Goal: Task Accomplishment & Management: Use online tool/utility

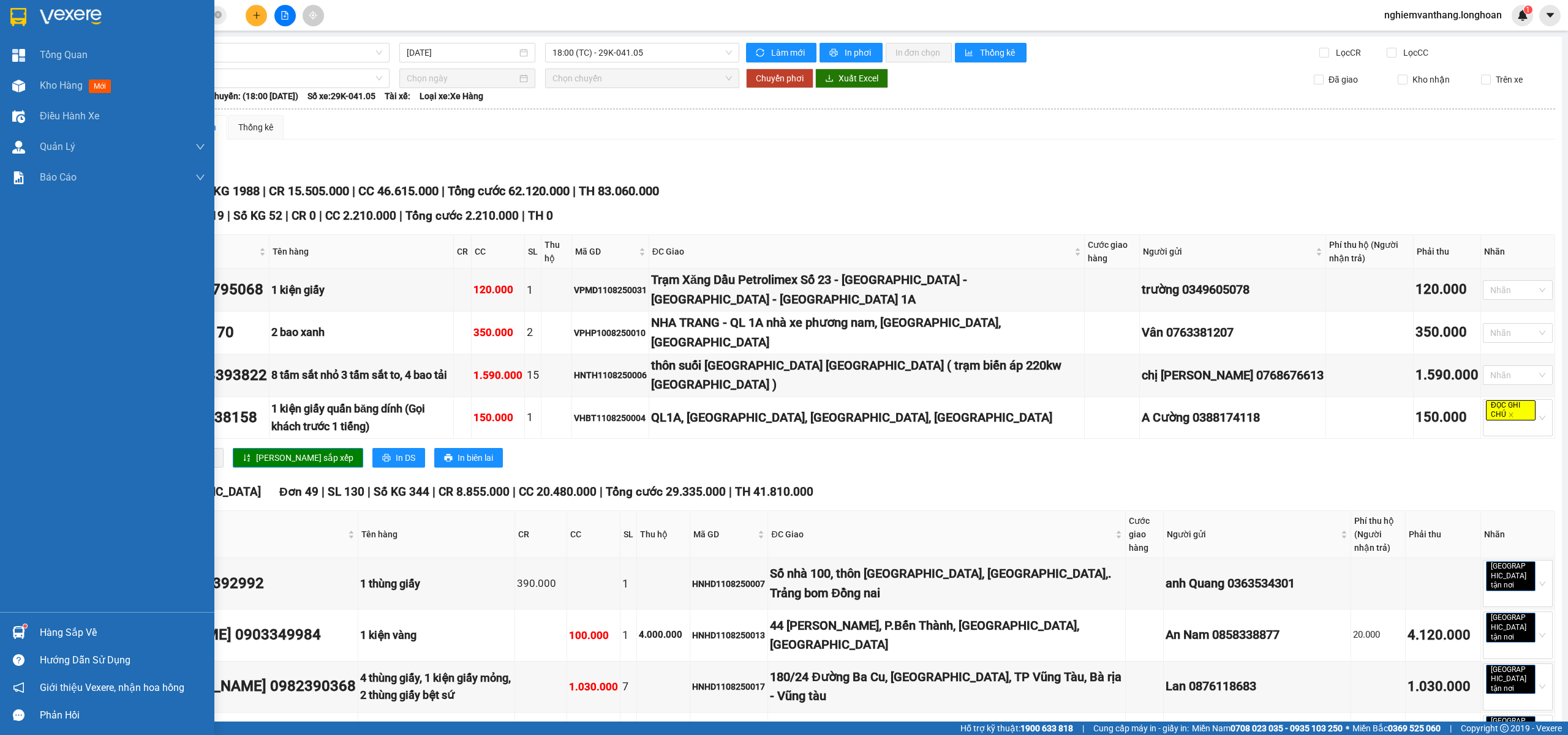
click at [18, 21] on img at bounding box center [18, 17] width 16 height 18
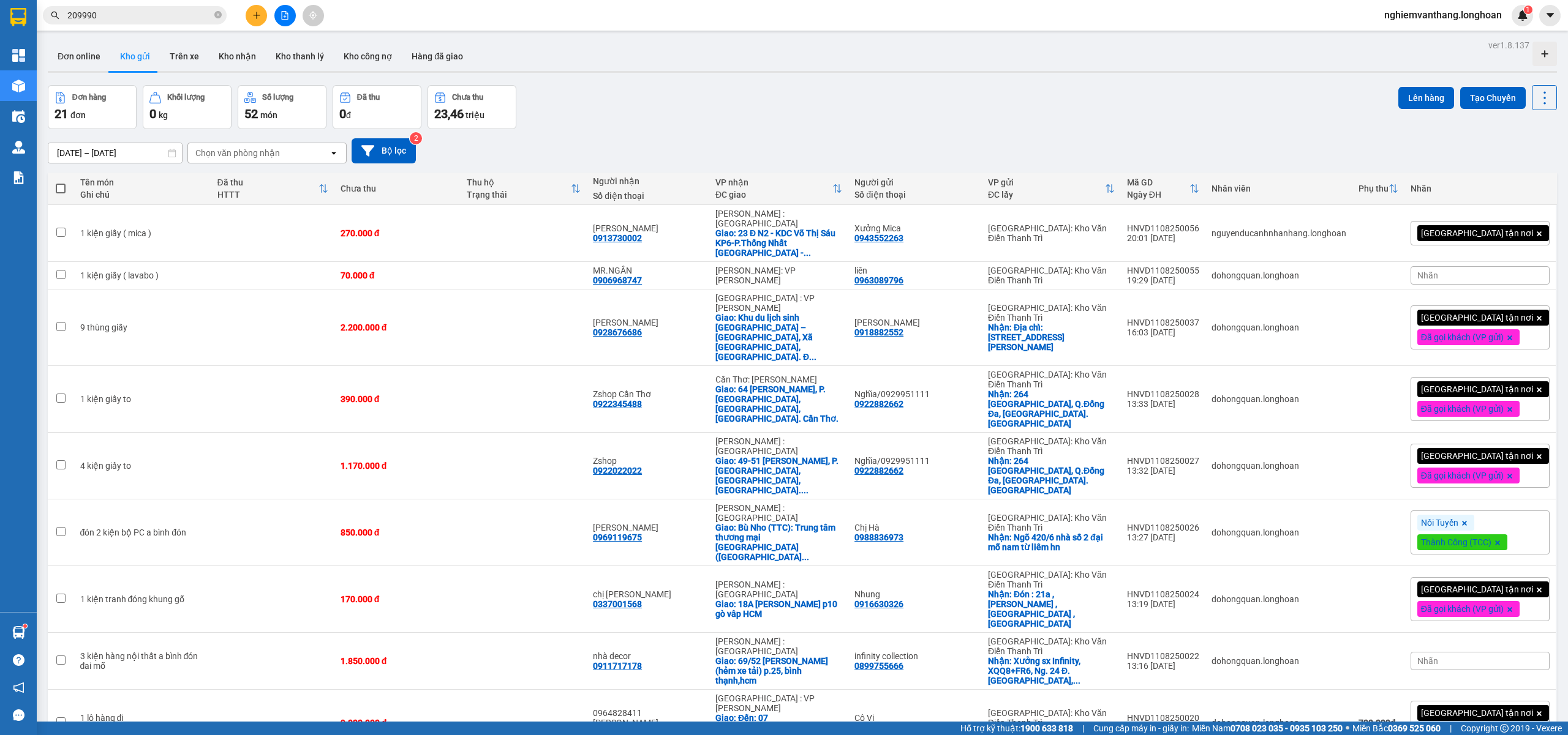
click at [281, 17] on icon "file-add" at bounding box center [285, 15] width 9 height 9
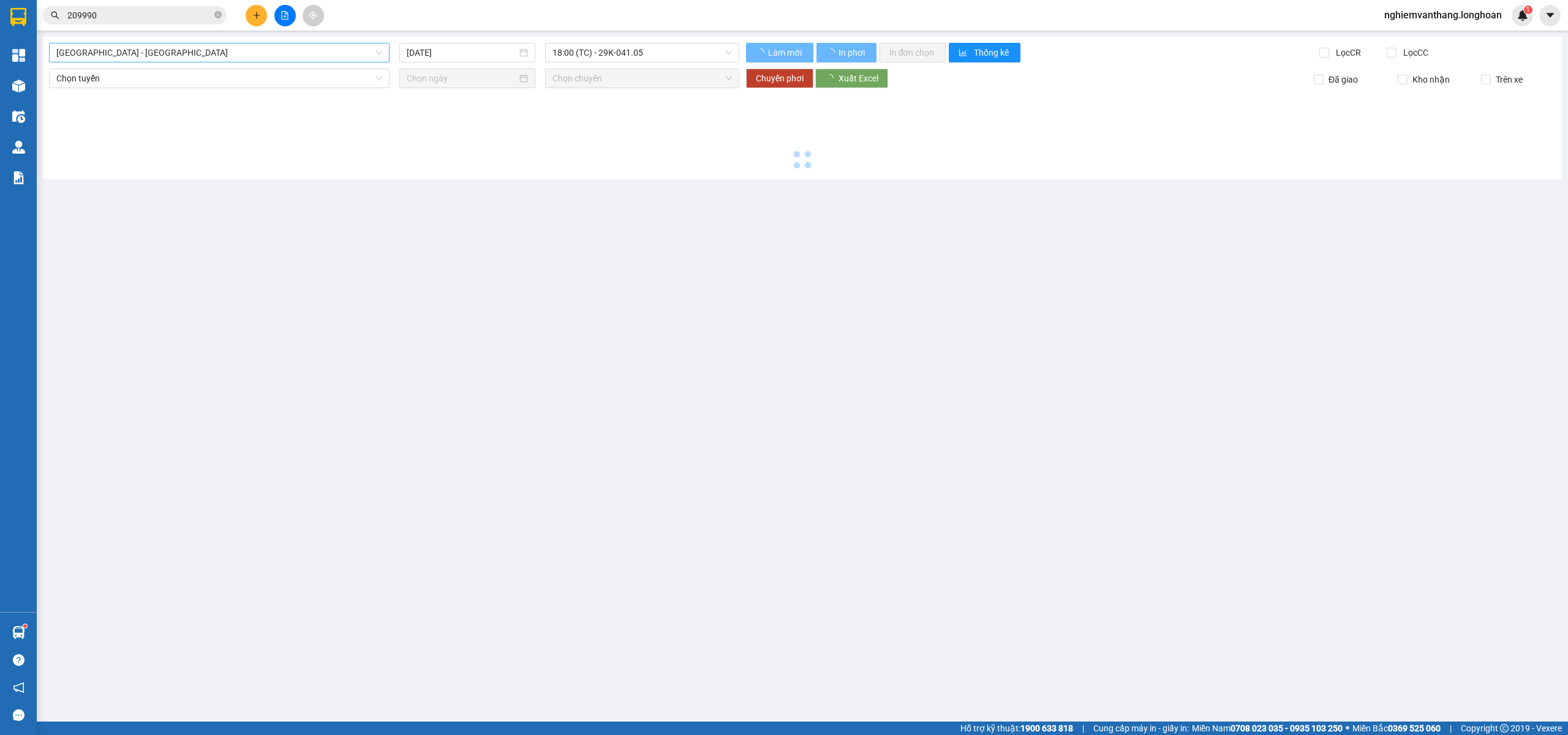
click at [118, 59] on span "[GEOGRAPHIC_DATA] - [GEOGRAPHIC_DATA]" at bounding box center [219, 52] width 326 height 18
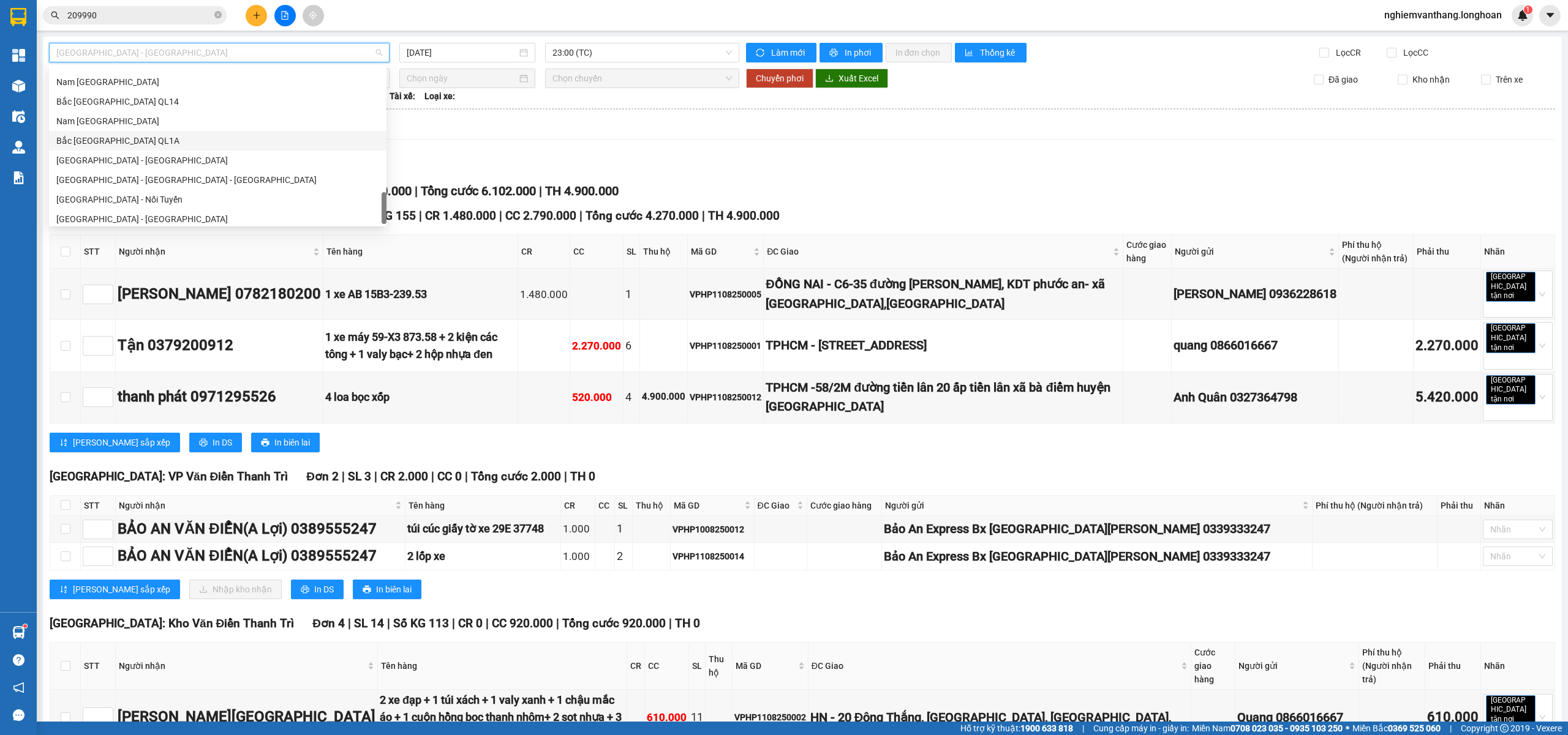
scroll to position [706, 0]
click at [131, 135] on div "Bắc [GEOGRAPHIC_DATA] QL1A" at bounding box center [218, 136] width 323 height 13
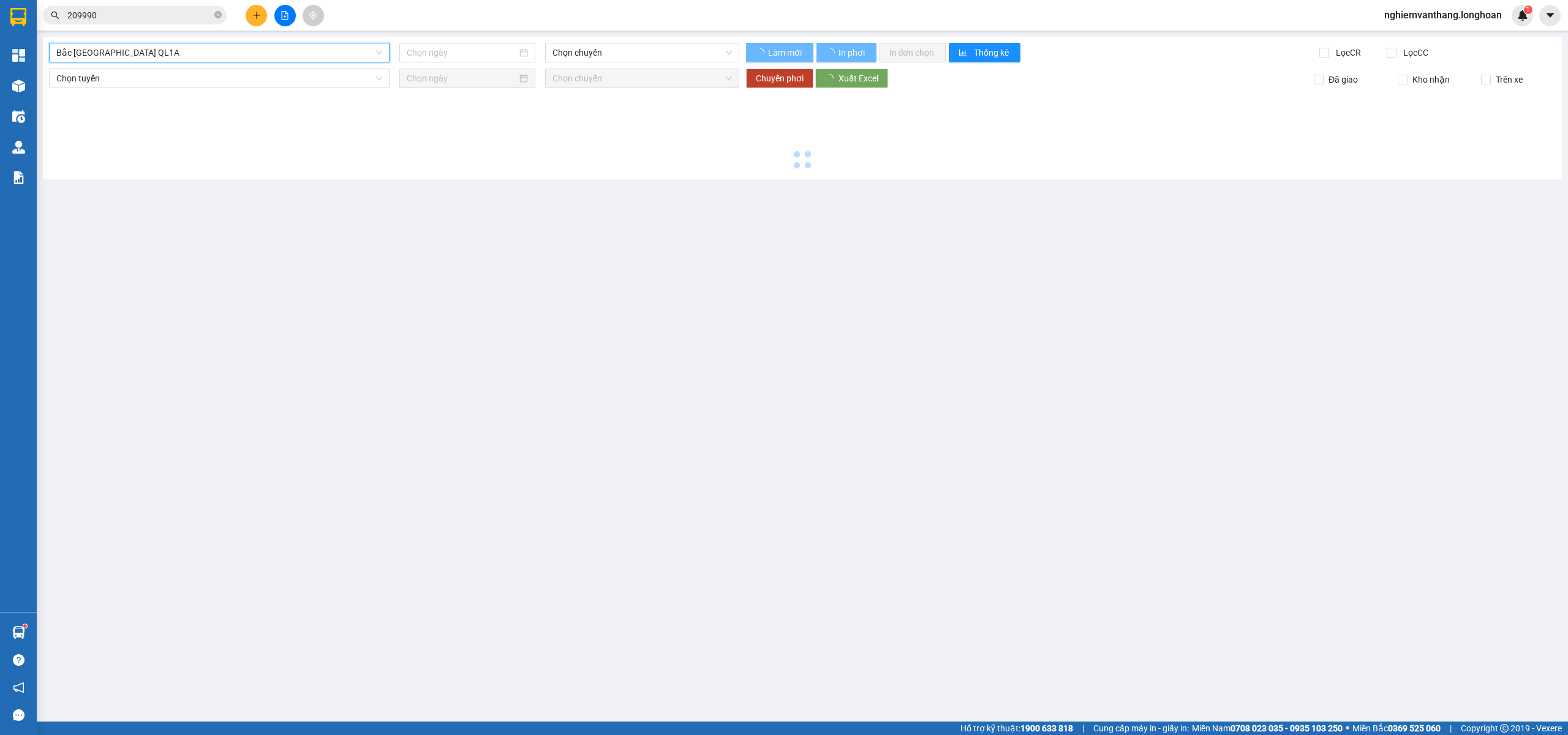
type input "[DATE]"
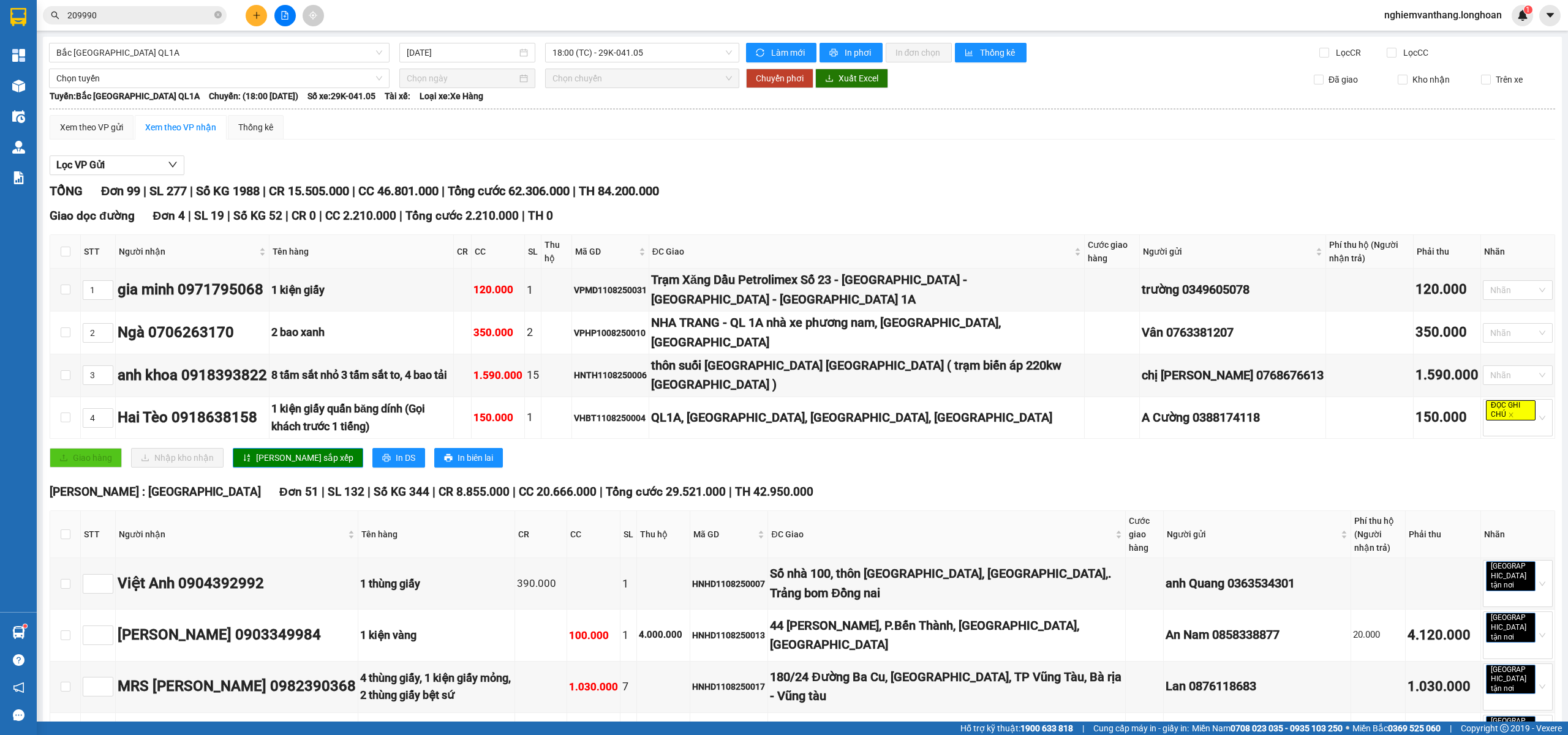
scroll to position [3596, 0]
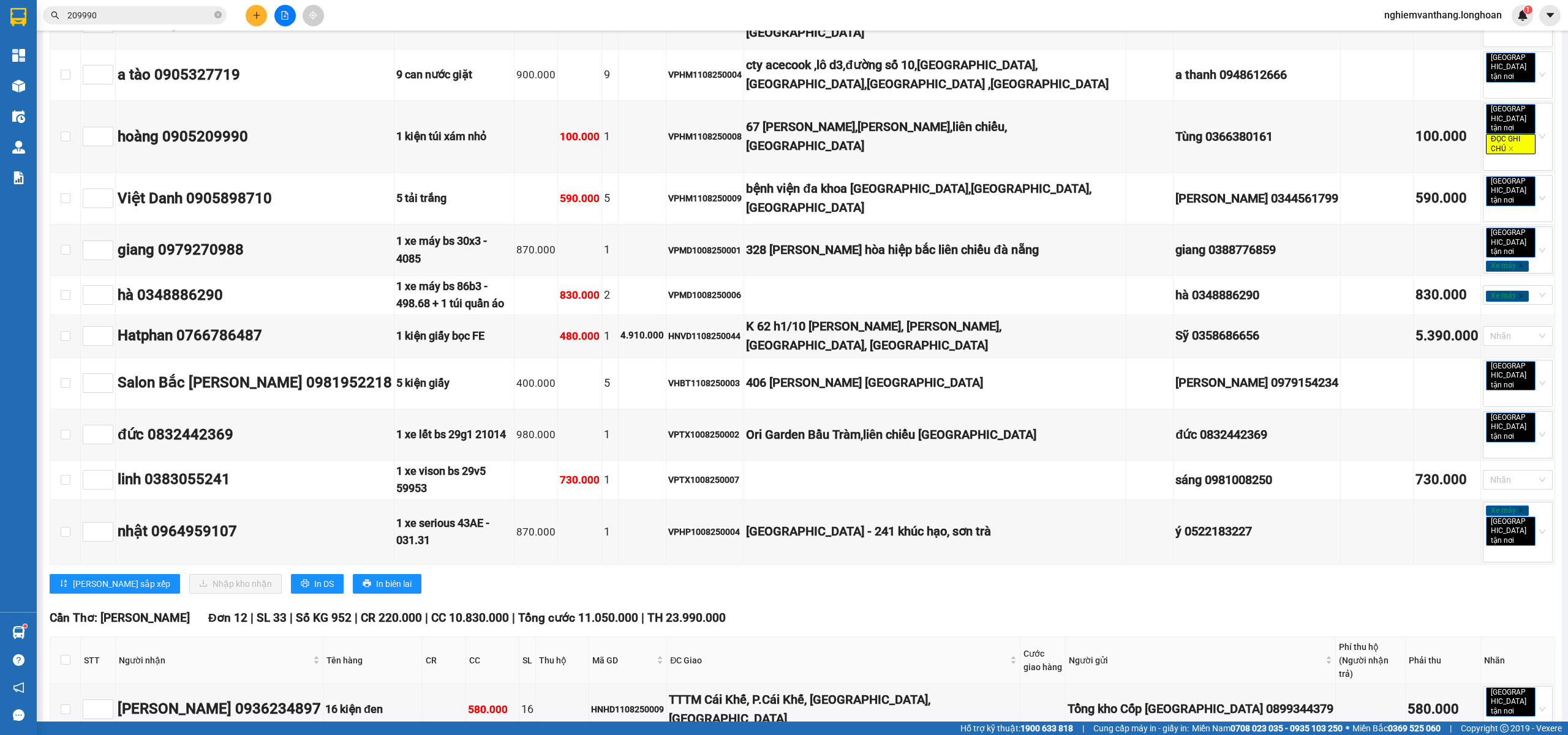
drag, startPoint x: 64, startPoint y: 365, endPoint x: 390, endPoint y: 420, distance: 330.6
checkbox input "true"
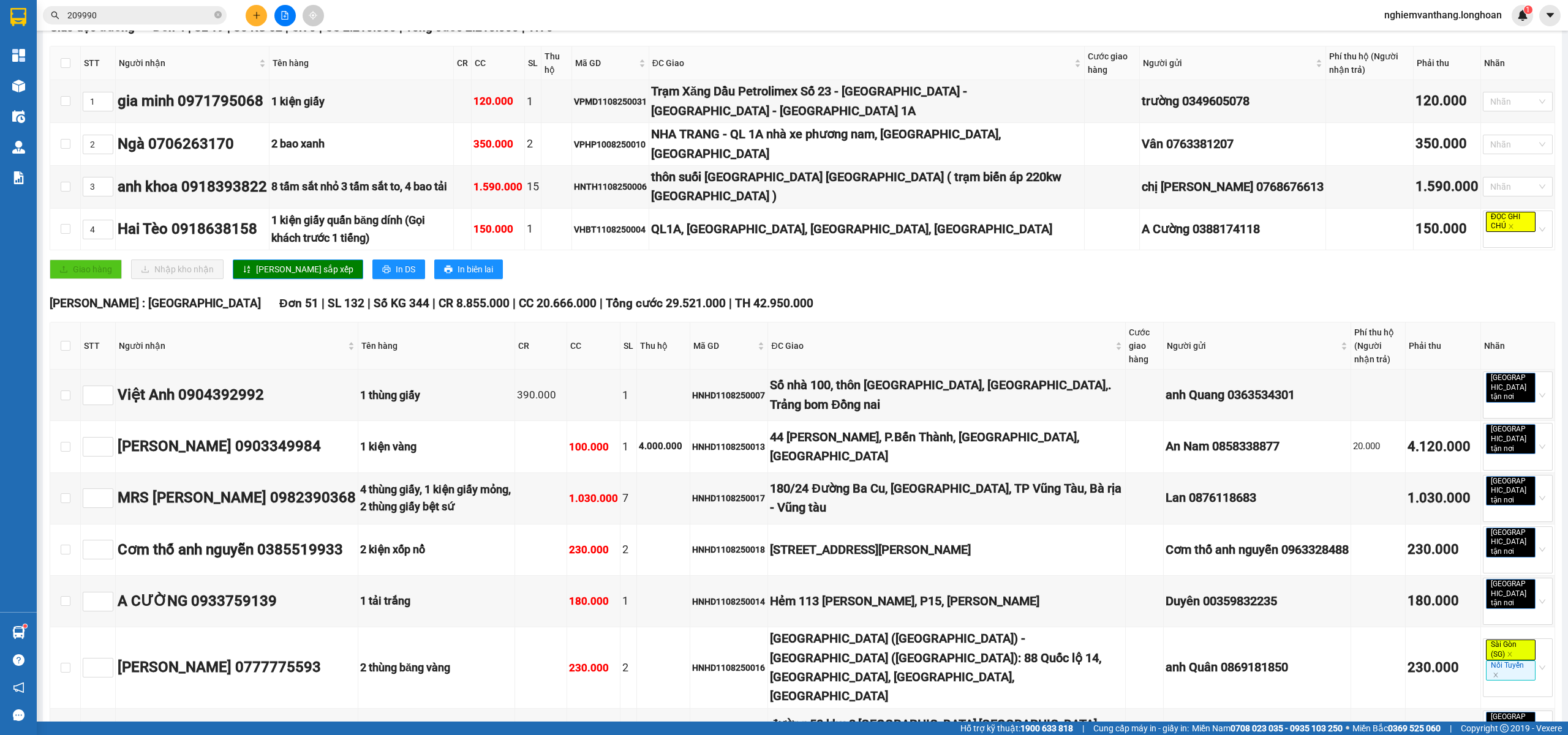
scroll to position [0, 0]
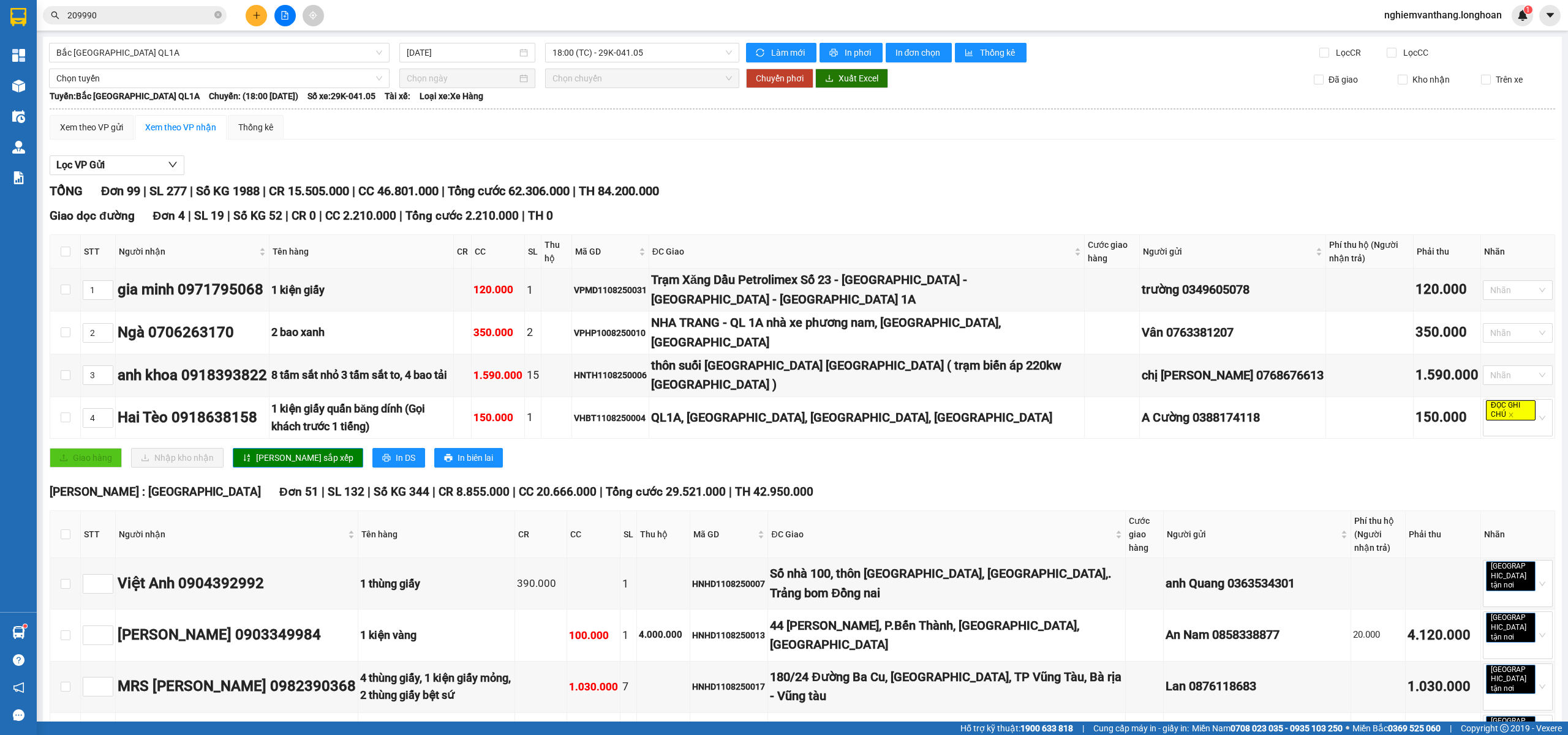
click at [93, 85] on span "Chọn tuyến" at bounding box center [219, 78] width 326 height 18
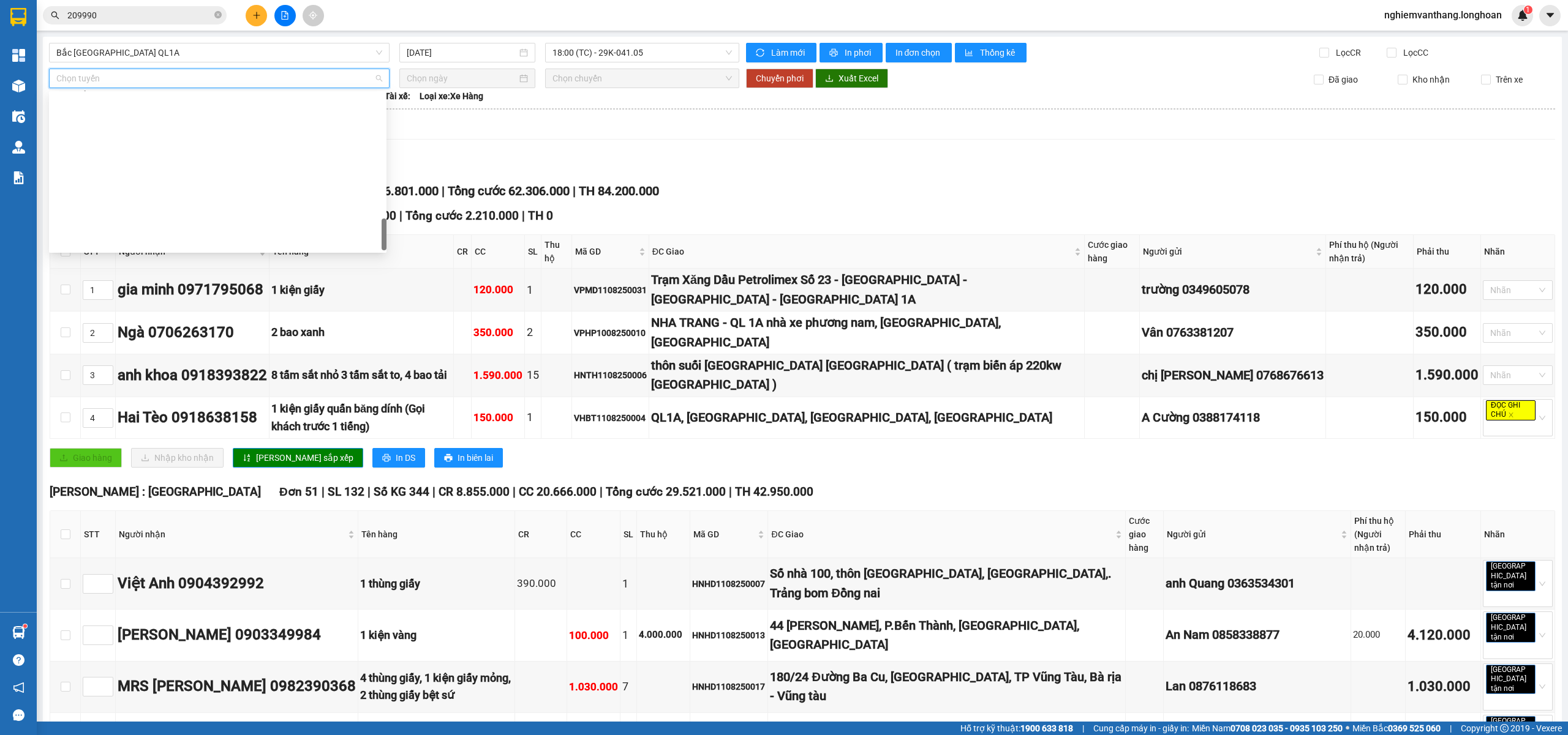
scroll to position [769, 0]
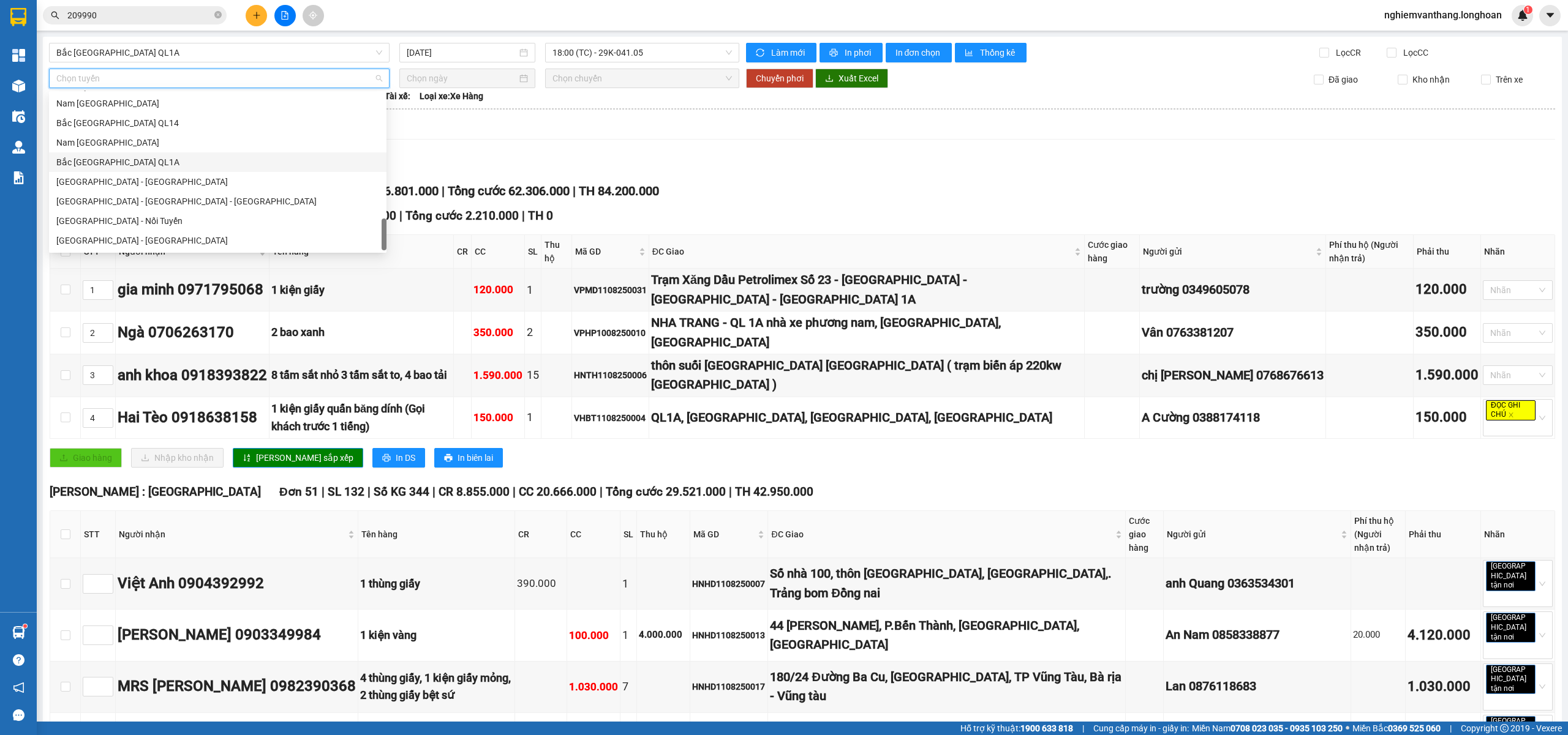
drag, startPoint x: 140, startPoint y: 162, endPoint x: 401, endPoint y: 101, distance: 268.0
click at [140, 160] on div "Bắc [GEOGRAPHIC_DATA] QL1A" at bounding box center [218, 162] width 323 height 13
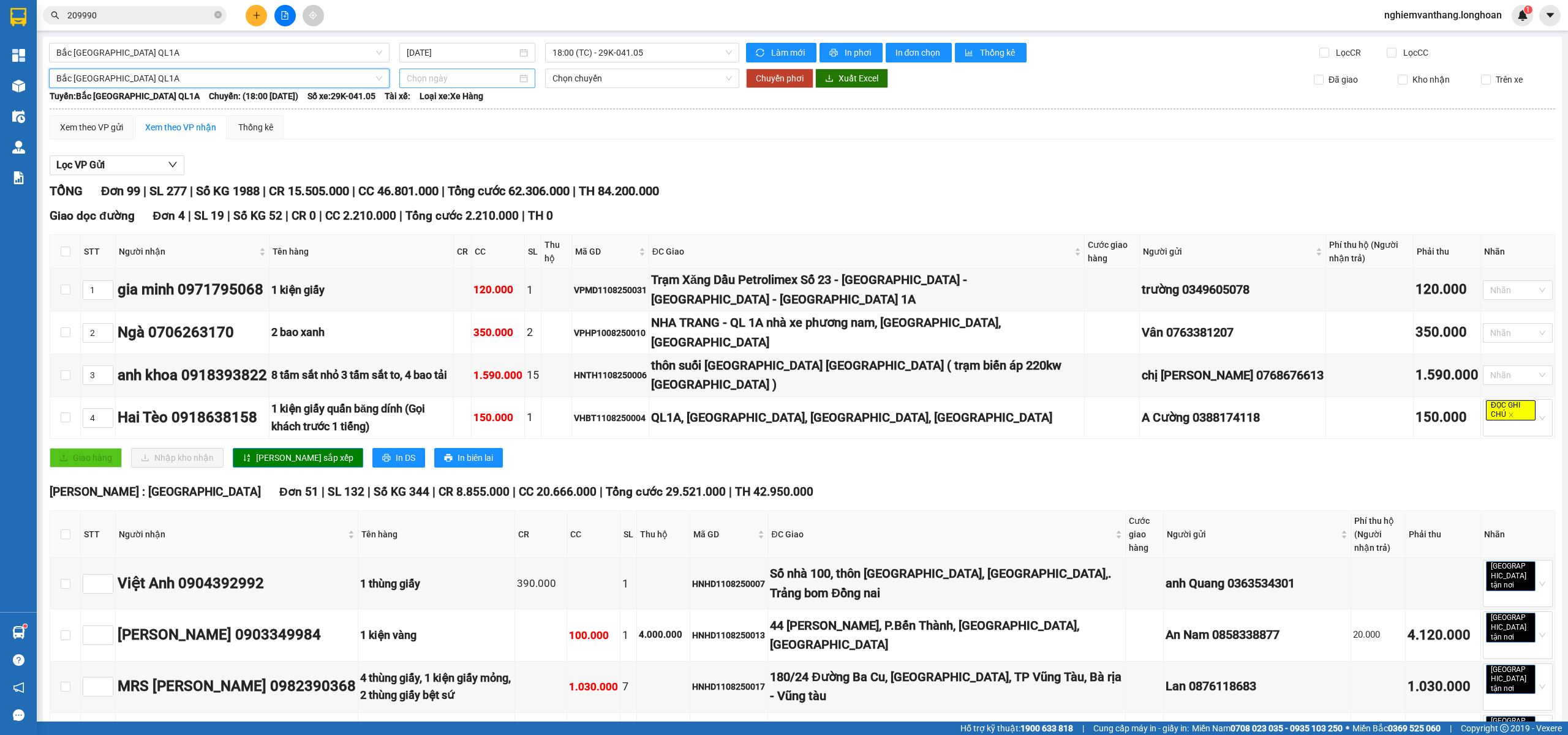
drag, startPoint x: 417, startPoint y: 77, endPoint x: 454, endPoint y: 86, distance: 38.1
click at [418, 76] on input at bounding box center [462, 78] width 110 height 13
type input "[DATE]"
click at [439, 184] on div "11" at bounding box center [437, 187] width 15 height 15
type input "[DATE]"
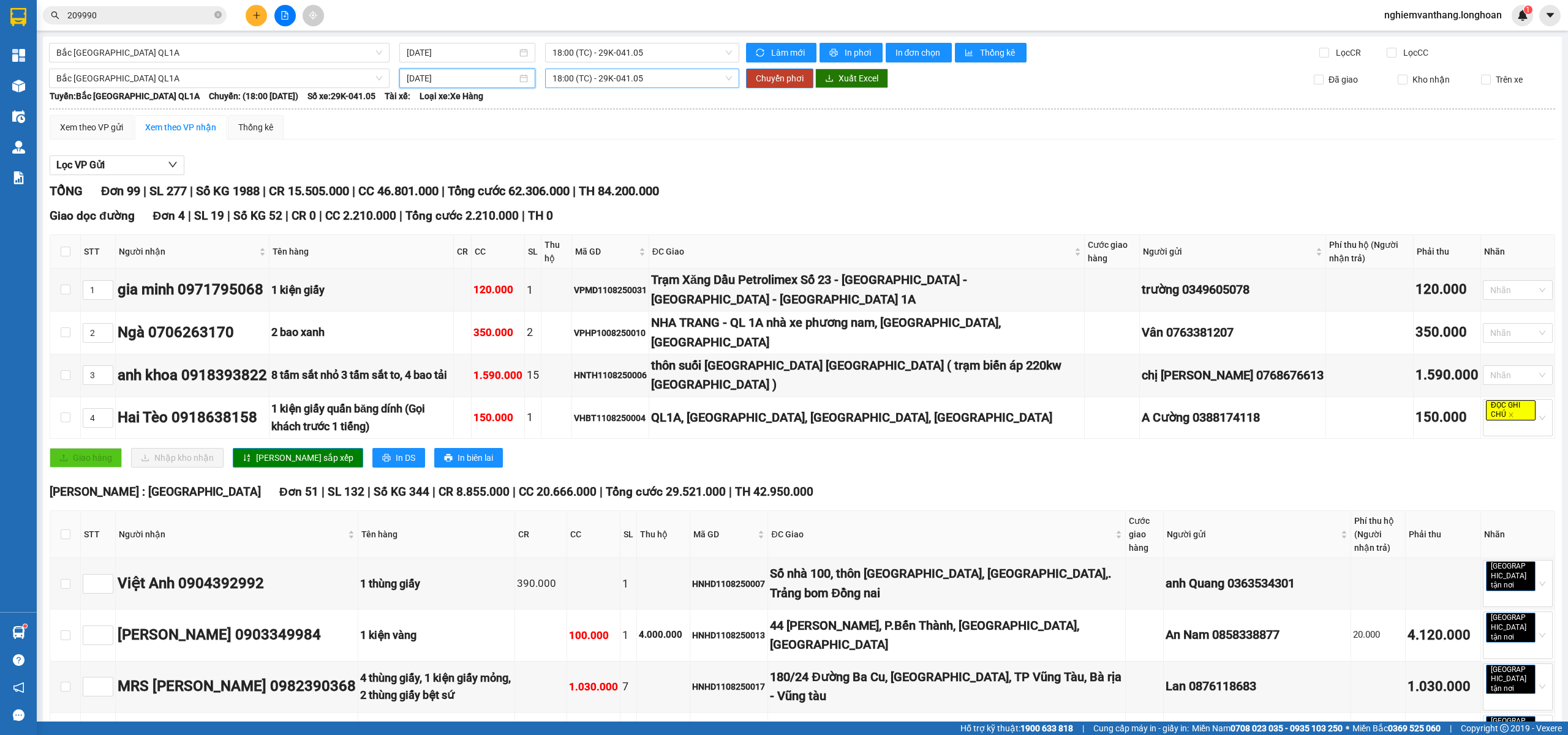
click at [606, 85] on span "18:00 (TC) - 29K-041.05" at bounding box center [642, 78] width 180 height 18
click at [598, 141] on div "23:00 (TC) - 29E-368.35" at bounding box center [596, 143] width 96 height 13
click at [761, 79] on span "Chuyển phơi" at bounding box center [779, 78] width 48 height 13
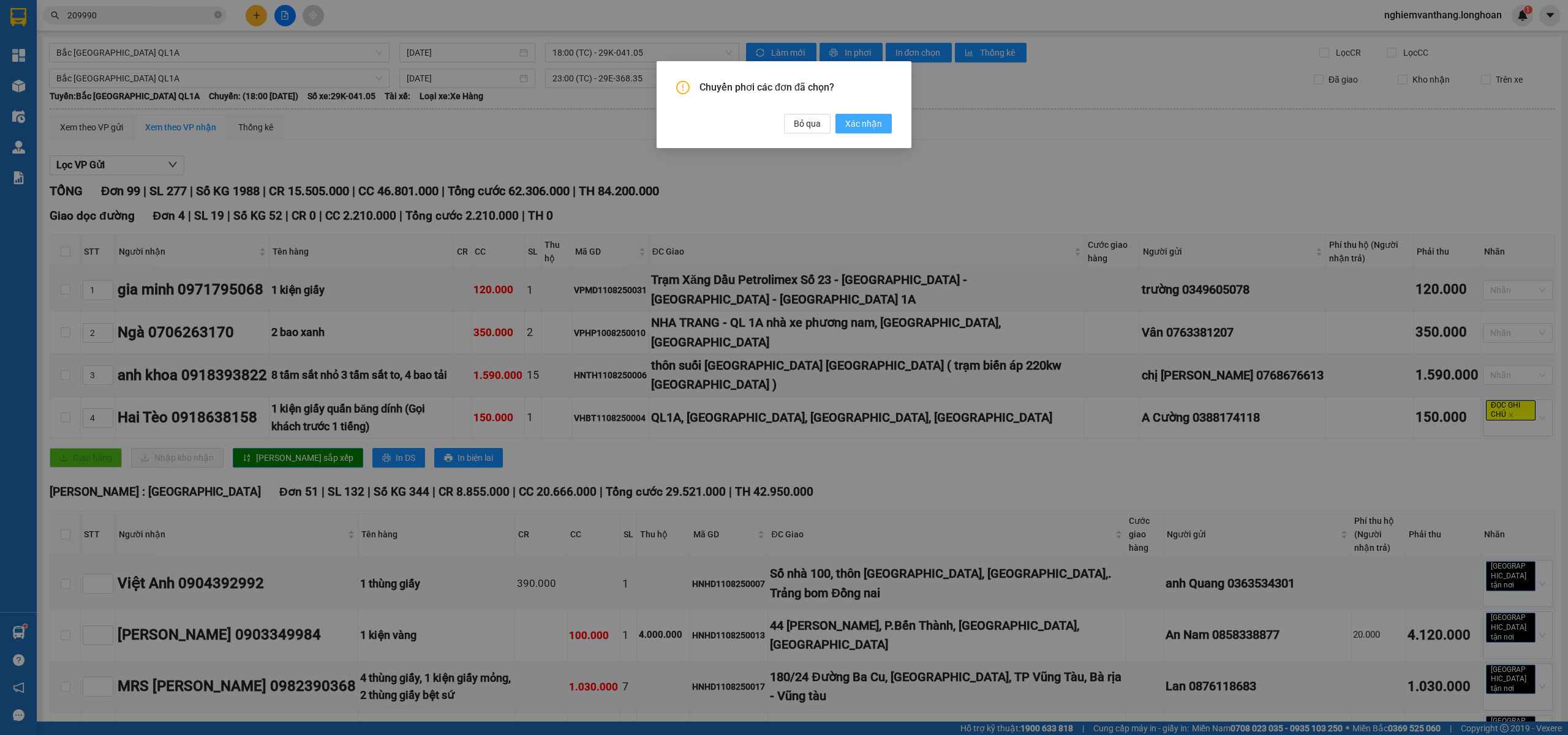
click at [870, 121] on span "Xác nhận" at bounding box center [864, 123] width 37 height 13
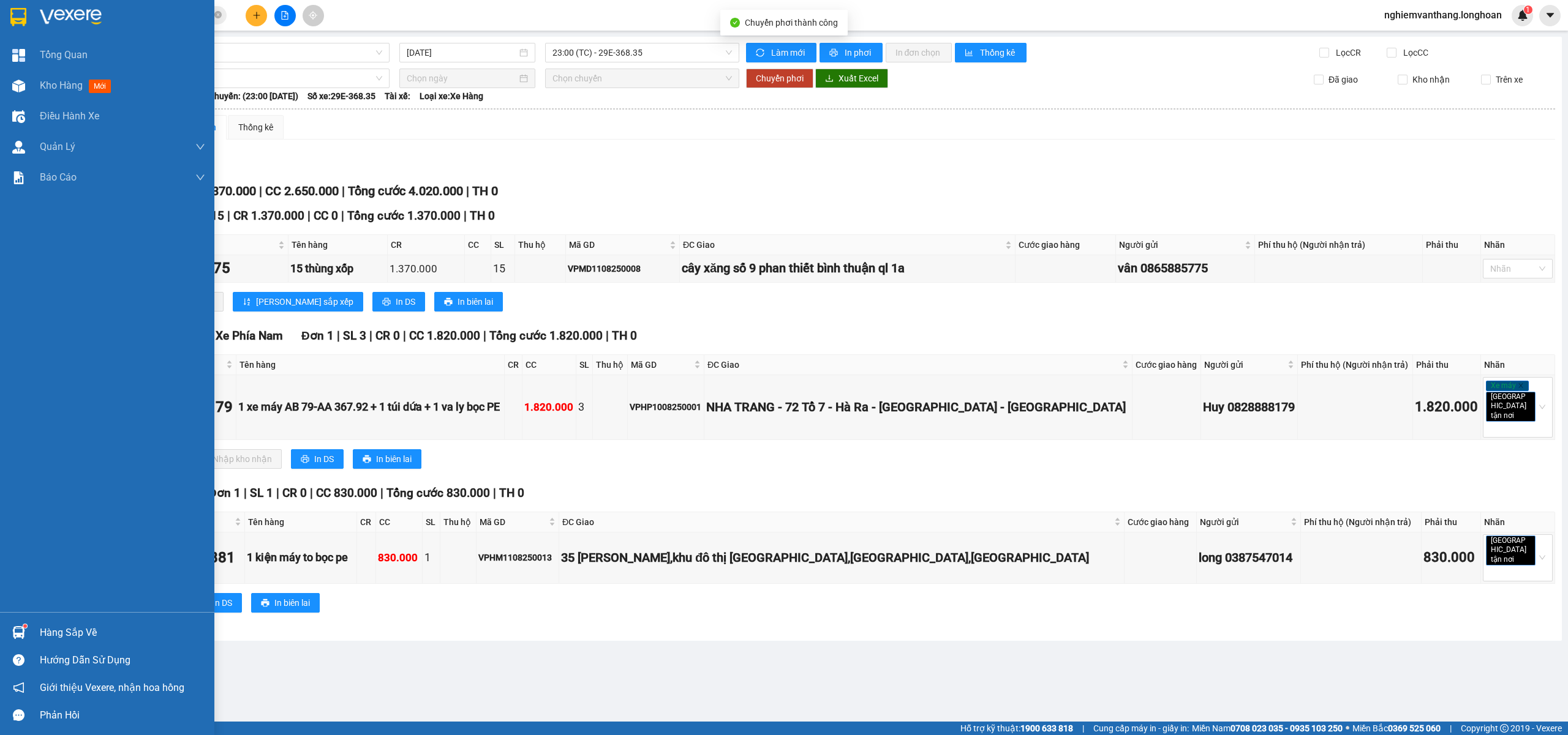
click at [11, 18] on img at bounding box center [18, 17] width 16 height 18
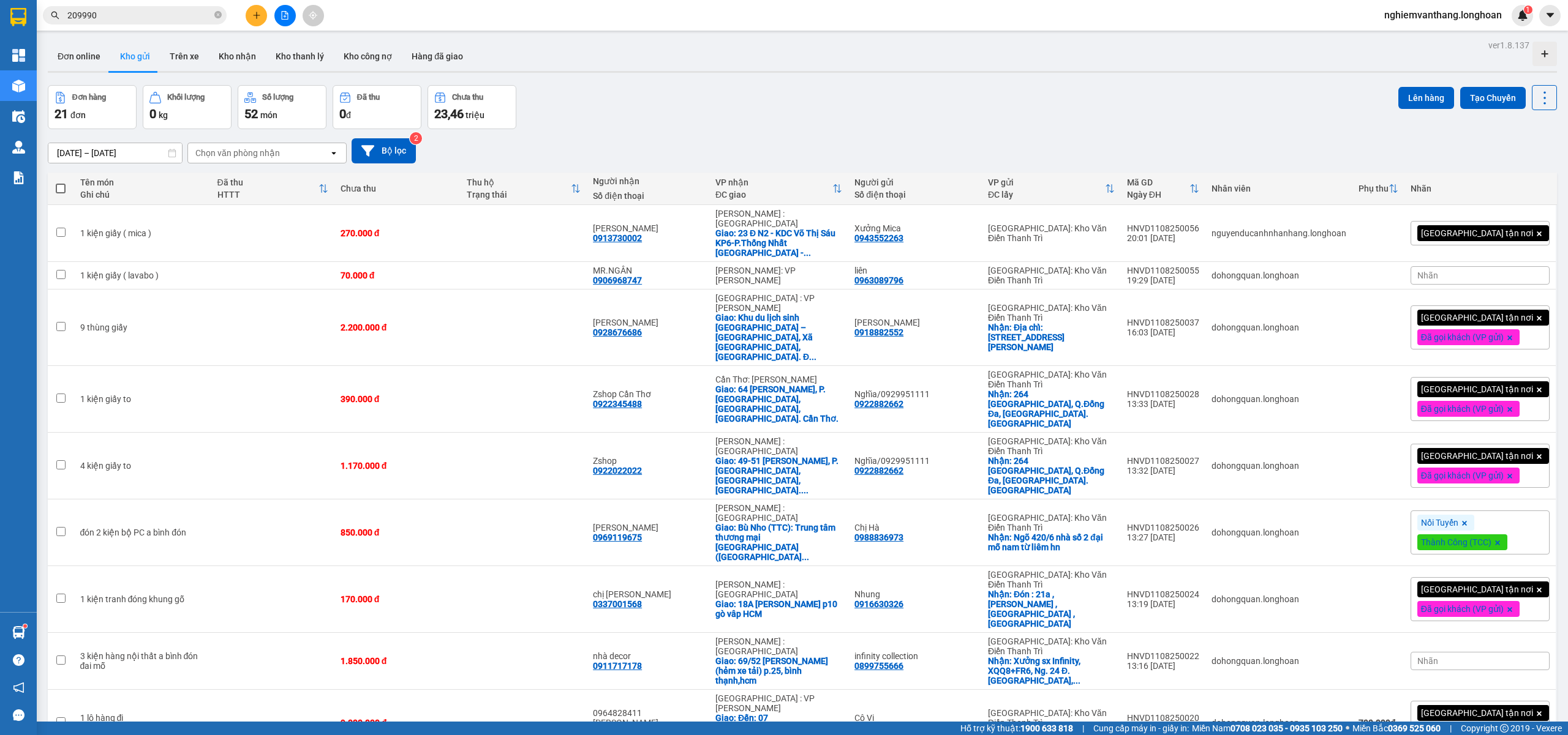
click at [280, 7] on button at bounding box center [284, 15] width 21 height 21
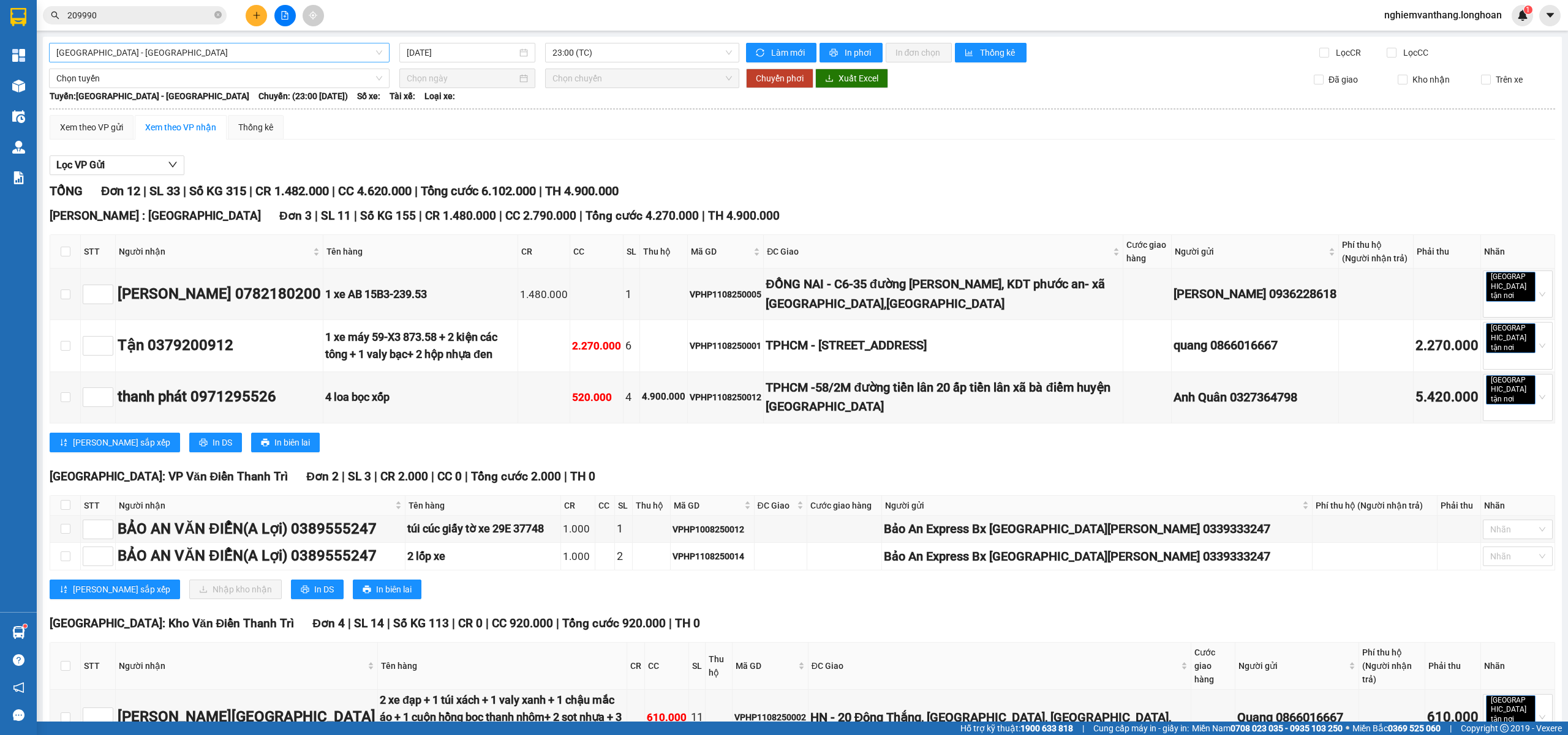
click at [192, 57] on span "[GEOGRAPHIC_DATA] - [GEOGRAPHIC_DATA]" at bounding box center [219, 52] width 326 height 18
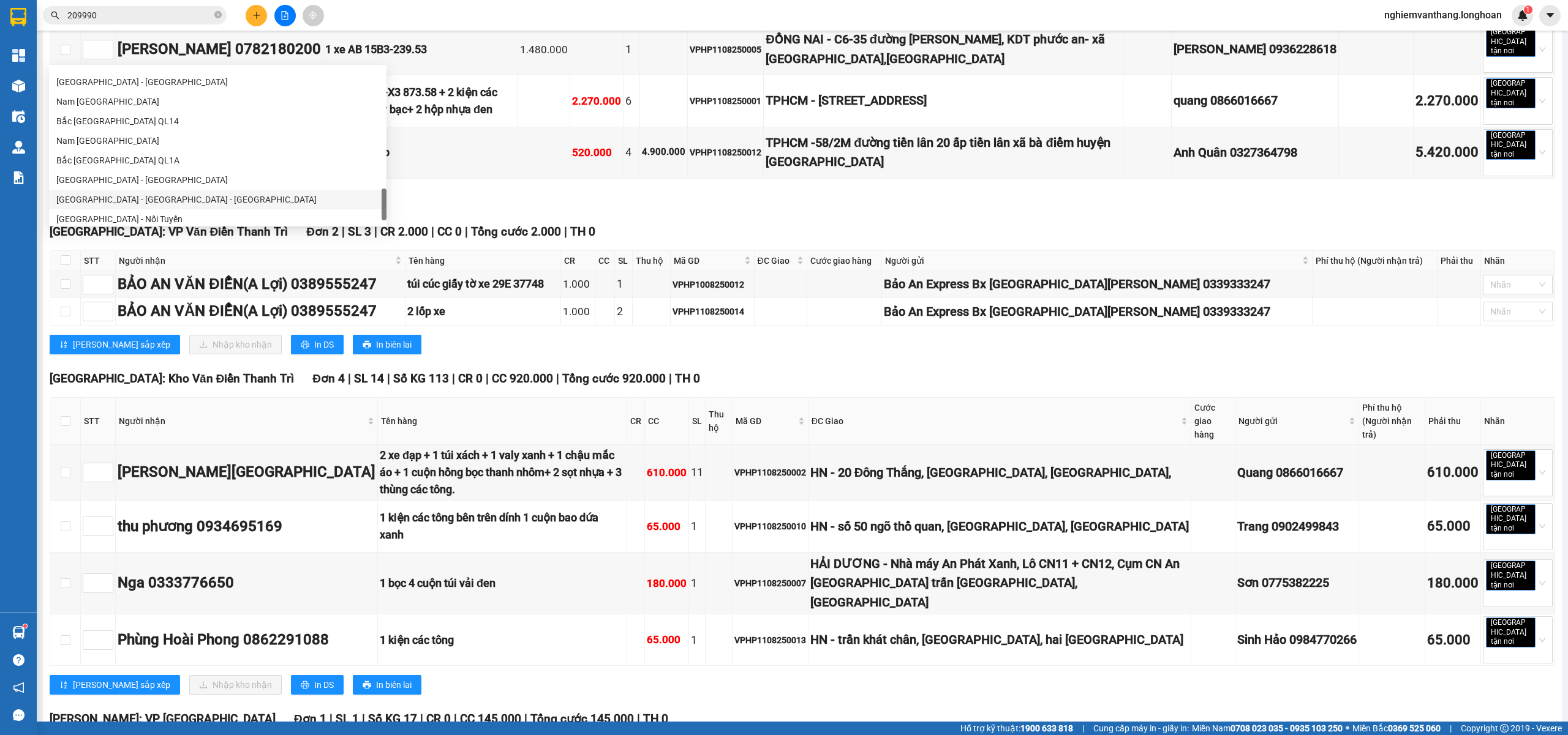
scroll to position [803, 0]
click at [570, 32] on td "1.480.000" at bounding box center [544, 49] width 52 height 51
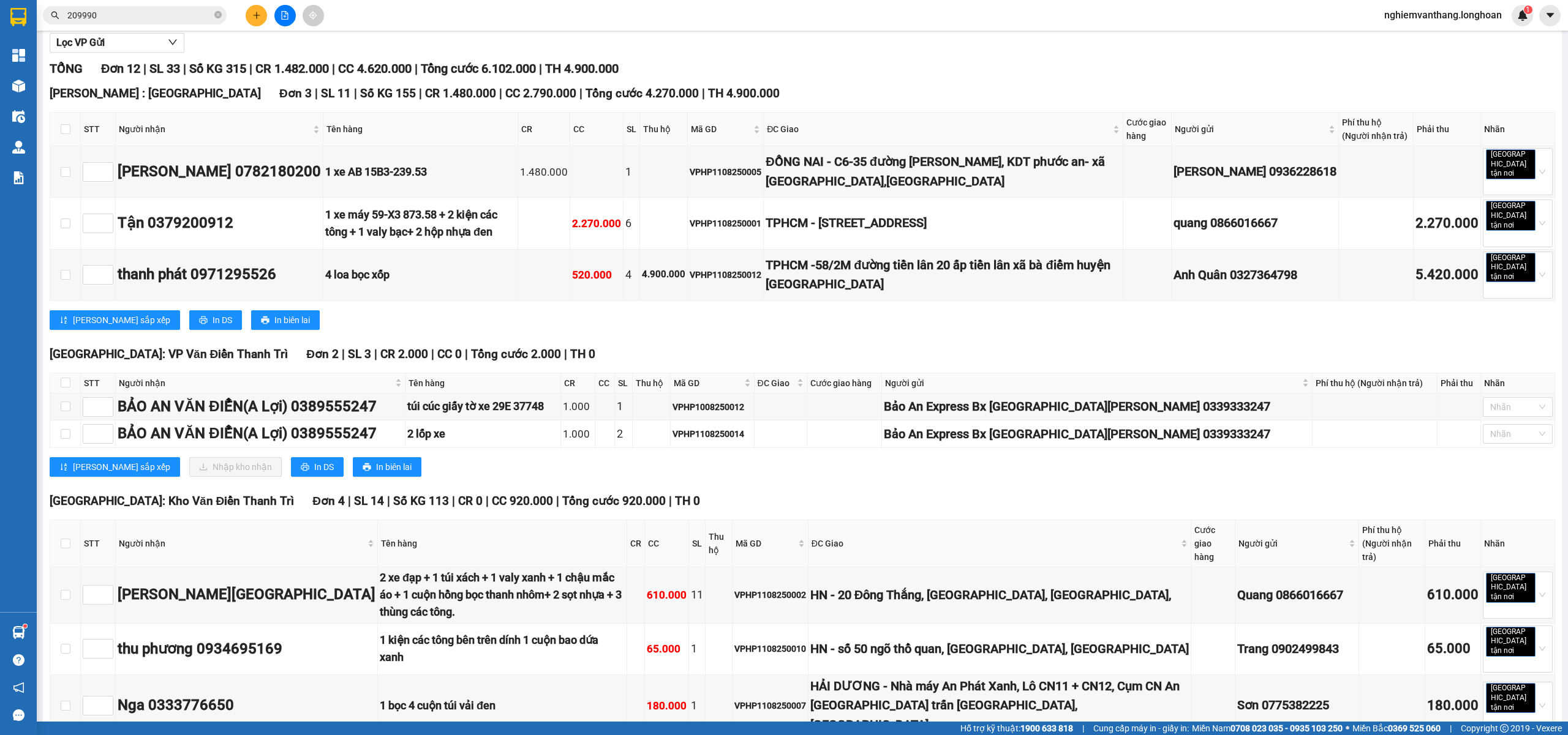
scroll to position [0, 0]
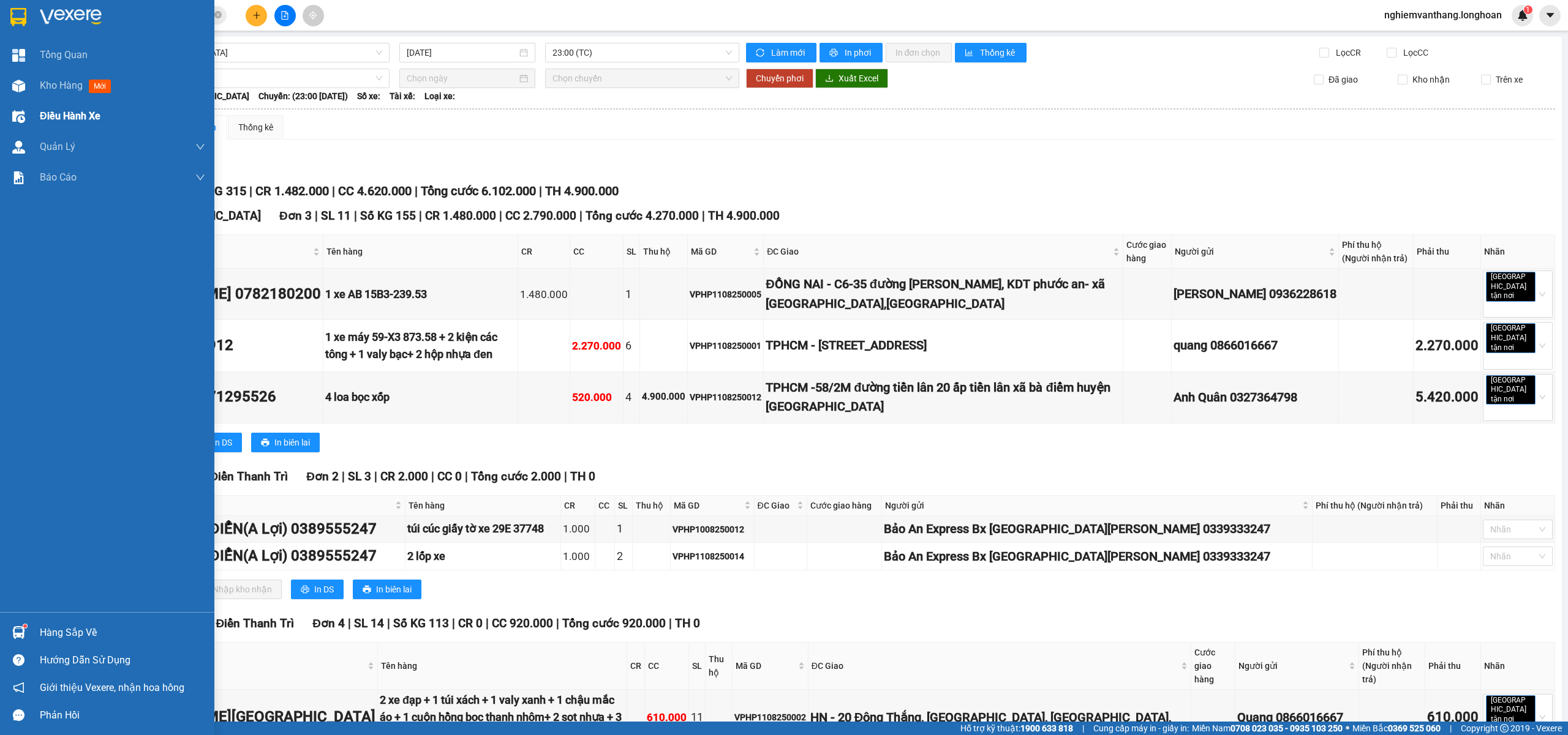
click at [62, 115] on span "Điều hành xe" at bounding box center [70, 115] width 60 height 15
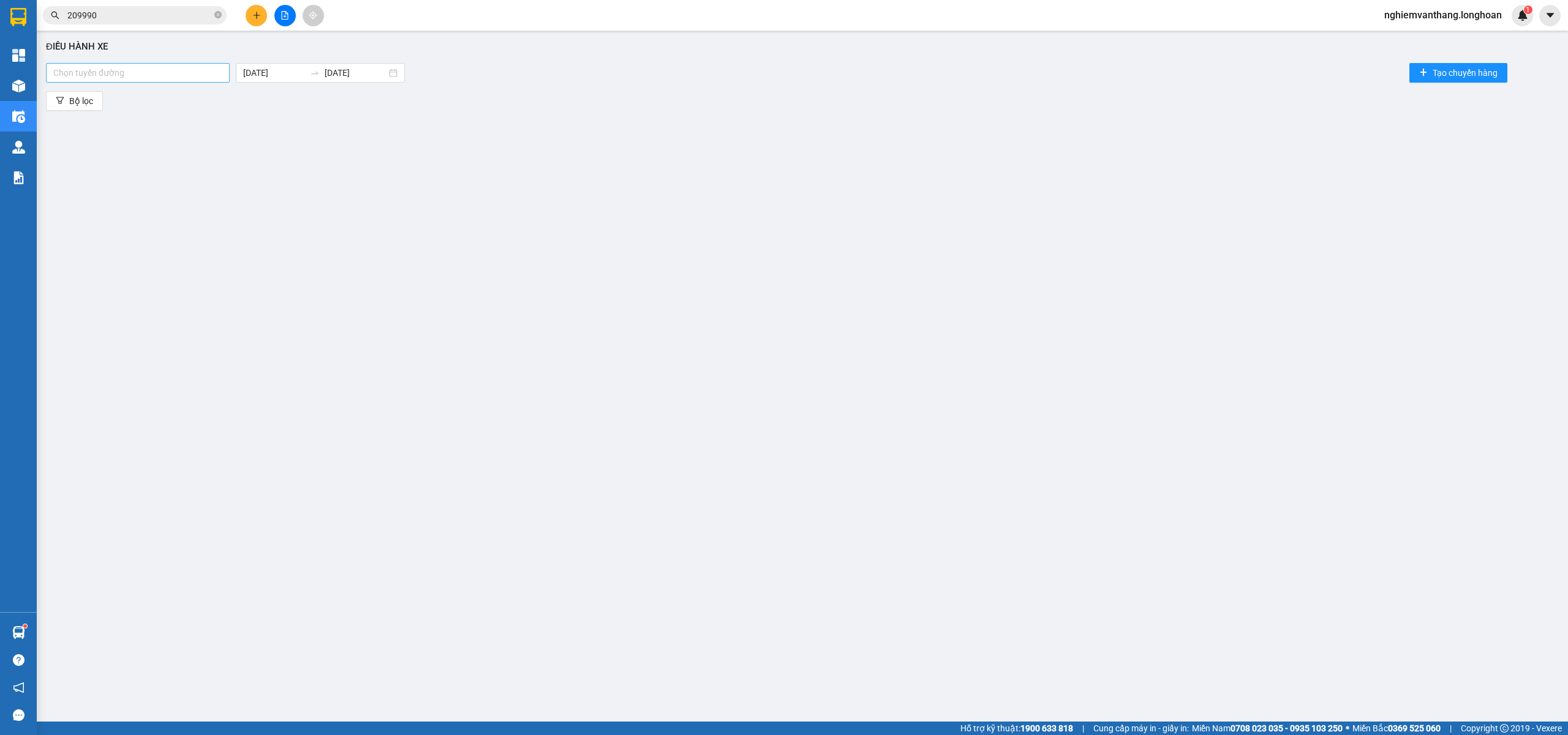
click at [135, 67] on div at bounding box center [138, 73] width 178 height 15
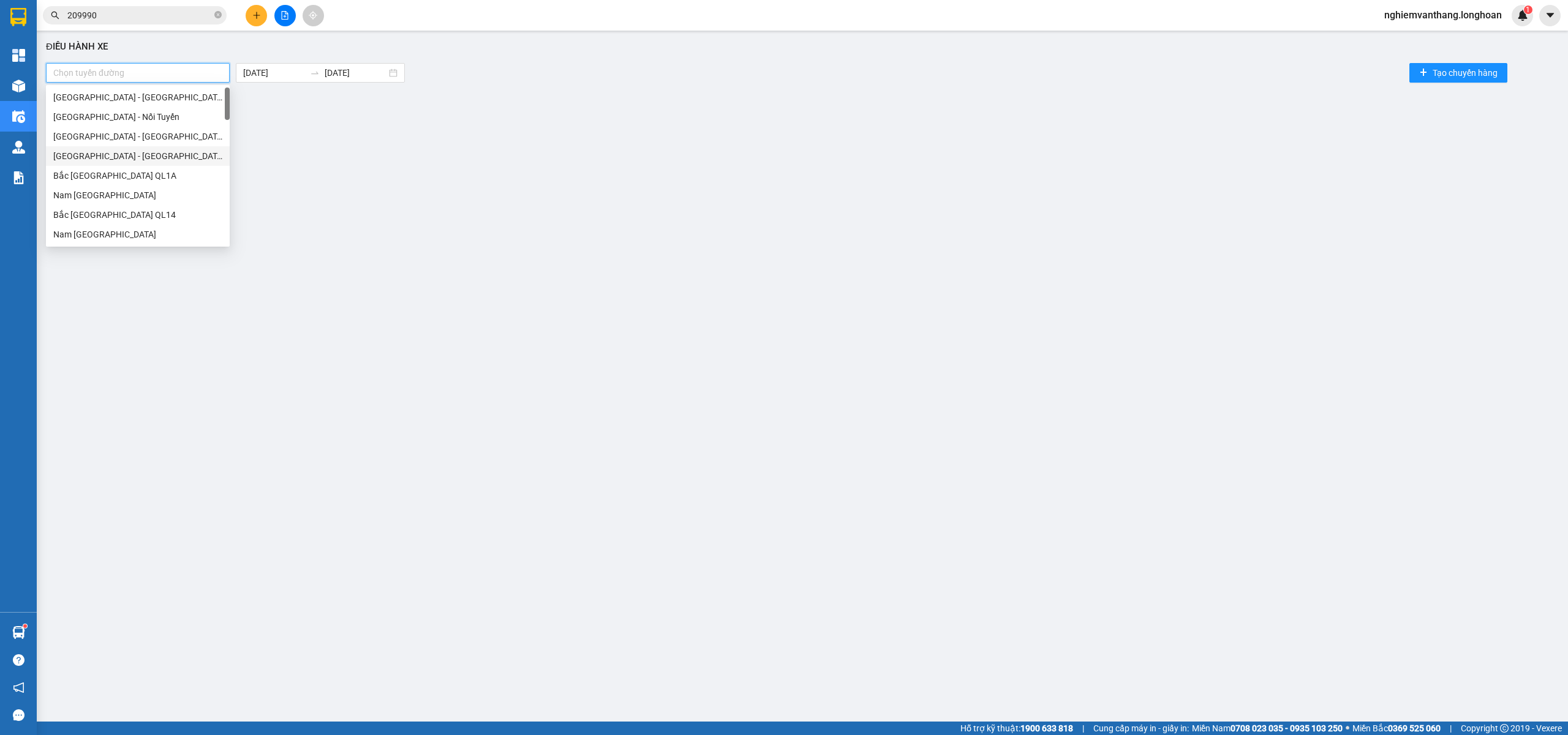
scroll to position [245, 0]
click at [137, 108] on div "VP Nam Từ Liêm - Kho HN" at bounding box center [137, 107] width 169 height 13
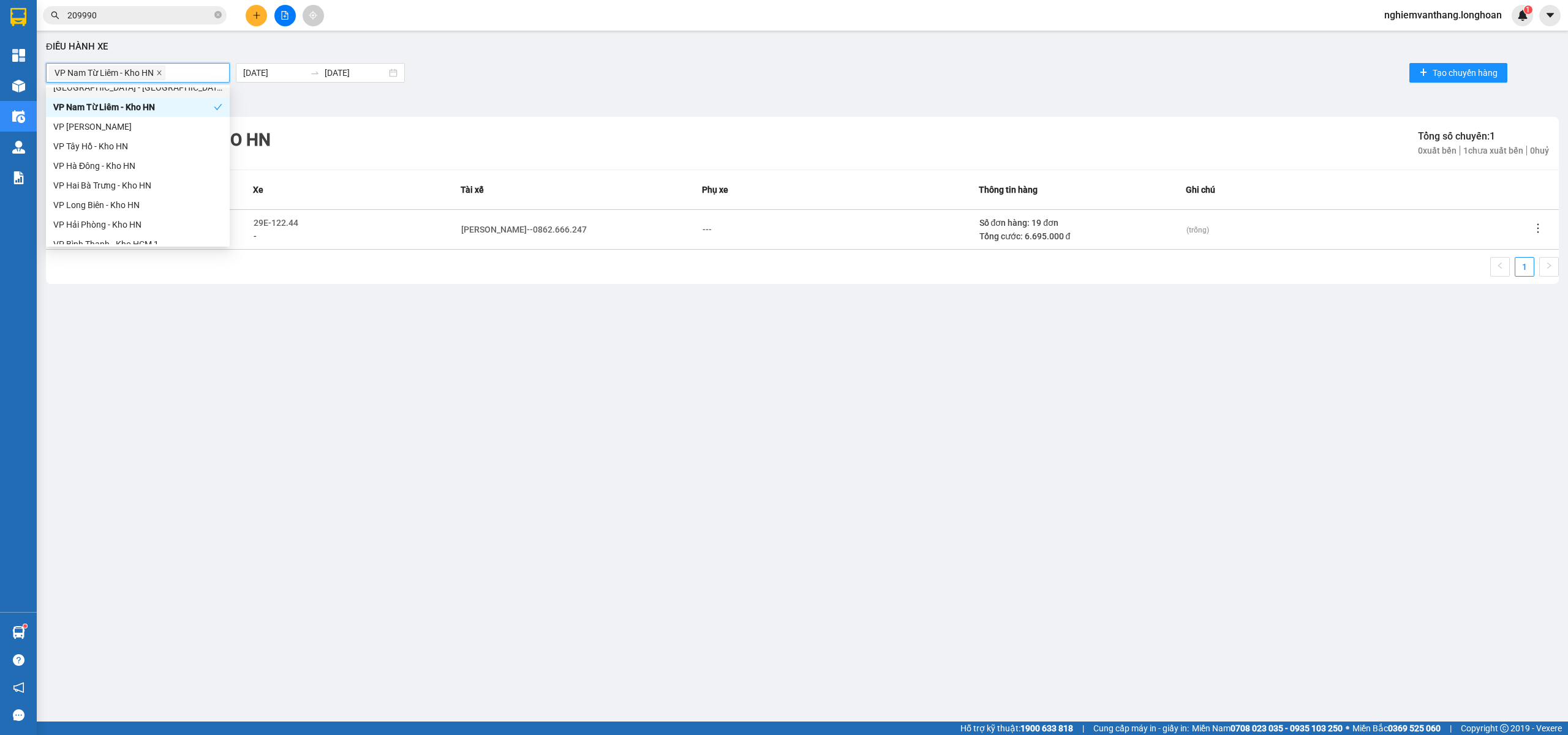
click at [162, 72] on icon "close" at bounding box center [159, 73] width 6 height 6
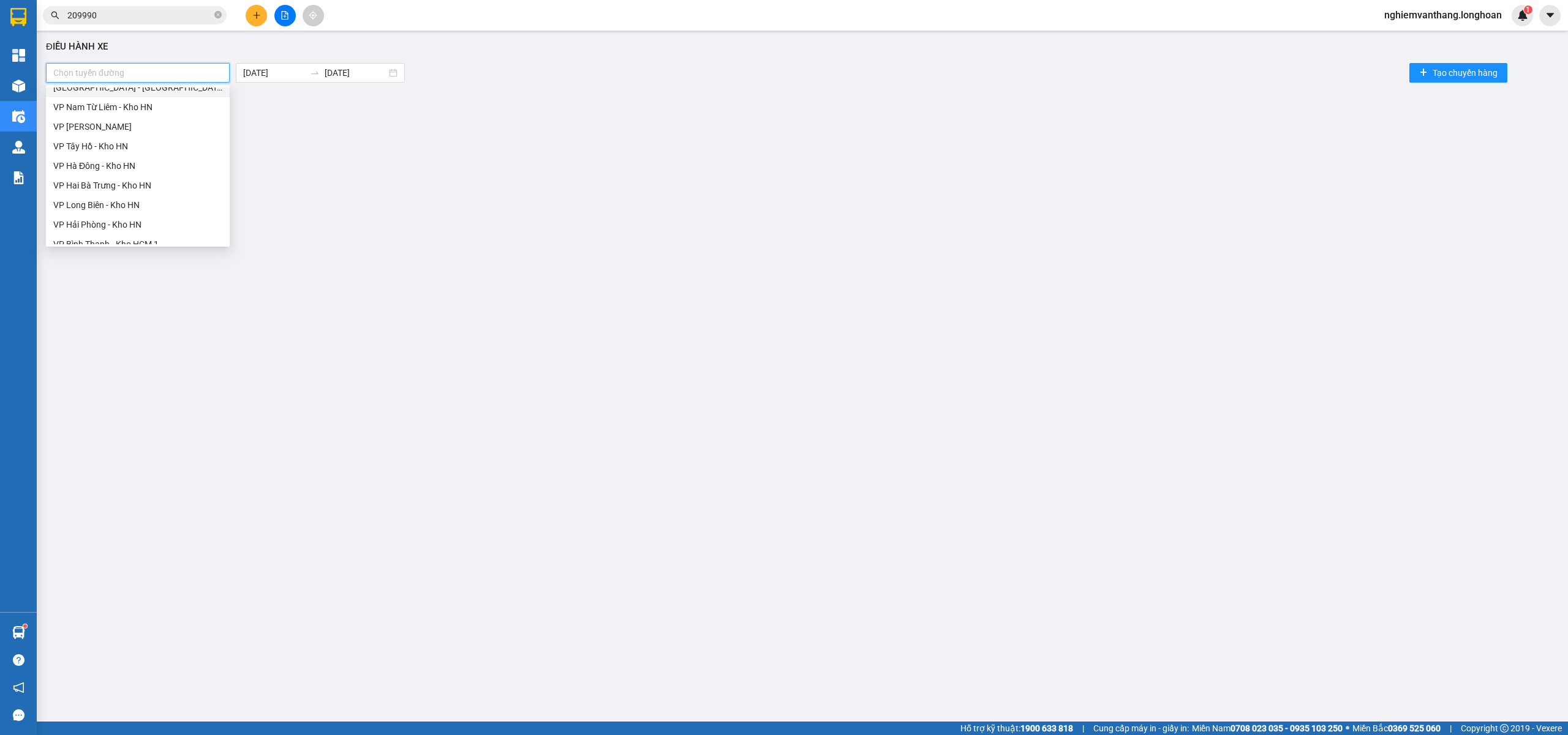
click at [154, 72] on div at bounding box center [138, 73] width 178 height 15
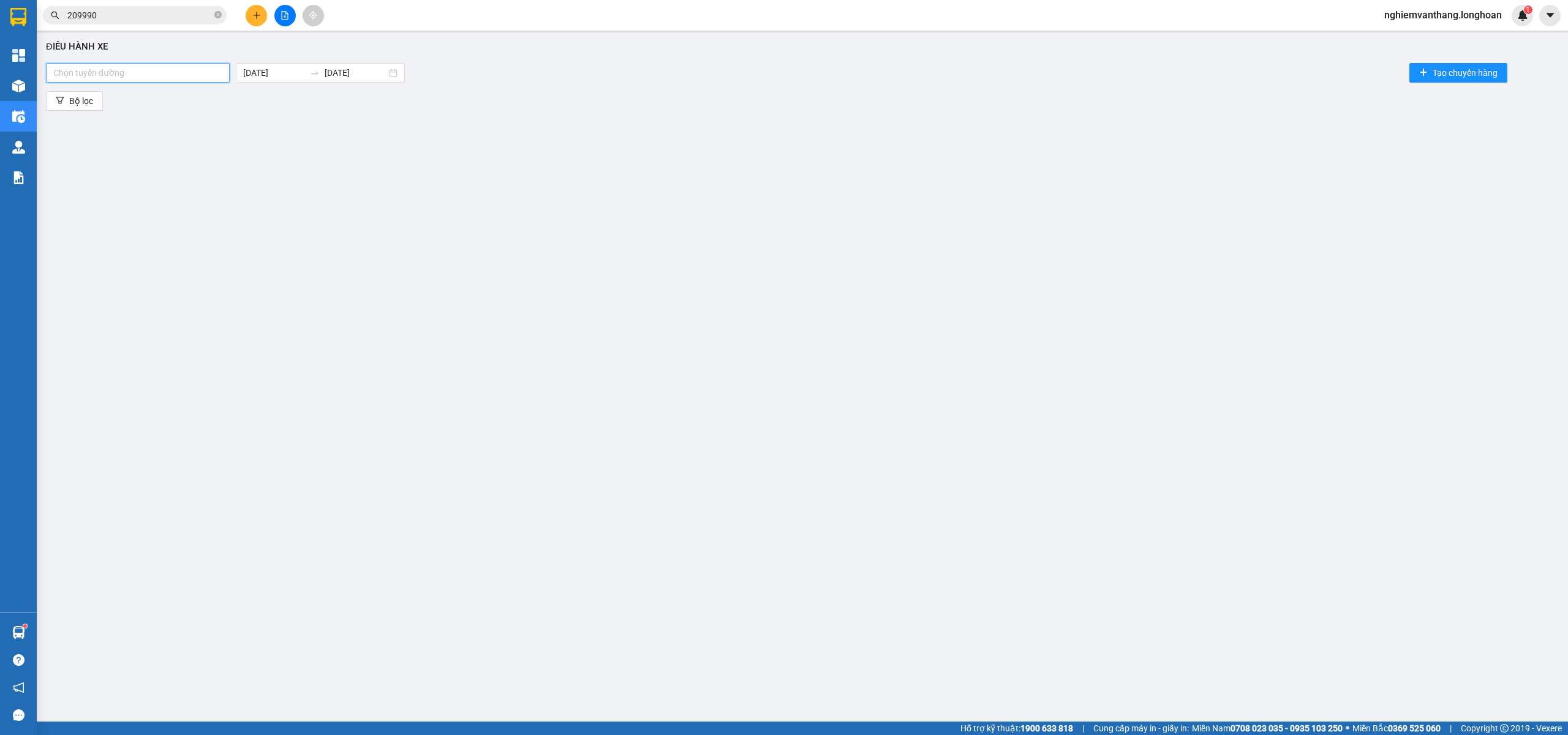
click at [123, 74] on div at bounding box center [138, 73] width 178 height 15
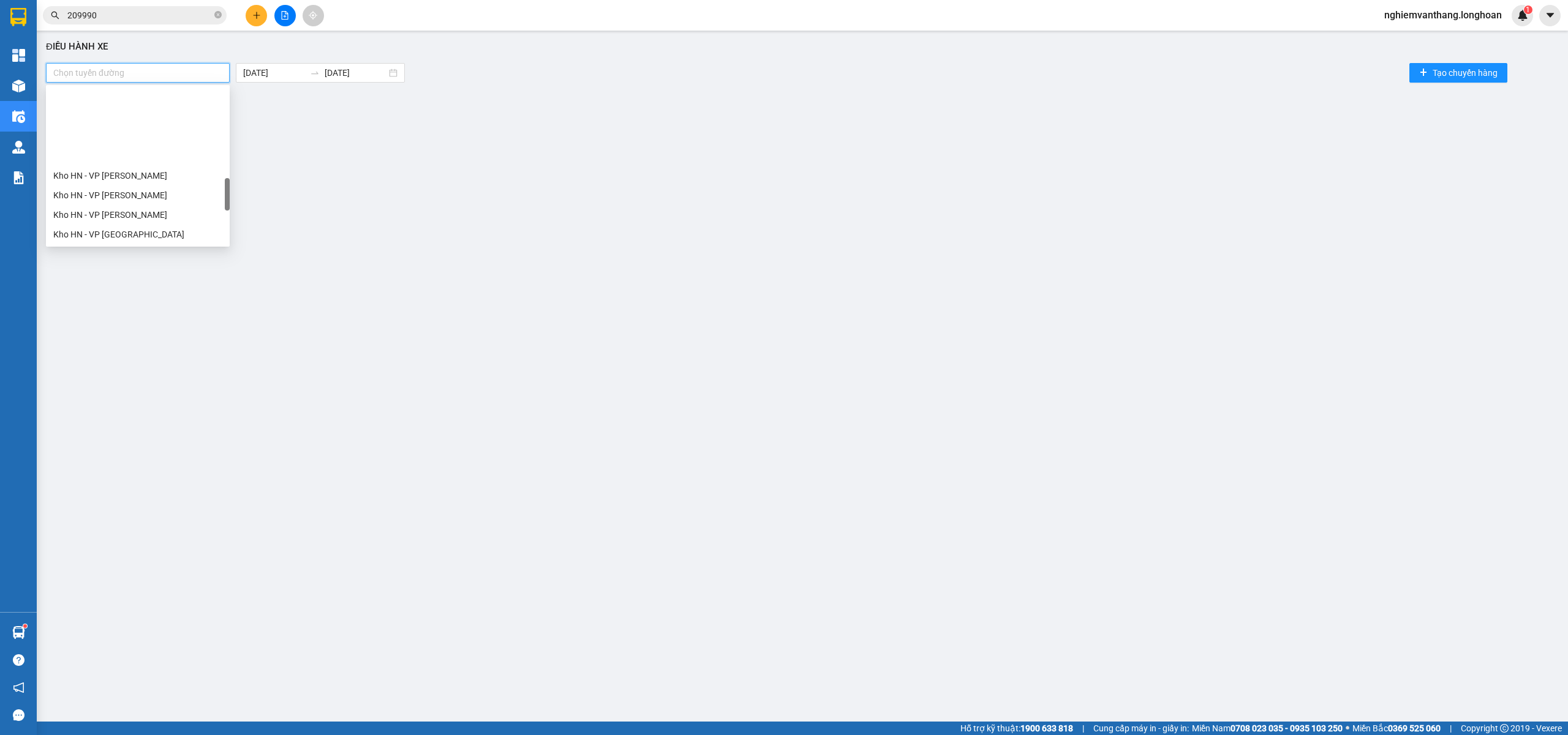
scroll to position [571, 0]
click at [151, 93] on div "Kho HN - VP [PERSON_NAME]" at bounding box center [137, 94] width 169 height 13
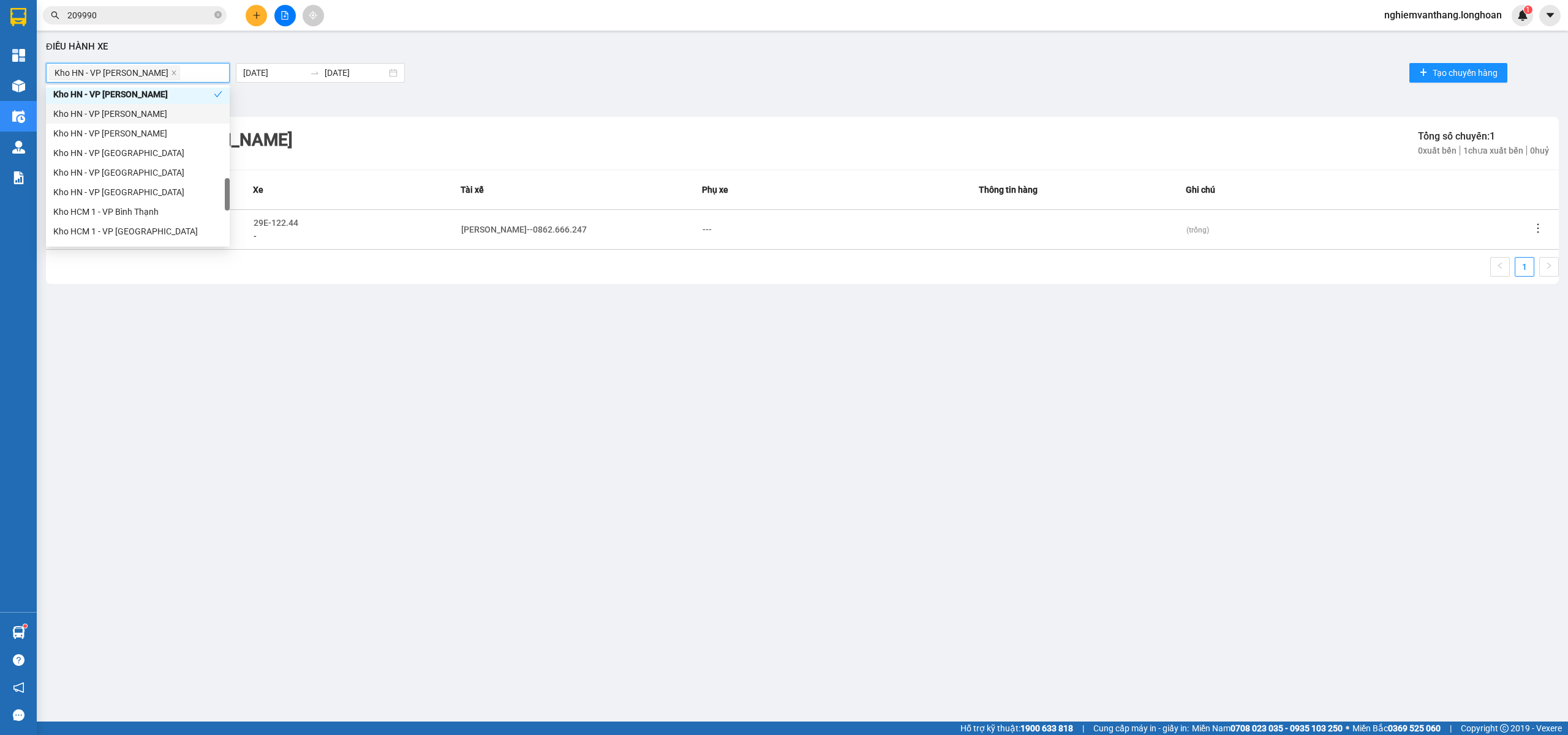
click at [142, 112] on div "Kho HN - VP [PERSON_NAME]" at bounding box center [137, 114] width 169 height 13
click at [137, 134] on div "Kho HN - VP [PERSON_NAME]" at bounding box center [137, 133] width 169 height 13
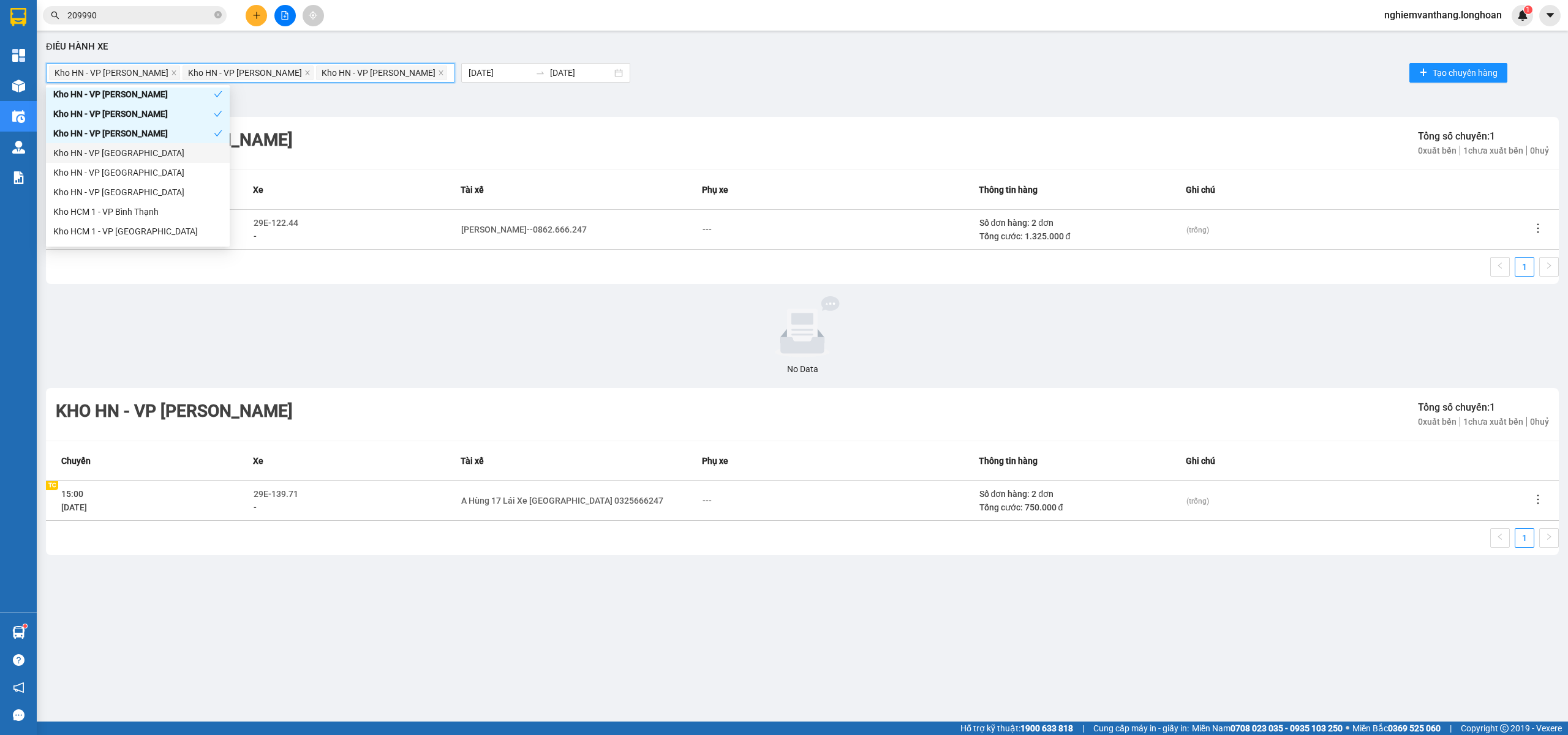
click at [128, 155] on div "Kho HN - VP [GEOGRAPHIC_DATA]" at bounding box center [137, 153] width 169 height 13
click at [128, 176] on div "Kho HN - VP [GEOGRAPHIC_DATA]" at bounding box center [137, 173] width 169 height 13
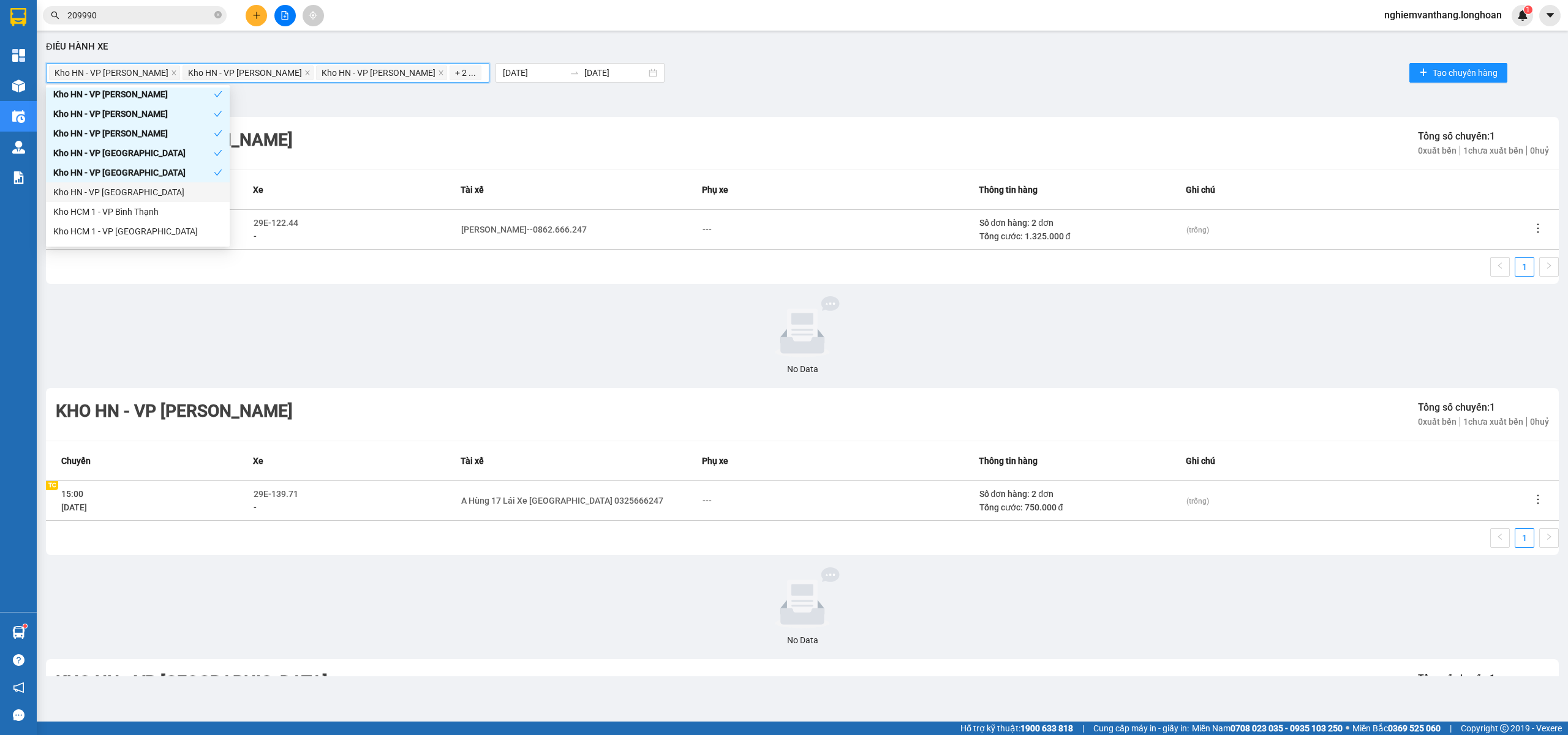
click at [134, 195] on div "Kho HN - VP [GEOGRAPHIC_DATA]" at bounding box center [137, 192] width 169 height 13
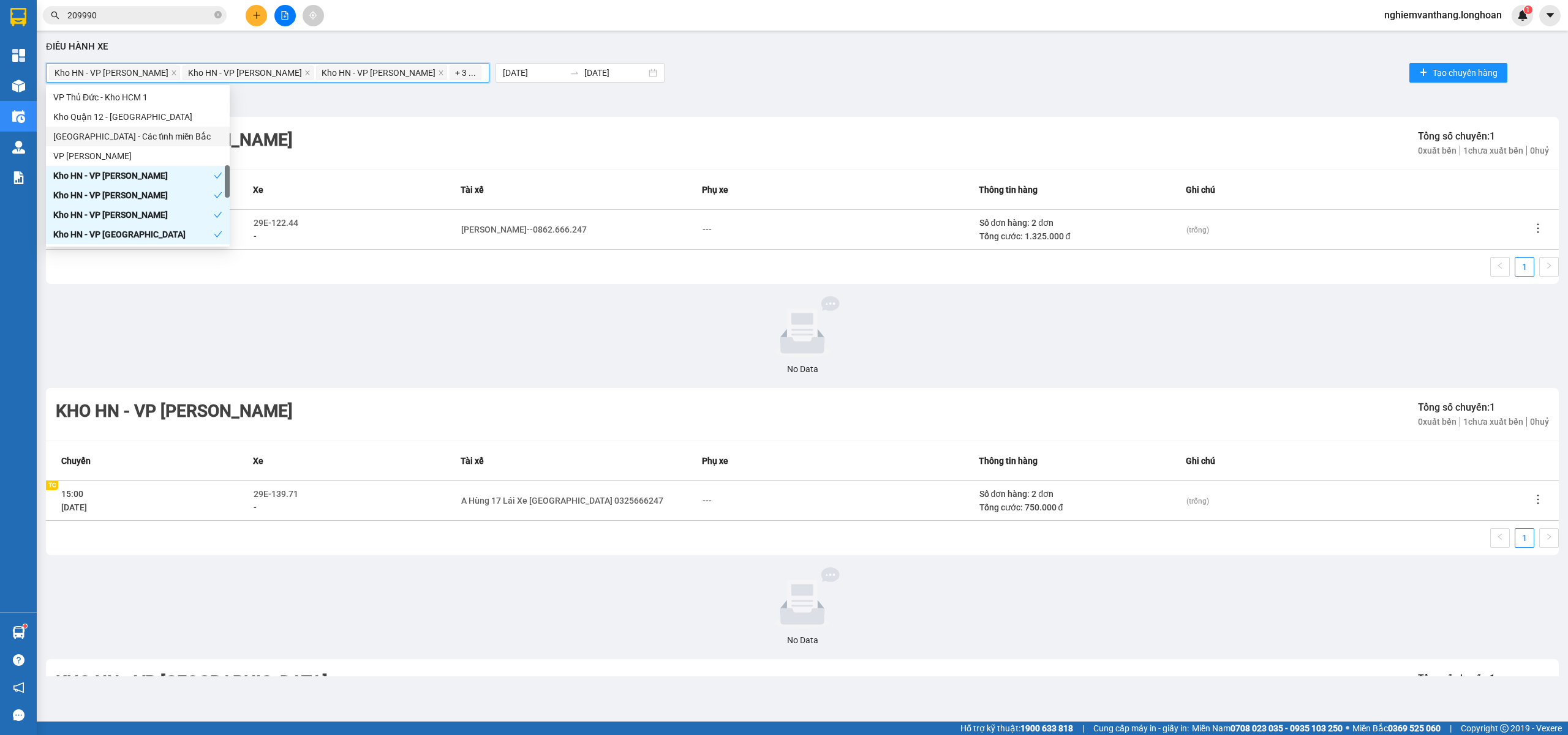
drag, startPoint x: 444, startPoint y: 134, endPoint x: 459, endPoint y: 93, distance: 43.7
click at [446, 134] on div "Kho HN - VP Nam Từ Liêm Tổng số chuyến: 1 0 xuất bến 1 chưa xuất bến 0 huỷ" at bounding box center [802, 143] width 1513 height 53
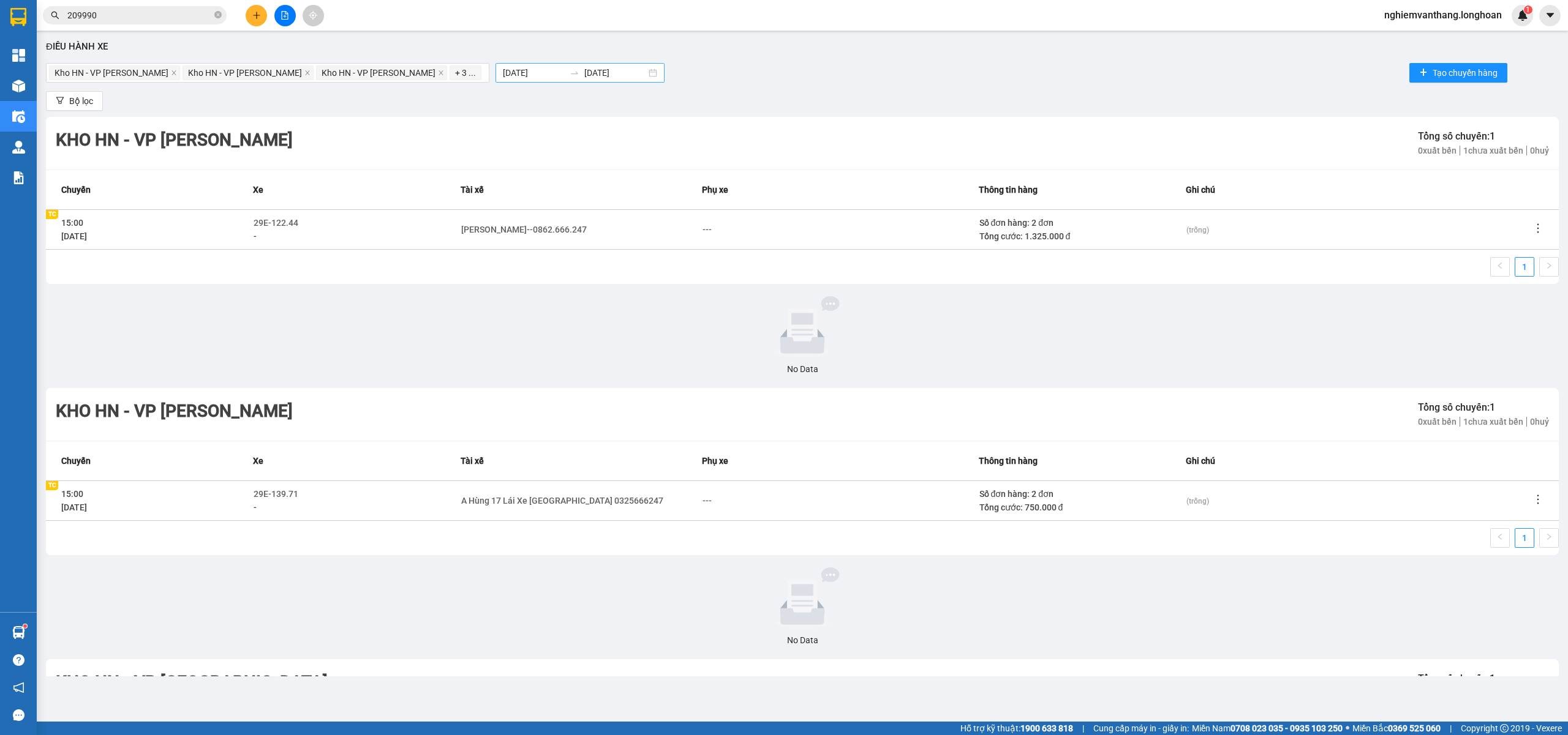
click at [503, 75] on input "[DATE]" at bounding box center [534, 73] width 62 height 13
click at [464, 97] on button "button" at bounding box center [469, 101] width 13 height 24
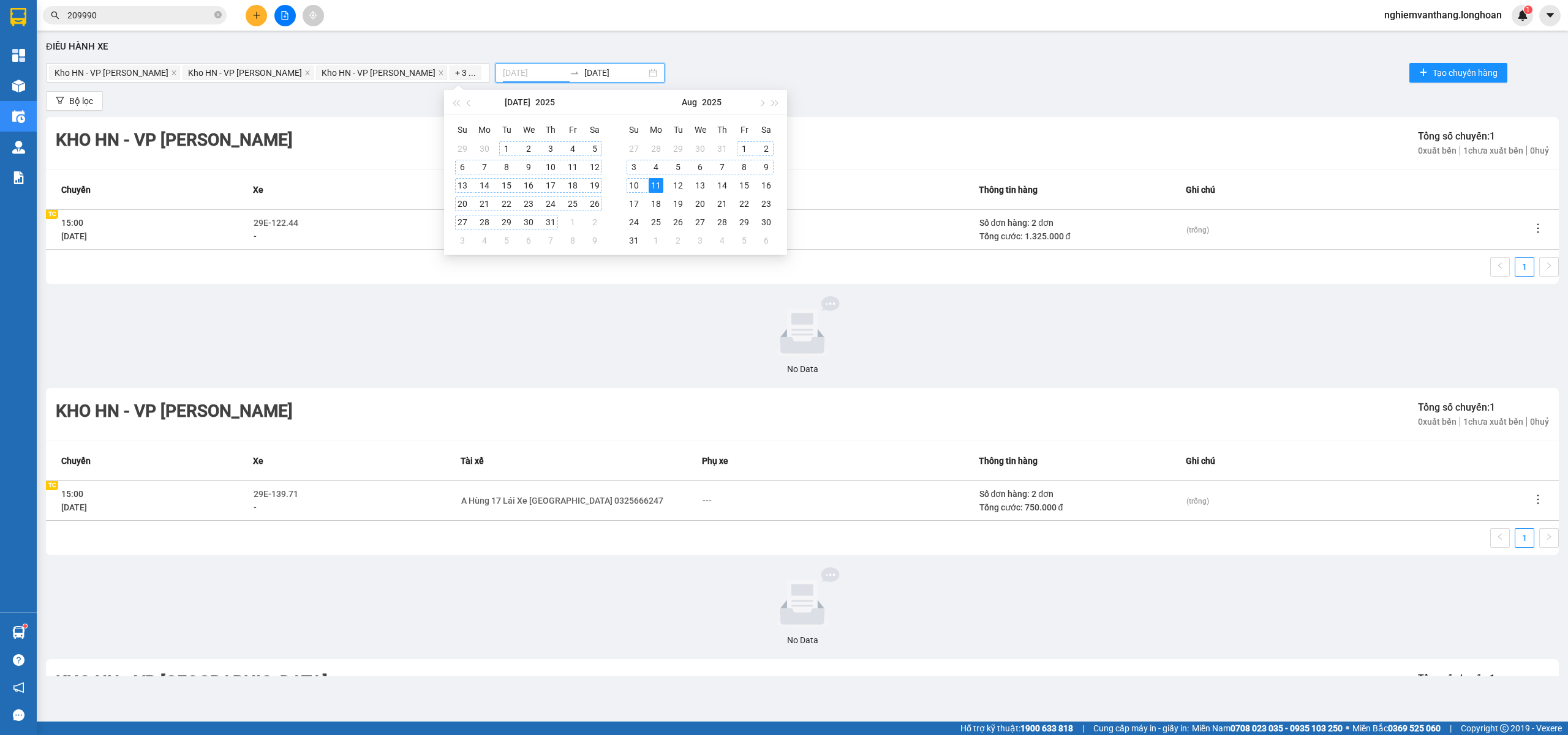
type input "[DATE]"
click at [501, 149] on div "1" at bounding box center [506, 148] width 15 height 15
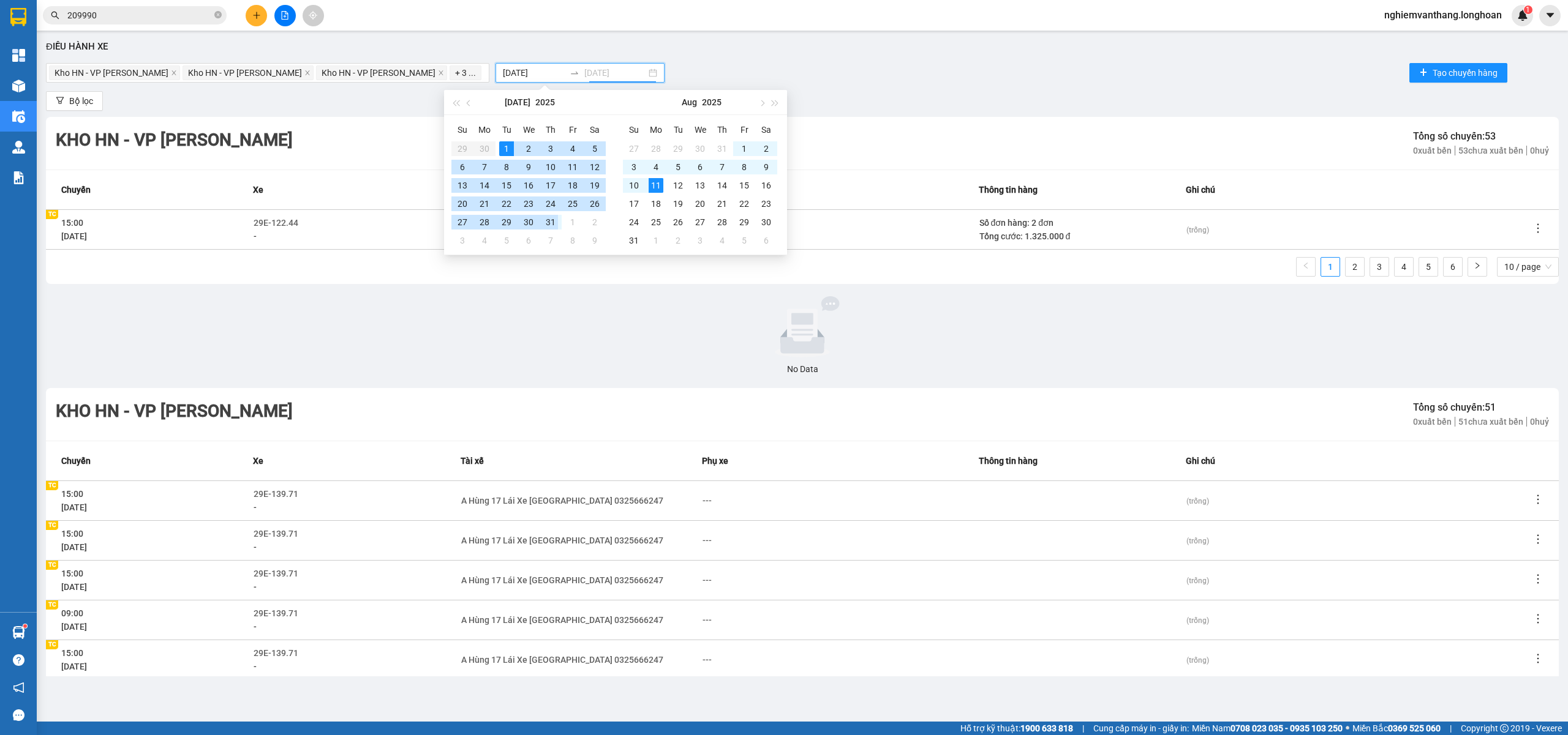
click at [554, 221] on div "31" at bounding box center [551, 222] width 15 height 15
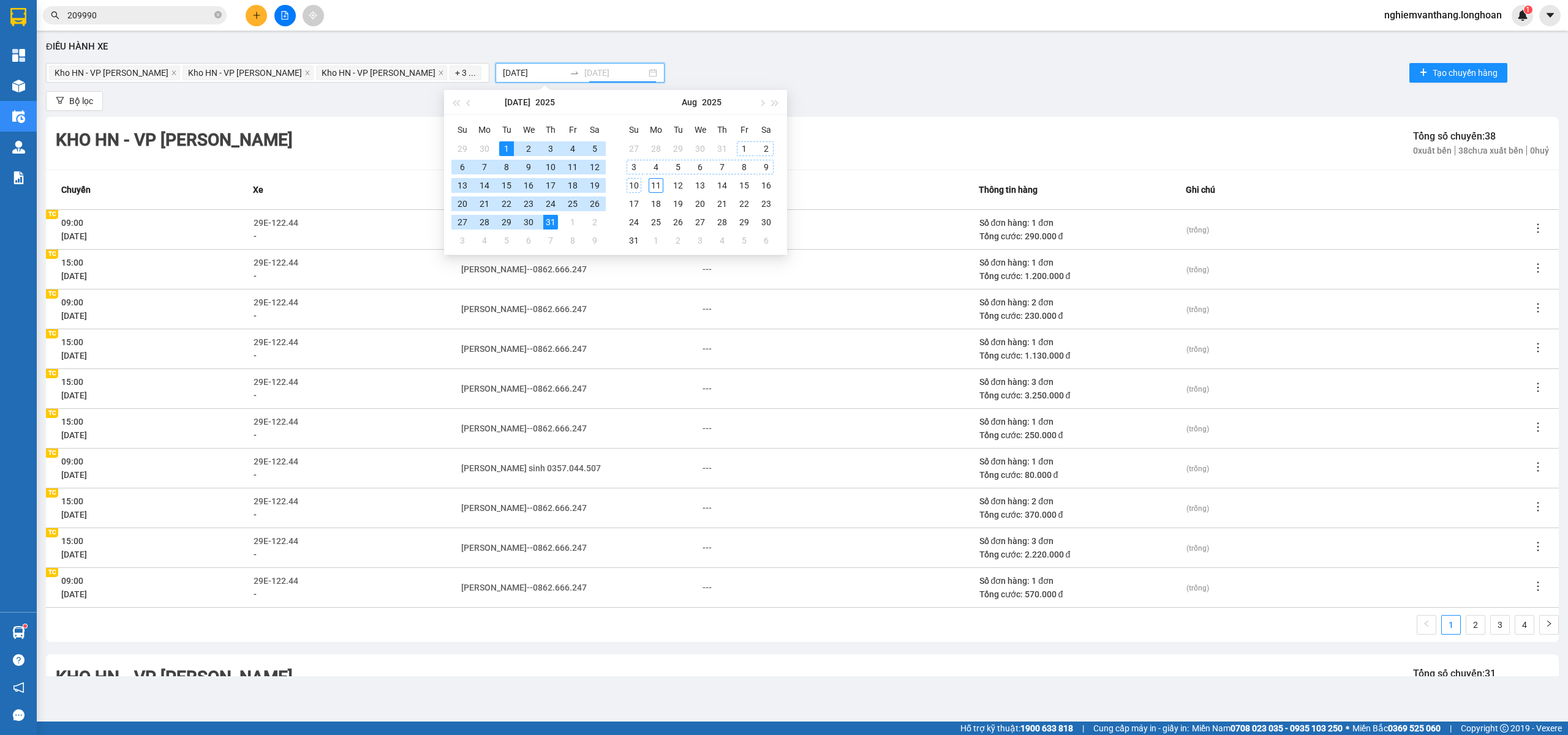
type input "[DATE]"
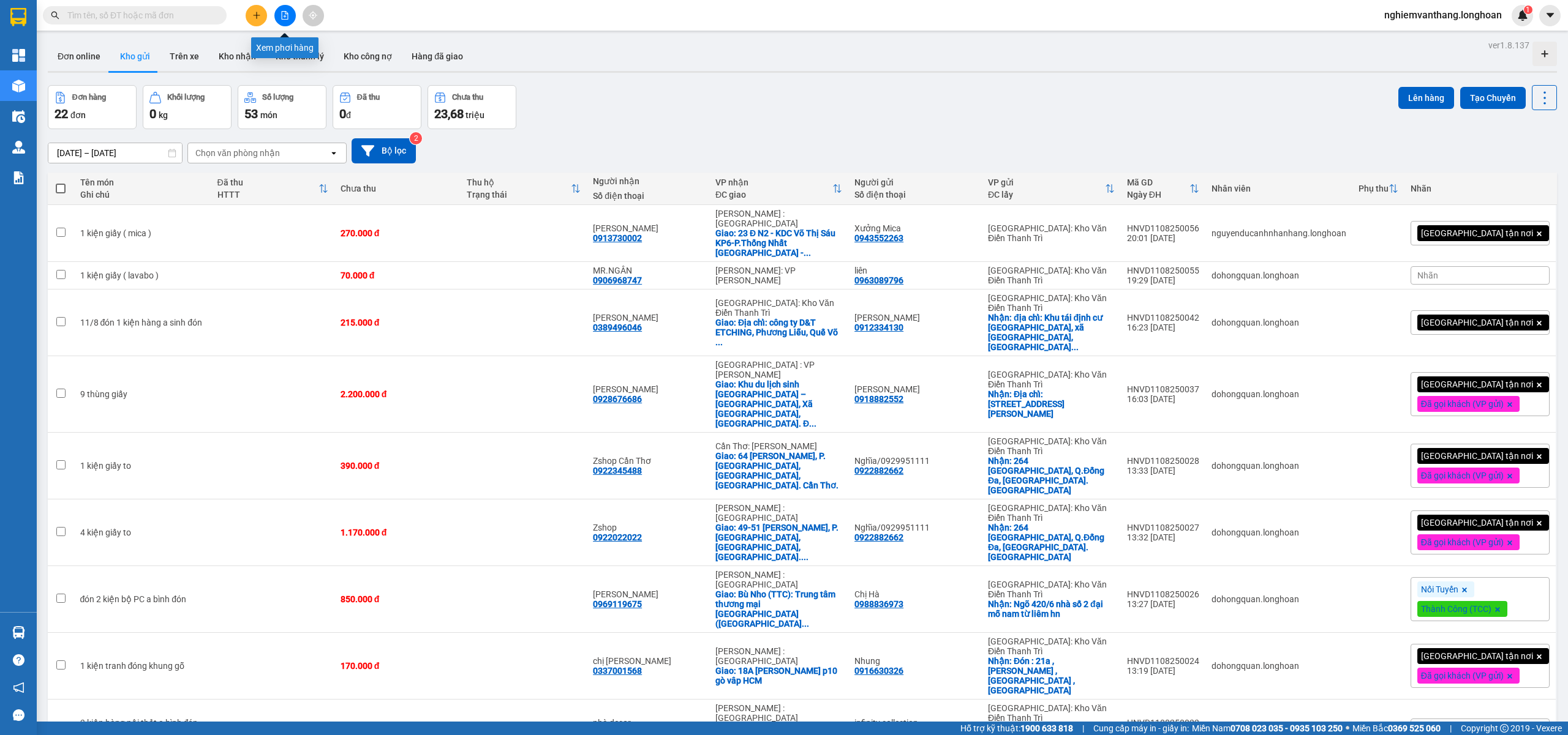
click at [287, 12] on icon "file-add" at bounding box center [285, 15] width 9 height 9
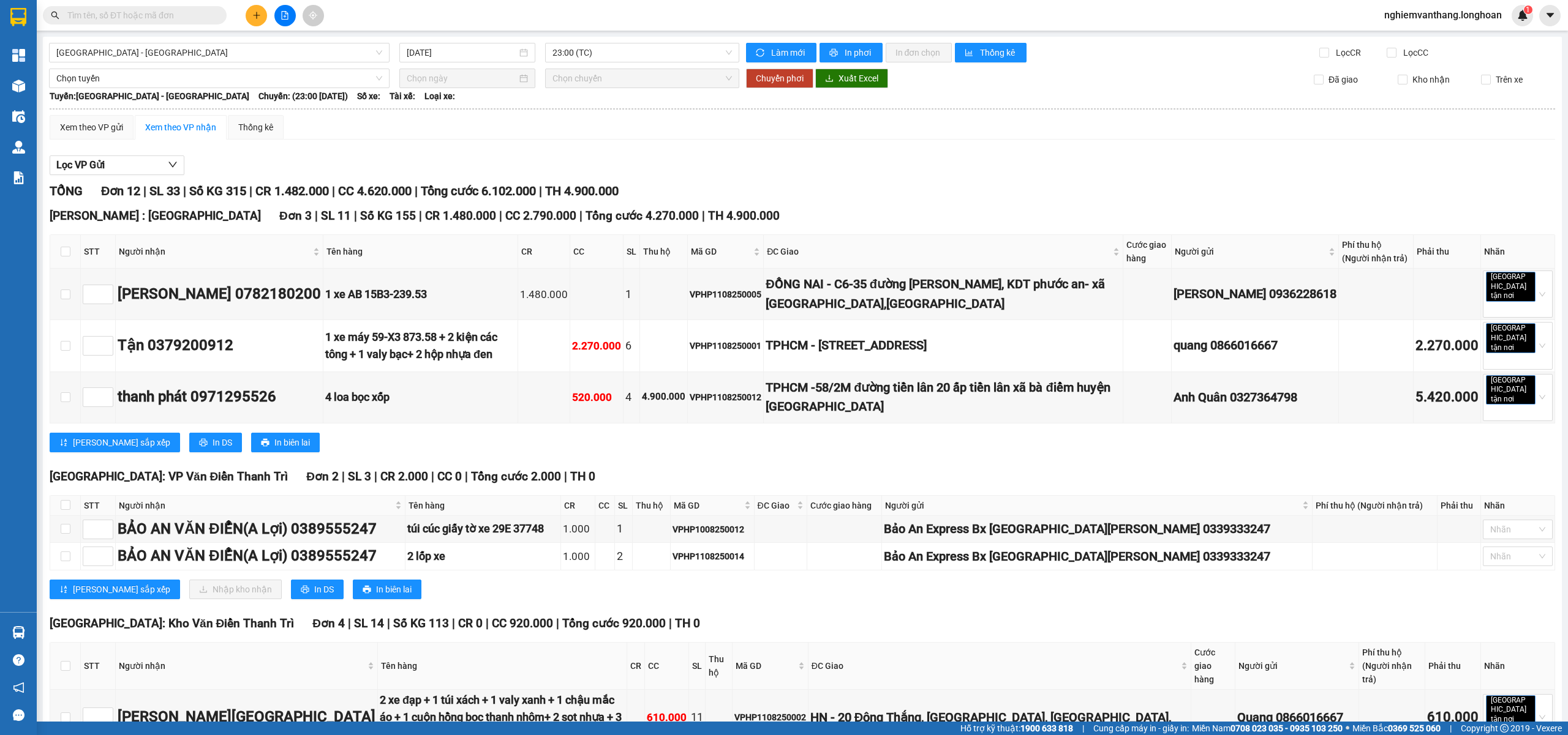
drag, startPoint x: 54, startPoint y: 120, endPoint x: 11, endPoint y: 110, distance: 44.1
click at [54, 119] on div "Xem theo VP gửi" at bounding box center [91, 127] width 84 height 24
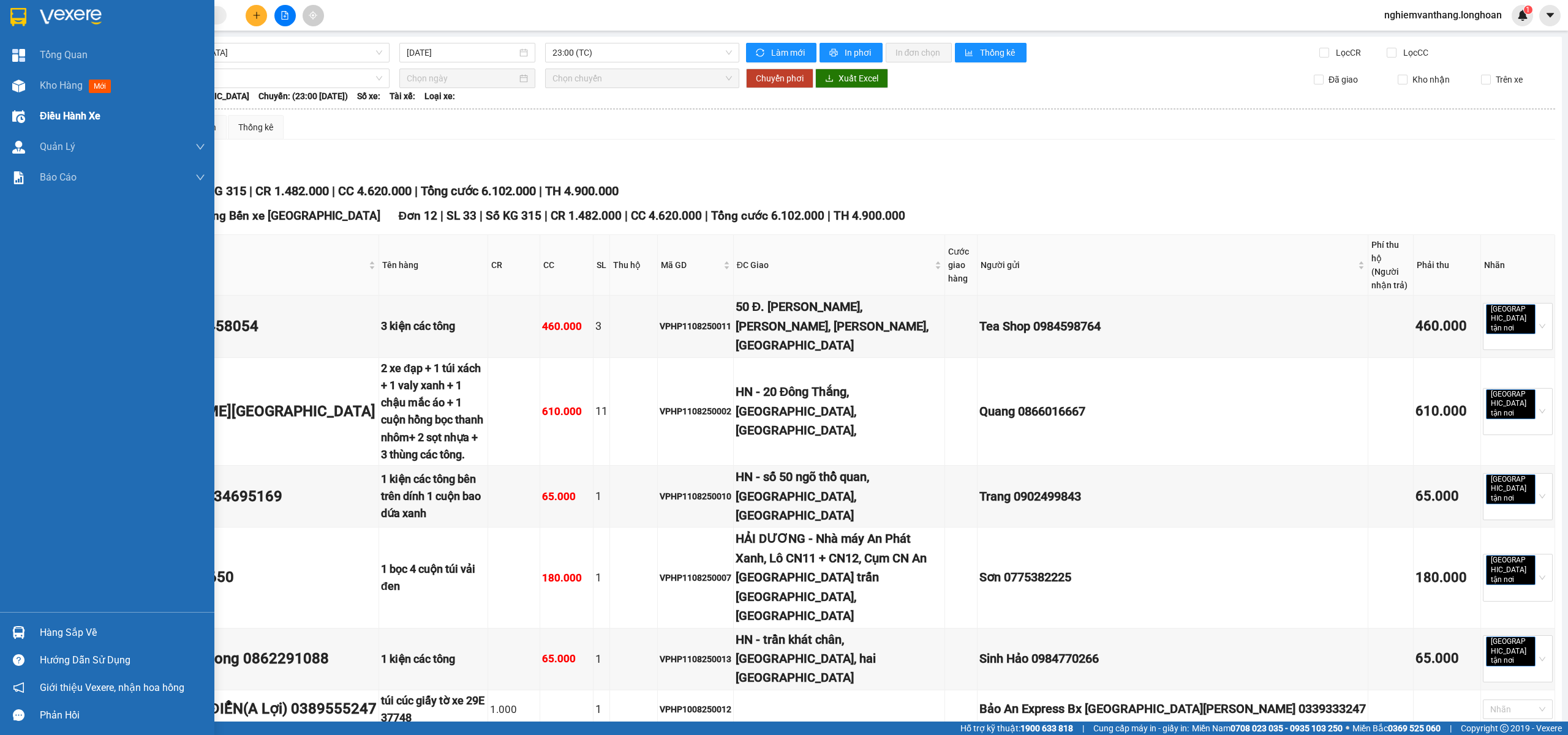
click at [74, 118] on span "Điều hành xe" at bounding box center [70, 115] width 60 height 15
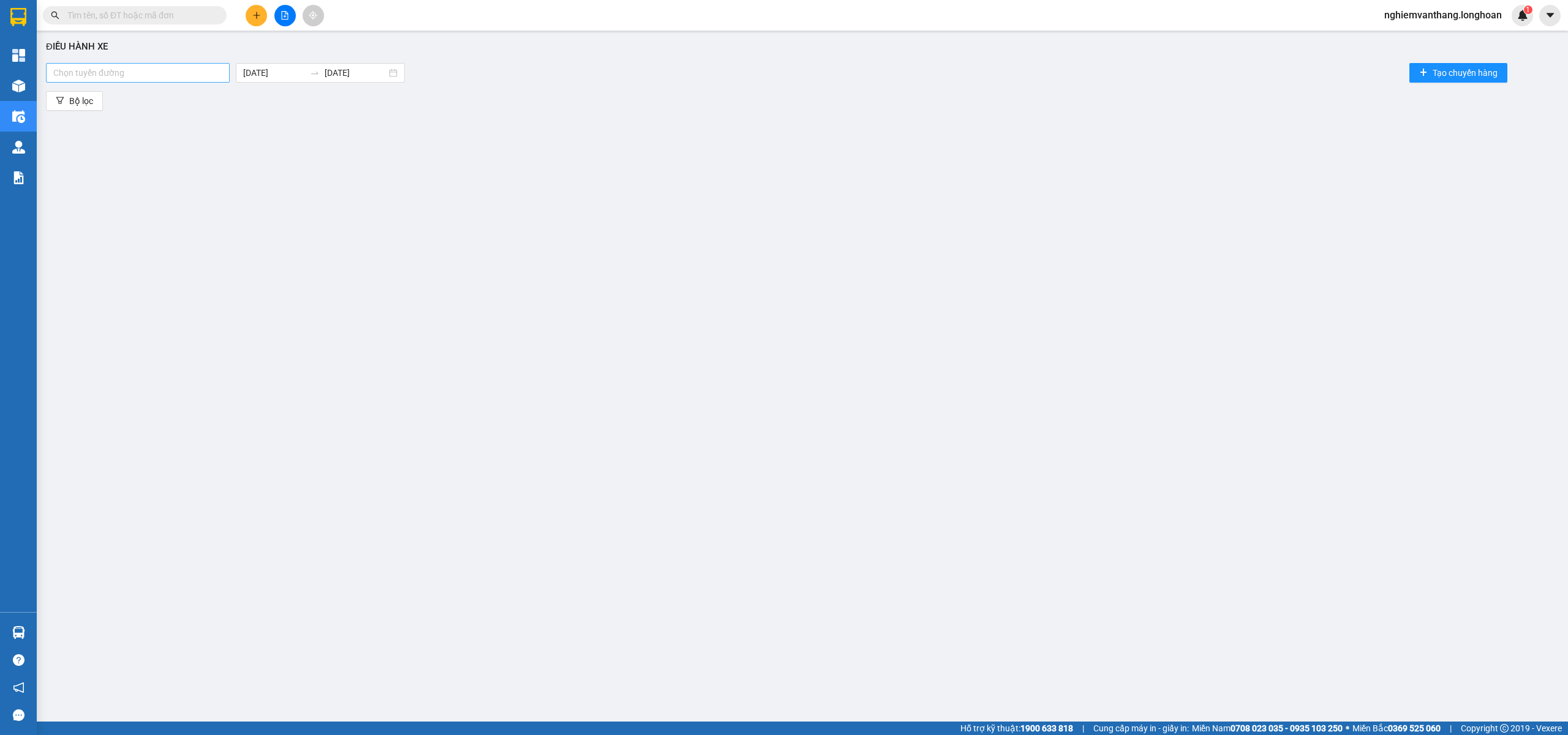
click at [145, 72] on div at bounding box center [138, 73] width 178 height 15
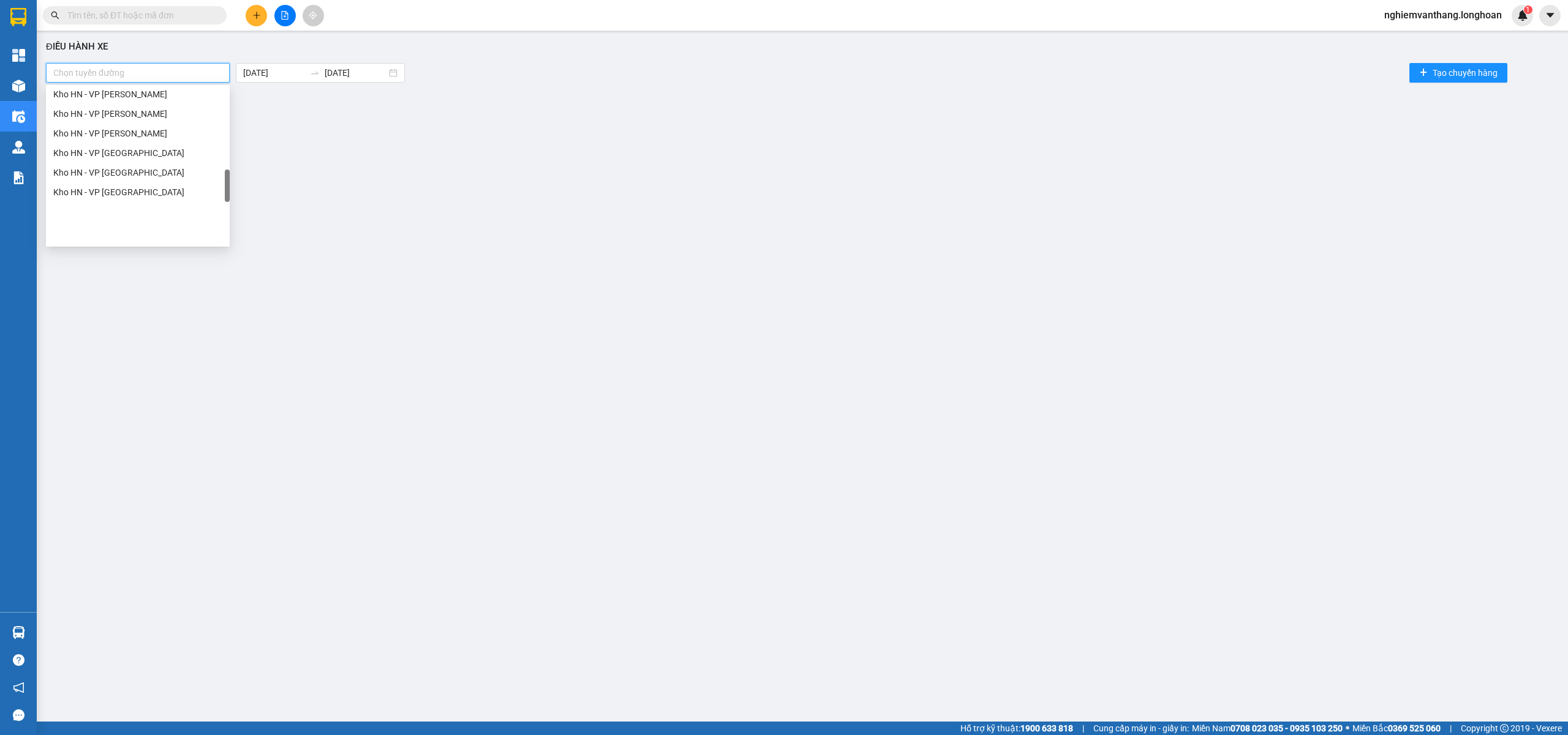
scroll to position [490, 0]
drag, startPoint x: 146, startPoint y: 174, endPoint x: 143, endPoint y: 189, distance: 15.3
click at [147, 177] on div "Kho HN - VP [PERSON_NAME]" at bounding box center [137, 176] width 169 height 13
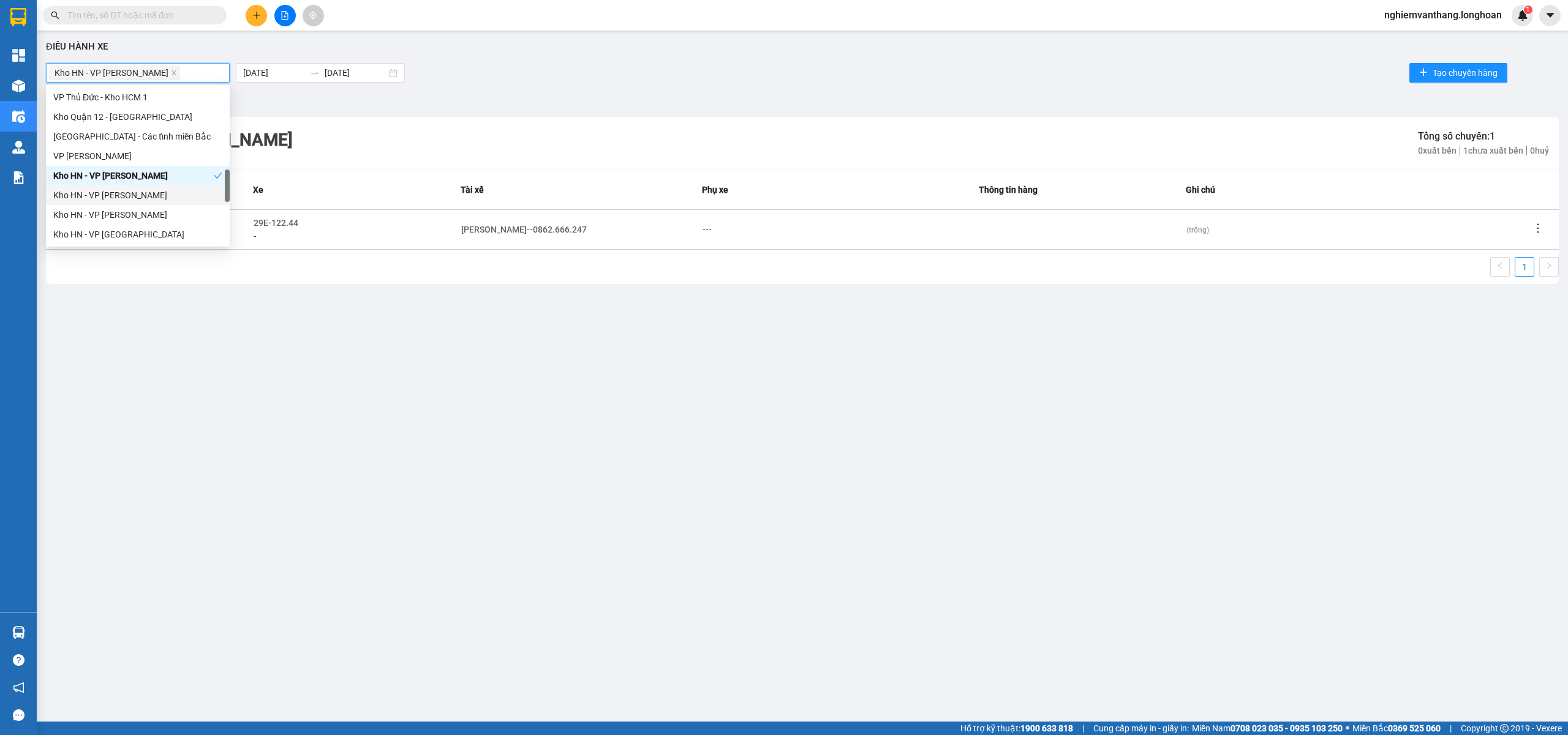
drag, startPoint x: 137, startPoint y: 194, endPoint x: 137, endPoint y: 201, distance: 7.0
click at [137, 195] on div "Kho HN - VP [PERSON_NAME]" at bounding box center [137, 196] width 169 height 13
click at [136, 211] on div "Kho HN - VP [PERSON_NAME]" at bounding box center [137, 215] width 169 height 13
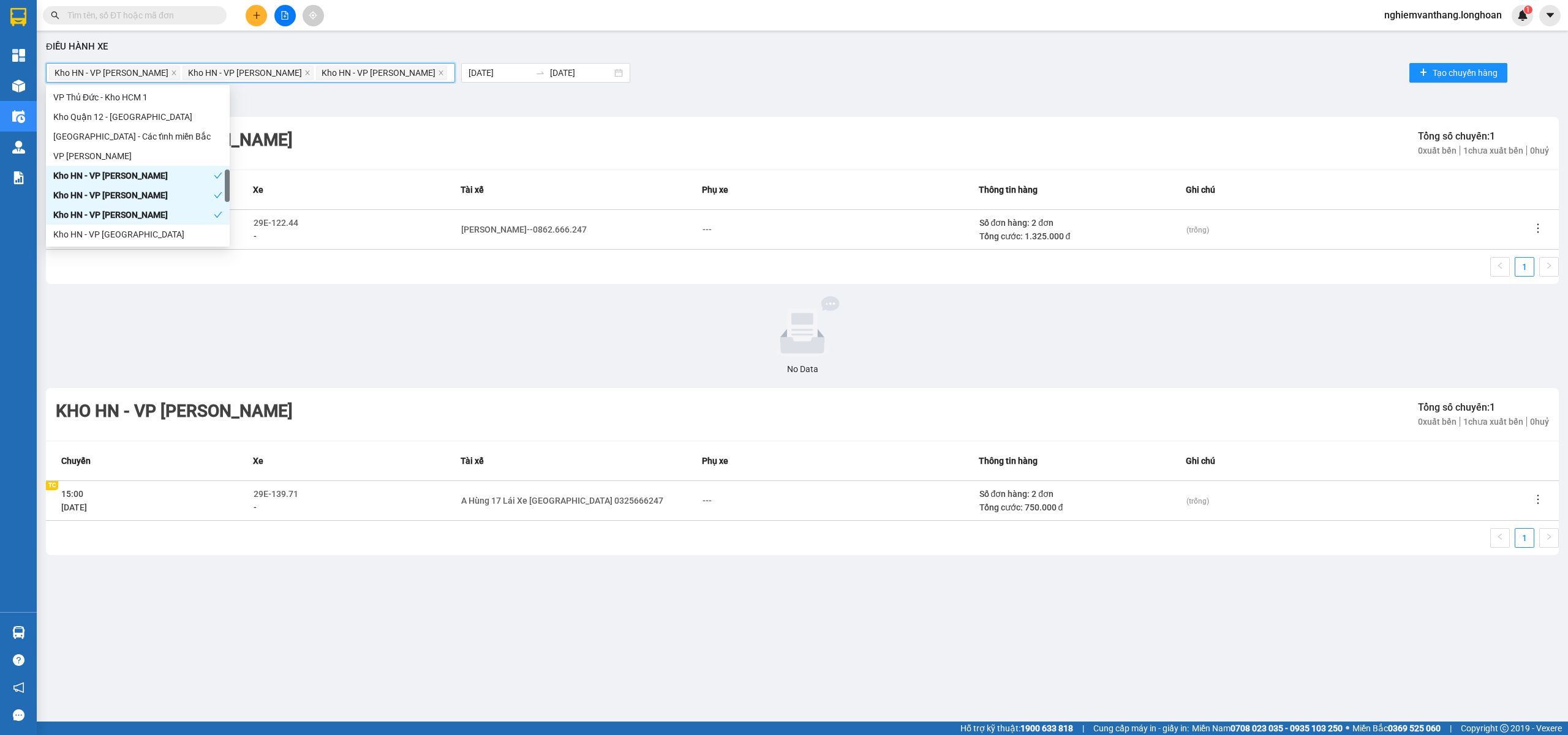
scroll to position [571, 0]
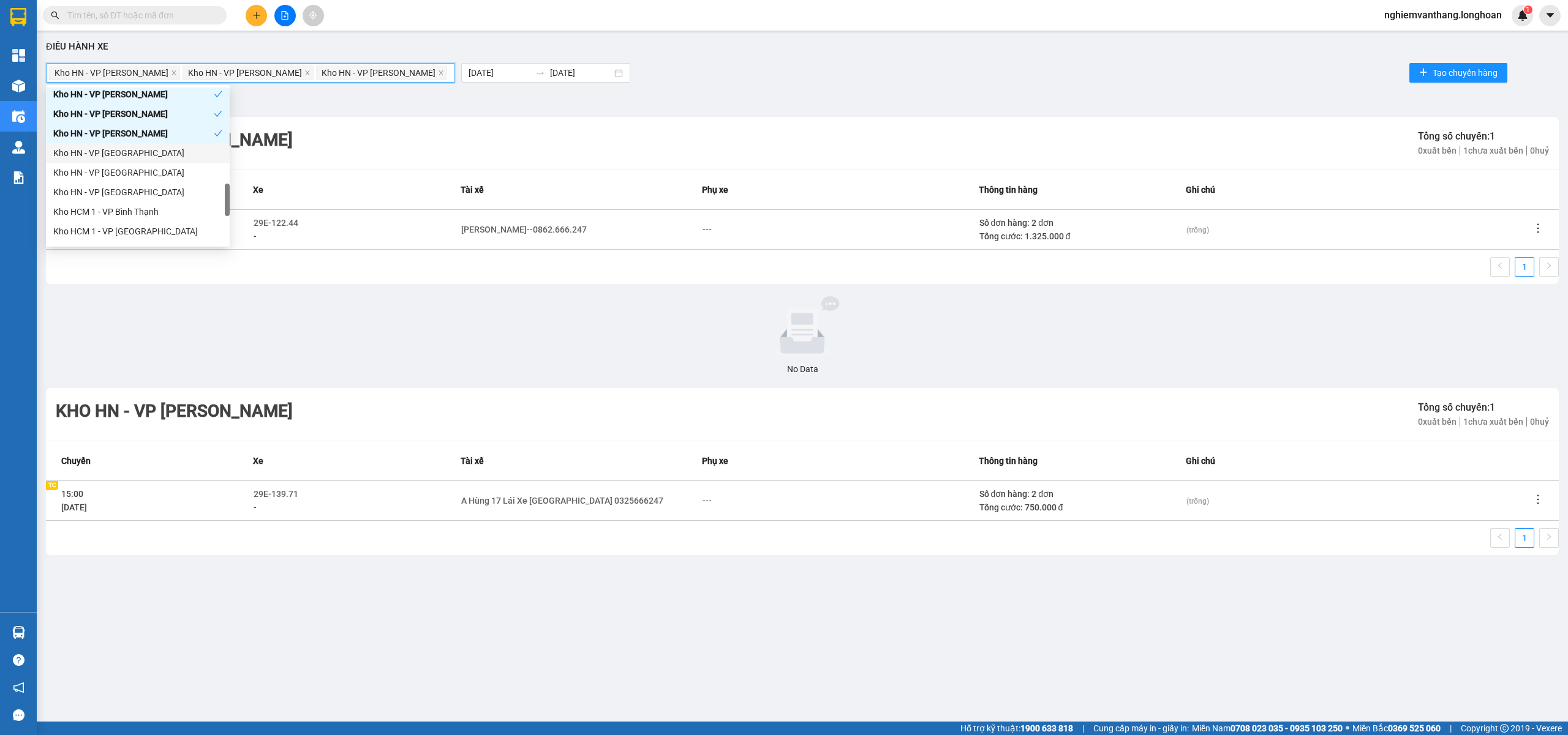
click at [136, 152] on div "Kho HN - VP [GEOGRAPHIC_DATA]" at bounding box center [137, 153] width 169 height 13
click at [126, 174] on div "Kho HN - VP [GEOGRAPHIC_DATA]" at bounding box center [137, 173] width 169 height 13
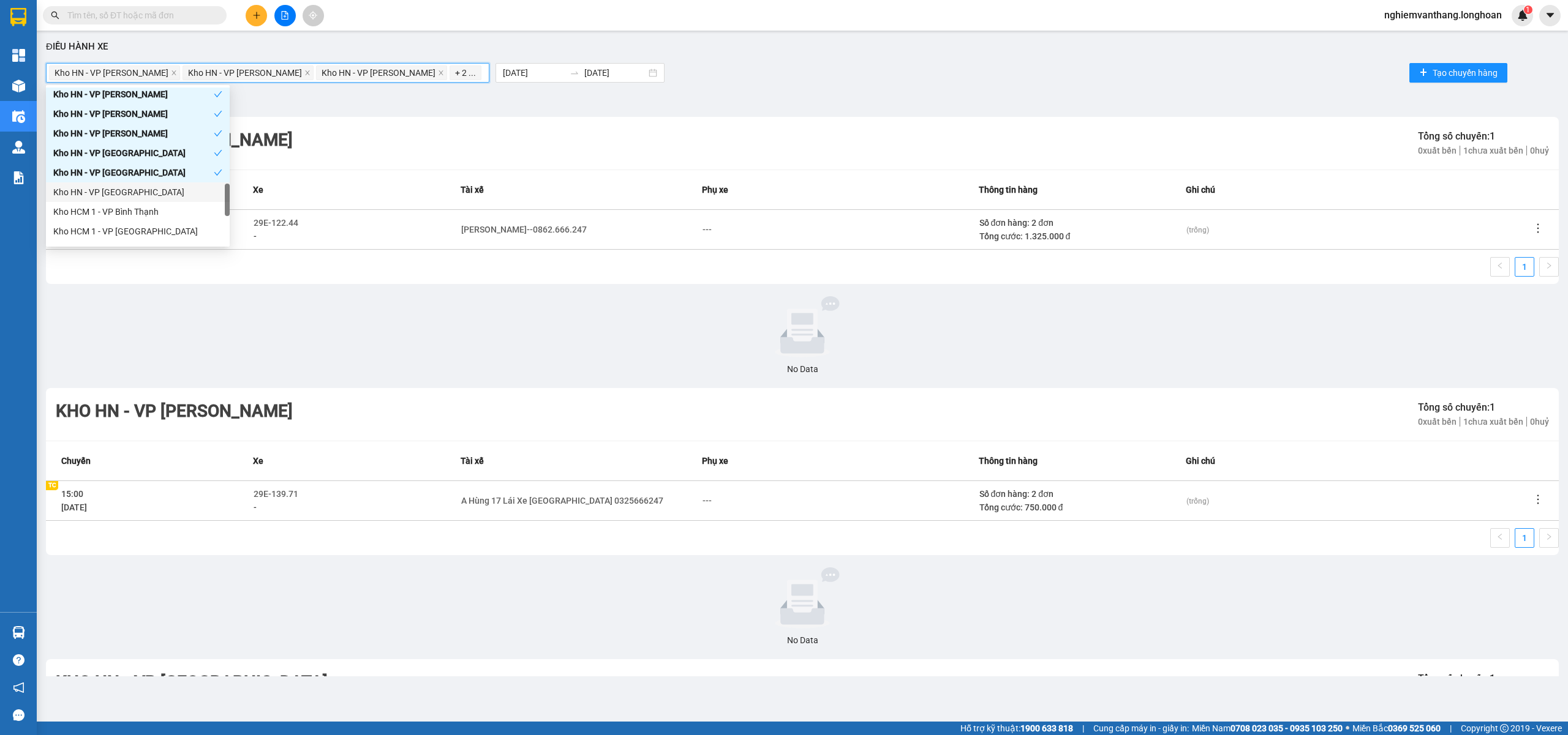
click at [137, 186] on div "Kho HN - VP [GEOGRAPHIC_DATA]" at bounding box center [137, 192] width 169 height 13
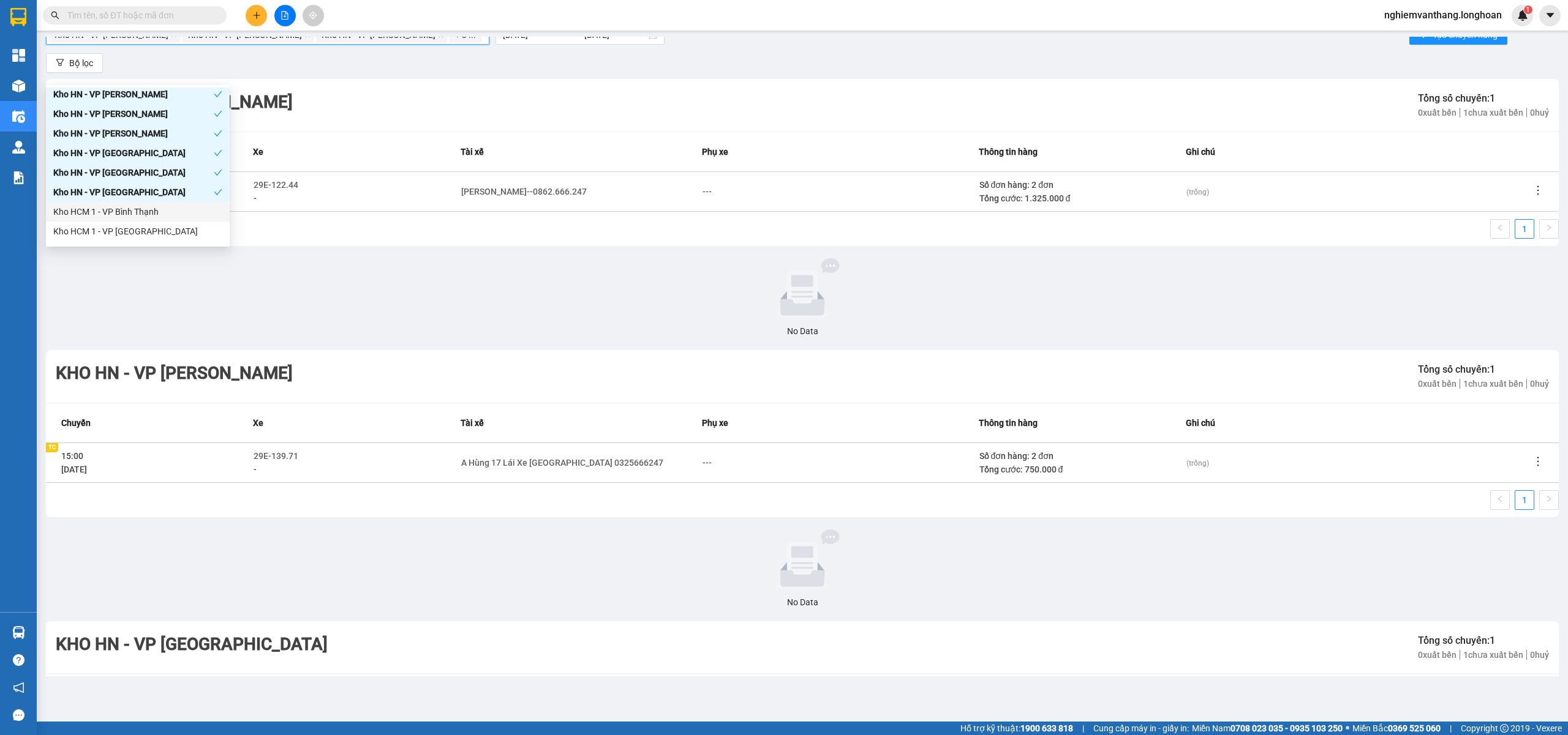
scroll to position [0, 0]
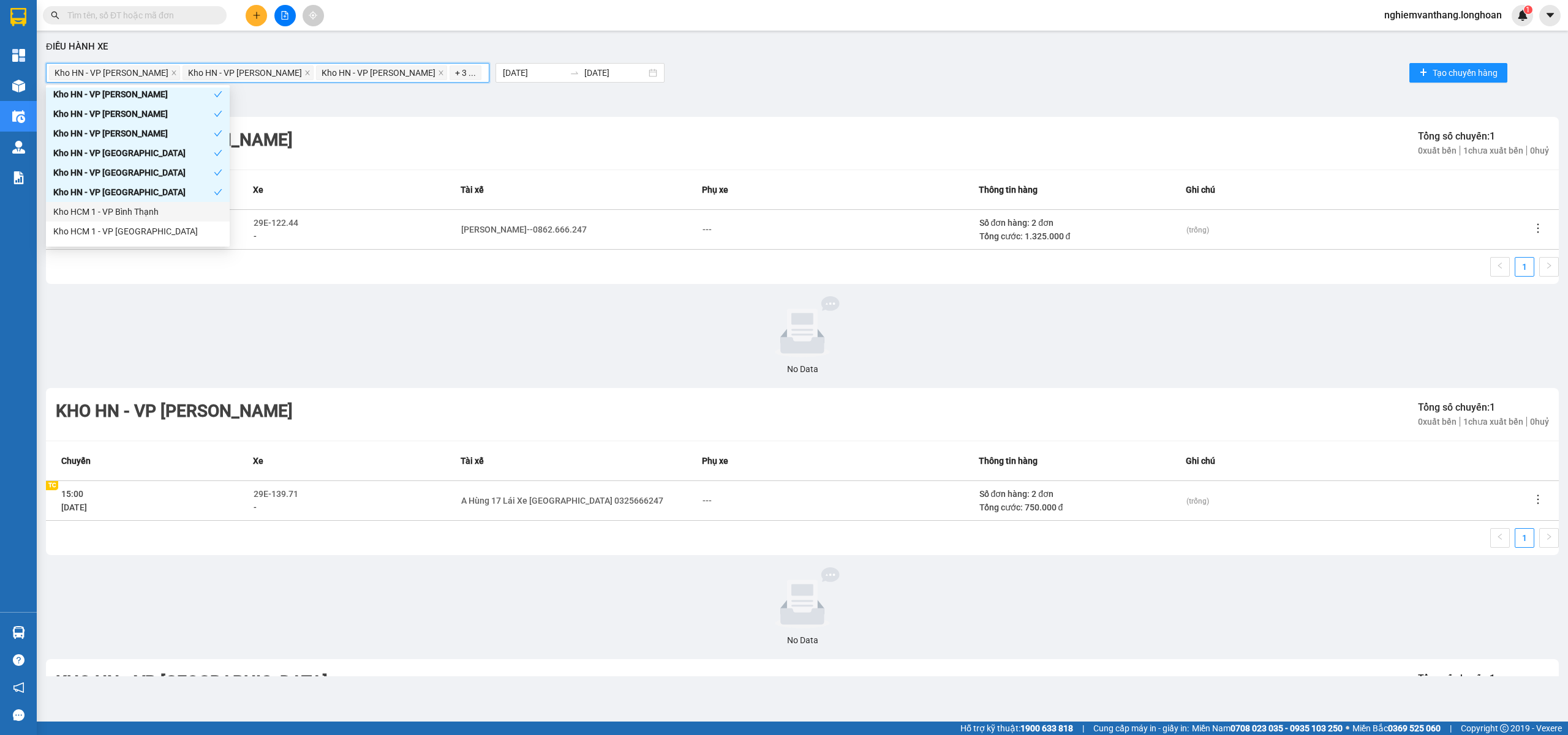
drag, startPoint x: 471, startPoint y: 97, endPoint x: 478, endPoint y: 94, distance: 7.6
click at [471, 98] on div "Bộ lọc" at bounding box center [802, 101] width 1513 height 20
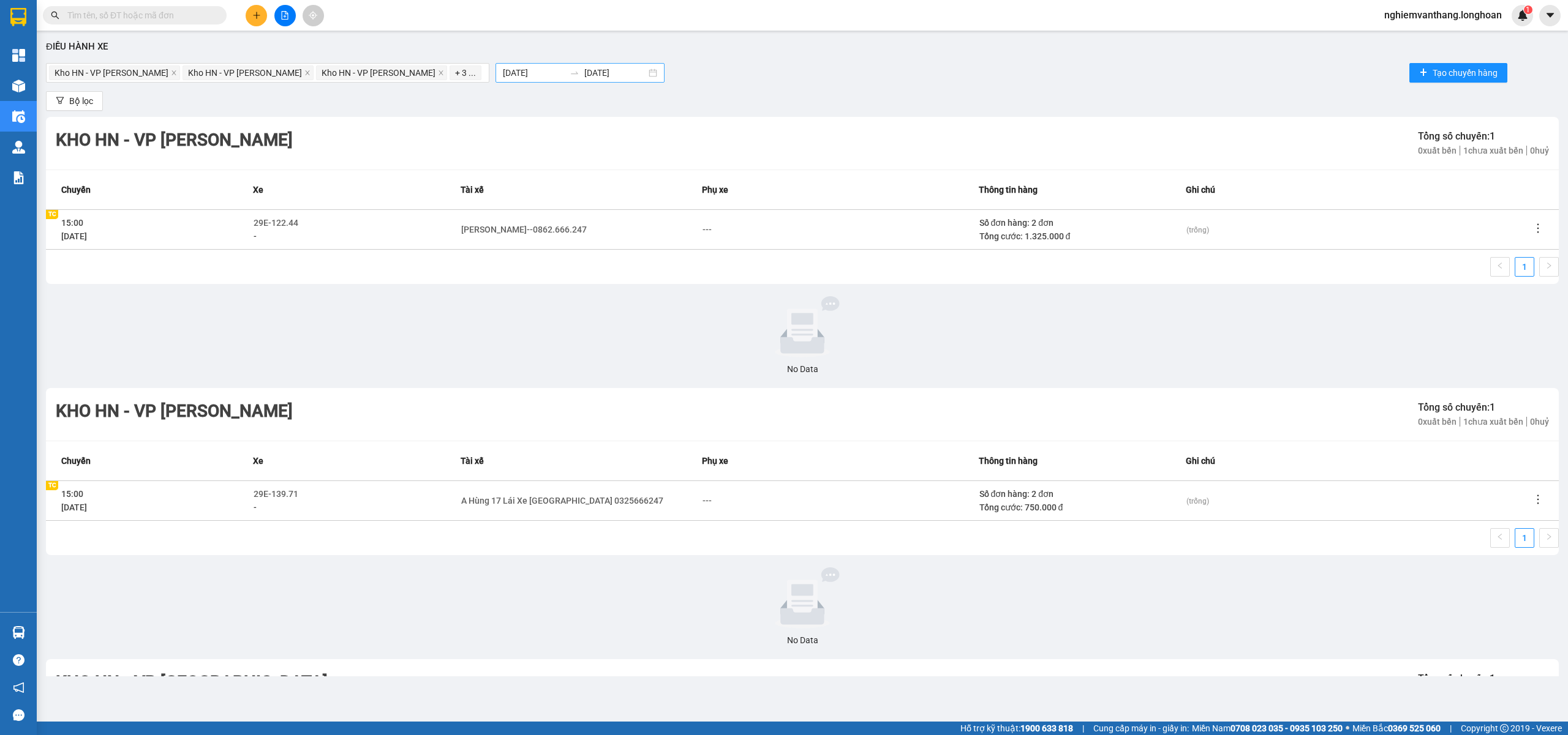
click at [503, 72] on input "[DATE]" at bounding box center [534, 73] width 62 height 13
click at [473, 106] on button "button" at bounding box center [469, 101] width 13 height 24
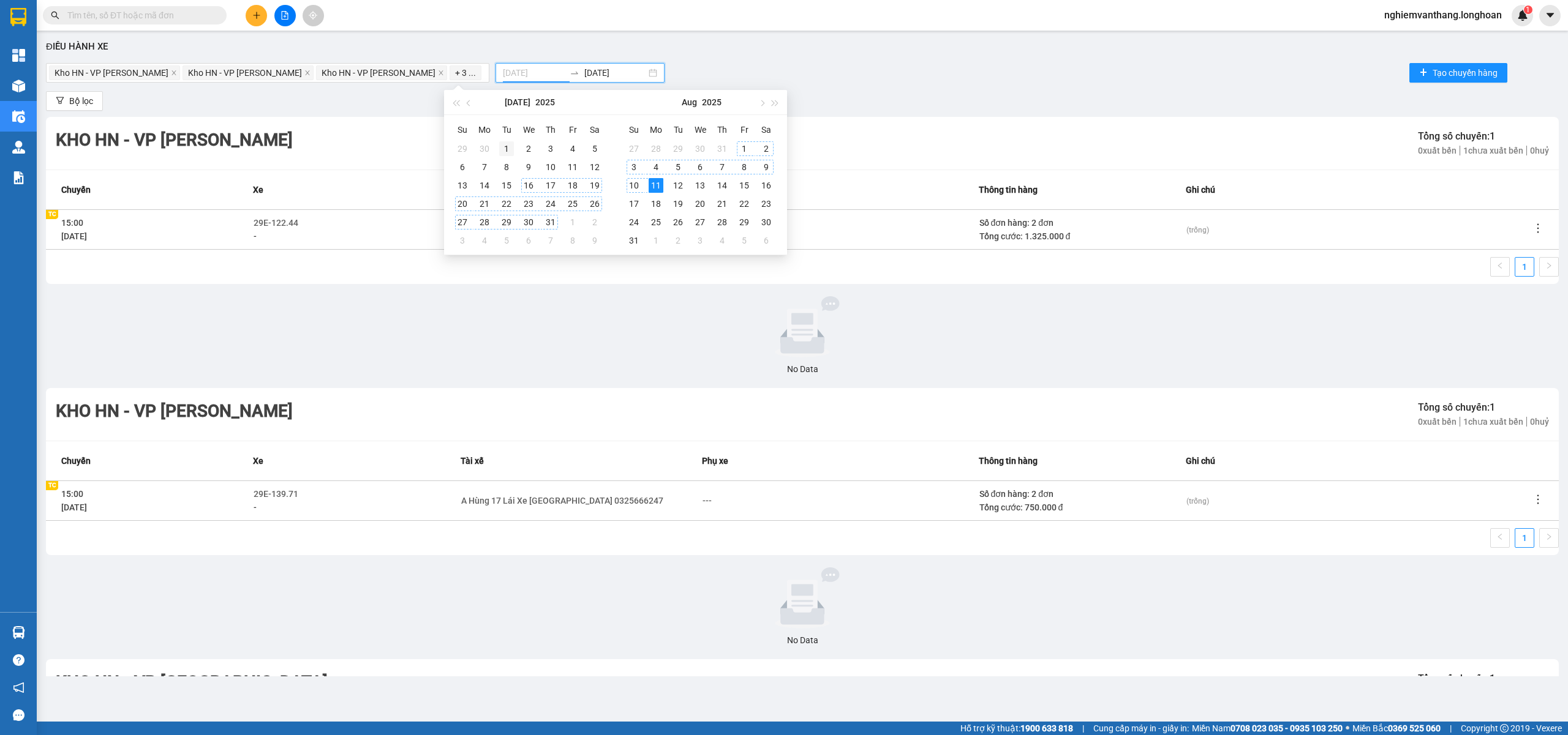
type input "[DATE]"
drag, startPoint x: 507, startPoint y: 150, endPoint x: 515, endPoint y: 167, distance: 18.8
click at [507, 149] on div "1" at bounding box center [506, 148] width 15 height 15
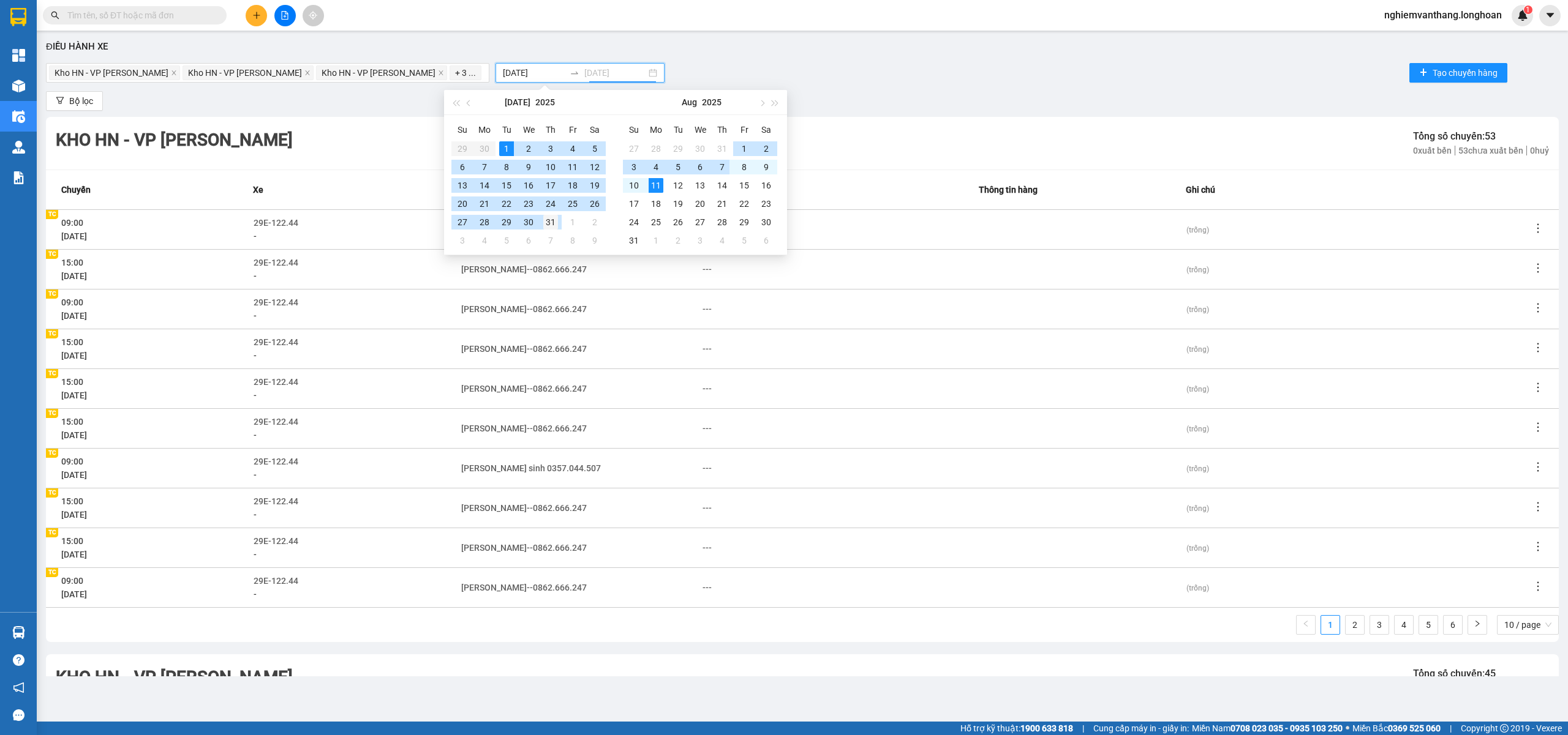
type input "[DATE]"
click at [548, 217] on div "31" at bounding box center [551, 222] width 15 height 15
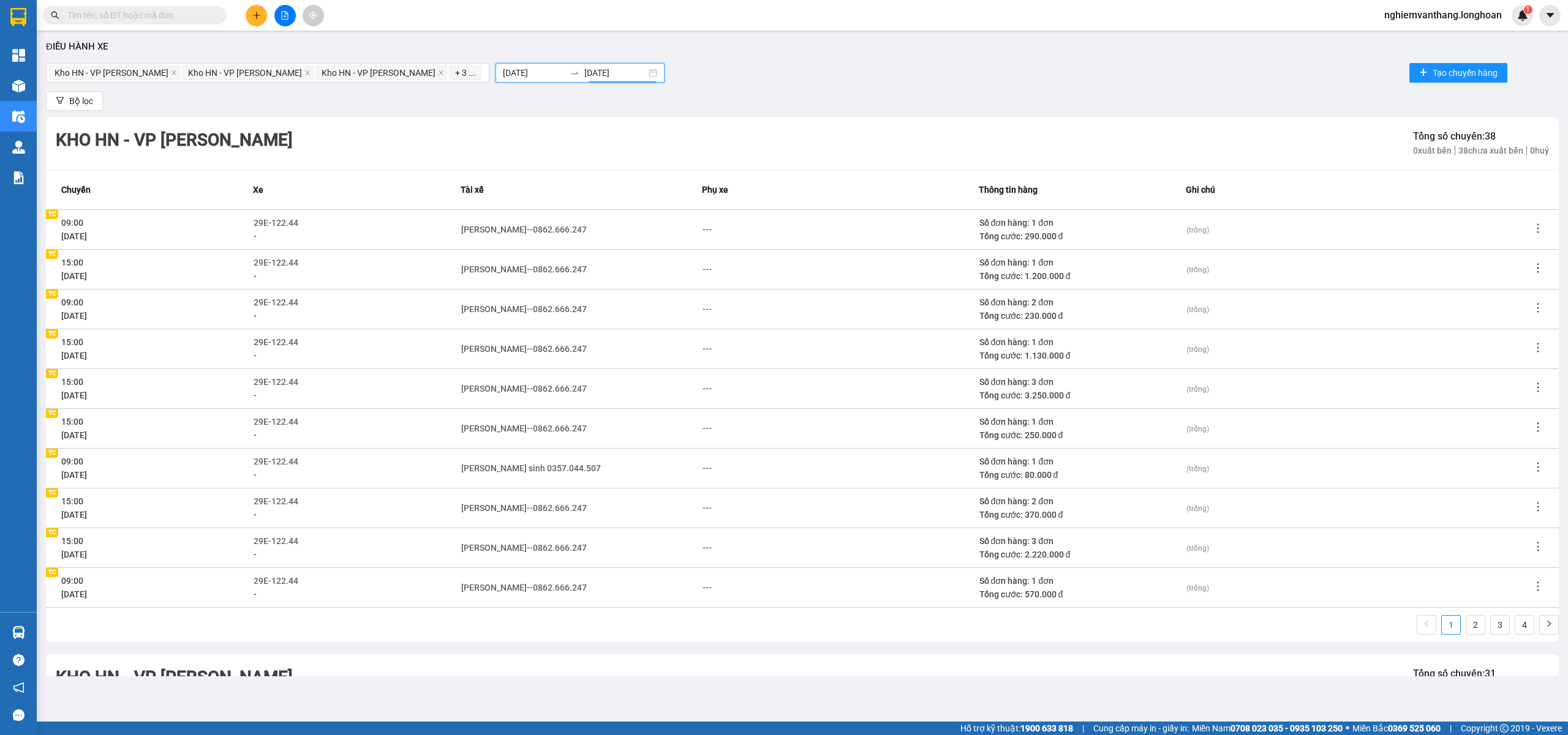
click at [928, 75] on div "Kho HN - VP Nam Từ Liêm Kho HN - VP Hoàng Mai Kho HN - VP Thanh Xuân + 3 ... 01…" at bounding box center [802, 72] width 1513 height 24
drag, startPoint x: 250, startPoint y: 300, endPoint x: 340, endPoint y: 311, distance: 90.7
click at [325, 306] on tr "09:00 03/07/2025 TC TC 29E-122.44 - Trần Thanh Bình--0862.666.247 --- Số đơn hà…" at bounding box center [802, 309] width 1513 height 40
click at [344, 314] on div "-" at bounding box center [357, 316] width 206 height 13
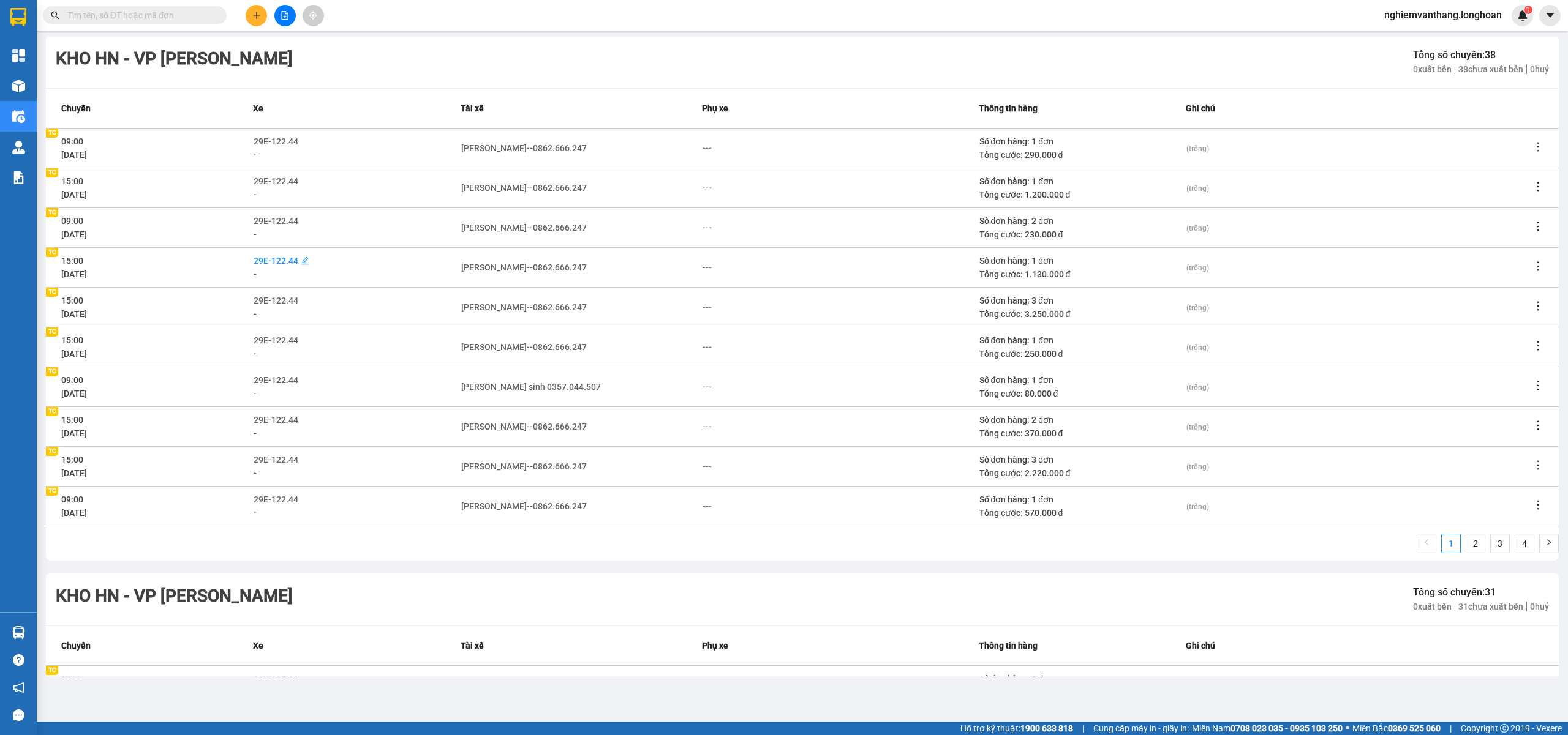
click at [273, 258] on span "29E-122.44" at bounding box center [276, 260] width 45 height 10
click at [398, 270] on div "-" at bounding box center [357, 276] width 206 height 13
drag, startPoint x: 182, startPoint y: 228, endPoint x: 182, endPoint y: 243, distance: 15.0
click at [184, 229] on div "[DATE]" at bounding box center [157, 234] width 191 height 13
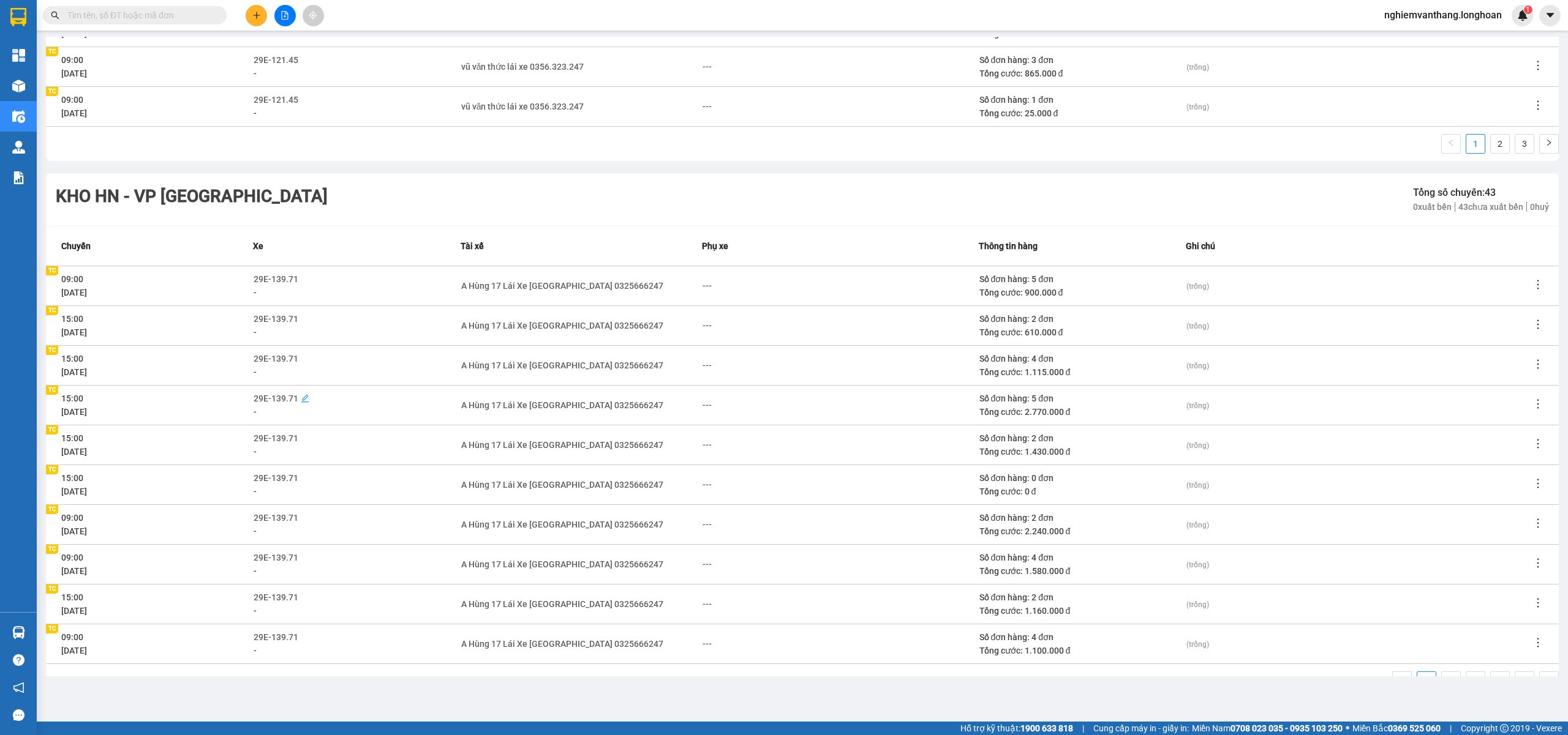
scroll to position [2122, 0]
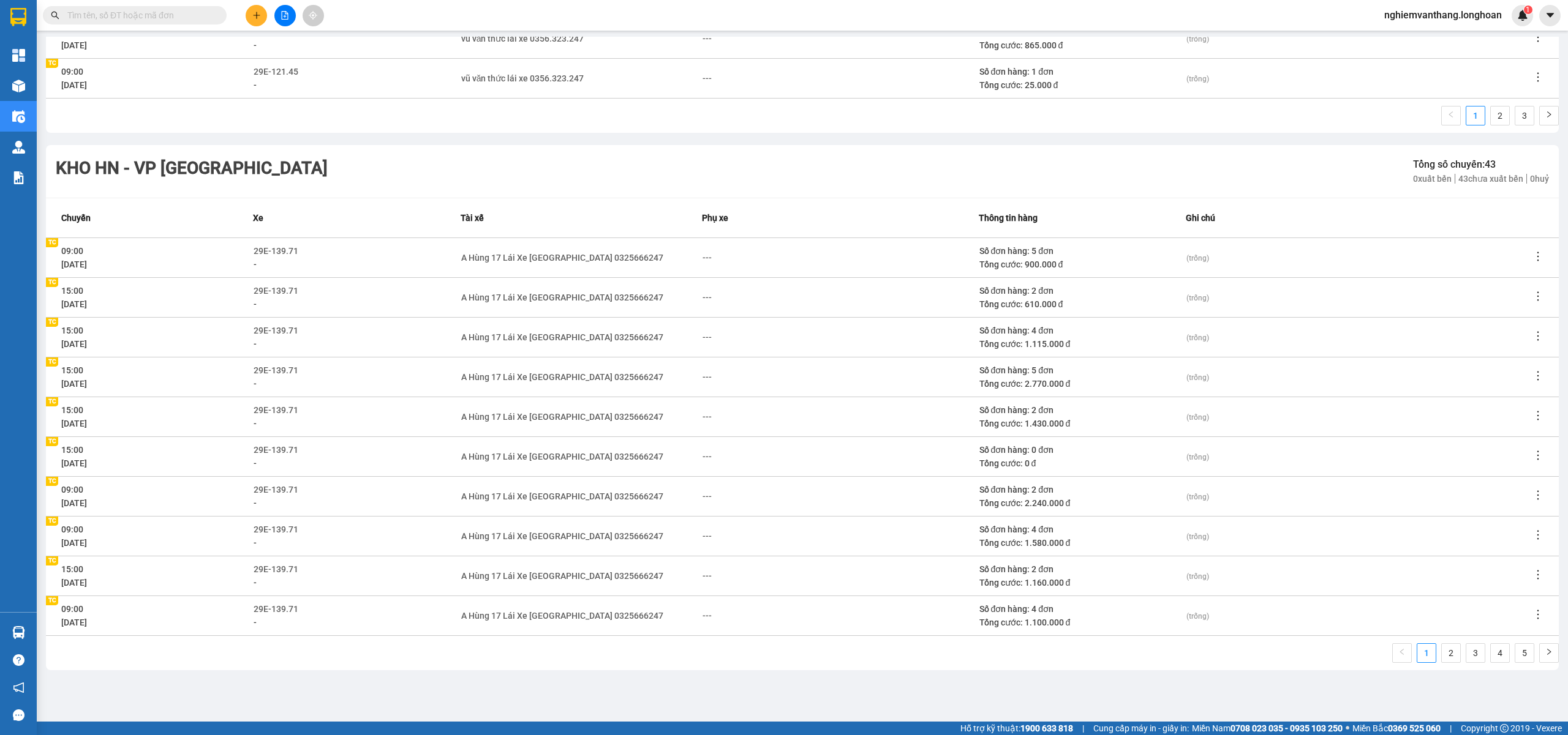
drag, startPoint x: 211, startPoint y: 378, endPoint x: 329, endPoint y: 383, distance: 118.1
click at [314, 380] on tr "15:00 03/07/2025 TC TC 29E-139.71 - A Hùng 17 Lái Xe Hà Nội 0325666247 --- Số đ…" at bounding box center [802, 377] width 1513 height 40
click at [331, 383] on div "-" at bounding box center [357, 384] width 206 height 13
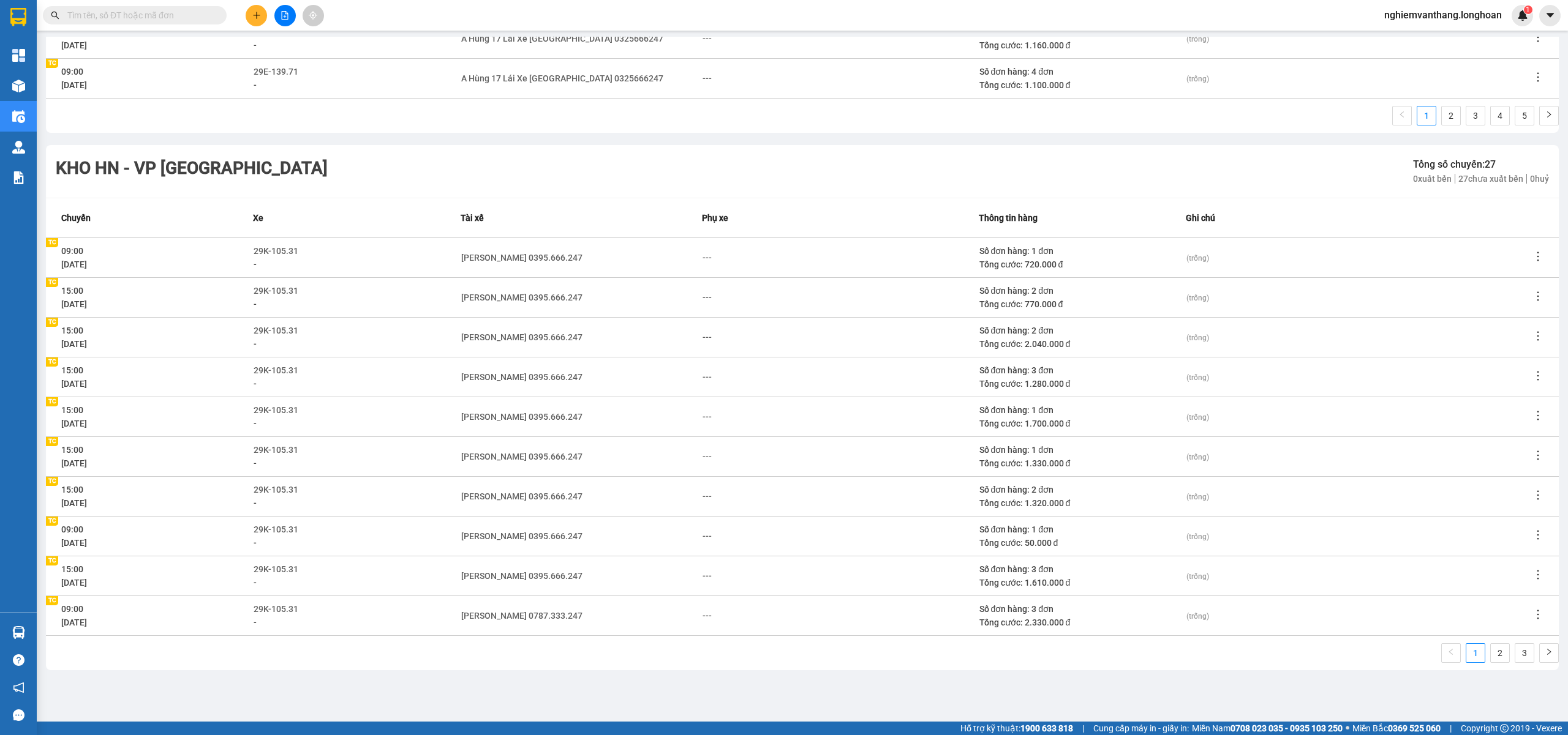
scroll to position [2670, 0]
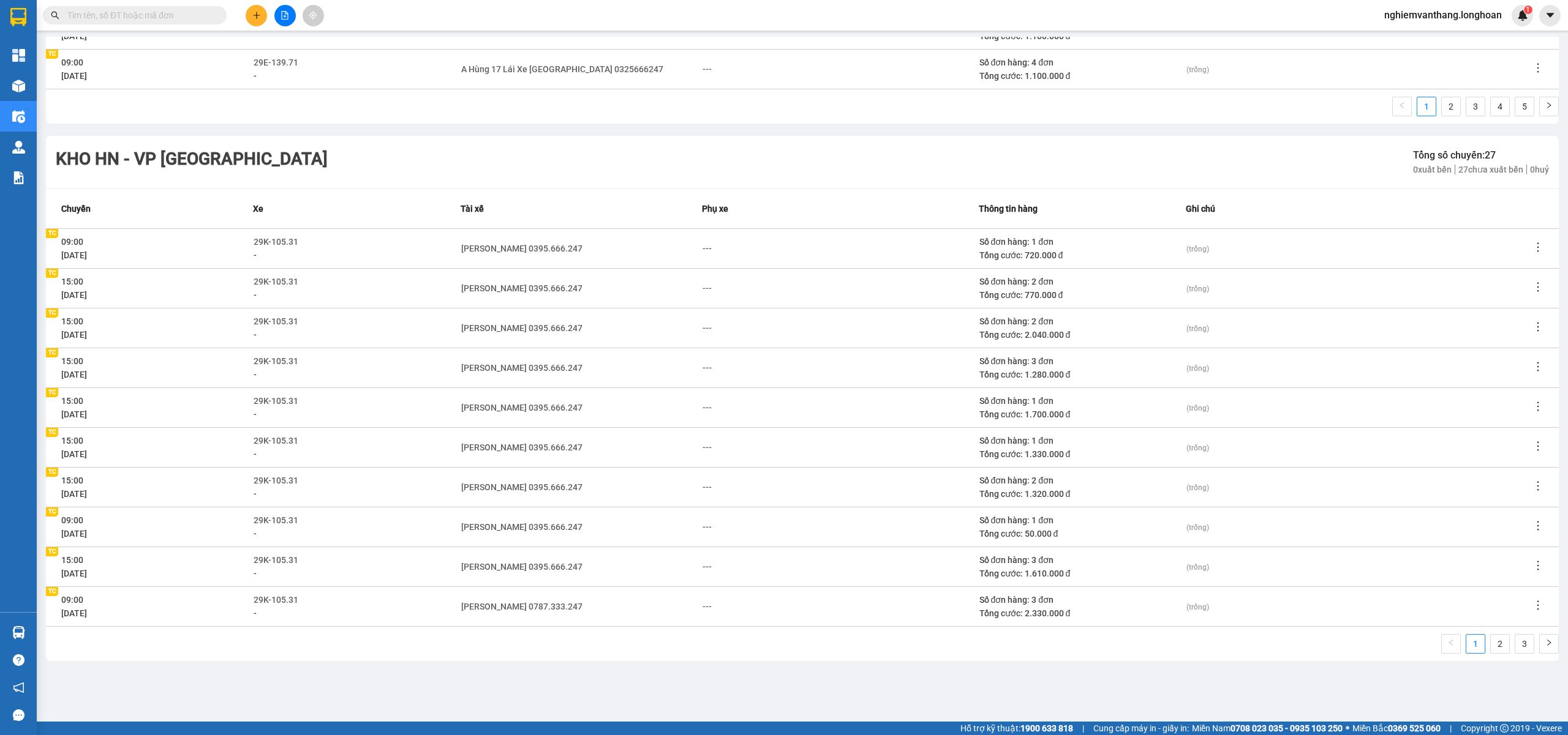
drag, startPoint x: 107, startPoint y: 373, endPoint x: 167, endPoint y: 383, distance: 60.8
click at [75, 379] on div "[DATE]" at bounding box center [157, 375] width 191 height 13
drag, startPoint x: 211, startPoint y: 385, endPoint x: 198, endPoint y: 368, distance: 21.4
click at [211, 385] on td "15:00 03/07/2025 TC TC" at bounding box center [149, 368] width 207 height 40
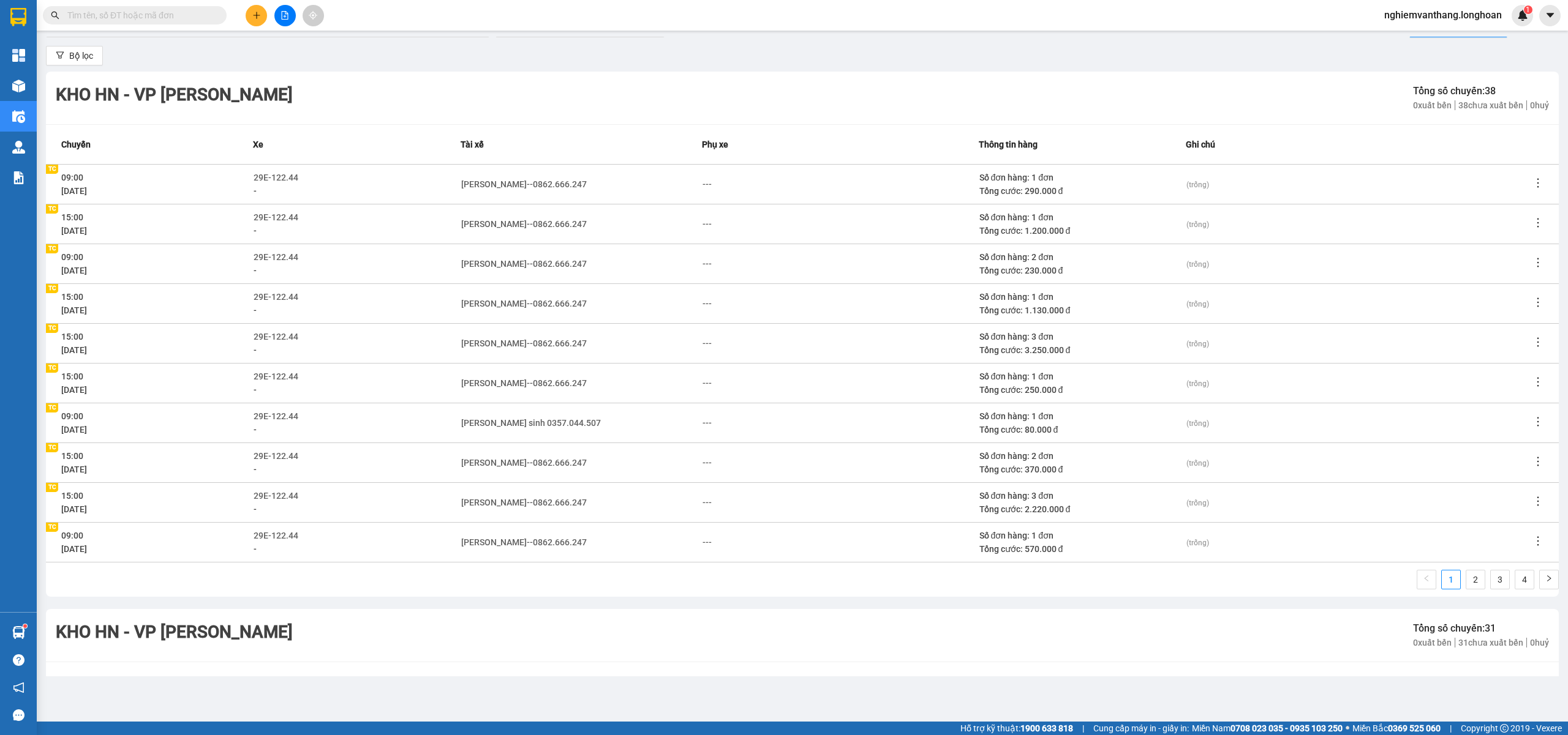
scroll to position [163, 0]
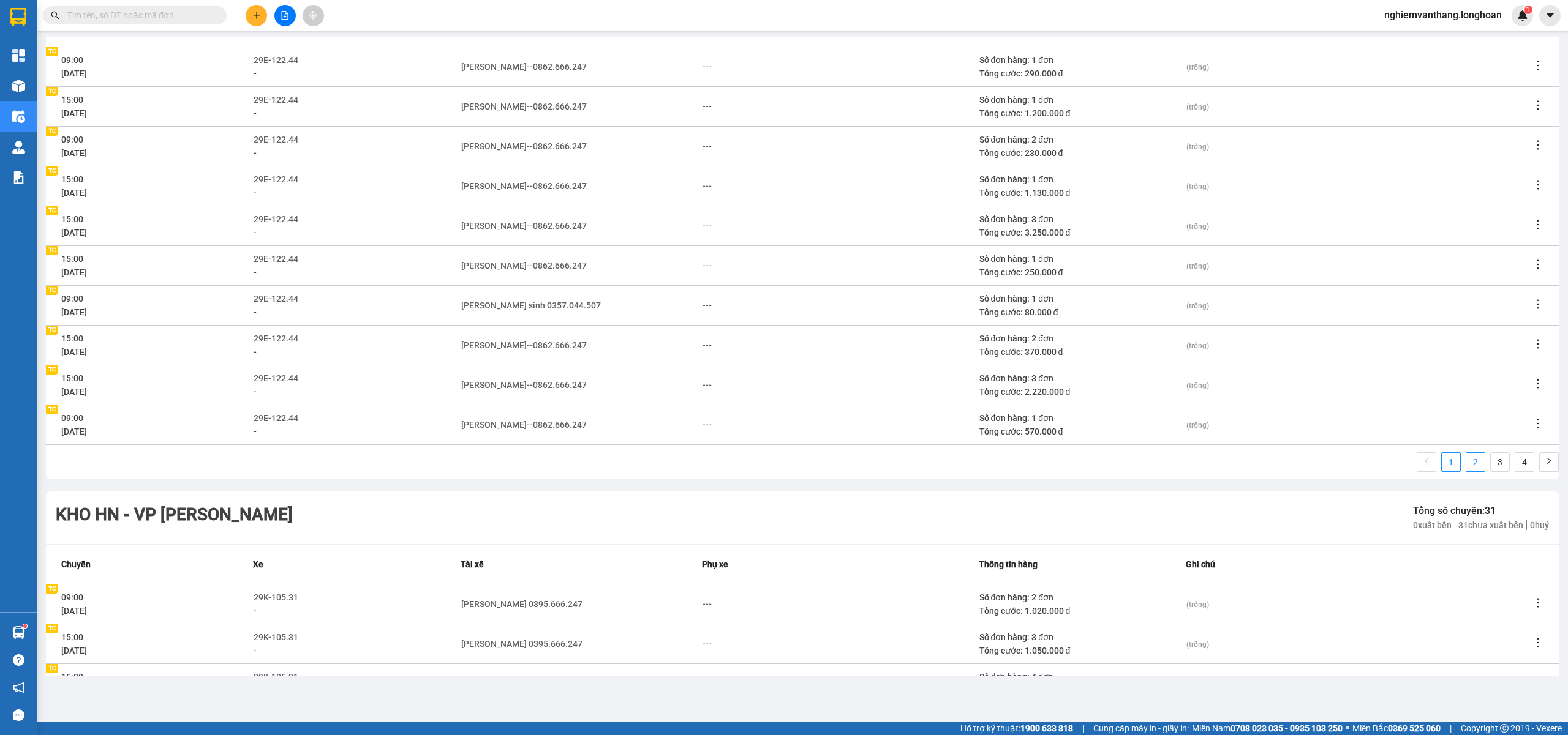
click at [1466, 462] on link "2" at bounding box center [1475, 462] width 18 height 18
click at [284, 10] on button at bounding box center [284, 15] width 21 height 21
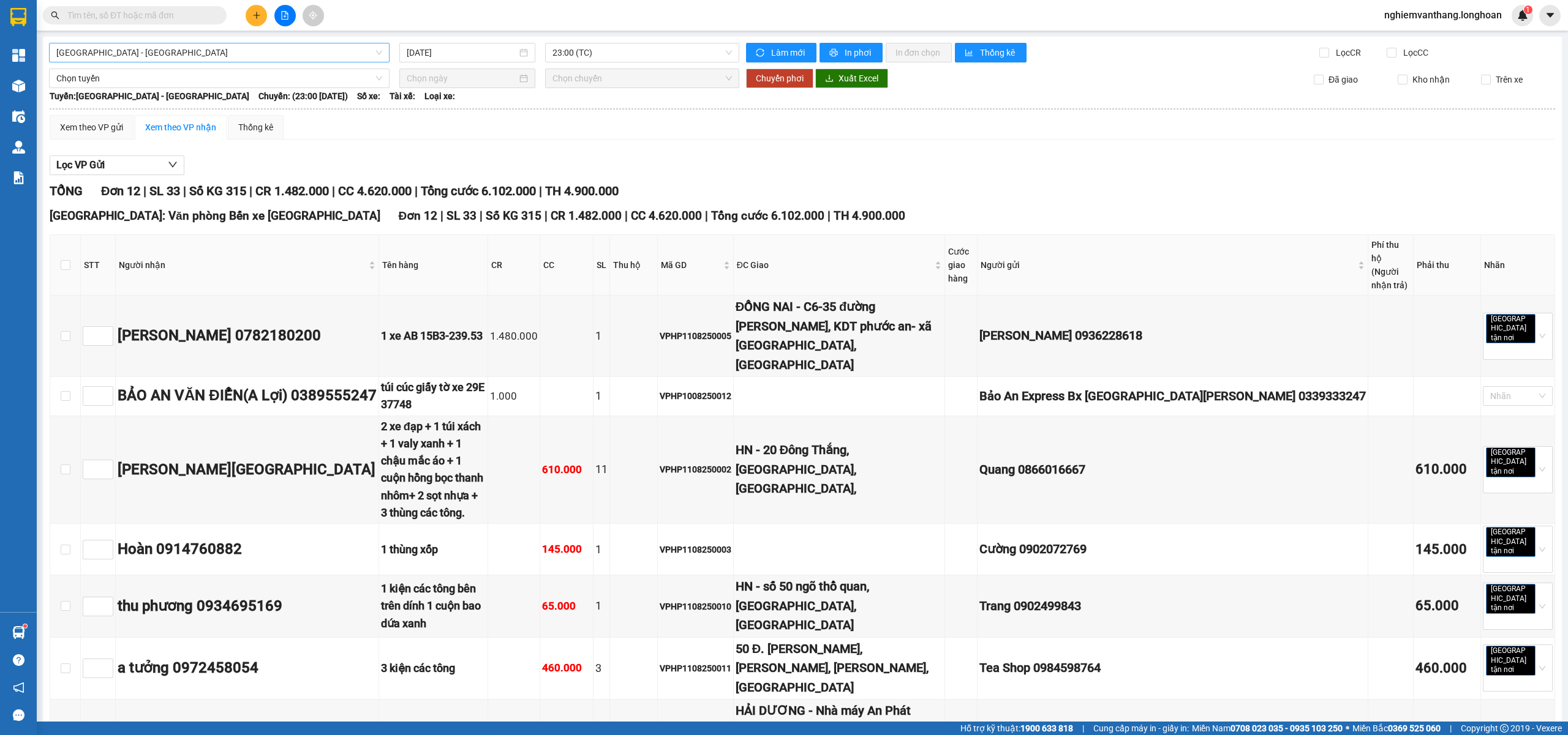
click at [135, 47] on span "[GEOGRAPHIC_DATA] - [GEOGRAPHIC_DATA]" at bounding box center [219, 52] width 326 height 18
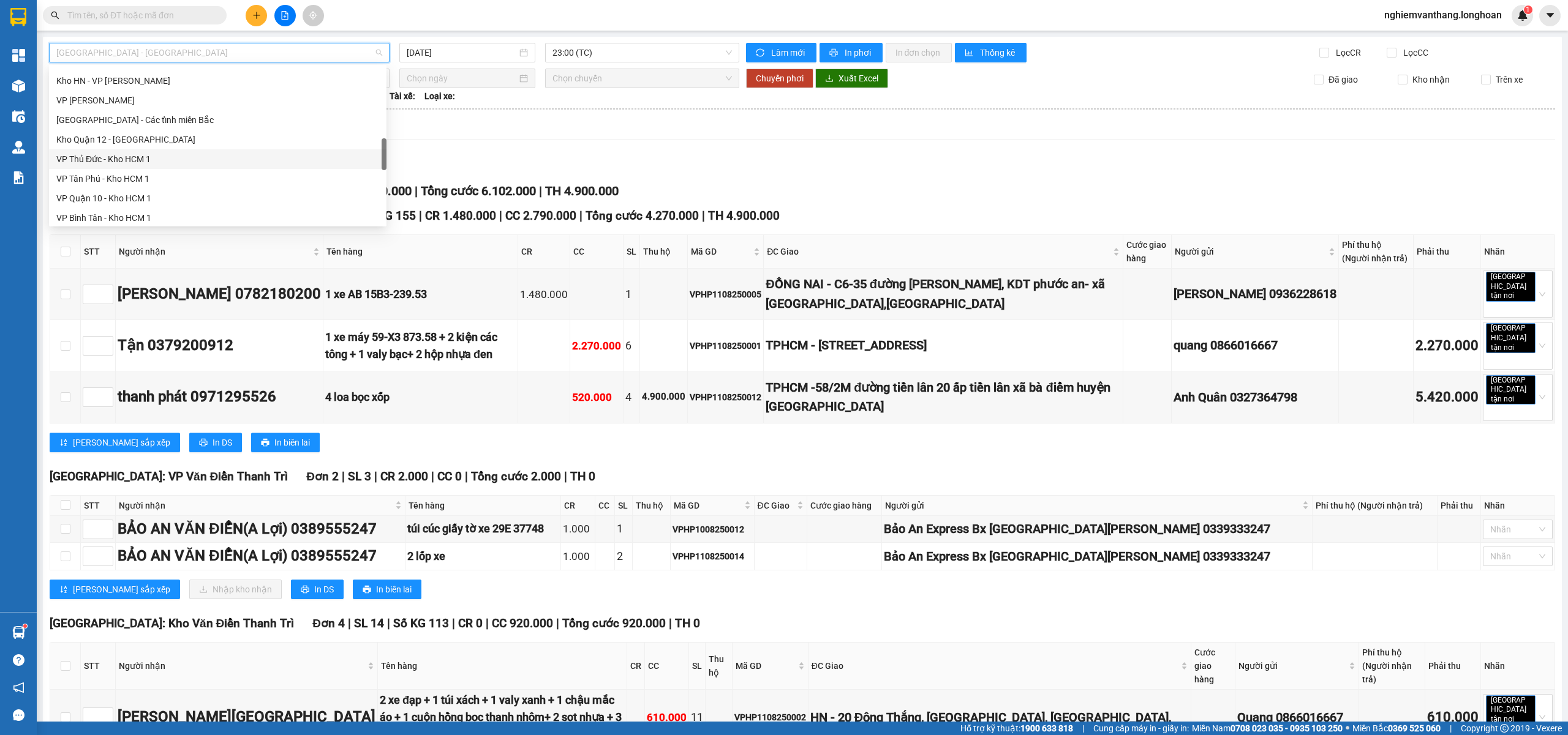
scroll to position [798, 0]
click at [123, 137] on div "Bắc [GEOGRAPHIC_DATA] QL1A" at bounding box center [218, 140] width 323 height 13
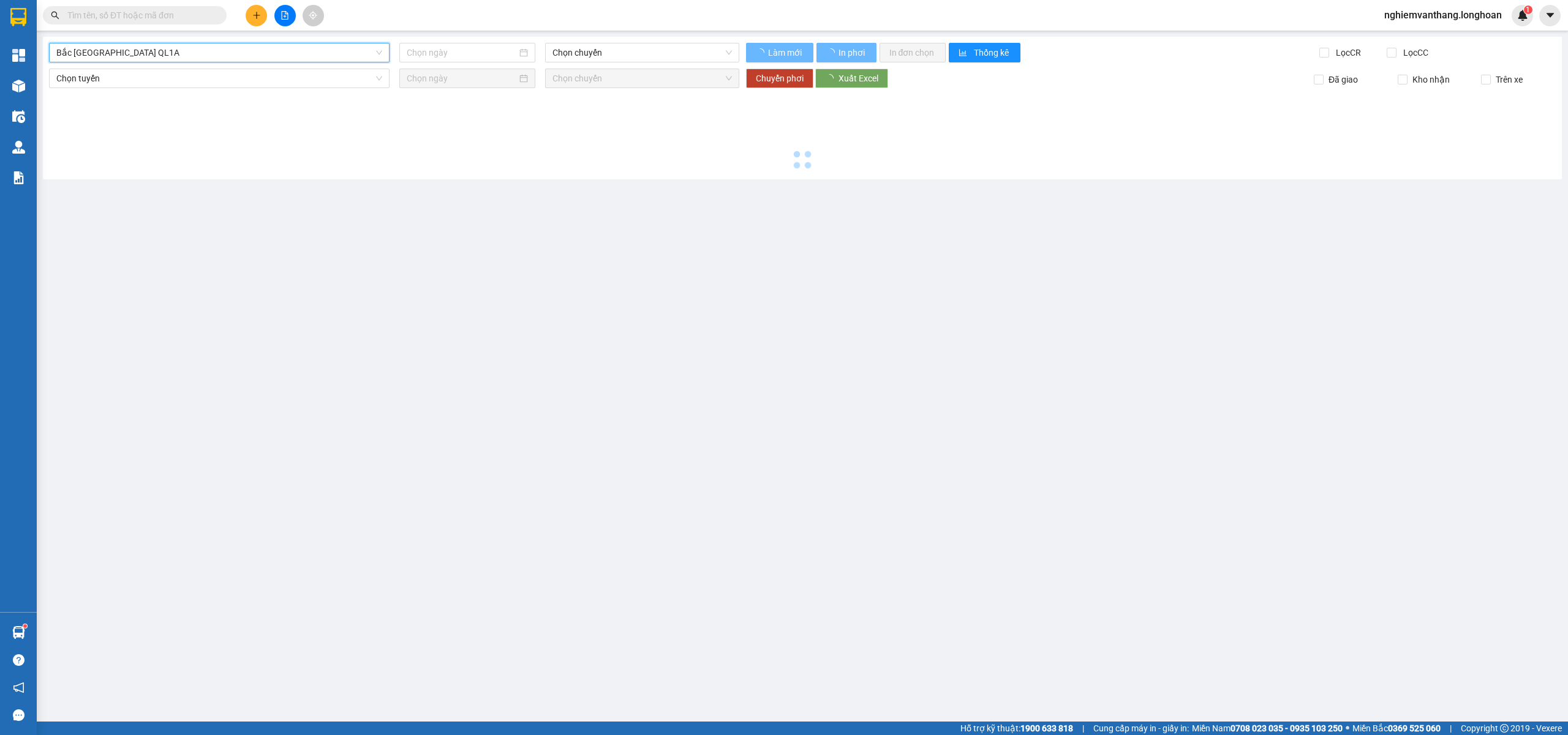
type input "[DATE]"
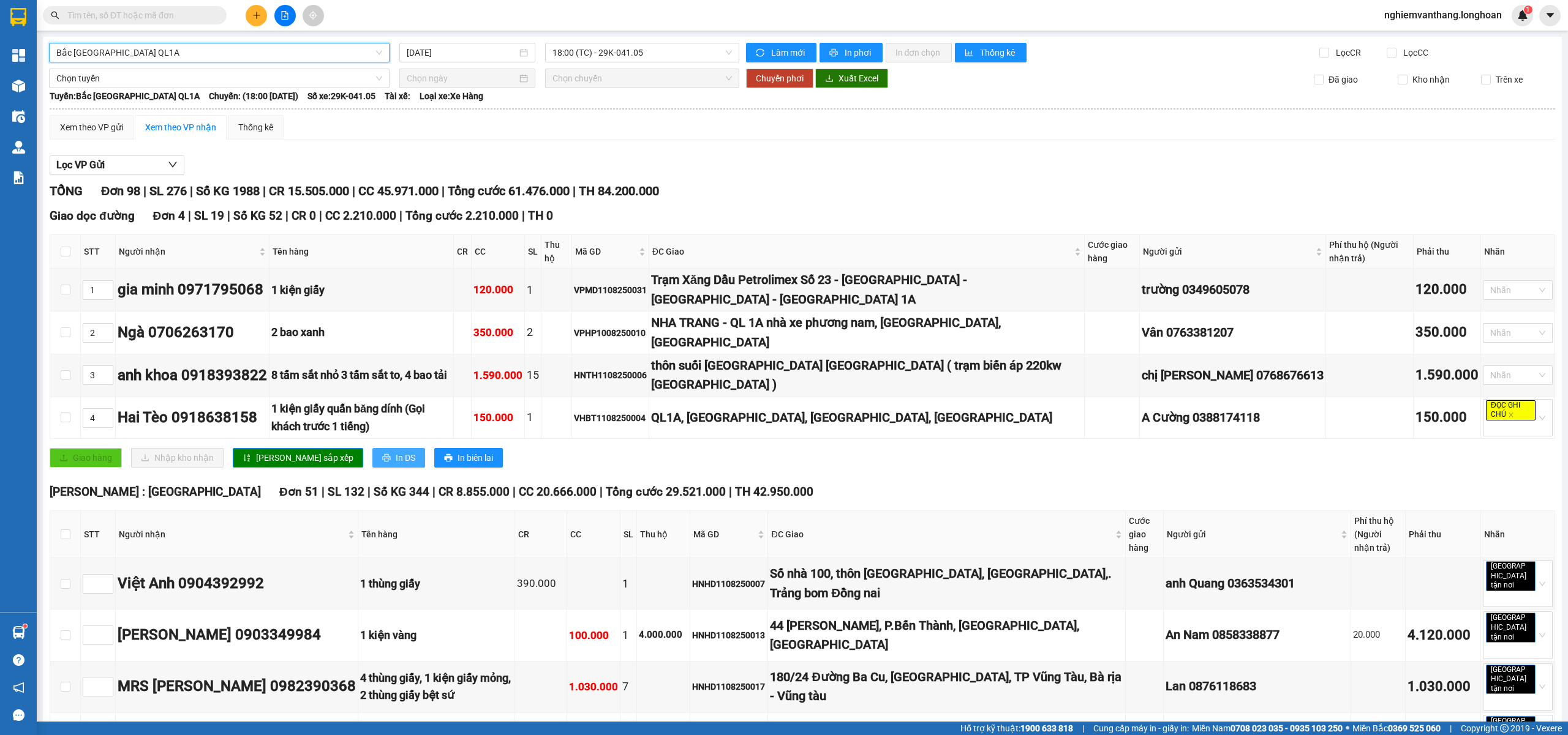
click at [395, 451] on span "In DS" at bounding box center [405, 458] width 20 height 13
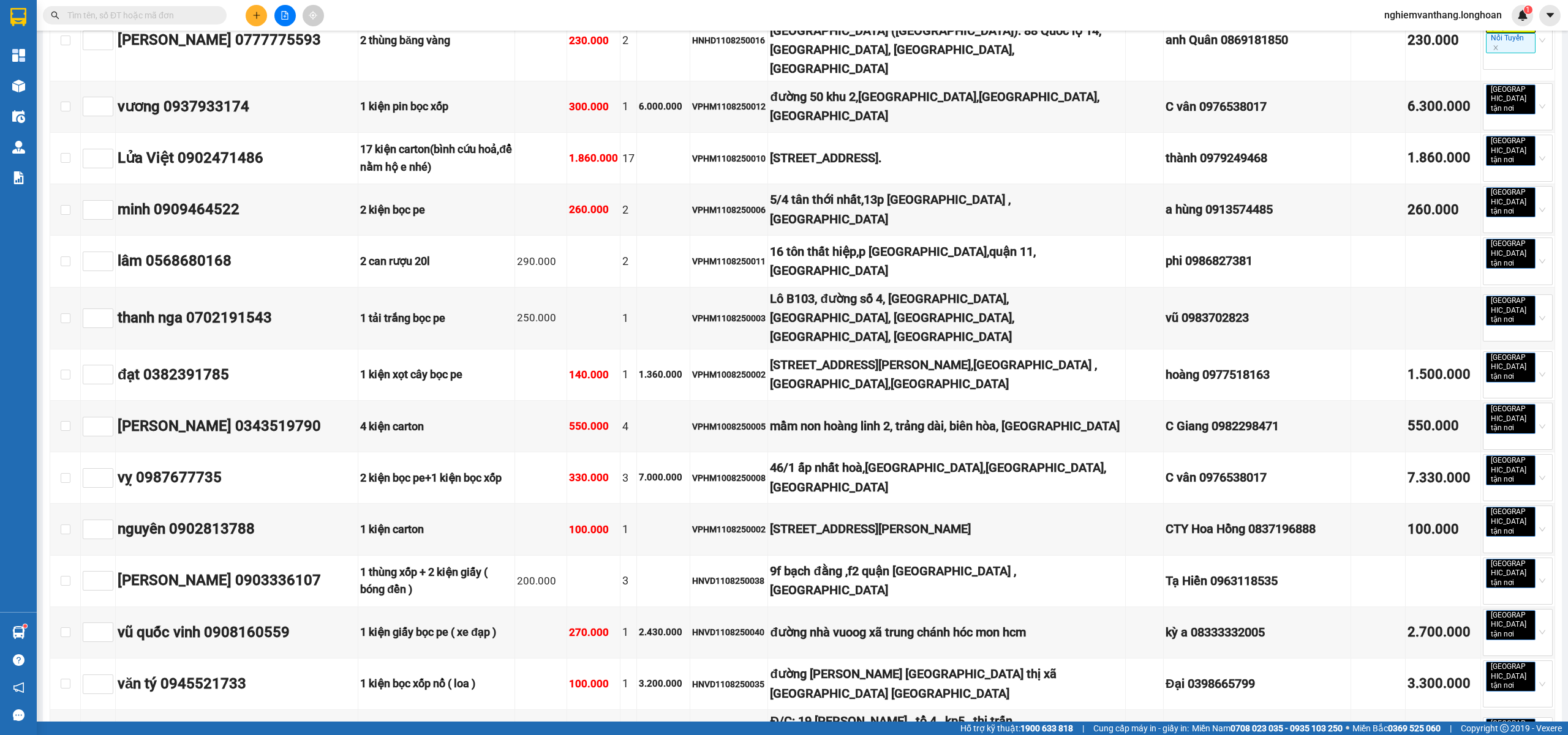
scroll to position [5305, 0]
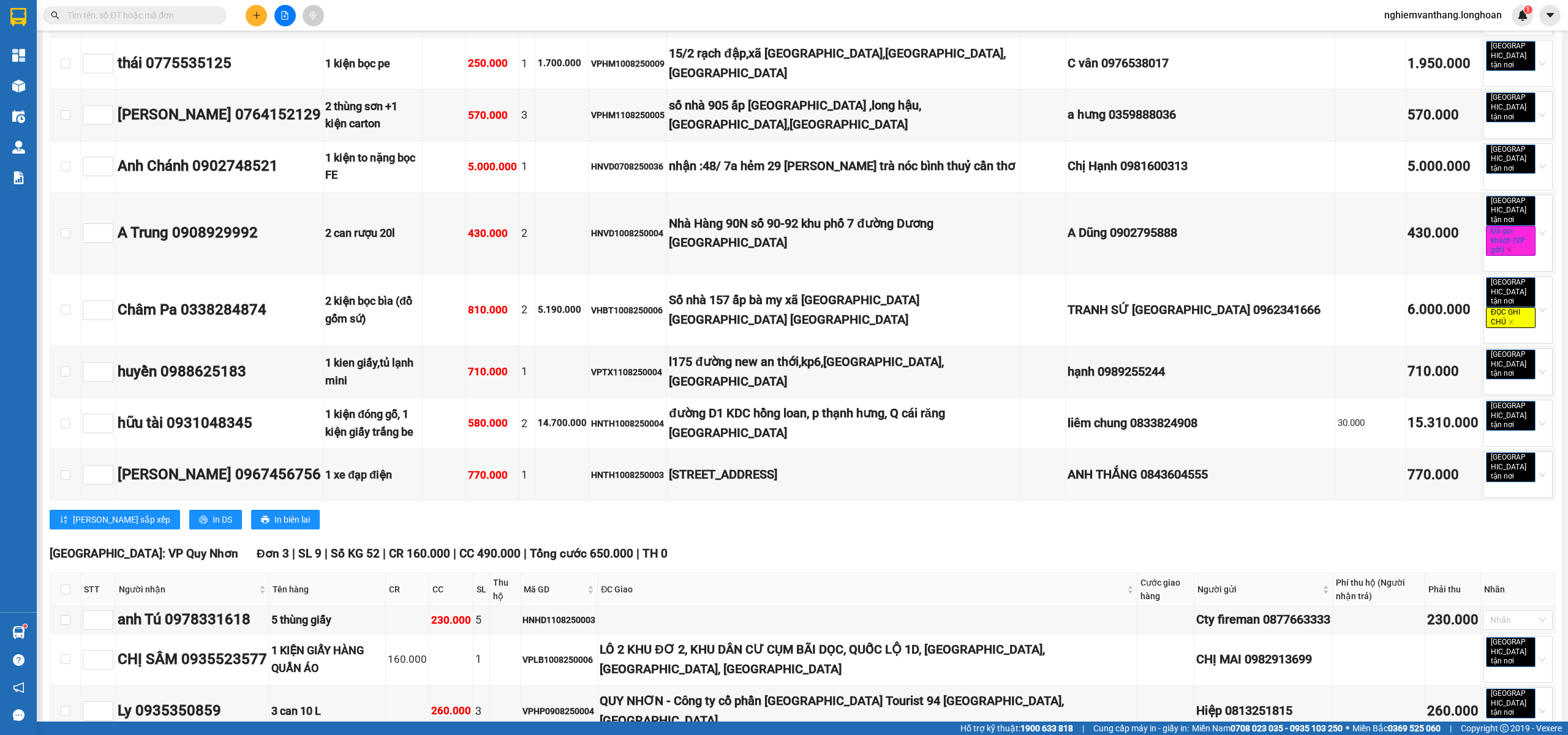
scroll to position [4081, 0]
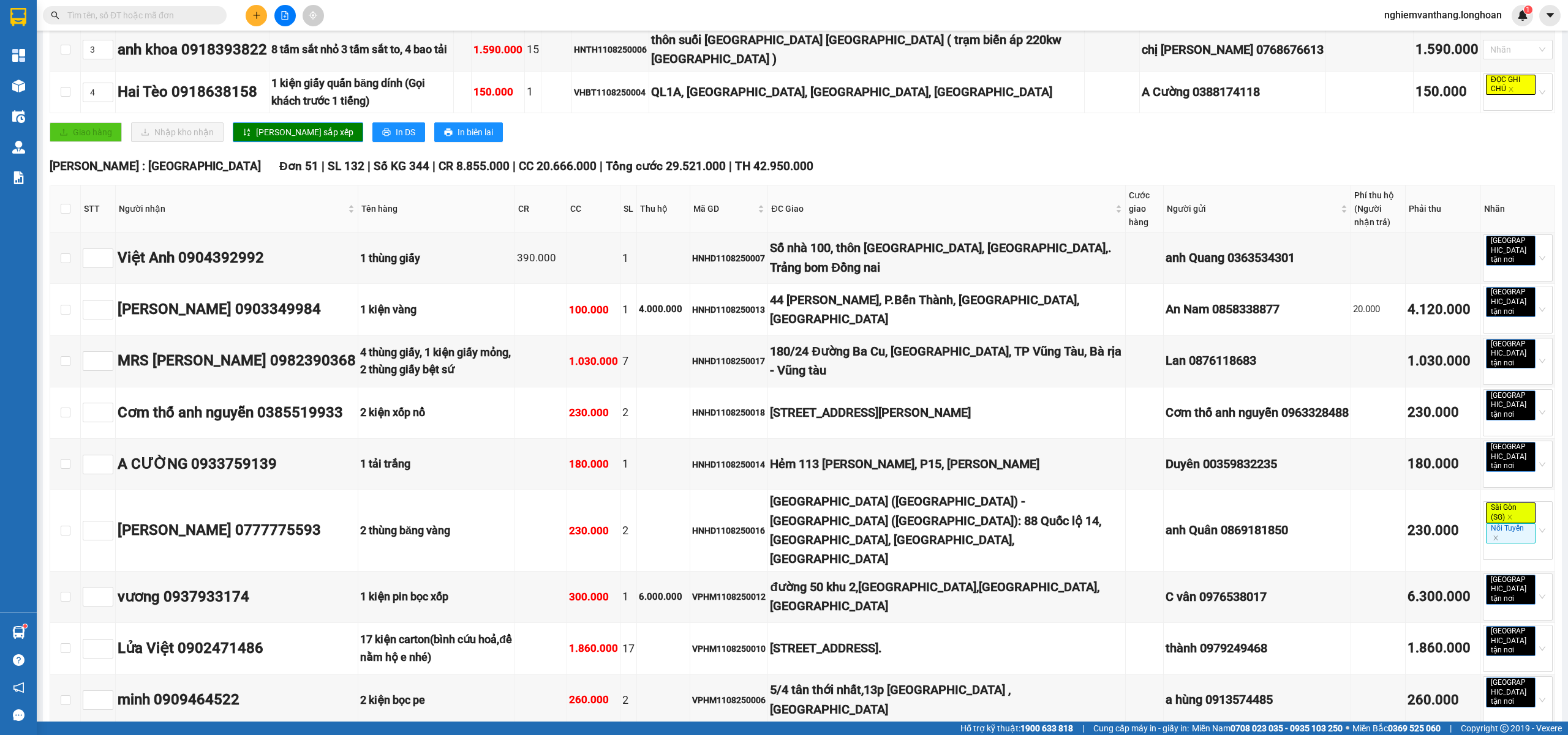
scroll to position [0, 0]
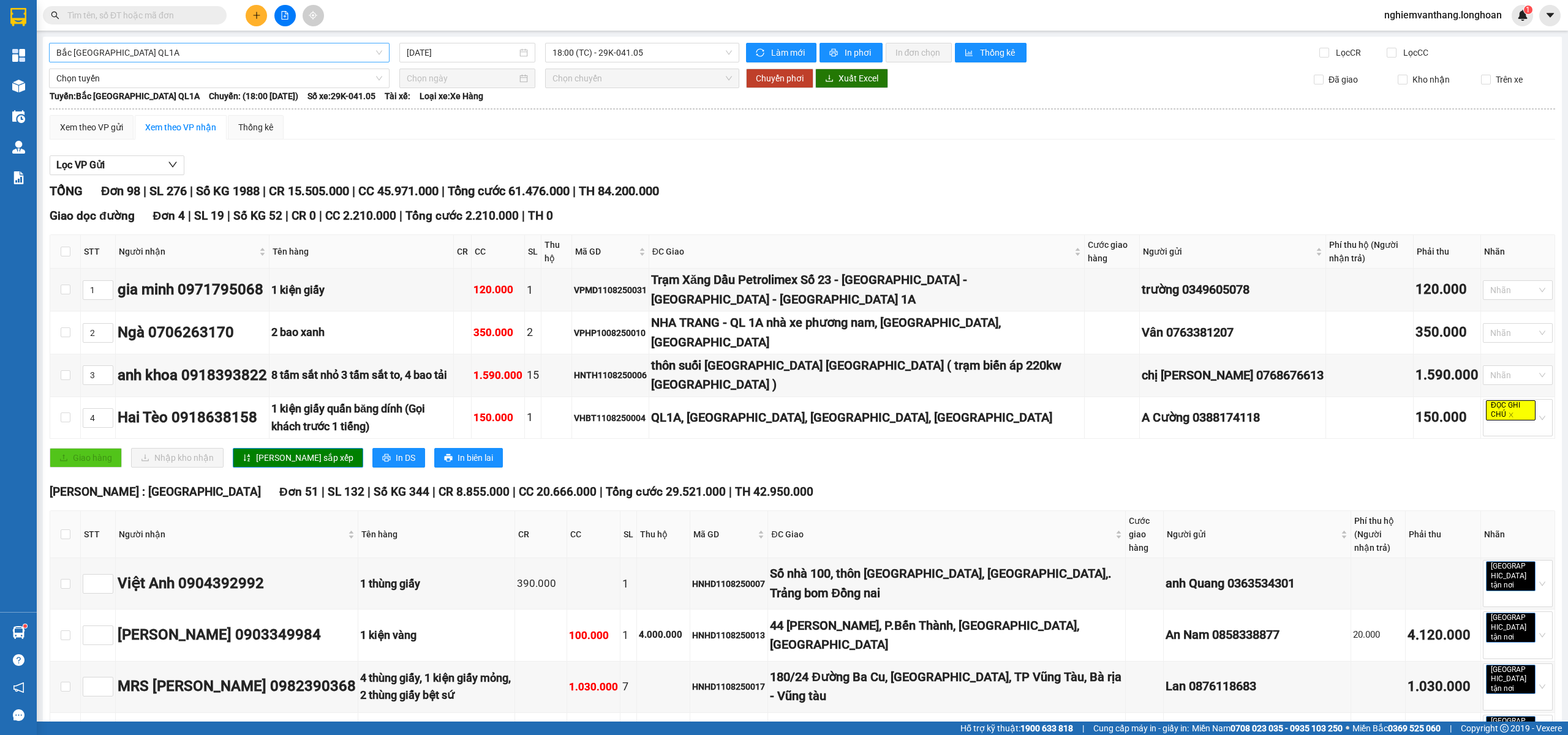
click at [136, 55] on span "Bắc [GEOGRAPHIC_DATA] QL1A" at bounding box center [219, 52] width 326 height 18
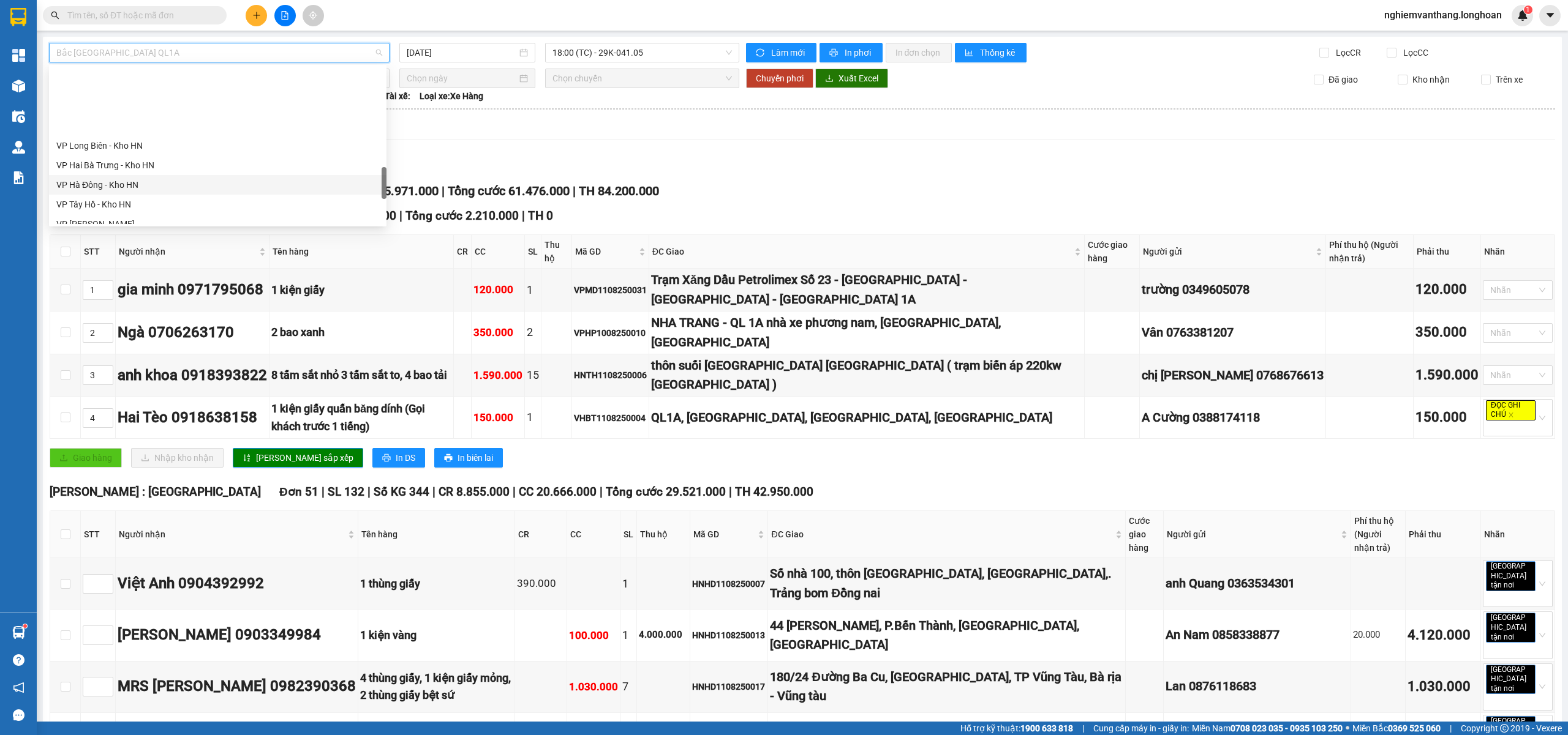
scroll to position [640, 0]
click at [149, 160] on div "VP Nam Từ Liêm - Kho HN" at bounding box center [218, 162] width 323 height 13
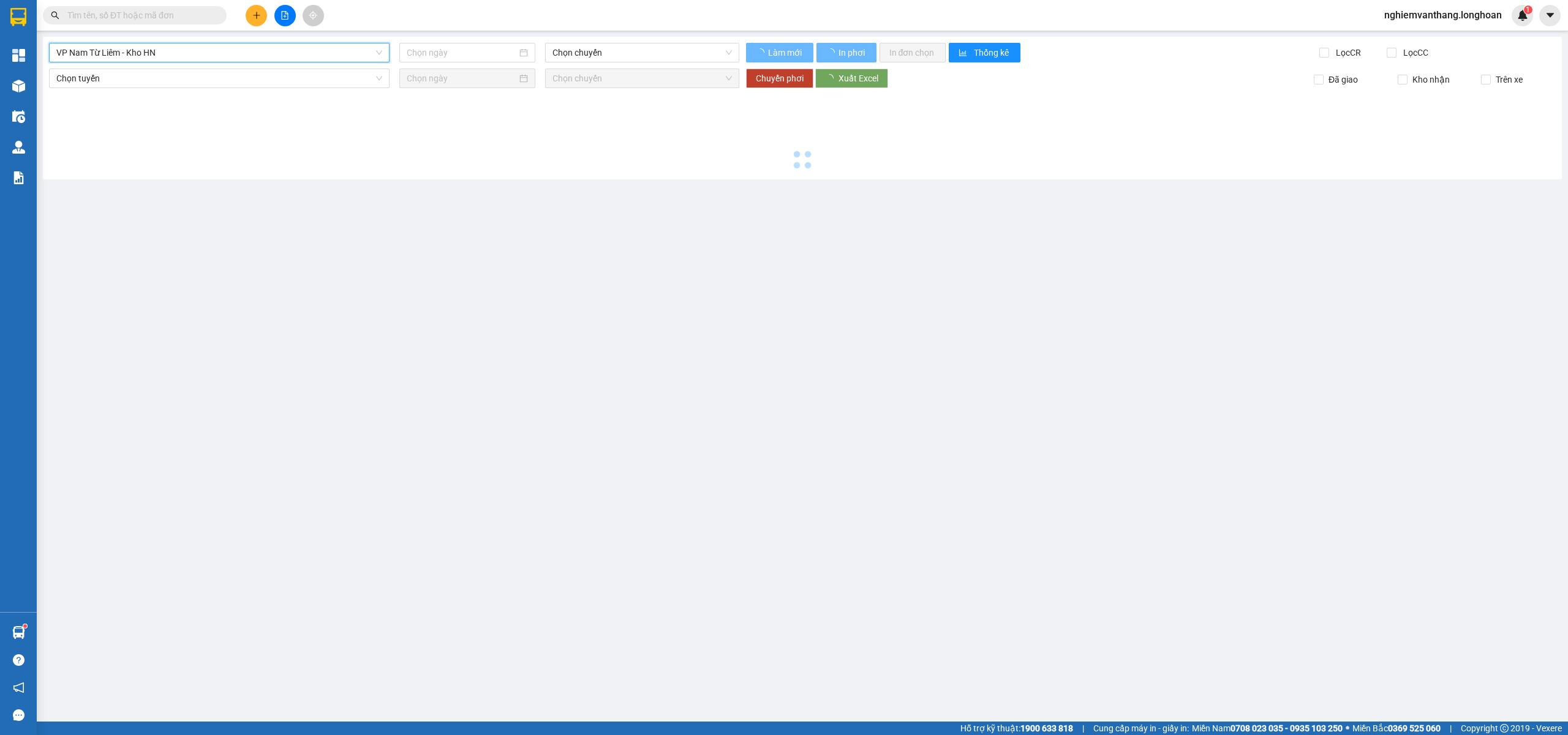
type input "11/08/2025"
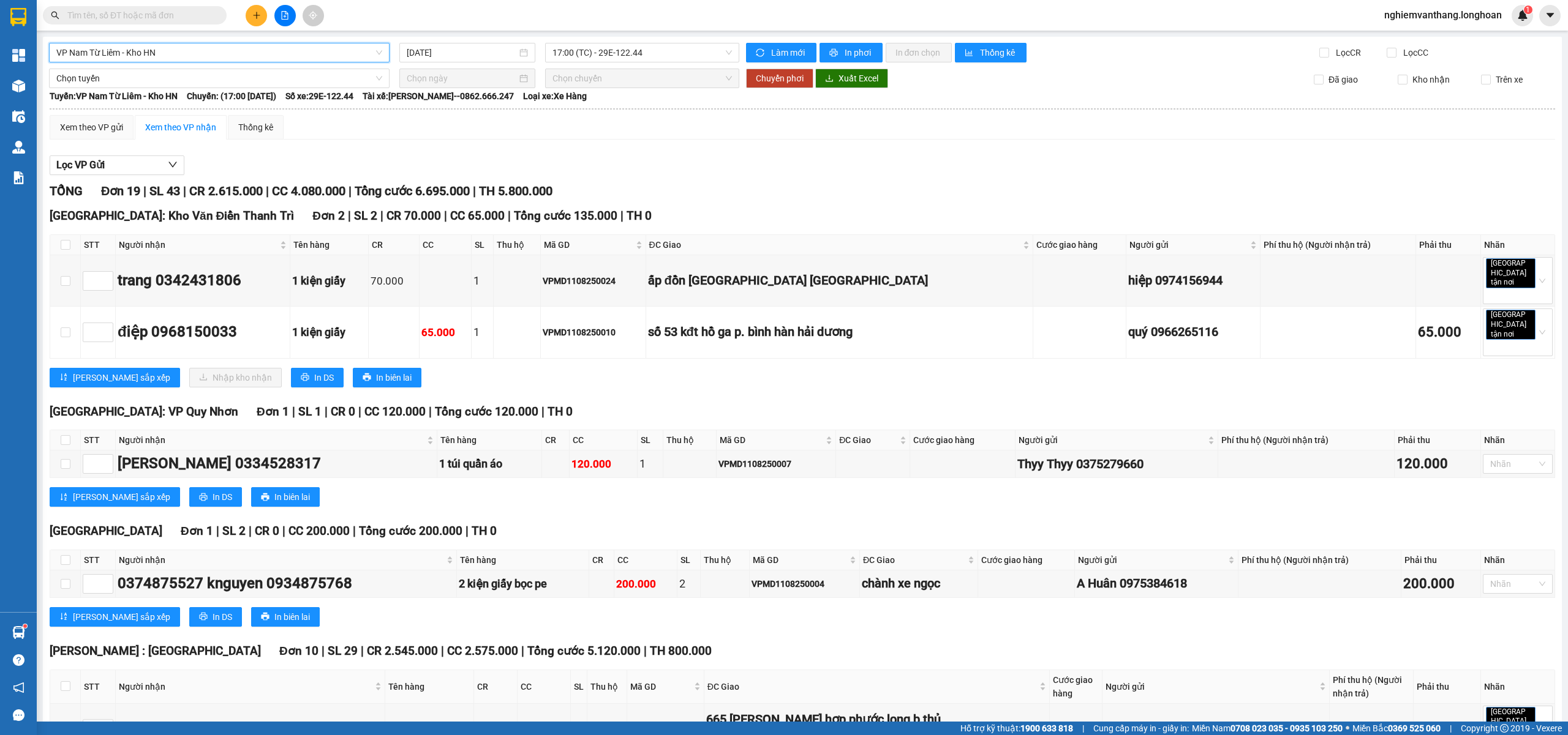
click at [156, 51] on span "VP Nam Từ Liêm - Kho HN" at bounding box center [219, 52] width 326 height 18
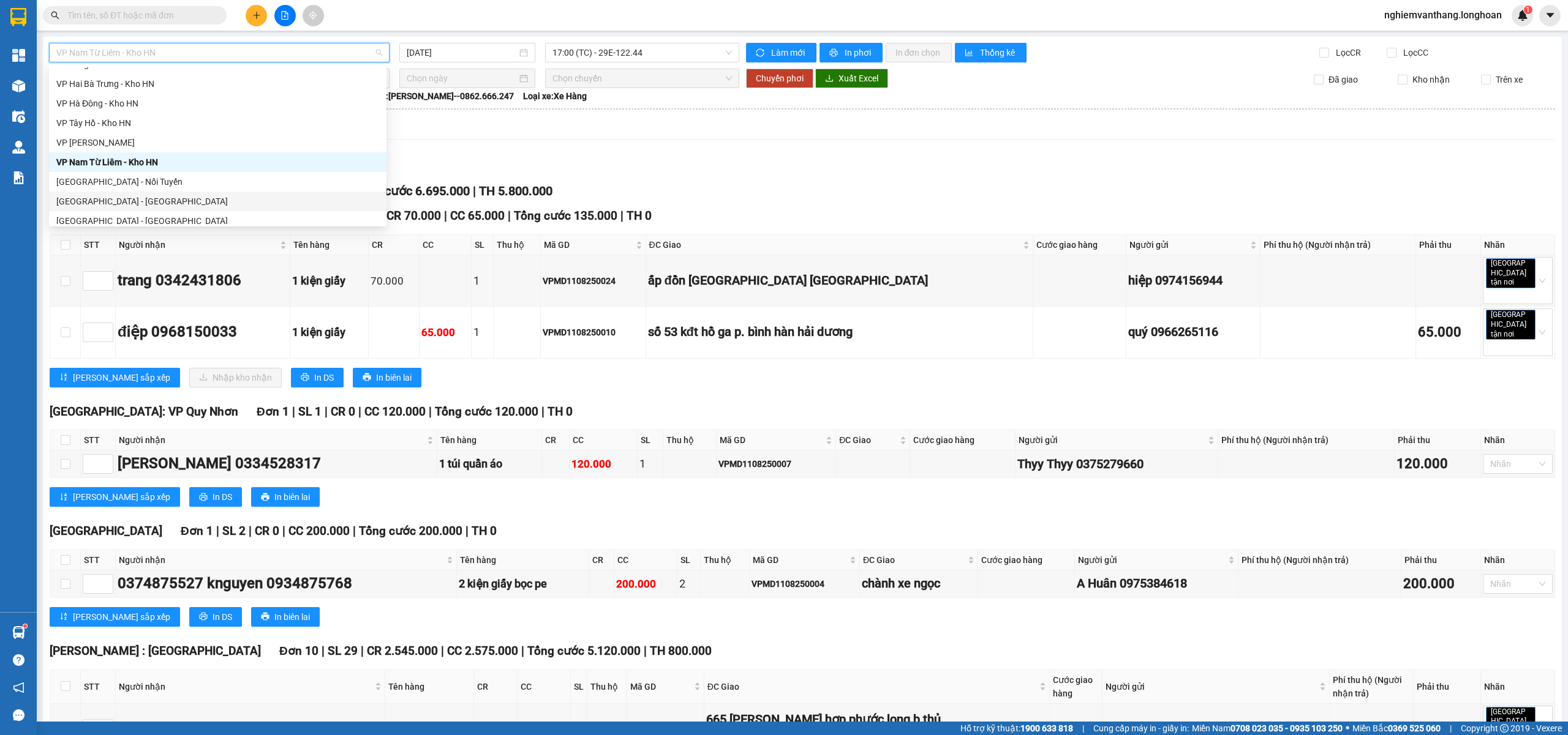
click at [471, 375] on div "Hà Nội: Kho Văn Điển Thanh Trì Đơn 2 | SL 2 | CR 70.000 | CC 65.000 | Tổng cước…" at bounding box center [802, 301] width 1506 height 189
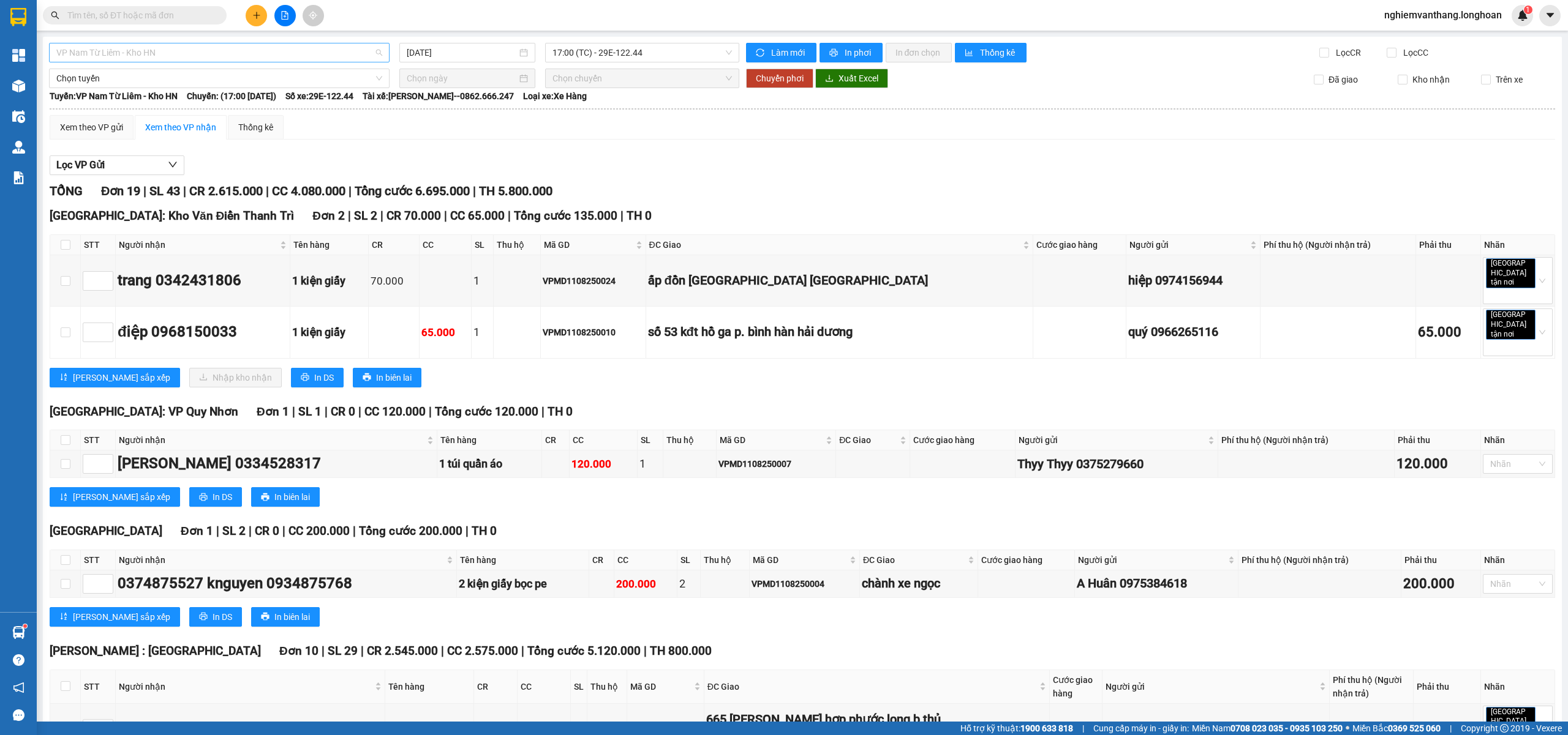
click at [131, 53] on span "VP Nam Từ Liêm - Kho HN" at bounding box center [219, 52] width 326 height 18
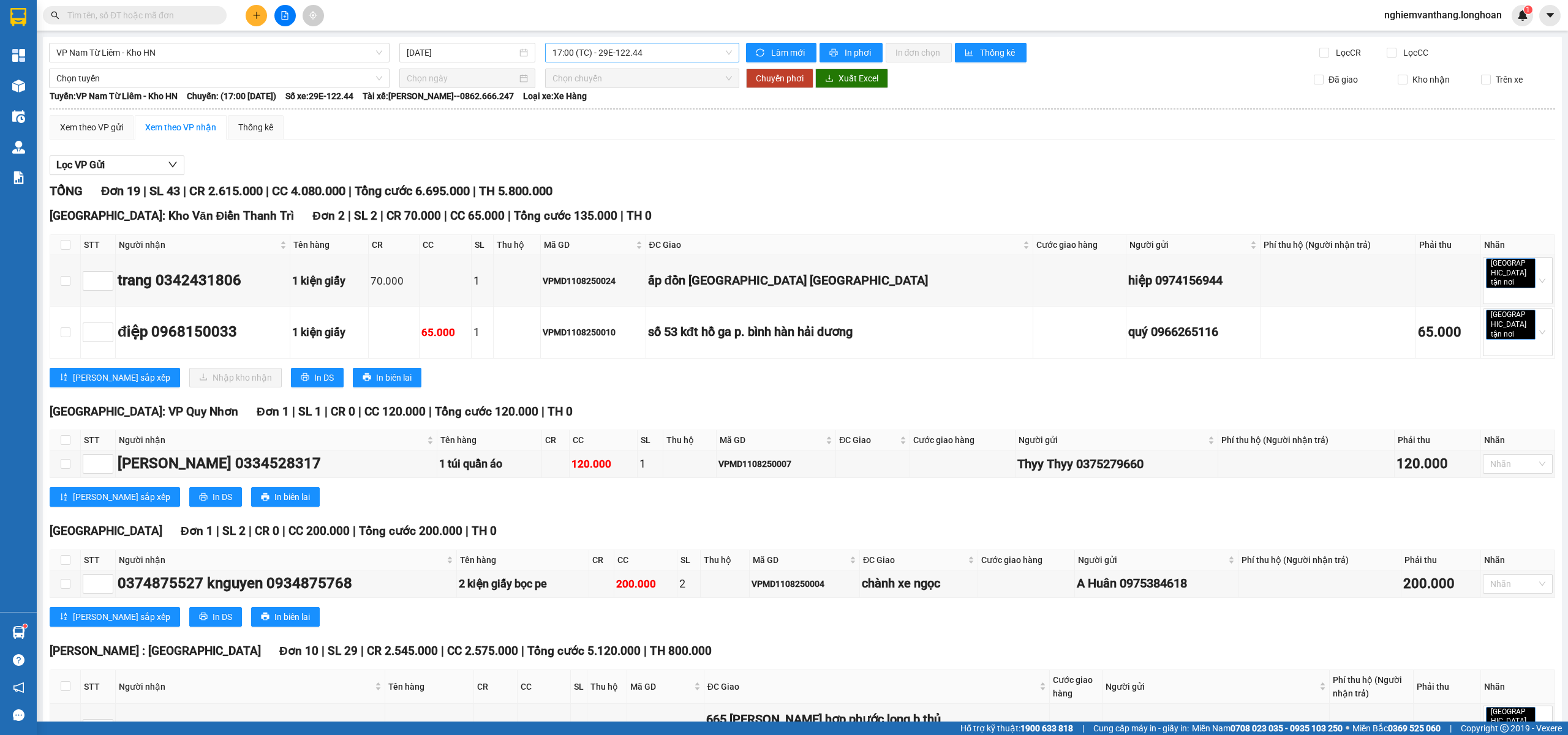
click at [584, 52] on span "17:00 (TC) - 29E-122.44" at bounding box center [642, 52] width 180 height 18
click at [609, 90] on div "17:00 (TC) - 29E-122.44" at bounding box center [596, 96] width 96 height 13
click at [787, 160] on div "Lọc VP Gửi" at bounding box center [802, 165] width 1506 height 20
click at [173, 44] on span "VP Nam Từ Liêm - Kho HN" at bounding box center [219, 52] width 326 height 18
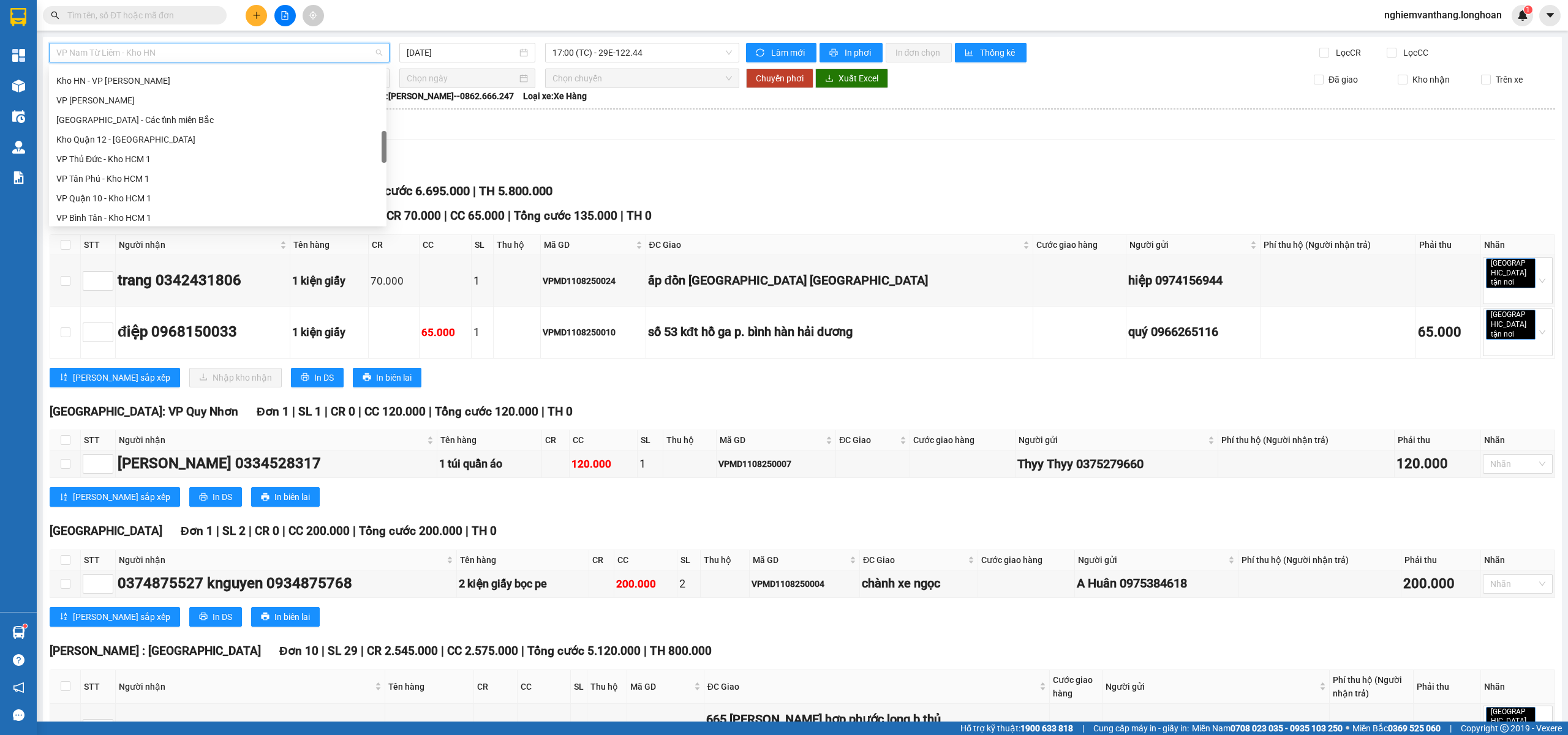
scroll to position [803, 0]
click at [145, 134] on div "Bắc [GEOGRAPHIC_DATA] QL1A" at bounding box center [218, 136] width 323 height 13
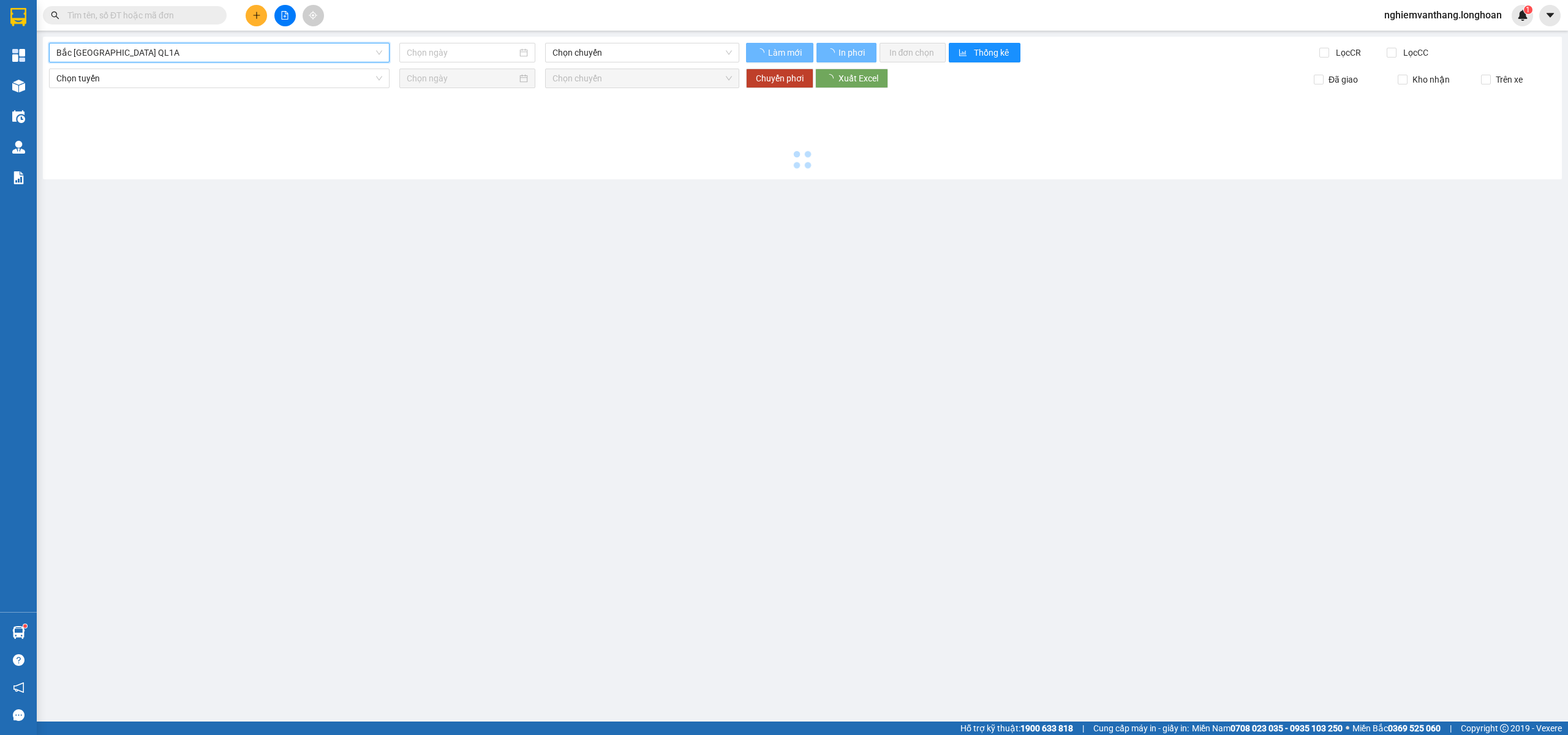
type input "11/08/2025"
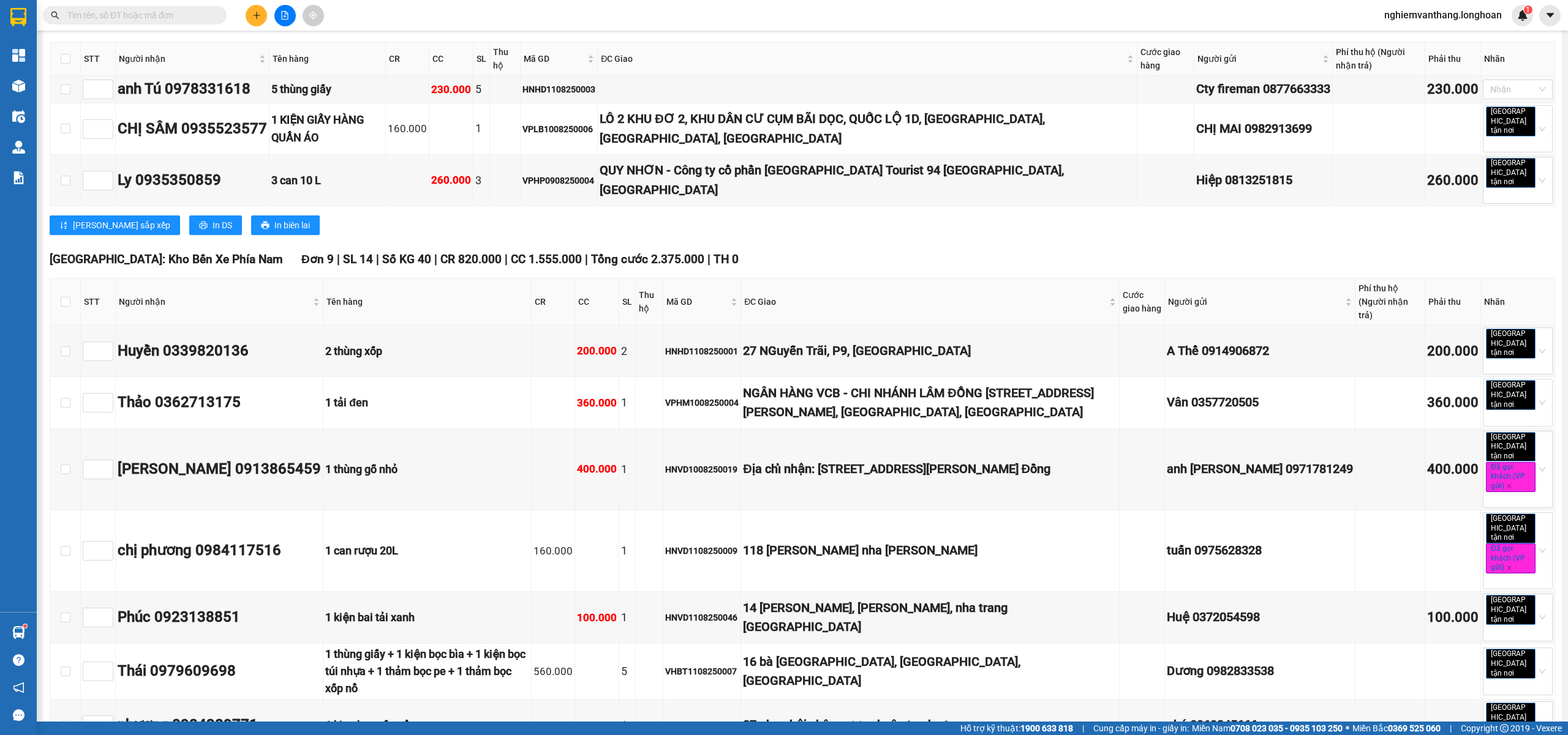
scroll to position [4897, 0]
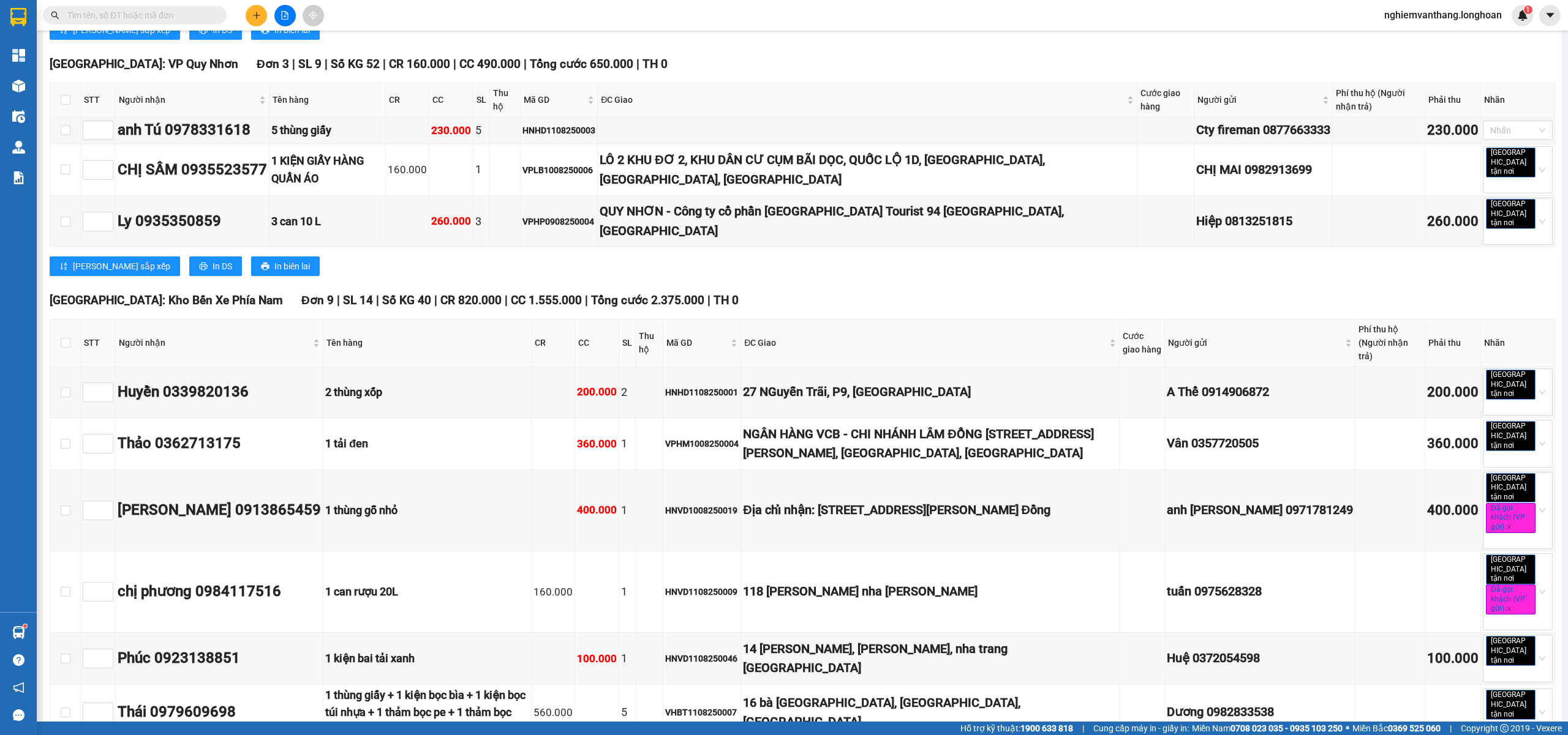
checkbox input "true"
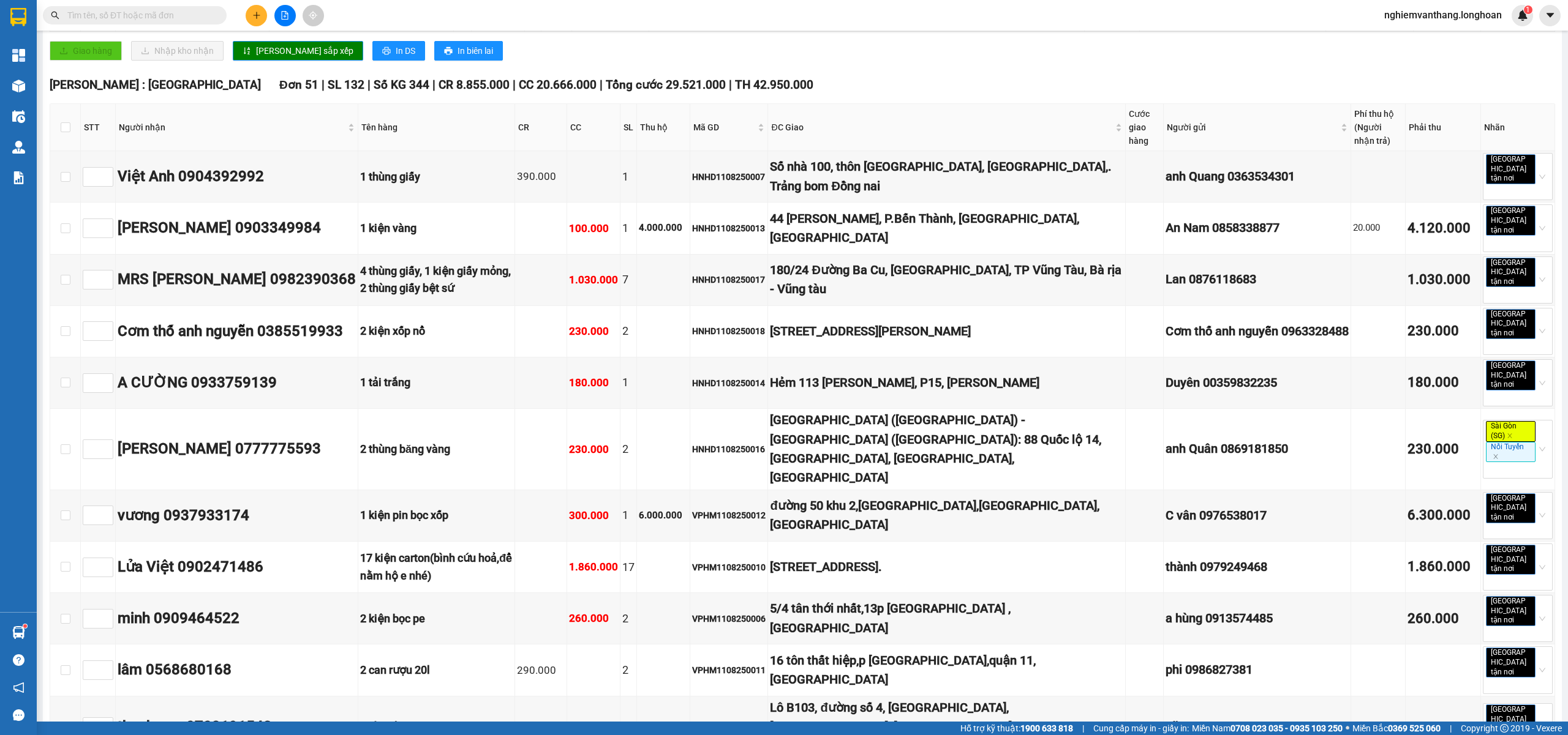
scroll to position [0, 0]
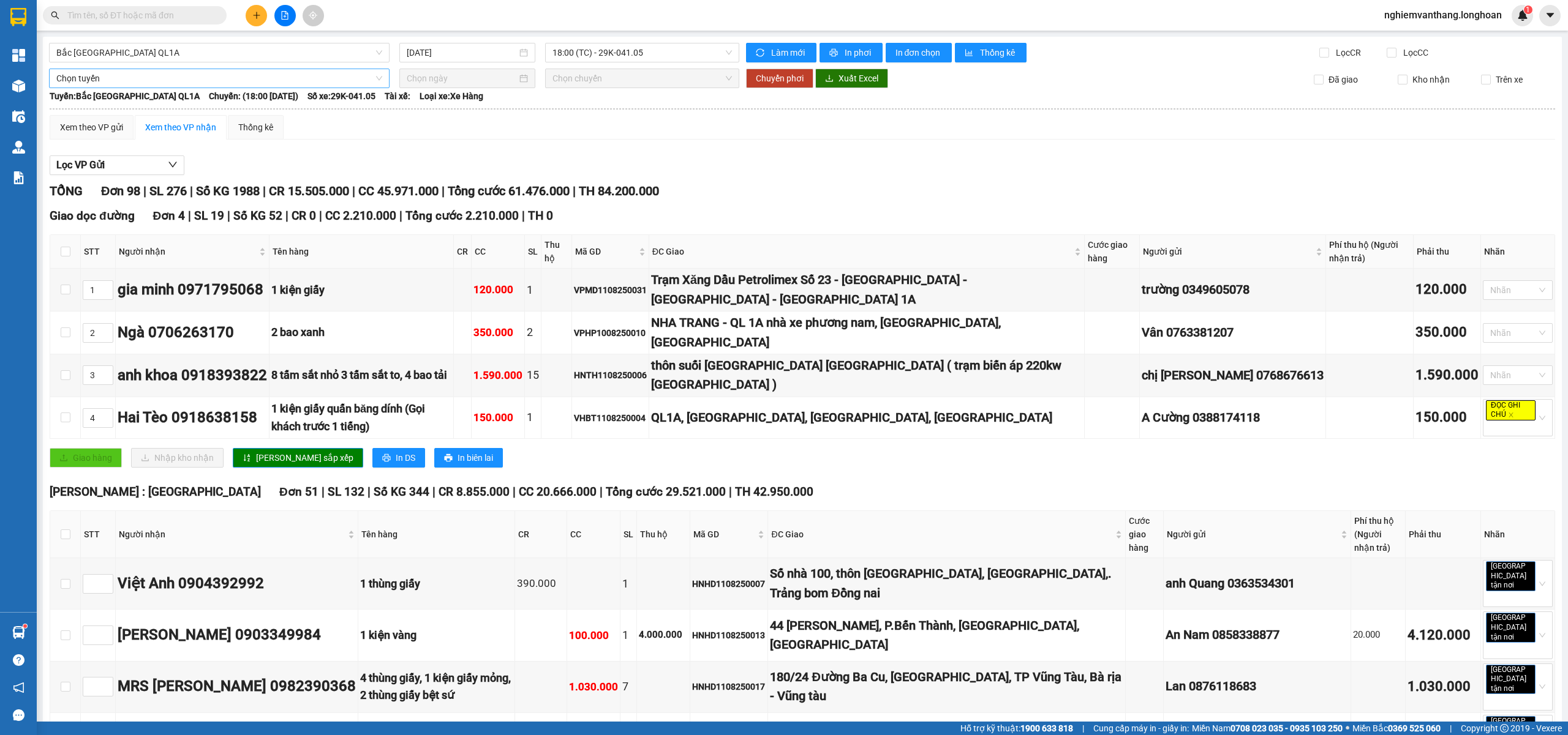
drag, startPoint x: 246, startPoint y: 82, endPoint x: 238, endPoint y: 87, distance: 9.4
click at [246, 82] on span "Chọn tuyến" at bounding box center [219, 78] width 326 height 18
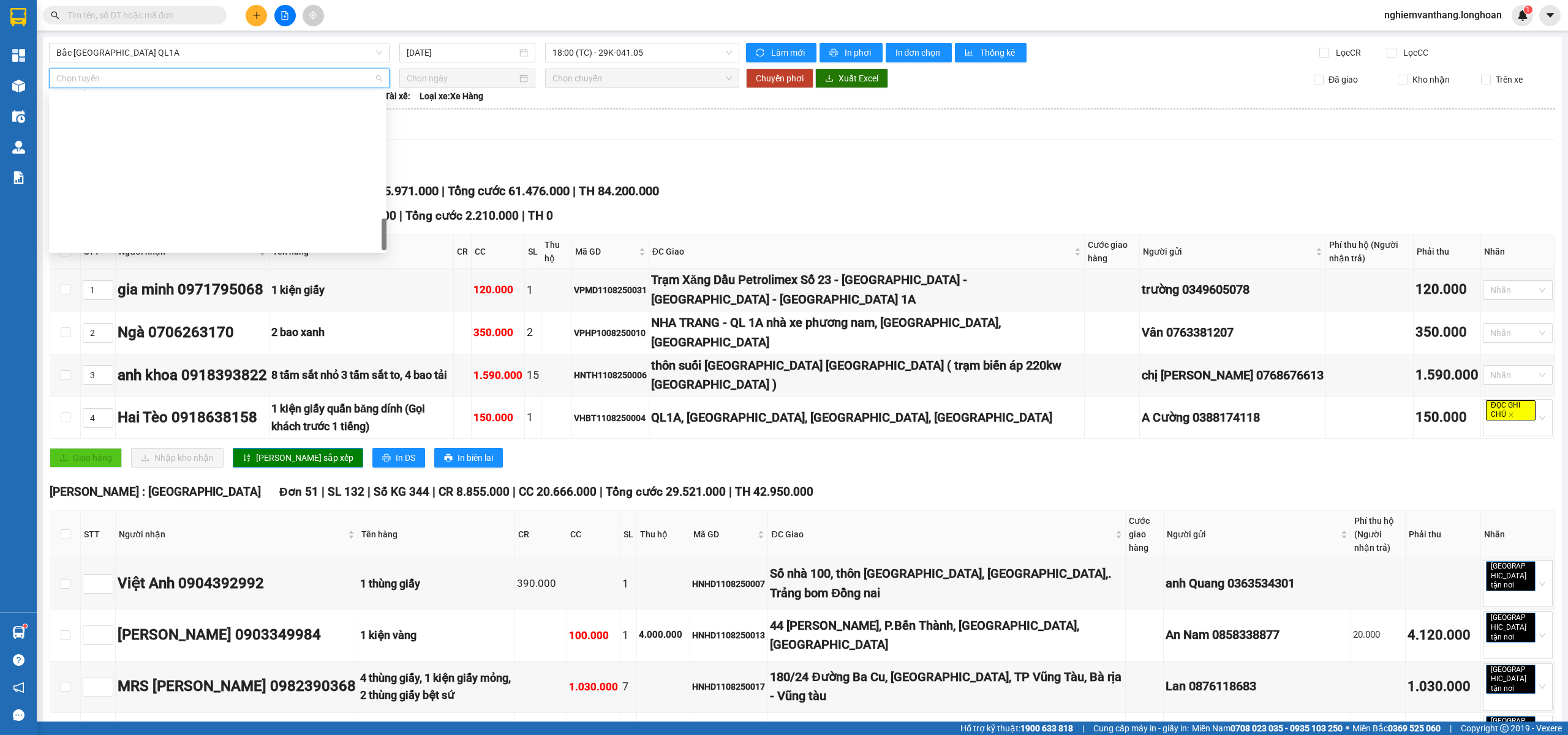
scroll to position [794, 0]
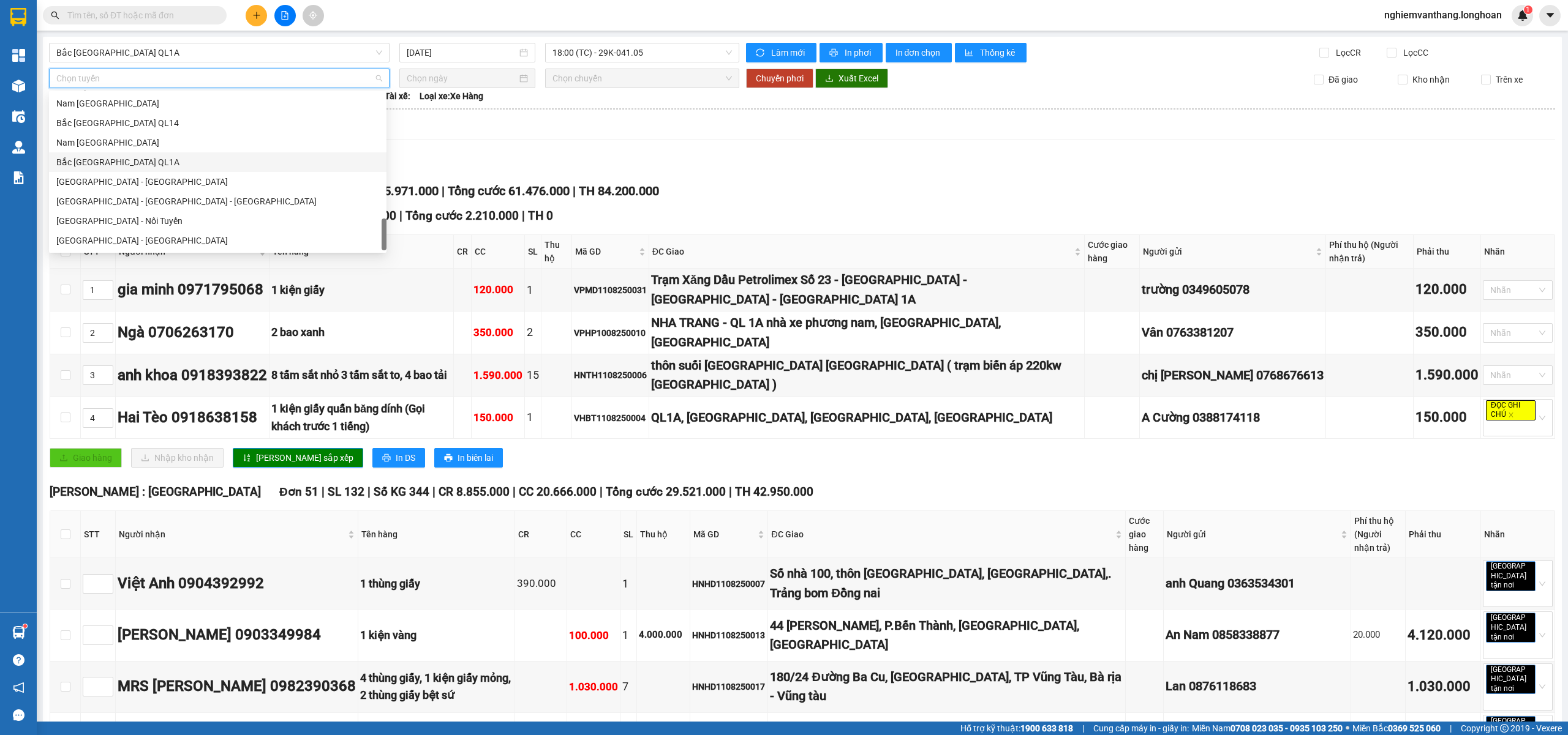
click at [129, 163] on div "Bắc [GEOGRAPHIC_DATA] QL1A" at bounding box center [218, 162] width 323 height 13
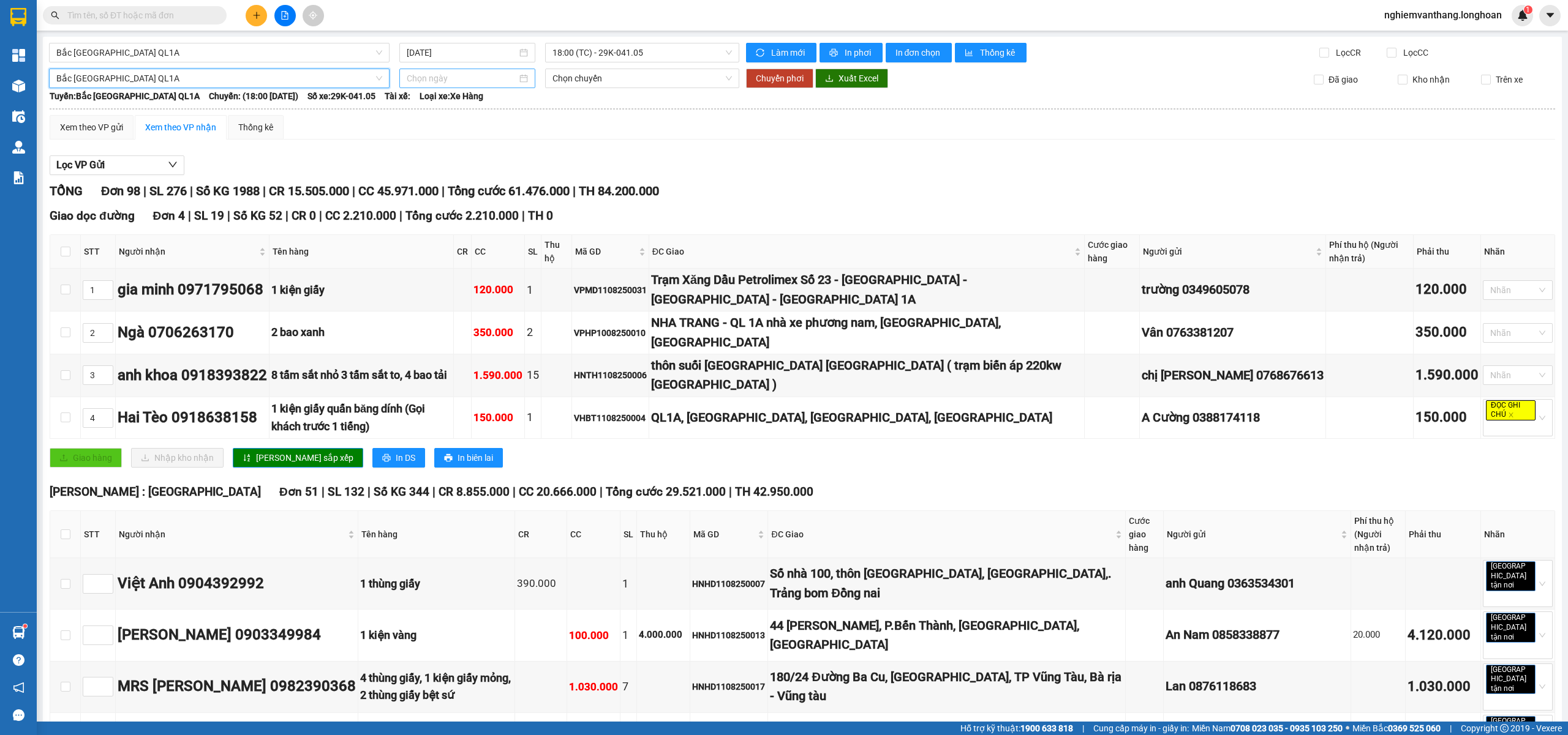
click at [436, 76] on input at bounding box center [462, 78] width 110 height 13
type input "11/08/2025"
click at [442, 185] on div "11" at bounding box center [437, 187] width 15 height 15
type input "11/08/2025"
click at [596, 79] on span "18:00 (TC) - 29K-041.05" at bounding box center [642, 78] width 180 height 18
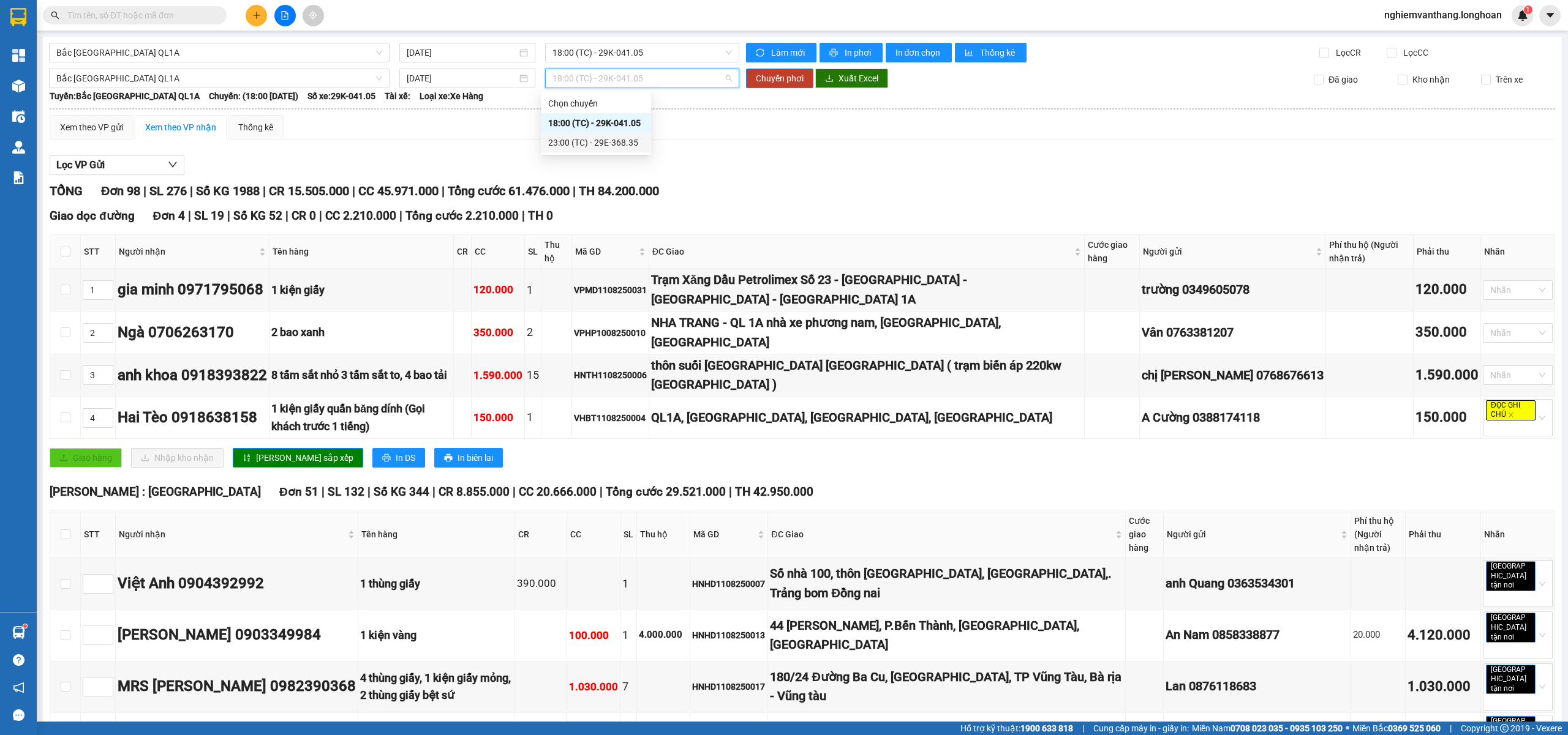
click at [593, 145] on div "23:00 (TC) - 29E-368.35" at bounding box center [596, 143] width 96 height 13
click at [768, 82] on span "Chuyển phơi" at bounding box center [779, 78] width 48 height 13
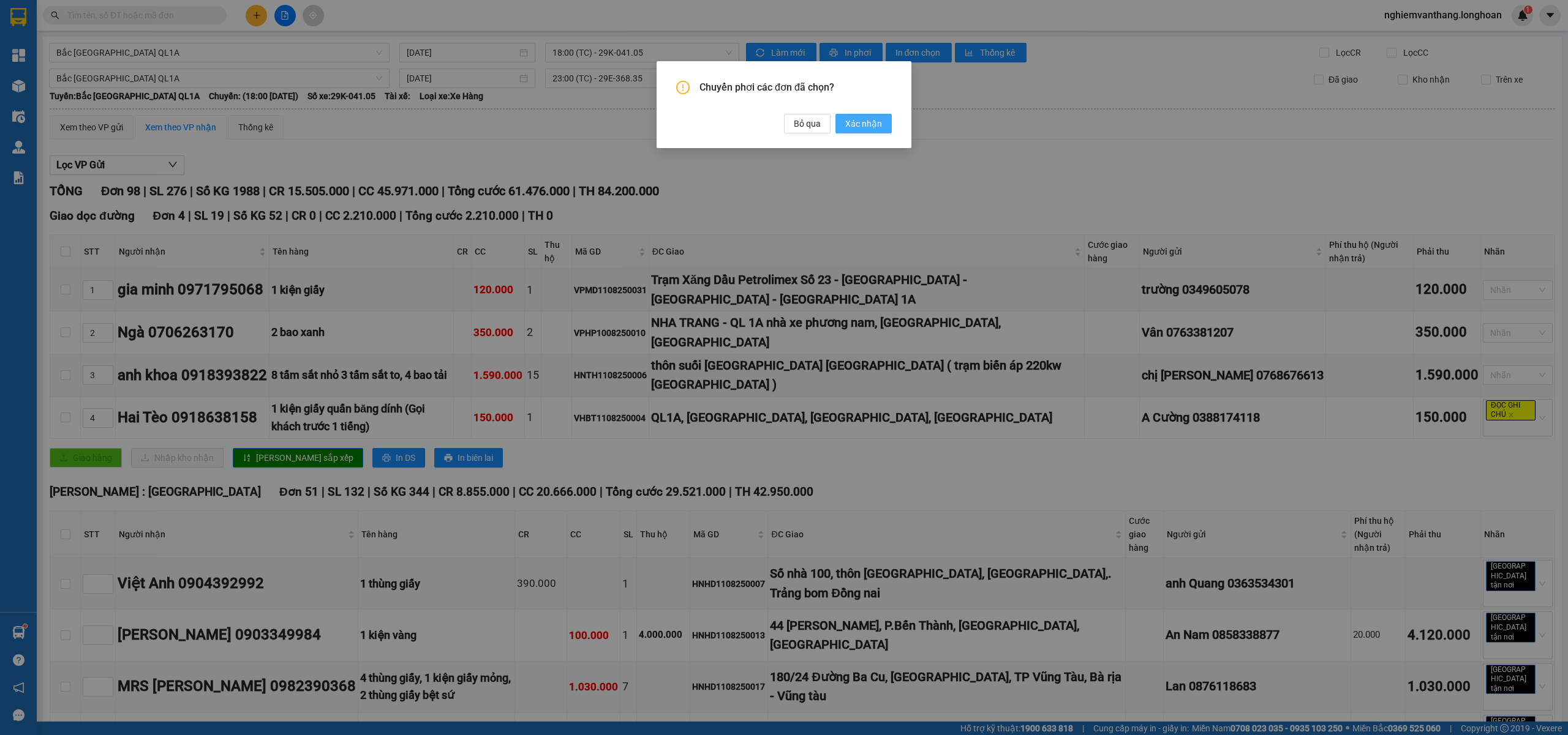
click at [859, 120] on span "Xác nhận" at bounding box center [864, 123] width 37 height 13
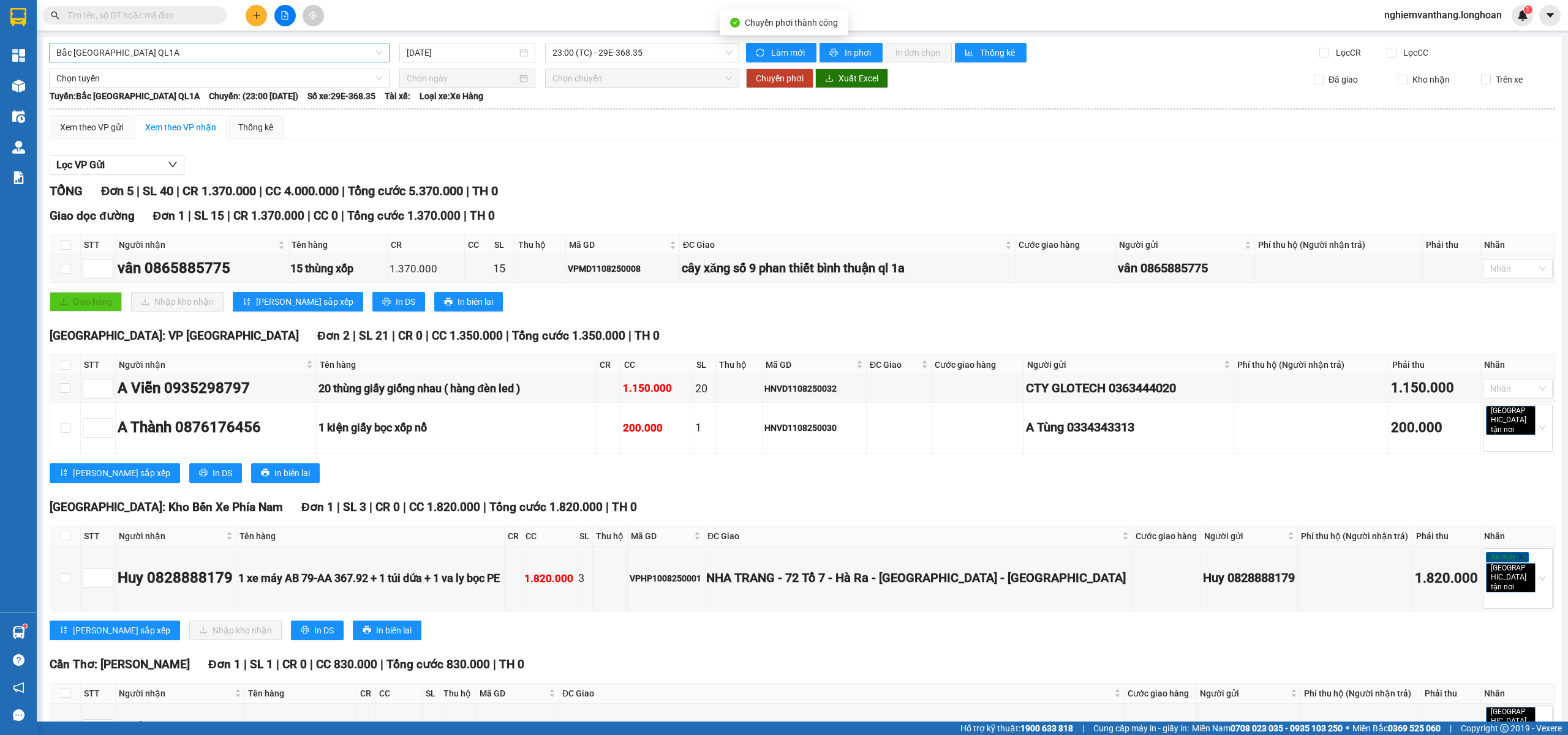
click at [115, 49] on span "Bắc [GEOGRAPHIC_DATA] QL1A" at bounding box center [219, 52] width 326 height 18
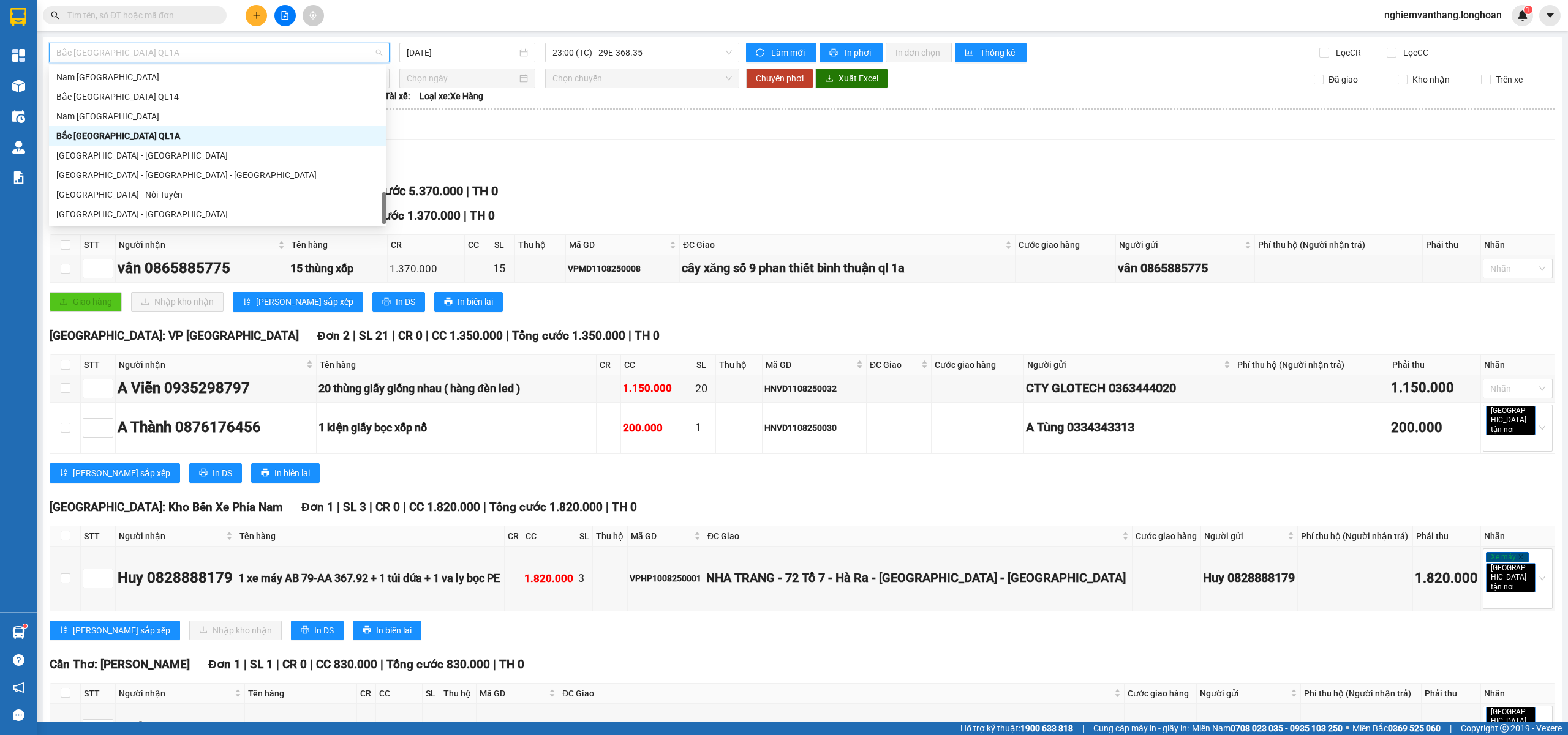
scroll to position [721, 0]
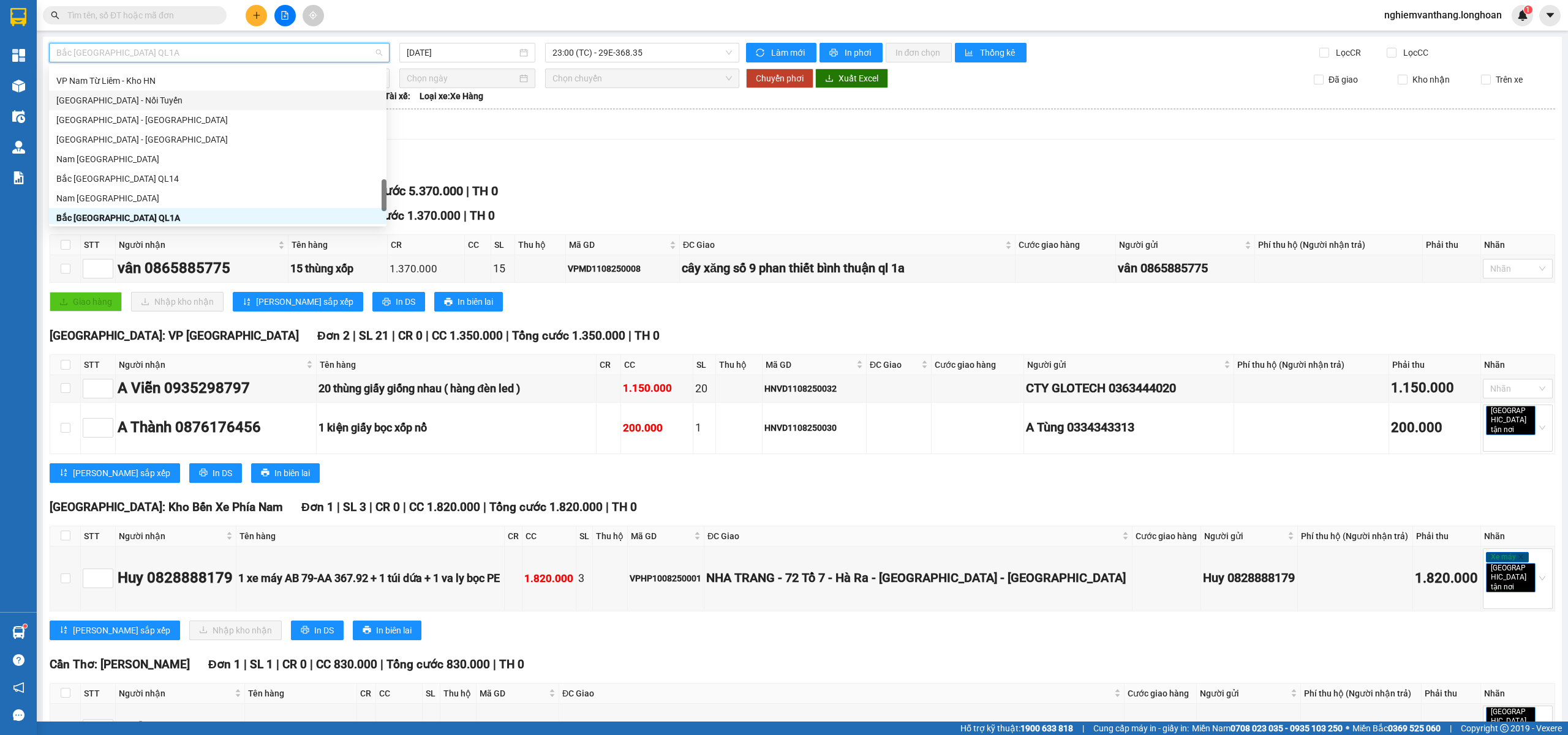
click at [706, 64] on div "Bắc Trung Nam QL1A 11/08/2025 23:00 (TC) - 29E-368.35 Làm mới In phơi In đơn ch…" at bounding box center [802, 424] width 1519 height 775
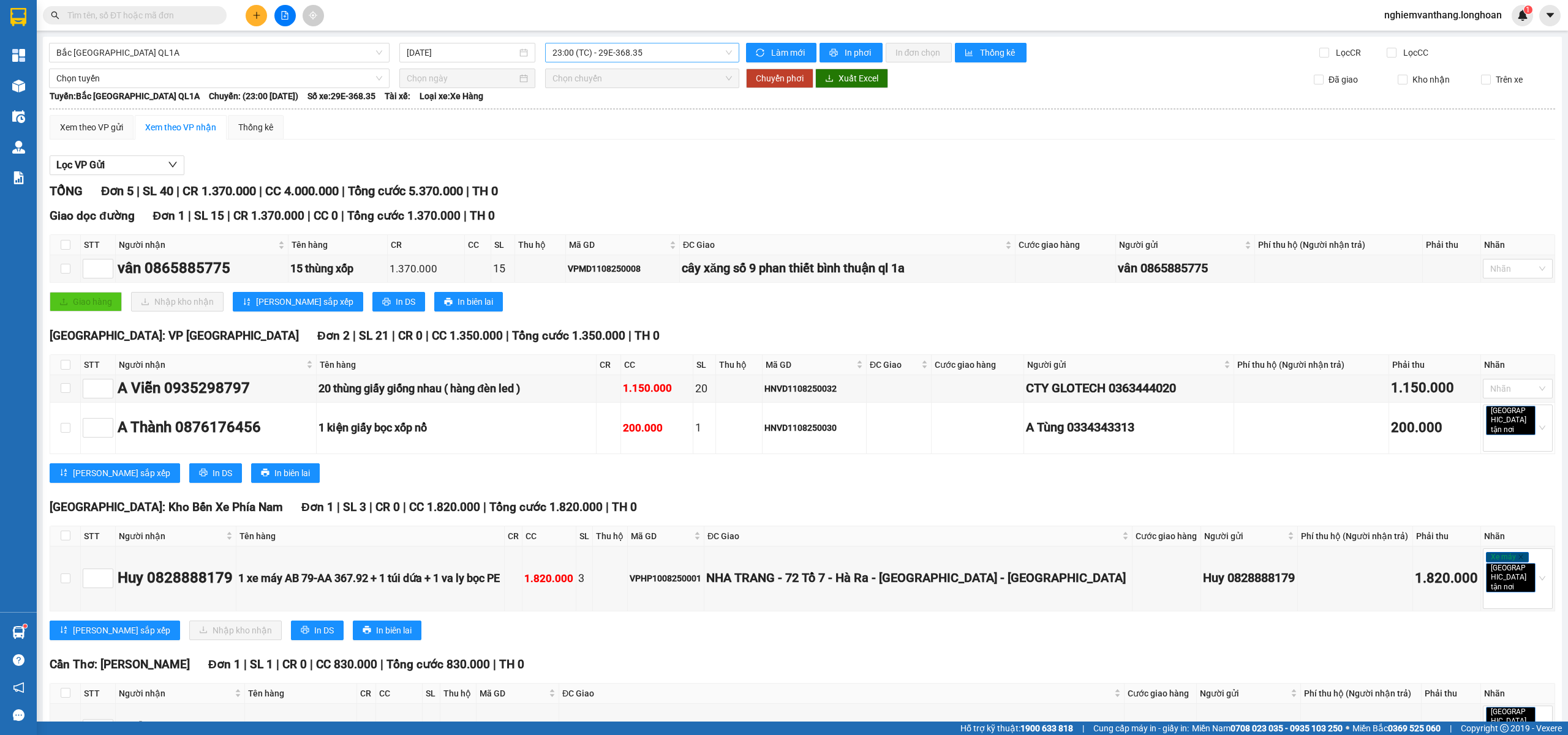
click at [681, 61] on div "23:00 (TC) - 29E-368.35" at bounding box center [642, 52] width 195 height 20
click at [616, 96] on div "18:00 (TC) - 29K-041.05" at bounding box center [596, 96] width 96 height 13
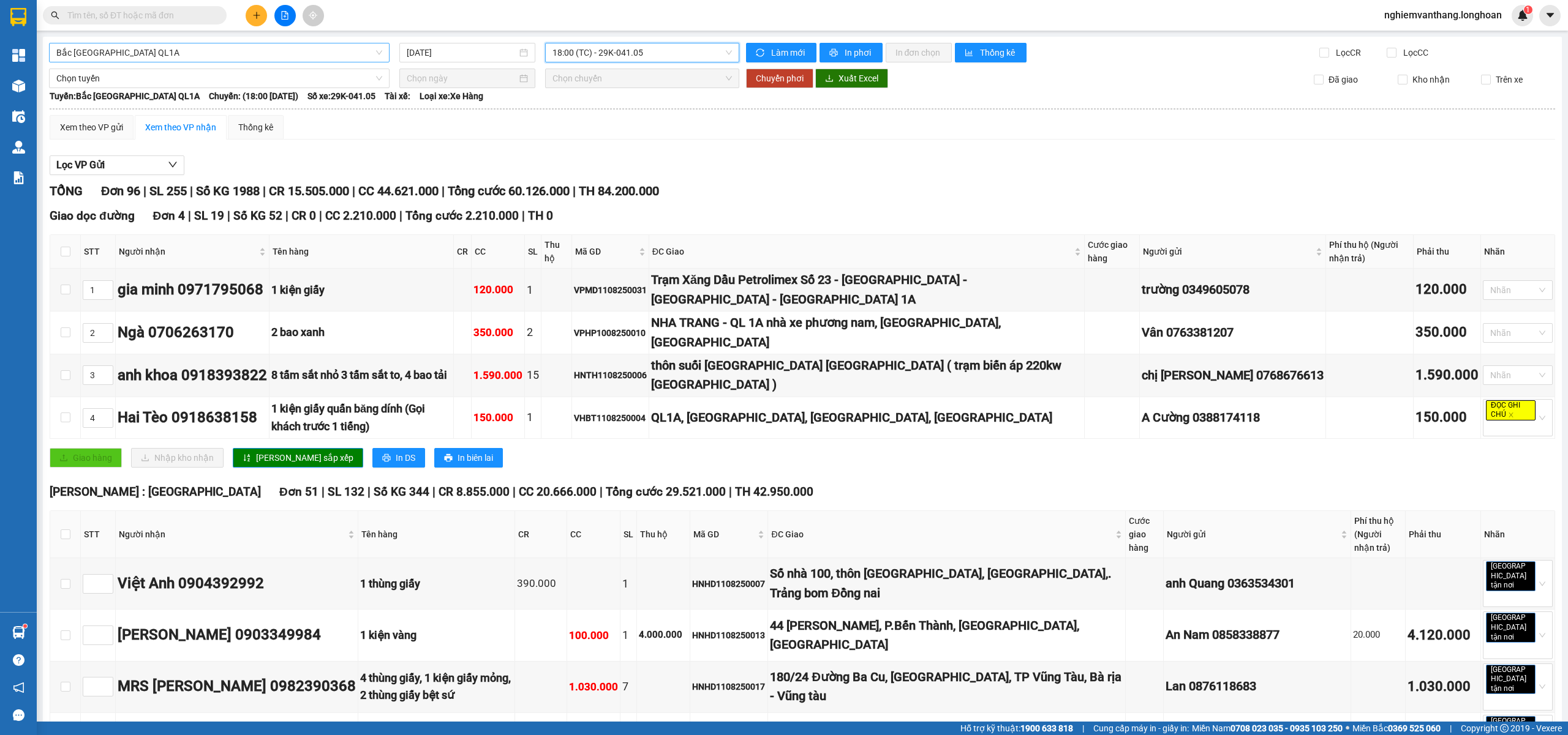
click at [152, 55] on span "Bắc [GEOGRAPHIC_DATA] QL1A" at bounding box center [219, 52] width 326 height 18
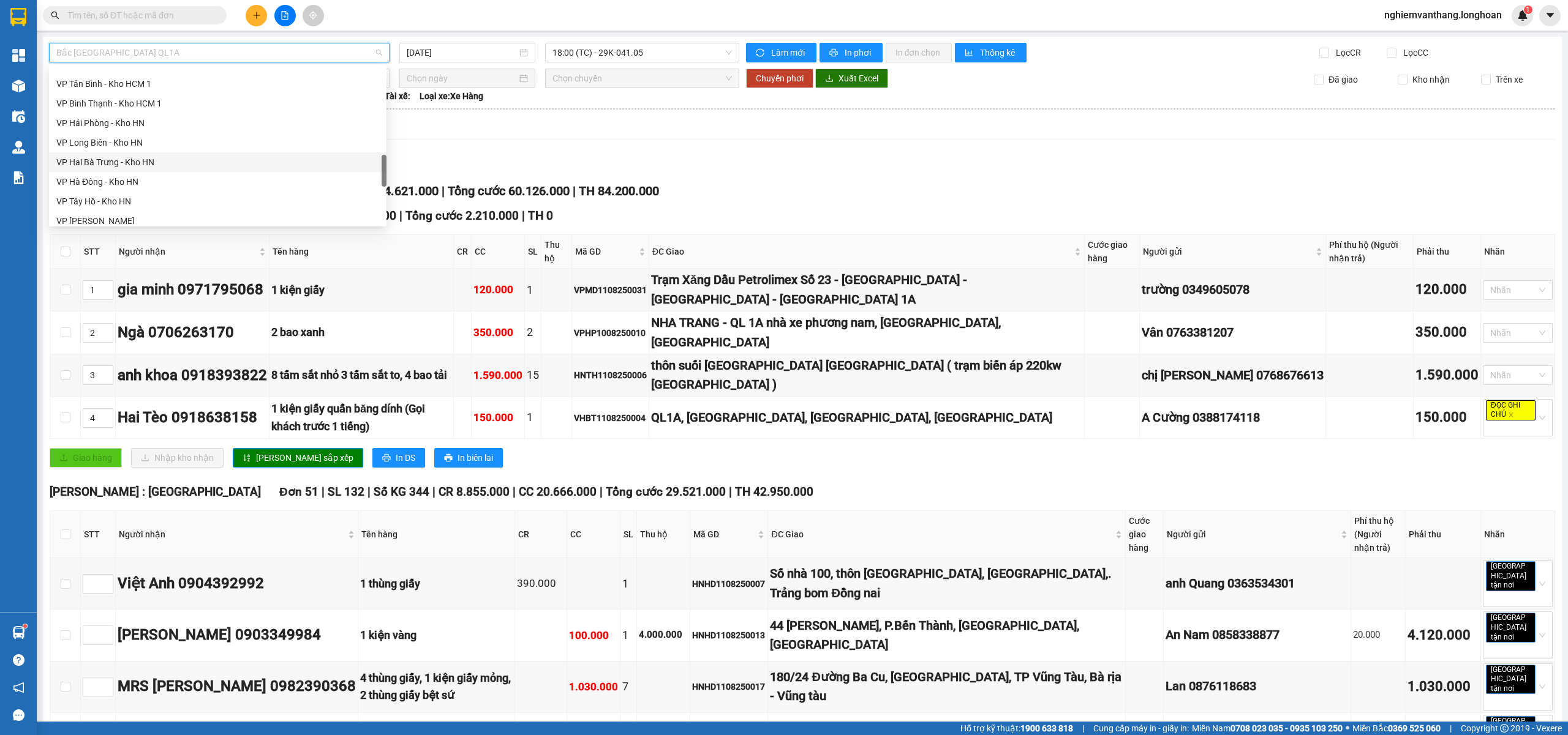
scroll to position [643, 0]
click at [146, 159] on div "VP Nam Từ Liêm - Kho HN" at bounding box center [218, 159] width 323 height 13
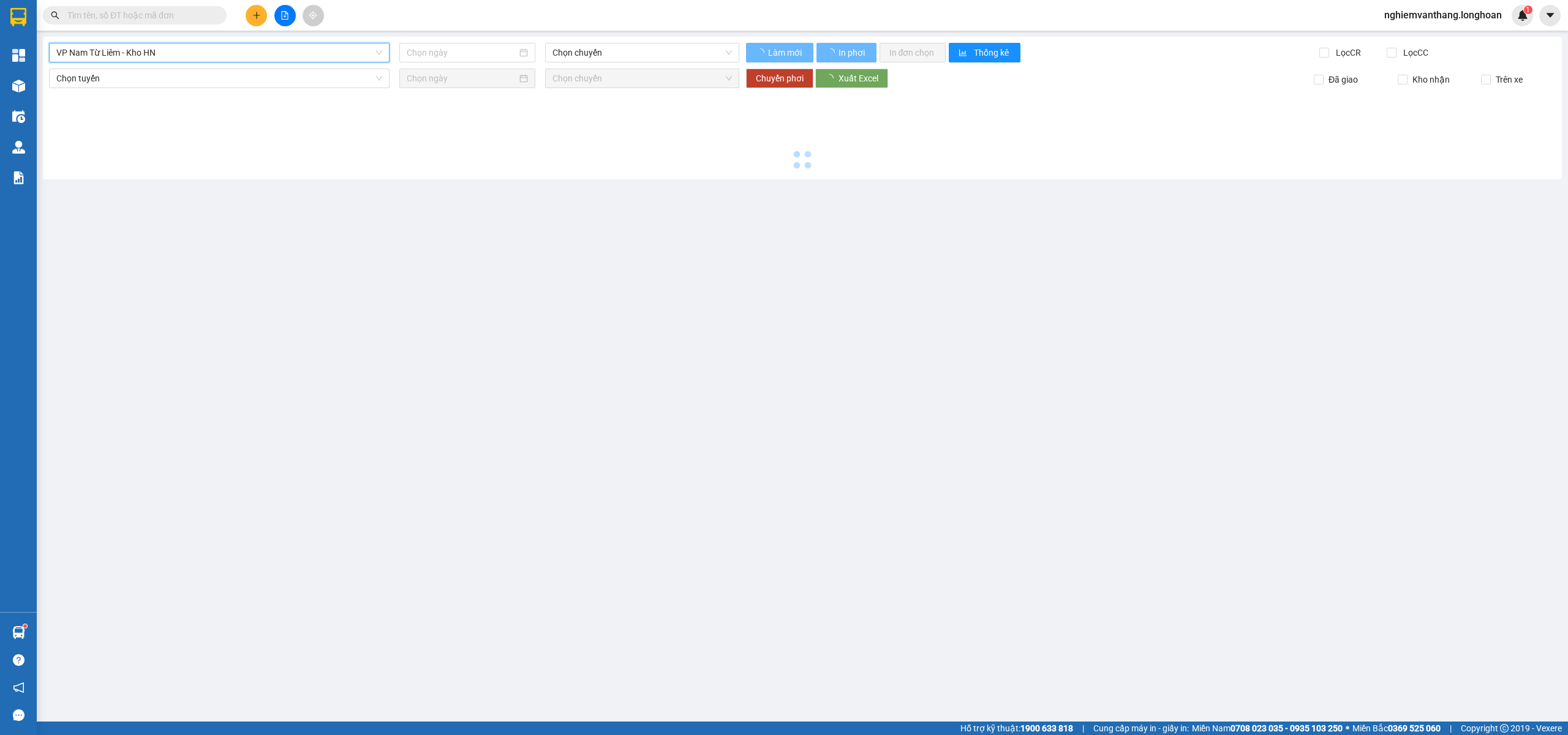
type input "11/08/2025"
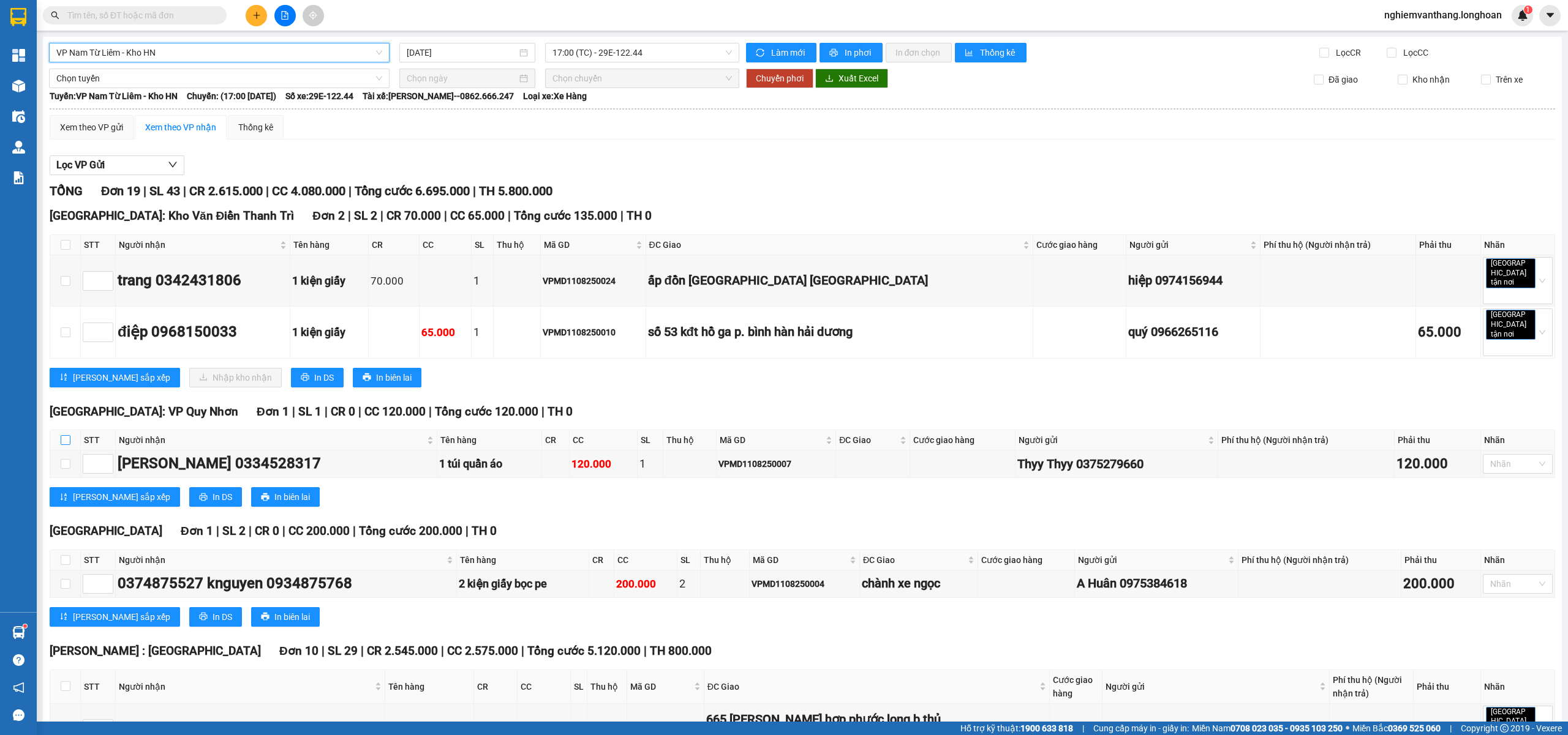
click at [64, 435] on input "checkbox" at bounding box center [65, 440] width 10 height 10
checkbox input "true"
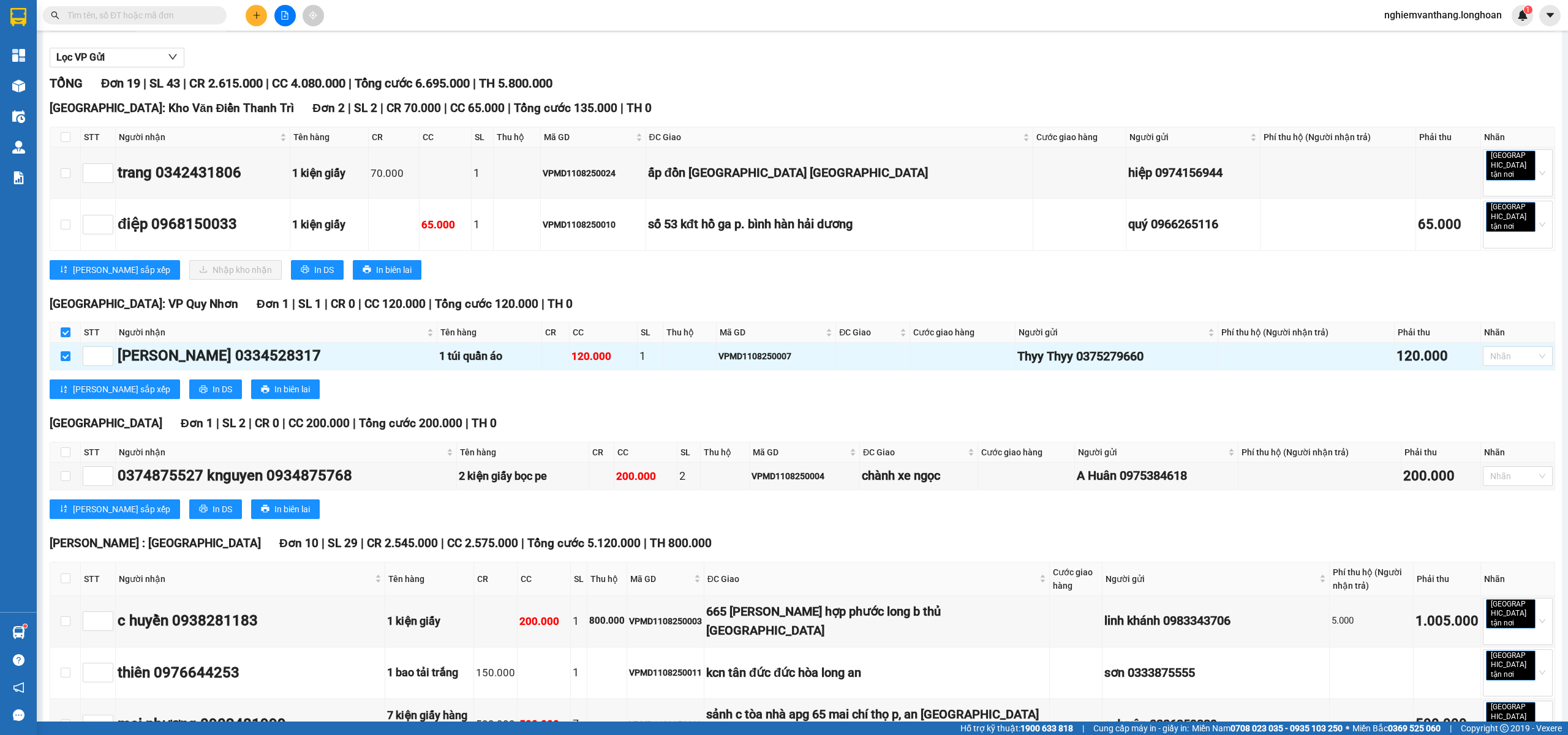
scroll to position [245, 0]
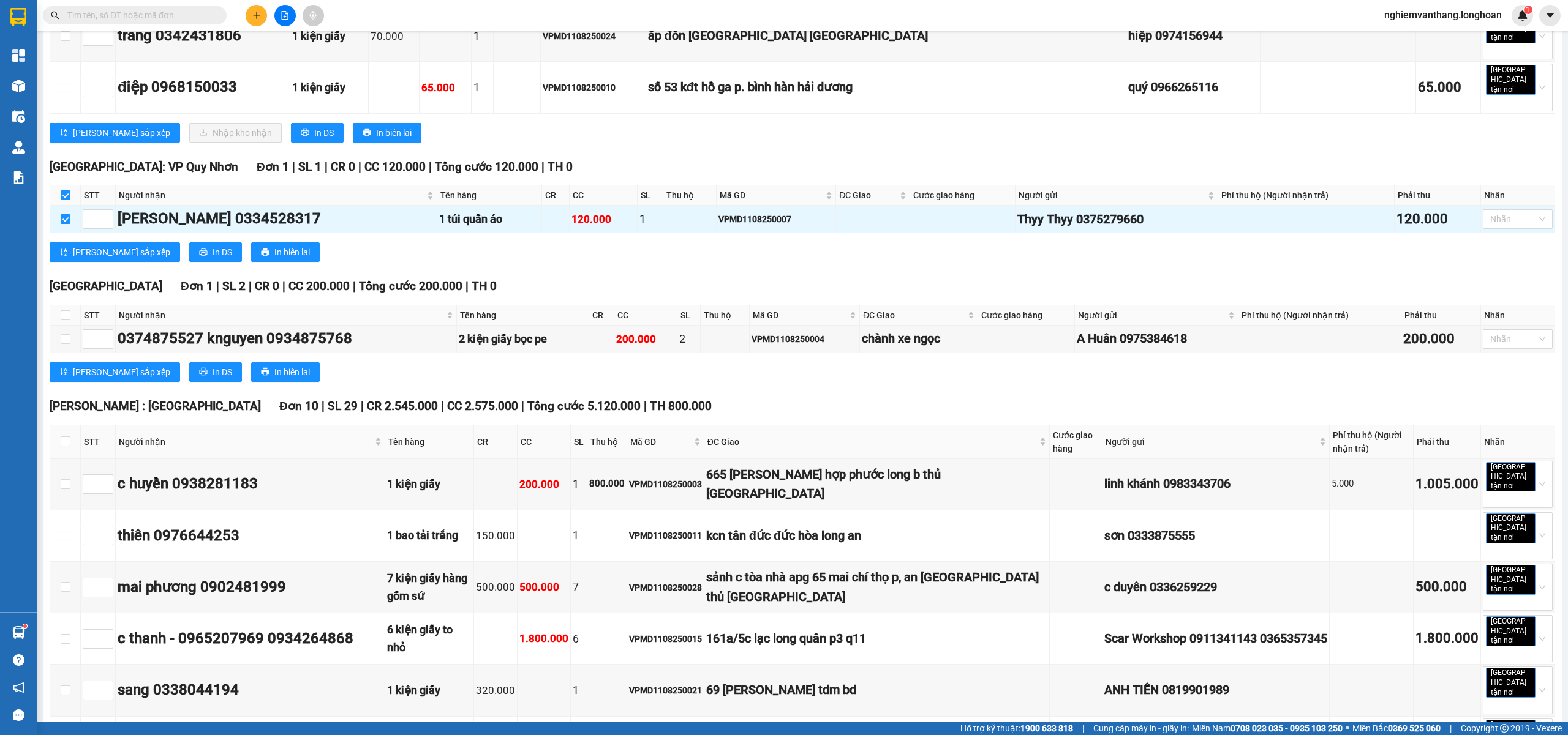
click at [62, 306] on th at bounding box center [65, 315] width 31 height 20
click at [62, 310] on input "checkbox" at bounding box center [65, 315] width 10 height 10
checkbox input "true"
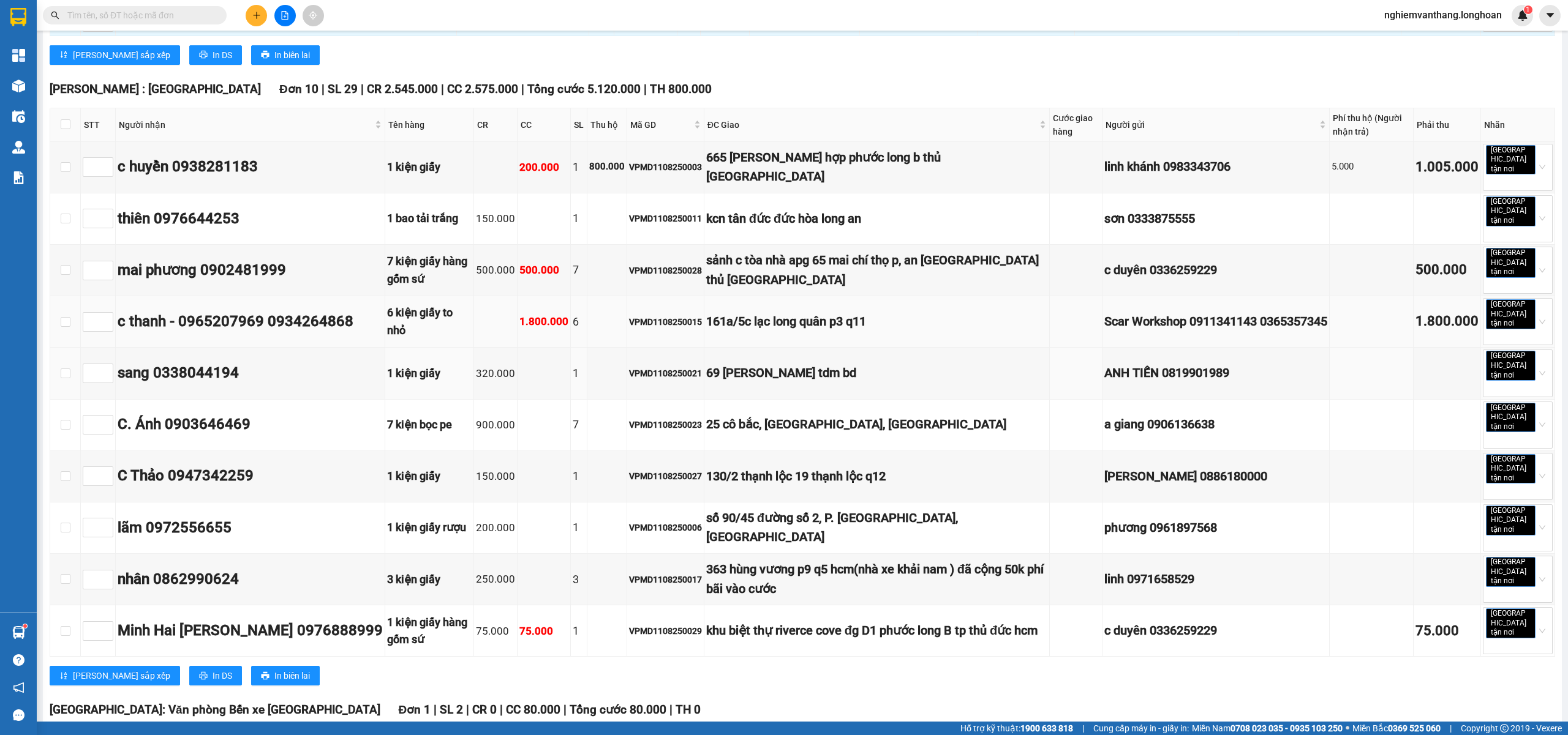
scroll to position [571, 0]
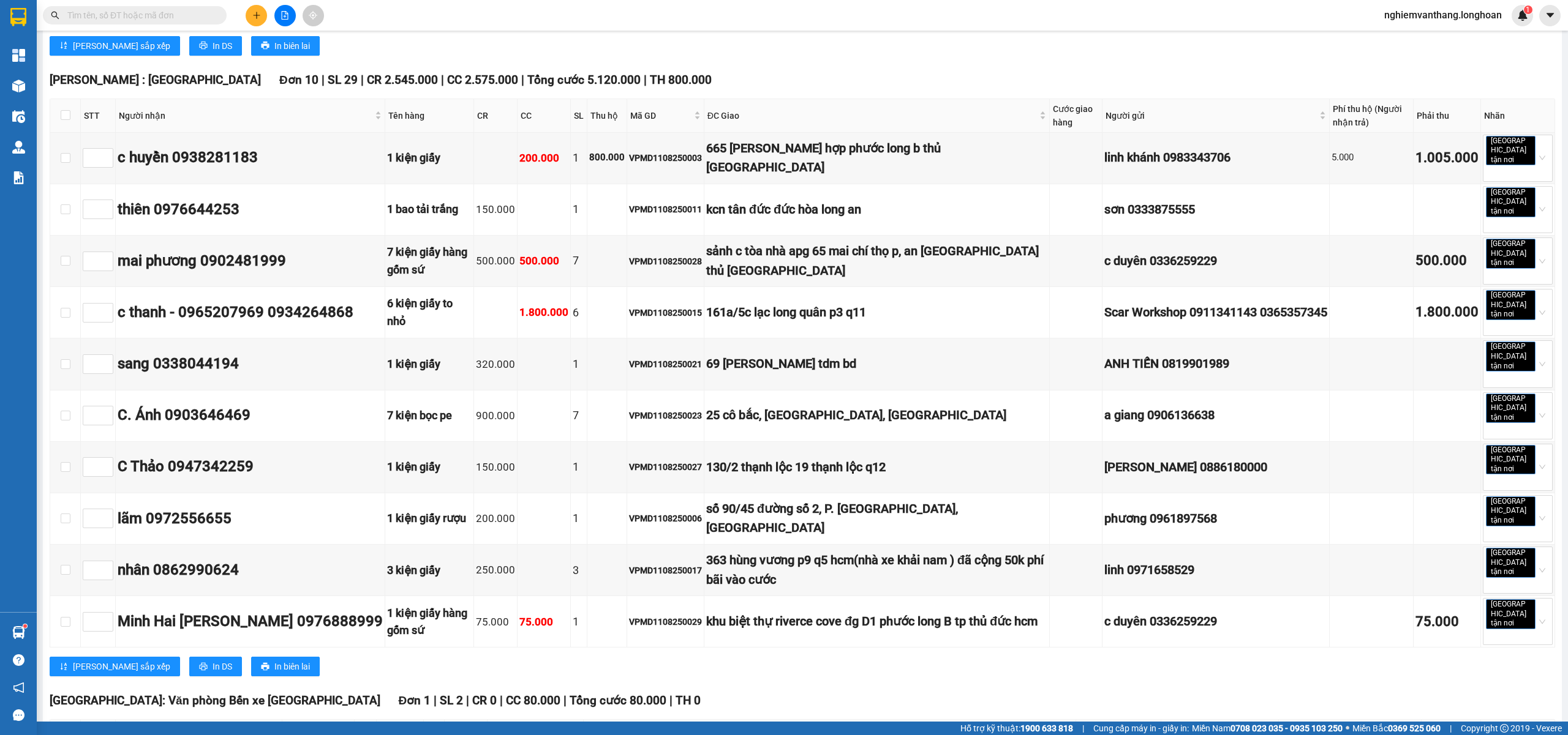
click at [70, 99] on th at bounding box center [65, 116] width 31 height 34
click at [67, 99] on th at bounding box center [65, 116] width 31 height 34
click at [62, 110] on input "checkbox" at bounding box center [65, 115] width 10 height 10
checkbox input "true"
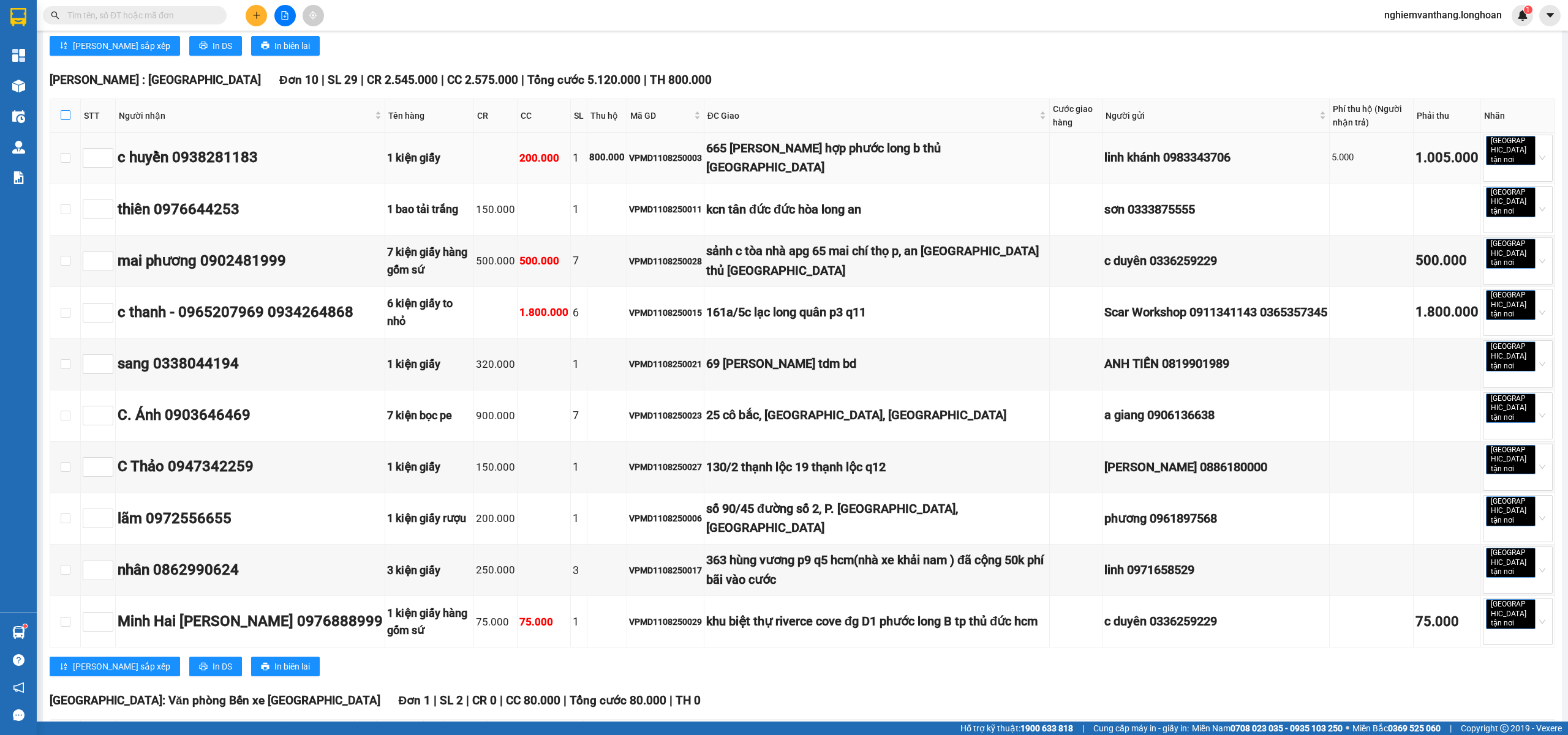
checkbox input "true"
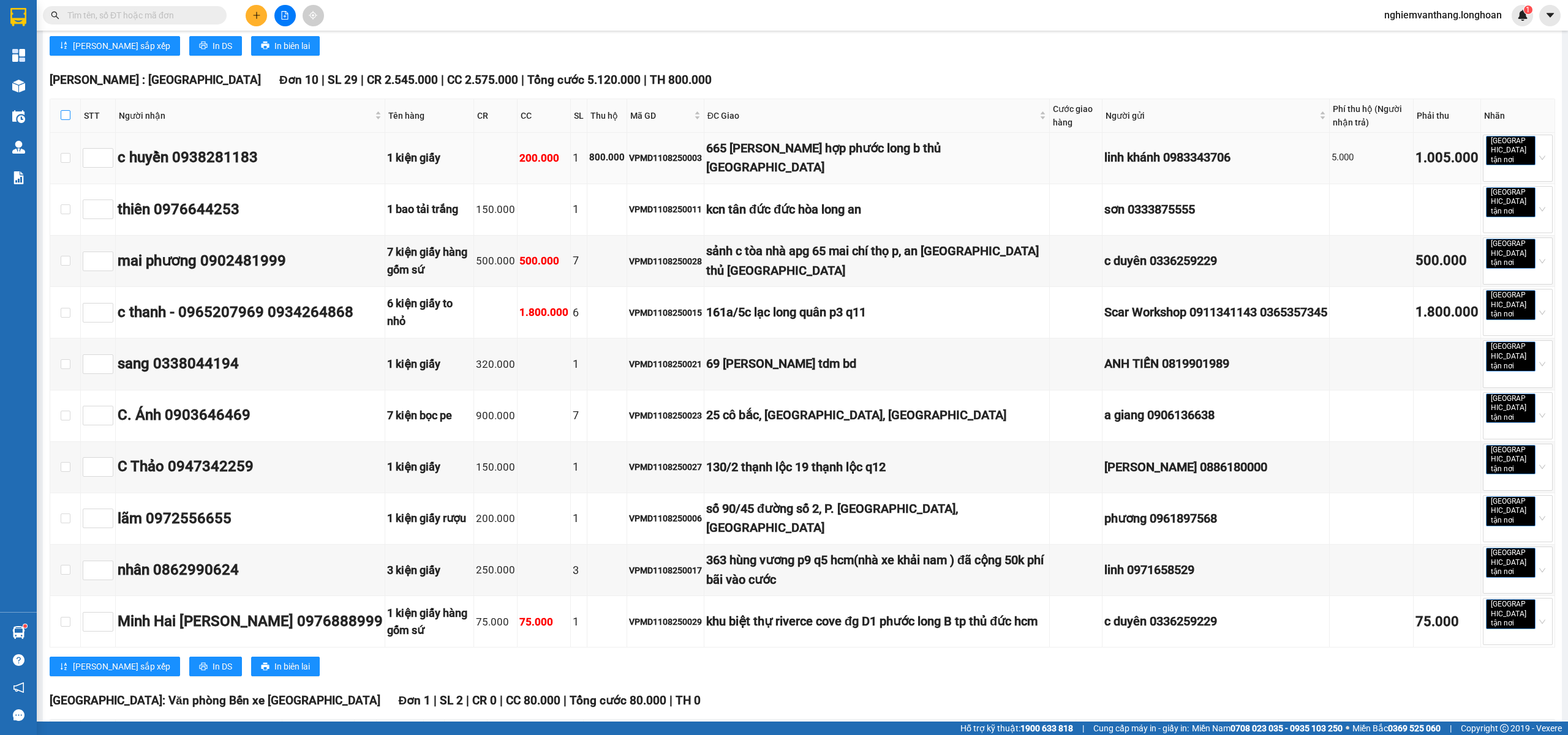
checkbox input "true"
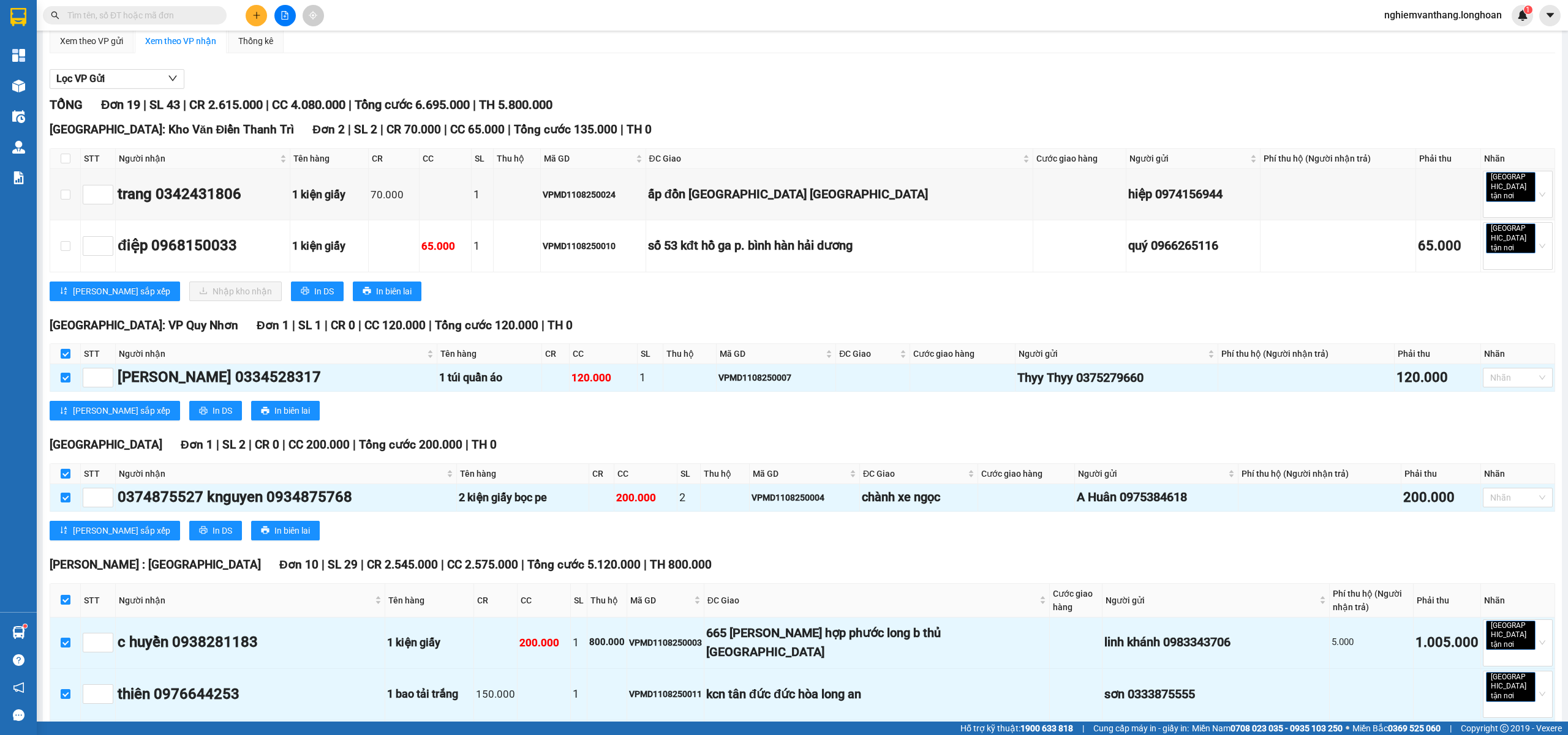
scroll to position [0, 0]
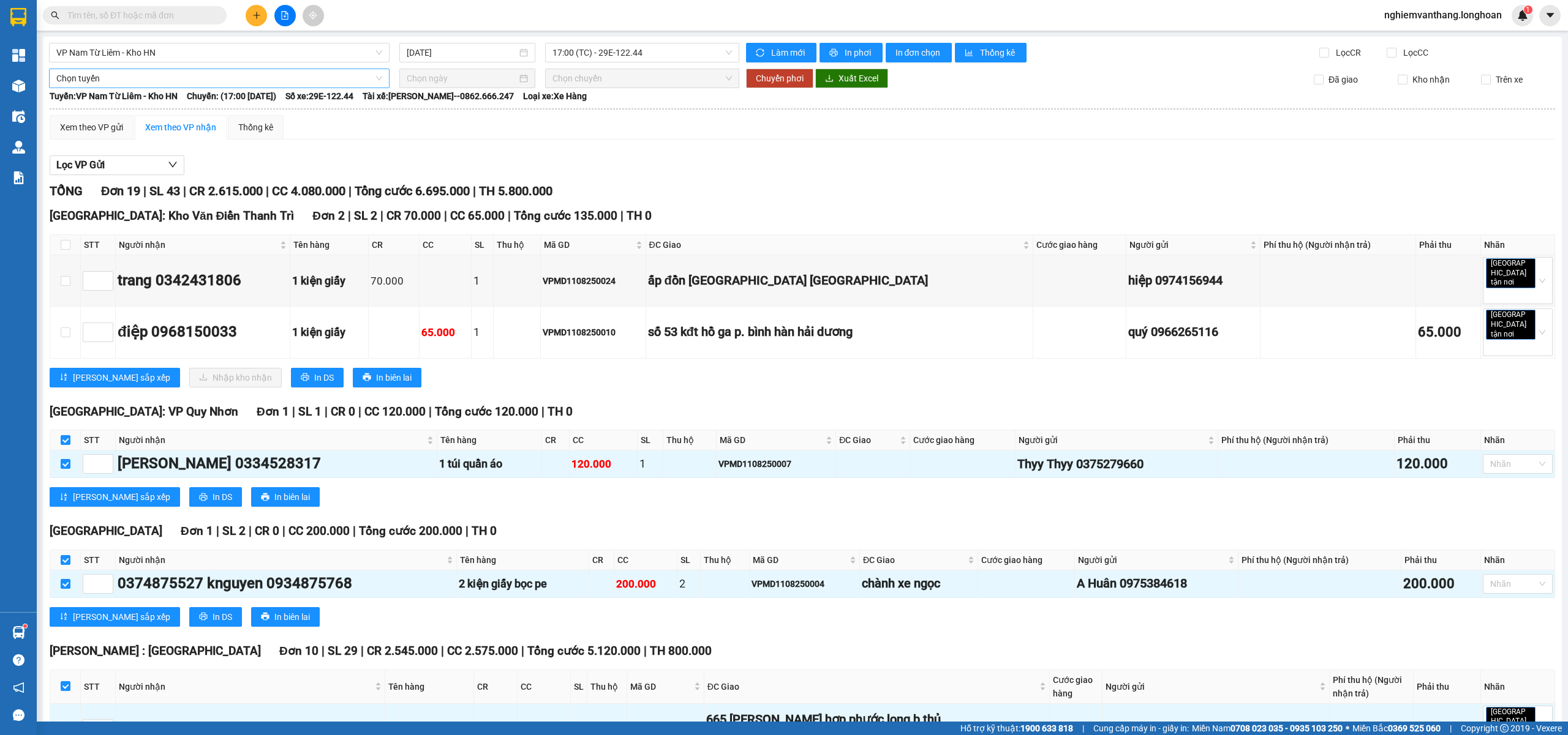
click at [133, 83] on span "Chọn tuyến" at bounding box center [219, 78] width 326 height 18
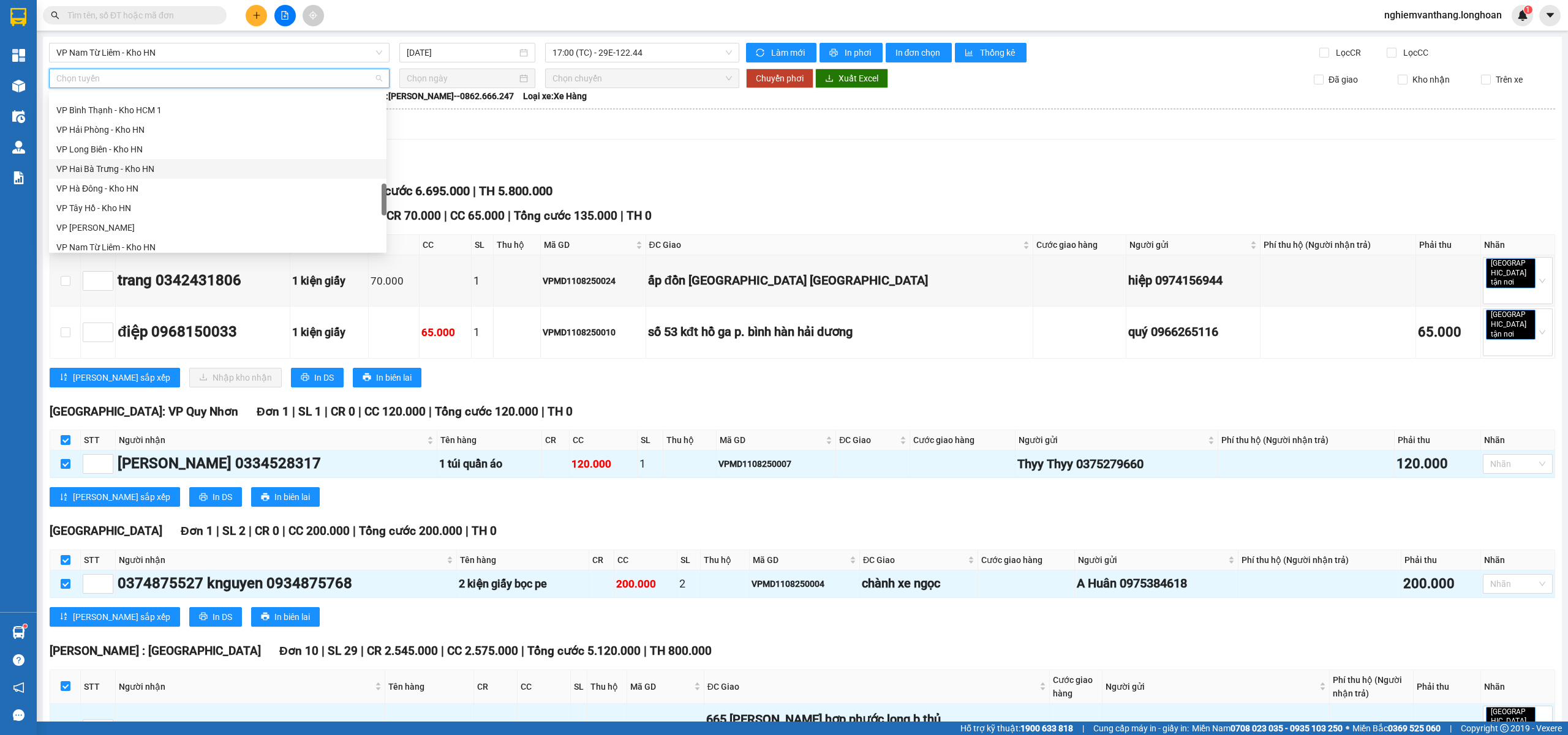
scroll to position [794, 0]
drag, startPoint x: 128, startPoint y: 152, endPoint x: 135, endPoint y: 154, distance: 7.3
click at [131, 151] on div "Hà Nội - Đà Nẵng Nam Trung Bắc QL14 Bắc Trung Nam QL14 Nam Trung Bắc QL1A Bắc T…" at bounding box center [218, 162] width 337 height 176
click at [152, 162] on div "Bắc [GEOGRAPHIC_DATA] QL1A" at bounding box center [218, 162] width 323 height 13
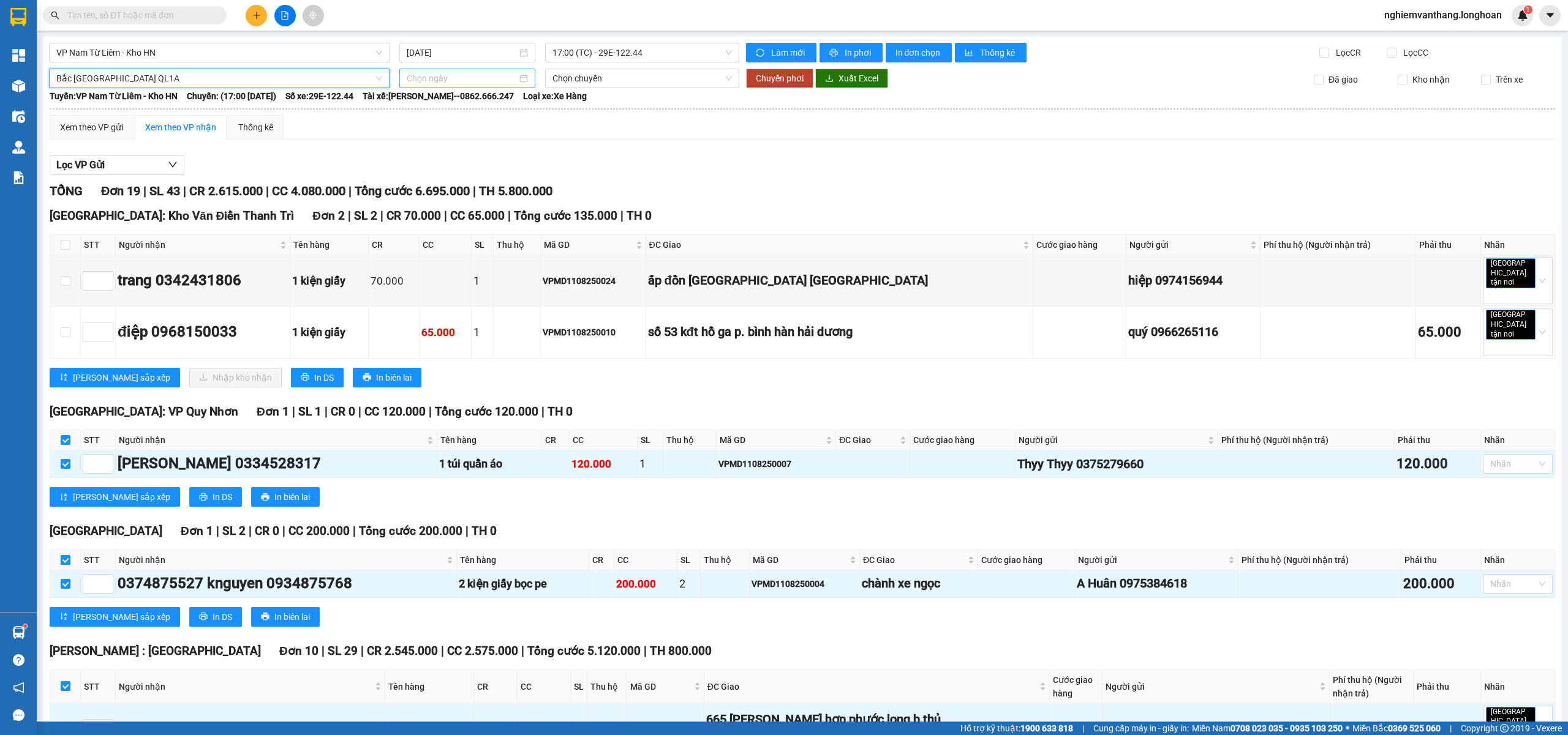
click at [437, 82] on input at bounding box center [462, 78] width 110 height 13
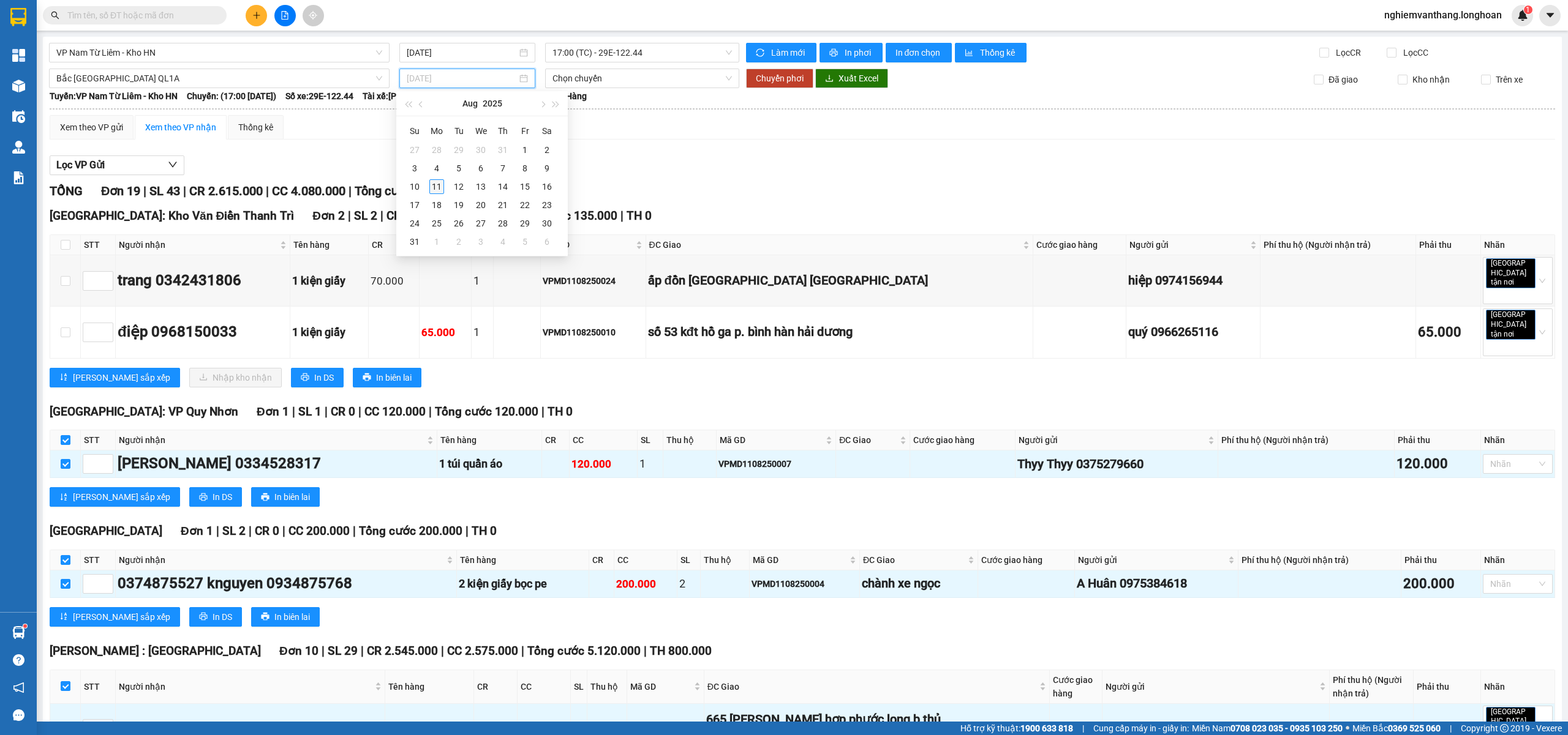
type input "11/08/2025"
click at [434, 189] on div "11" at bounding box center [437, 187] width 15 height 15
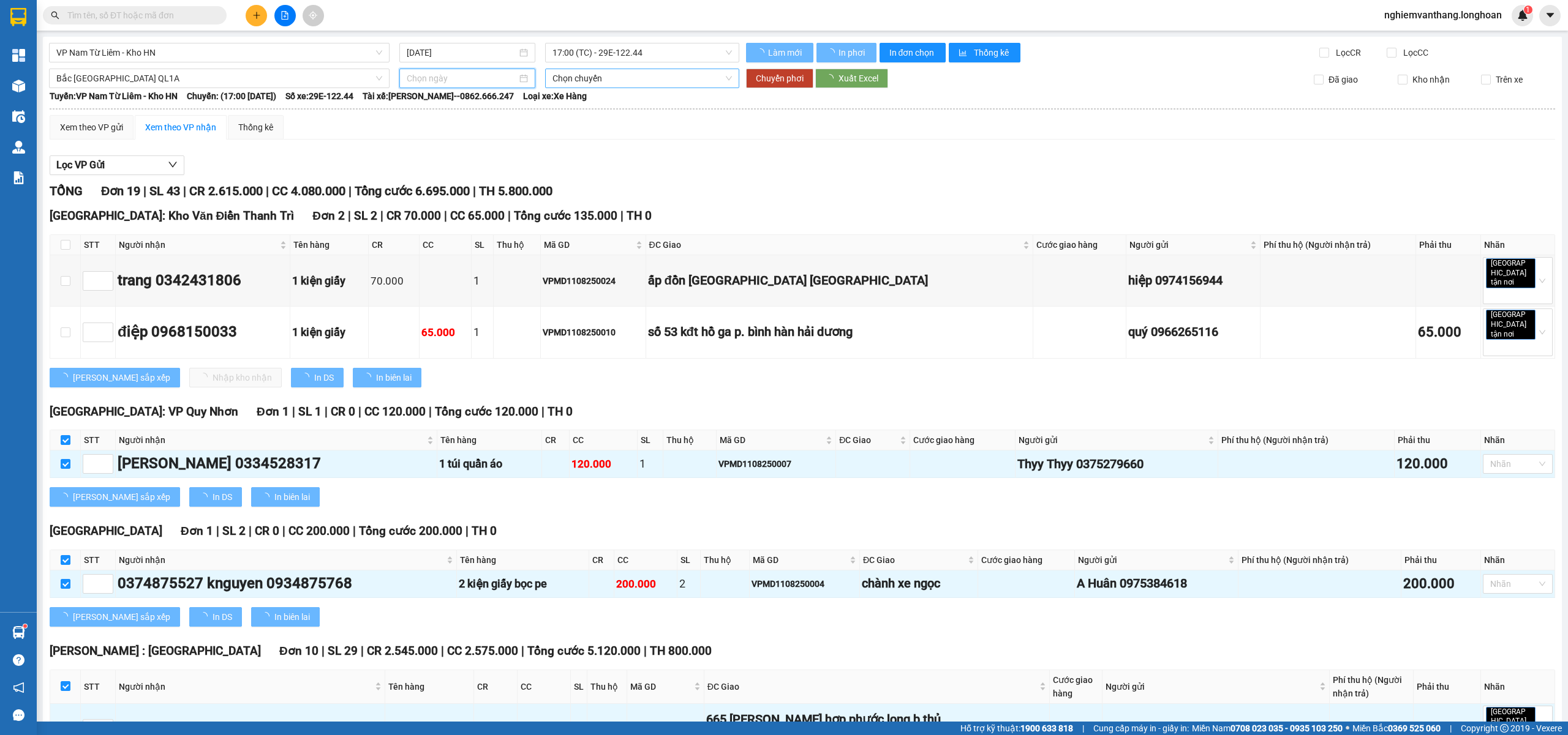
type input "11/08/2025"
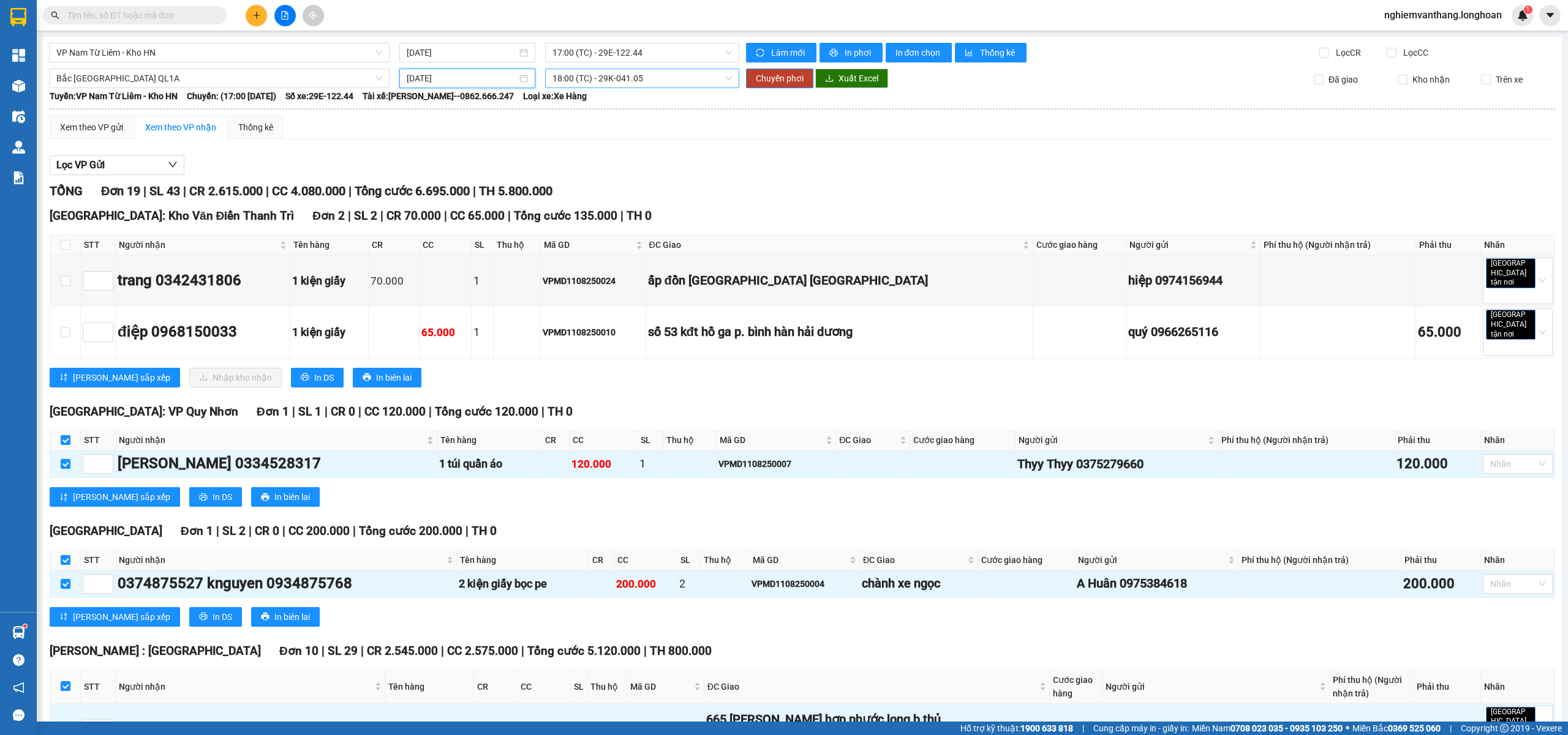
click at [604, 76] on span "18:00 (TC) - 29K-041.05" at bounding box center [642, 78] width 180 height 18
click at [607, 143] on div "23:00 (TC) - 29E-368.35" at bounding box center [596, 143] width 96 height 13
click at [776, 77] on span "Chuyển phơi" at bounding box center [779, 78] width 48 height 13
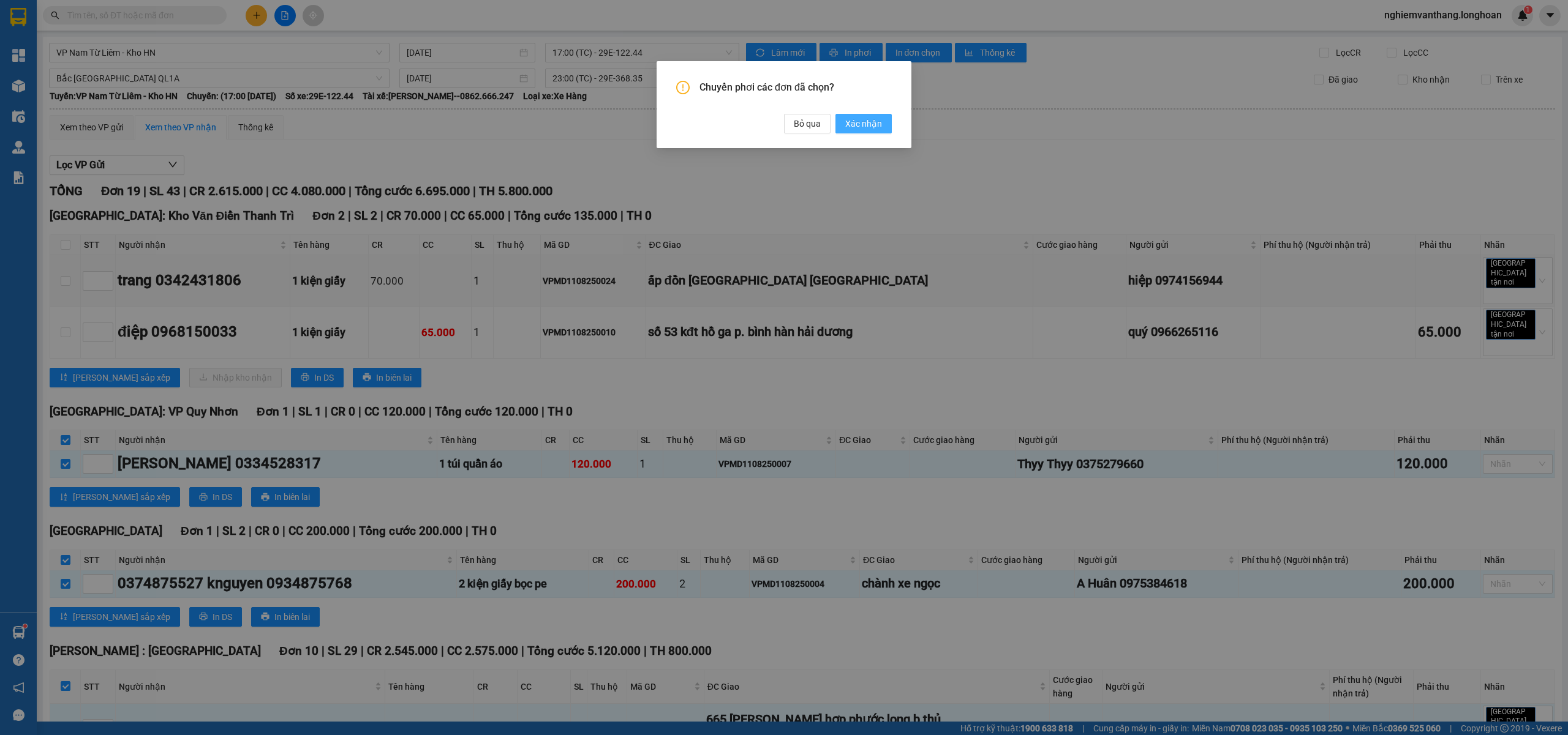
drag, startPoint x: 864, startPoint y: 123, endPoint x: 841, endPoint y: 135, distance: 25.9
click at [865, 123] on span "Xác nhận" at bounding box center [864, 123] width 37 height 13
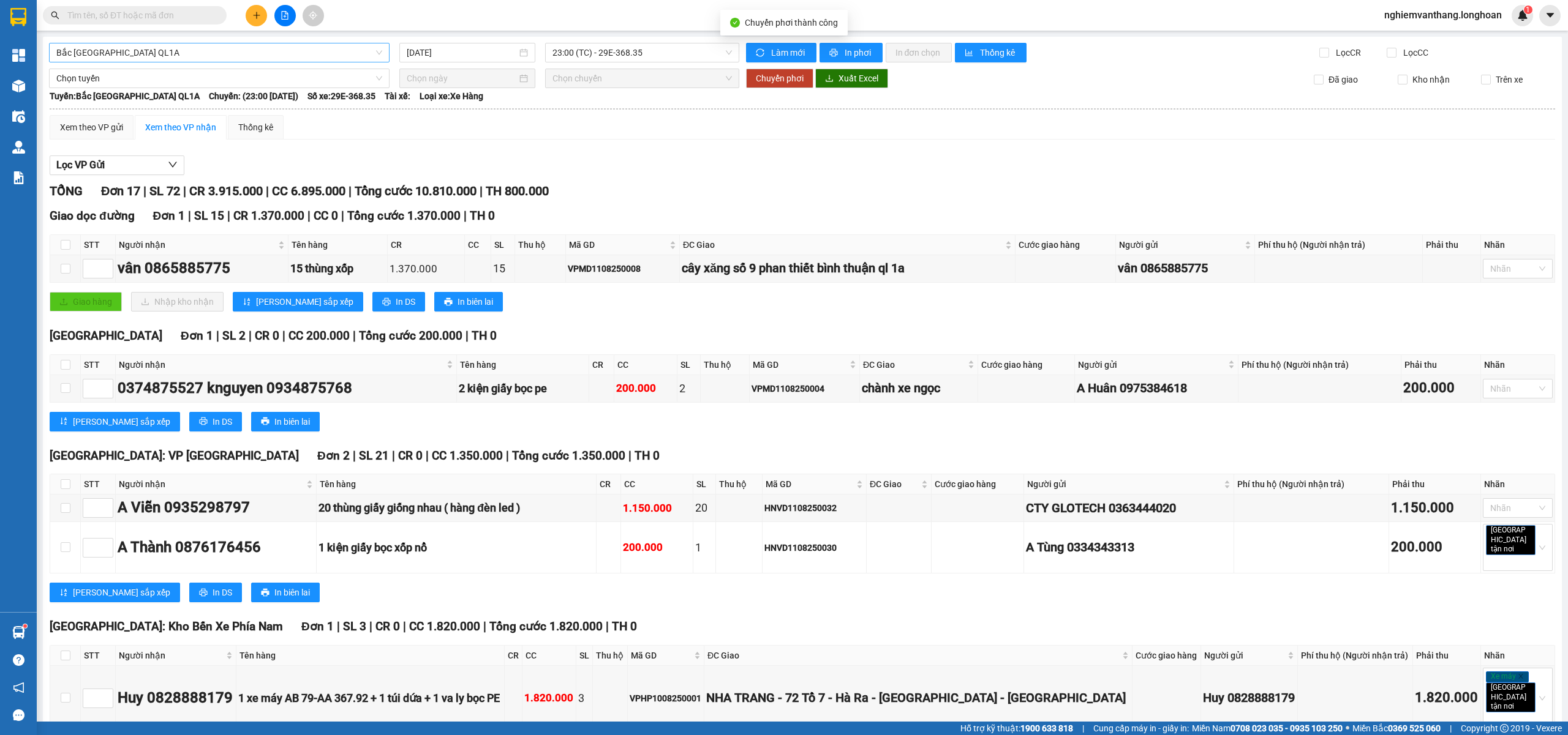
click at [155, 62] on div "Bắc [GEOGRAPHIC_DATA] QL1A" at bounding box center [219, 52] width 340 height 20
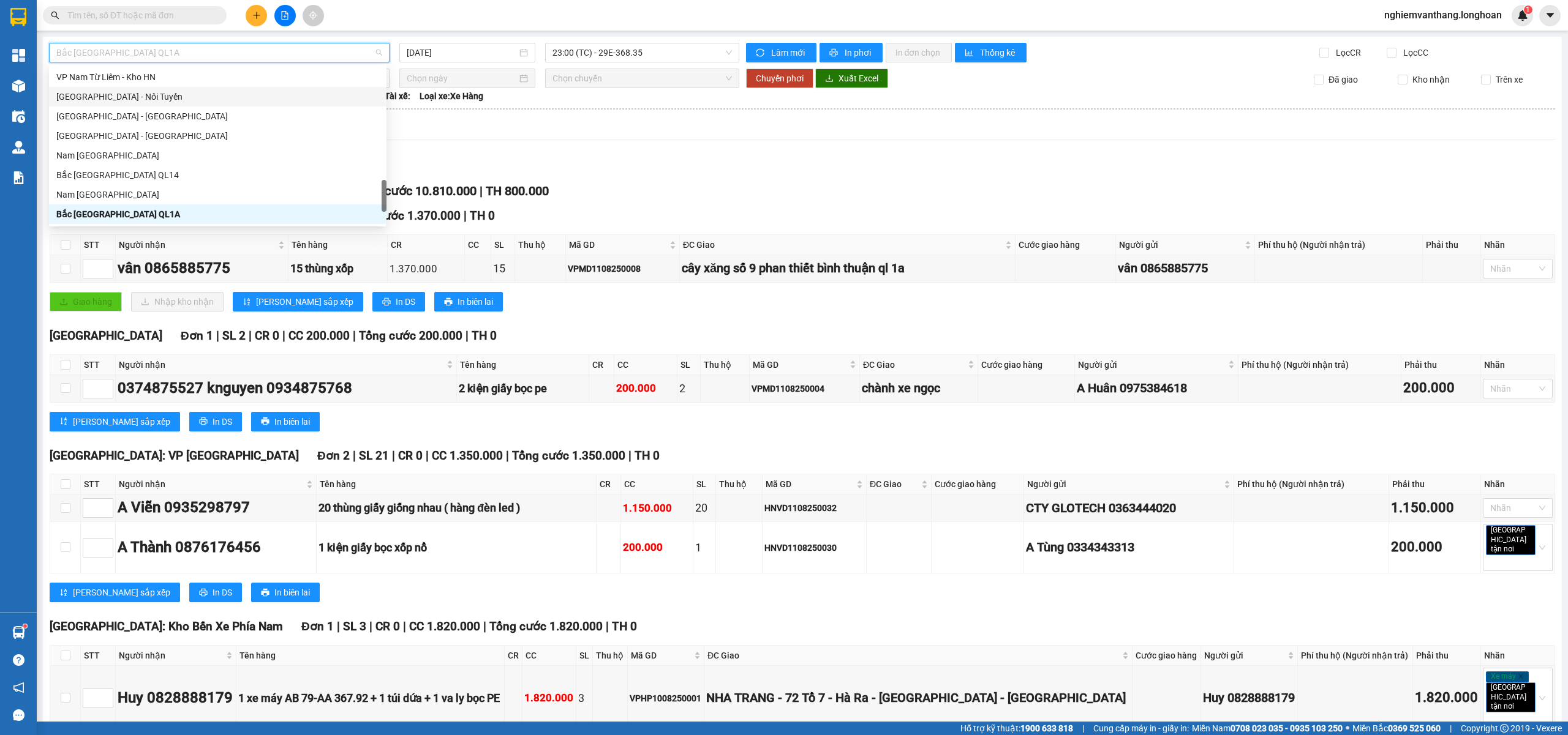
click at [140, 84] on div "VP Nam Từ Liêm - Kho HN" at bounding box center [218, 77] width 337 height 20
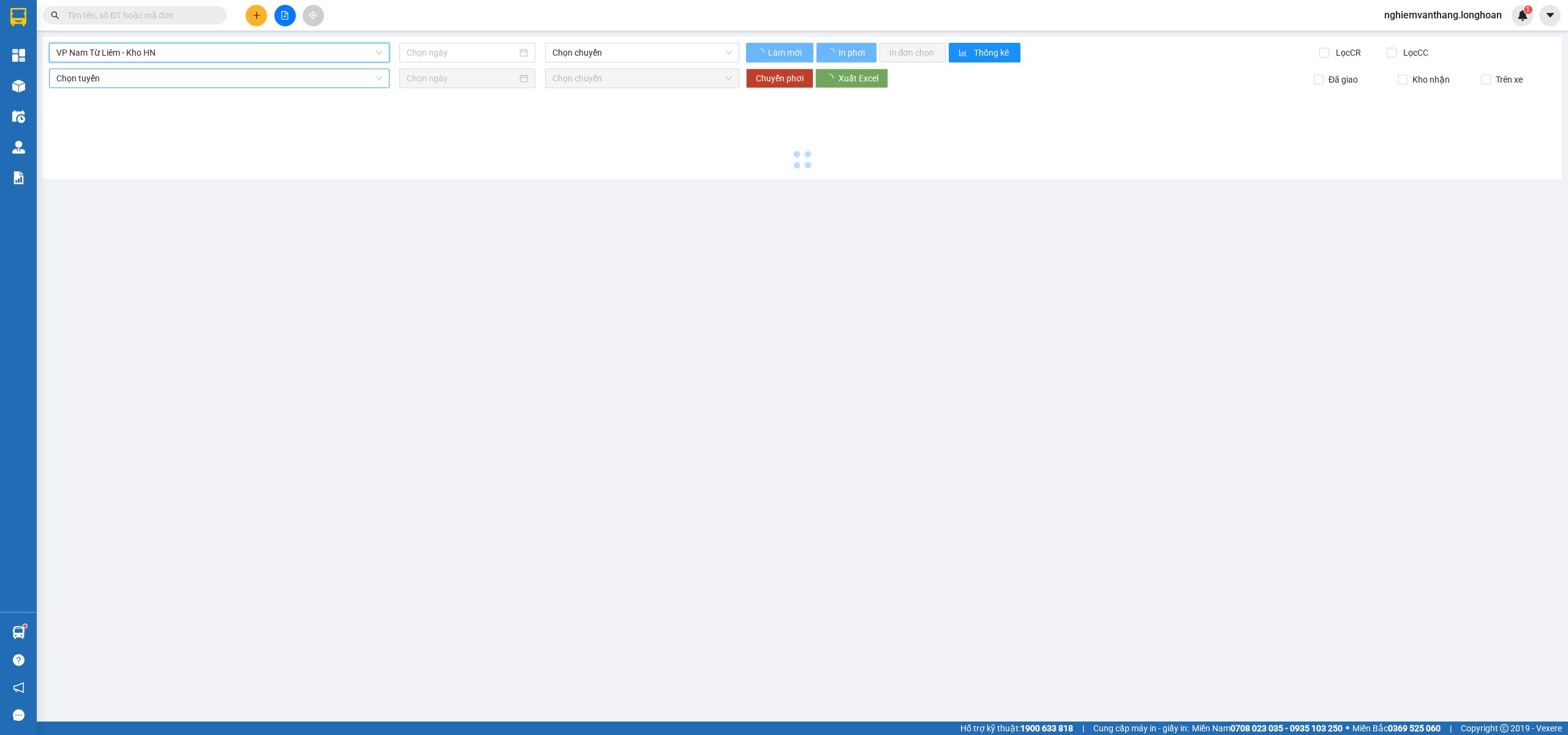
type input "11/08/2025"
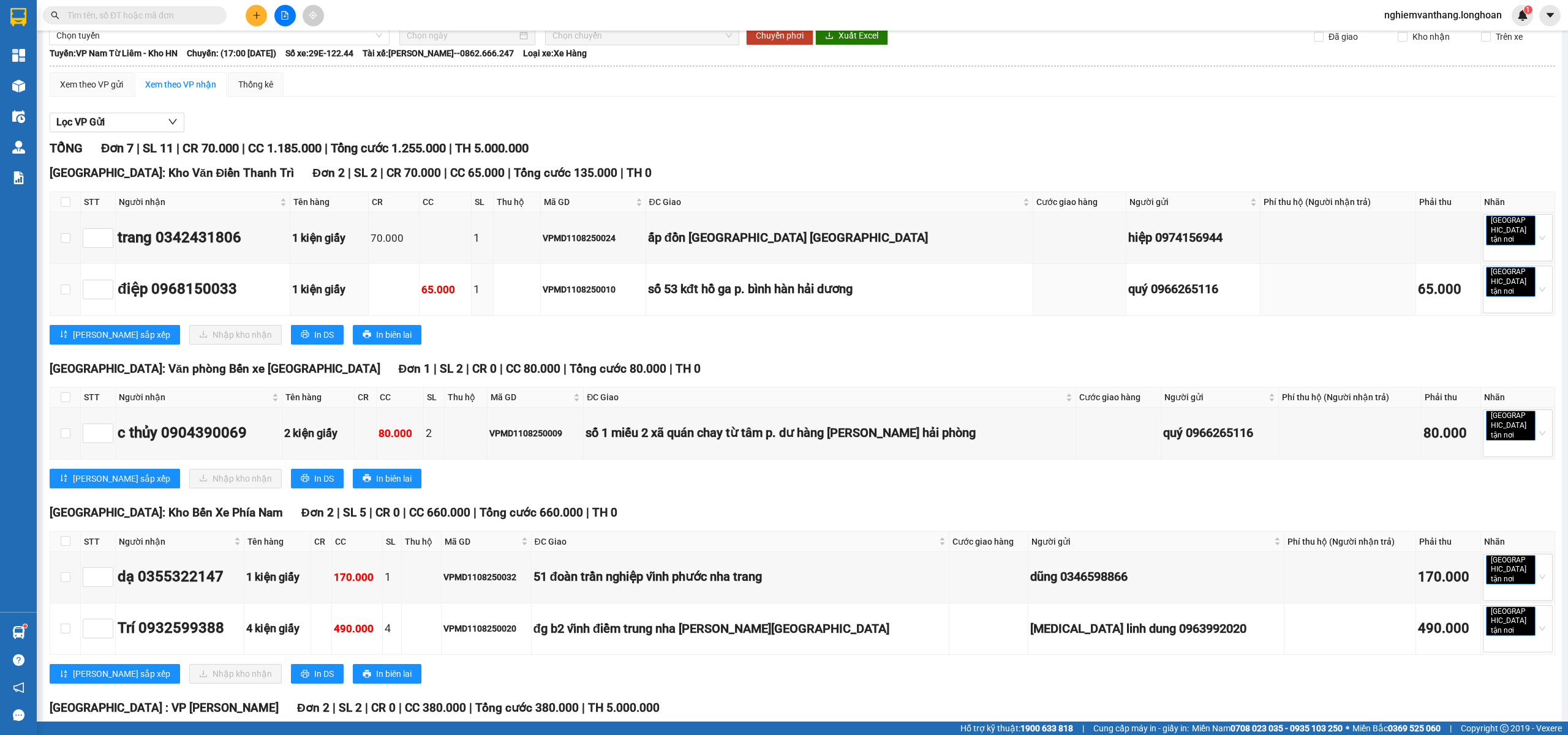
scroll to position [163, 0]
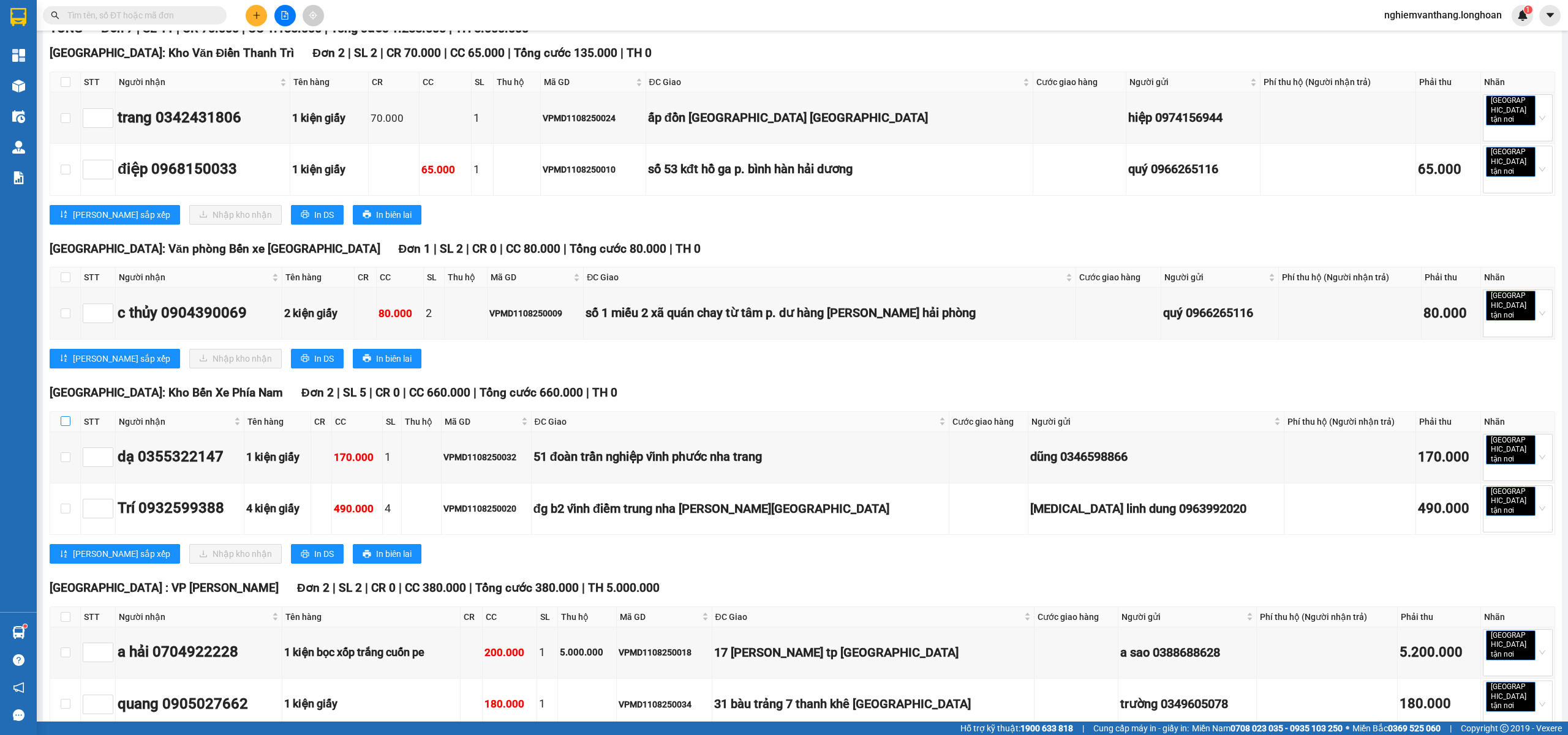
click at [65, 416] on input "checkbox" at bounding box center [65, 420] width 10 height 10
checkbox input "true"
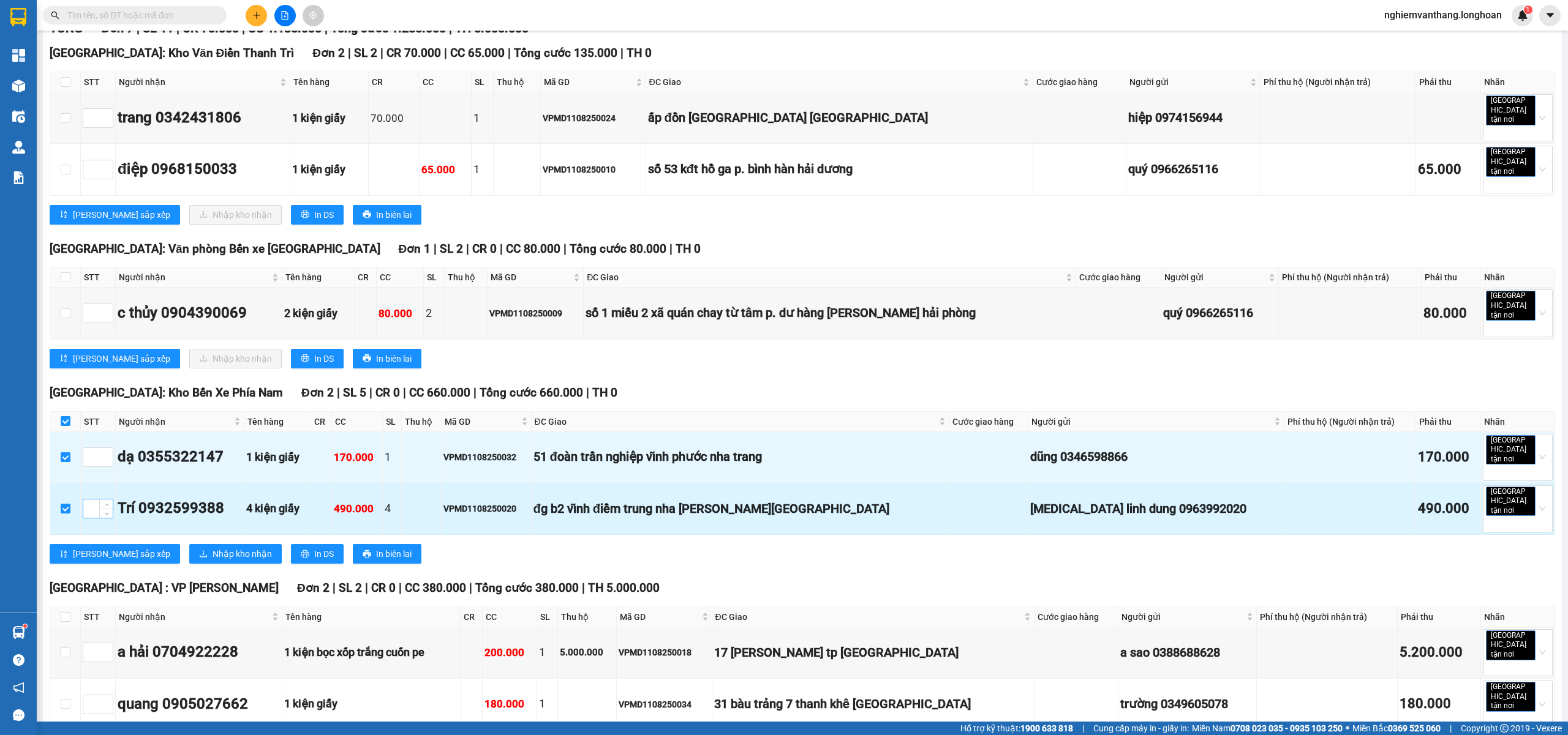
scroll to position [180, 0]
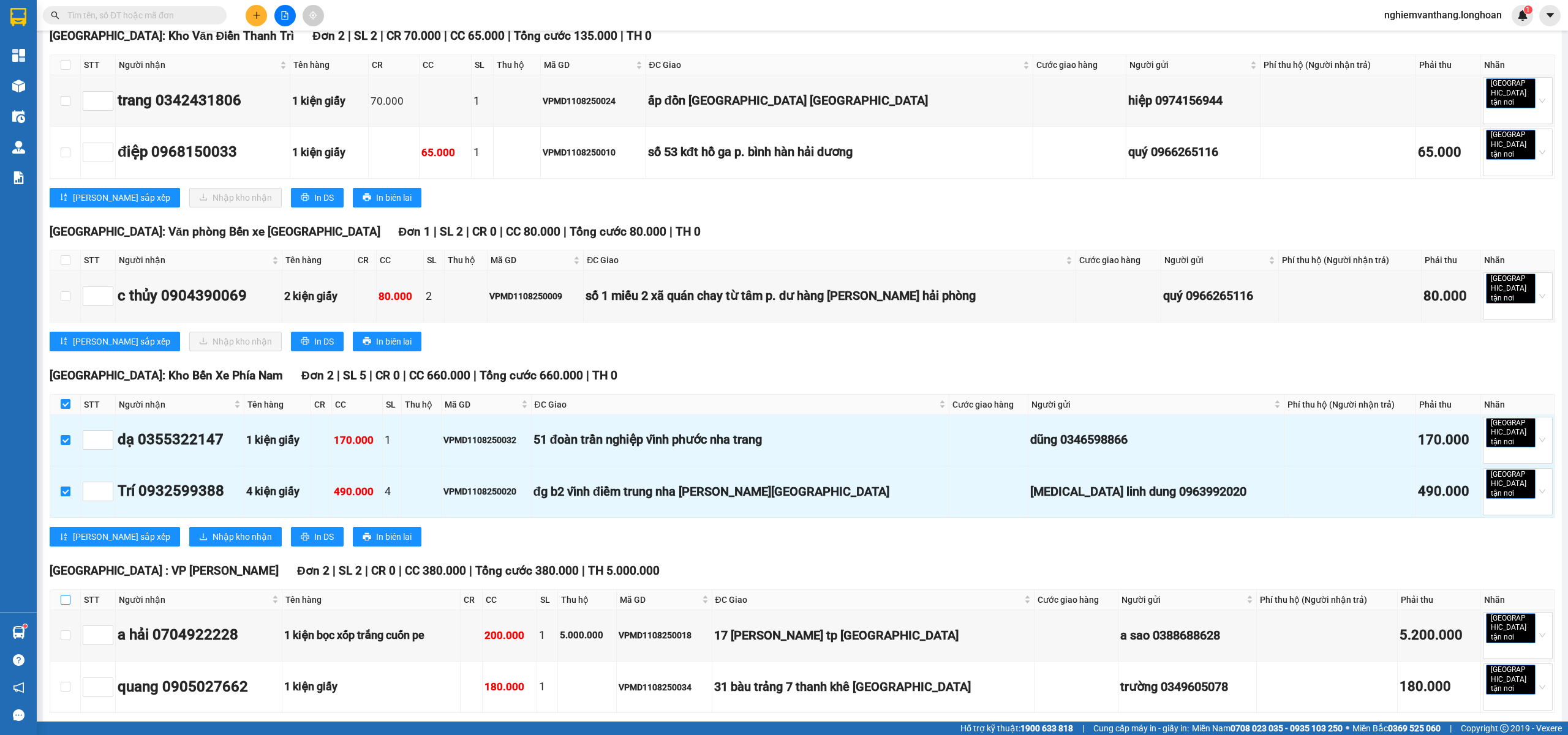
click at [64, 595] on input "checkbox" at bounding box center [65, 600] width 10 height 10
checkbox input "true"
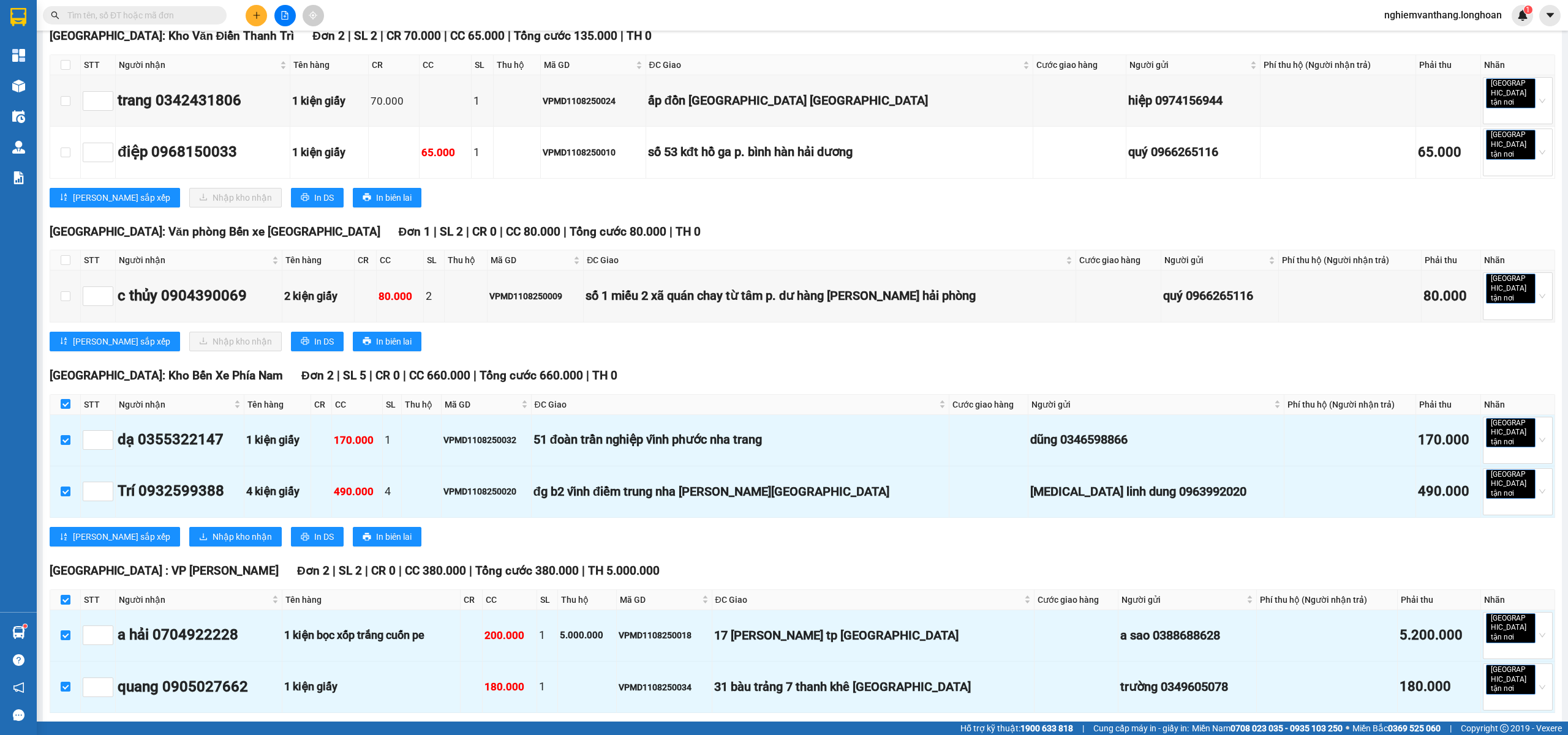
scroll to position [0, 0]
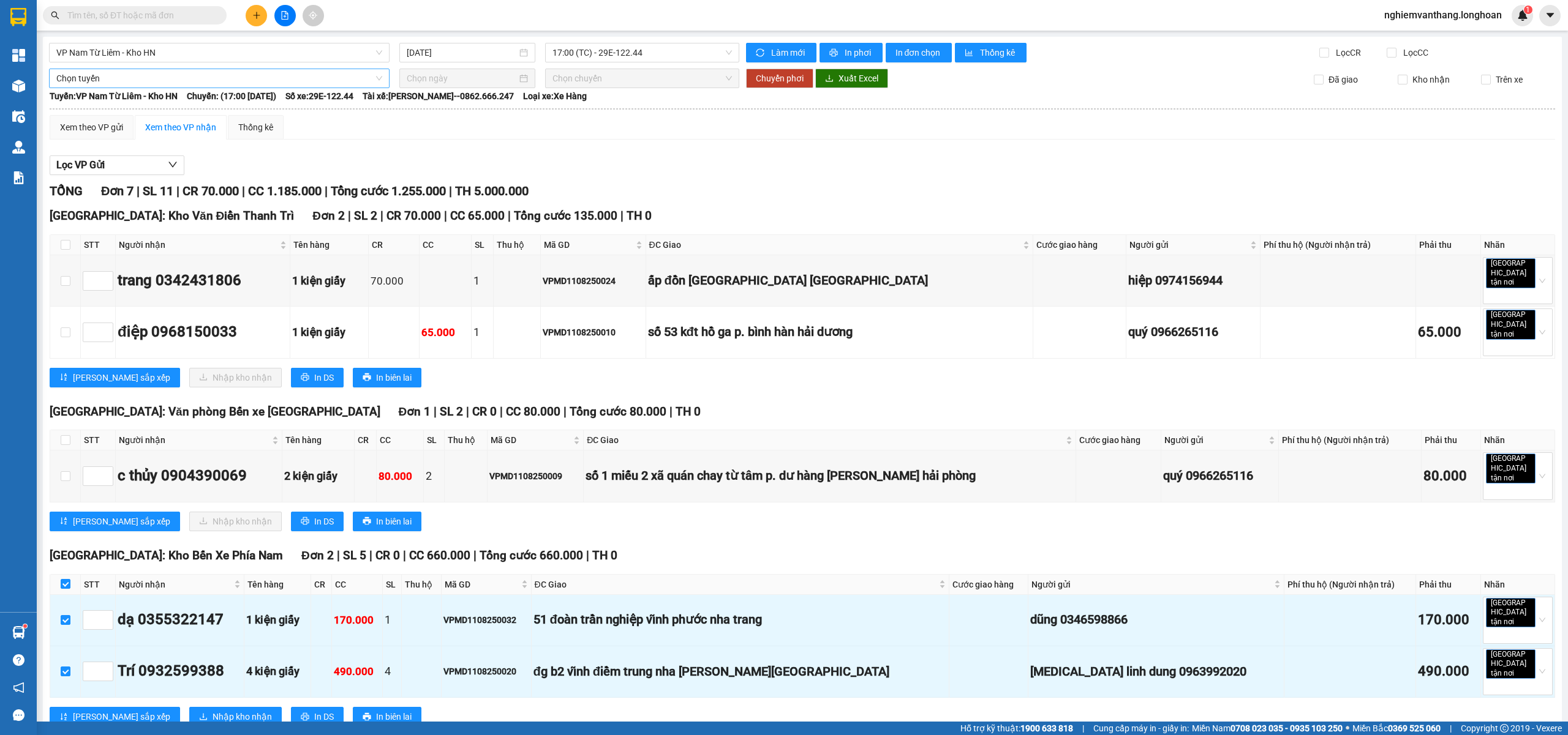
click at [118, 71] on span "Chọn tuyến" at bounding box center [219, 78] width 326 height 18
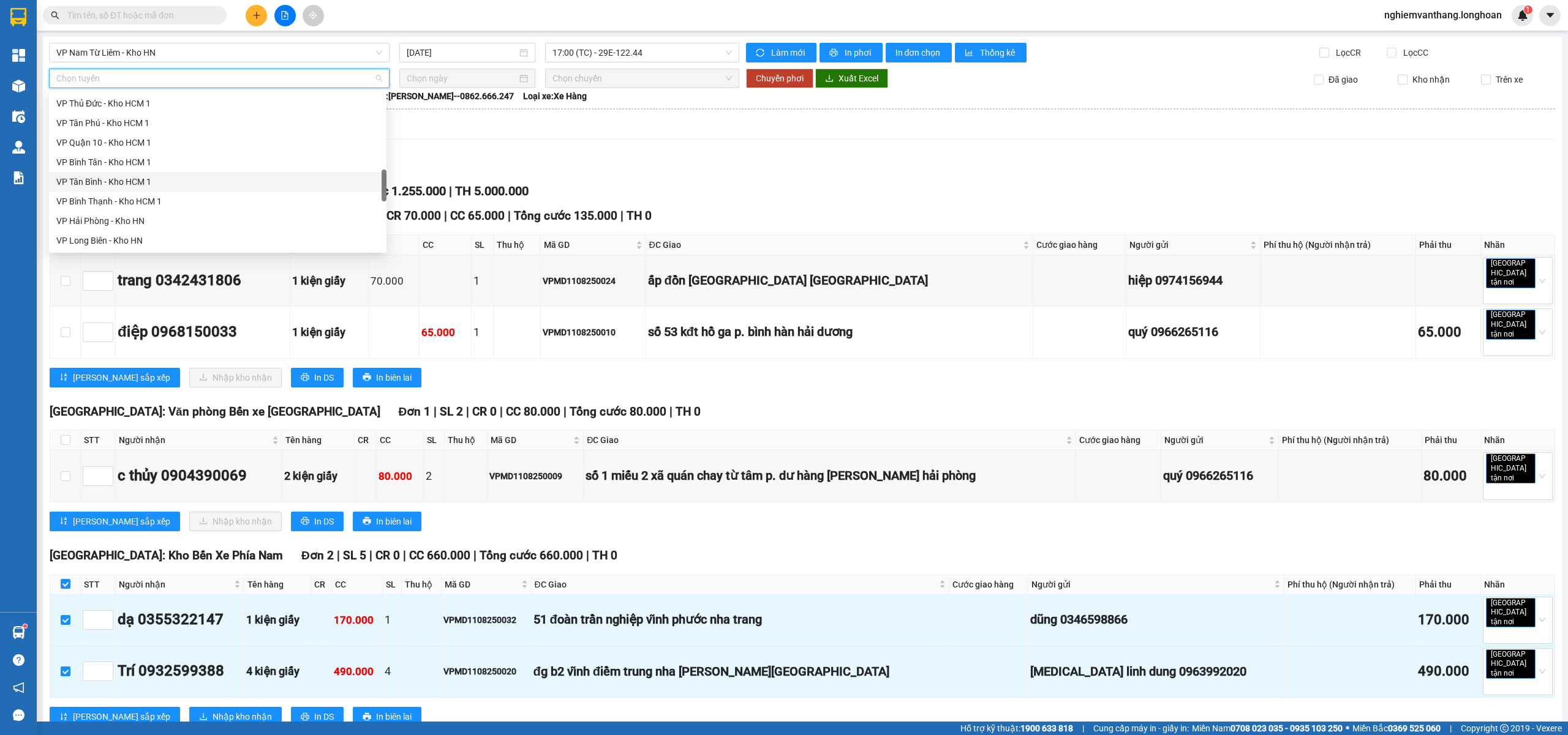
scroll to position [803, 0]
drag, startPoint x: 127, startPoint y: 159, endPoint x: 157, endPoint y: 158, distance: 30.0
click at [127, 158] on div "Bắc [GEOGRAPHIC_DATA] QL1A" at bounding box center [218, 162] width 323 height 13
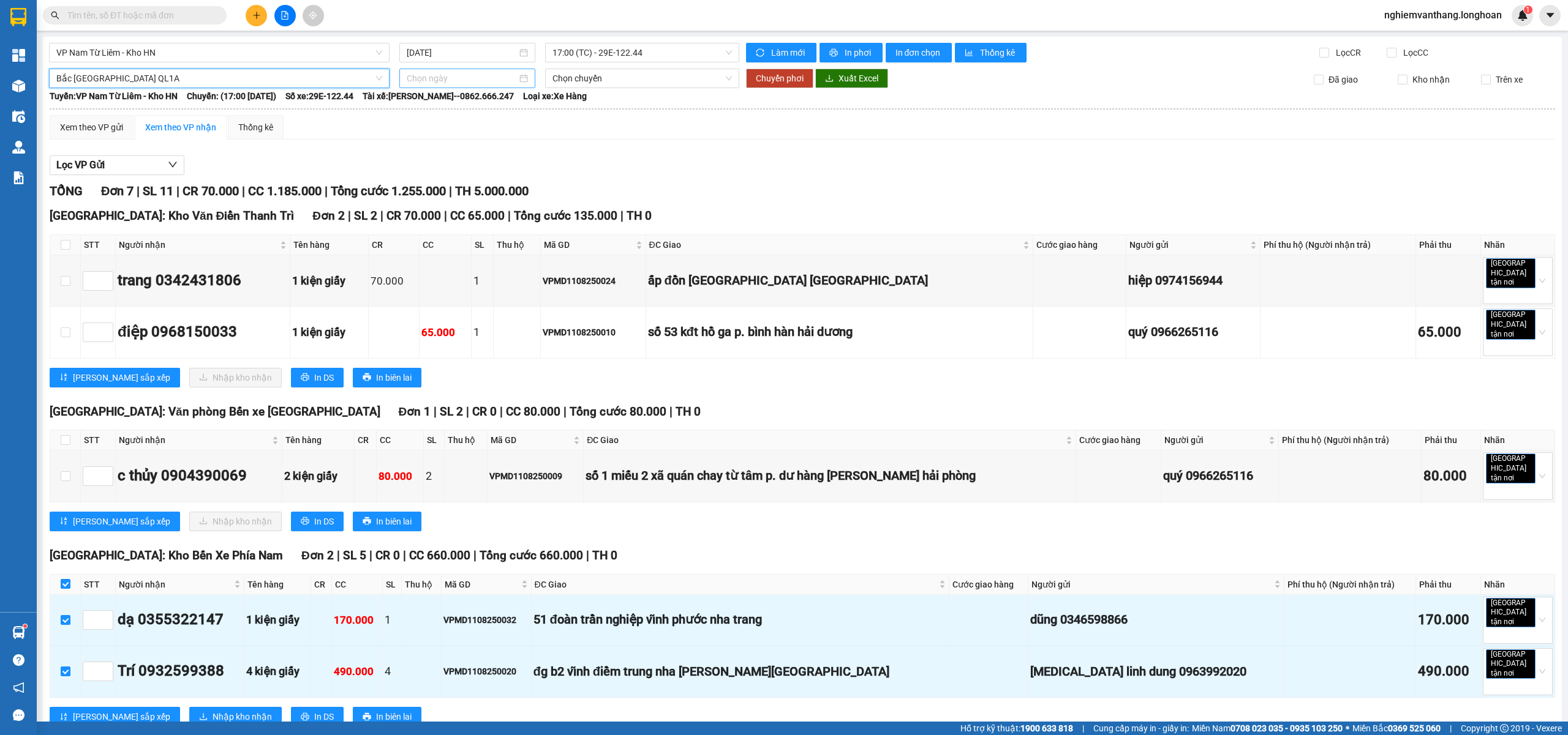
click at [443, 77] on input at bounding box center [462, 78] width 110 height 13
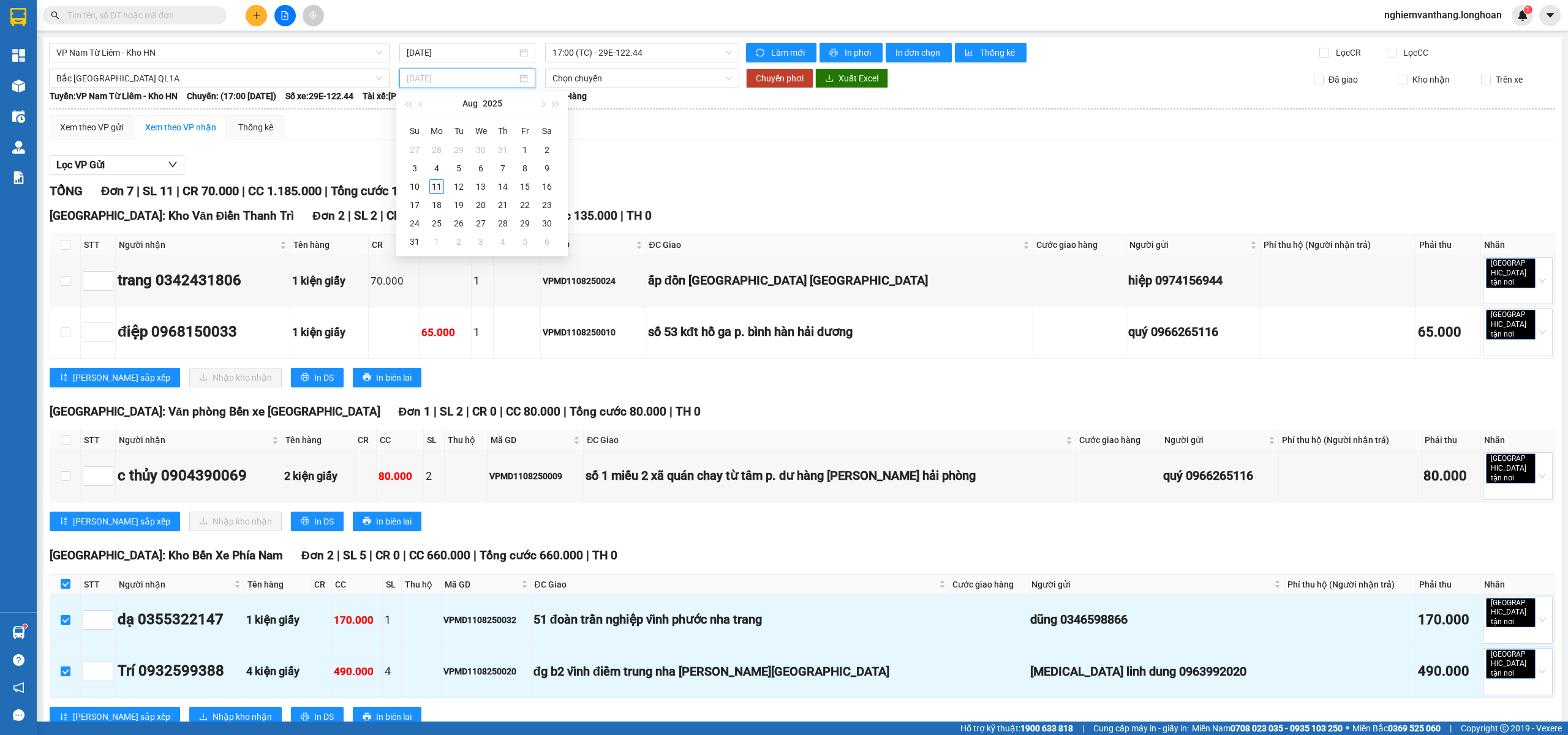
type input "11/08/2025"
drag, startPoint x: 437, startPoint y: 190, endPoint x: 541, endPoint y: 130, distance: 120.1
click at [437, 189] on div "11" at bounding box center [437, 187] width 15 height 15
type input "11/08/2025"
click at [781, 76] on span "Chuyển phơi" at bounding box center [779, 78] width 48 height 13
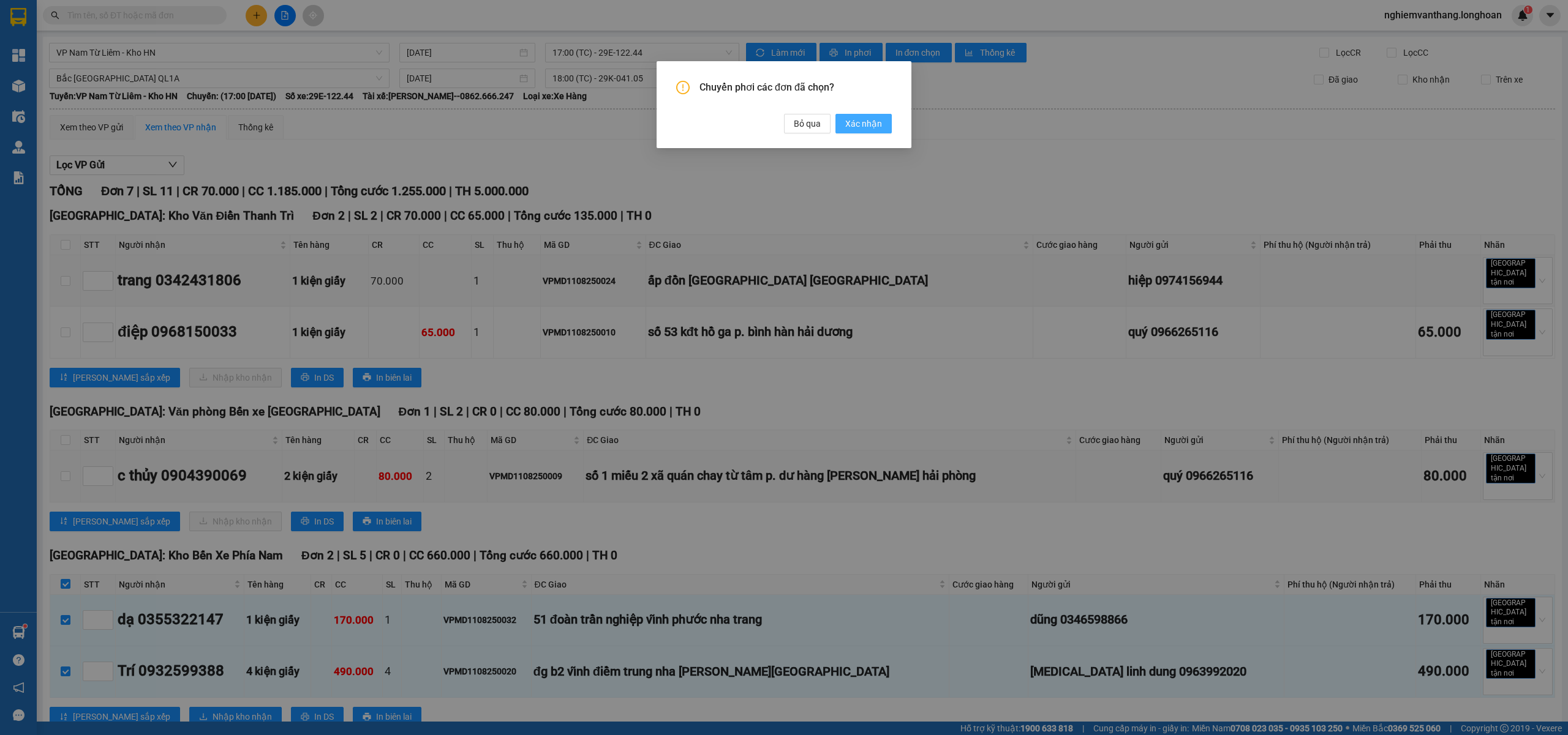
click at [865, 126] on span "Xác nhận" at bounding box center [864, 123] width 37 height 13
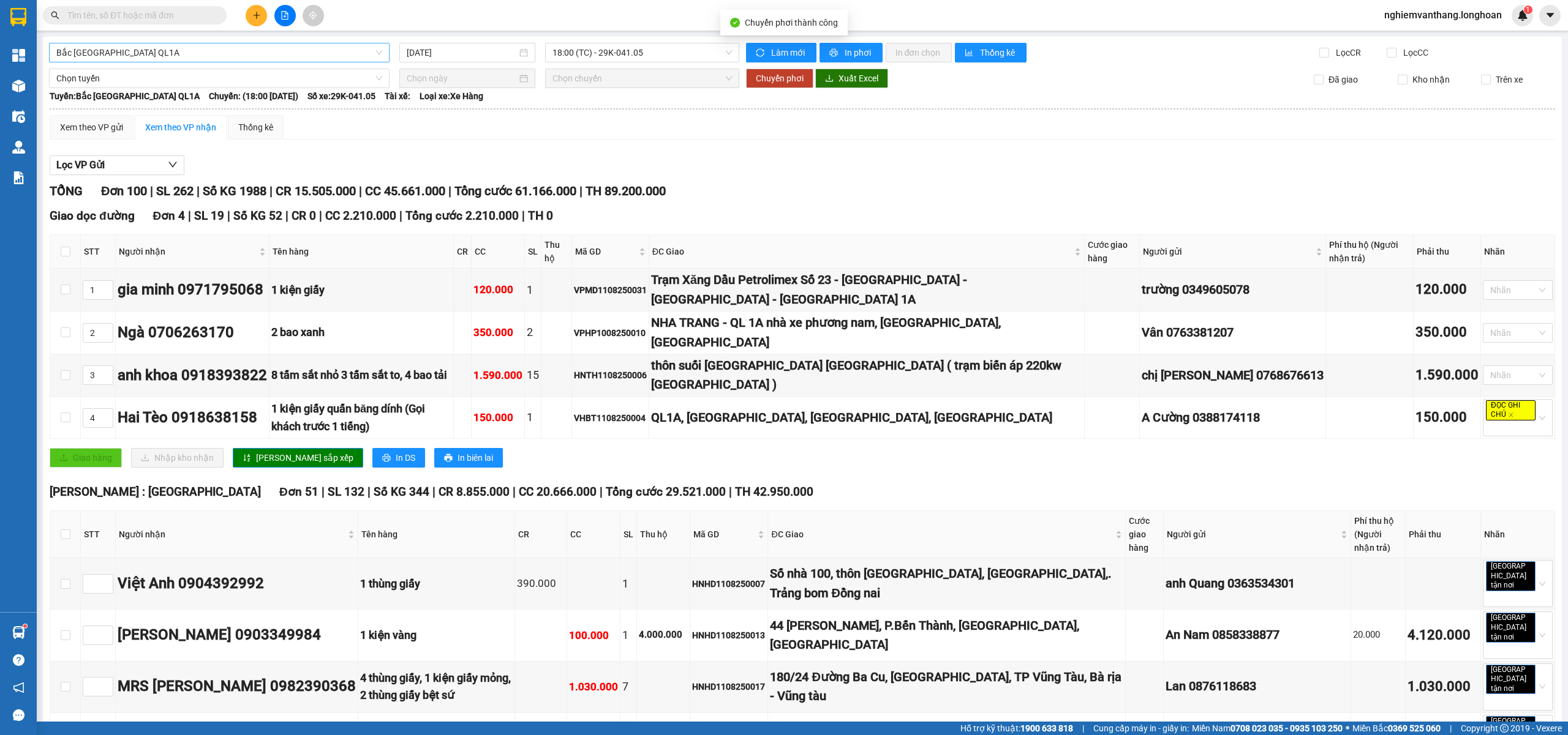
click at [204, 49] on span "Bắc [GEOGRAPHIC_DATA] QL1A" at bounding box center [219, 52] width 326 height 18
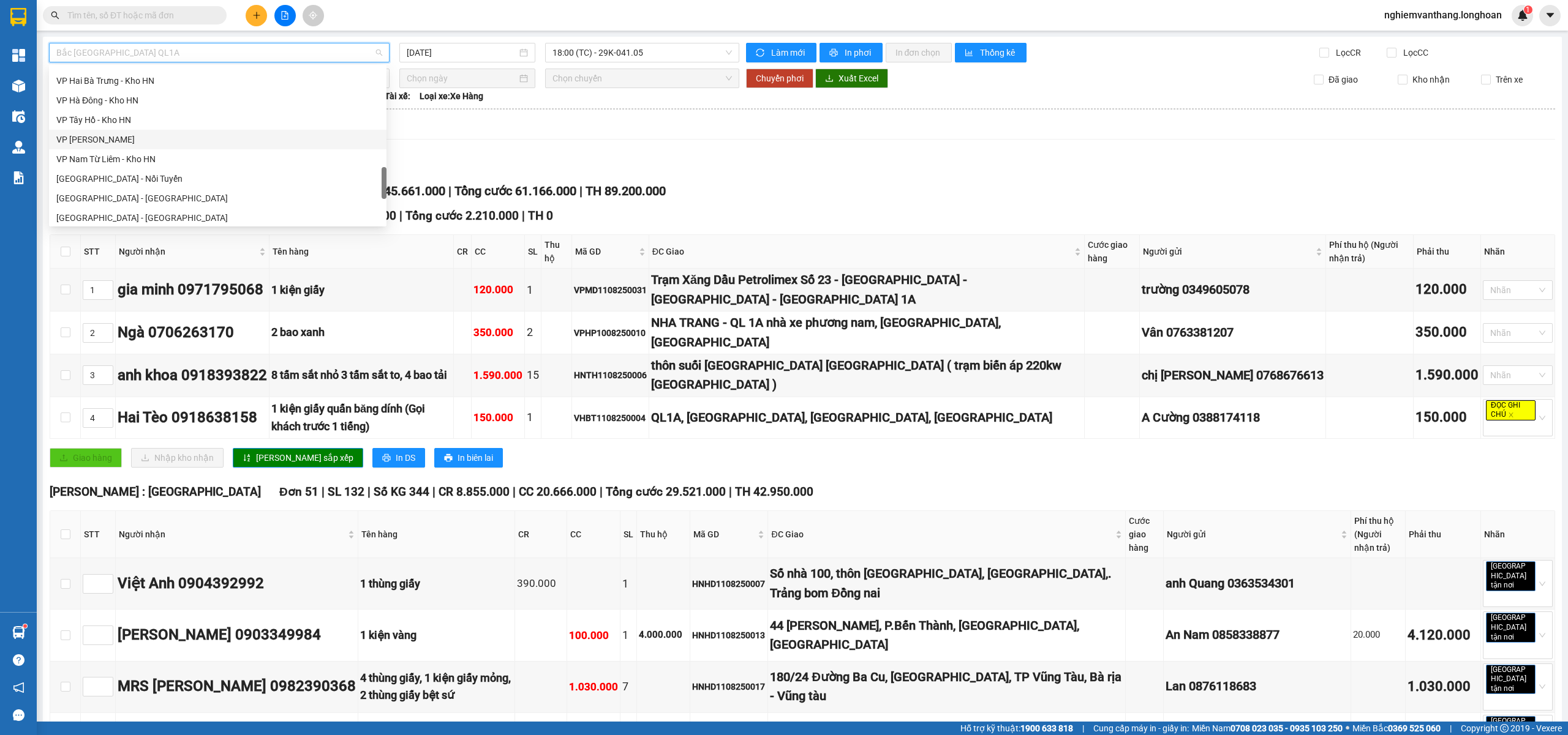
scroll to position [562, 0]
click at [112, 201] on div "VP Tây Hồ - Kho HN" at bounding box center [218, 201] width 323 height 13
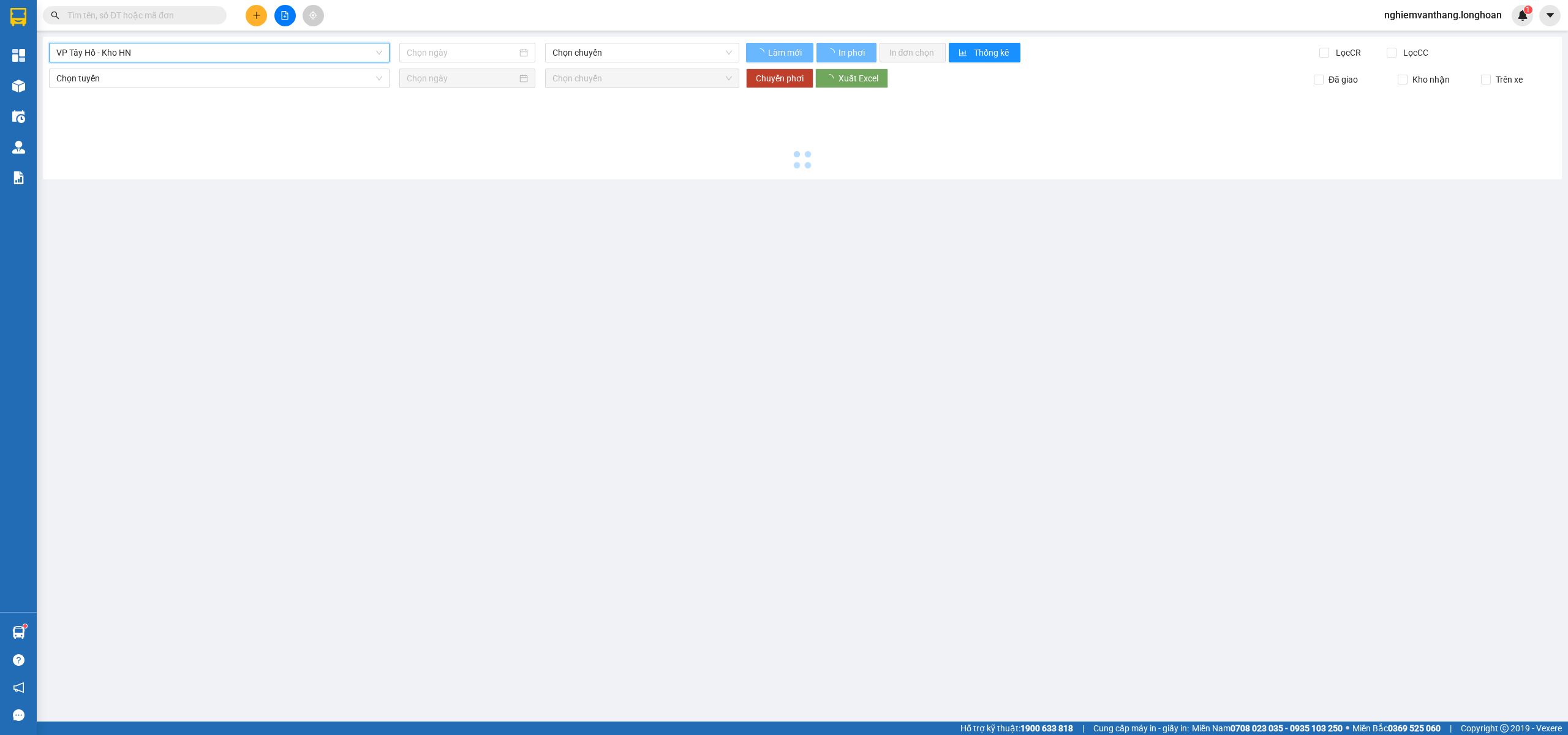
type input "11/08/2025"
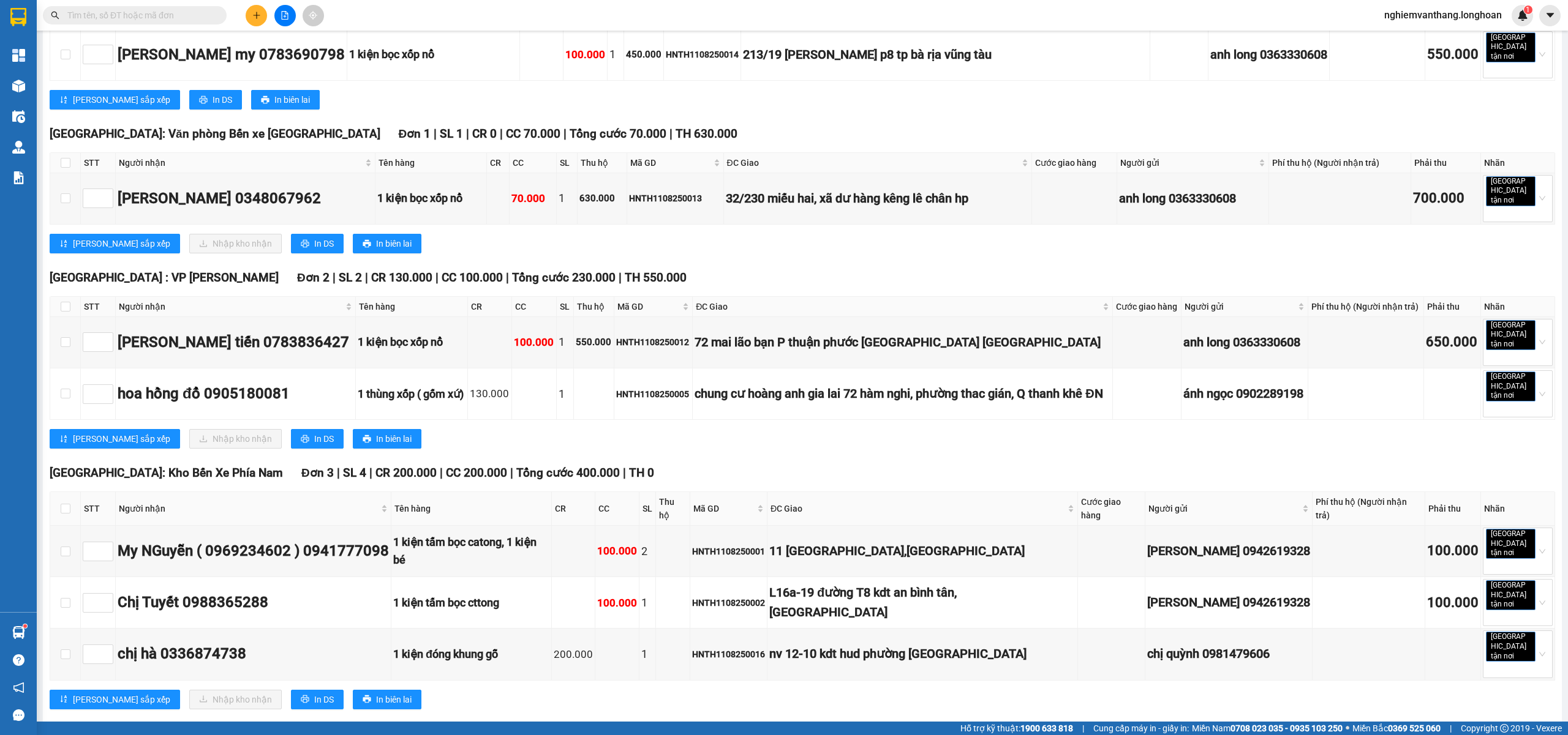
scroll to position [408, 0]
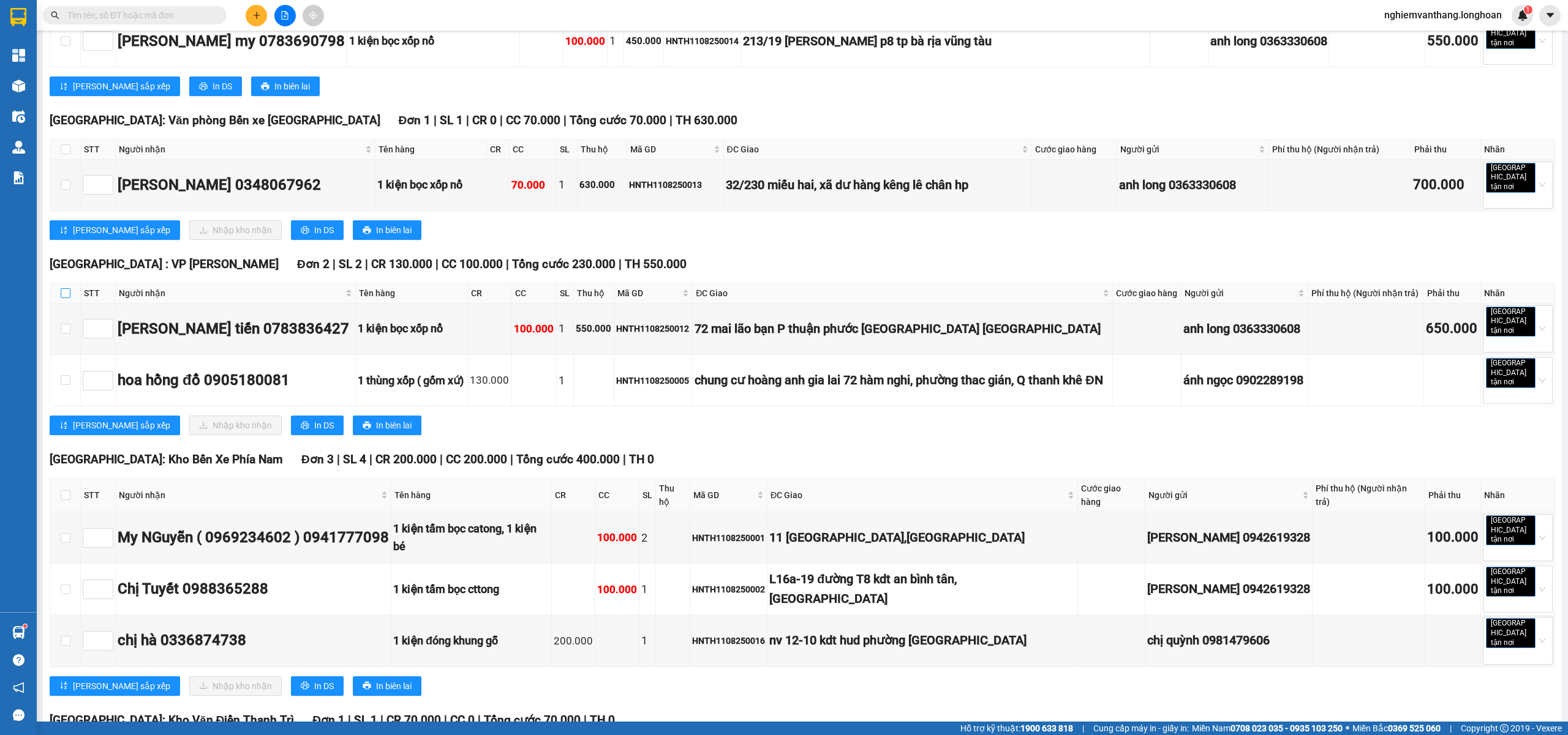
click at [67, 288] on input "checkbox" at bounding box center [65, 293] width 10 height 10
checkbox input "true"
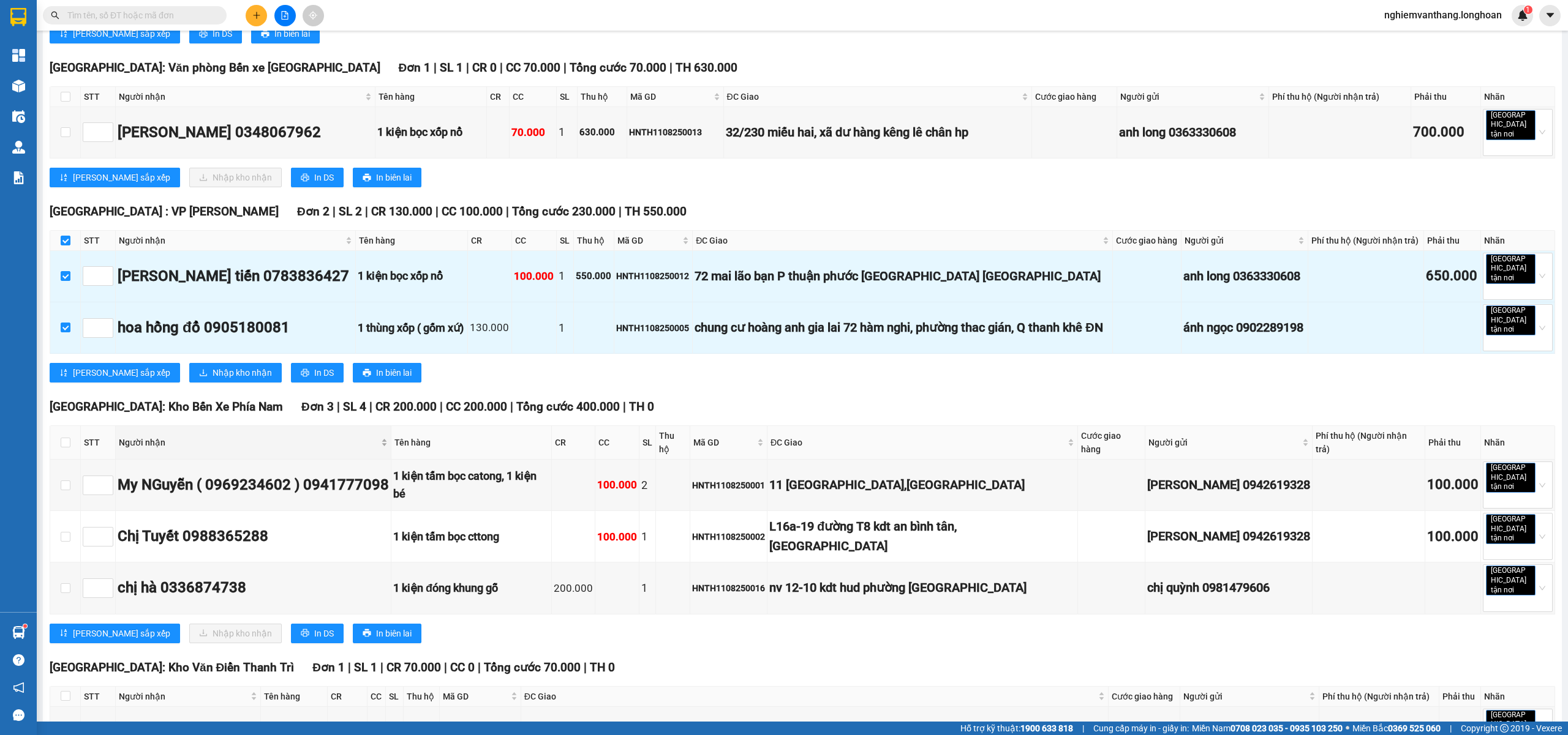
scroll to position [490, 0]
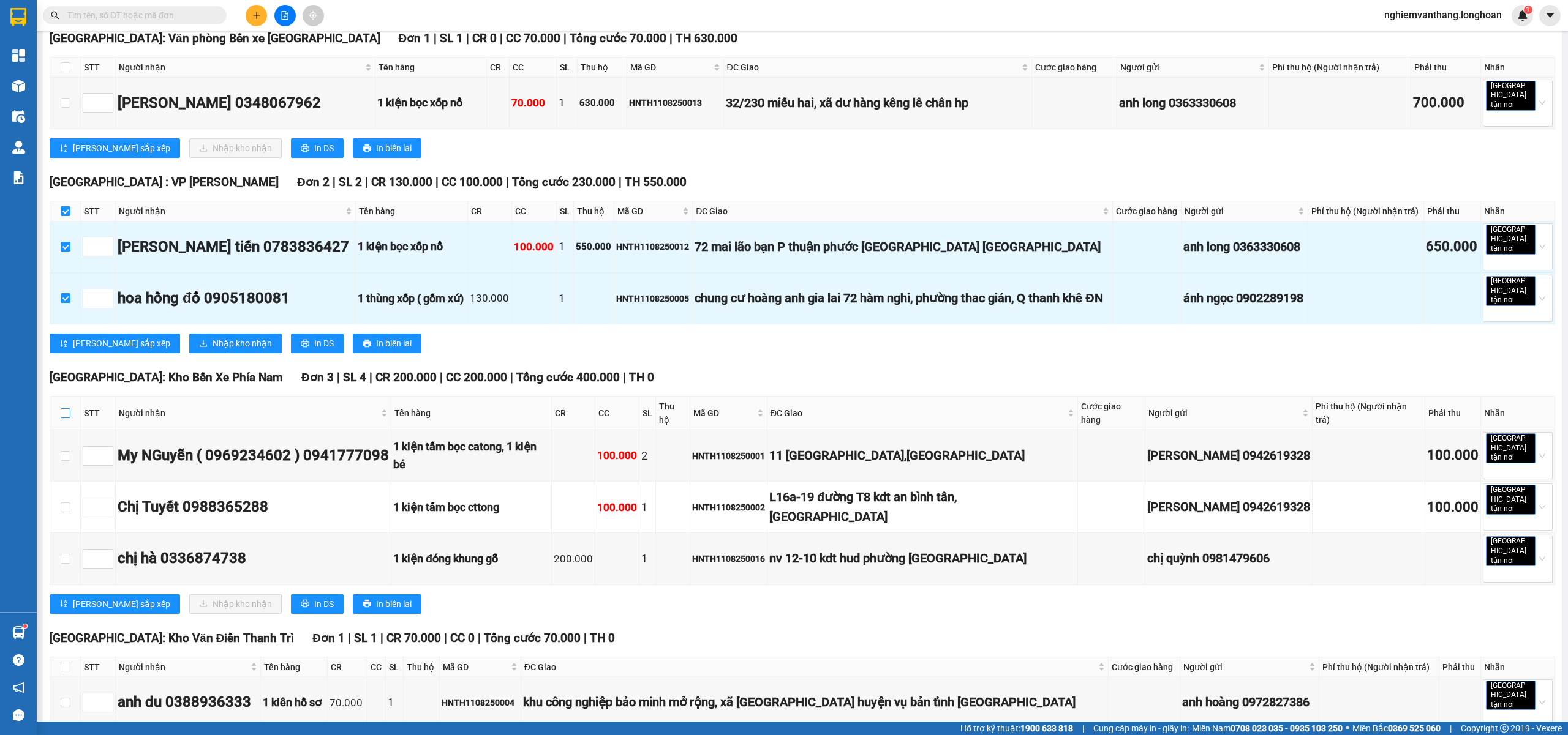
click at [61, 409] on input "checkbox" at bounding box center [65, 413] width 10 height 10
checkbox input "true"
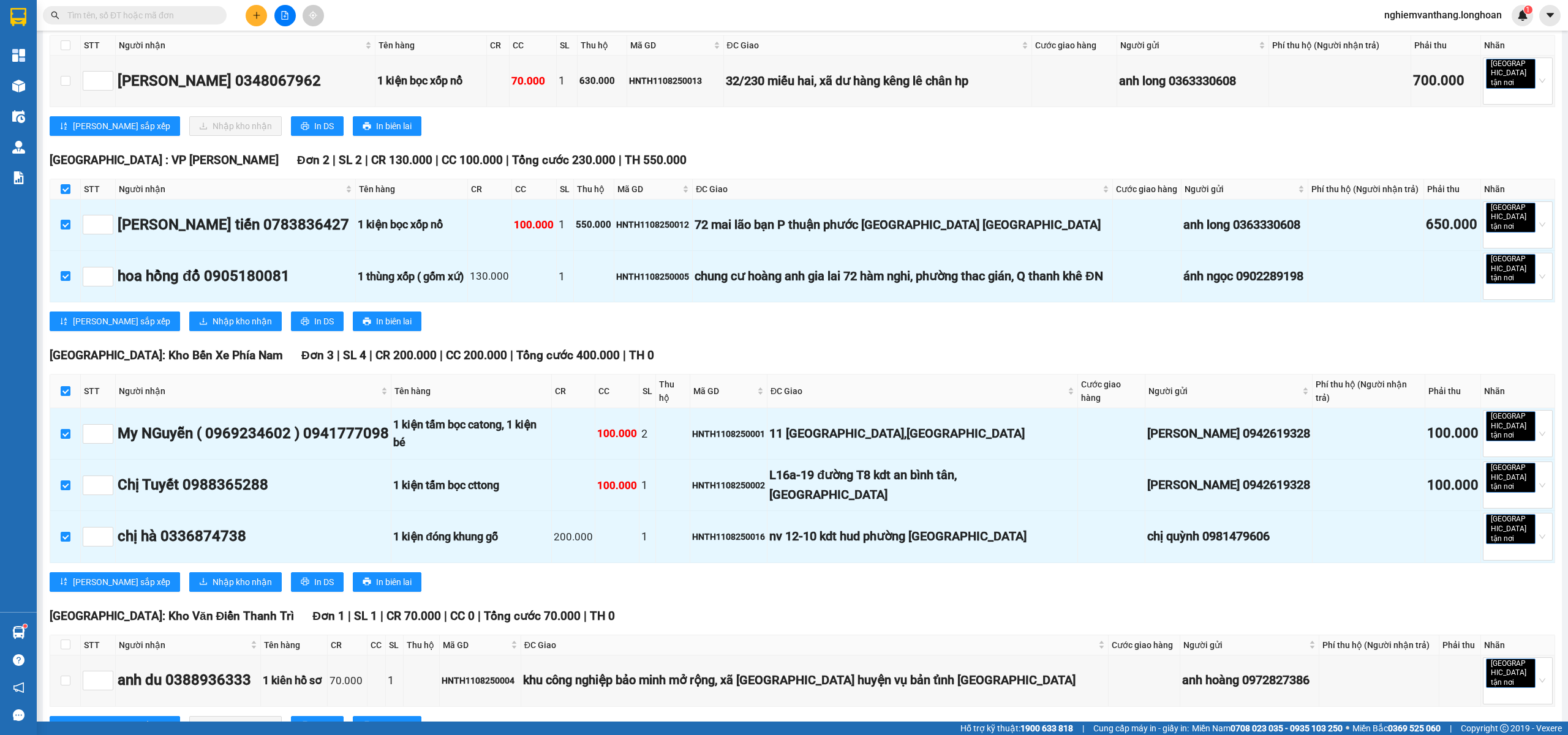
scroll to position [844, 0]
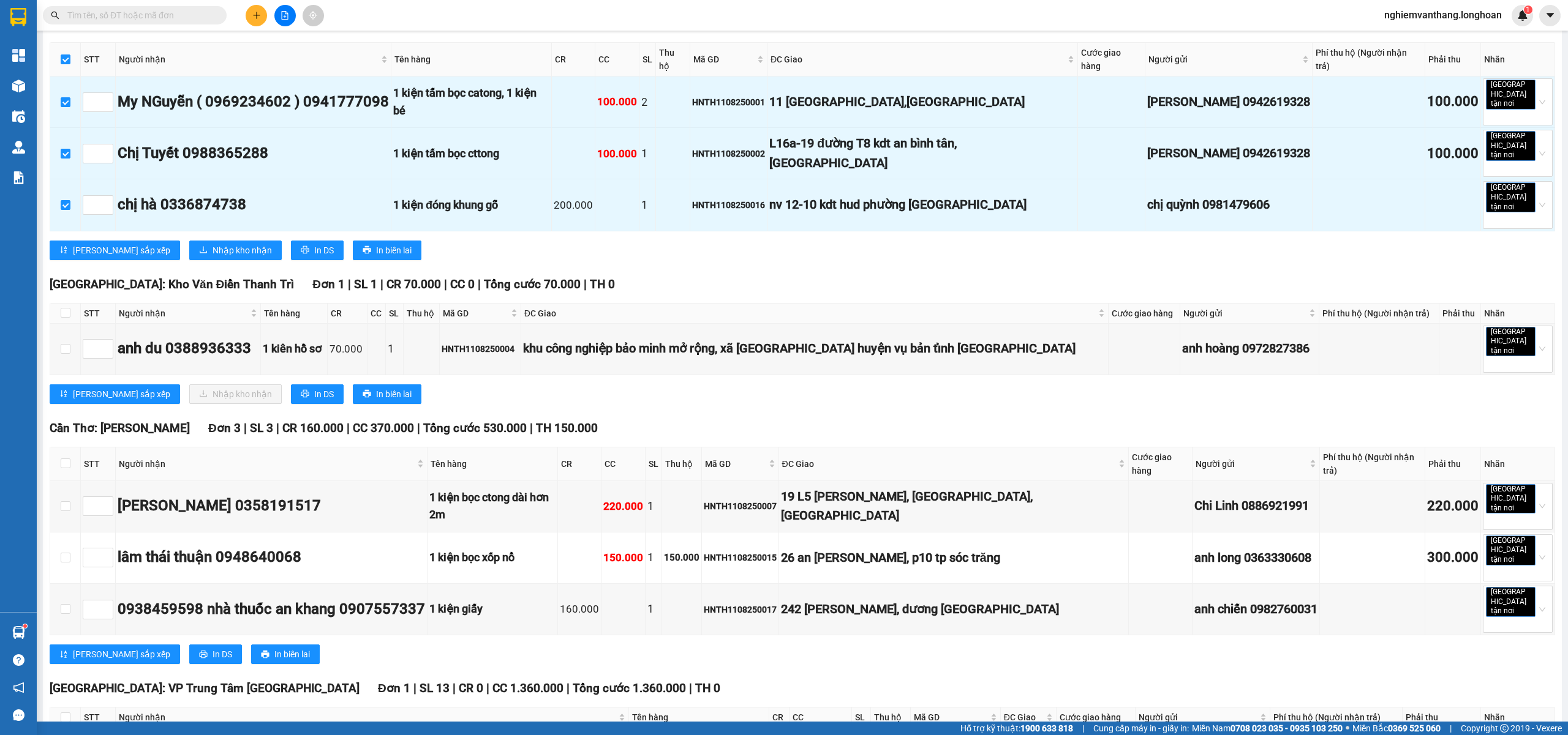
click at [74, 708] on th at bounding box center [65, 717] width 31 height 20
click at [71, 708] on th at bounding box center [65, 717] width 31 height 20
click at [68, 713] on input "checkbox" at bounding box center [65, 717] width 10 height 10
checkbox input "true"
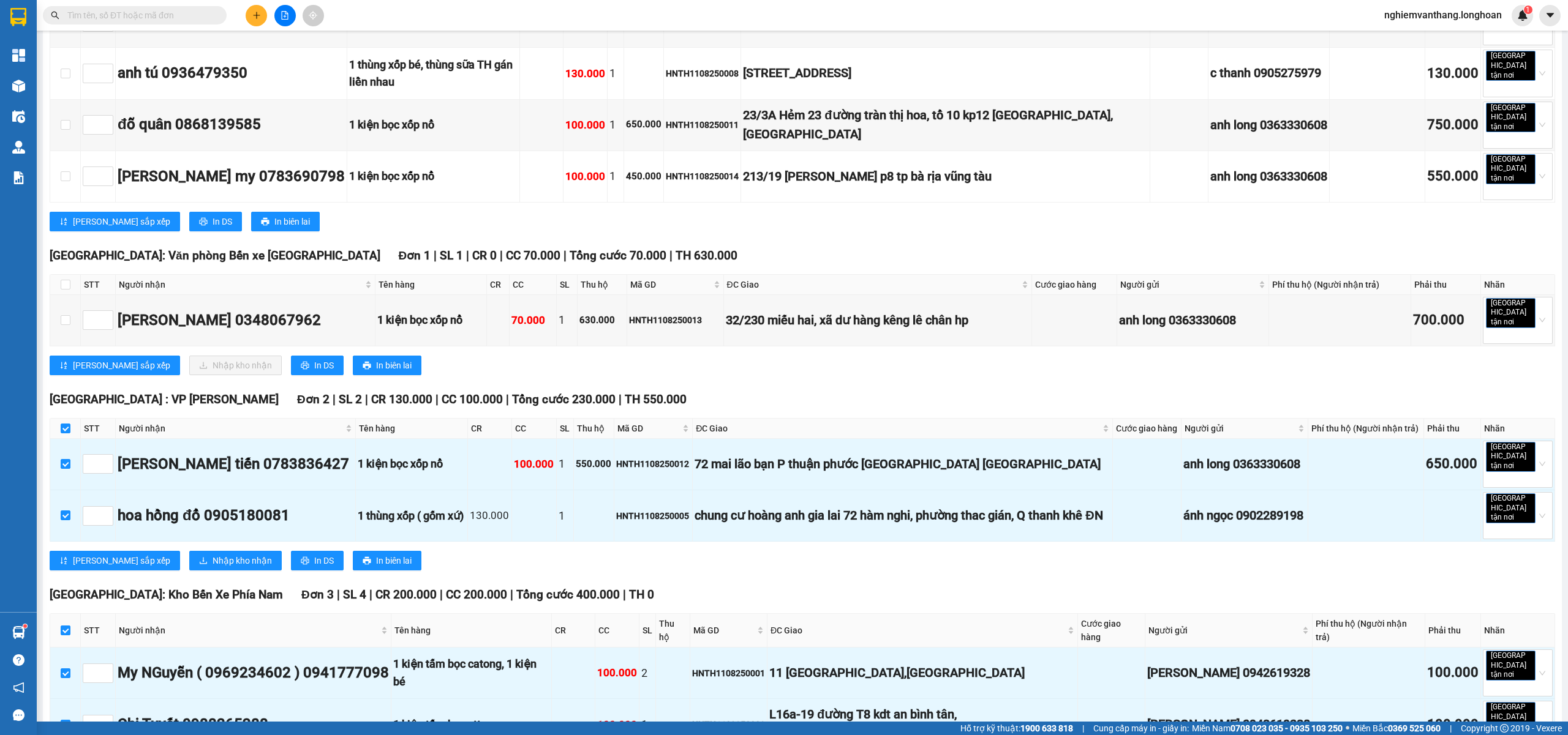
scroll to position [0, 0]
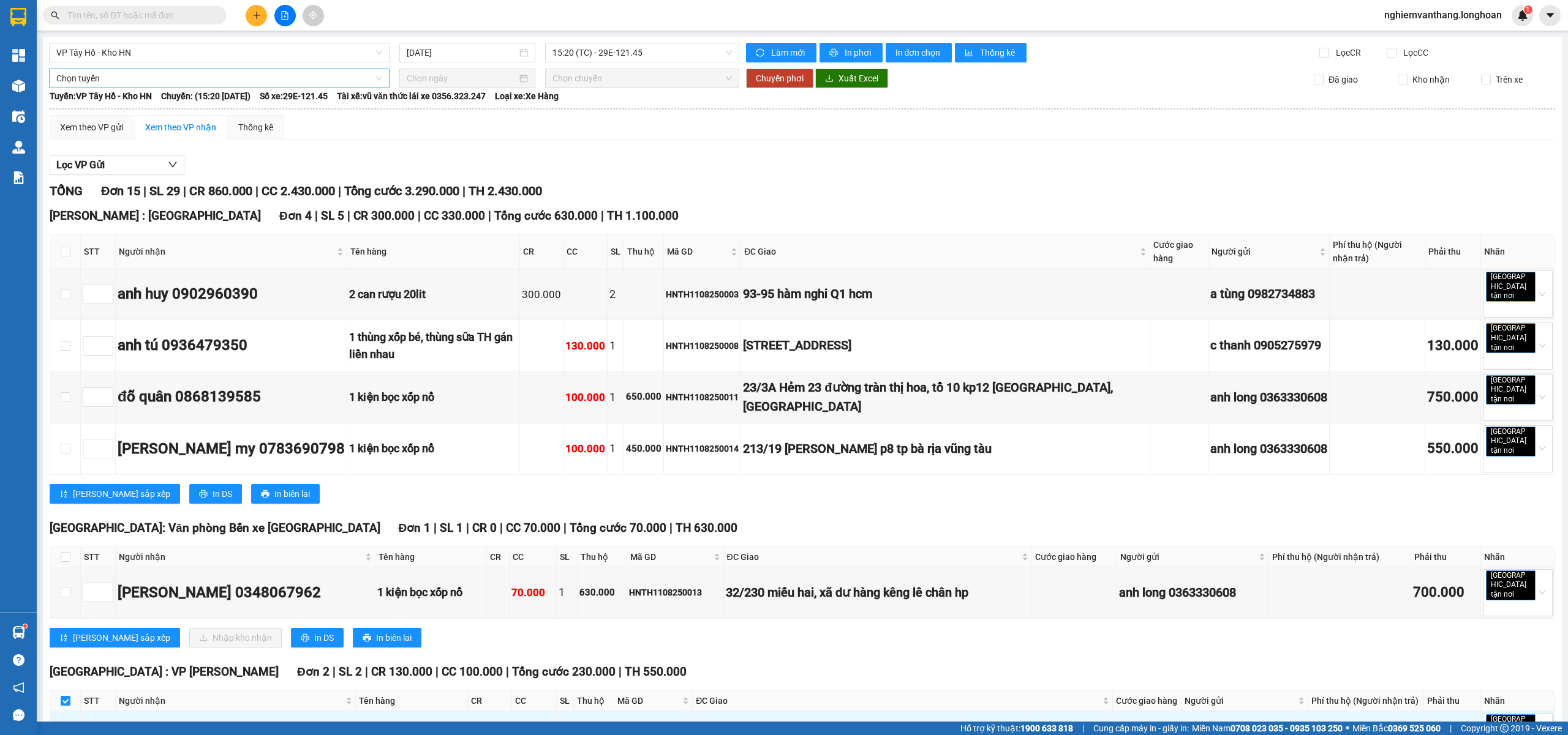
click at [96, 71] on span "Chọn tuyến" at bounding box center [219, 78] width 326 height 18
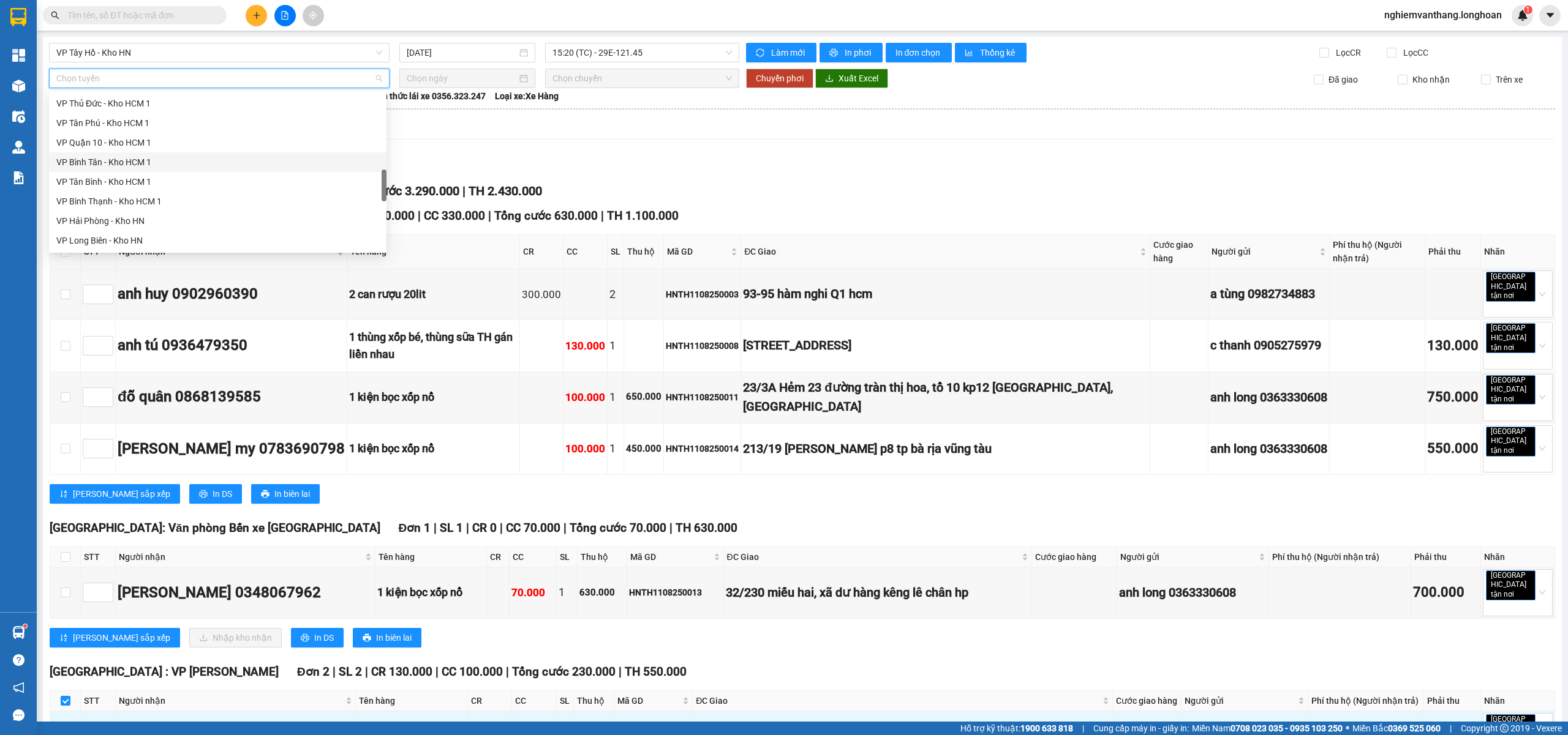
scroll to position [803, 0]
drag, startPoint x: 121, startPoint y: 157, endPoint x: 143, endPoint y: 157, distance: 22.0
click at [123, 157] on div "Bắc [GEOGRAPHIC_DATA] QL1A" at bounding box center [218, 162] width 323 height 13
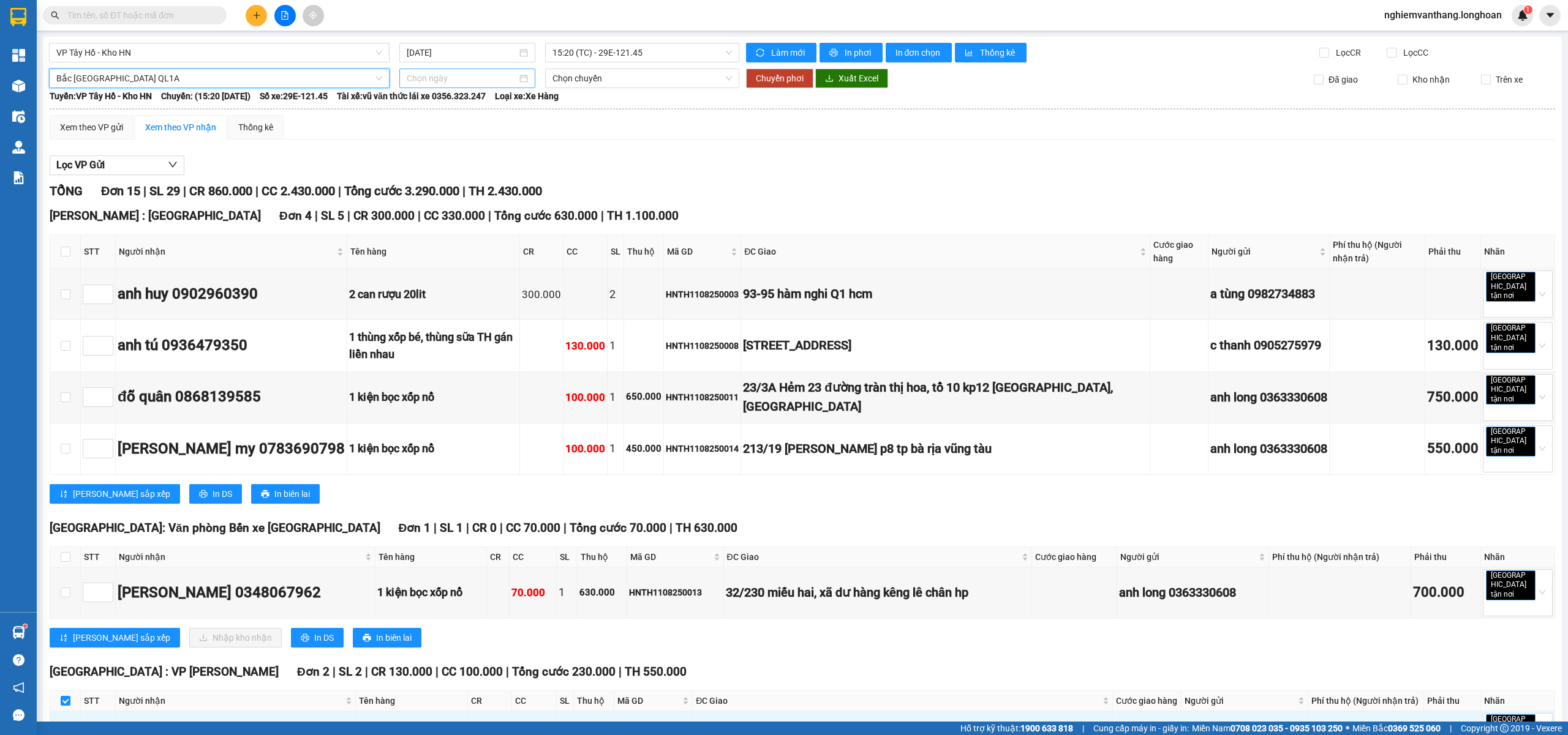
click at [430, 81] on input at bounding box center [462, 78] width 110 height 13
type input "11/08/2025"
click at [440, 184] on div "11" at bounding box center [437, 187] width 15 height 15
type input "11/08/2025"
click at [767, 79] on span "Chuyển phơi" at bounding box center [779, 78] width 48 height 13
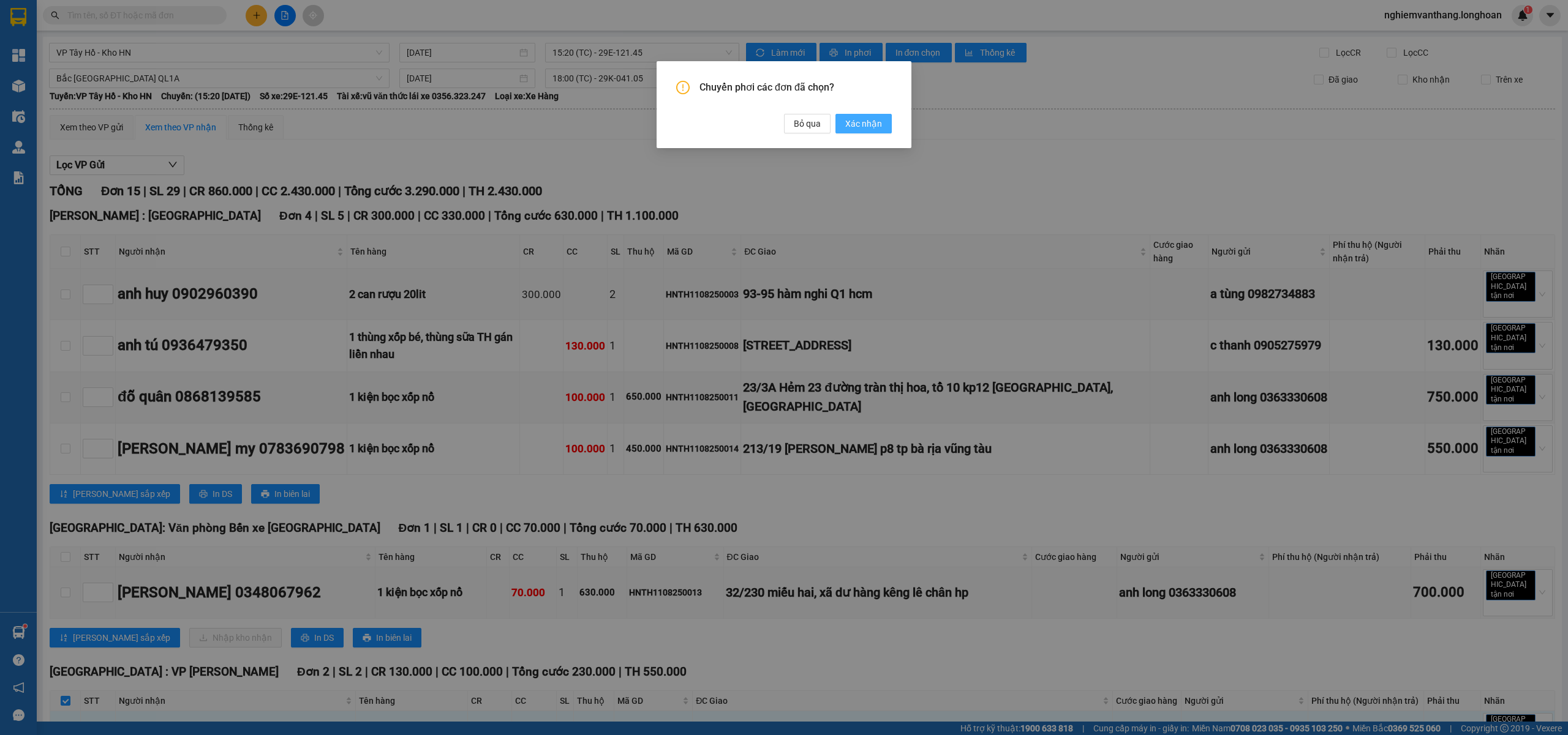
click at [853, 126] on span "Xác nhận" at bounding box center [864, 123] width 37 height 13
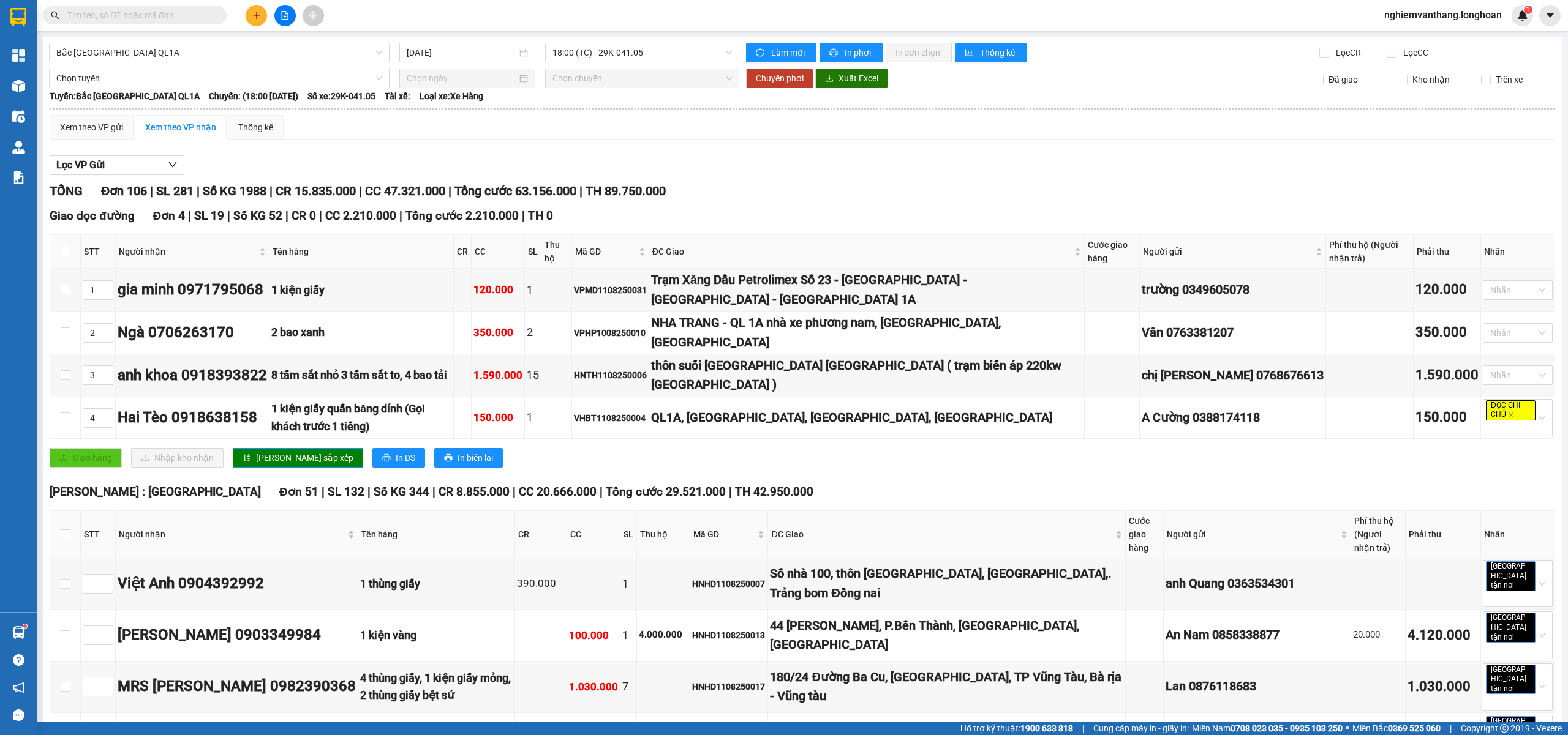
click at [229, 55] on span "Bắc [GEOGRAPHIC_DATA] QL1A" at bounding box center [219, 52] width 326 height 18
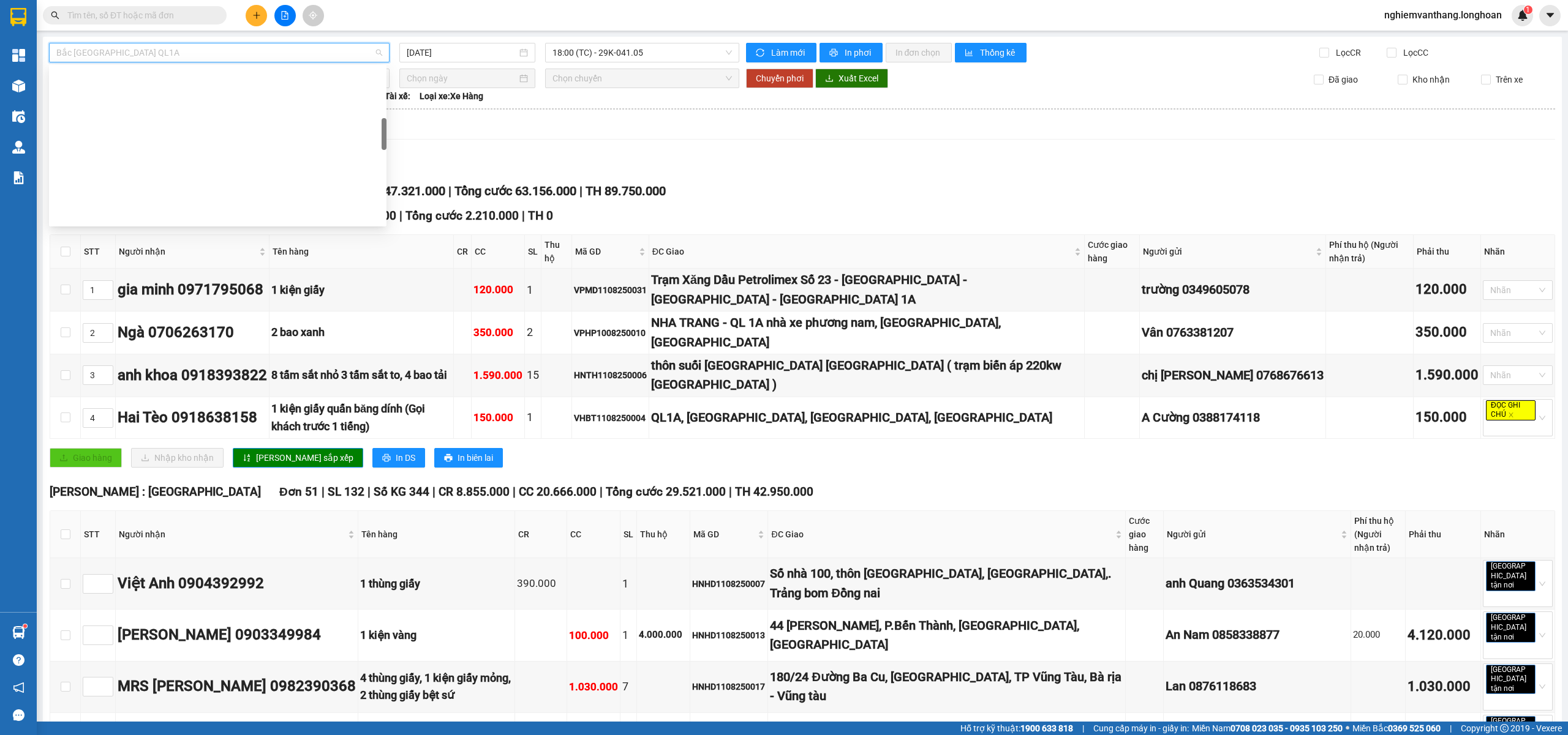
scroll to position [326, 0]
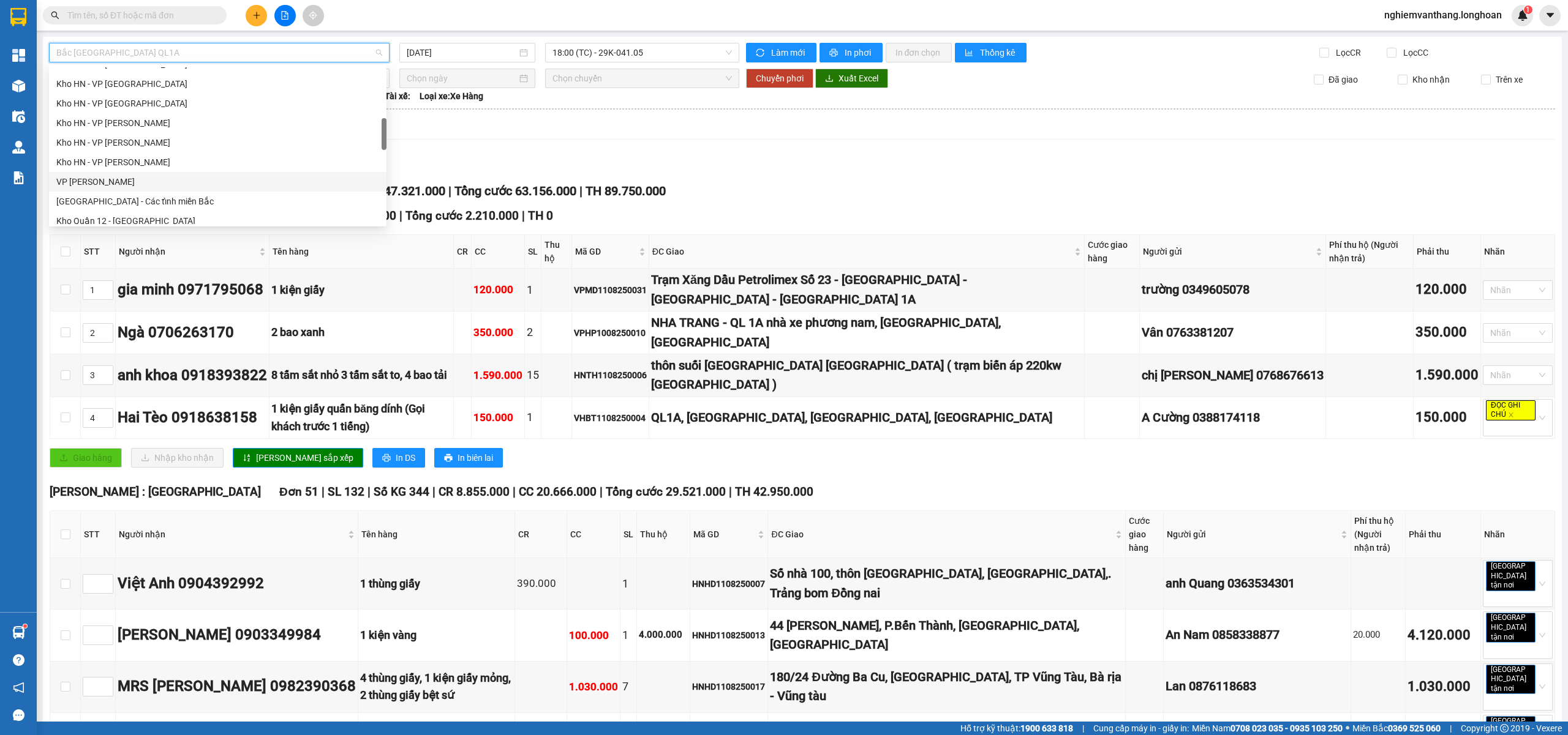
click at [158, 176] on div "VP [PERSON_NAME]" at bounding box center [218, 182] width 323 height 13
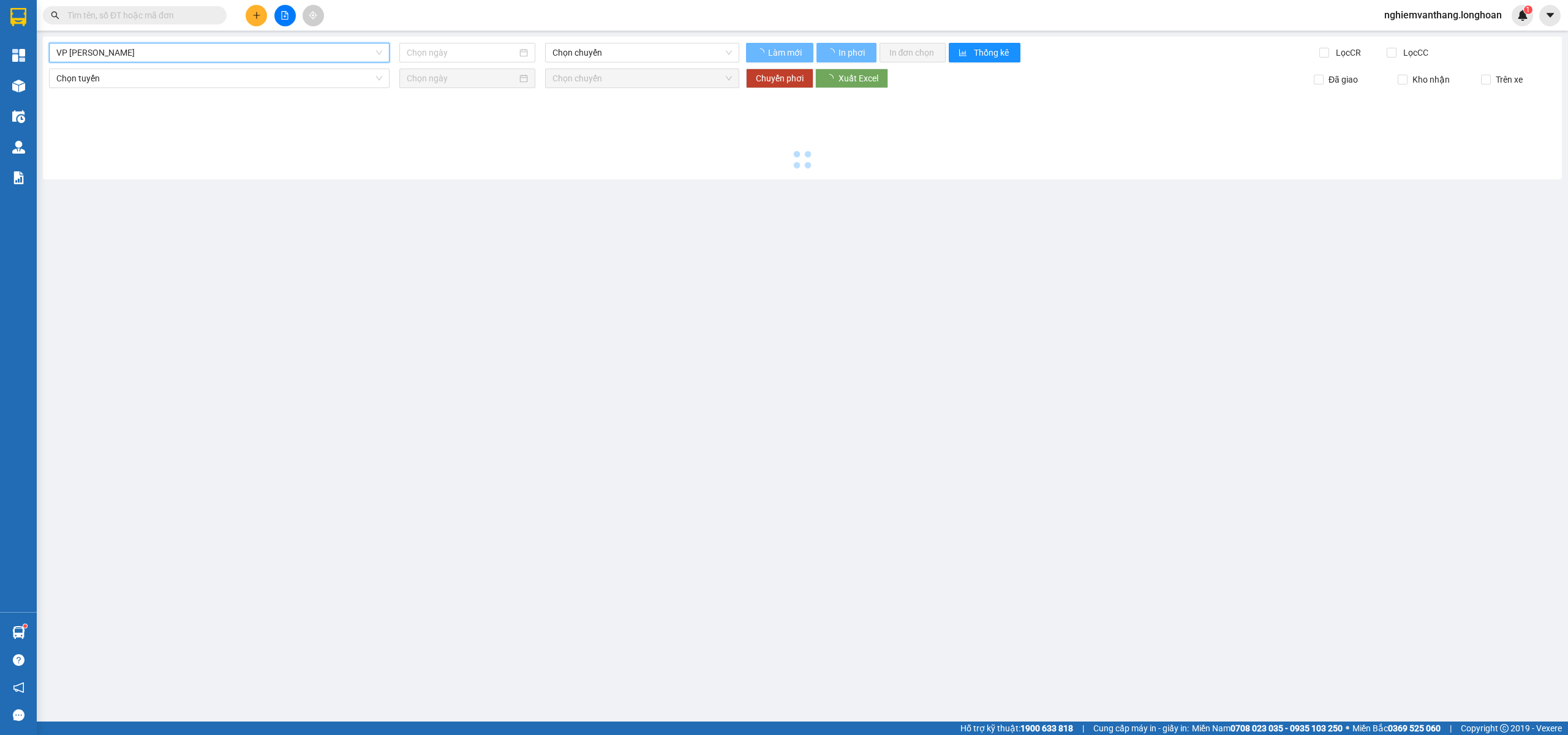
type input "11/08/2025"
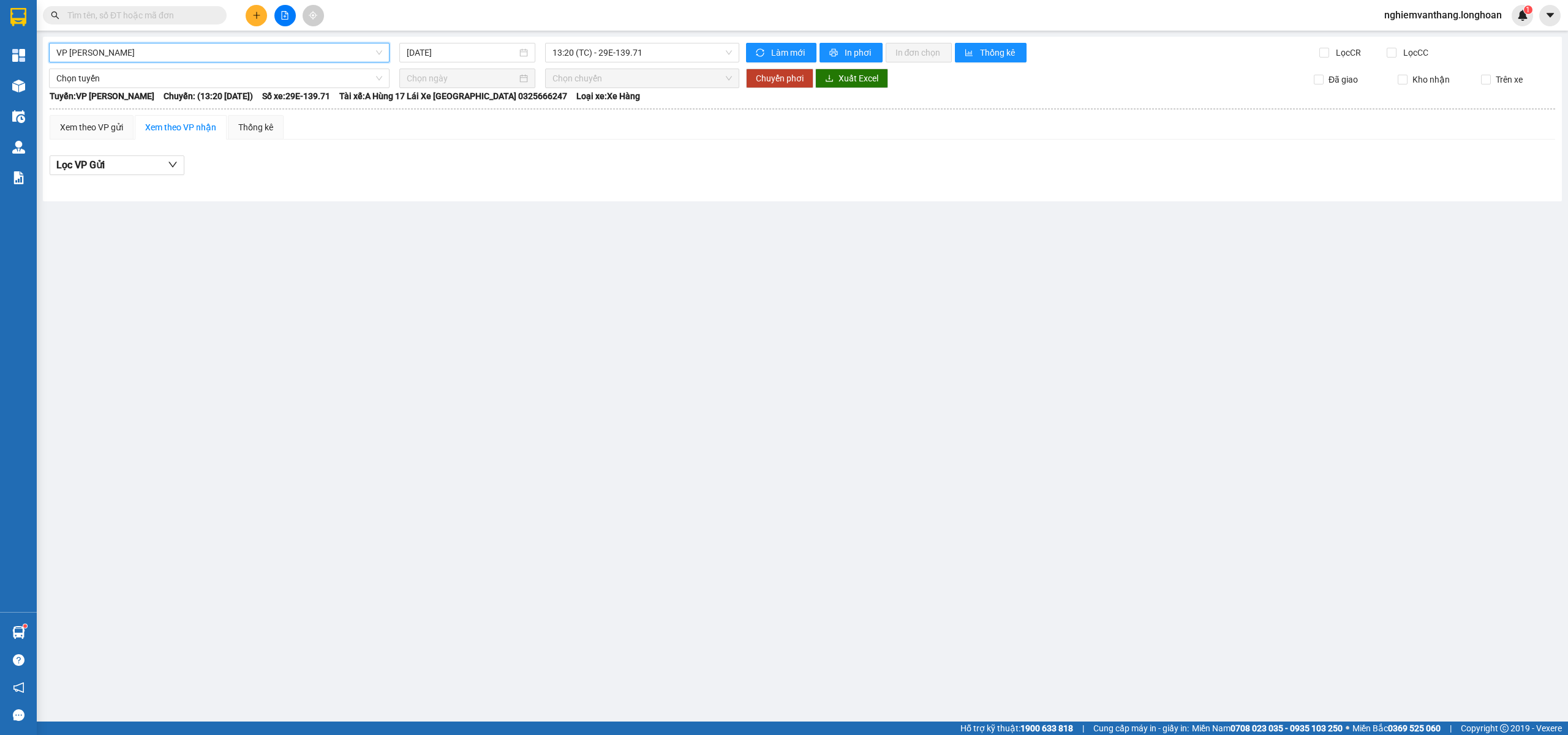
drag, startPoint x: 614, startPoint y: 51, endPoint x: 623, endPoint y: 79, distance: 29.4
click at [615, 54] on span "13:20 (TC) - 29E-139.71" at bounding box center [642, 52] width 180 height 18
click at [593, 112] on div "18:54 (TC) - 29E-139.71" at bounding box center [600, 116] width 96 height 13
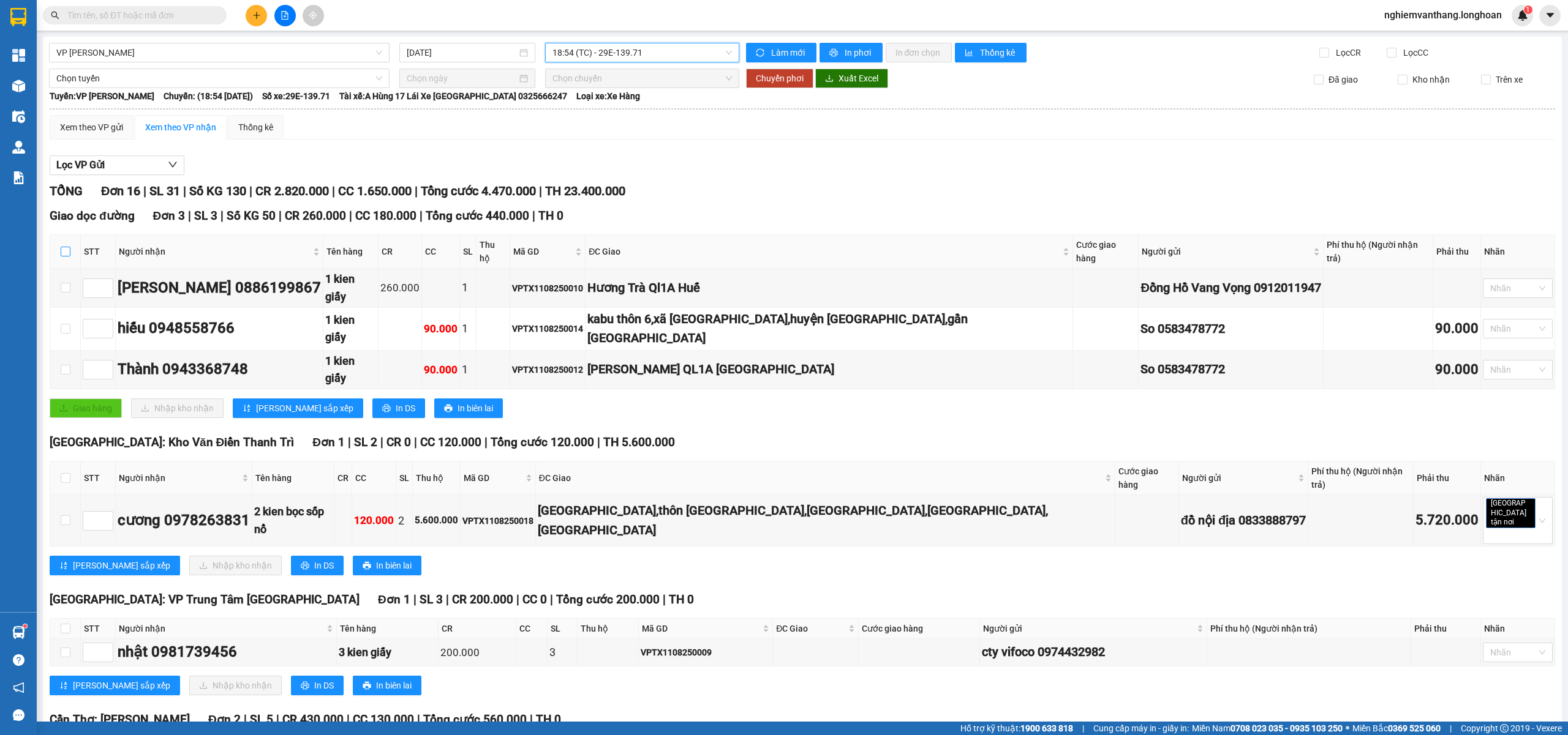
click at [67, 248] on input "checkbox" at bounding box center [65, 251] width 10 height 10
checkbox input "true"
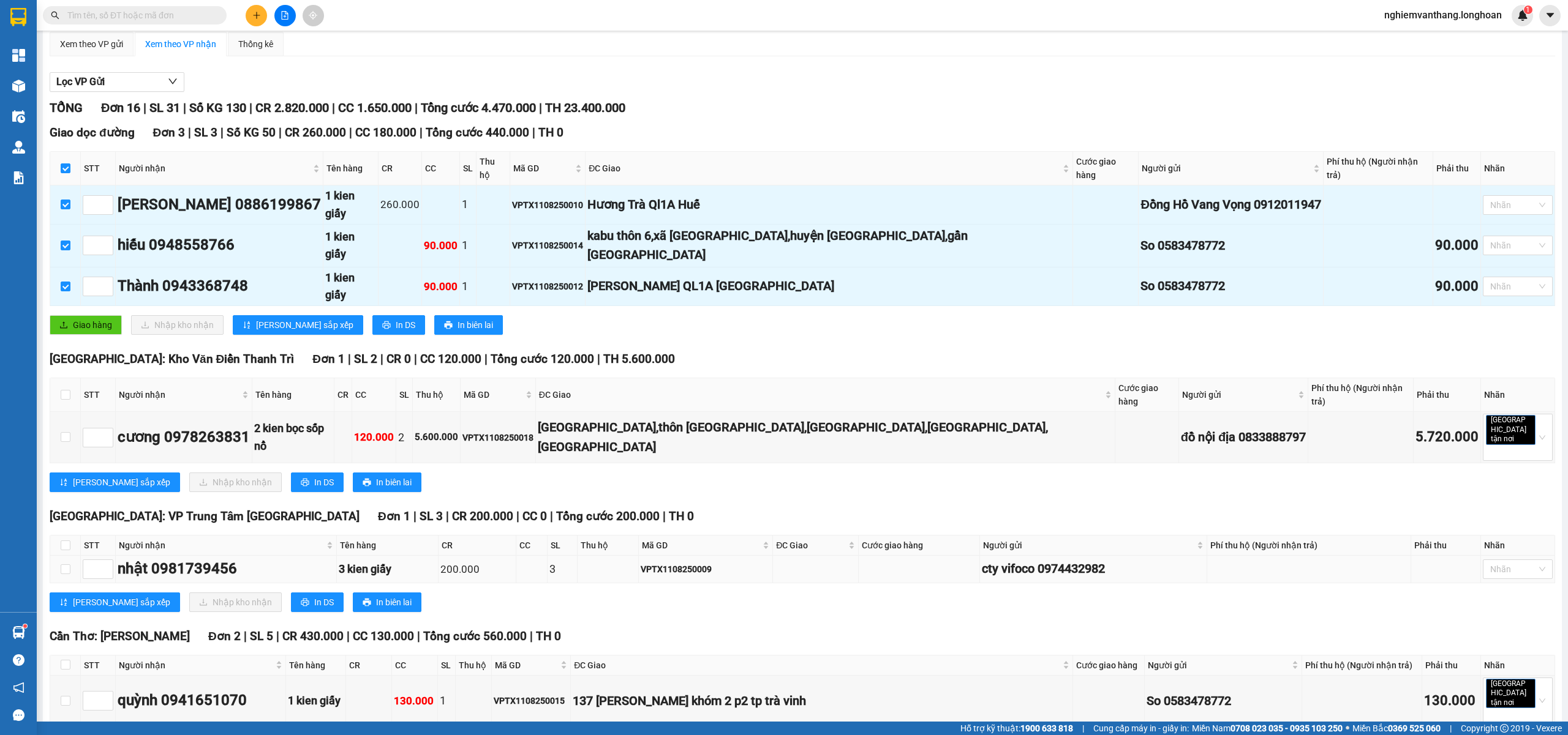
scroll to position [163, 0]
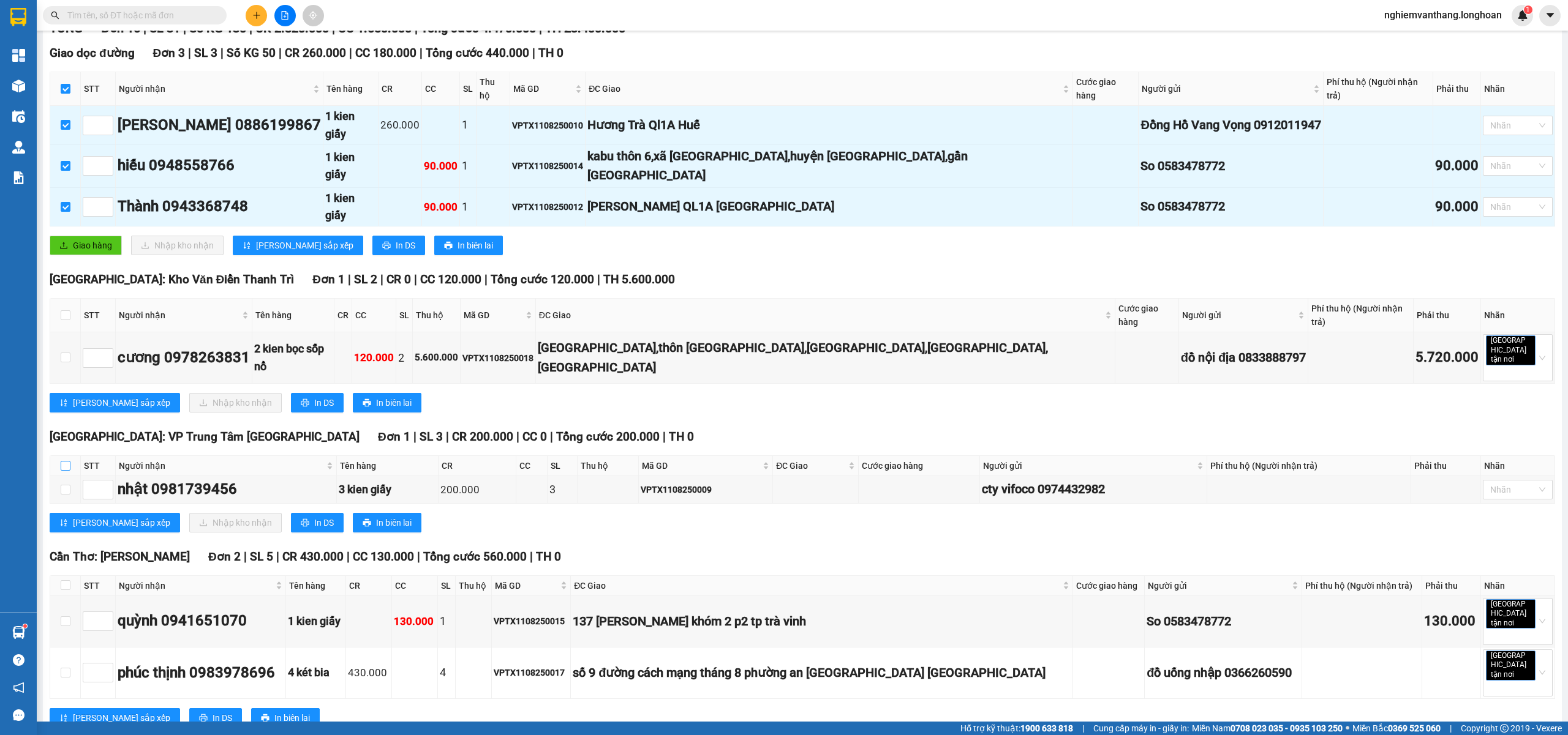
click at [60, 461] on input "checkbox" at bounding box center [65, 465] width 10 height 10
checkbox input "true"
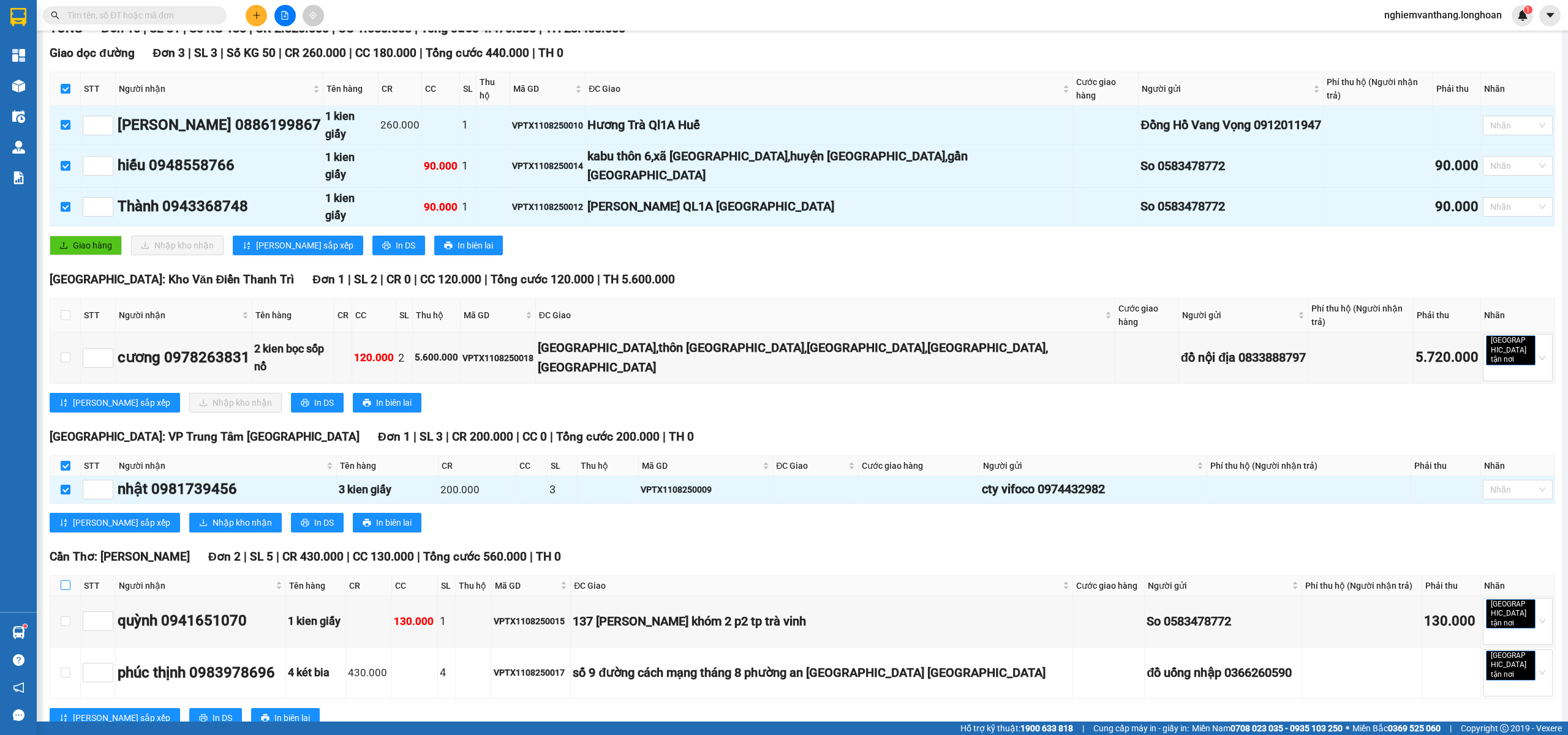
click at [65, 581] on input "checkbox" at bounding box center [65, 585] width 10 height 10
checkbox input "true"
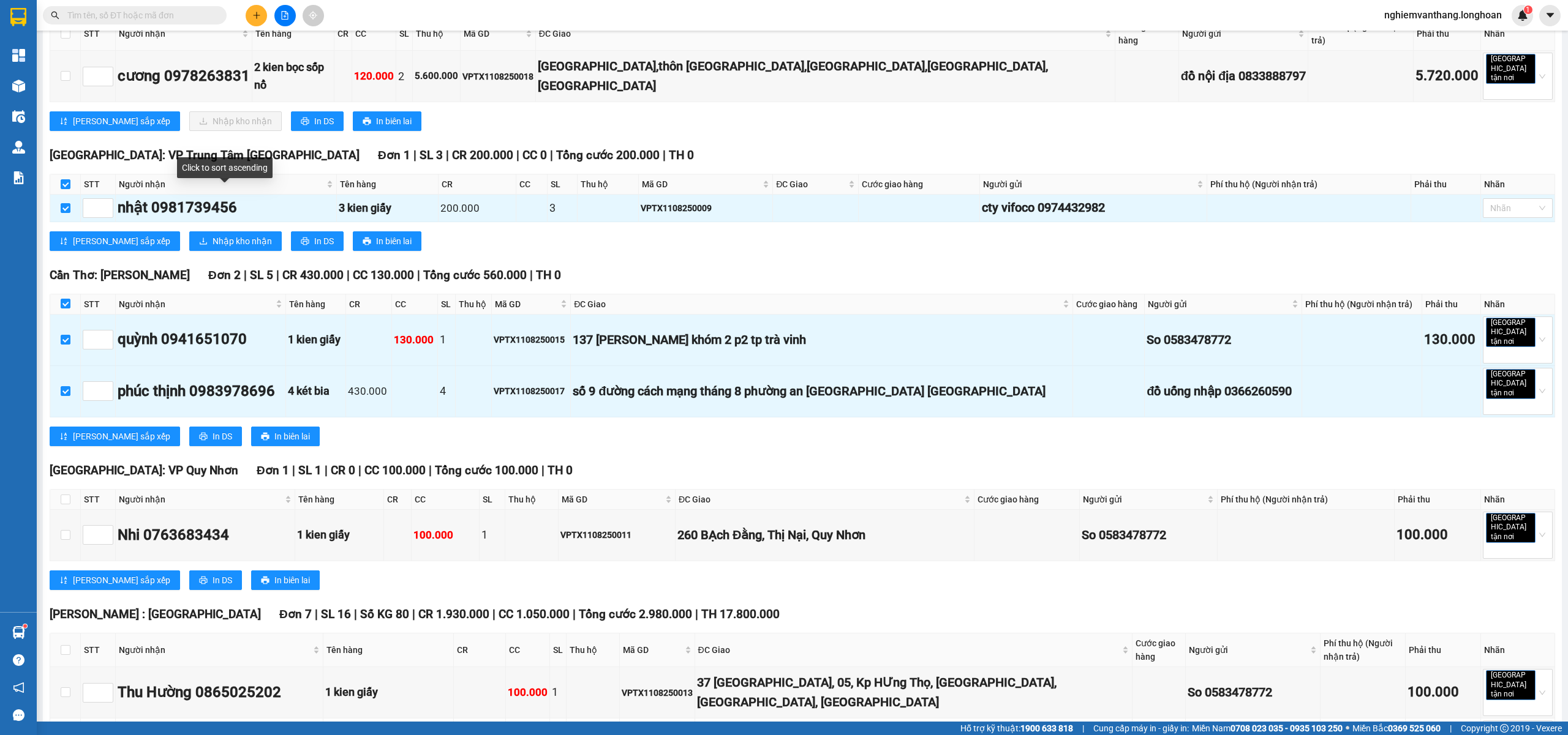
scroll to position [490, 0]
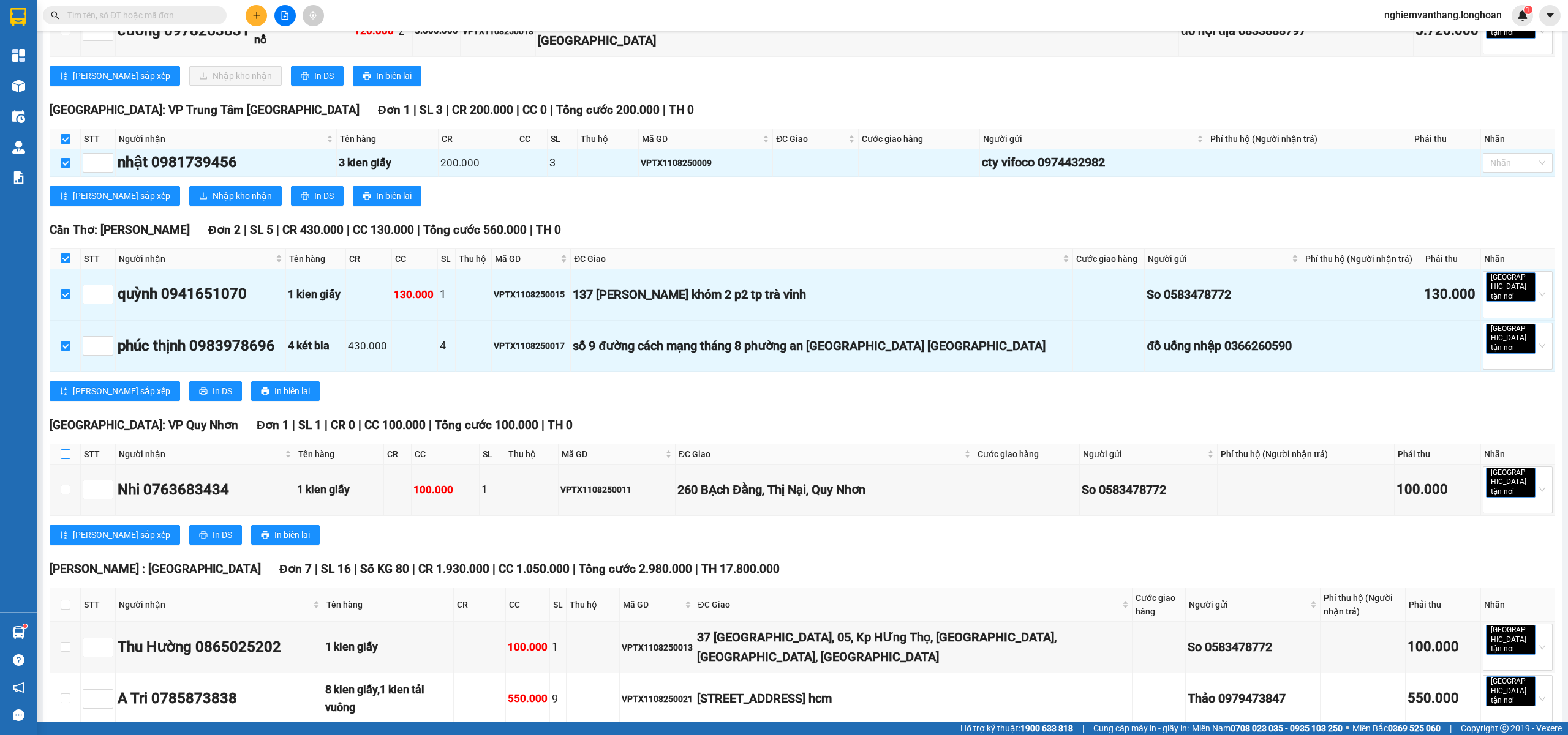
click at [62, 449] on input "checkbox" at bounding box center [65, 453] width 10 height 10
checkbox input "true"
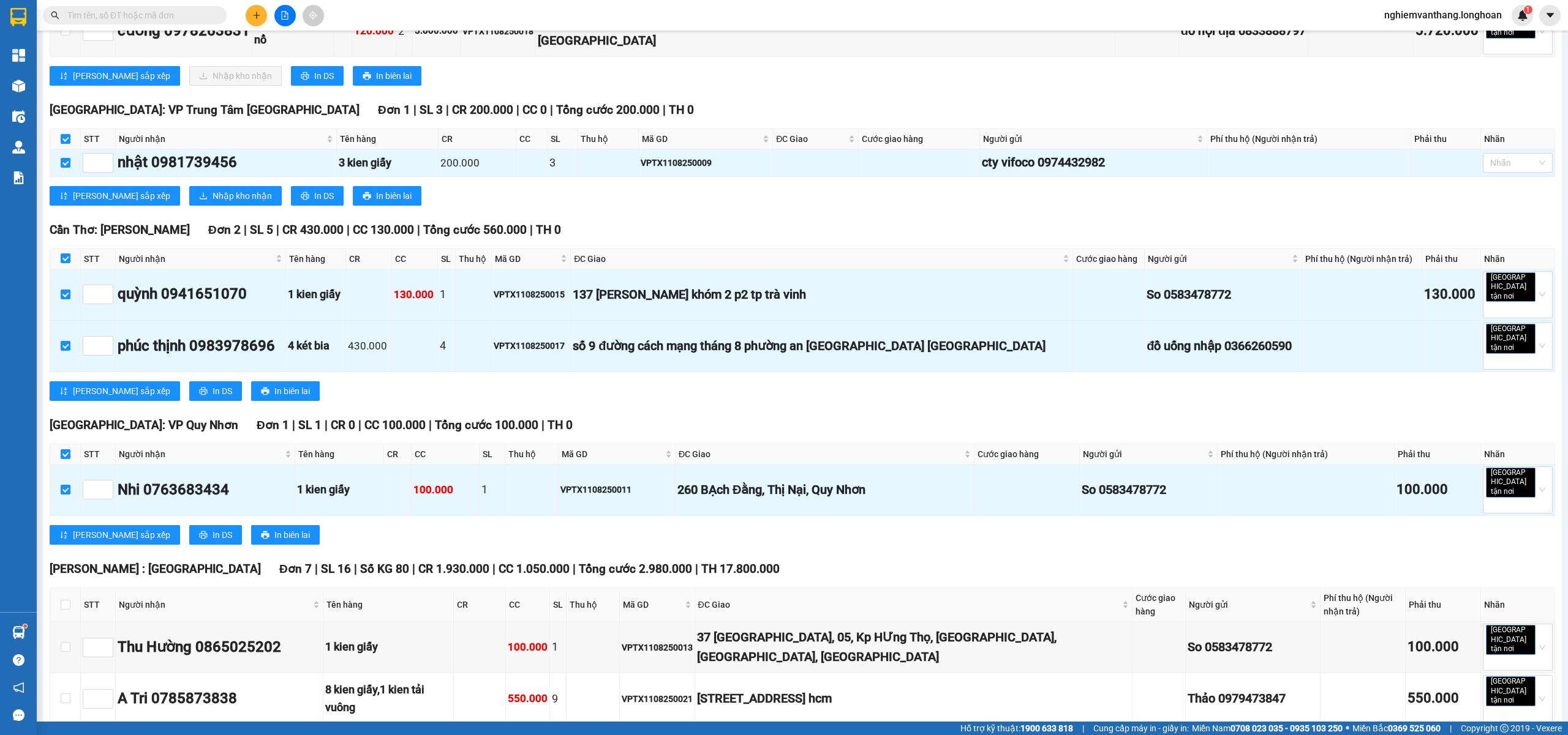
scroll to position [735, 0]
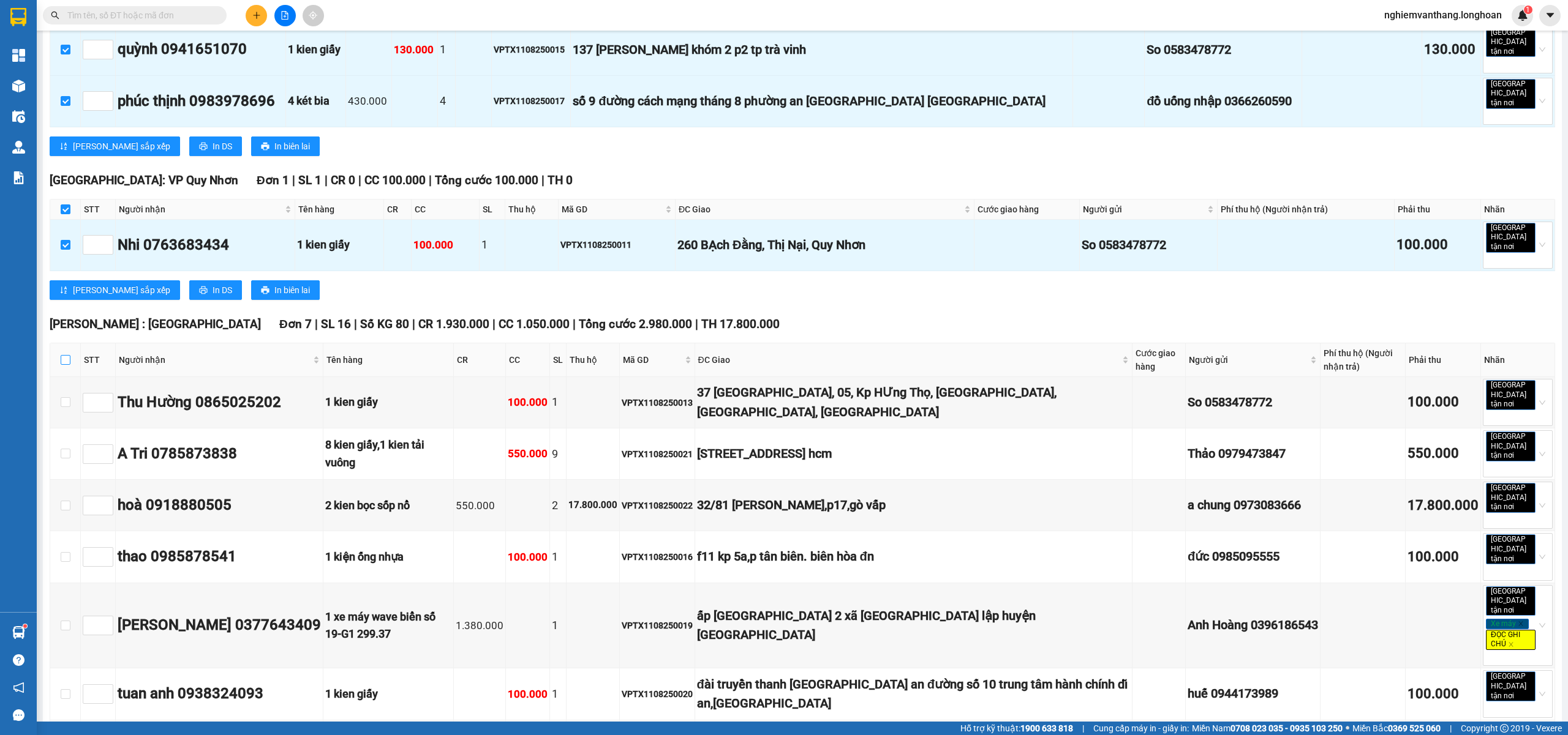
click at [67, 354] on label at bounding box center [65, 360] width 10 height 13
click at [67, 355] on input "checkbox" at bounding box center [65, 359] width 10 height 10
checkbox input "true"
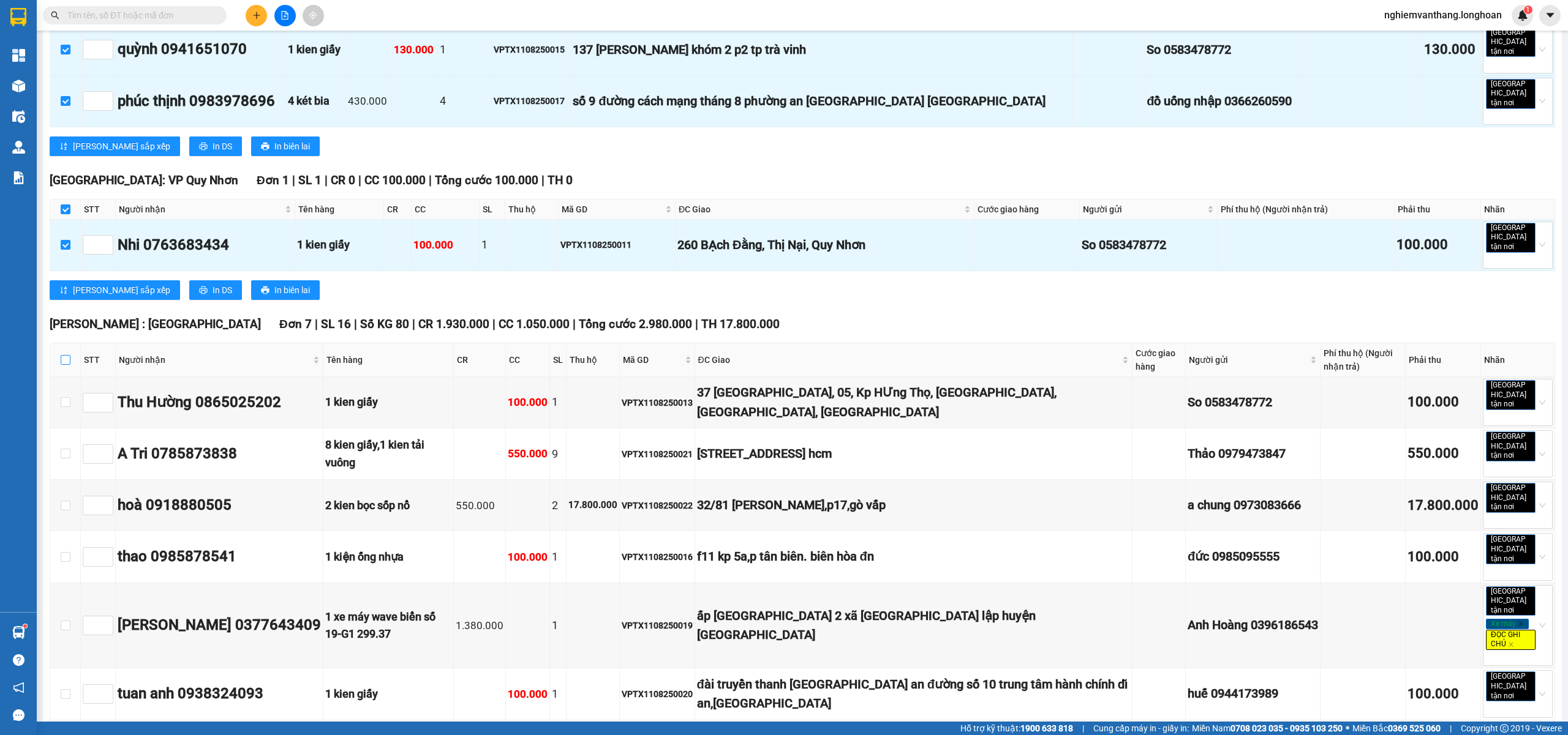
checkbox input "true"
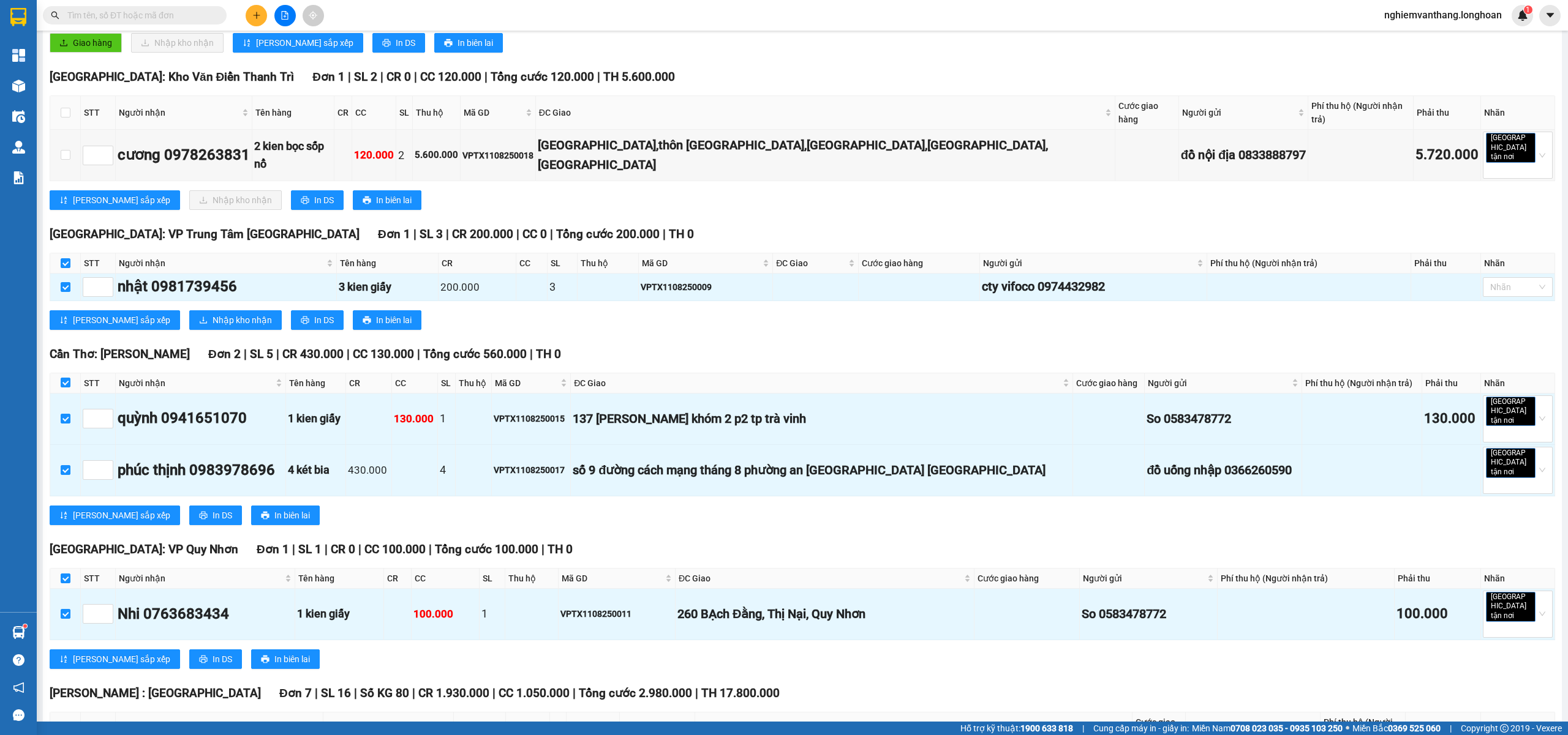
scroll to position [0, 0]
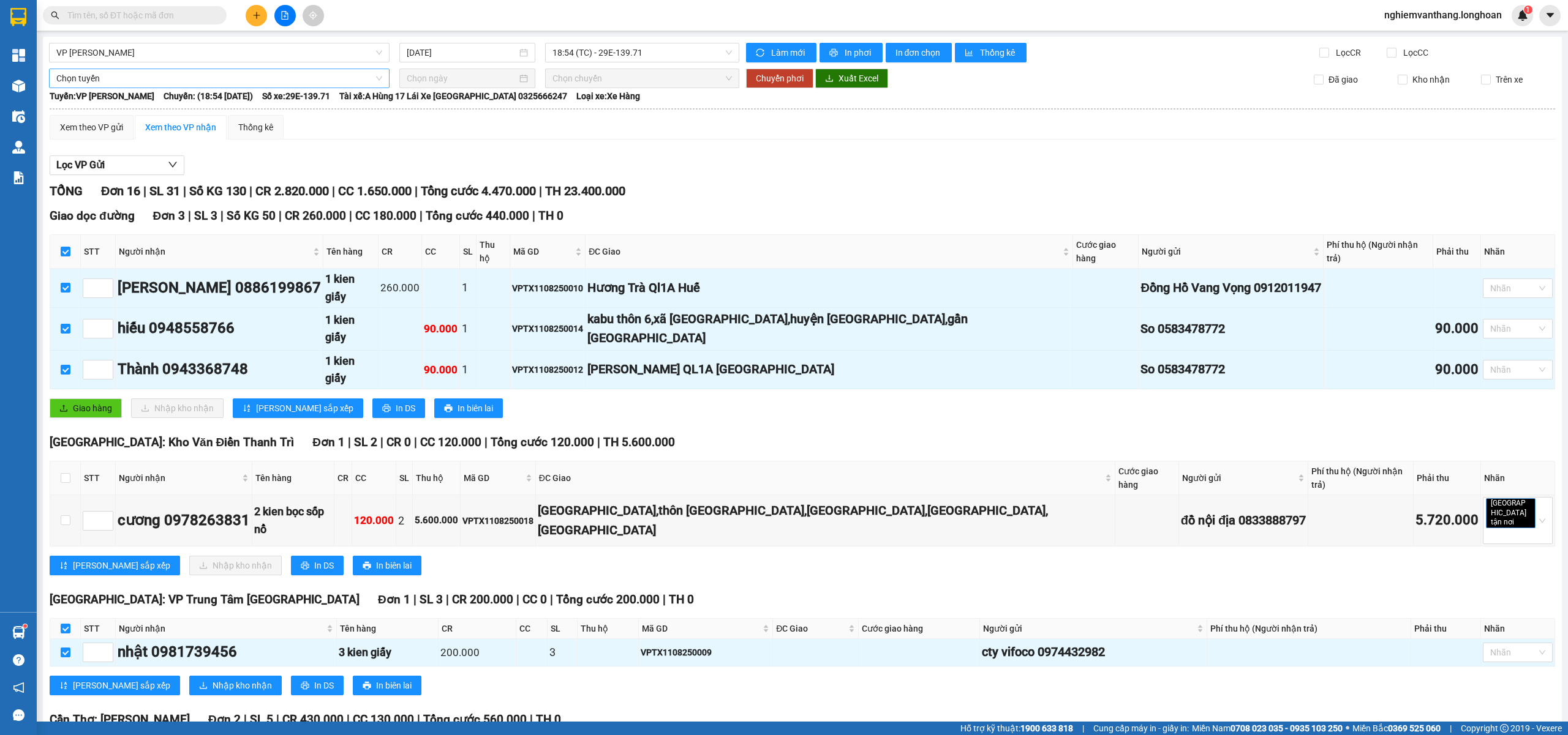
click at [118, 79] on span "Chọn tuyến" at bounding box center [219, 78] width 326 height 18
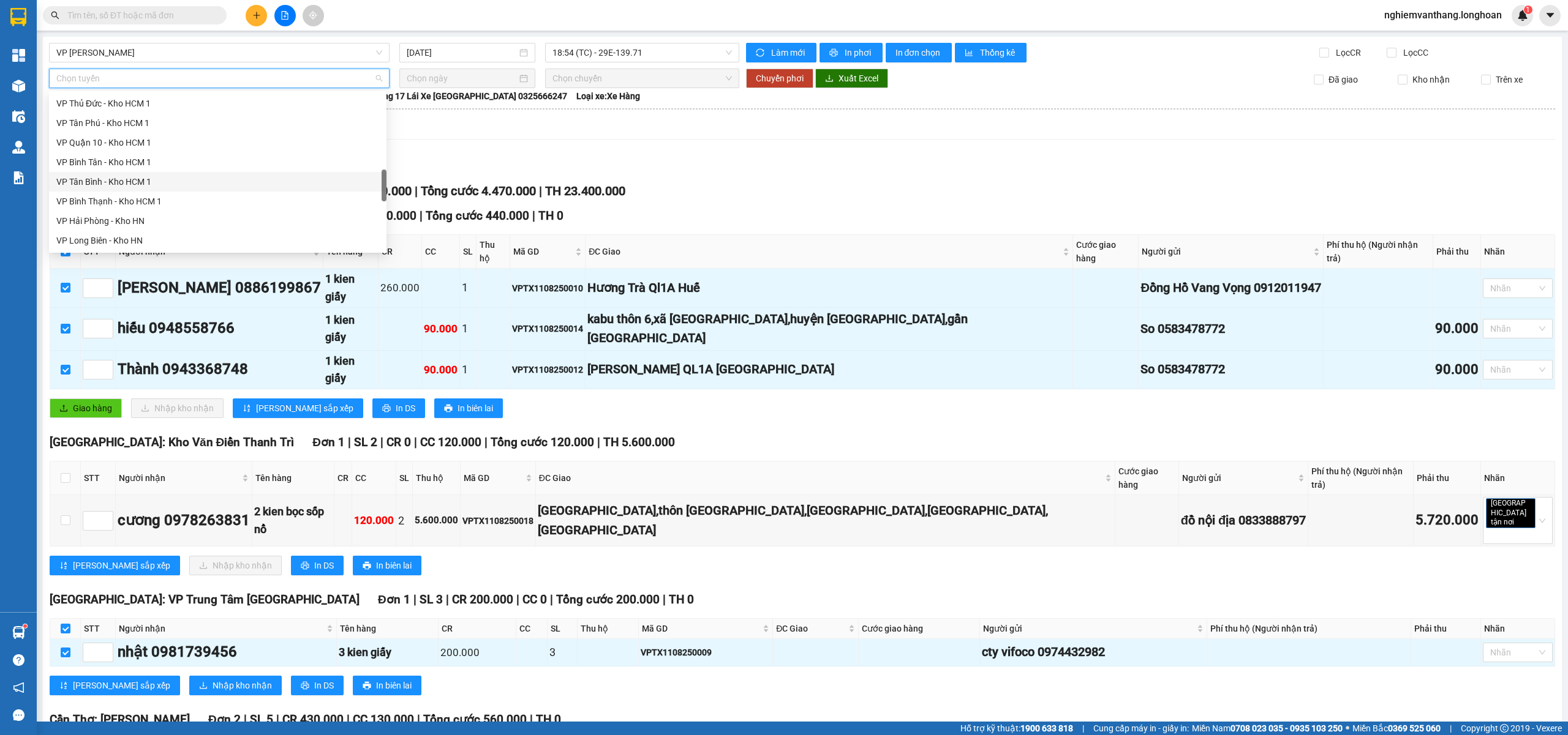
scroll to position [803, 0]
click at [137, 159] on div "Bắc [GEOGRAPHIC_DATA] QL1A" at bounding box center [218, 162] width 323 height 13
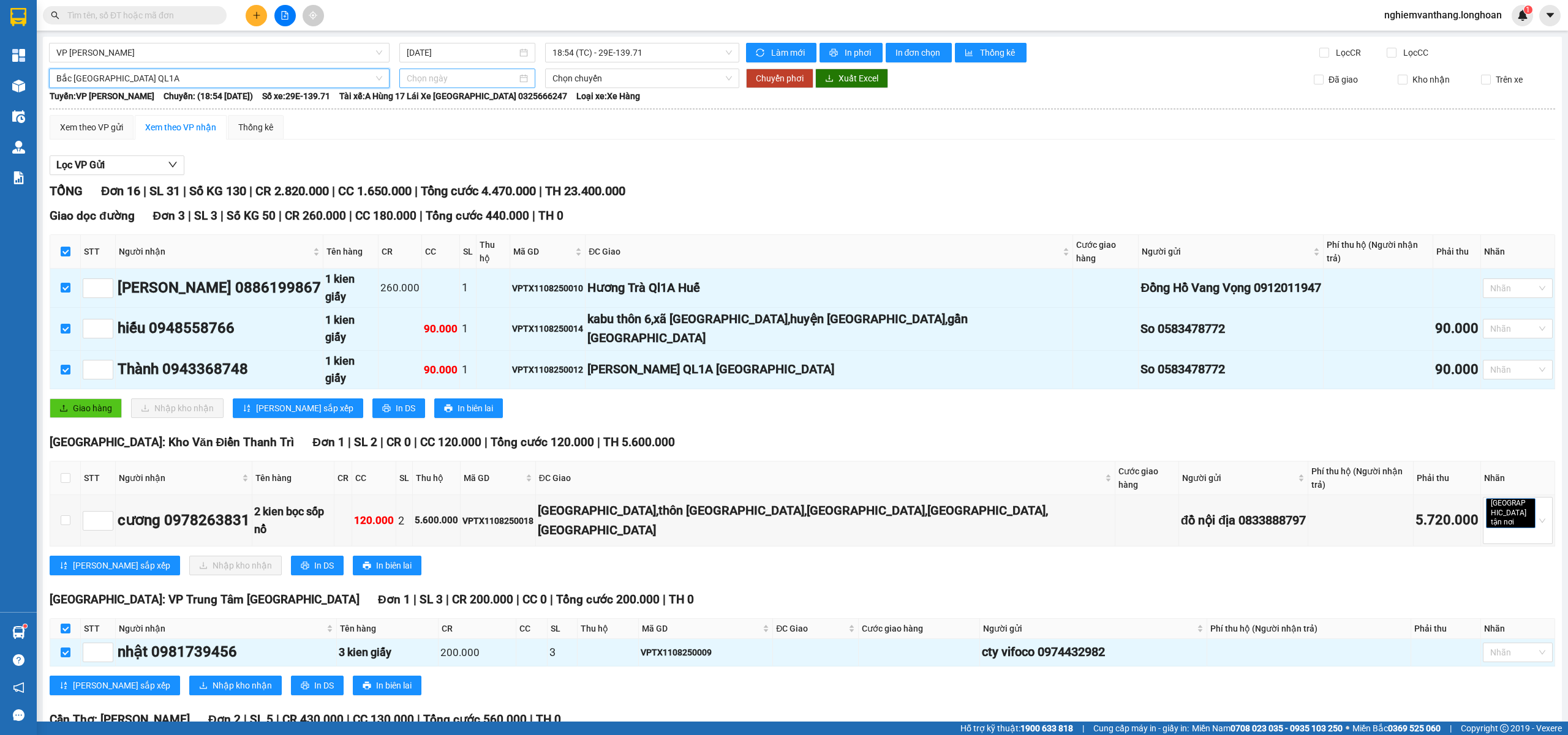
click at [438, 75] on input at bounding box center [462, 78] width 110 height 13
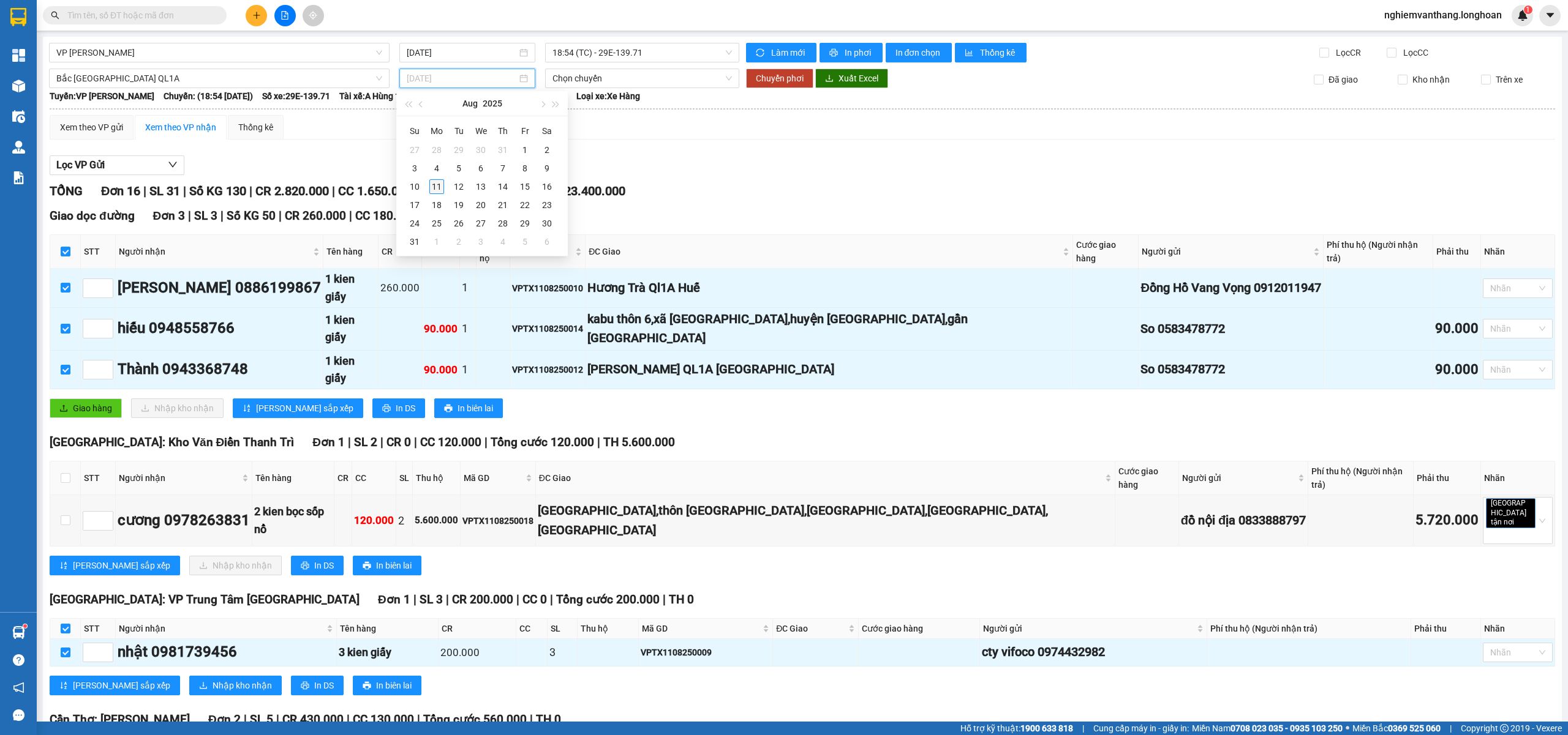
type input "11/08/2025"
click at [430, 185] on div "11" at bounding box center [437, 187] width 15 height 15
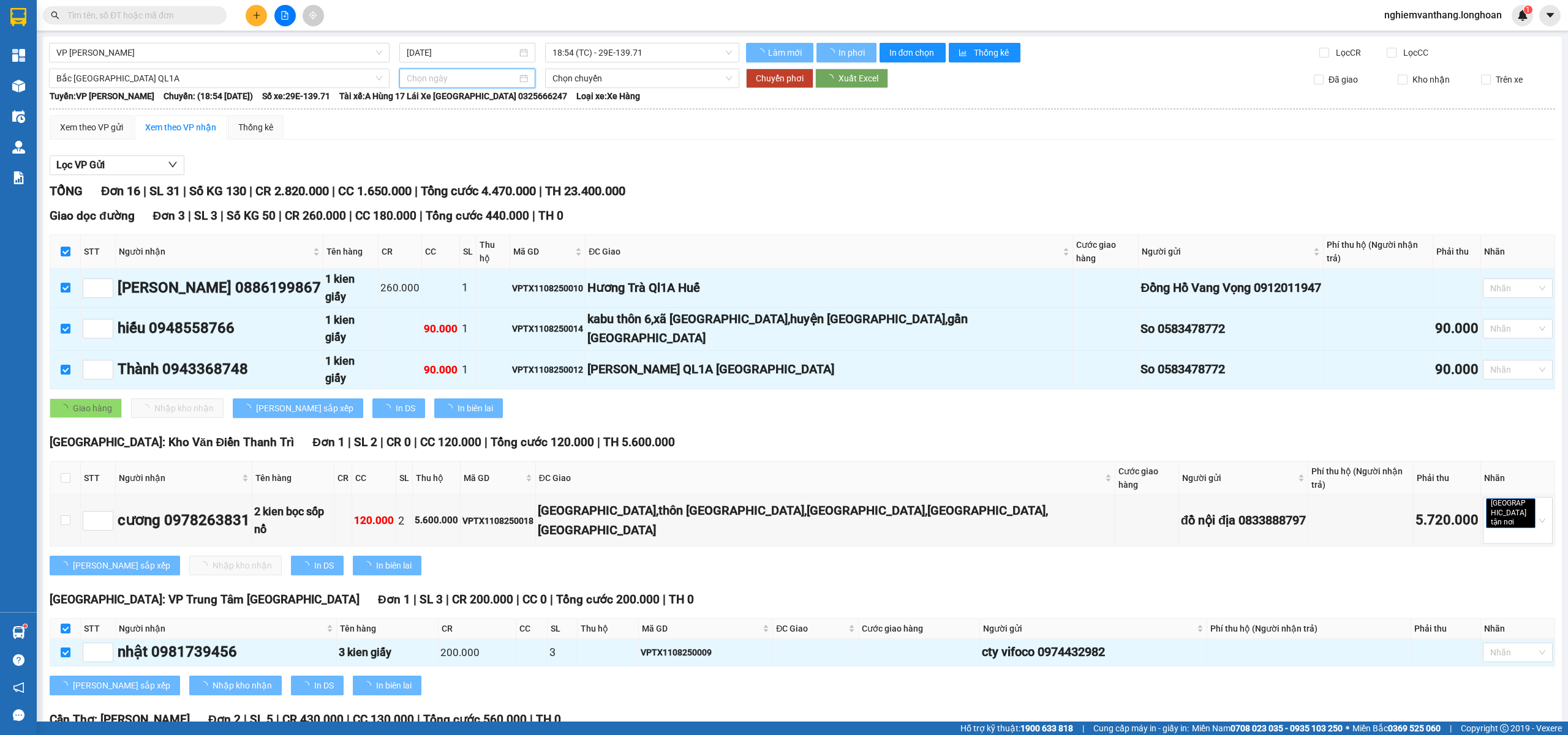
type input "11/08/2025"
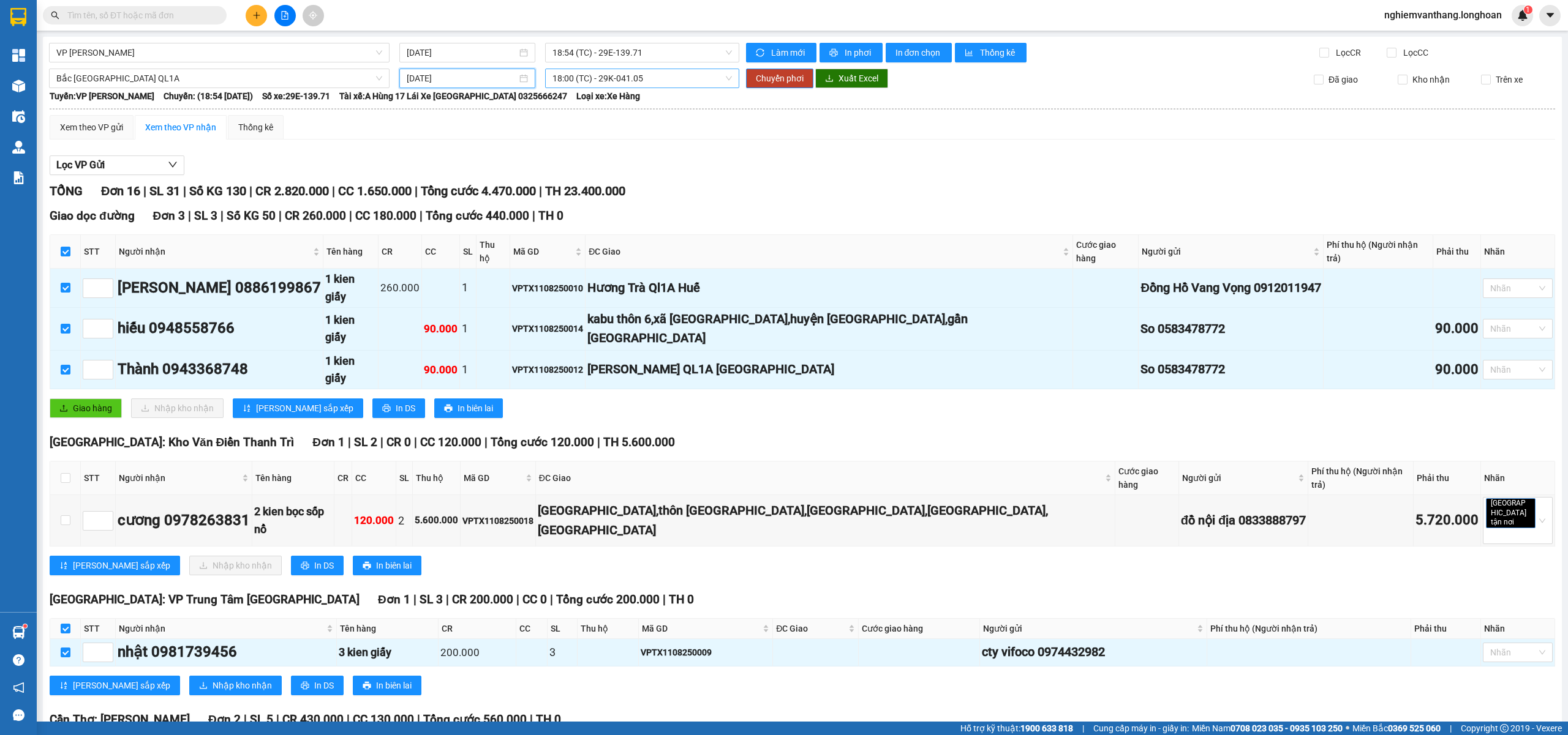
click at [604, 79] on span "18:00 (TC) - 29K-041.05" at bounding box center [642, 78] width 180 height 18
click at [604, 143] on div "23:00 (TC) - 29E-368.35" at bounding box center [596, 143] width 96 height 13
click at [756, 82] on span "Chuyển phơi" at bounding box center [779, 78] width 48 height 13
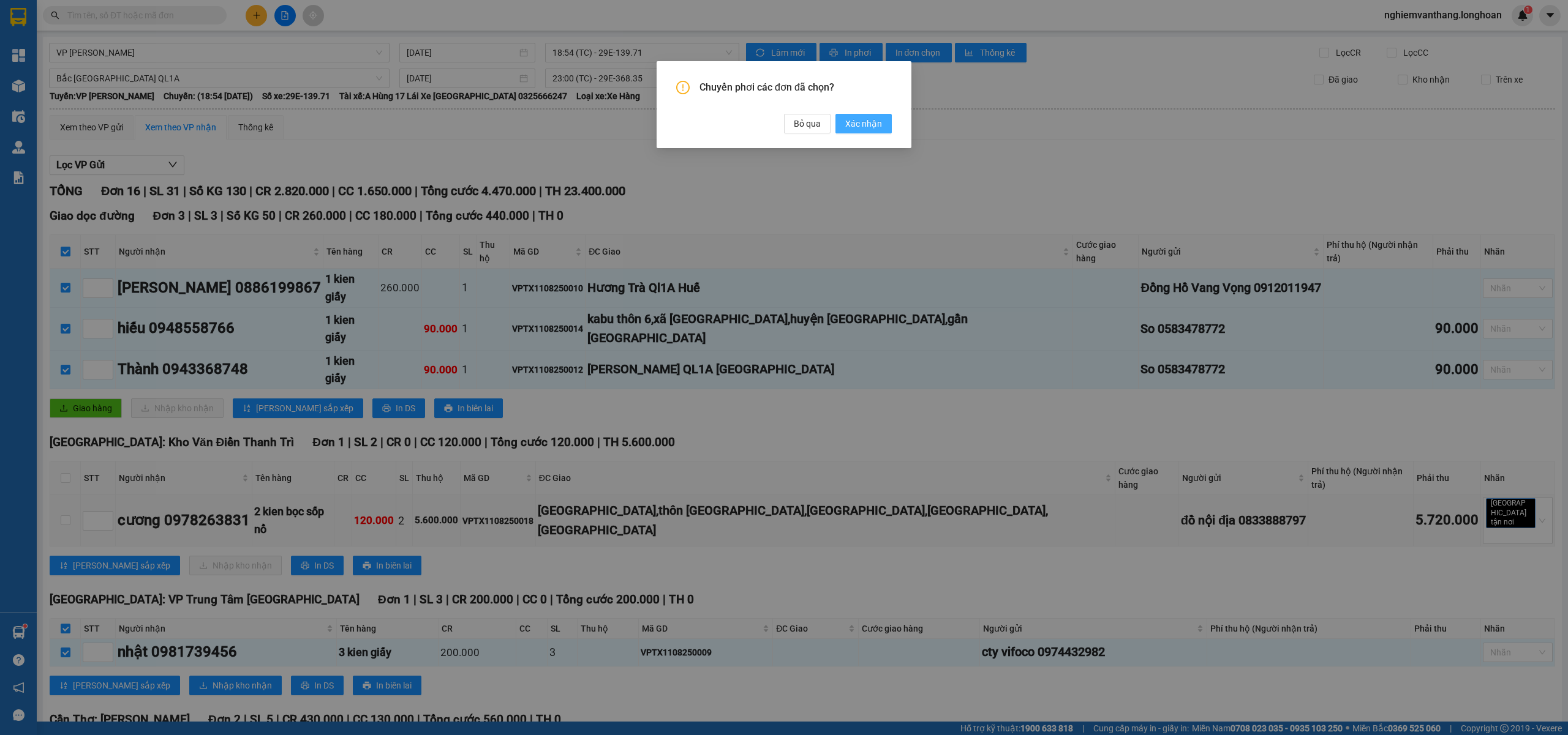
drag, startPoint x: 861, startPoint y: 123, endPoint x: 892, endPoint y: 175, distance: 60.5
click at [862, 123] on span "Xác nhận" at bounding box center [864, 123] width 37 height 13
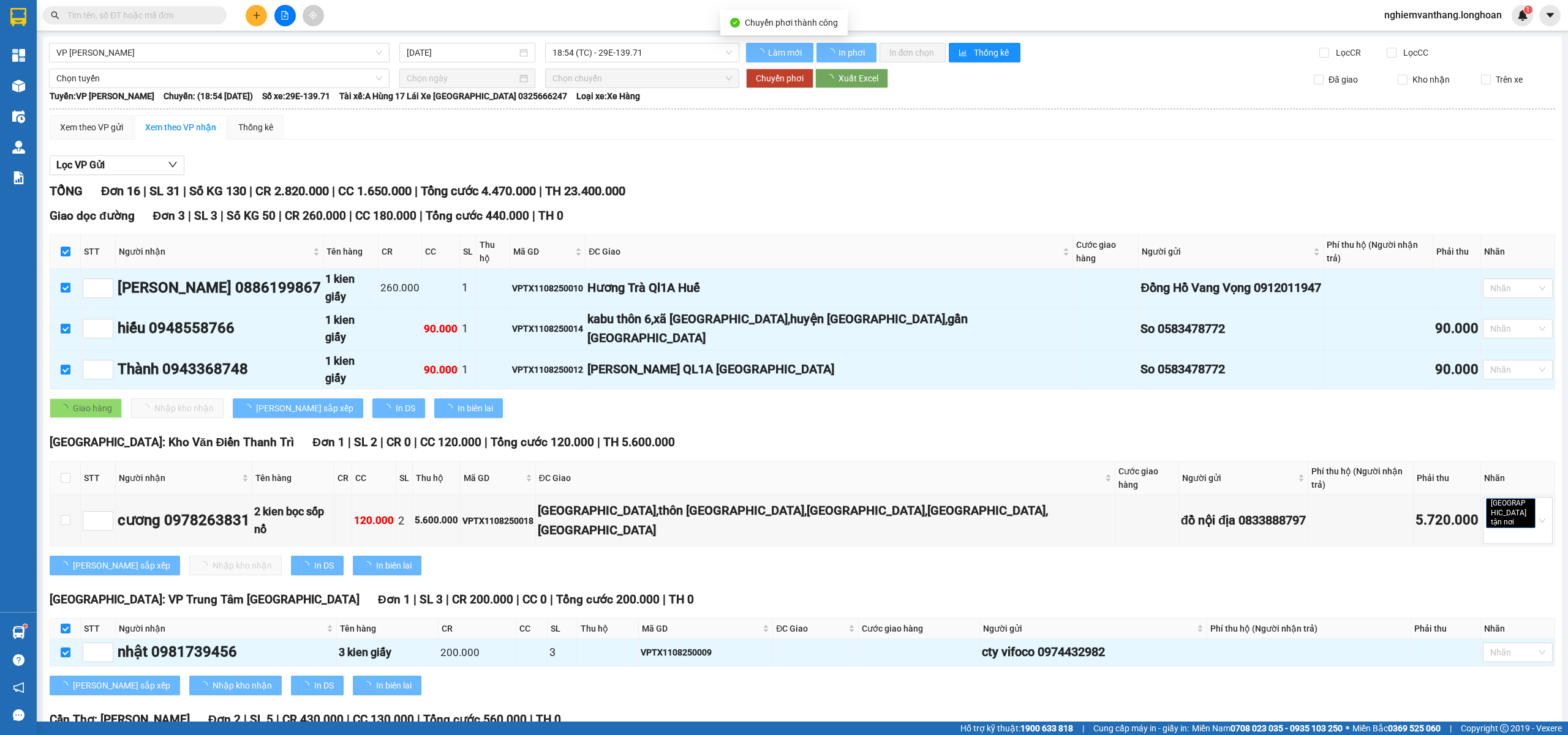
checkbox input "false"
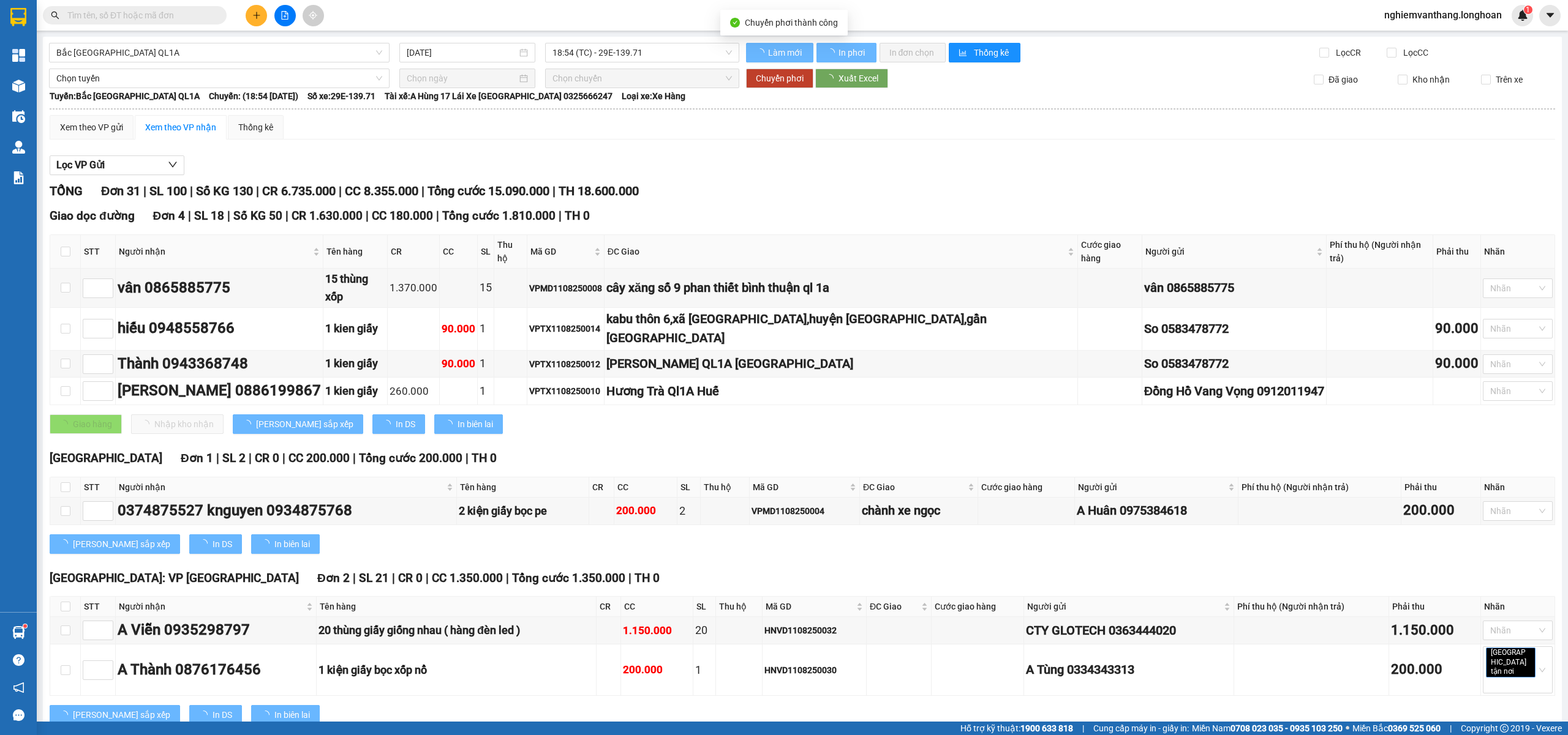
checkbox input "false"
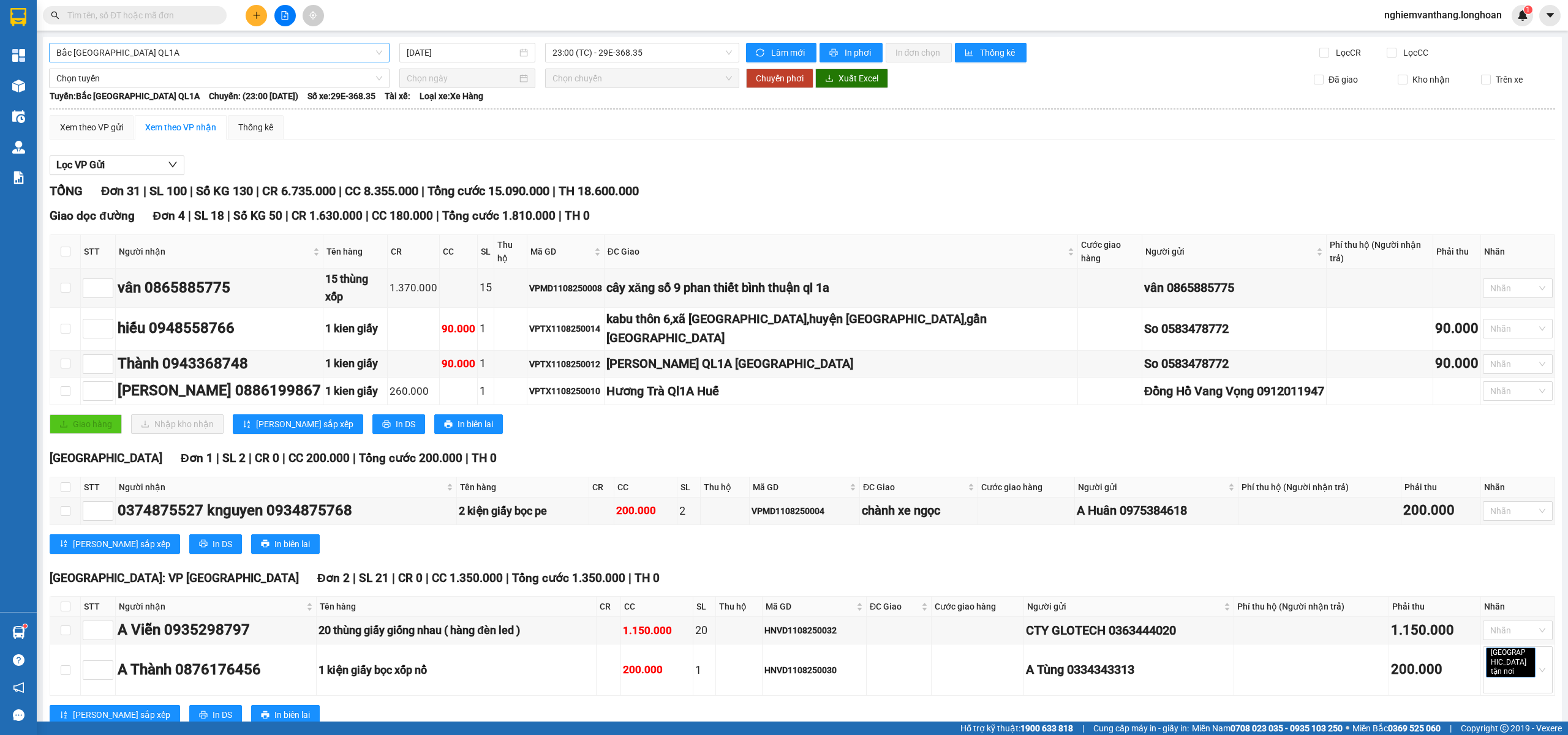
click at [148, 54] on span "Bắc [GEOGRAPHIC_DATA] QL1A" at bounding box center [219, 52] width 326 height 18
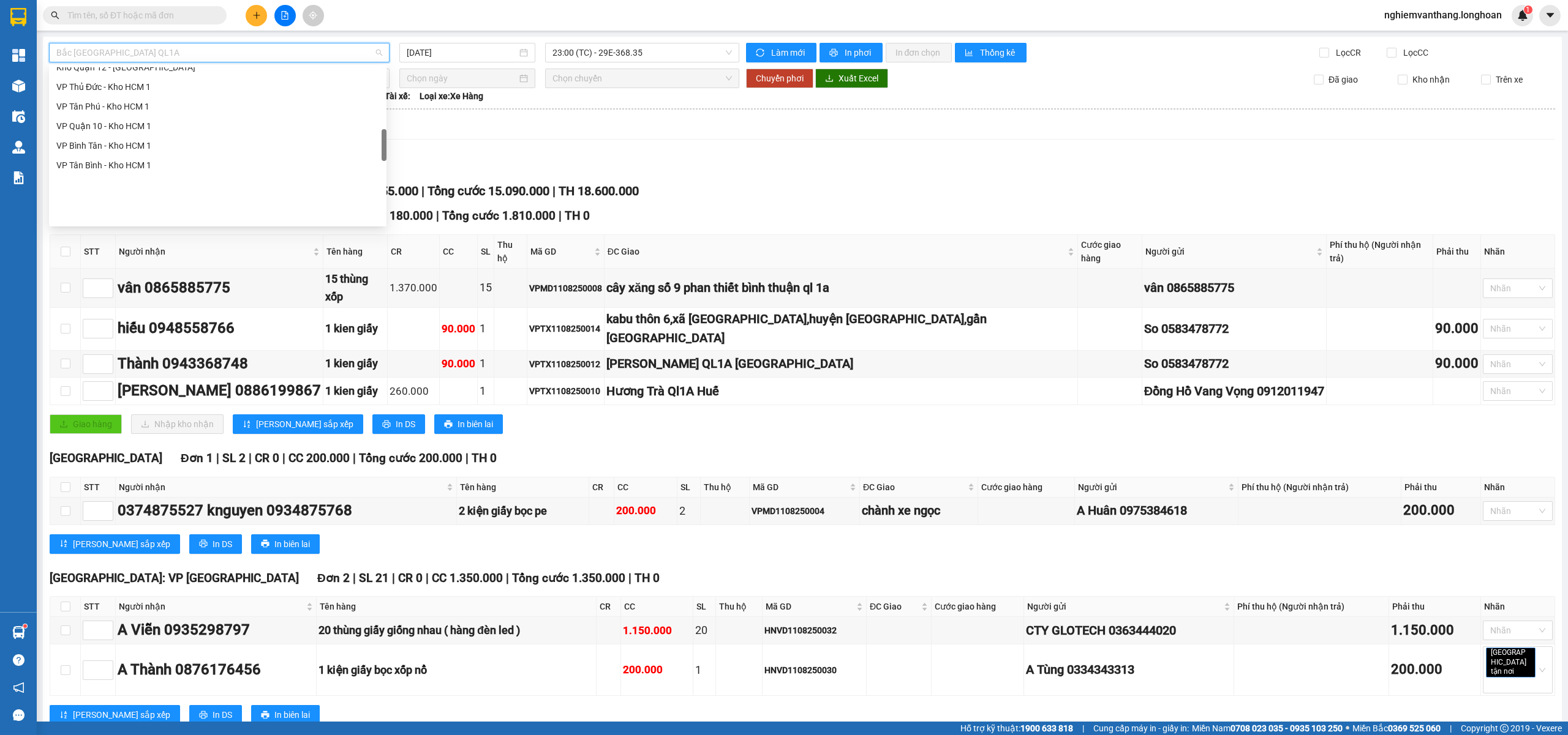
scroll to position [398, 0]
click at [140, 104] on div "VP [PERSON_NAME]" at bounding box center [218, 110] width 323 height 13
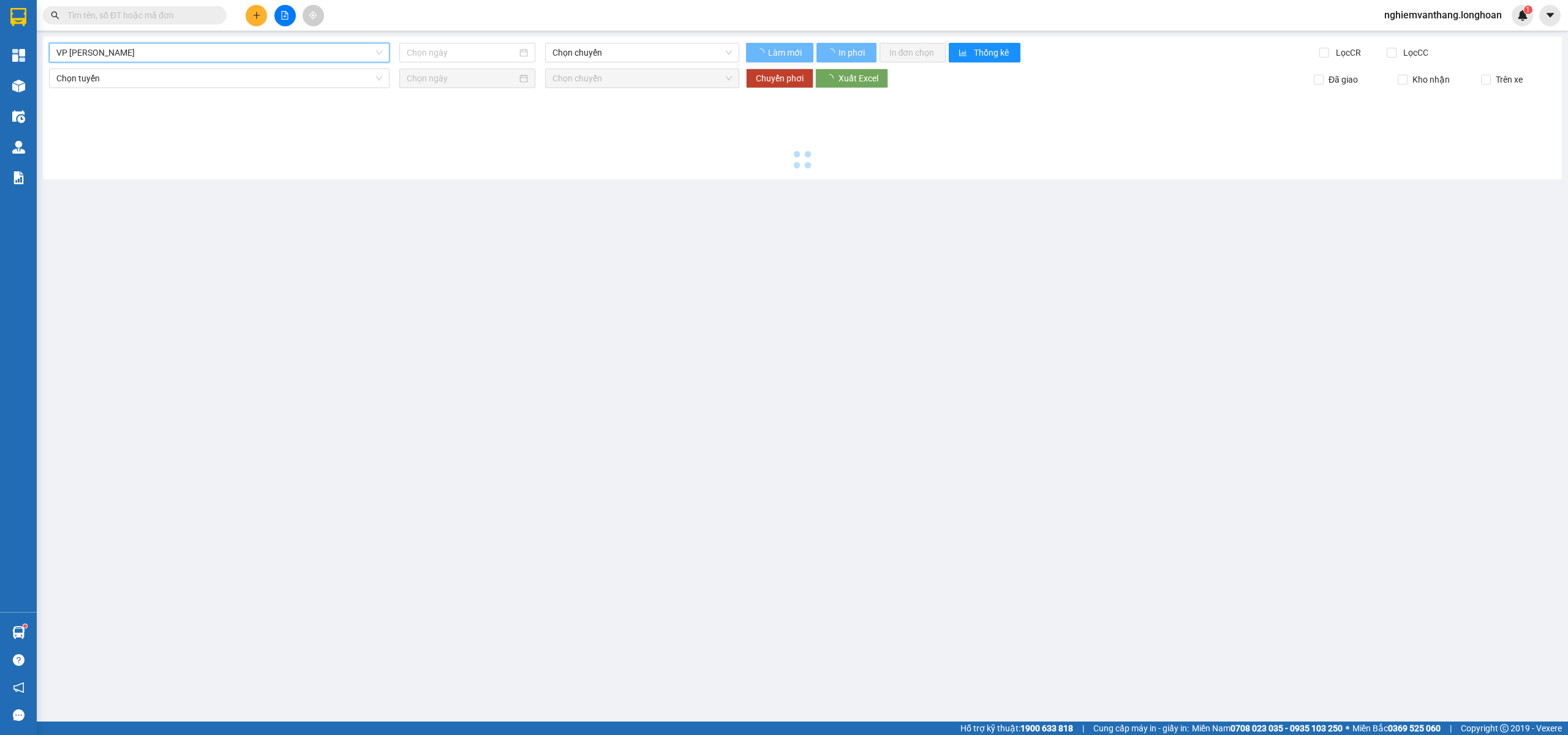
type input "11/08/2025"
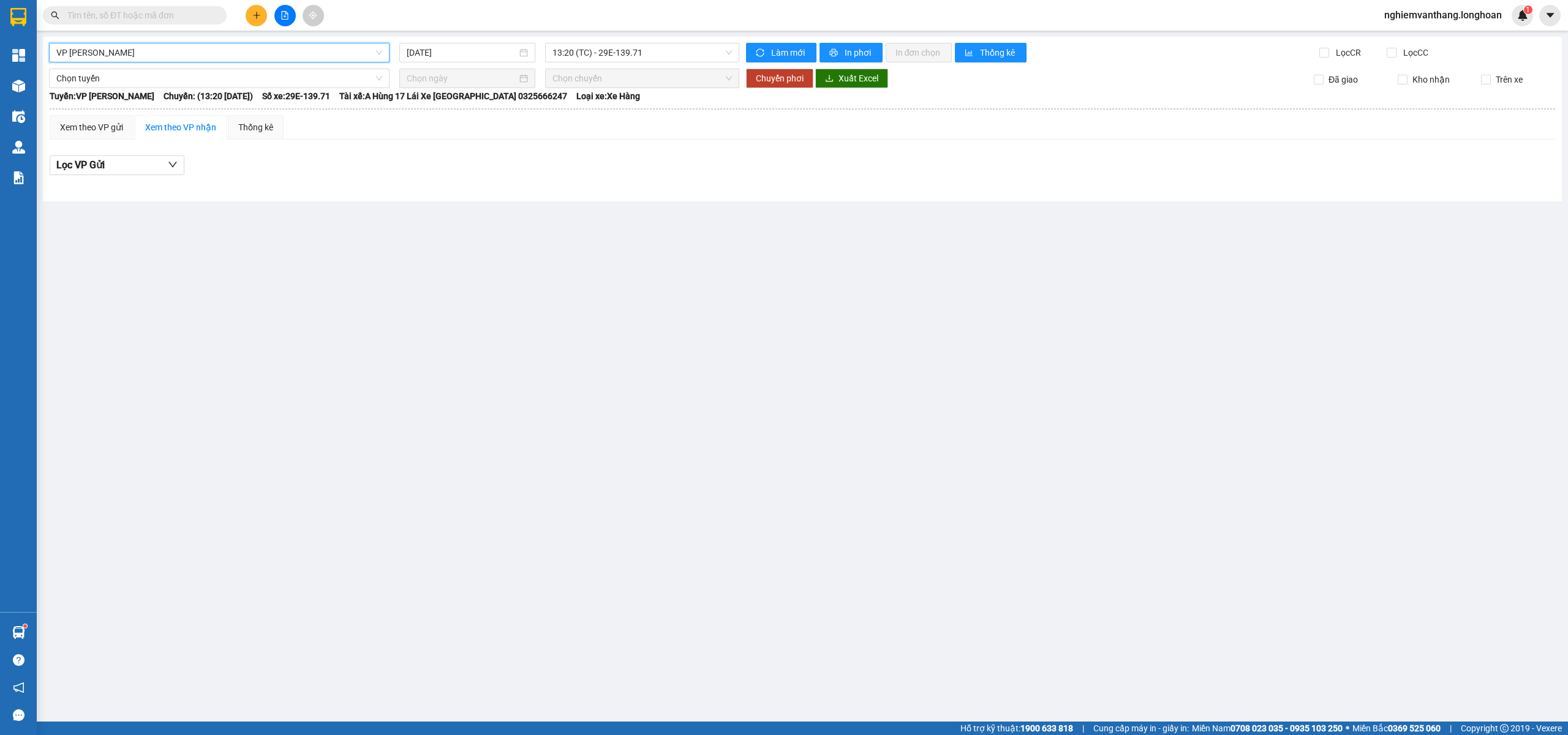
click at [623, 64] on div "VP Thanh Xuân - Kho HN VP Thanh Xuân - Kho HN 11/08/2025 13:20 (TC) - 29E-139.7…" at bounding box center [802, 119] width 1519 height 165
click at [626, 53] on span "13:20 (TC) - 29E-139.71" at bounding box center [642, 52] width 180 height 18
click at [590, 112] on div "18:54 (TC) - 29E-139.71" at bounding box center [600, 116] width 96 height 13
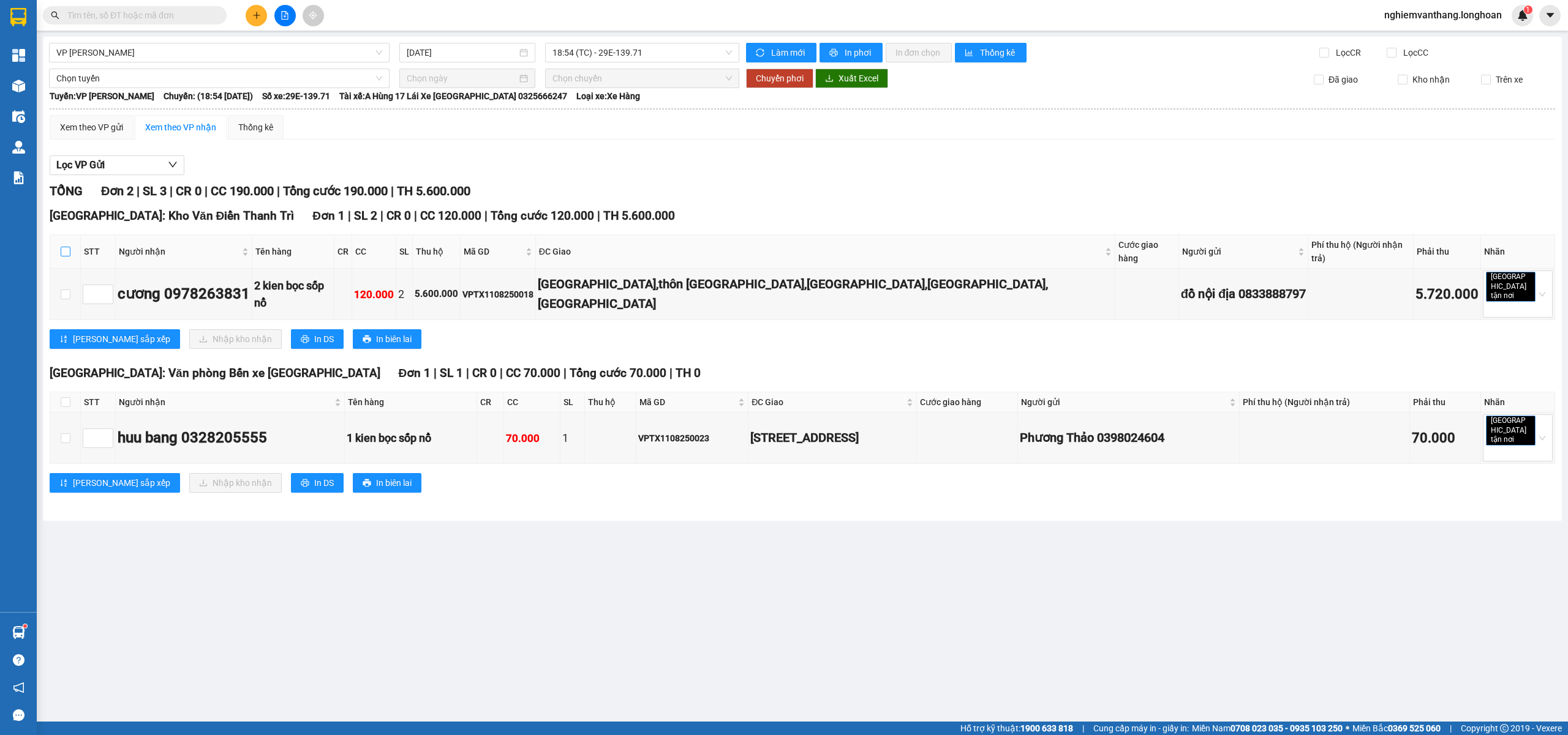
click at [62, 247] on input "checkbox" at bounding box center [65, 251] width 10 height 10
checkbox input "true"
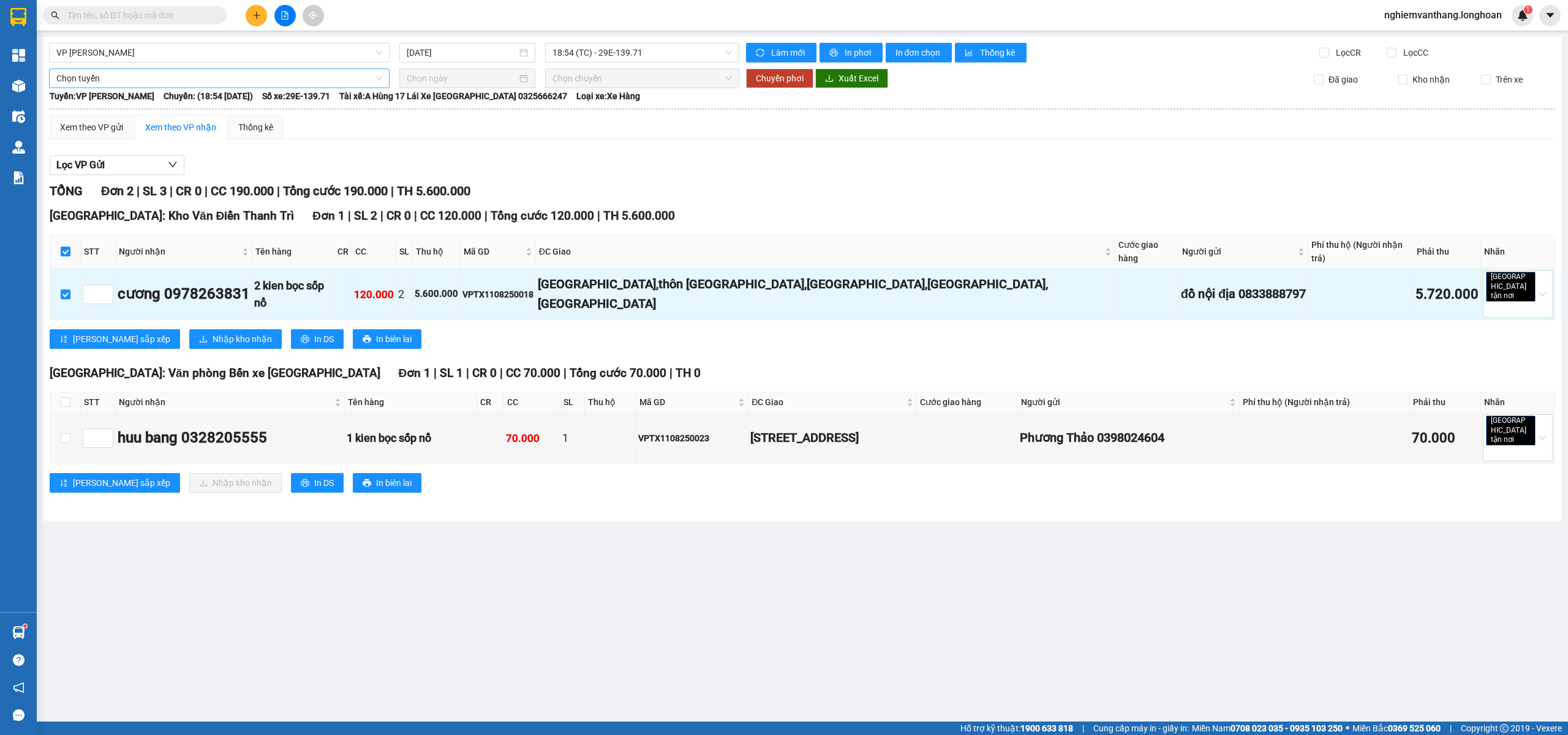
click at [108, 77] on span "Chọn tuyến" at bounding box center [219, 78] width 326 height 18
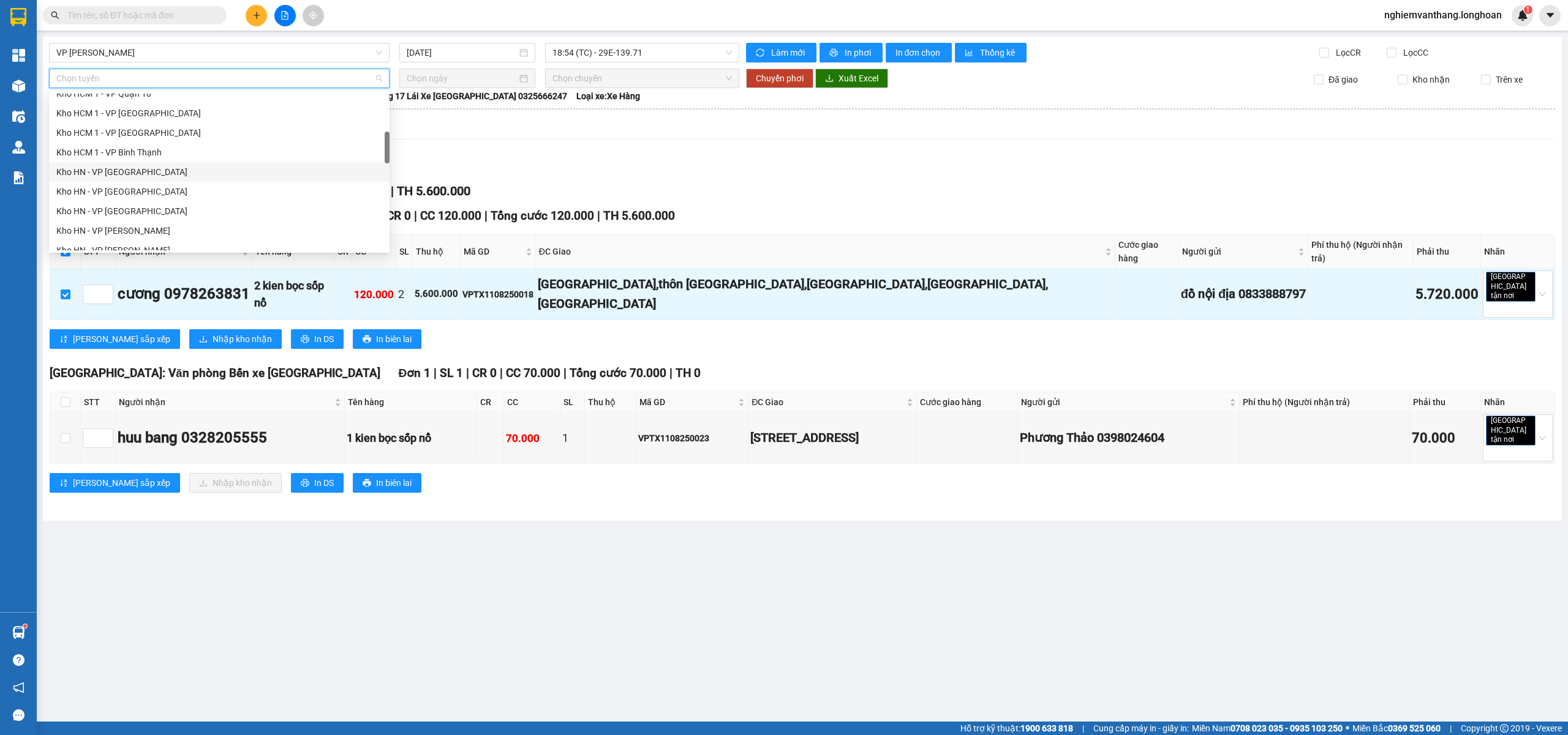
scroll to position [326, 0]
click at [160, 226] on div "[GEOGRAPHIC_DATA] - Các tỉnh miền Bắc" at bounding box center [219, 228] width 326 height 13
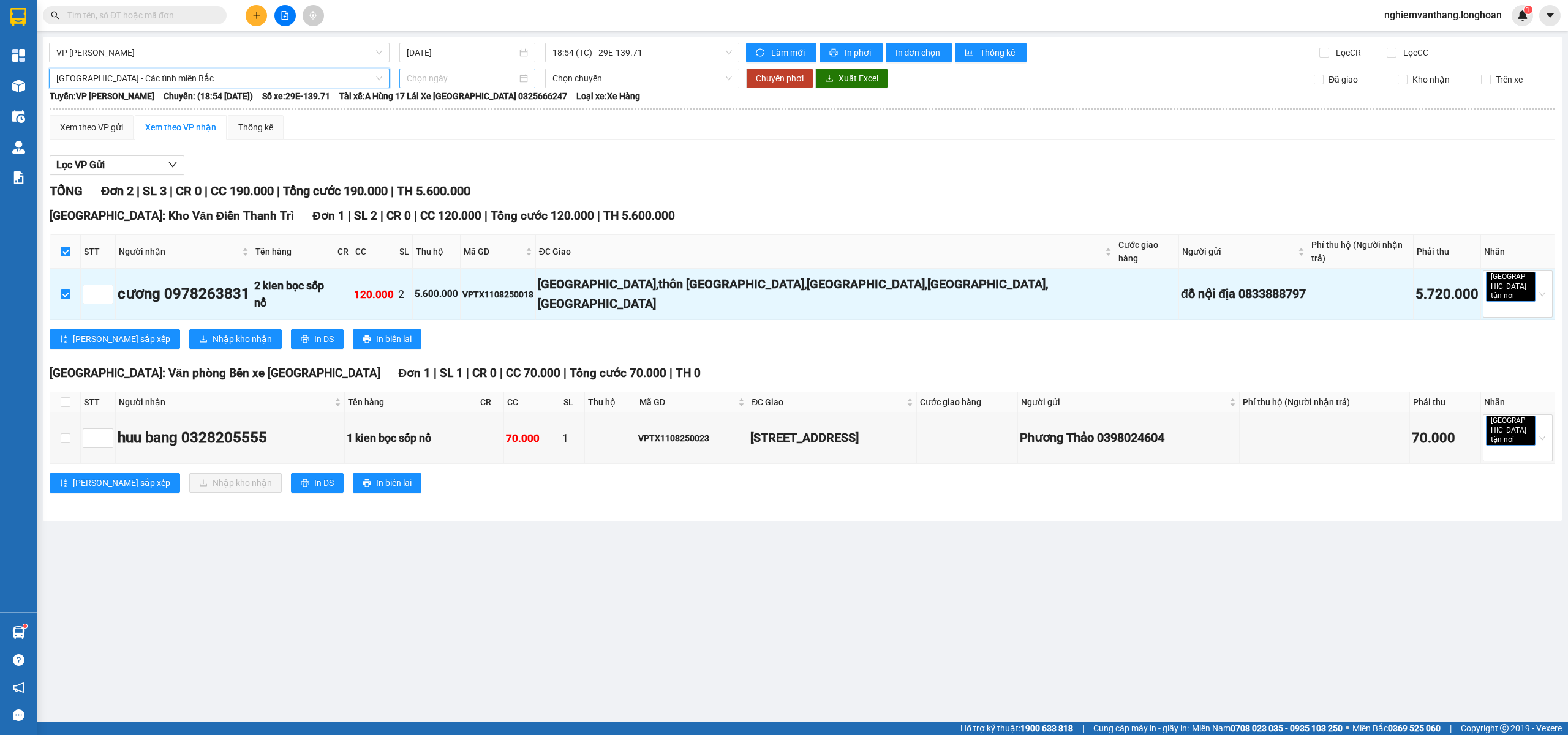
click at [415, 79] on input at bounding box center [462, 78] width 110 height 13
type input "12/08/2025"
click at [456, 189] on div "12" at bounding box center [462, 187] width 15 height 15
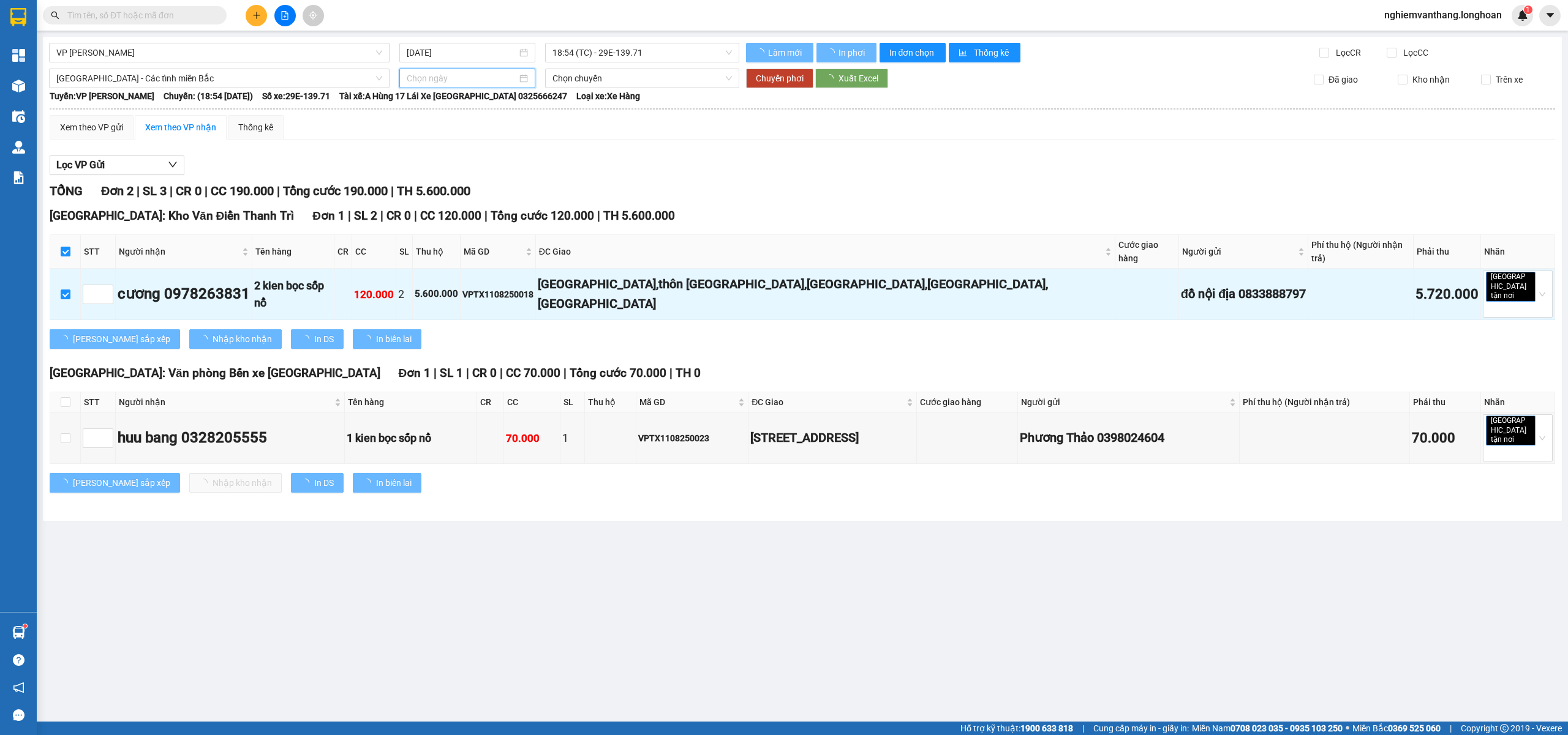
type input "12/08/2025"
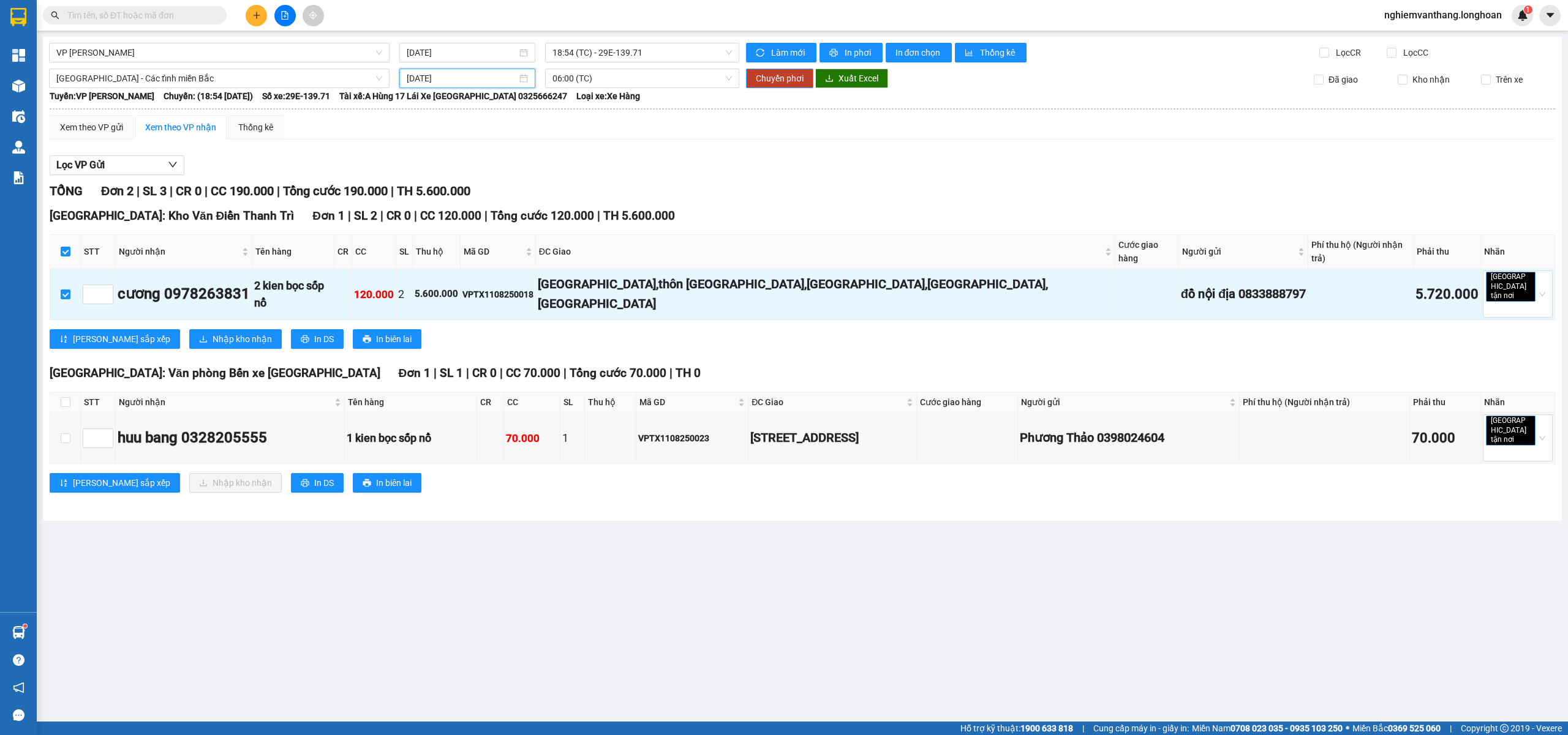
click at [770, 82] on span "Chuyển phơi" at bounding box center [779, 78] width 48 height 13
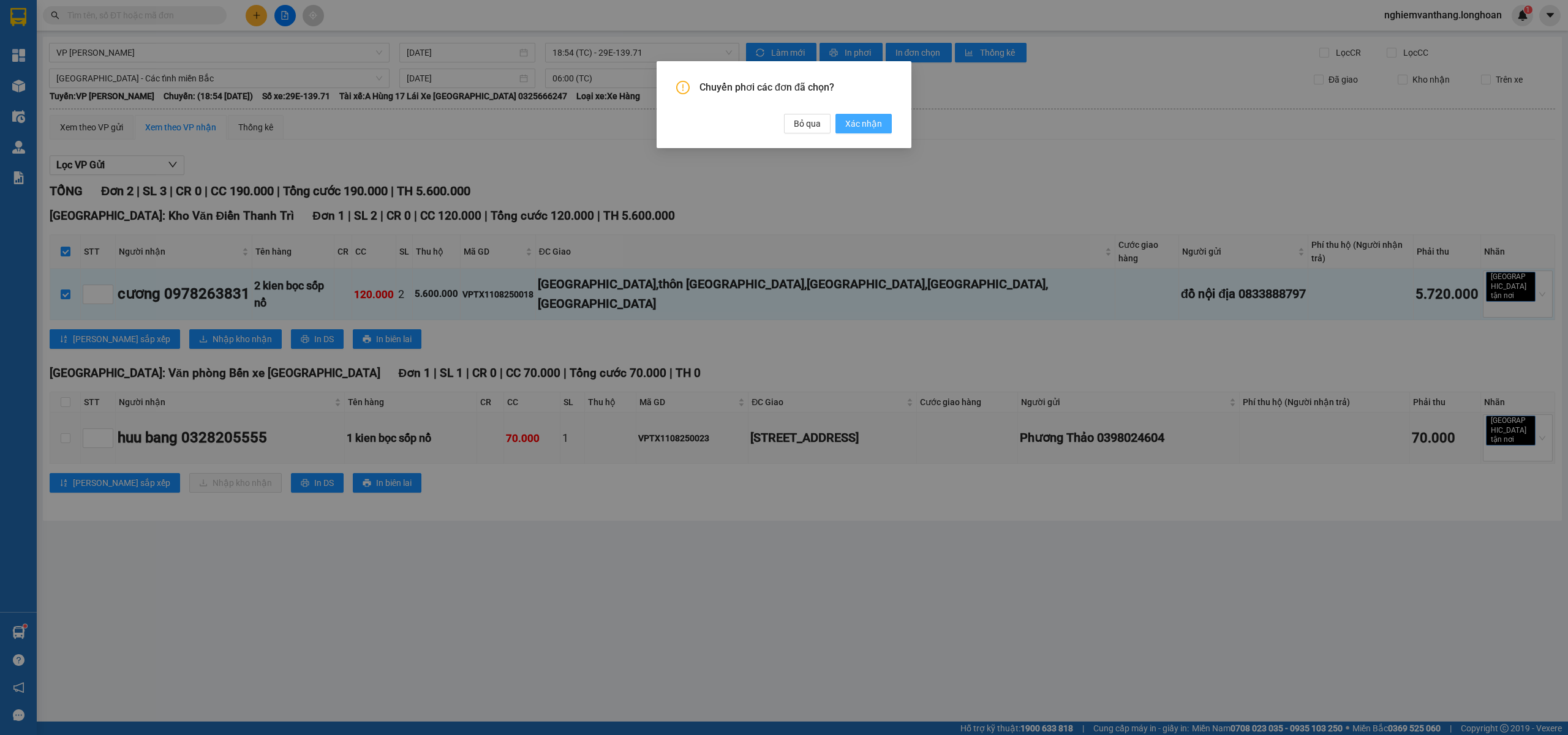
click at [873, 121] on span "Xác nhận" at bounding box center [864, 123] width 37 height 13
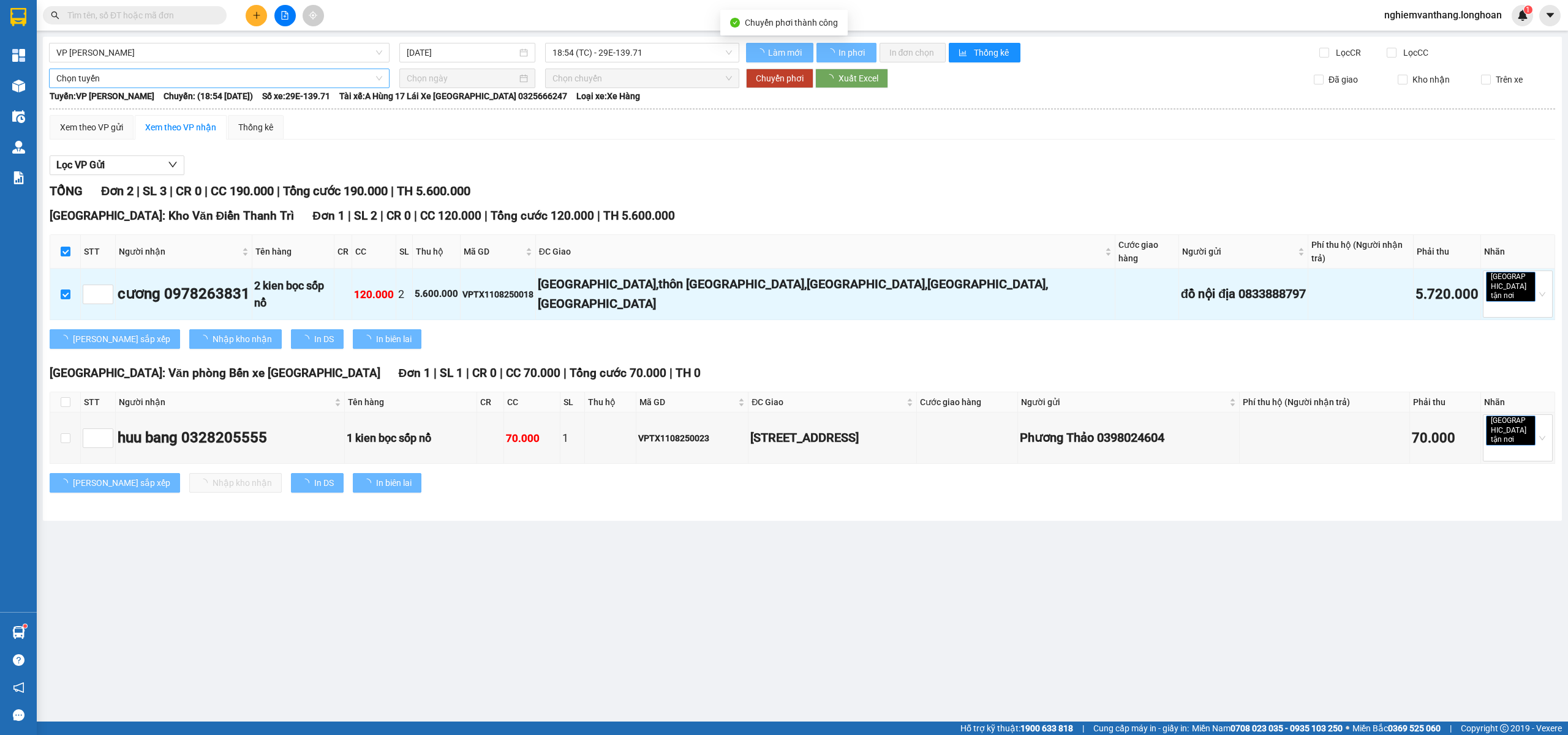
checkbox input "false"
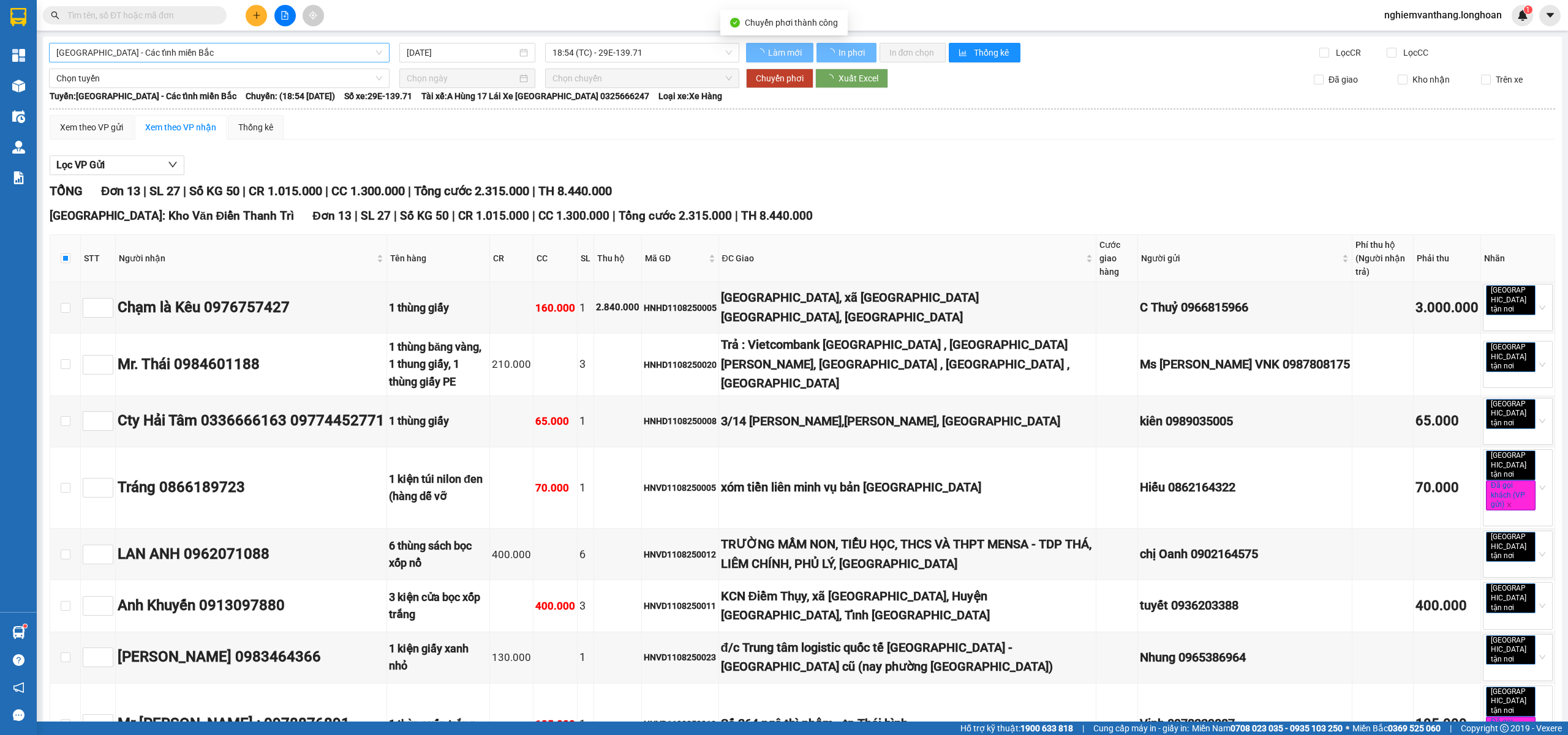
checkbox input "false"
type input "12/08/2025"
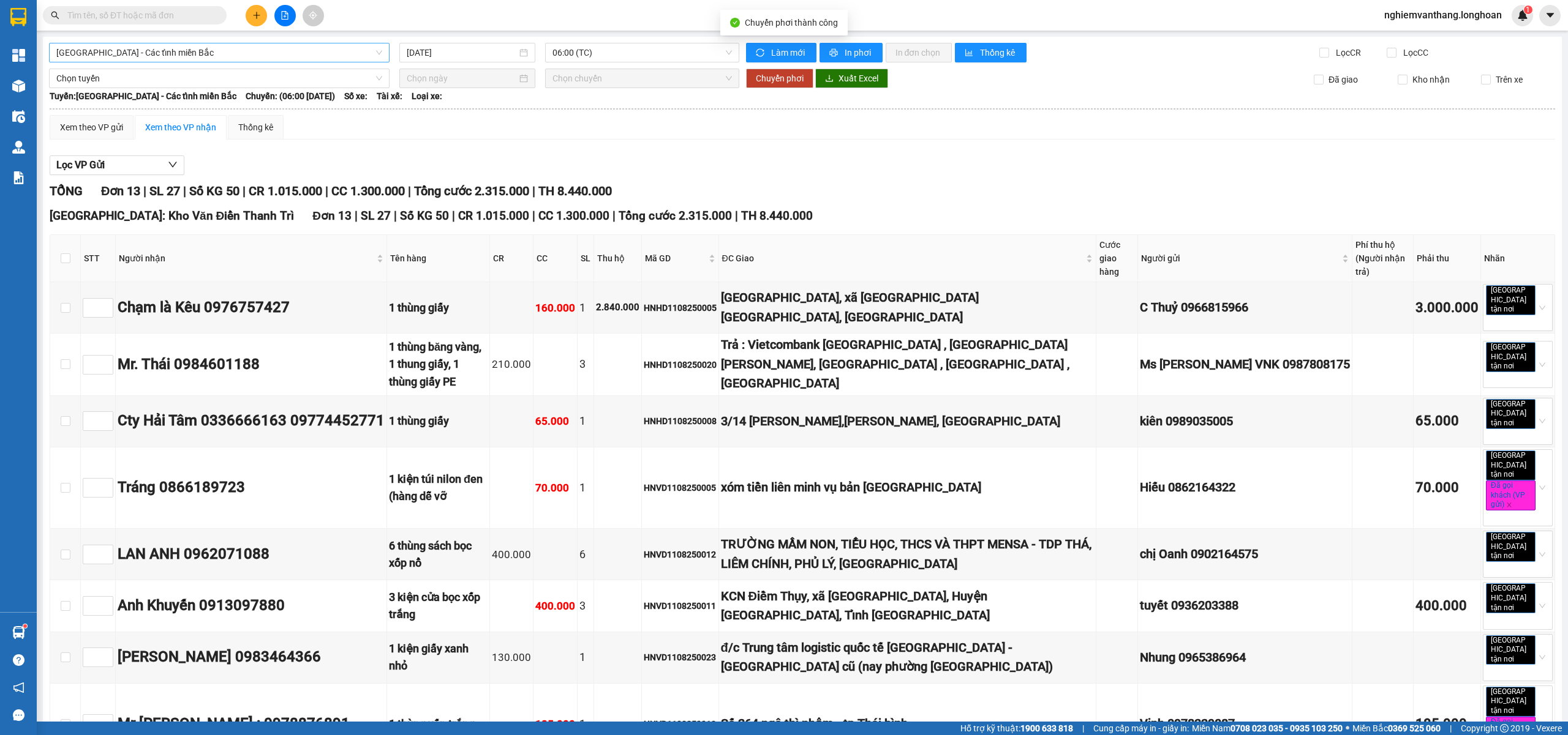
click at [143, 57] on span "[GEOGRAPHIC_DATA] - Các tỉnh miền Bắc" at bounding box center [219, 52] width 326 height 18
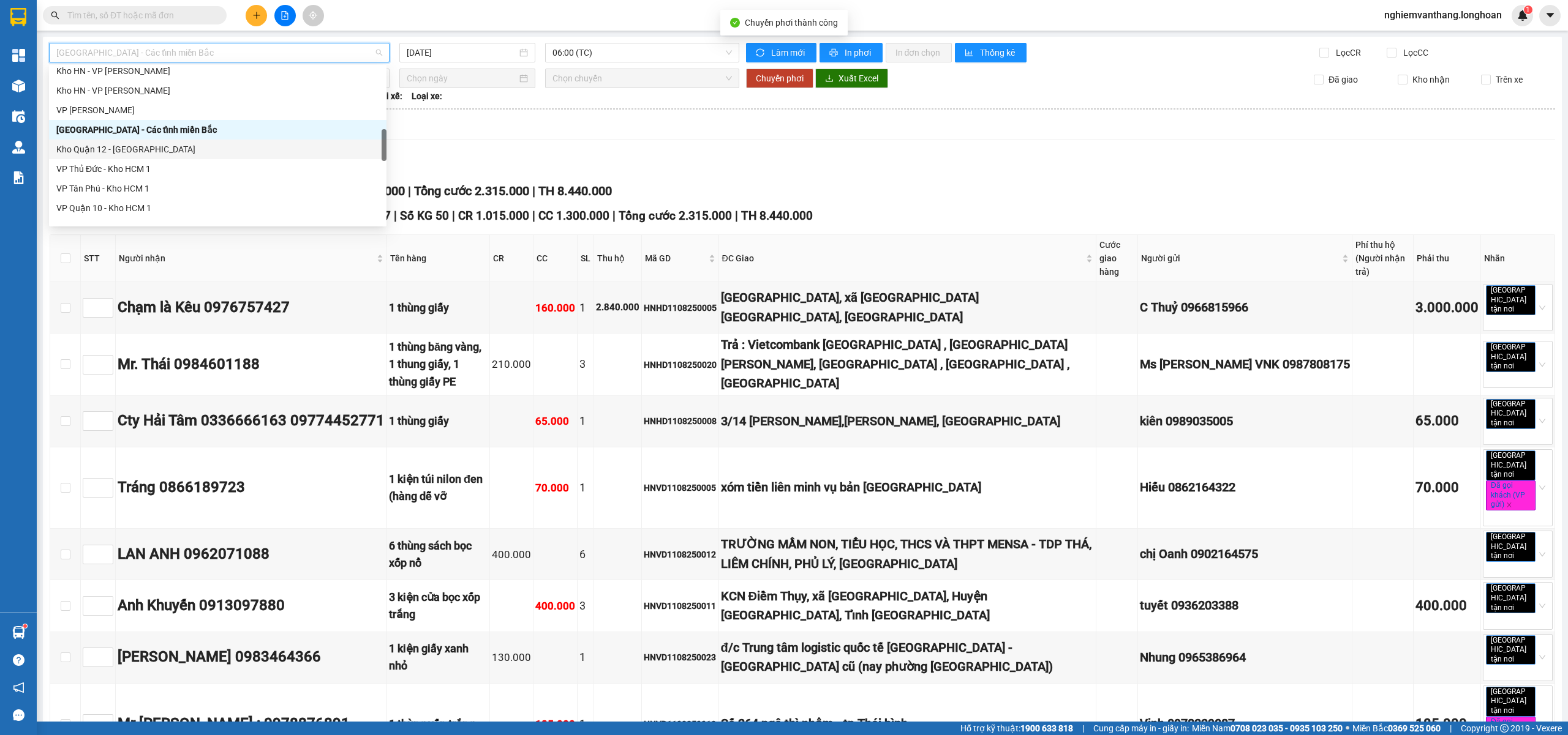
scroll to position [317, 0]
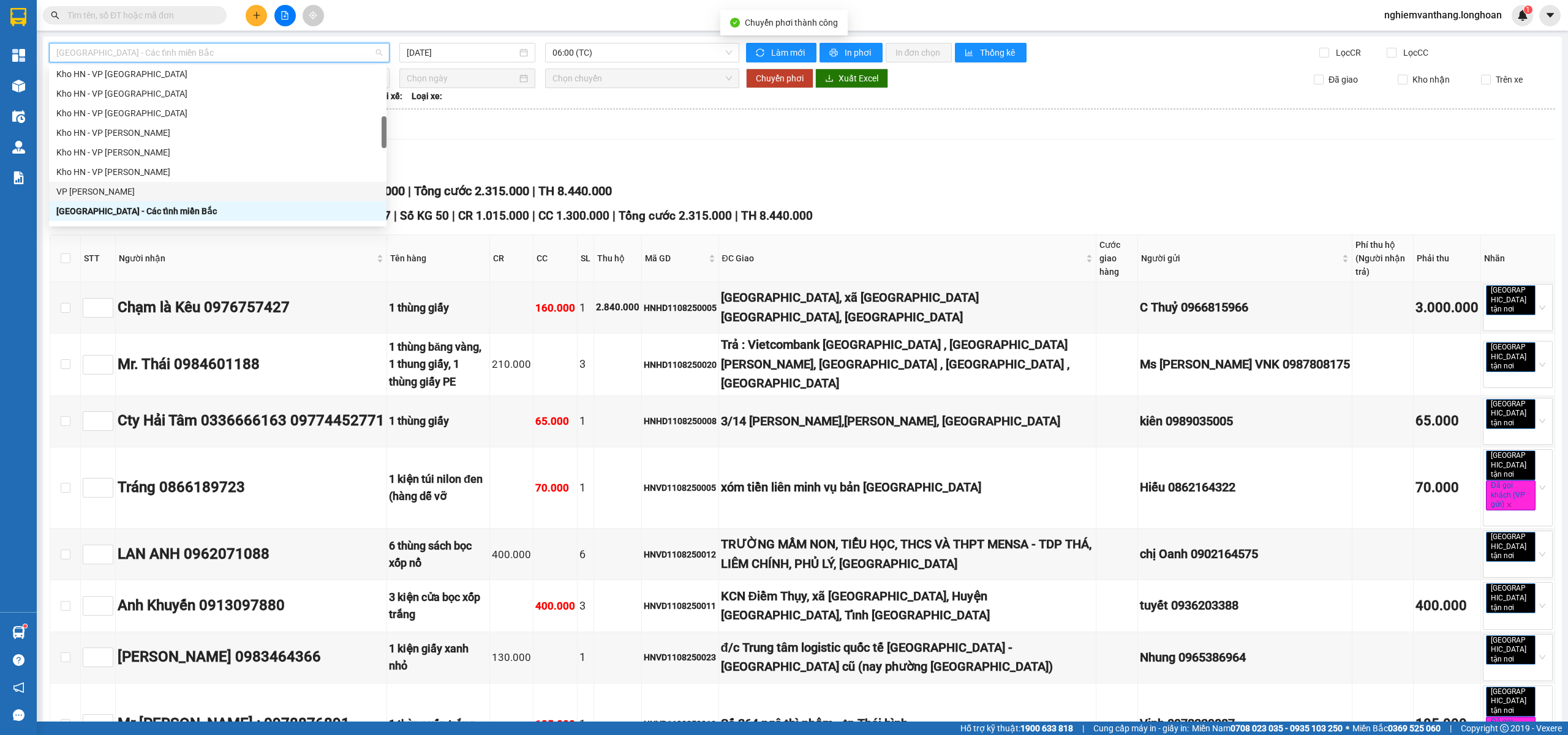
click at [119, 187] on div "VP [PERSON_NAME]" at bounding box center [218, 192] width 323 height 13
type input "11/08/2025"
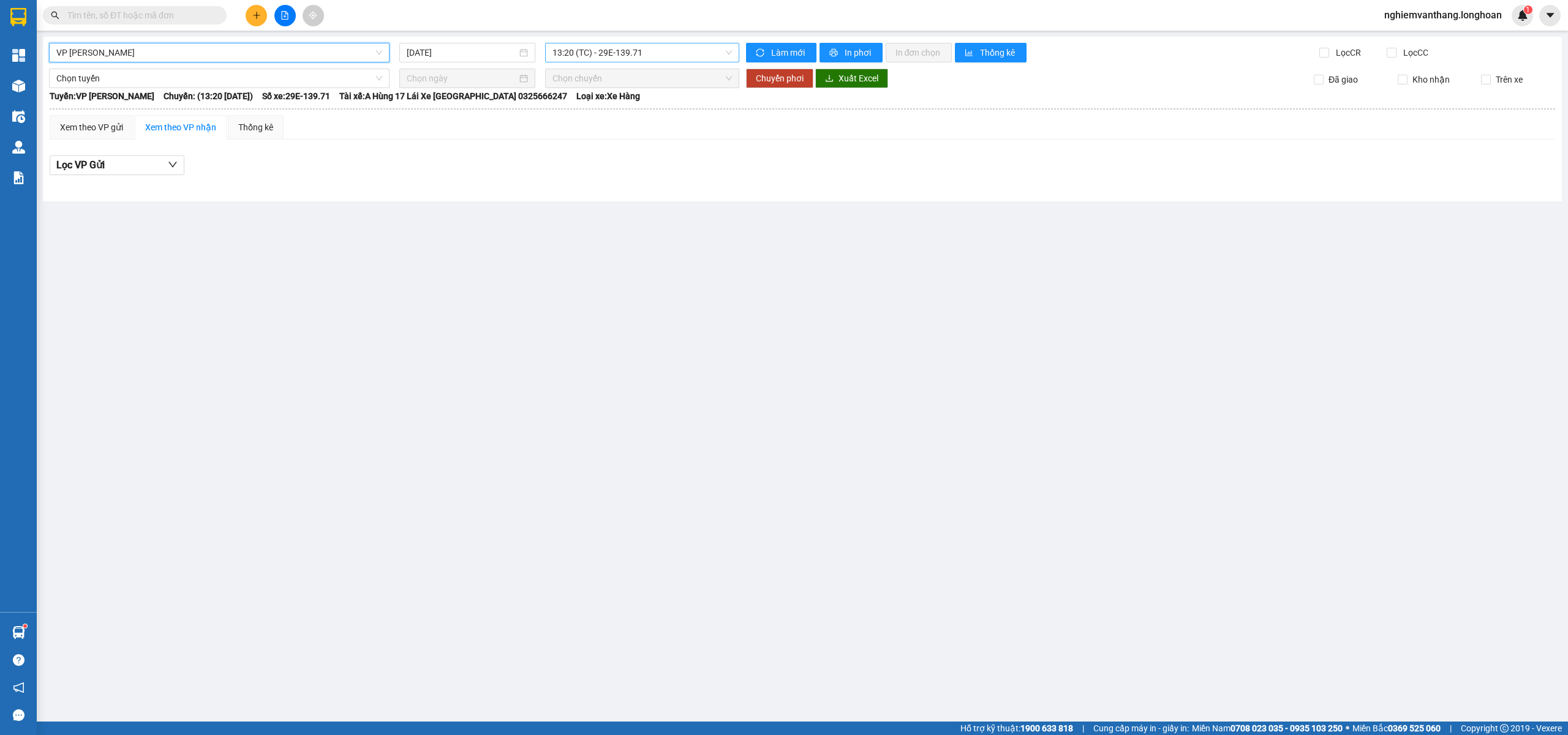
click at [571, 54] on span "13:20 (TC) - 29E-139.71" at bounding box center [642, 52] width 180 height 18
click at [451, 62] on div "VP Thanh Xuân - Kho HN 11/08/2025 13:20 (TC) - 29E-139.71 Làm mới In phơi In đơ…" at bounding box center [802, 119] width 1519 height 165
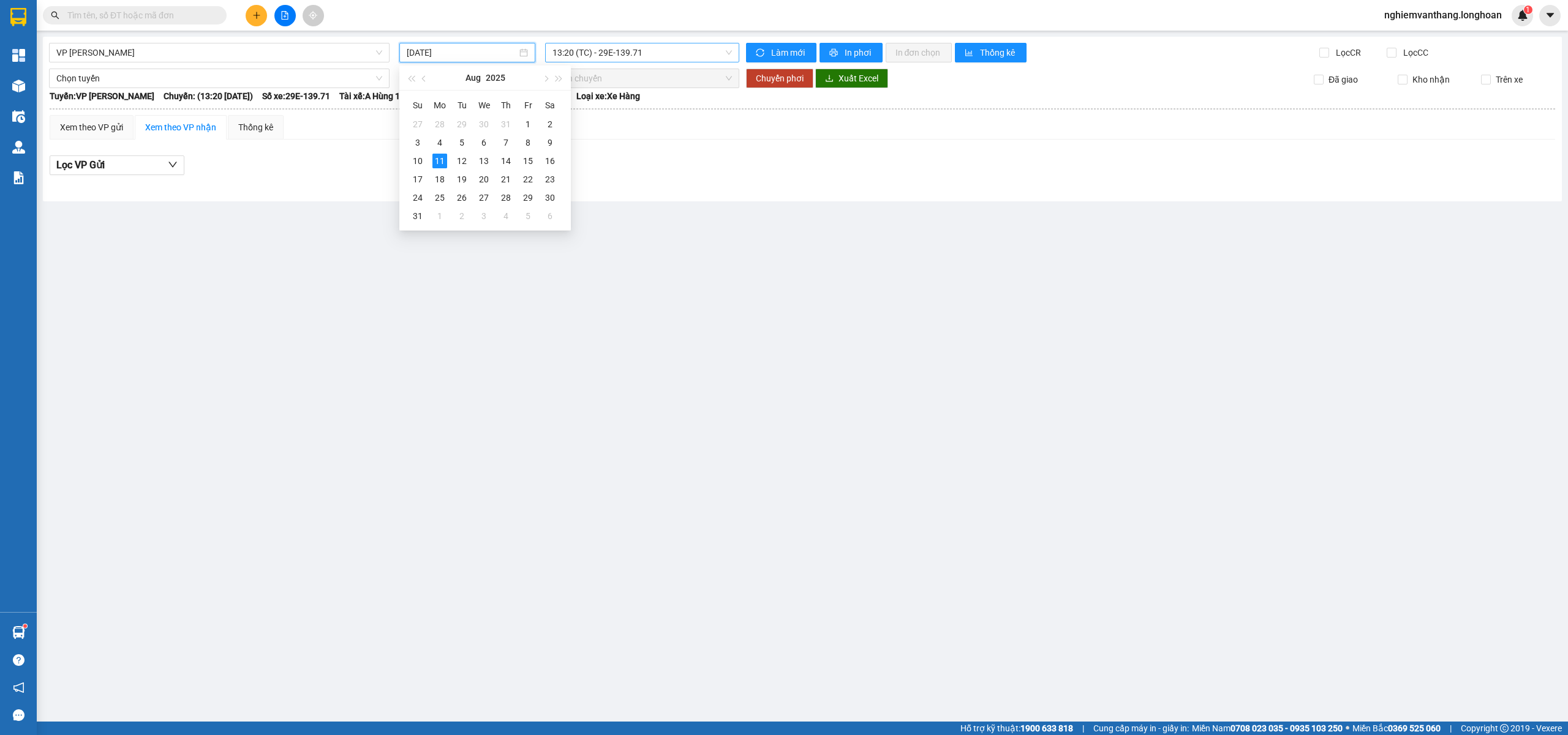
click at [589, 50] on span "13:20 (TC) - 29E-139.71" at bounding box center [642, 52] width 180 height 18
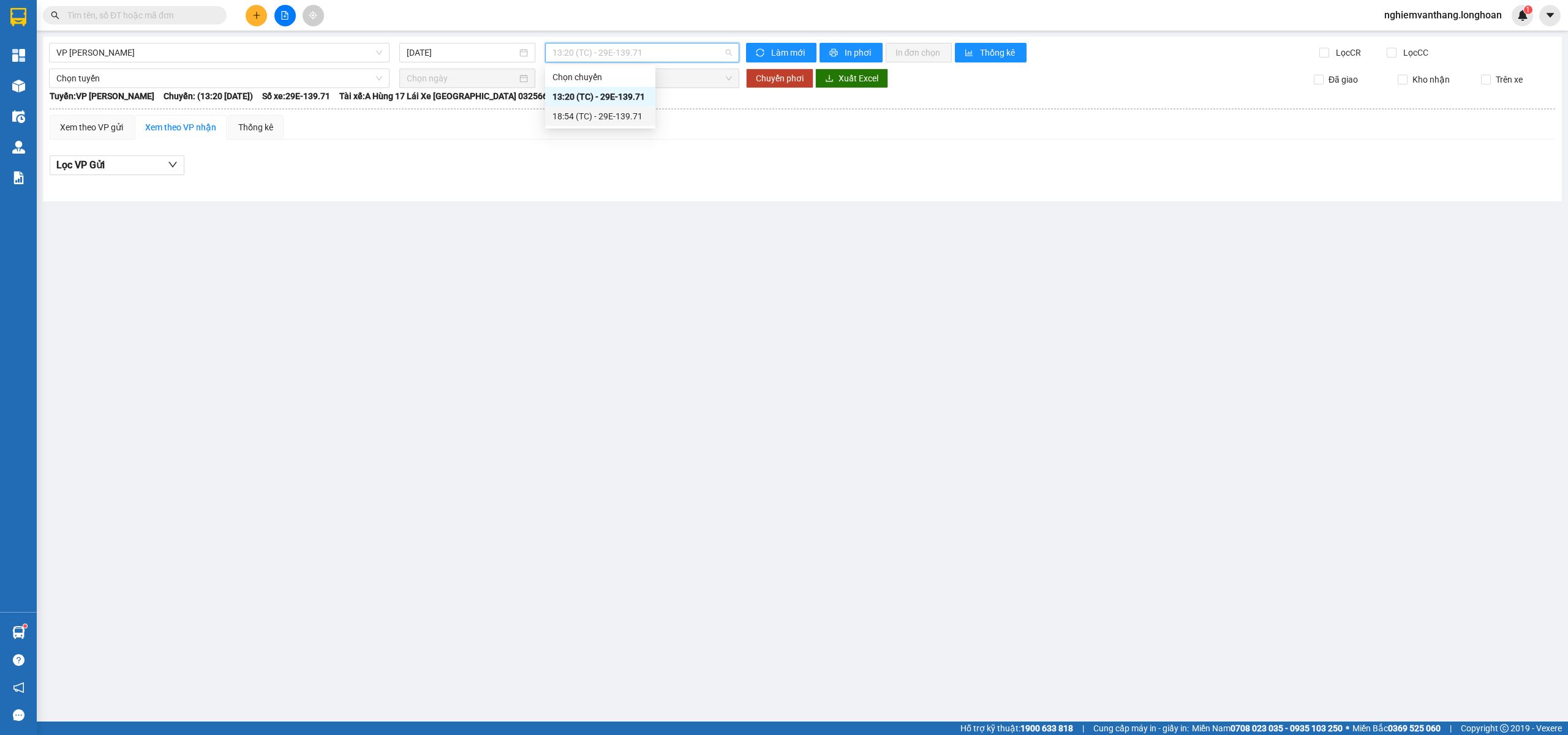
click at [604, 107] on div "18:54 (TC) - 29E-139.71" at bounding box center [600, 116] width 110 height 20
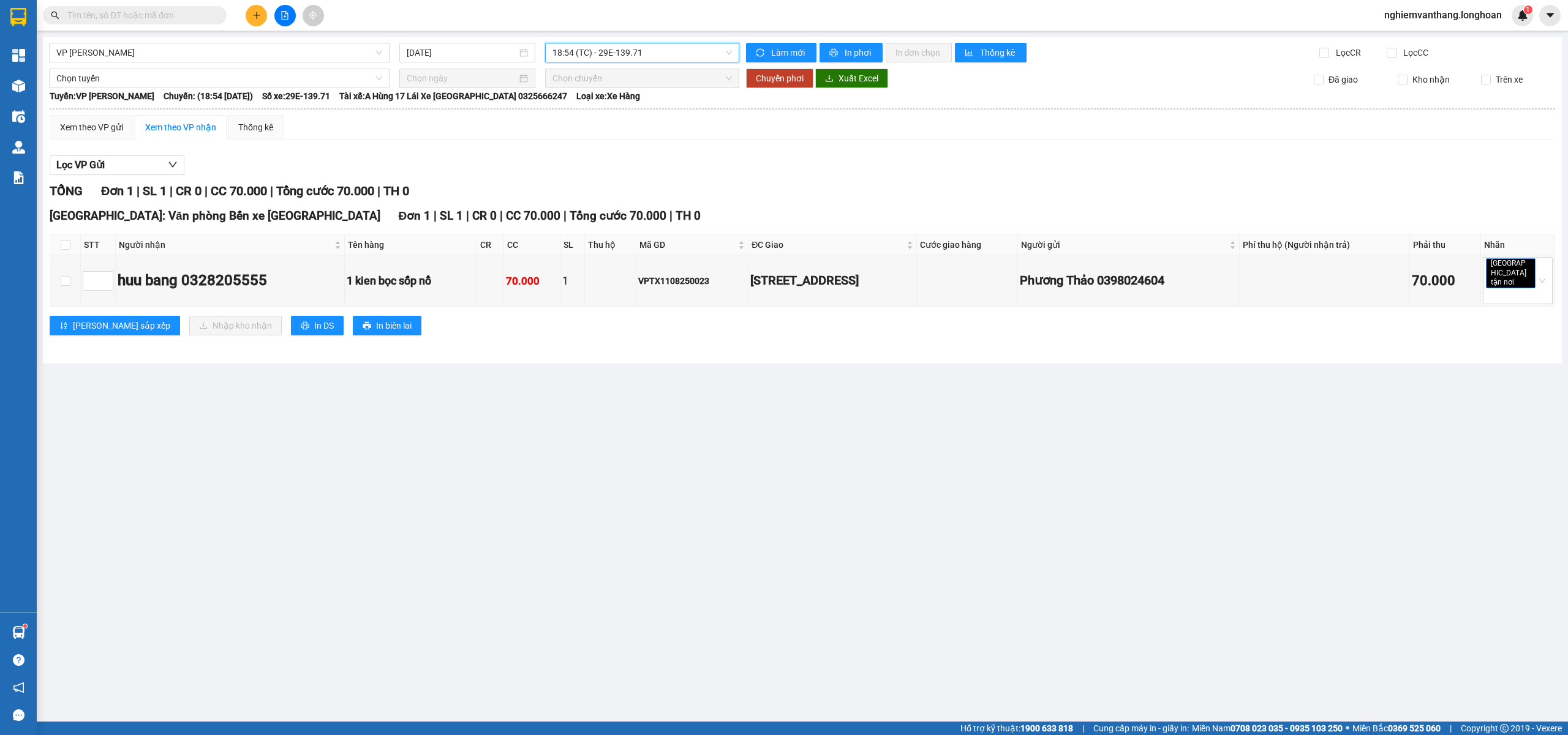
drag, startPoint x: 59, startPoint y: 243, endPoint x: 68, endPoint y: 241, distance: 9.2
click at [60, 243] on th at bounding box center [65, 245] width 31 height 20
click at [68, 241] on input "checkbox" at bounding box center [65, 245] width 10 height 10
checkbox input "true"
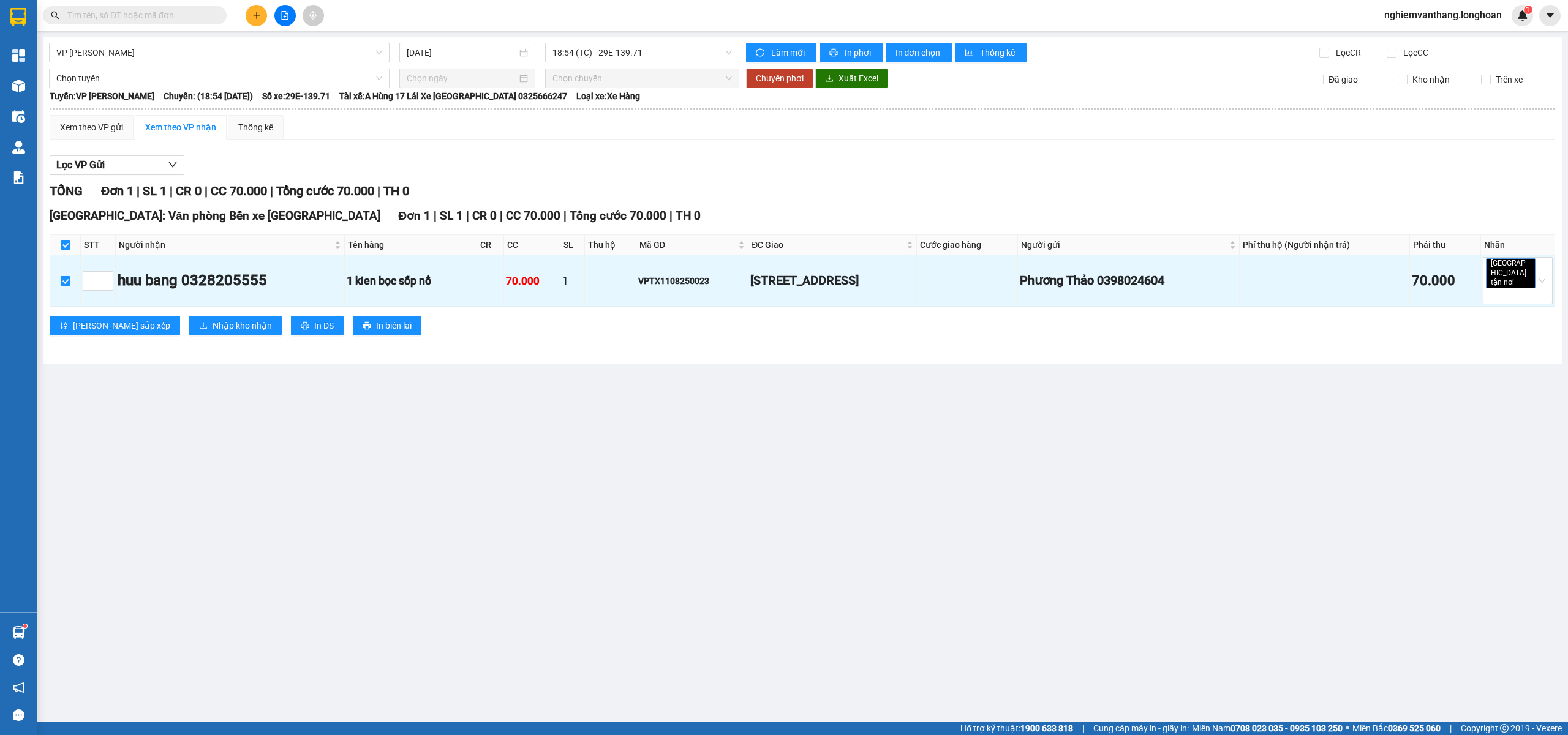
click at [89, 67] on div "VP Thanh Xuân - Kho HN 11/08/2025 18:54 (TC) - 29E-139.71 Làm mới In phơi In đơ…" at bounding box center [802, 200] width 1519 height 327
drag, startPoint x: 90, startPoint y: 89, endPoint x: 112, endPoint y: 86, distance: 22.2
click at [92, 89] on th "Tuyến: VP Thanh Xuân - Kho HN Chuyến: (18:54 - 11/08/2025) Số xe: 29E-139.71 Tà…" at bounding box center [802, 96] width 1506 height 15
click at [114, 79] on span "Chọn tuyến" at bounding box center [219, 78] width 326 height 18
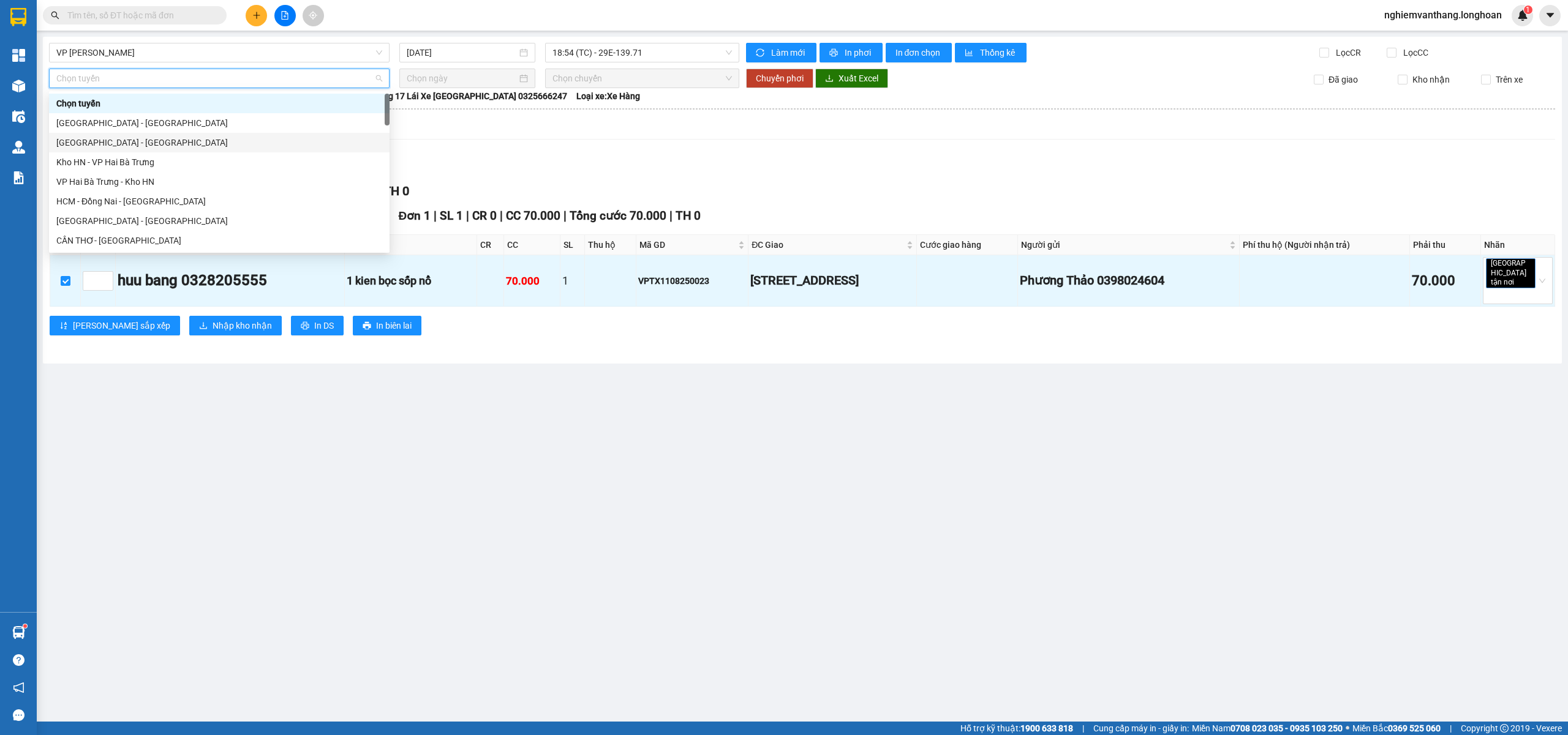
click at [107, 137] on div "Hà Nội - Hải Phòng" at bounding box center [219, 143] width 326 height 13
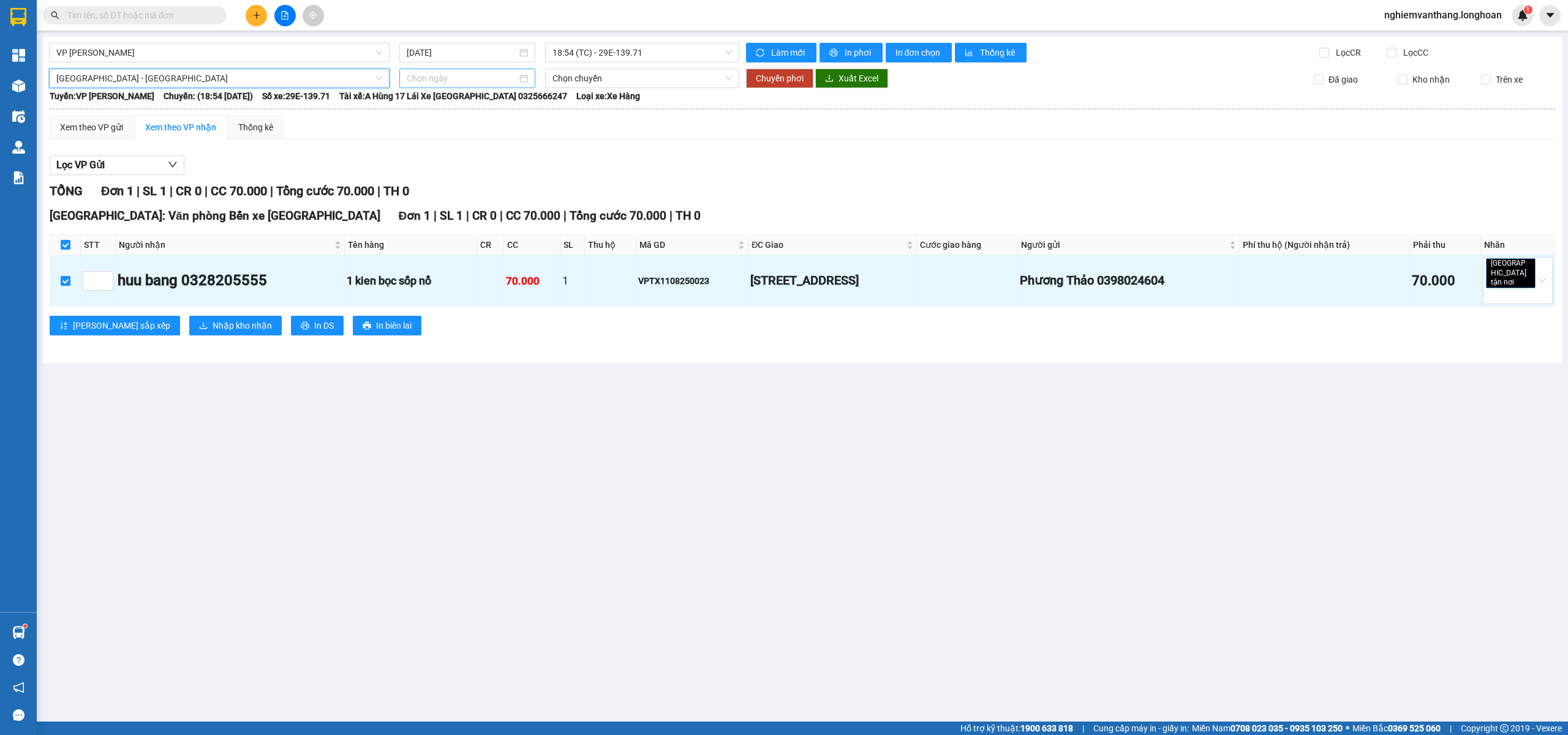
drag, startPoint x: 429, startPoint y: 76, endPoint x: 448, endPoint y: 87, distance: 22.0
click at [429, 75] on input at bounding box center [462, 78] width 110 height 13
type input "11/08/2025"
drag, startPoint x: 443, startPoint y: 187, endPoint x: 453, endPoint y: 171, distance: 18.9
click at [442, 184] on div "11" at bounding box center [440, 187] width 15 height 15
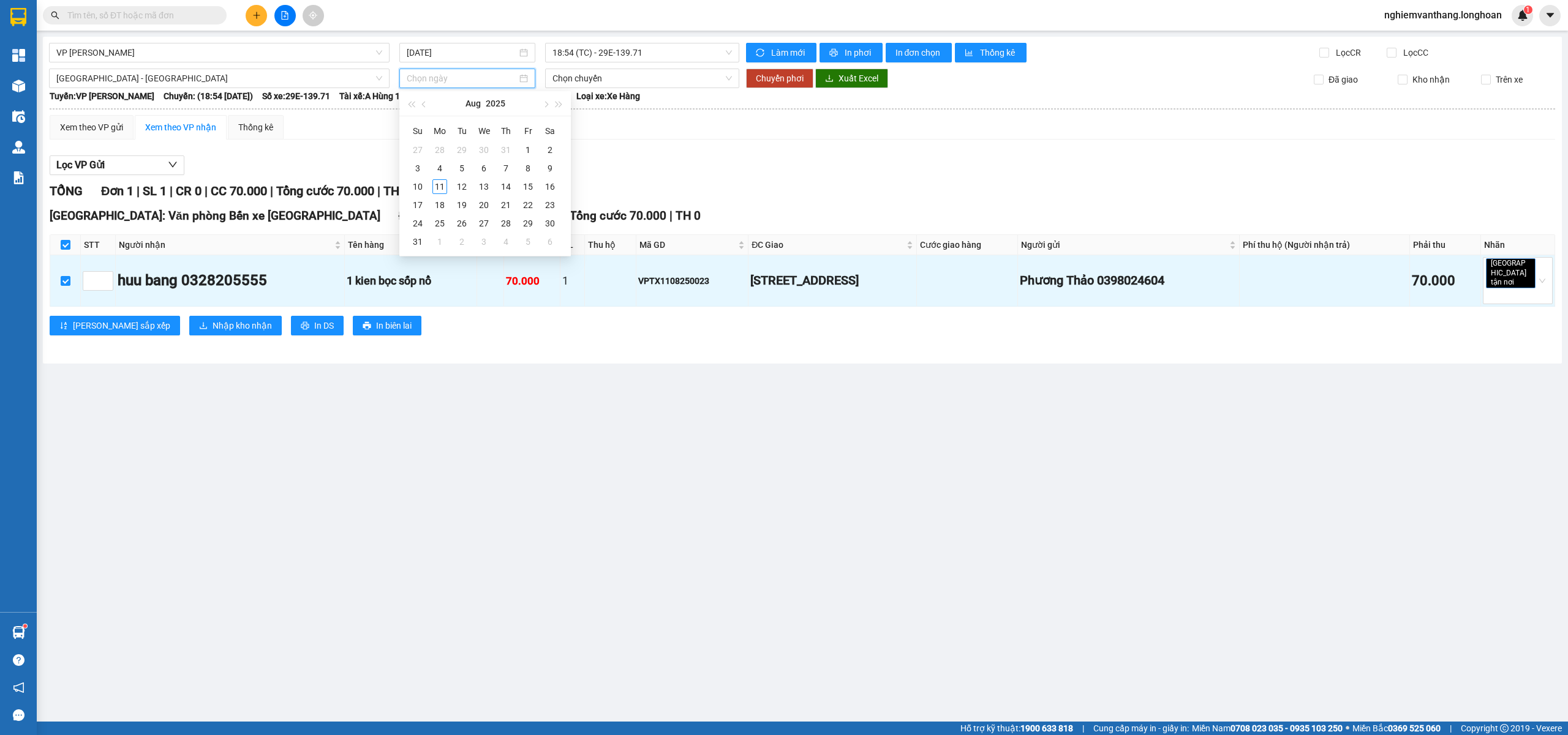
type input "11/08/2025"
click at [779, 79] on span "Chuyển phơi" at bounding box center [779, 78] width 48 height 13
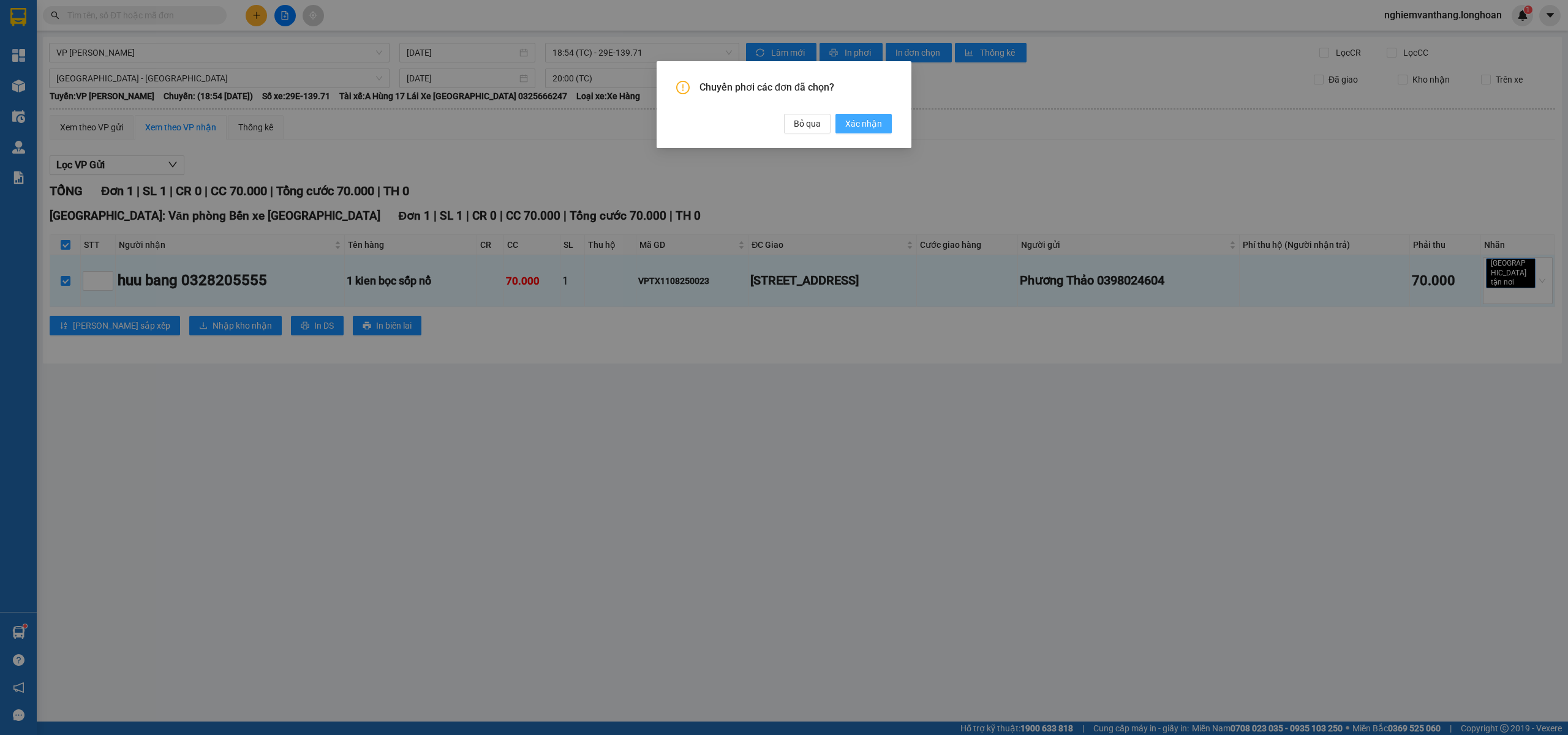
click at [871, 126] on span "Xác nhận" at bounding box center [864, 123] width 37 height 13
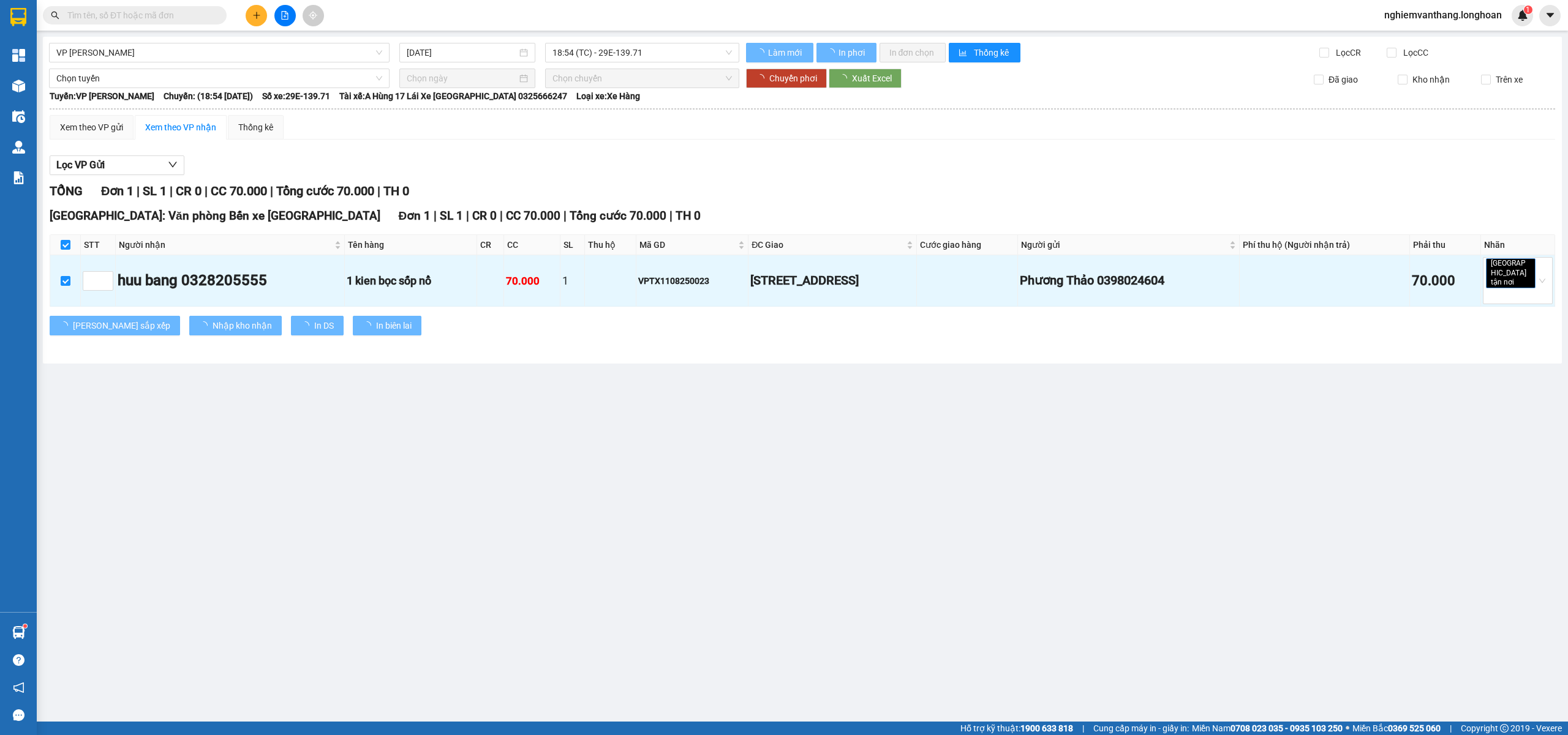
checkbox input "false"
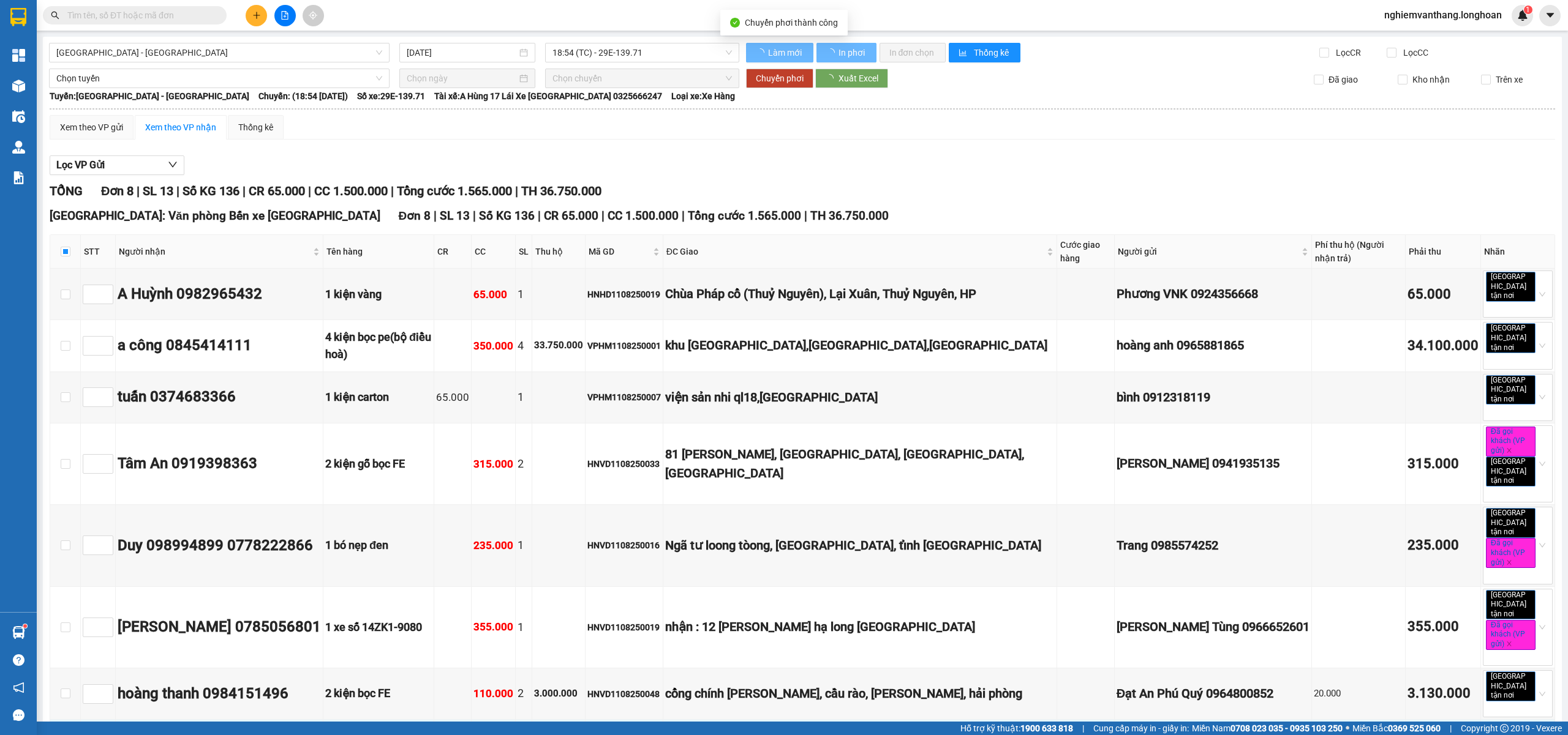
checkbox input "false"
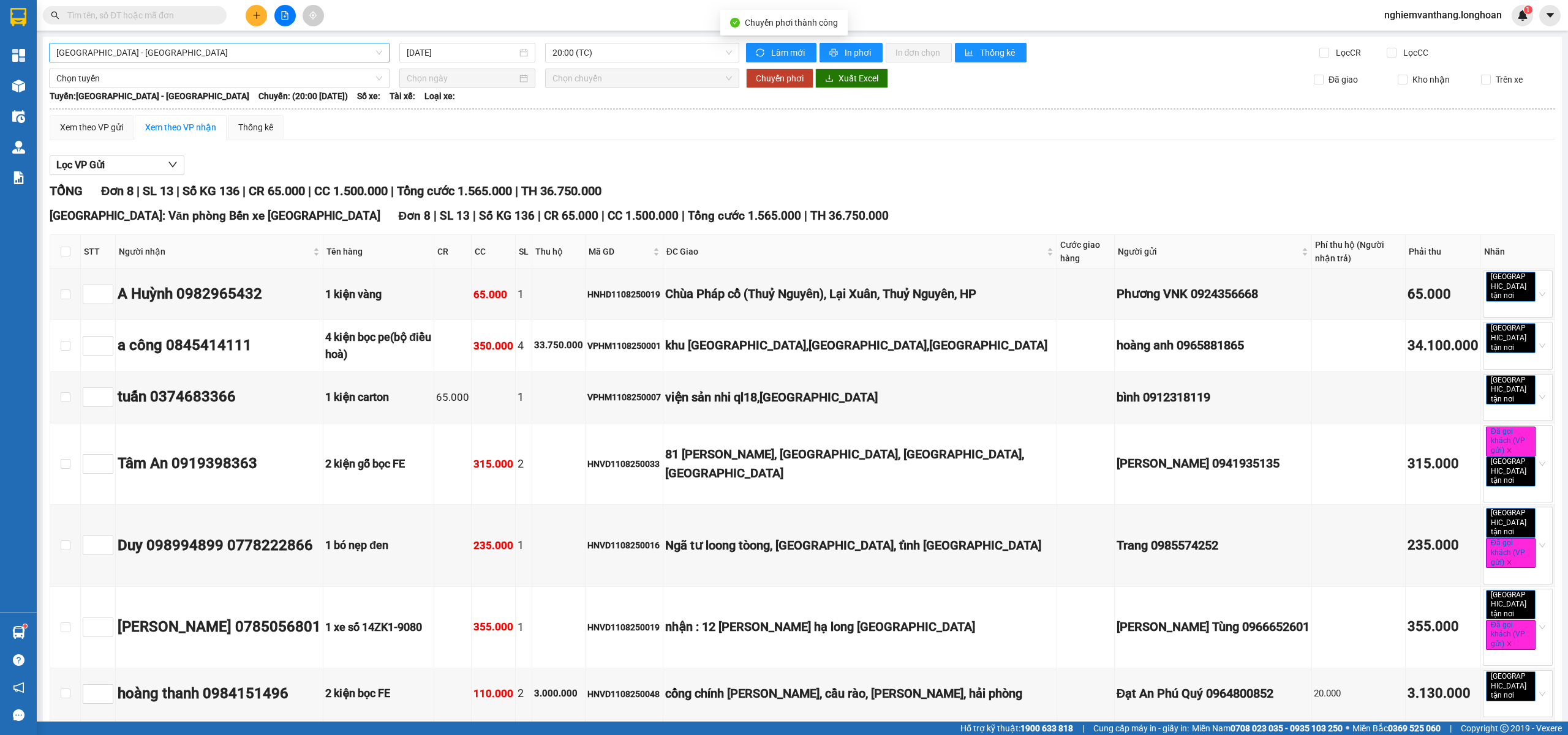
click at [104, 47] on span "Hà Nội - Hải Phòng" at bounding box center [219, 52] width 326 height 18
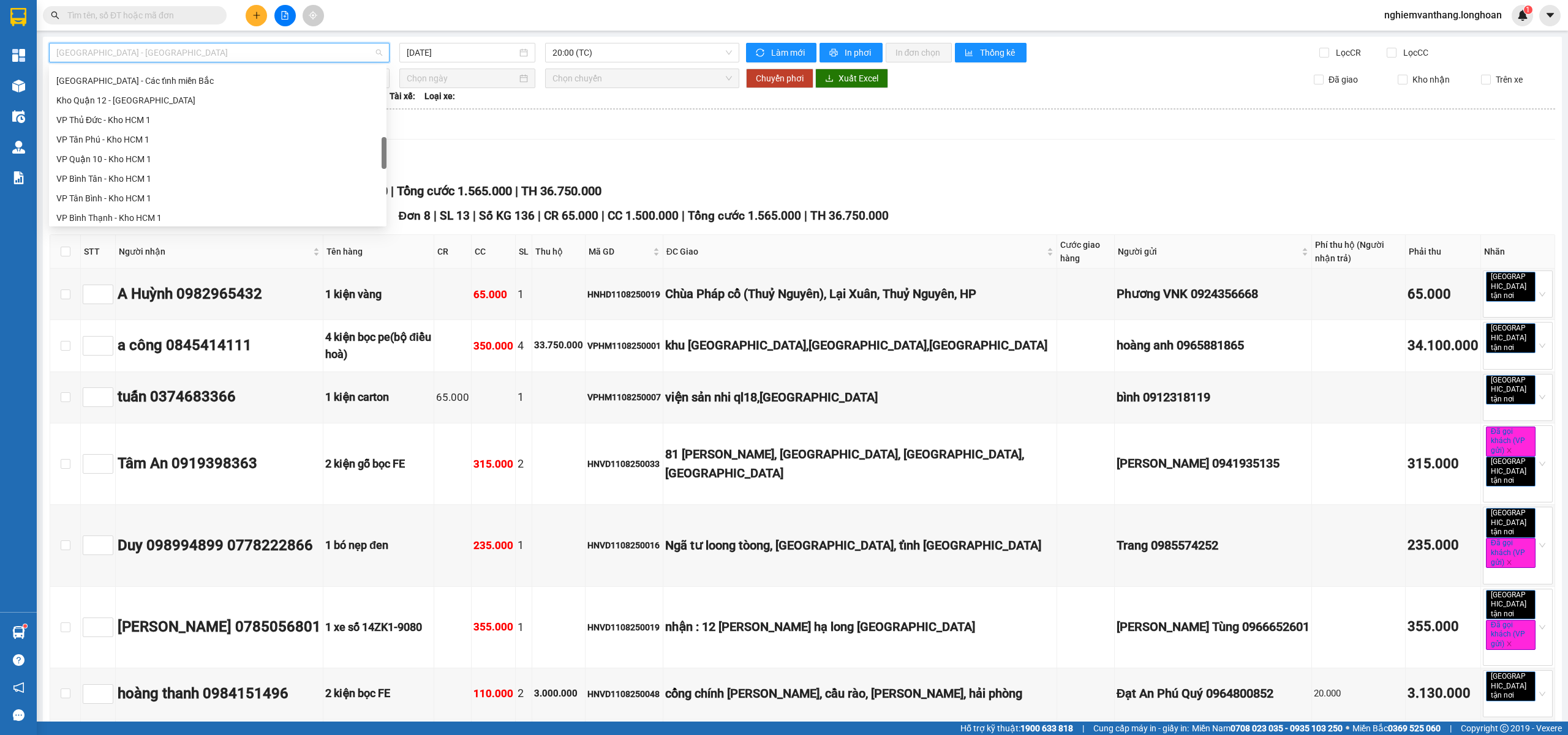
scroll to position [529, 0]
click at [121, 174] on div "VP Long Biên - Kho HN" at bounding box center [218, 175] width 323 height 13
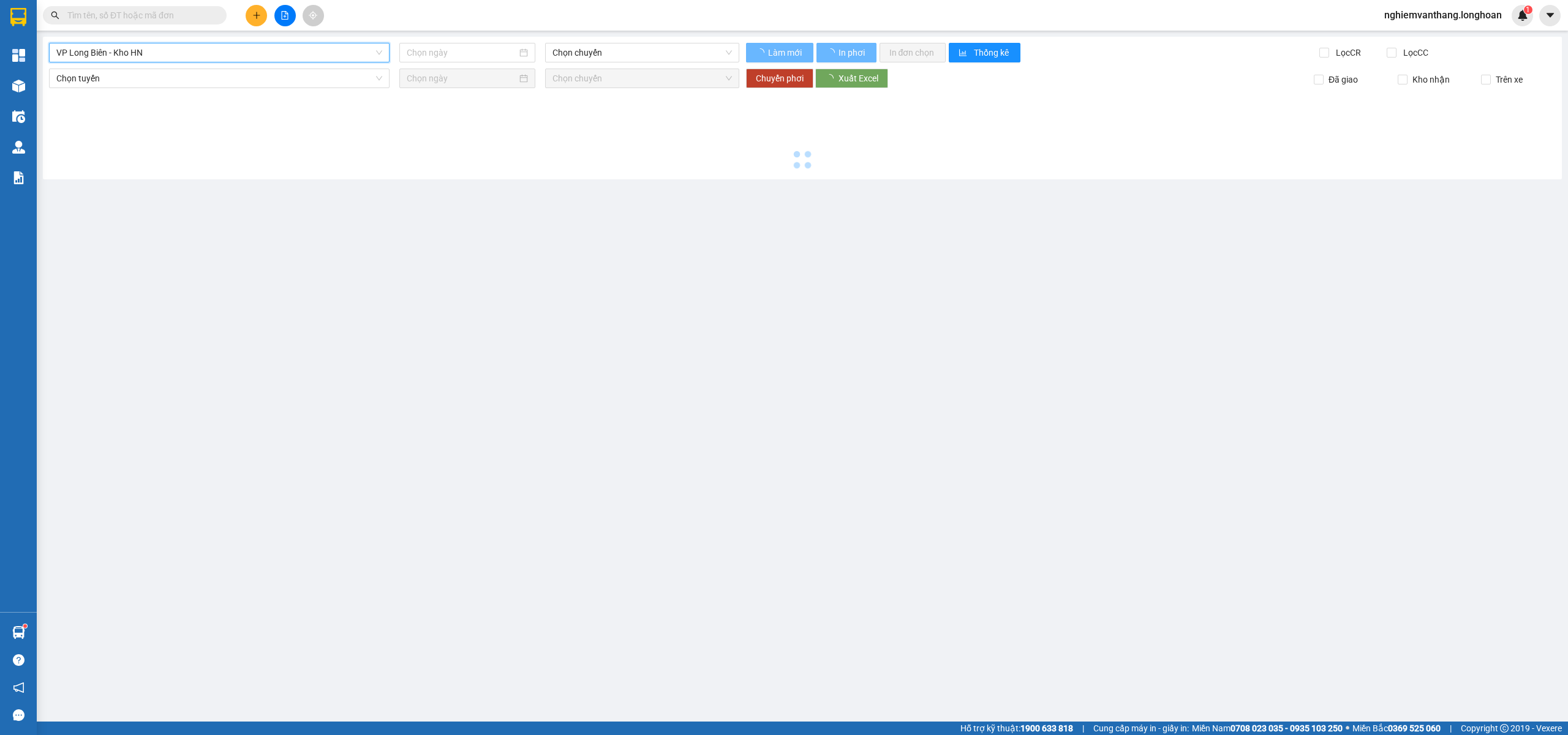
type input "11/08/2025"
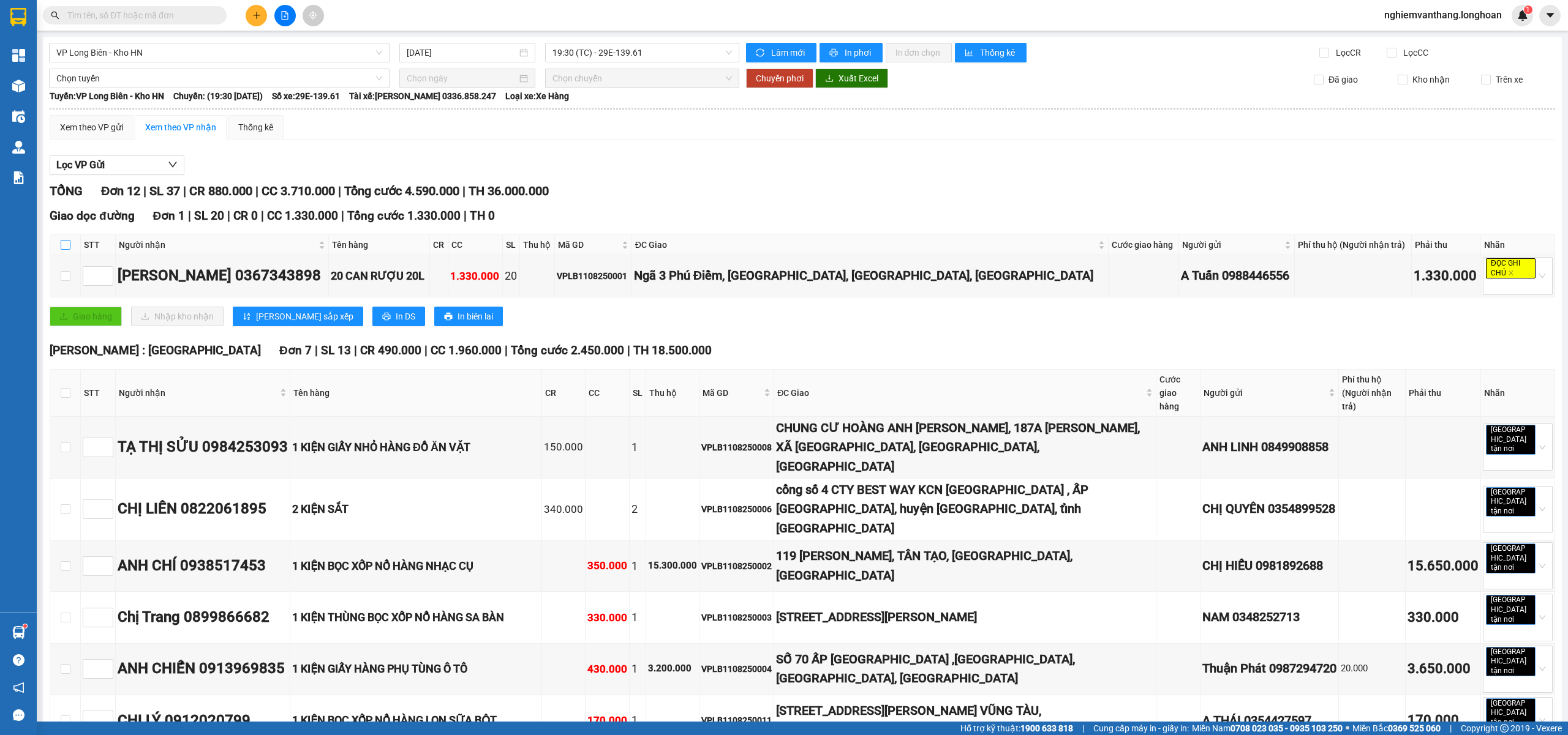
click at [62, 243] on input "checkbox" at bounding box center [65, 245] width 10 height 10
checkbox input "true"
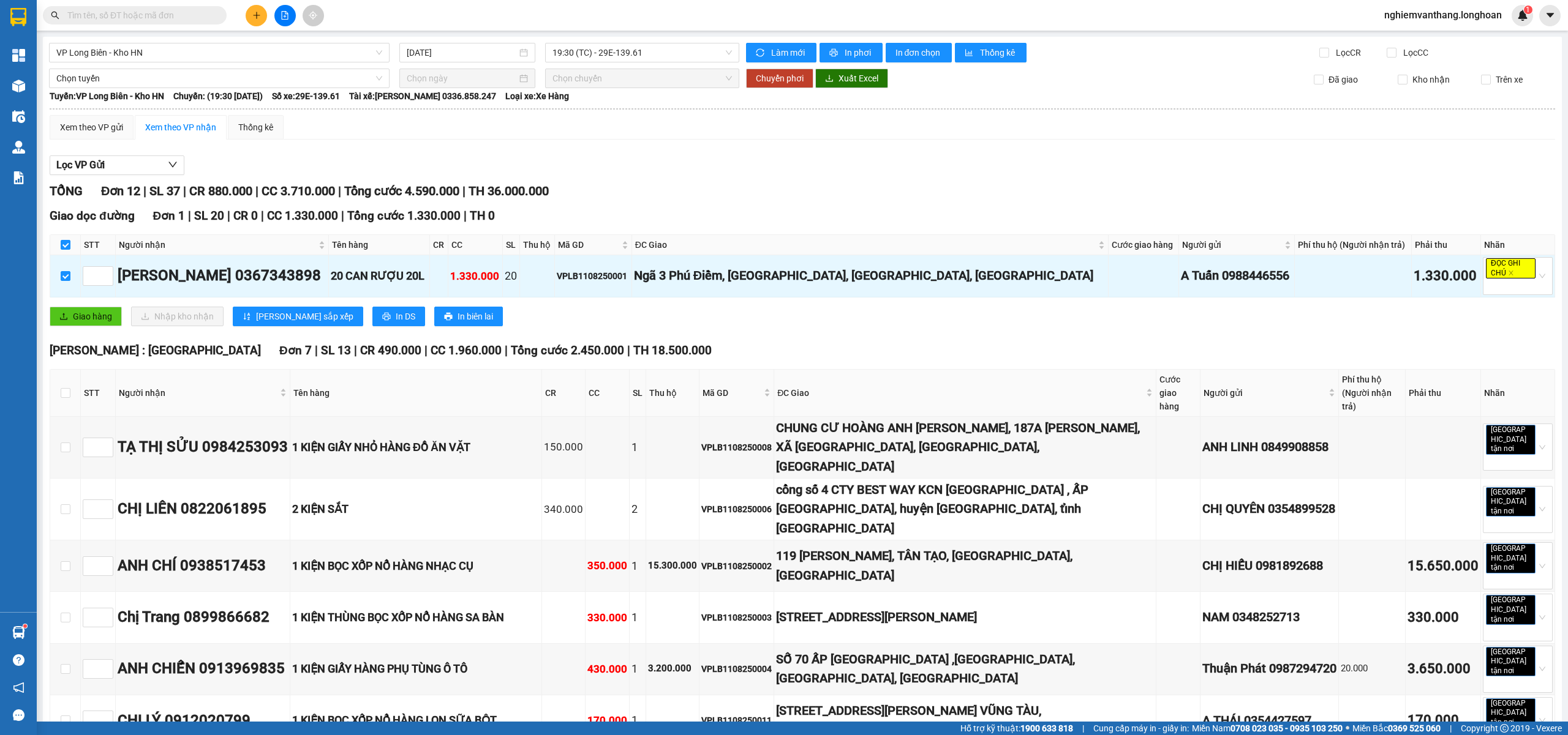
scroll to position [163, 0]
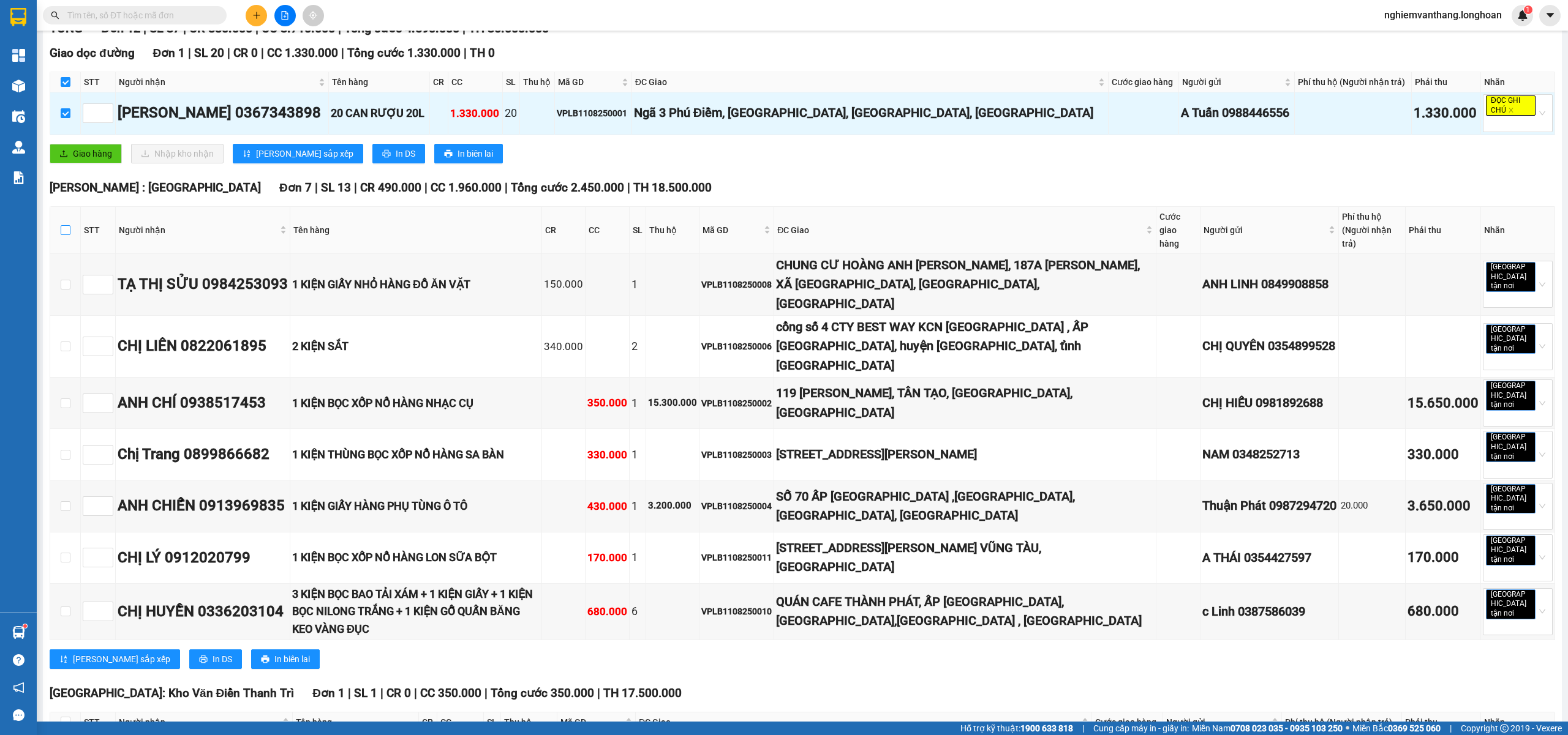
drag, startPoint x: 62, startPoint y: 230, endPoint x: 118, endPoint y: 226, distance: 56.1
click at [64, 230] on input "checkbox" at bounding box center [65, 230] width 10 height 10
checkbox input "true"
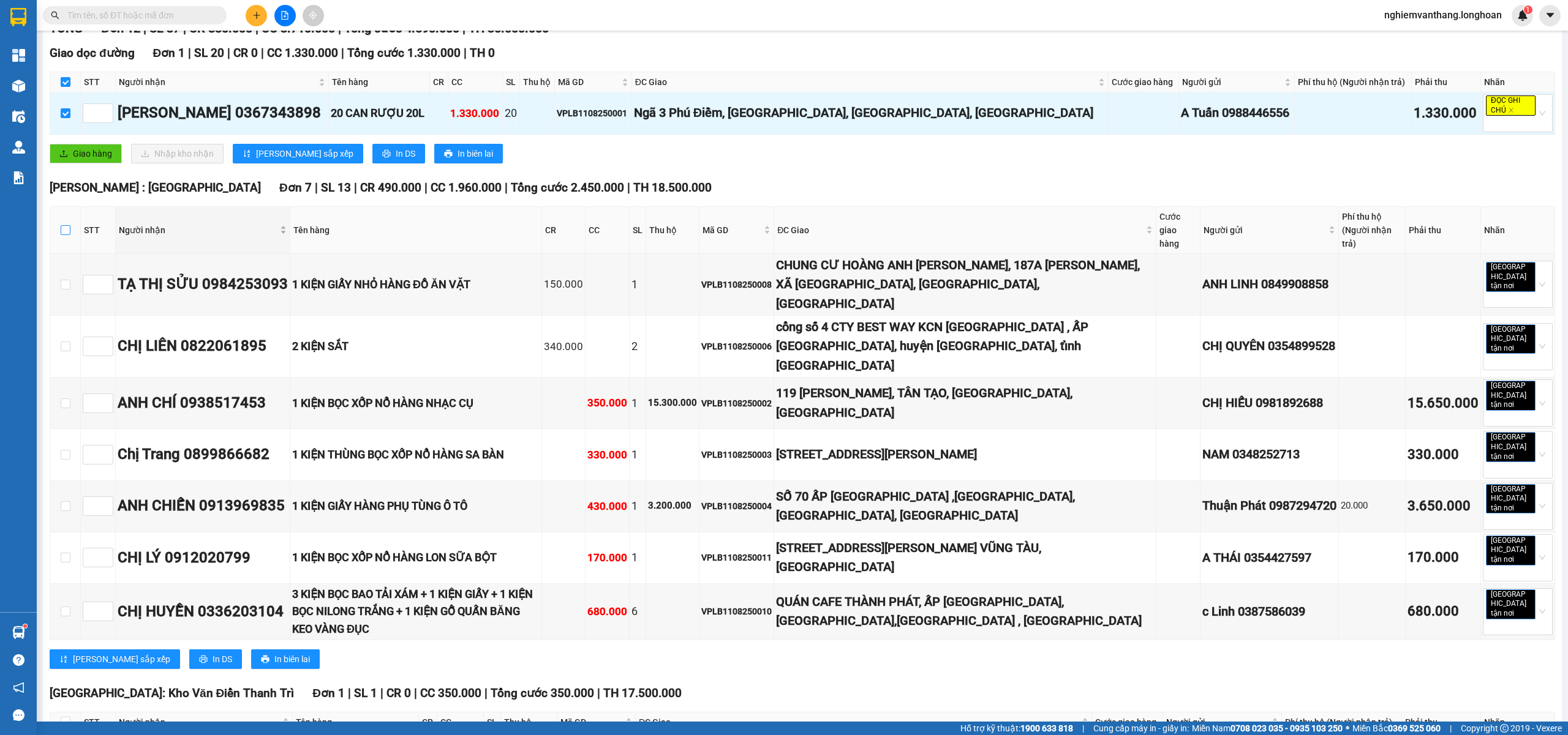
checkbox input "true"
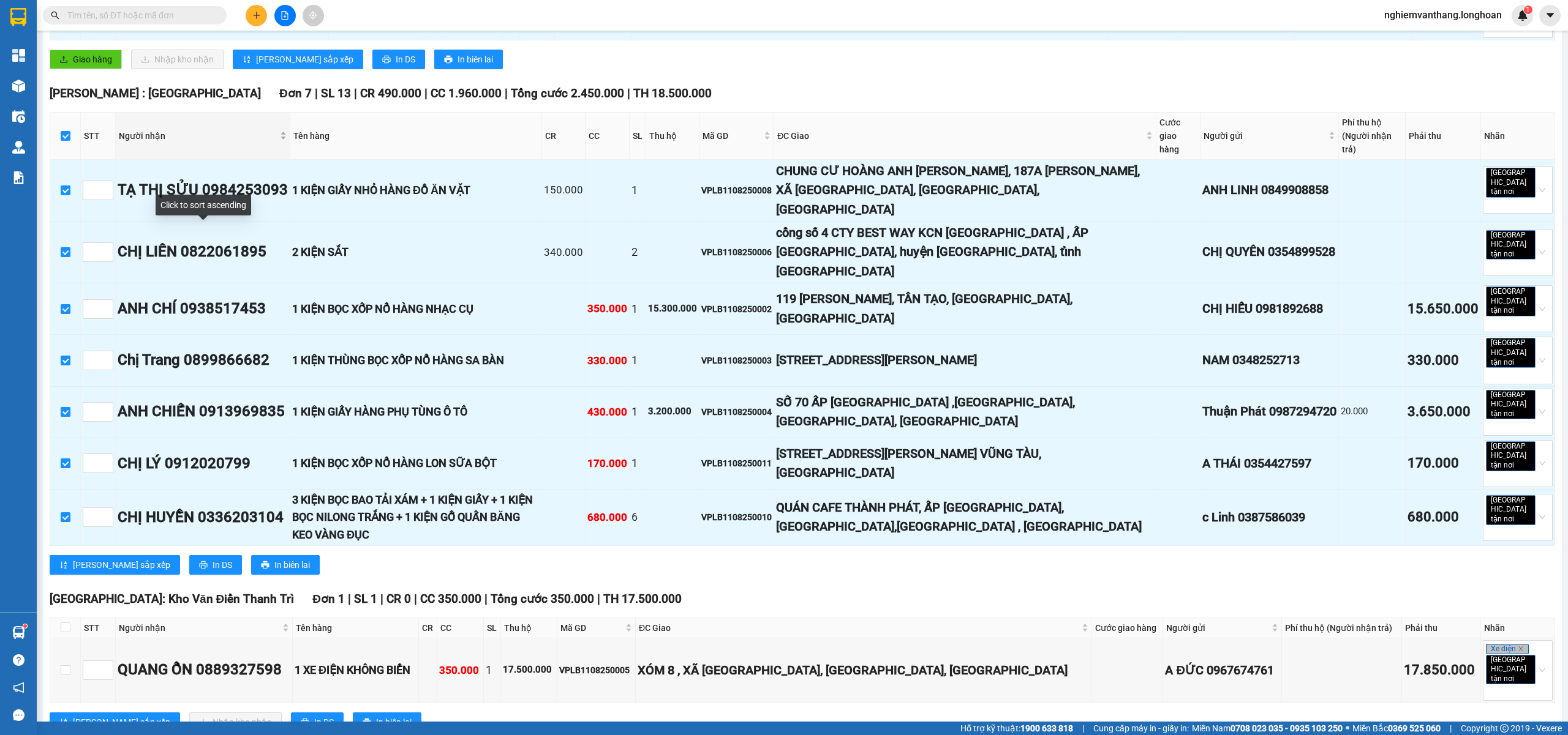
scroll to position [490, 0]
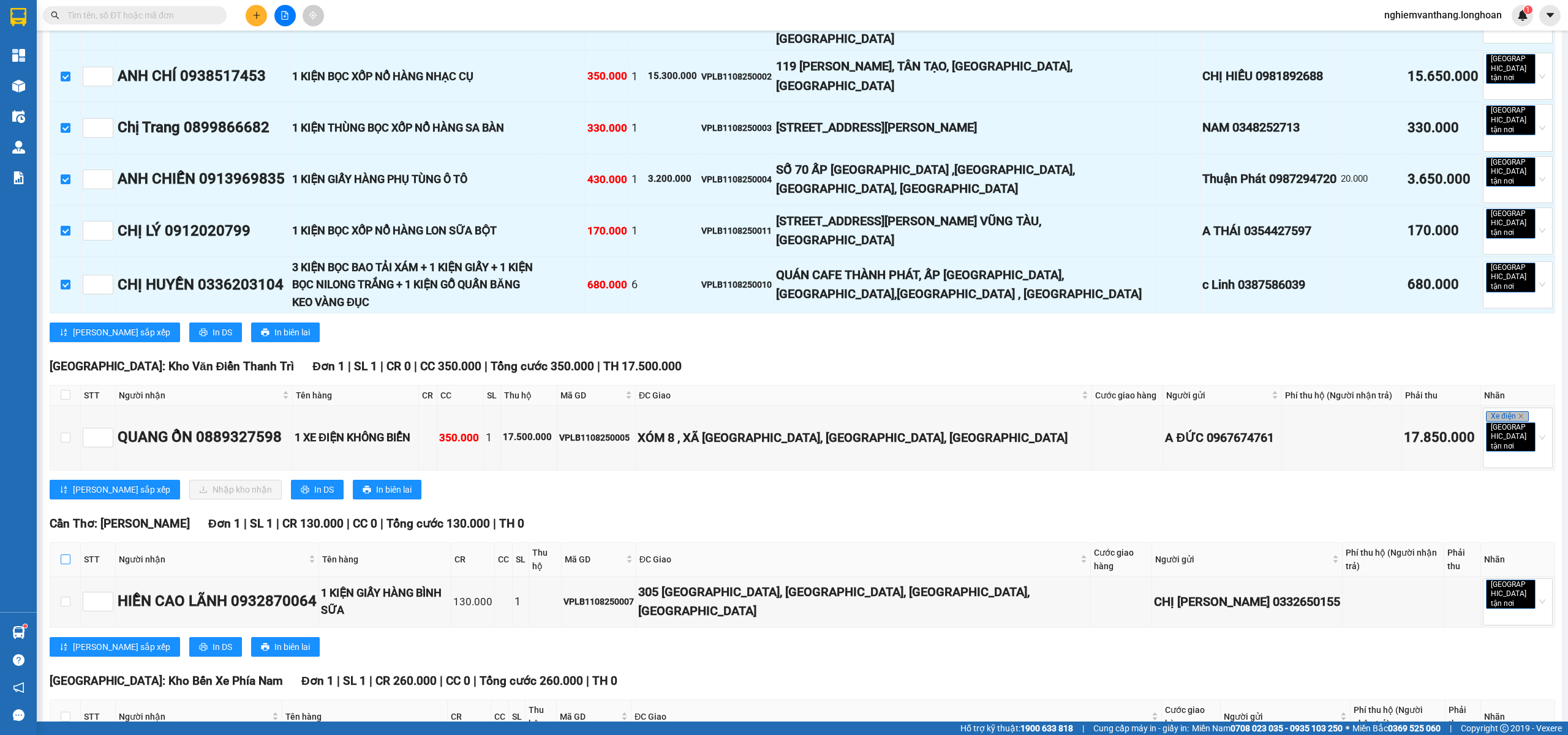
drag, startPoint x: 66, startPoint y: 481, endPoint x: 62, endPoint y: 475, distance: 7.2
click at [65, 555] on input "checkbox" at bounding box center [65, 559] width 10 height 10
checkbox input "true"
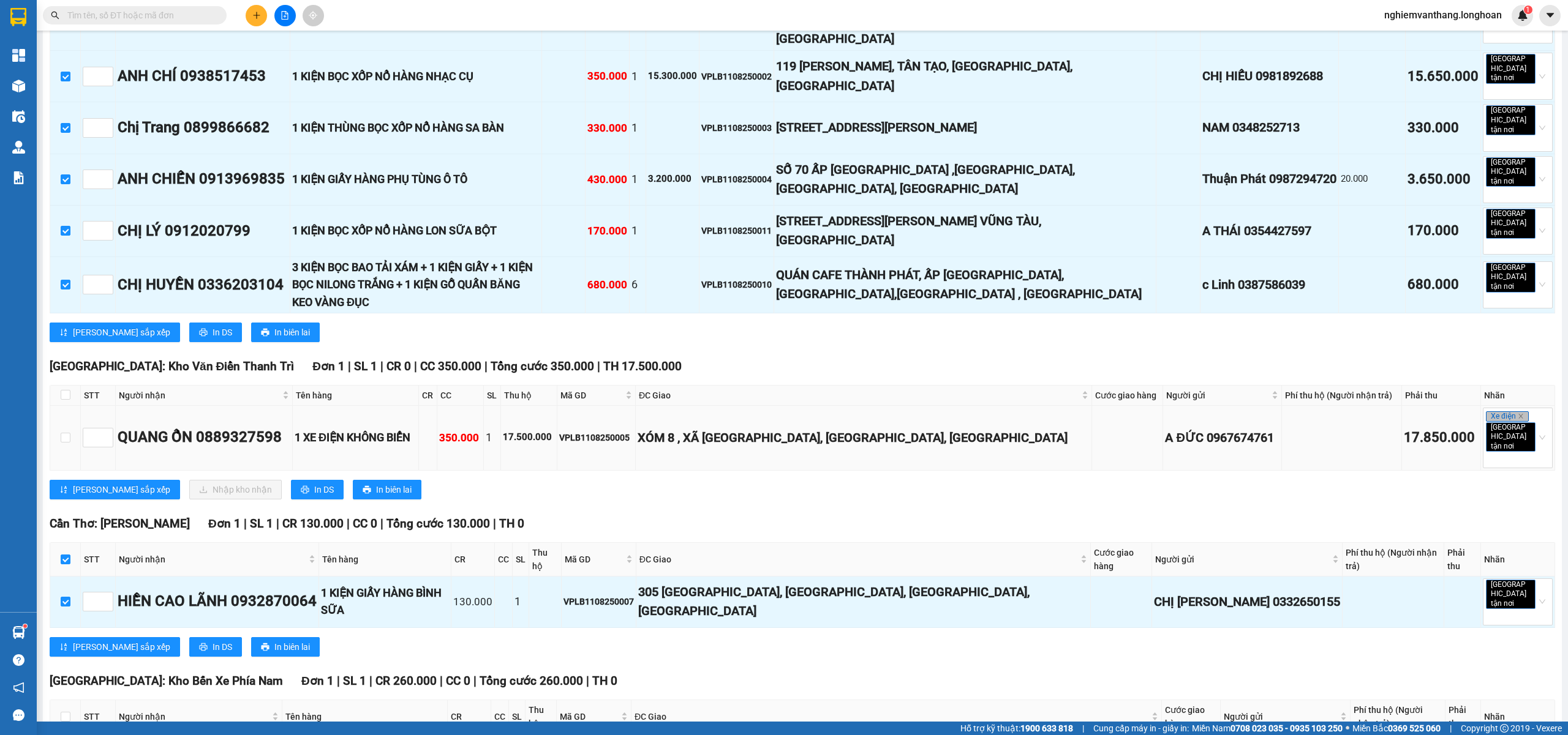
scroll to position [650, 0]
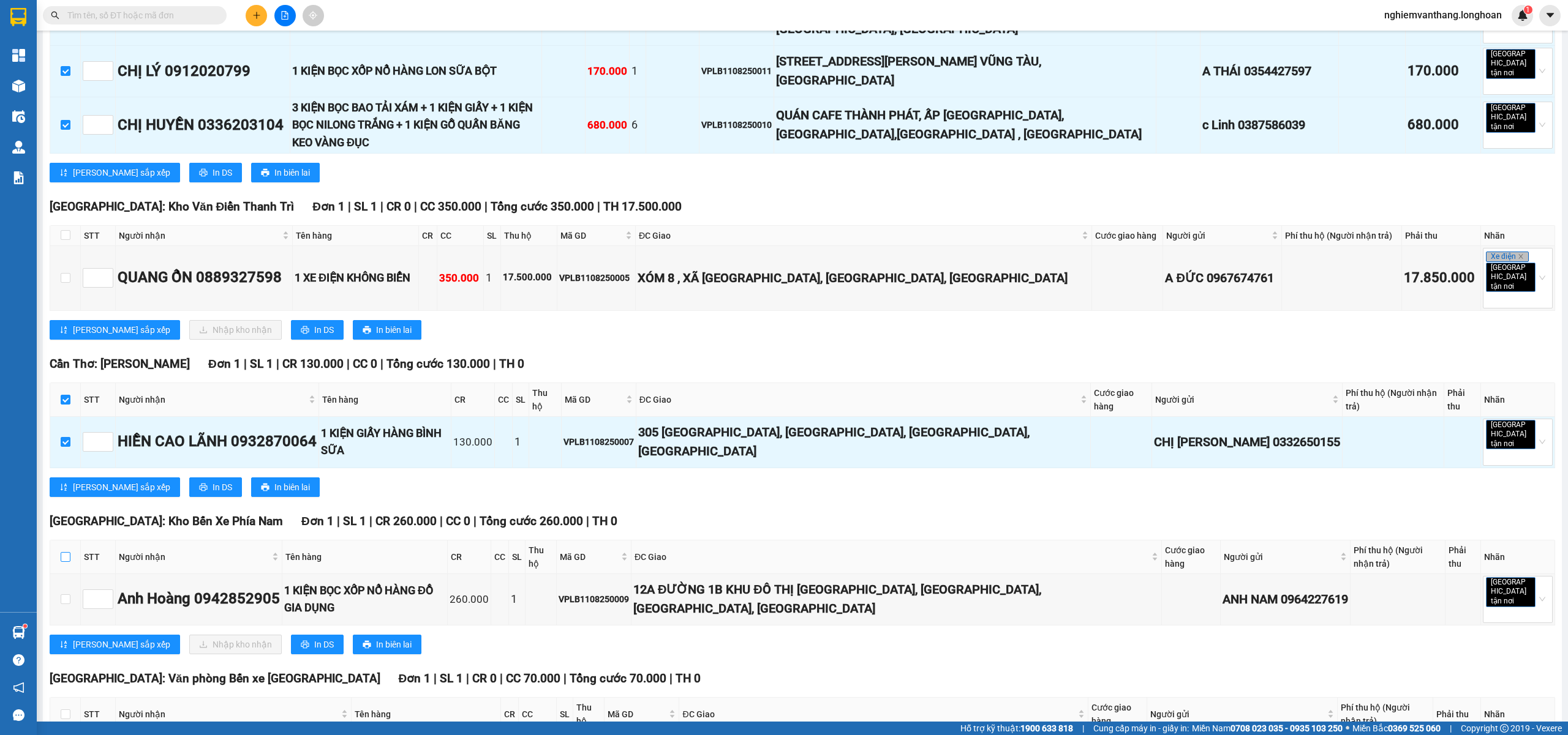
drag, startPoint x: 65, startPoint y: 458, endPoint x: 76, endPoint y: 483, distance: 27.3
click at [65, 552] on input "checkbox" at bounding box center [65, 556] width 10 height 10
checkbox input "true"
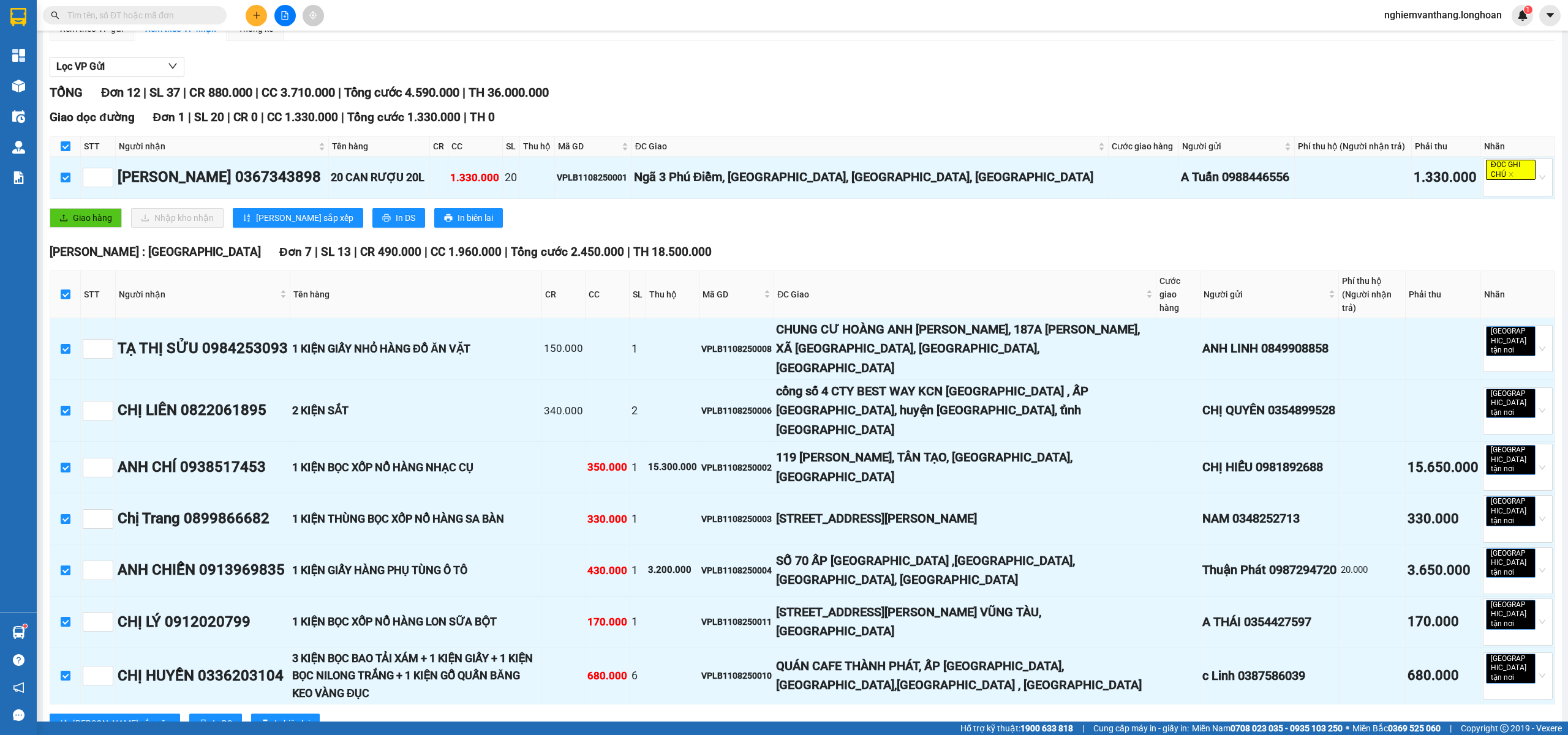
scroll to position [0, 0]
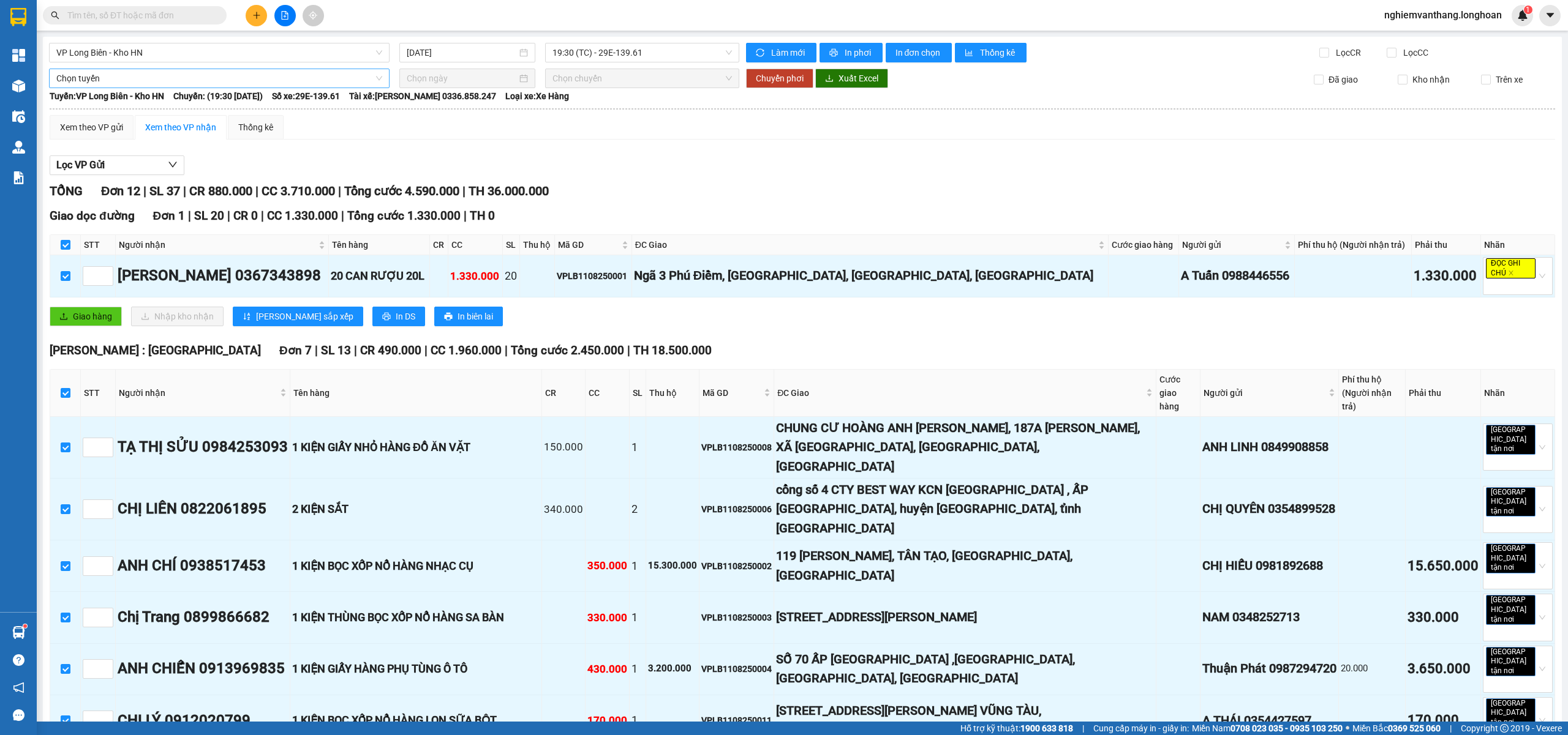
click at [108, 81] on span "Chọn tuyến" at bounding box center [219, 78] width 326 height 18
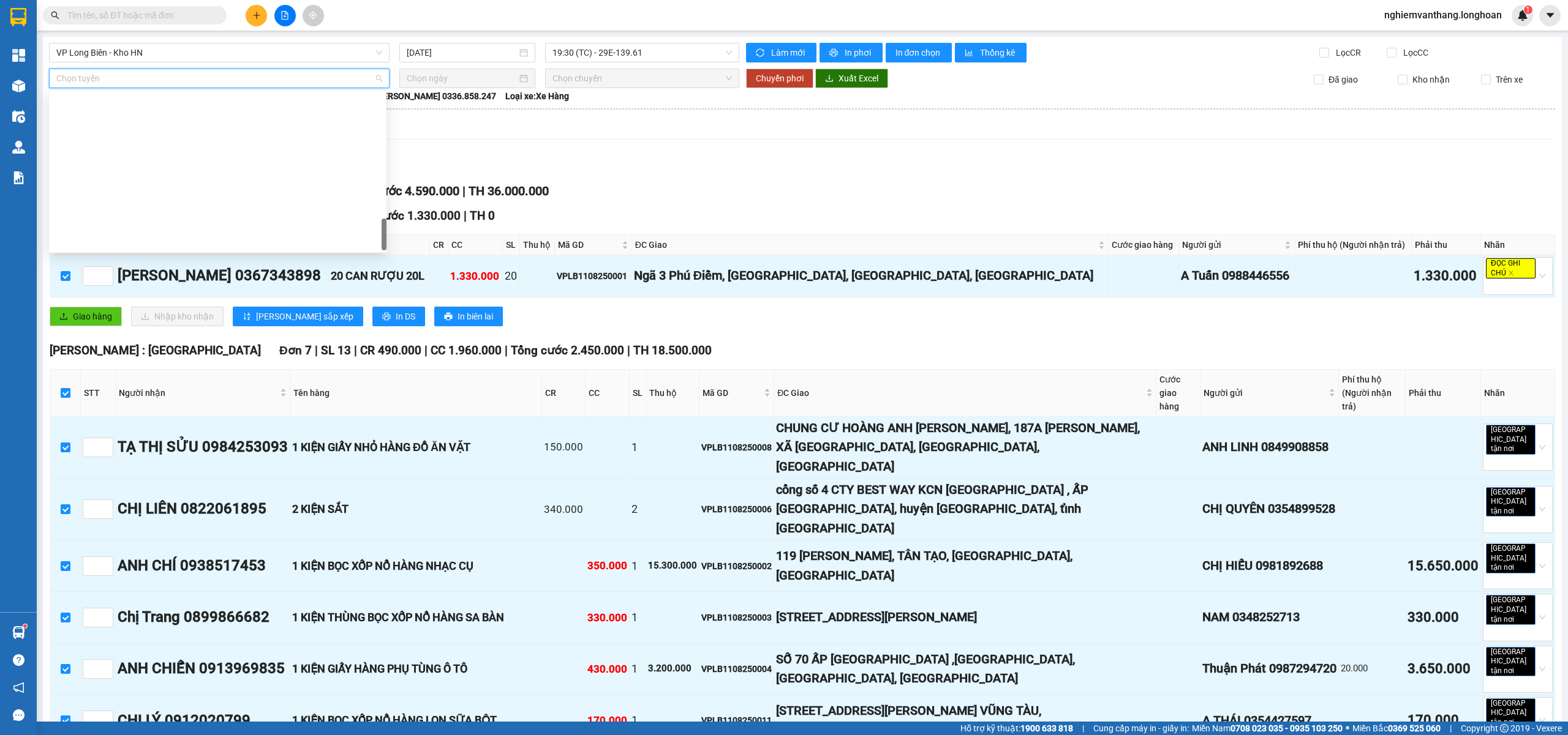
scroll to position [803, 0]
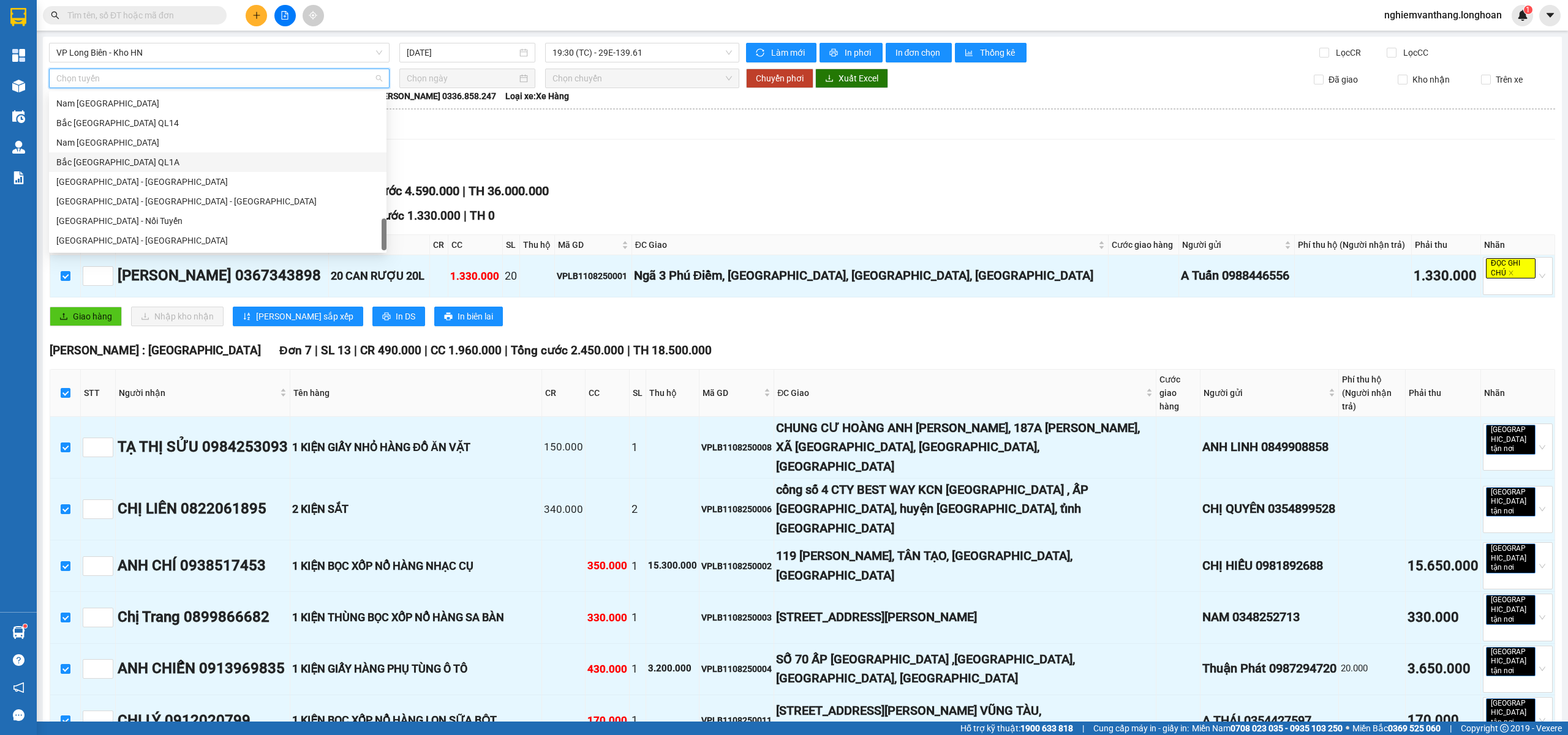
click at [106, 159] on div "Bắc [GEOGRAPHIC_DATA] QL1A" at bounding box center [218, 162] width 323 height 13
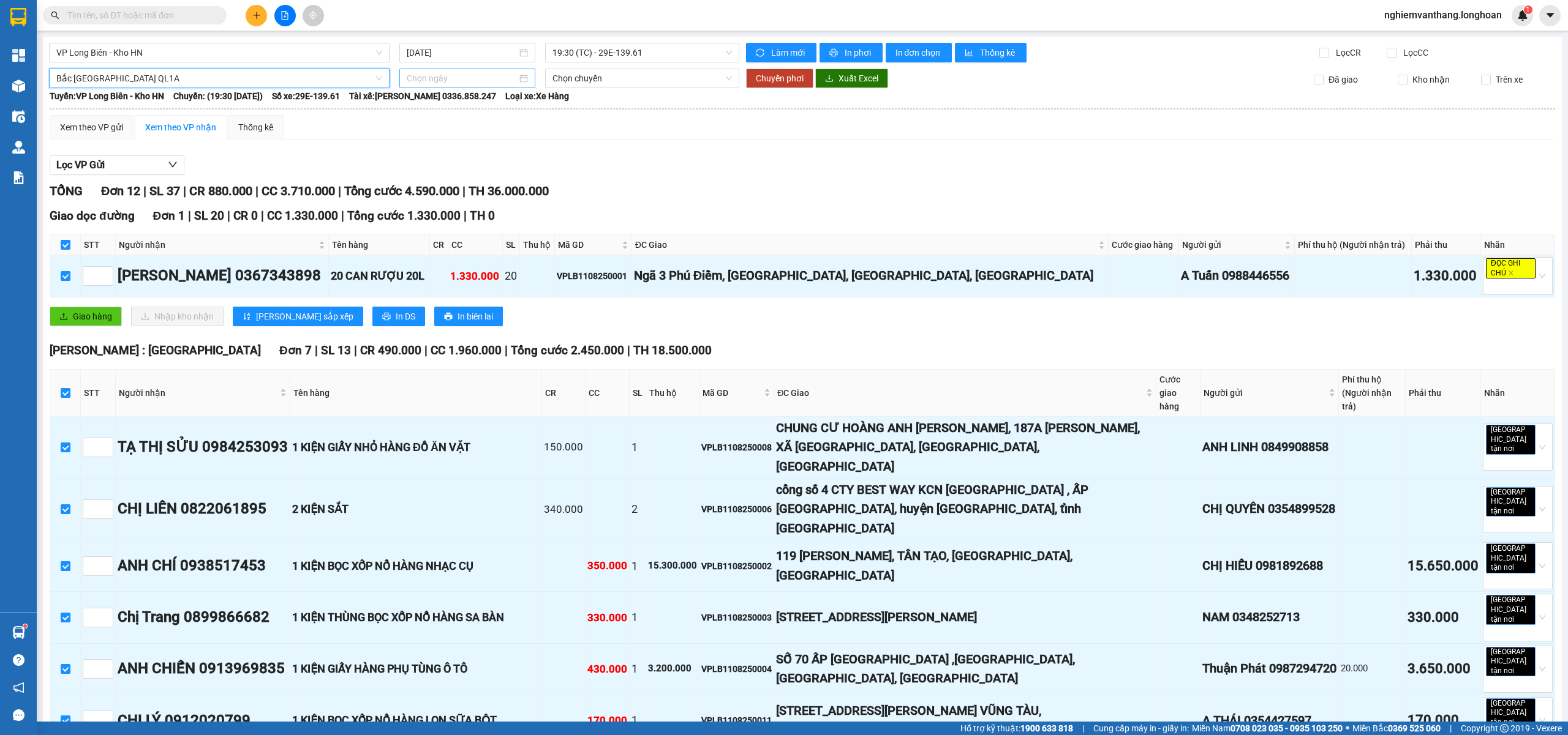
click at [453, 76] on input at bounding box center [462, 78] width 110 height 13
type input "11/08/2025"
click at [439, 186] on div "11" at bounding box center [437, 187] width 15 height 15
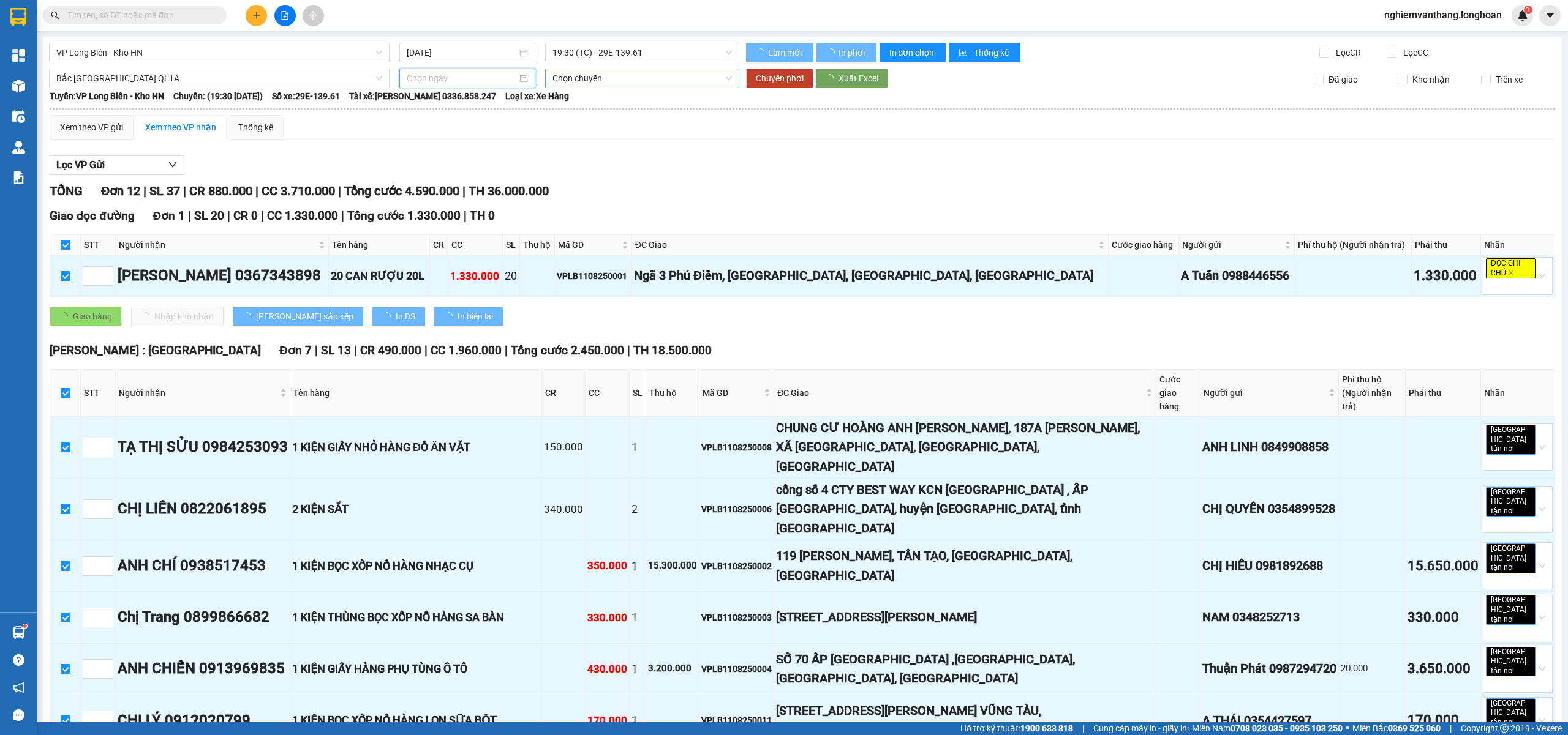
type input "11/08/2025"
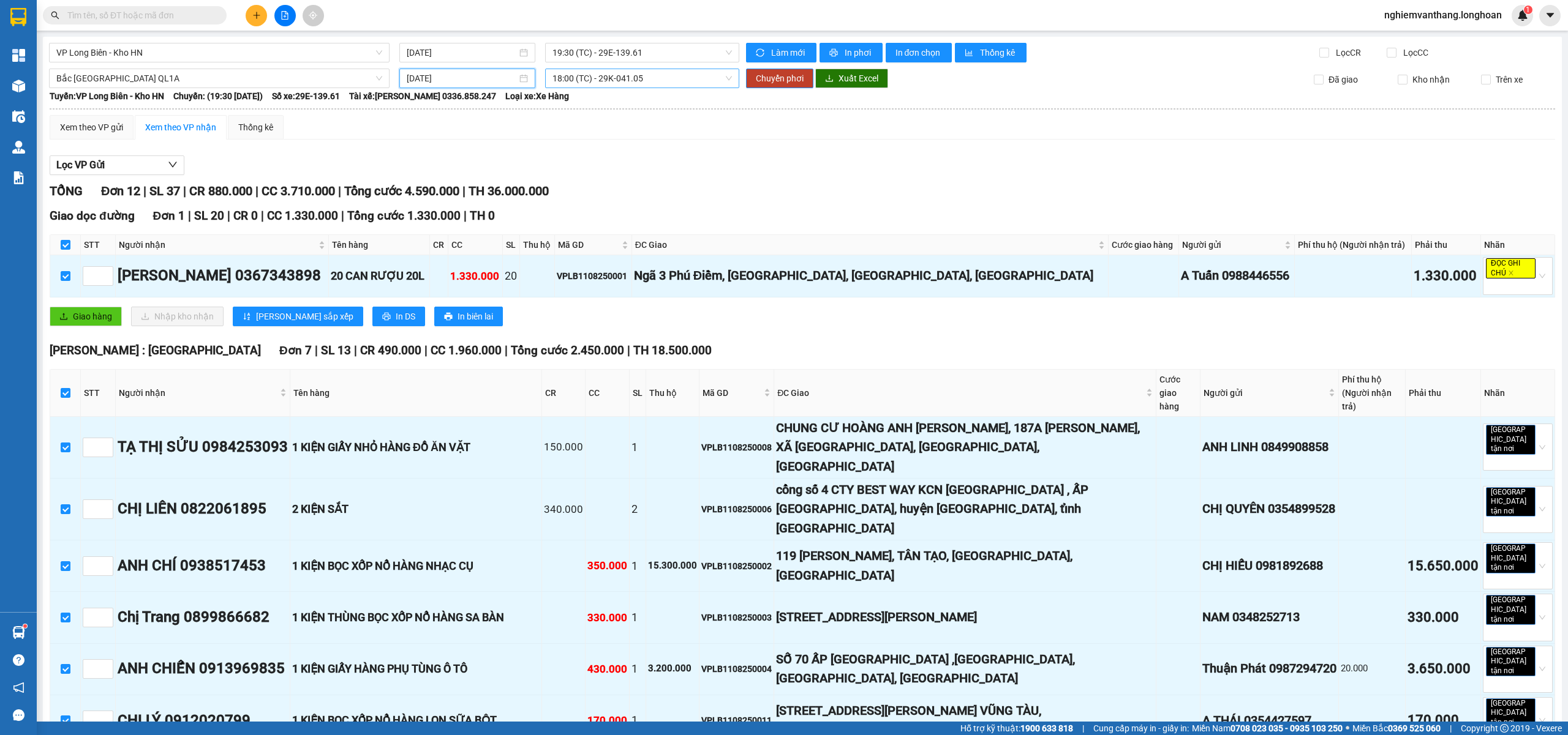
click at [596, 74] on span "18:00 (TC) - 29K-041.05" at bounding box center [642, 78] width 180 height 18
drag, startPoint x: 589, startPoint y: 138, endPoint x: 615, endPoint y: 134, distance: 26.3
click at [589, 137] on div "23:00 (TC) - 29E-368.35" at bounding box center [596, 143] width 96 height 13
click at [779, 79] on span "Chuyển phơi" at bounding box center [779, 78] width 48 height 13
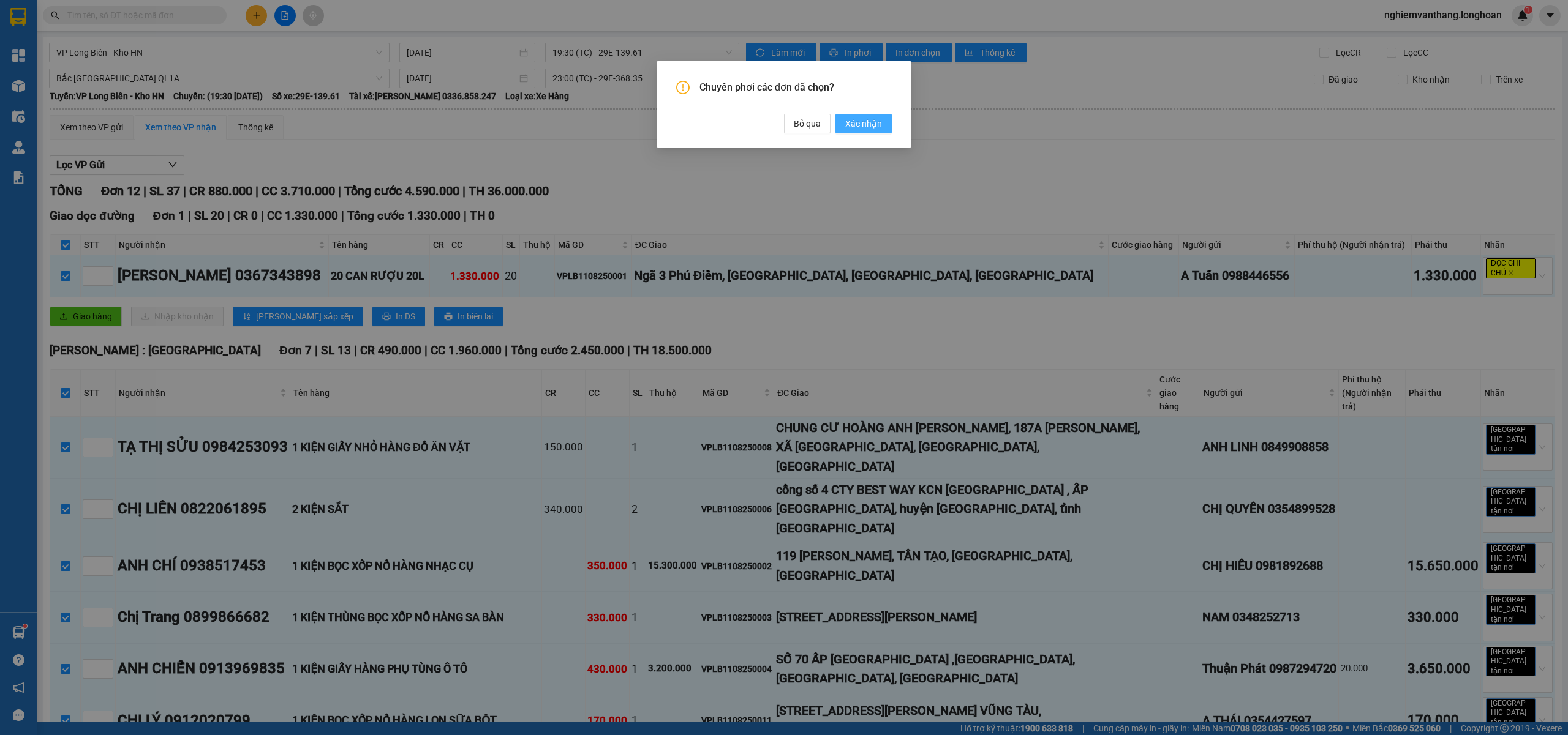
click at [850, 129] on span "Xác nhận" at bounding box center [864, 123] width 37 height 13
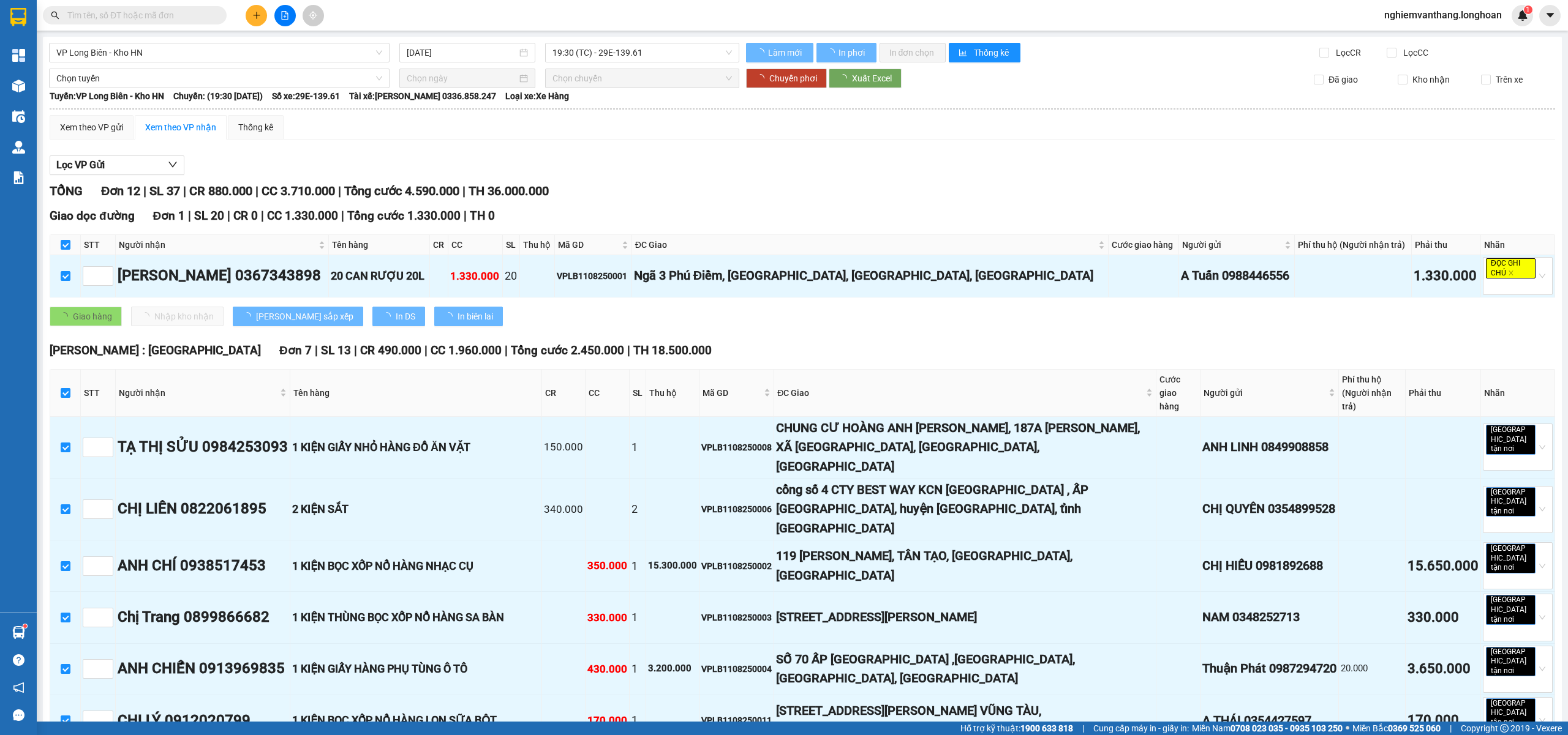
checkbox input "false"
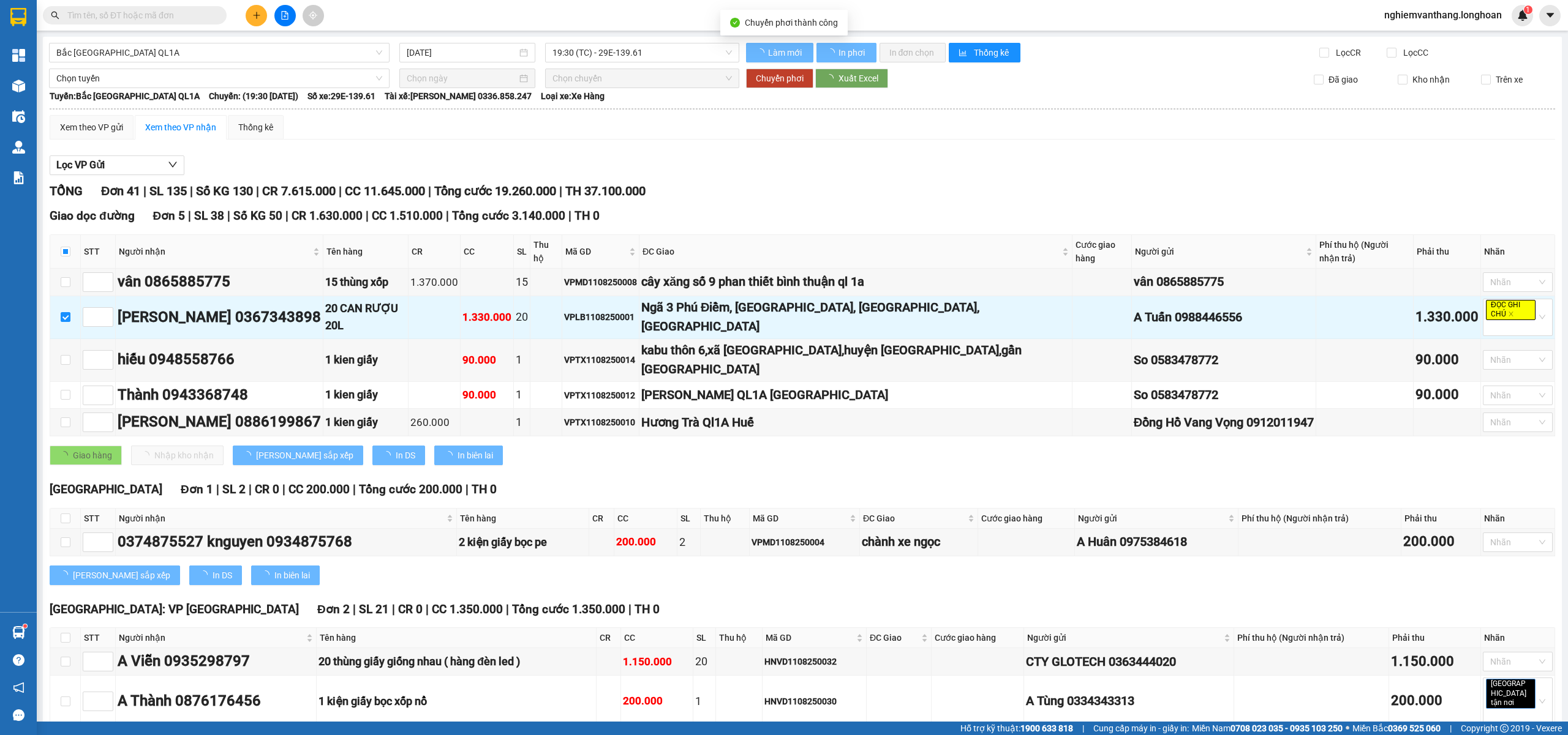
checkbox input "false"
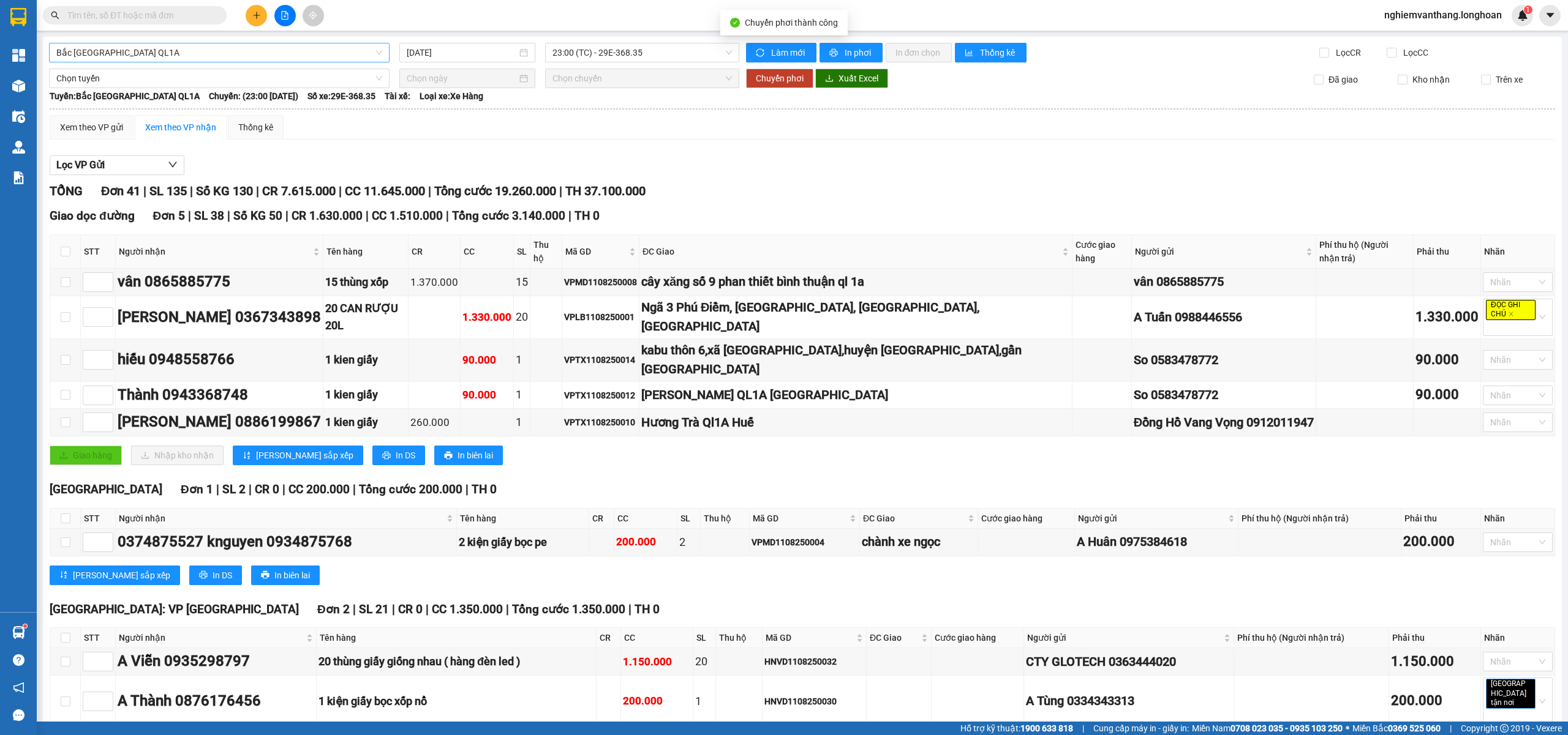
click at [204, 51] on span "Bắc [GEOGRAPHIC_DATA] QL1A" at bounding box center [219, 52] width 326 height 18
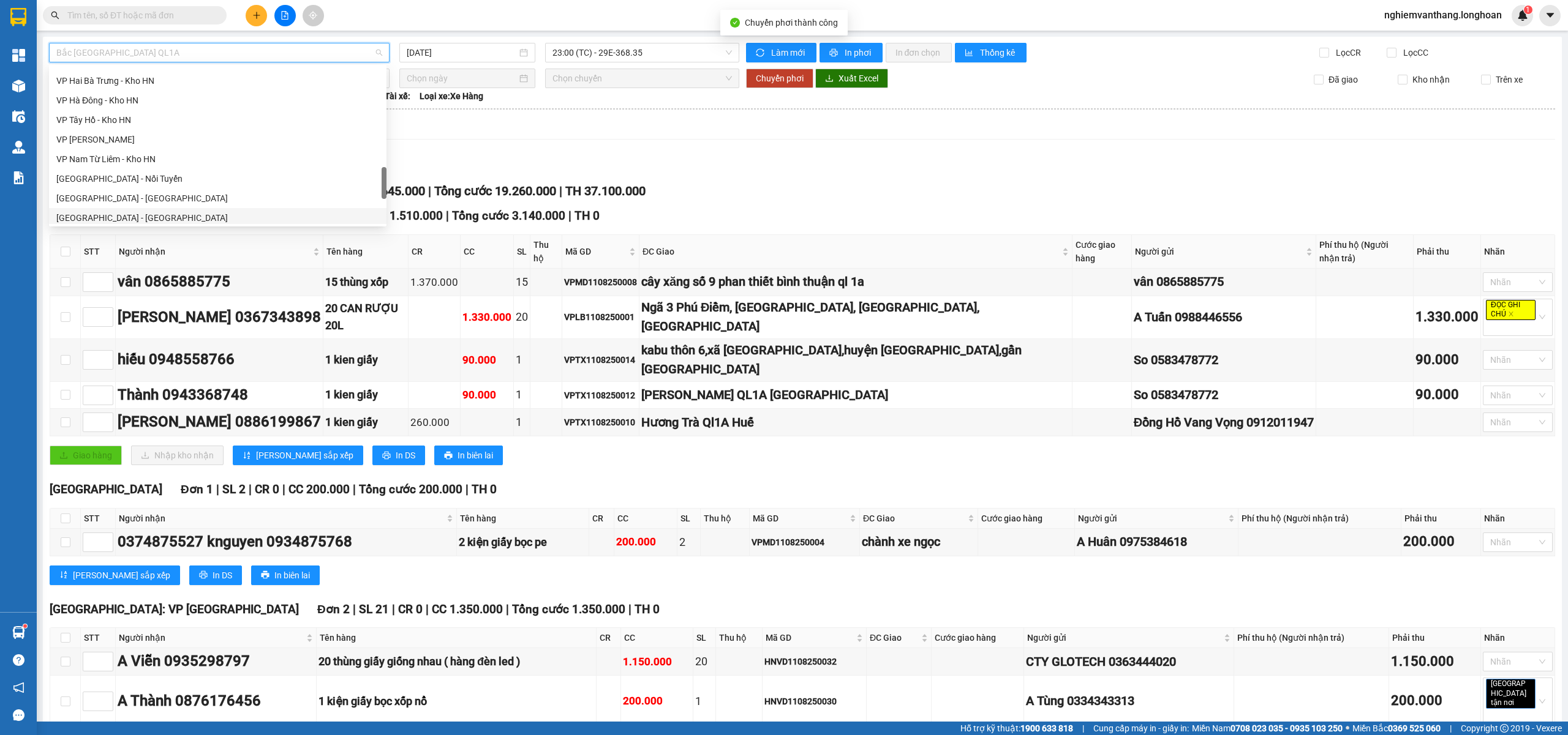
scroll to position [562, 0]
click at [125, 143] on div "VP Long Biên - Kho HN" at bounding box center [218, 143] width 323 height 13
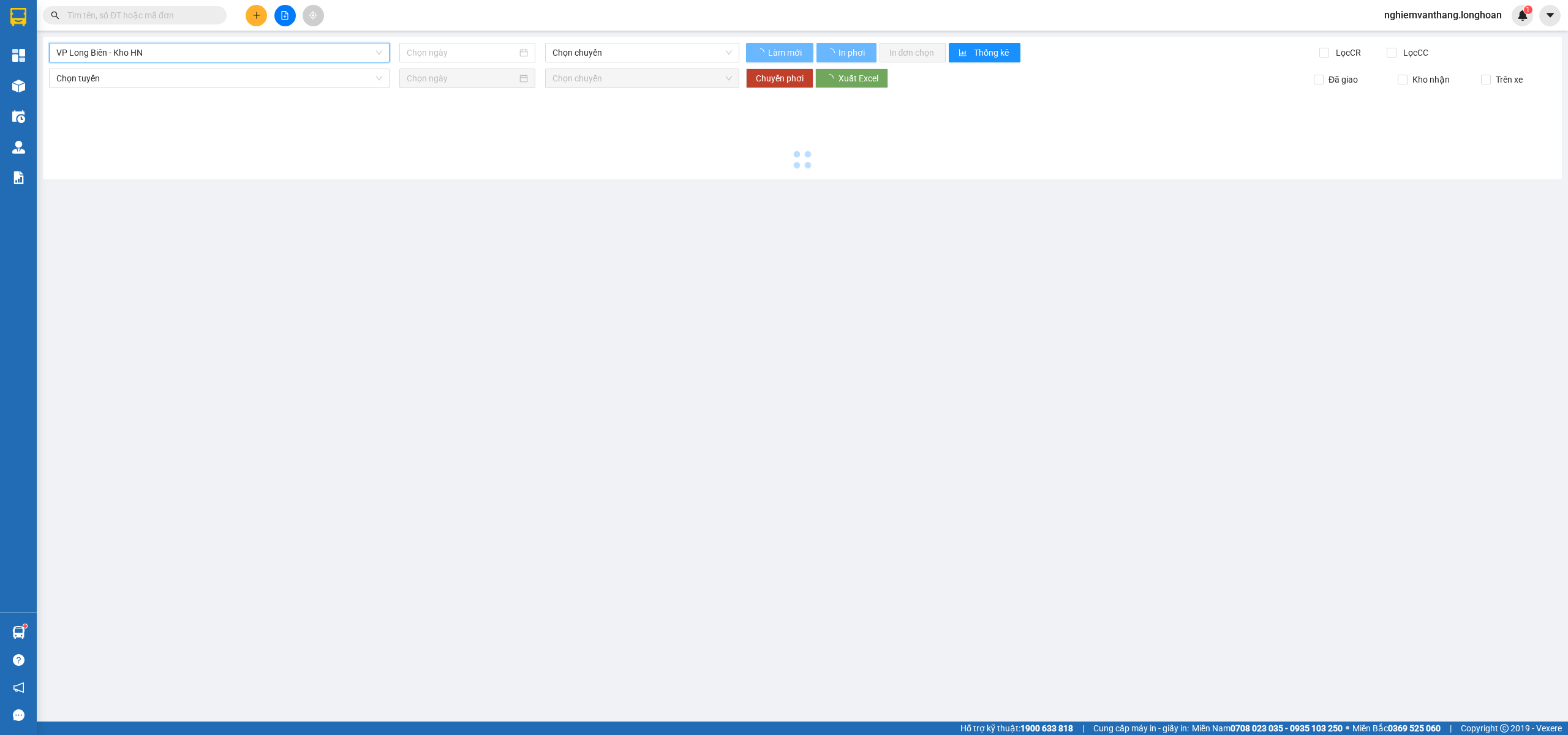
type input "11/08/2025"
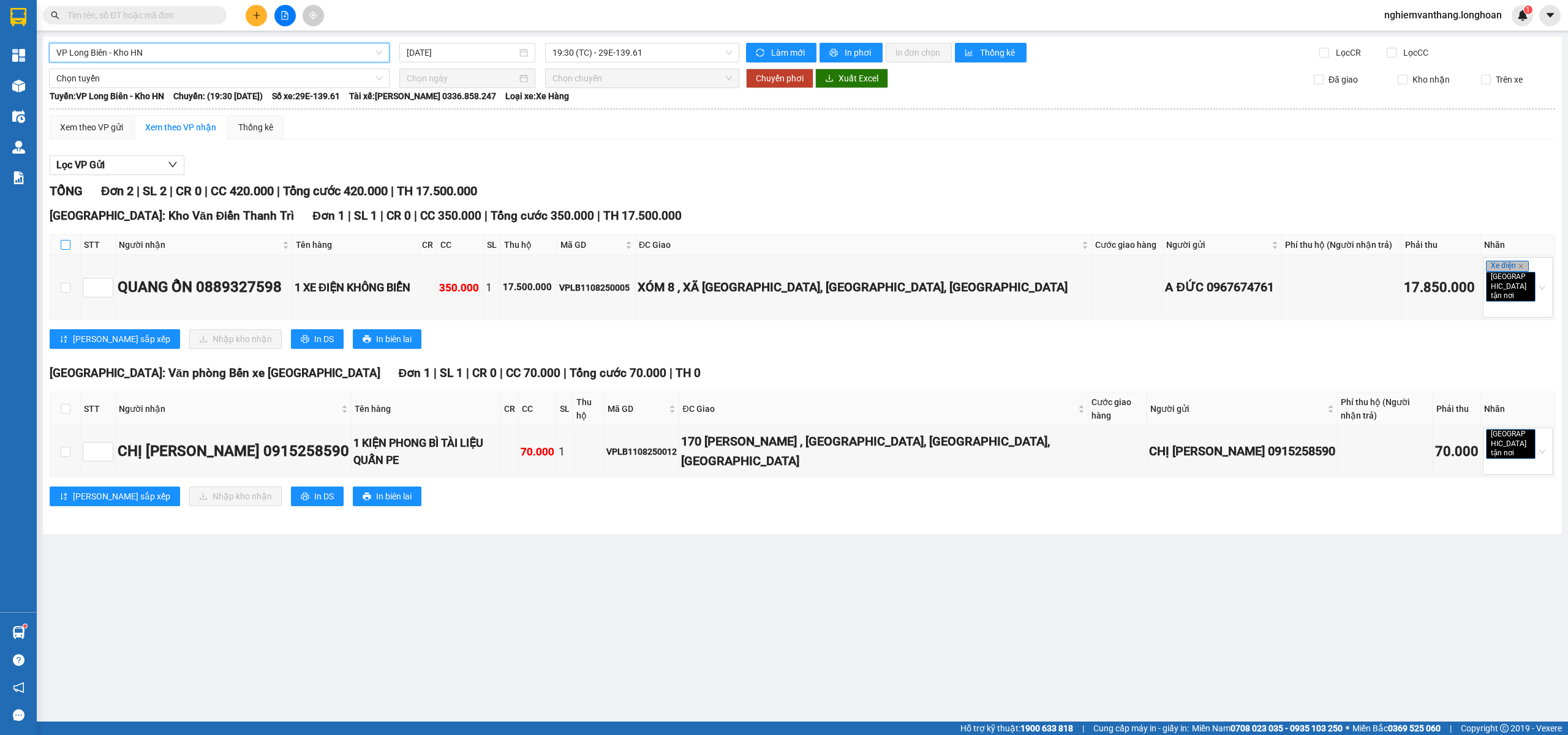
click at [64, 244] on input "checkbox" at bounding box center [65, 245] width 10 height 10
checkbox input "true"
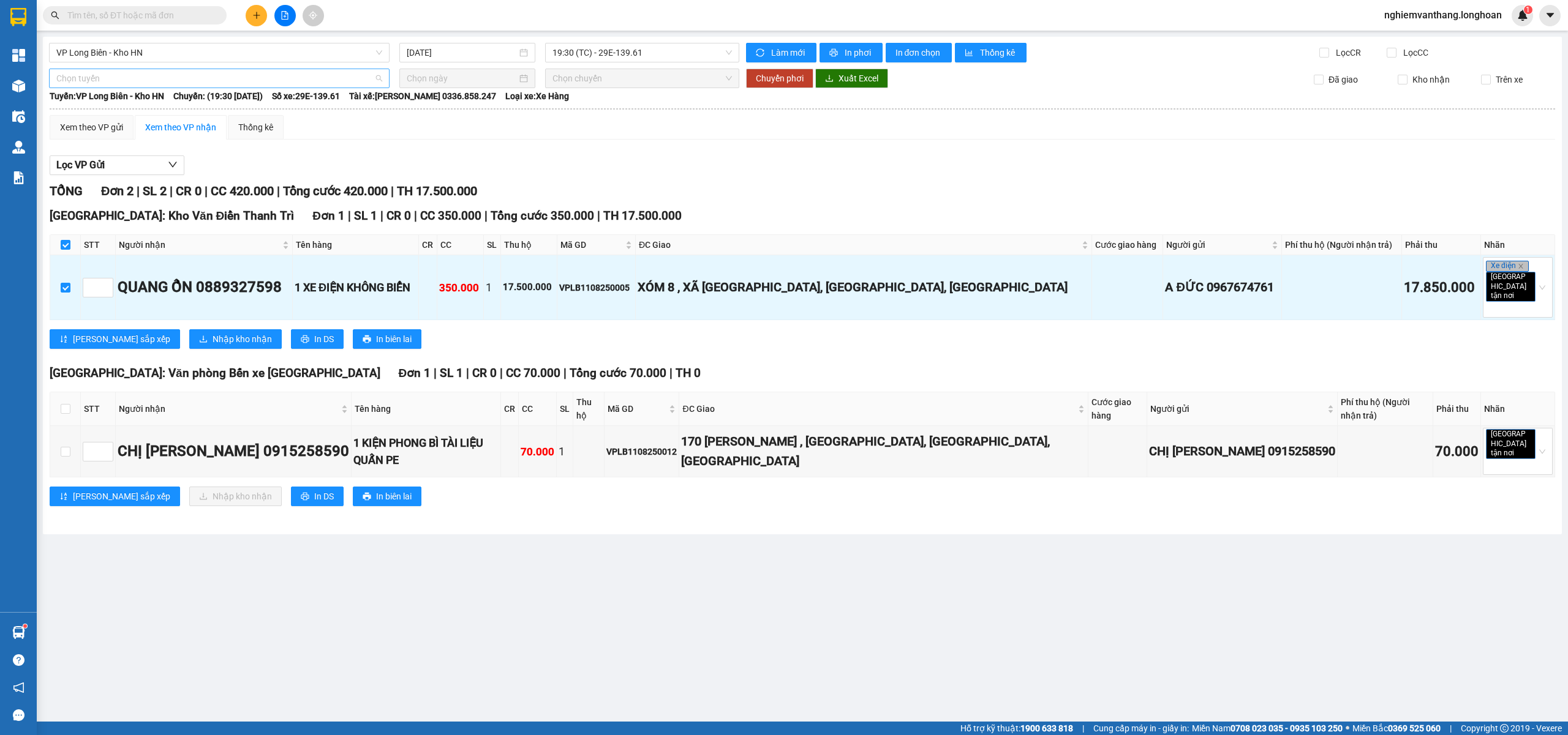
drag, startPoint x: 104, startPoint y: 86, endPoint x: 160, endPoint y: 120, distance: 65.5
click at [104, 86] on span "Chọn tuyến" at bounding box center [219, 78] width 326 height 18
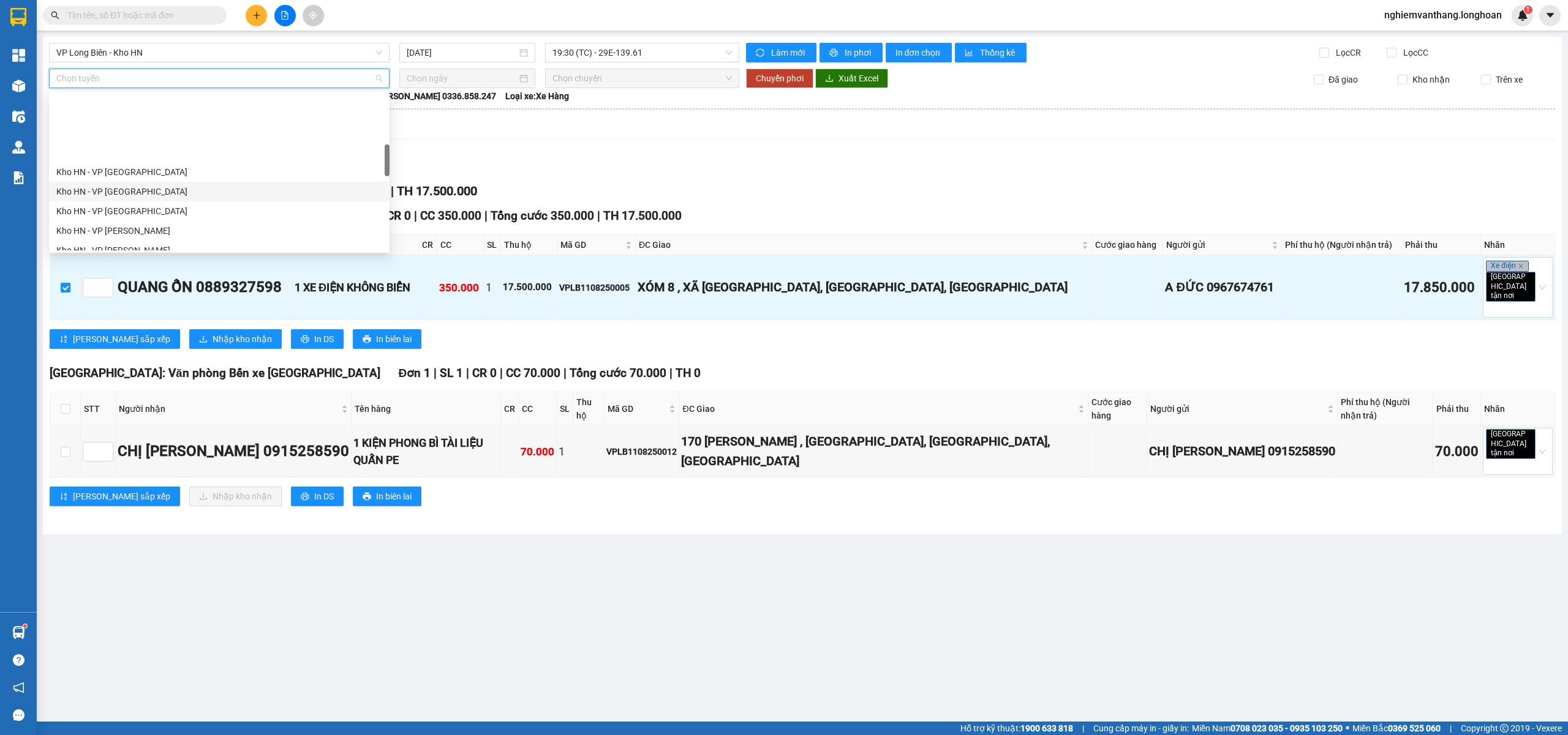
scroll to position [326, 0]
click at [171, 229] on div "[GEOGRAPHIC_DATA] - Các tỉnh miền Bắc" at bounding box center [219, 228] width 326 height 13
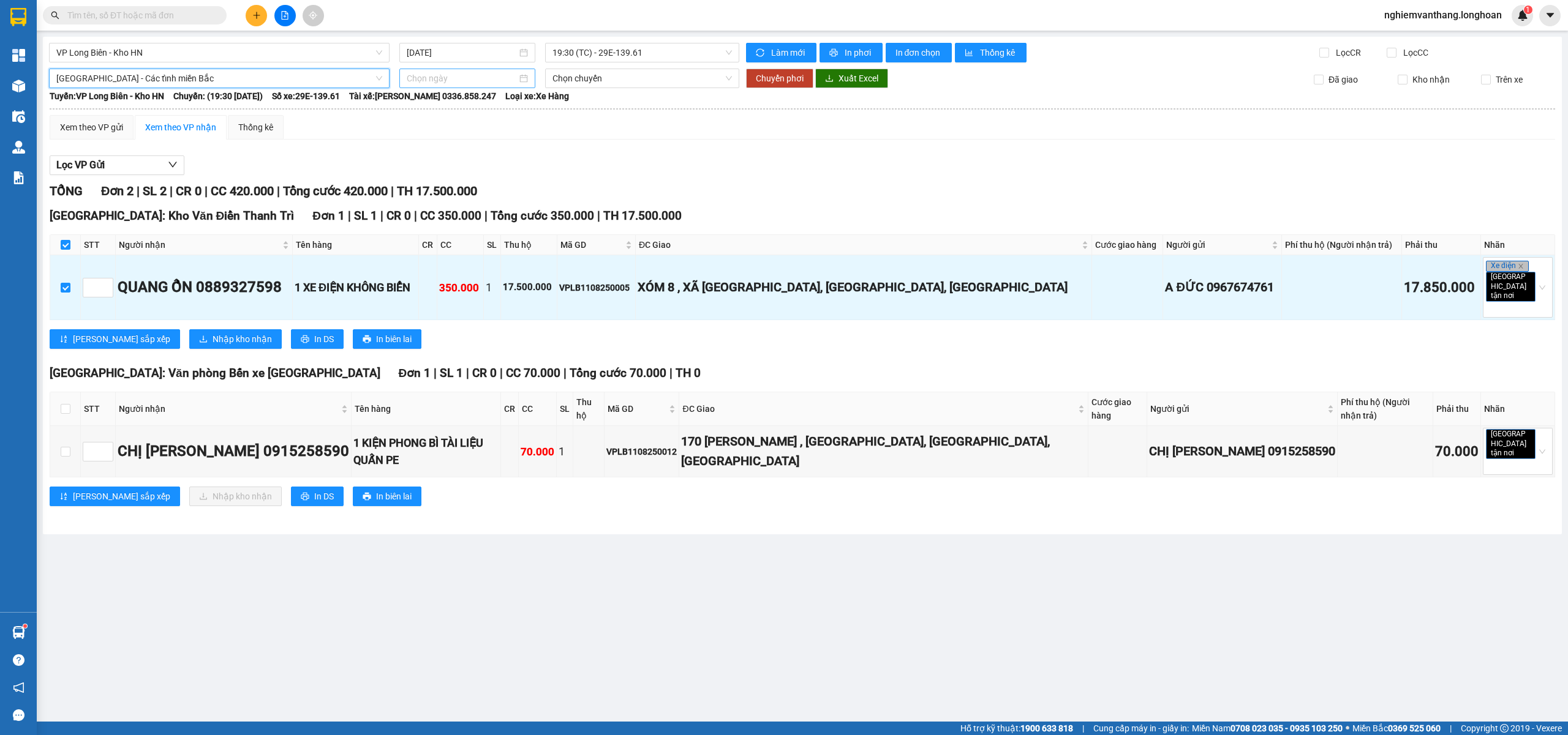
click at [430, 74] on input at bounding box center [462, 78] width 110 height 13
type input "12/08/2025"
drag, startPoint x: 459, startPoint y: 184, endPoint x: 495, endPoint y: 184, distance: 36.0
click at [461, 182] on div "12" at bounding box center [462, 187] width 15 height 15
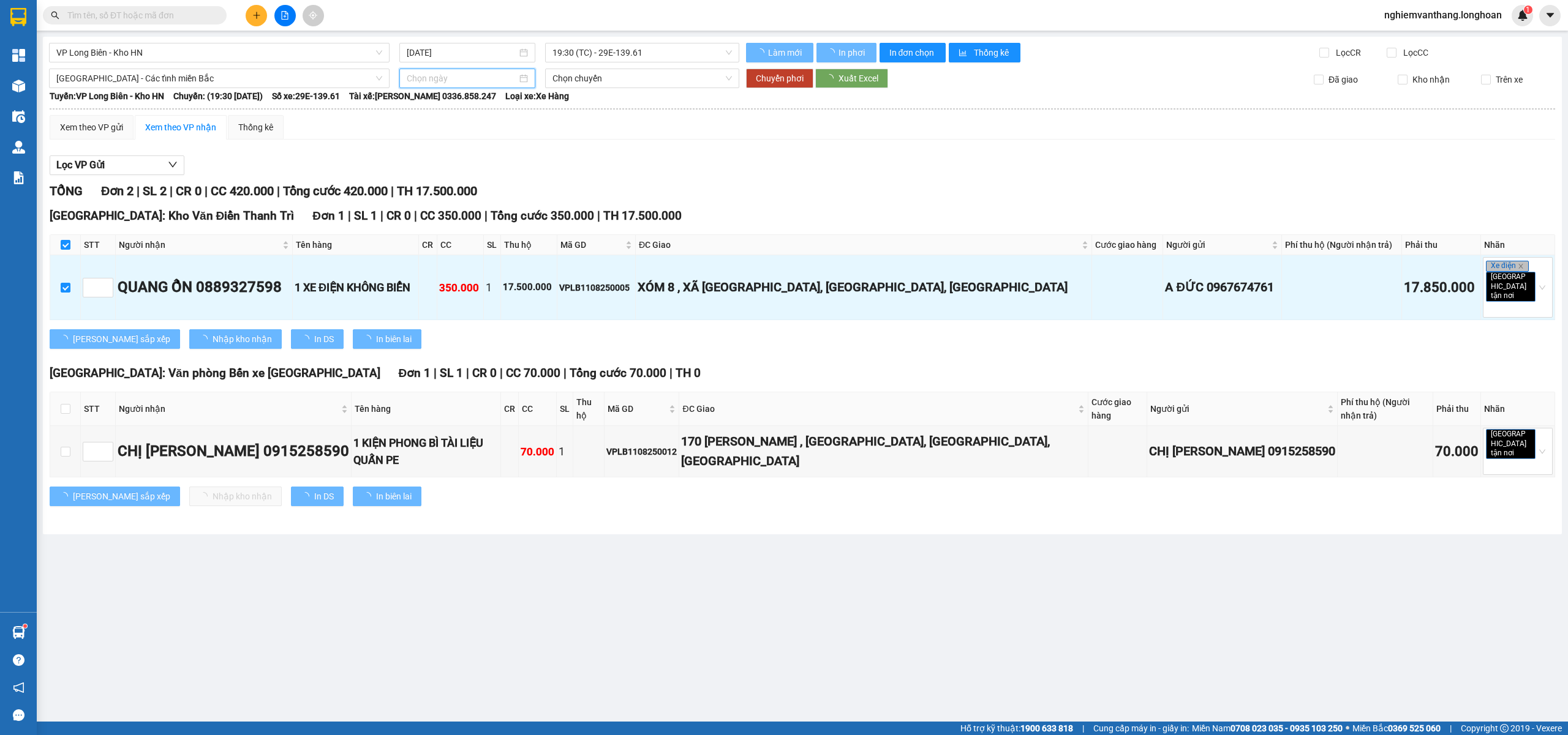
type input "12/08/2025"
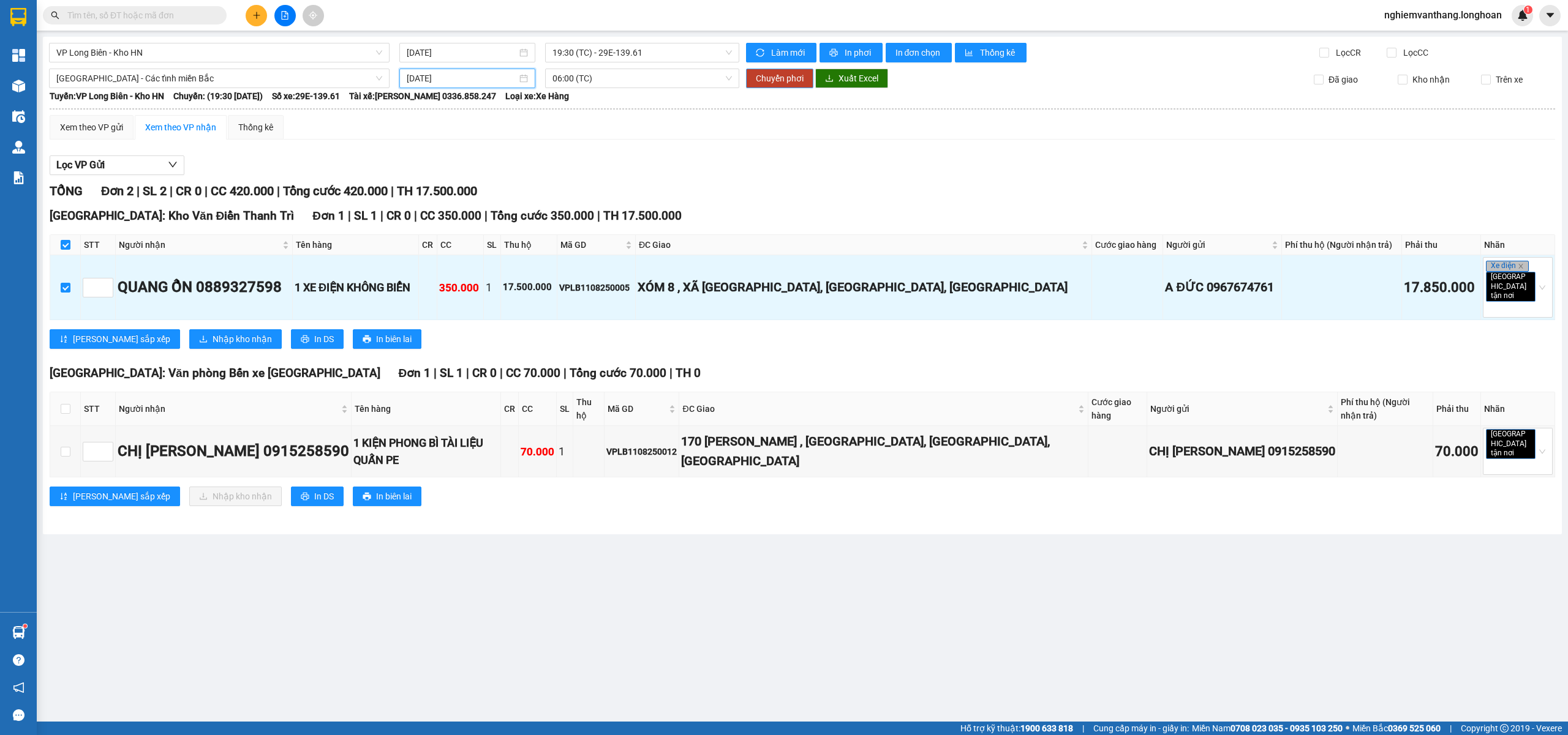
click at [785, 79] on span "Chuyển phơi" at bounding box center [779, 78] width 48 height 13
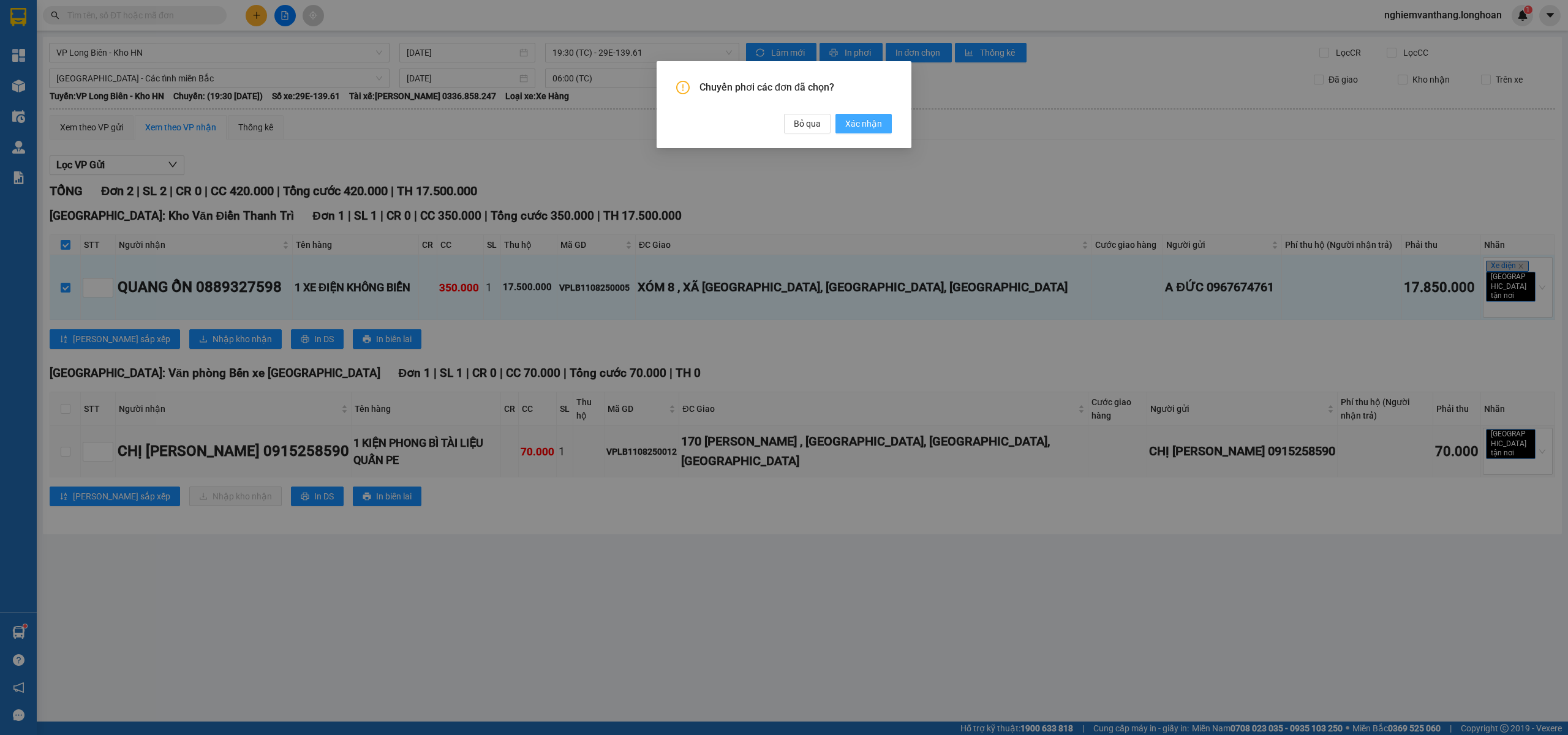
click at [853, 121] on span "Xác nhận" at bounding box center [864, 123] width 37 height 13
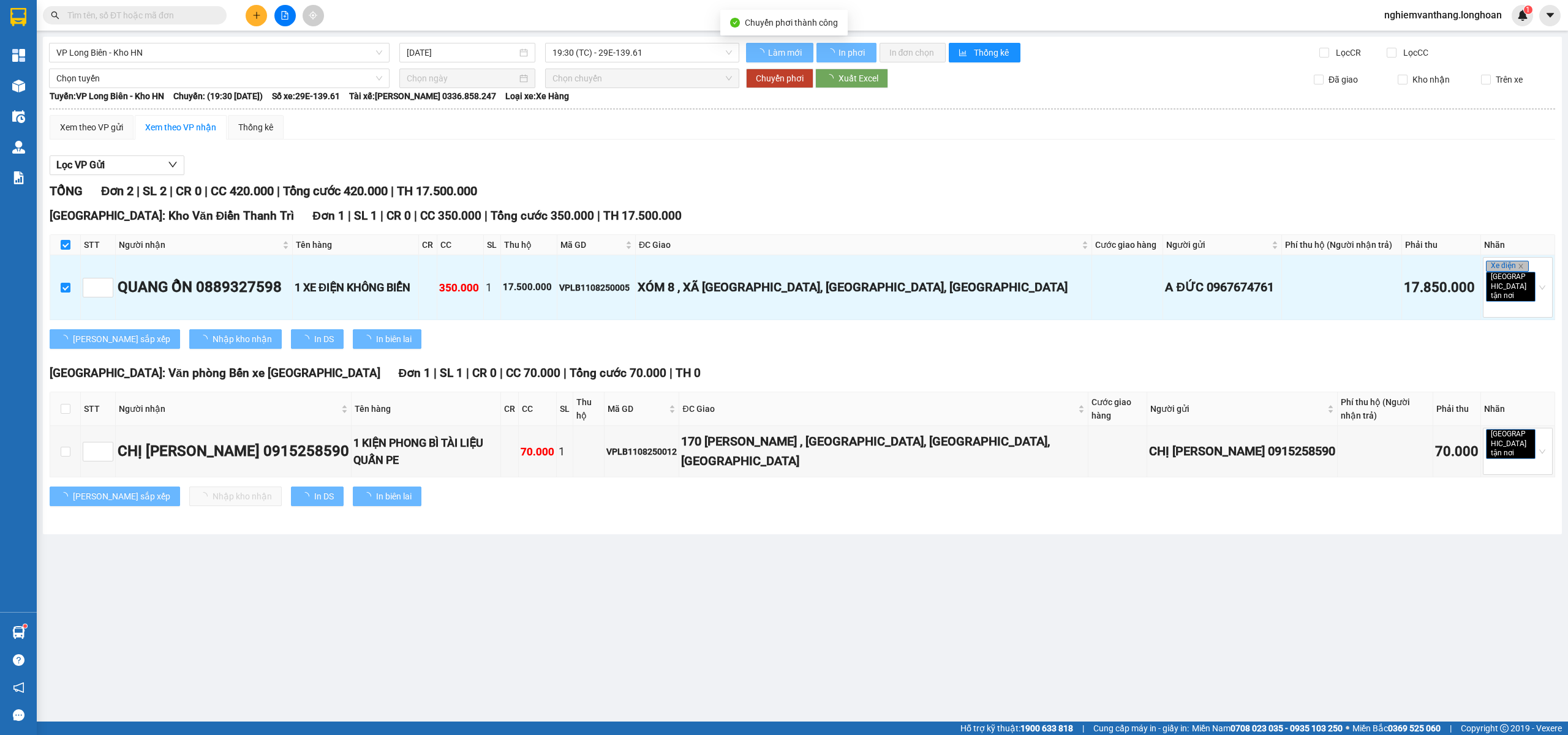
checkbox input "false"
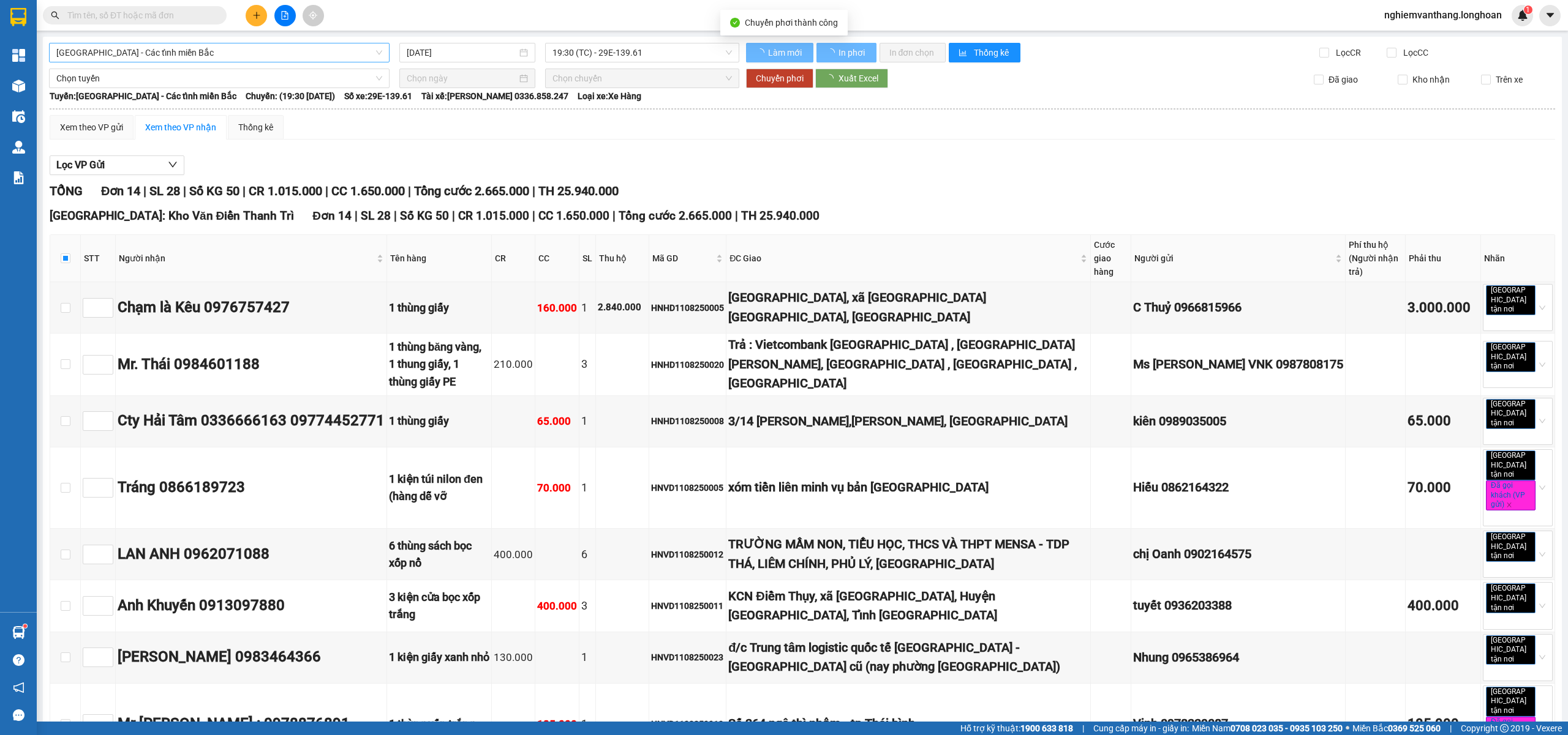
type input "12/08/2025"
checkbox input "false"
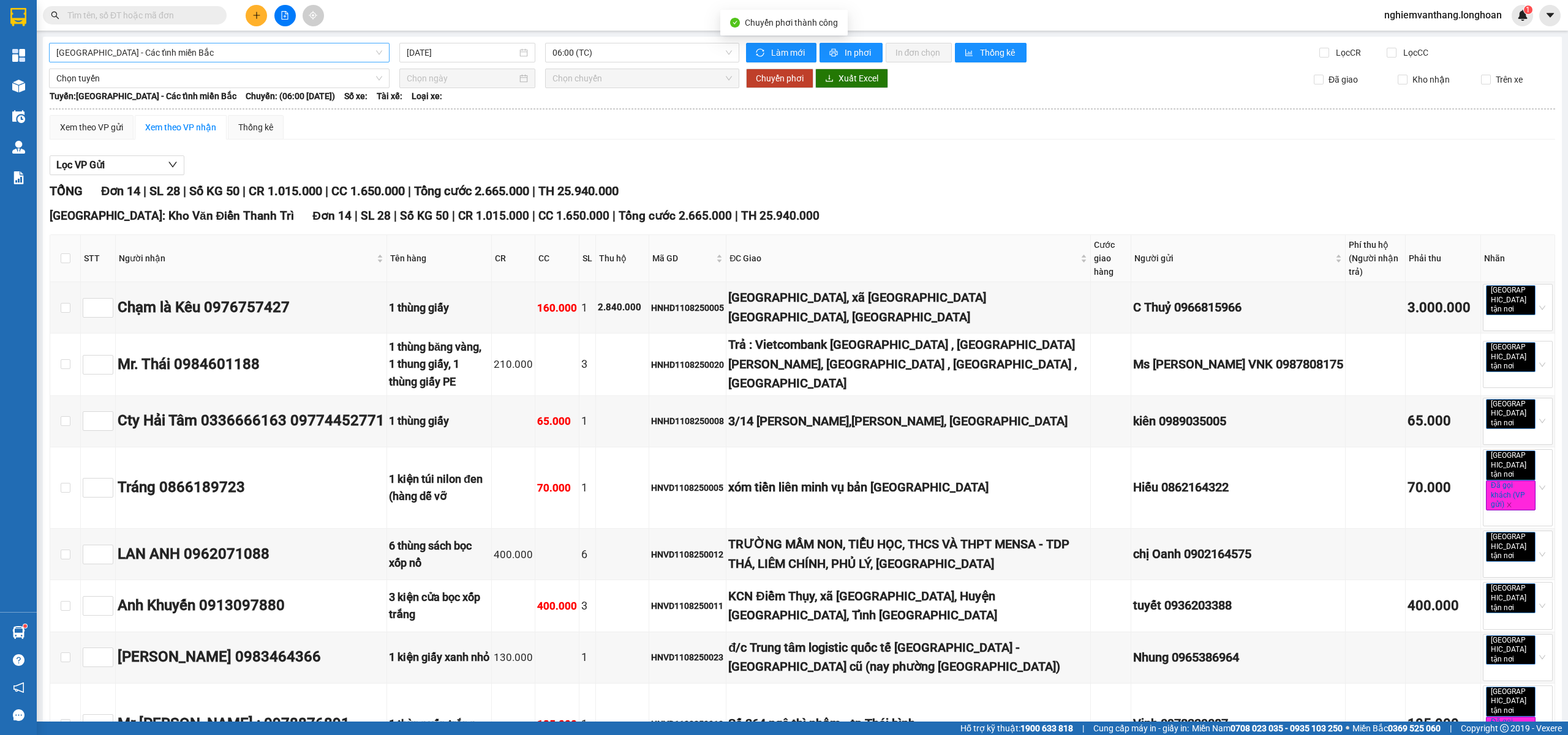
click at [123, 55] on span "[GEOGRAPHIC_DATA] - Các tỉnh miền Bắc" at bounding box center [219, 52] width 326 height 18
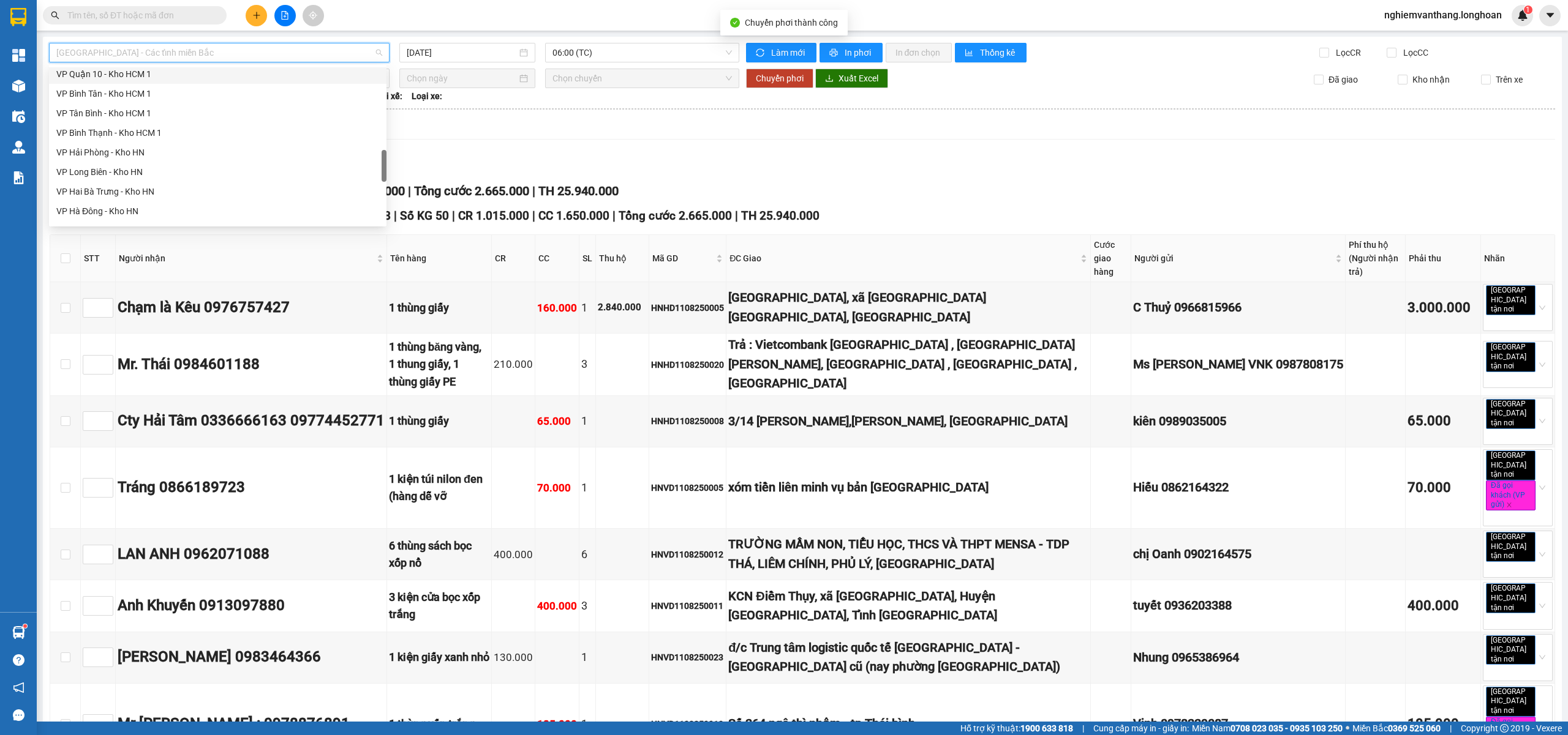
scroll to position [614, 0]
click at [130, 93] on div "VP Long Biên - Kho HN" at bounding box center [218, 90] width 323 height 13
type input "11/08/2025"
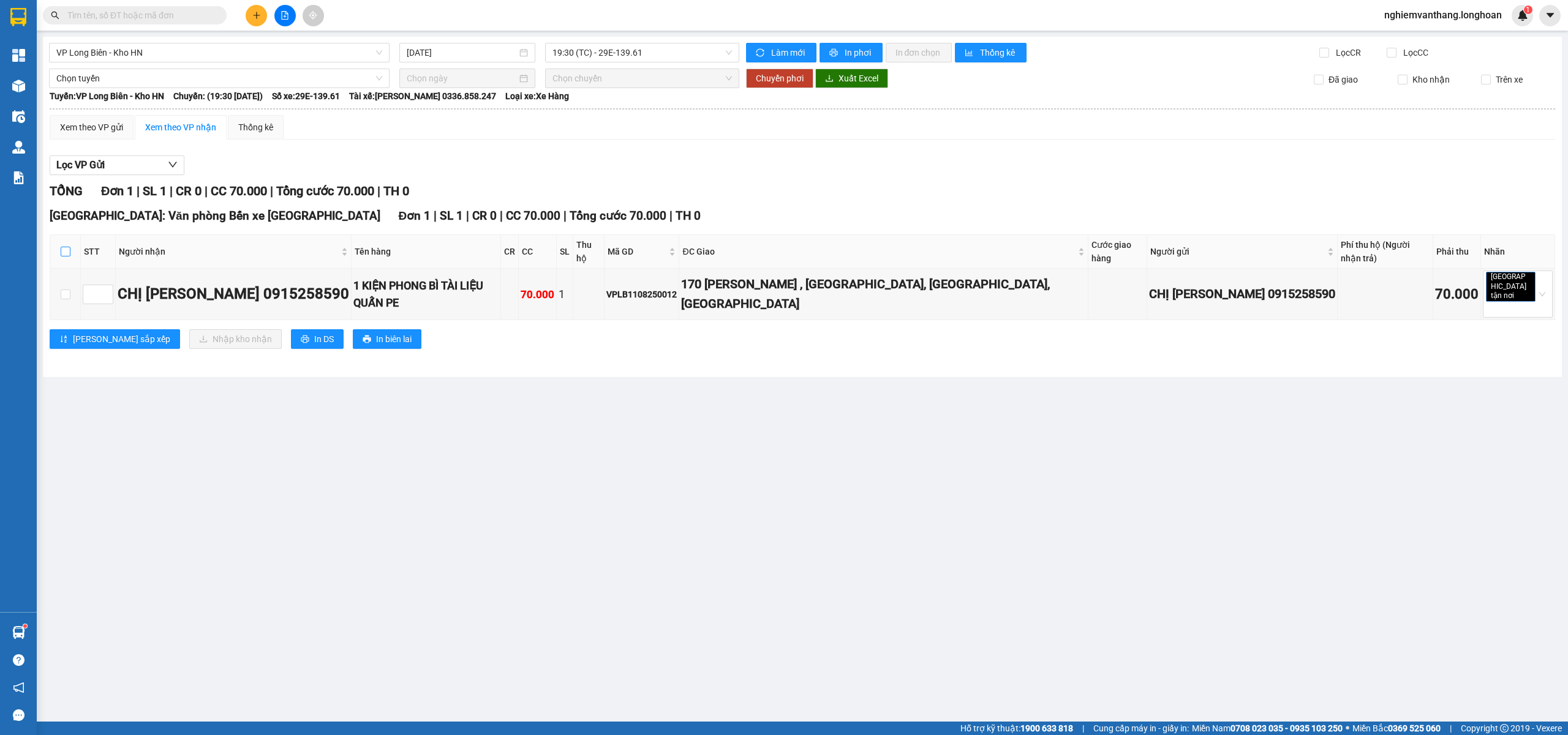
click at [64, 251] on input "checkbox" at bounding box center [65, 251] width 10 height 10
checkbox input "true"
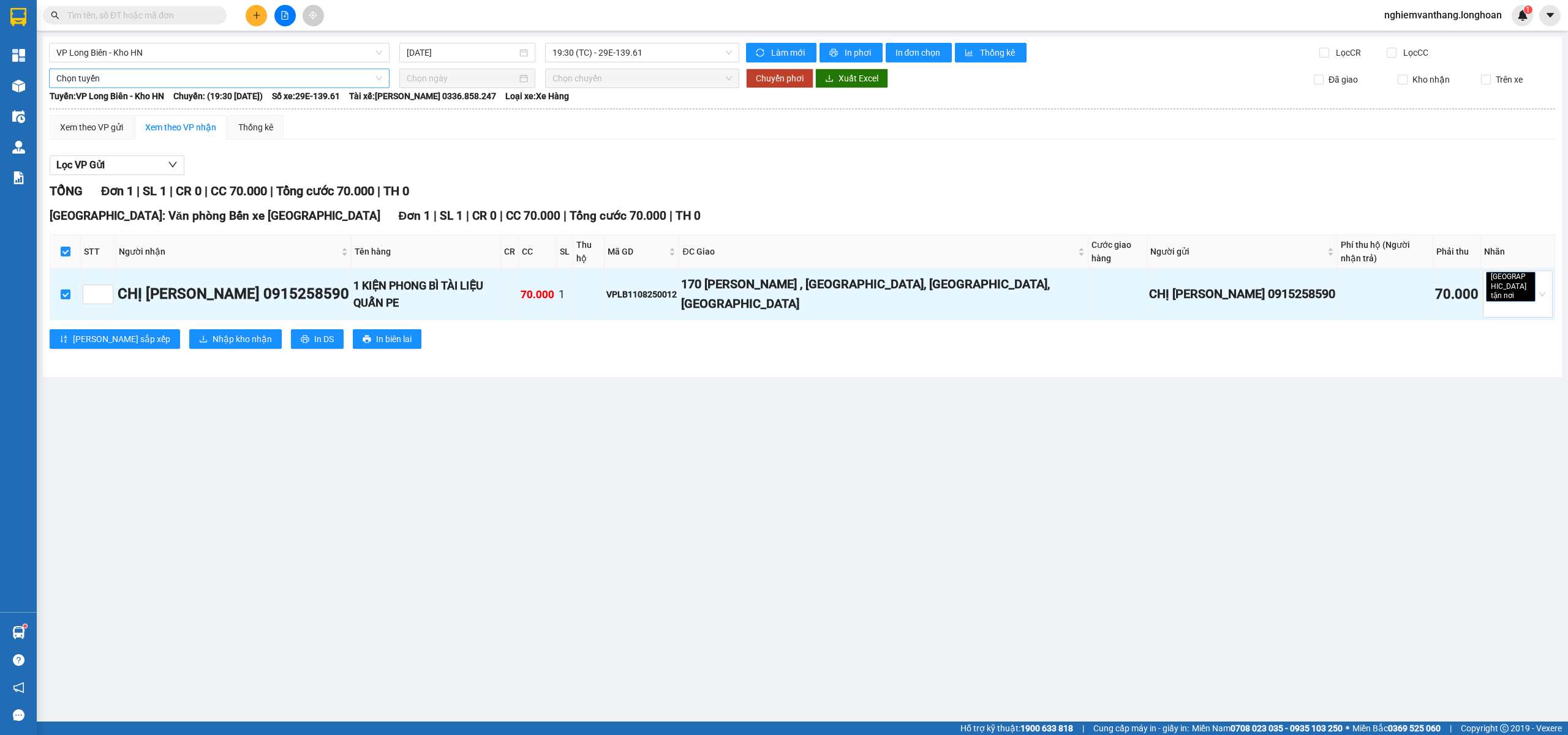
click at [99, 79] on span "Chọn tuyến" at bounding box center [219, 78] width 326 height 18
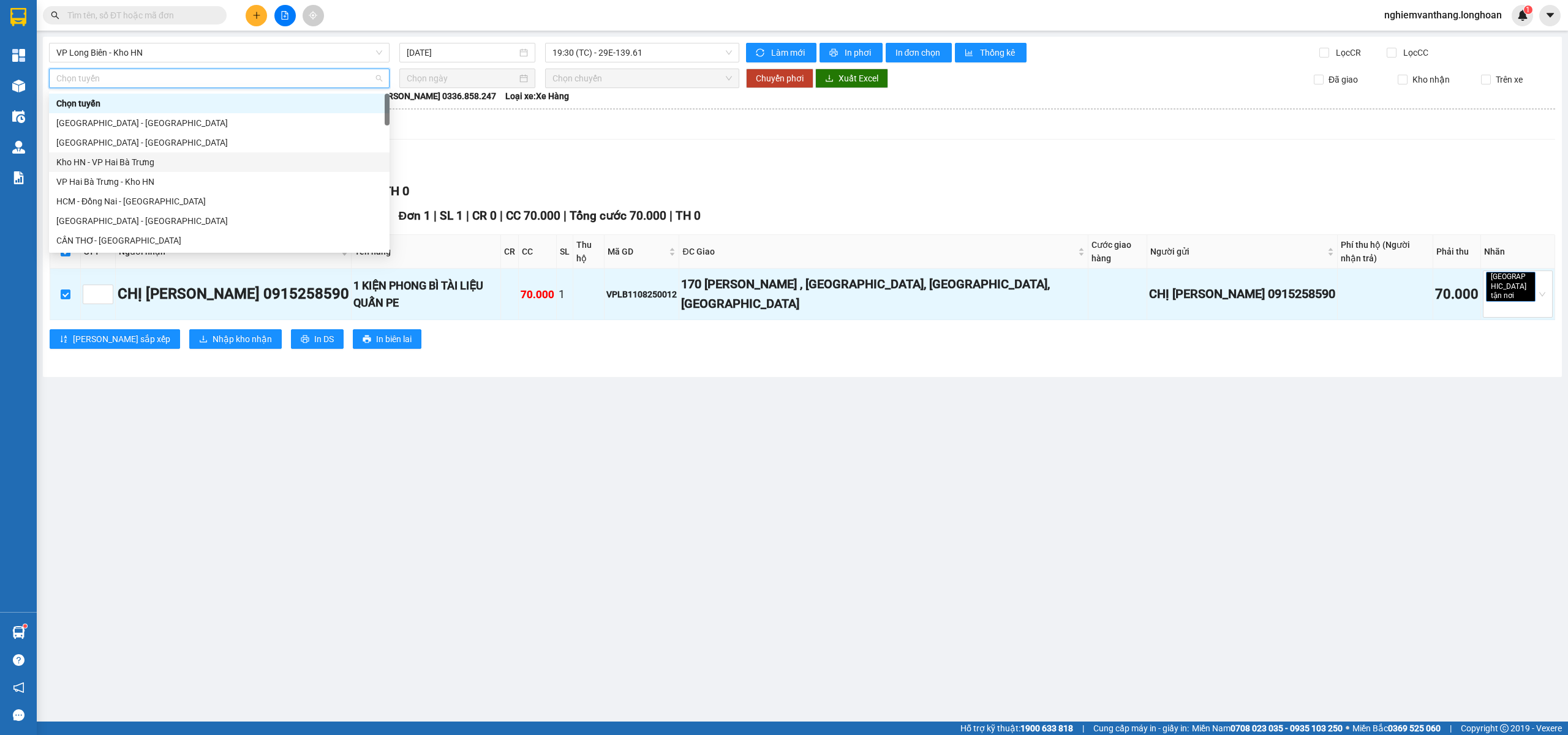
drag, startPoint x: 126, startPoint y: 141, endPoint x: 140, endPoint y: 140, distance: 14.0
click at [126, 140] on div "Hà Nội - Hải Phòng" at bounding box center [219, 143] width 326 height 13
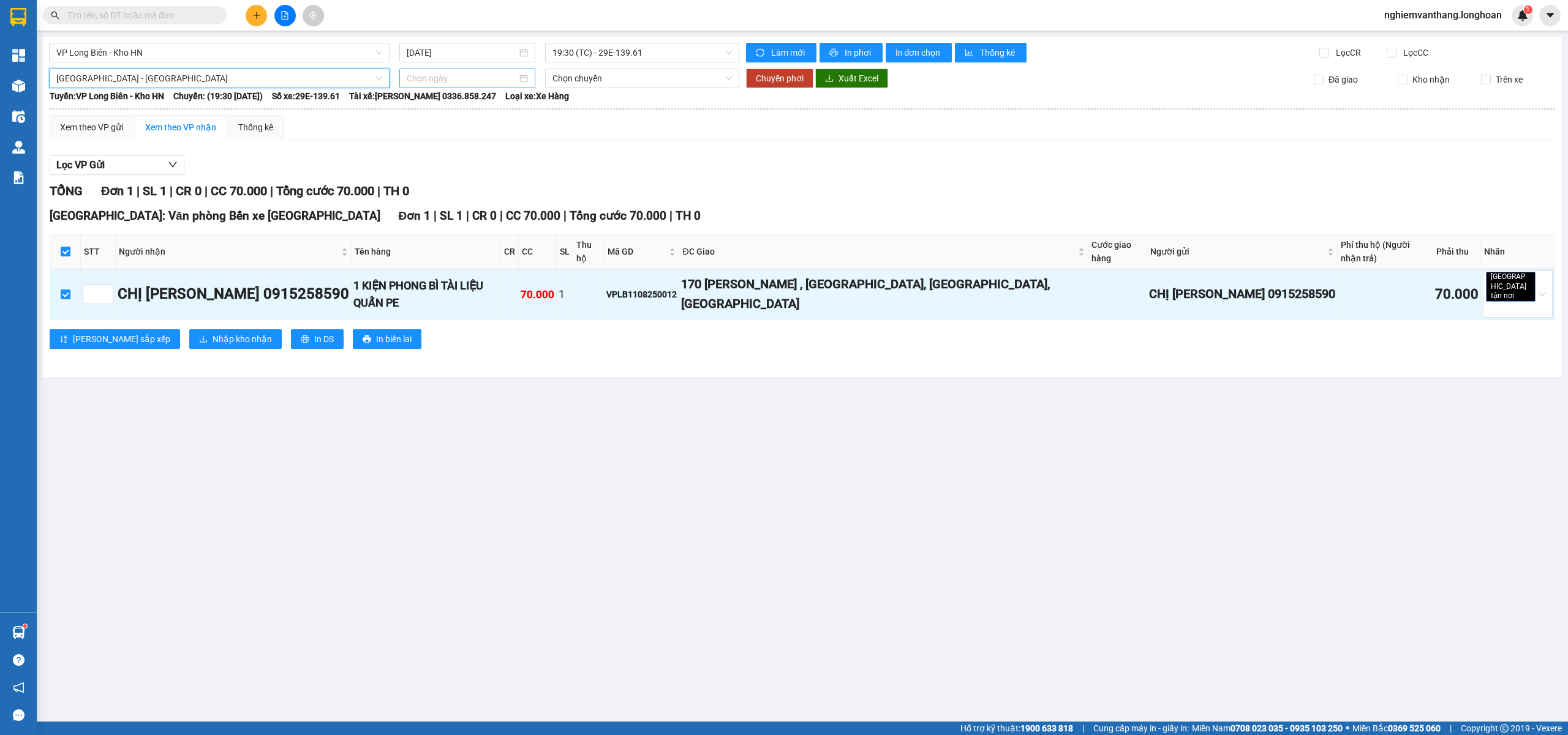
click at [497, 77] on input at bounding box center [462, 78] width 110 height 13
type input "11/08/2025"
click at [434, 187] on div "11" at bounding box center [440, 187] width 15 height 15
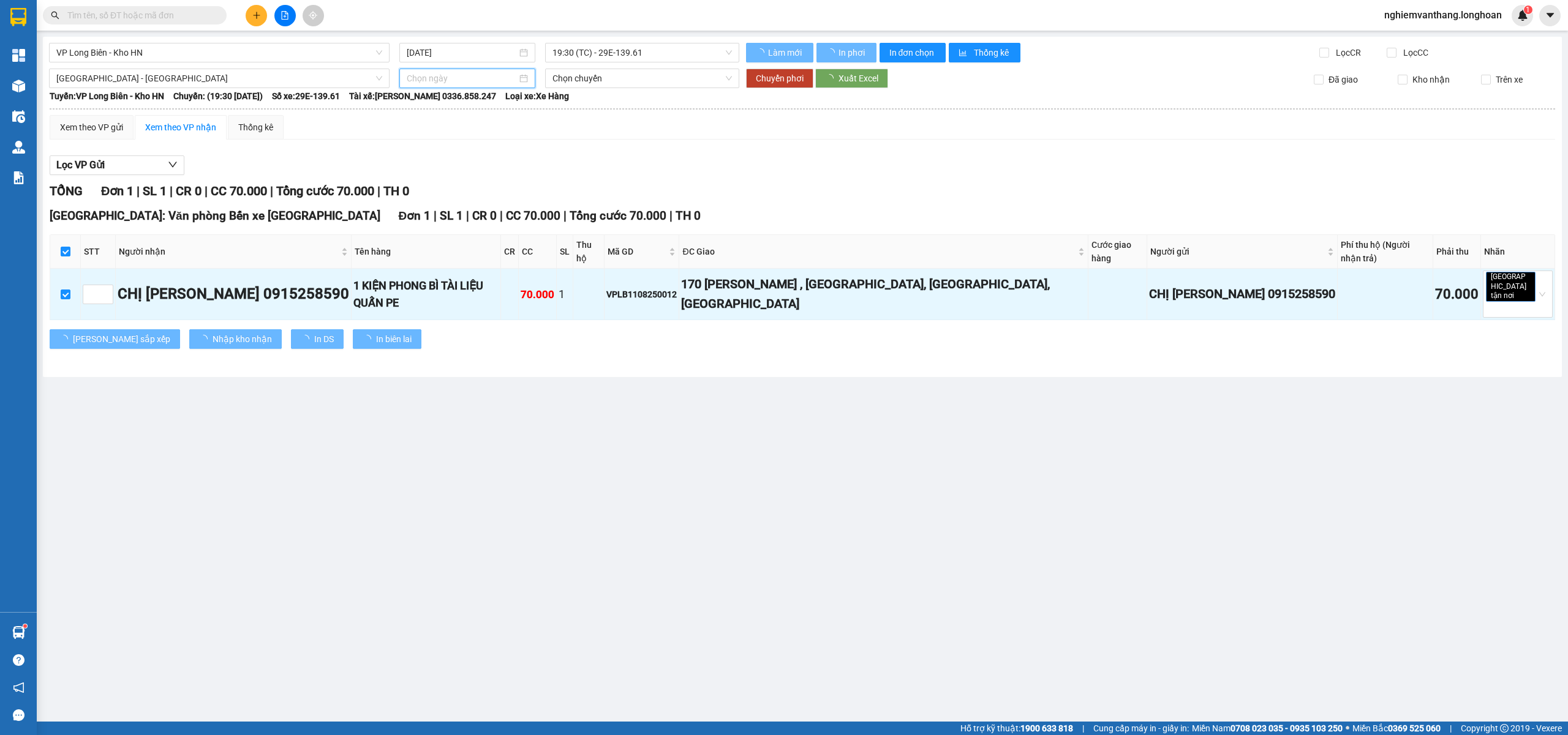
type input "11/08/2025"
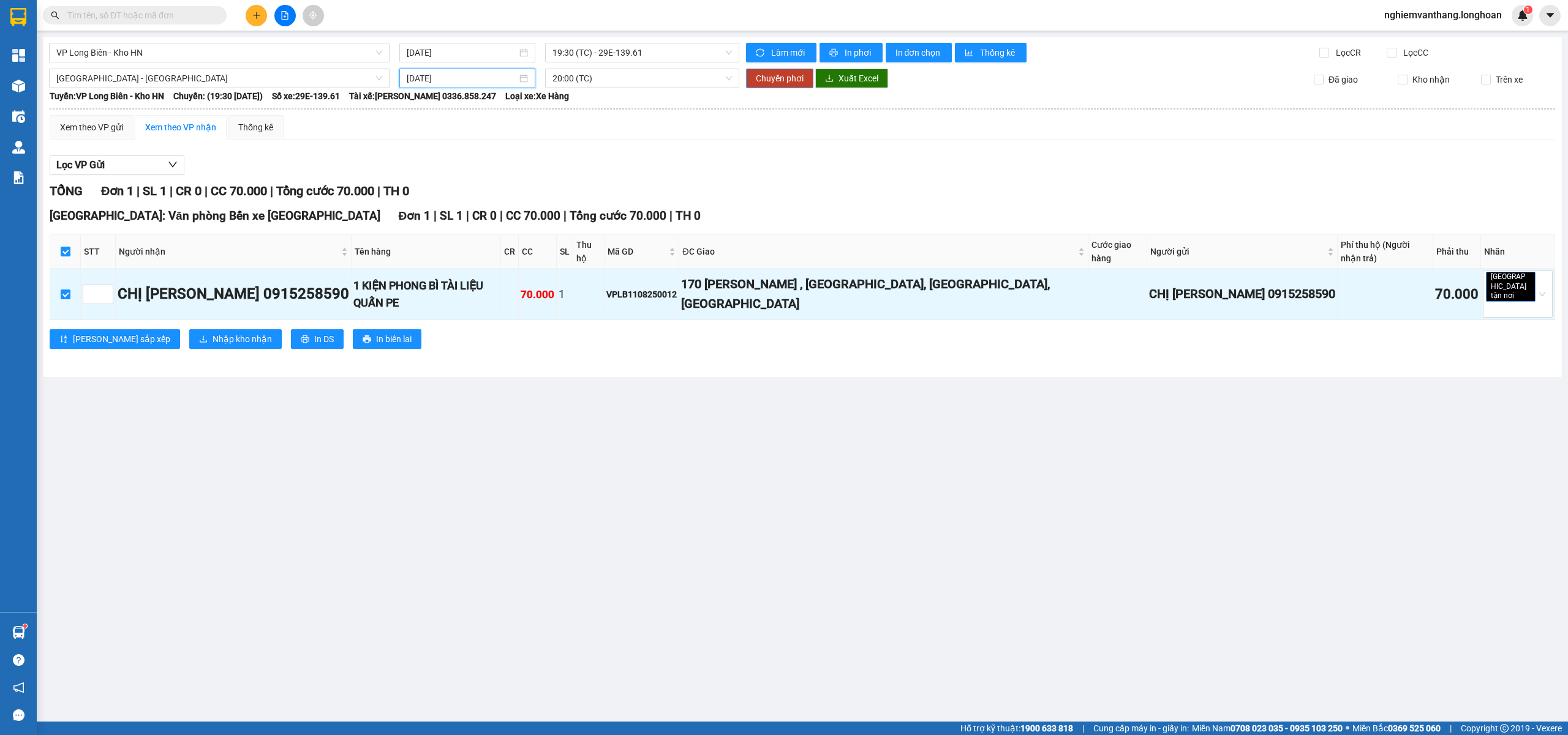
click at [775, 79] on span "Chuyển phơi" at bounding box center [779, 78] width 48 height 13
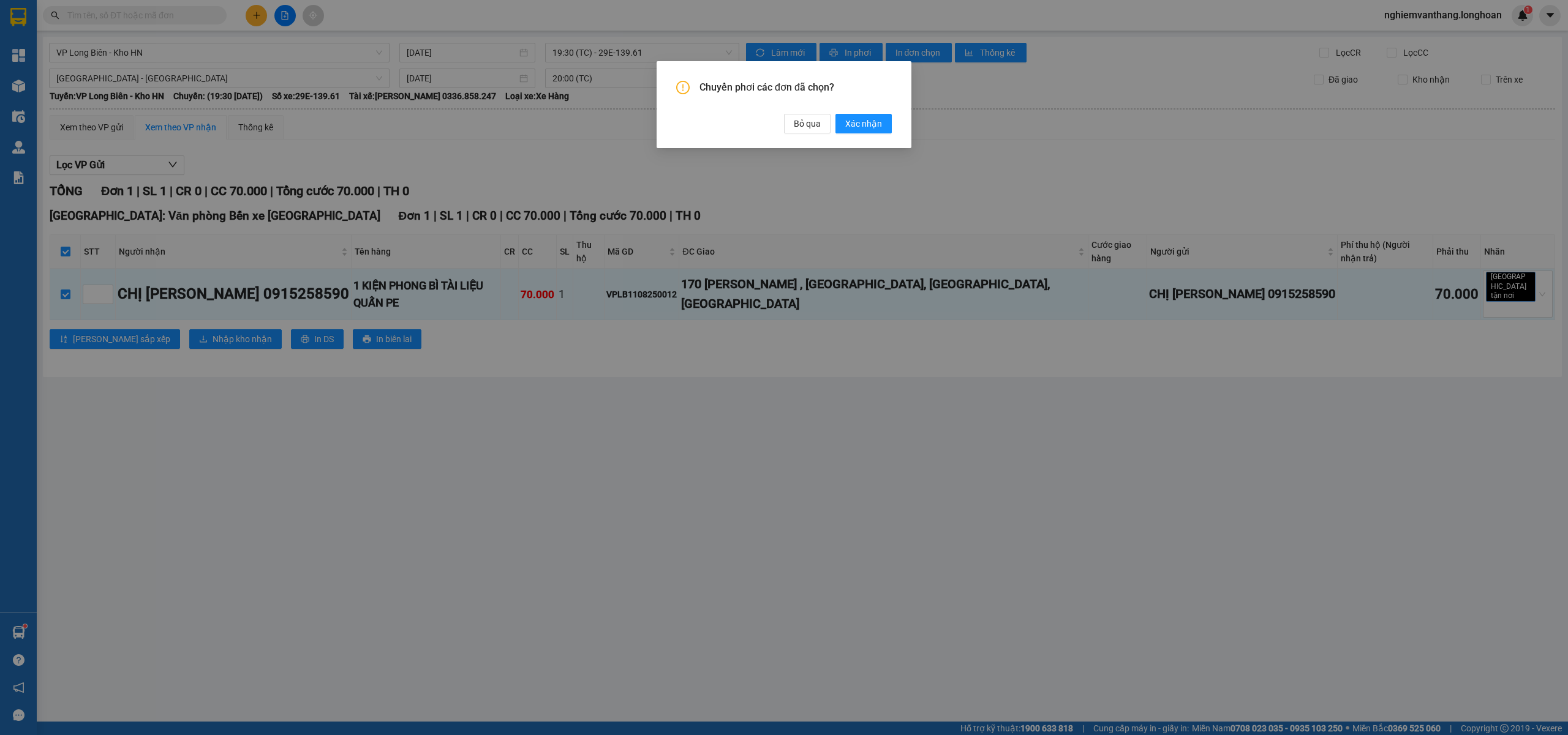
click at [856, 112] on div "Chuyển phơi các đơn đã chọn? Bỏ qua Xác nhận" at bounding box center [784, 107] width 215 height 53
click at [861, 126] on span "Xác nhận" at bounding box center [864, 123] width 37 height 13
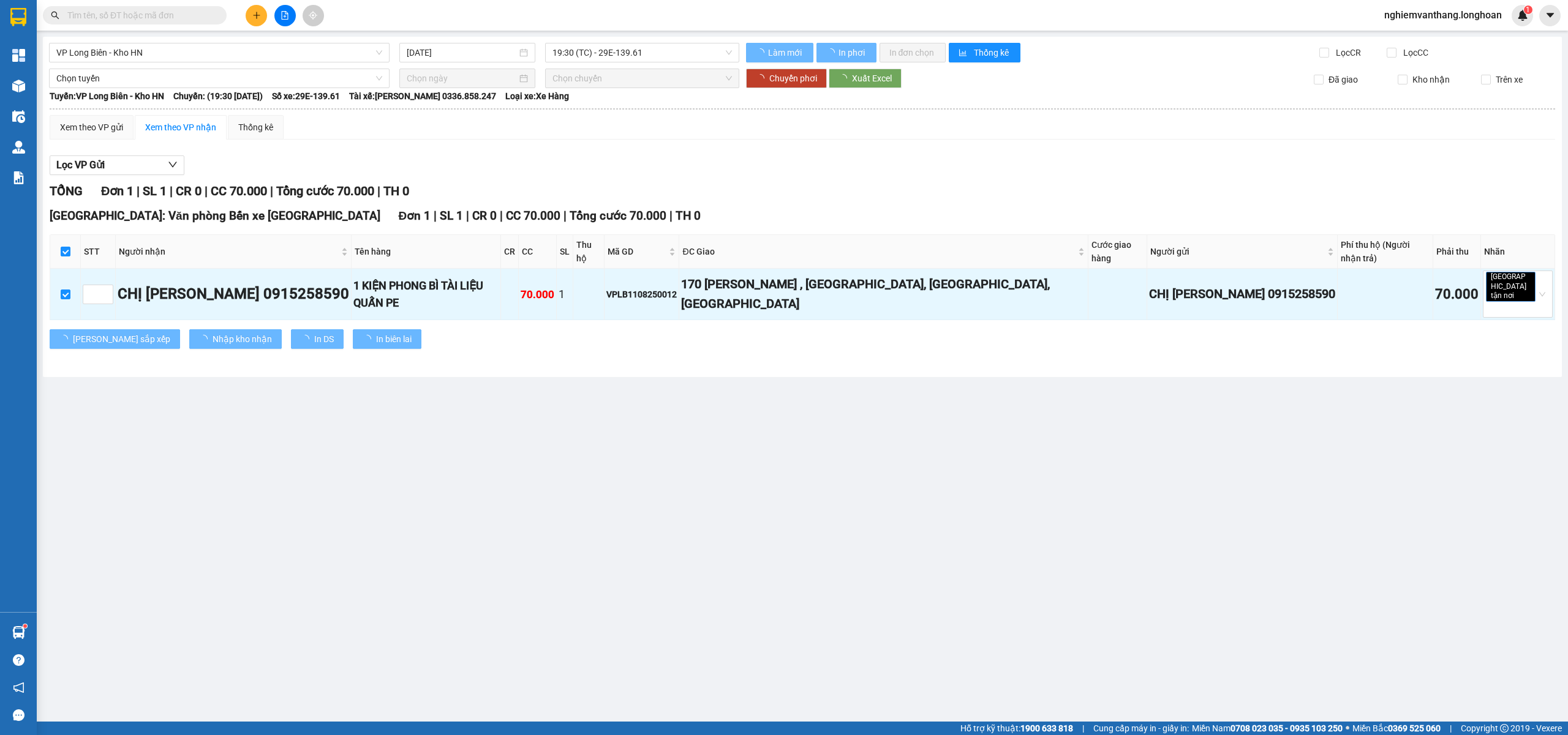
checkbox input "false"
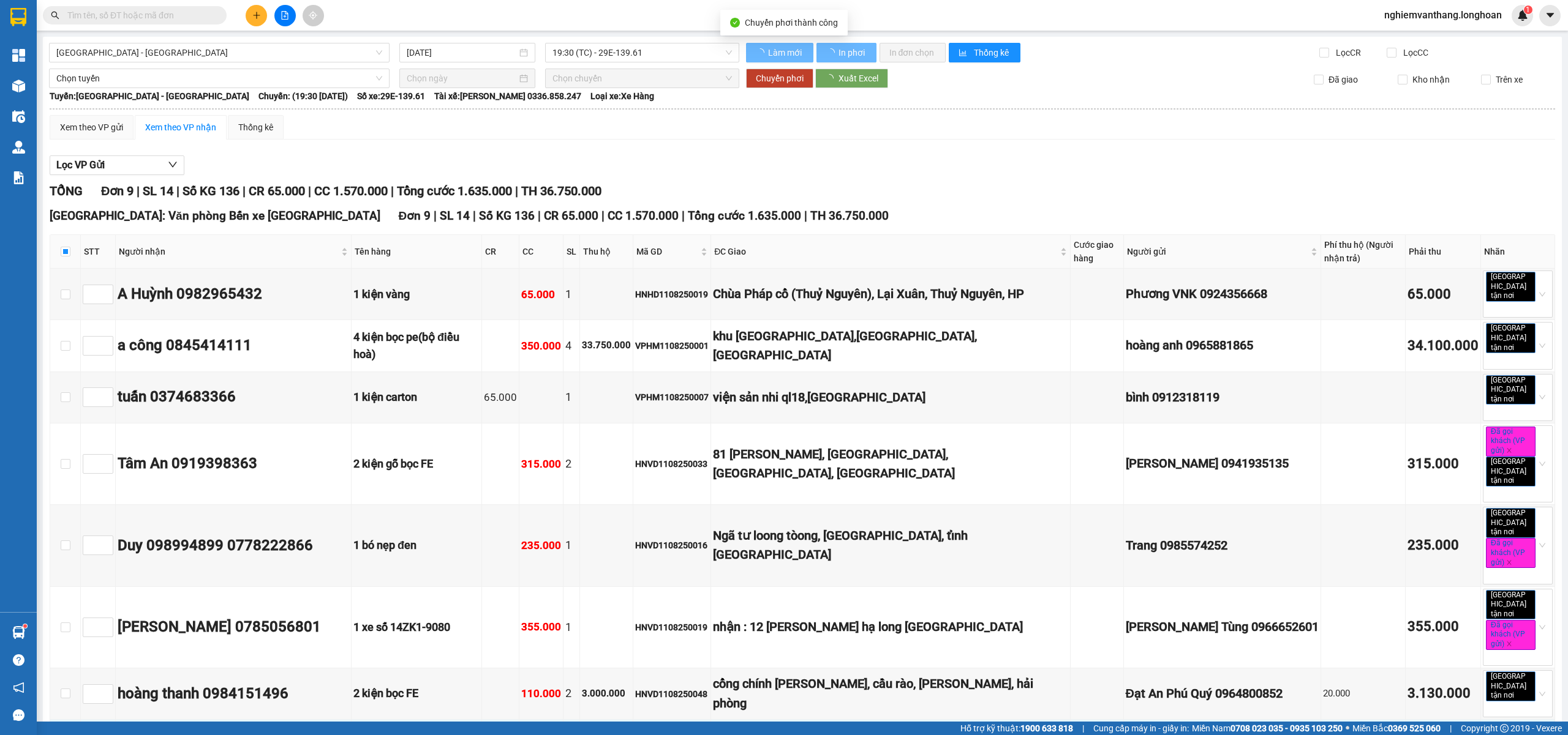
checkbox input "false"
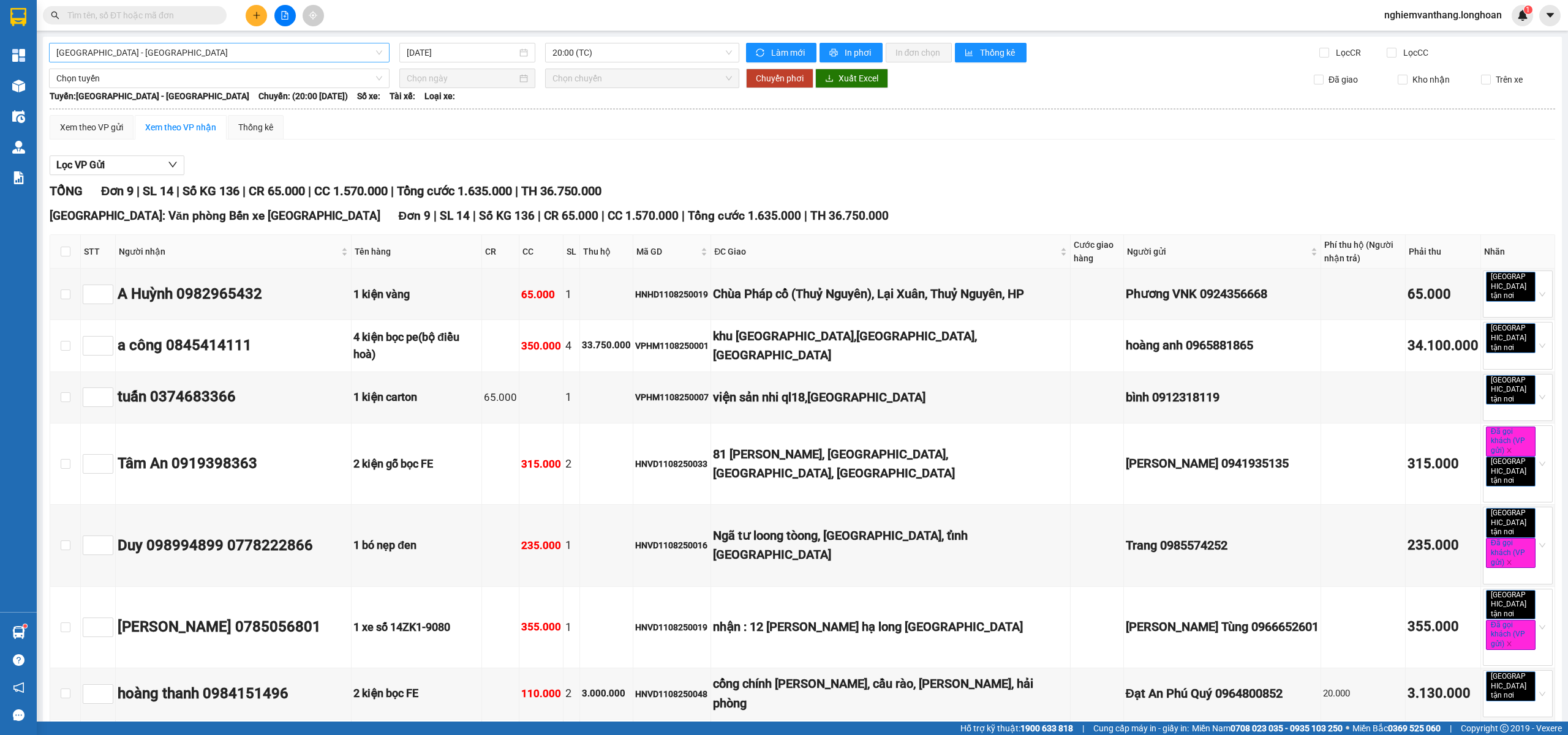
drag, startPoint x: 132, startPoint y: 54, endPoint x: 138, endPoint y: 35, distance: 19.9
click at [134, 54] on span "Hà Nội - Hải Phòng" at bounding box center [219, 52] width 326 height 18
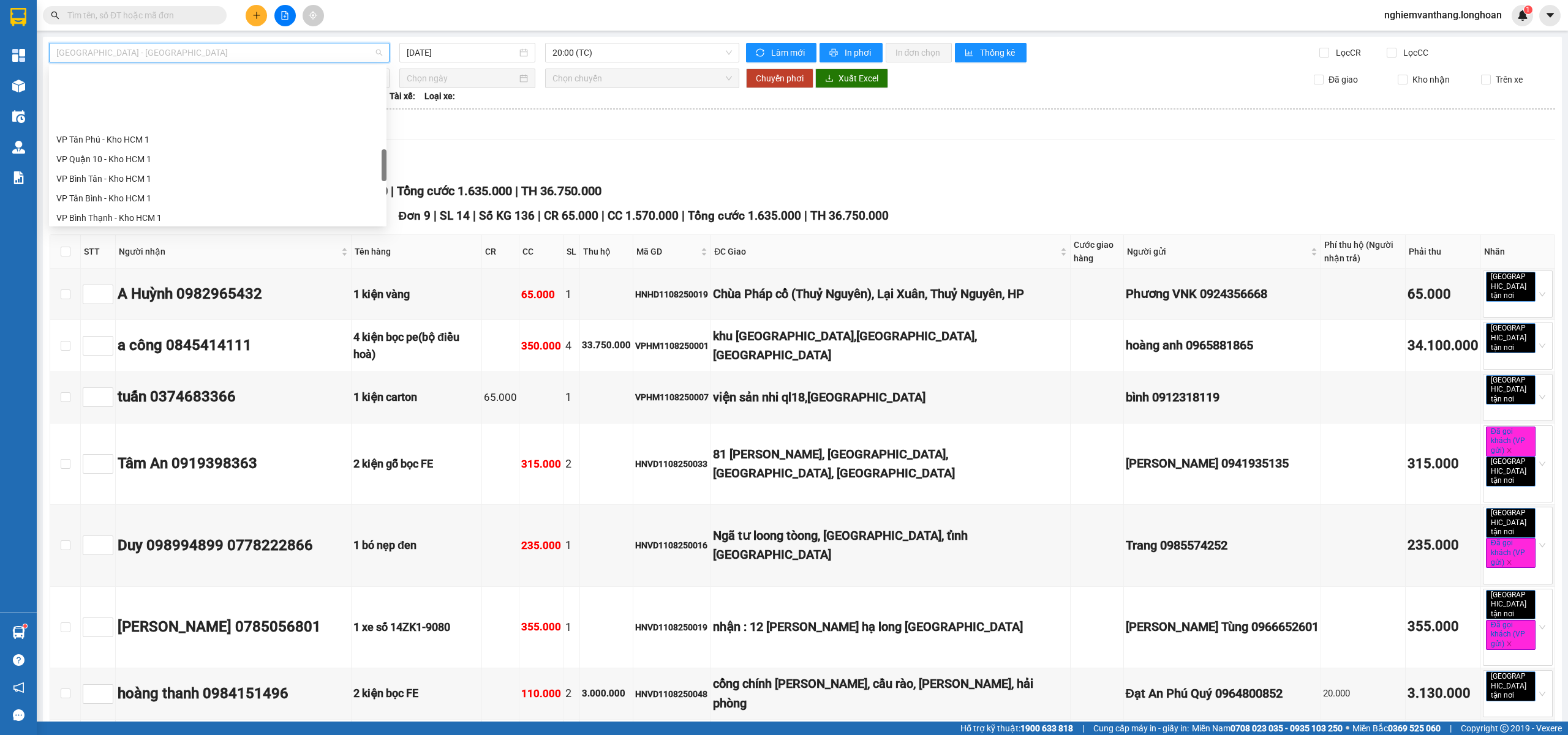
scroll to position [529, 0]
drag, startPoint x: 128, startPoint y: 192, endPoint x: 174, endPoint y: 193, distance: 46.0
click at [128, 193] on div "VP Hai Bà Trưng - Kho HN" at bounding box center [218, 195] width 323 height 13
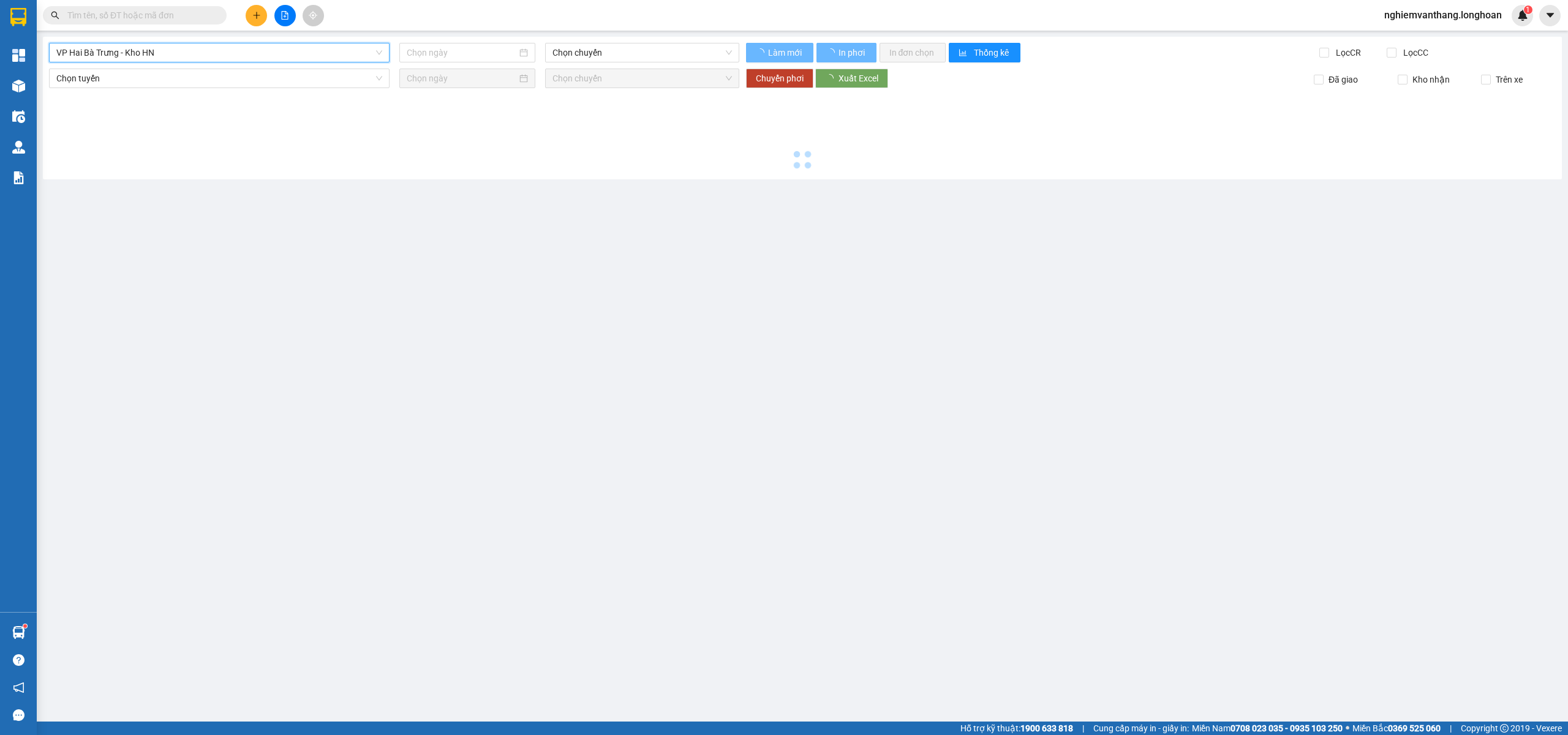
type input "11/08/2025"
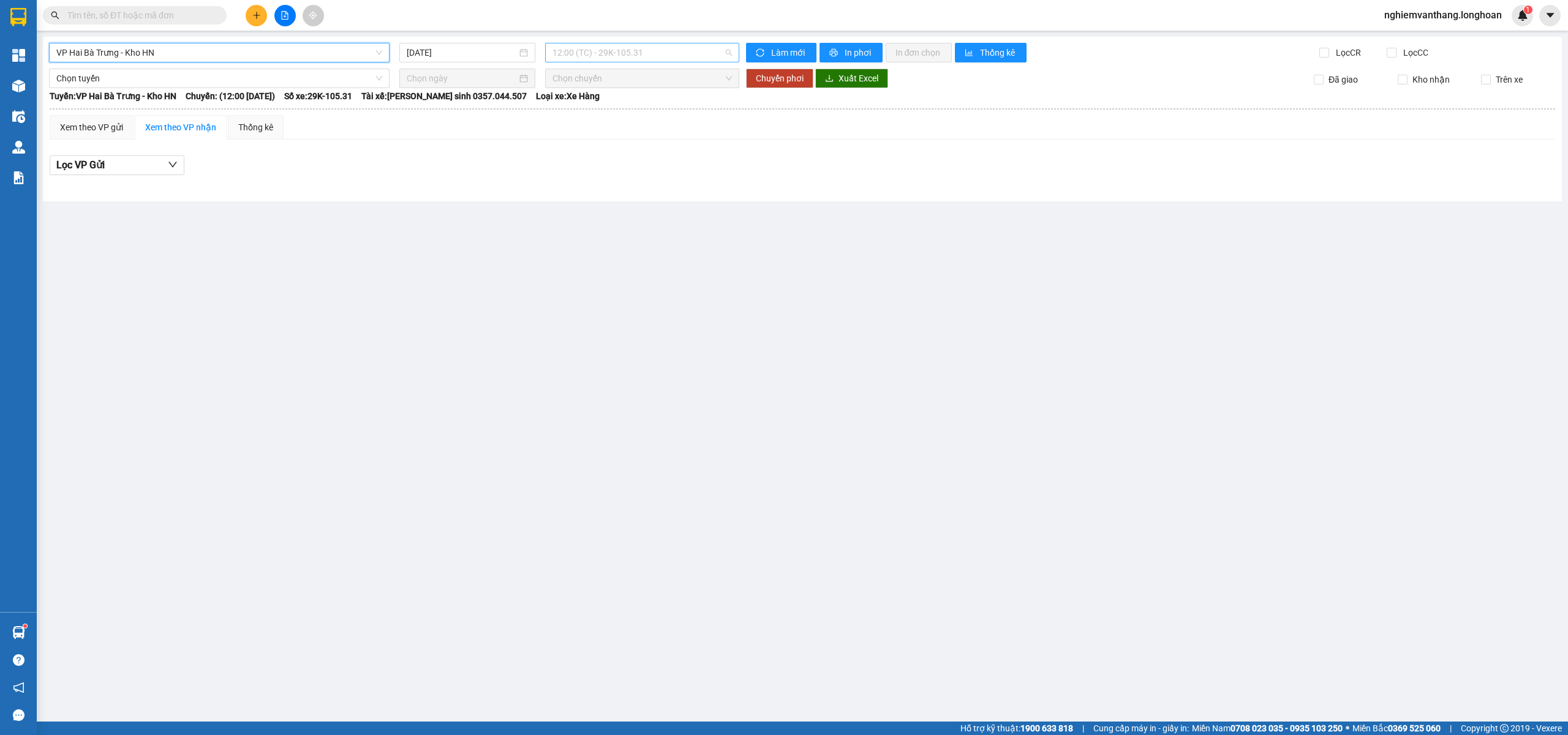
click at [607, 53] on span "12:00 (TC) - 29K-105.31" at bounding box center [642, 52] width 180 height 18
click at [593, 118] on div "19:45 (TC) - 29K-105.31" at bounding box center [600, 116] width 96 height 13
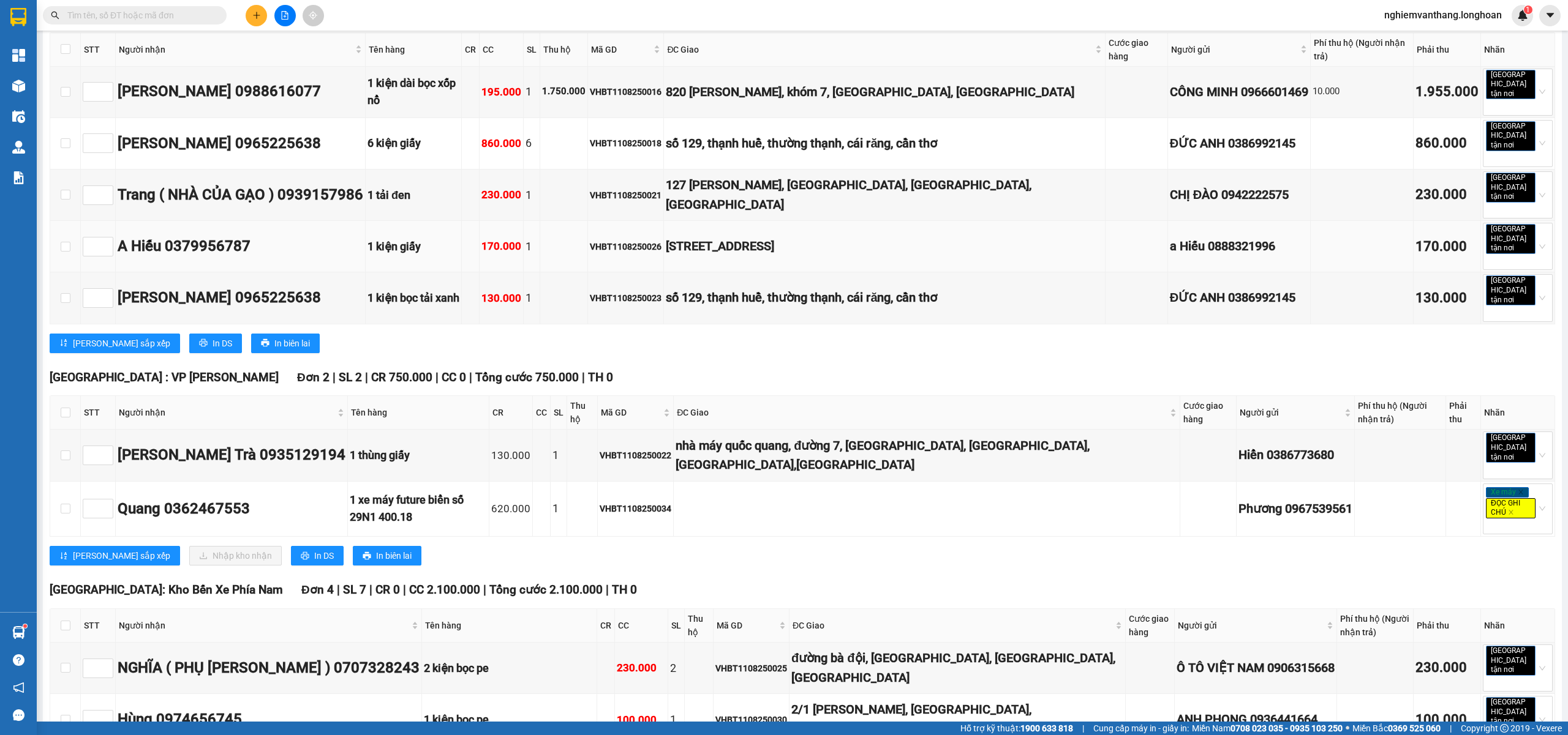
scroll to position [1061, 0]
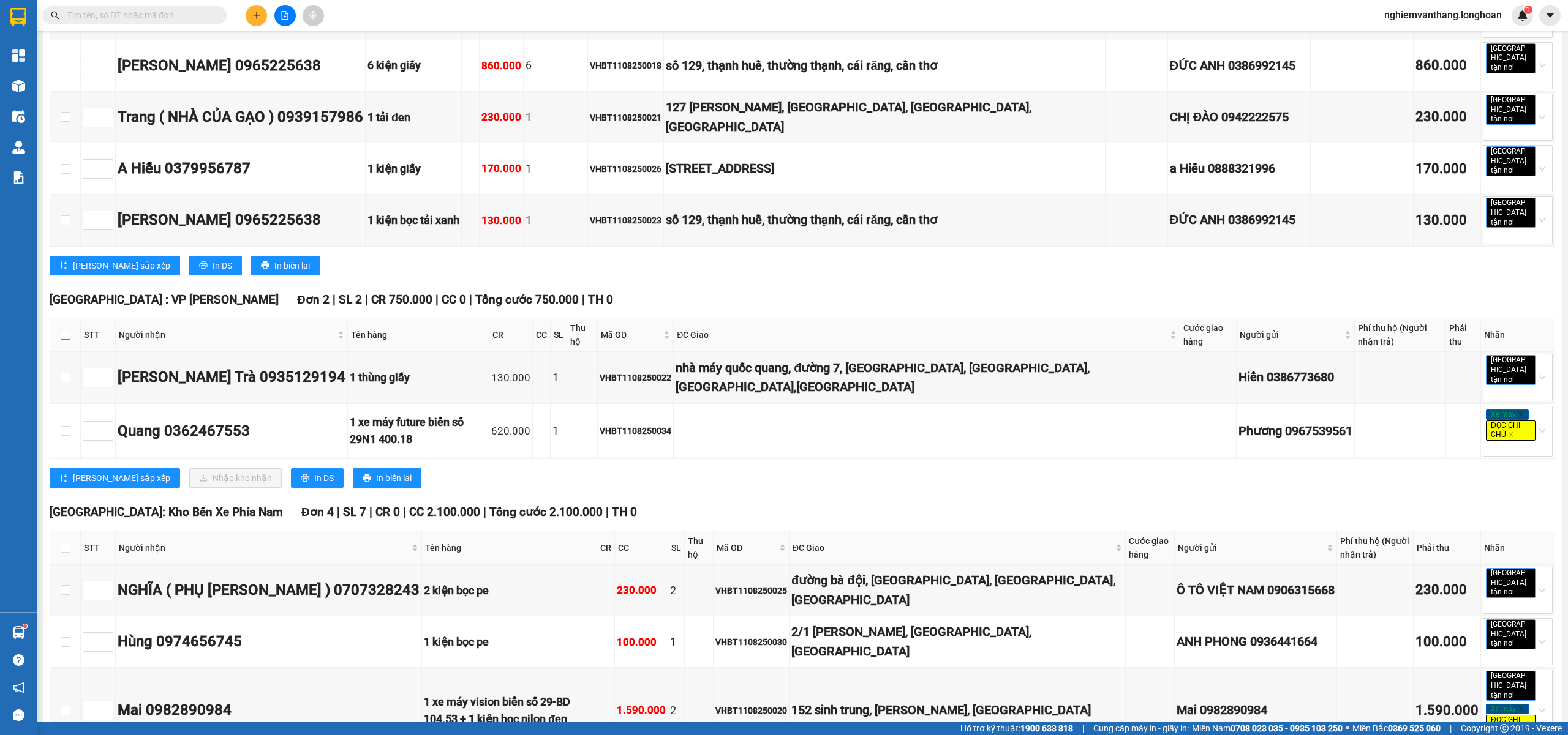
click at [68, 330] on input "checkbox" at bounding box center [65, 334] width 10 height 10
checkbox input "true"
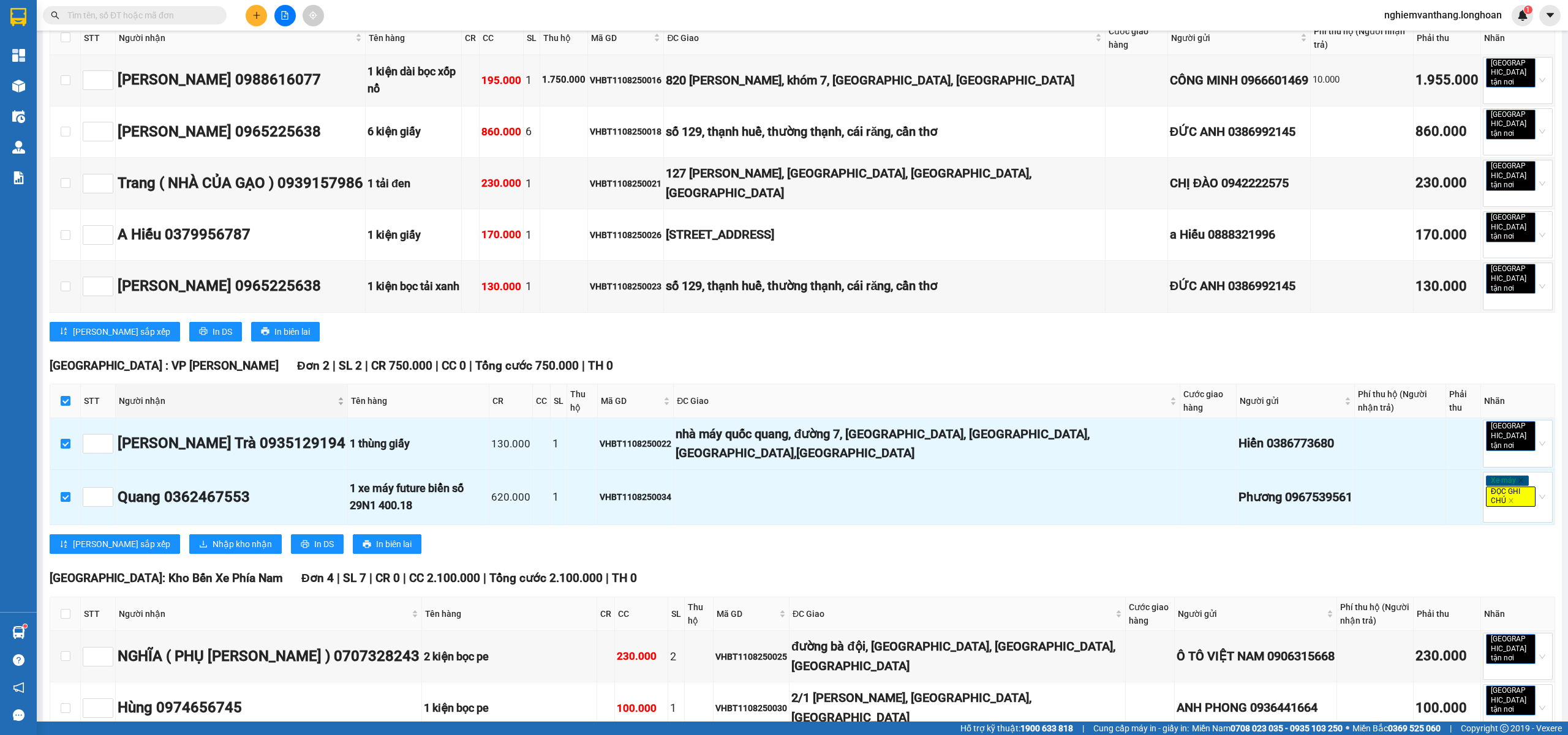
scroll to position [980, 0]
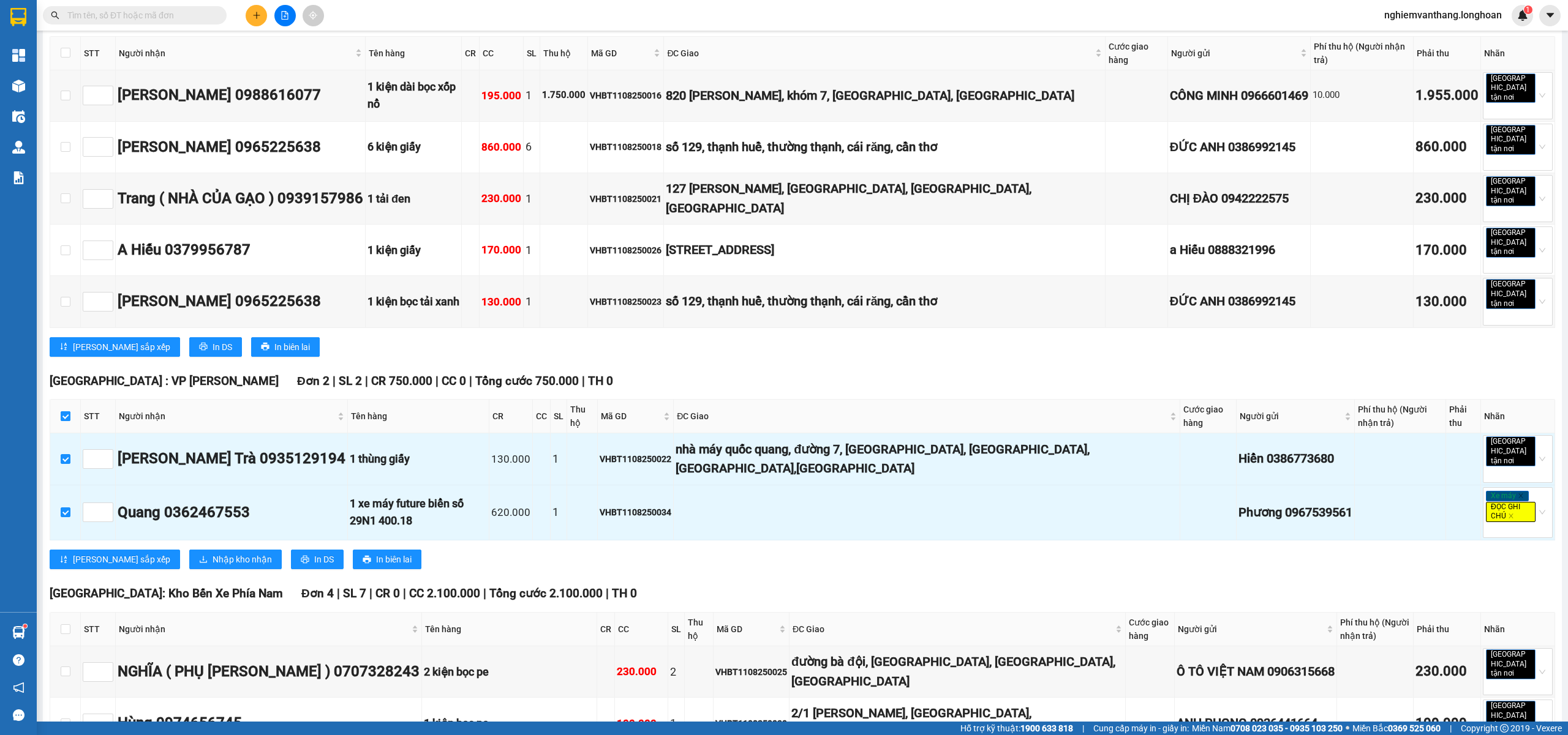
click at [69, 412] on input "checkbox" at bounding box center [65, 416] width 10 height 10
checkbox input "false"
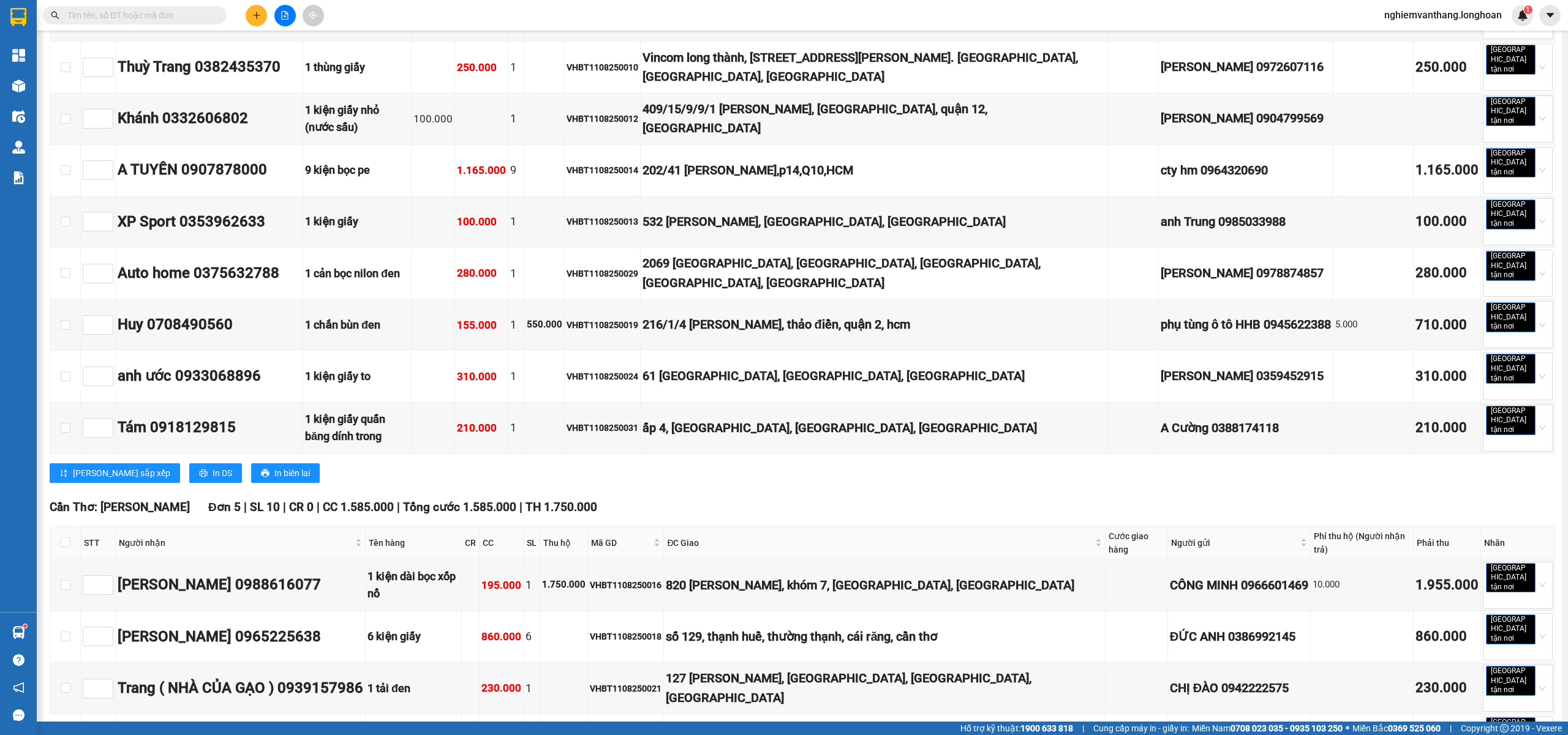
scroll to position [0, 0]
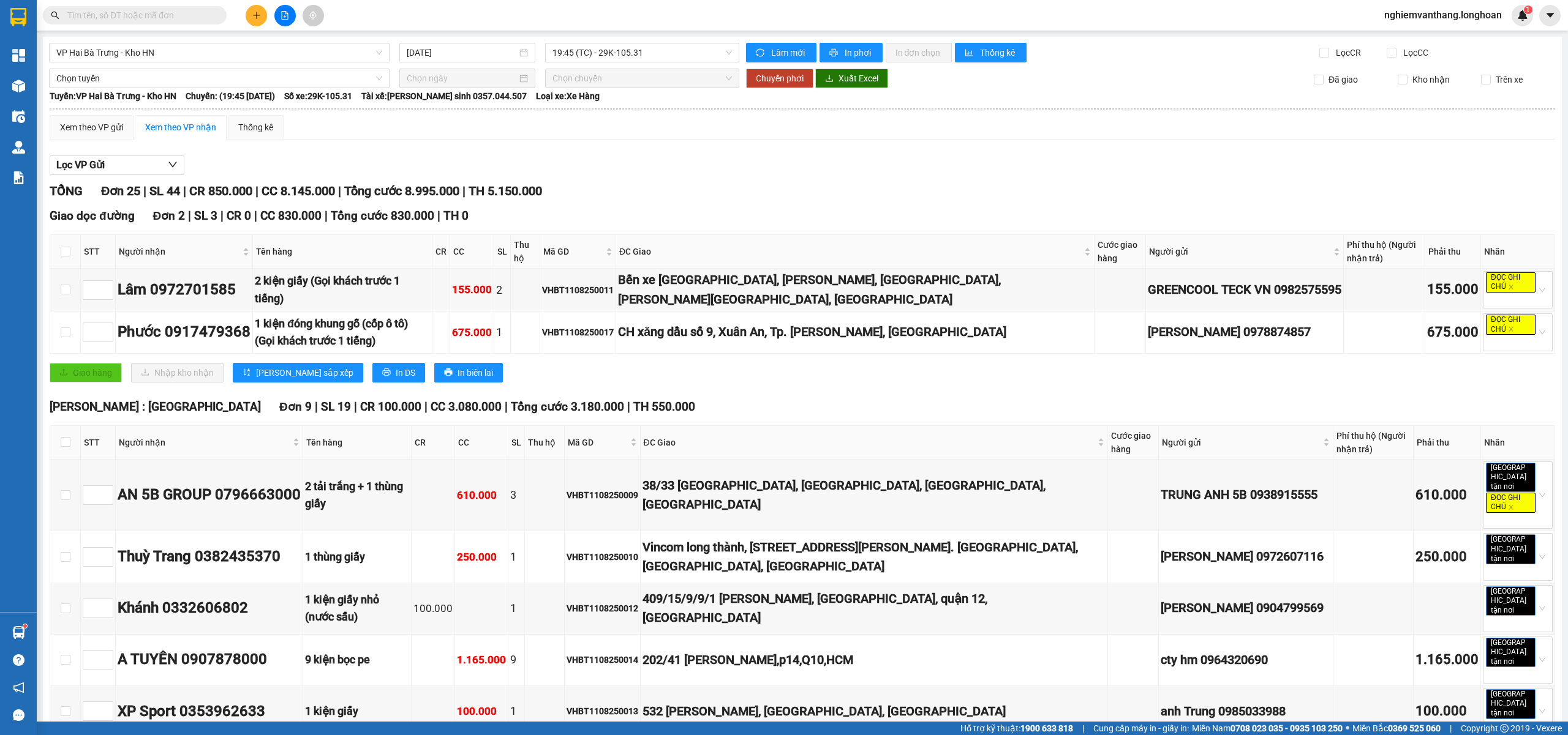
click at [60, 253] on th at bounding box center [65, 252] width 31 height 34
click at [62, 252] on input "checkbox" at bounding box center [65, 251] width 10 height 10
checkbox input "true"
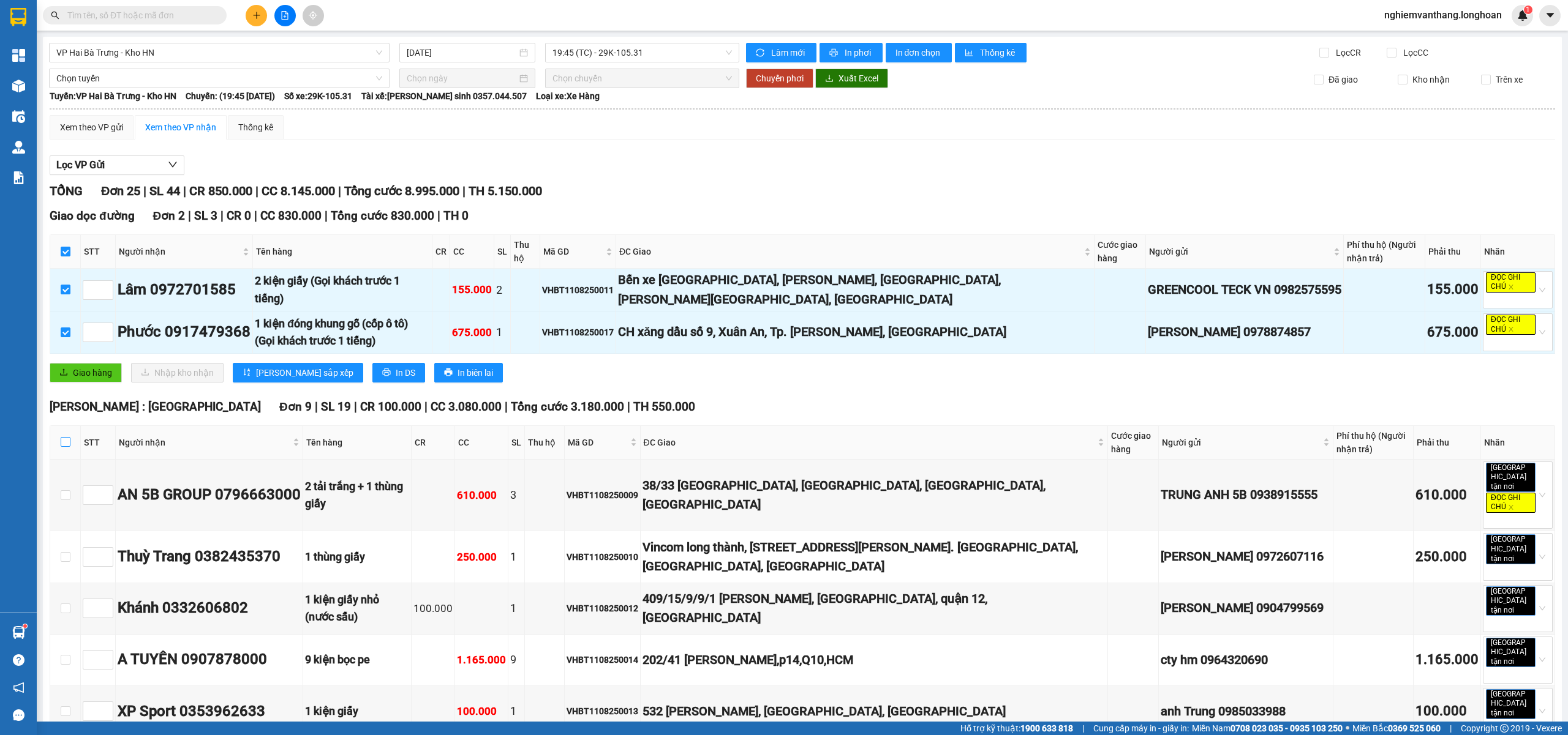
drag, startPoint x: 61, startPoint y: 446, endPoint x: 137, endPoint y: 415, distance: 82.1
click at [62, 445] on input "checkbox" at bounding box center [65, 442] width 10 height 10
checkbox input "true"
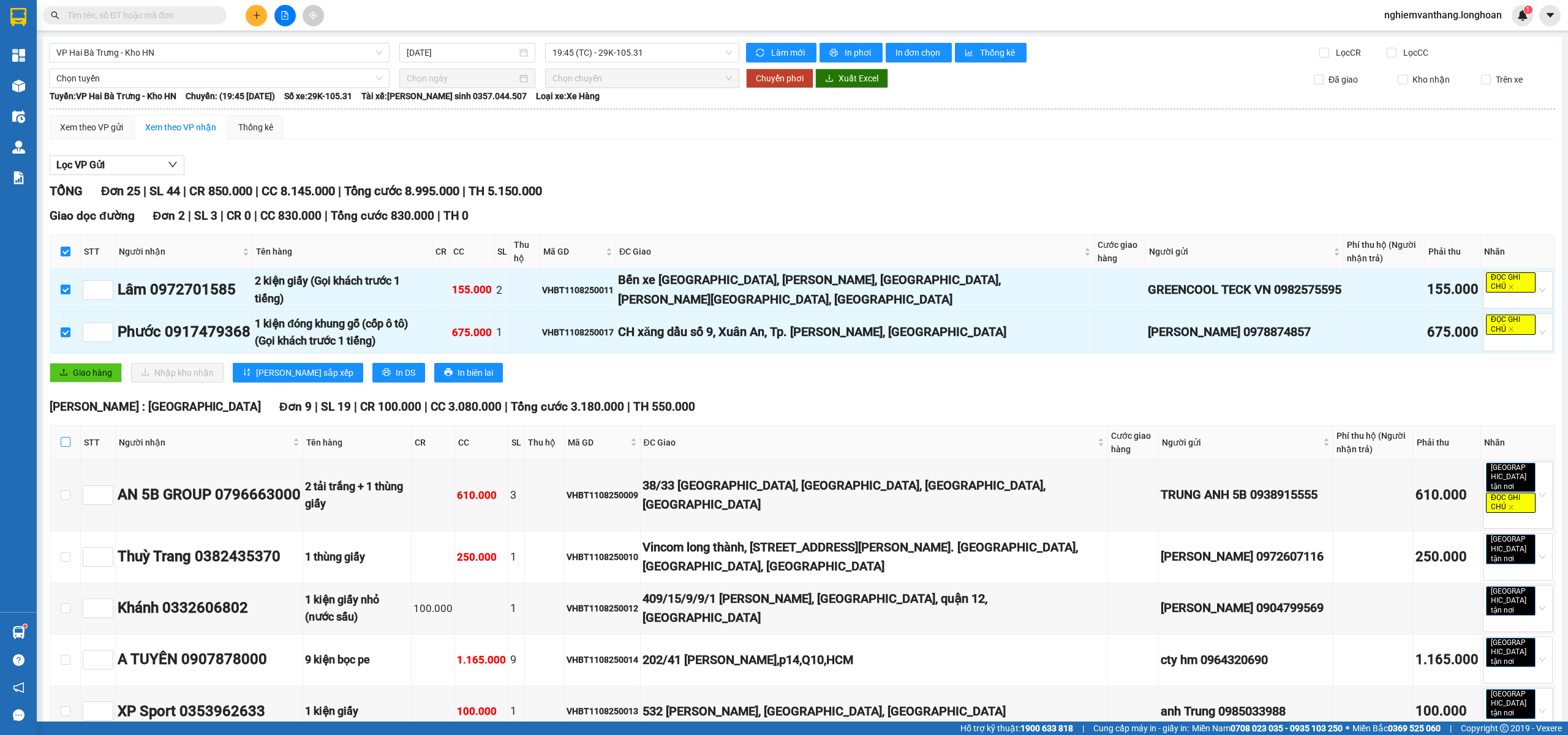
checkbox input "true"
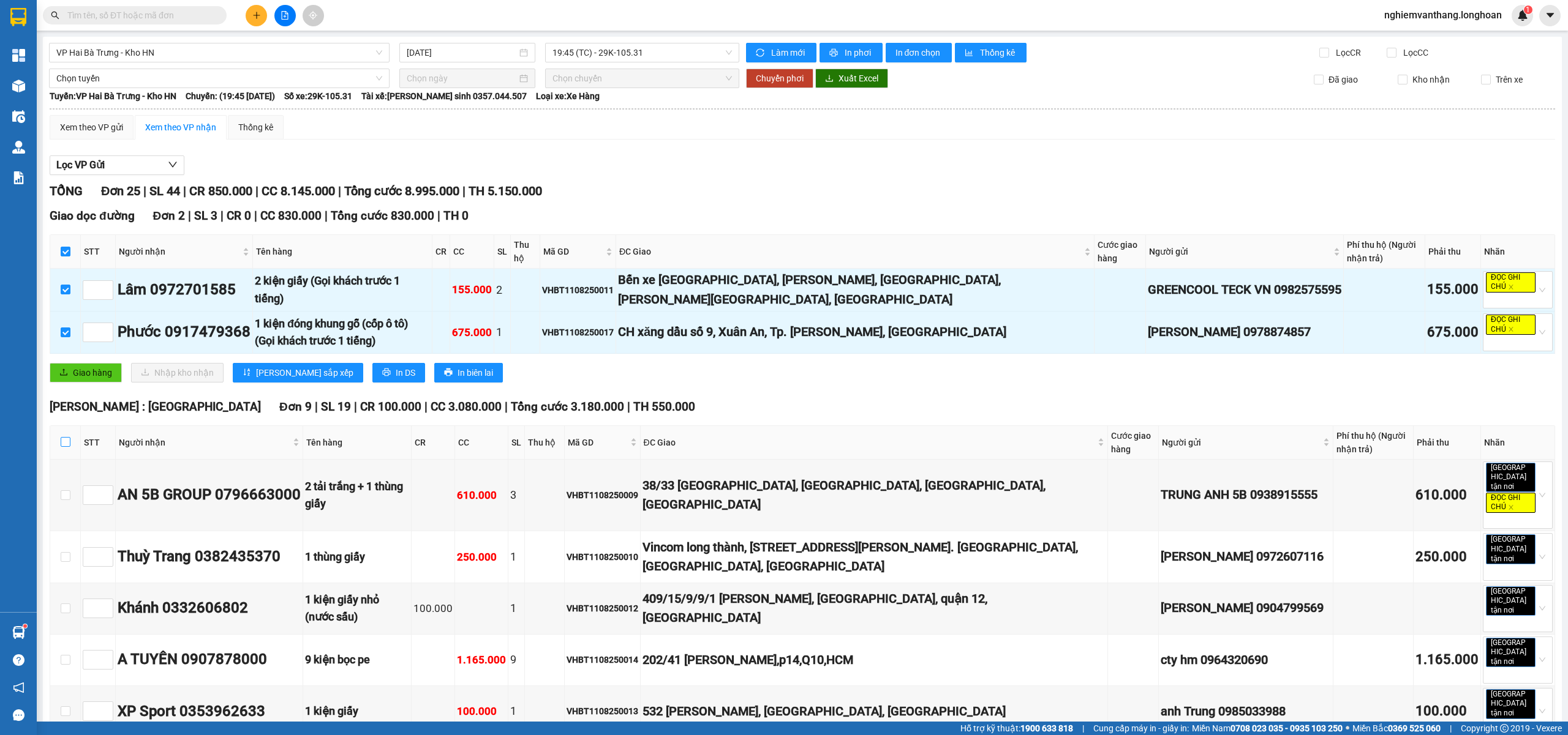
checkbox input "true"
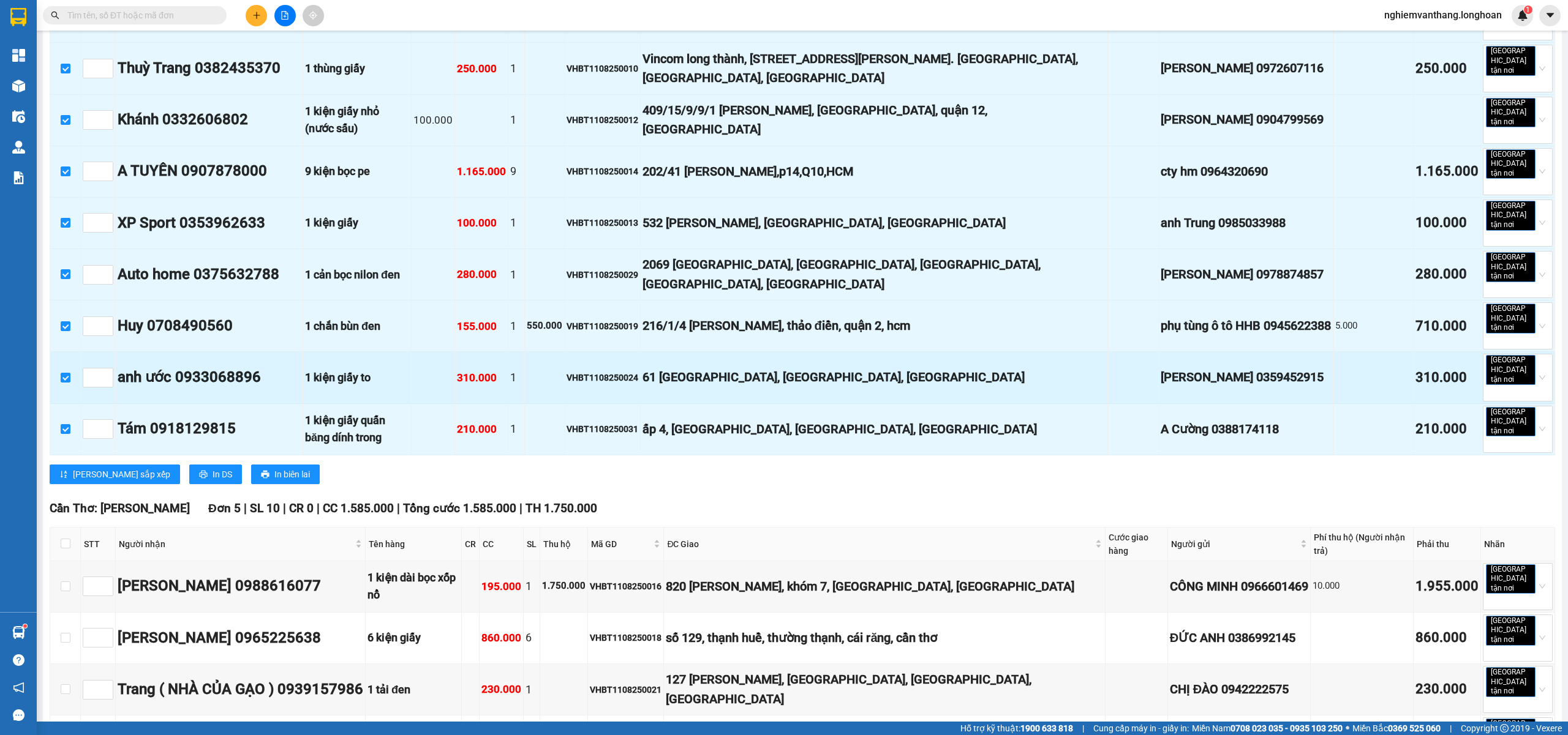
scroll to position [490, 0]
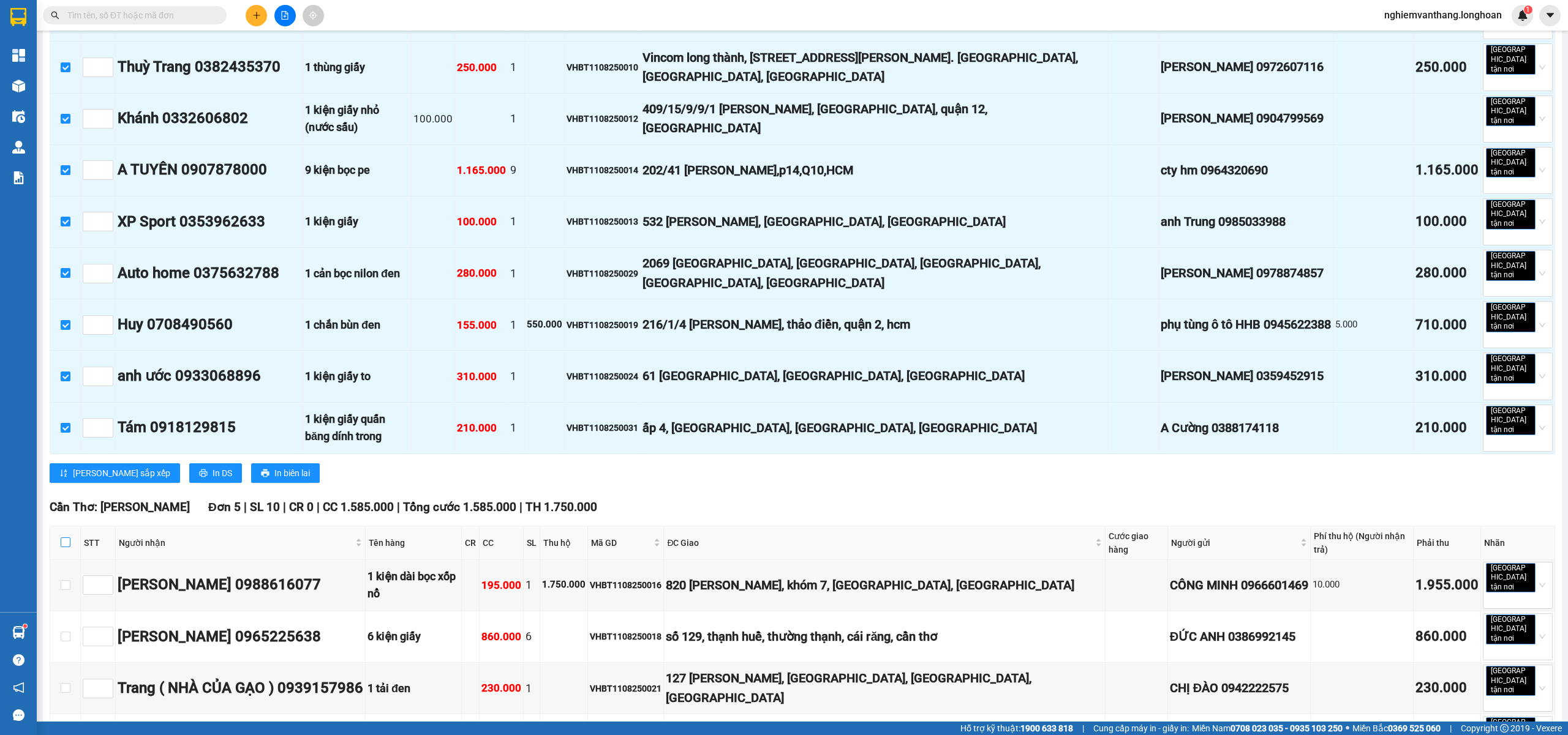
click at [61, 537] on input "checkbox" at bounding box center [65, 542] width 10 height 10
checkbox input "true"
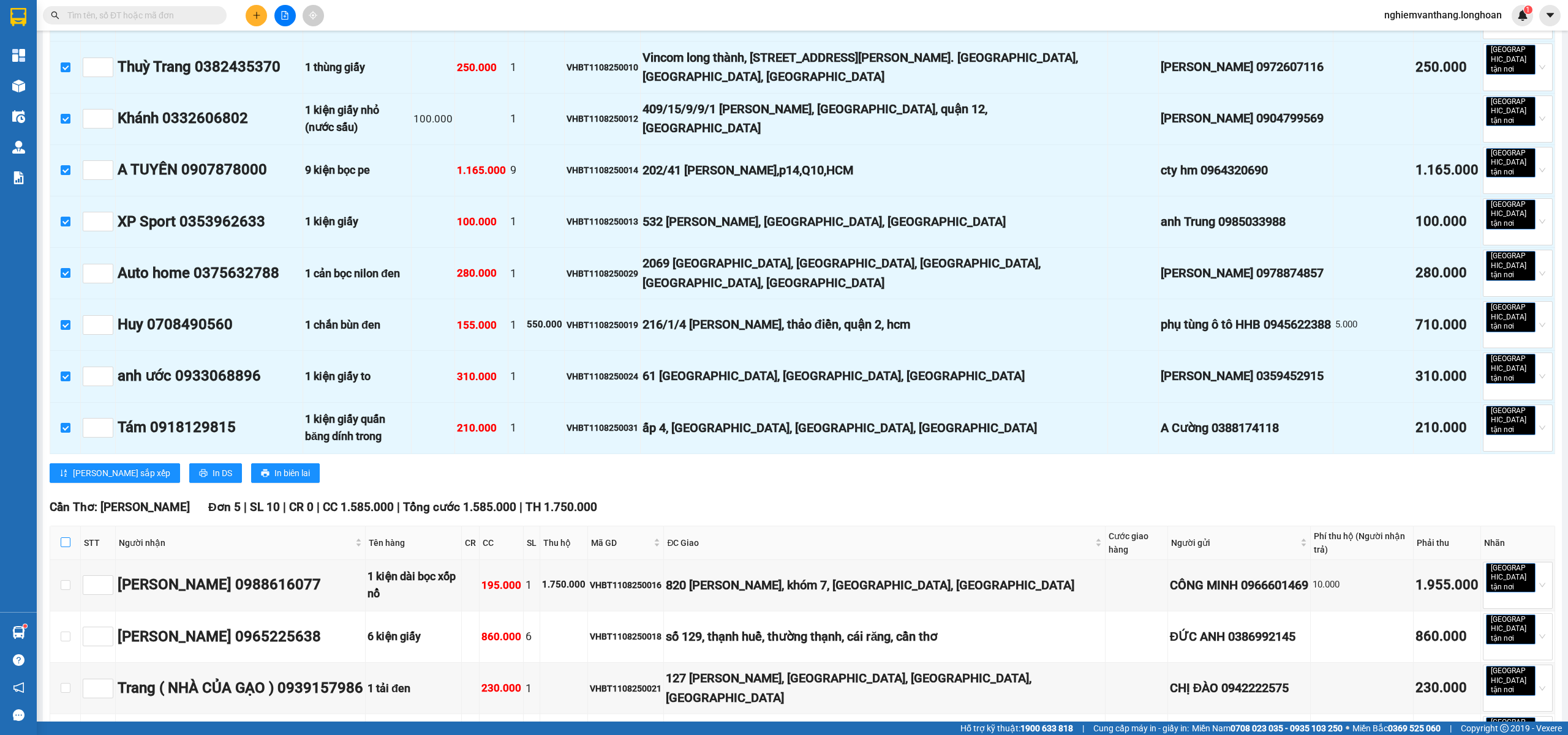
checkbox input "true"
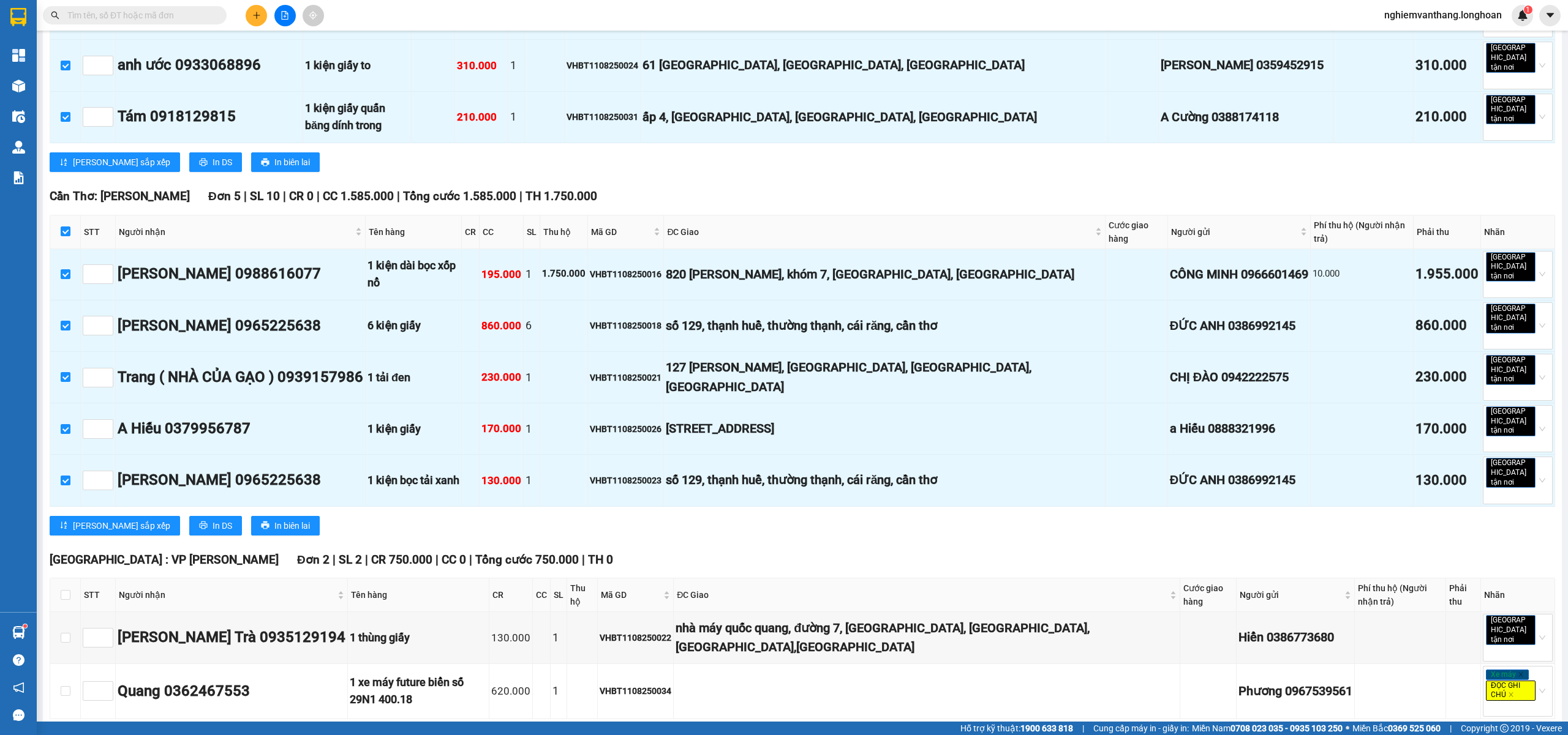
scroll to position [1061, 0]
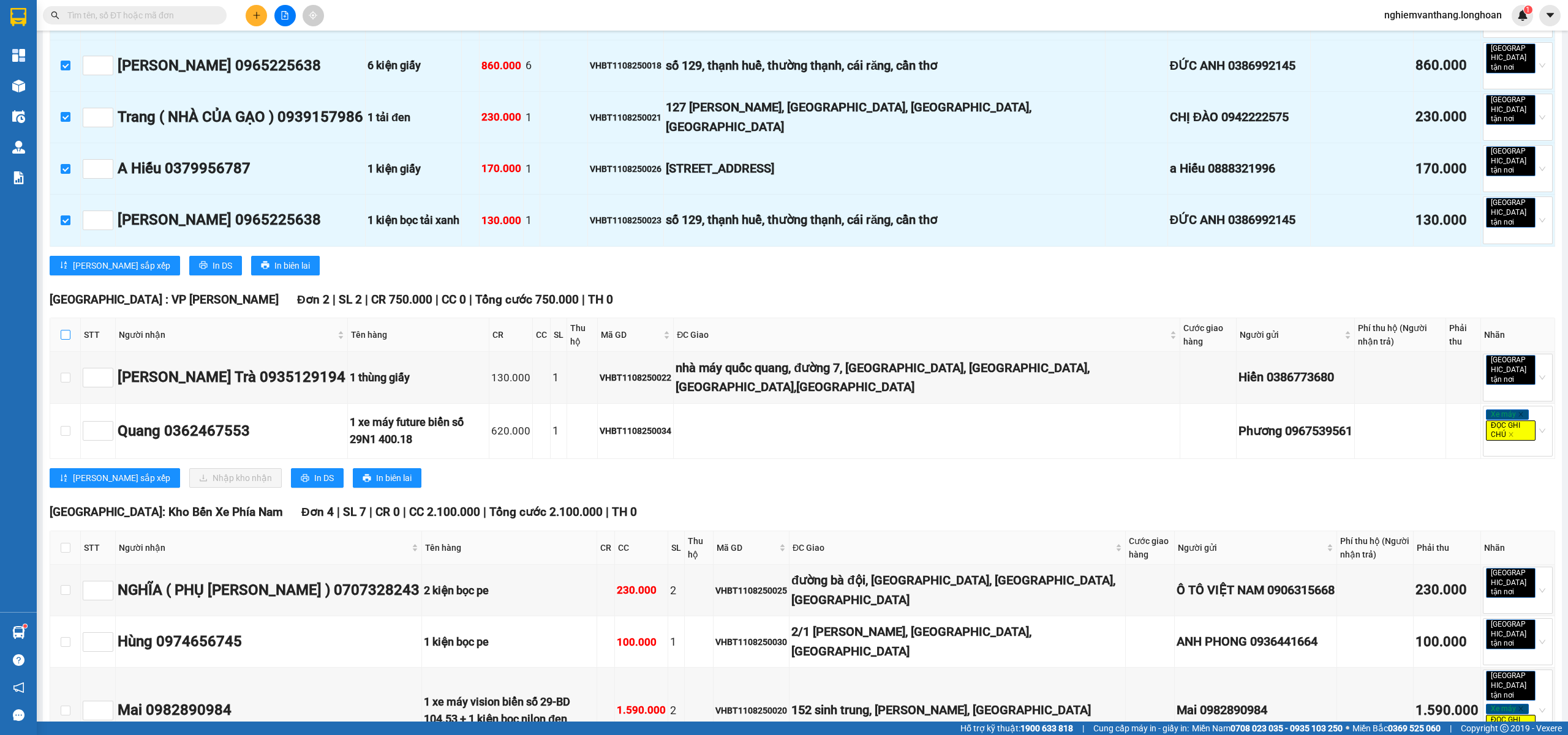
click at [64, 330] on input "checkbox" at bounding box center [65, 334] width 10 height 10
checkbox input "true"
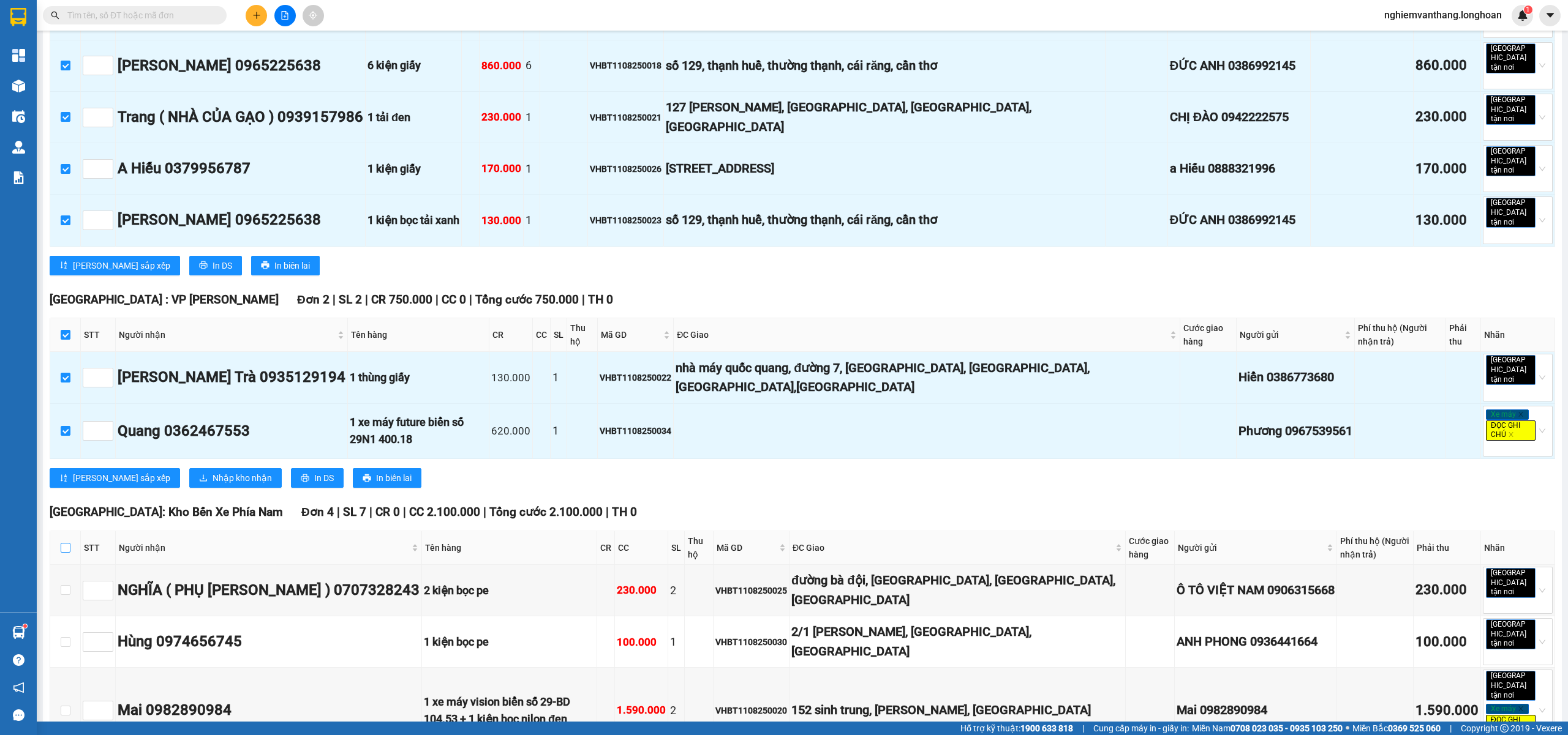
drag, startPoint x: 62, startPoint y: 420, endPoint x: 138, endPoint y: 393, distance: 80.7
click at [62, 543] on input "checkbox" at bounding box center [65, 548] width 10 height 10
checkbox input "true"
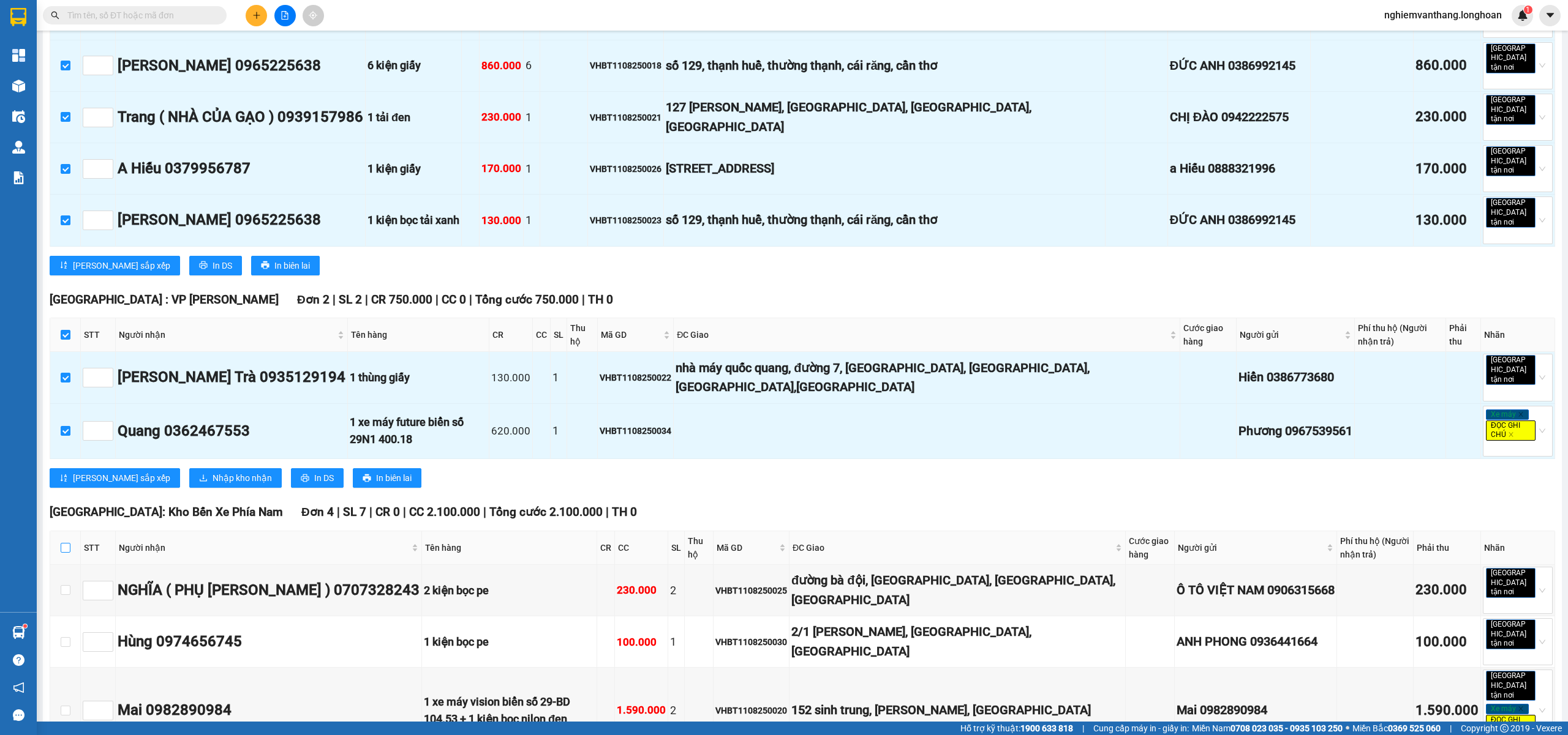
checkbox input "true"
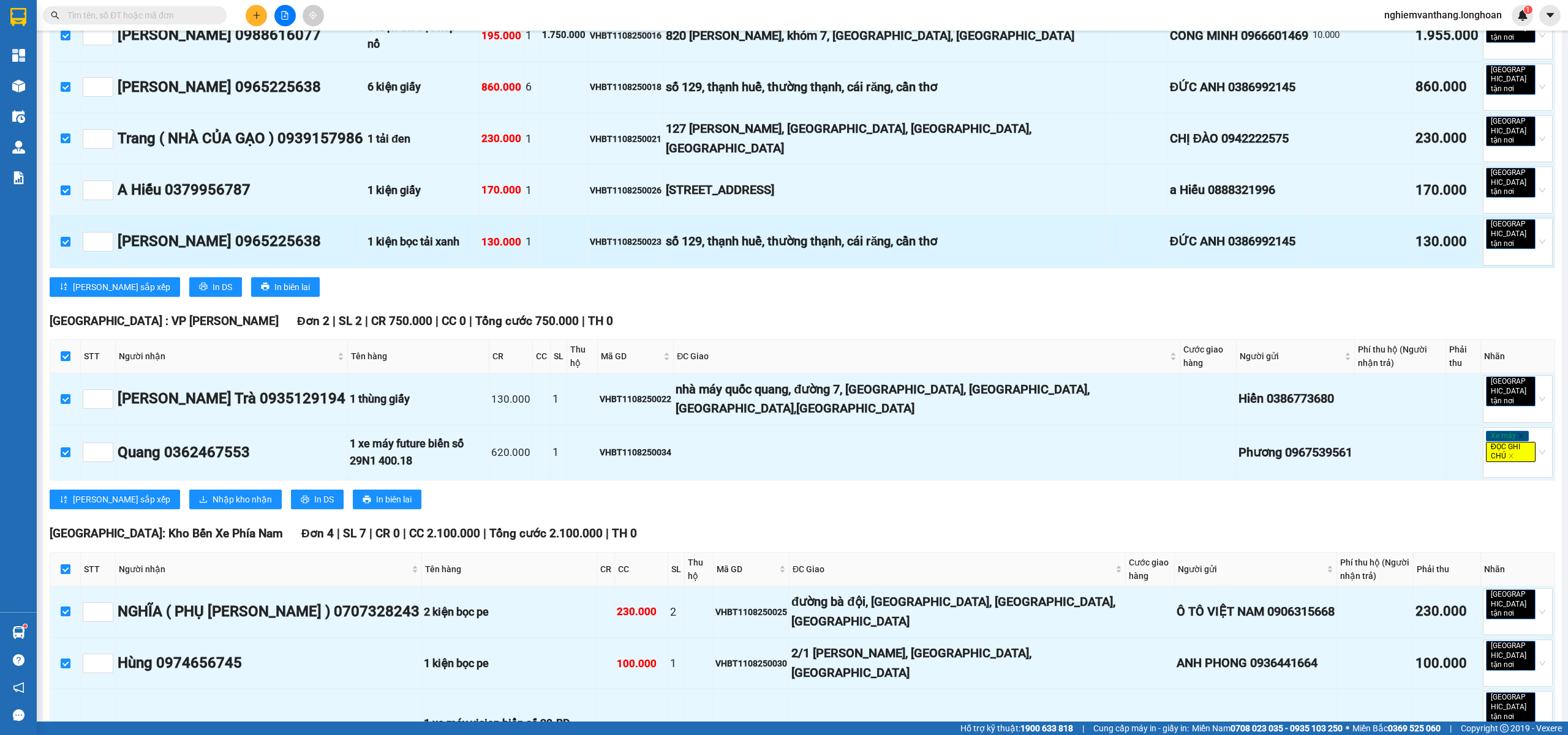
scroll to position [1348, 0]
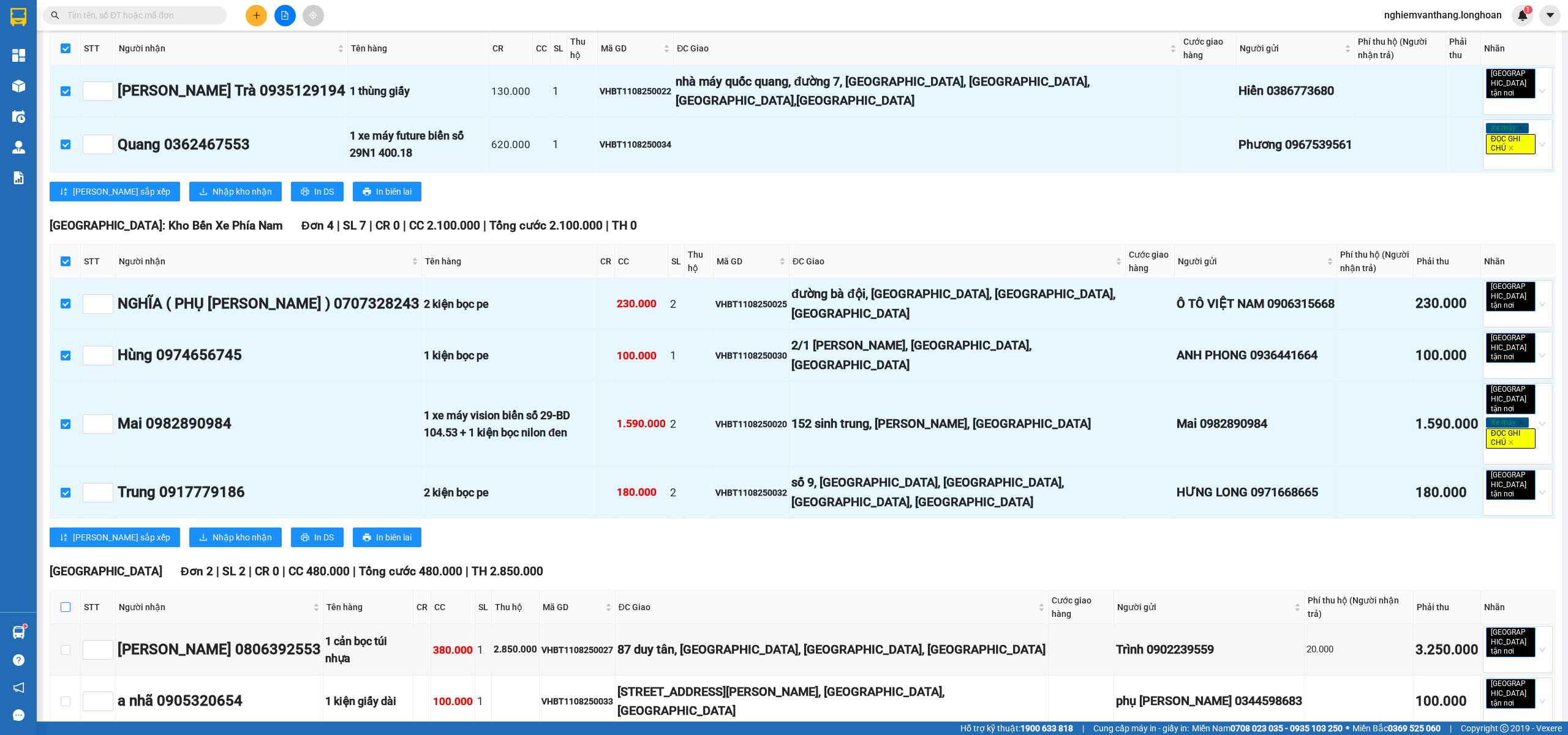
click at [67, 603] on input "checkbox" at bounding box center [65, 607] width 10 height 10
checkbox input "true"
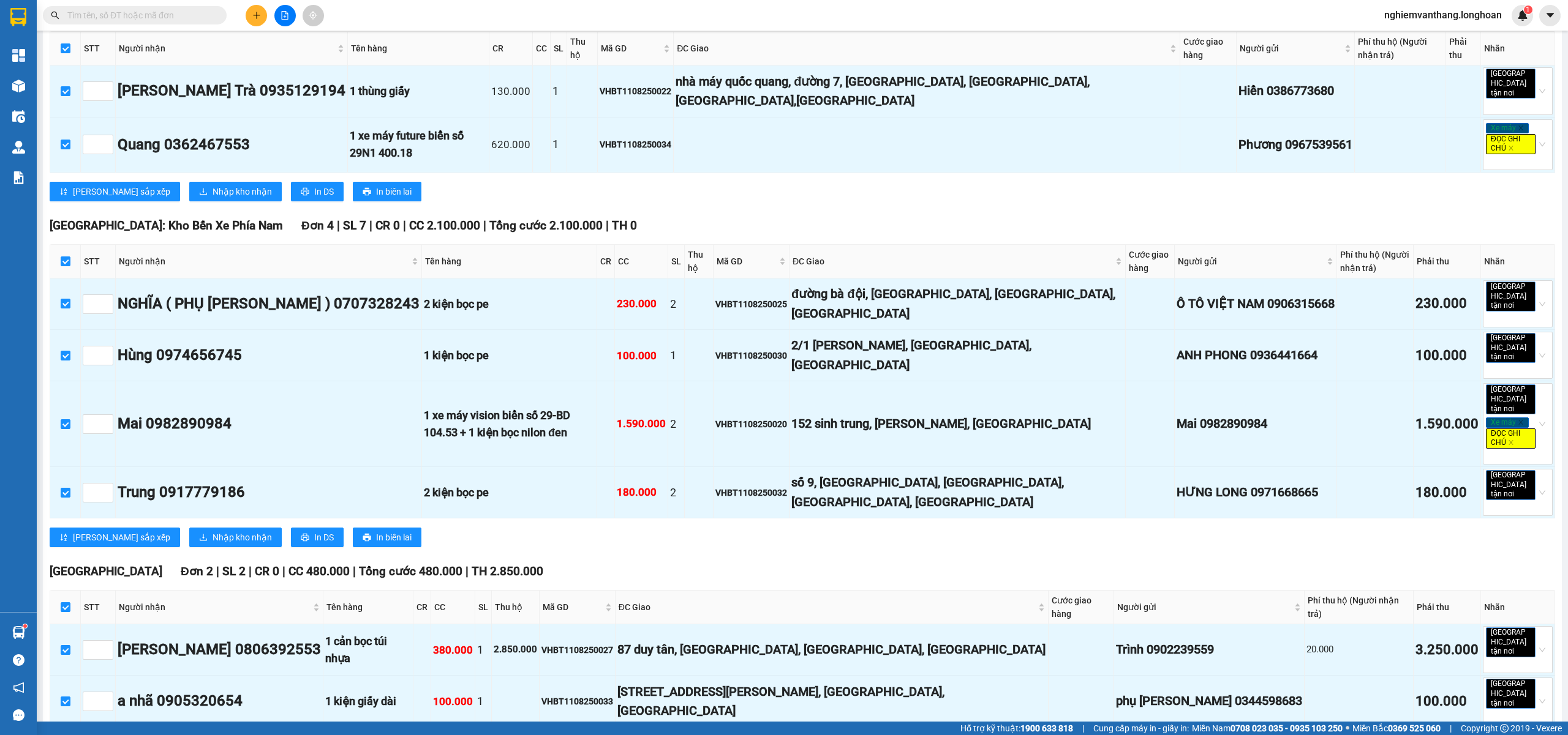
checkbox input "true"
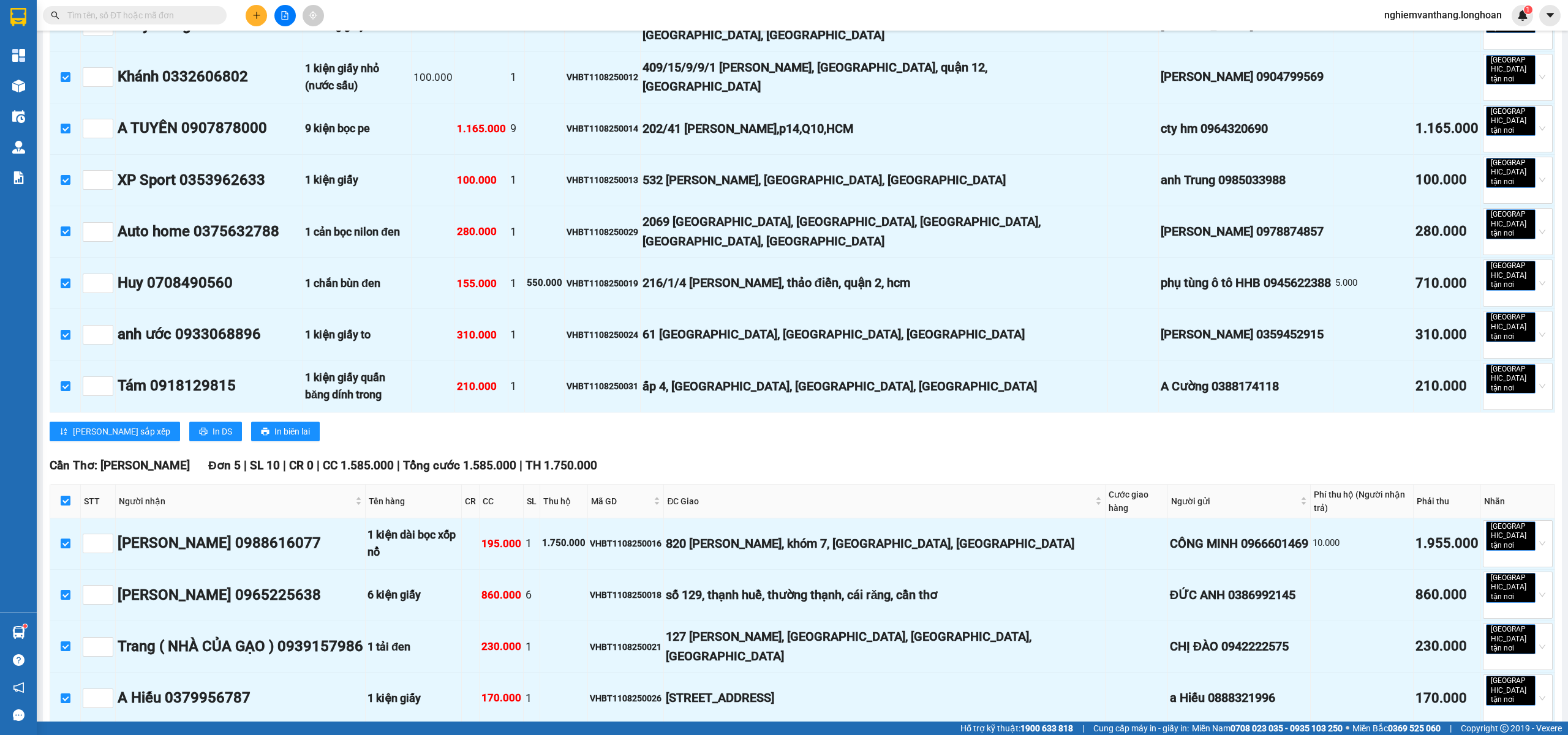
scroll to position [0, 0]
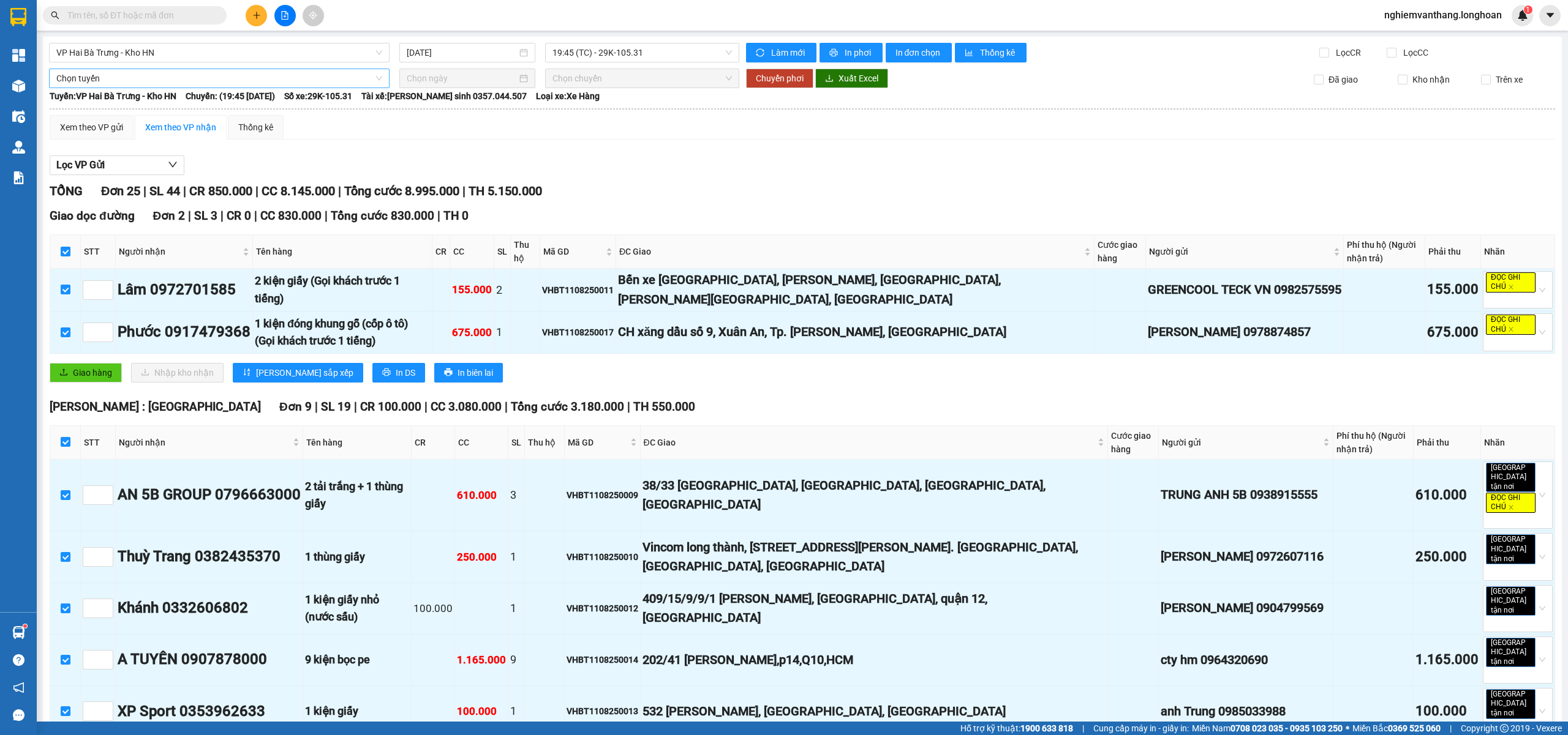
click at [96, 79] on span "Chọn tuyến" at bounding box center [219, 78] width 326 height 18
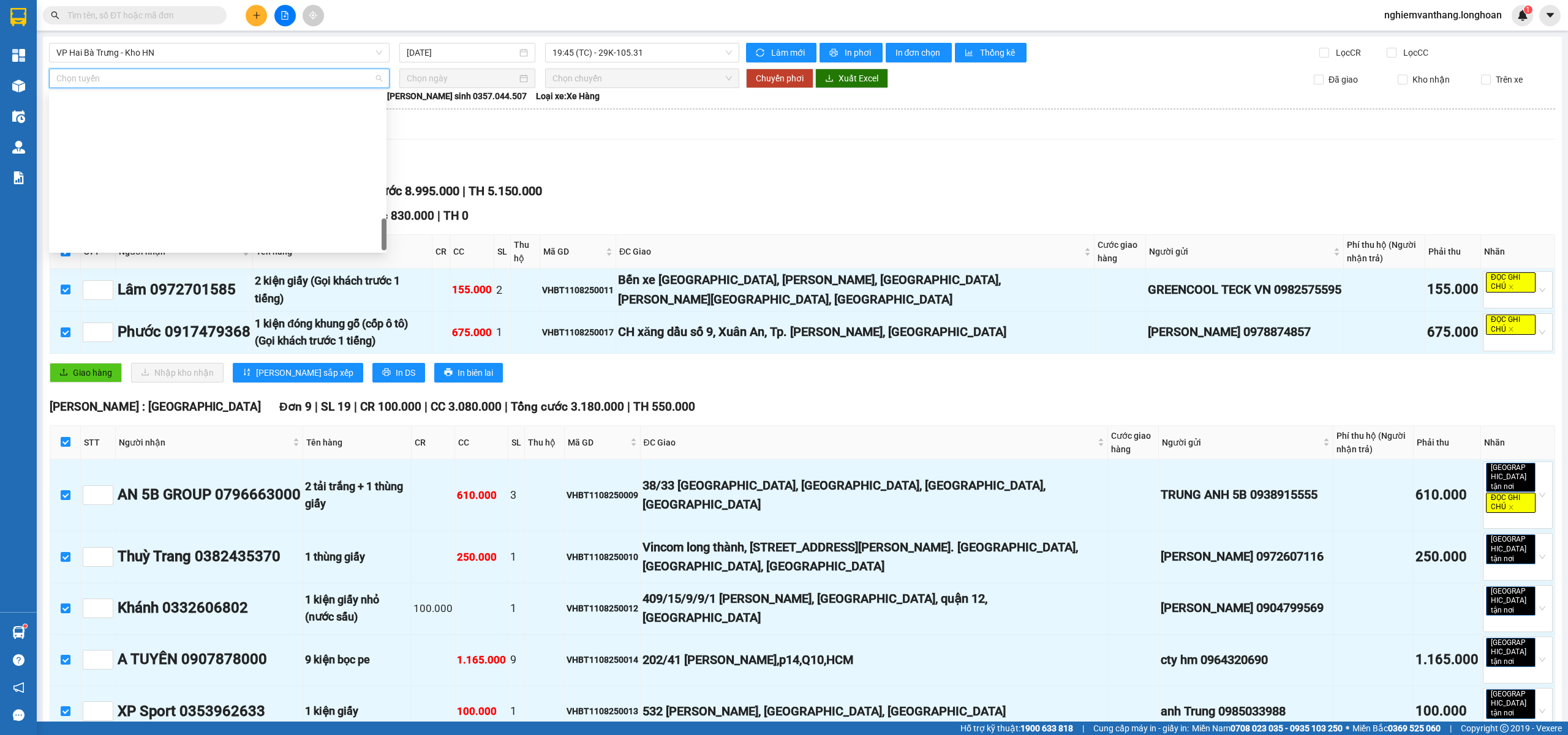
scroll to position [803, 0]
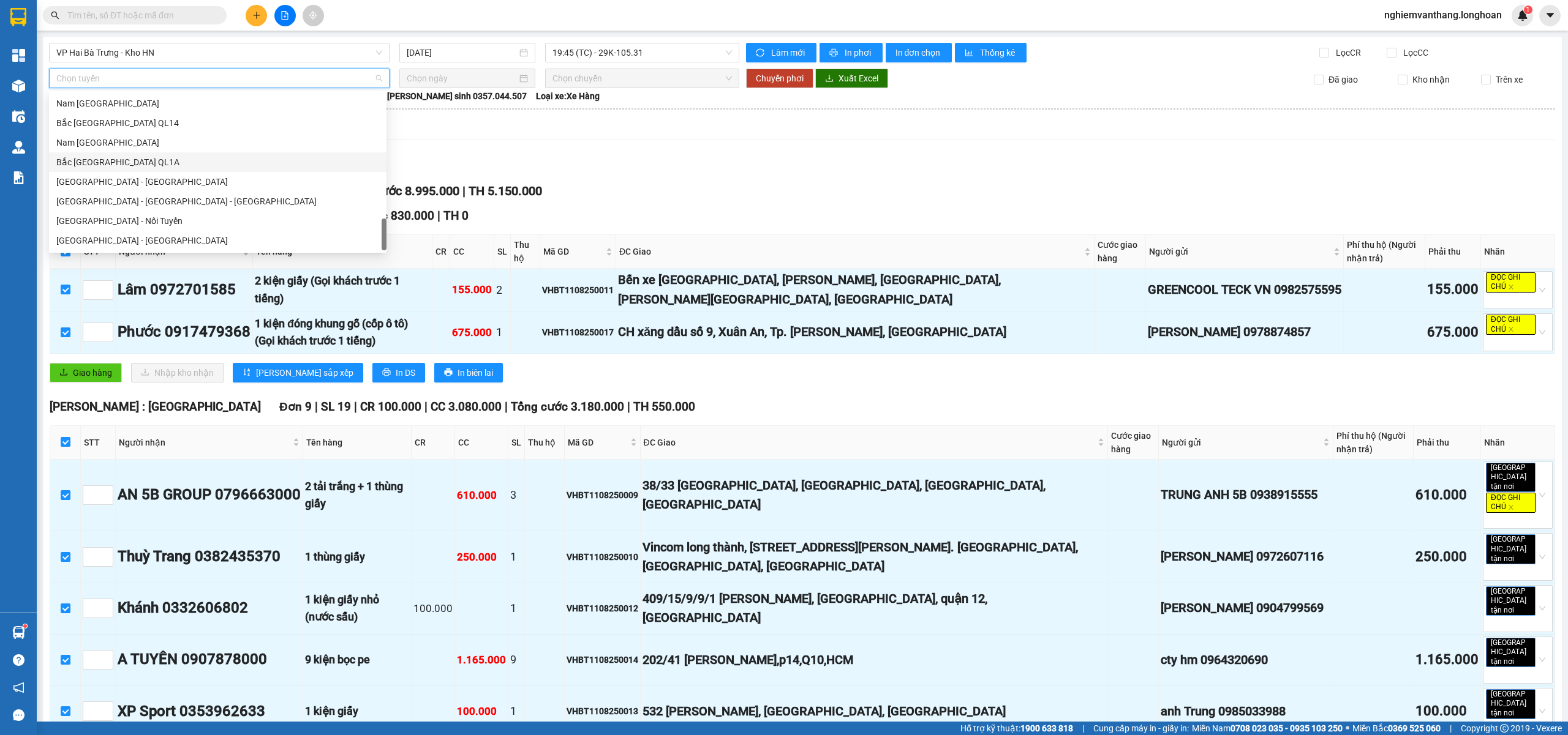
click at [115, 160] on div "Bắc [GEOGRAPHIC_DATA] QL1A" at bounding box center [218, 162] width 323 height 13
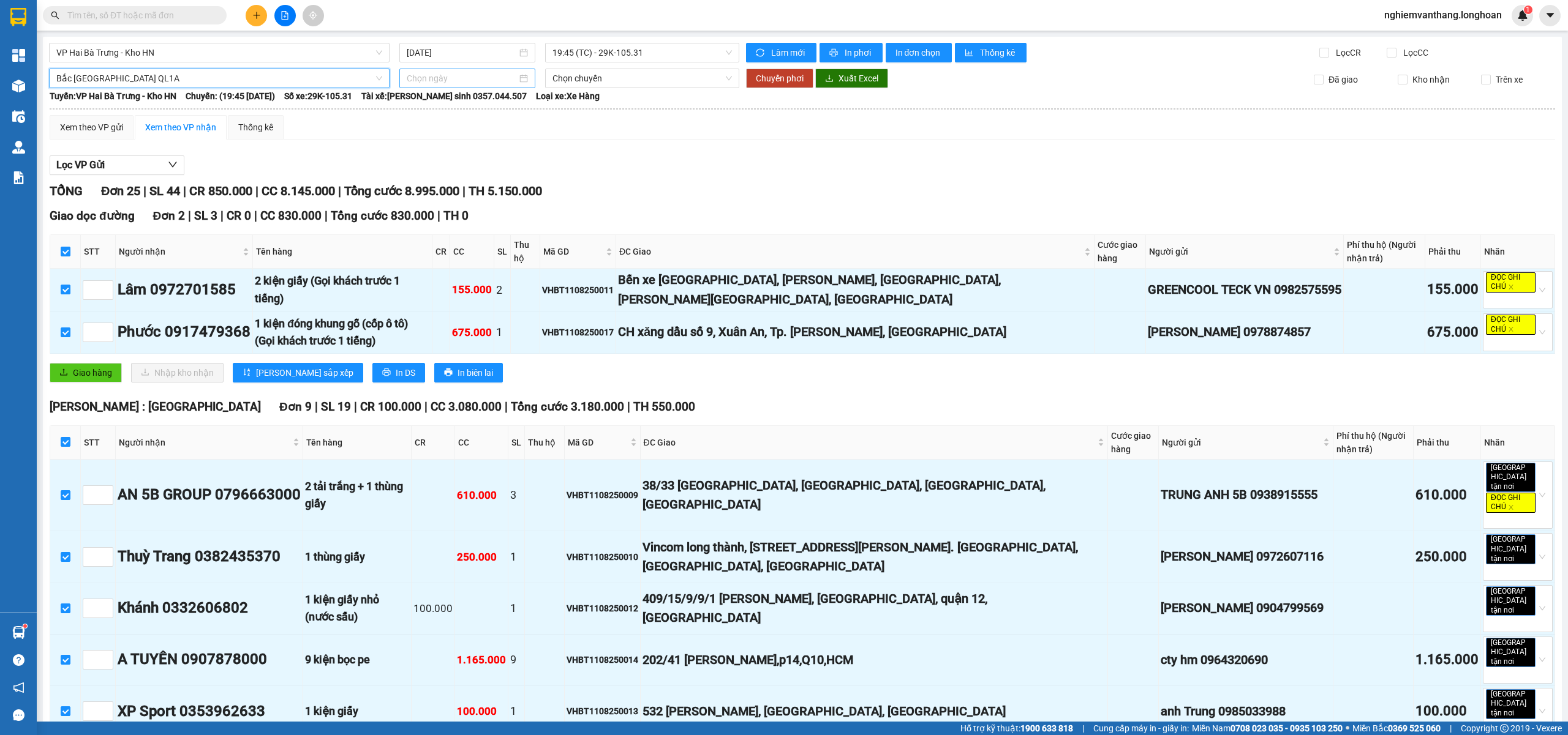
click at [439, 74] on input at bounding box center [462, 78] width 110 height 13
type input "11/08/2025"
click at [439, 187] on div "11" at bounding box center [437, 187] width 15 height 15
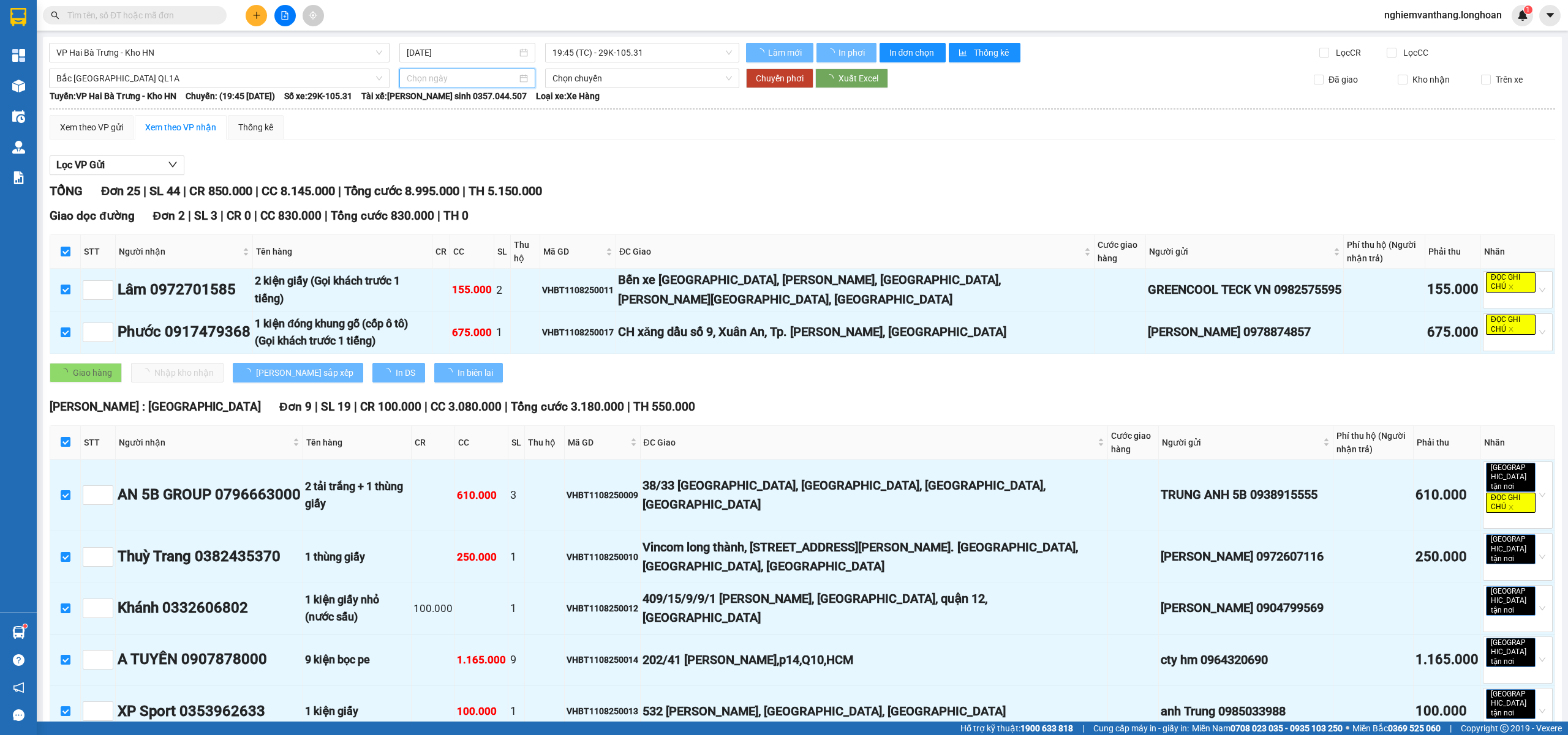
type input "11/08/2025"
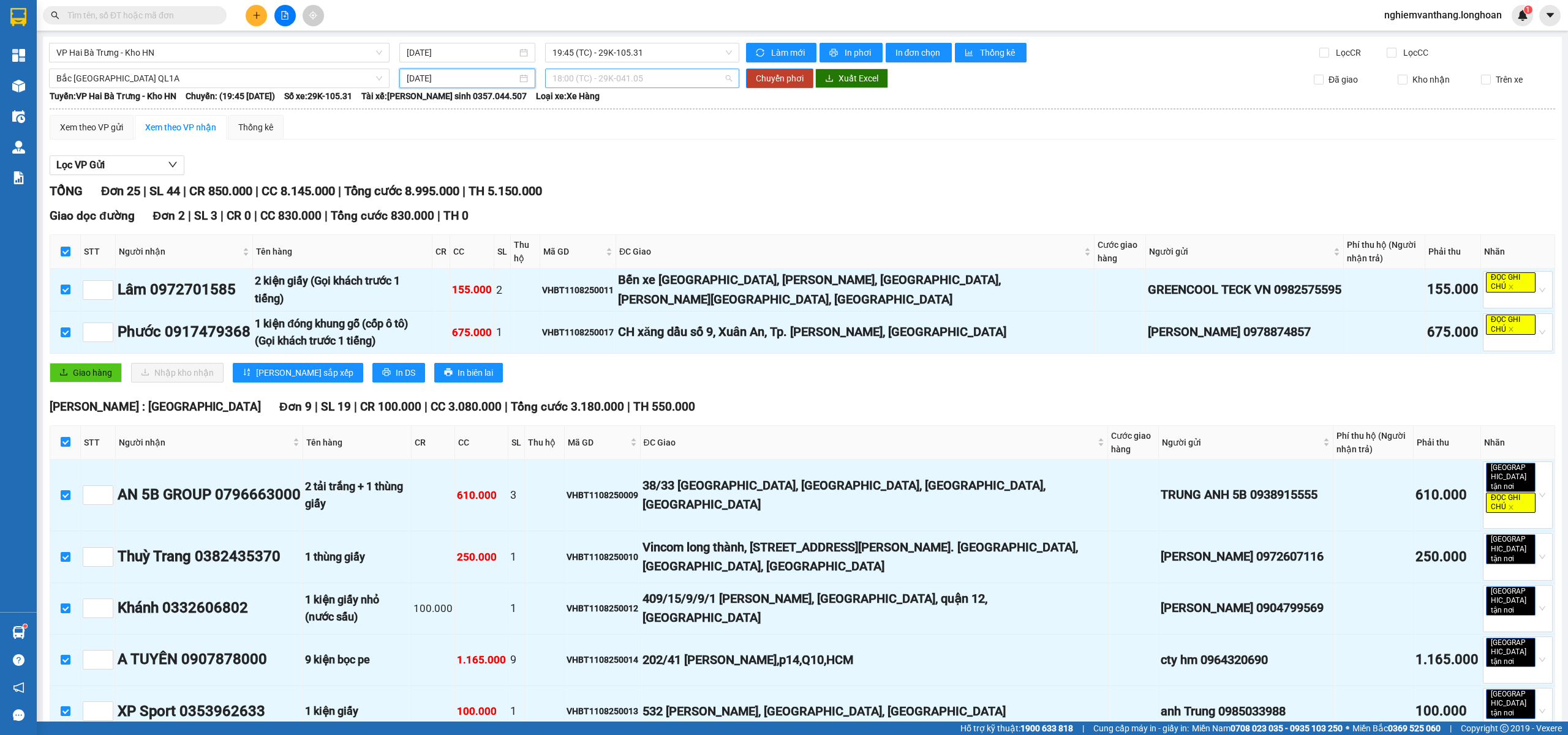
click at [588, 76] on span "18:00 (TC) - 29K-041.05" at bounding box center [642, 78] width 180 height 18
click at [581, 145] on div "23:00 (TC) - 29E-368.35" at bounding box center [596, 143] width 96 height 13
click at [767, 79] on span "Chuyển phơi" at bounding box center [779, 78] width 48 height 13
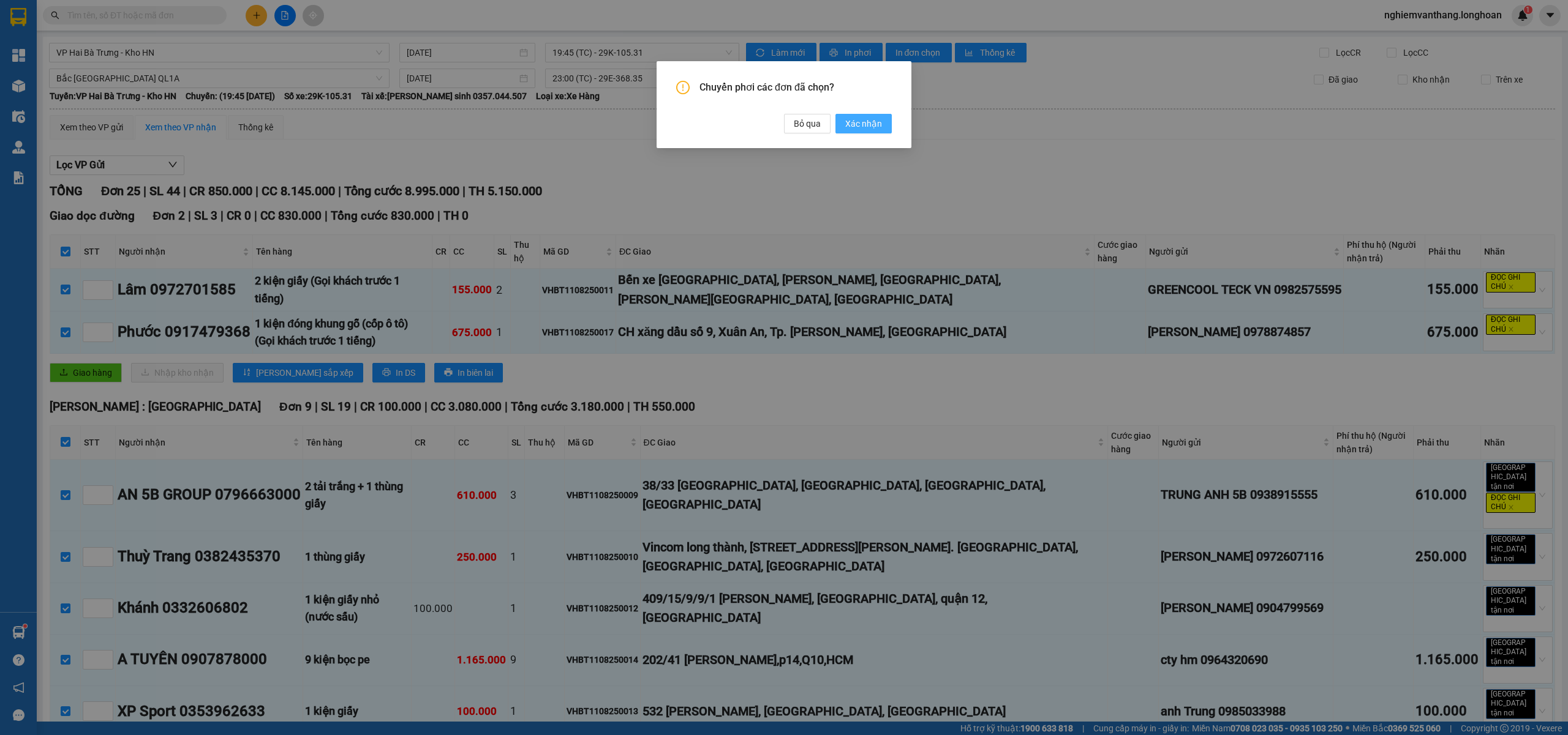
drag, startPoint x: 867, startPoint y: 121, endPoint x: 817, endPoint y: 120, distance: 50.0
click at [867, 120] on span "Xác nhận" at bounding box center [864, 123] width 37 height 13
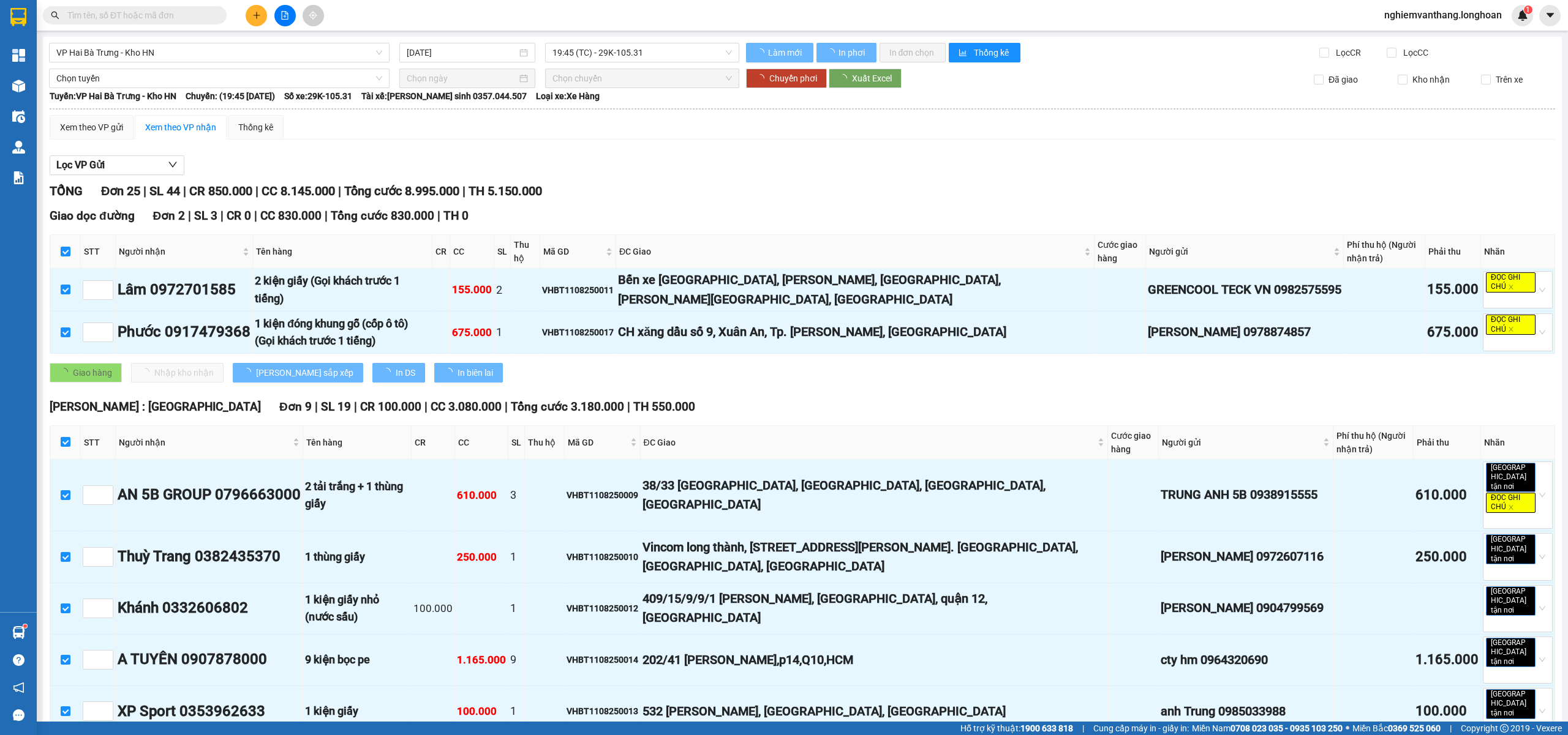
checkbox input "false"
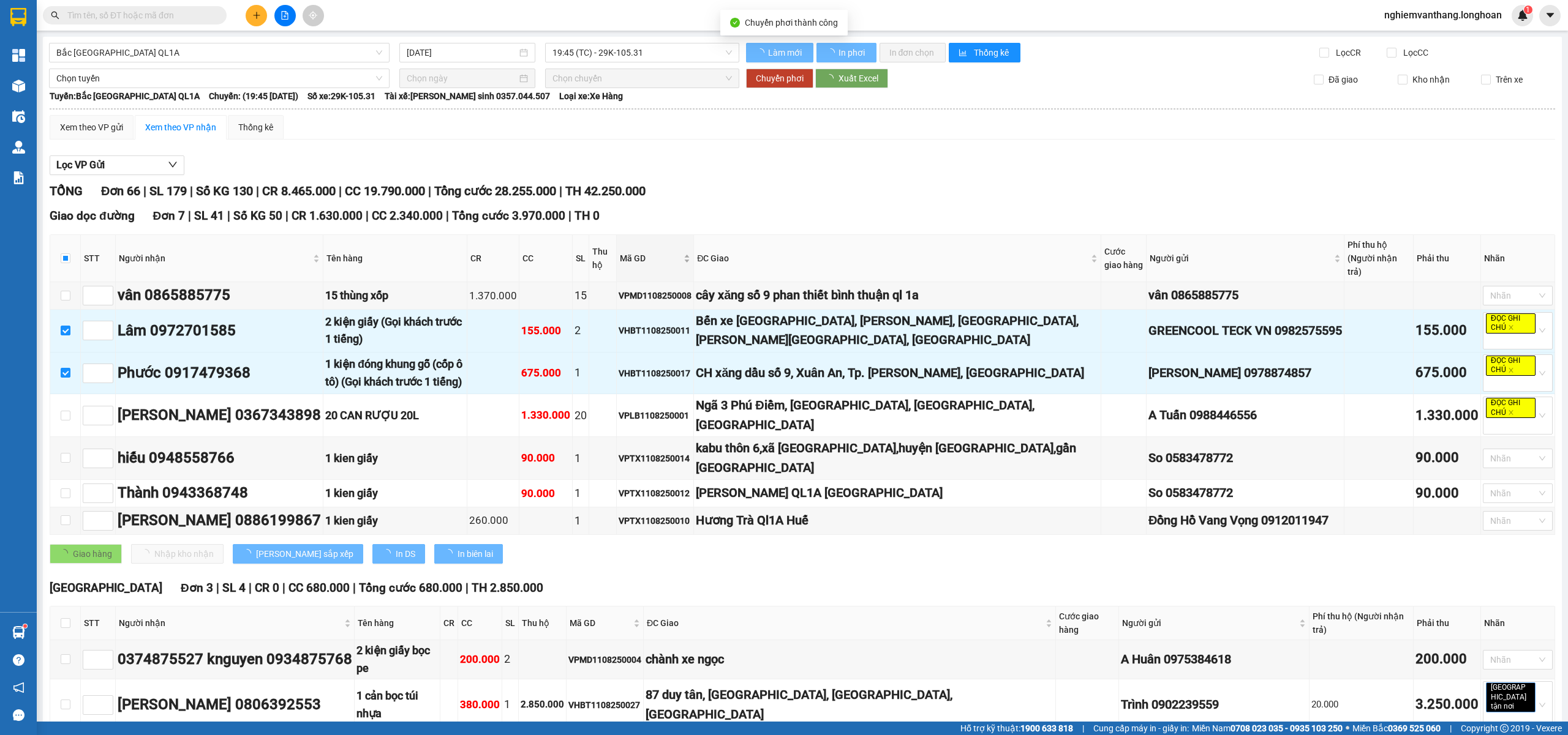
checkbox input "false"
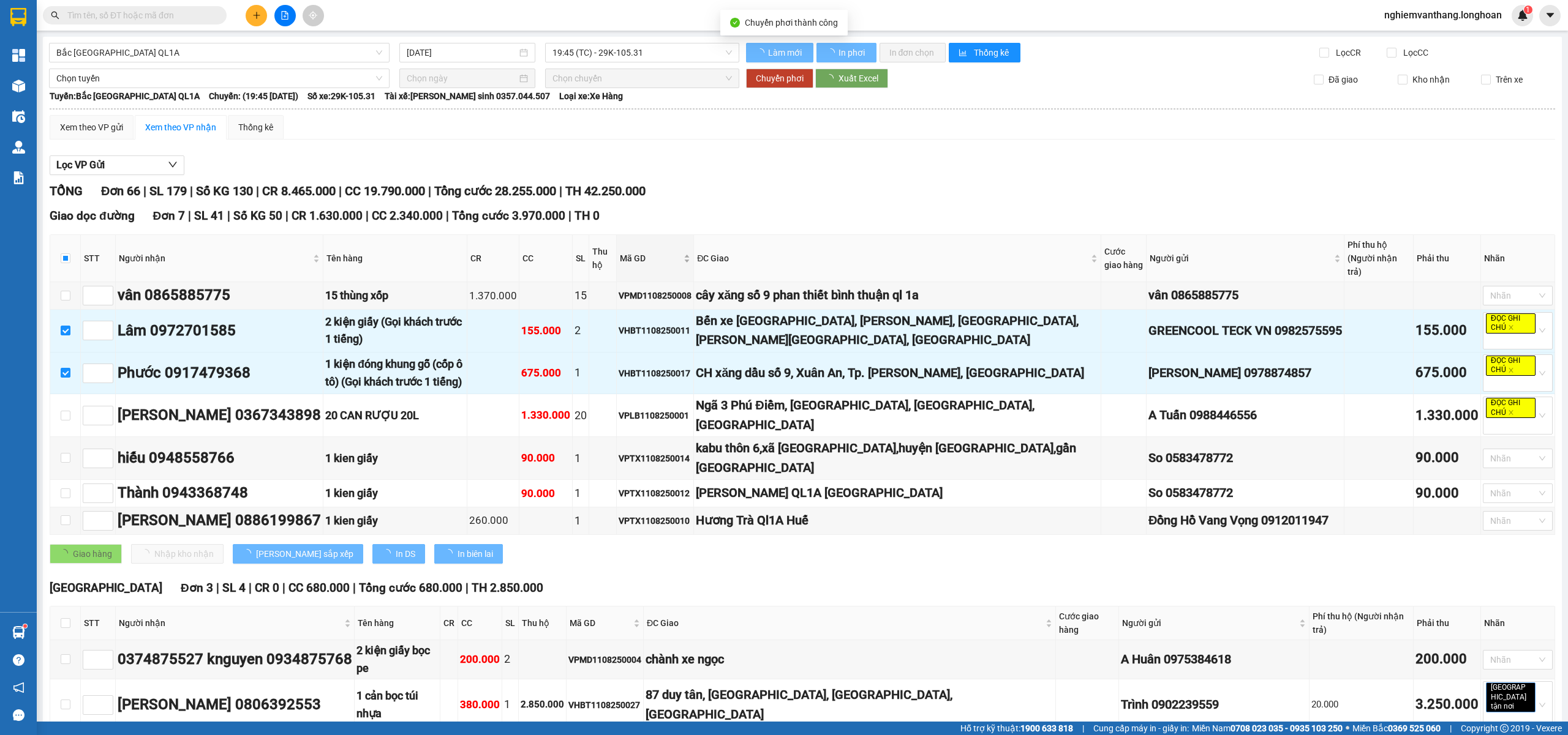
checkbox input "false"
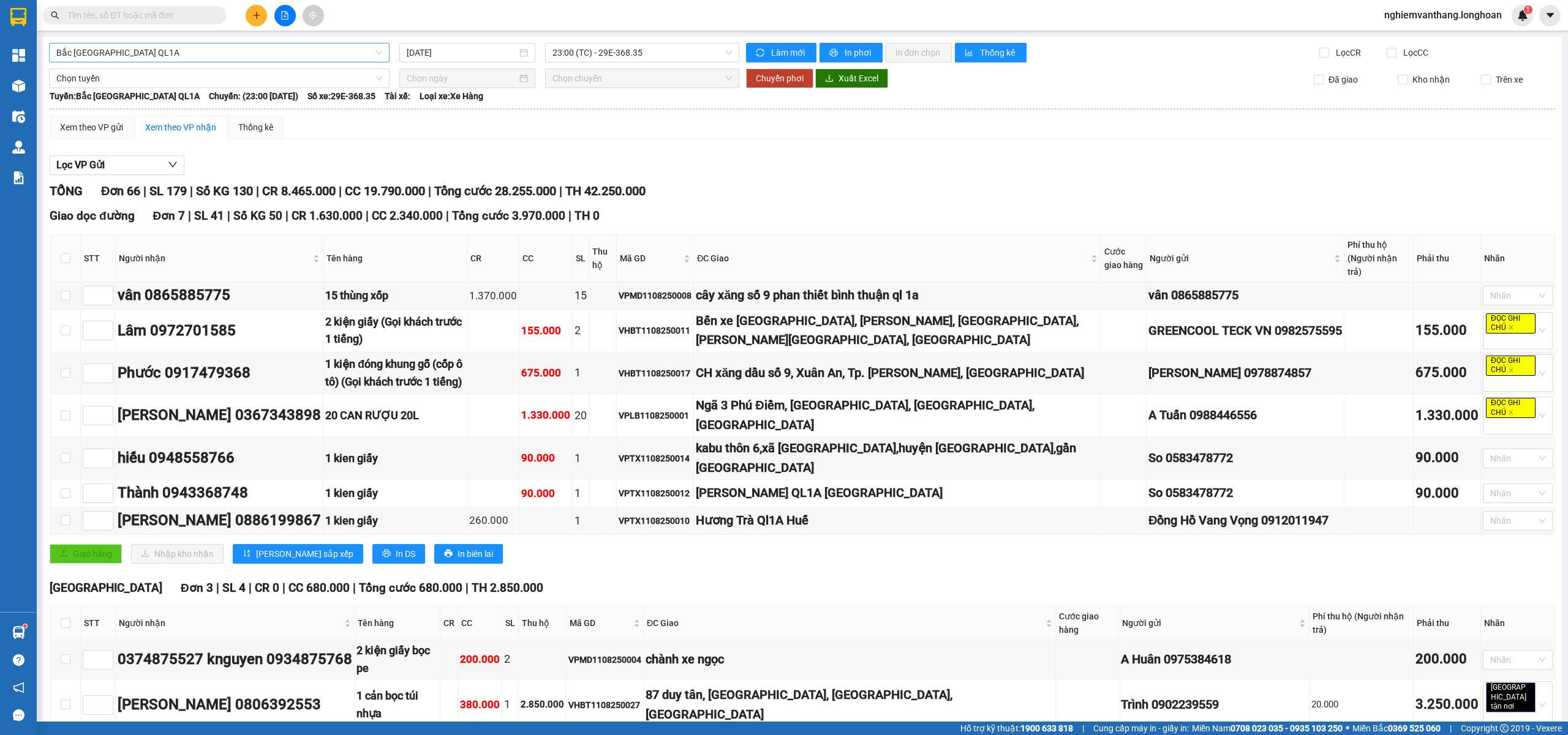
click at [160, 43] on div "Bắc [GEOGRAPHIC_DATA] QL1A" at bounding box center [219, 52] width 340 height 20
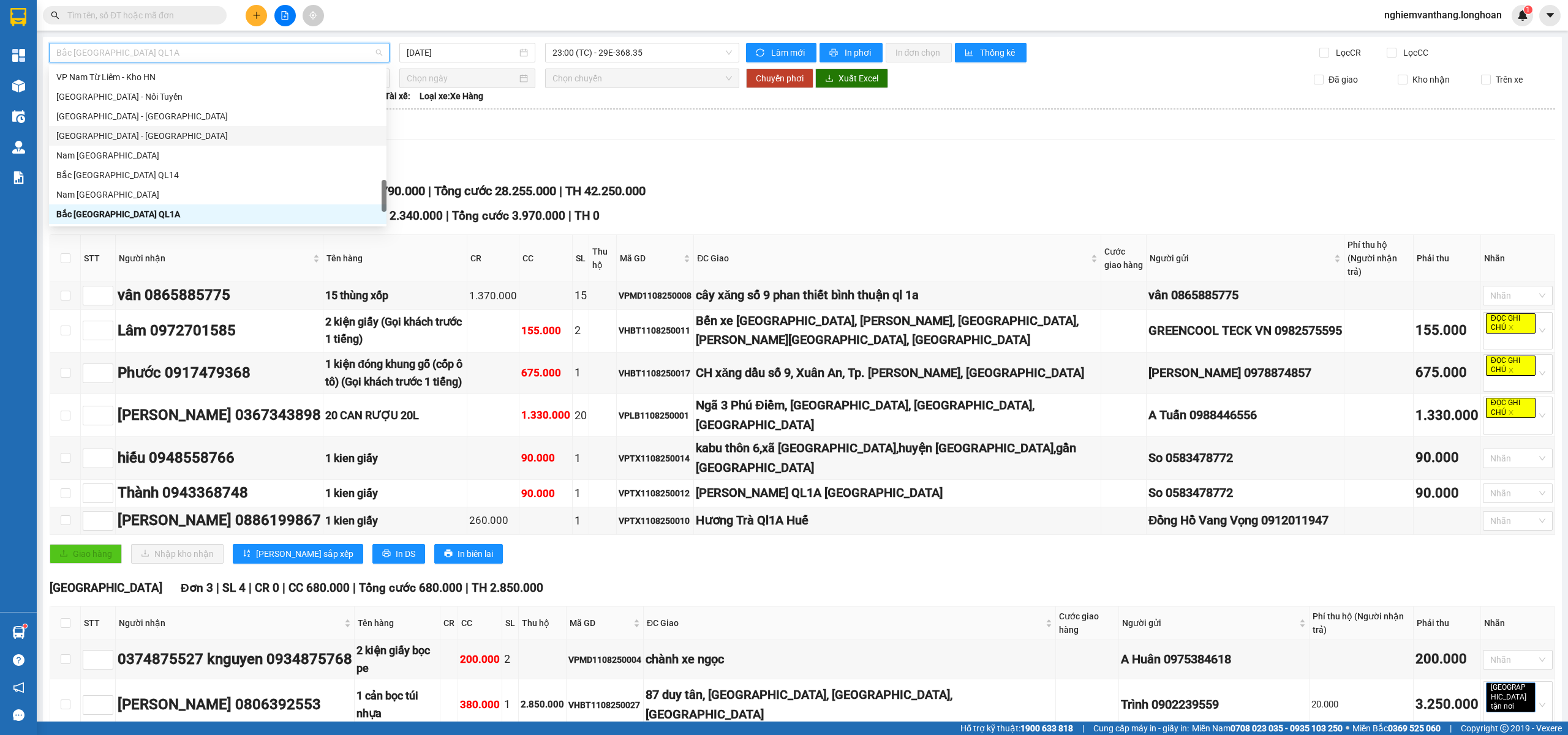
scroll to position [643, 0]
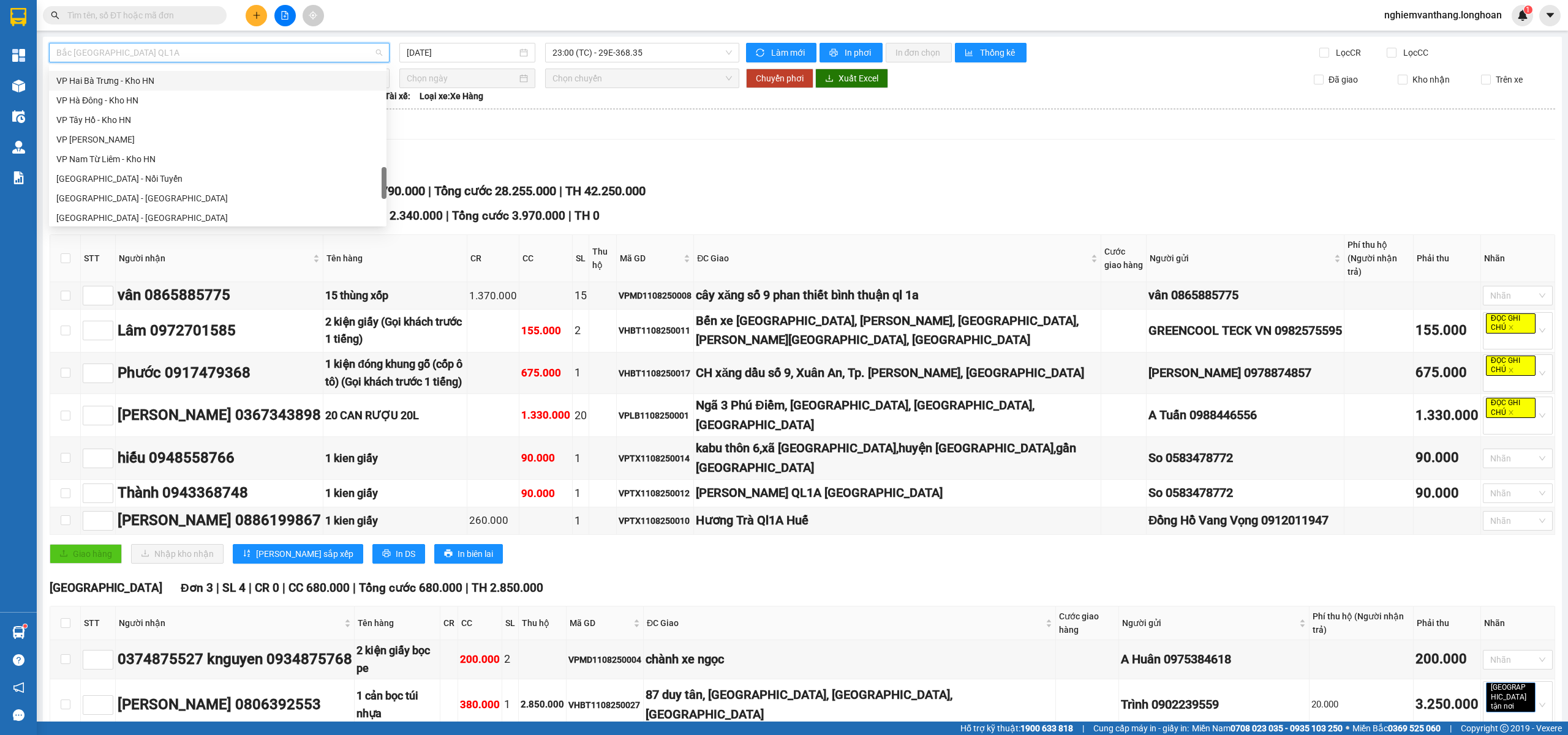
click at [146, 82] on div "VP Hai Bà Trưng - Kho HN" at bounding box center [218, 81] width 323 height 13
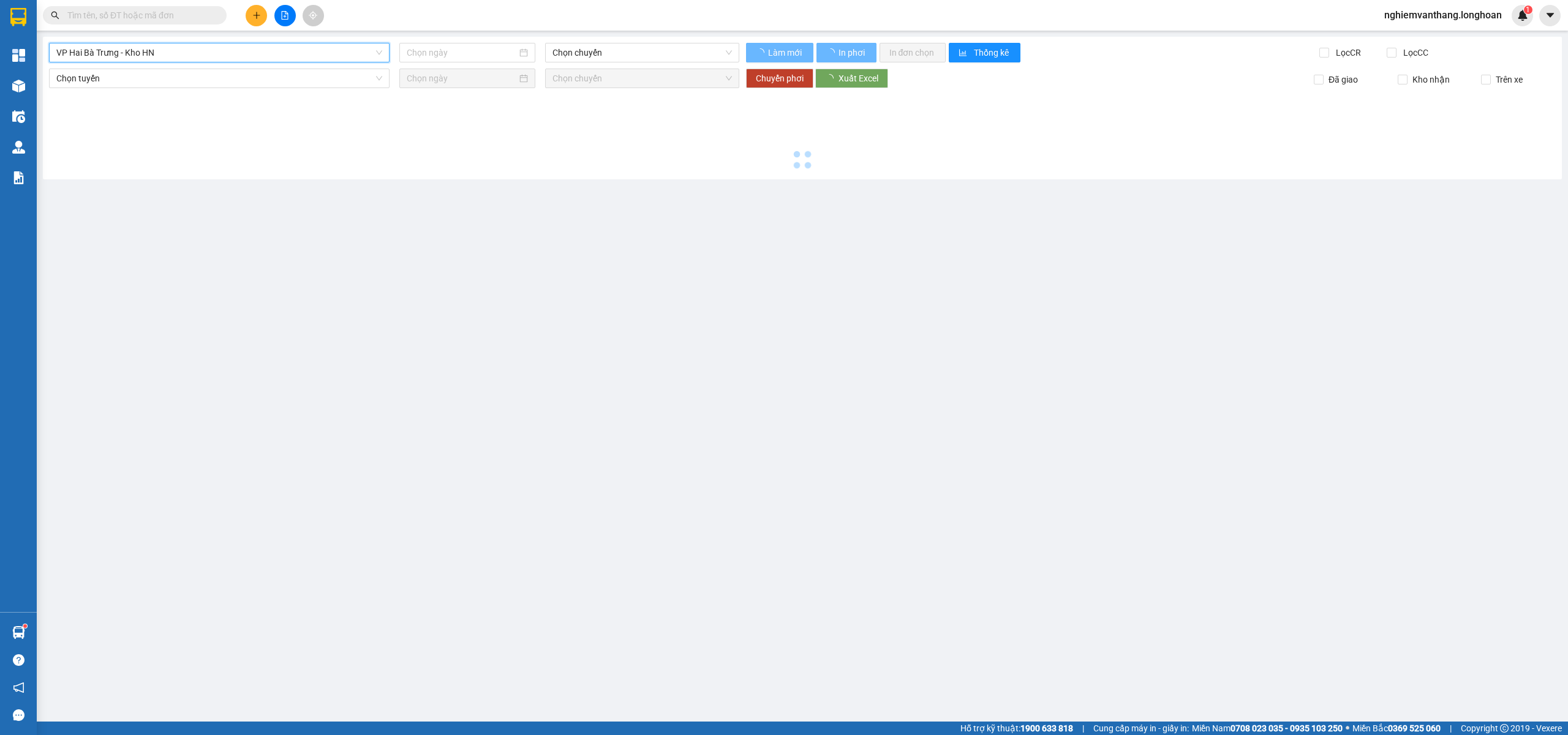
type input "11/08/2025"
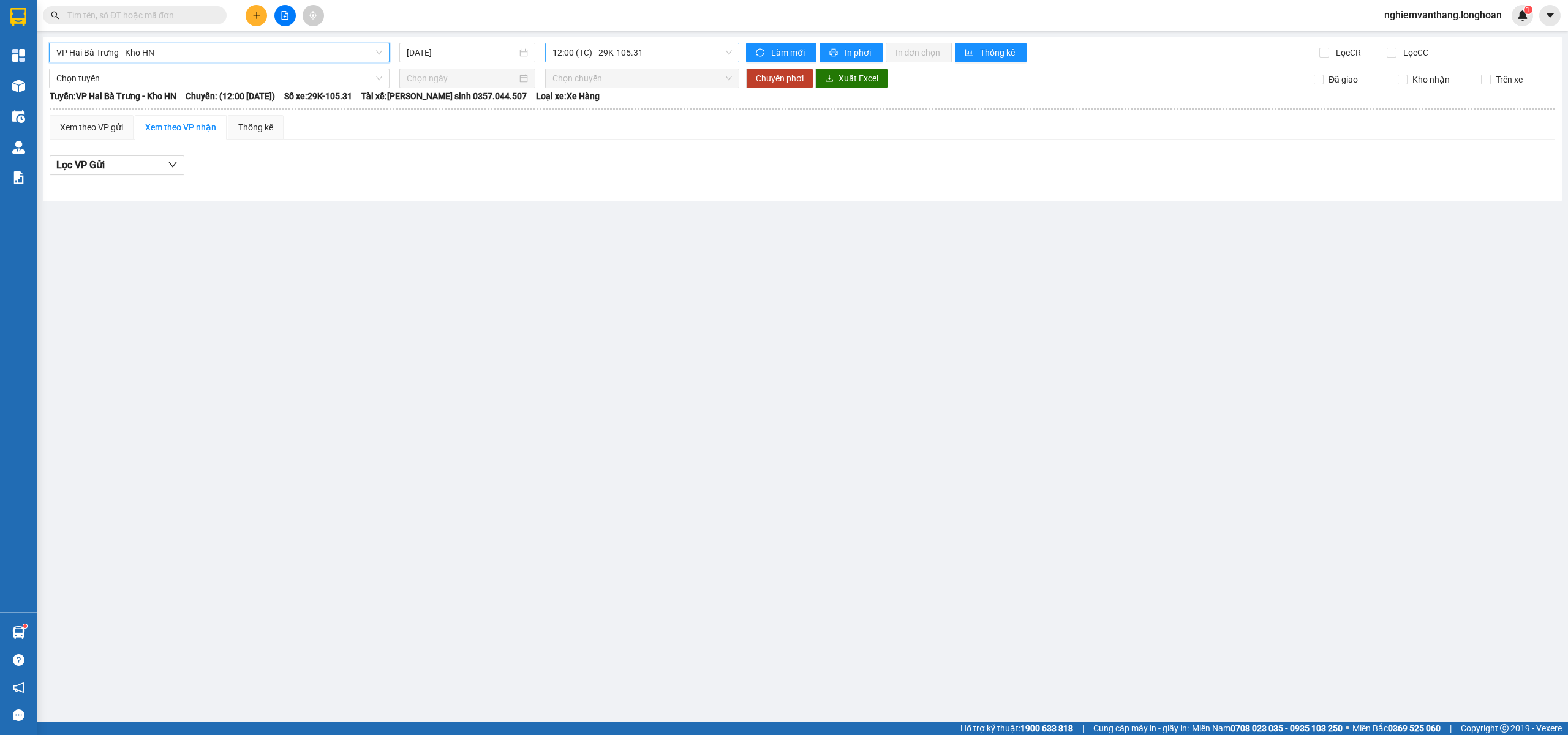
click at [593, 61] on span "12:00 (TC) - 29K-105.31" at bounding box center [642, 52] width 180 height 18
click at [596, 115] on div "19:45 (TC) - 29K-105.31" at bounding box center [600, 116] width 96 height 13
click at [129, 52] on span "VP Hai Bà Trưng - Kho HN" at bounding box center [219, 52] width 326 height 18
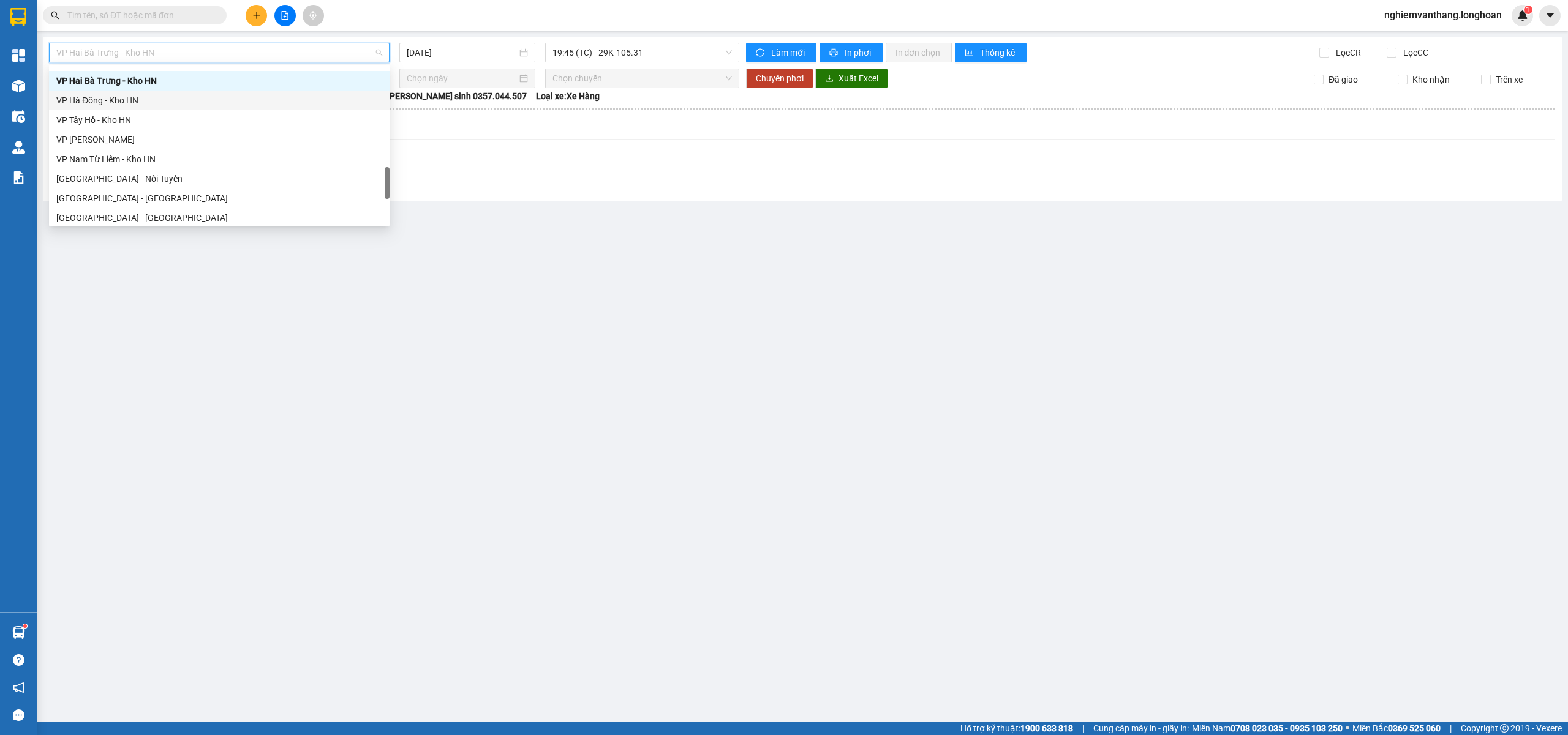
scroll to position [562, 0]
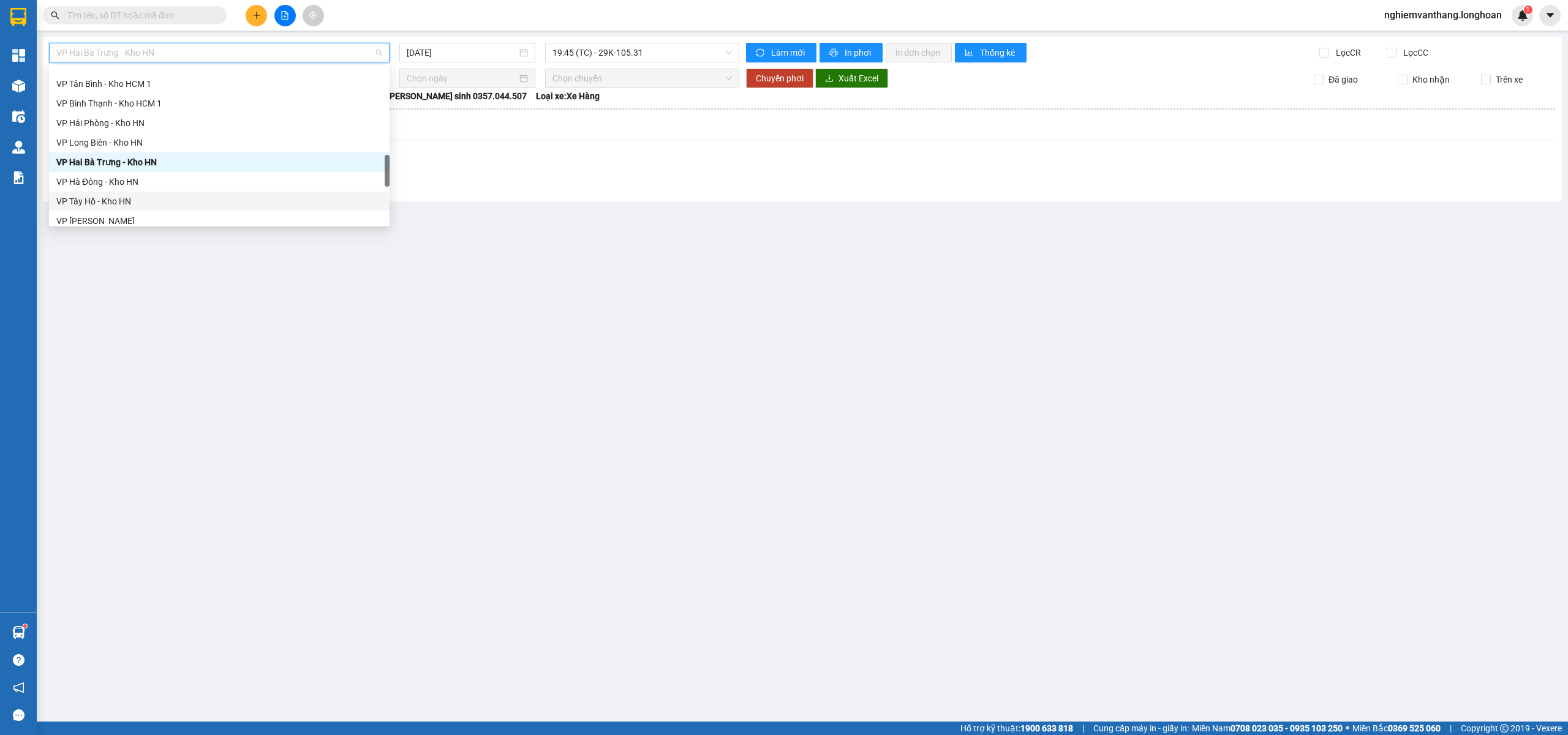
click at [123, 191] on div "VP Bình Tân - Kho HCM 1 VP Tân Bình - Kho HCM 1 VP Bình Thạnh - Kho HCM 1 VP Hả…" at bounding box center [219, 152] width 340 height 196
click at [70, 180] on div "VP Hà Đông - Kho HN" at bounding box center [219, 182] width 326 height 13
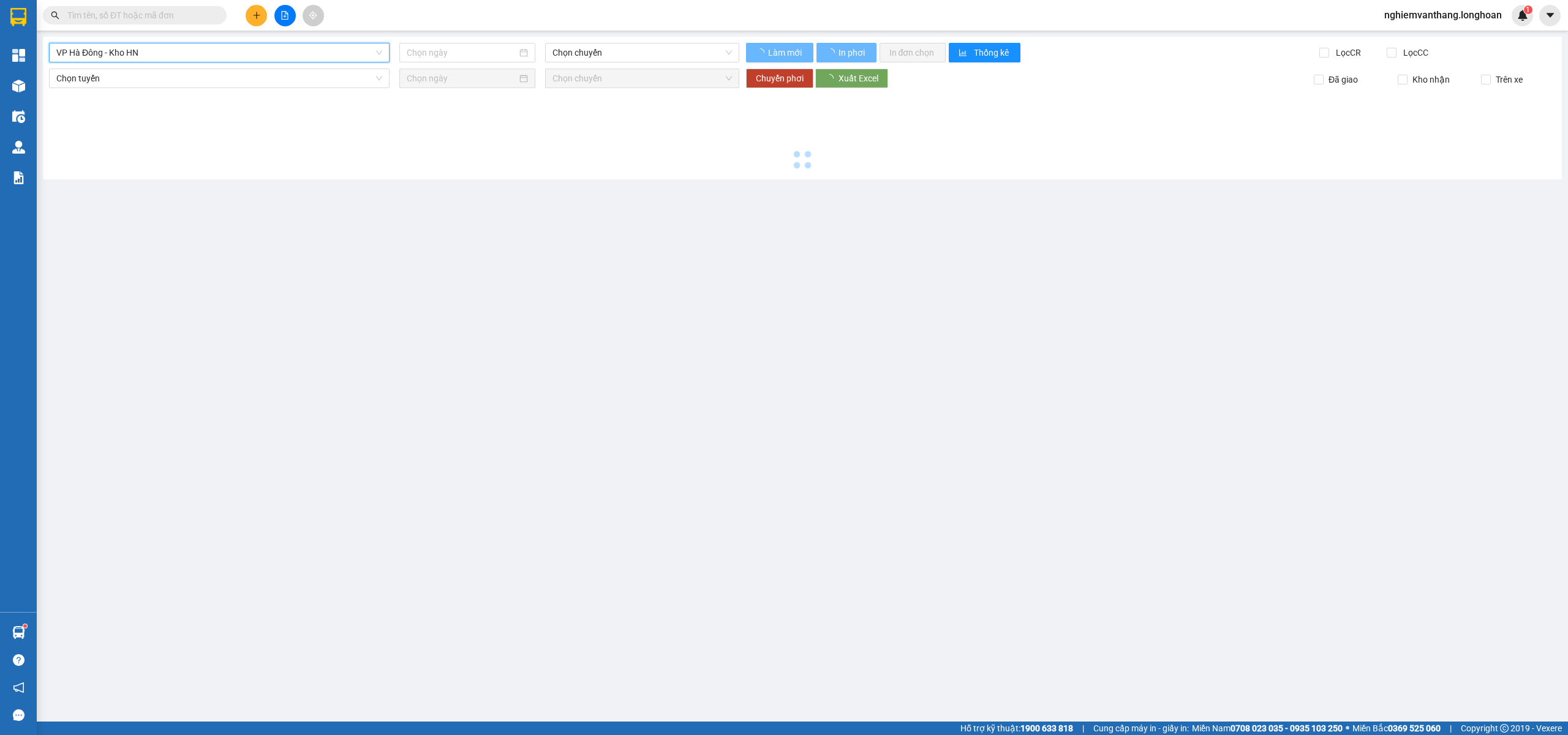
type input "11/08/2025"
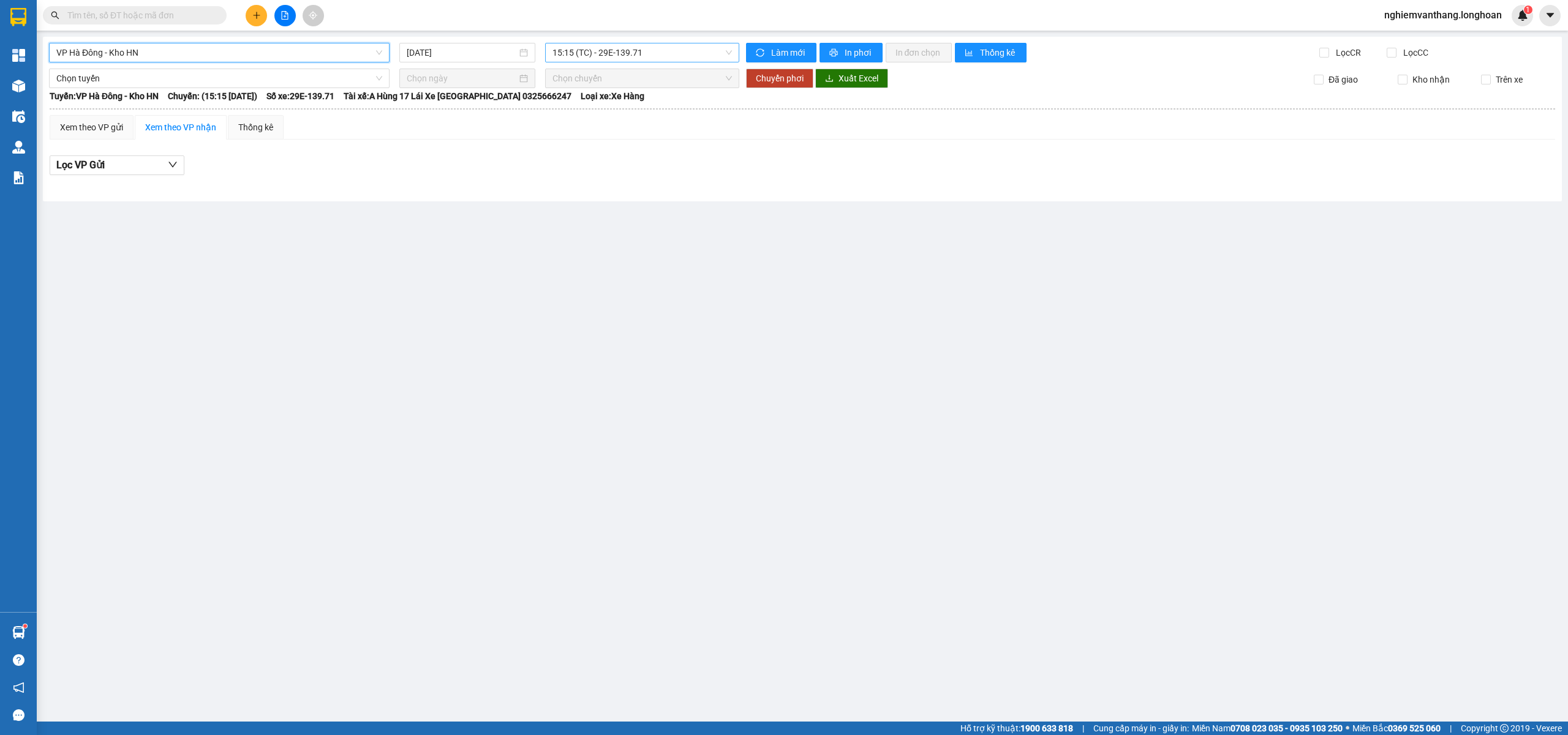
click at [581, 59] on span "15:15 (TC) - 29E-139.71" at bounding box center [642, 52] width 180 height 18
click at [574, 119] on div "20:10 (TC) - 29E-139.71" at bounding box center [600, 116] width 96 height 13
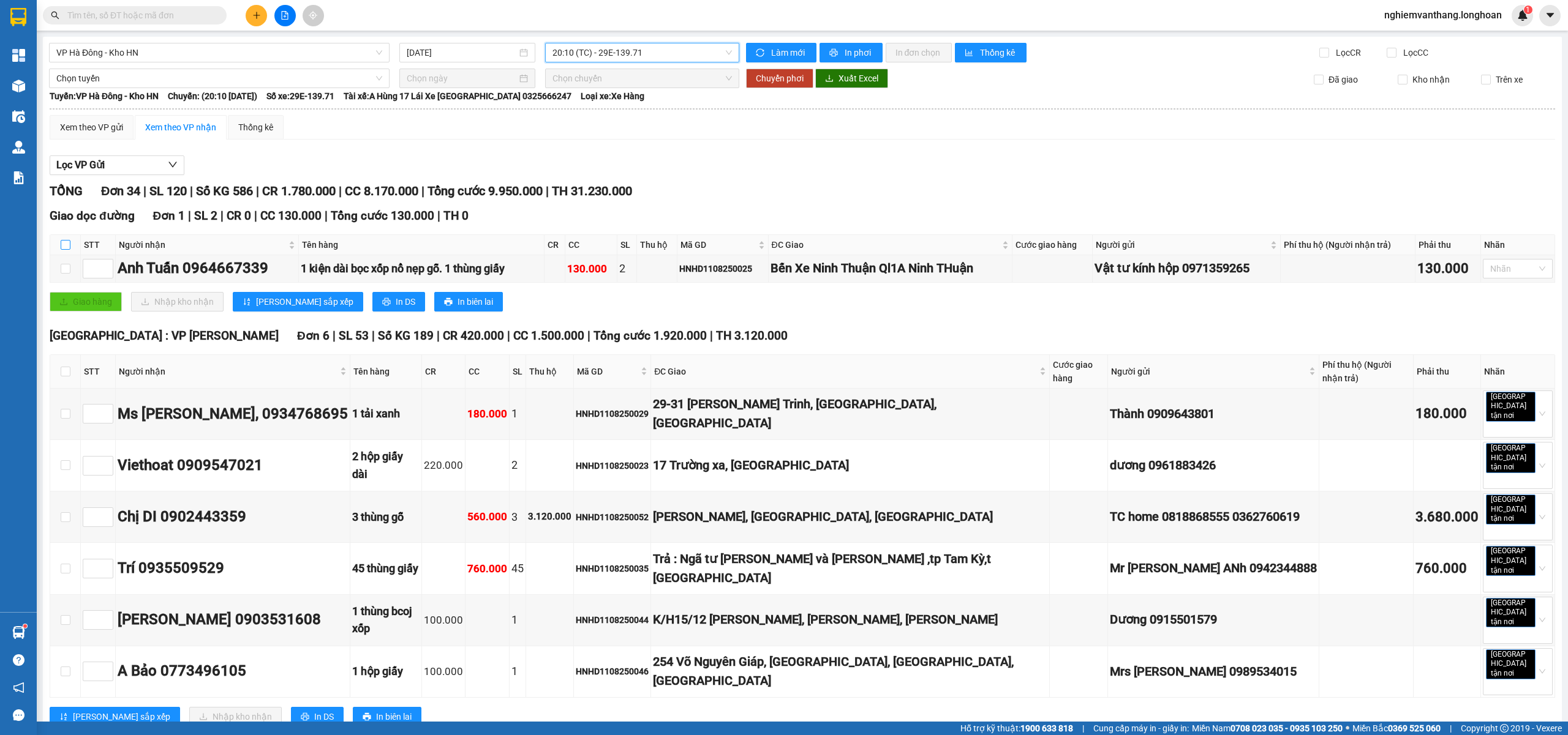
click at [66, 244] on input "checkbox" at bounding box center [65, 245] width 10 height 10
checkbox input "true"
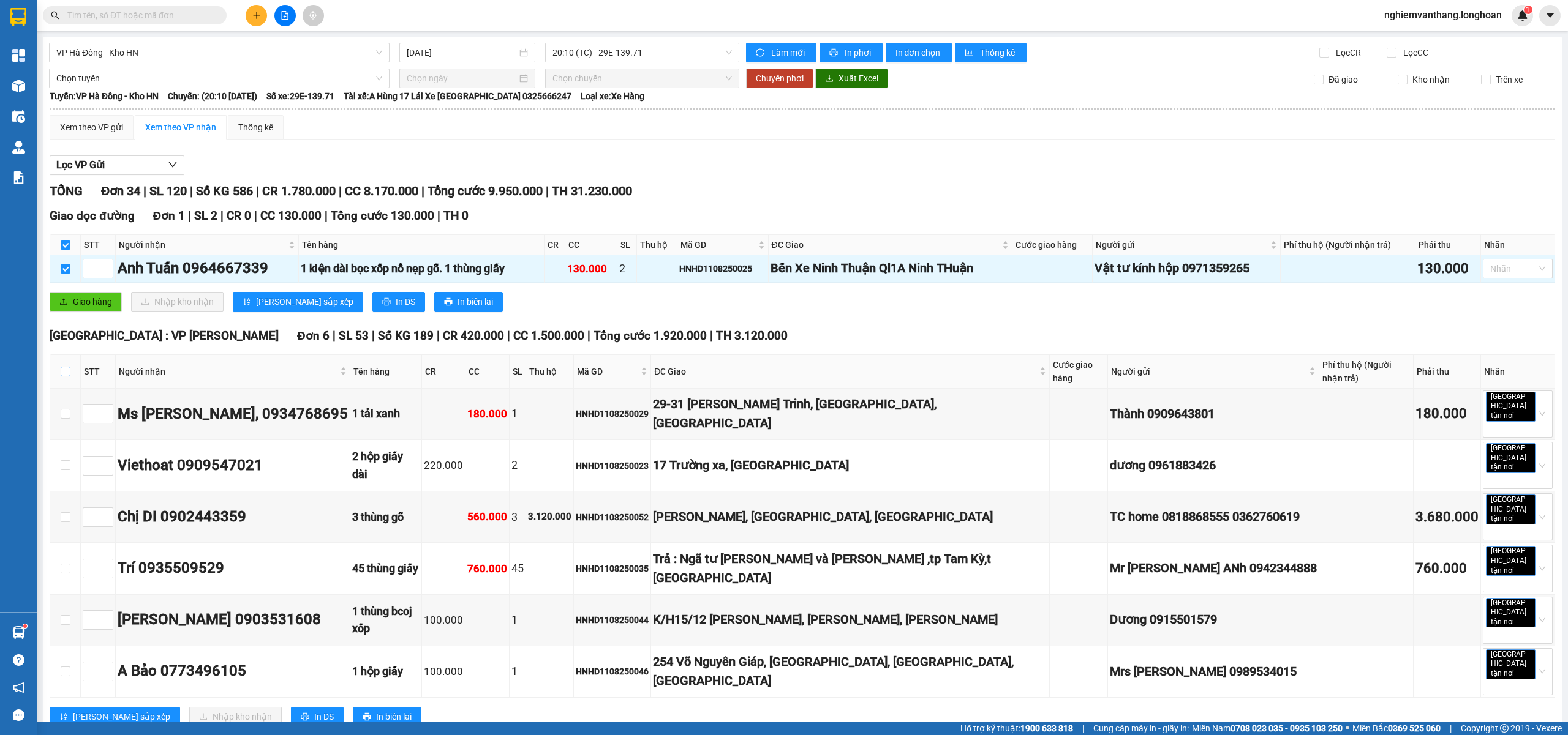
drag, startPoint x: 62, startPoint y: 376, endPoint x: 190, endPoint y: 309, distance: 144.5
click at [62, 373] on input "checkbox" at bounding box center [65, 371] width 10 height 10
checkbox input "true"
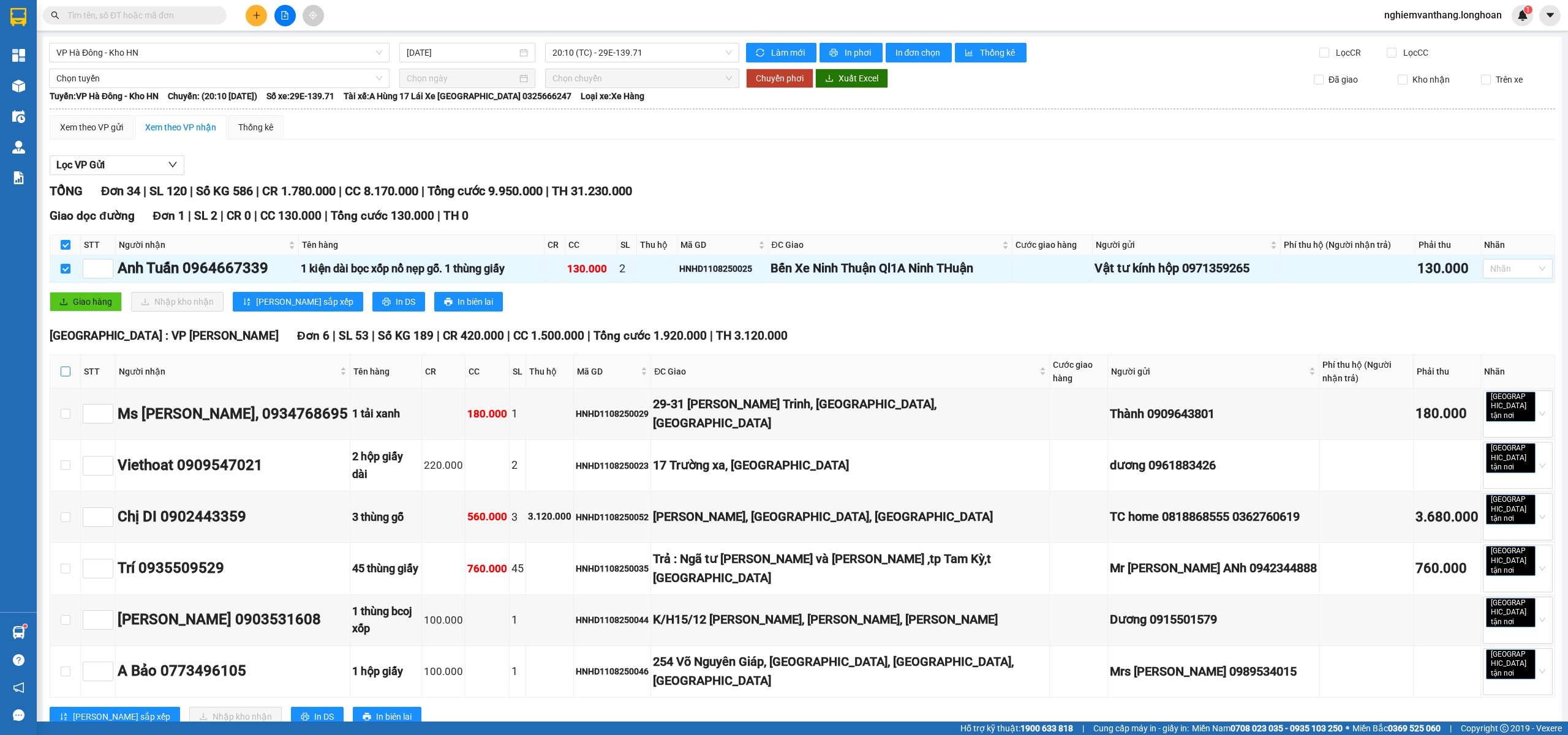
checkbox input "true"
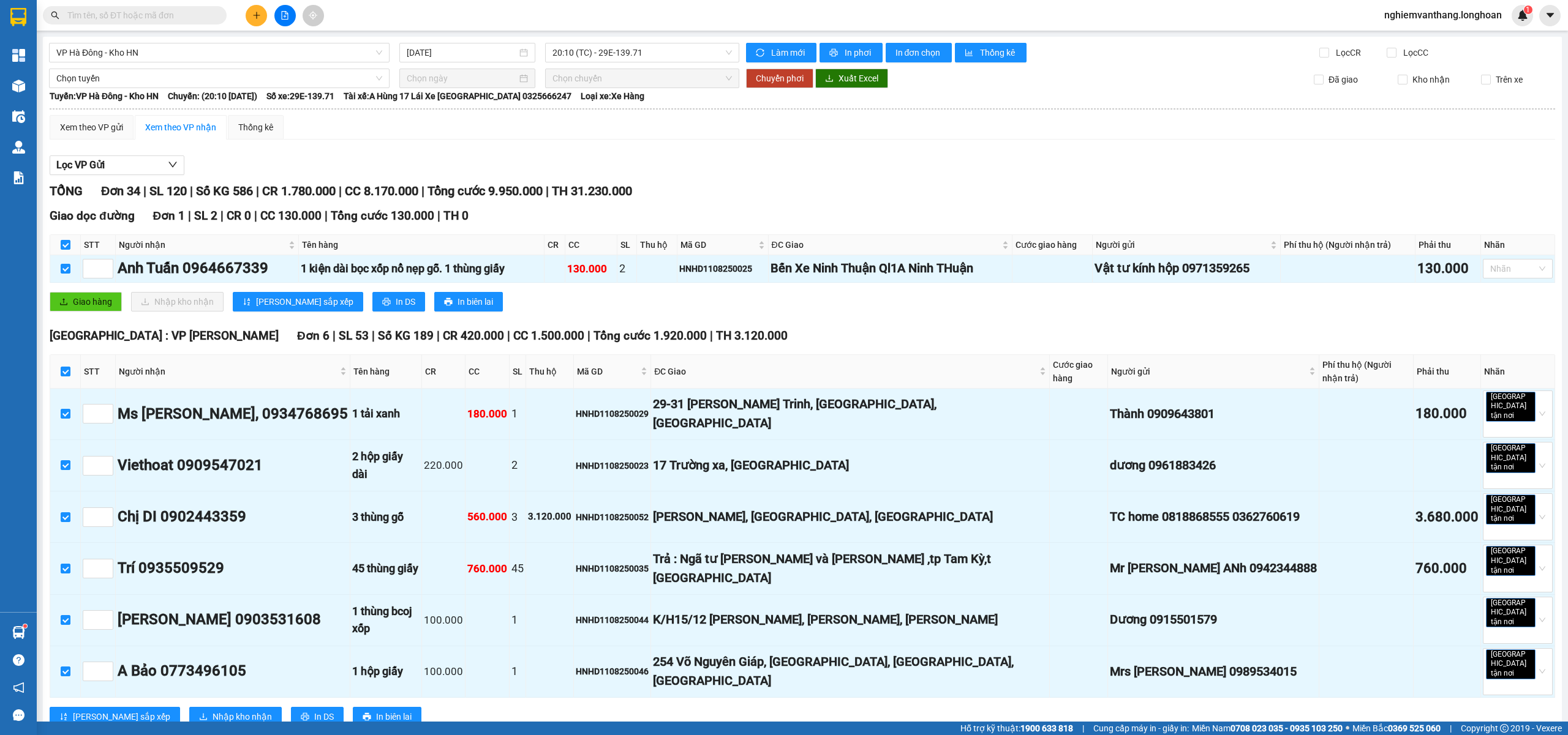
scroll to position [408, 0]
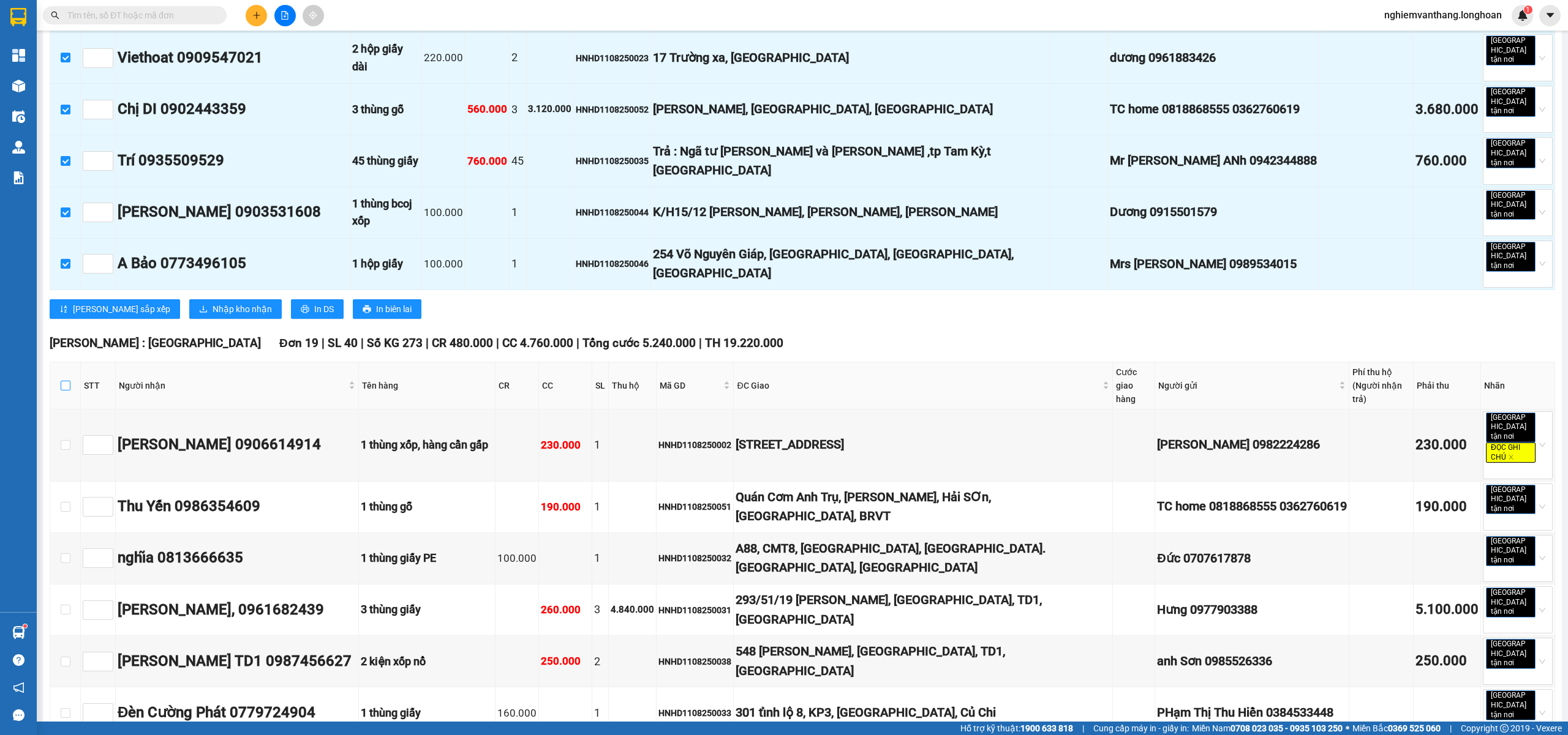
drag, startPoint x: 64, startPoint y: 331, endPoint x: 253, endPoint y: 275, distance: 197.1
click at [64, 381] on input "checkbox" at bounding box center [65, 385] width 10 height 10
checkbox input "true"
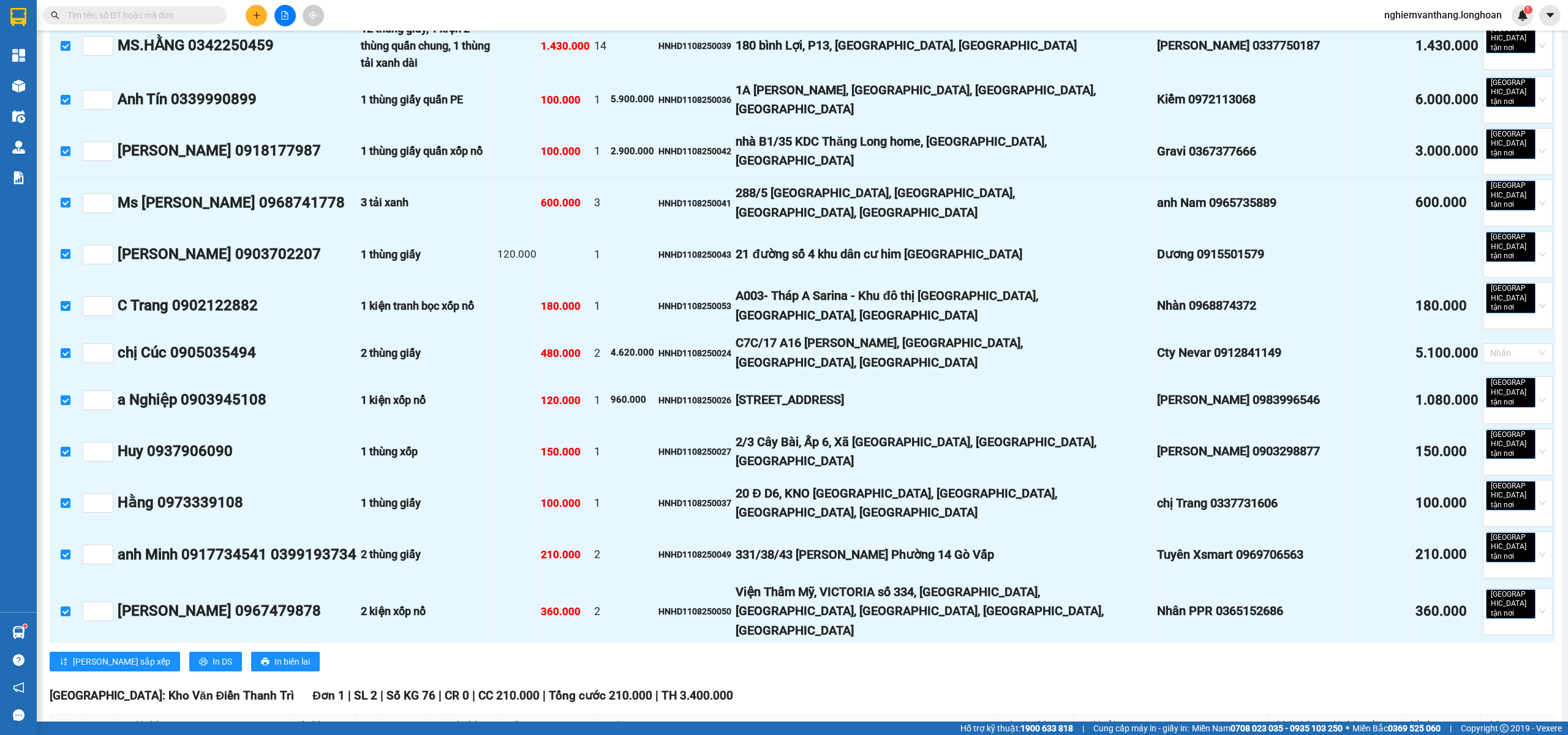
scroll to position [1388, 0]
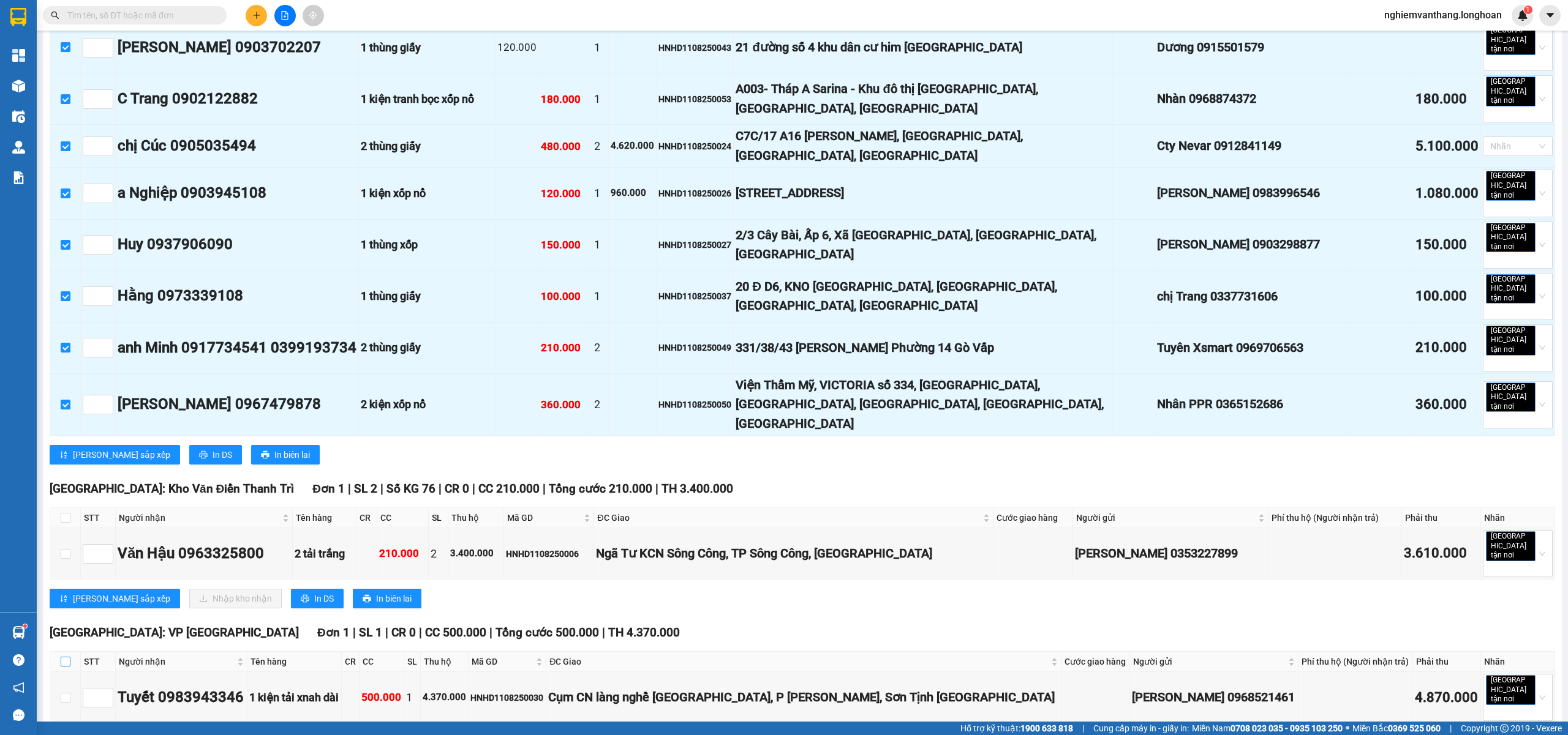
drag, startPoint x: 65, startPoint y: 430, endPoint x: 155, endPoint y: 366, distance: 110.4
click at [64, 657] on input "checkbox" at bounding box center [65, 662] width 10 height 10
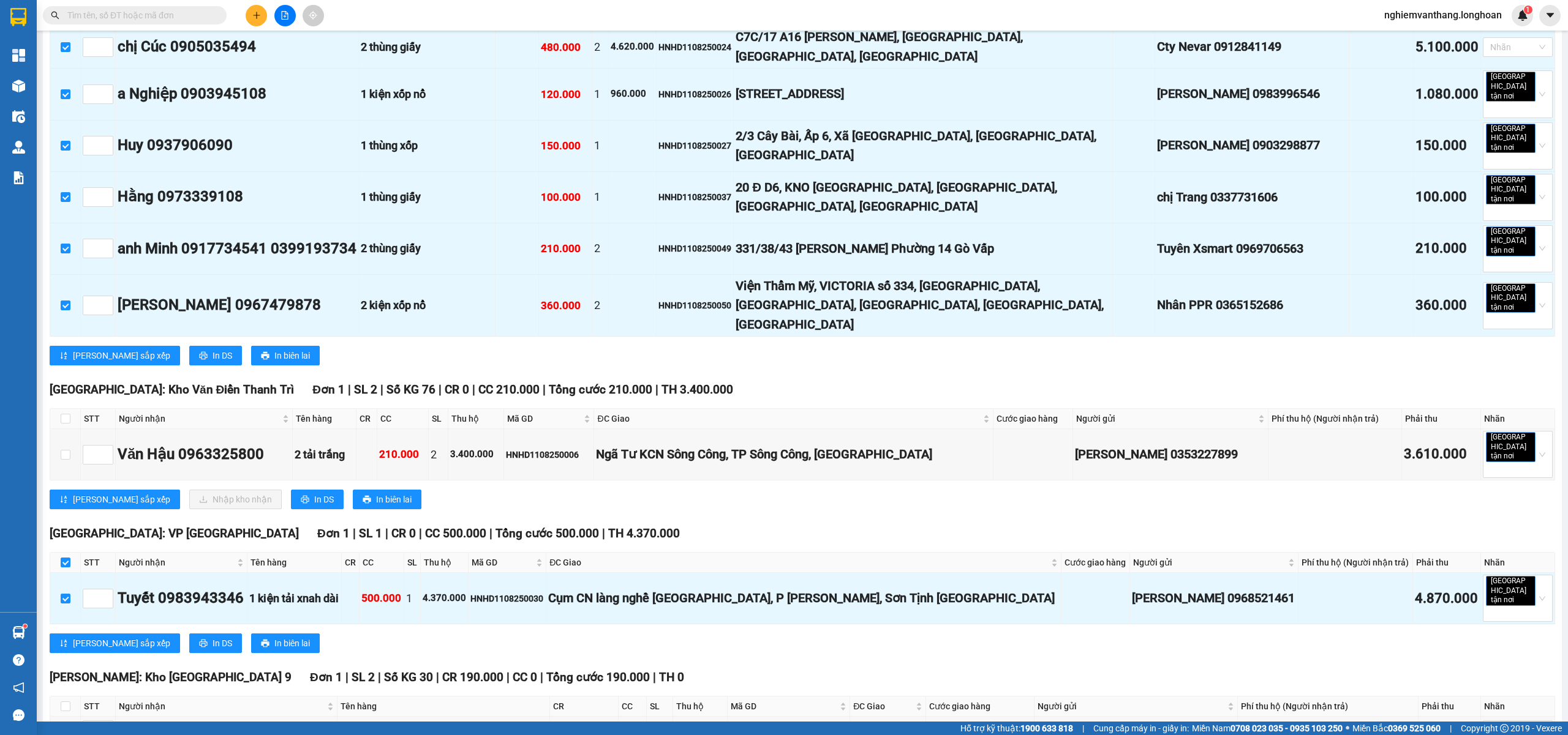
scroll to position [1551, 0]
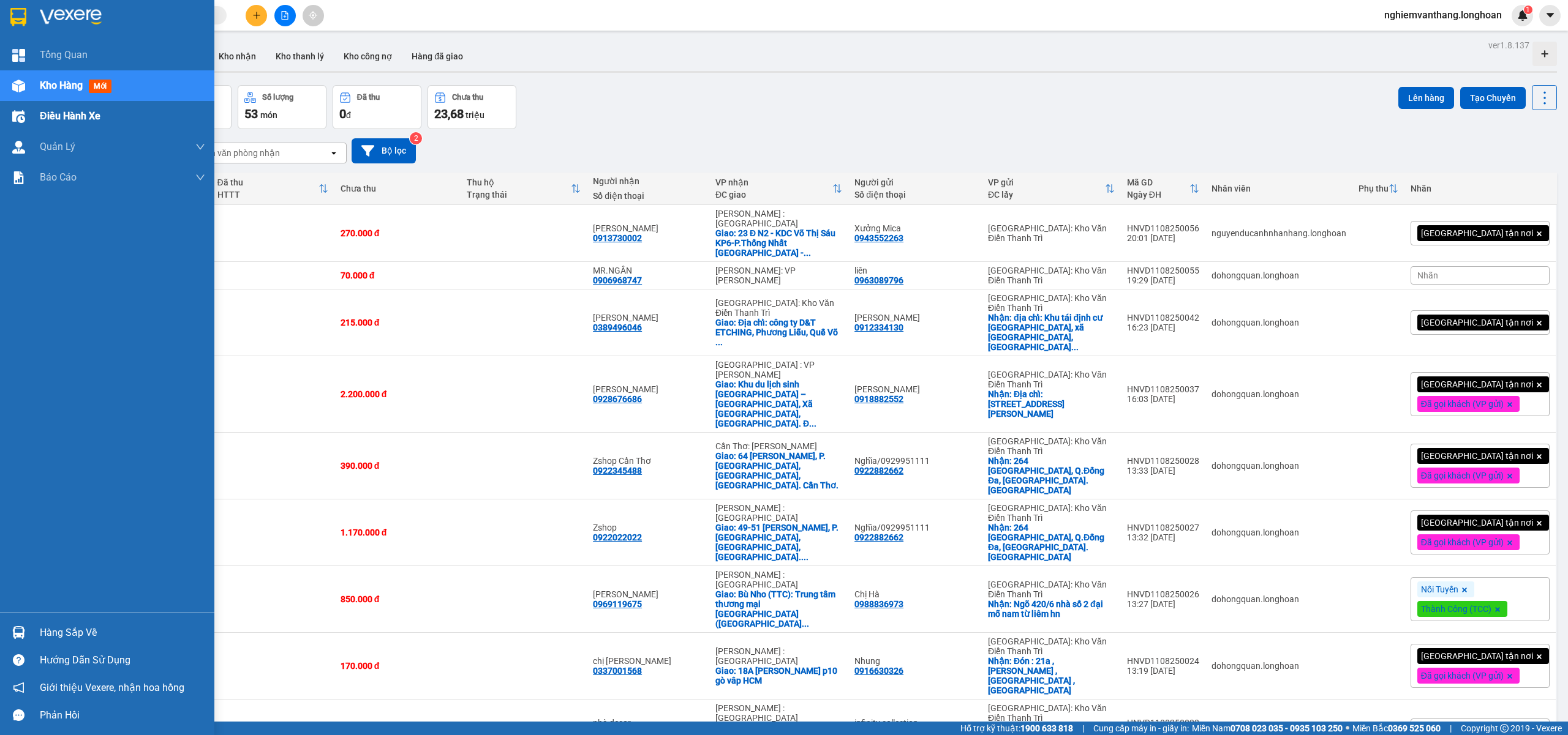
drag, startPoint x: 66, startPoint y: 111, endPoint x: 184, endPoint y: 99, distance: 118.6
click at [66, 112] on span "Điều hành xe" at bounding box center [69, 115] width 60 height 15
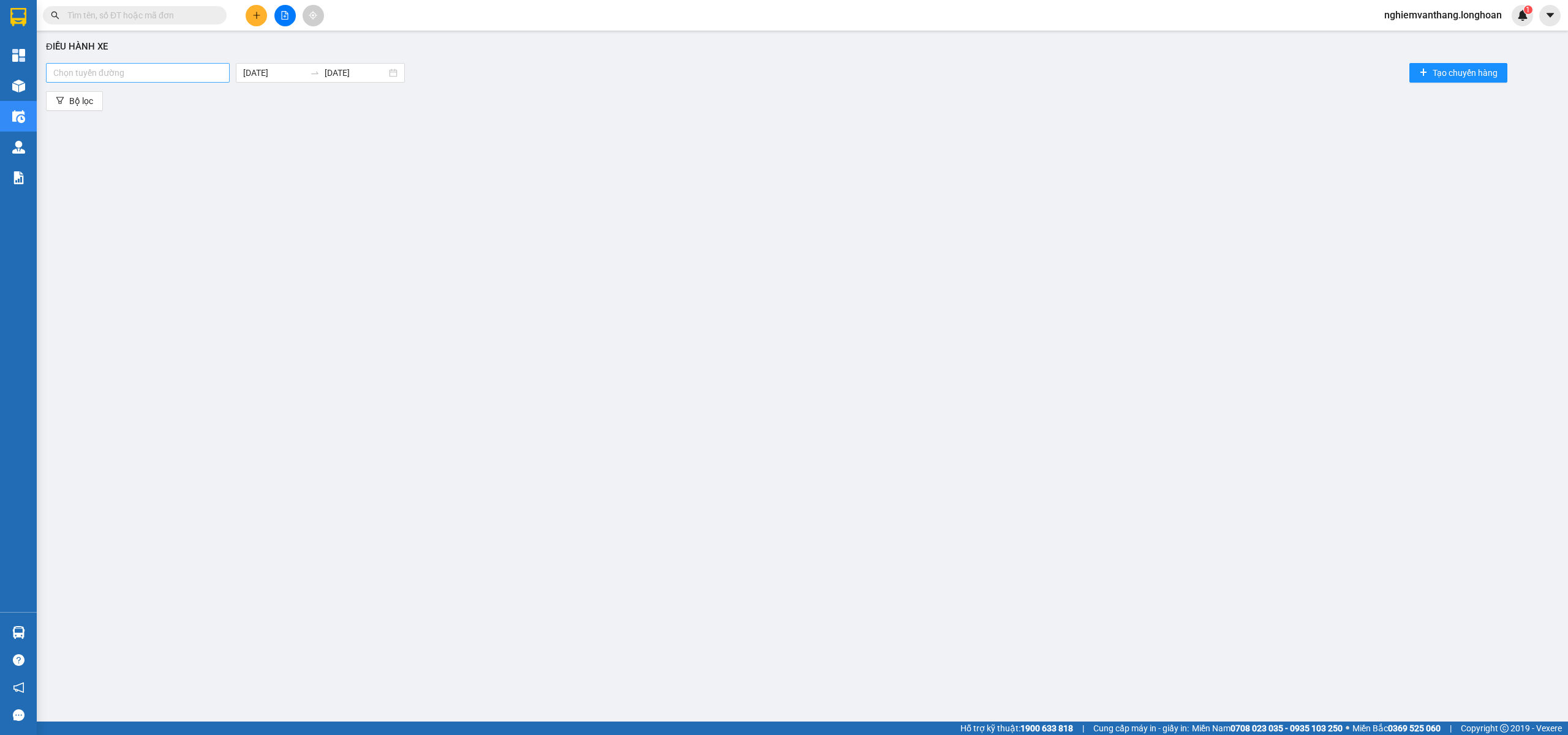
click at [94, 74] on div at bounding box center [138, 73] width 178 height 15
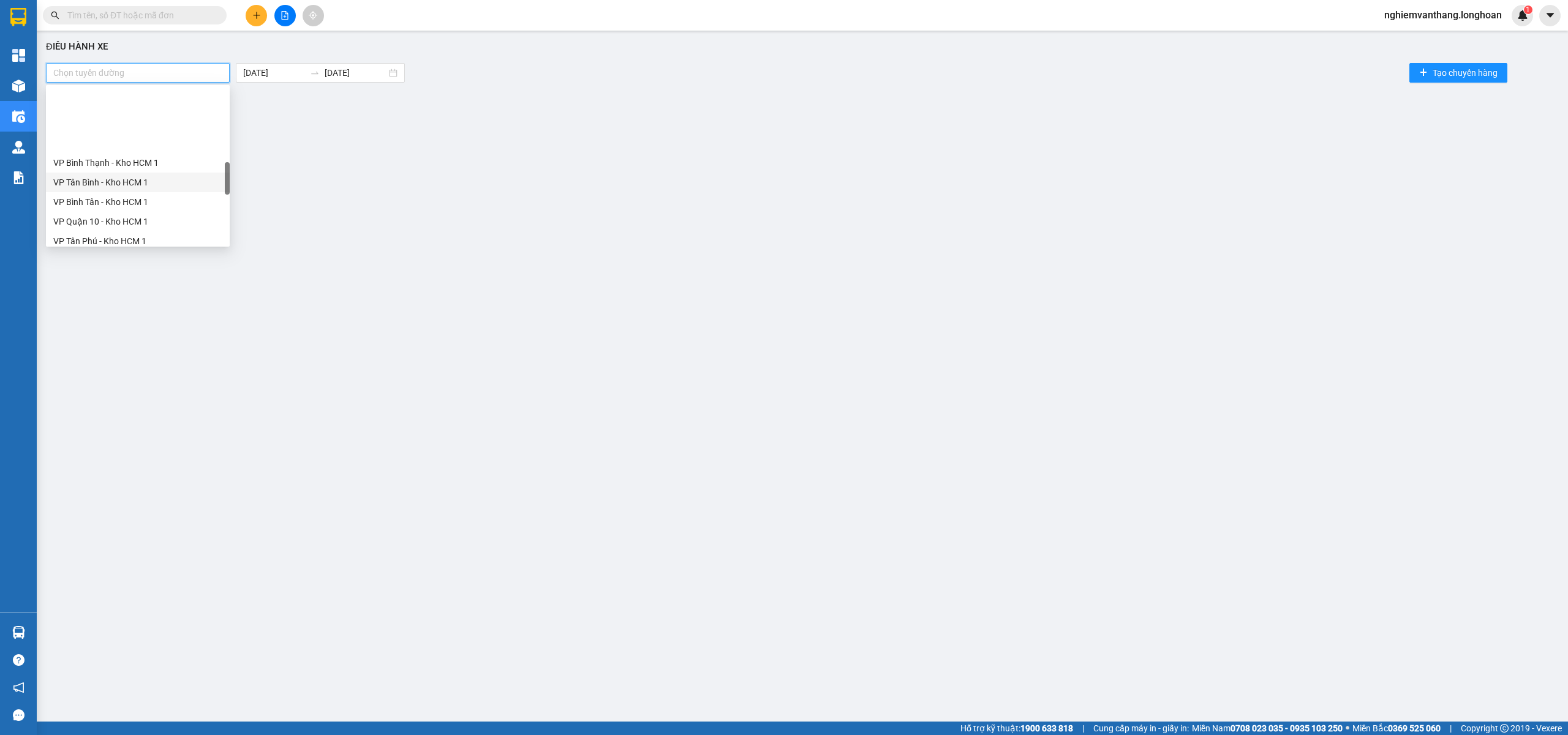
scroll to position [571, 0]
click at [141, 97] on div "Kho HN - VP [PERSON_NAME]" at bounding box center [137, 94] width 169 height 13
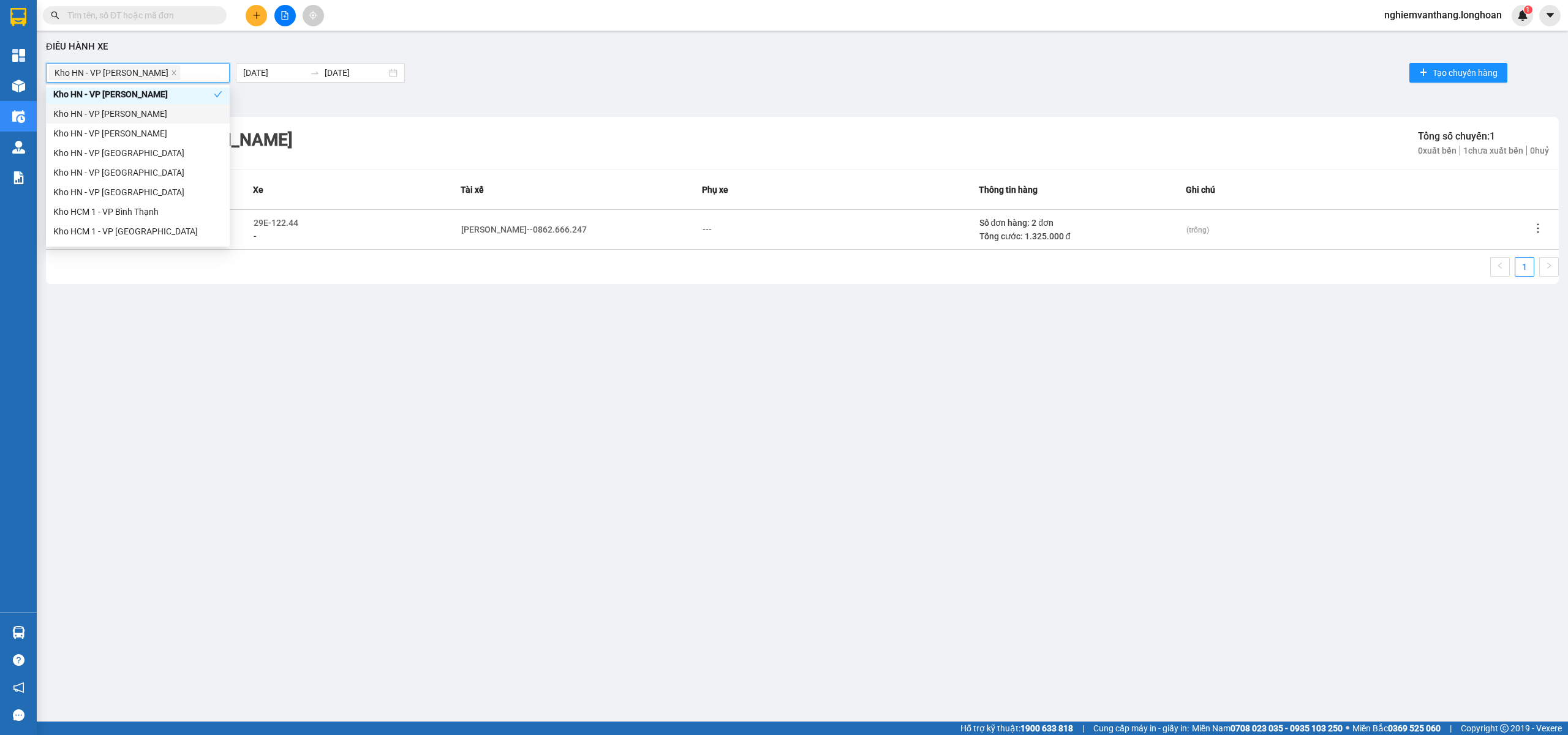
click at [126, 115] on div "Kho HN - VP [PERSON_NAME]" at bounding box center [137, 114] width 169 height 13
drag, startPoint x: 123, startPoint y: 130, endPoint x: 126, endPoint y: 137, distance: 7.6
click at [123, 131] on div "Kho HN - VP [PERSON_NAME]" at bounding box center [137, 133] width 169 height 13
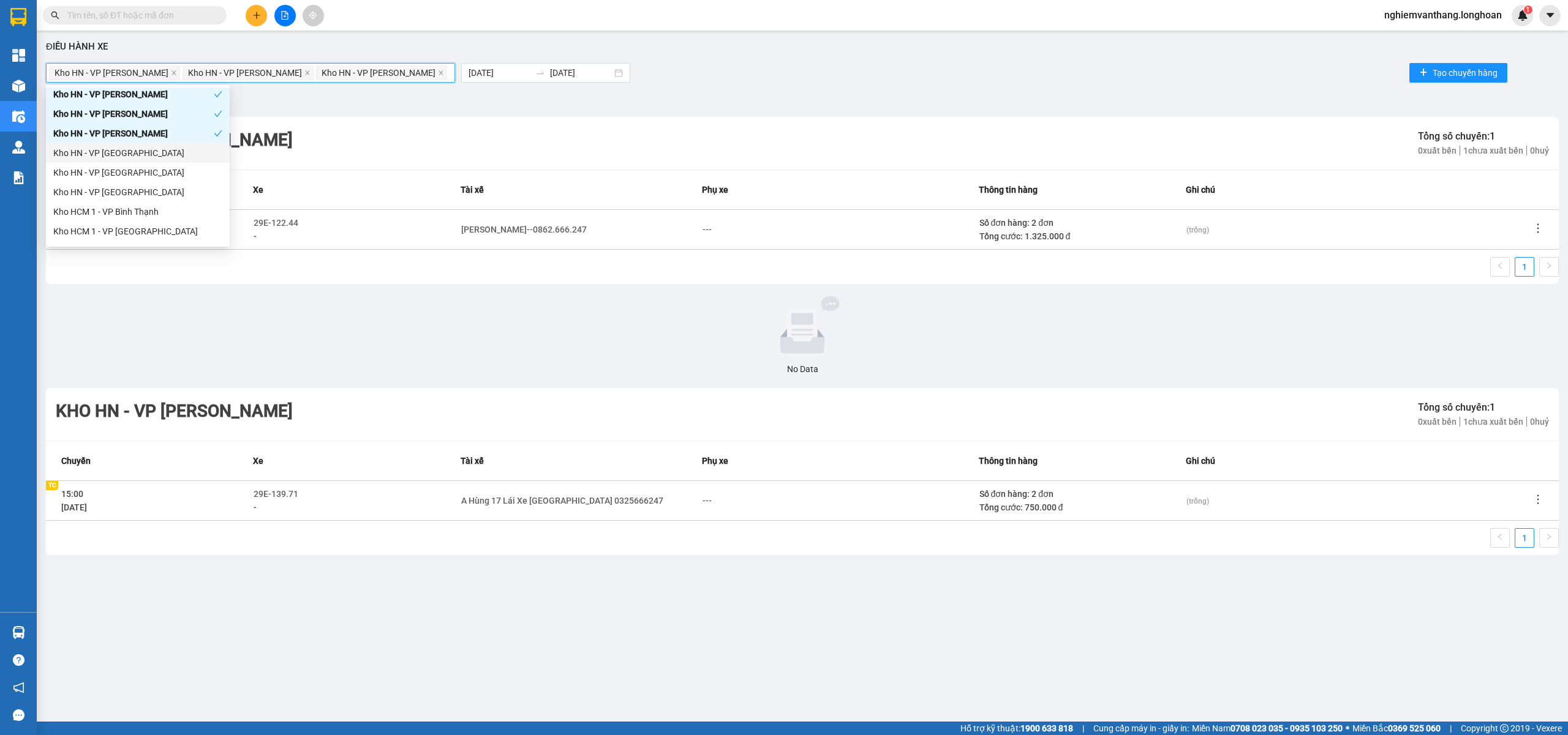
drag, startPoint x: 116, startPoint y: 152, endPoint x: 129, endPoint y: 177, distance: 28.2
click at [116, 153] on div "Kho HN - VP [GEOGRAPHIC_DATA]" at bounding box center [137, 153] width 169 height 13
click at [125, 173] on div "Kho HN - VP [GEOGRAPHIC_DATA]" at bounding box center [137, 173] width 169 height 13
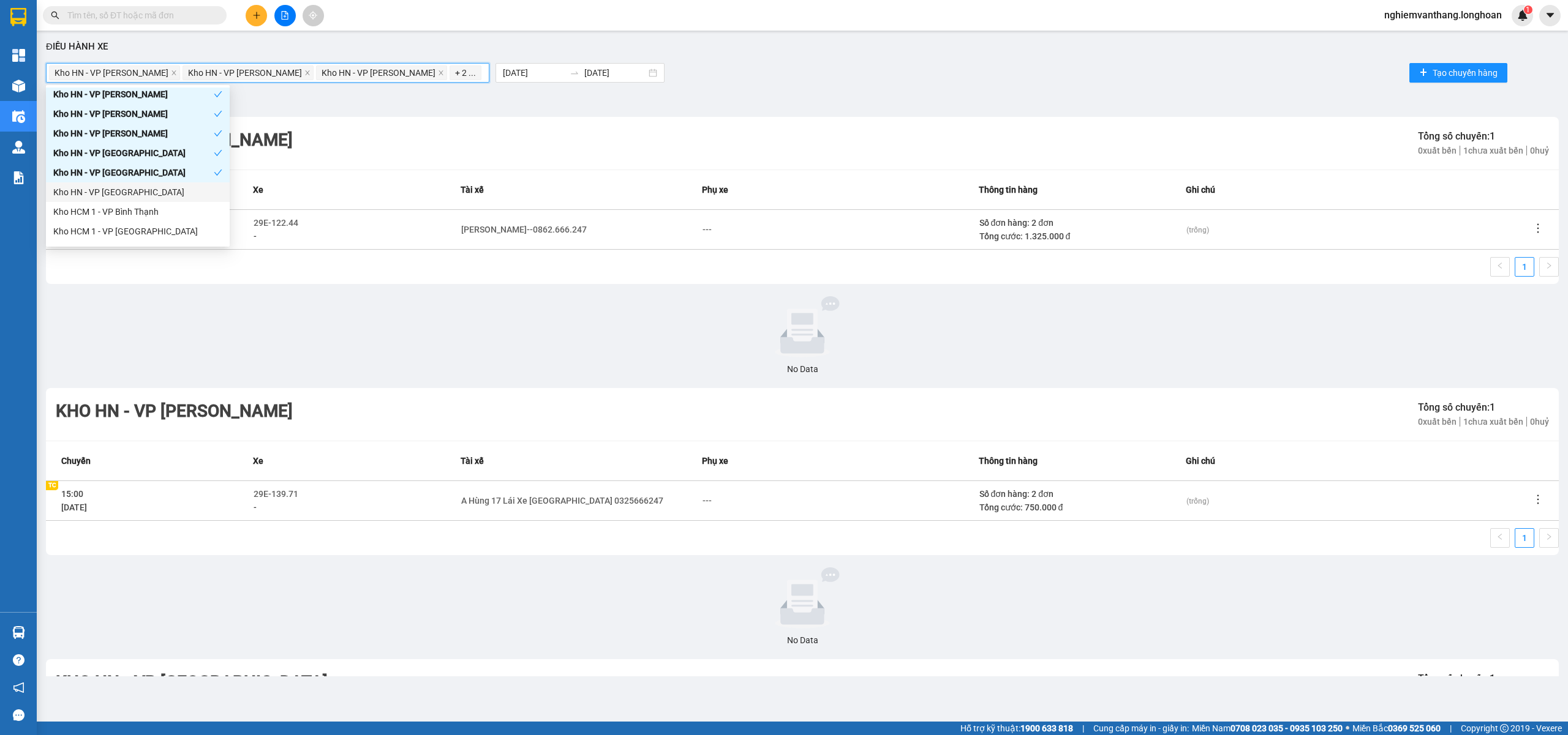
click at [131, 189] on div "Kho HN - VP [GEOGRAPHIC_DATA]" at bounding box center [137, 192] width 169 height 13
click at [503, 71] on input "[DATE]" at bounding box center [534, 73] width 62 height 13
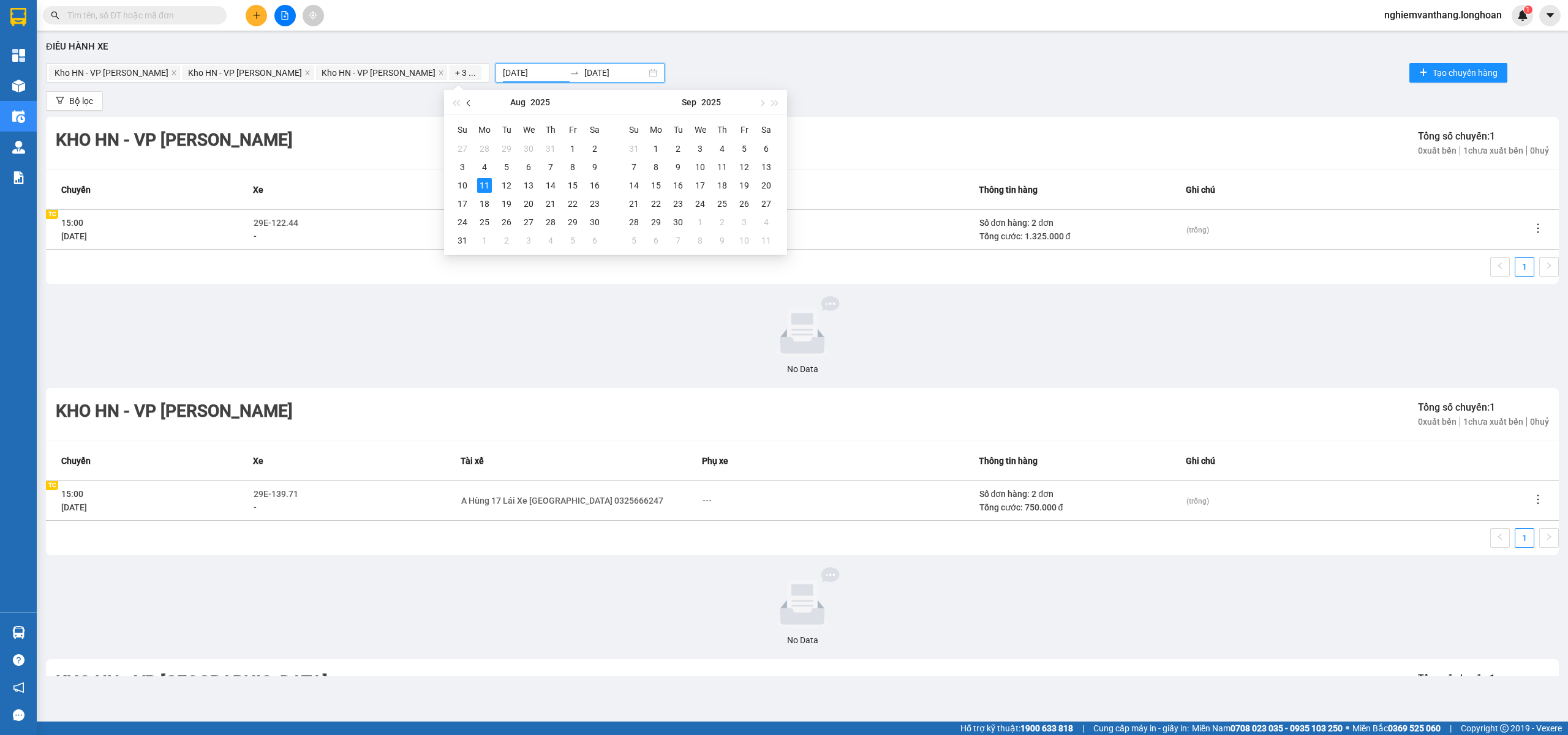
click at [471, 104] on span "button" at bounding box center [470, 103] width 6 height 6
type input "[DATE]"
click at [507, 152] on div "1" at bounding box center [506, 148] width 15 height 15
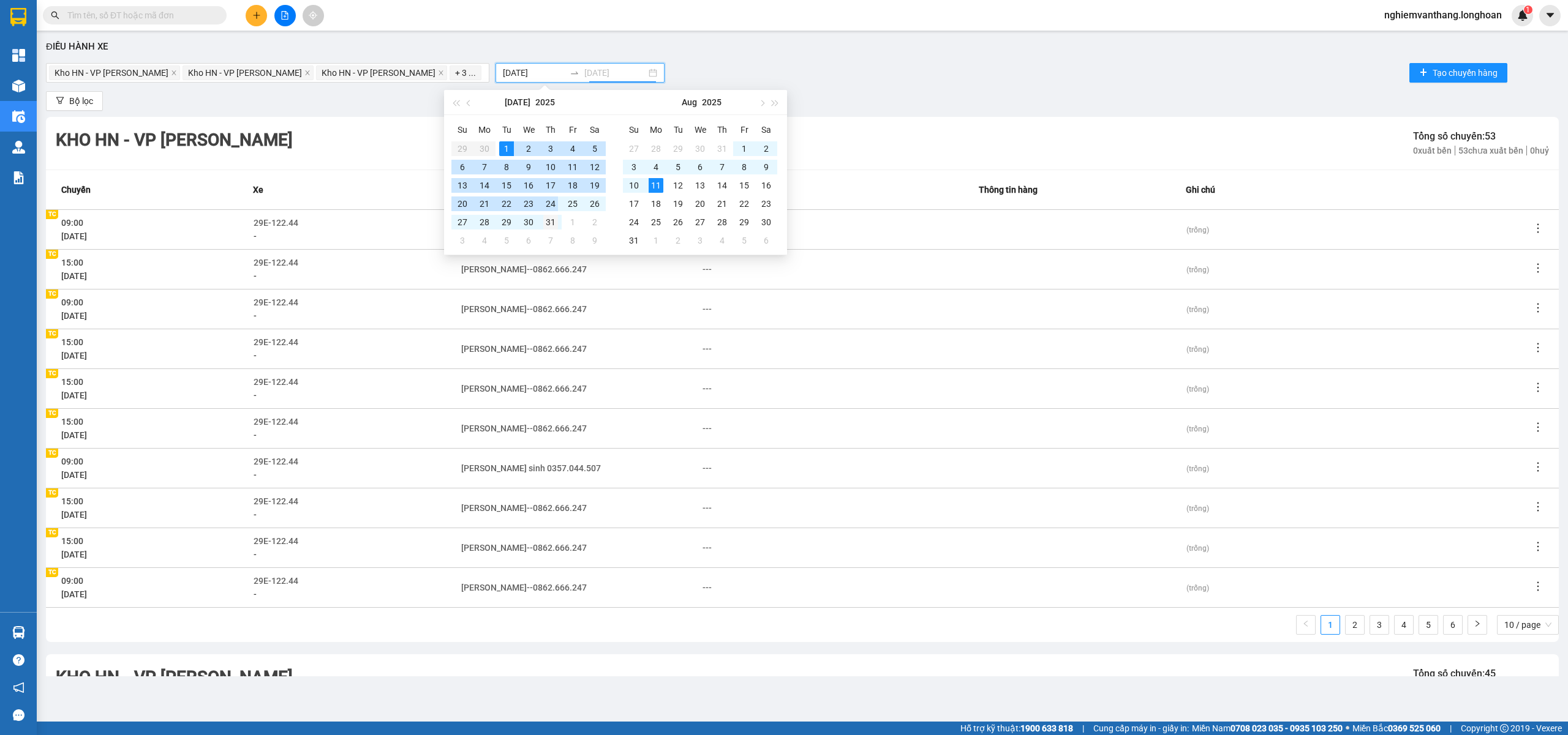
type input "[DATE]"
click at [548, 216] on div "31" at bounding box center [551, 222] width 15 height 15
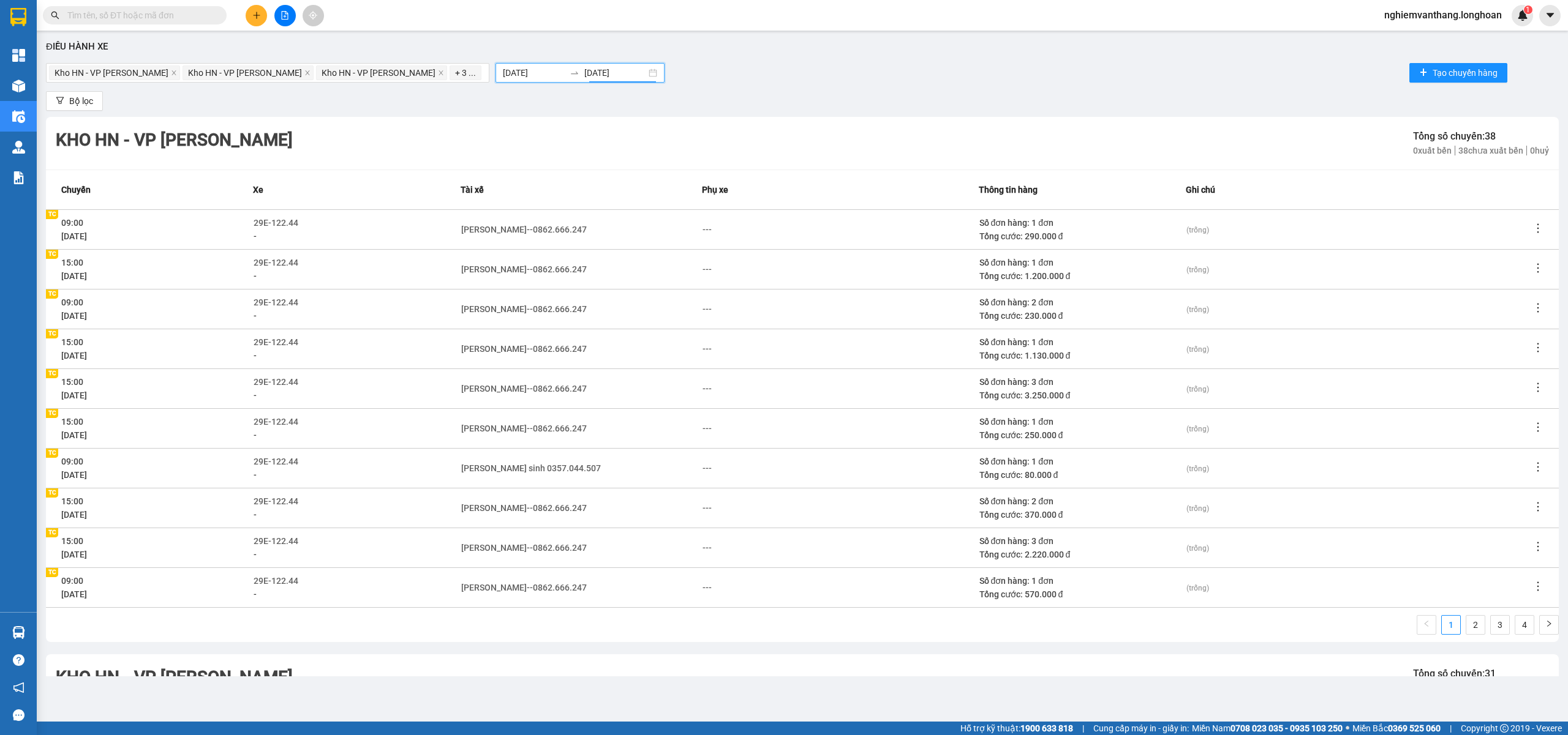
click at [806, 91] on div "Bộ lọc" at bounding box center [802, 101] width 1513 height 20
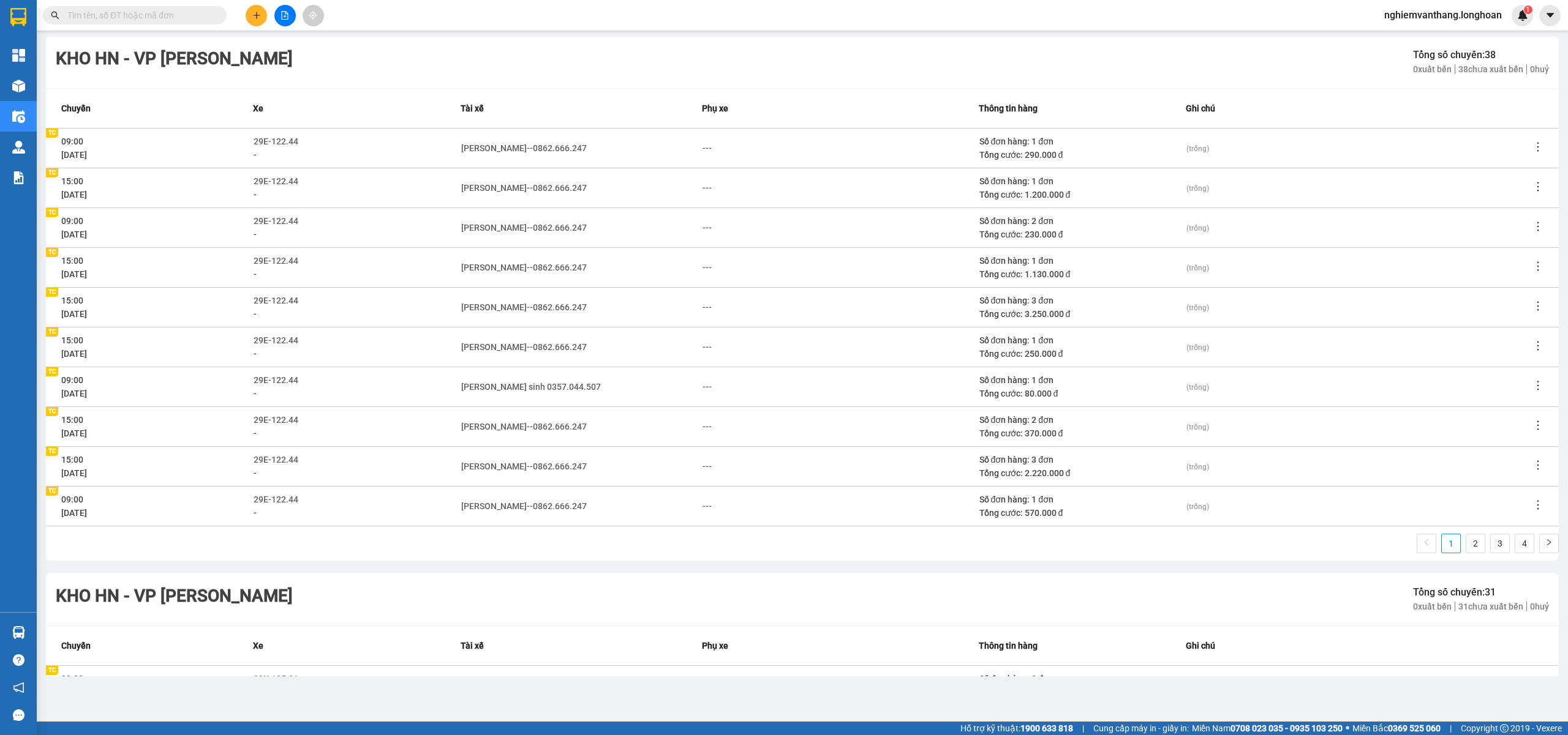
scroll to position [163, 0]
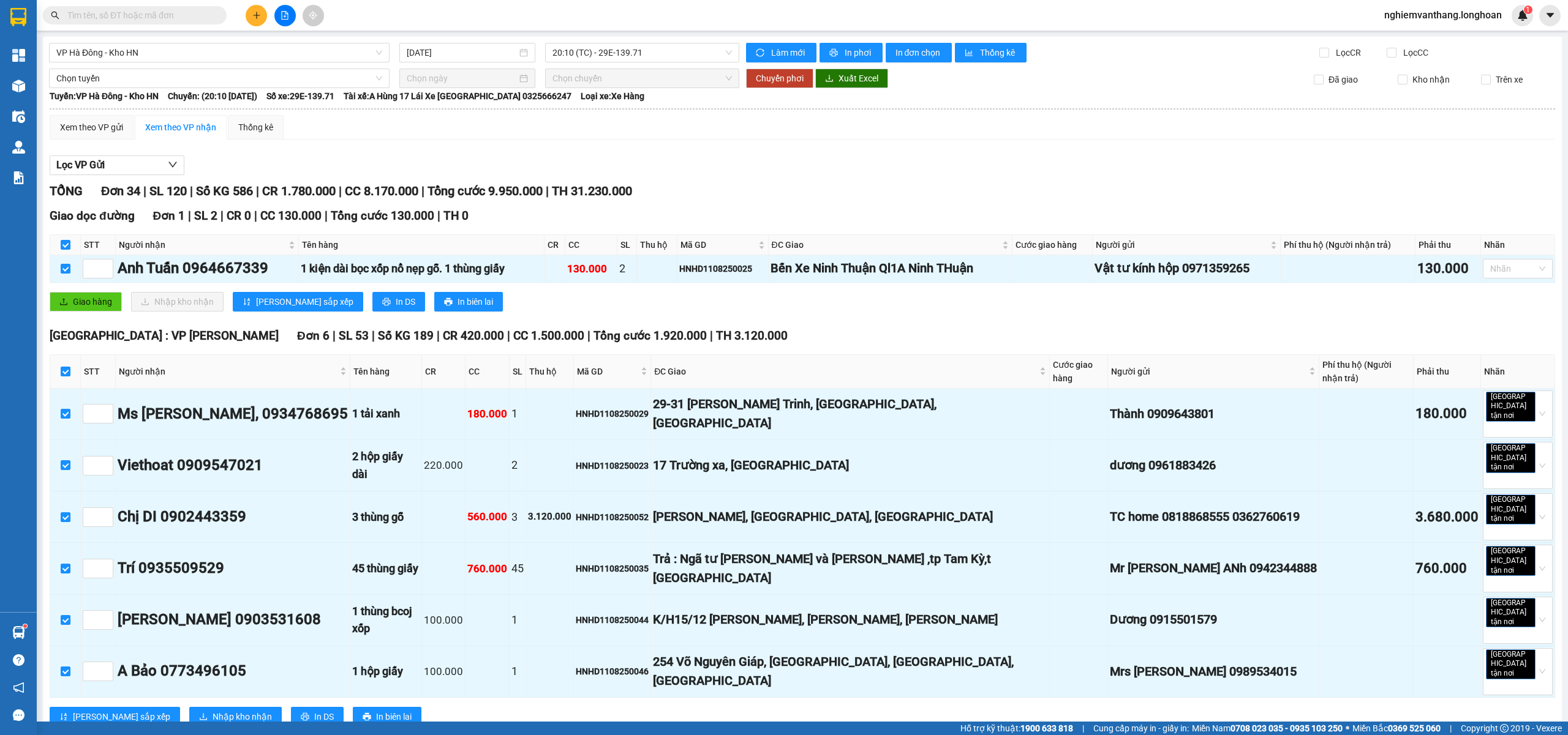
scroll to position [1551, 0]
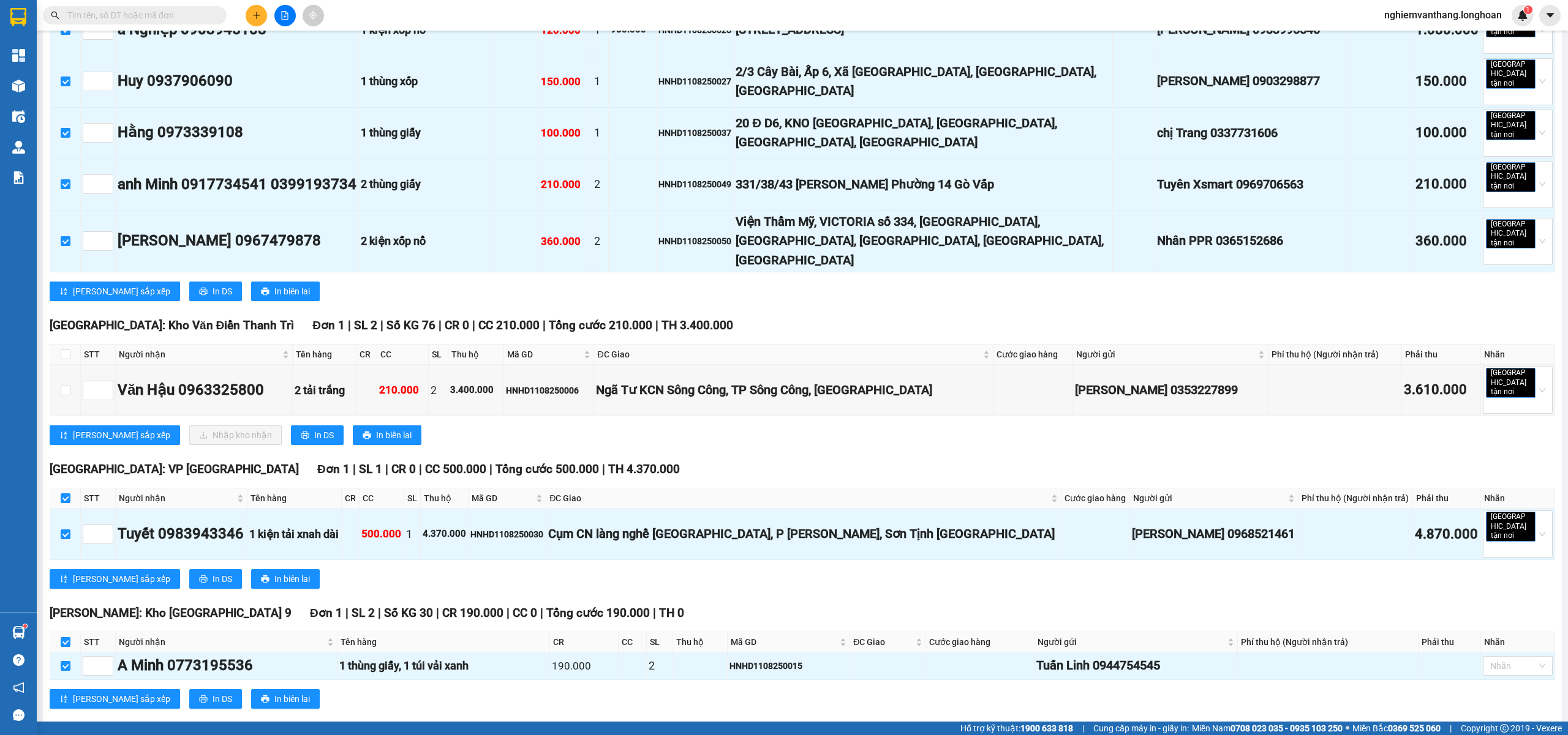
checkbox input "true"
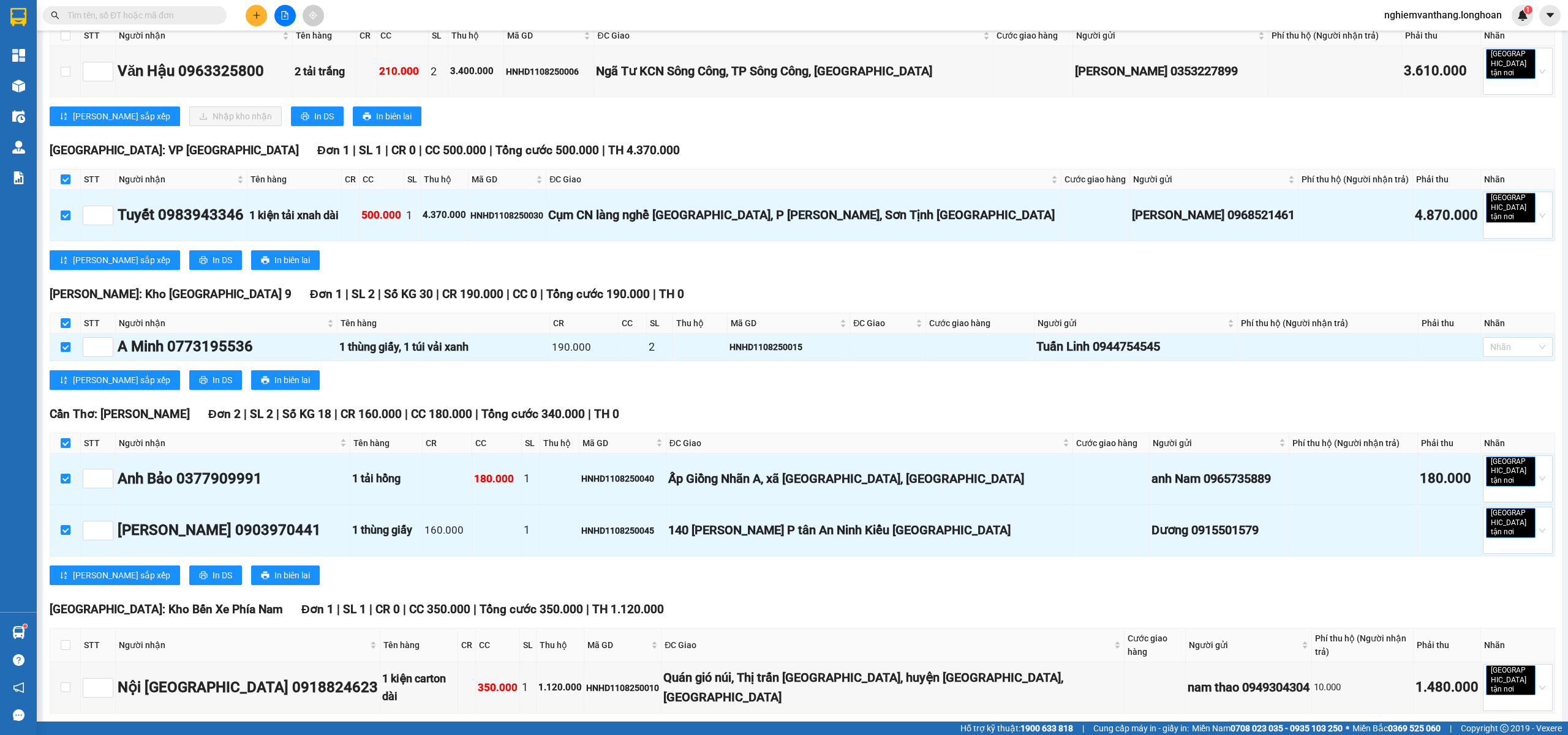
scroll to position [1877, 0]
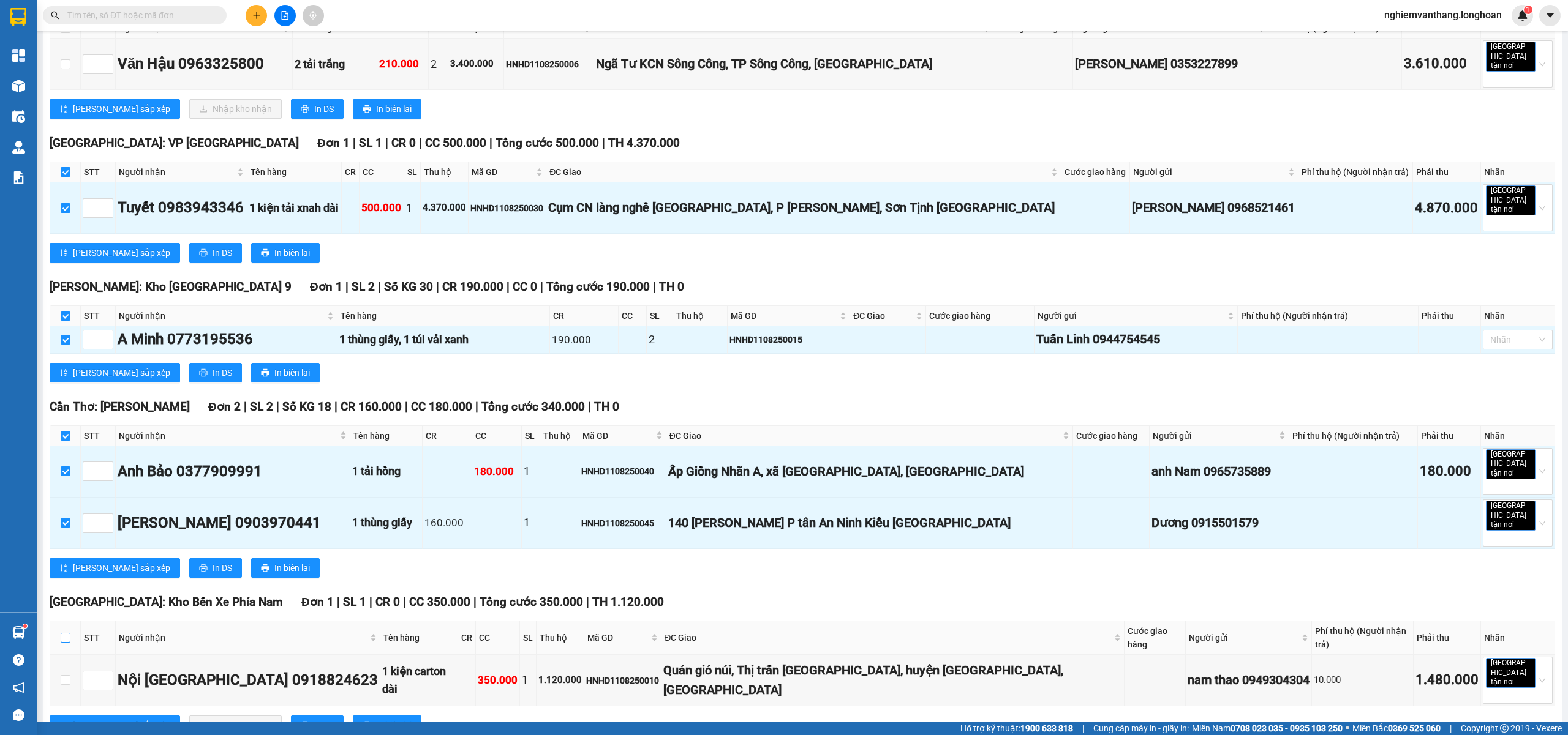
click at [62, 633] on input "checkbox" at bounding box center [65, 637] width 10 height 10
checkbox input "true"
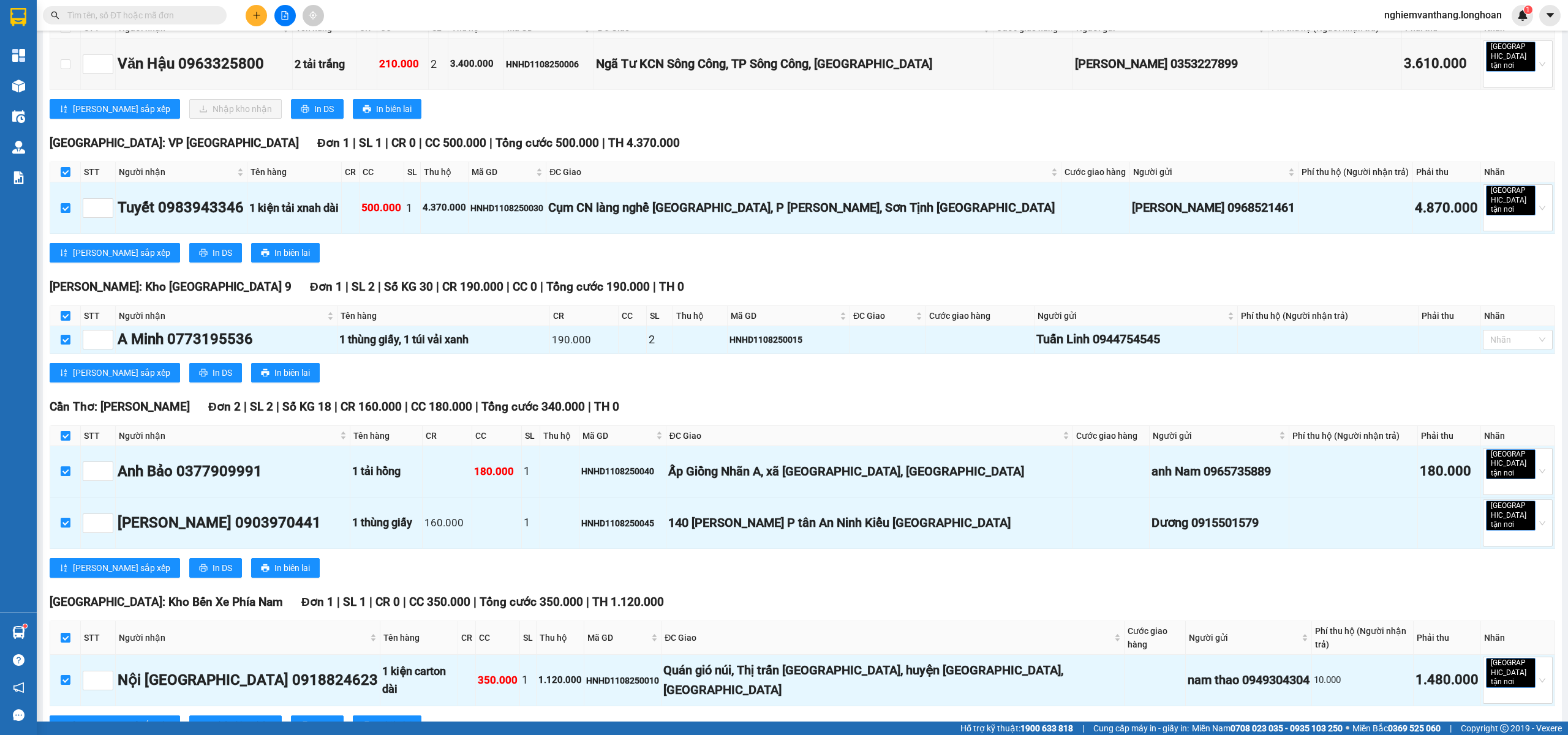
checkbox input "true"
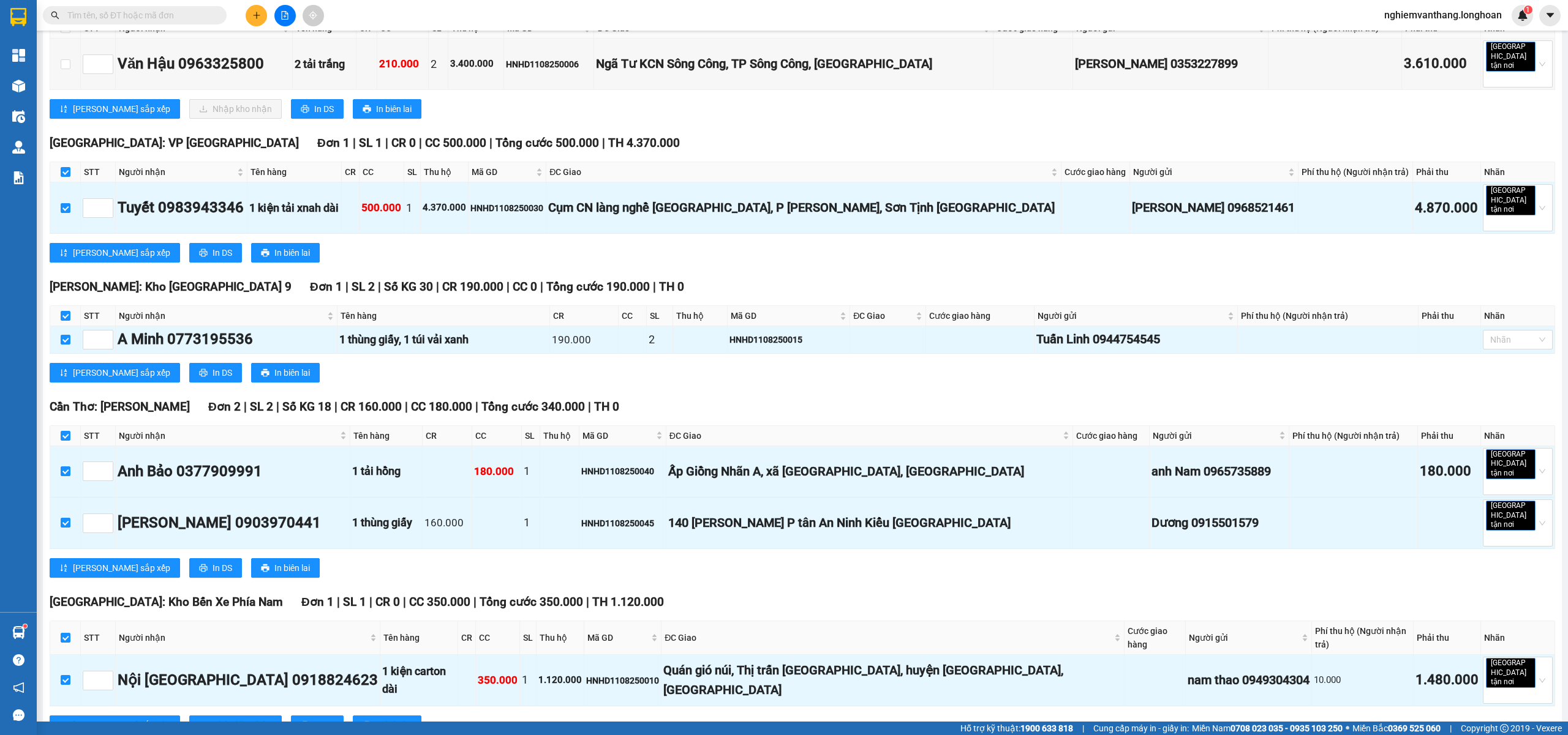
checkbox input "true"
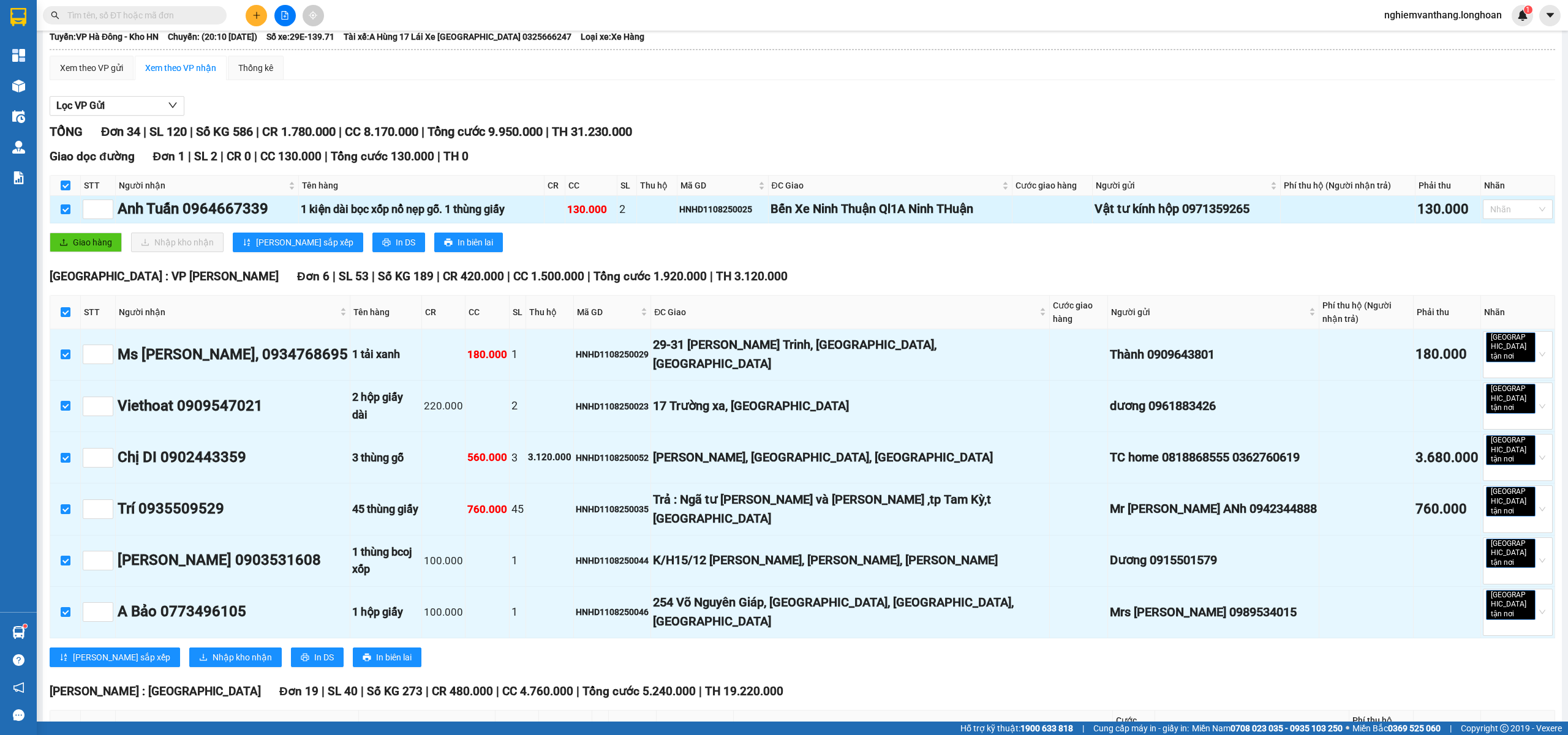
scroll to position [0, 0]
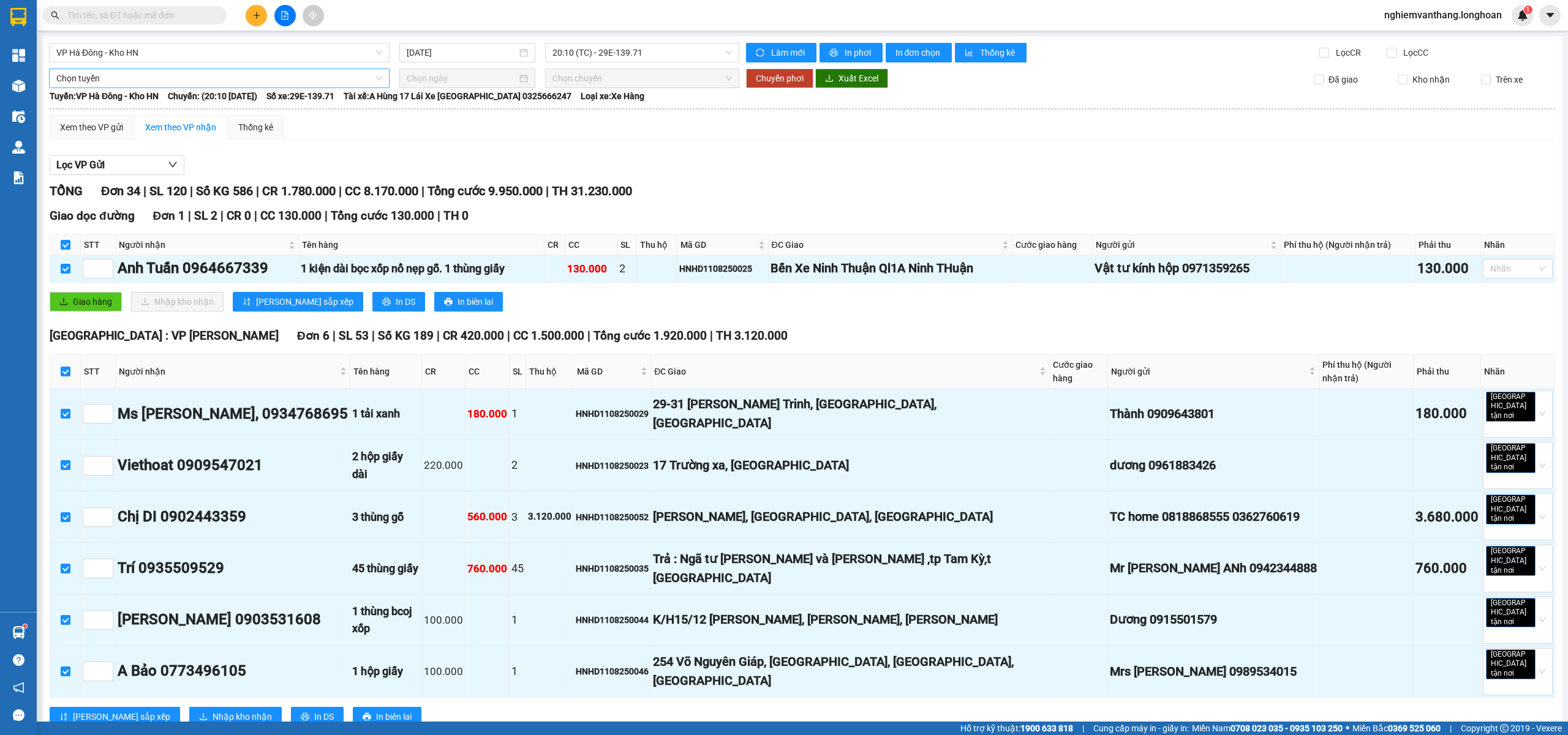
click at [91, 77] on span "Chọn tuyến" at bounding box center [219, 78] width 326 height 18
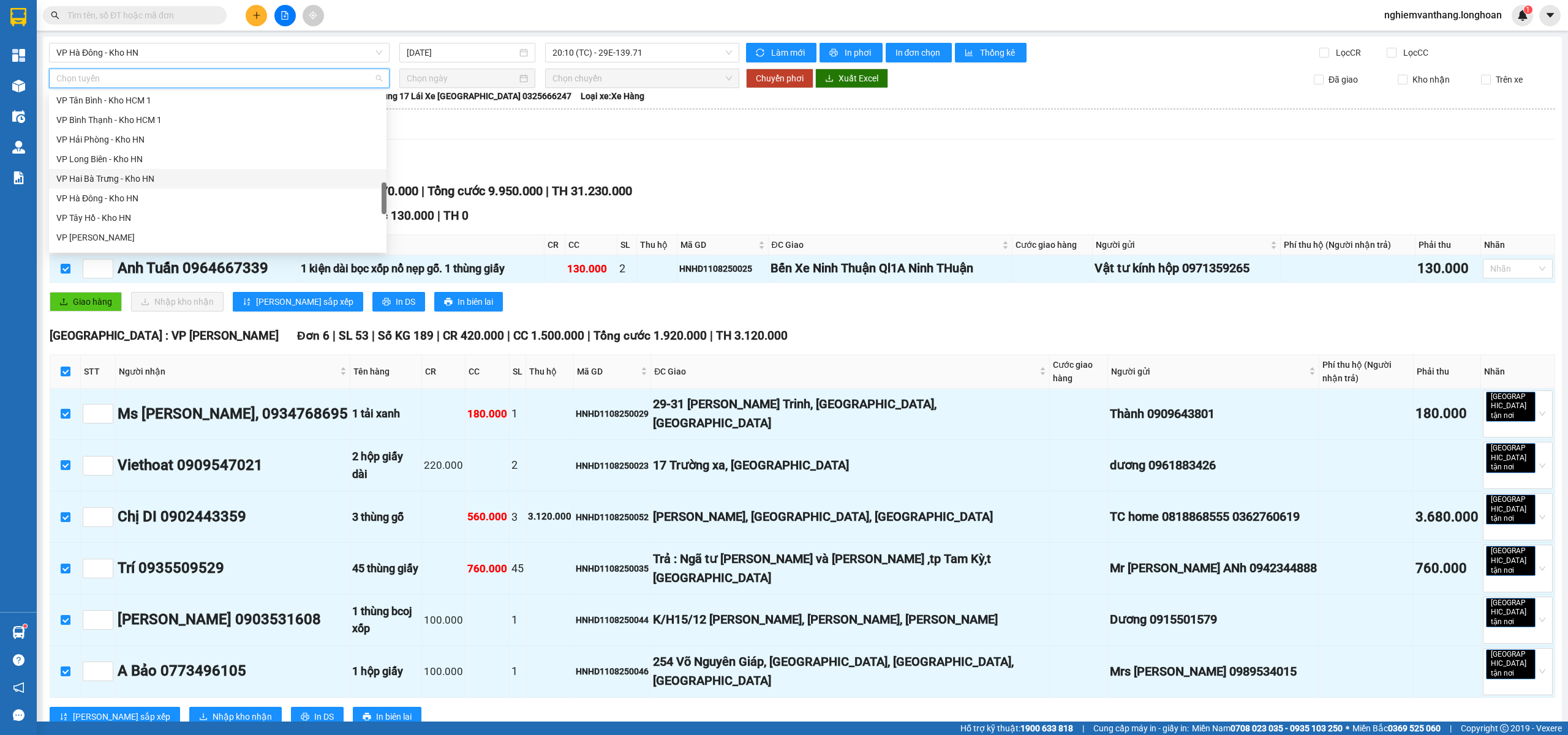
scroll to position [803, 0]
drag, startPoint x: 101, startPoint y: 167, endPoint x: 288, endPoint y: 134, distance: 189.9
click at [101, 165] on div "Bắc [GEOGRAPHIC_DATA] QL1A" at bounding box center [218, 162] width 323 height 13
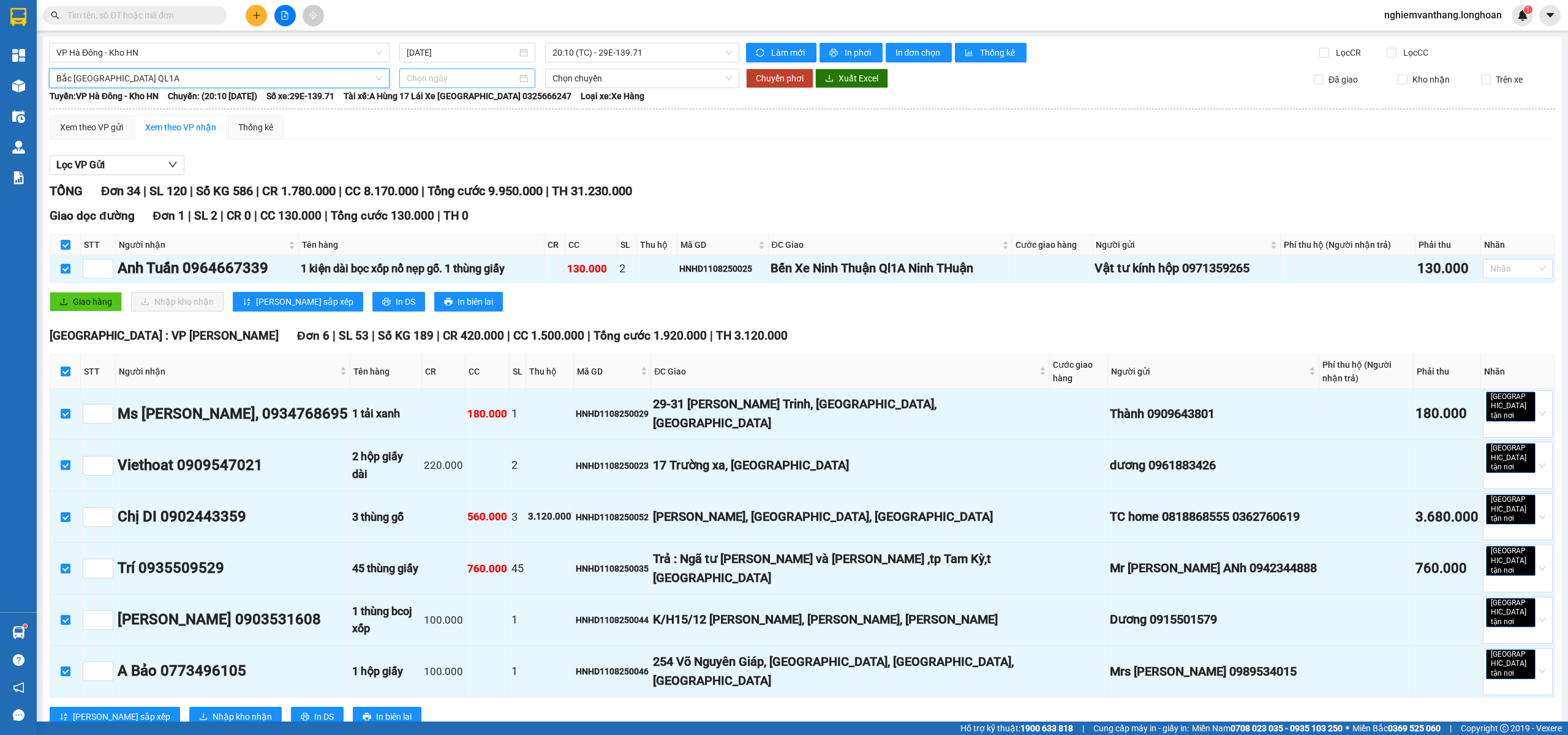
click at [480, 75] on input at bounding box center [462, 78] width 110 height 13
type input "[DATE]"
drag, startPoint x: 437, startPoint y: 187, endPoint x: 541, endPoint y: 137, distance: 115.4
click at [437, 187] on div "11" at bounding box center [437, 187] width 15 height 15
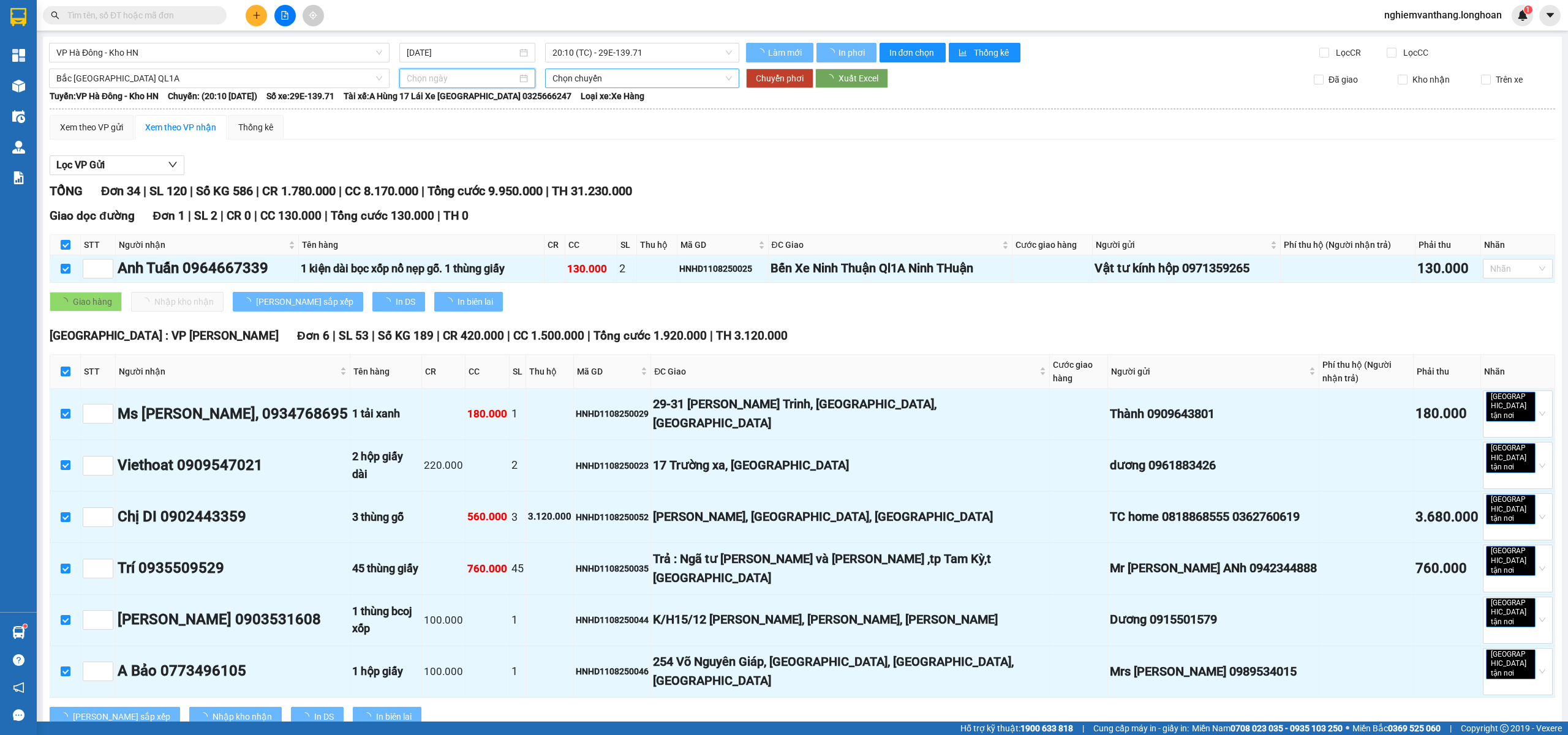
type input "[DATE]"
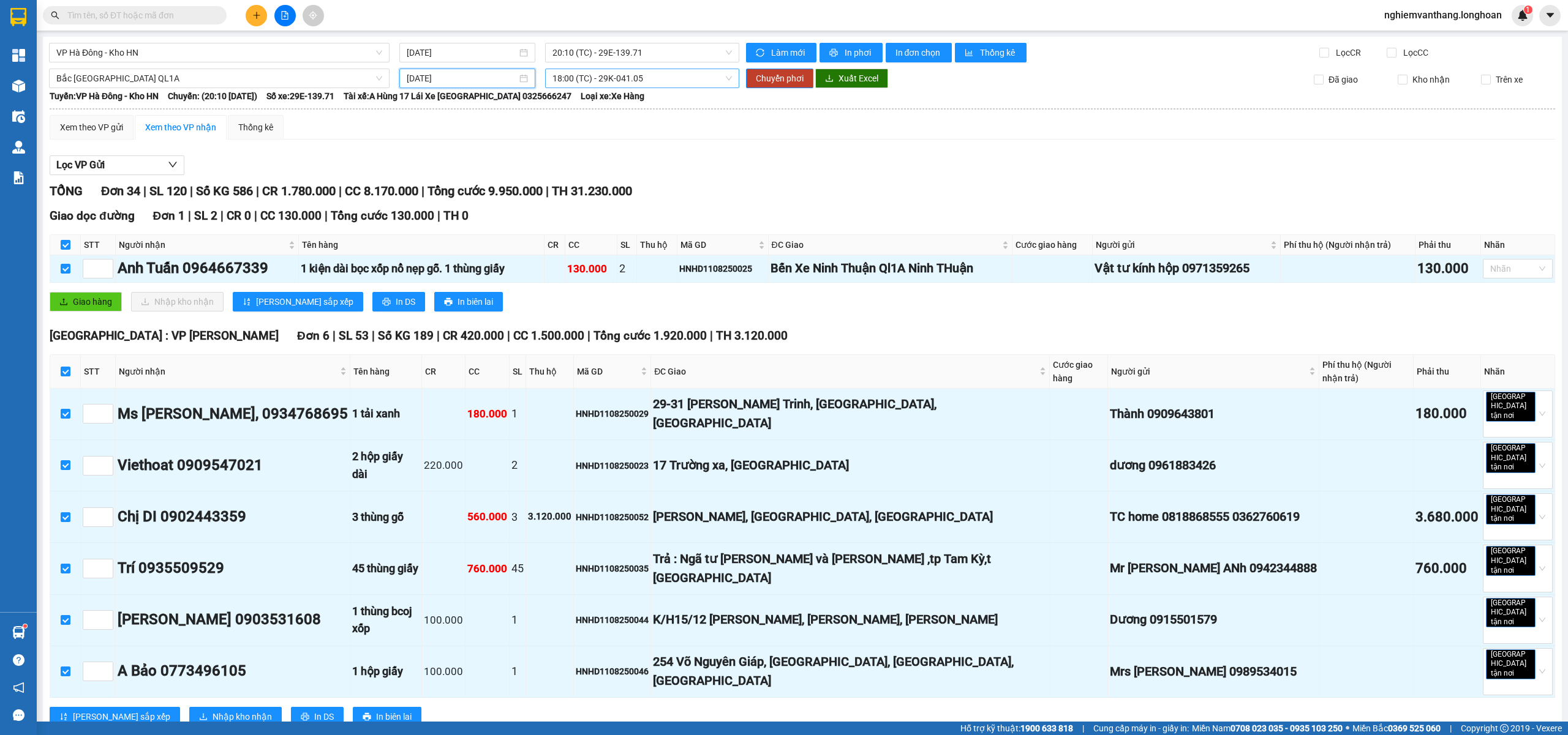
drag, startPoint x: 605, startPoint y: 79, endPoint x: 621, endPoint y: 112, distance: 36.7
click at [606, 79] on span "18:00 (TC) - 29K-041.05" at bounding box center [642, 78] width 180 height 18
click at [604, 143] on div "23:00 (TC) - 29E-368.35" at bounding box center [596, 143] width 96 height 13
click at [773, 79] on span "Chuyển phơi" at bounding box center [779, 78] width 48 height 13
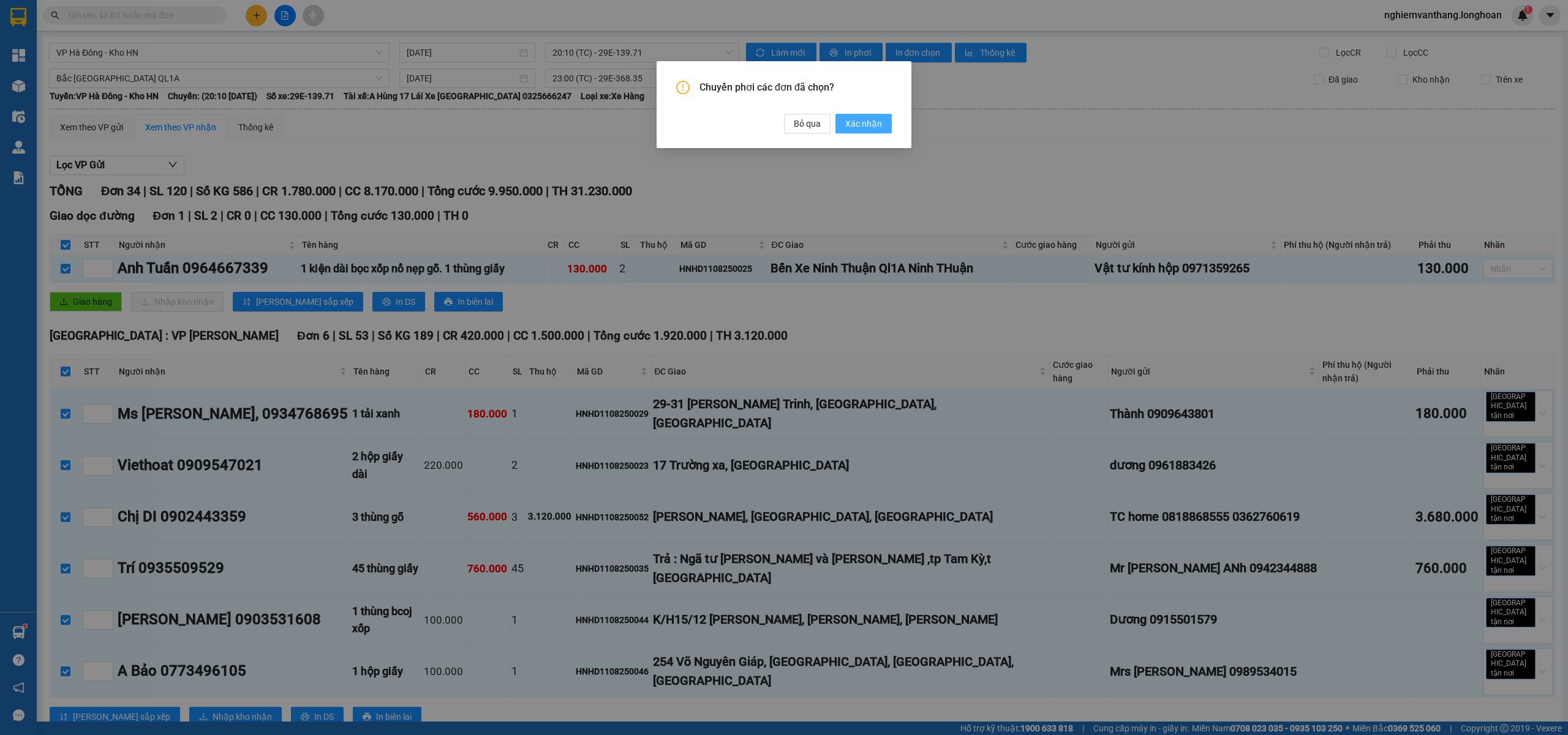
click at [853, 121] on span "Xác nhận" at bounding box center [864, 123] width 37 height 13
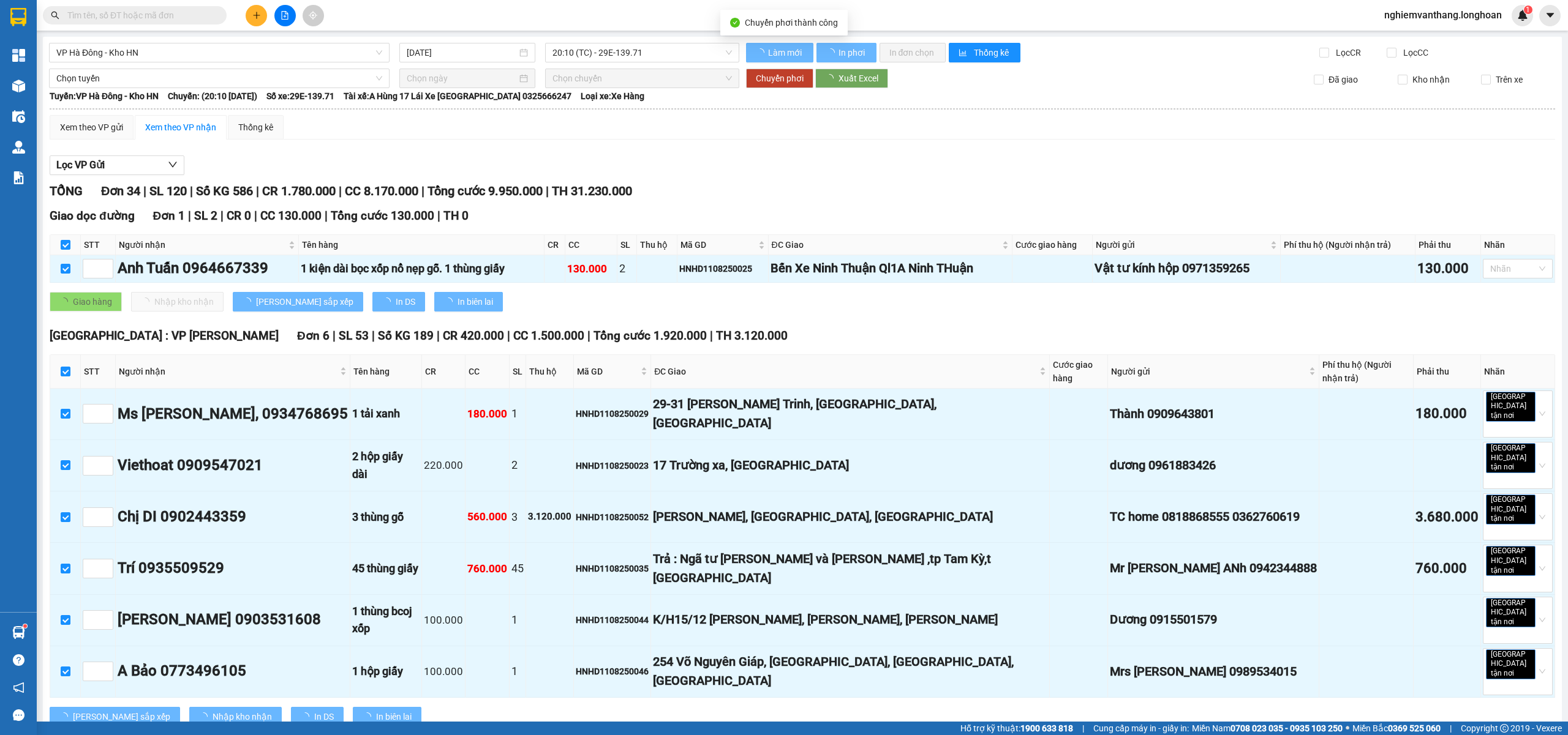
checkbox input "false"
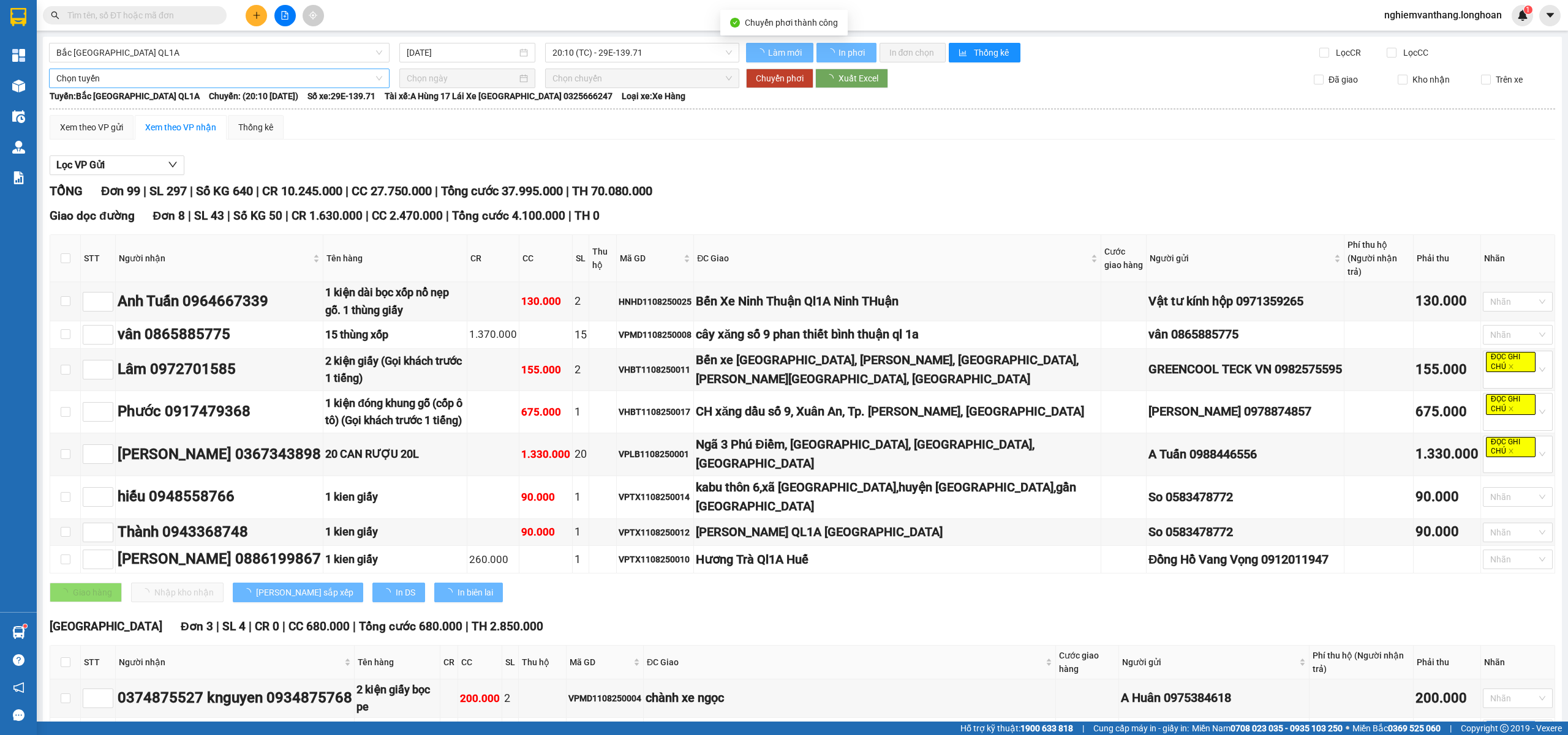
checkbox input "false"
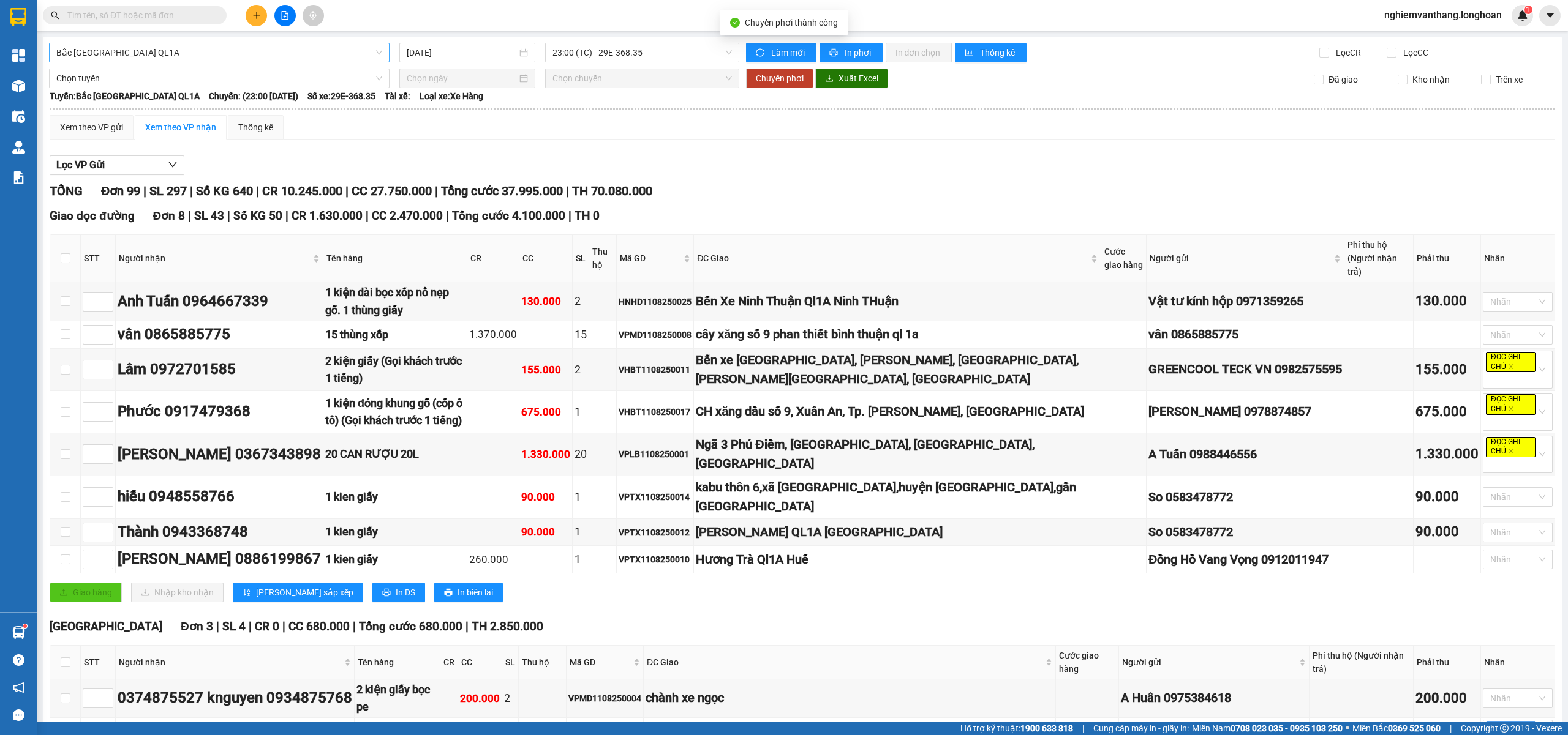
click at [135, 50] on span "Bắc [GEOGRAPHIC_DATA] QL1A" at bounding box center [219, 52] width 326 height 18
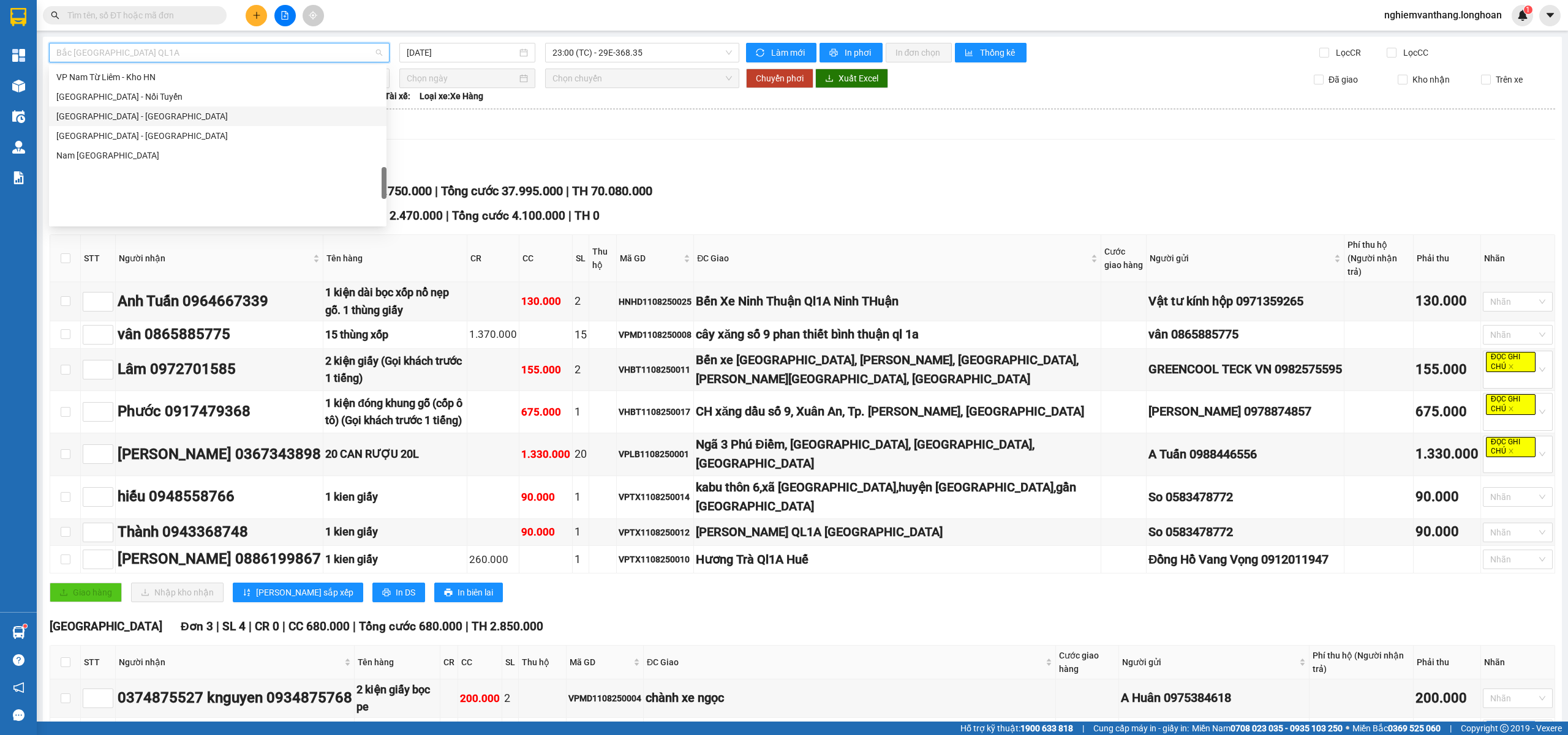
scroll to position [643, 0]
click at [126, 93] on div "VP Hà Đông - Kho HN" at bounding box center [218, 100] width 323 height 13
type input "[DATE]"
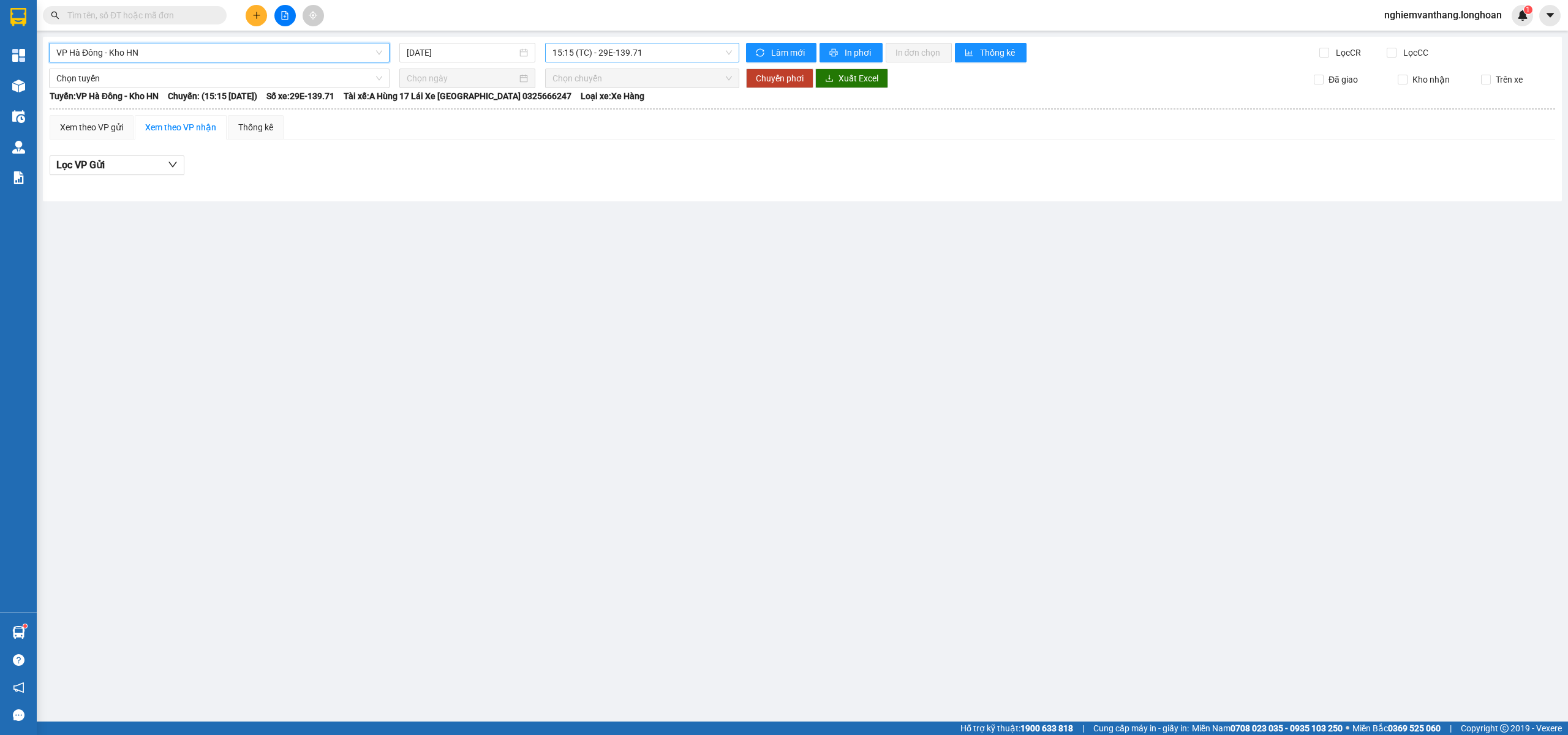
click at [574, 57] on span "15:15 (TC) - 29E-139.71" at bounding box center [642, 52] width 180 height 18
click at [593, 123] on div "20:10 (TC) - 29E-139.71" at bounding box center [600, 116] width 110 height 20
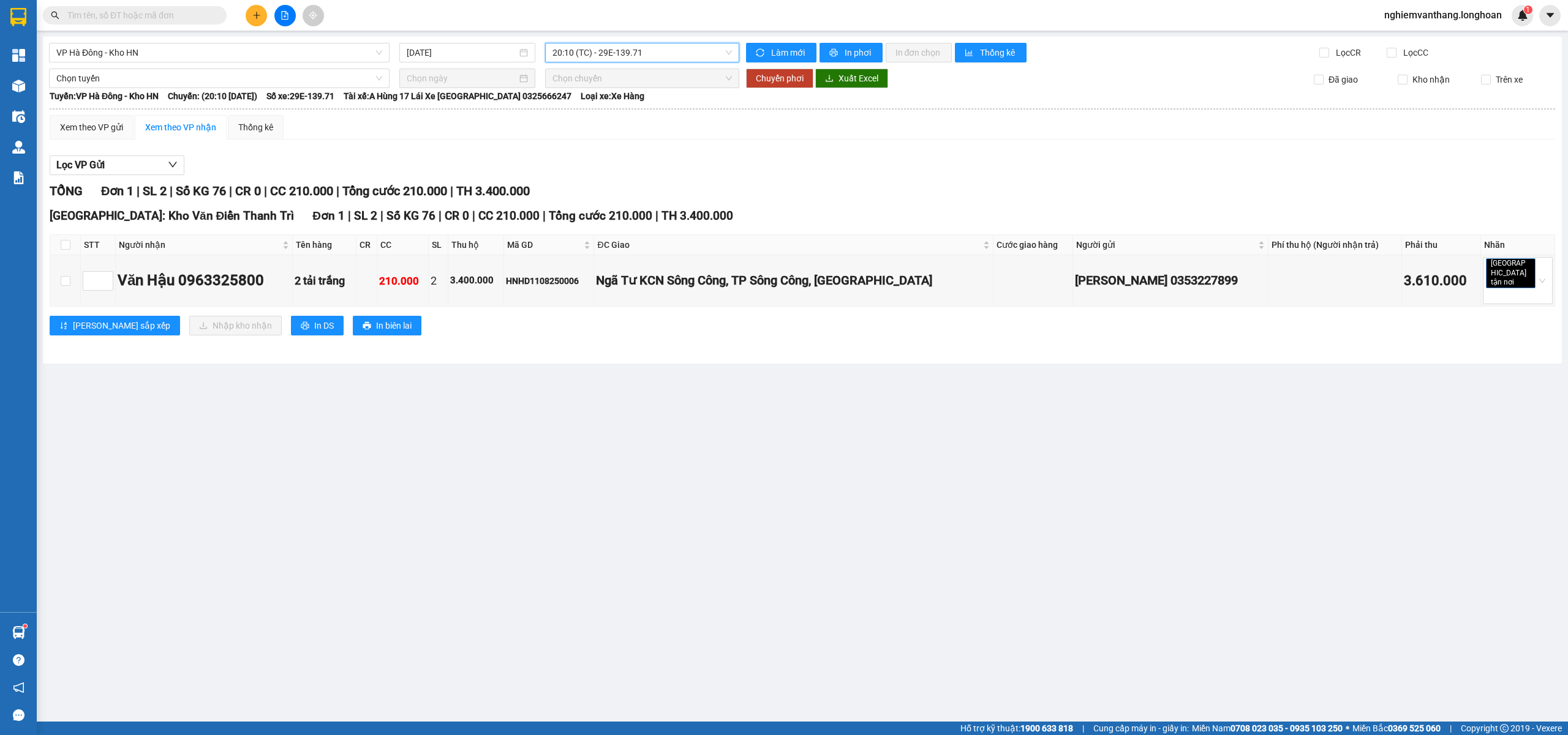
click at [59, 245] on th at bounding box center [65, 245] width 31 height 20
click at [67, 243] on input "checkbox" at bounding box center [65, 245] width 10 height 10
checkbox input "true"
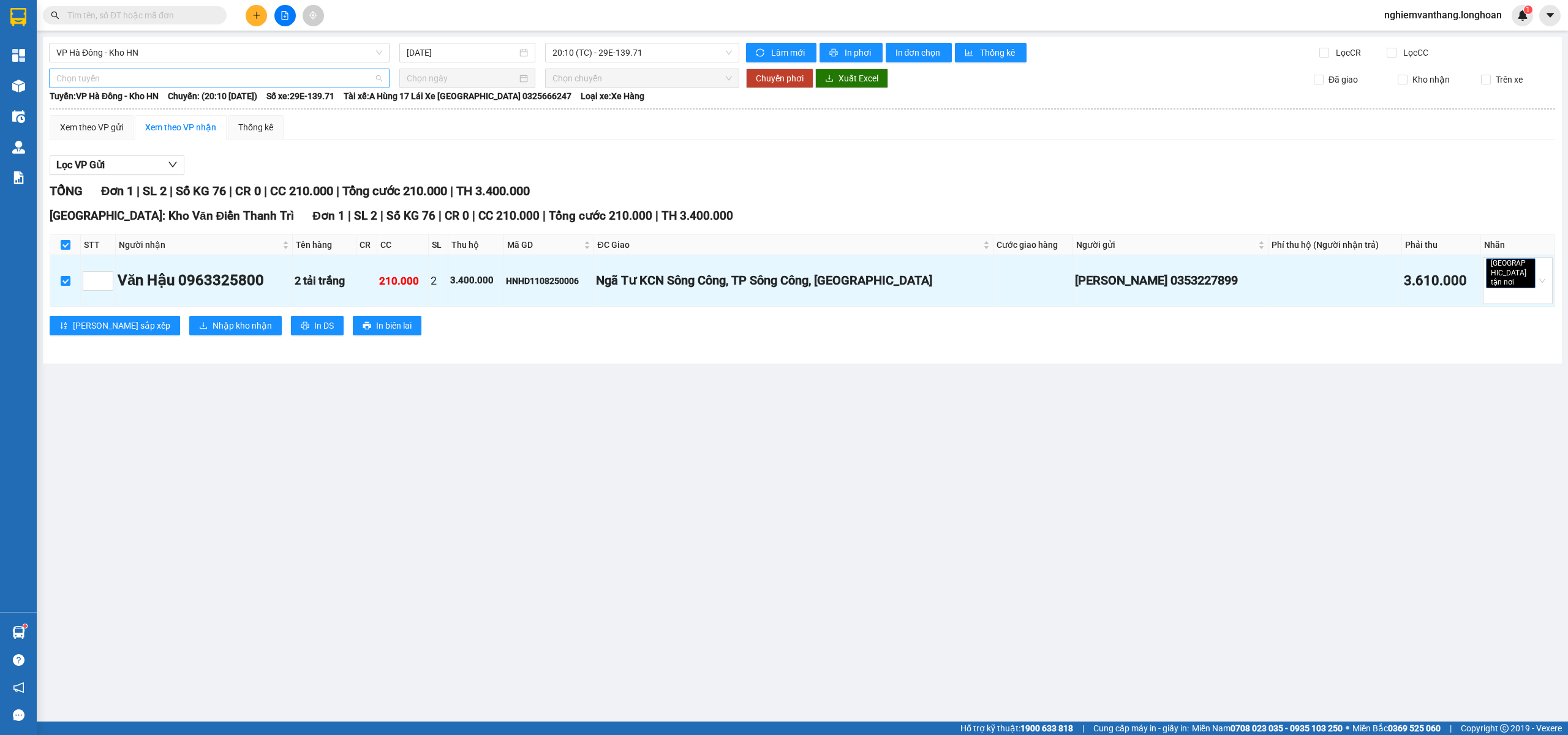
click at [109, 81] on span "Chọn tuyến" at bounding box center [219, 78] width 326 height 18
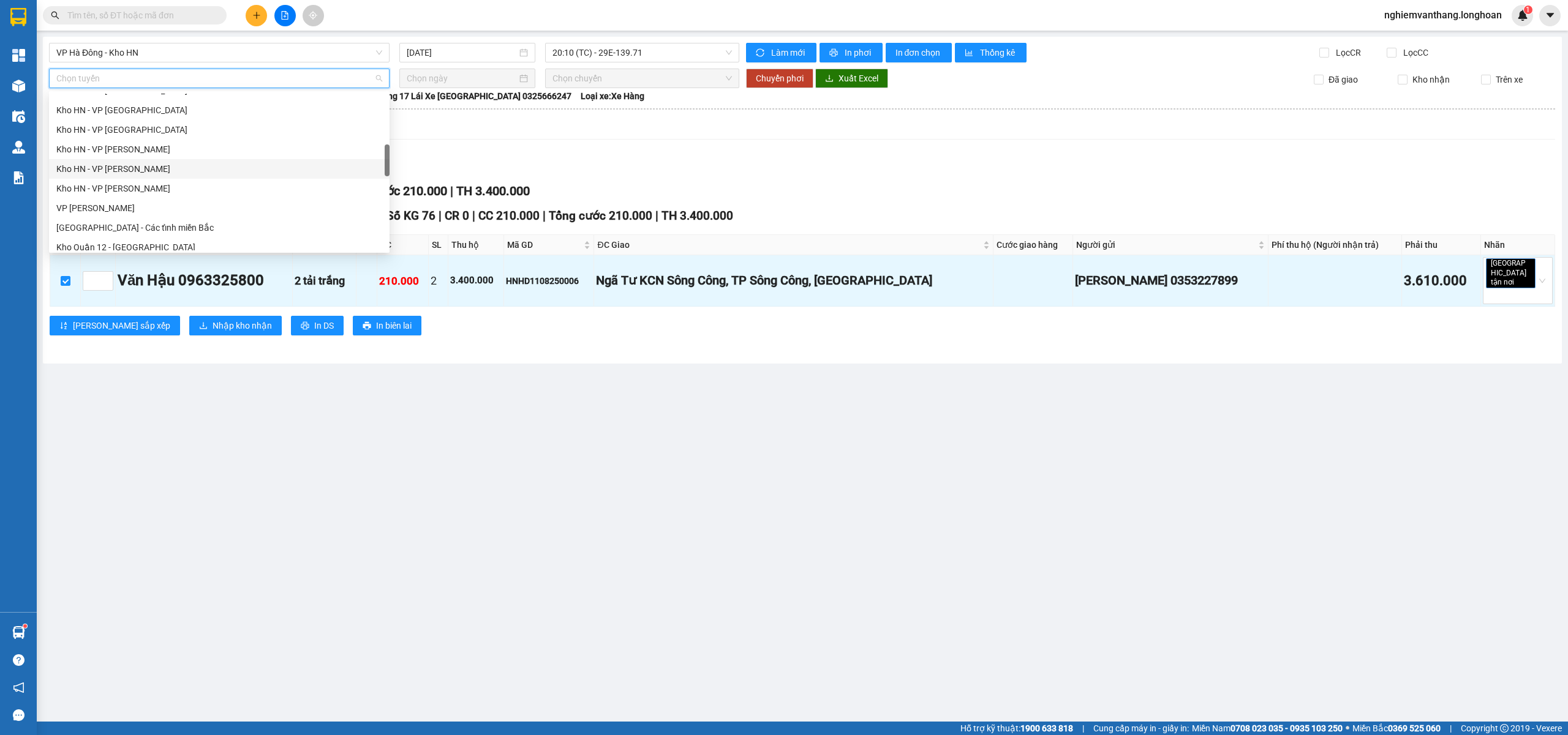
scroll to position [408, 0]
click at [152, 145] on div "[GEOGRAPHIC_DATA] - Các tỉnh miền Bắc" at bounding box center [219, 146] width 326 height 13
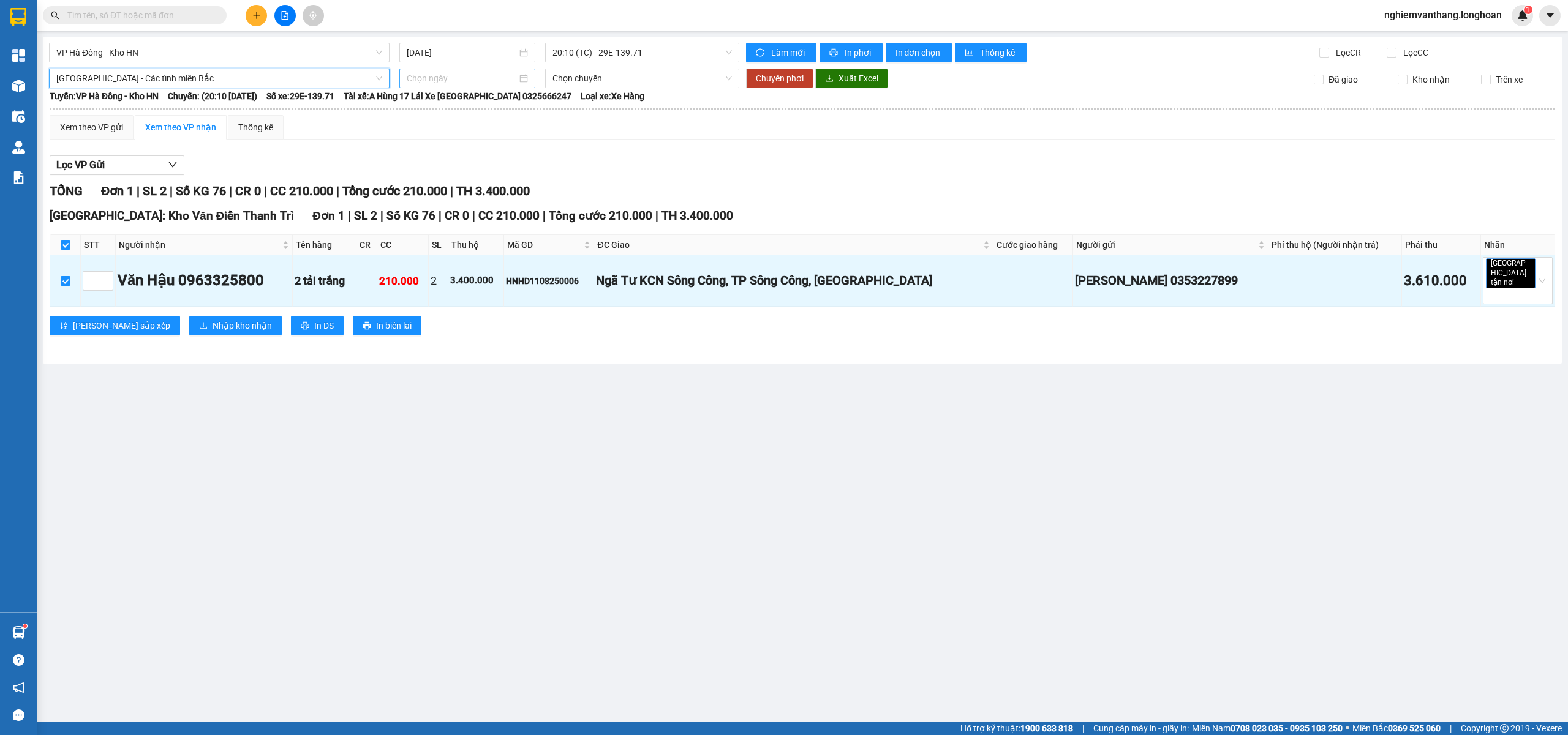
click at [434, 72] on input at bounding box center [462, 78] width 110 height 13
type input "[DATE]"
click at [464, 186] on div "12" at bounding box center [462, 187] width 15 height 15
type input "[DATE]"
click at [765, 77] on span "Chuyển phơi" at bounding box center [779, 78] width 48 height 13
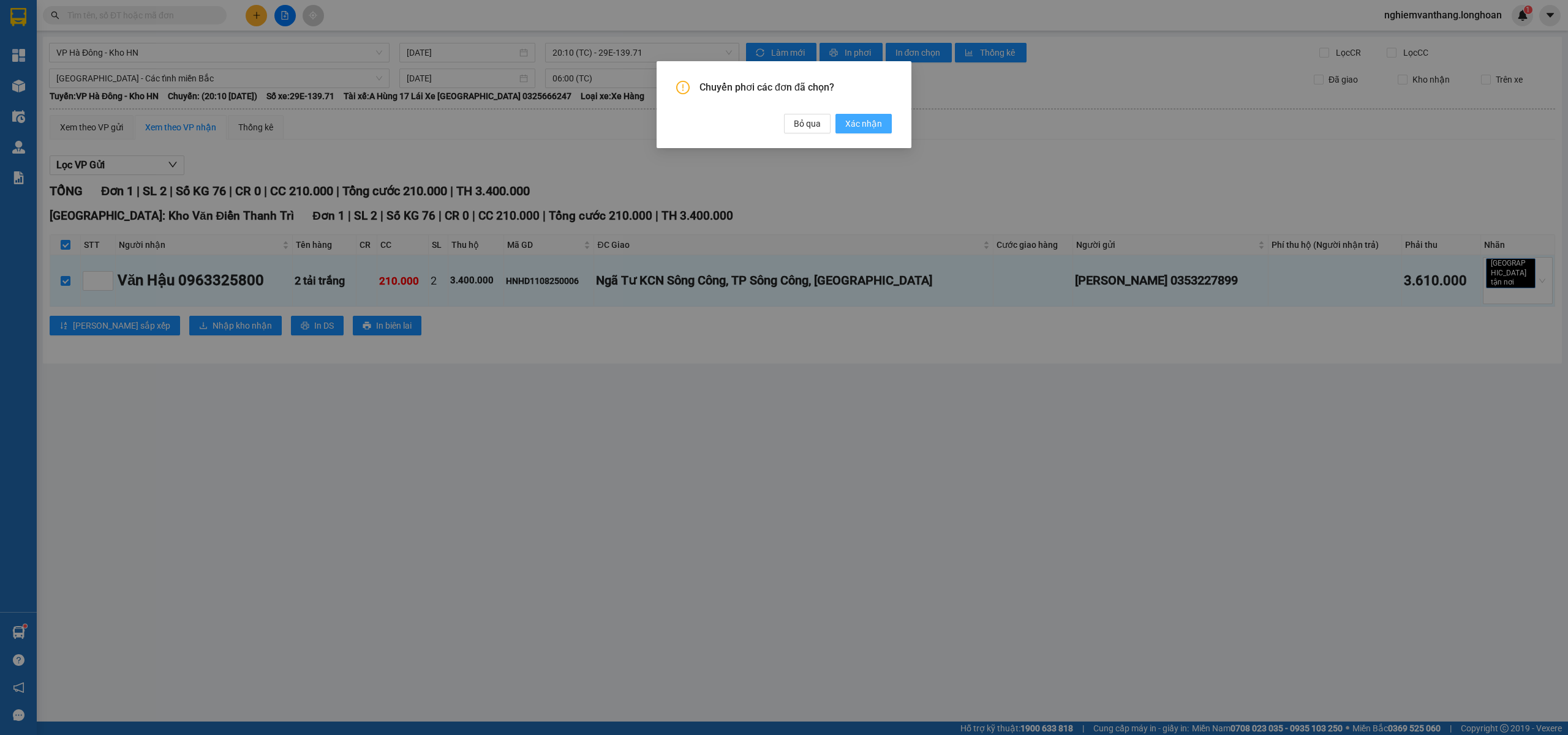
drag, startPoint x: 862, startPoint y: 126, endPoint x: 784, endPoint y: 133, distance: 78.3
click at [862, 126] on span "Xác nhận" at bounding box center [864, 123] width 37 height 13
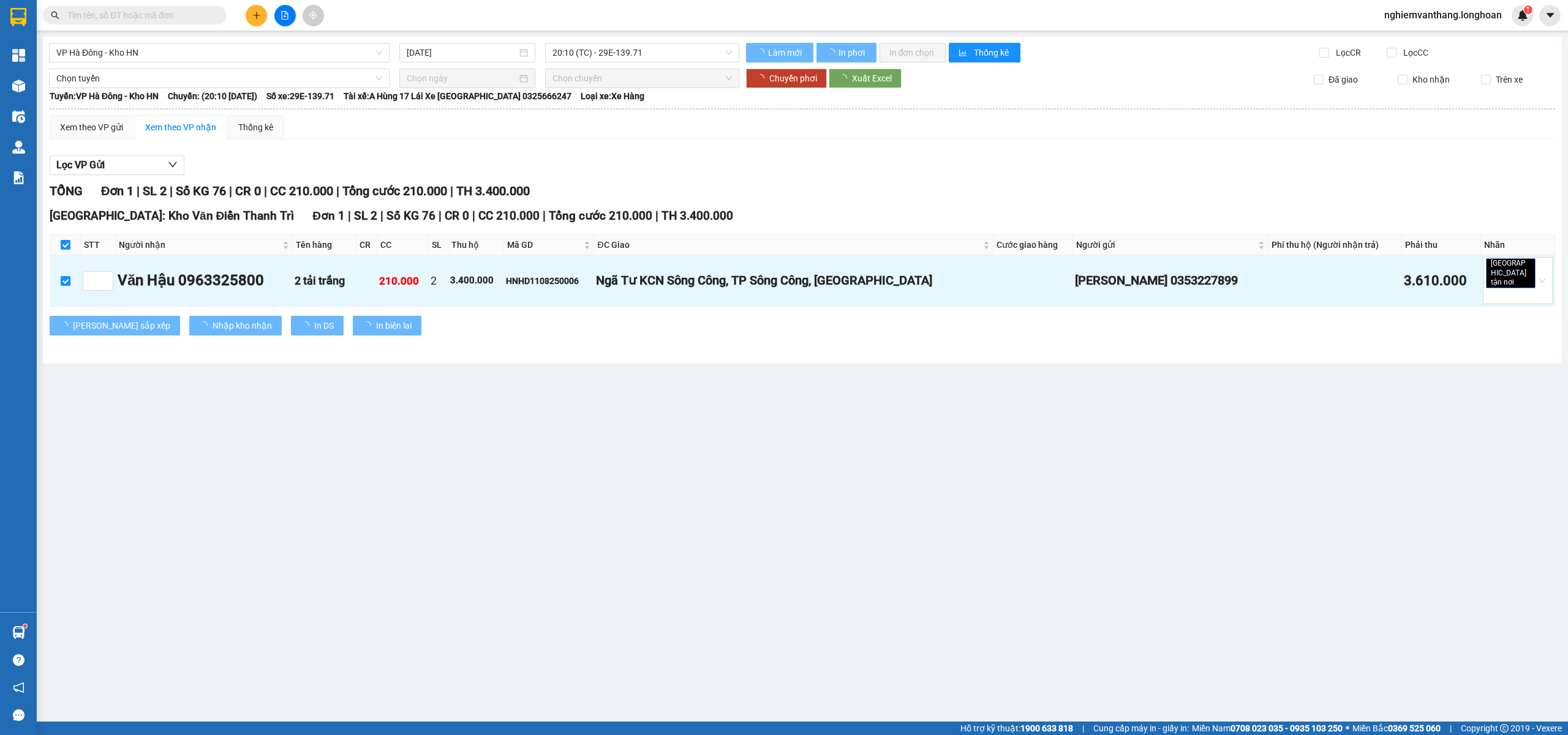
checkbox input "false"
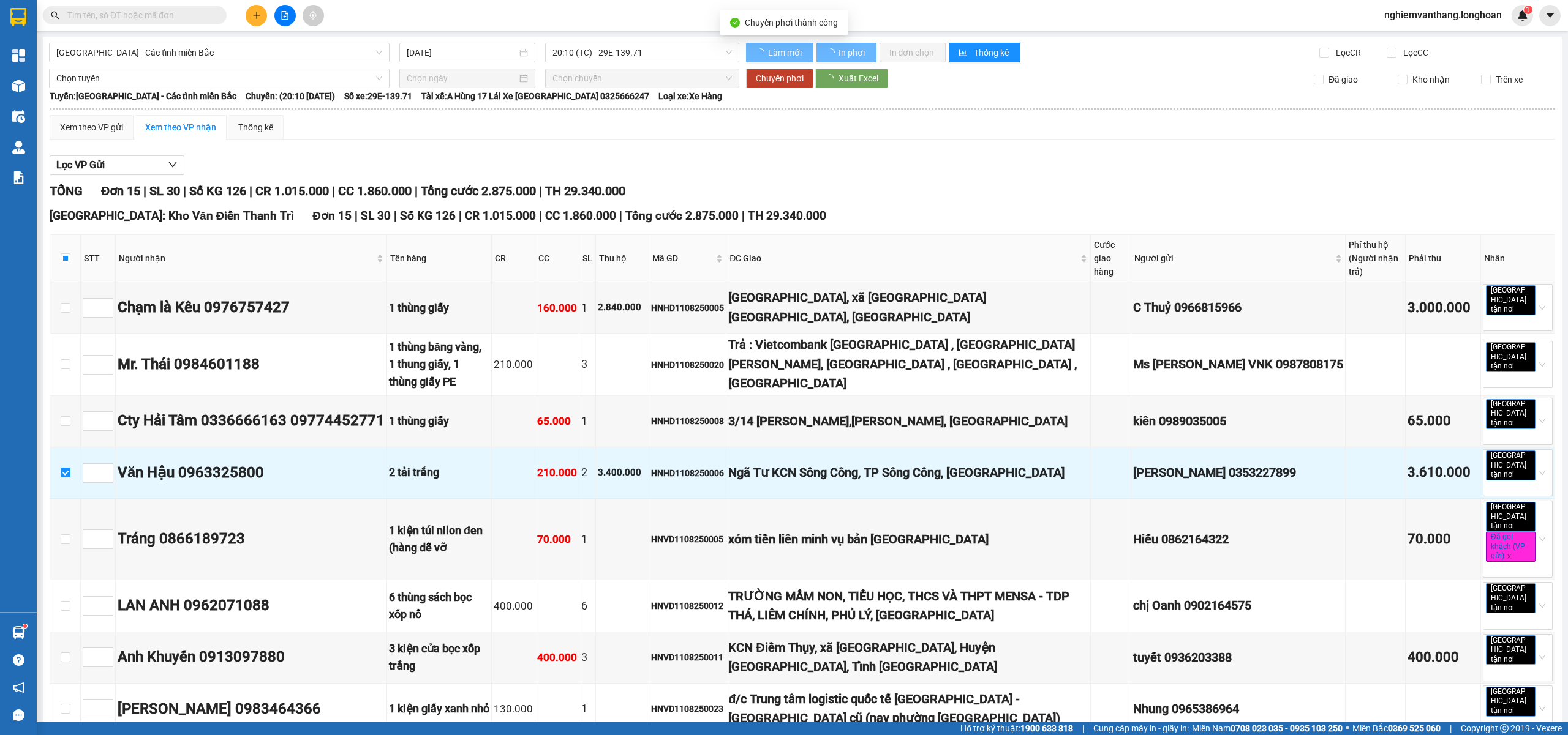
checkbox input "false"
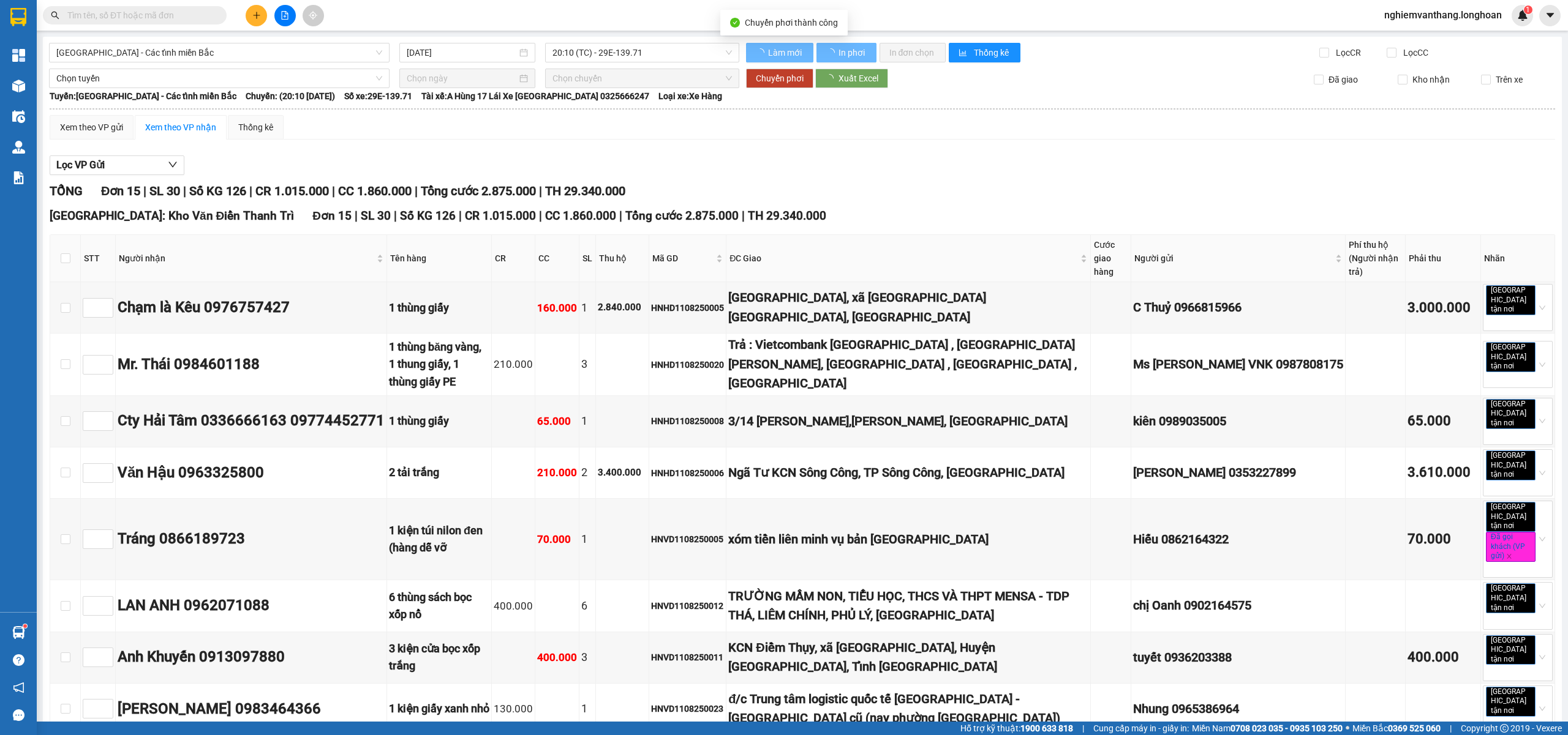
type input "[DATE]"
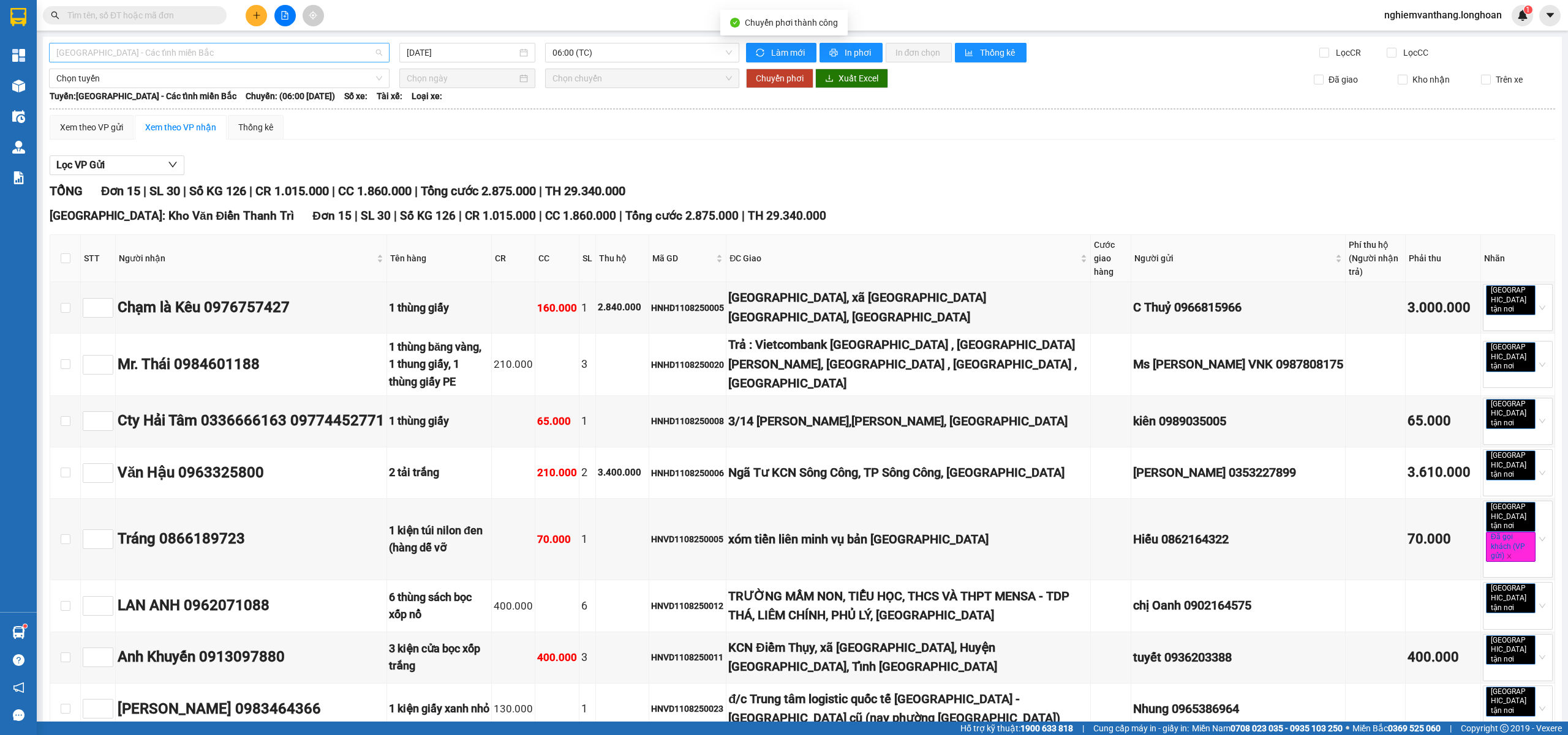
click at [142, 52] on span "[GEOGRAPHIC_DATA] - Các tỉnh miền Bắc" at bounding box center [219, 52] width 326 height 18
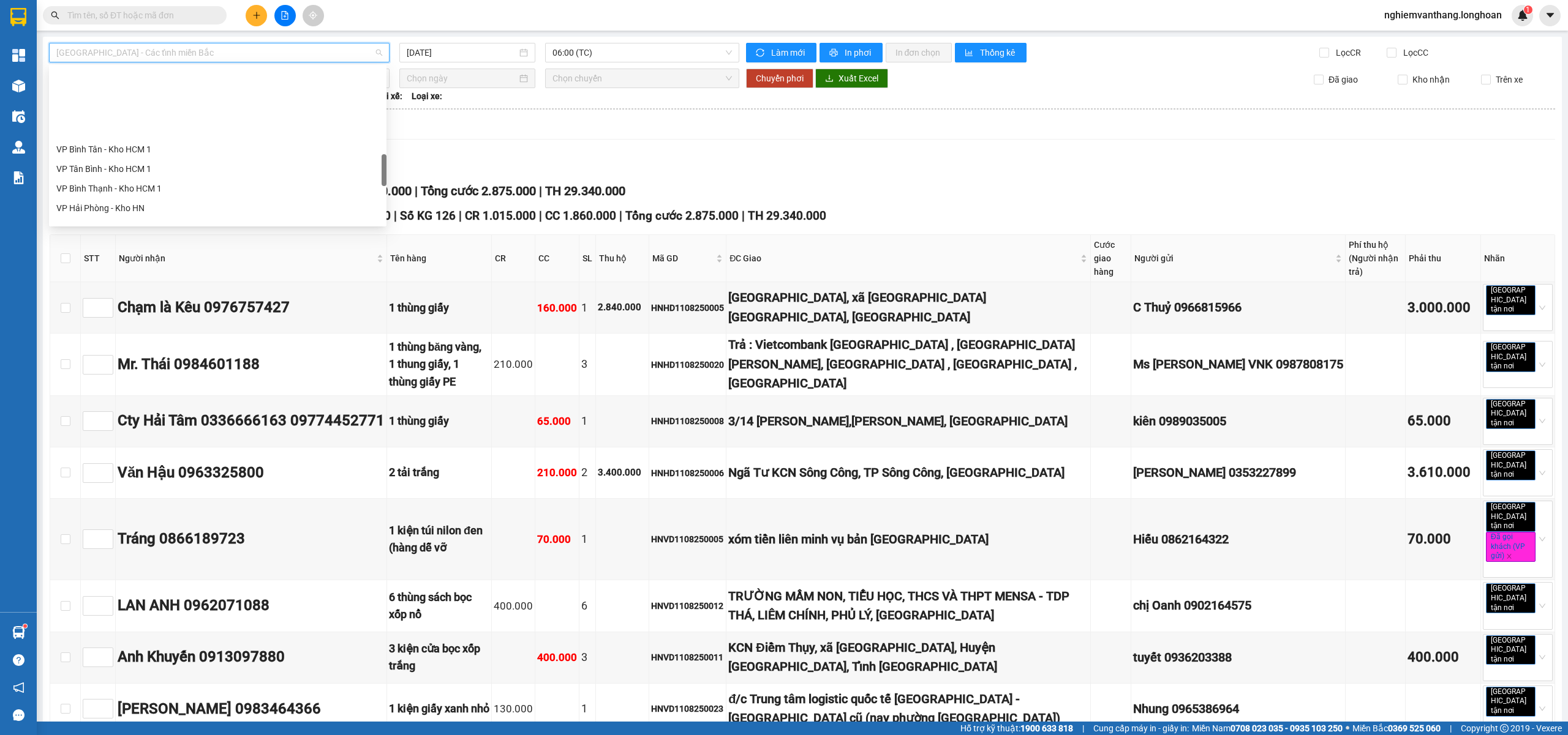
scroll to position [559, 0]
click at [121, 204] on div "VP Tây Hồ - Kho HN" at bounding box center [218, 204] width 323 height 13
type input "[DATE]"
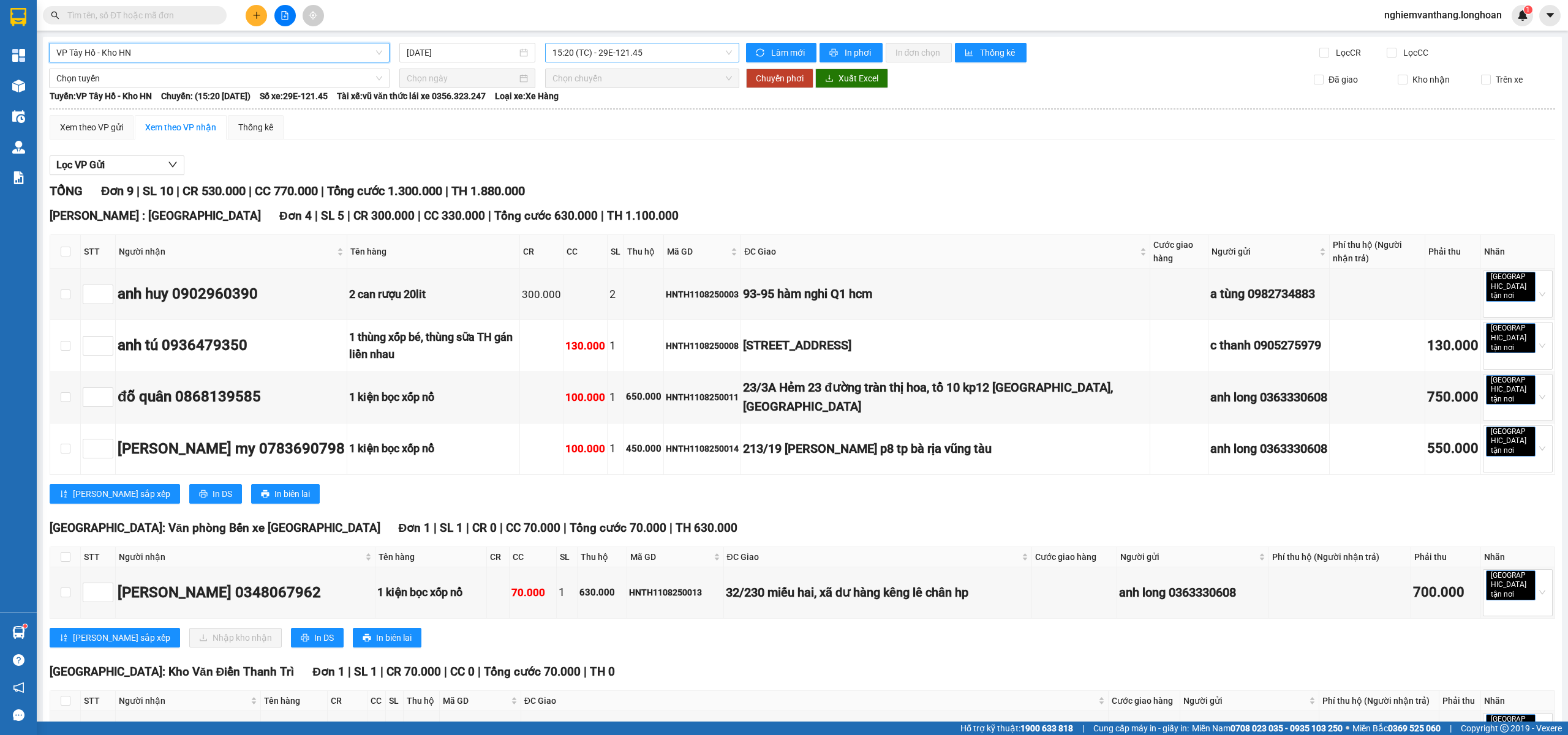
click at [573, 52] on span "15:20 (TC) - 29E-121.45" at bounding box center [642, 52] width 180 height 18
click at [610, 114] on div "19:40 (TC) - 29E-121.45" at bounding box center [596, 116] width 96 height 13
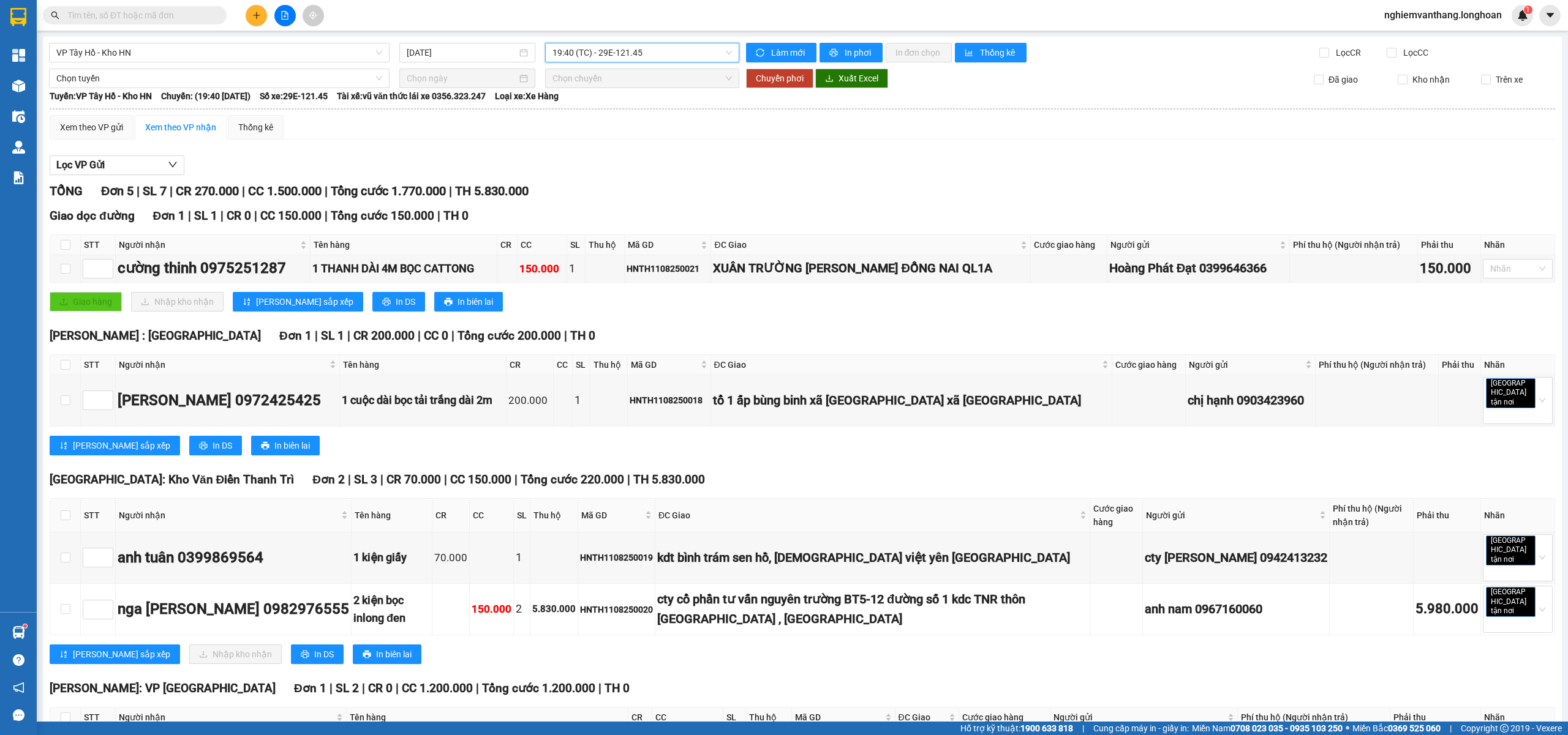
click at [617, 49] on span "19:40 (TC) - 29E-121.45" at bounding box center [642, 52] width 180 height 18
click at [601, 98] on div "15:20 (TC) - 29E-121.45" at bounding box center [596, 96] width 96 height 13
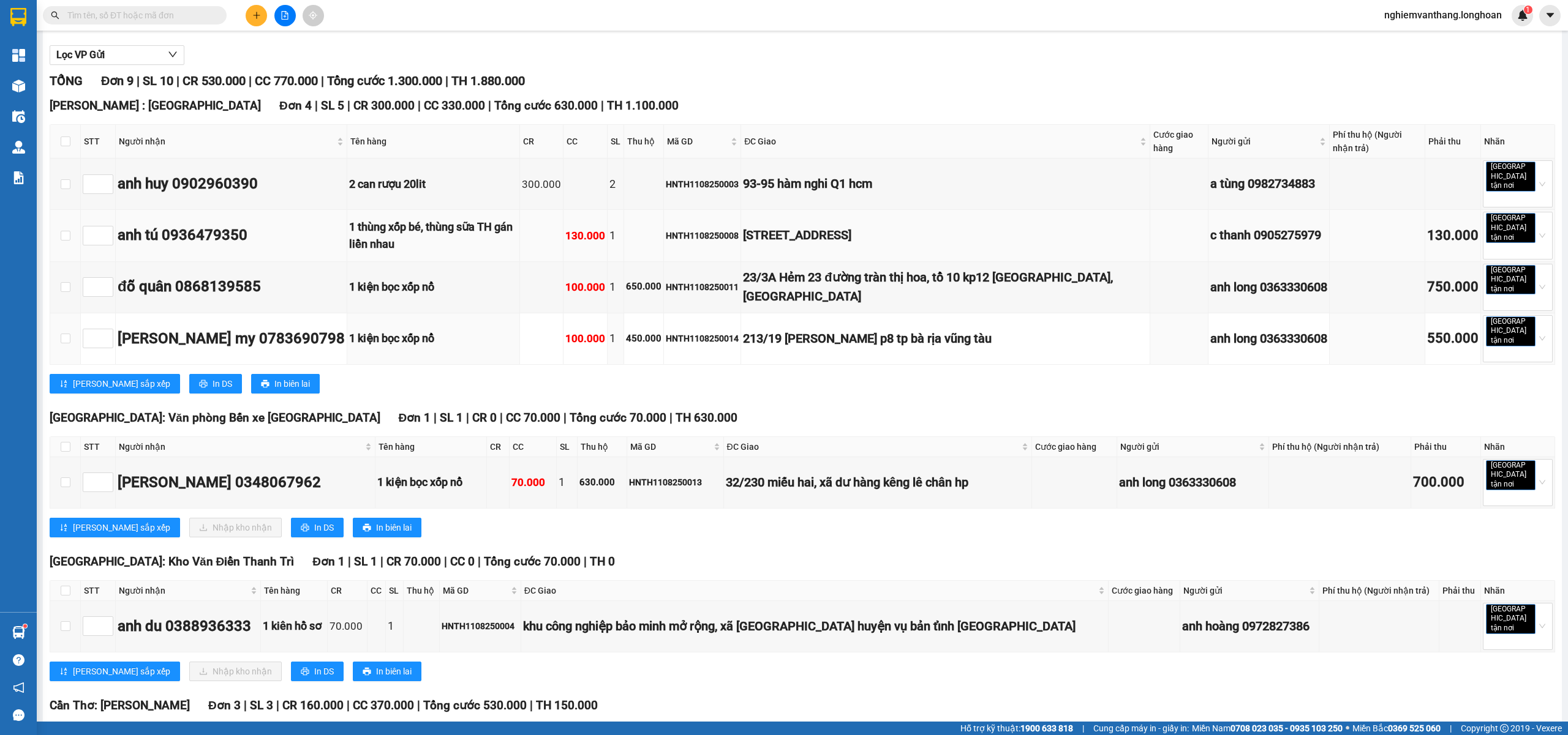
scroll to position [82, 0]
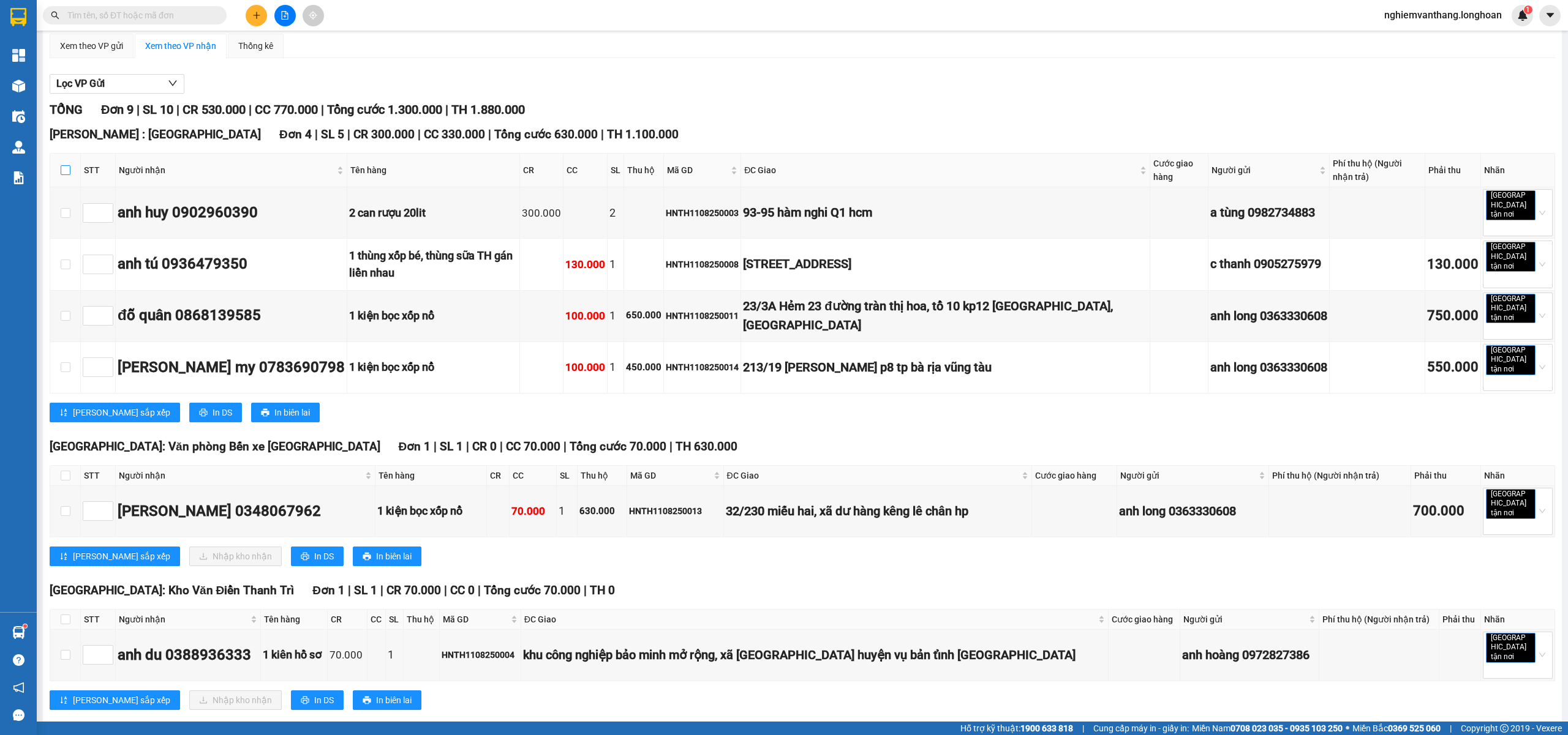
click at [62, 171] on input "checkbox" at bounding box center [65, 170] width 10 height 10
checkbox input "true"
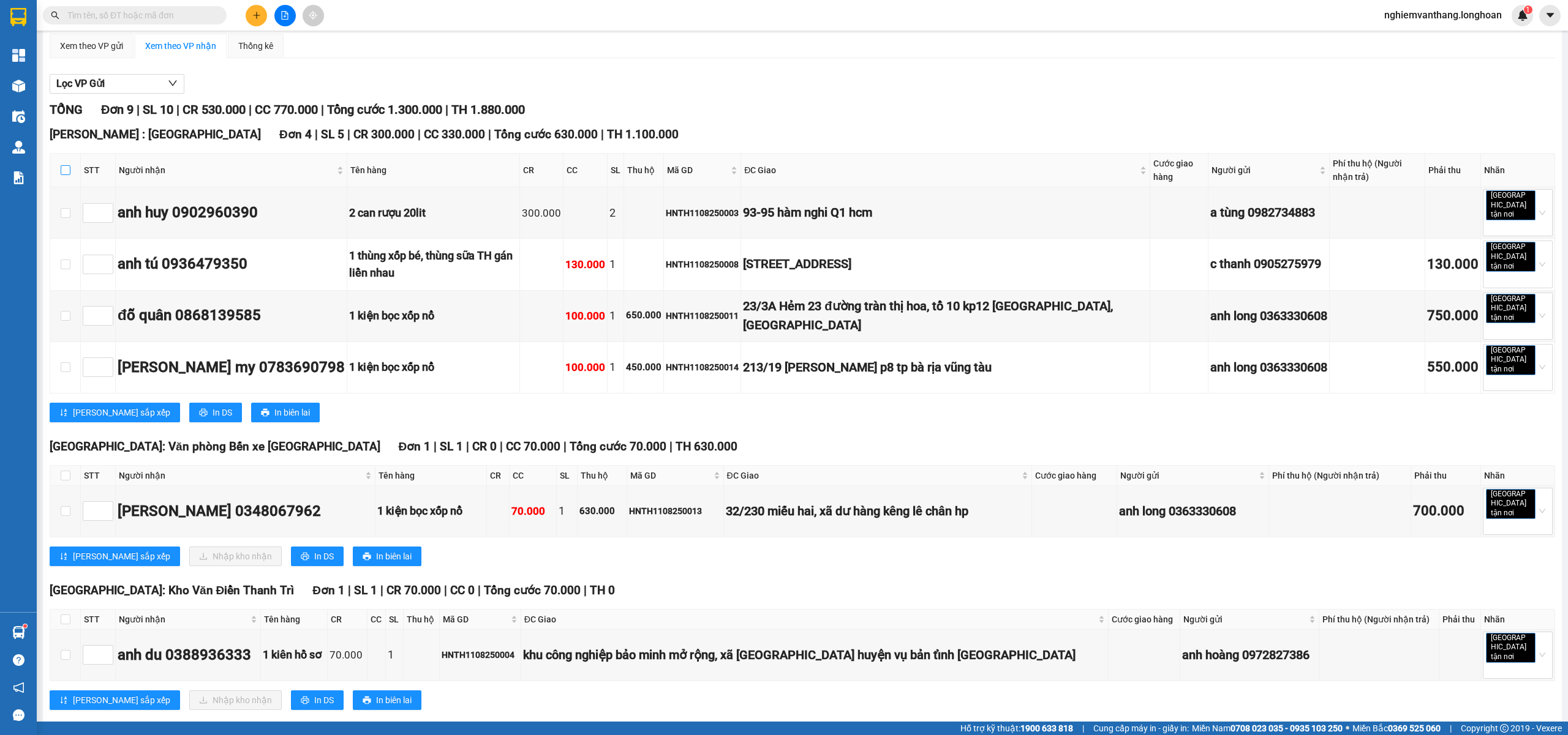
checkbox input "true"
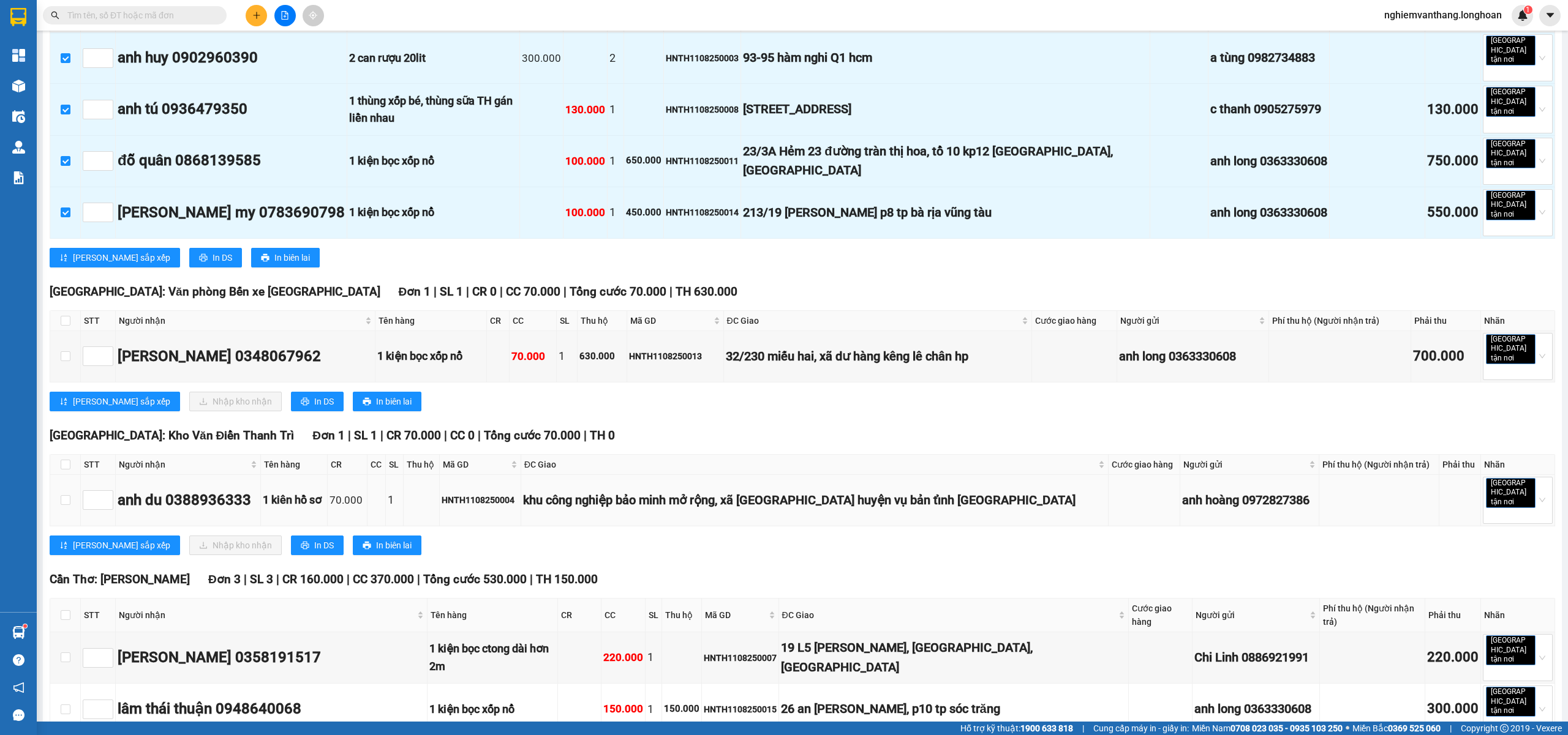
scroll to position [245, 0]
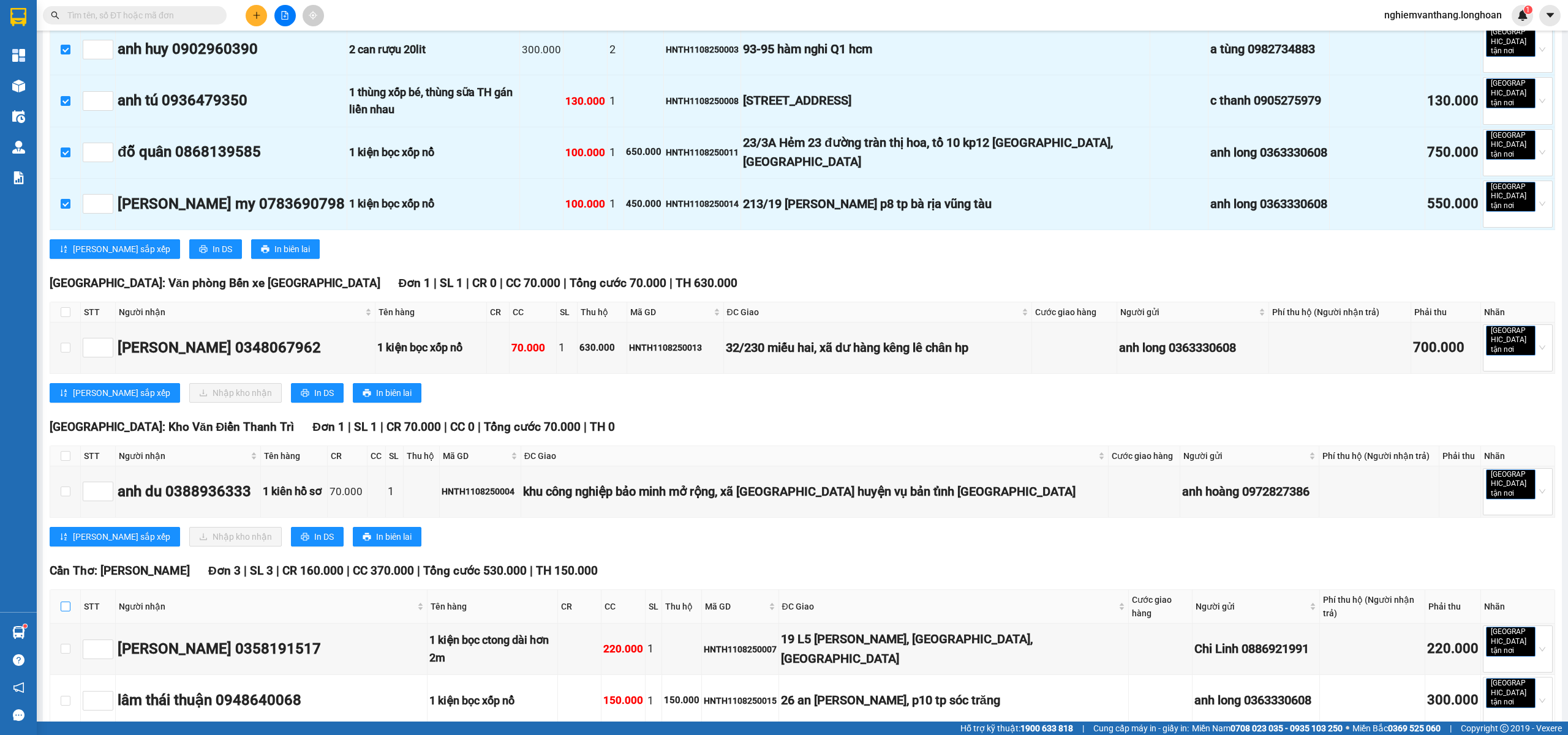
click at [62, 600] on label at bounding box center [65, 606] width 10 height 13
click at [68, 602] on input "checkbox" at bounding box center [65, 606] width 10 height 10
checkbox input "true"
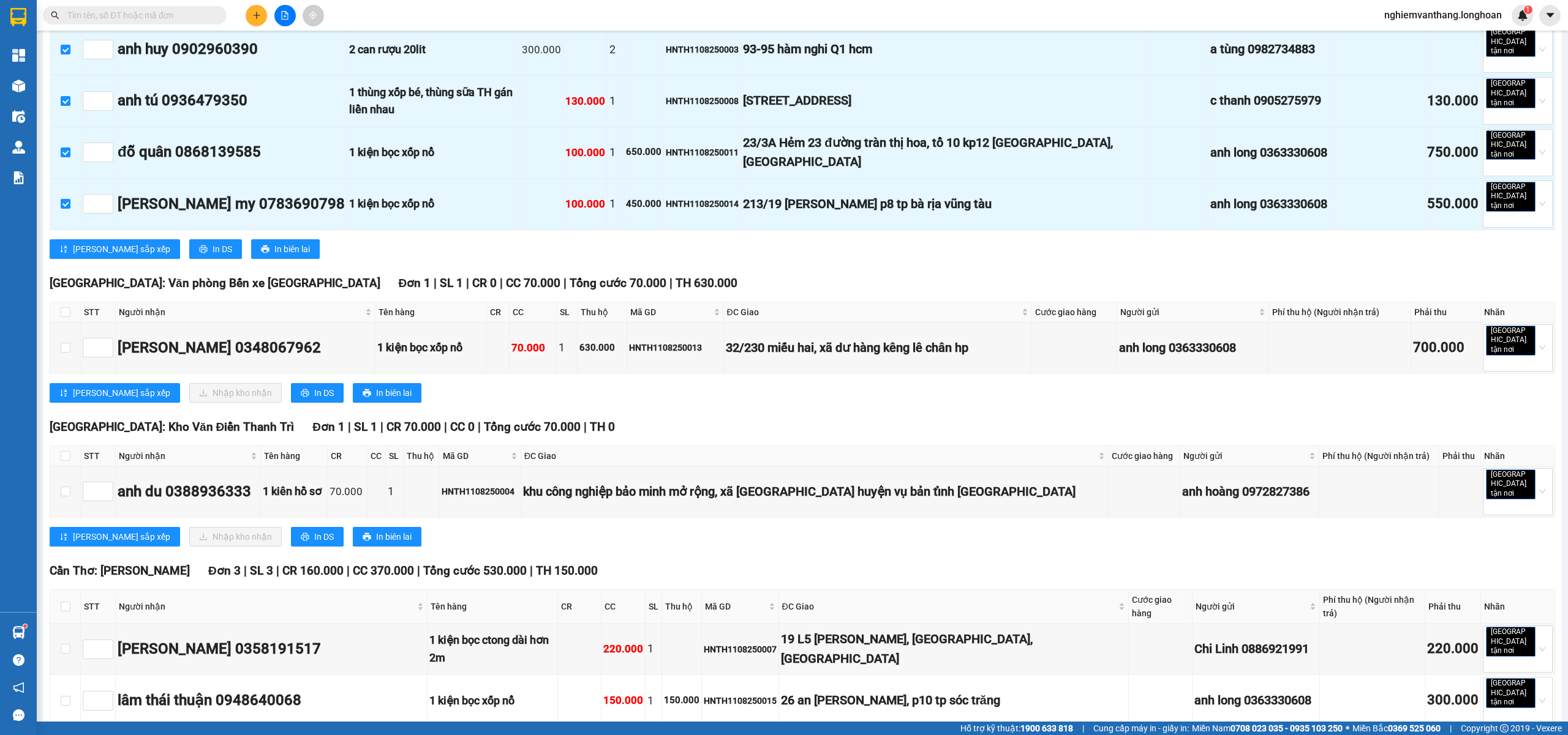
checkbox input "true"
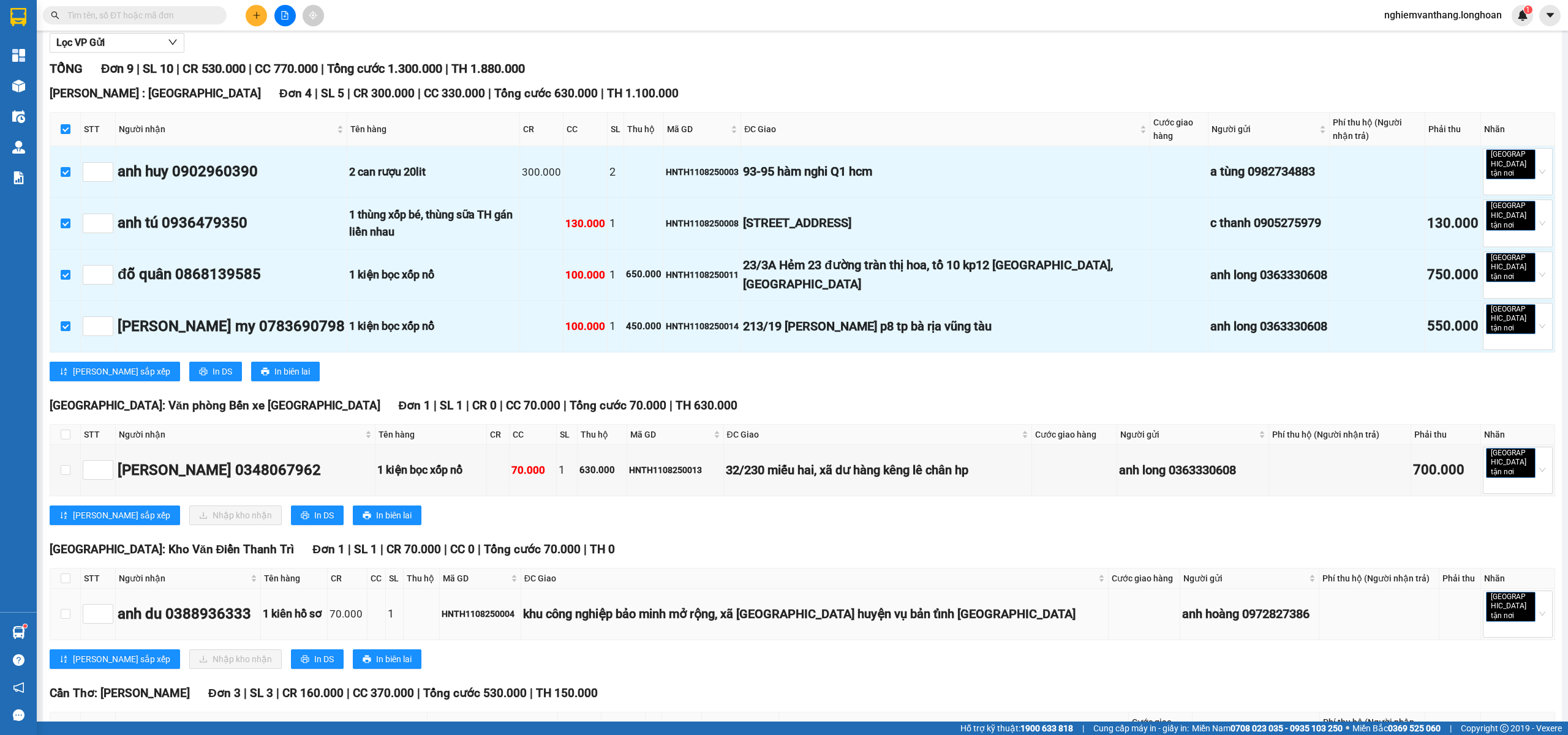
scroll to position [0, 0]
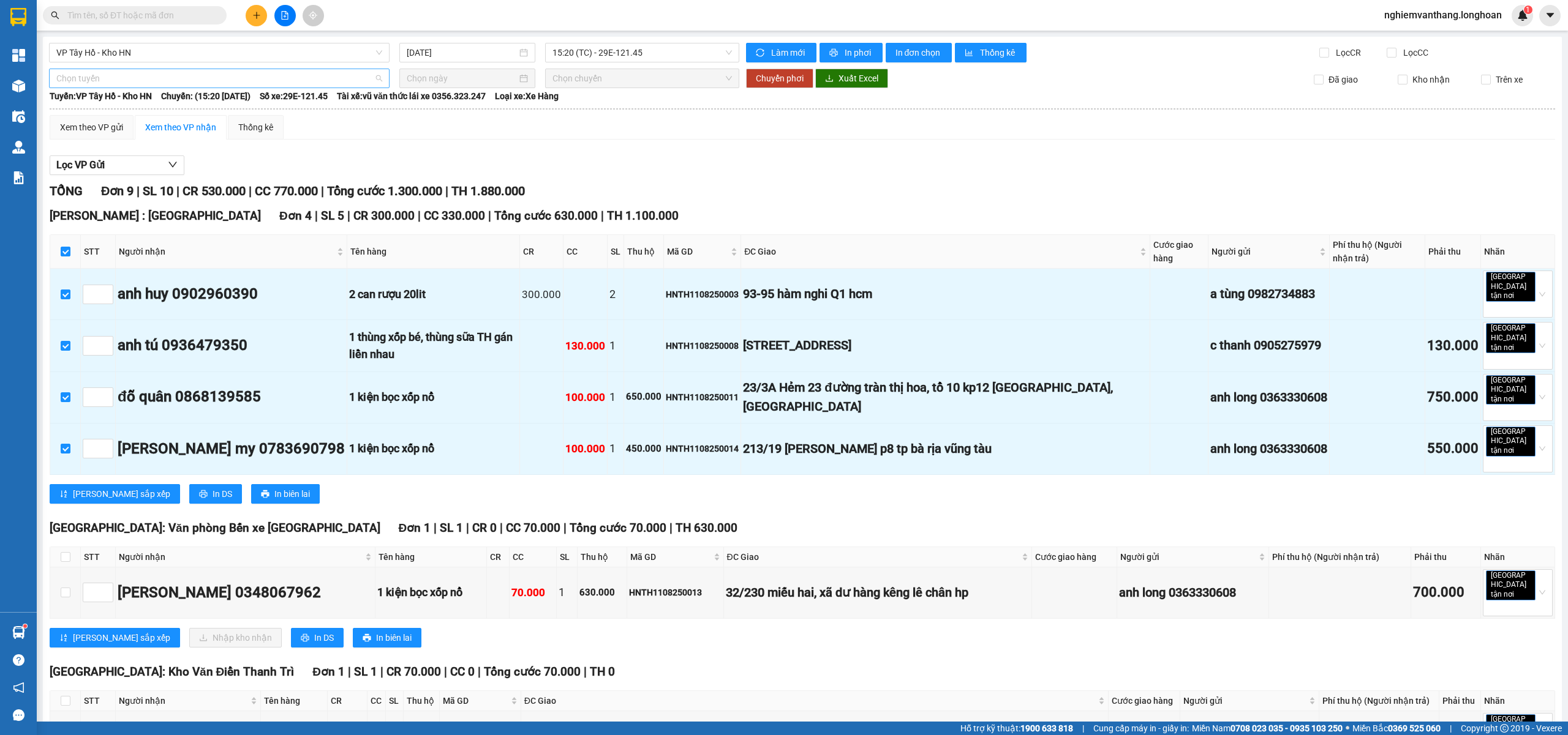
click at [134, 79] on span "Chọn tuyến" at bounding box center [219, 78] width 326 height 18
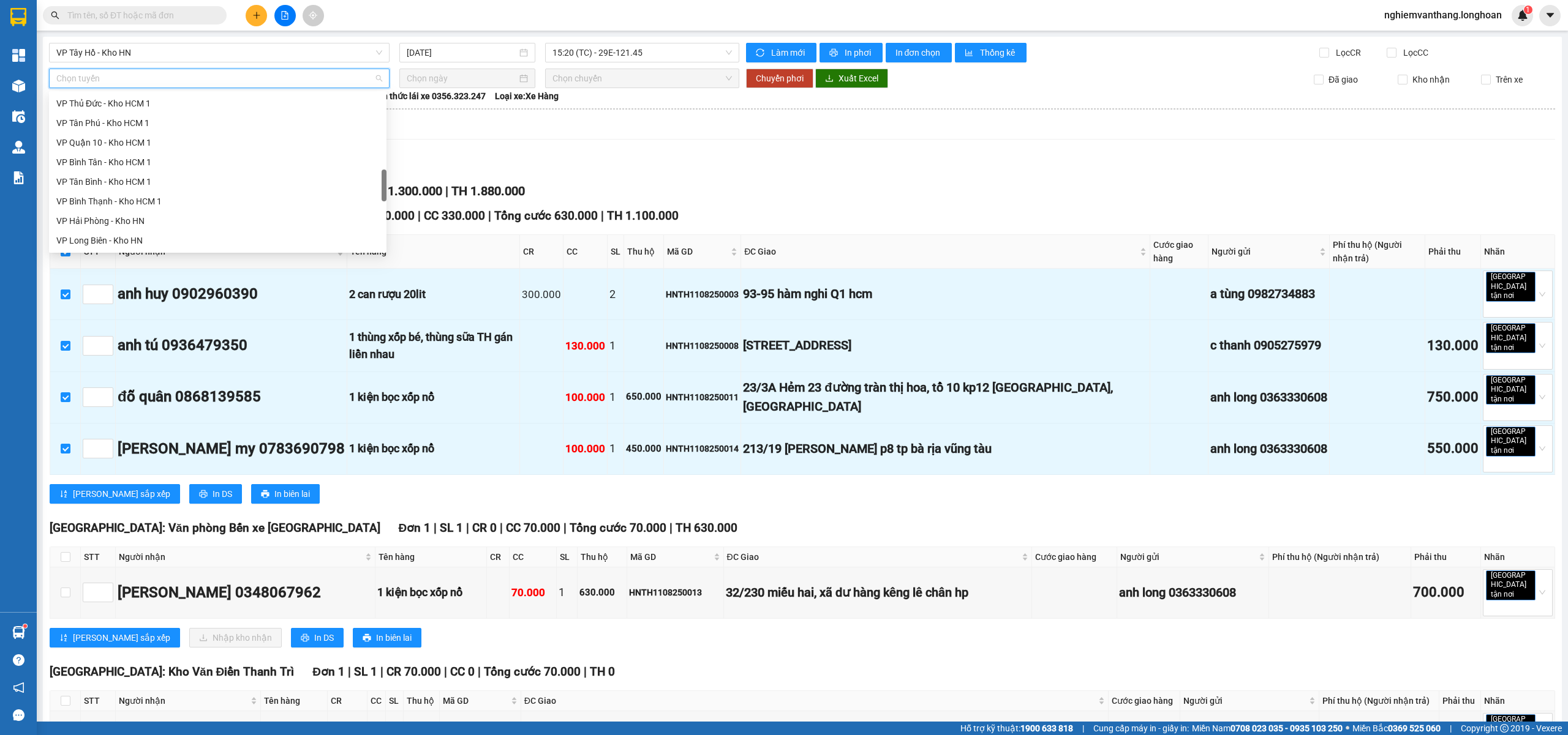
scroll to position [803, 0]
click at [123, 159] on div "Bắc [GEOGRAPHIC_DATA] QL1A" at bounding box center [218, 162] width 323 height 13
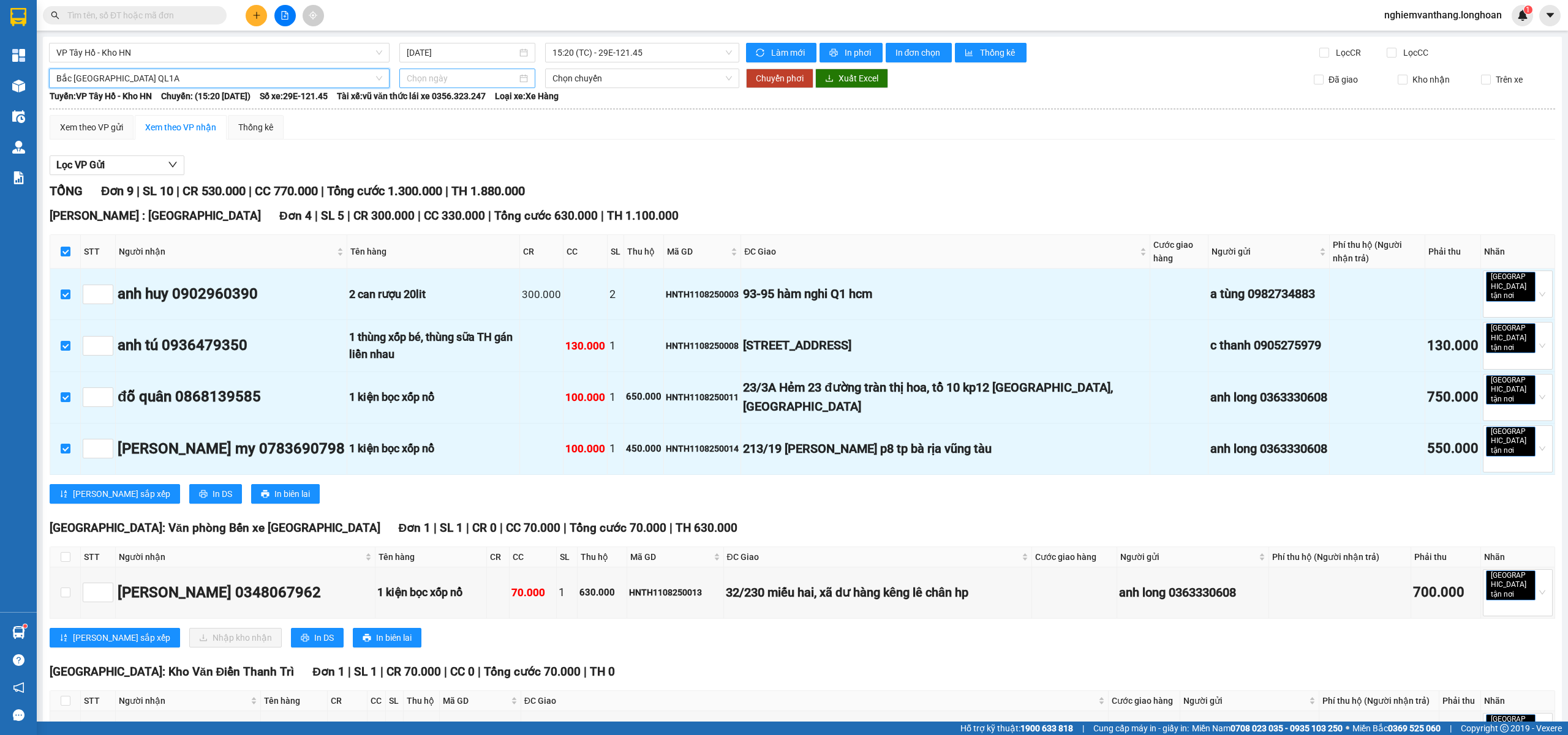
drag, startPoint x: 429, startPoint y: 81, endPoint x: 467, endPoint y: 85, distance: 38.2
click at [432, 79] on input at bounding box center [462, 78] width 110 height 13
type input "[DATE]"
drag, startPoint x: 434, startPoint y: 189, endPoint x: 456, endPoint y: 180, distance: 23.8
click at [437, 187] on div "11" at bounding box center [437, 187] width 15 height 15
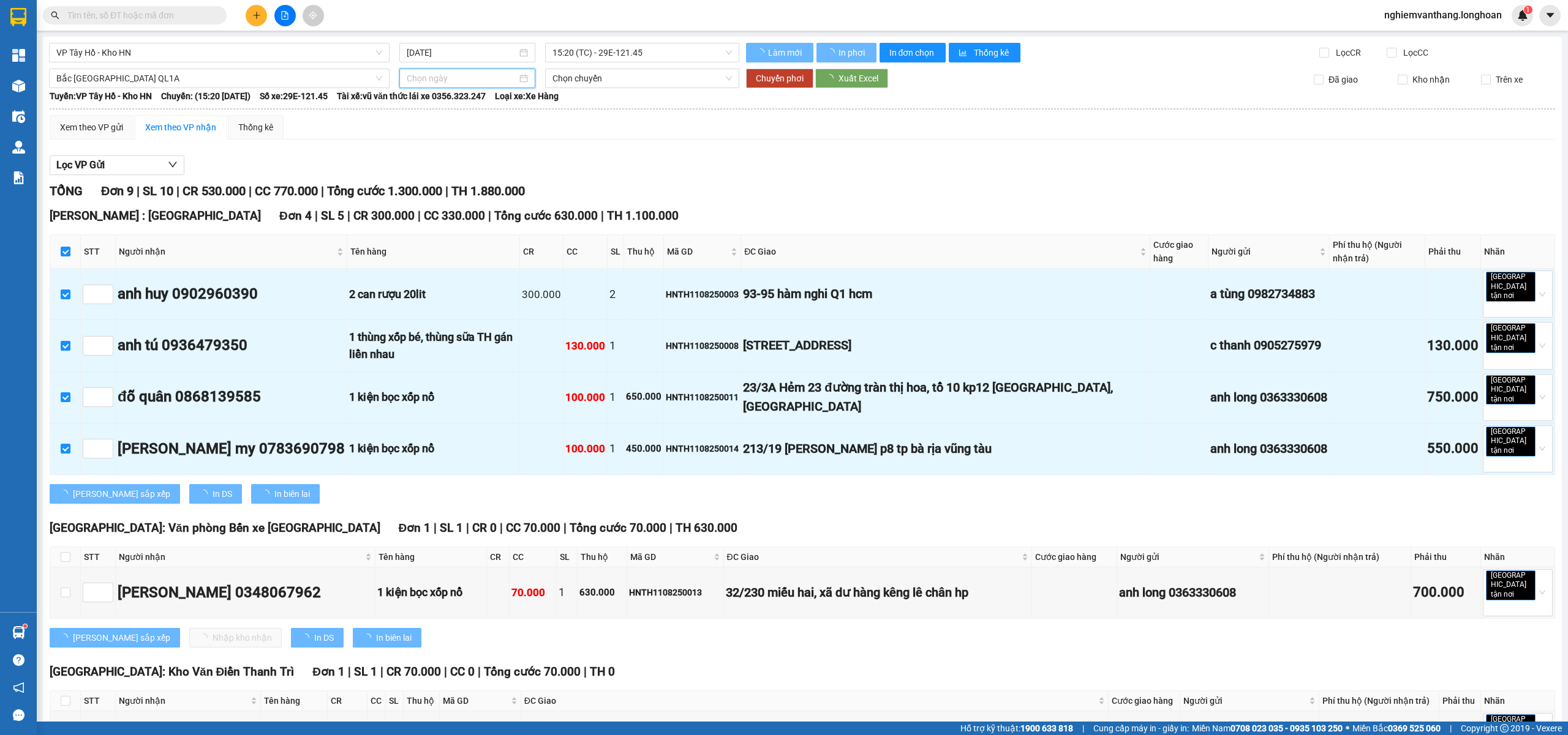
type input "[DATE]"
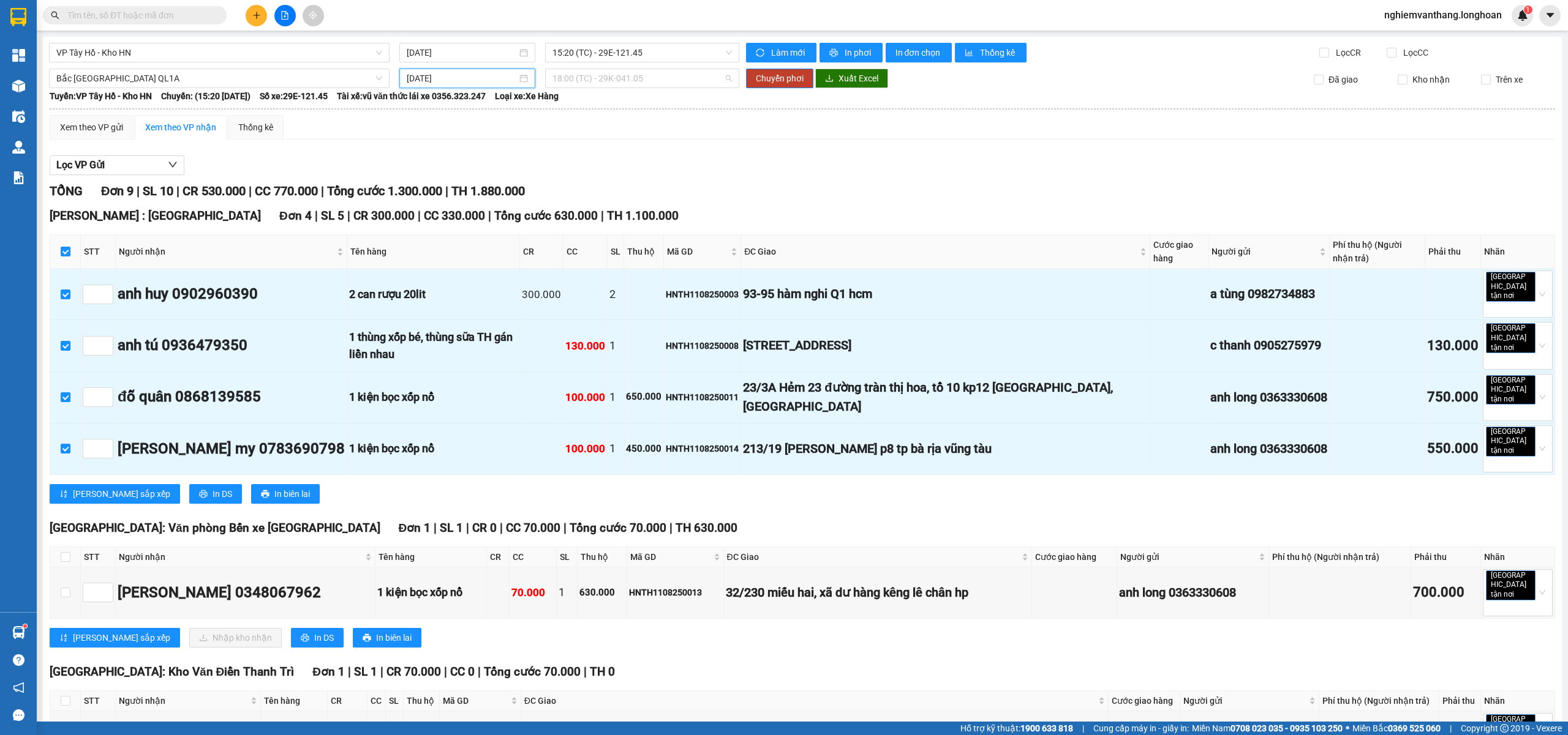
drag, startPoint x: 620, startPoint y: 77, endPoint x: 642, endPoint y: 90, distance: 25.6
click at [621, 76] on span "18:00 (TC) - 29K-041.05" at bounding box center [642, 78] width 180 height 18
click at [620, 145] on div "23:00 (TC) - 29E-368.35" at bounding box center [596, 143] width 96 height 13
click at [775, 81] on span "Chuyển phơi" at bounding box center [779, 78] width 48 height 13
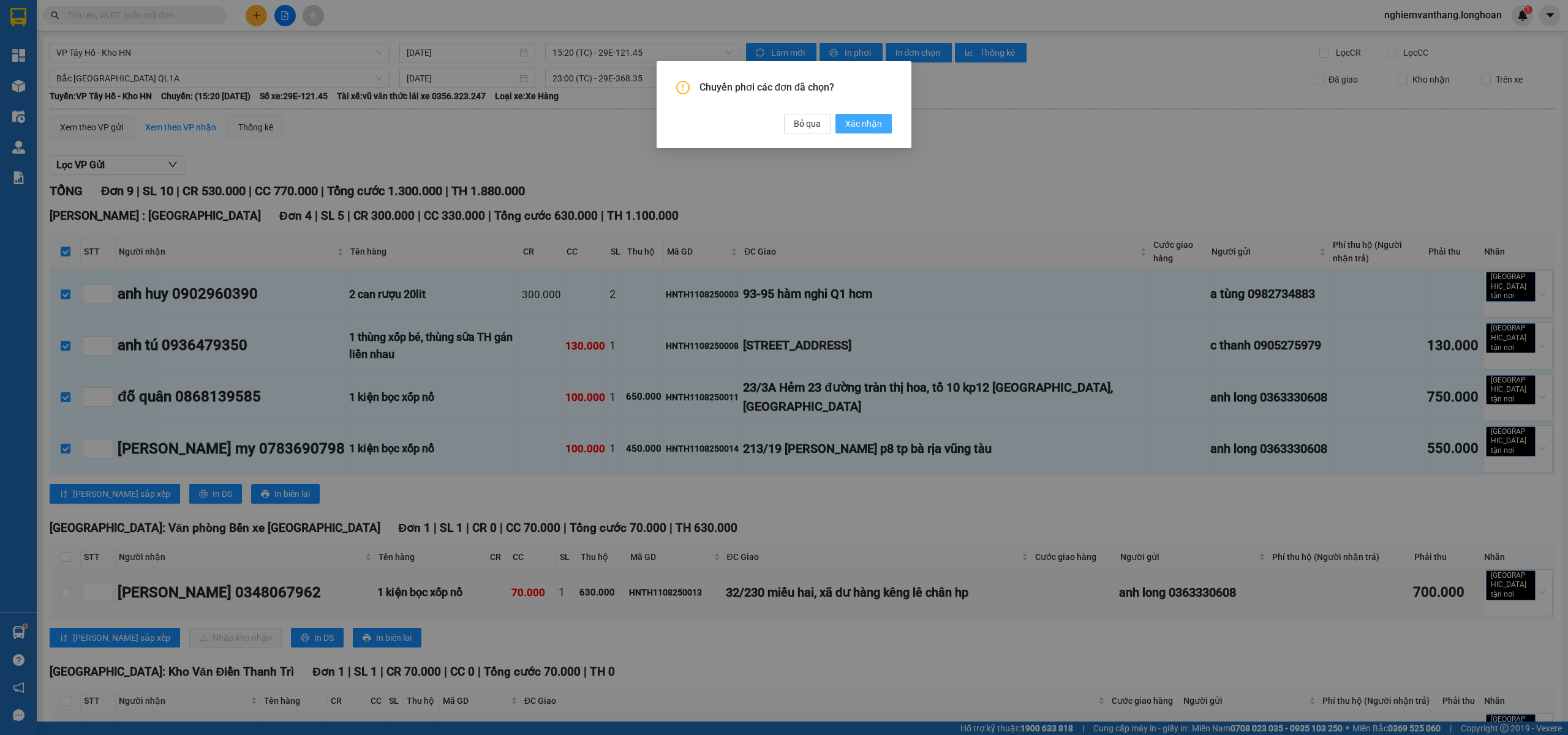
click at [859, 123] on span "Xác nhận" at bounding box center [864, 123] width 37 height 13
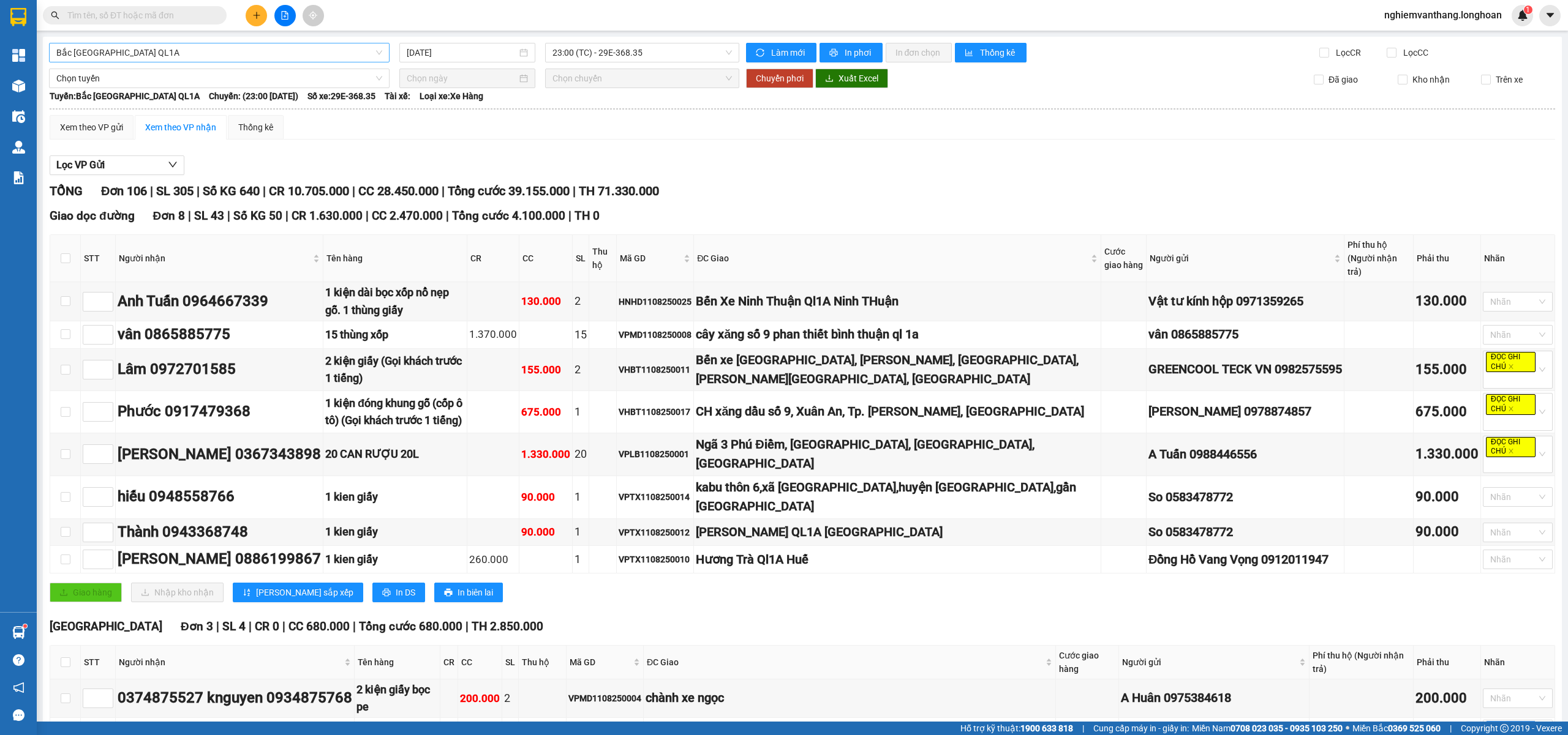
click at [154, 55] on span "Bắc [GEOGRAPHIC_DATA] QL1A" at bounding box center [219, 52] width 326 height 18
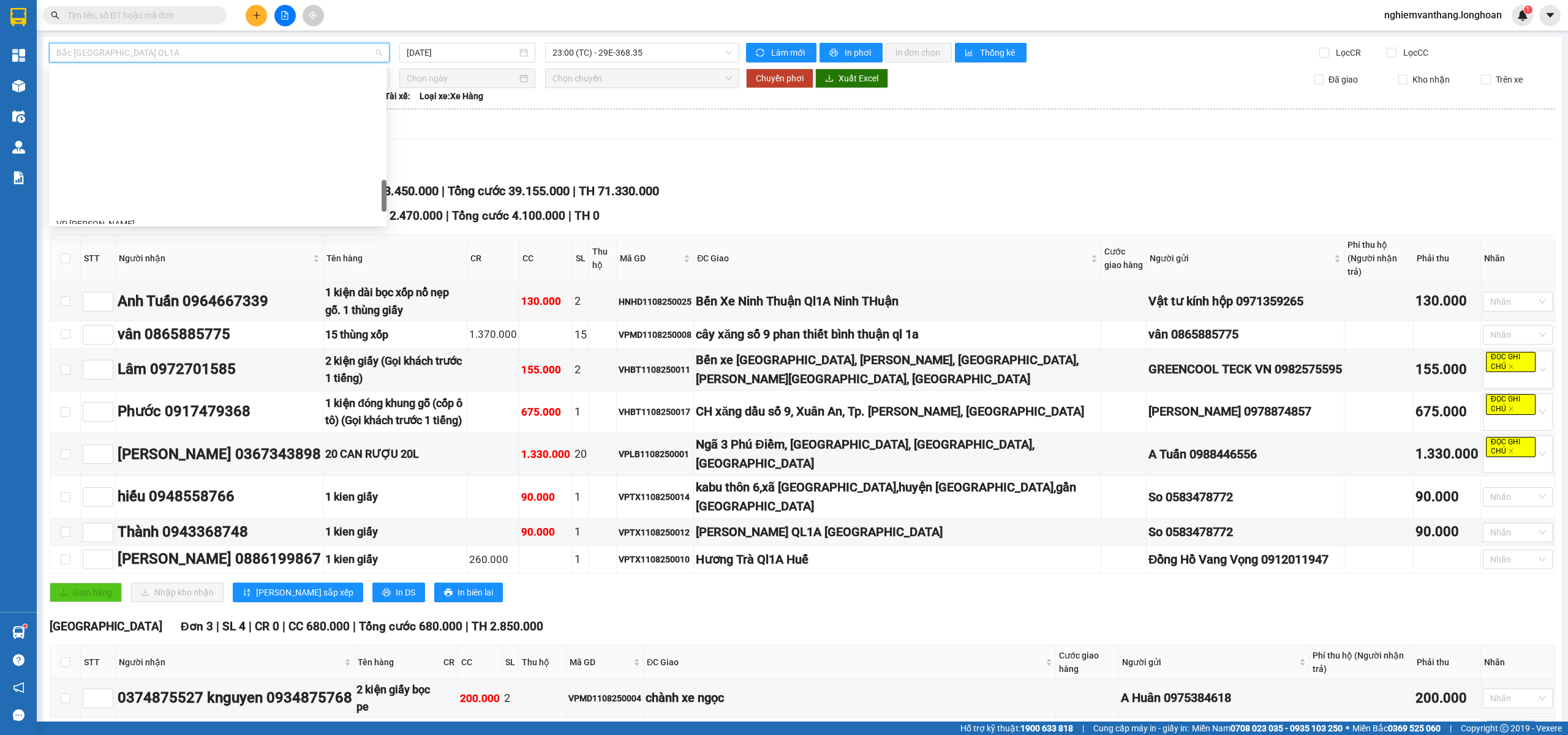
scroll to position [725, 0]
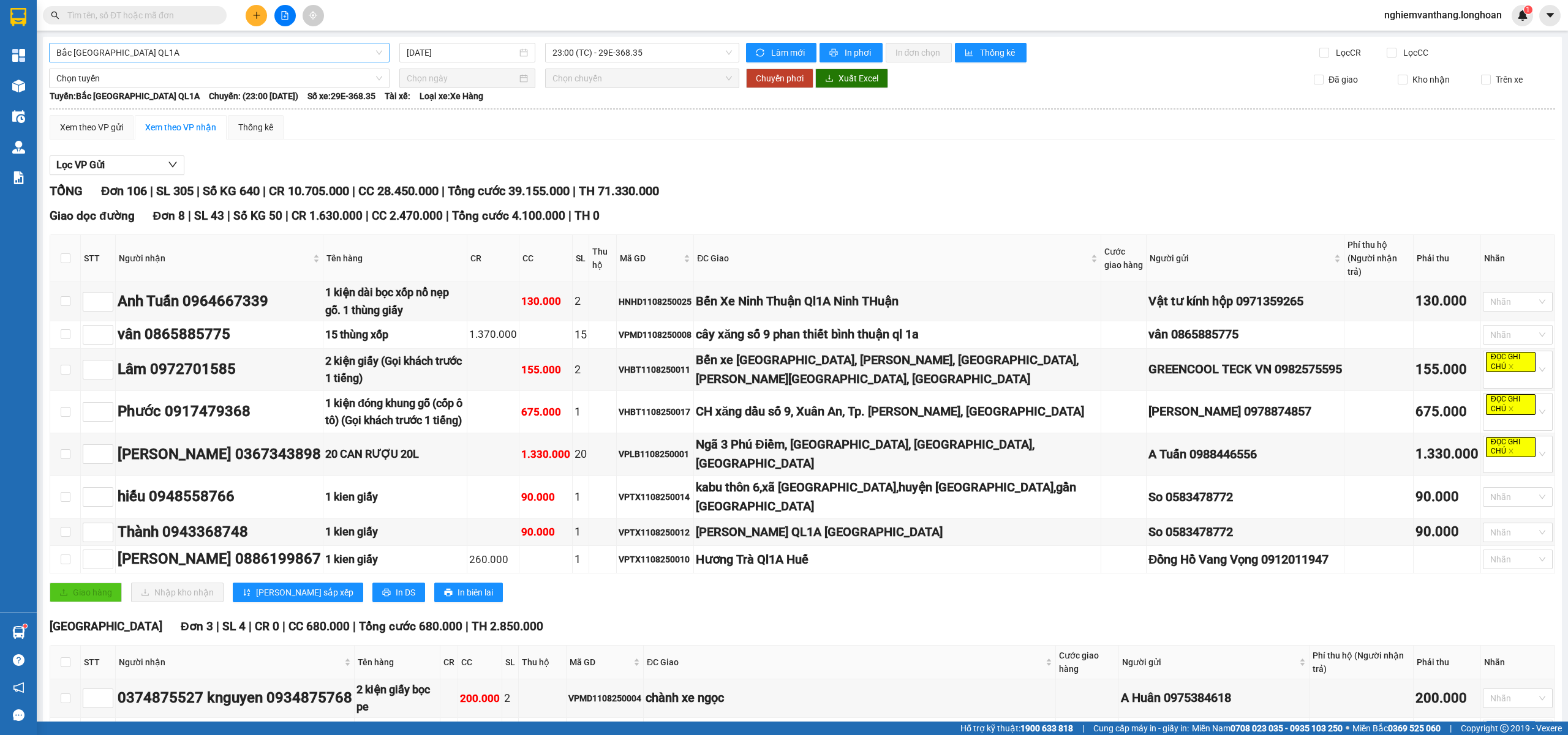
click at [133, 51] on span "Bắc [GEOGRAPHIC_DATA] QL1A" at bounding box center [219, 52] width 326 height 18
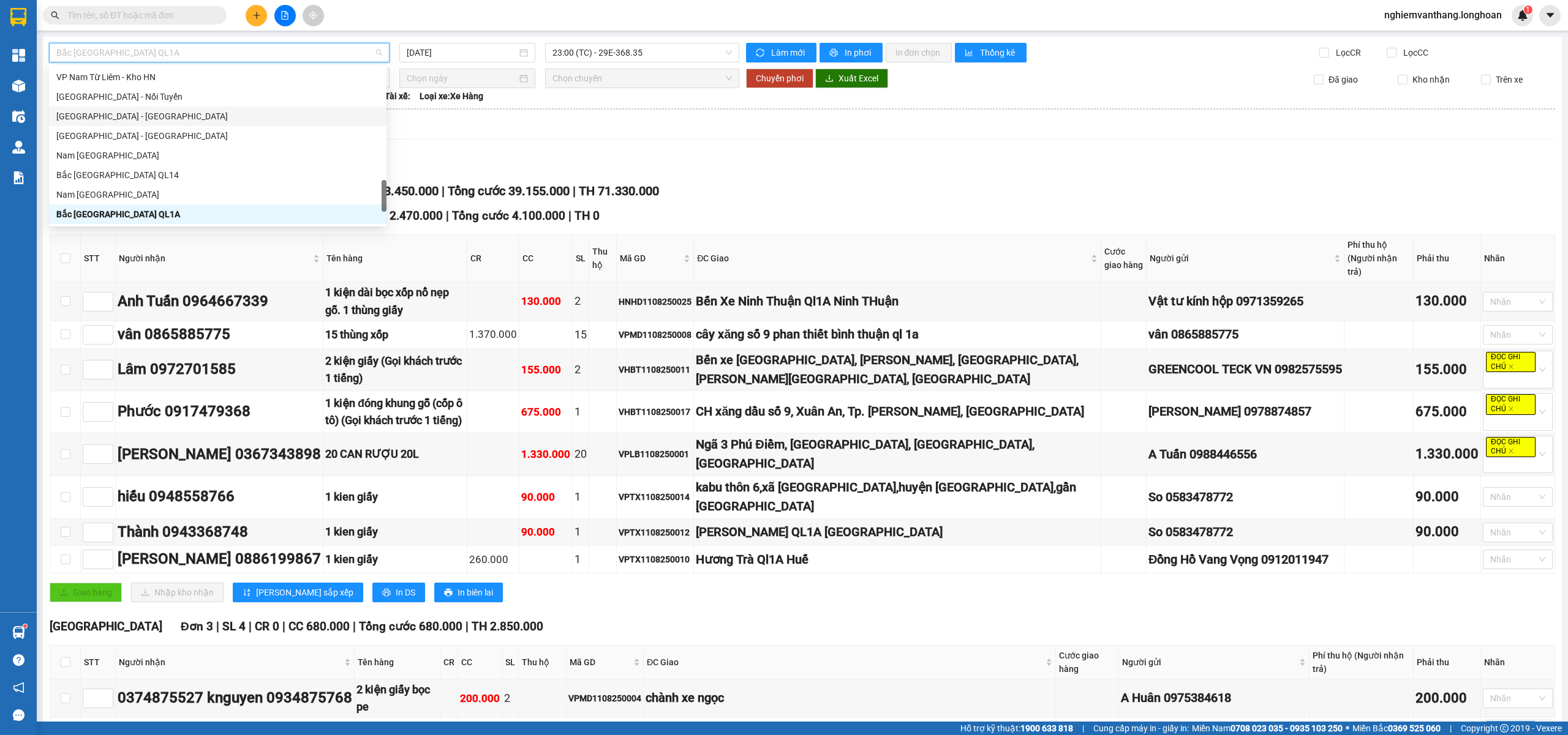
scroll to position [643, 0]
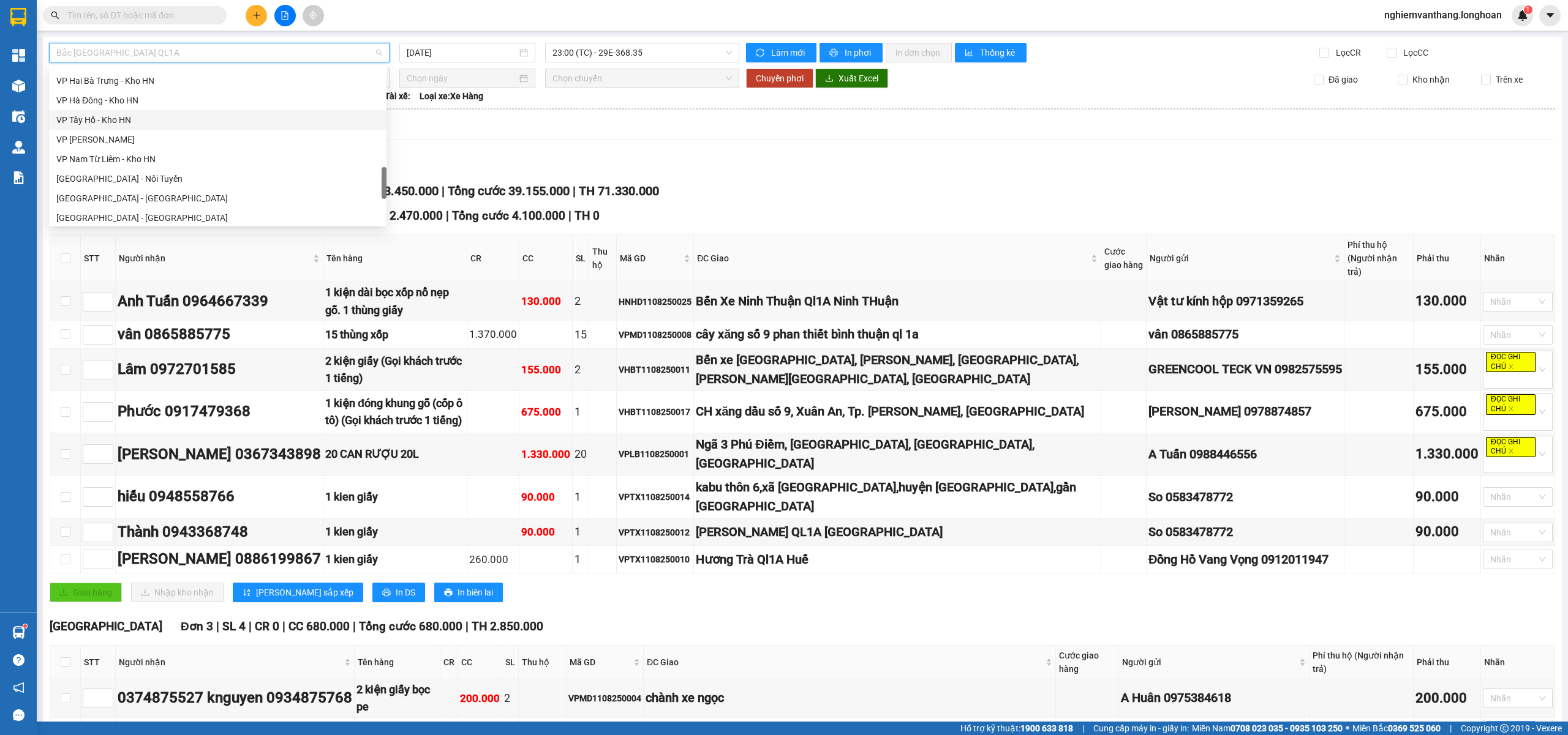
click at [130, 116] on div "VP Tây Hồ - Kho HN" at bounding box center [218, 120] width 323 height 13
type input "[DATE]"
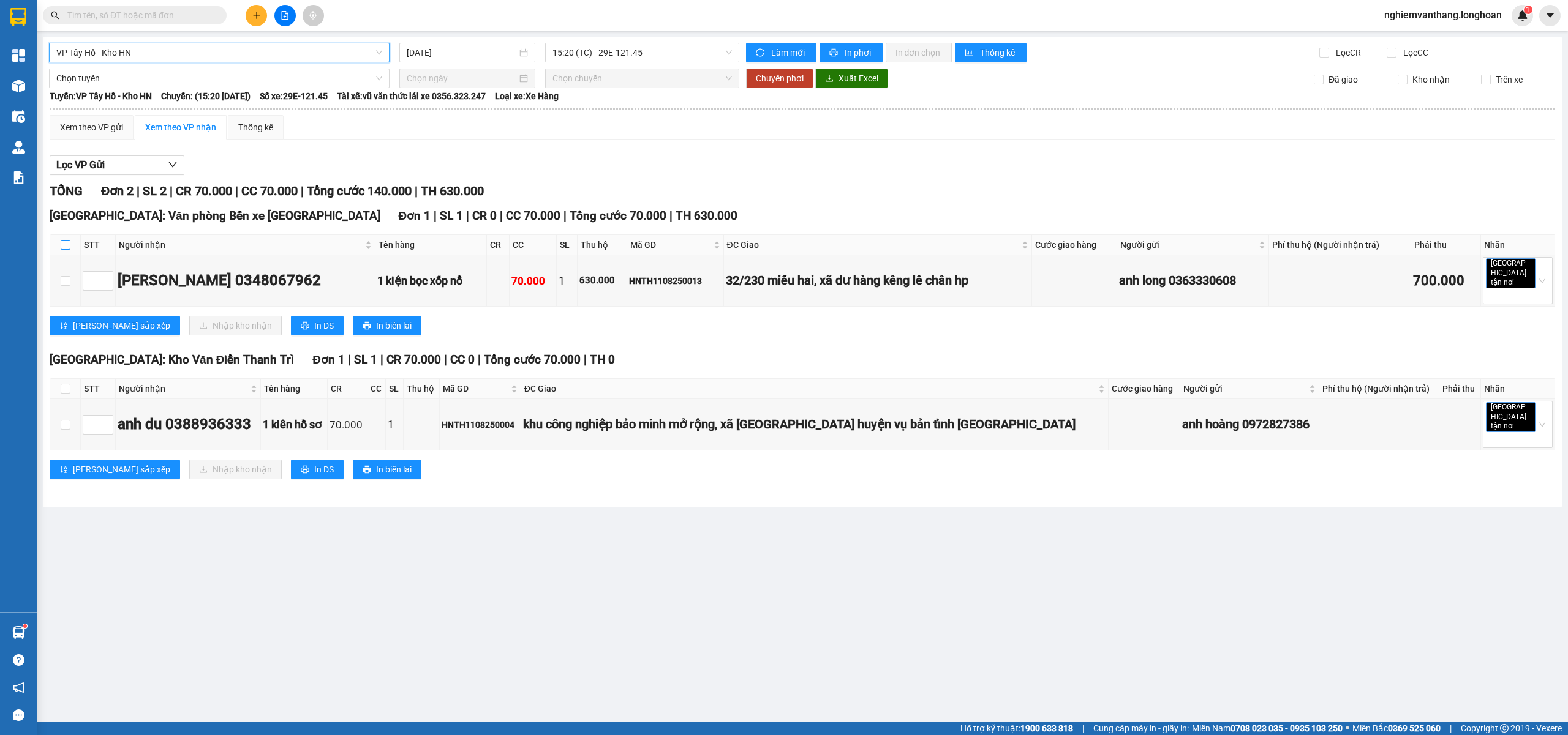
click at [66, 246] on input "checkbox" at bounding box center [65, 245] width 10 height 10
checkbox input "true"
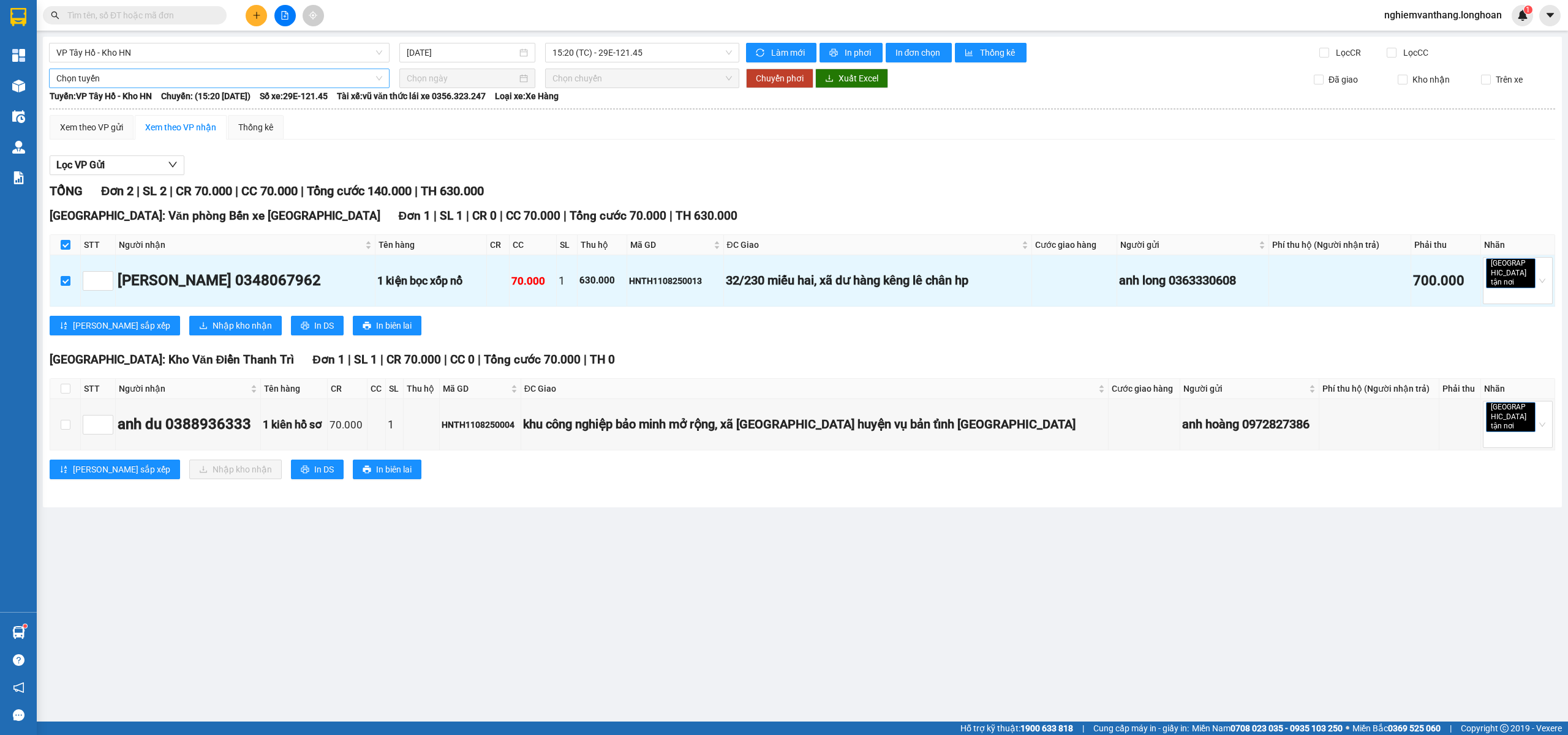
click at [101, 76] on span "Chọn tuyến" at bounding box center [219, 78] width 326 height 18
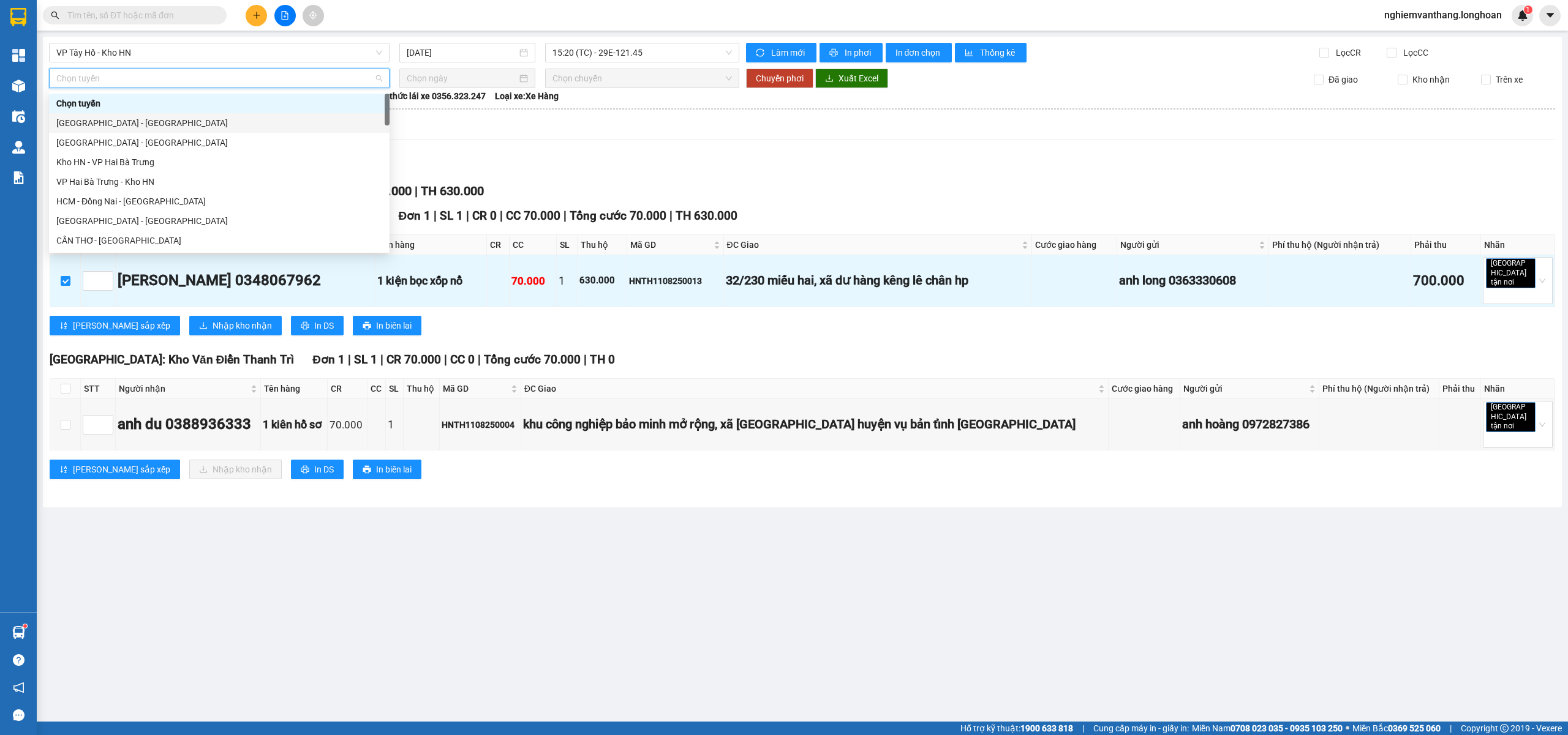
click at [101, 141] on div "[GEOGRAPHIC_DATA] - [GEOGRAPHIC_DATA]" at bounding box center [219, 143] width 326 height 13
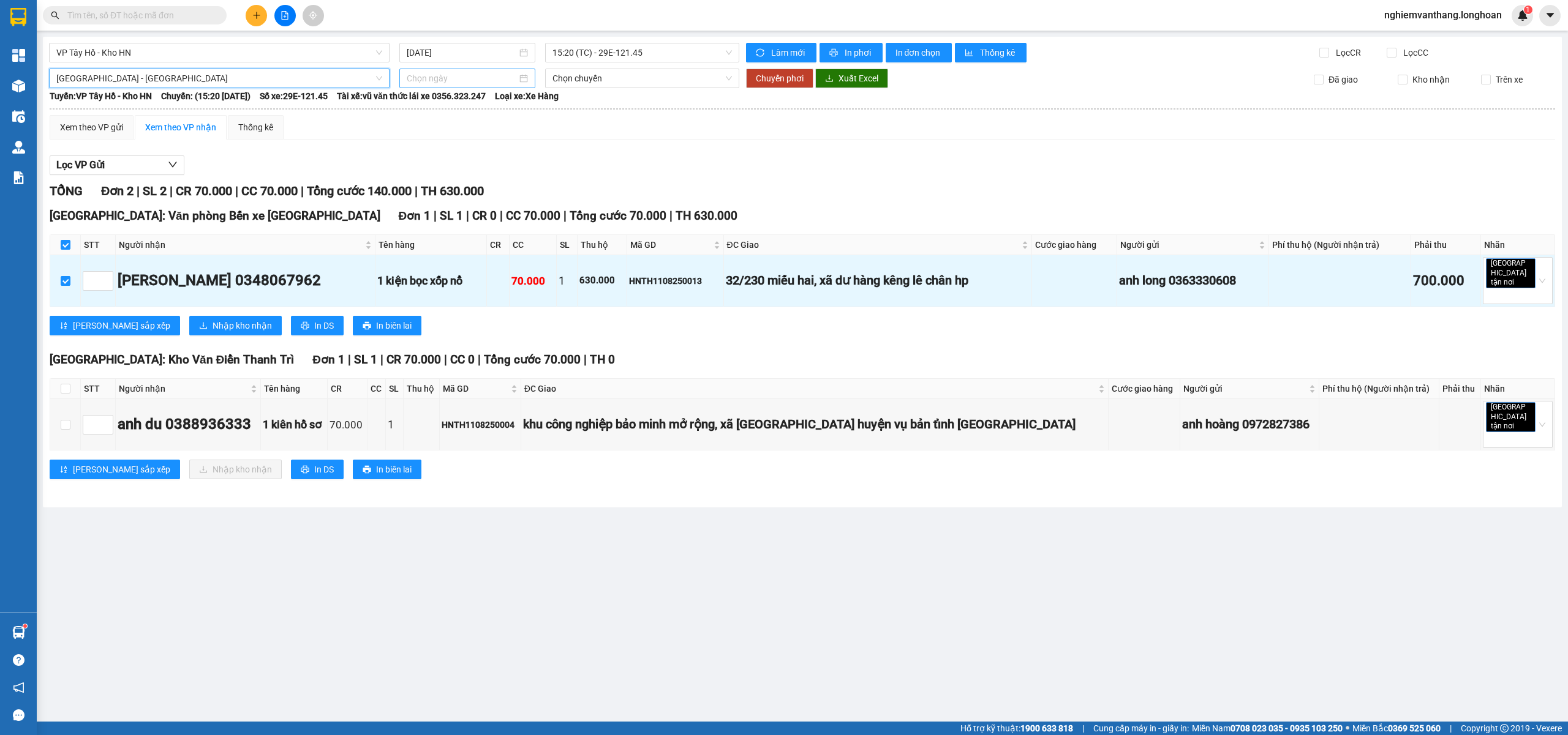
drag, startPoint x: 425, startPoint y: 81, endPoint x: 451, endPoint y: 98, distance: 31.1
click at [427, 79] on input at bounding box center [462, 78] width 110 height 13
type input "[DATE]"
click at [441, 184] on div "11" at bounding box center [440, 187] width 15 height 15
type input "[DATE]"
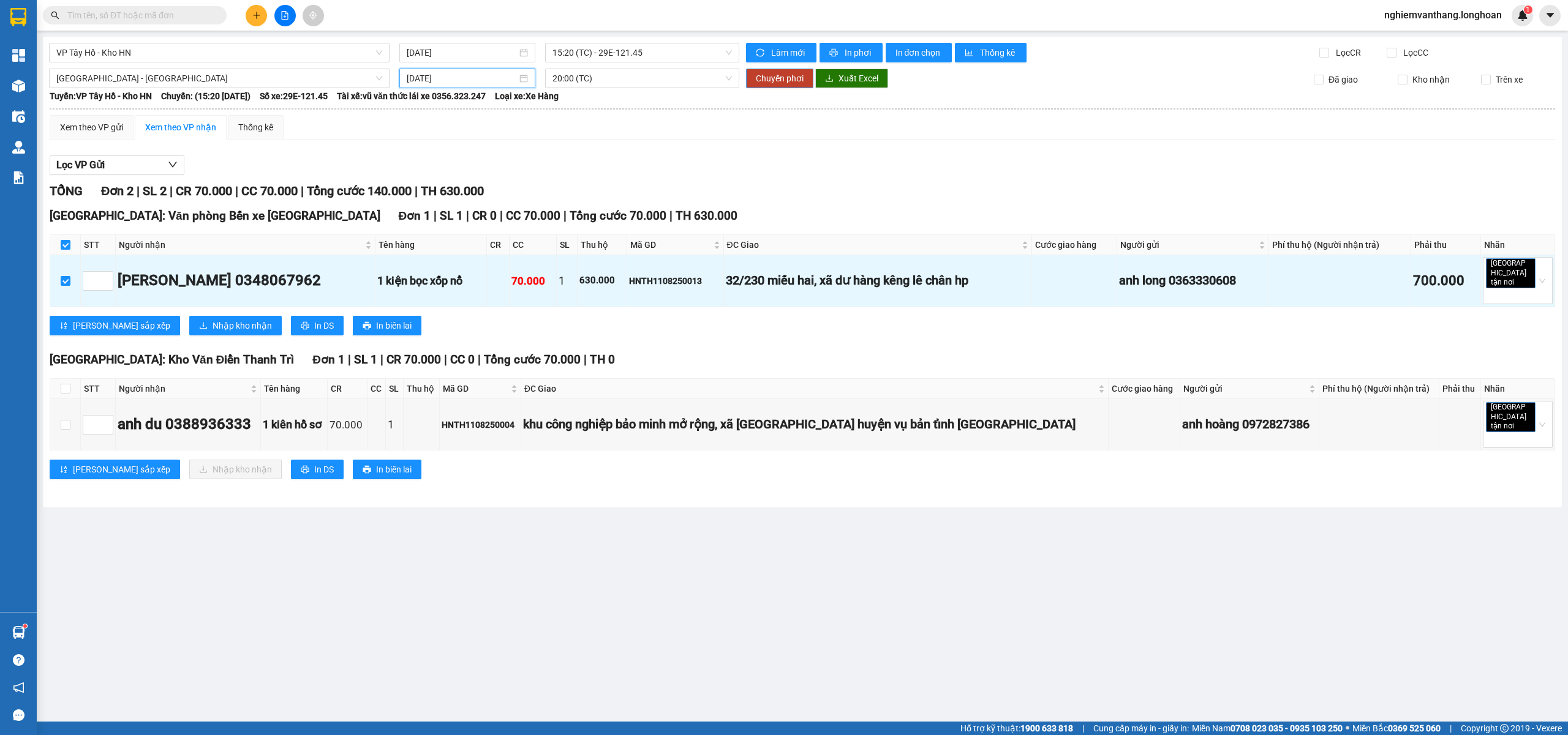
click at [762, 79] on span "Chuyển phơi" at bounding box center [779, 78] width 48 height 13
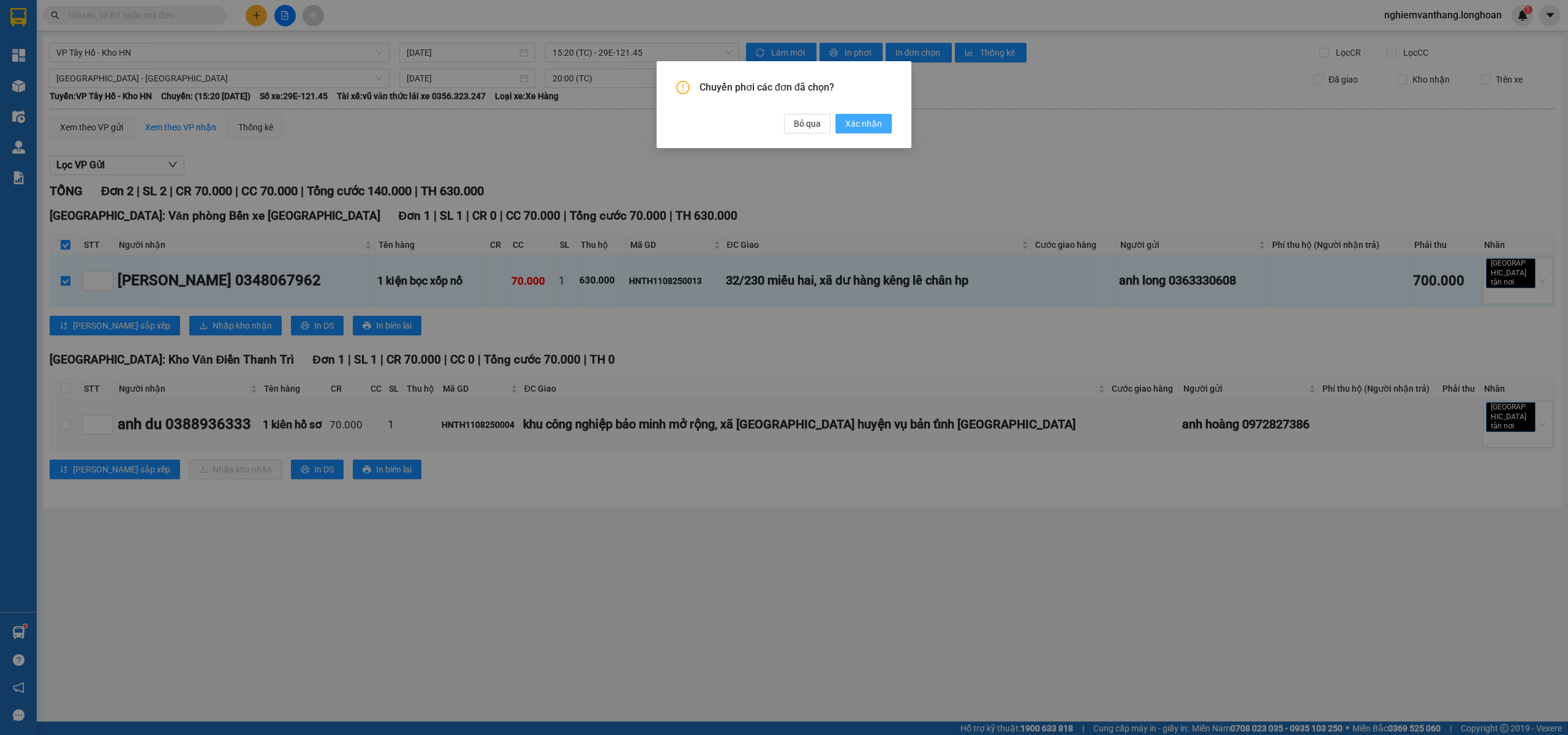
click at [863, 127] on span "Xác nhận" at bounding box center [864, 123] width 37 height 13
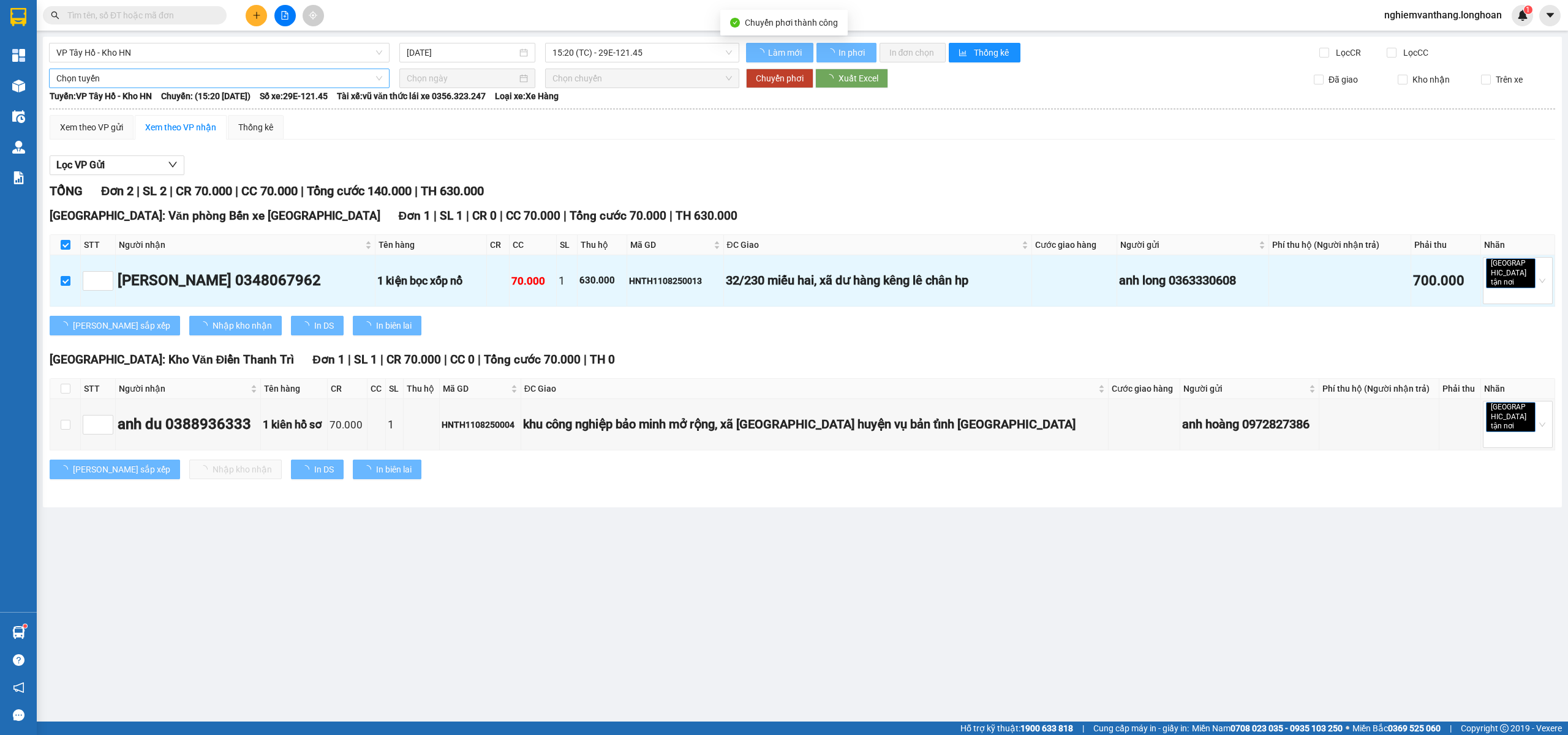
checkbox input "false"
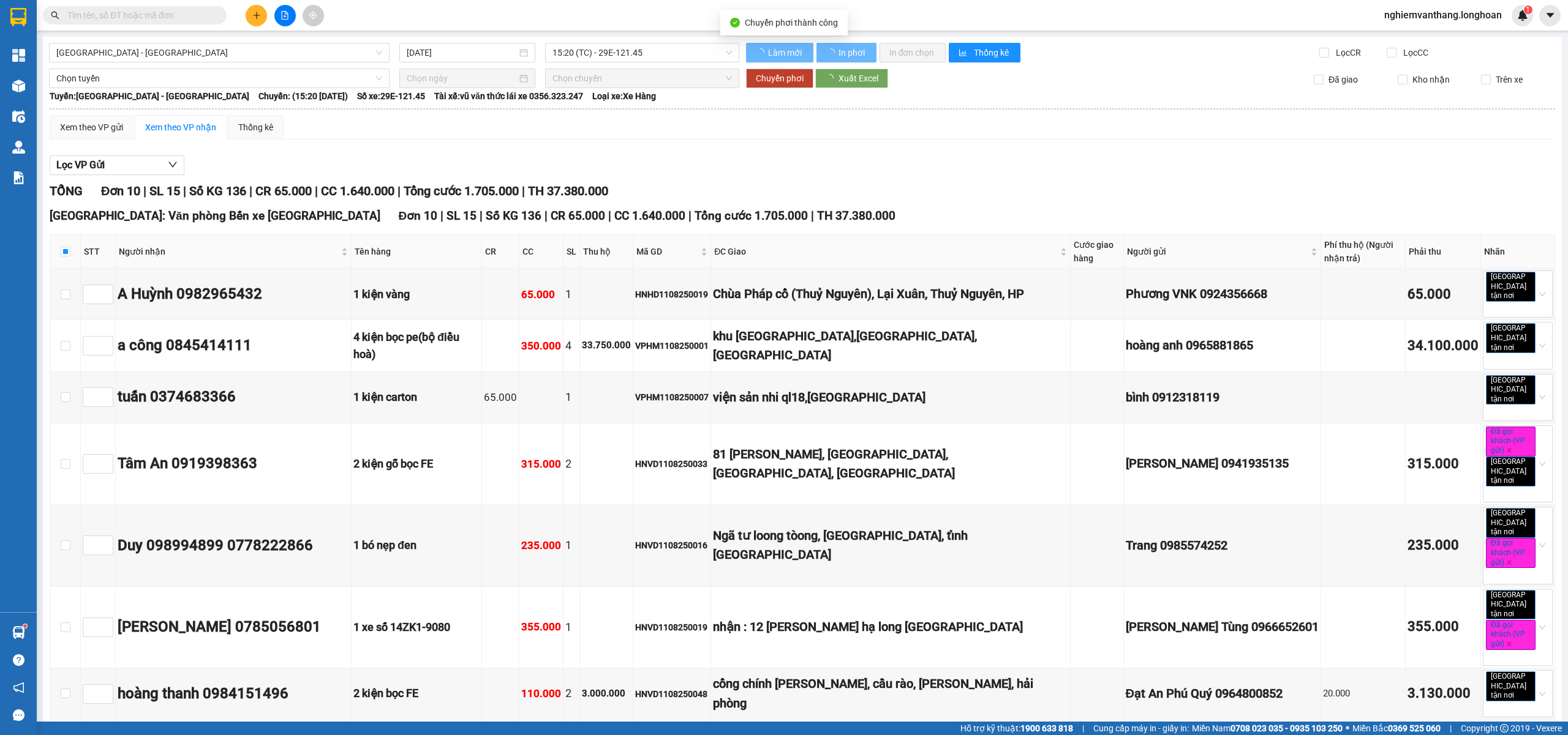
checkbox input "false"
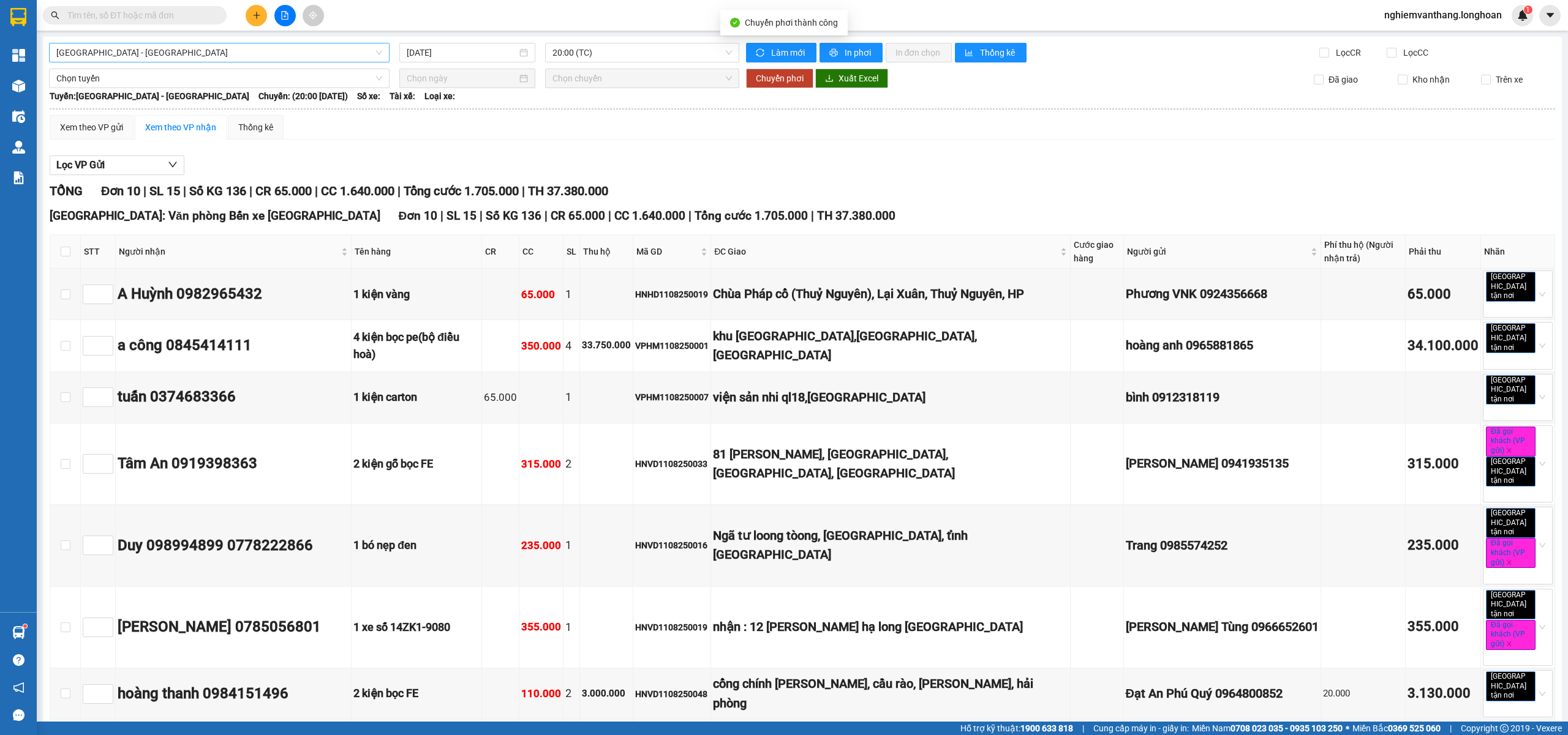
click at [121, 49] on span "[GEOGRAPHIC_DATA] - [GEOGRAPHIC_DATA]" at bounding box center [219, 52] width 326 height 18
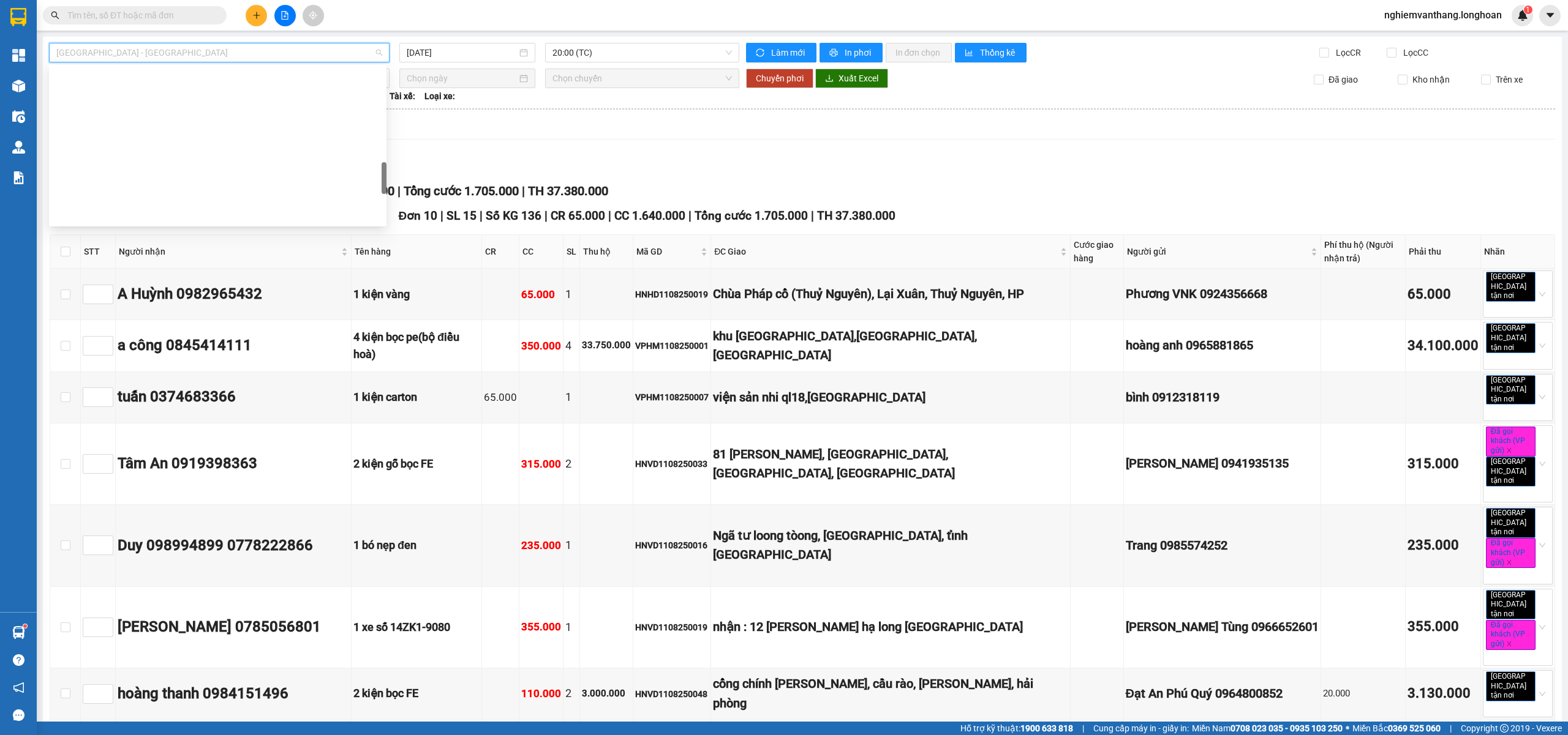
scroll to position [611, 0]
drag, startPoint x: 119, startPoint y: 148, endPoint x: 651, endPoint y: 49, distance: 541.1
click at [120, 148] on div "VP Tây Hồ - Kho HN" at bounding box center [218, 152] width 323 height 13
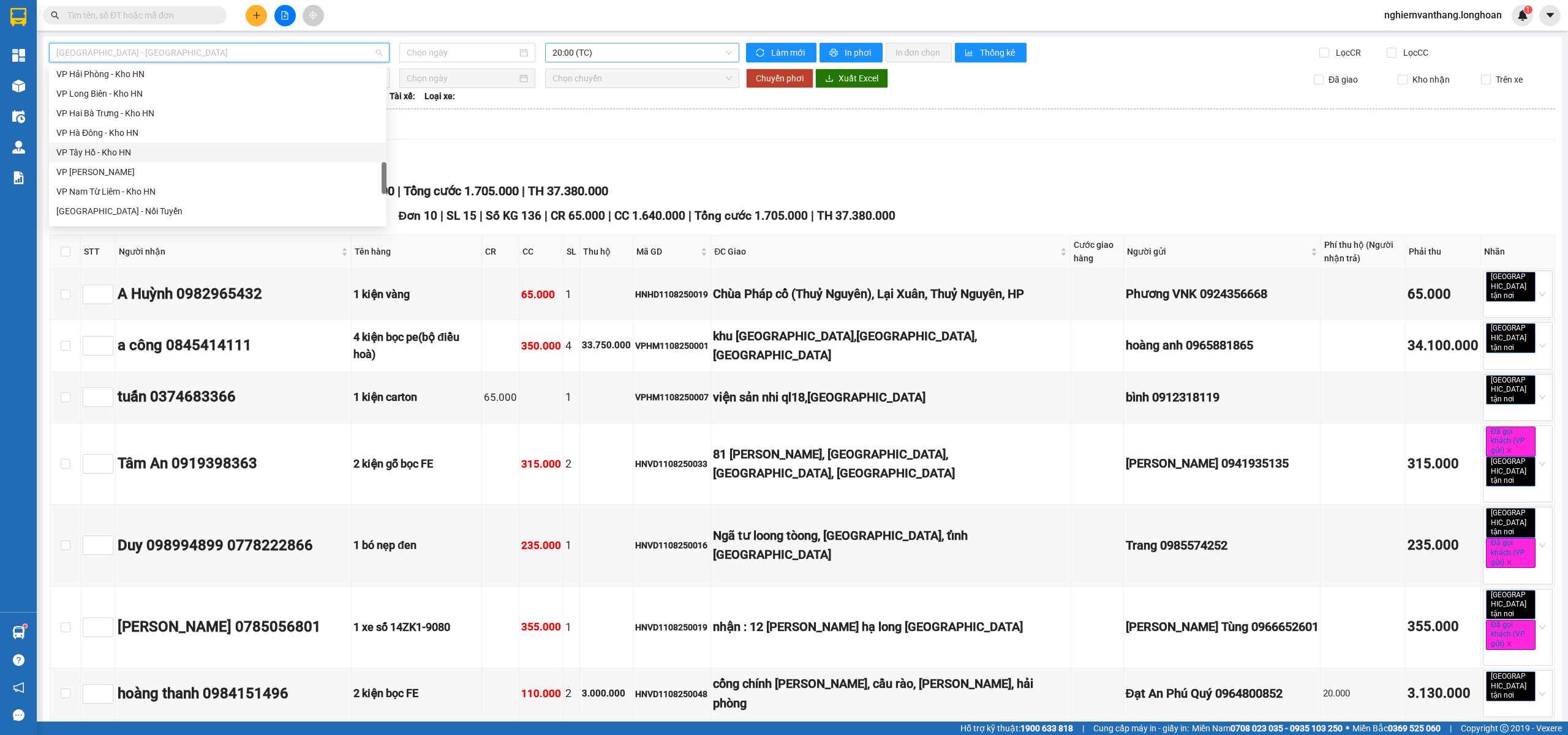
type input "[DATE]"
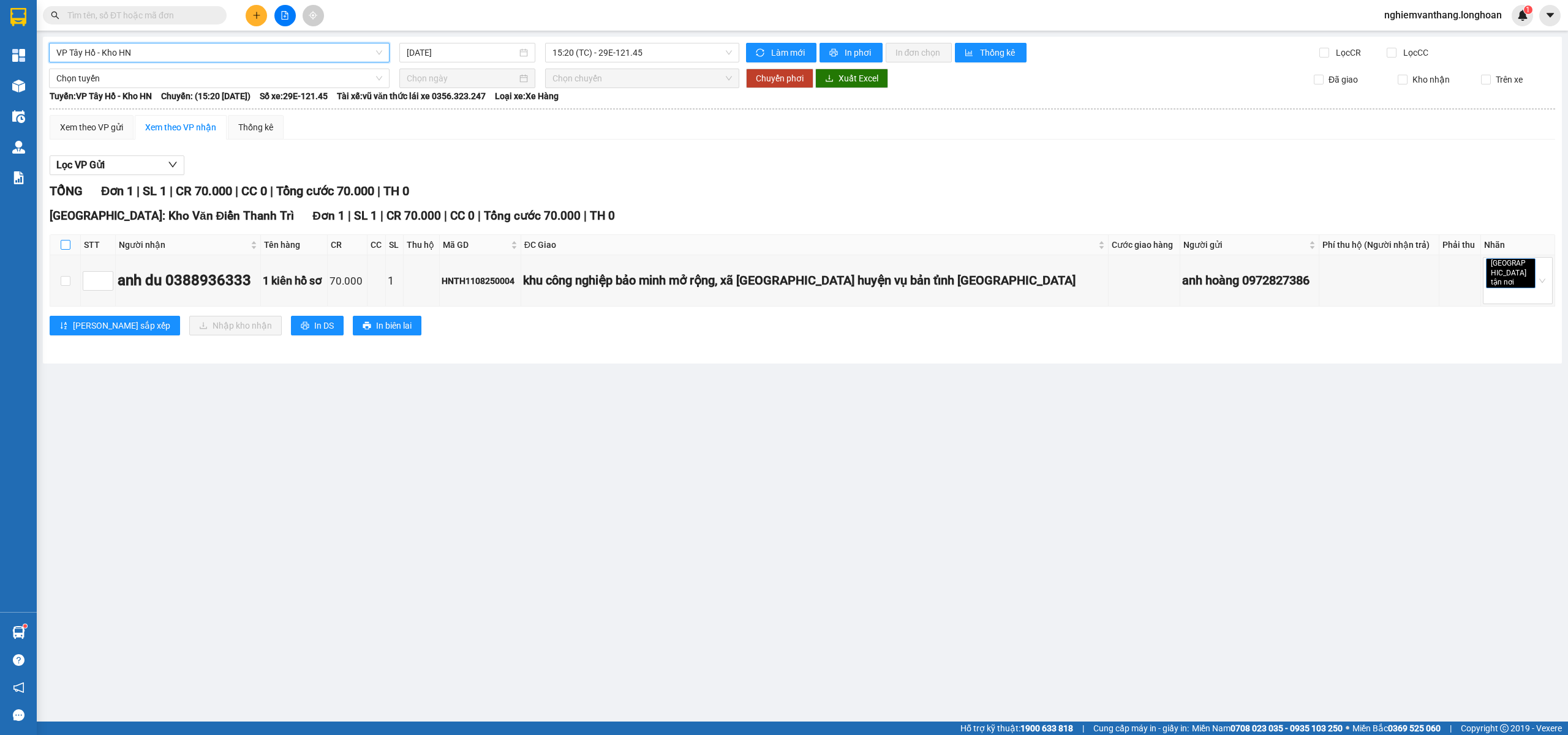
click at [62, 244] on input "checkbox" at bounding box center [65, 245] width 10 height 10
checkbox input "true"
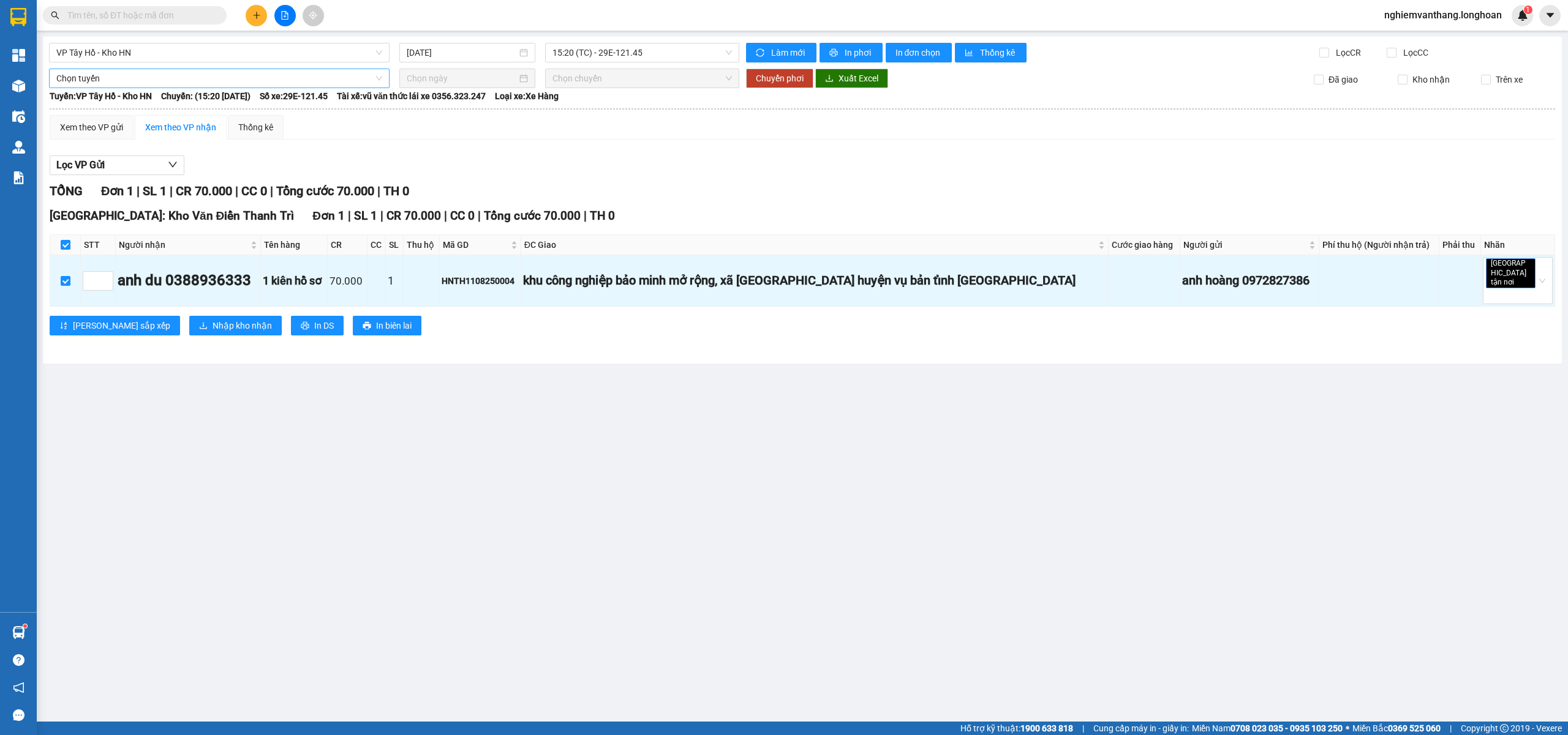
click at [120, 82] on span "Chọn tuyến" at bounding box center [219, 78] width 326 height 18
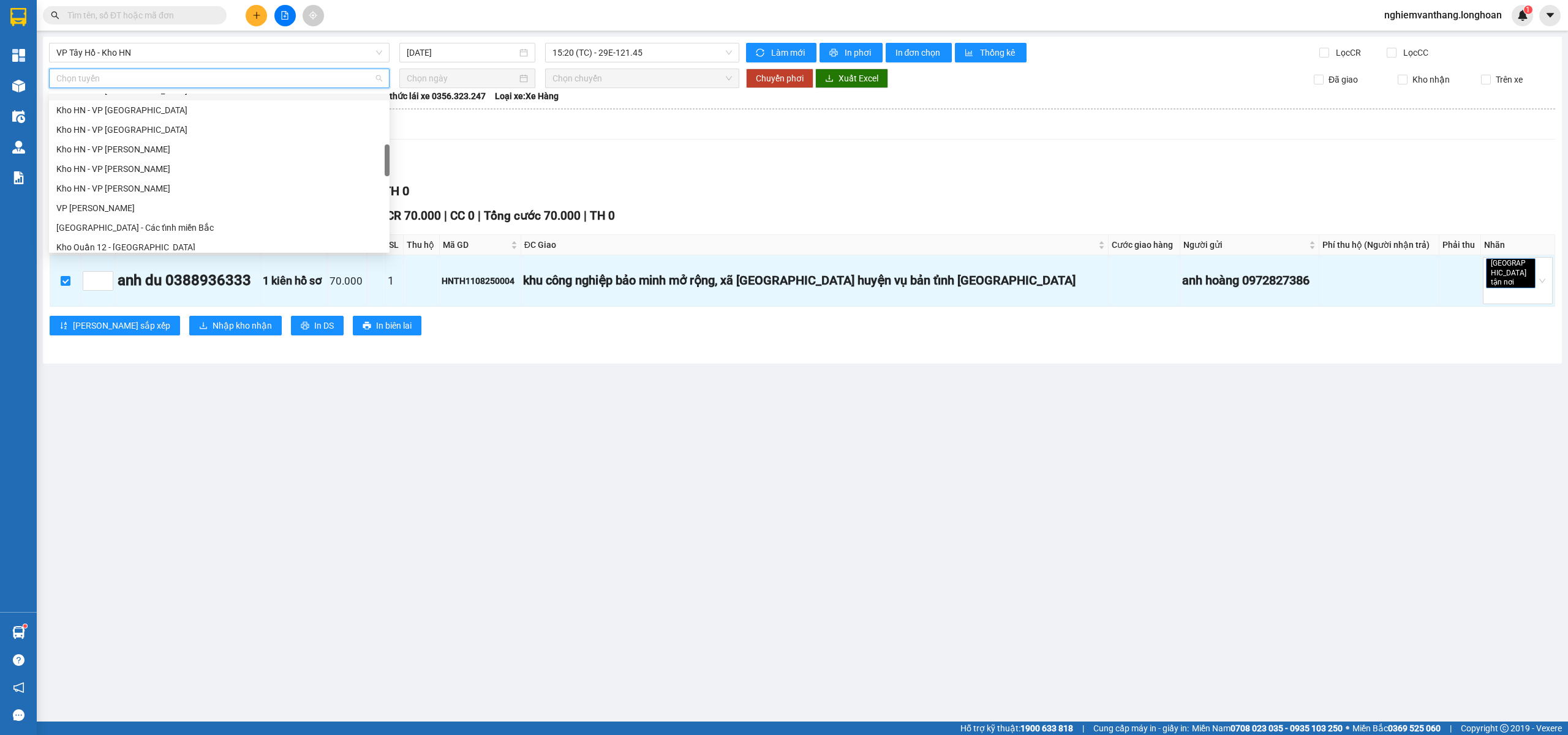
scroll to position [408, 0]
drag, startPoint x: 165, startPoint y: 149, endPoint x: 355, endPoint y: 123, distance: 191.8
click at [167, 148] on div "[GEOGRAPHIC_DATA] - Các tỉnh miền Bắc" at bounding box center [219, 146] width 326 height 13
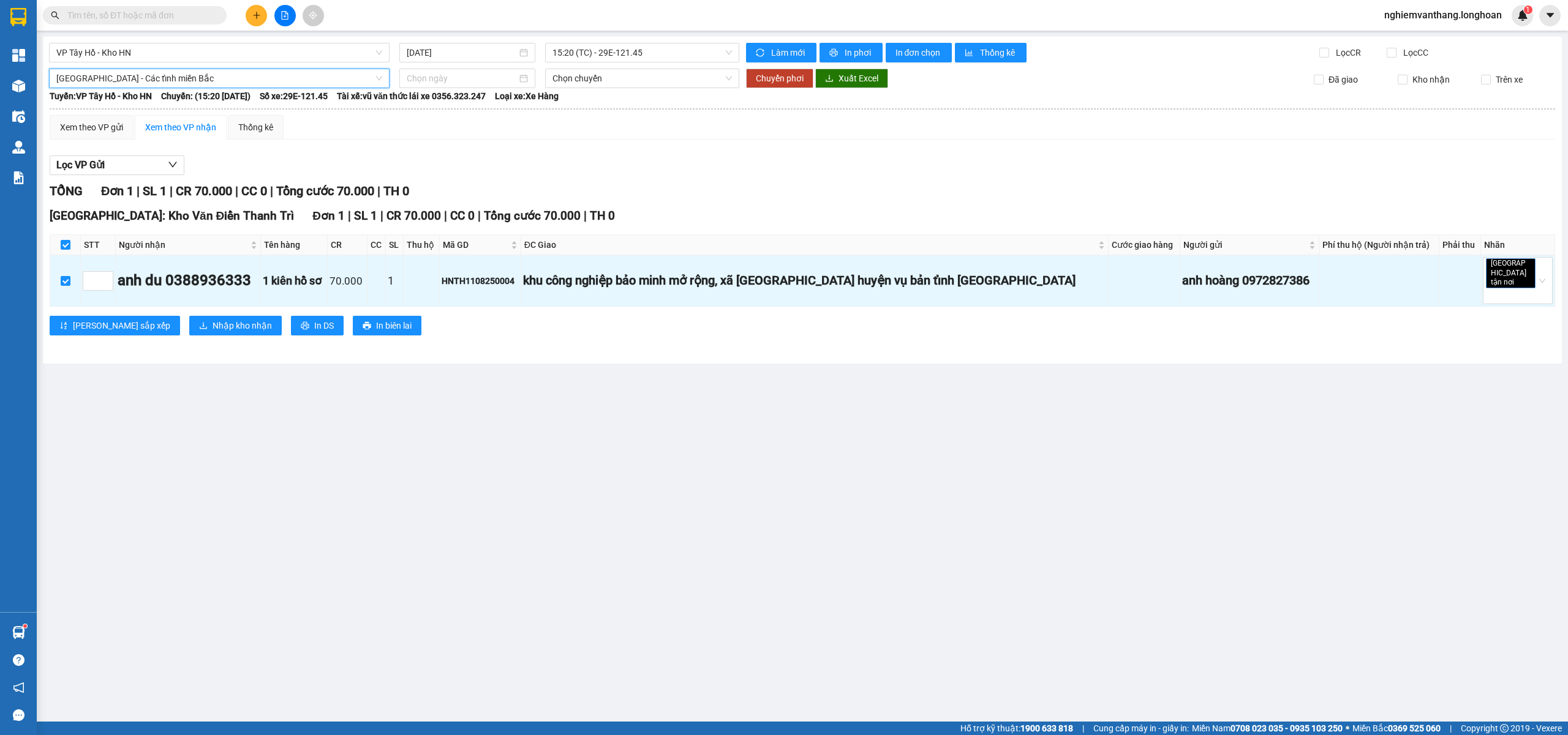
drag, startPoint x: 421, startPoint y: 85, endPoint x: 482, endPoint y: 99, distance: 62.6
click at [422, 85] on input at bounding box center [462, 78] width 110 height 13
type input "[DATE]"
drag, startPoint x: 465, startPoint y: 187, endPoint x: 465, endPoint y: 178, distance: 9.0
click at [465, 186] on div "12" at bounding box center [462, 187] width 15 height 15
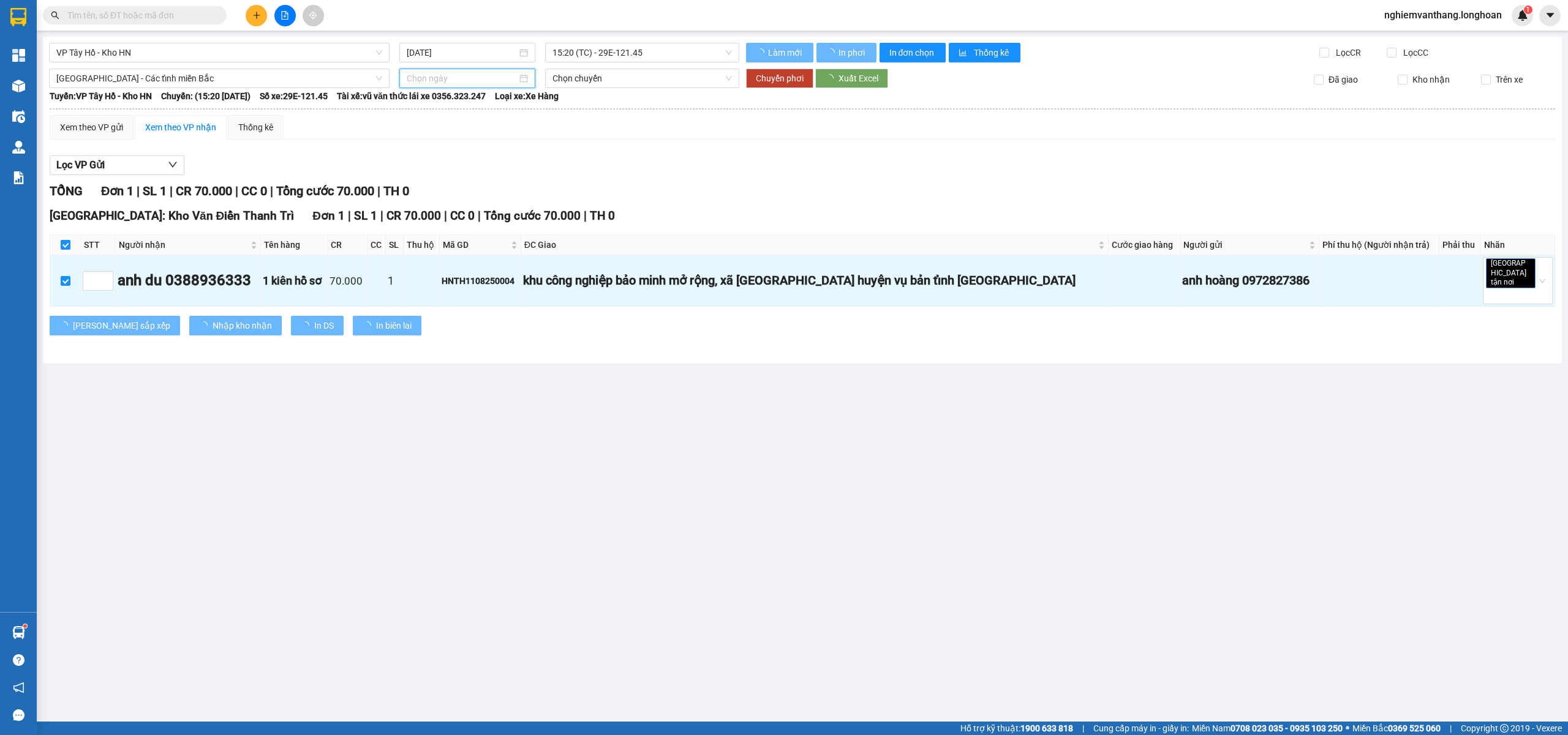
type input "[DATE]"
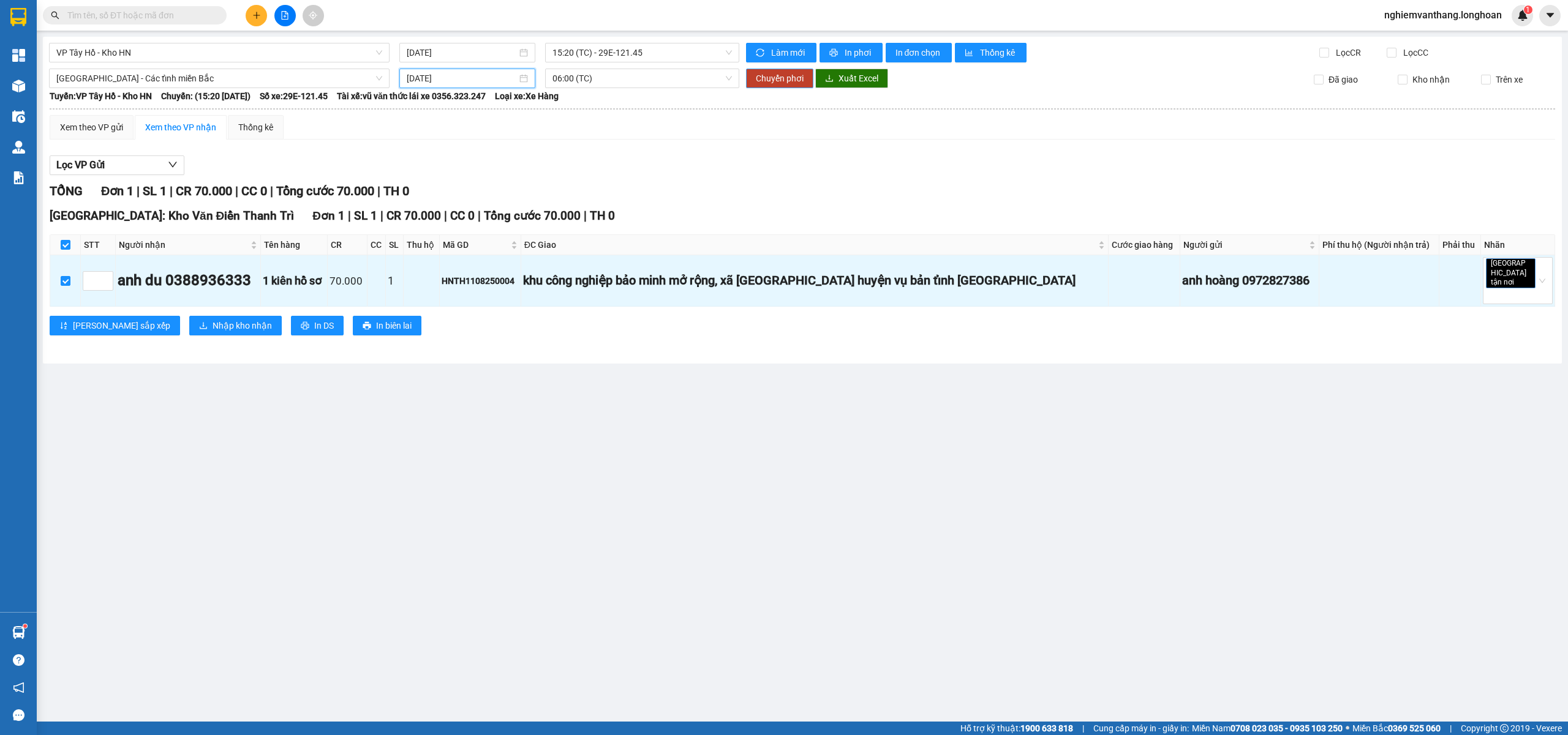
click at [767, 81] on span "Chuyển phơi" at bounding box center [779, 78] width 48 height 13
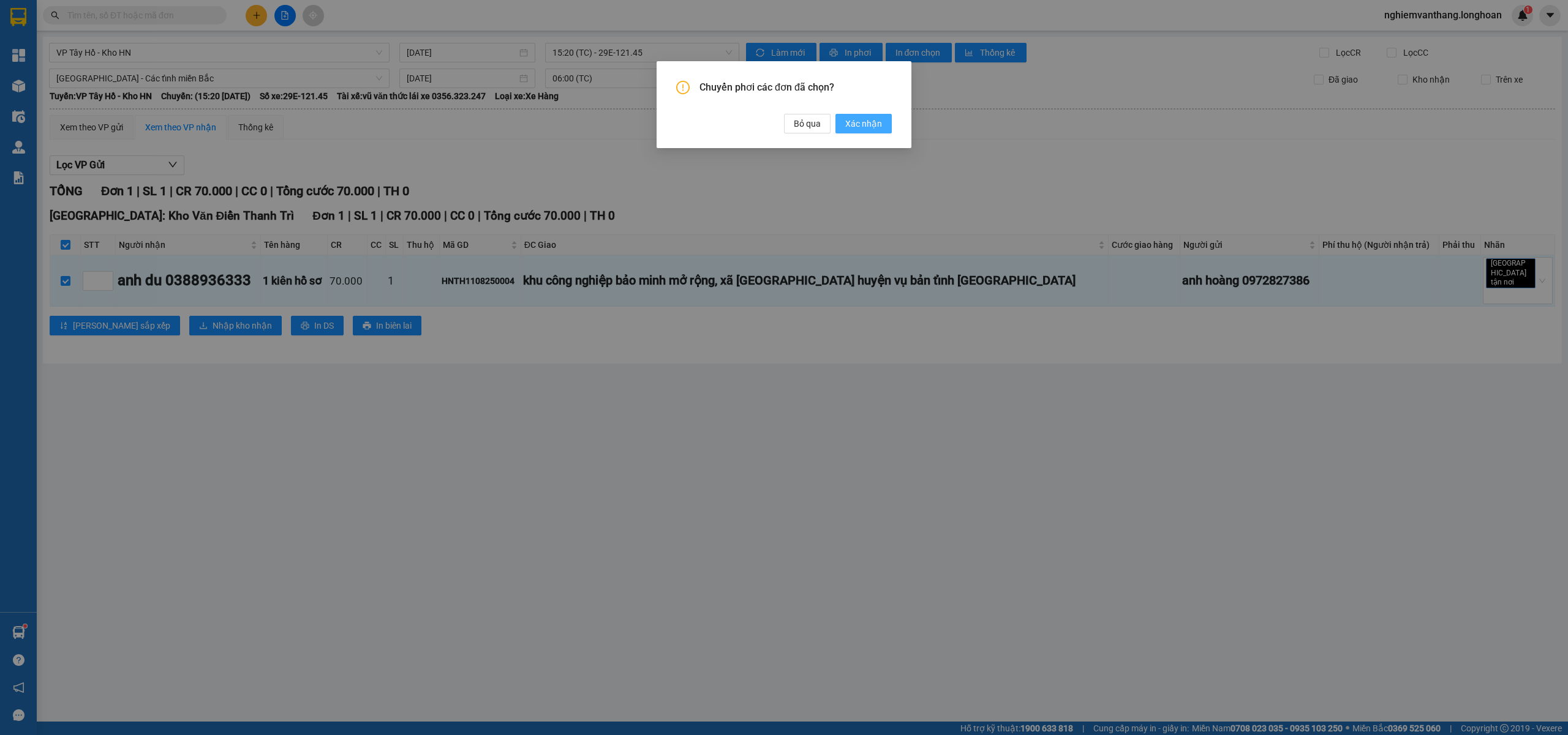
click at [866, 119] on span "Xác nhận" at bounding box center [864, 123] width 37 height 13
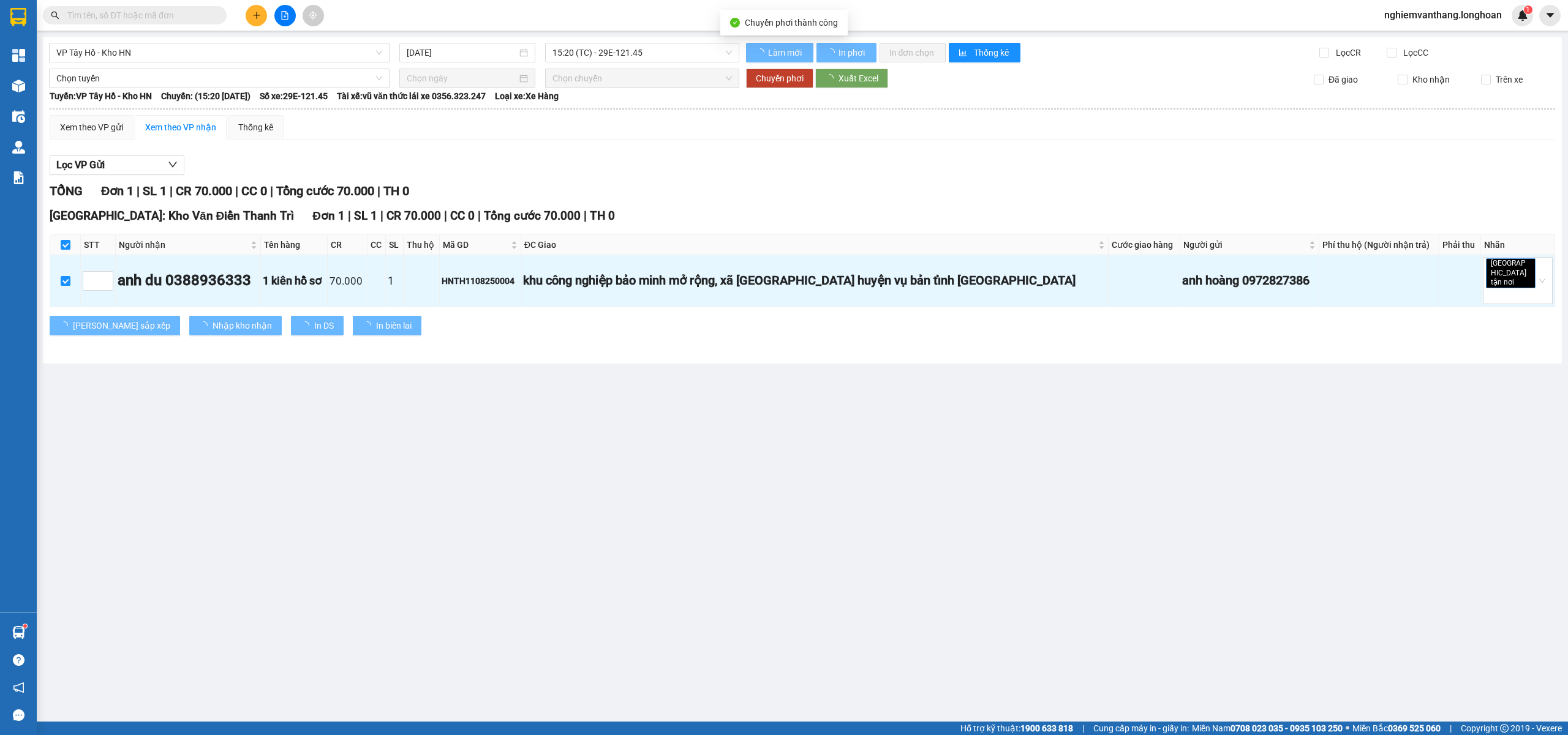
checkbox input "false"
type input "[DATE]"
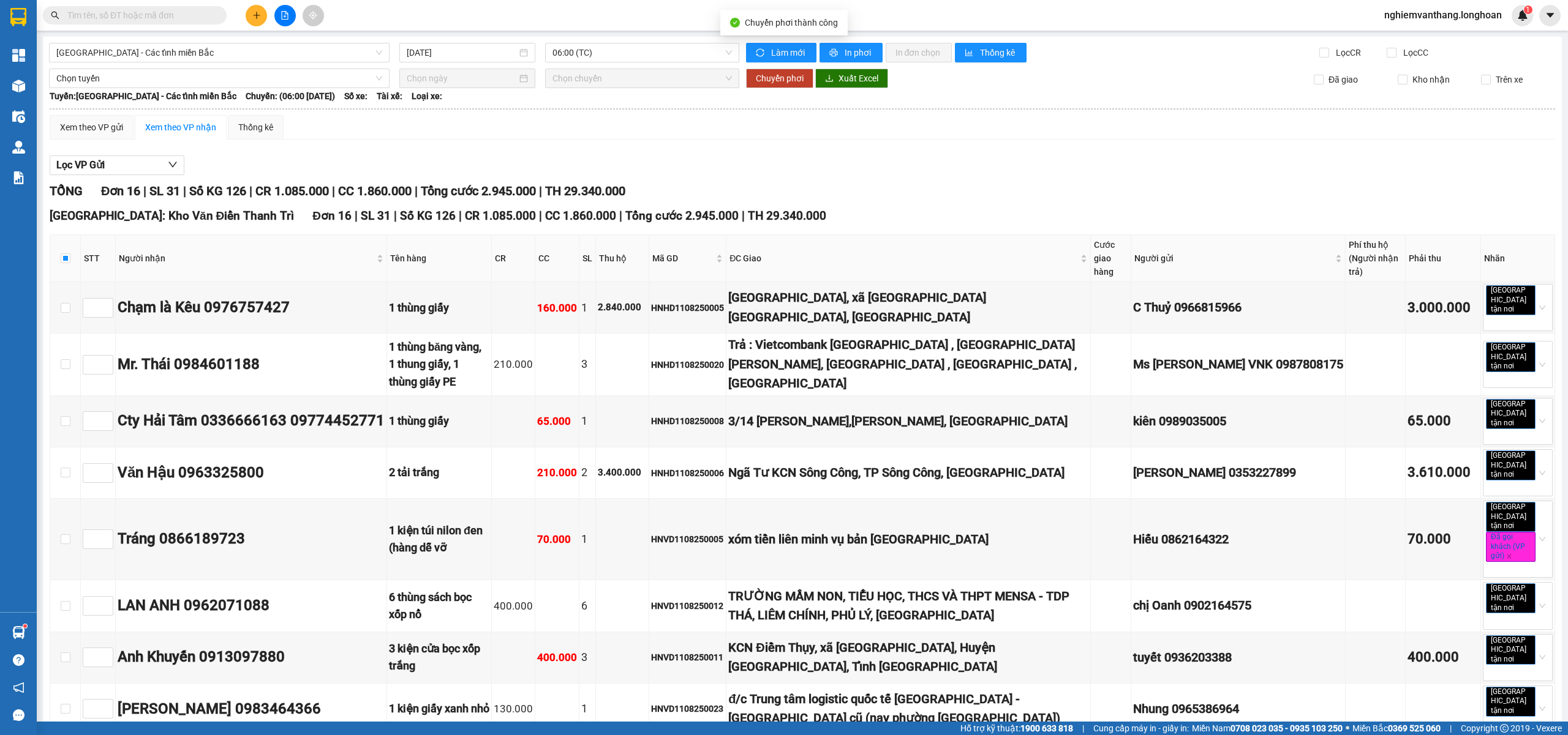
checkbox input "false"
drag, startPoint x: 170, startPoint y: 53, endPoint x: 170, endPoint y: 79, distance: 26.0
click at [170, 51] on span "[GEOGRAPHIC_DATA] - Các tỉnh miền Bắc" at bounding box center [219, 52] width 326 height 18
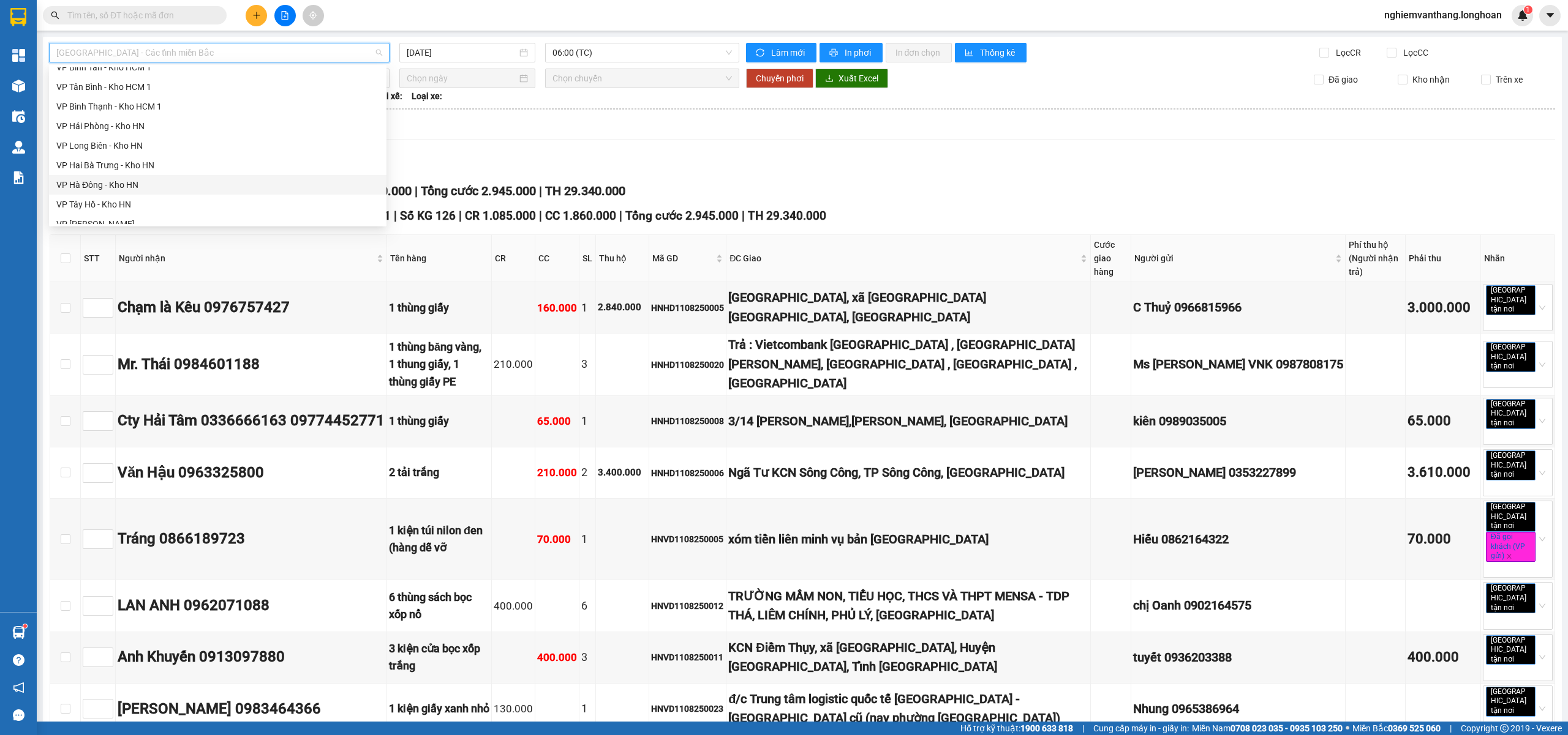
scroll to position [640, 0]
click at [128, 121] on div "VP Tây Hồ - Kho HN" at bounding box center [218, 123] width 323 height 13
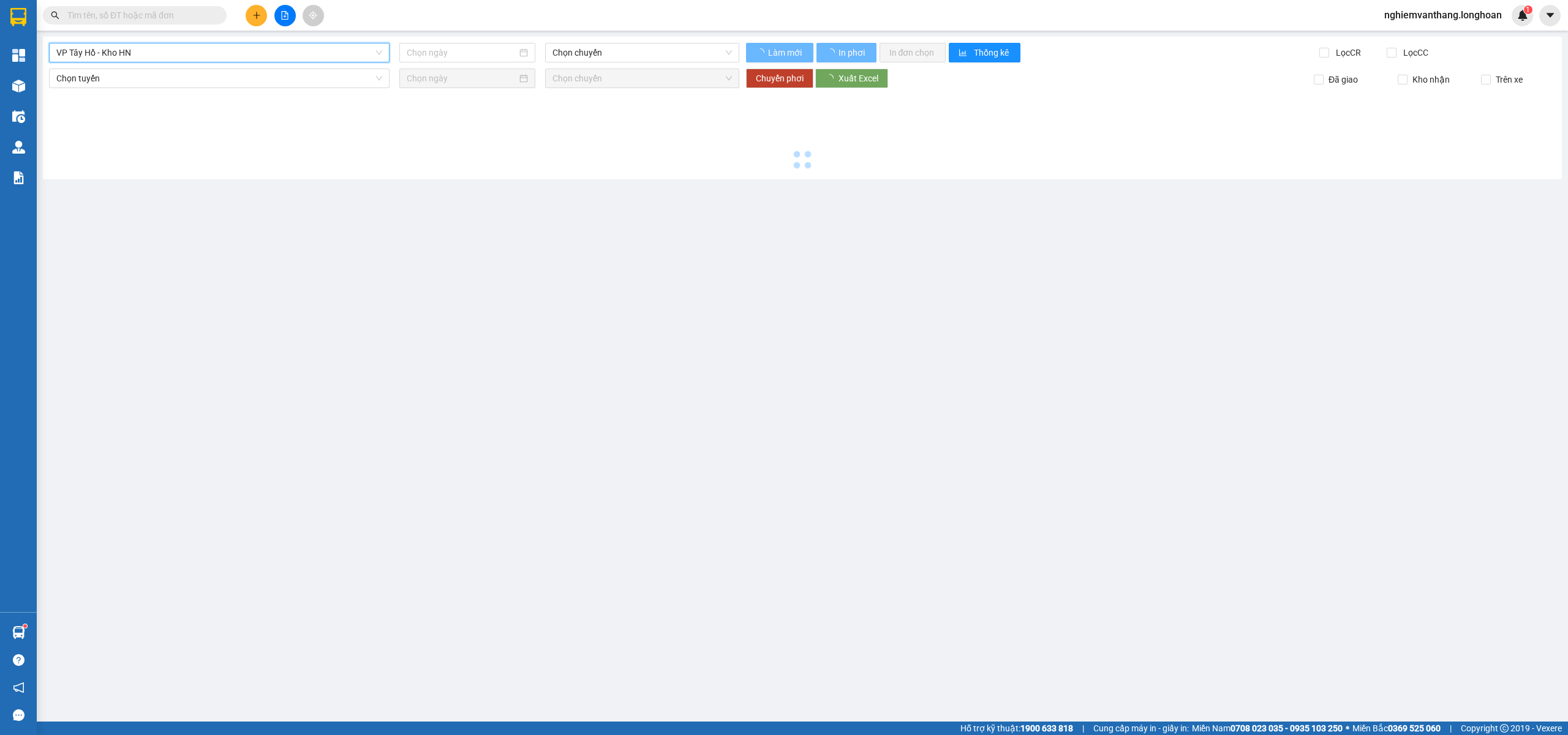
type input "[DATE]"
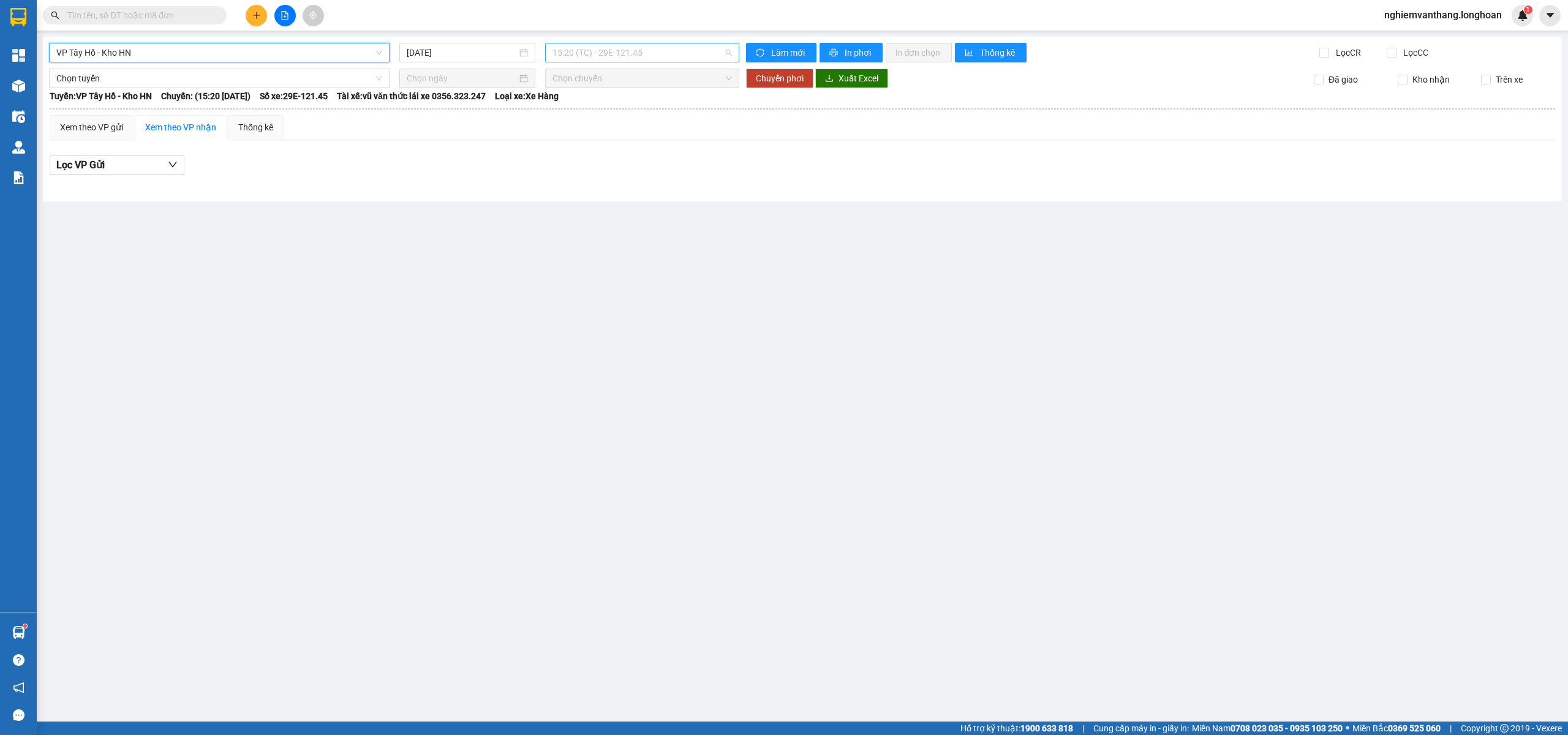
click at [607, 57] on span "15:20 (TC) - 29E-121.45" at bounding box center [642, 52] width 180 height 18
click at [584, 110] on div "19:40 (TC) - 29E-121.45" at bounding box center [600, 116] width 96 height 13
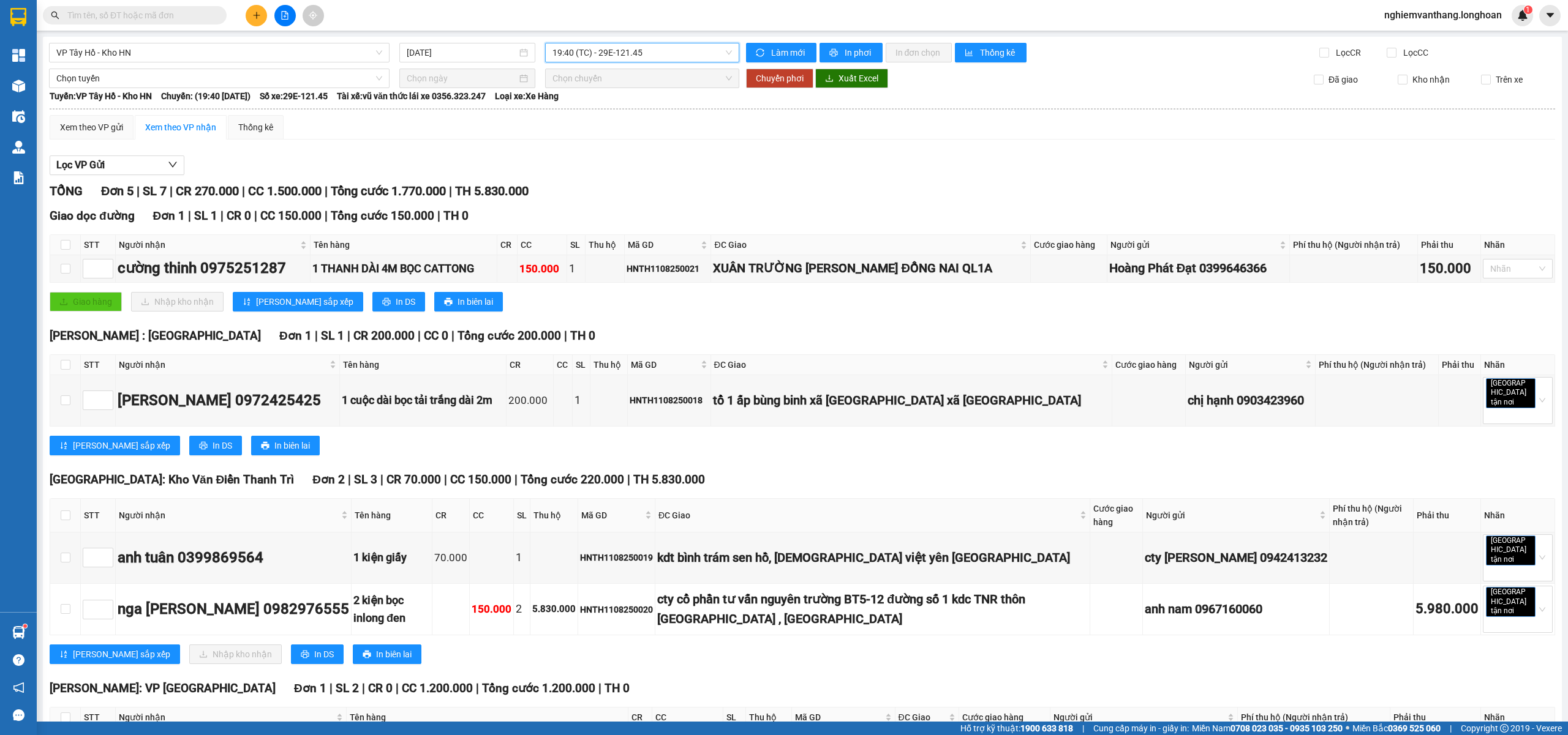
click at [629, 51] on span "19:40 (TC) - 29E-121.45" at bounding box center [642, 52] width 180 height 18
click at [677, 185] on div "TỔNG Đơn 5 | SL 7 | CR 270.000 | CC 1.500.000 | Tổng cước 1.770.000 | TH 5.830.…" at bounding box center [802, 191] width 1506 height 19
click at [62, 245] on input "checkbox" at bounding box center [65, 245] width 10 height 10
checkbox input "true"
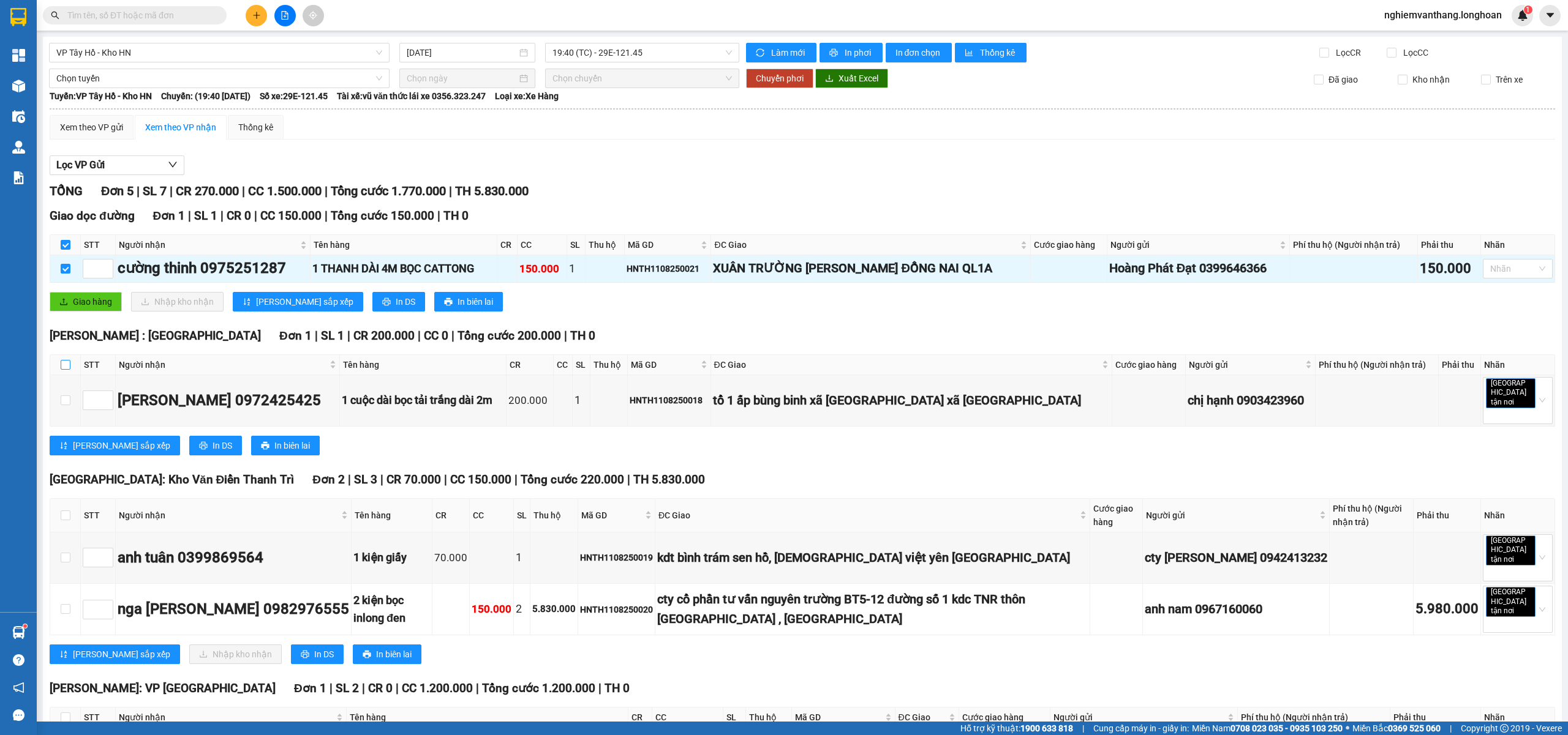
drag, startPoint x: 62, startPoint y: 373, endPoint x: 68, endPoint y: 368, distance: 7.8
click at [62, 370] on label at bounding box center [65, 365] width 10 height 13
click at [64, 362] on input "checkbox" at bounding box center [65, 365] width 10 height 10
checkbox input "true"
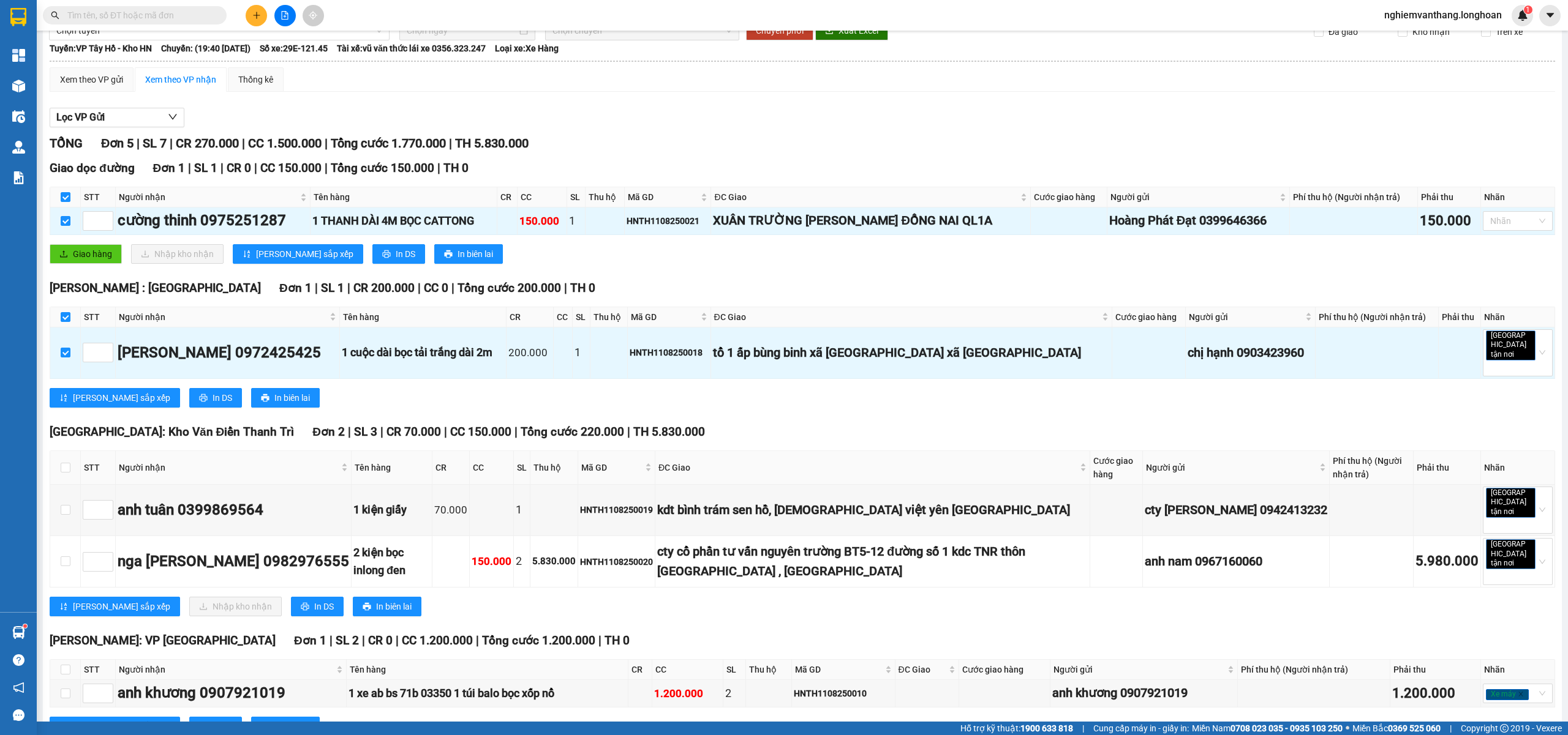
scroll to position [75, 0]
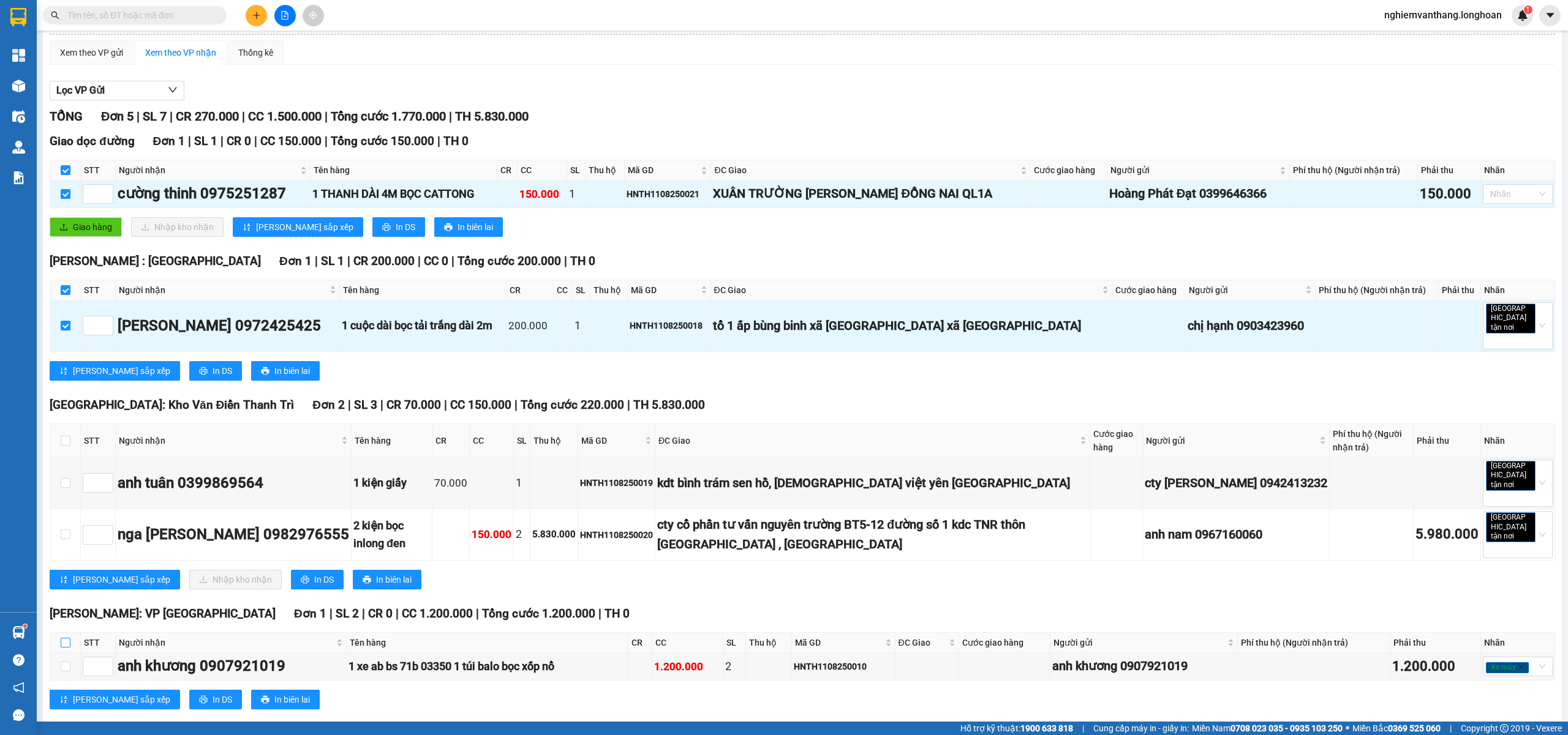
click at [62, 638] on input "checkbox" at bounding box center [65, 642] width 10 height 10
checkbox input "true"
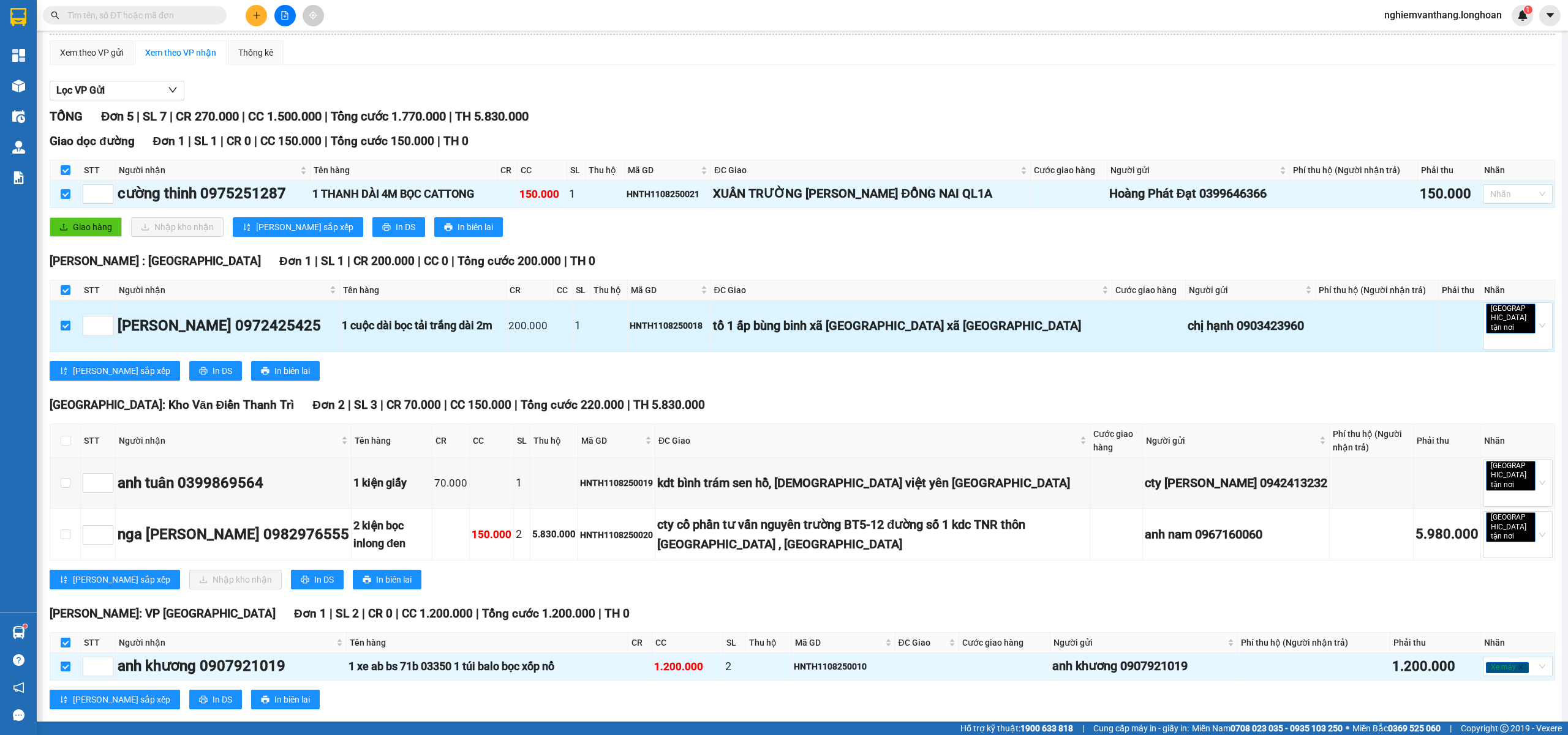
scroll to position [0, 0]
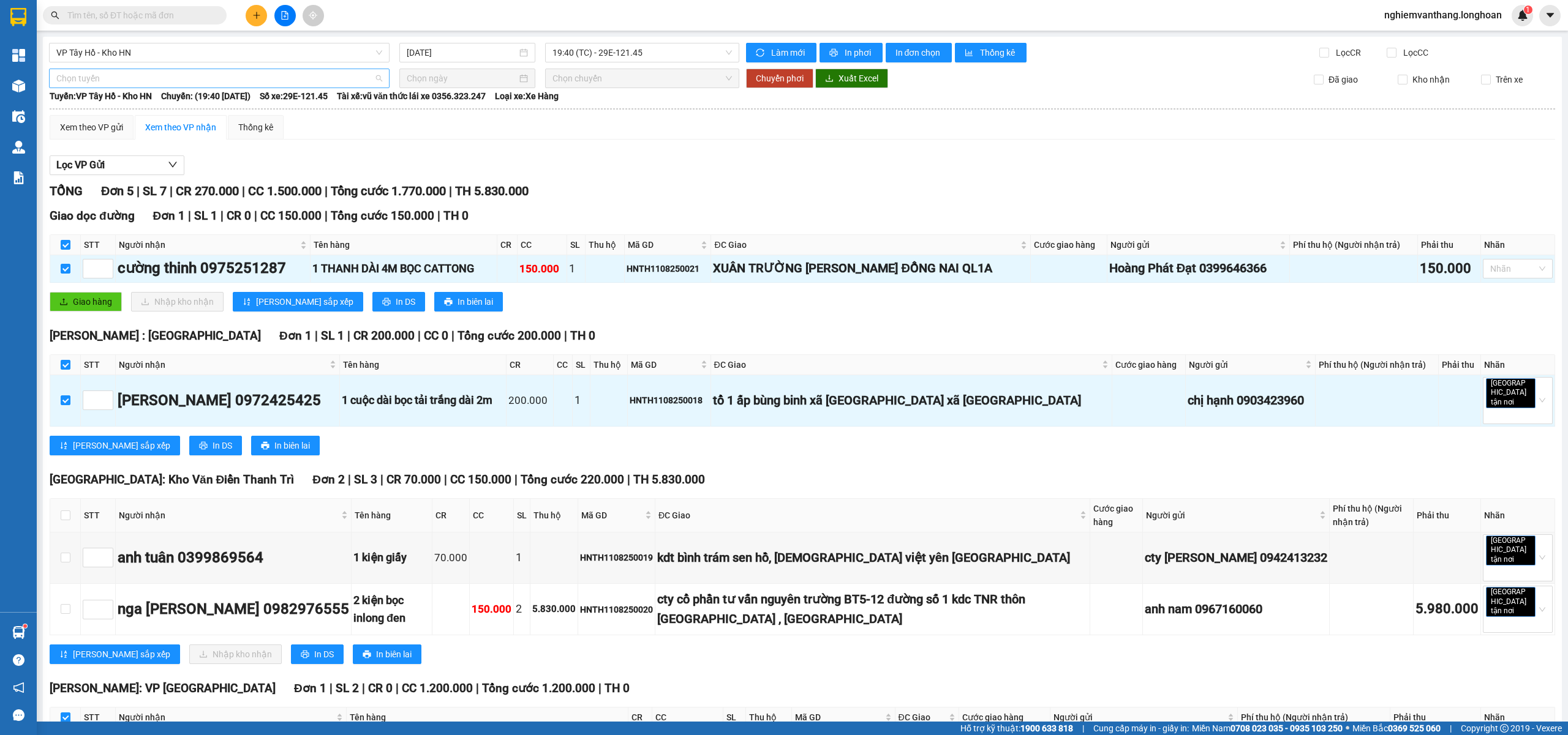
click at [109, 74] on span "Chọn tuyến" at bounding box center [219, 78] width 326 height 18
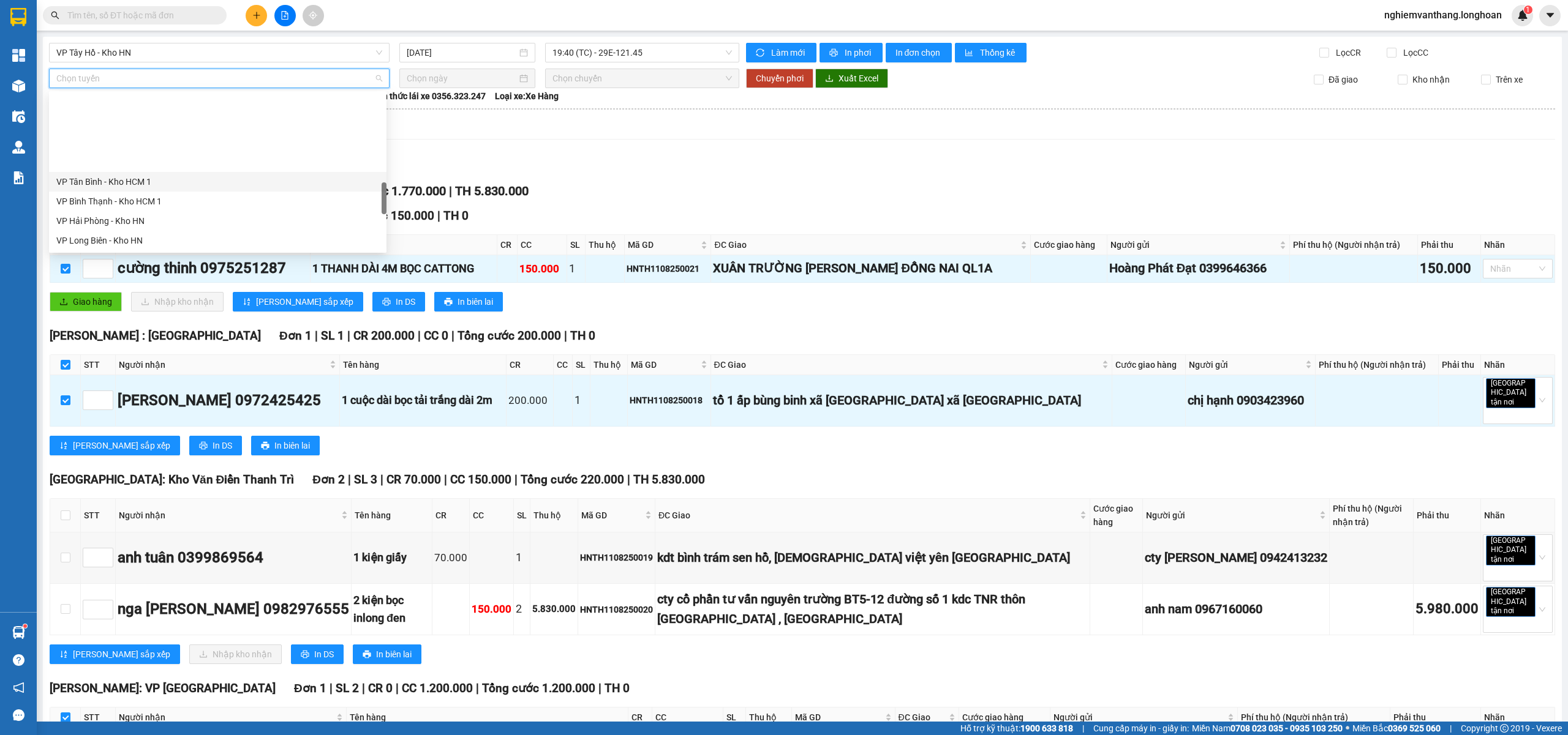
scroll to position [803, 0]
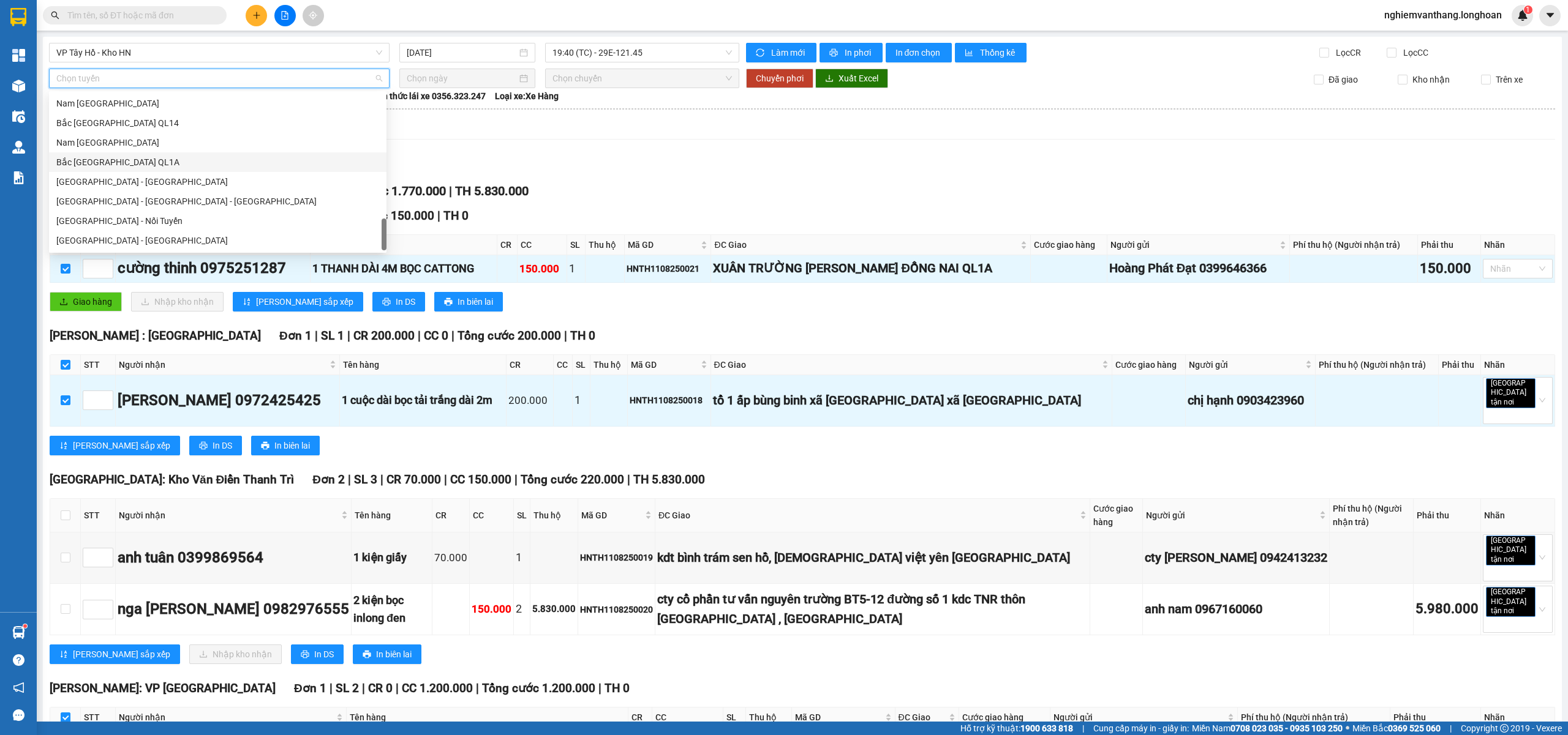
click at [160, 159] on div "Bắc [GEOGRAPHIC_DATA] QL1A" at bounding box center [218, 162] width 323 height 13
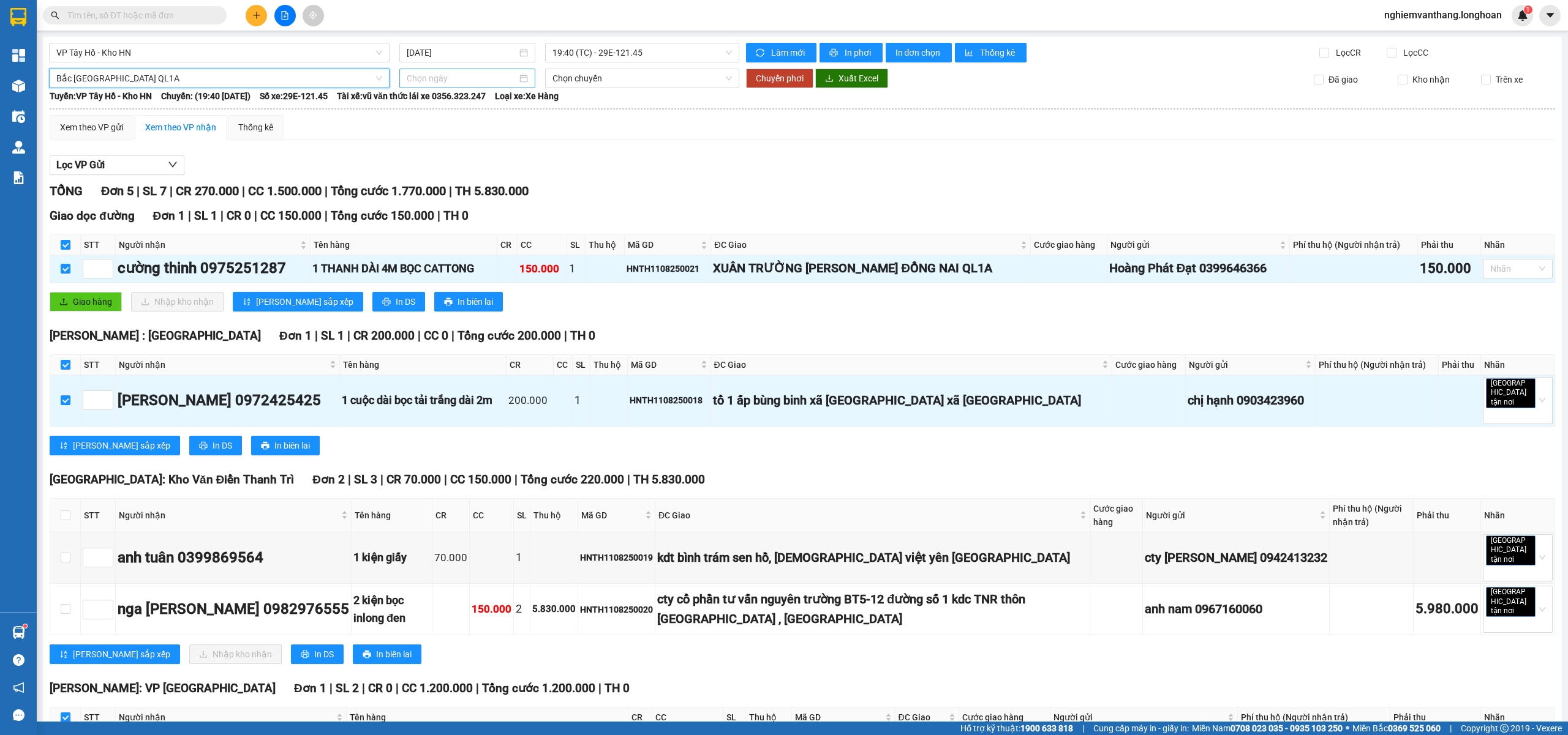
click at [436, 82] on input at bounding box center [462, 78] width 110 height 13
type input "[DATE]"
click at [437, 185] on div "11" at bounding box center [437, 187] width 15 height 15
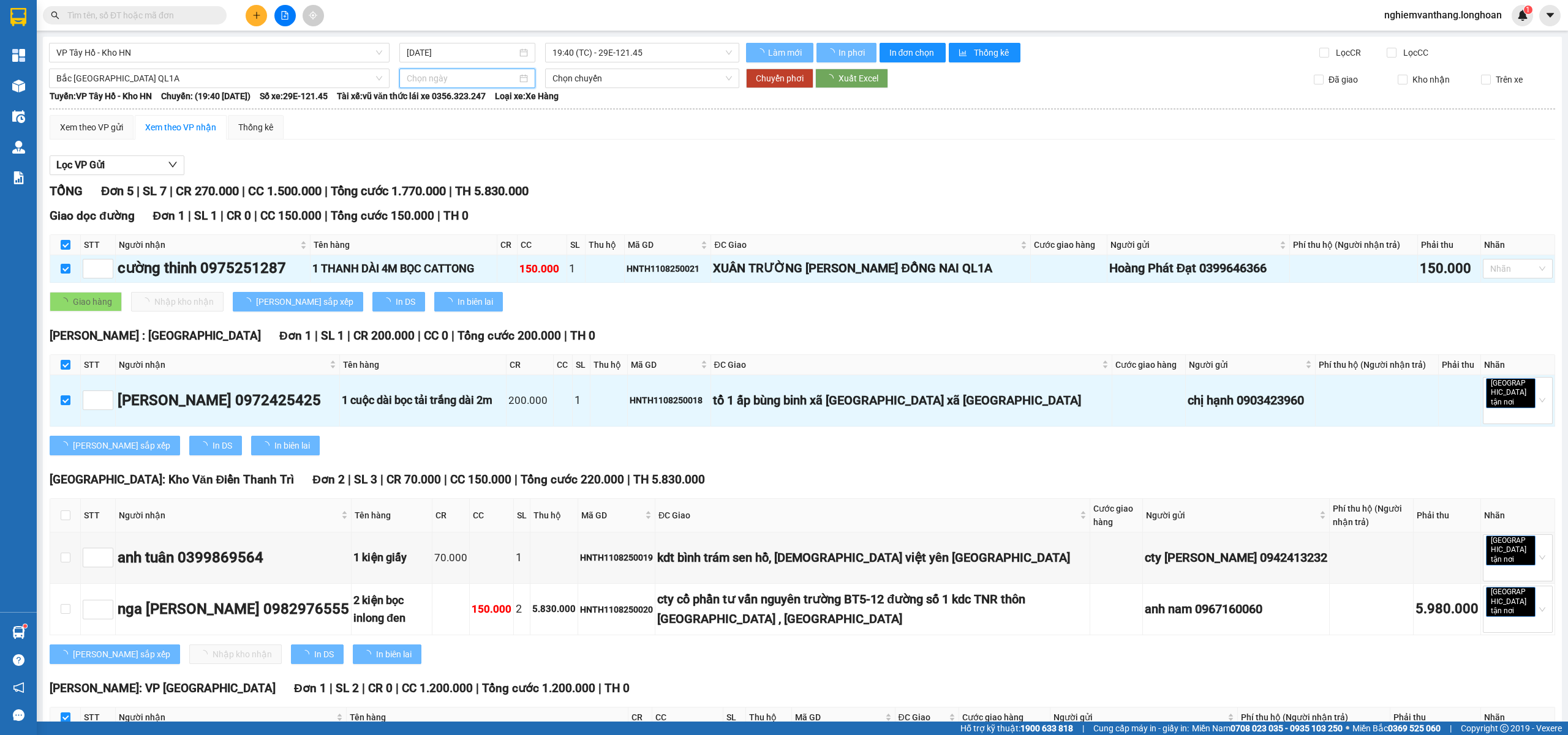
type input "[DATE]"
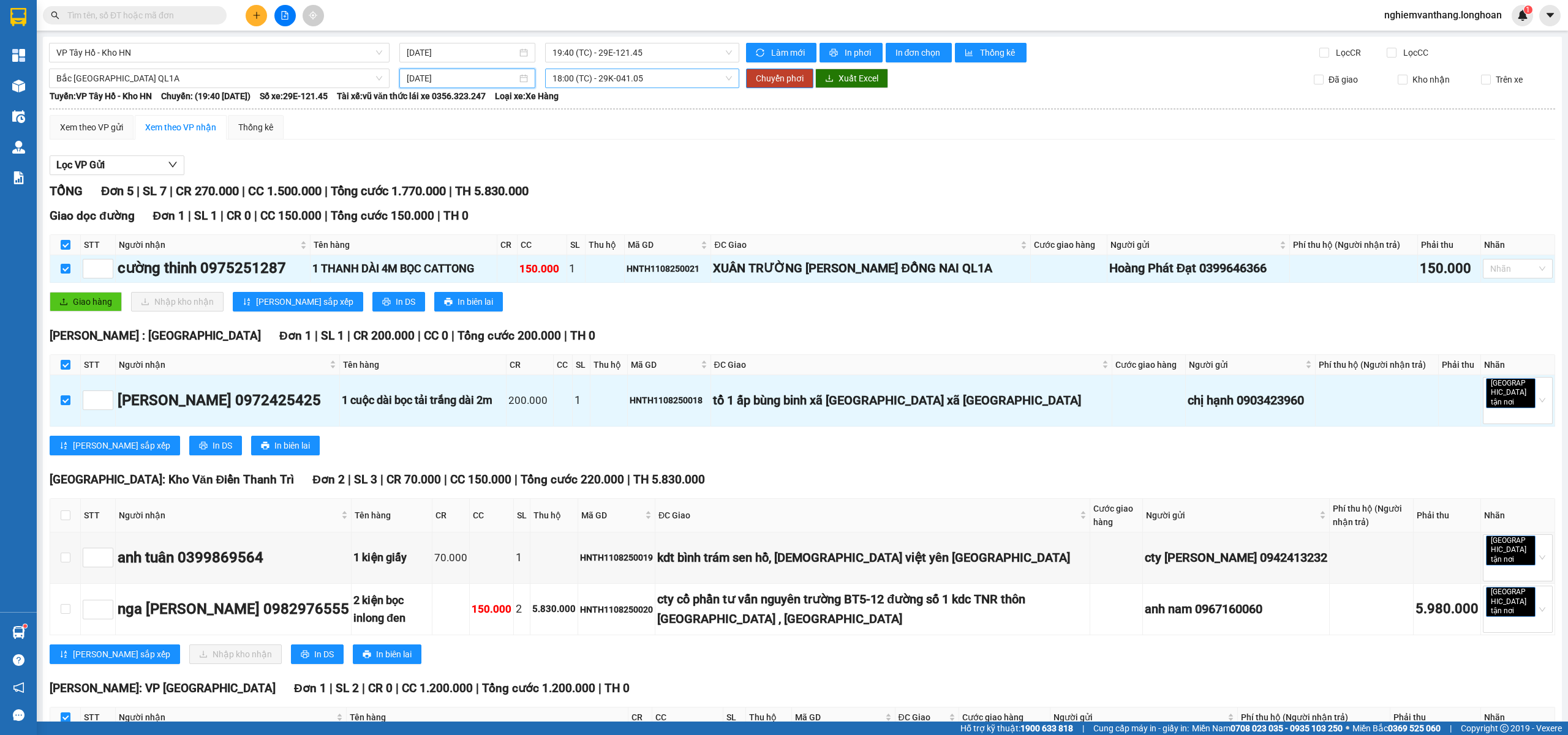
click at [618, 69] on span "18:00 (TC) - 29K-041.05" at bounding box center [642, 78] width 180 height 18
drag, startPoint x: 612, startPoint y: 146, endPoint x: 640, endPoint y: 141, distance: 28.4
click at [613, 146] on div "23:00 (TC) - 29E-368.35" at bounding box center [596, 143] width 96 height 13
click at [779, 82] on span "Chuyển phơi" at bounding box center [779, 78] width 48 height 13
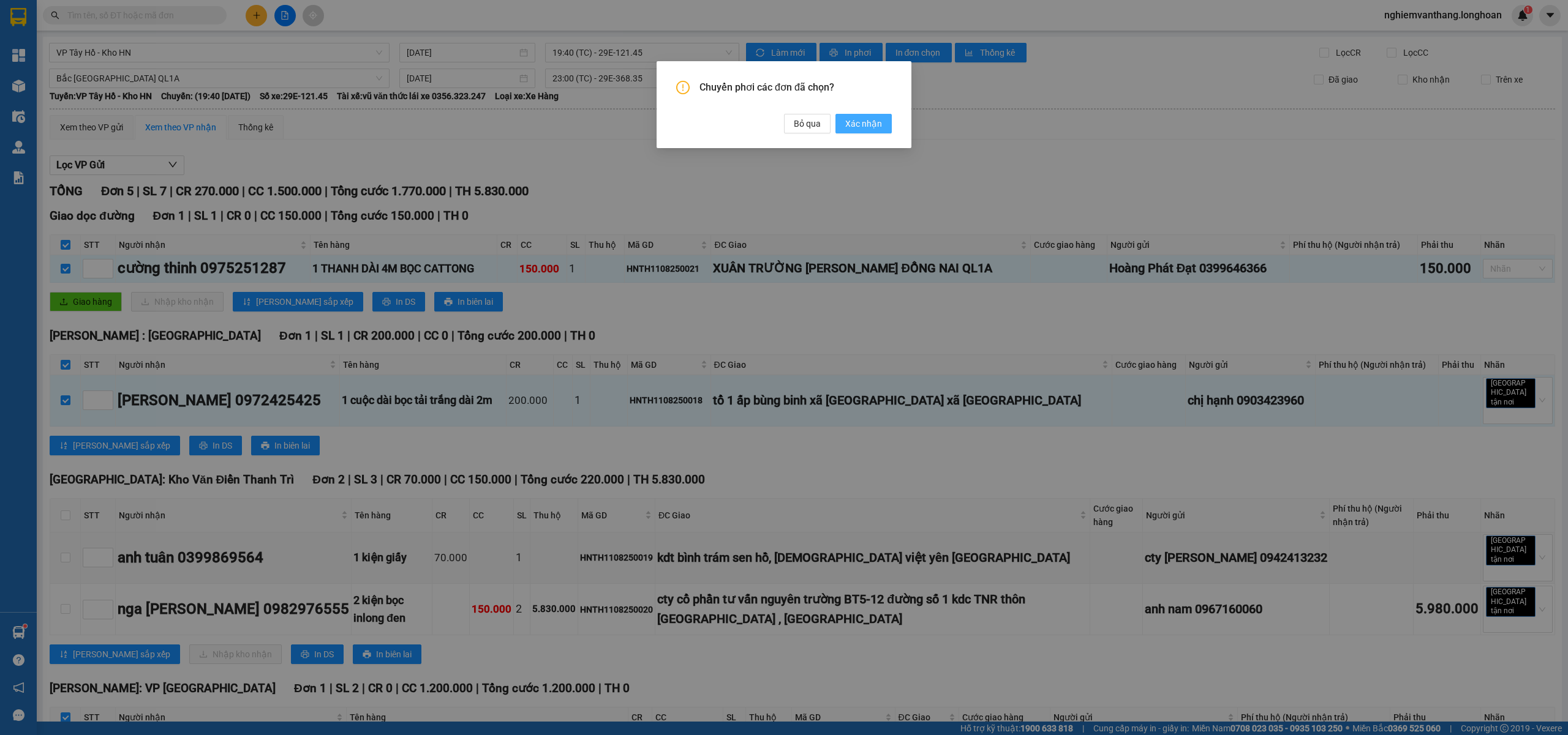
click at [867, 128] on span "Xác nhận" at bounding box center [864, 123] width 37 height 13
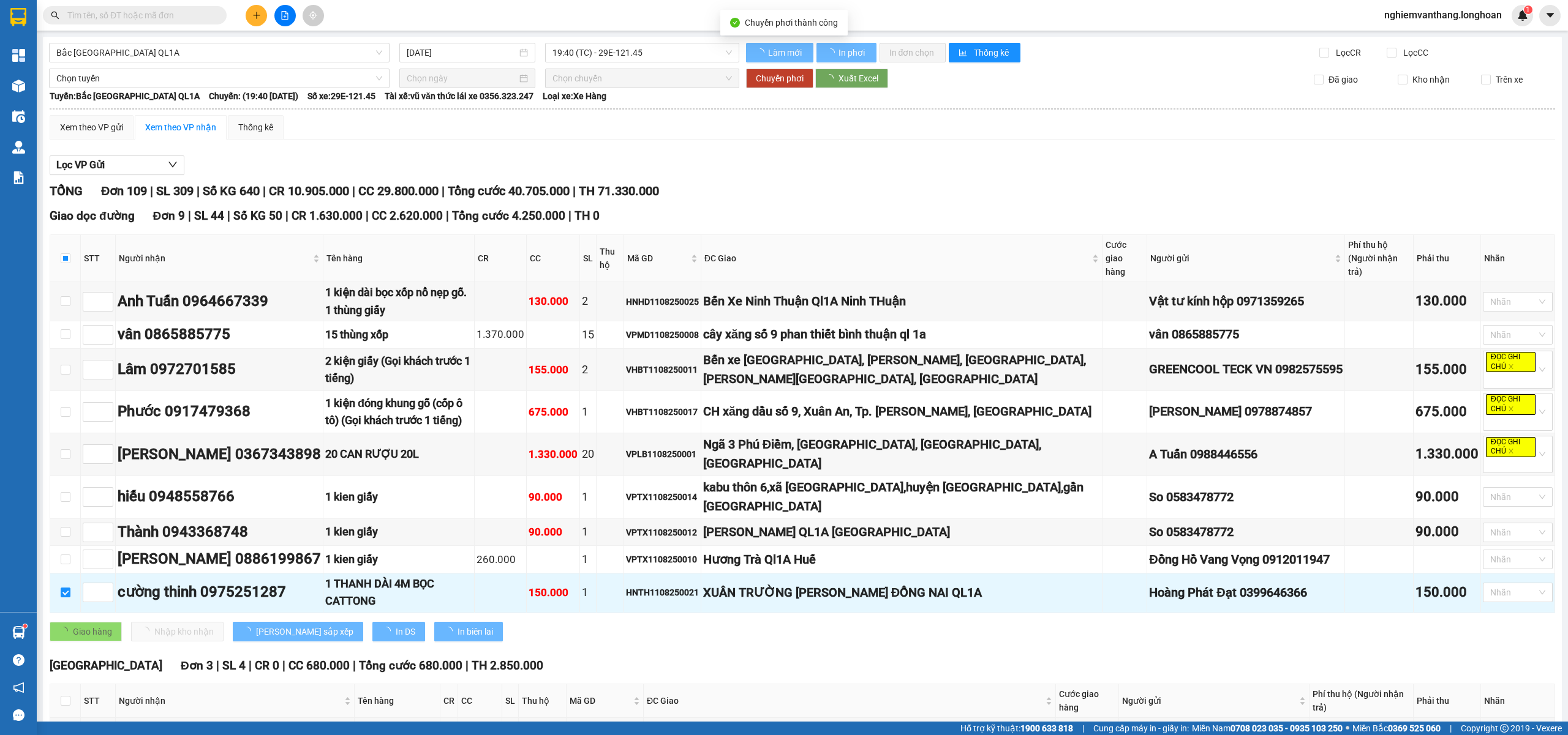
checkbox input "false"
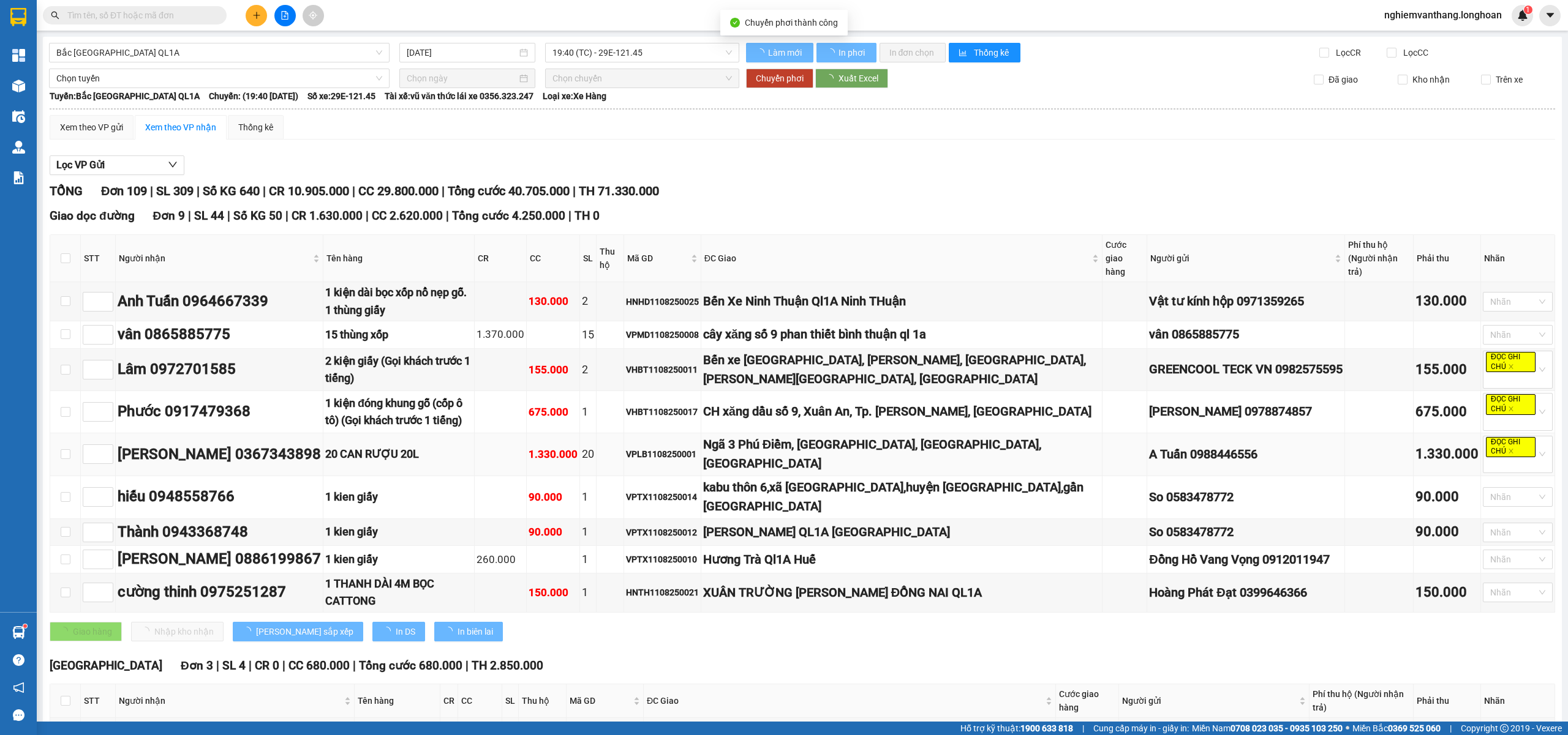
checkbox input "false"
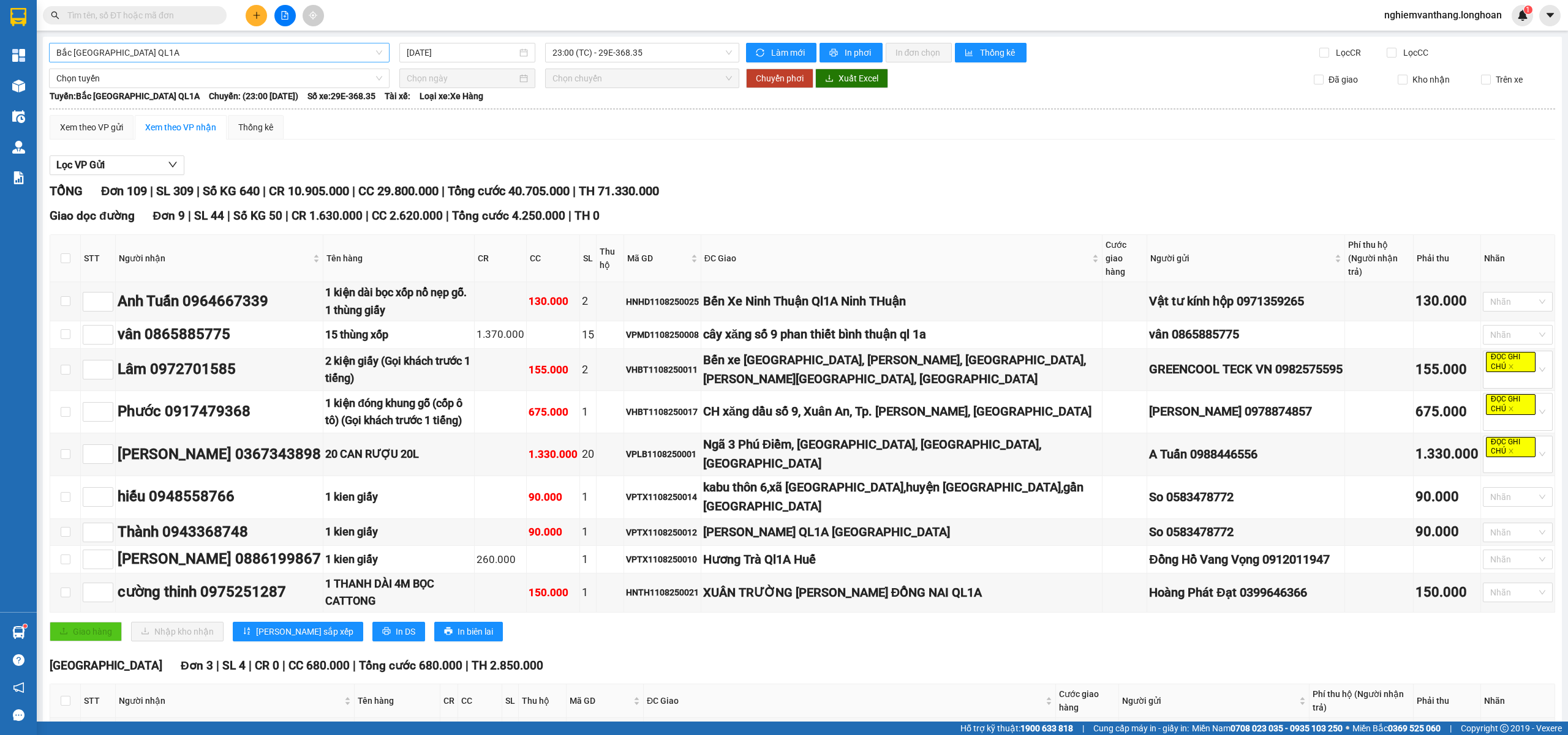
click at [115, 46] on span "Bắc [GEOGRAPHIC_DATA] QL1A" at bounding box center [219, 52] width 326 height 18
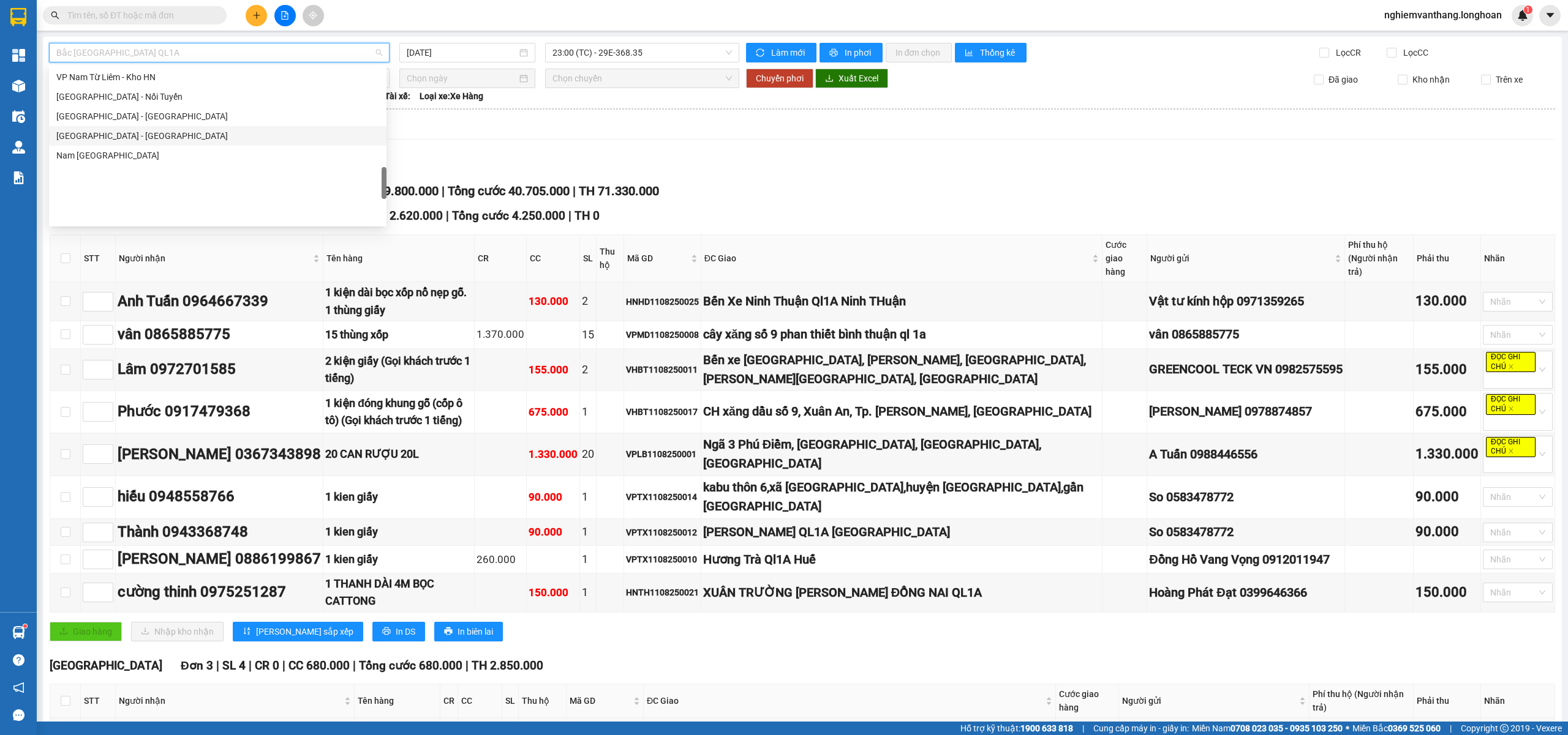
scroll to position [643, 0]
click at [141, 119] on div "VP Tây Hồ - Kho HN" at bounding box center [218, 120] width 323 height 13
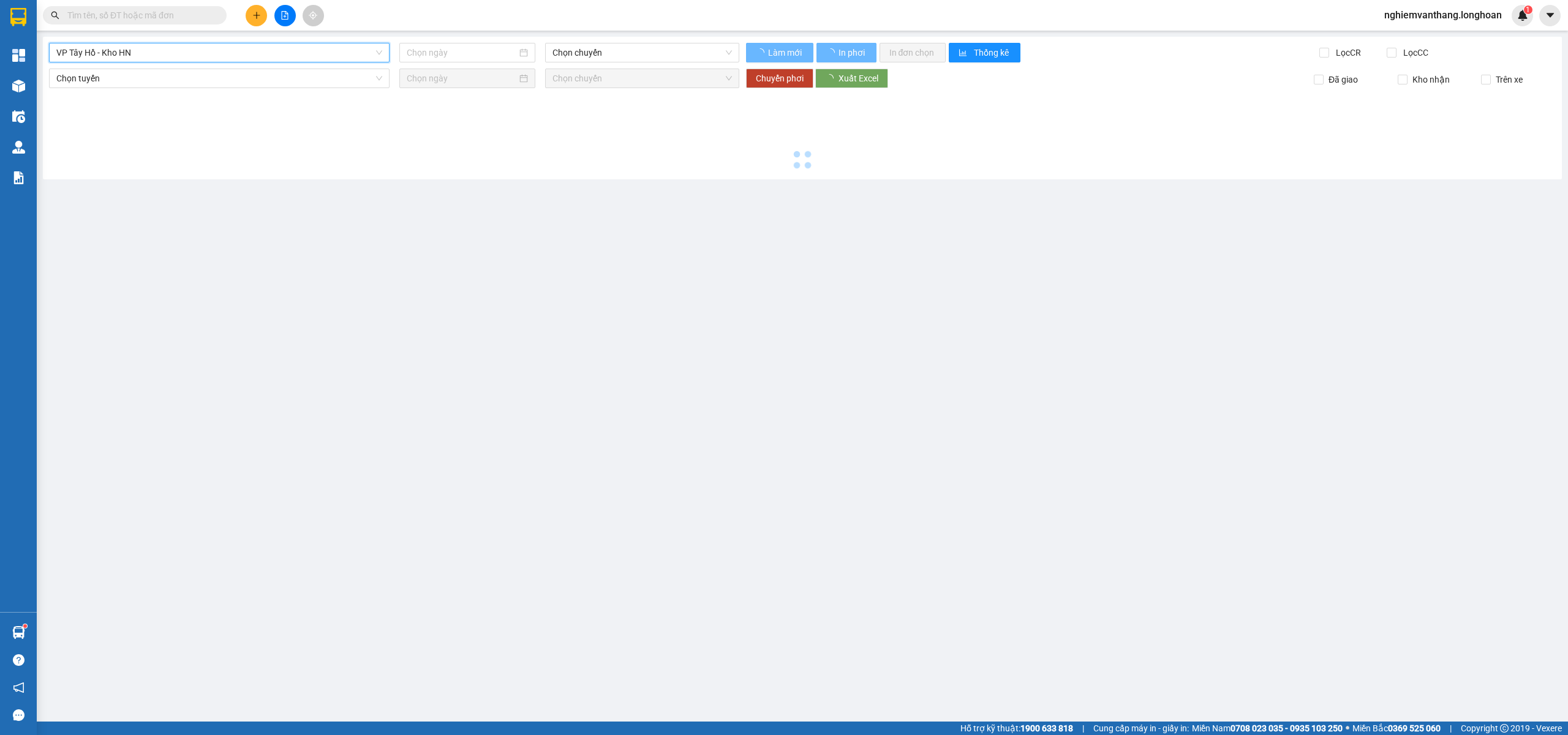
type input "11/08/2025"
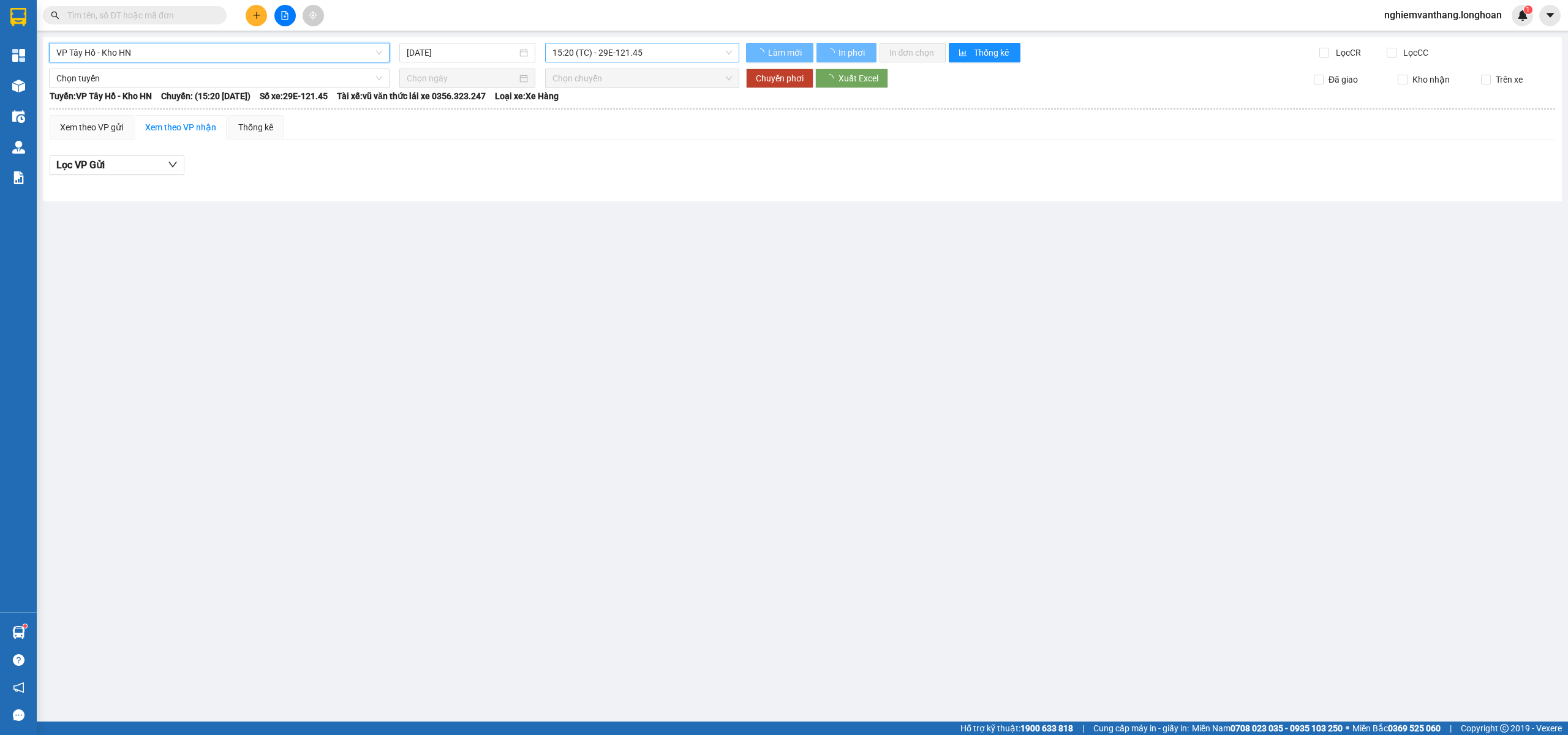
click at [636, 61] on span "15:20 (TC) - 29E-121.45" at bounding box center [642, 52] width 180 height 18
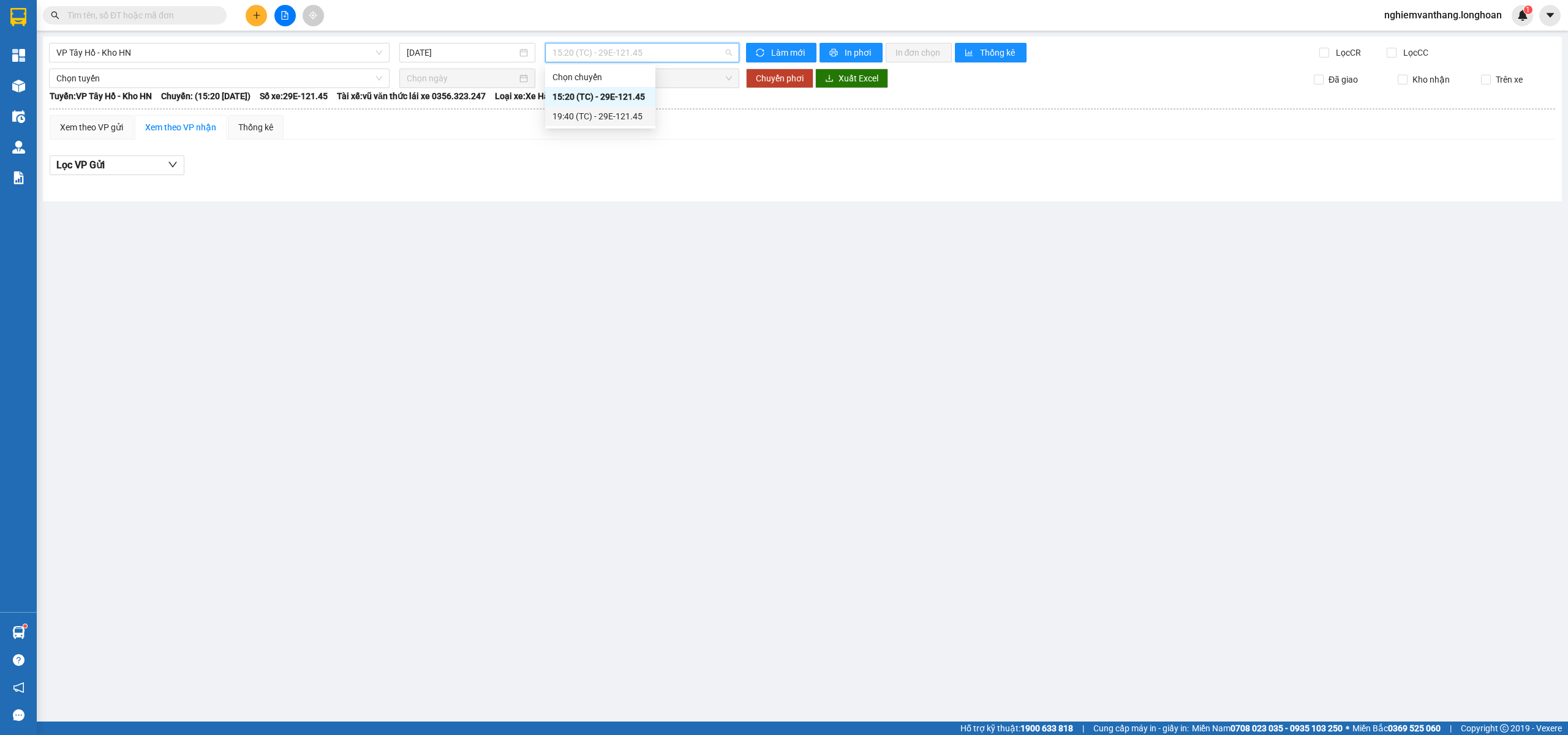
click at [603, 126] on body "Kết quả tìm kiếm ( 0 ) Bộ lọc No Data nghiemvanthang.longhoan 1 Tổng Quan Kho h…" at bounding box center [784, 368] width 1568 height 735
click at [591, 46] on span "15:20 (TC) - 29E-121.45" at bounding box center [642, 52] width 180 height 18
click at [584, 107] on div "19:40 (TC) - 29E-121.45" at bounding box center [600, 116] width 110 height 20
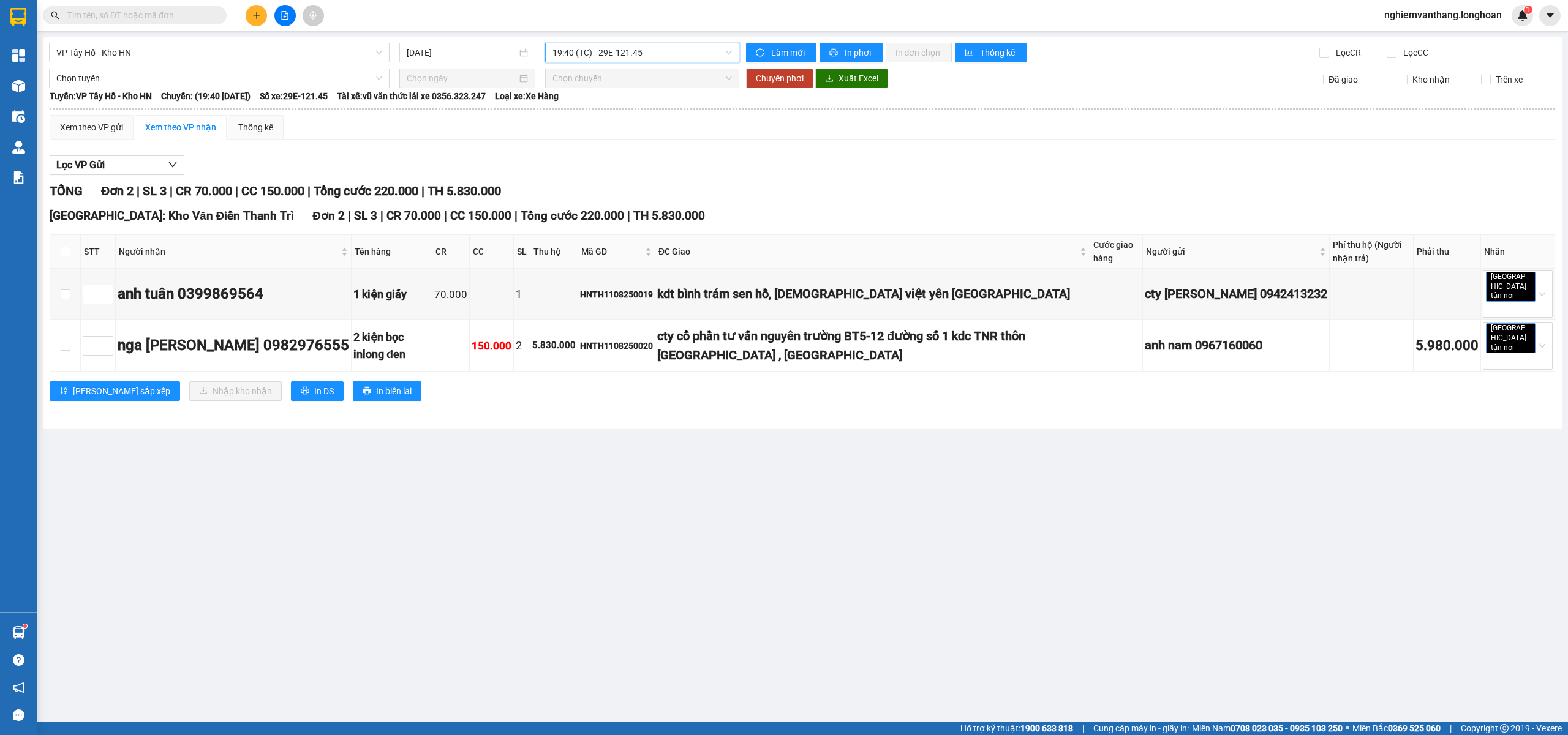
drag, startPoint x: 60, startPoint y: 252, endPoint x: 74, endPoint y: 233, distance: 23.6
click at [60, 252] on th at bounding box center [65, 252] width 31 height 34
click at [66, 253] on input "checkbox" at bounding box center [65, 251] width 10 height 10
checkbox input "true"
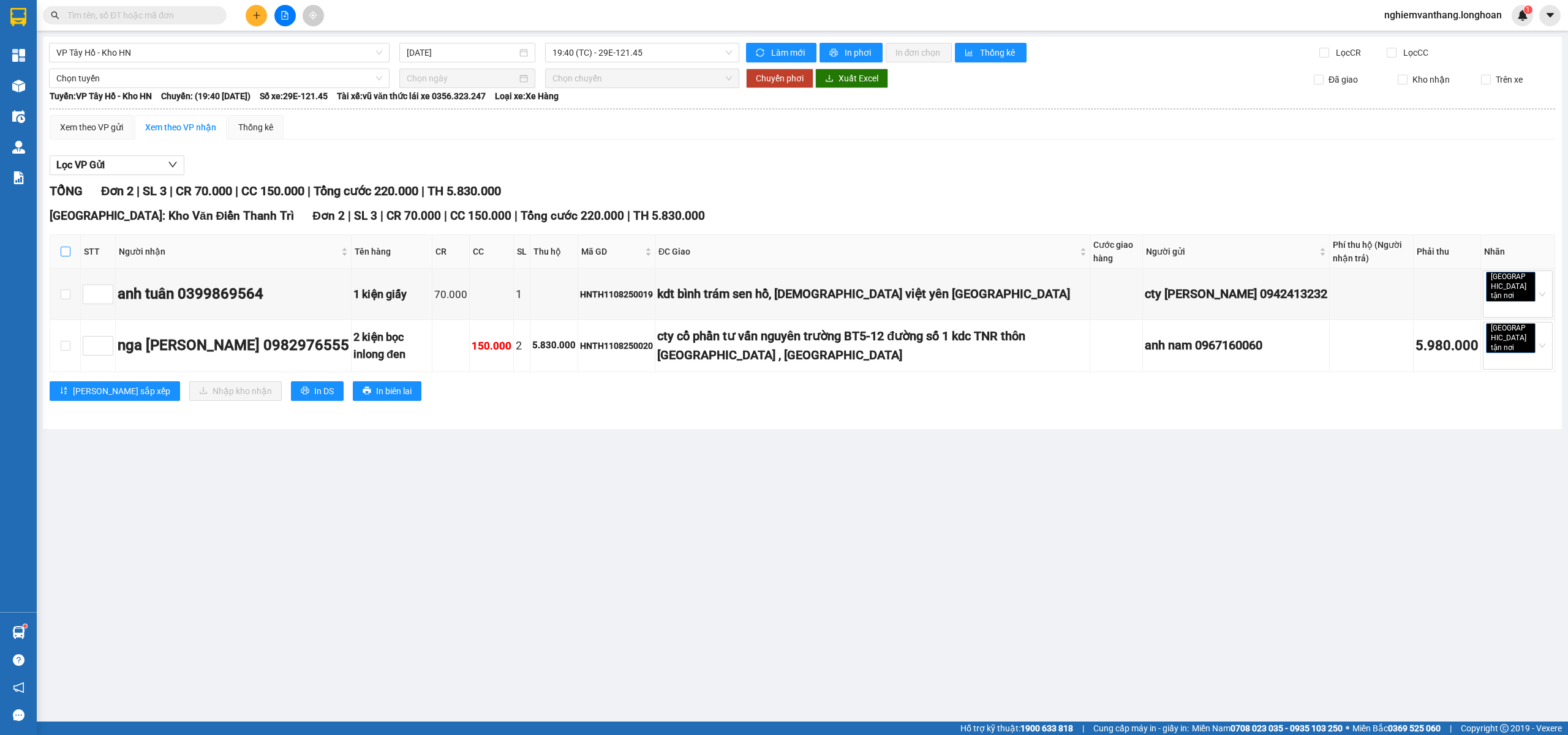
checkbox input "true"
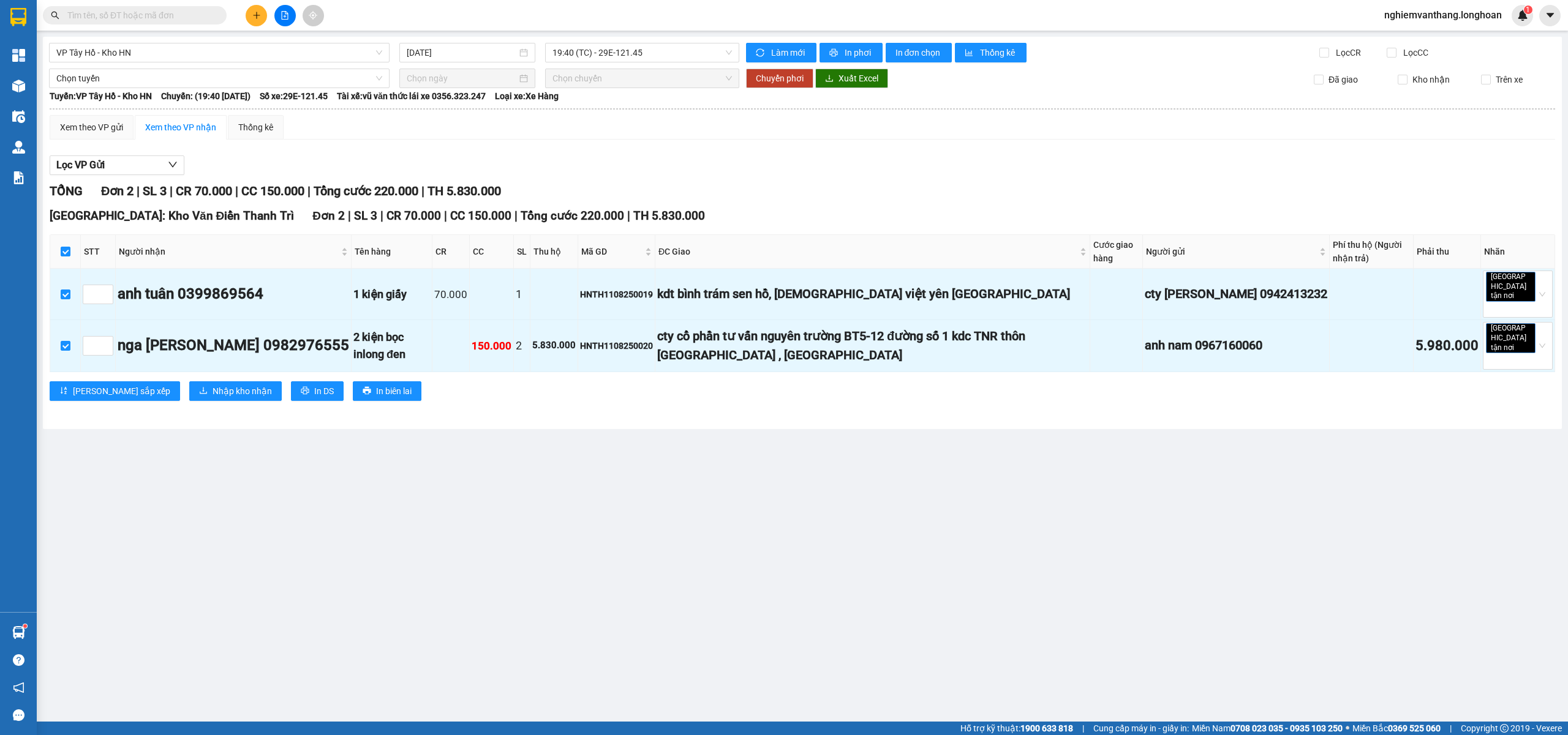
click at [115, 64] on div "VP Tây Hồ - Kho HN 11/08/2025 19:40 (TC) - 29E-121.45 Làm mới In phơi In đơn ch…" at bounding box center [802, 233] width 1519 height 392
click at [108, 74] on span "Chọn tuyến" at bounding box center [219, 78] width 326 height 18
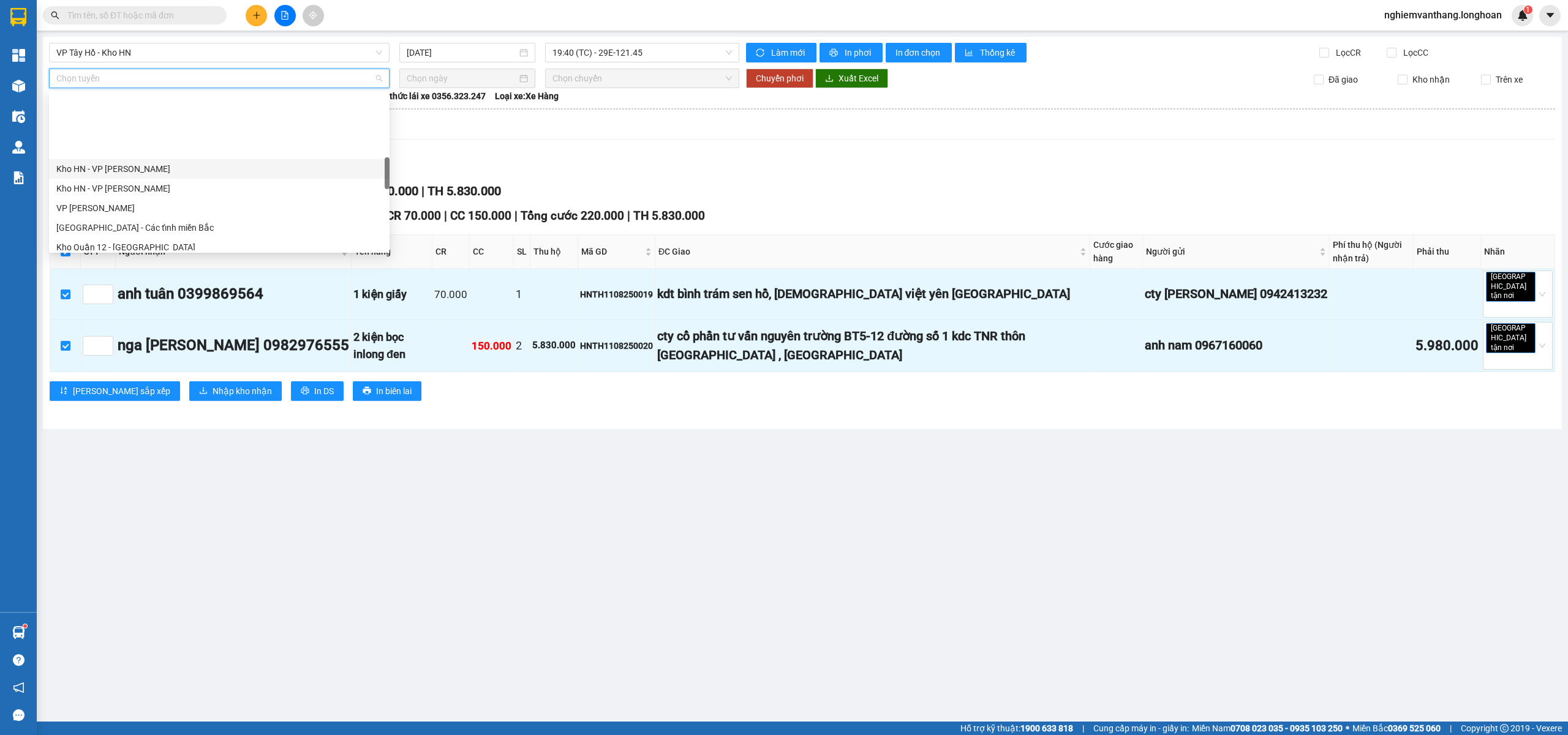
scroll to position [408, 0]
click at [160, 145] on div "[GEOGRAPHIC_DATA] - Các tỉnh miền Bắc" at bounding box center [219, 146] width 326 height 13
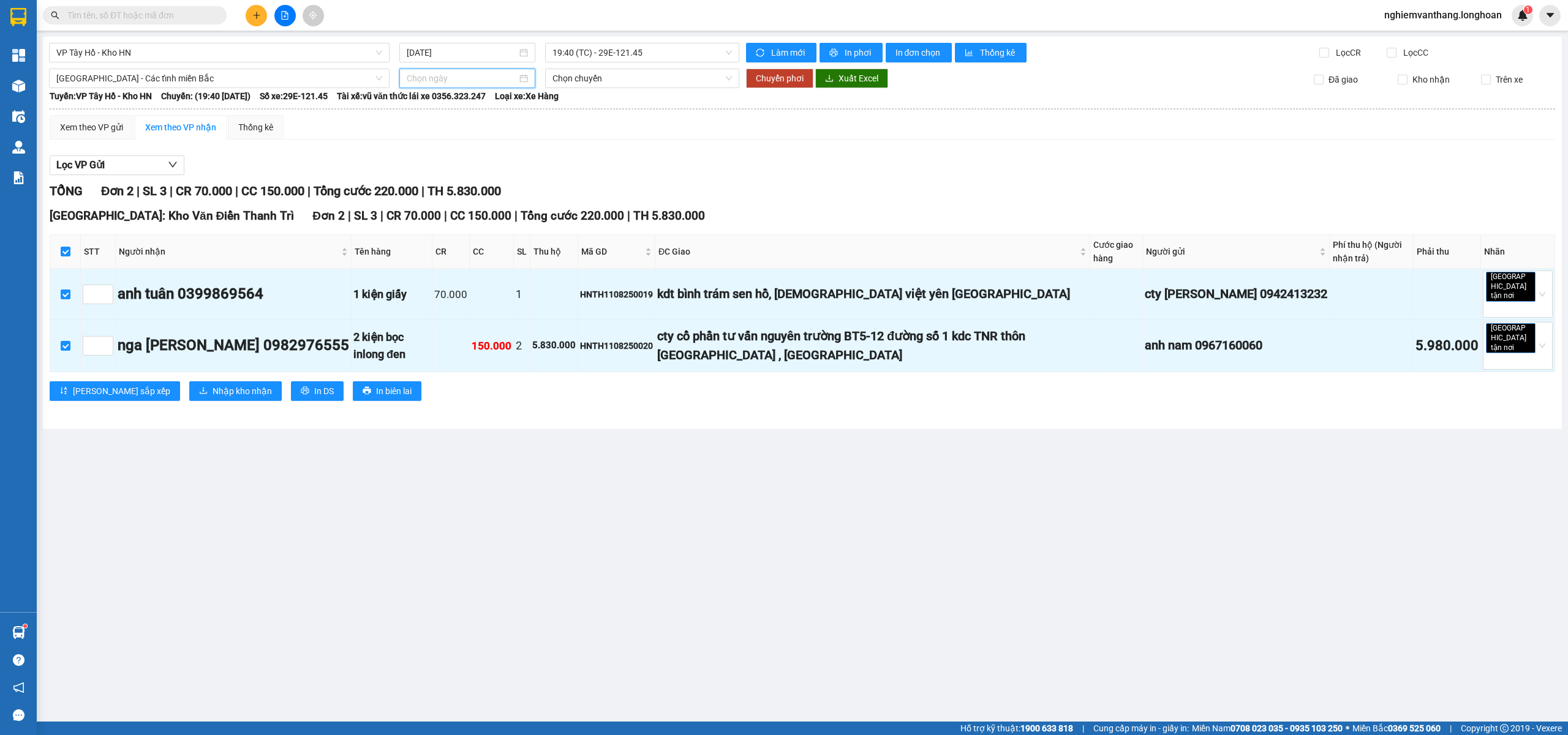
click at [454, 74] on input at bounding box center [462, 78] width 110 height 13
type input "12/08/2025"
drag, startPoint x: 465, startPoint y: 184, endPoint x: 473, endPoint y: 194, distance: 12.8
click at [465, 184] on div "12" at bounding box center [462, 187] width 15 height 15
type input "12/08/2025"
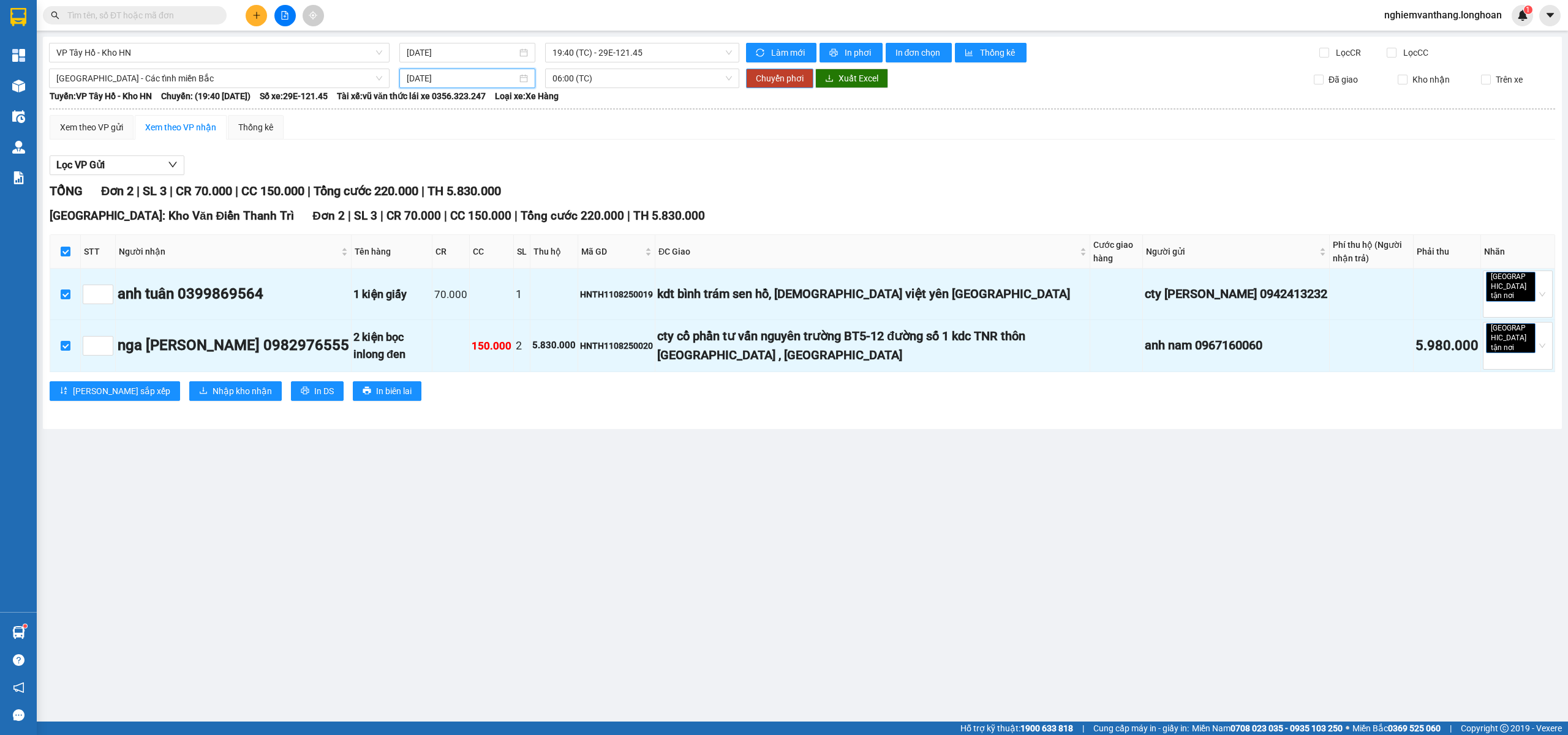
click at [790, 79] on span "Chuyển phơi" at bounding box center [779, 78] width 48 height 13
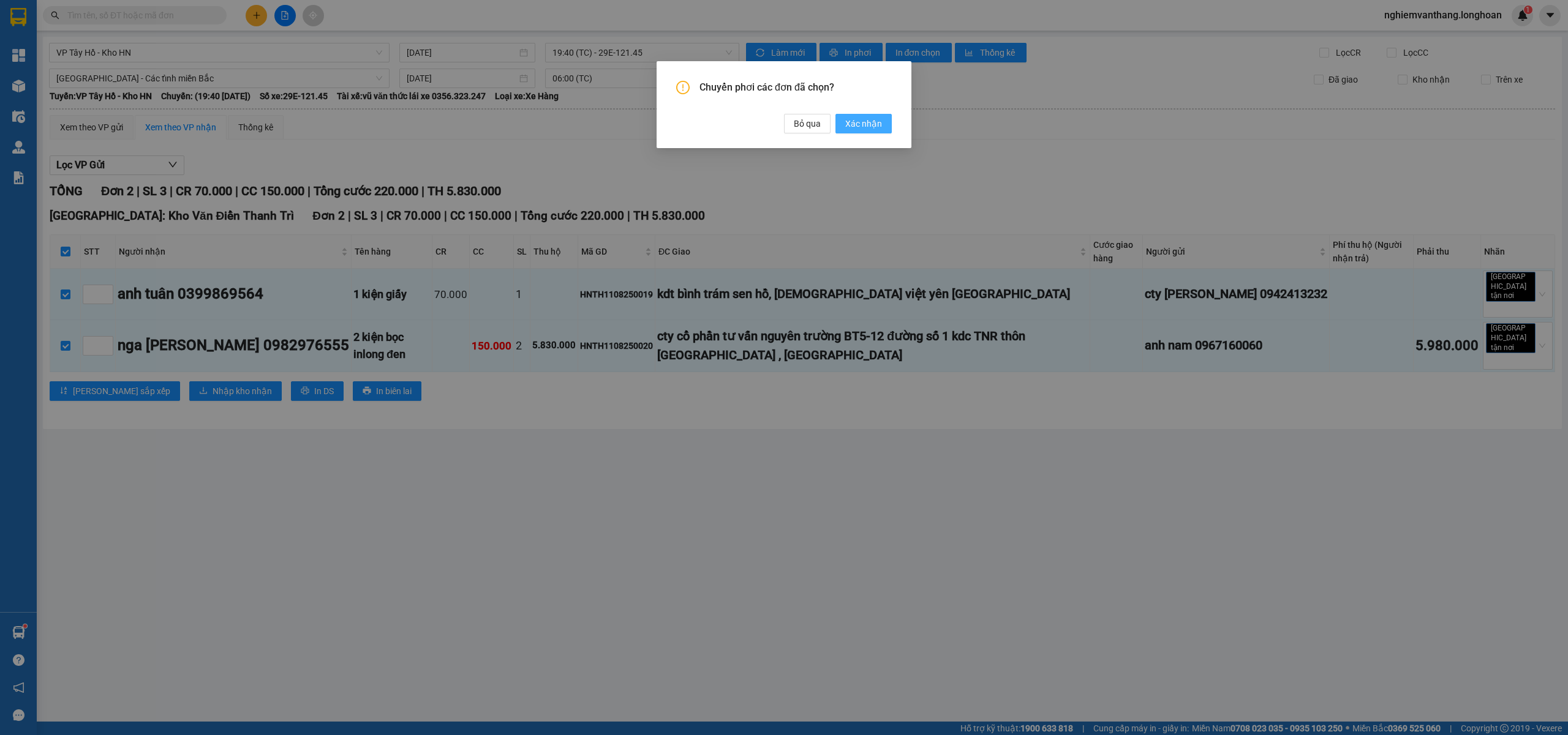
click at [870, 125] on span "Xác nhận" at bounding box center [864, 123] width 37 height 13
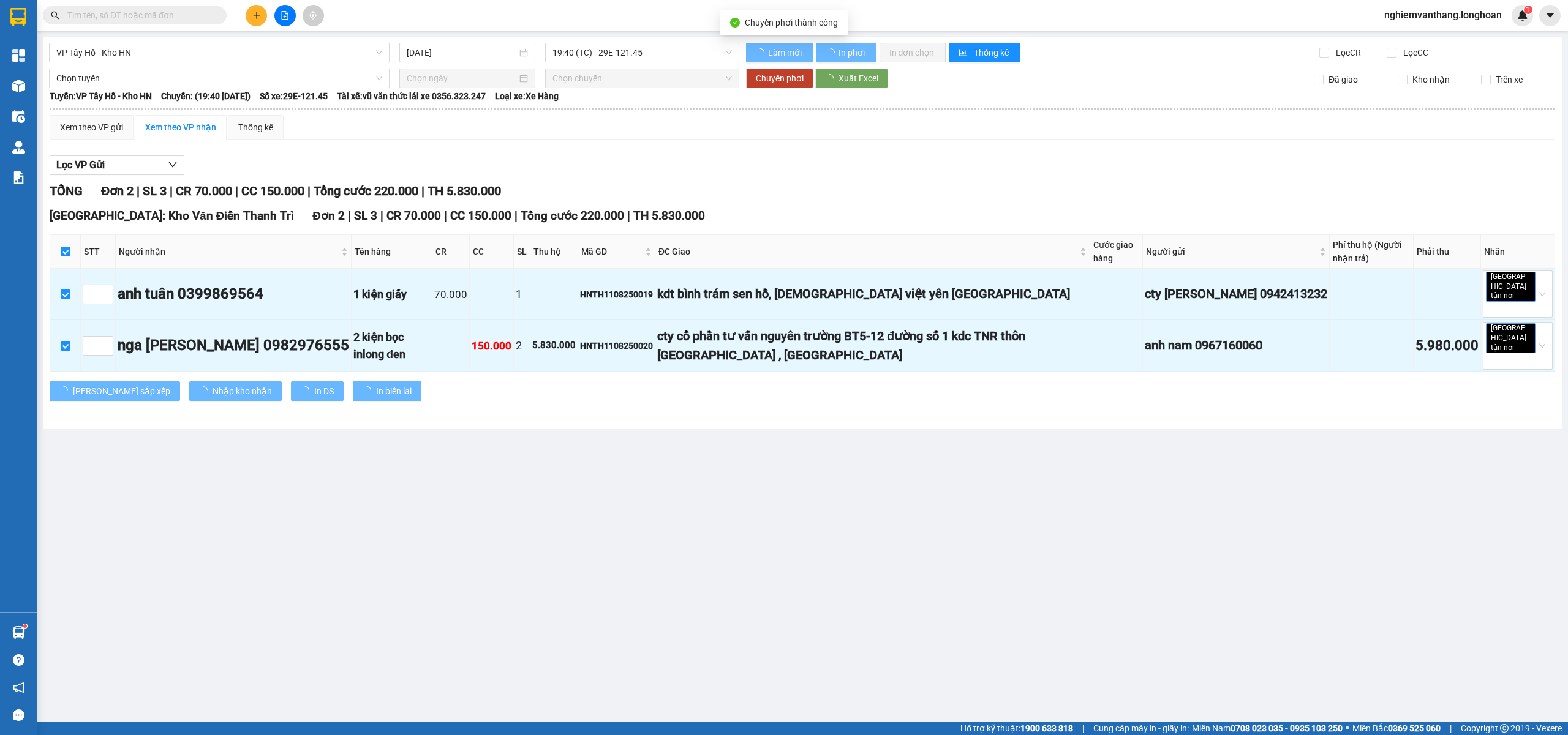
checkbox input "false"
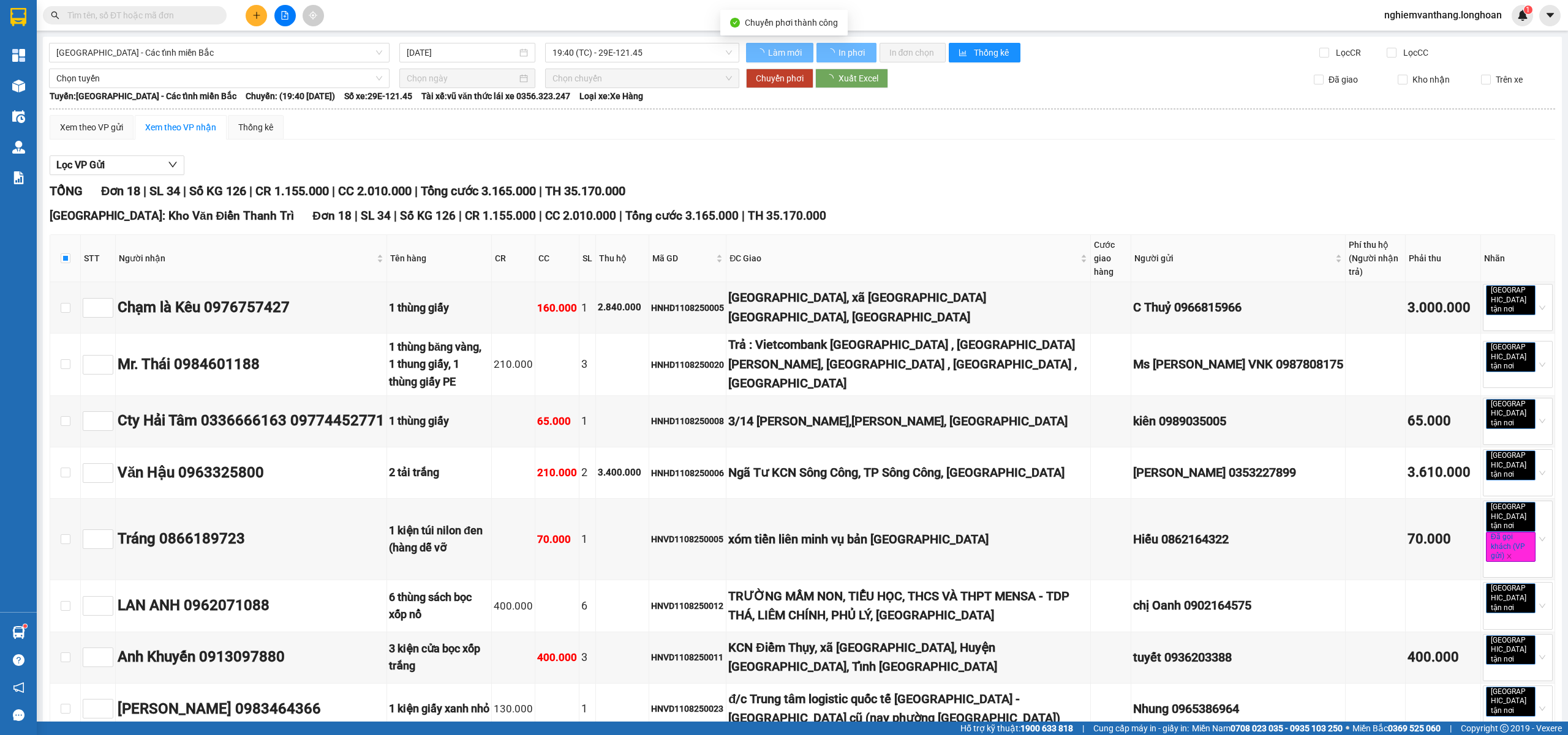
checkbox input "false"
type input "12/08/2025"
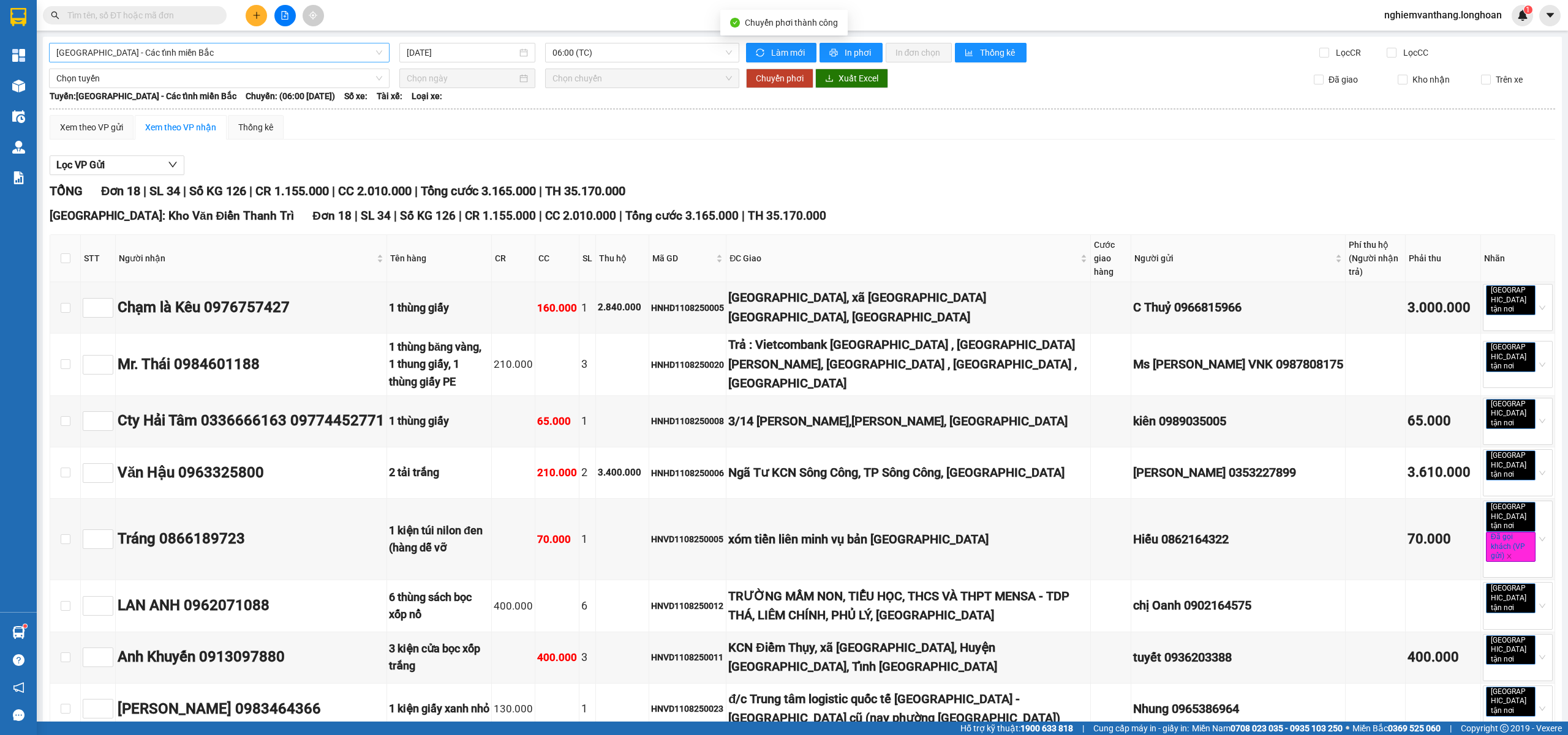
click at [147, 61] on span "[GEOGRAPHIC_DATA] - Các tỉnh miền Bắc" at bounding box center [219, 52] width 326 height 18
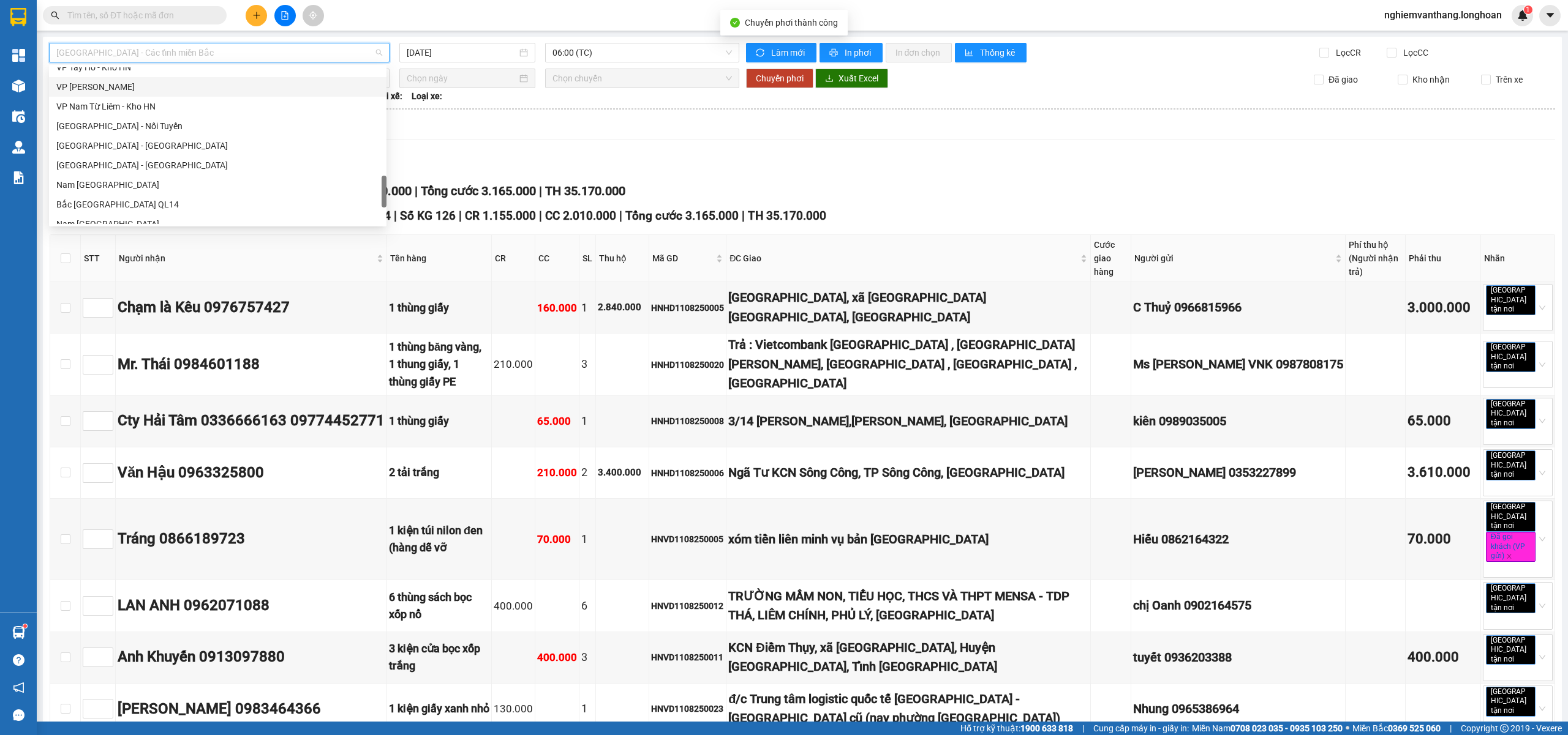
scroll to position [614, 0]
click at [135, 165] on div "VP Hoàng Mai - Kho HN" at bounding box center [218, 169] width 323 height 13
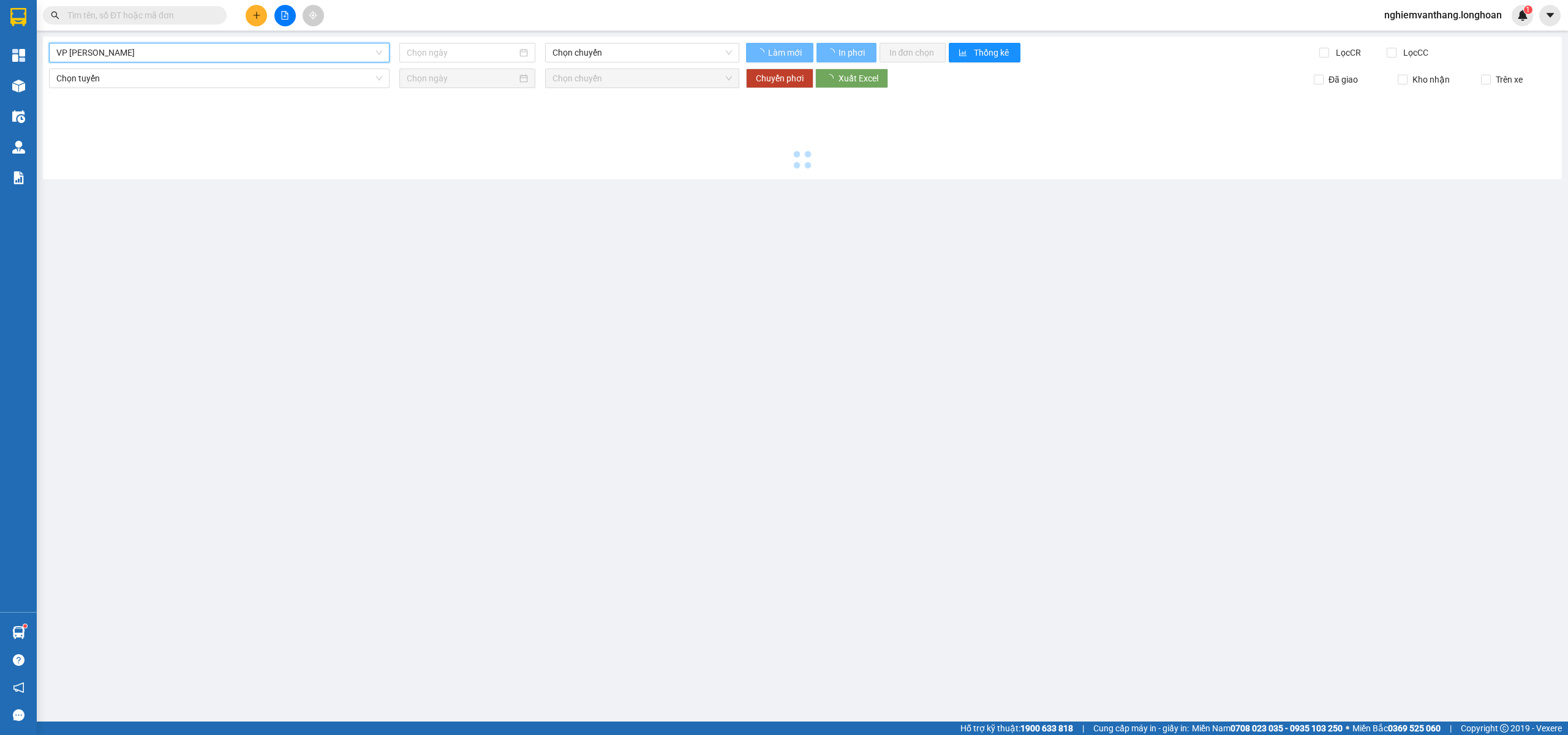
type input "11/08/2025"
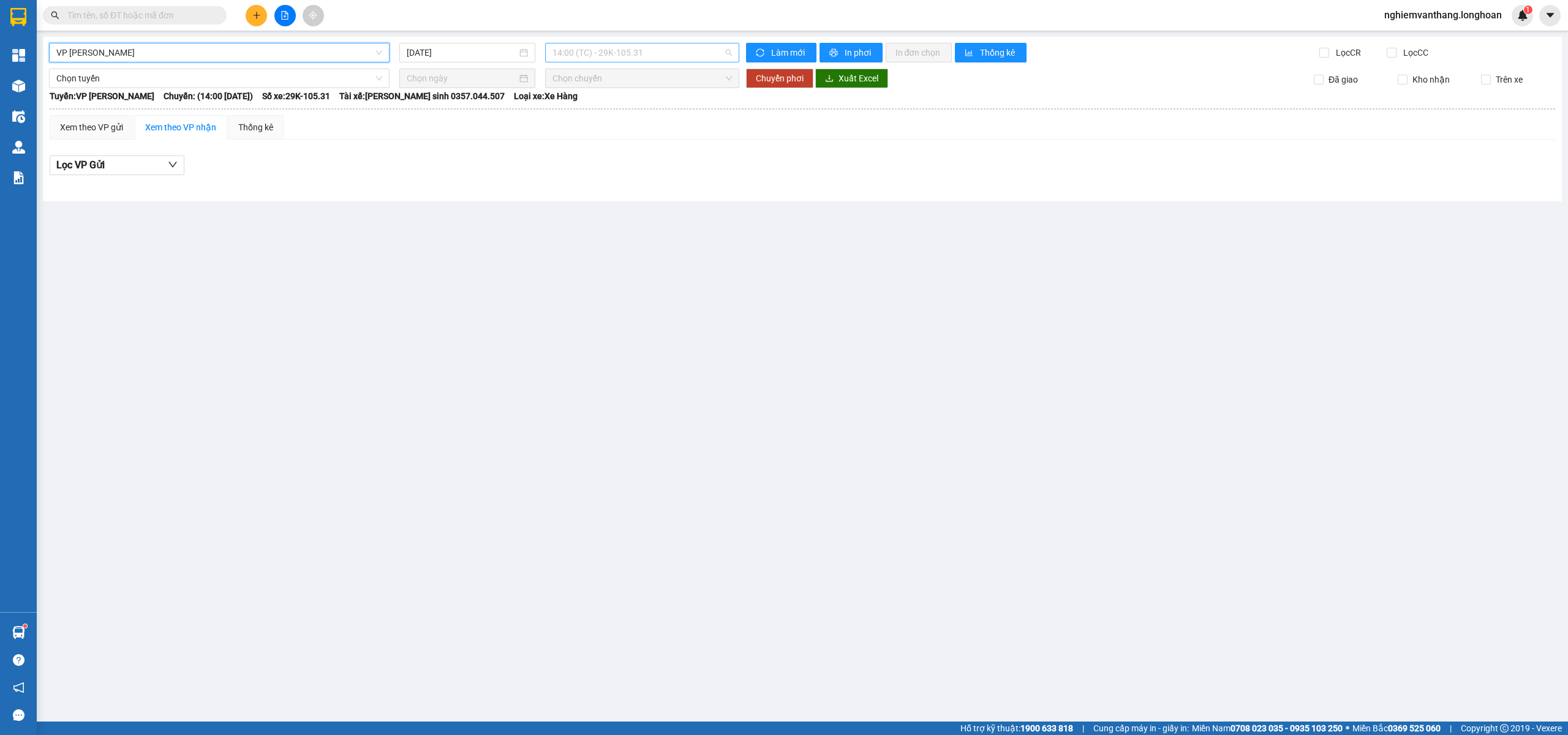
click at [626, 46] on span "14:00 (TC) - 29K-105.31" at bounding box center [642, 52] width 180 height 18
click at [596, 126] on div "21:00 (TC) - 29E-366.14" at bounding box center [600, 116] width 110 height 20
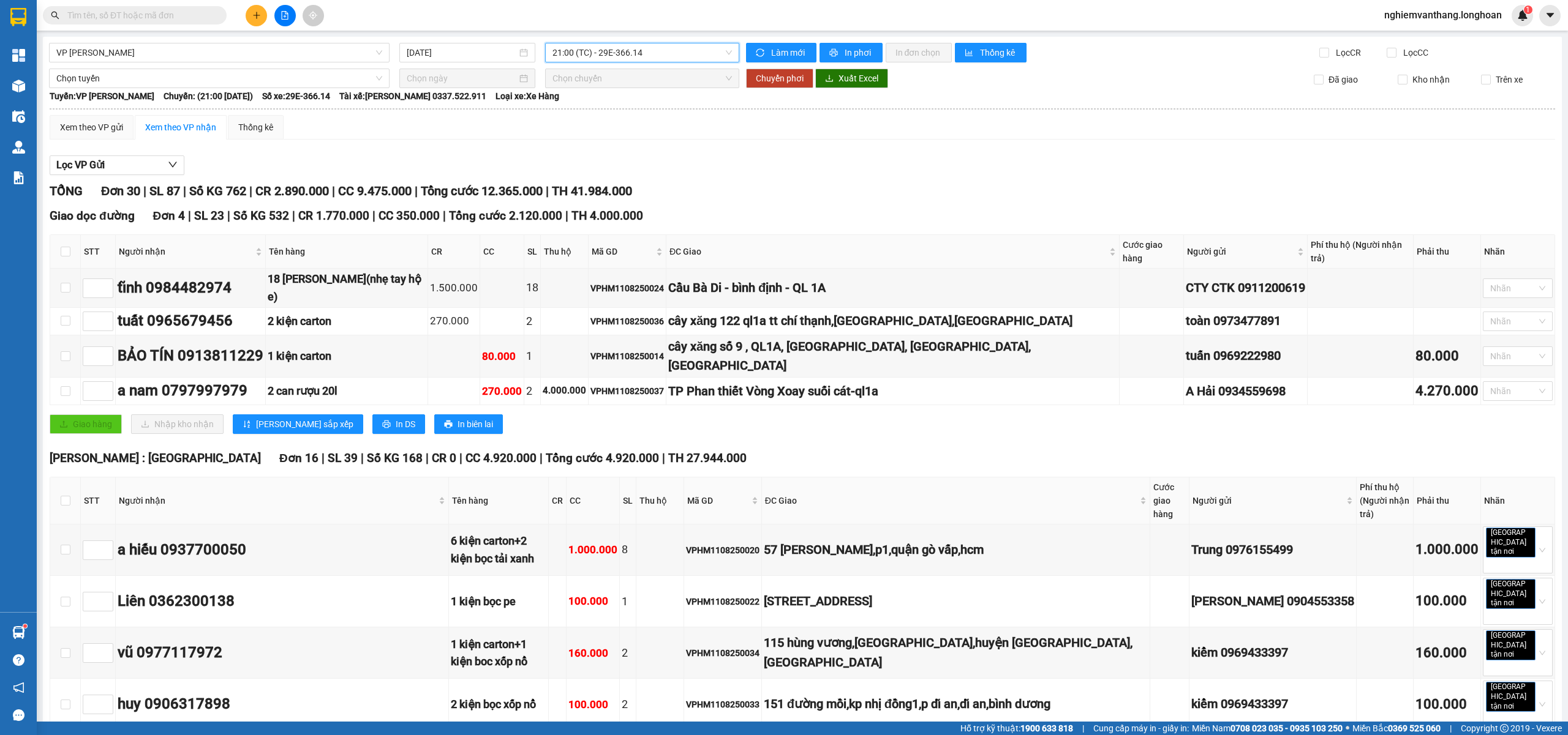
click at [60, 243] on th at bounding box center [65, 252] width 31 height 34
click at [62, 248] on input "checkbox" at bounding box center [65, 251] width 10 height 10
checkbox input "true"
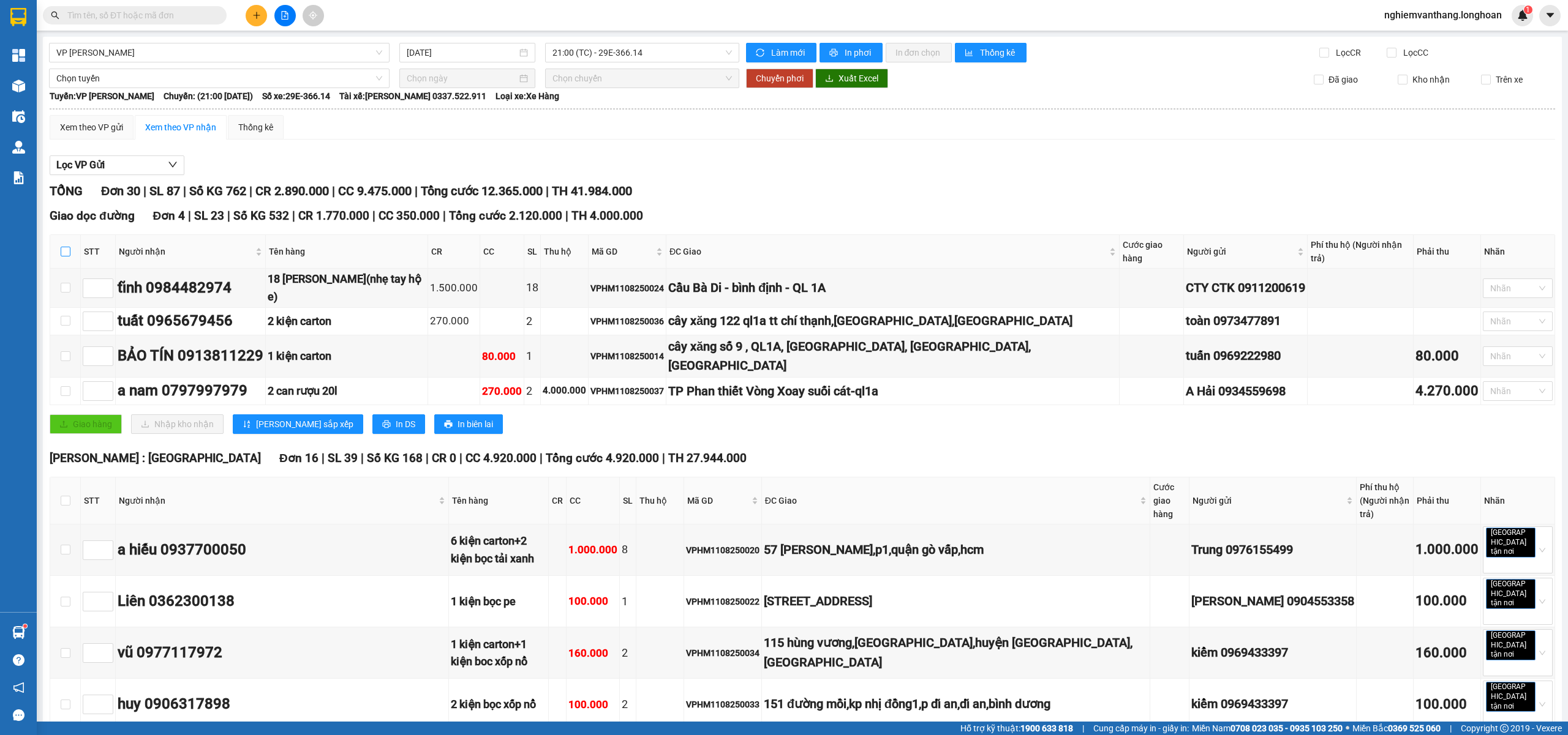
checkbox input "true"
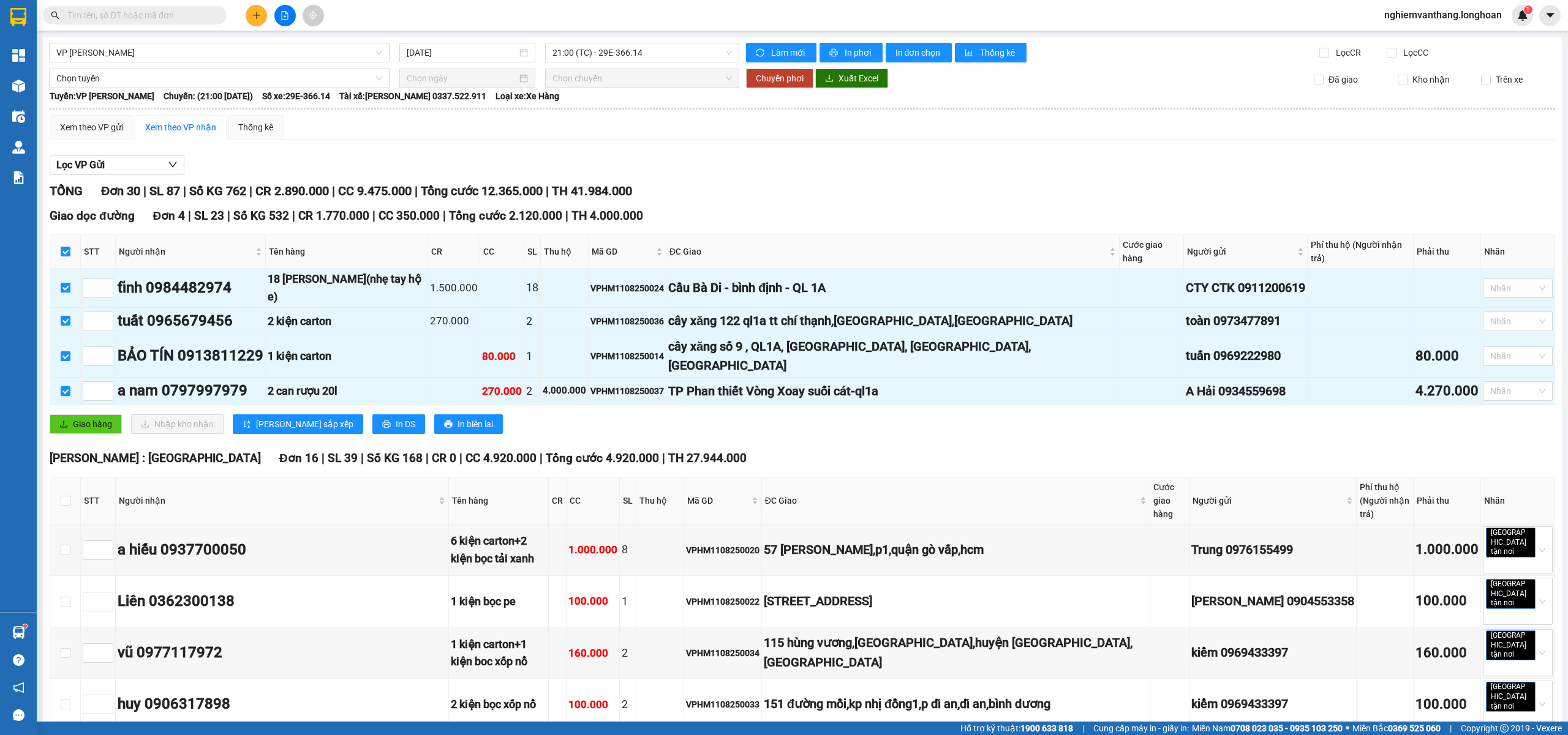
click at [61, 478] on th at bounding box center [65, 501] width 31 height 47
drag, startPoint x: 62, startPoint y: 459, endPoint x: 119, endPoint y: 401, distance: 81.3
click at [62, 496] on input "checkbox" at bounding box center [65, 501] width 10 height 10
checkbox input "true"
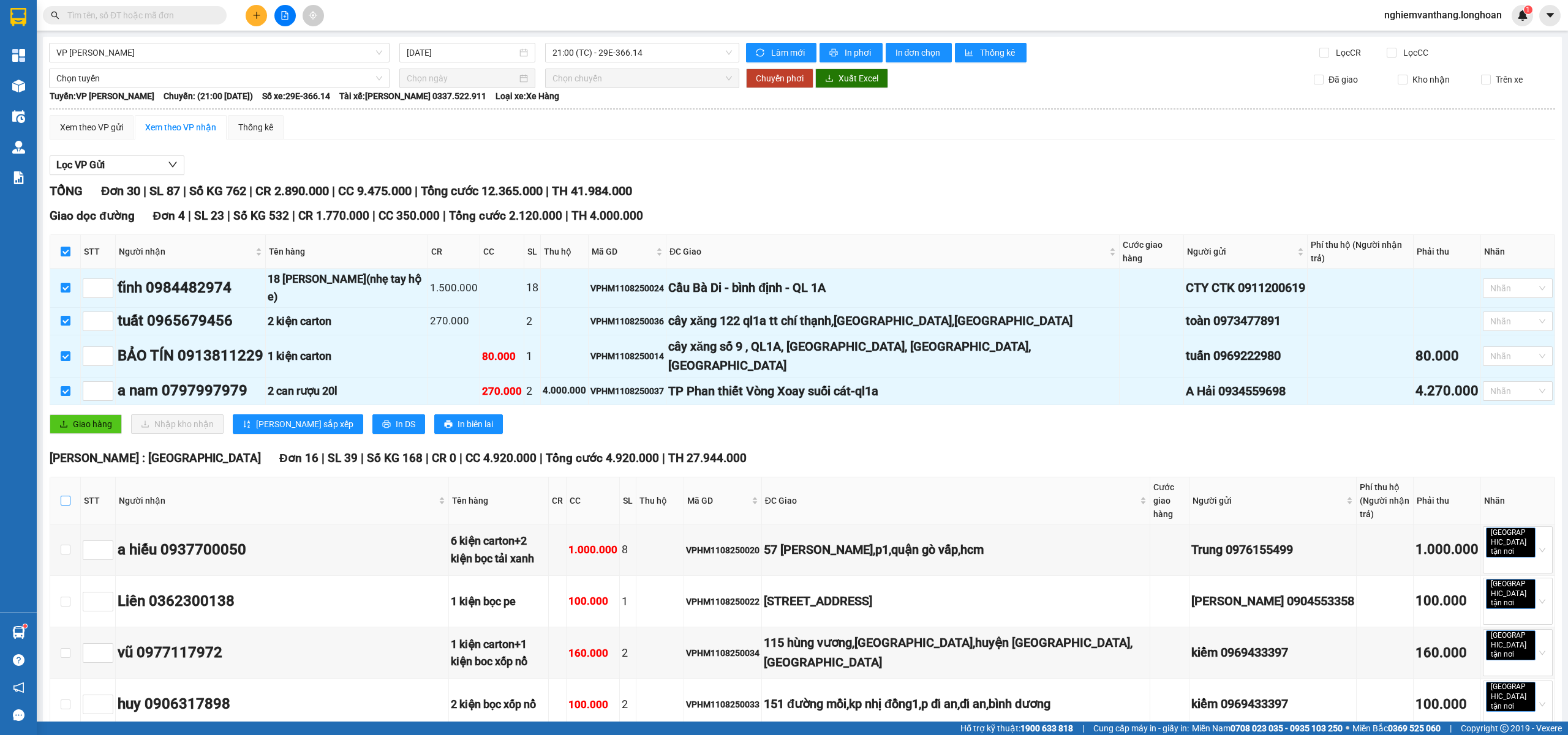
checkbox input "true"
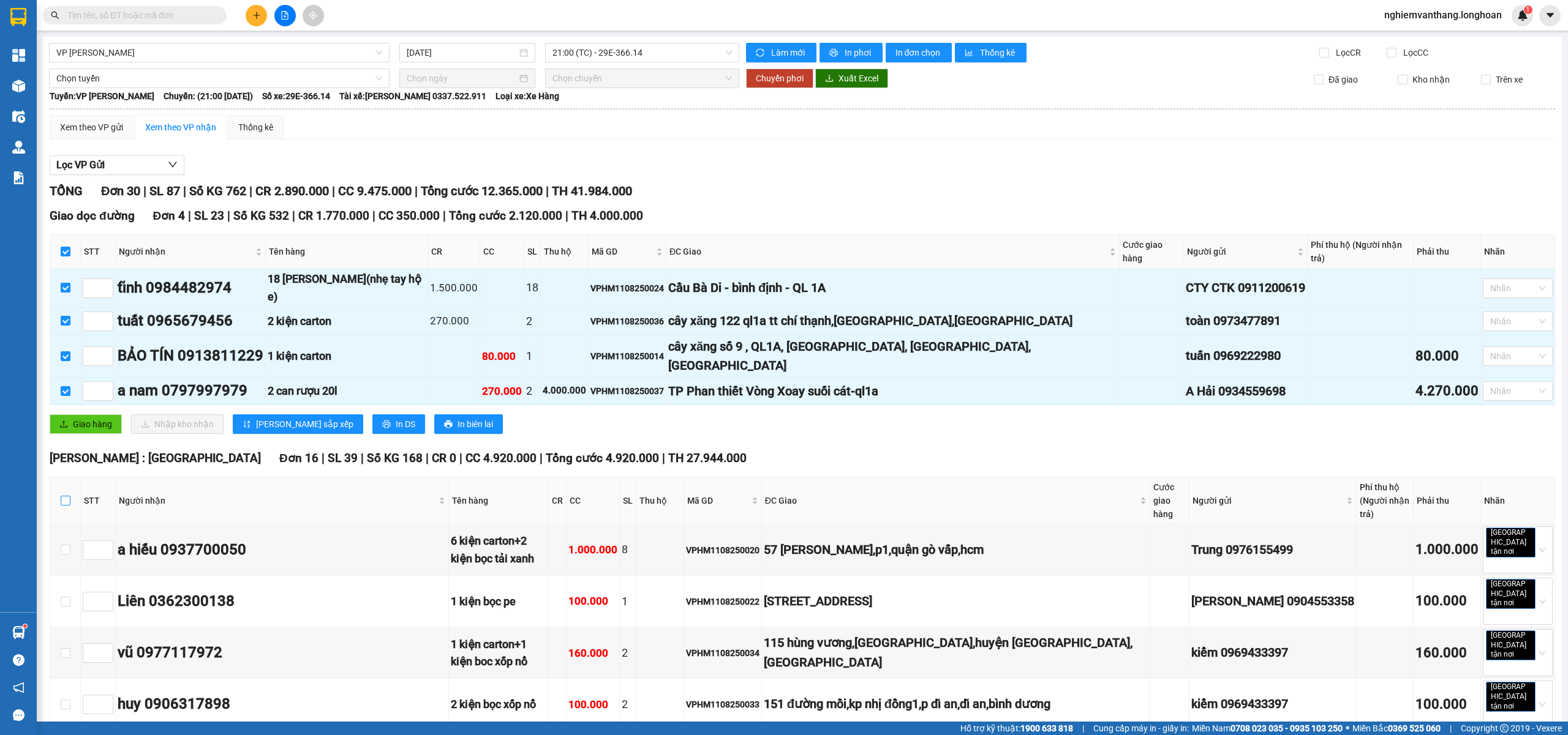
checkbox input "true"
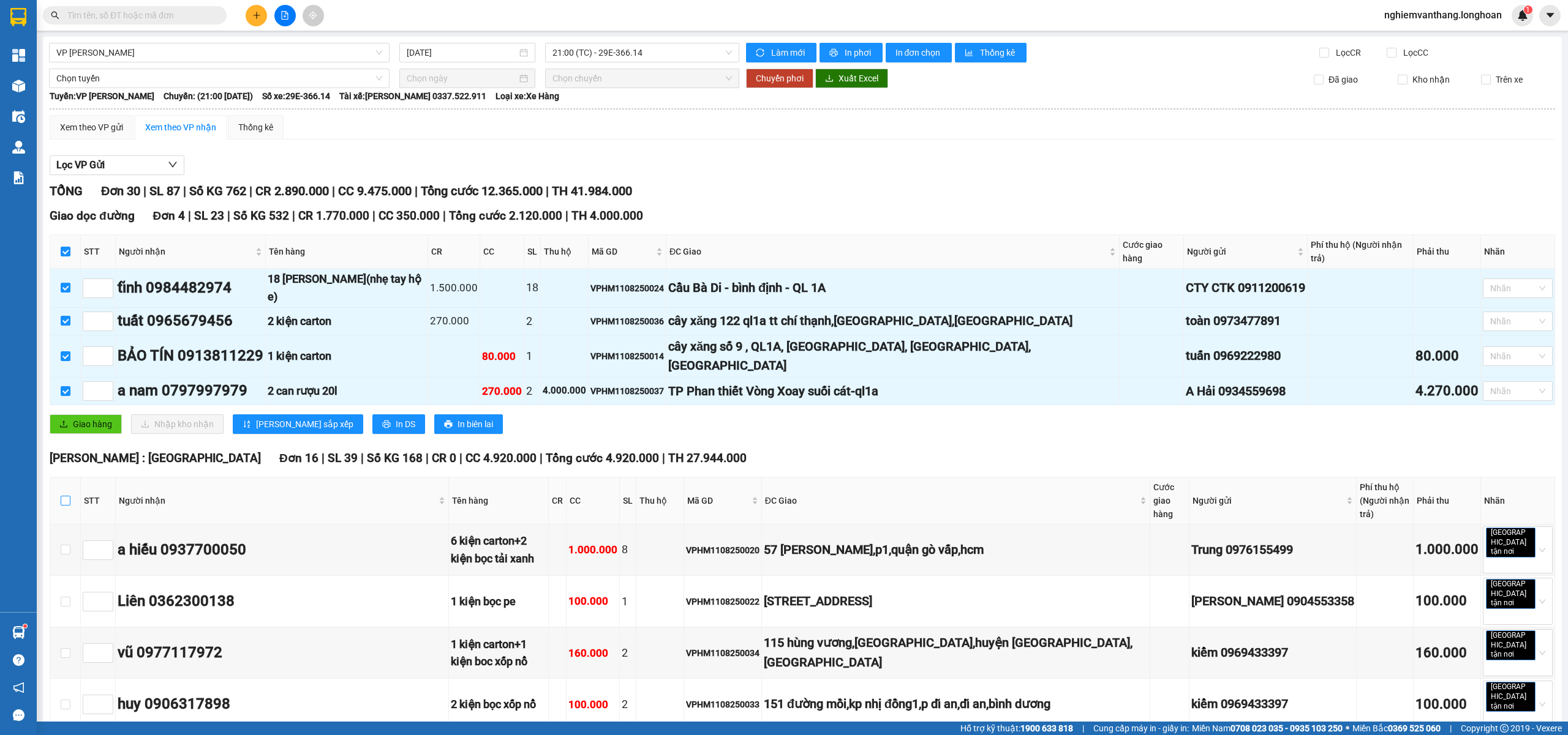
checkbox input "true"
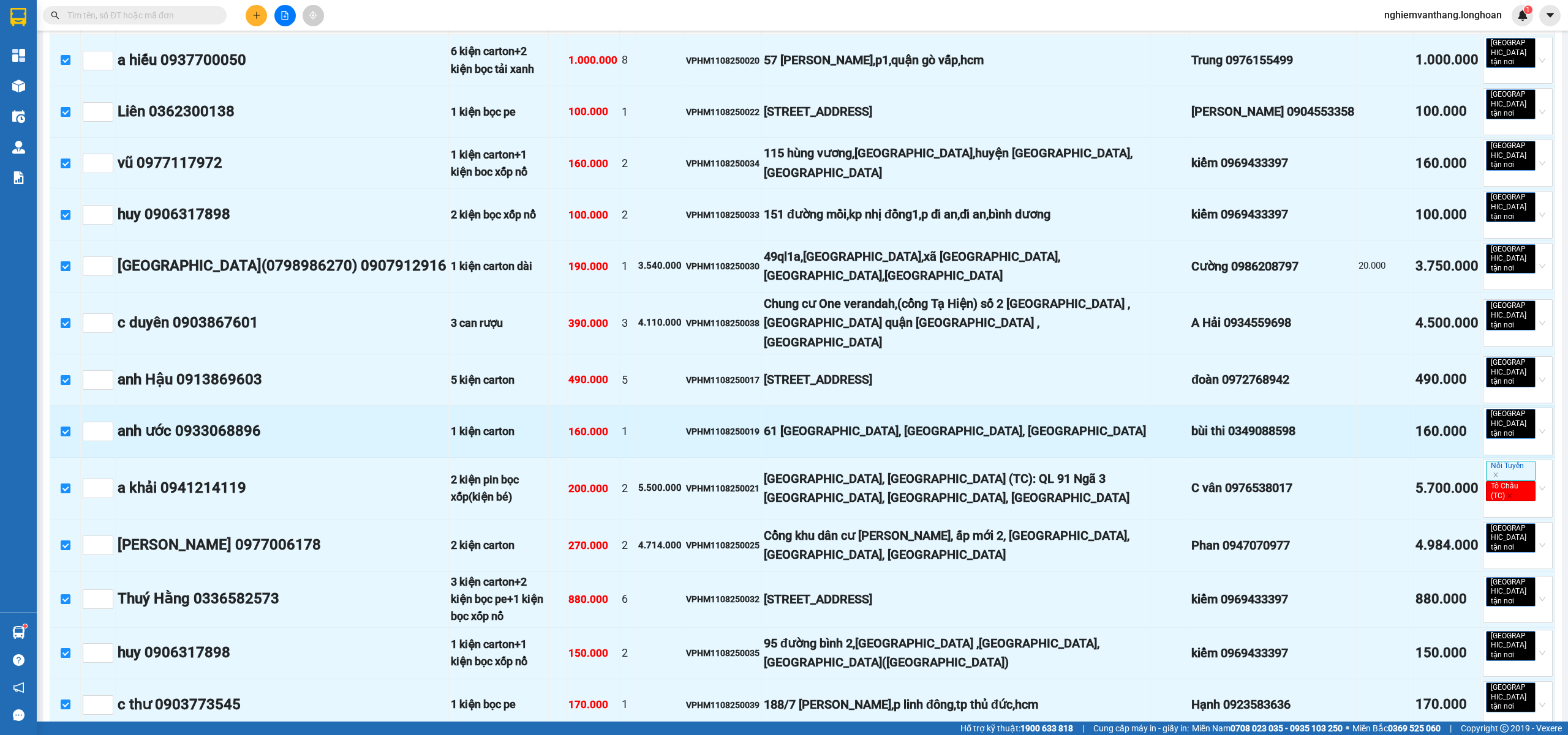
scroll to position [980, 0]
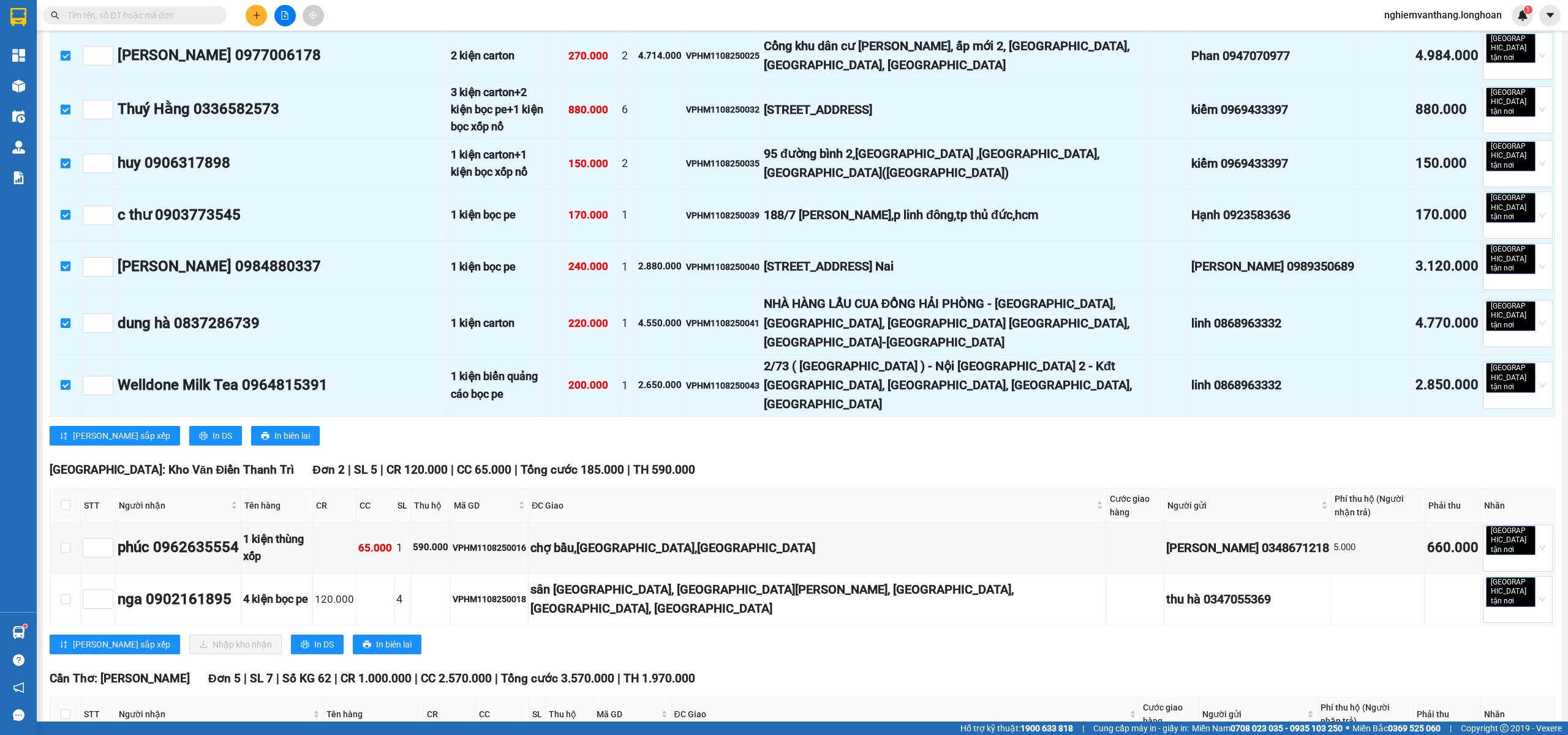
click at [70, 698] on th at bounding box center [65, 715] width 31 height 34
drag, startPoint x: 67, startPoint y: 470, endPoint x: 84, endPoint y: 465, distance: 17.7
click at [67, 709] on input "checkbox" at bounding box center [65, 714] width 10 height 10
checkbox input "true"
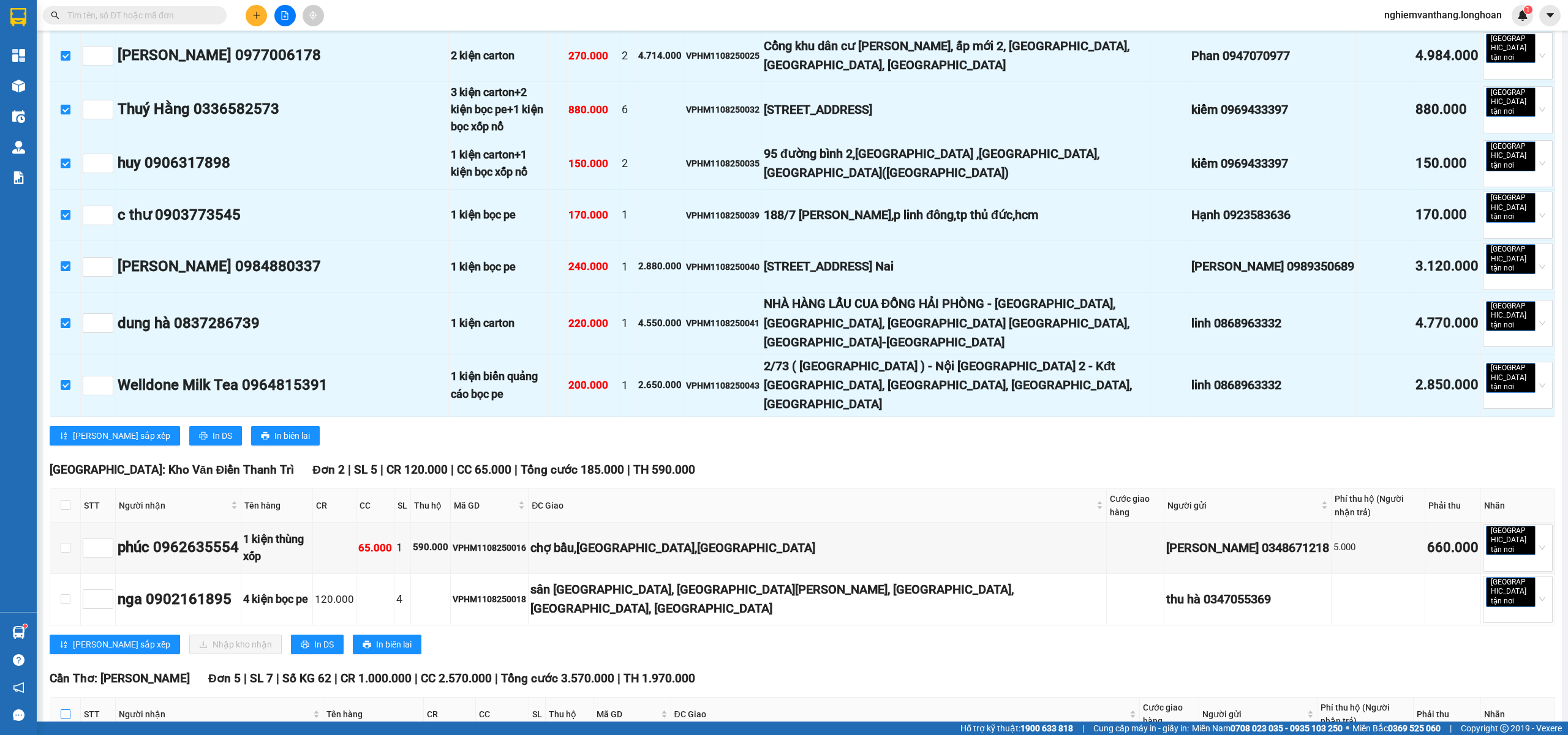
checkbox input "true"
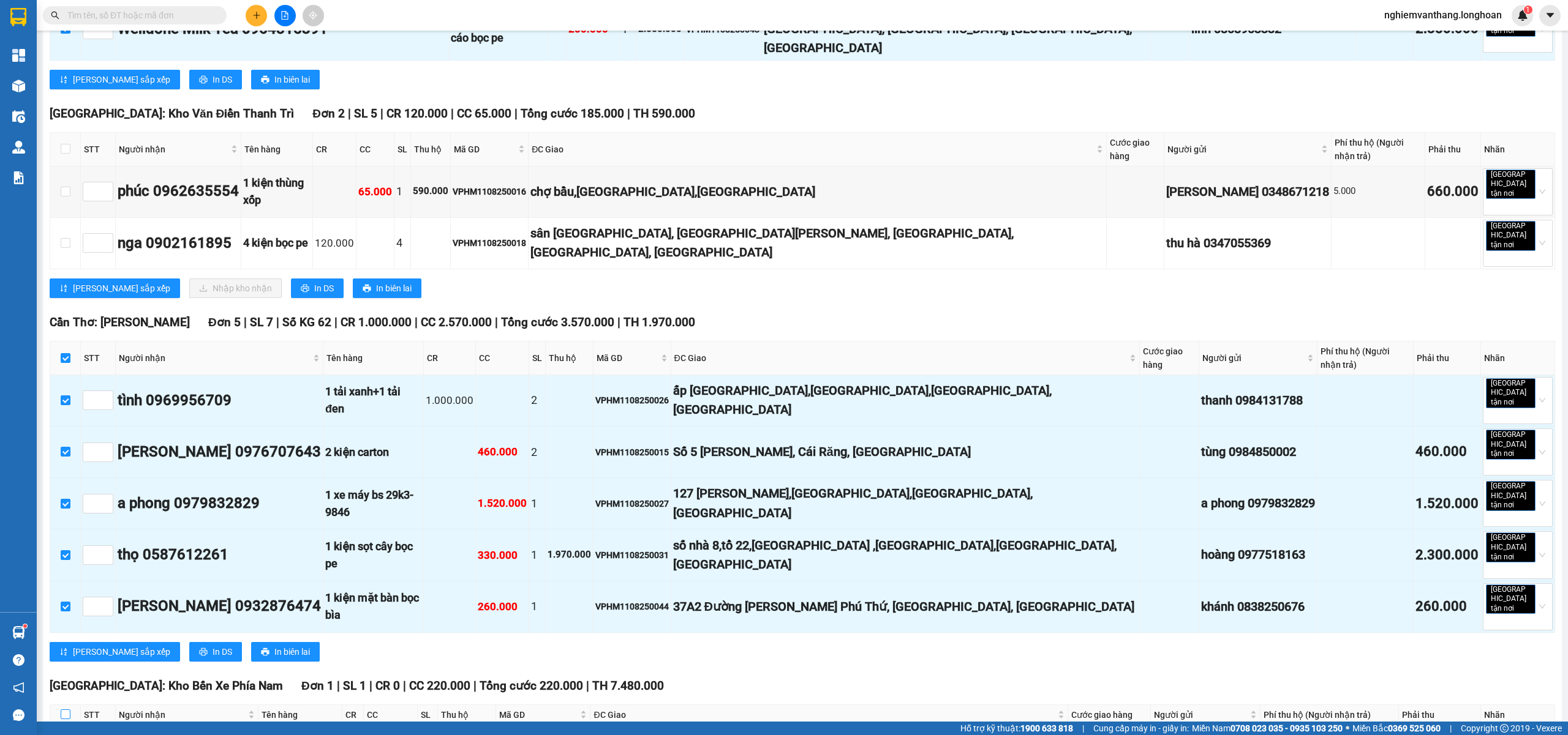
click at [68, 709] on input "checkbox" at bounding box center [65, 714] width 10 height 10
checkbox input "true"
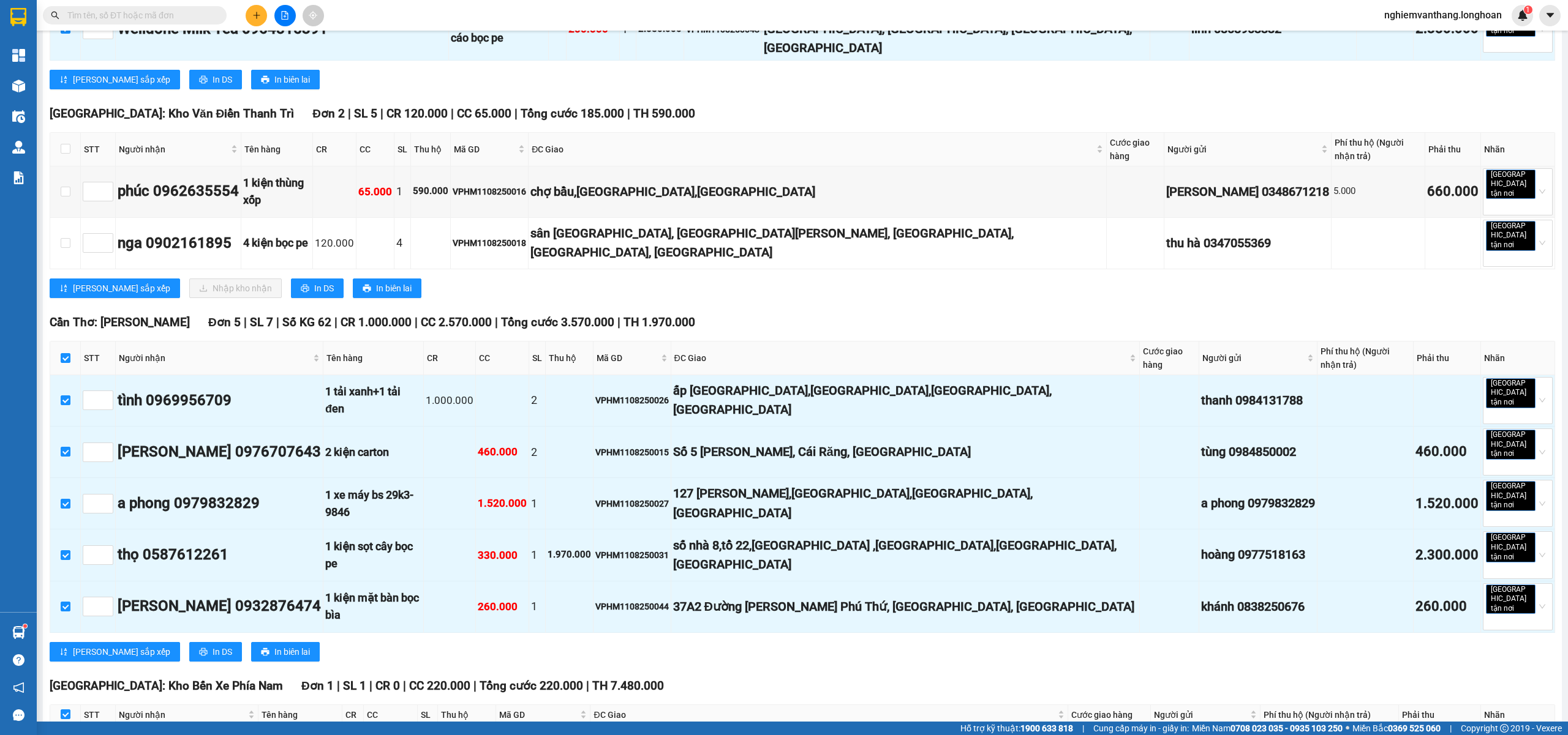
checkbox input "true"
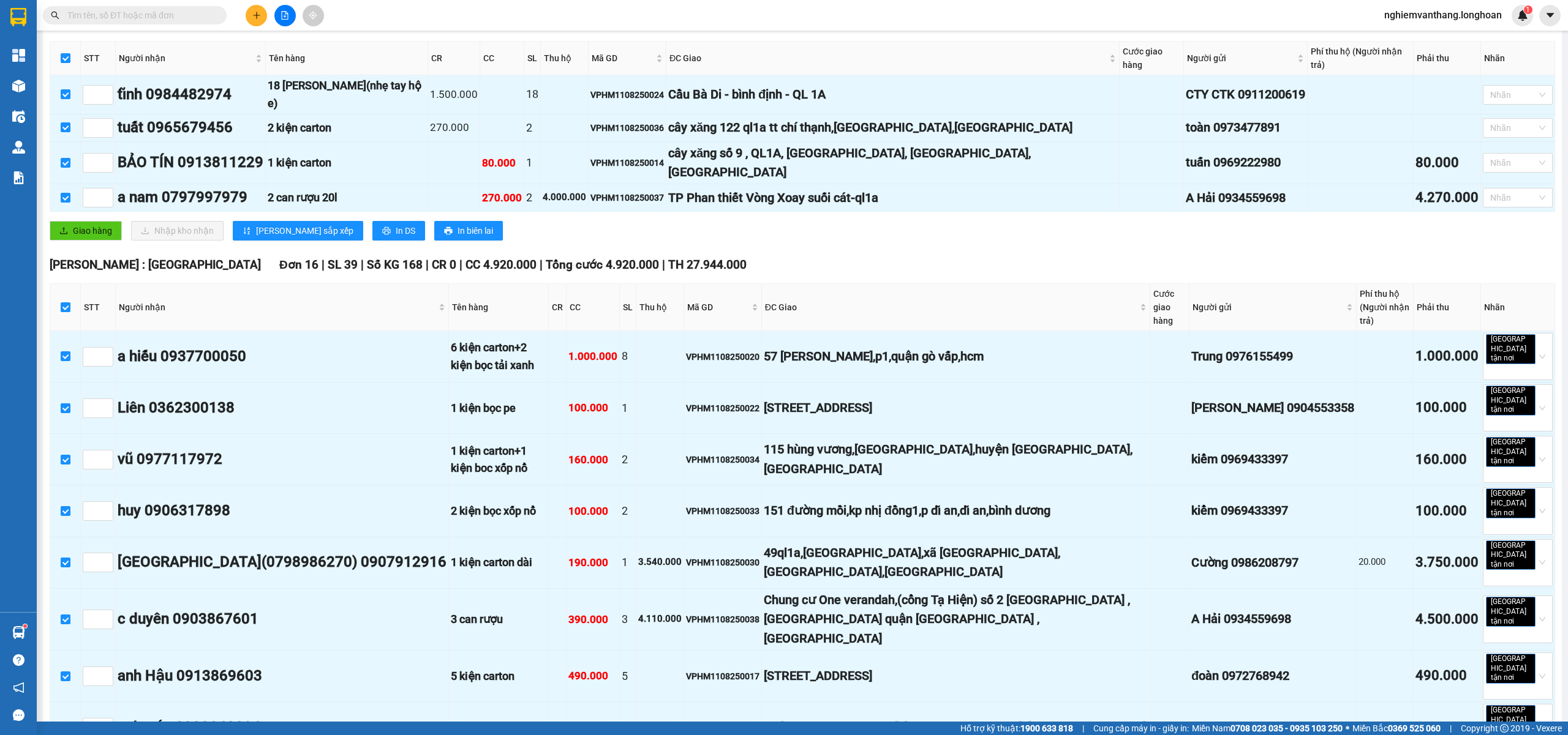
scroll to position [0, 0]
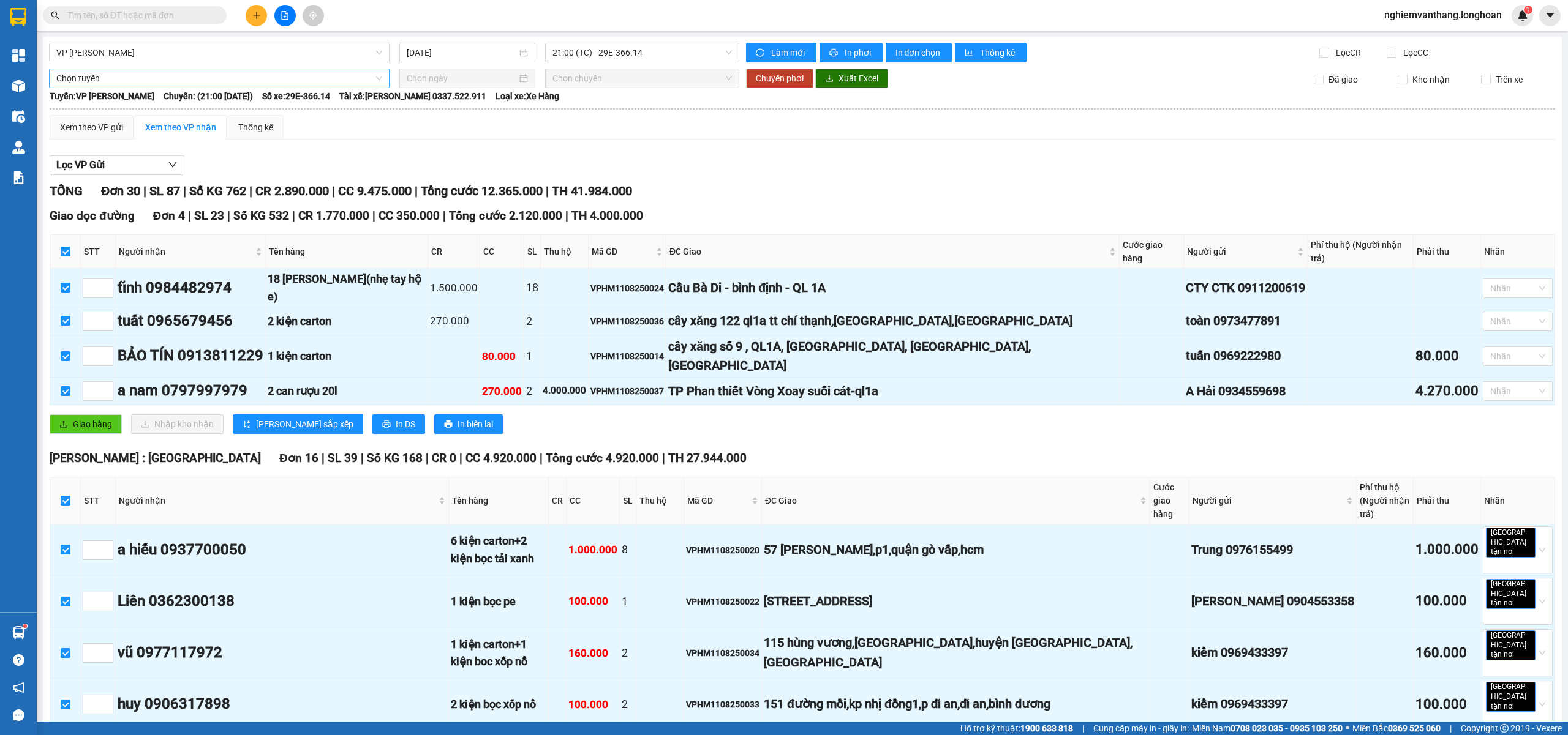
click at [103, 81] on span "Chọn tuyến" at bounding box center [219, 78] width 326 height 18
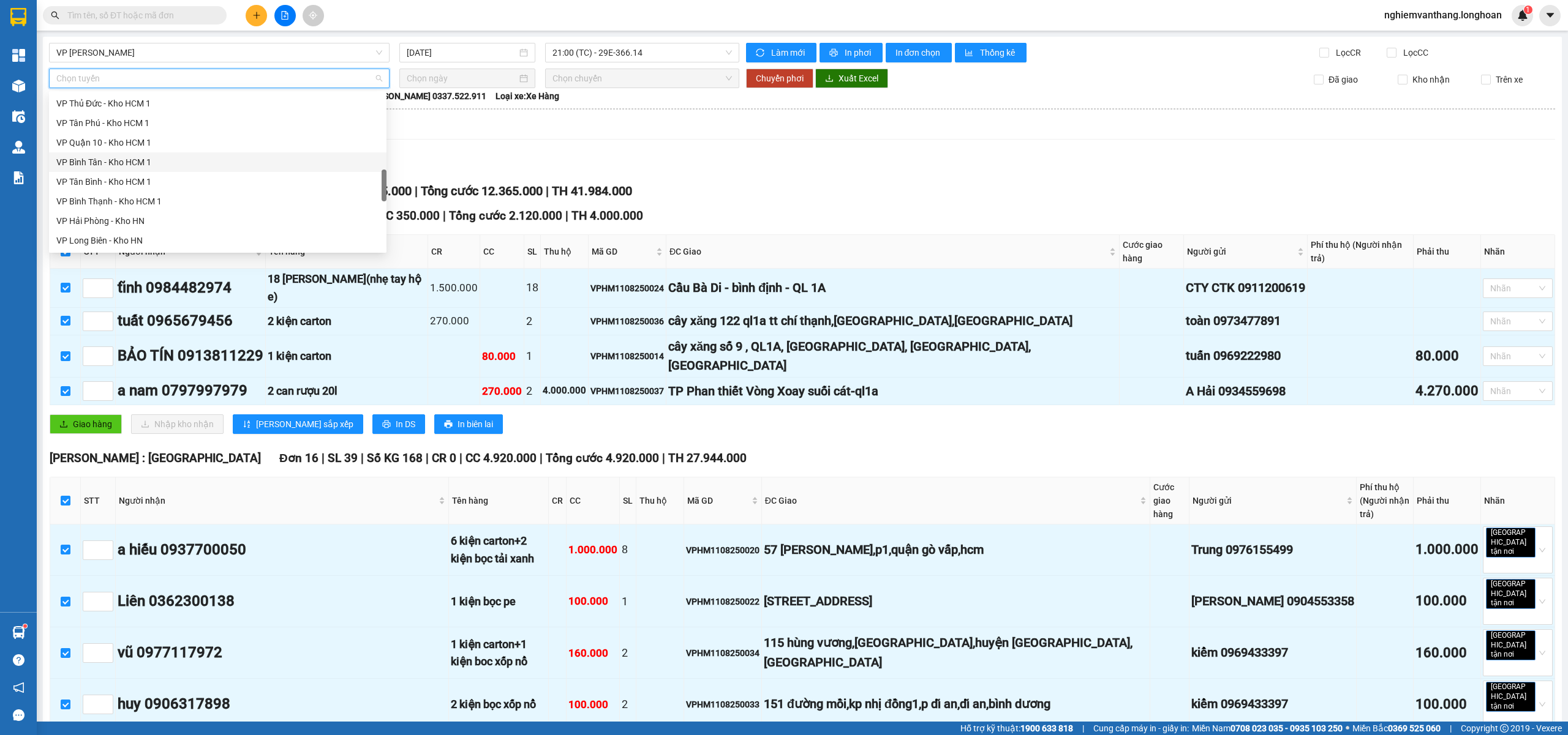
scroll to position [803, 0]
drag, startPoint x: 123, startPoint y: 158, endPoint x: 179, endPoint y: 153, distance: 56.2
click at [123, 157] on div "Bắc [GEOGRAPHIC_DATA] QL1A" at bounding box center [218, 162] width 323 height 13
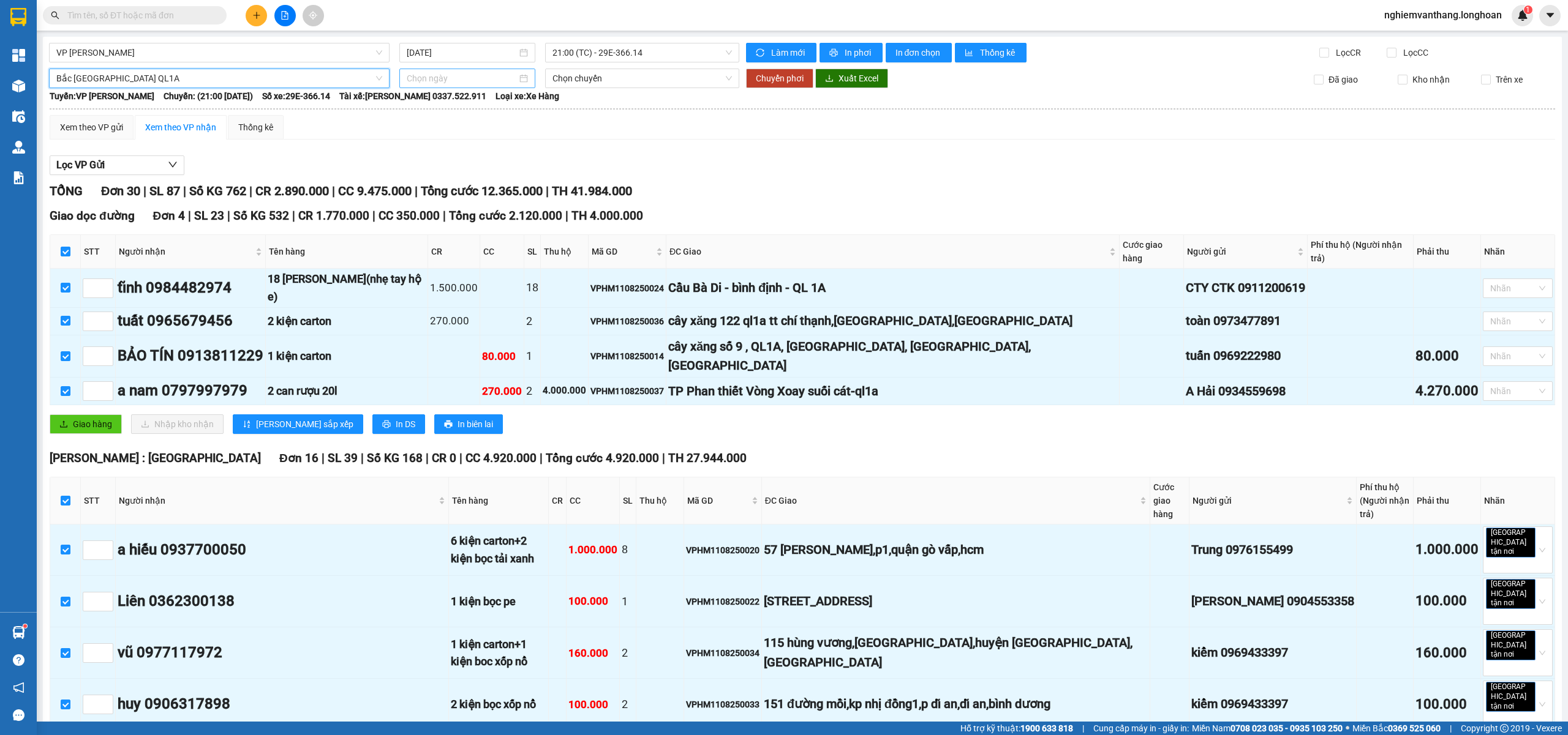
click at [481, 70] on div at bounding box center [467, 78] width 136 height 20
type input "11/08/2025"
click at [434, 189] on div "11" at bounding box center [437, 187] width 15 height 15
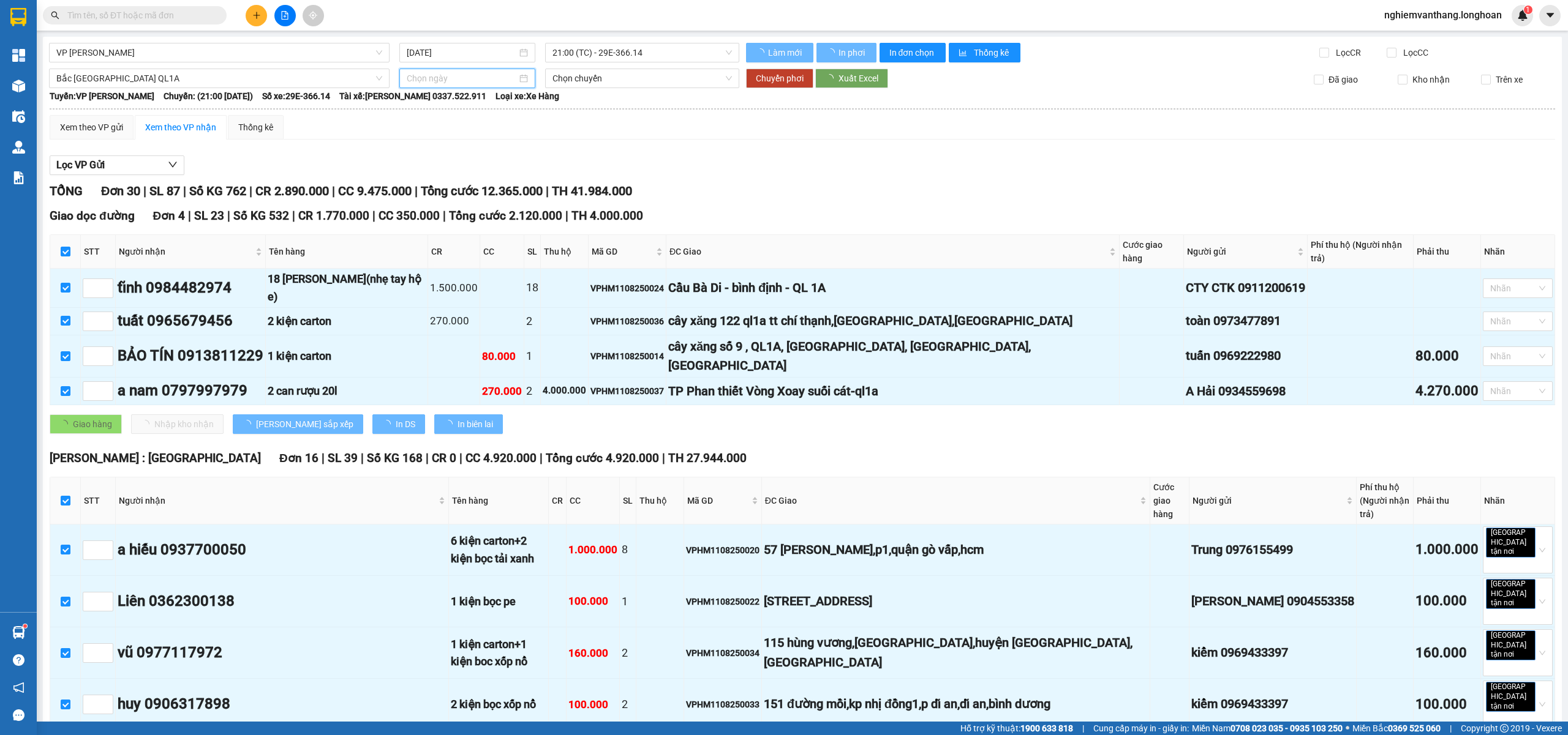
type input "11/08/2025"
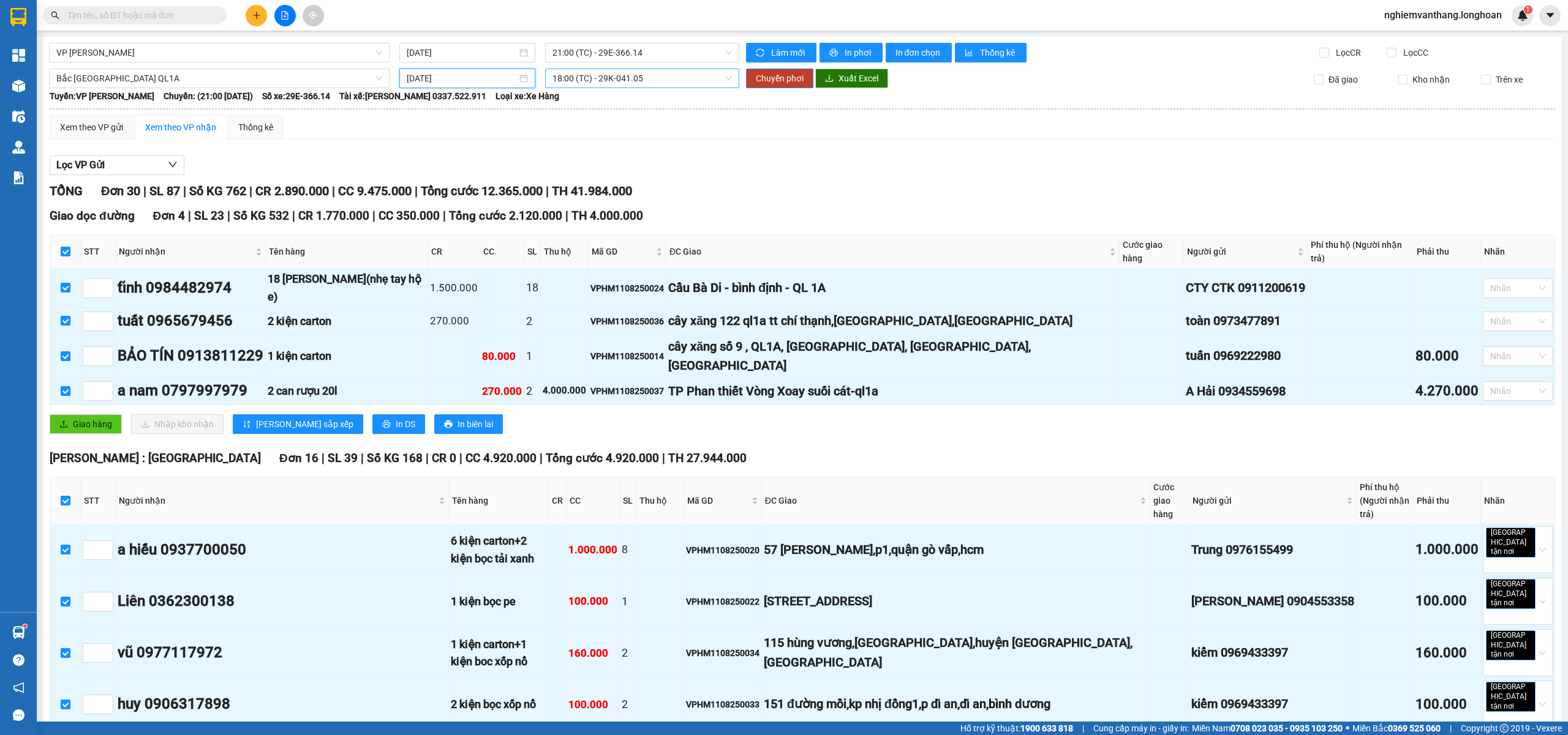
click at [633, 74] on span "18:00 (TC) - 29K-041.05" at bounding box center [642, 78] width 180 height 18
drag, startPoint x: 605, startPoint y: 143, endPoint x: 629, endPoint y: 137, distance: 24.7
click at [605, 145] on div "23:00 (TC) - 29E-368.35" at bounding box center [596, 143] width 96 height 13
click at [777, 77] on span "Chuyển phơi" at bounding box center [779, 78] width 48 height 13
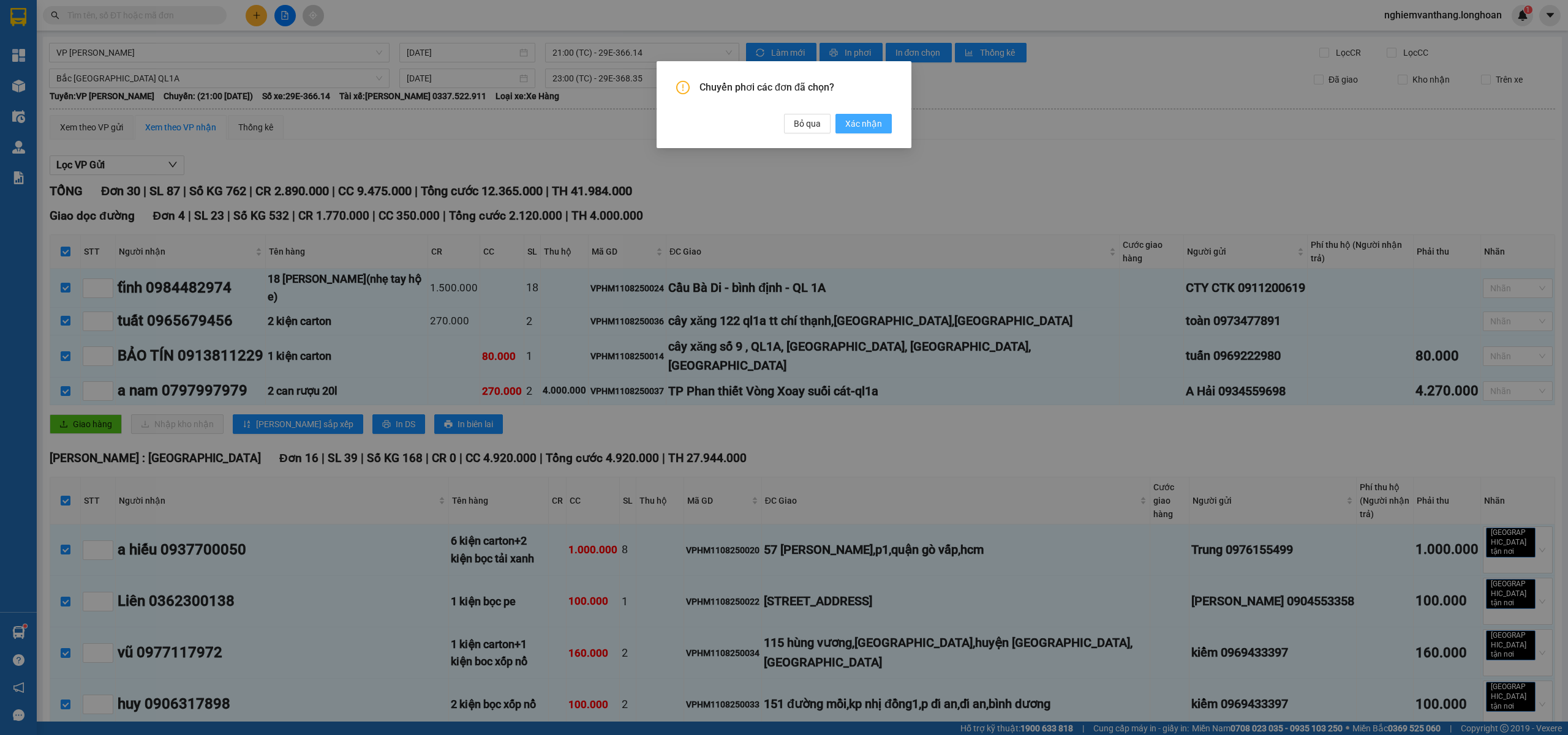
click at [865, 125] on span "Xác nhận" at bounding box center [864, 123] width 37 height 13
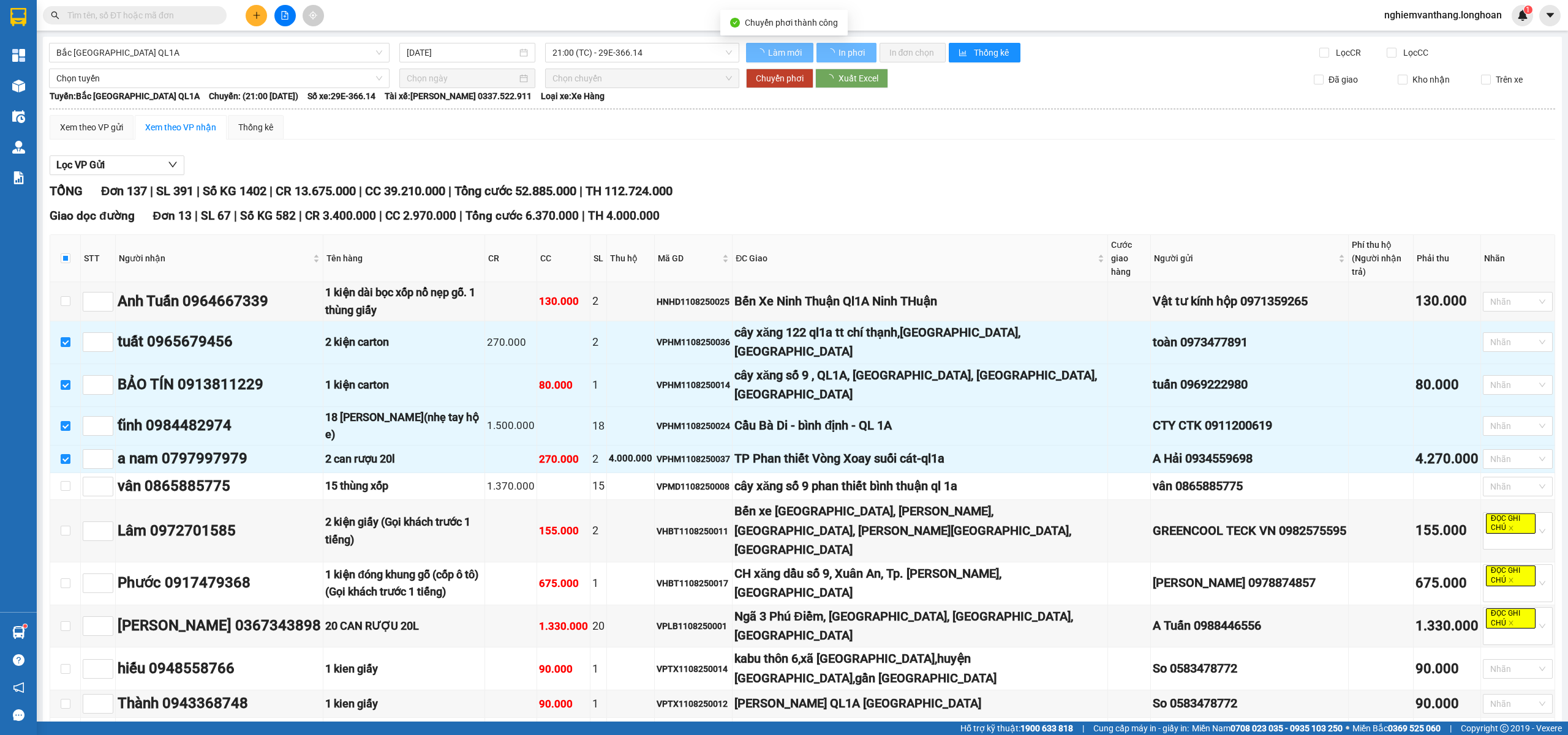
checkbox input "false"
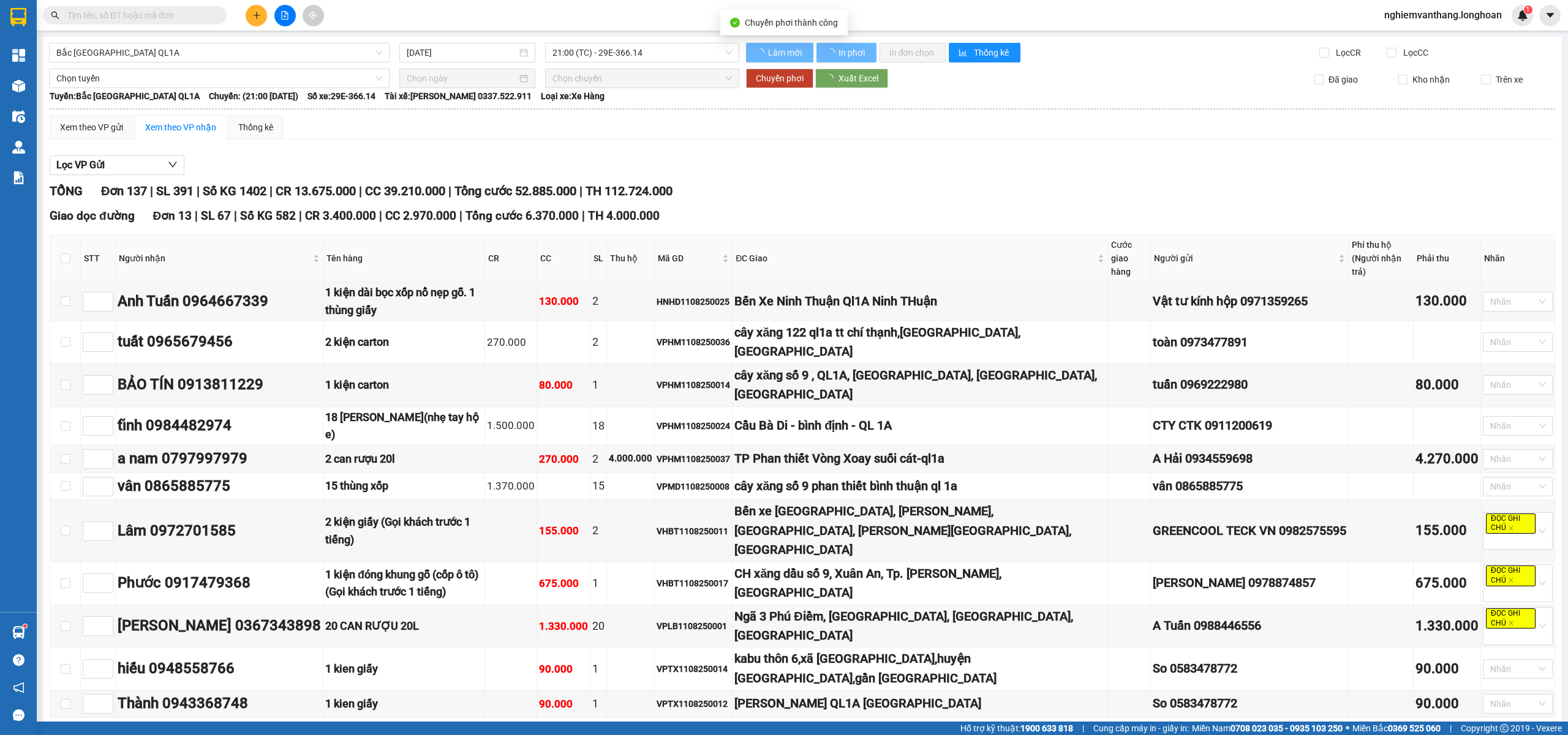
checkbox input "false"
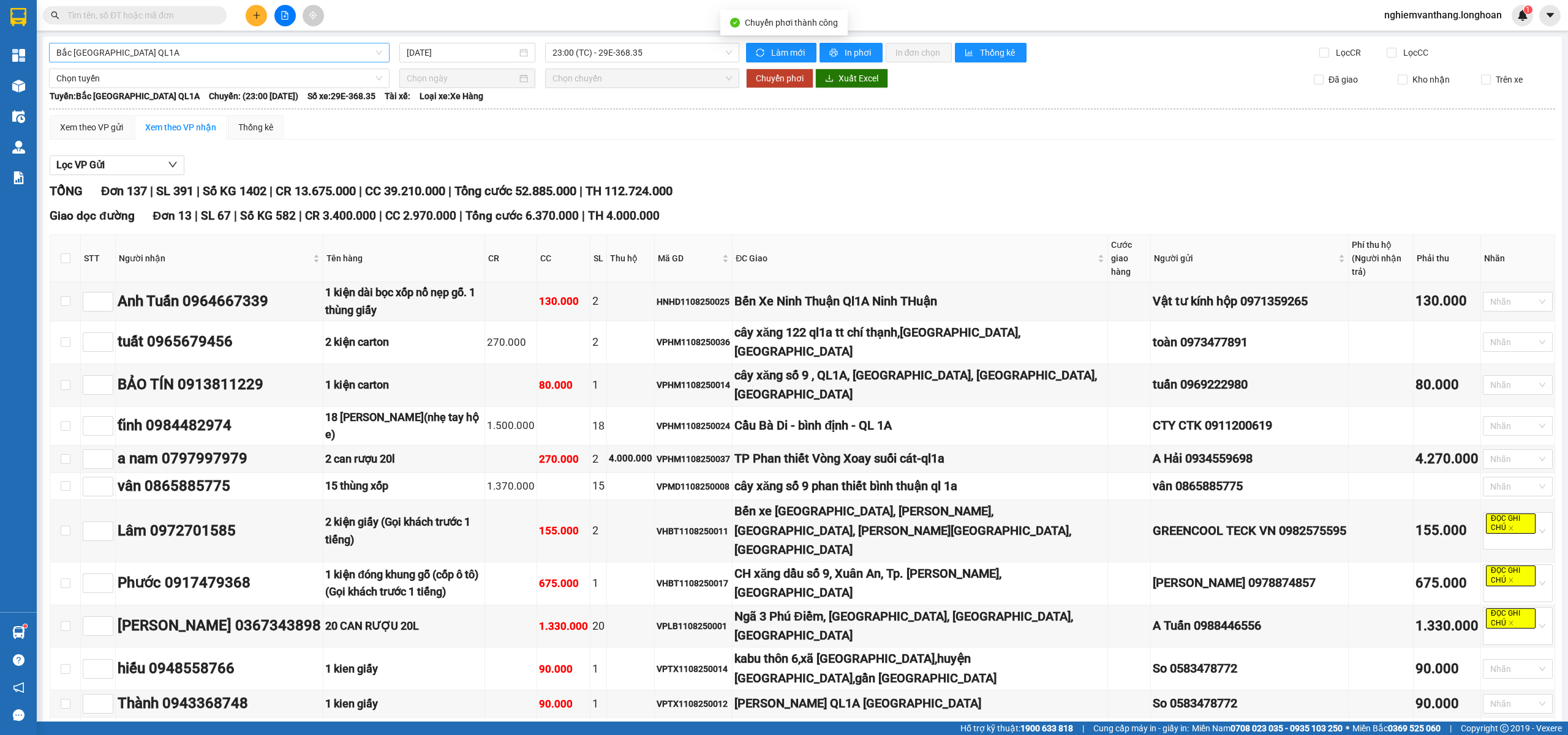
click at [153, 53] on span "Bắc [GEOGRAPHIC_DATA] QL1A" at bounding box center [219, 52] width 326 height 18
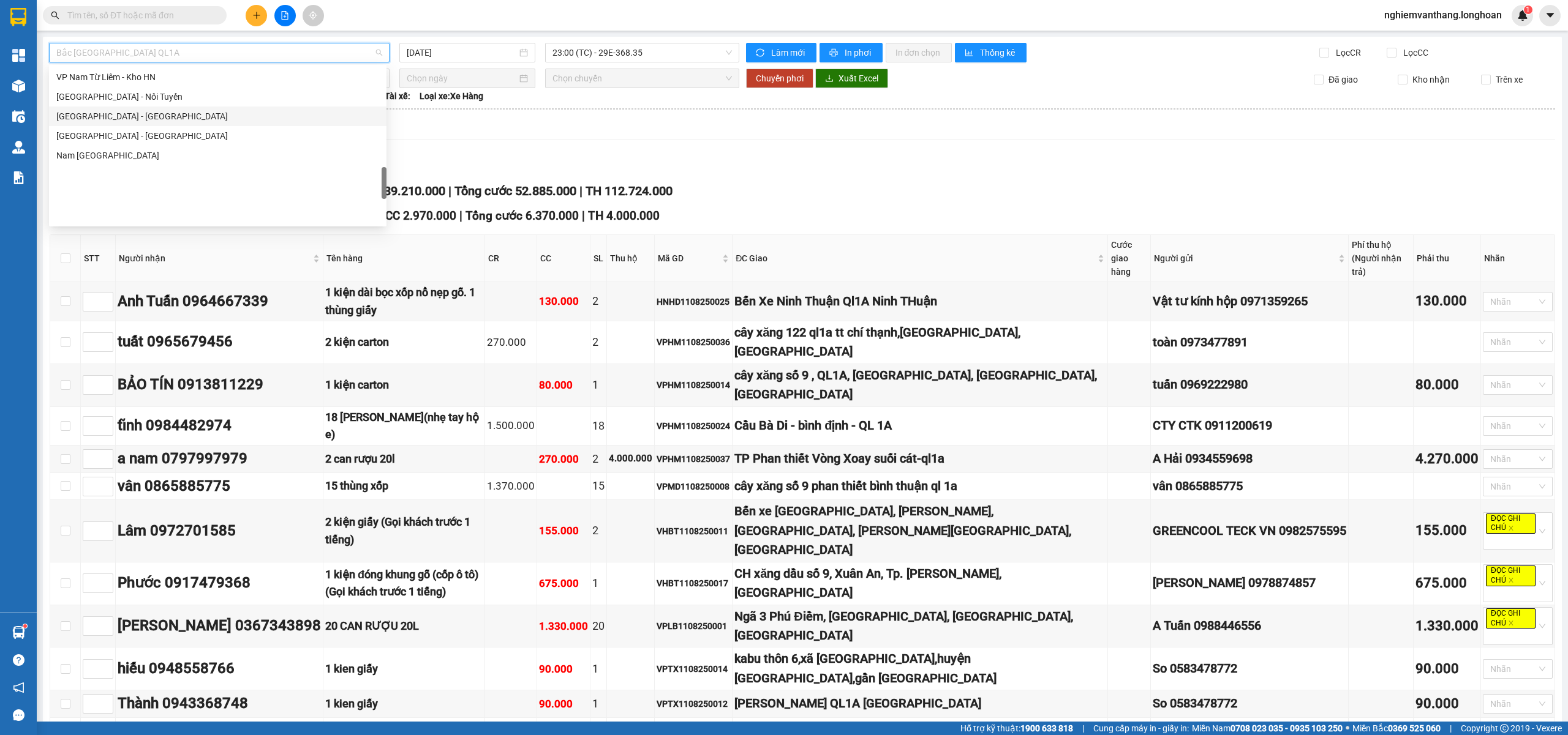
scroll to position [643, 0]
click at [140, 157] on div "VP Nam Từ Liêm - Kho HN" at bounding box center [218, 159] width 323 height 13
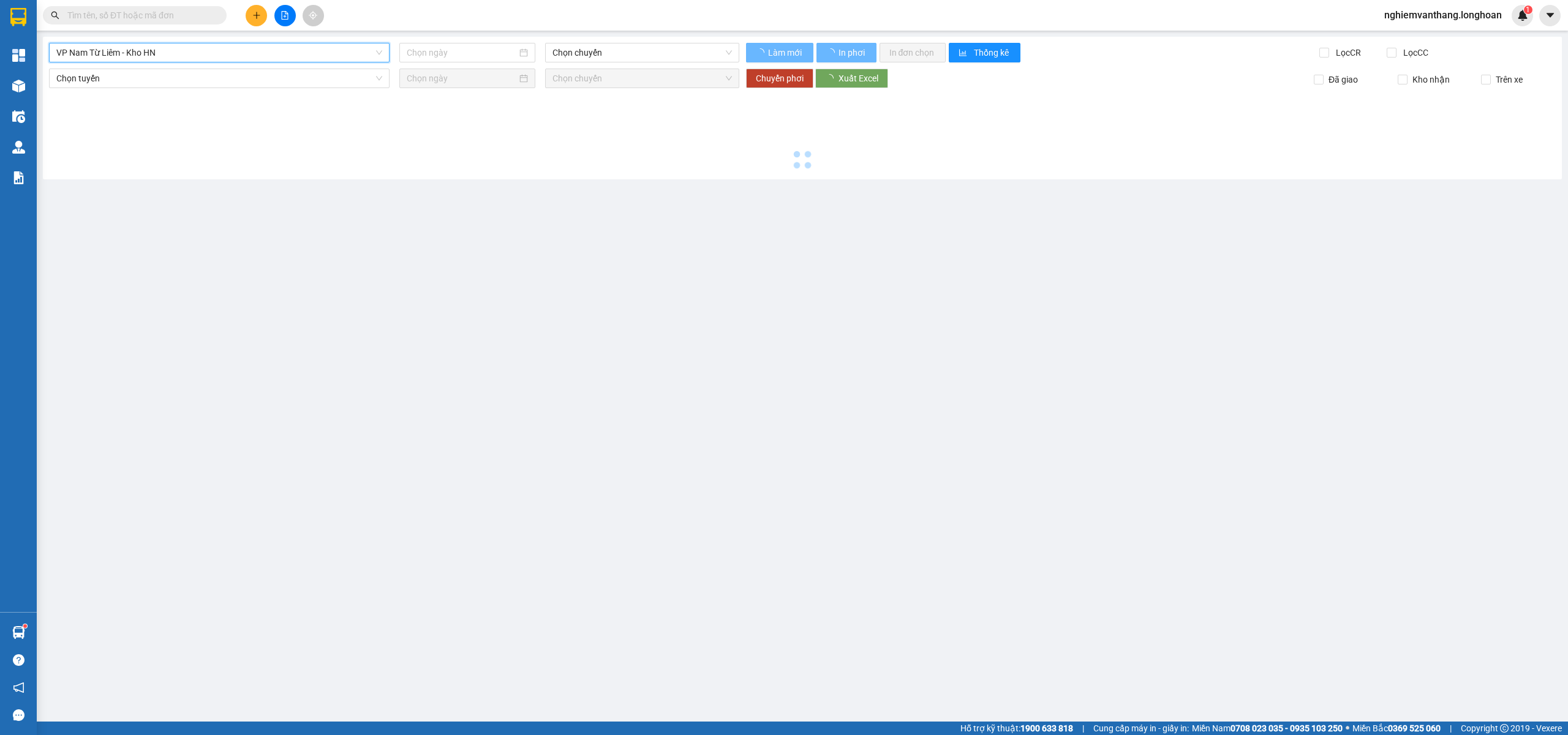
type input "11/08/2025"
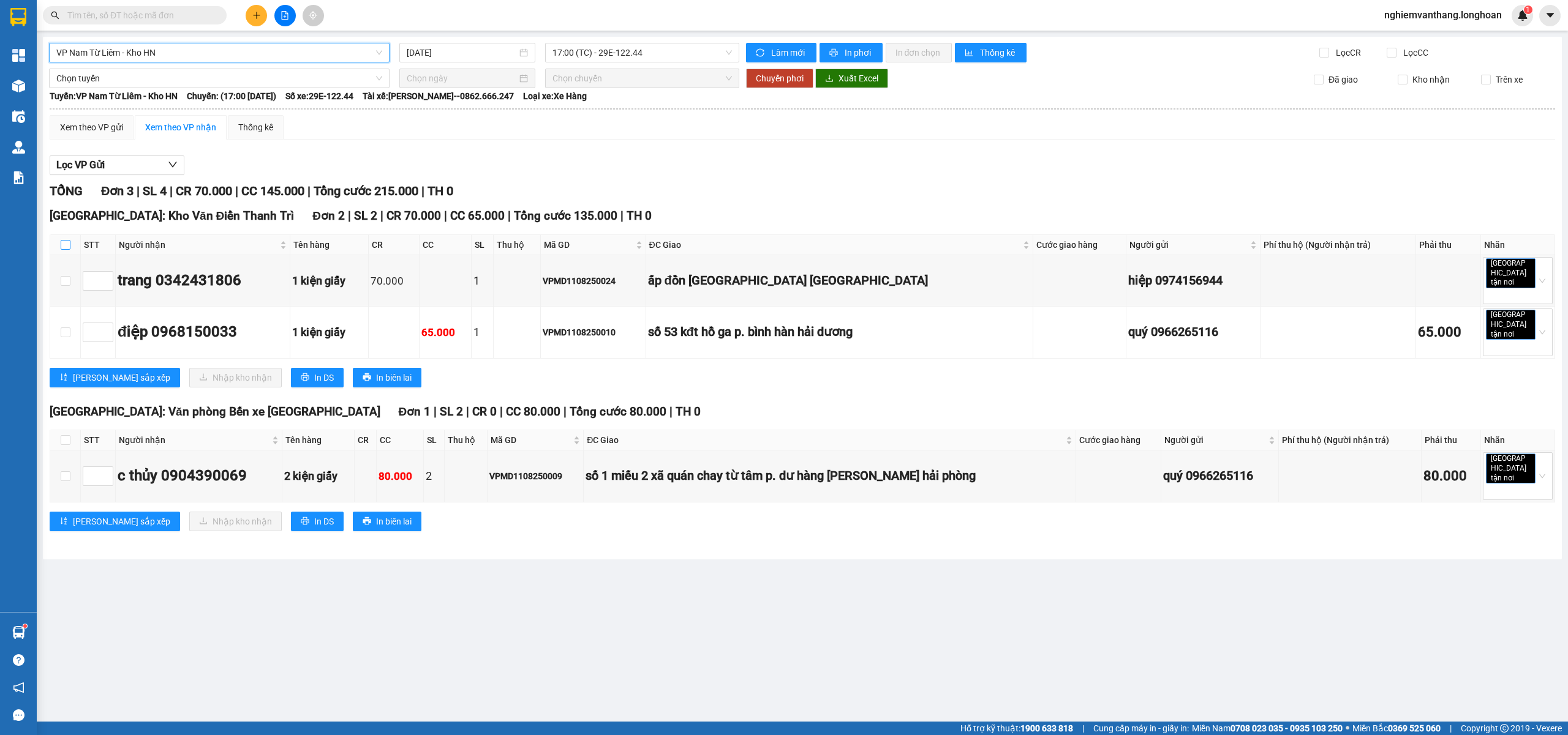
drag, startPoint x: 62, startPoint y: 248, endPoint x: 94, endPoint y: 226, distance: 38.8
click at [62, 248] on input "checkbox" at bounding box center [65, 245] width 10 height 10
checkbox input "true"
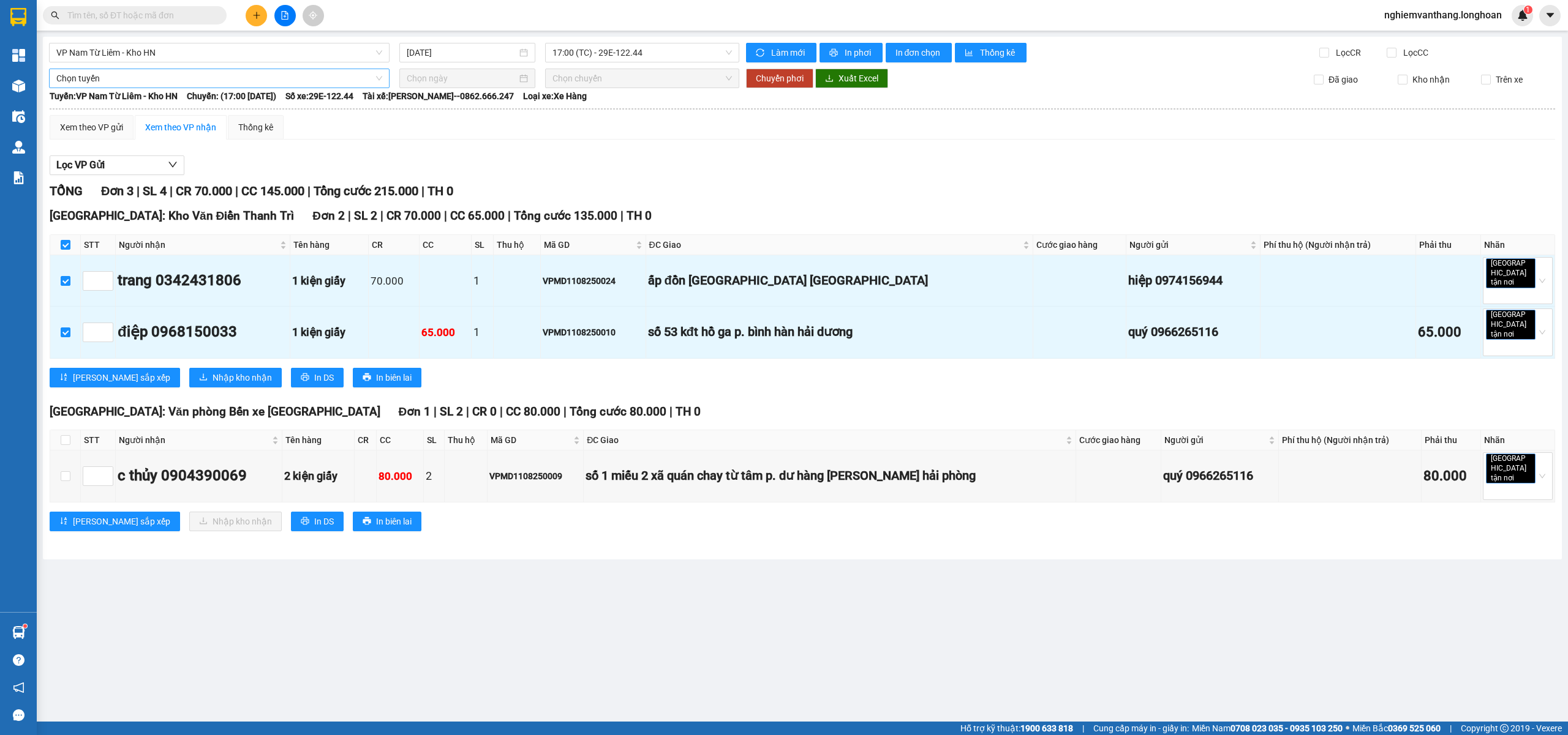
click at [118, 83] on span "Chọn tuyến" at bounding box center [219, 78] width 326 height 18
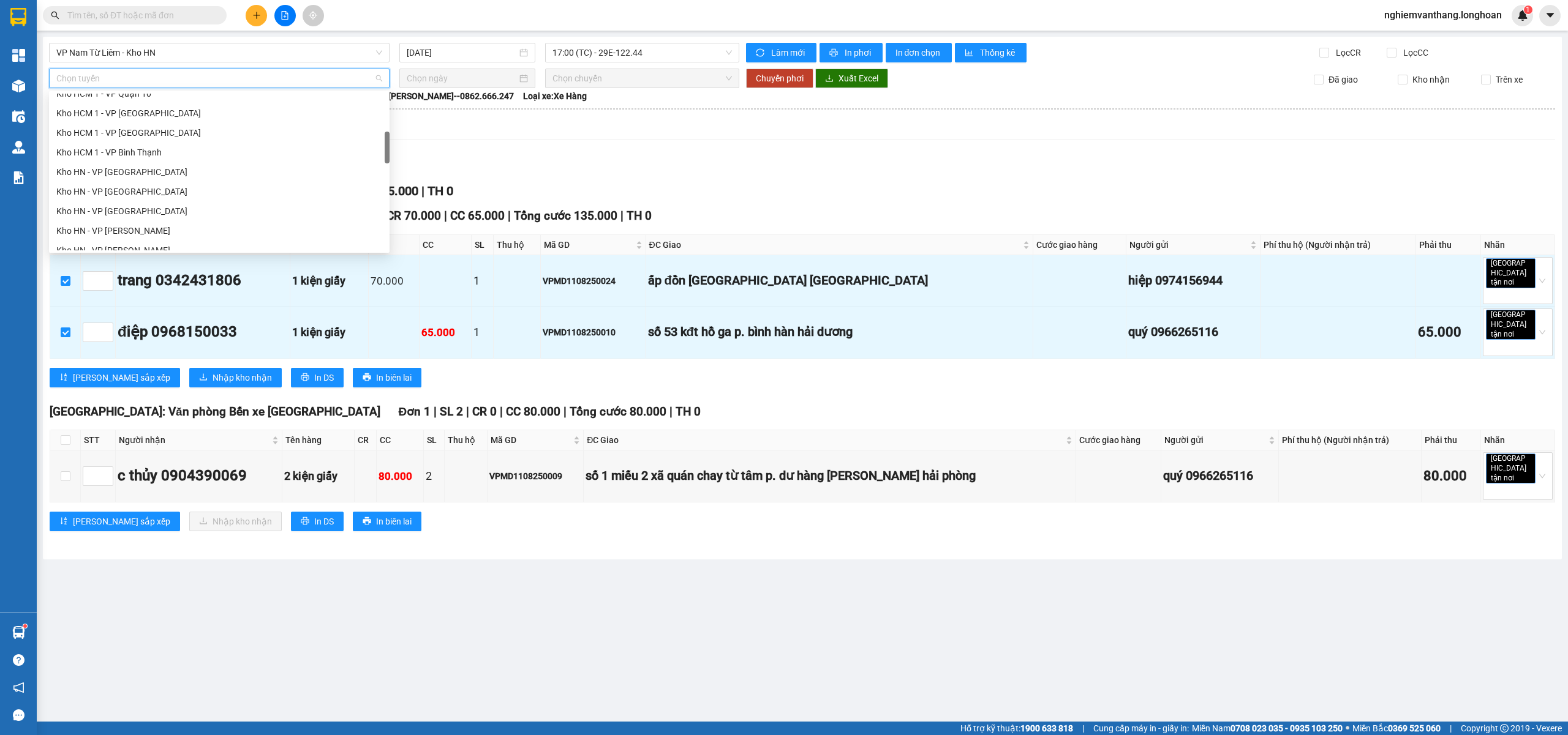
scroll to position [326, 0]
click at [169, 223] on div "[GEOGRAPHIC_DATA] - Các tỉnh miền Bắc" at bounding box center [219, 228] width 326 height 13
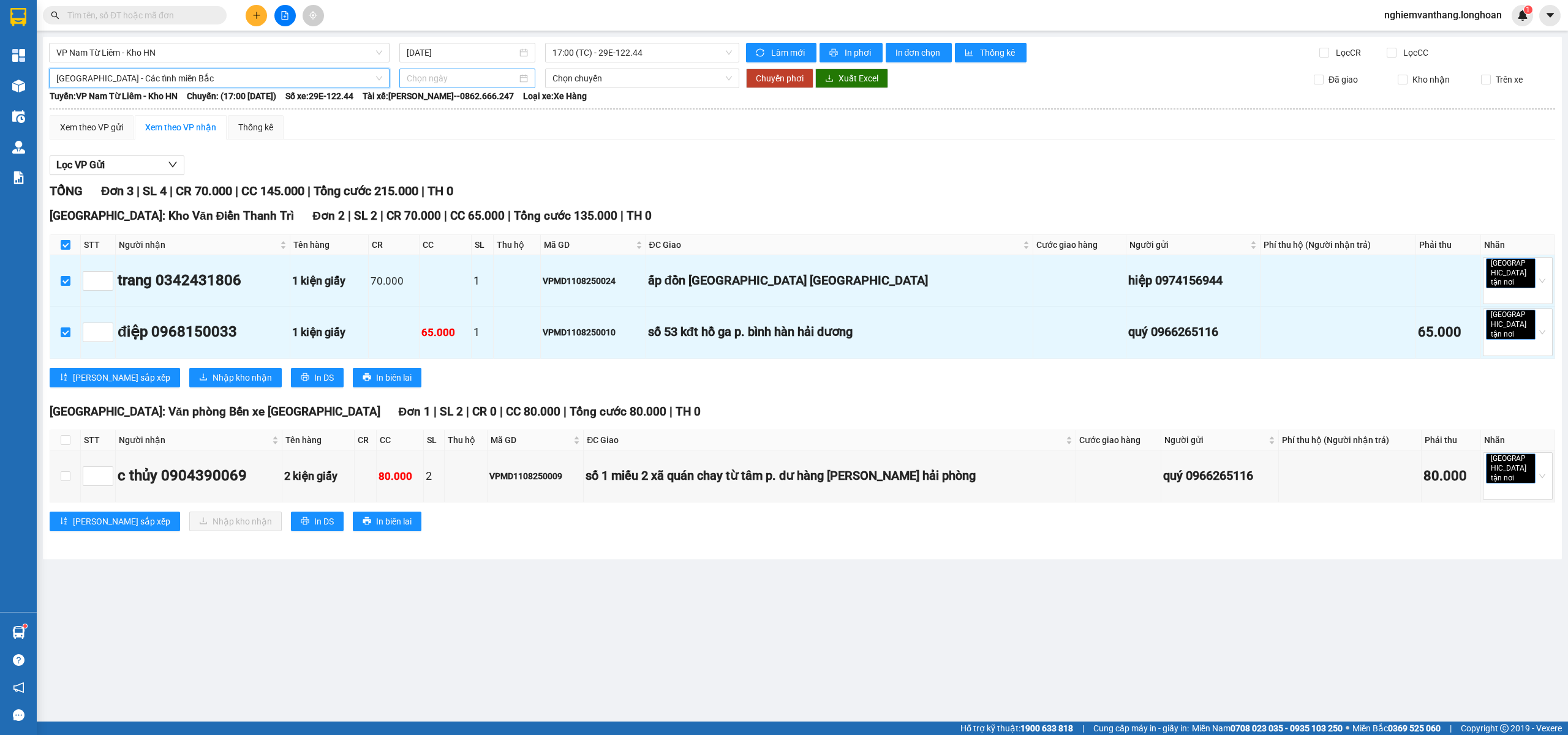
drag, startPoint x: 412, startPoint y: 84, endPoint x: 416, endPoint y: 72, distance: 12.6
click at [415, 82] on input at bounding box center [462, 78] width 110 height 13
type input "12/08/2025"
drag, startPoint x: 464, startPoint y: 189, endPoint x: 643, endPoint y: 101, distance: 199.5
click at [464, 187] on div "12" at bounding box center [462, 187] width 15 height 15
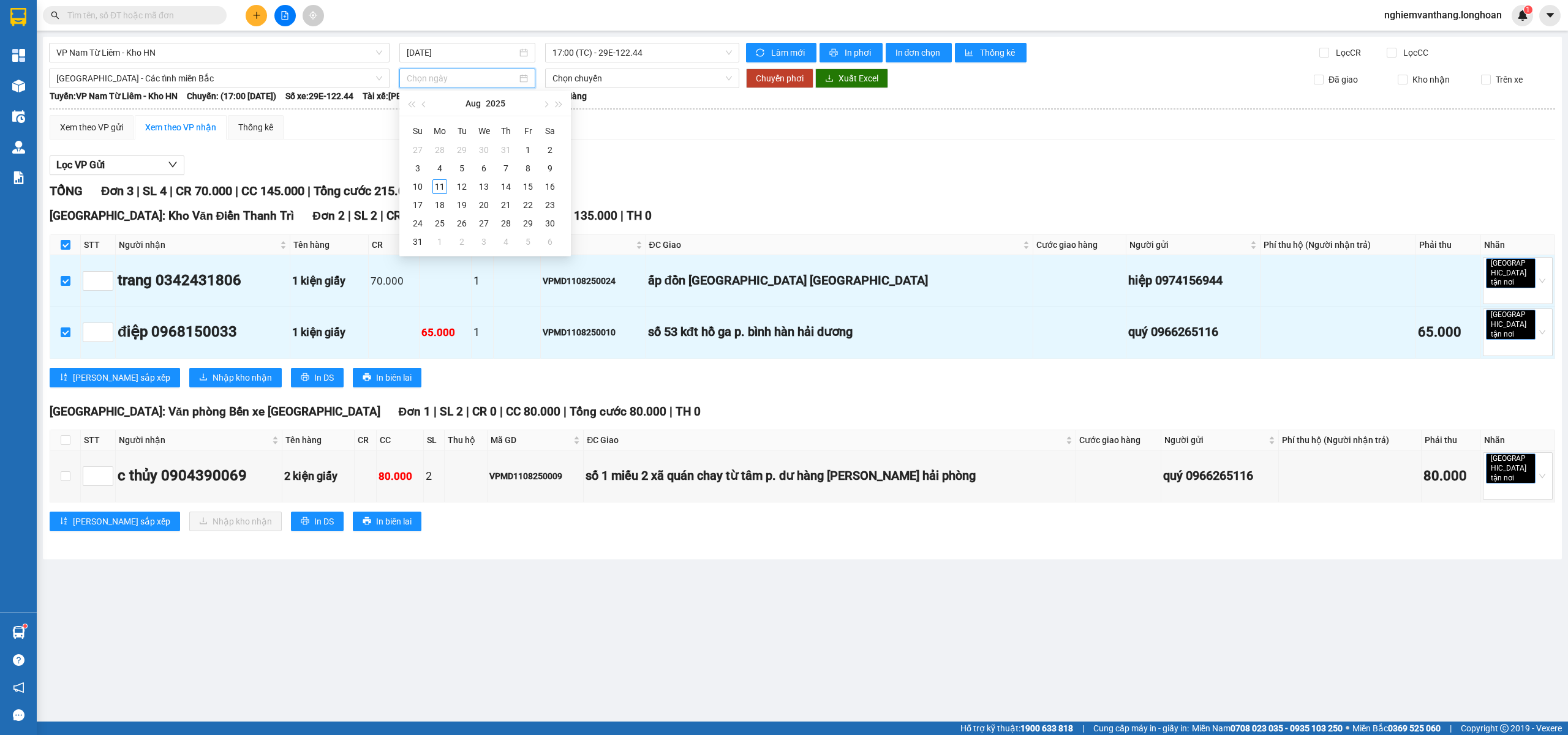
type input "12/08/2025"
click at [773, 79] on span "Chuyển phơi" at bounding box center [779, 78] width 48 height 13
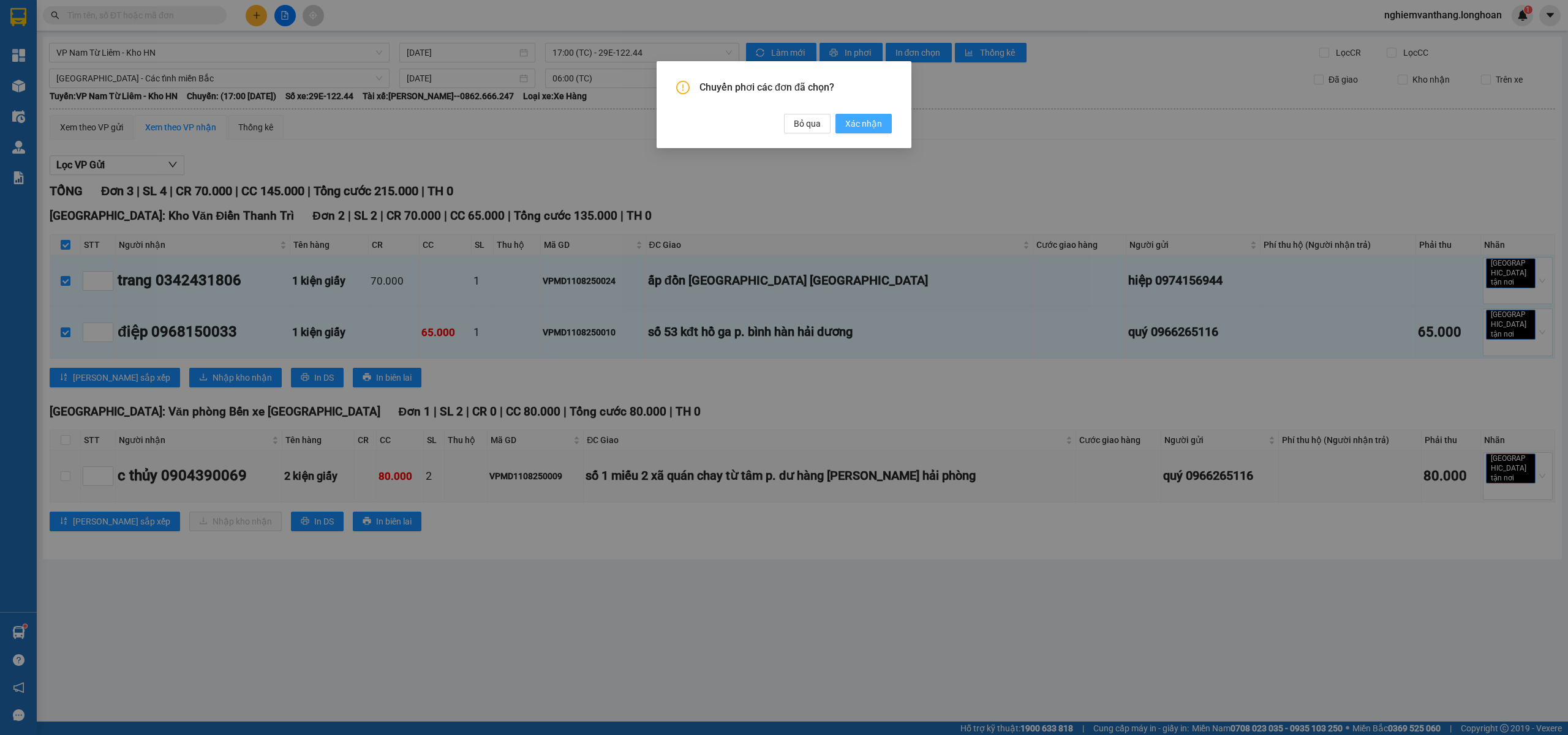
click at [861, 128] on span "Xác nhận" at bounding box center [864, 123] width 37 height 13
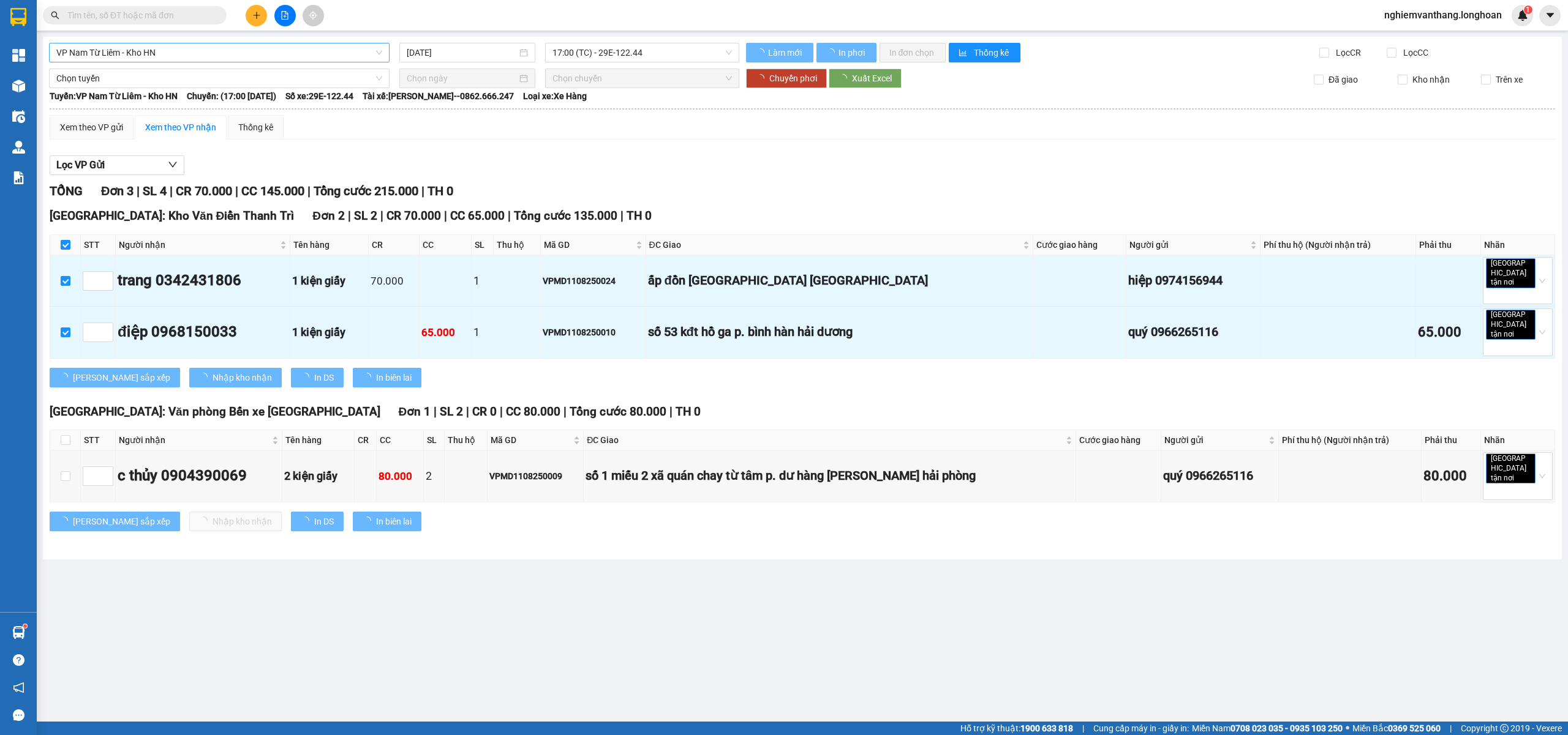
checkbox input "false"
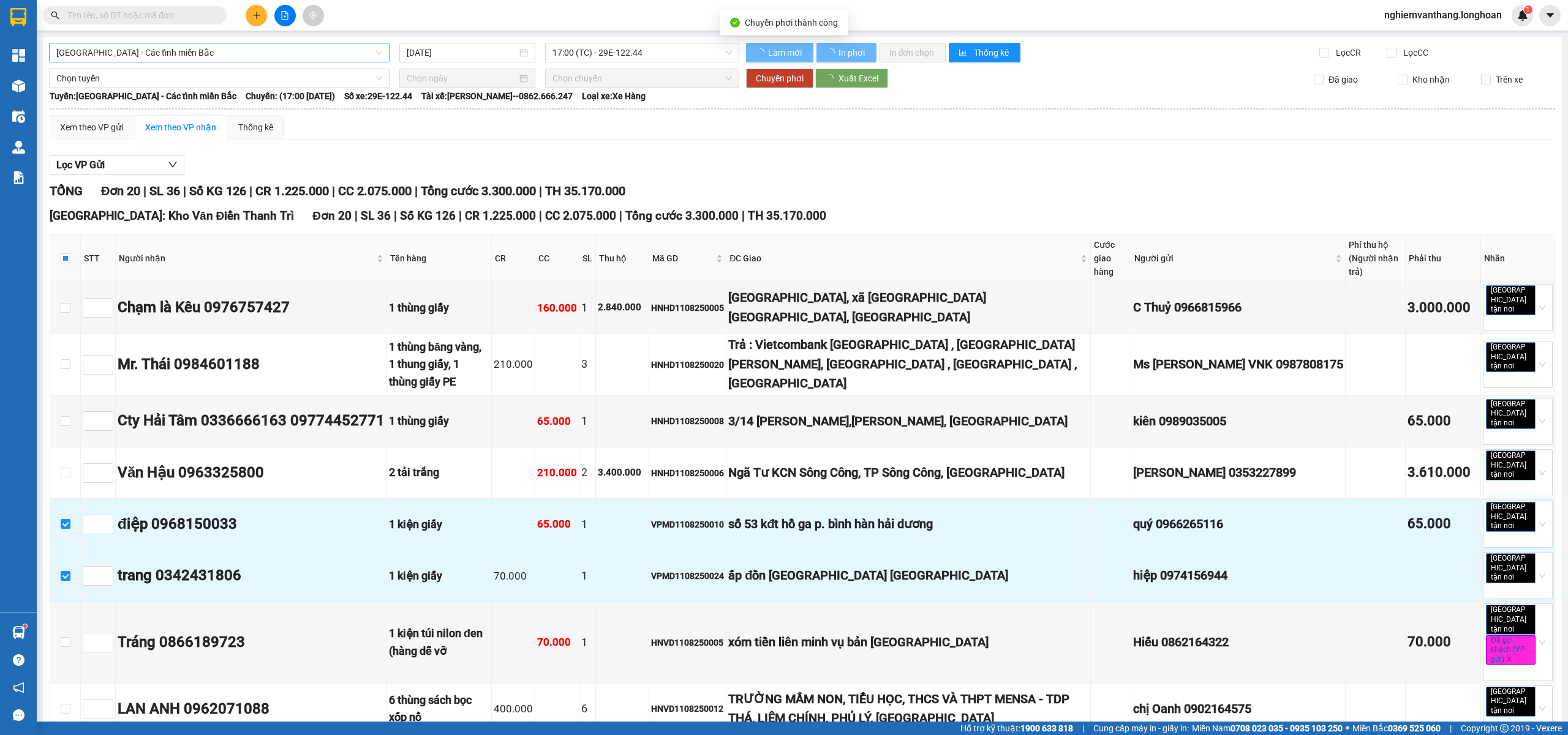
checkbox input "false"
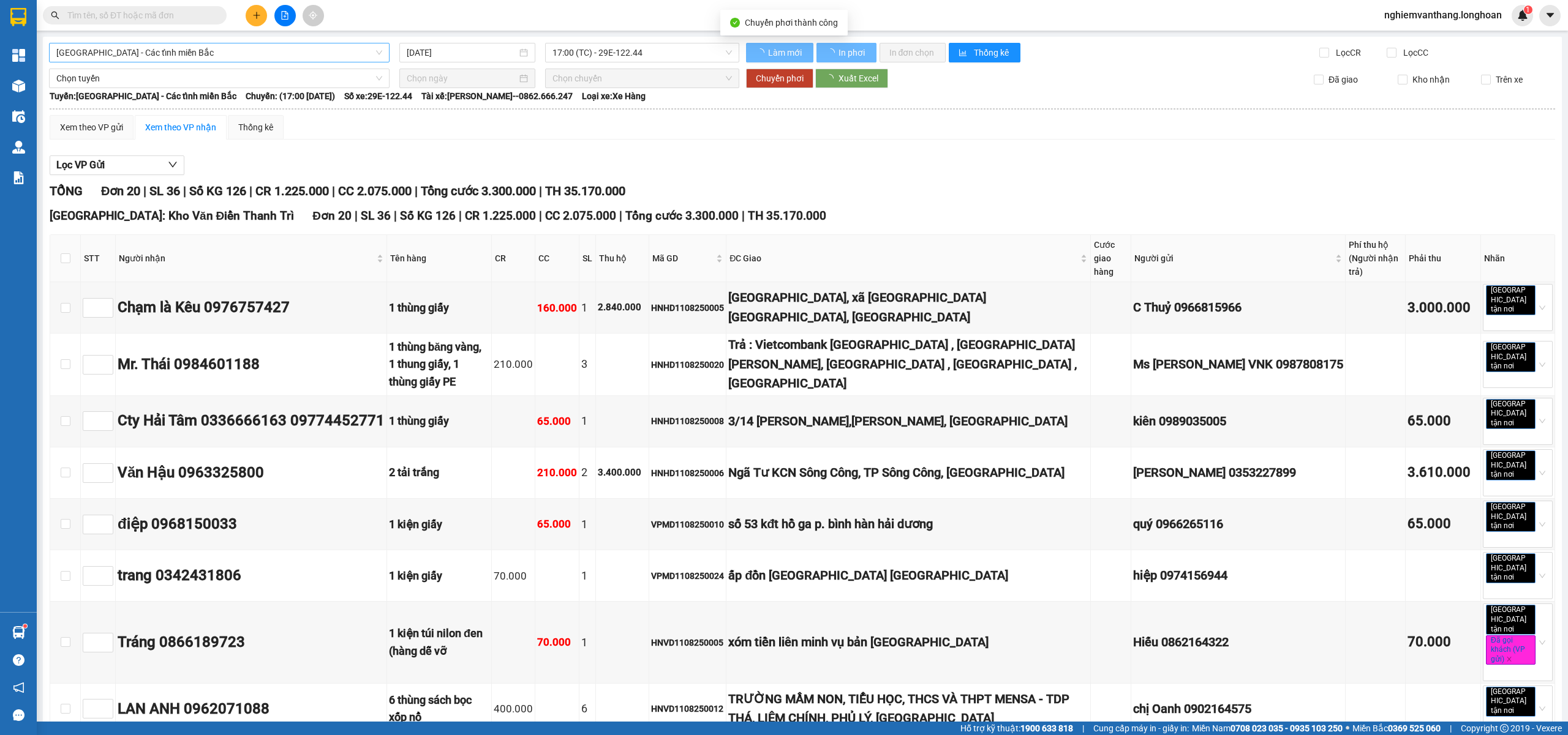
drag, startPoint x: 123, startPoint y: 57, endPoint x: 130, endPoint y: 60, distance: 7.6
click at [123, 55] on span "[GEOGRAPHIC_DATA] - Các tỉnh miền Bắc" at bounding box center [219, 52] width 326 height 18
type input "12/08/2025"
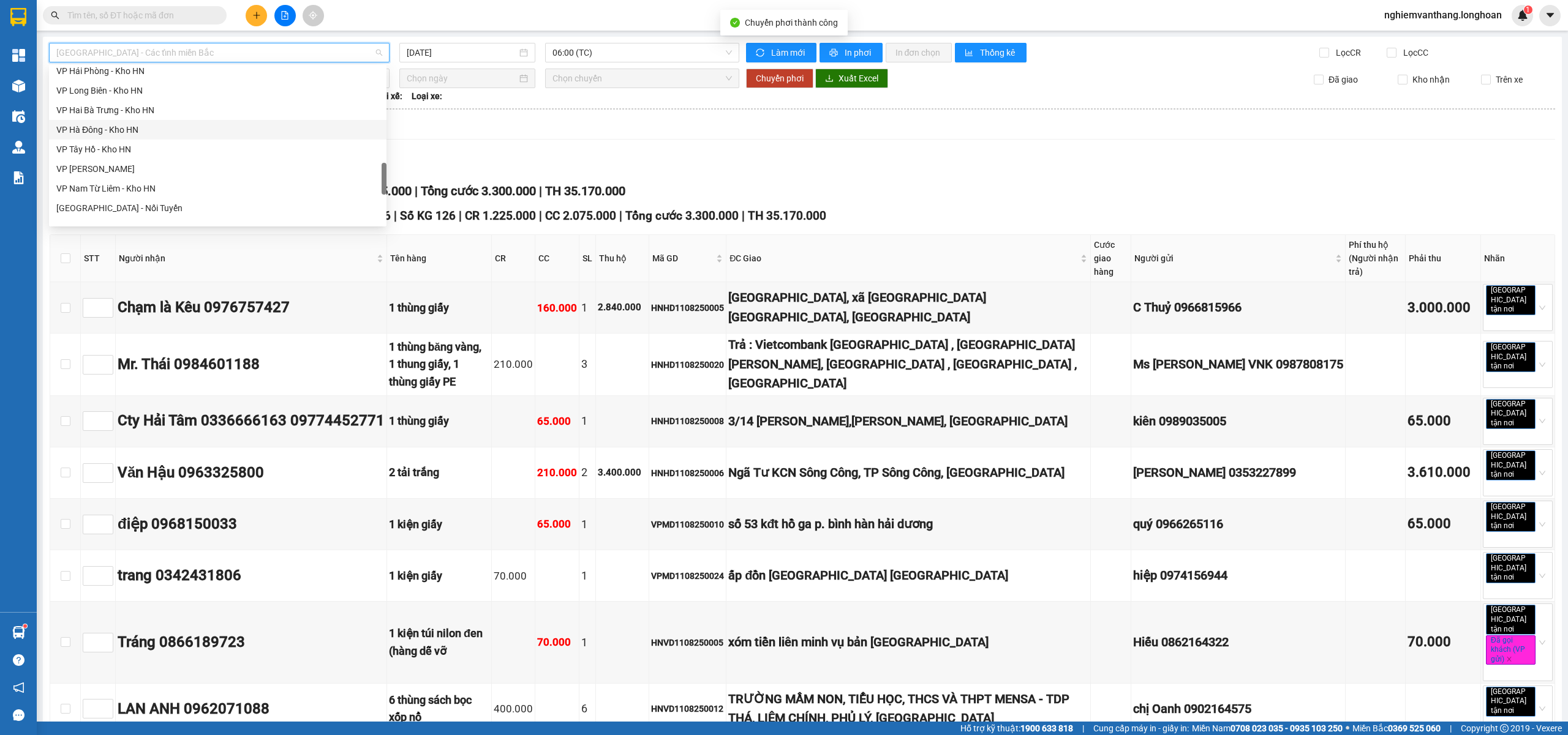
scroll to position [695, 0]
click at [129, 86] on div "VP Hoàng Mai - Kho HN" at bounding box center [218, 87] width 323 height 13
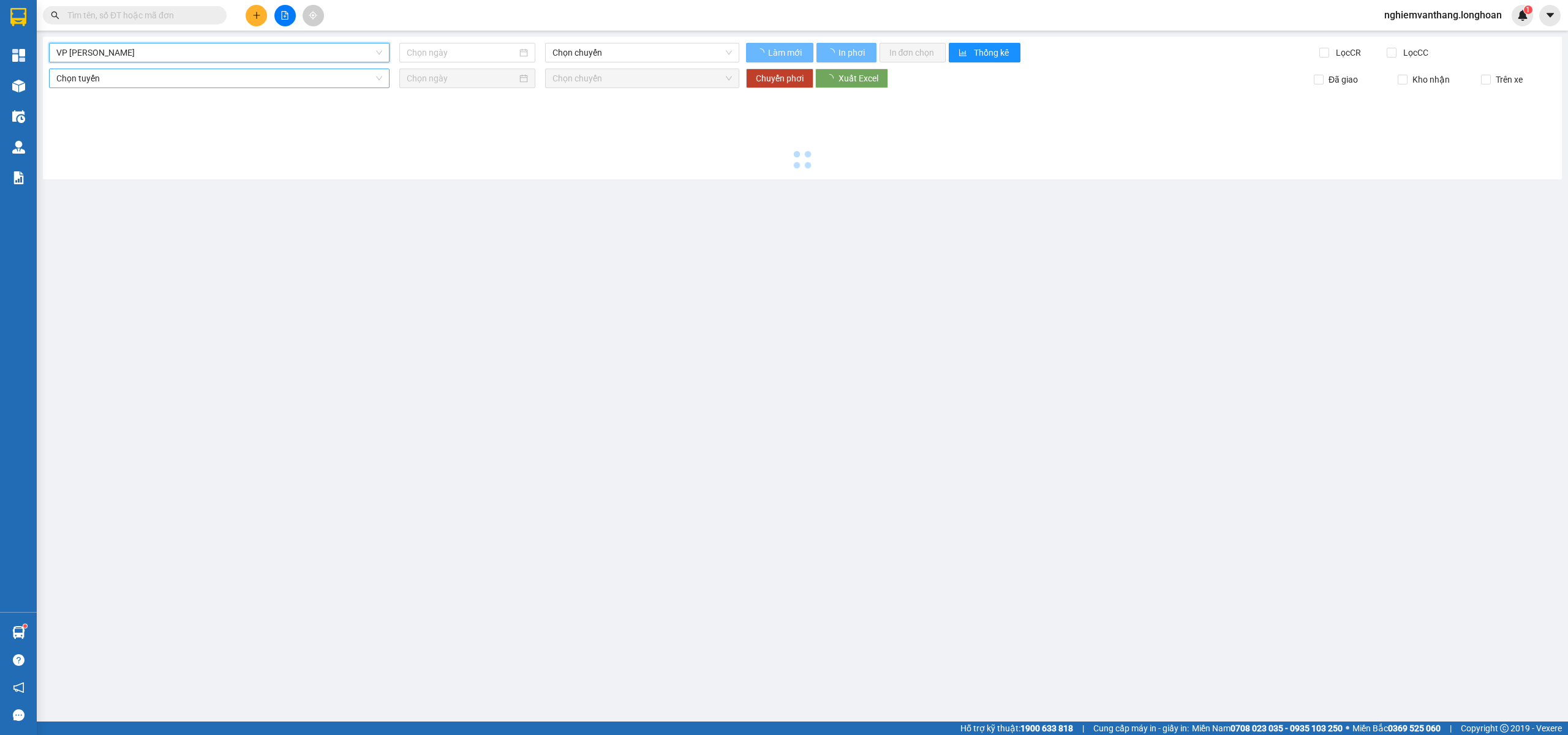
type input "11/08/2025"
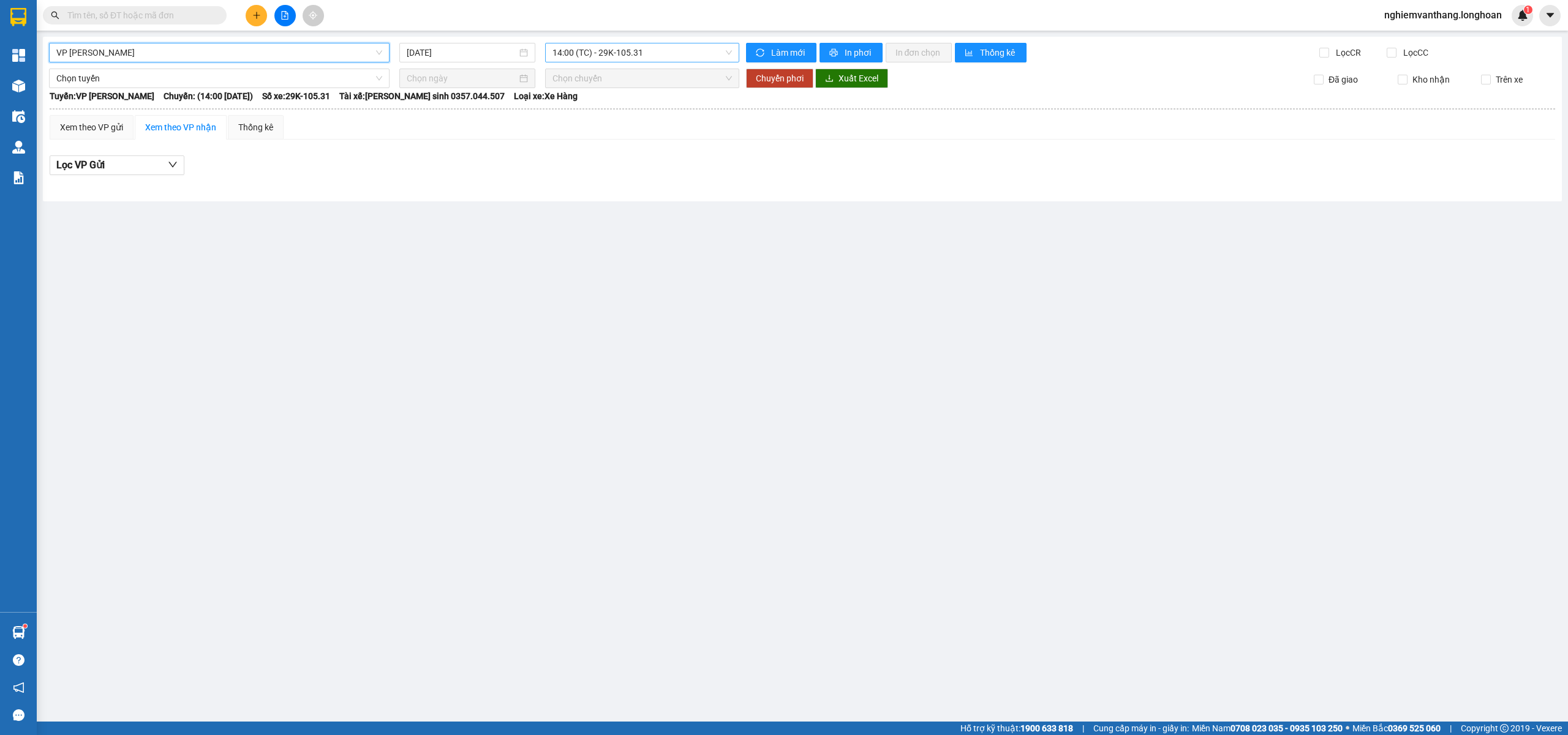
click at [579, 55] on span "14:00 (TC) - 29K-105.31" at bounding box center [642, 52] width 180 height 18
click at [587, 116] on div "21:00 (TC) - 29E-366.14" at bounding box center [600, 116] width 96 height 13
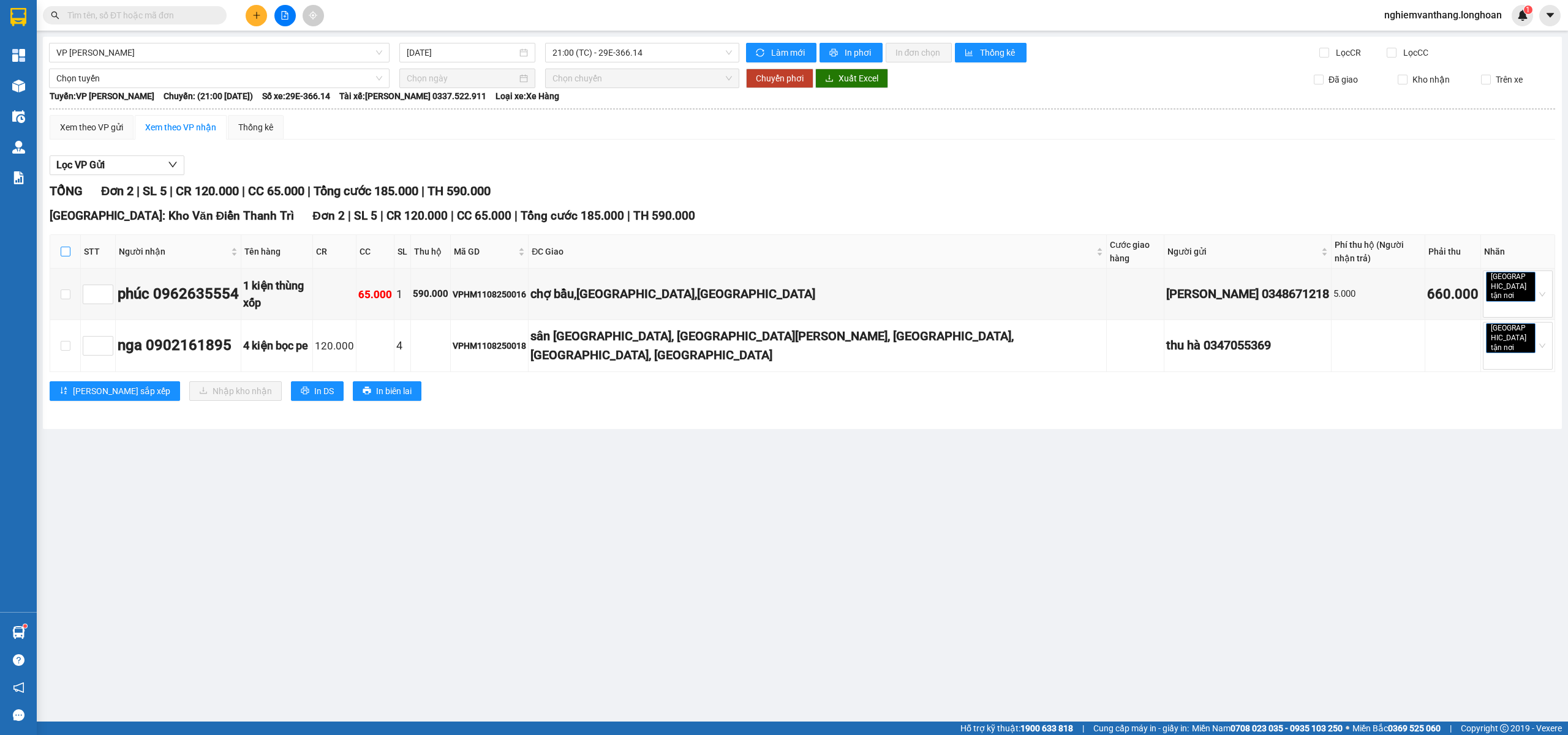
drag, startPoint x: 62, startPoint y: 243, endPoint x: 92, endPoint y: 164, distance: 84.5
click at [62, 247] on input "checkbox" at bounding box center [65, 251] width 10 height 10
checkbox input "true"
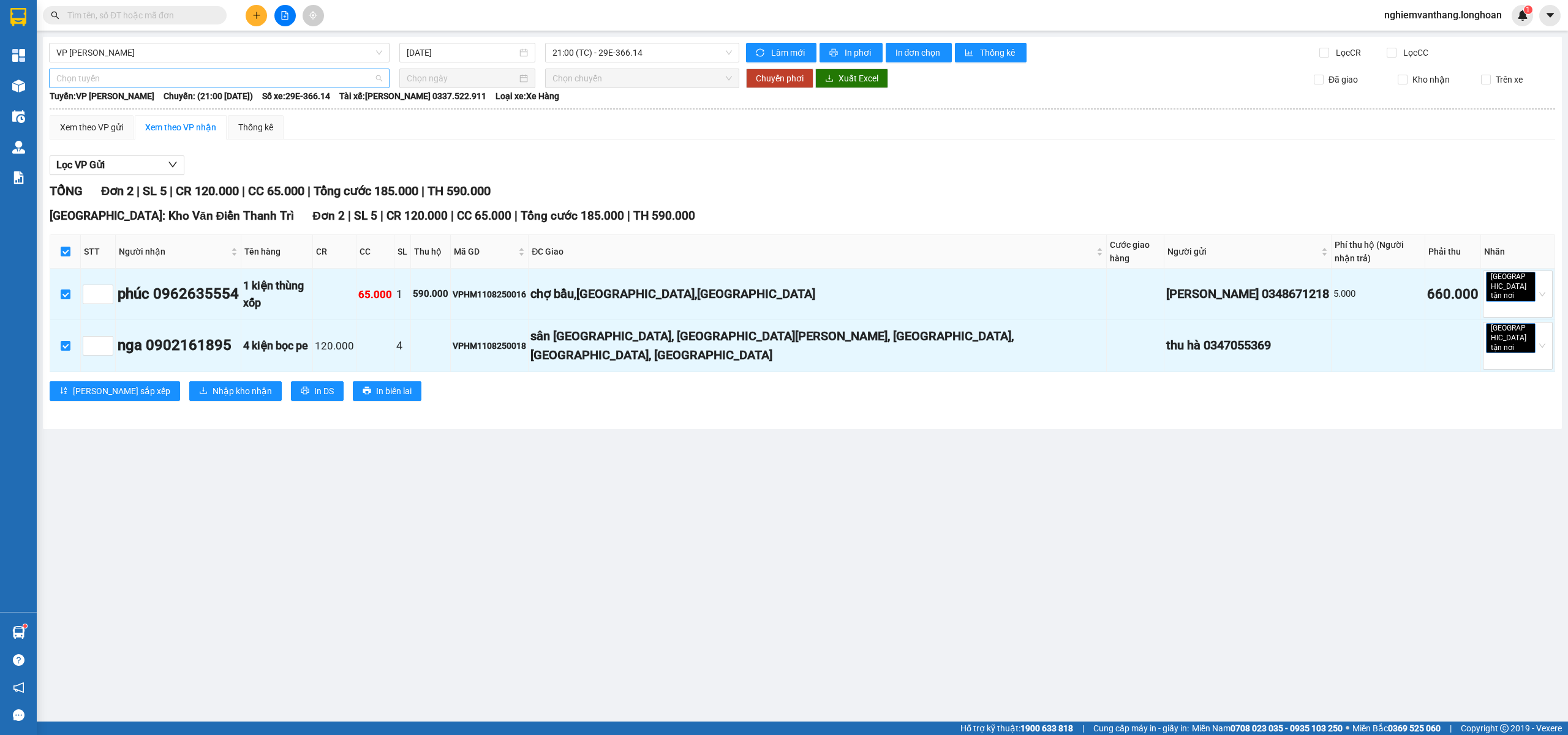
click at [109, 76] on span "Chọn tuyến" at bounding box center [219, 78] width 326 height 18
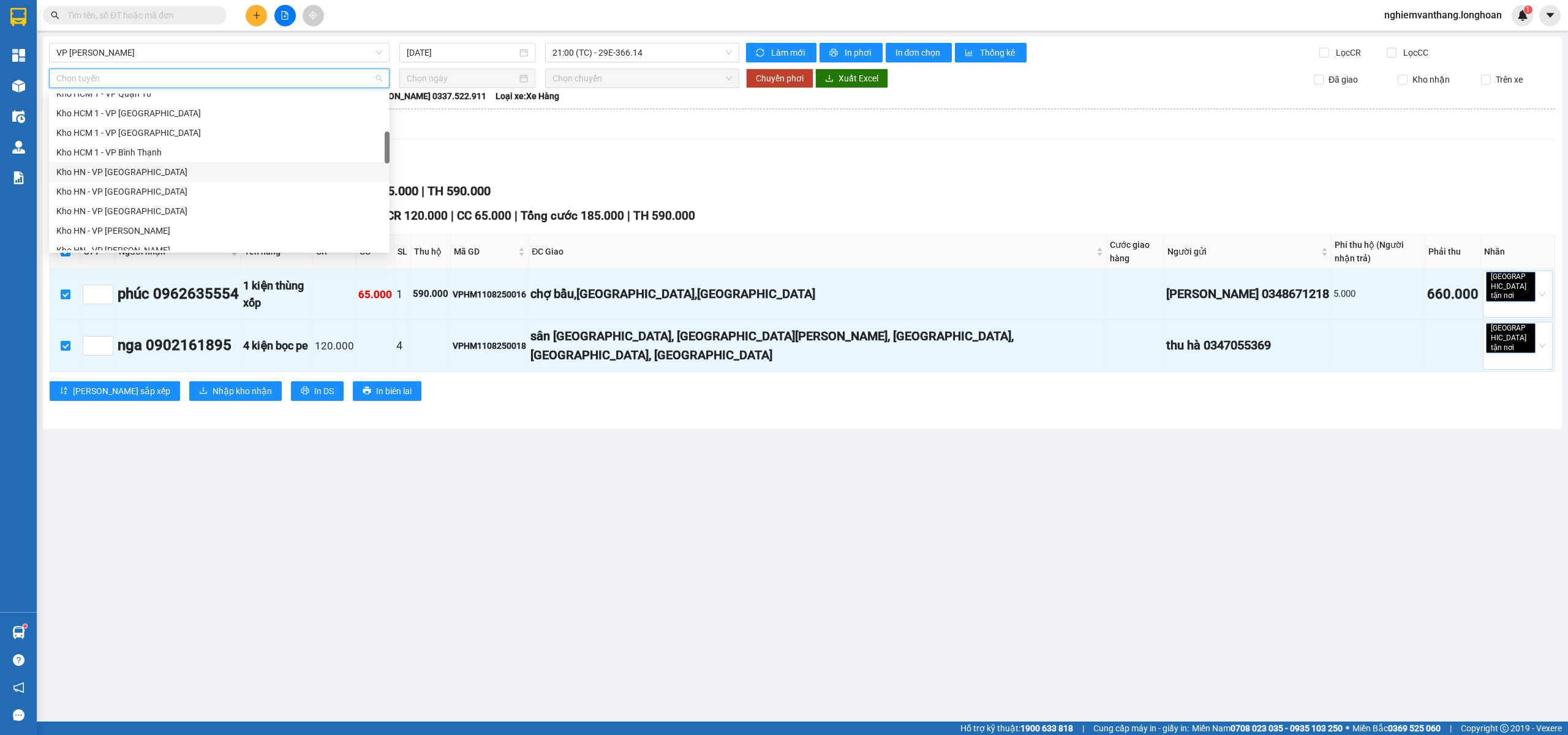
scroll to position [326, 0]
click at [158, 226] on div "[GEOGRAPHIC_DATA] - Các tỉnh miền Bắc" at bounding box center [219, 228] width 326 height 13
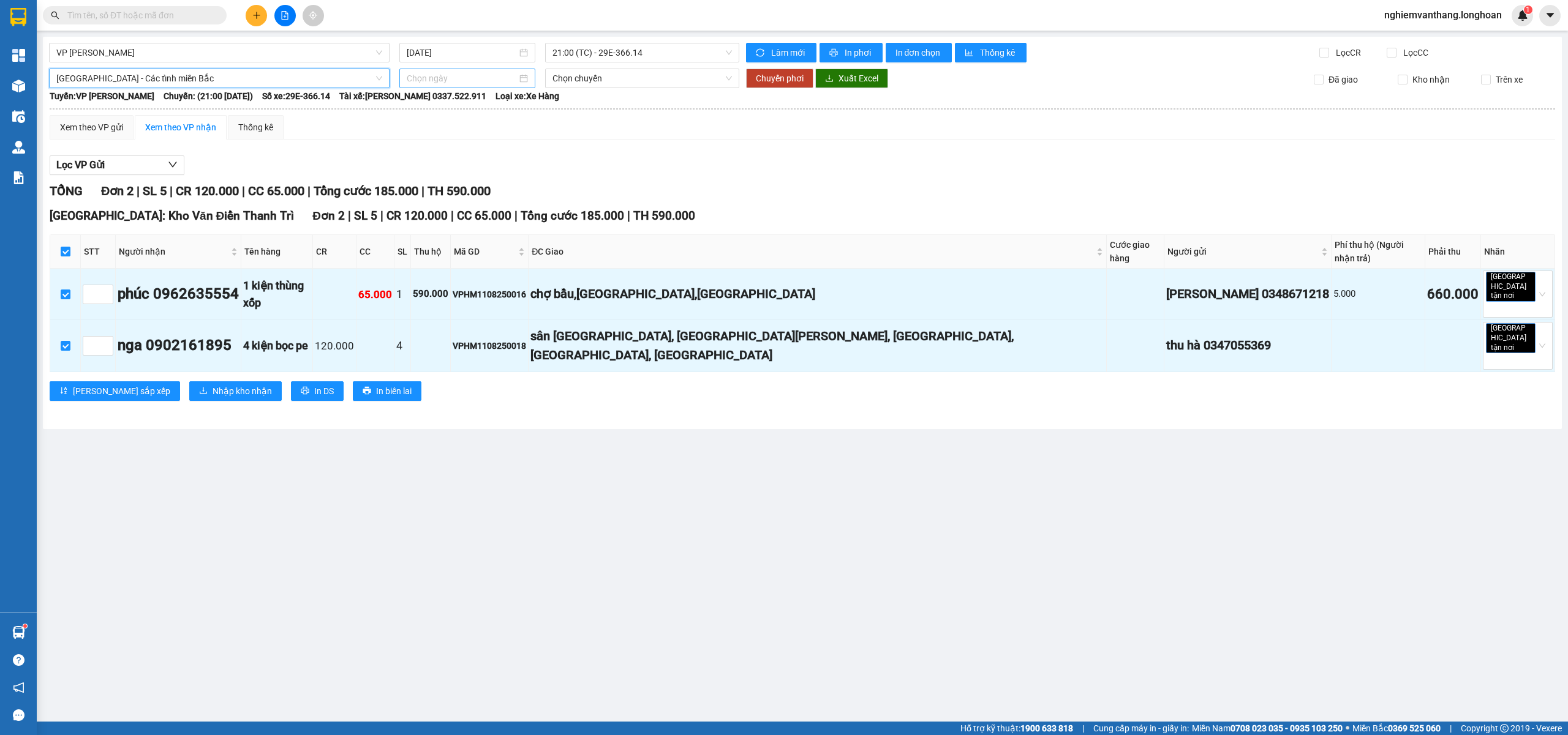
click at [445, 74] on input at bounding box center [462, 78] width 110 height 13
type input "12/08/2025"
click at [460, 184] on div "12" at bounding box center [462, 187] width 15 height 15
type input "12/08/2025"
click at [763, 76] on span "Chuyển phơi" at bounding box center [779, 78] width 48 height 13
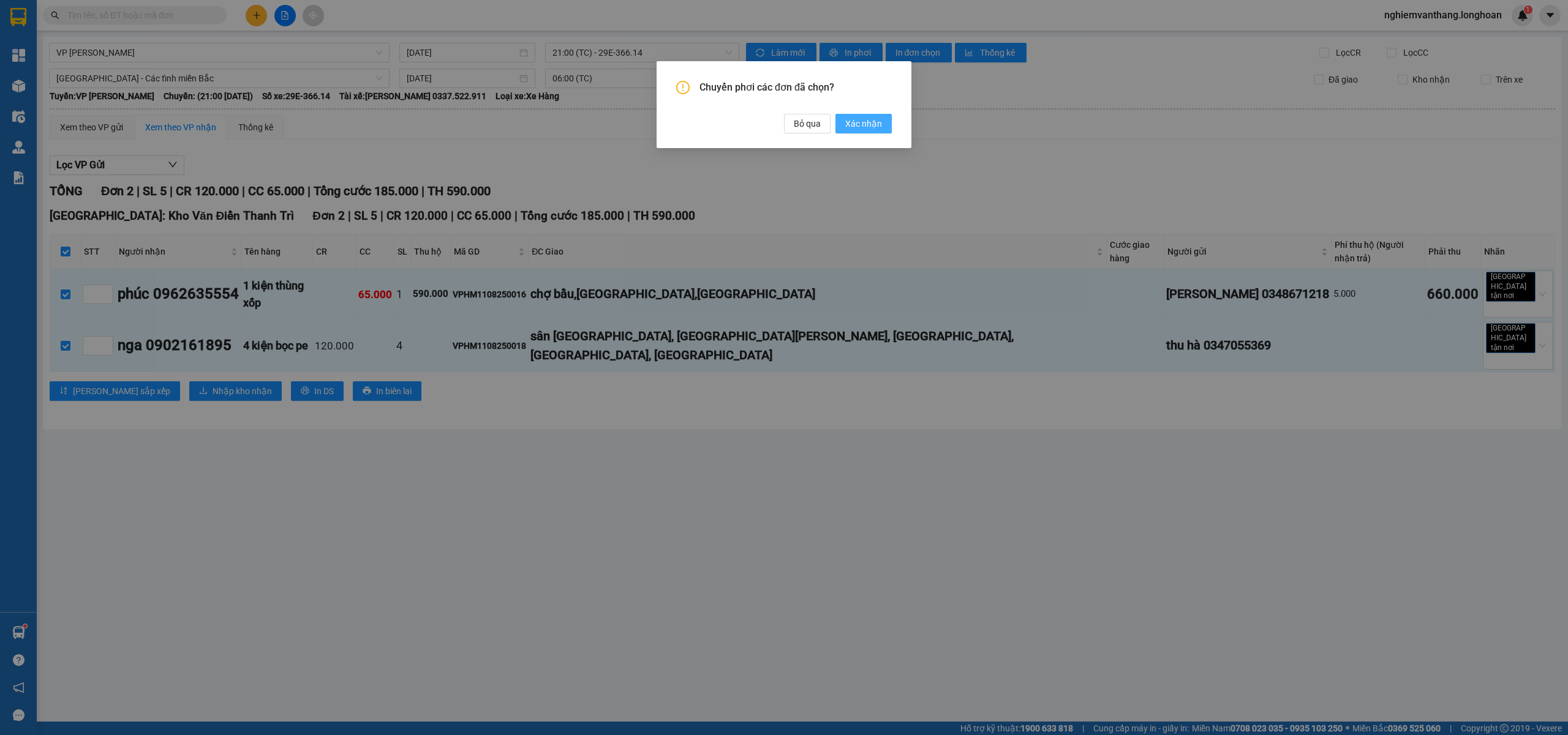
drag, startPoint x: 845, startPoint y: 123, endPoint x: 731, endPoint y: 111, distance: 114.6
click at [846, 123] on button "Xác nhận" at bounding box center [863, 123] width 57 height 20
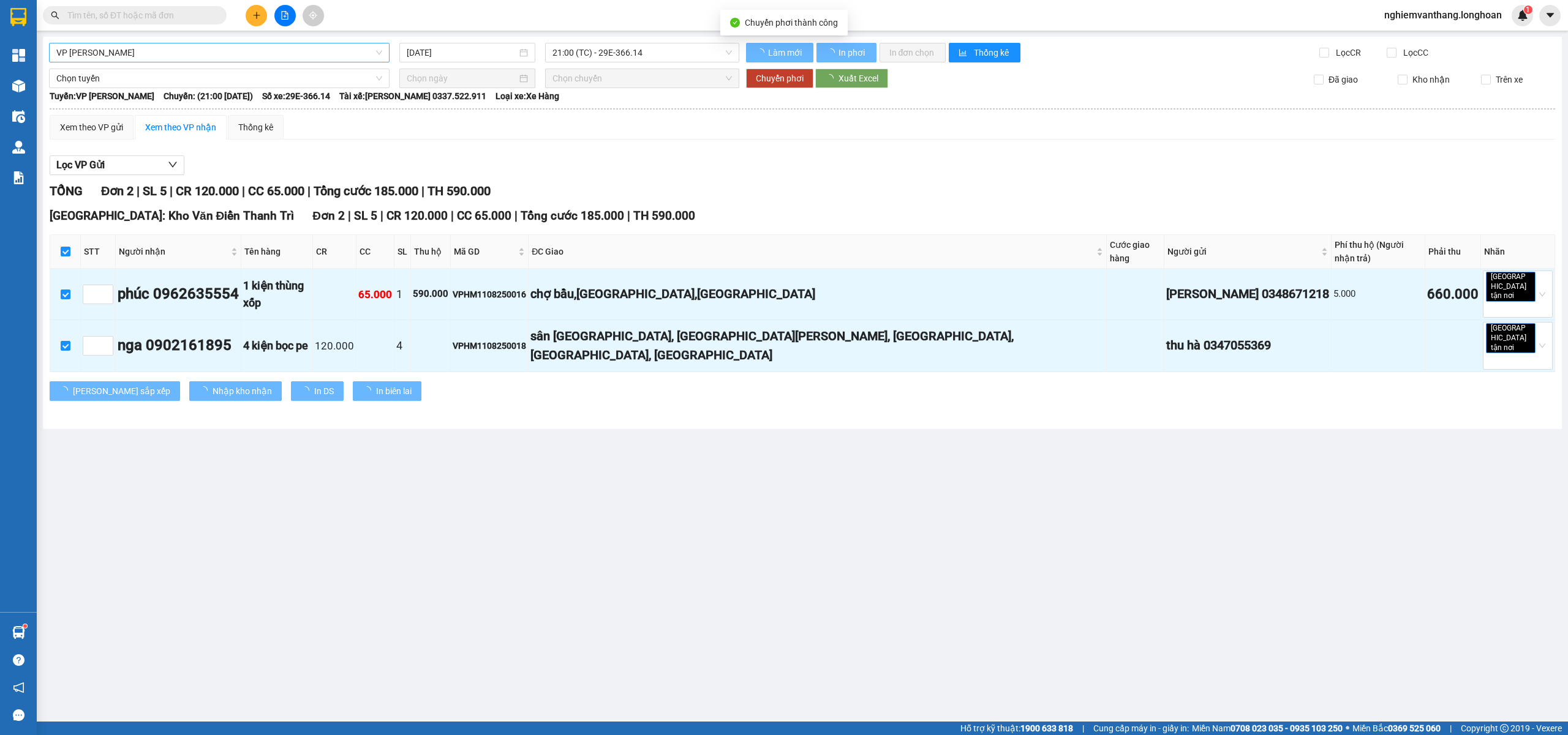
checkbox input "false"
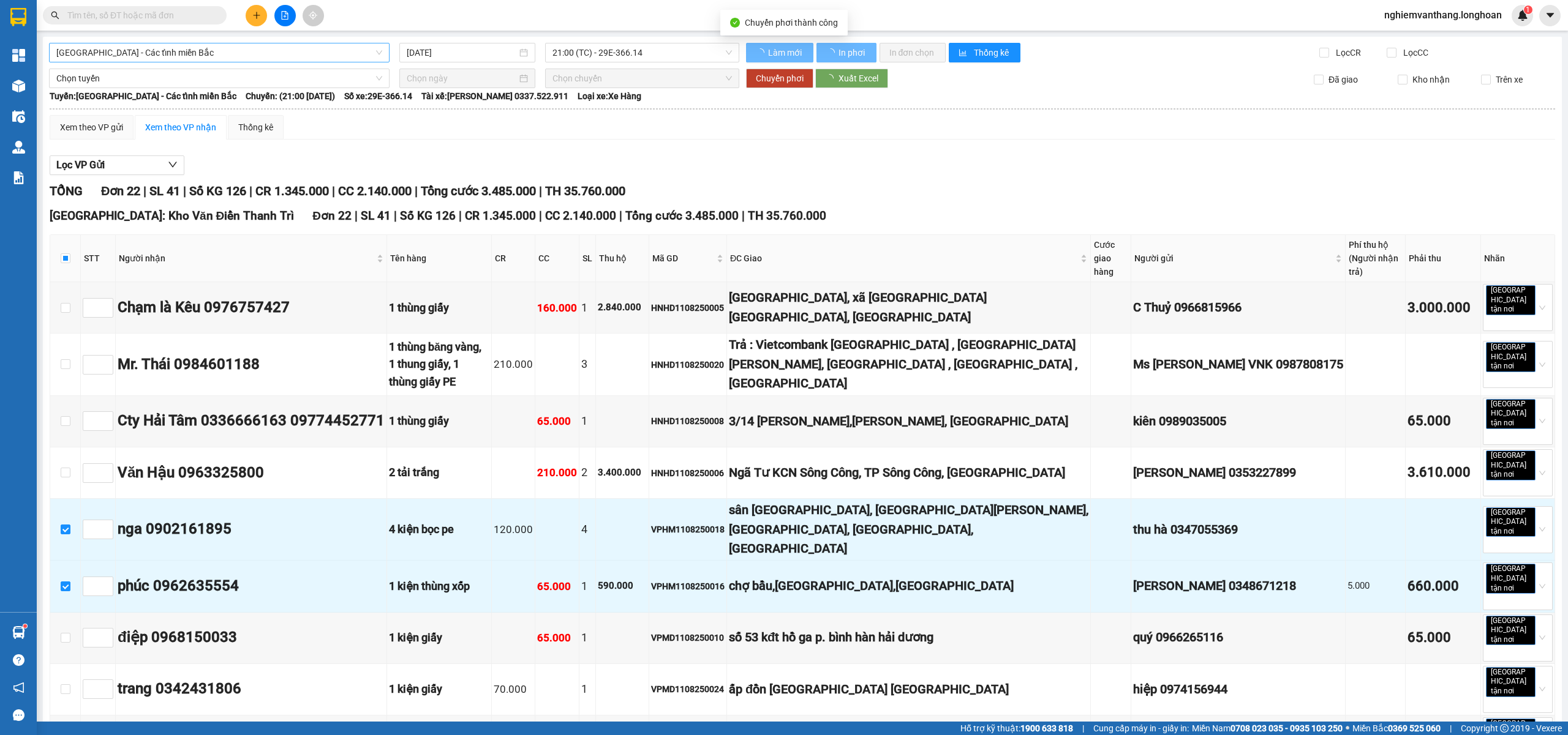
checkbox input "false"
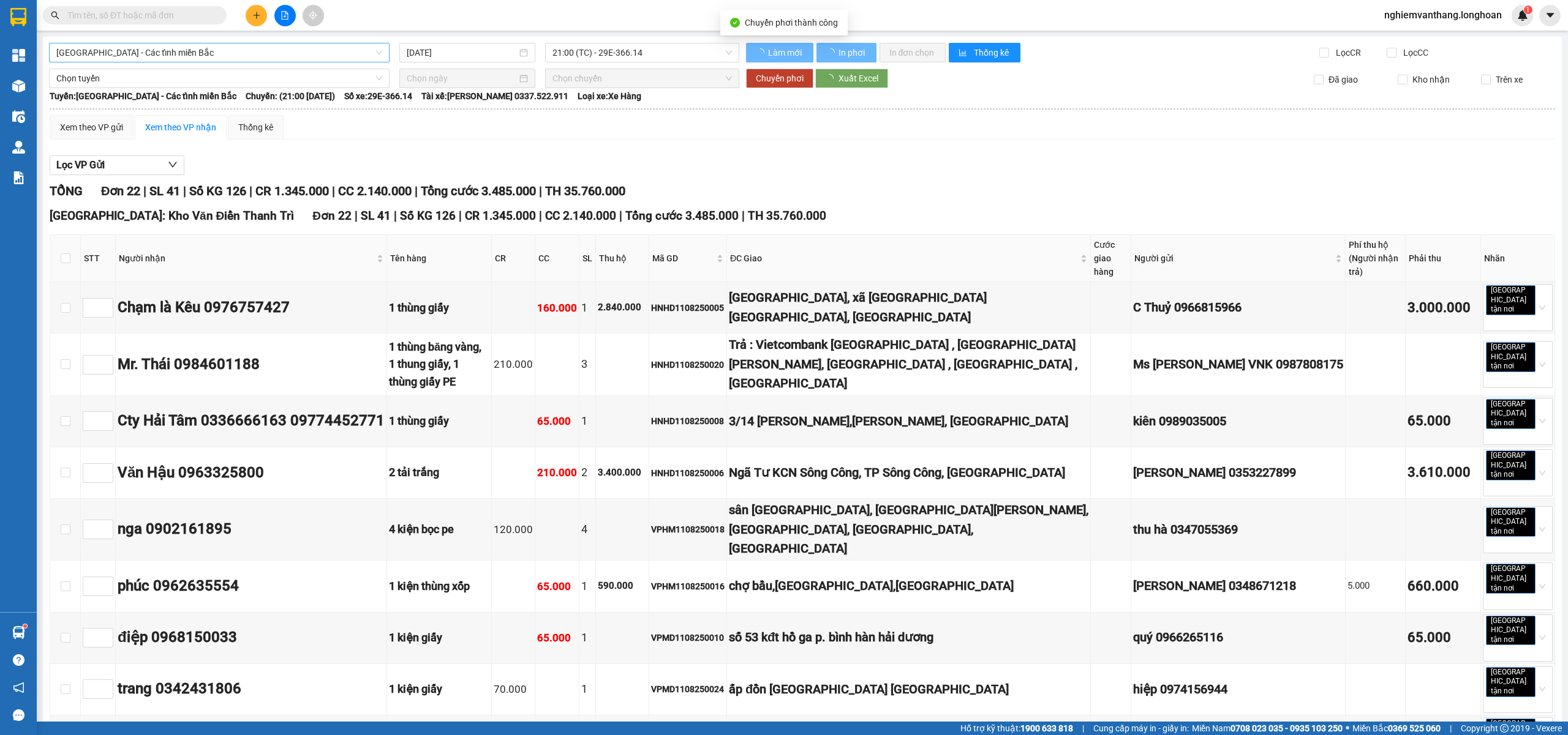
click at [94, 47] on span "[GEOGRAPHIC_DATA] - Các tỉnh miền Bắc" at bounding box center [219, 52] width 326 height 18
type input "12/08/2025"
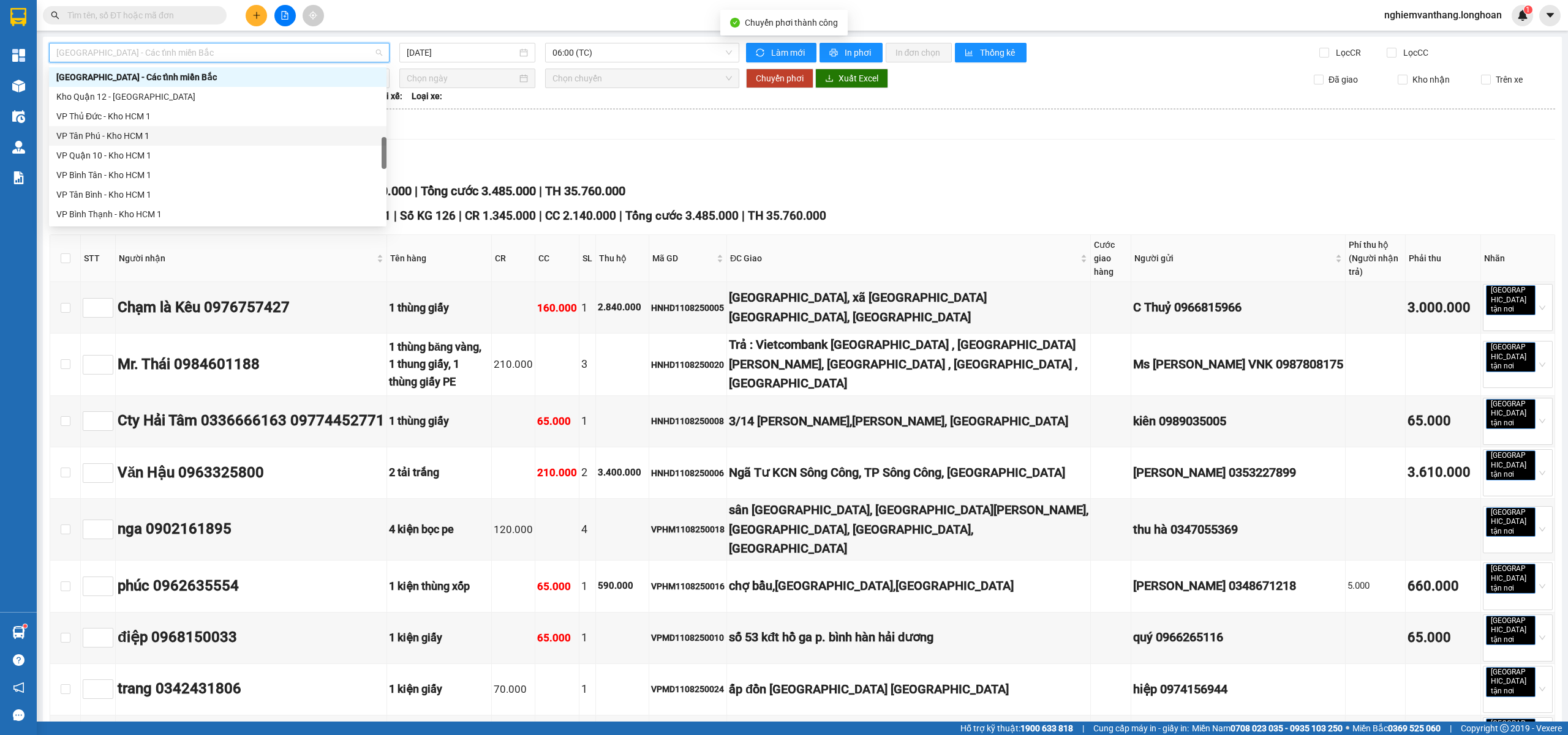
scroll to position [695, 0]
click at [133, 107] on div "VP Nam Từ Liêm - Kho HN" at bounding box center [218, 107] width 323 height 13
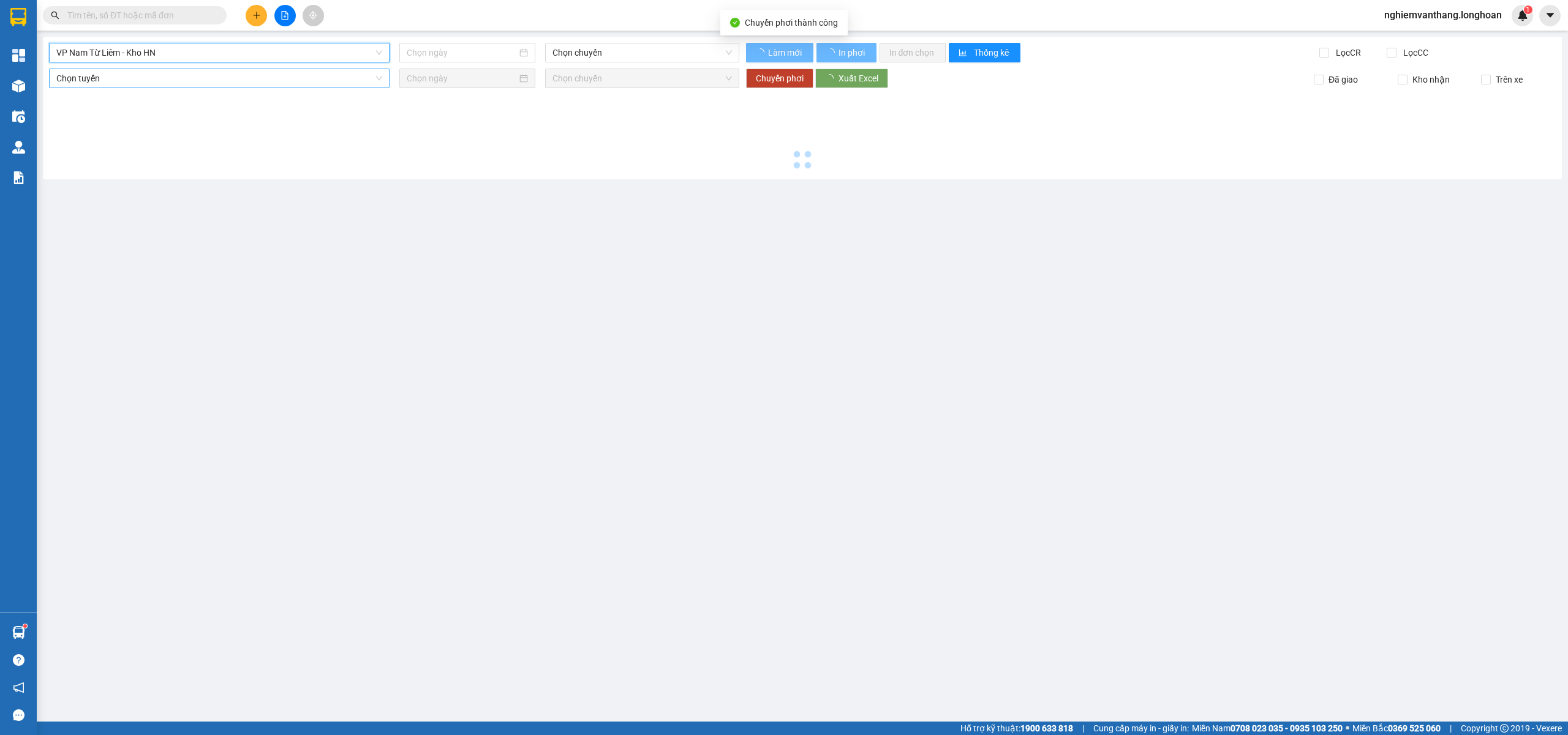
type input "11/08/2025"
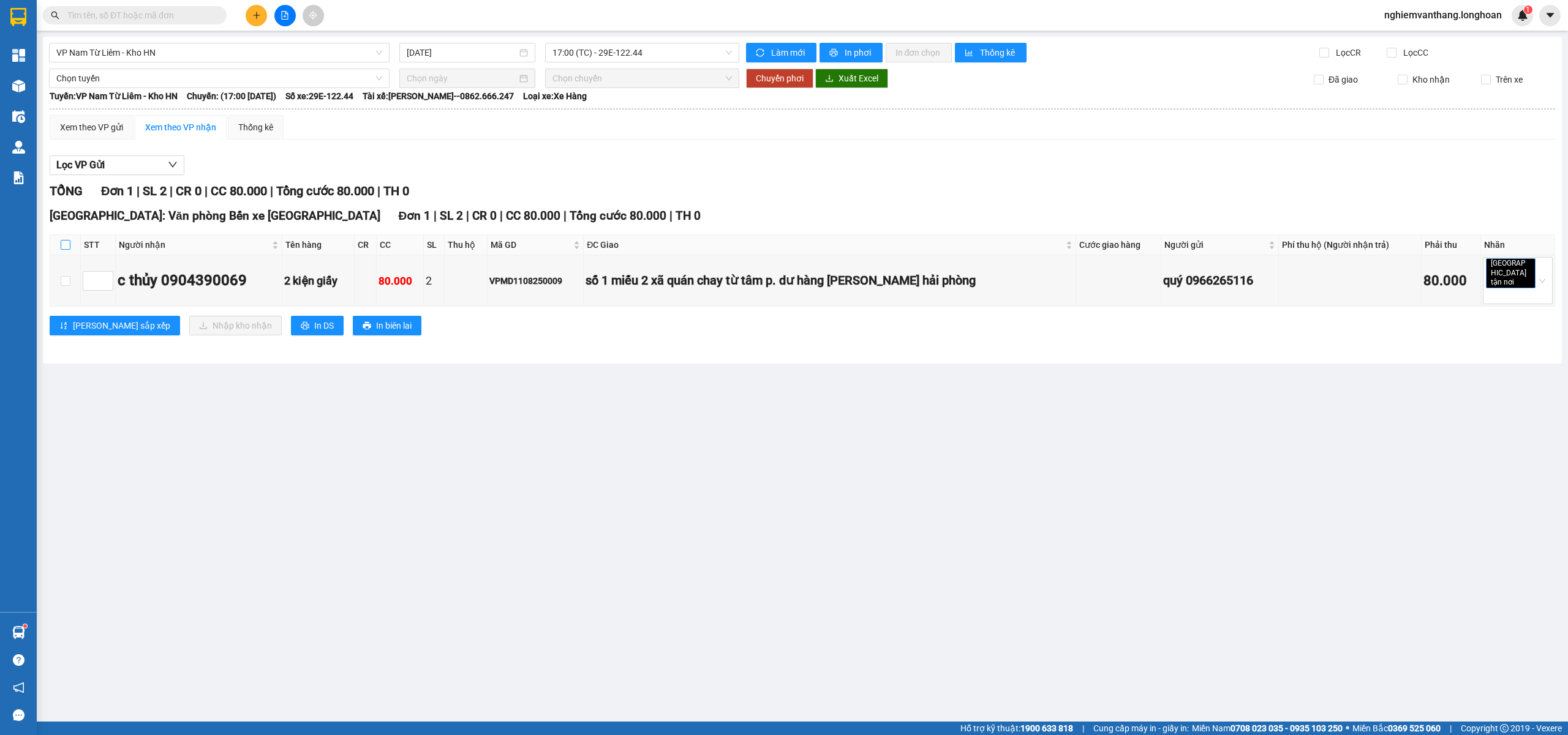
click at [68, 246] on input "checkbox" at bounding box center [65, 245] width 10 height 10
checkbox input "true"
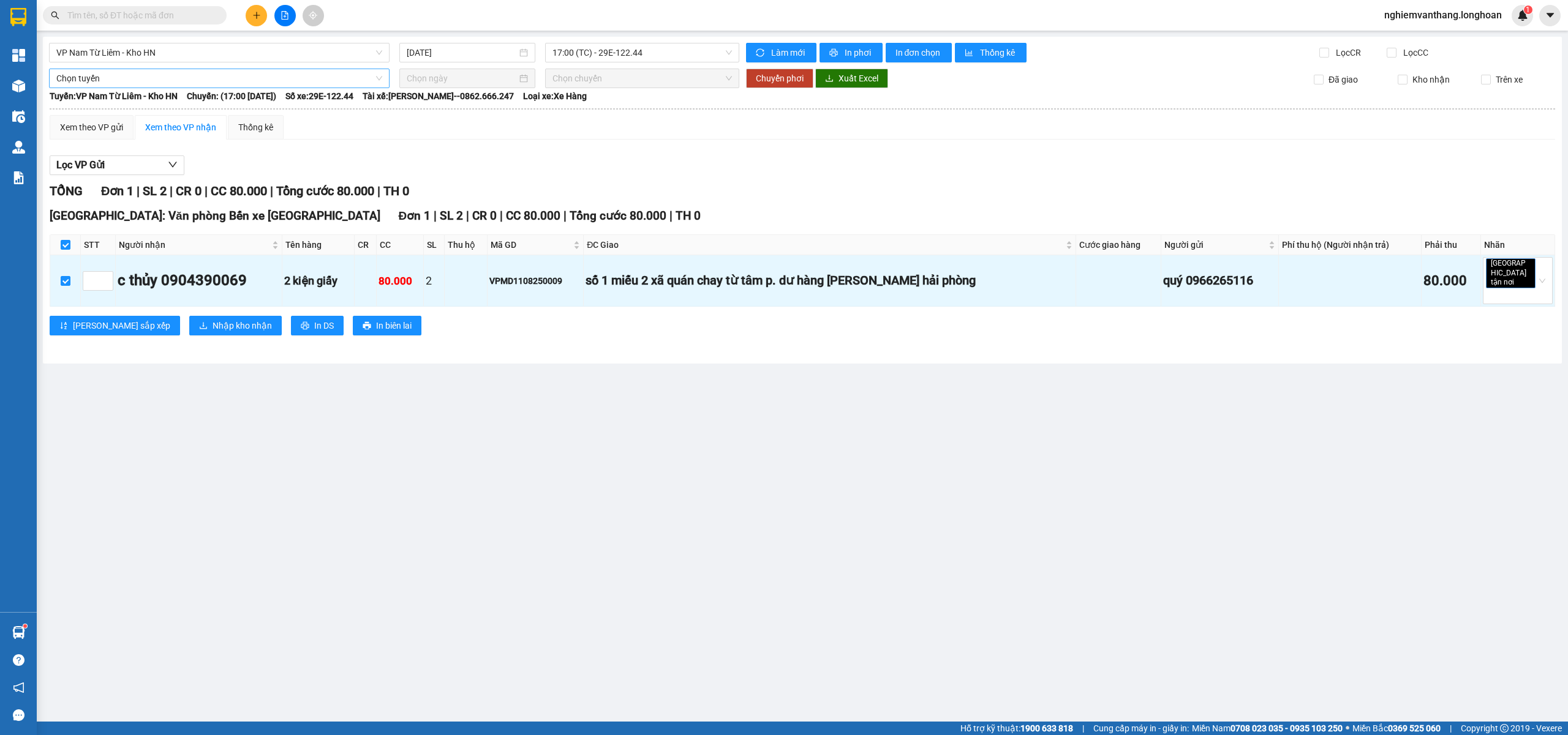
click at [93, 89] on th "Tuyến: VP Nam Từ Liêm - Kho HN Chuyến: (17:00 - 11/08/2025) Số xe: 29E-122.44 T…" at bounding box center [802, 96] width 1506 height 15
click at [115, 83] on span "Chọn tuyến" at bounding box center [219, 78] width 326 height 18
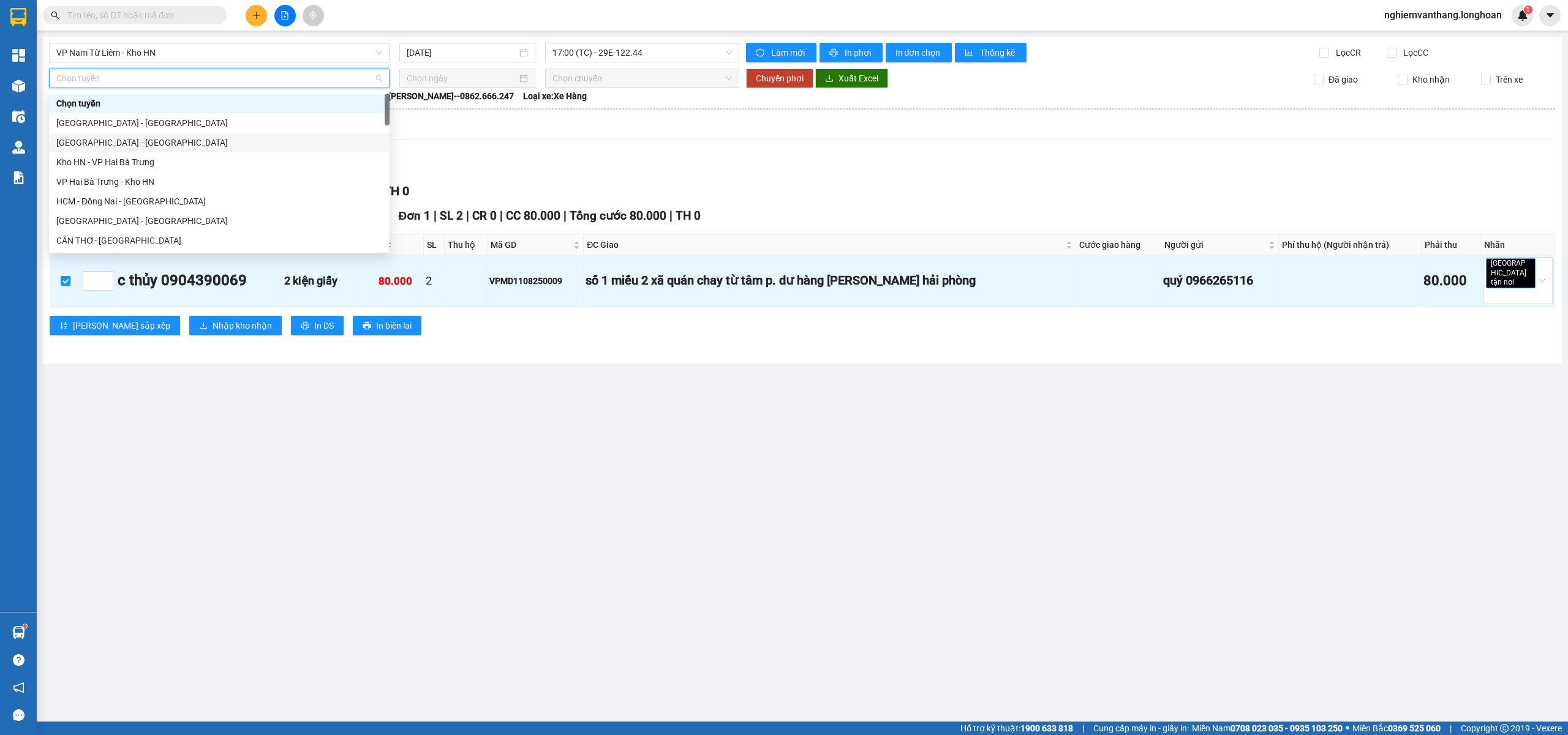
drag, startPoint x: 112, startPoint y: 143, endPoint x: 133, endPoint y: 145, distance: 21.1
click at [112, 143] on div "Hà Nội - Hải Phòng" at bounding box center [219, 143] width 326 height 13
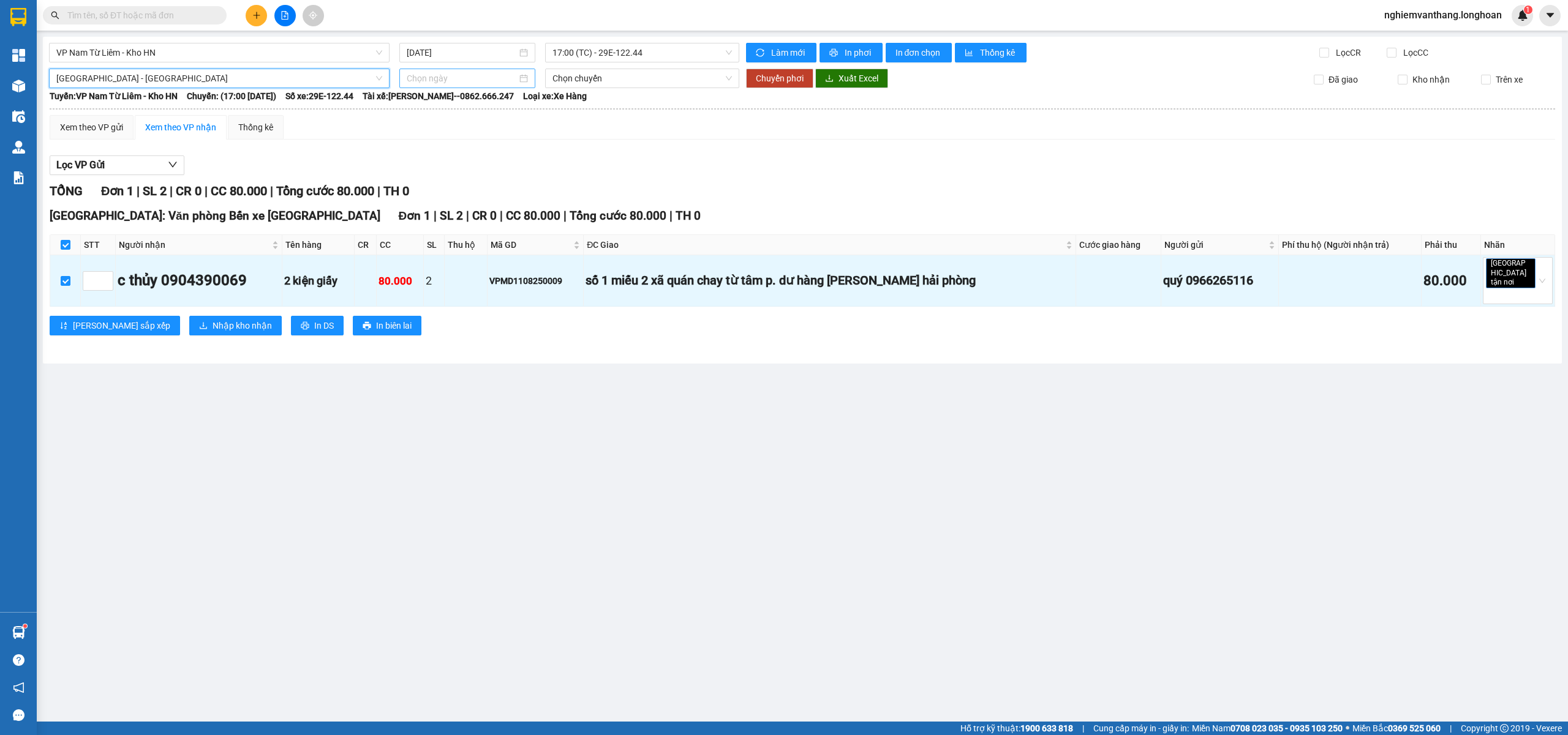
click at [437, 79] on input at bounding box center [462, 78] width 110 height 13
type input "11/08/2025"
click at [443, 186] on div "11" at bounding box center [440, 187] width 15 height 15
type input "11/08/2025"
click at [767, 86] on button "Chuyển phơi" at bounding box center [780, 78] width 68 height 20
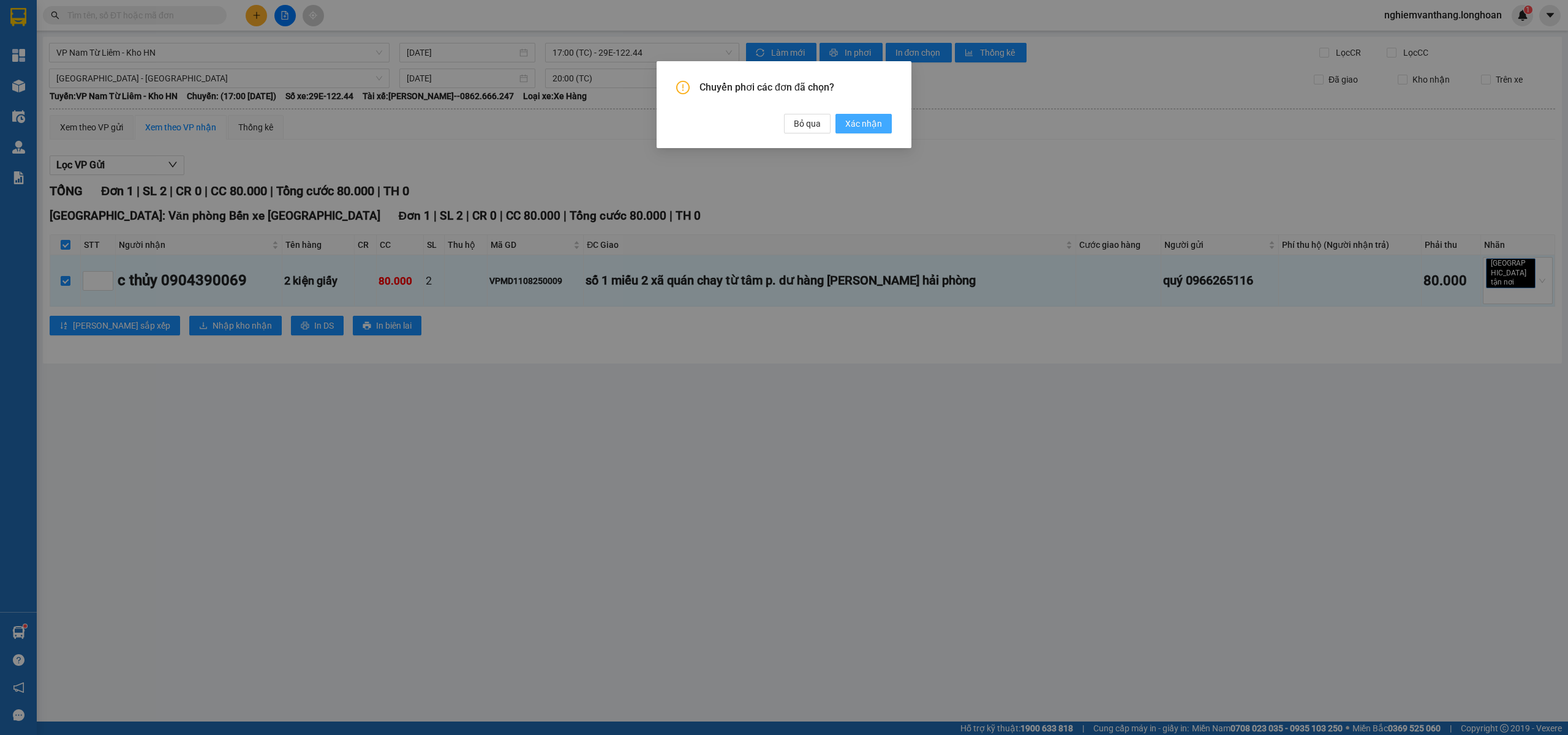
click at [857, 129] on button "Xác nhận" at bounding box center [863, 123] width 57 height 20
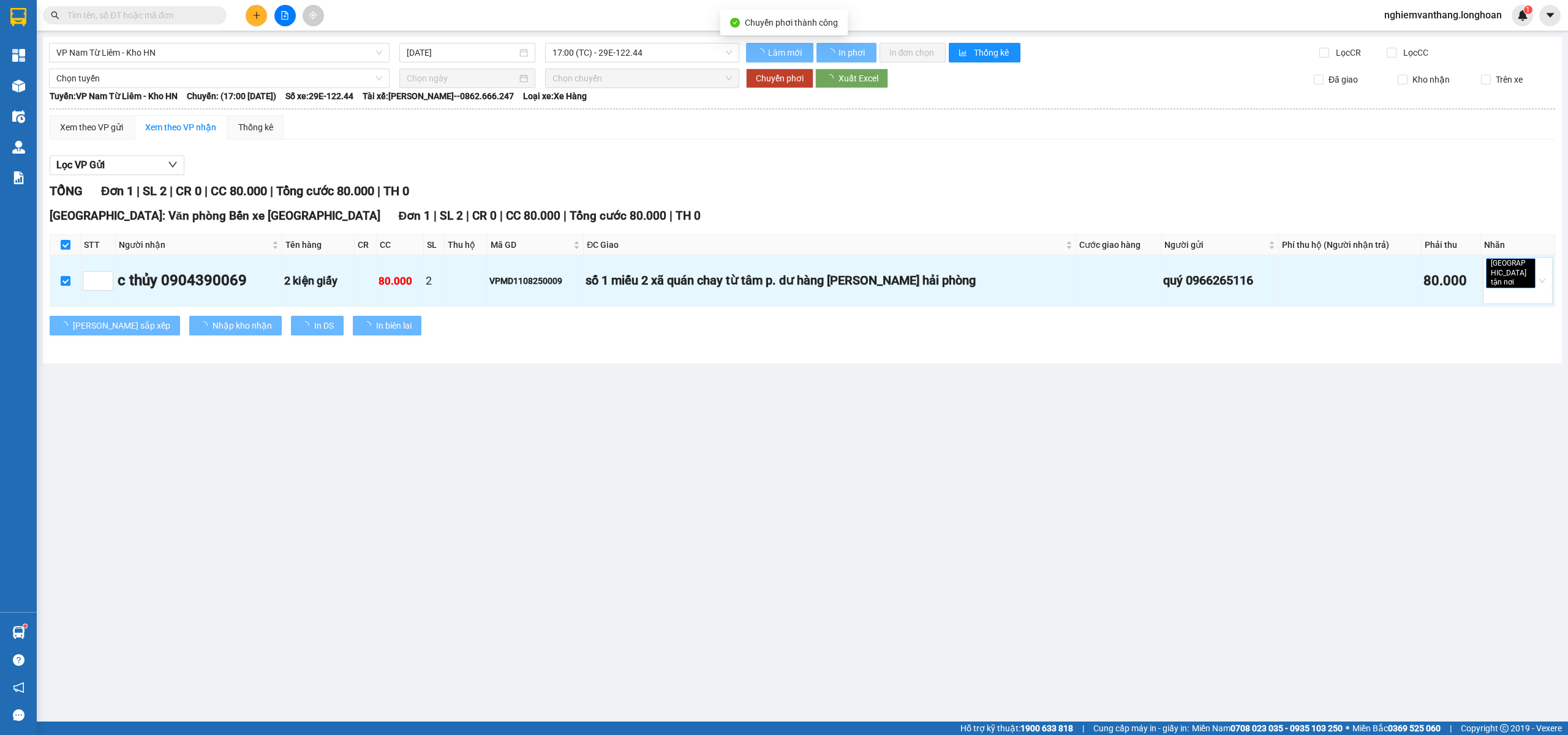
checkbox input "false"
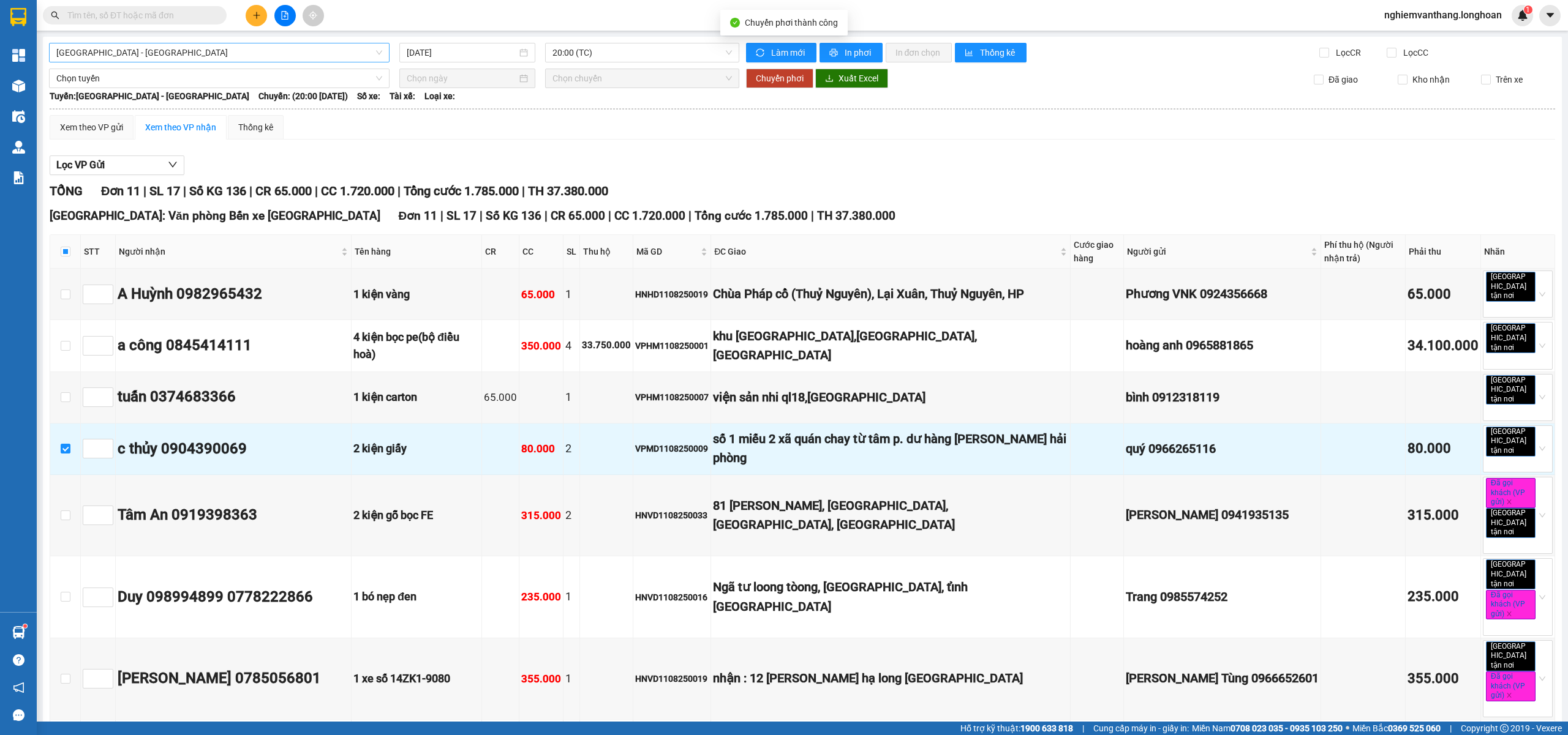
checkbox input "false"
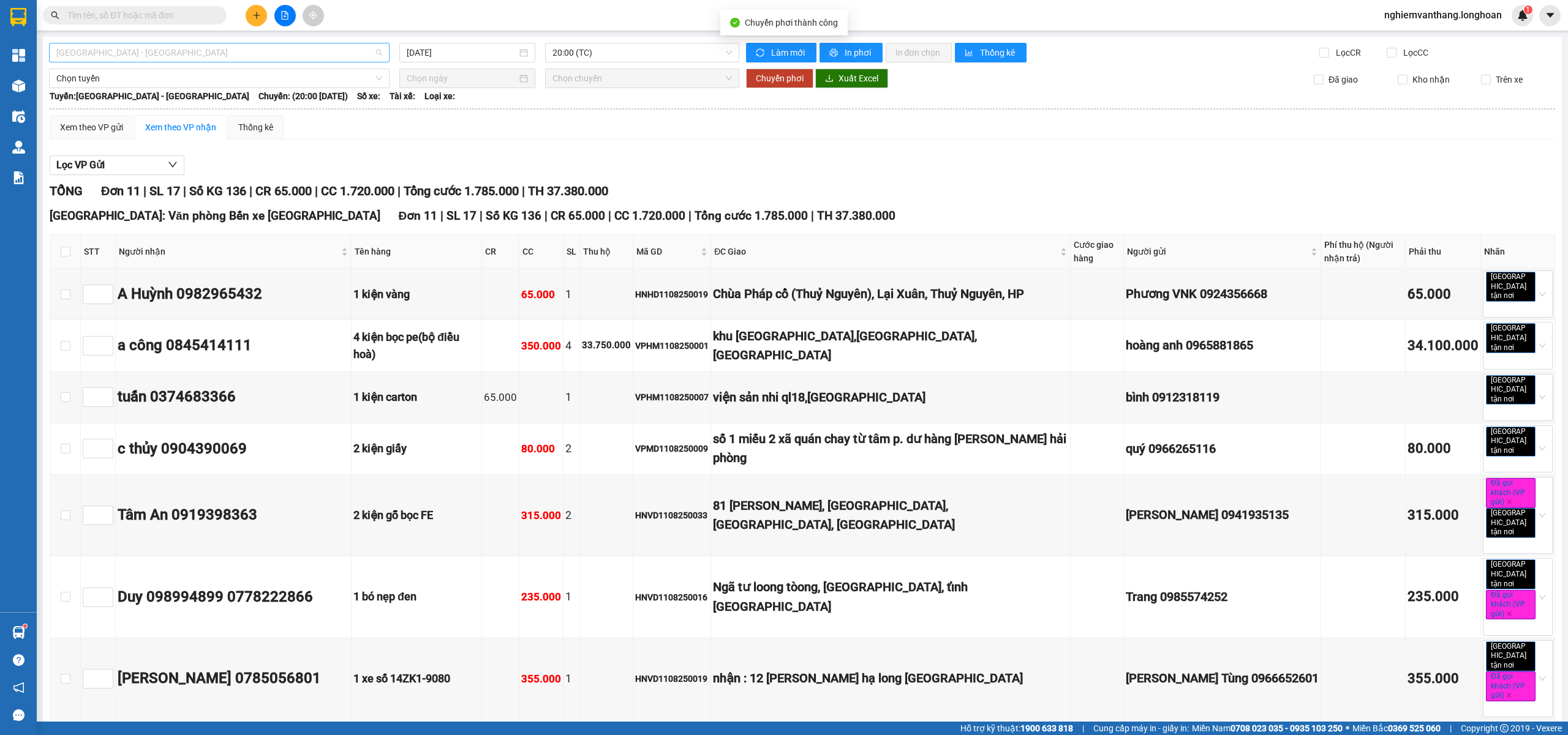
click at [123, 45] on span "Hà Nội - Hải Phòng" at bounding box center [219, 52] width 326 height 18
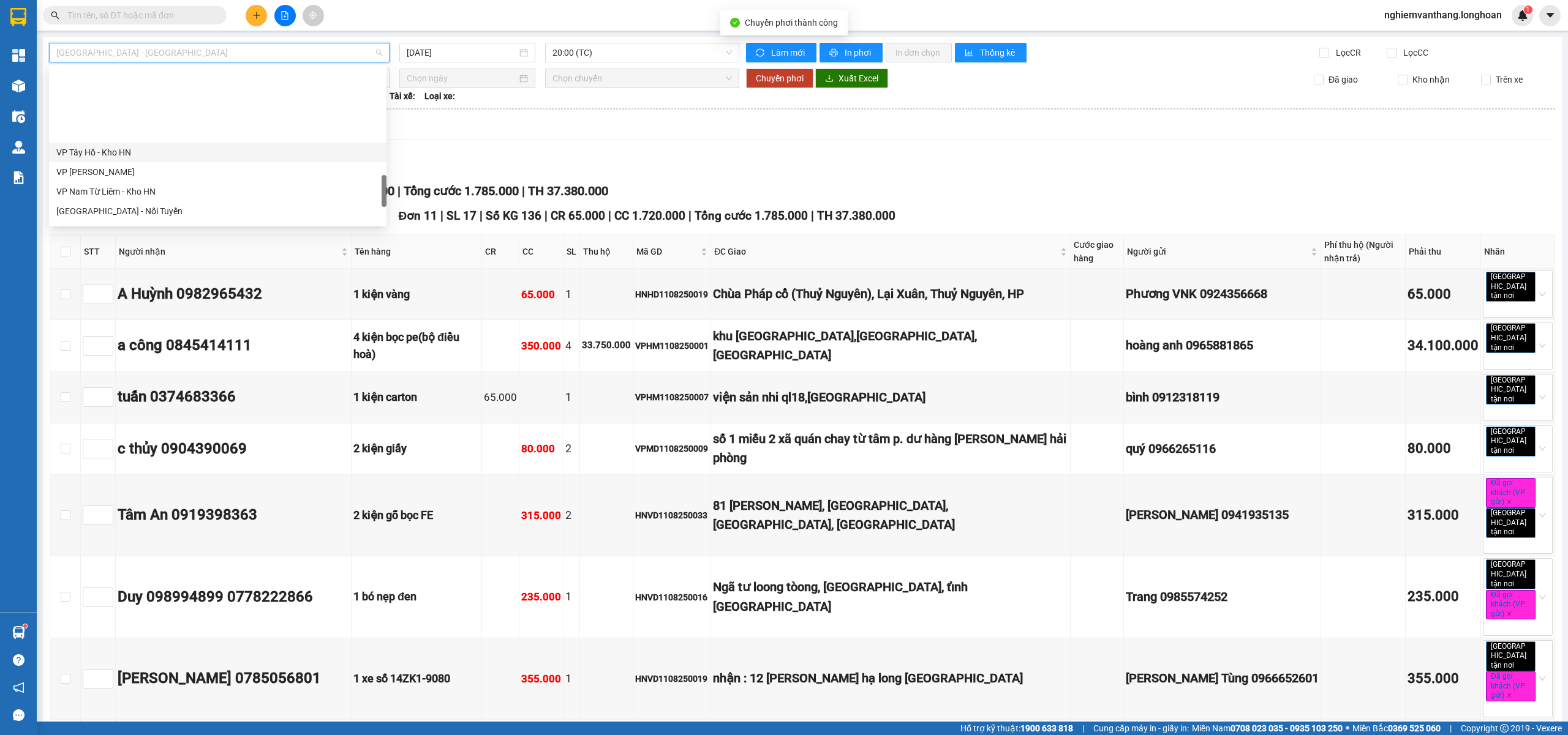
scroll to position [692, 0]
drag, startPoint x: 137, startPoint y: 99, endPoint x: 152, endPoint y: 99, distance: 15.0
click at [137, 98] on div "VP Tây Hồ - Kho HN VP Hoàng Mai - Kho HN VP Nam Từ Liêm - Kho HN Hà Nội - Nối T…" at bounding box center [218, 159] width 337 height 196
click at [180, 115] on div "VP Nam Từ Liêm - Kho HN" at bounding box center [218, 110] width 323 height 13
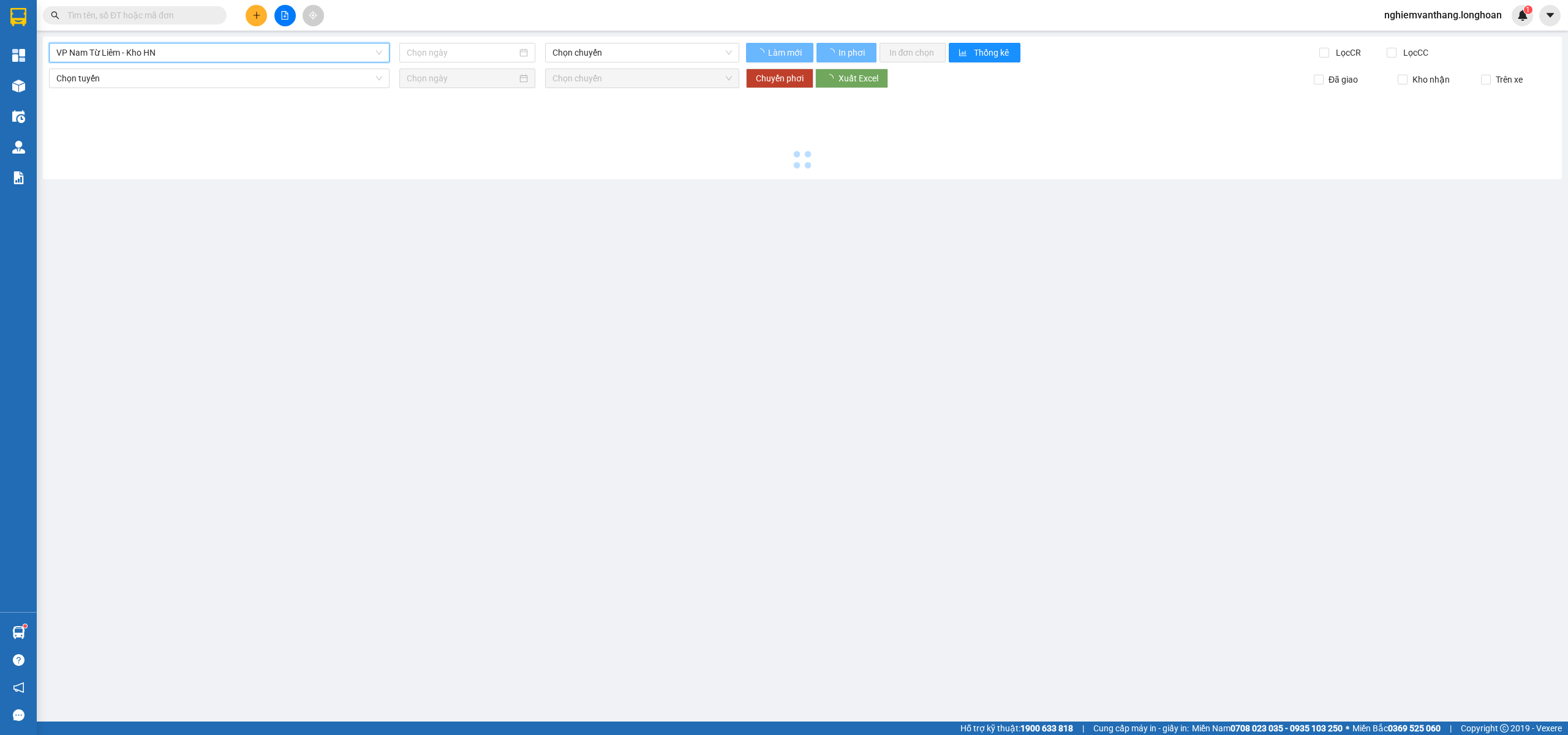
type input "11/08/2025"
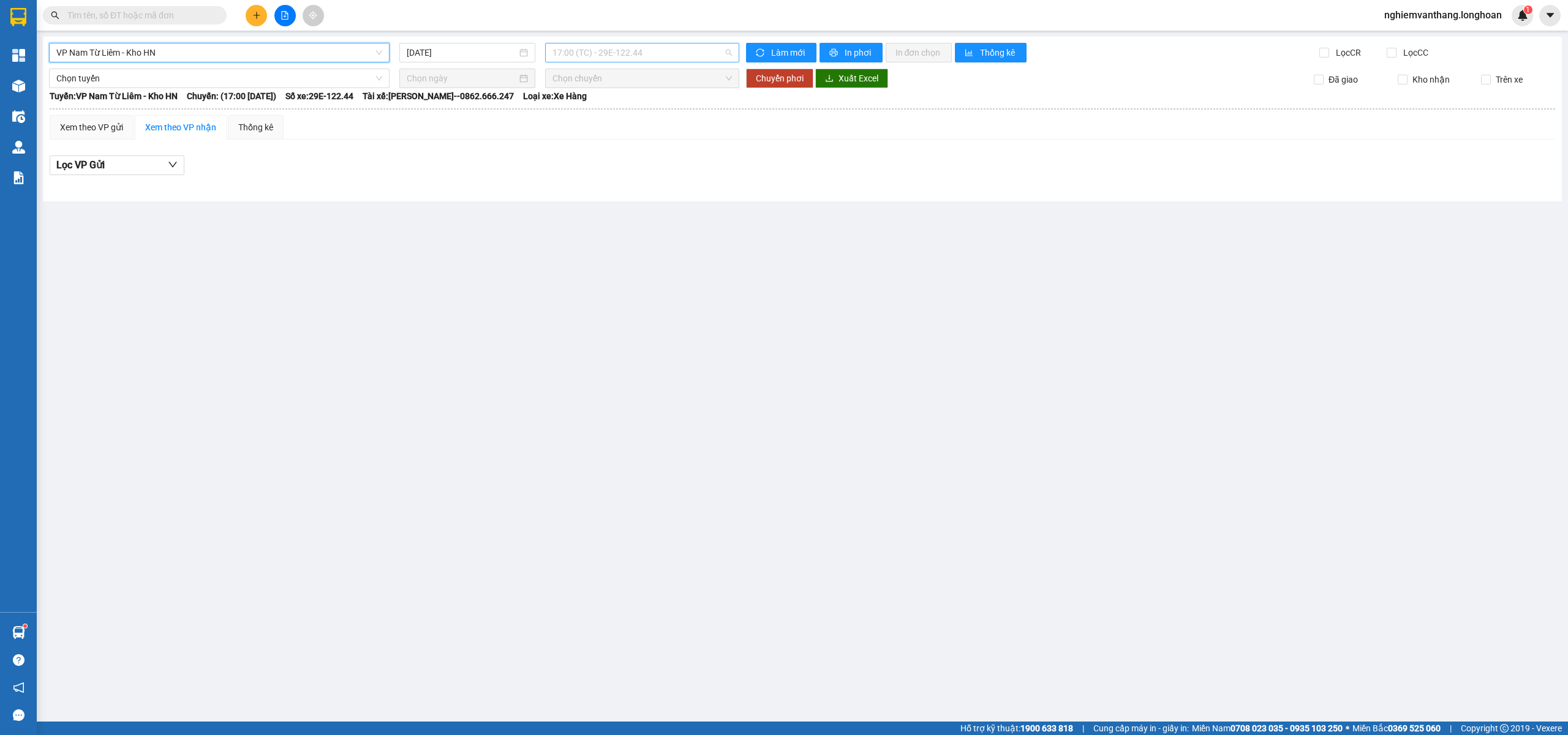
click at [581, 55] on span "17:00 (TC) - 29E-122.44" at bounding box center [642, 52] width 180 height 18
click at [586, 115] on div "21:00 (TC) - 29E-122.44" at bounding box center [600, 116] width 96 height 13
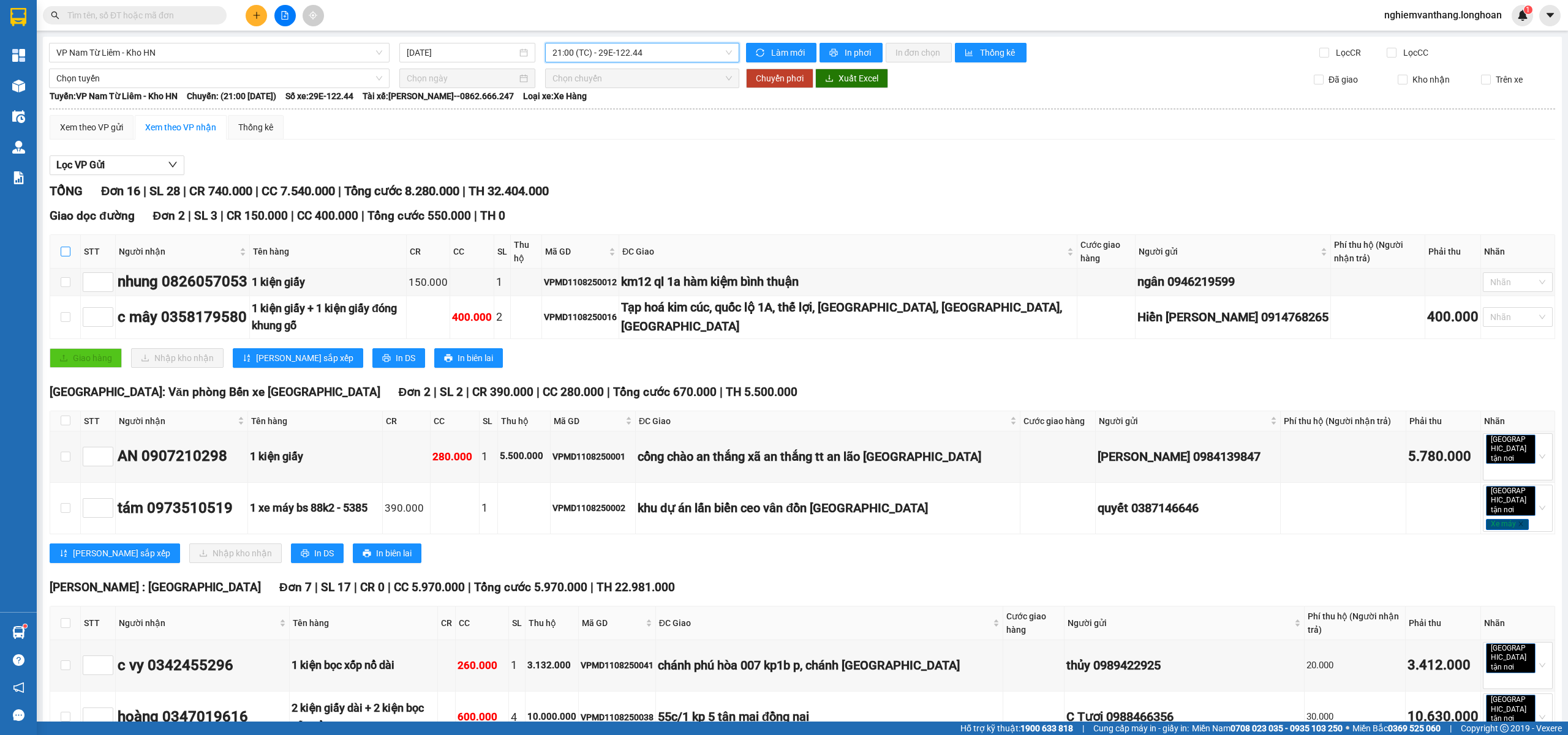
click at [61, 251] on input "checkbox" at bounding box center [65, 251] width 10 height 10
checkbox input "true"
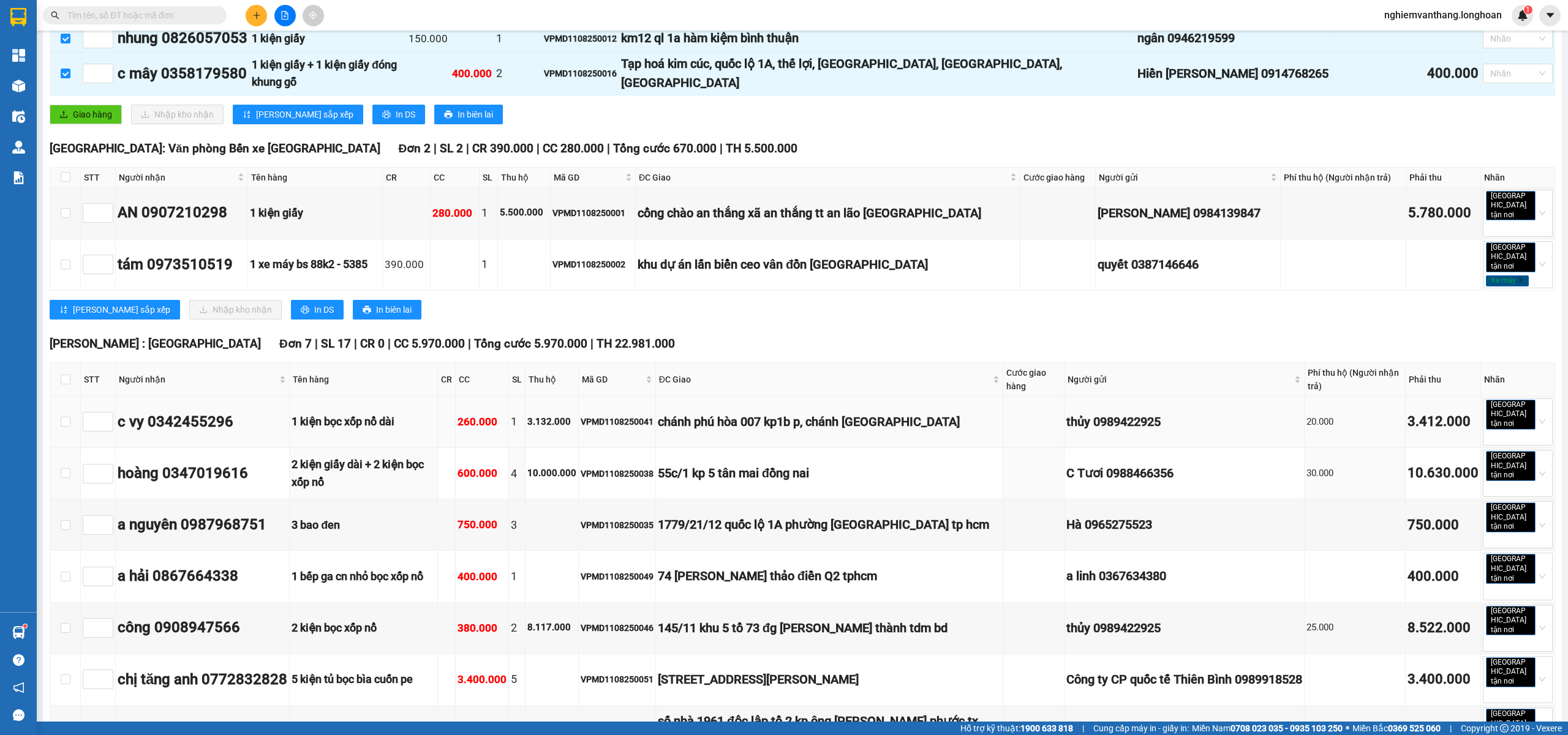
scroll to position [245, 0]
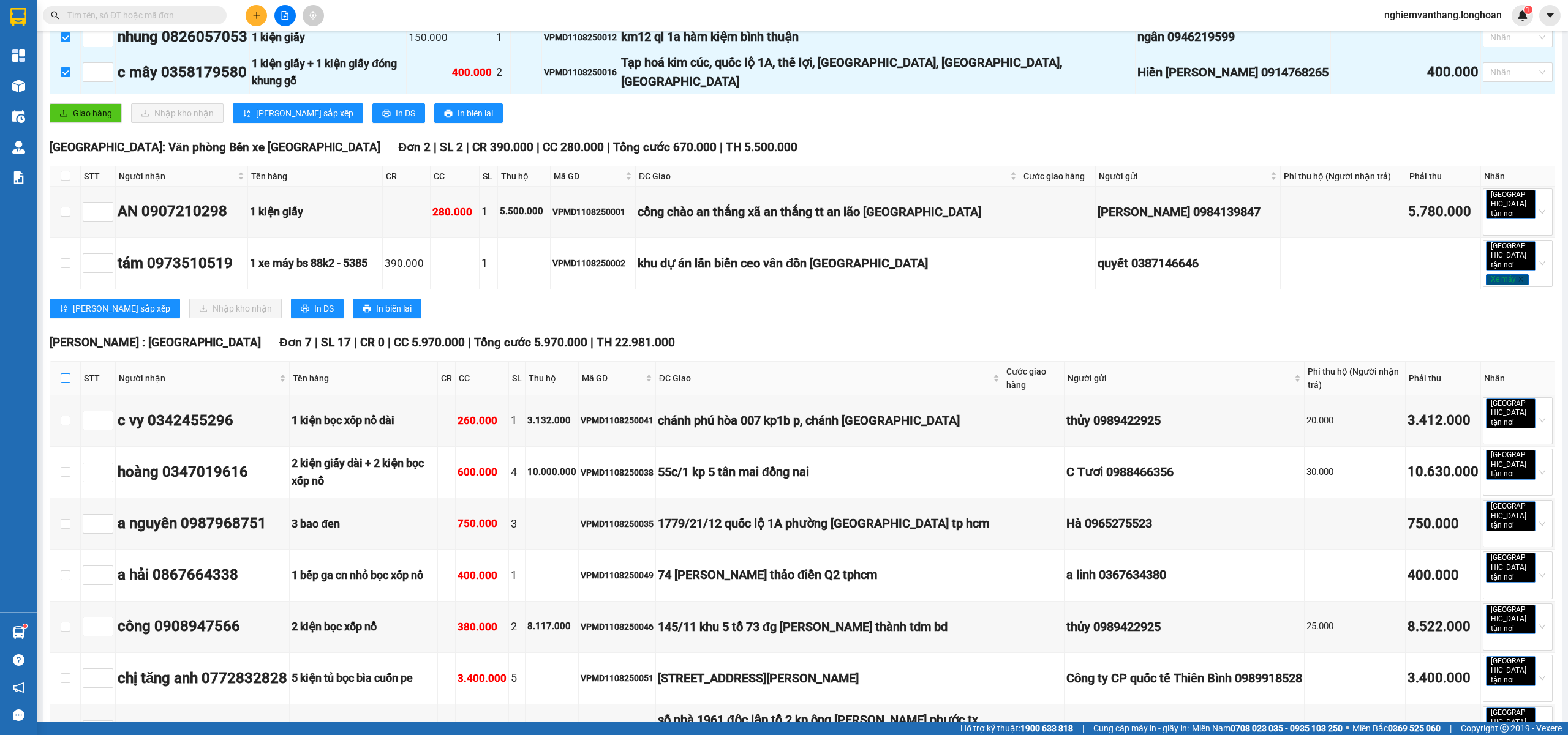
click at [62, 373] on input "checkbox" at bounding box center [65, 378] width 10 height 10
checkbox input "true"
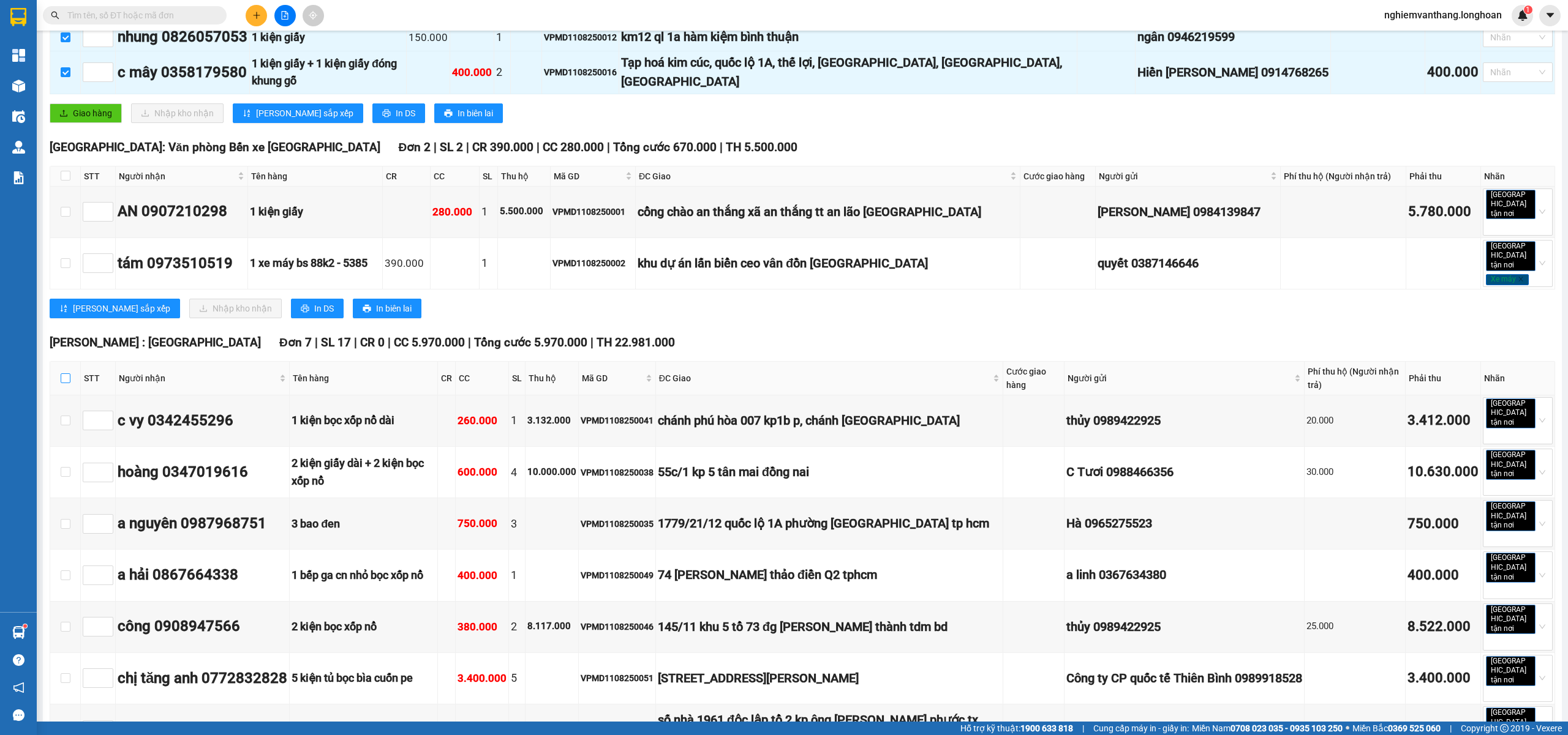
checkbox input "true"
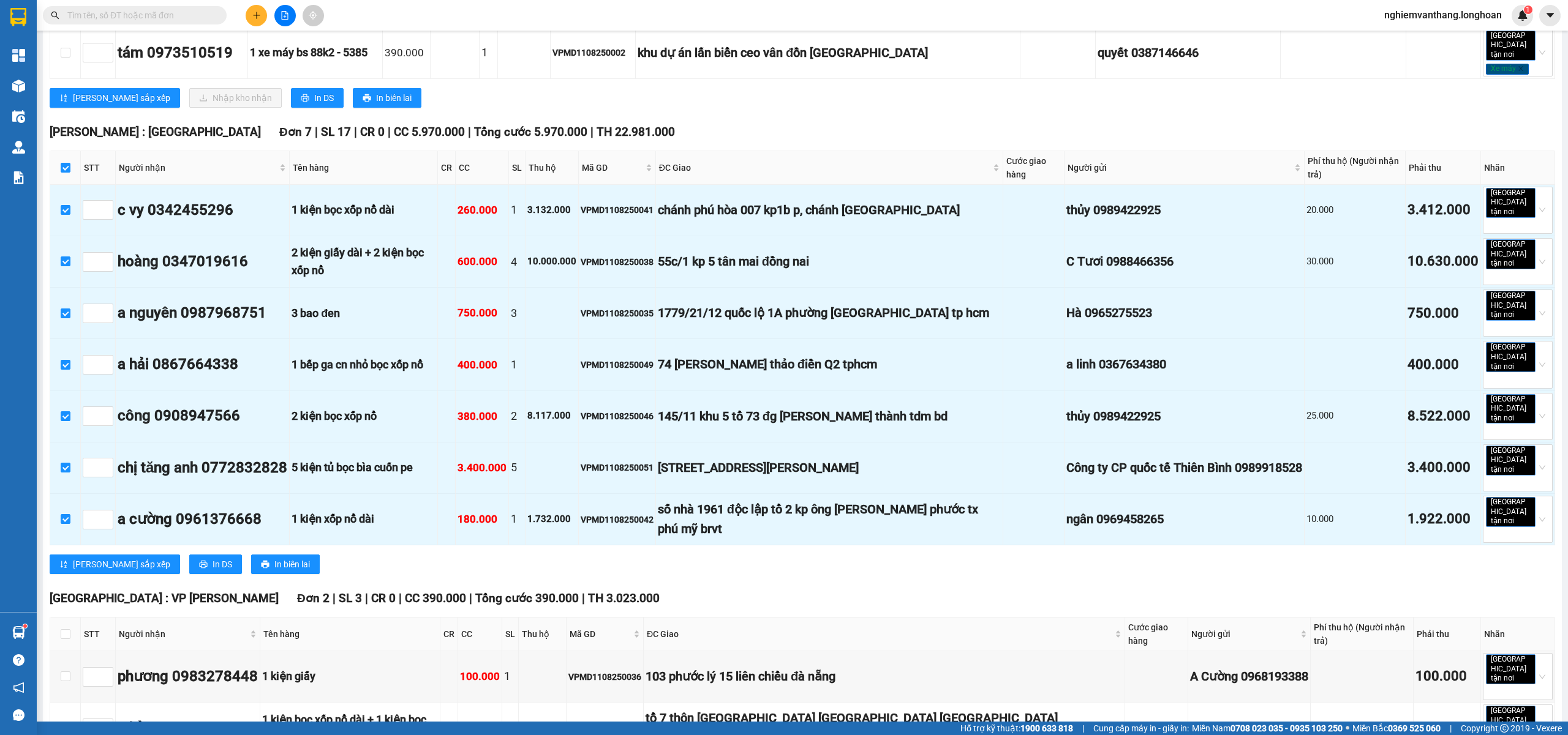
scroll to position [735, 0]
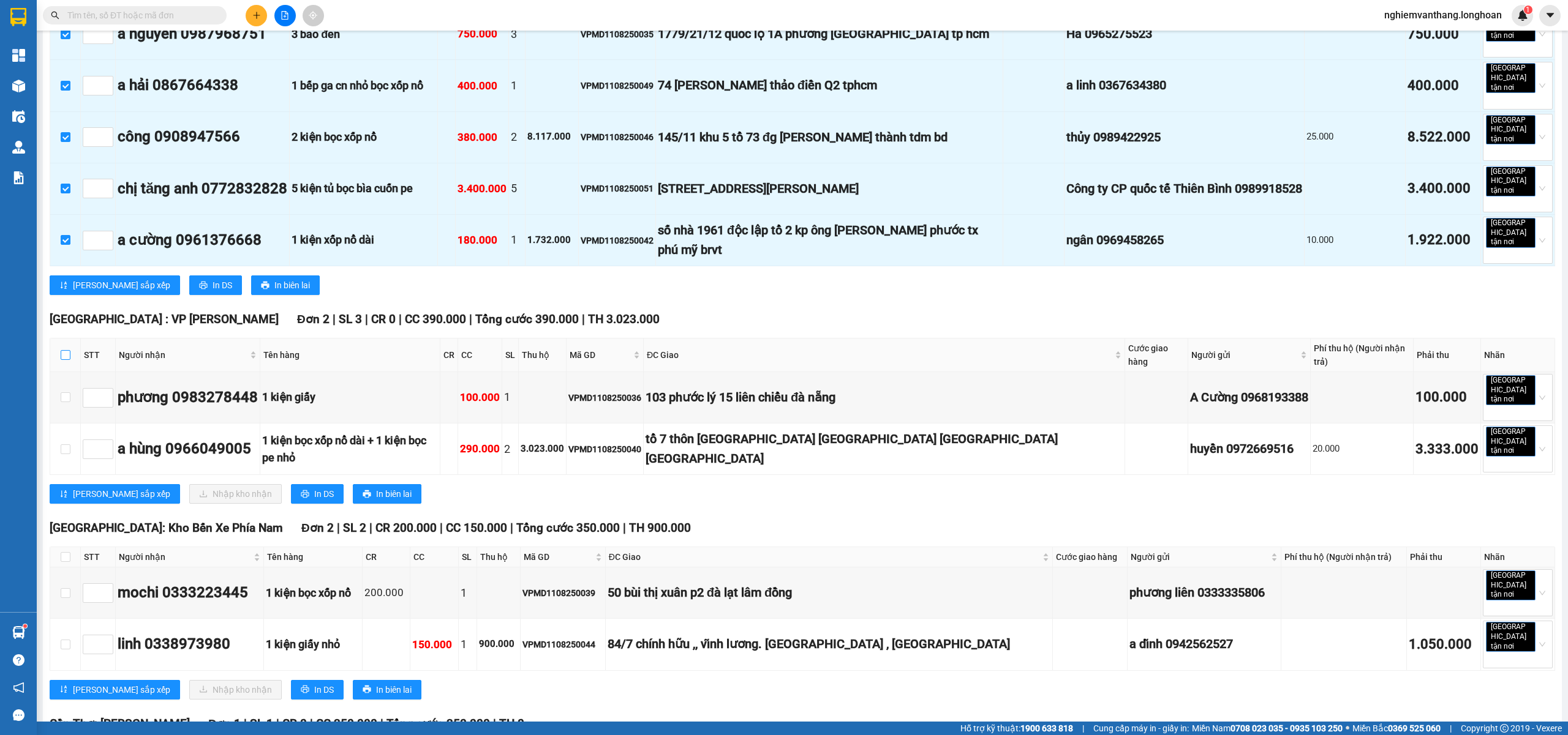
click at [65, 350] on input "checkbox" at bounding box center [65, 354] width 10 height 10
checkbox input "true"
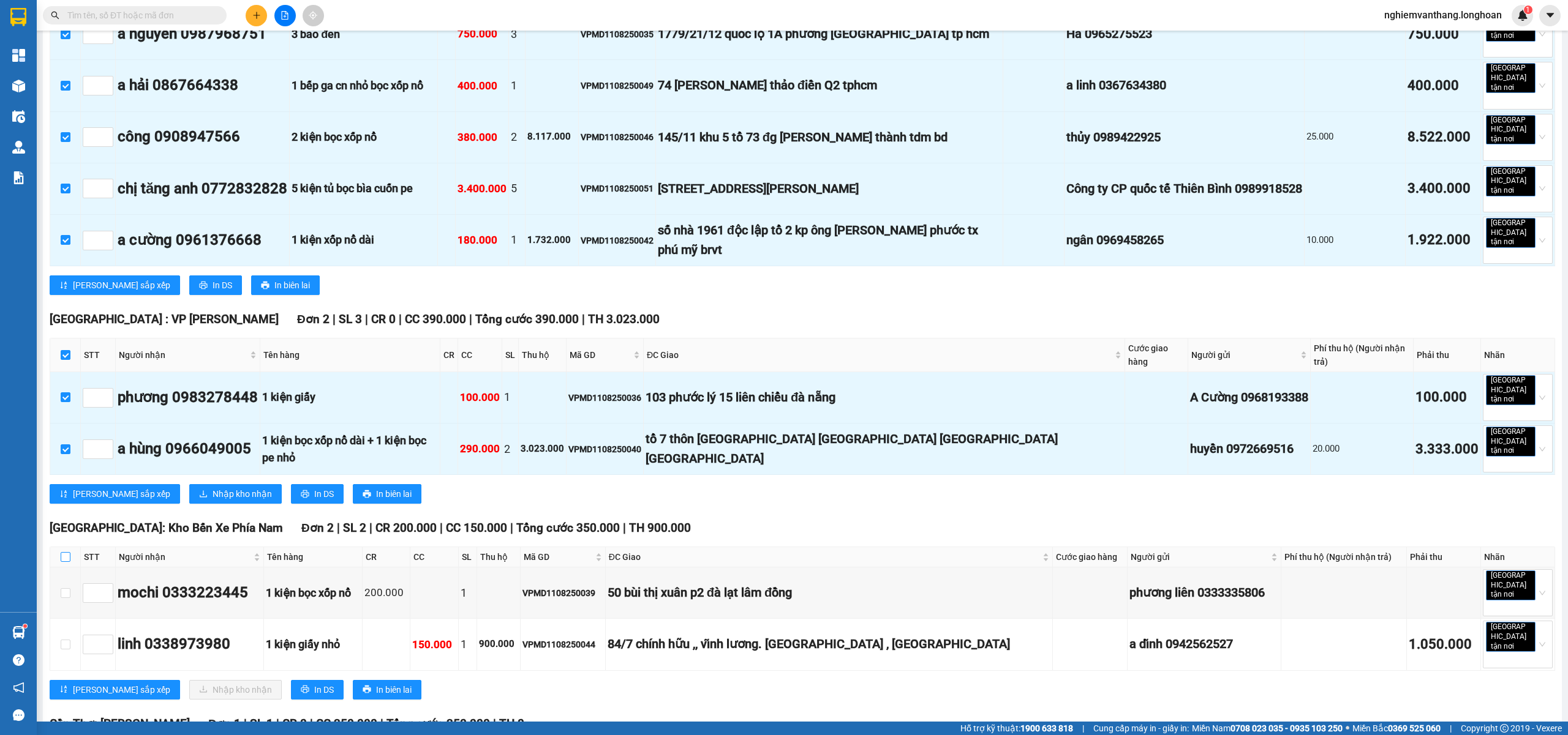
click at [64, 552] on input "checkbox" at bounding box center [65, 556] width 10 height 10
checkbox input "true"
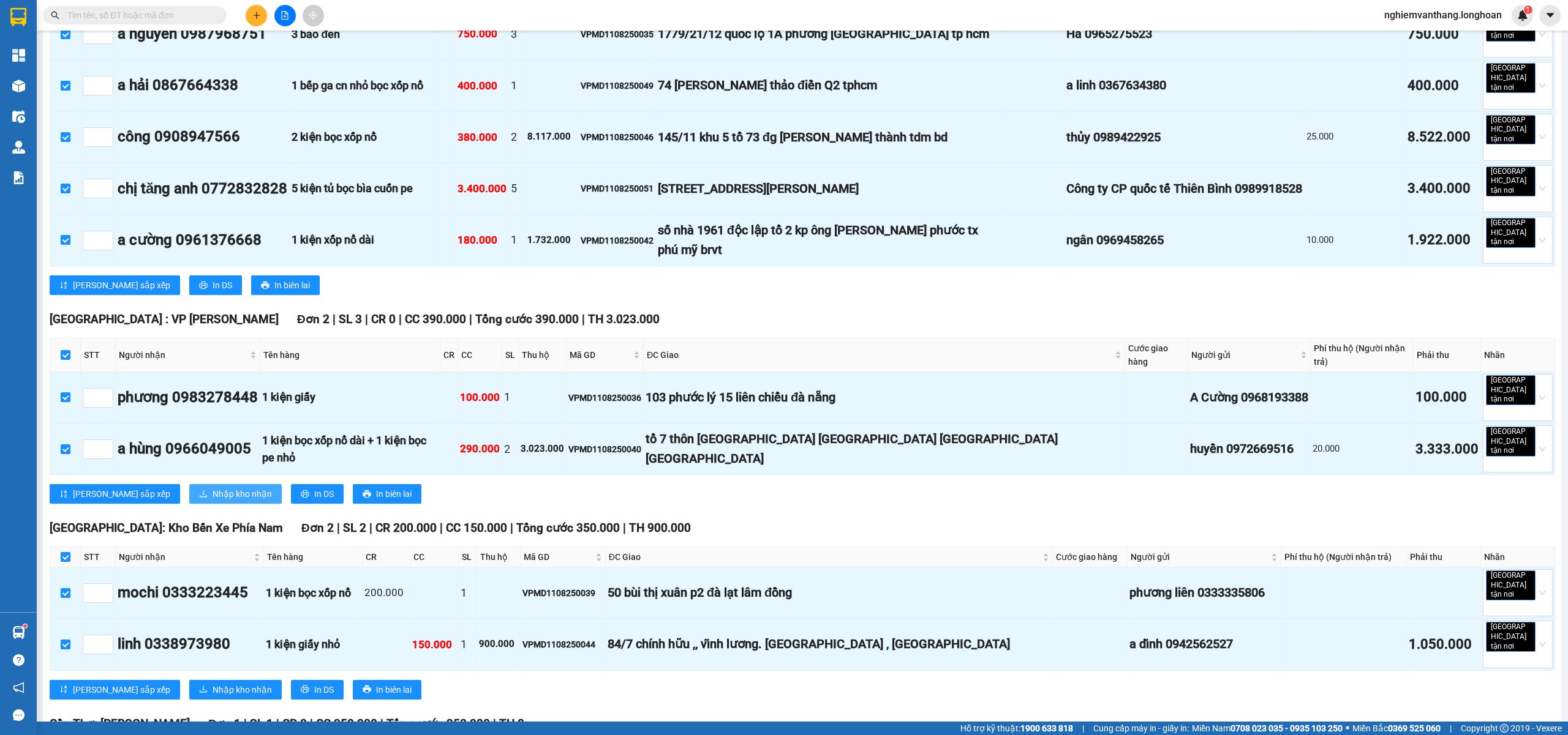
scroll to position [767, 0]
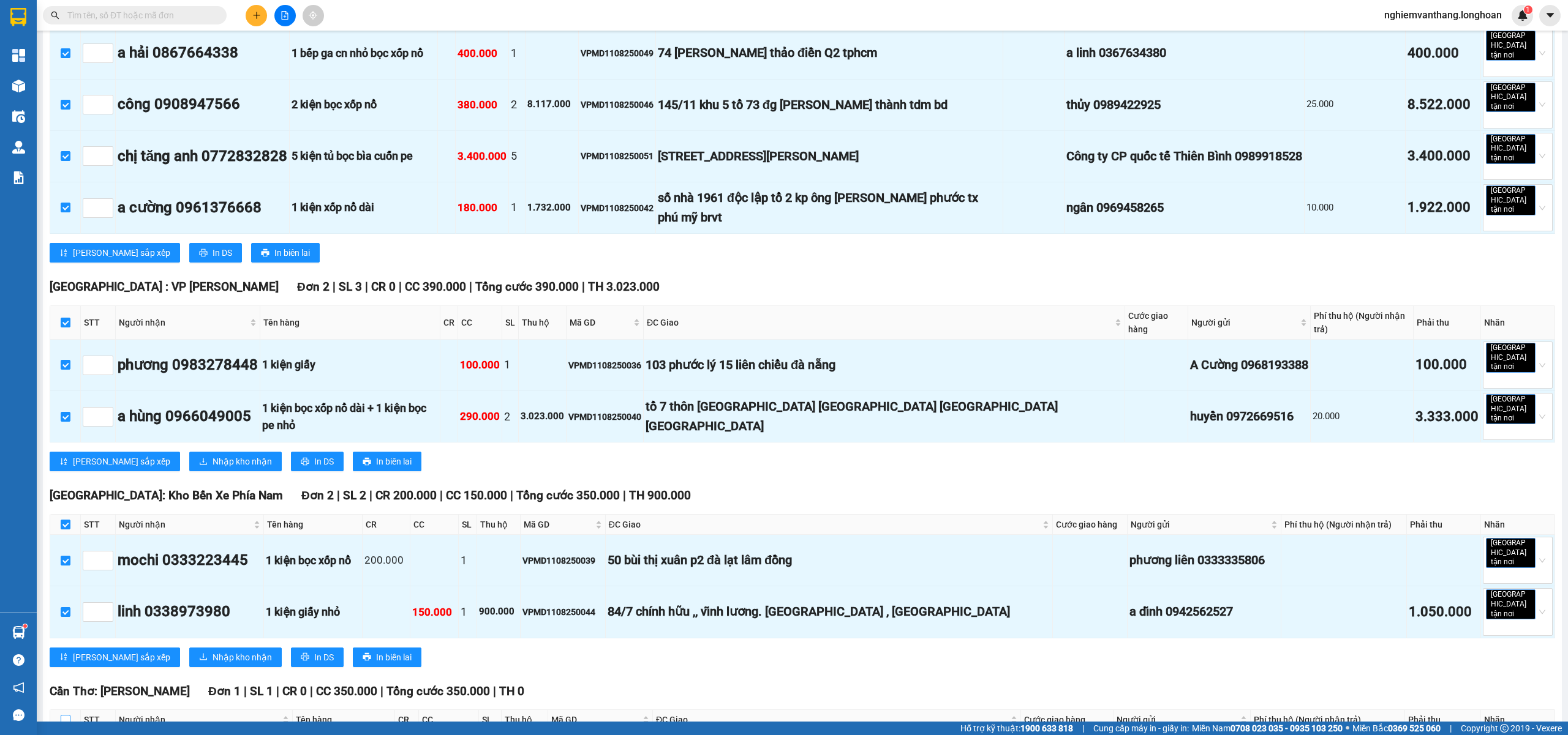
click at [67, 715] on input "checkbox" at bounding box center [65, 720] width 10 height 10
checkbox input "true"
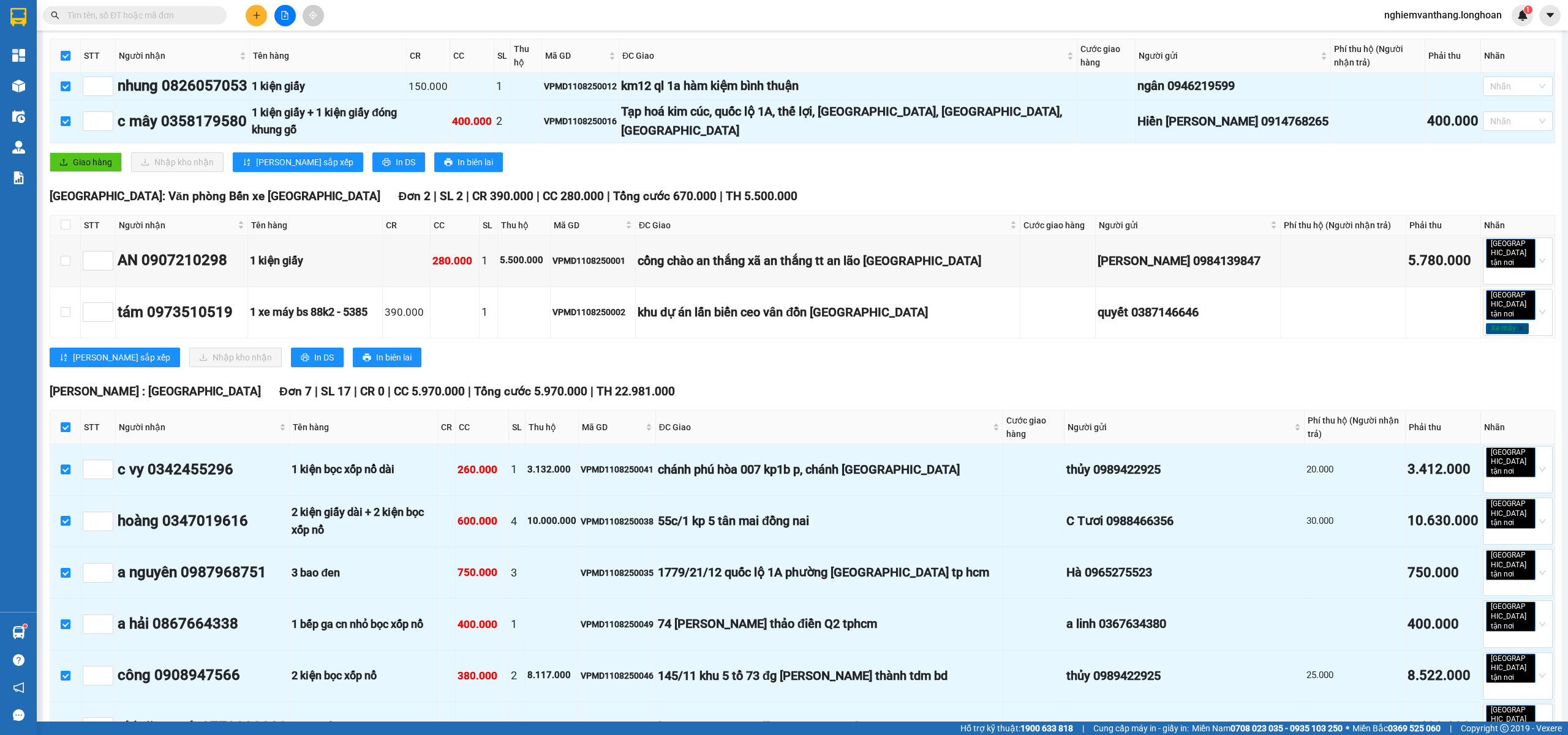
scroll to position [0, 0]
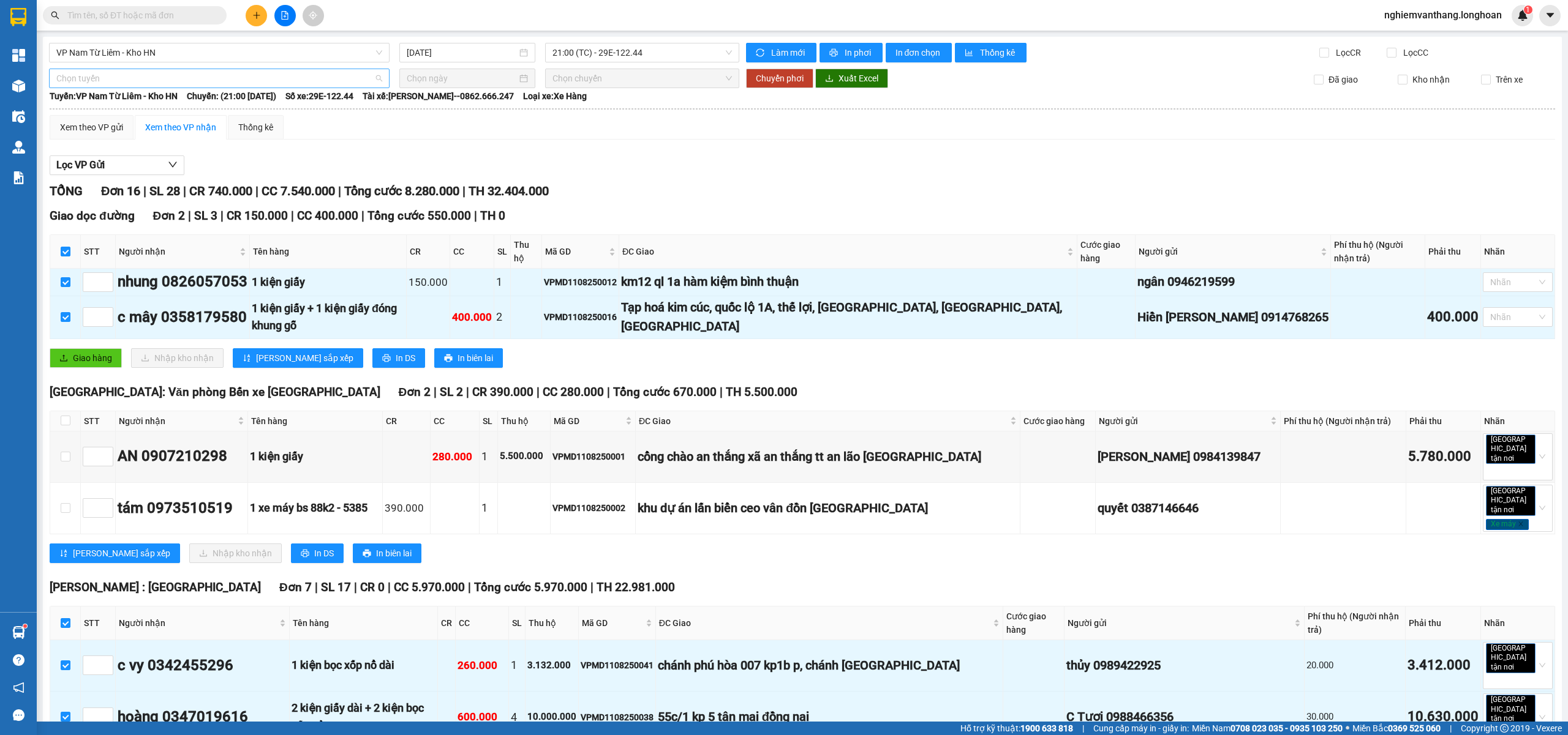
drag, startPoint x: 64, startPoint y: 74, endPoint x: 71, endPoint y: 72, distance: 7.3
click at [68, 74] on span "Chọn tuyến" at bounding box center [219, 78] width 326 height 18
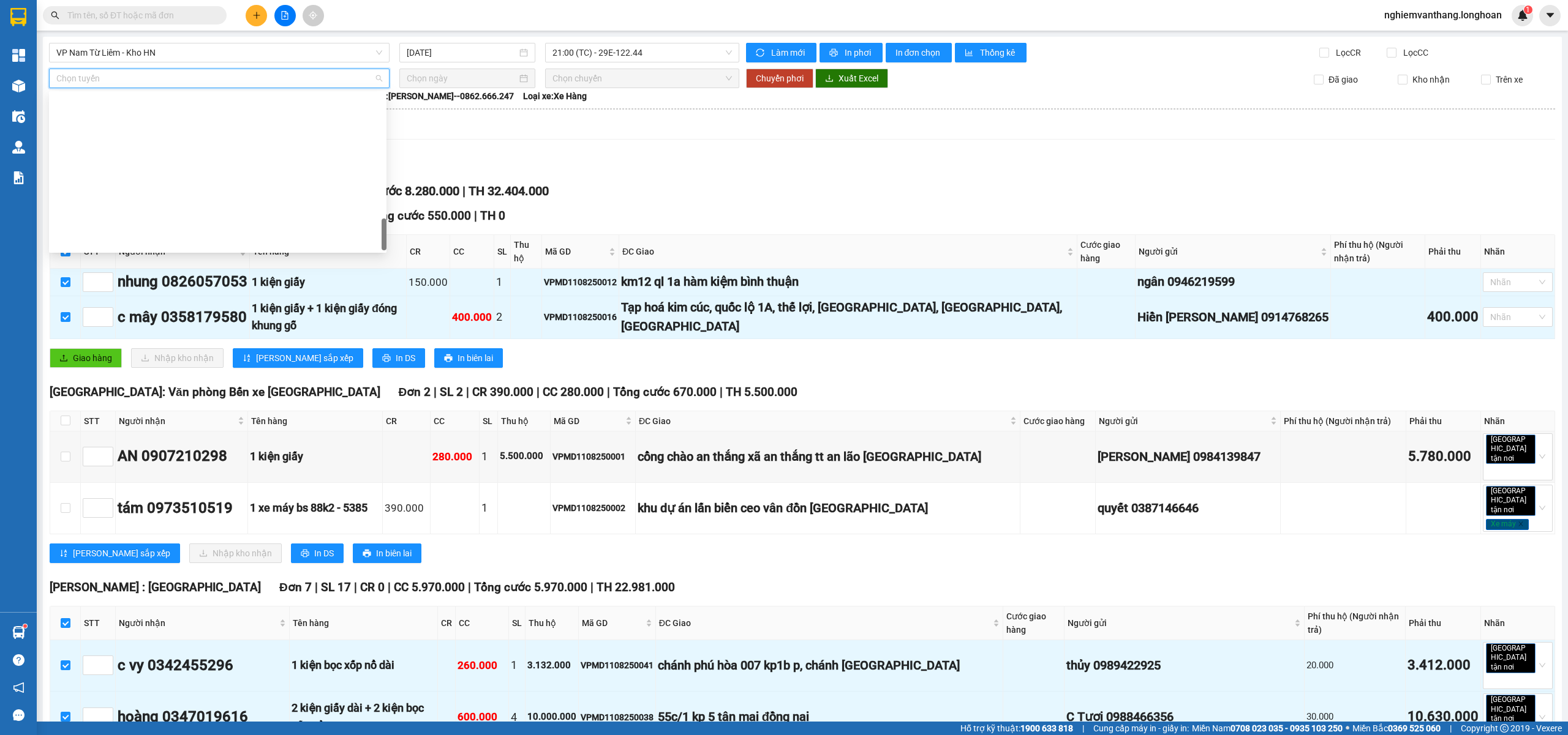
scroll to position [803, 0]
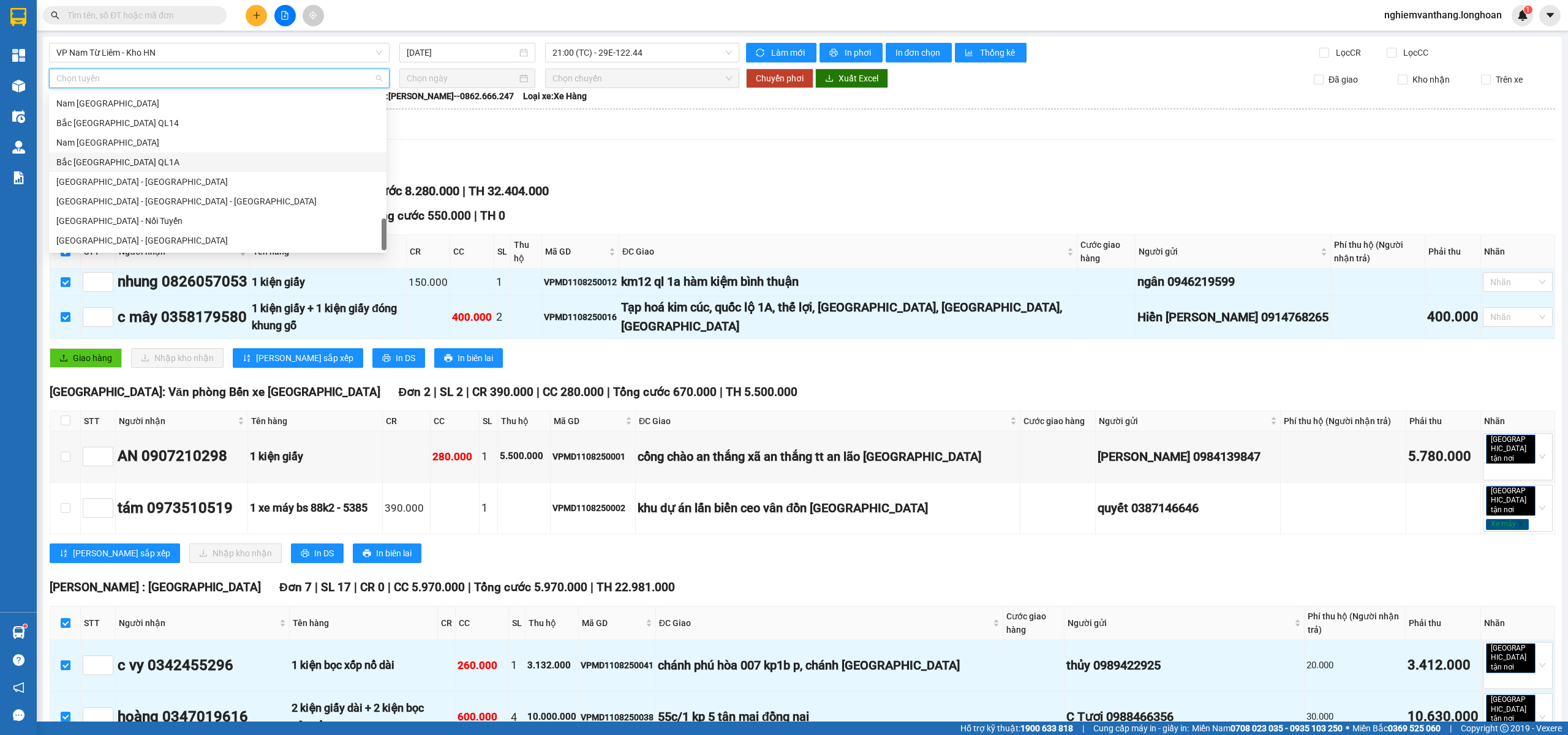
click at [132, 159] on div "Bắc [GEOGRAPHIC_DATA] QL1A" at bounding box center [218, 162] width 323 height 13
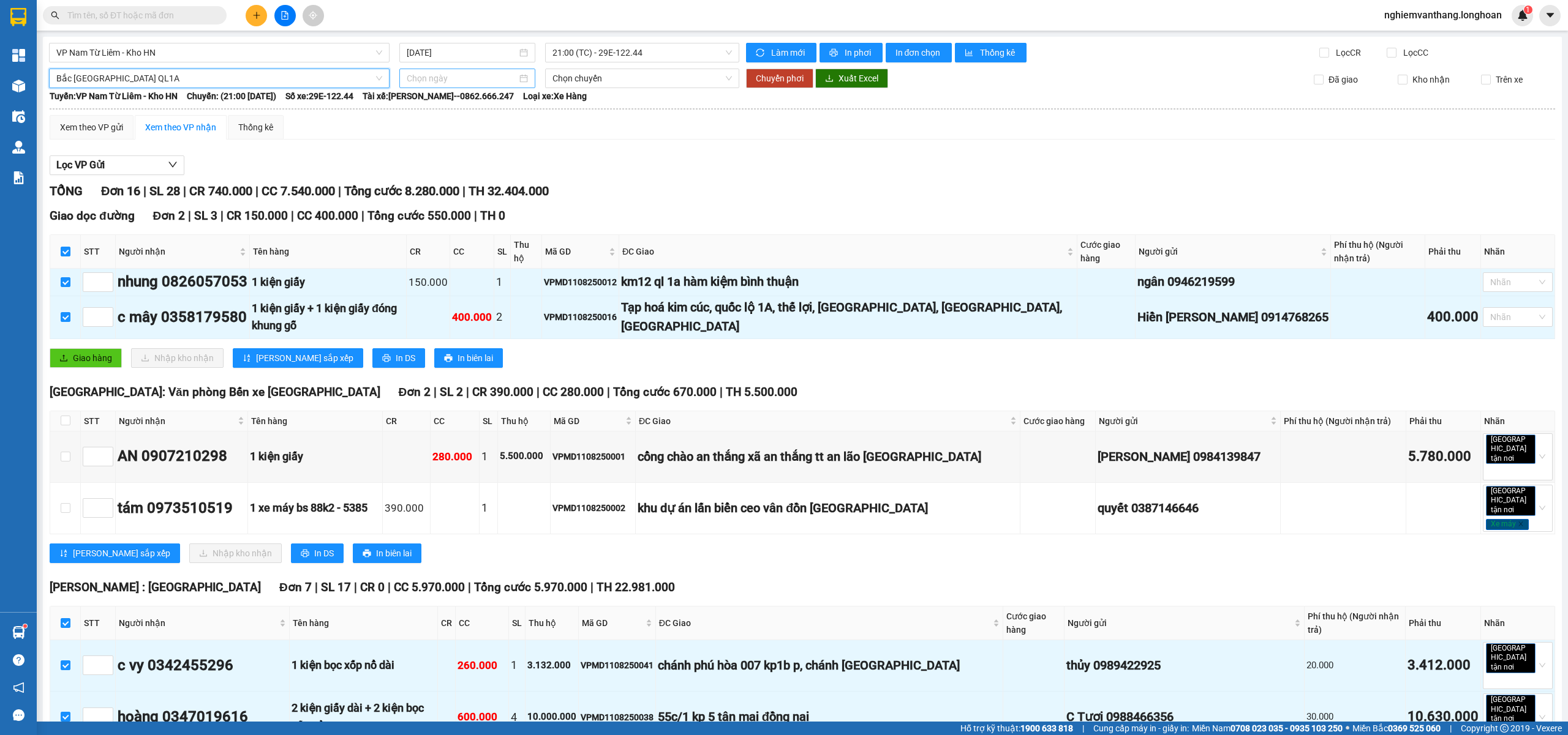
click at [447, 79] on input at bounding box center [462, 78] width 110 height 13
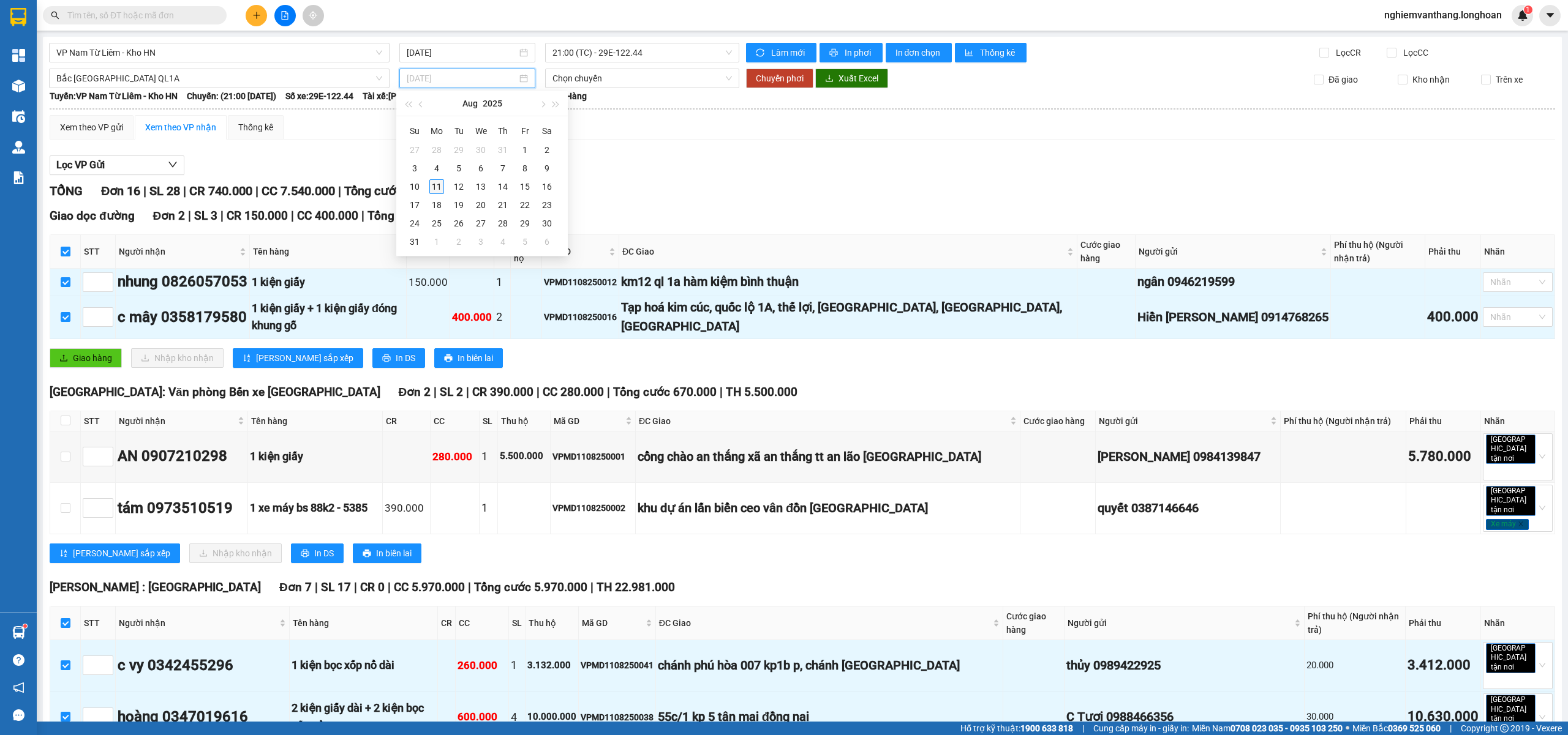
type input "11/08/2025"
drag, startPoint x: 439, startPoint y: 189, endPoint x: 449, endPoint y: 180, distance: 13.5
click at [439, 189] on div "11" at bounding box center [437, 187] width 15 height 15
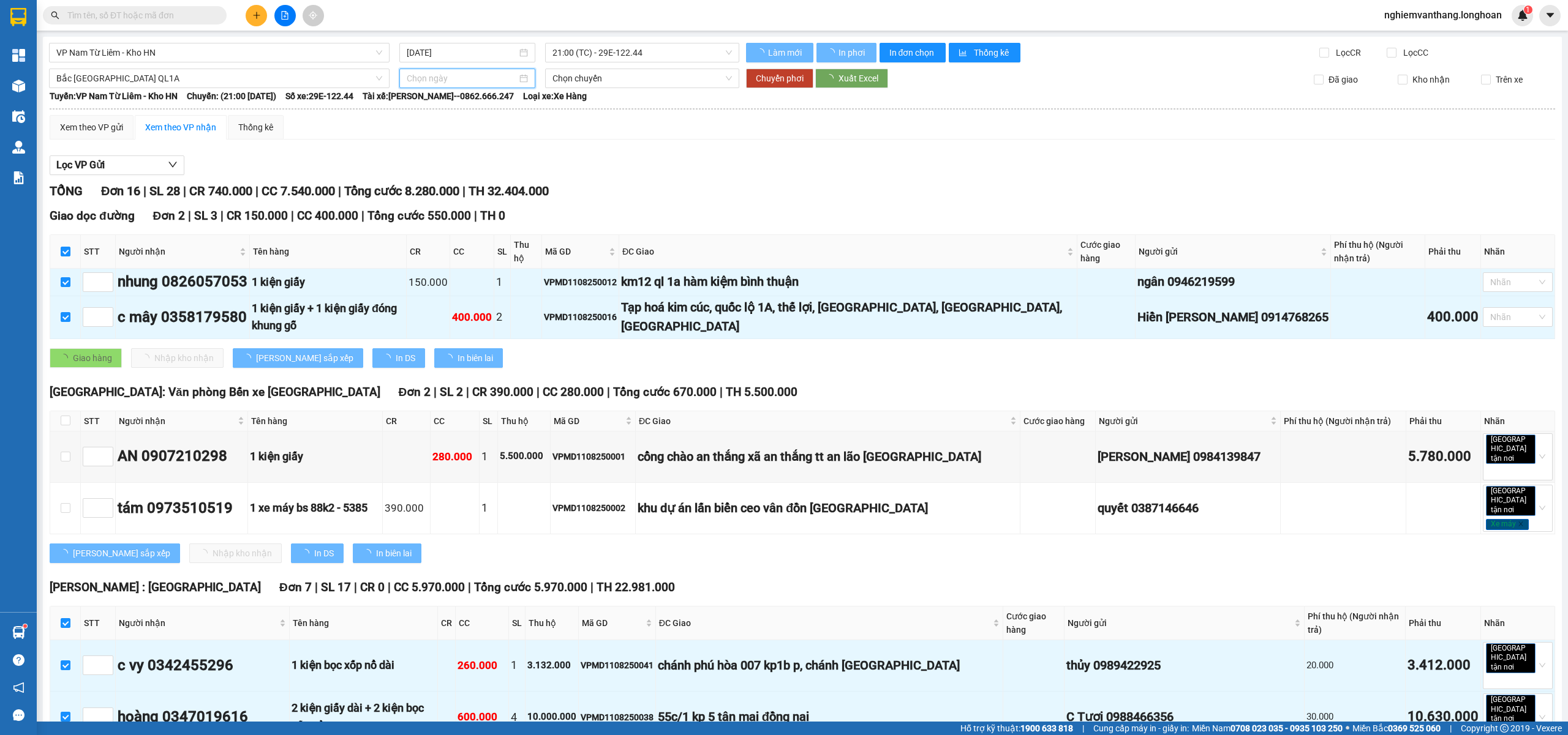
type input "11/08/2025"
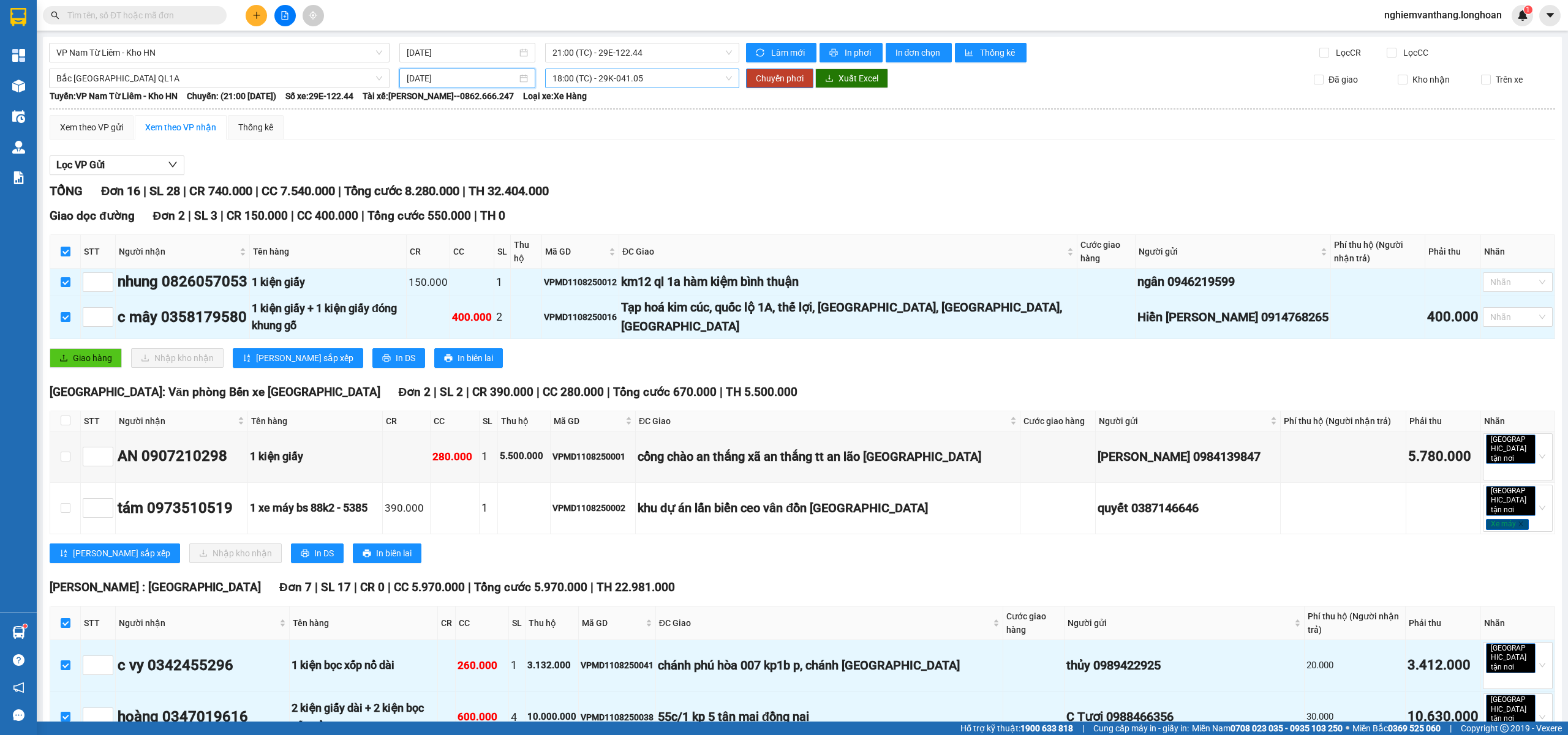
click at [614, 77] on span "18:00 (TC) - 29K-041.05" at bounding box center [642, 78] width 180 height 18
click at [606, 140] on div "23:00 (TC) - 29E-368.35" at bounding box center [596, 143] width 96 height 13
click at [774, 76] on span "Chuyển phơi" at bounding box center [779, 78] width 48 height 13
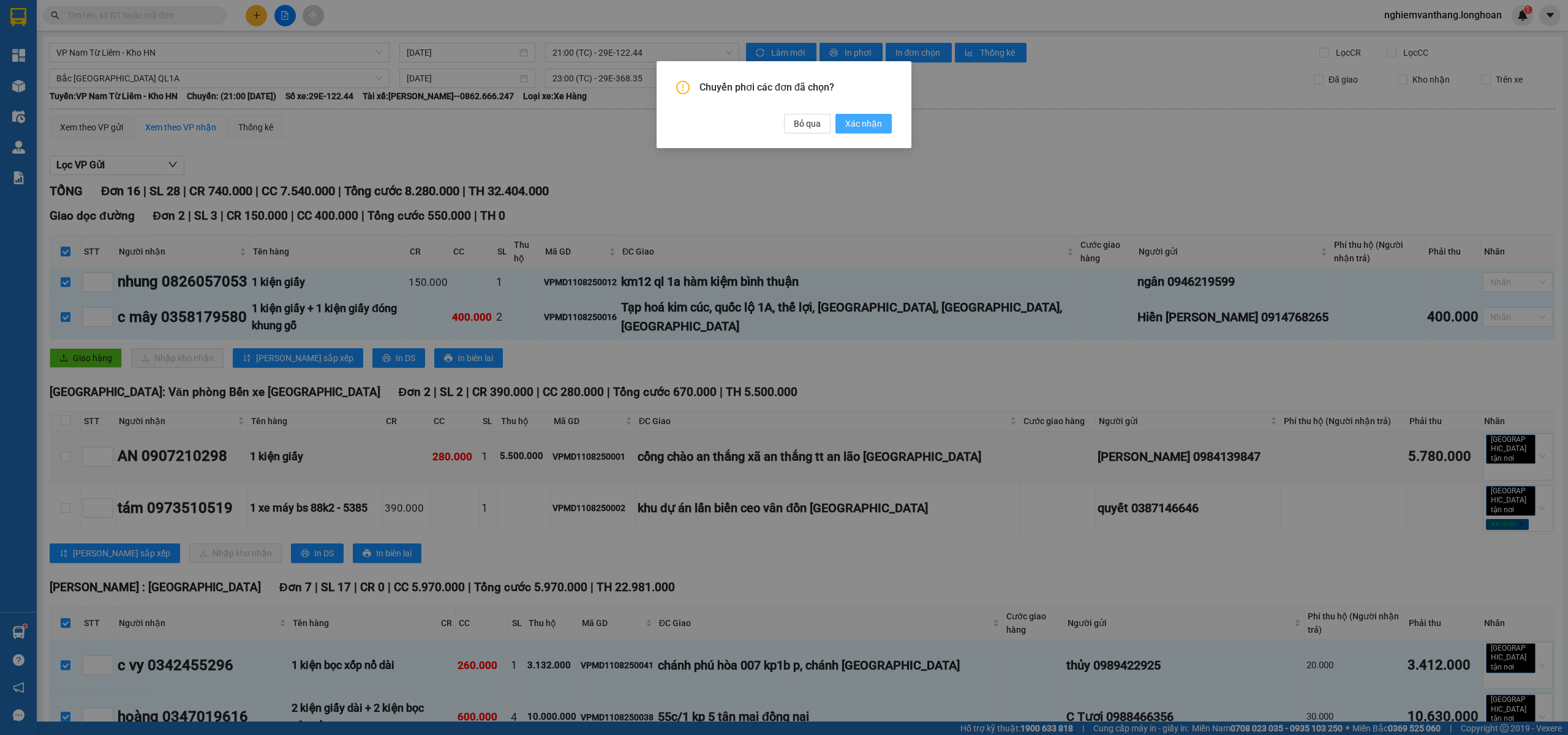
click at [856, 123] on span "Xác nhận" at bounding box center [864, 123] width 37 height 13
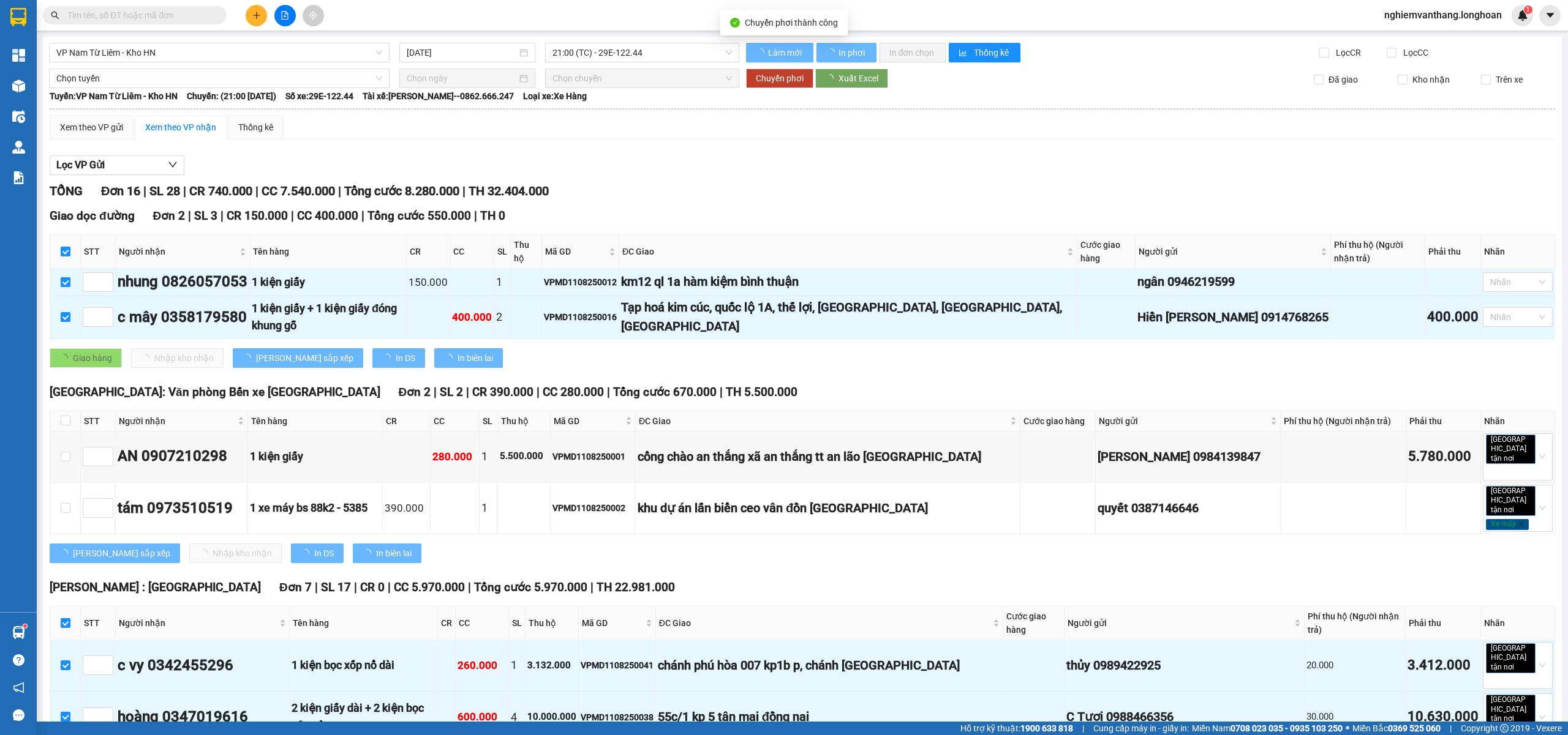
checkbox input "false"
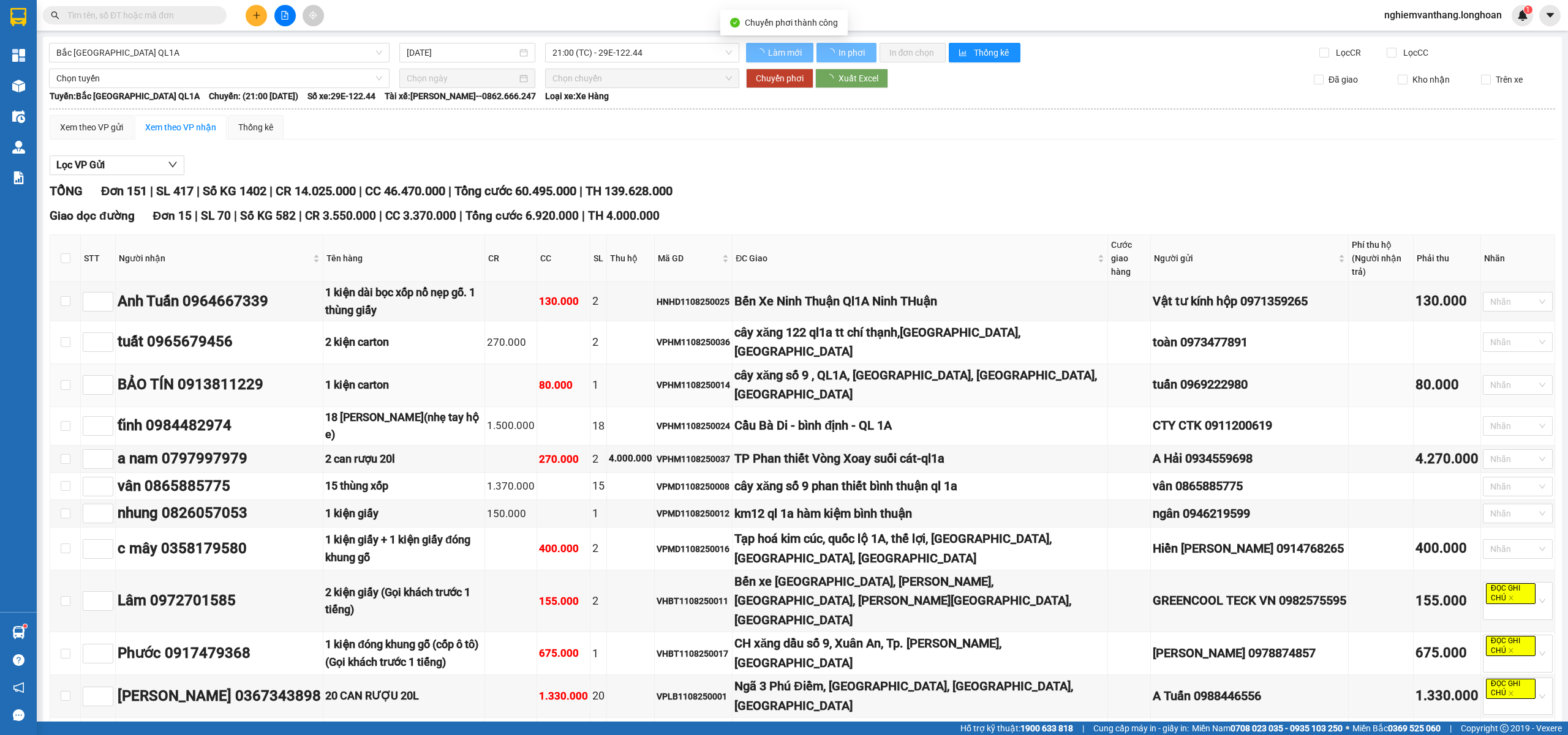
checkbox input "false"
click at [110, 82] on span "Chọn tuyến" at bounding box center [219, 78] width 326 height 18
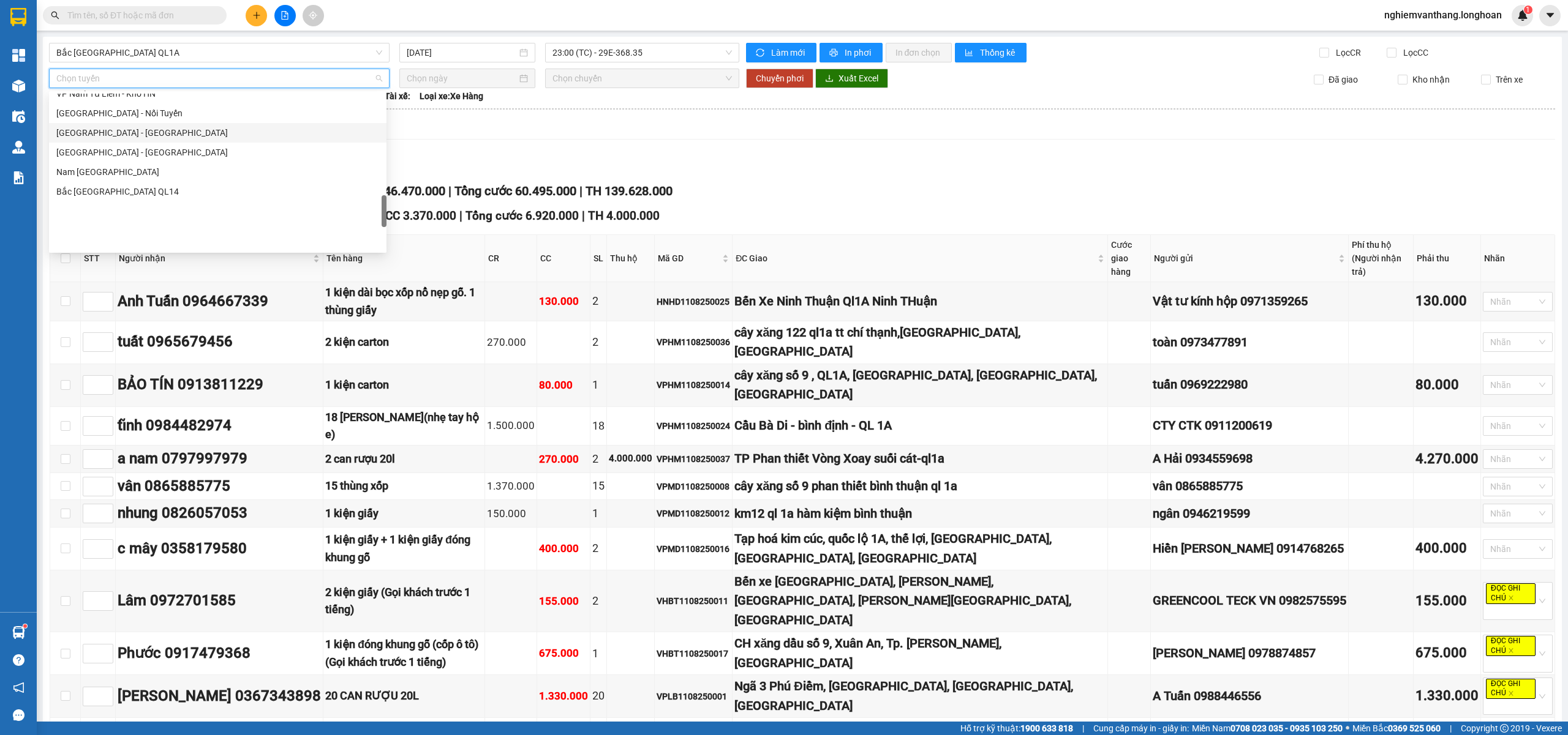
scroll to position [653, 0]
click at [140, 174] on div "VP Nam Từ Liêm - Kho HN" at bounding box center [218, 176] width 323 height 13
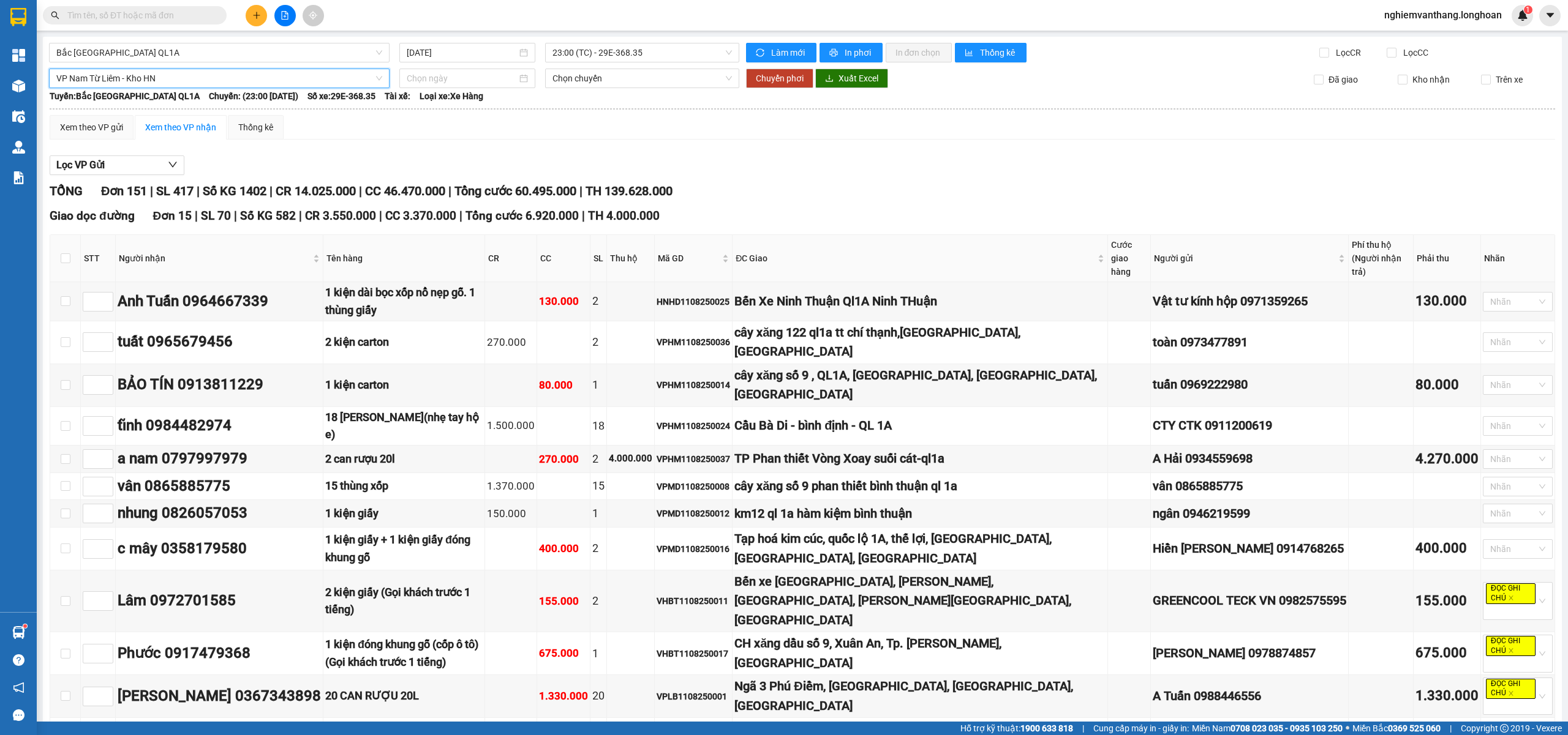
drag, startPoint x: 584, startPoint y: 53, endPoint x: 594, endPoint y: 64, distance: 14.9
click at [585, 53] on span "23:00 (TC) - 29E-368.35" at bounding box center [642, 52] width 180 height 18
click at [290, 52] on span "Bắc [GEOGRAPHIC_DATA] QL1A" at bounding box center [219, 52] width 326 height 18
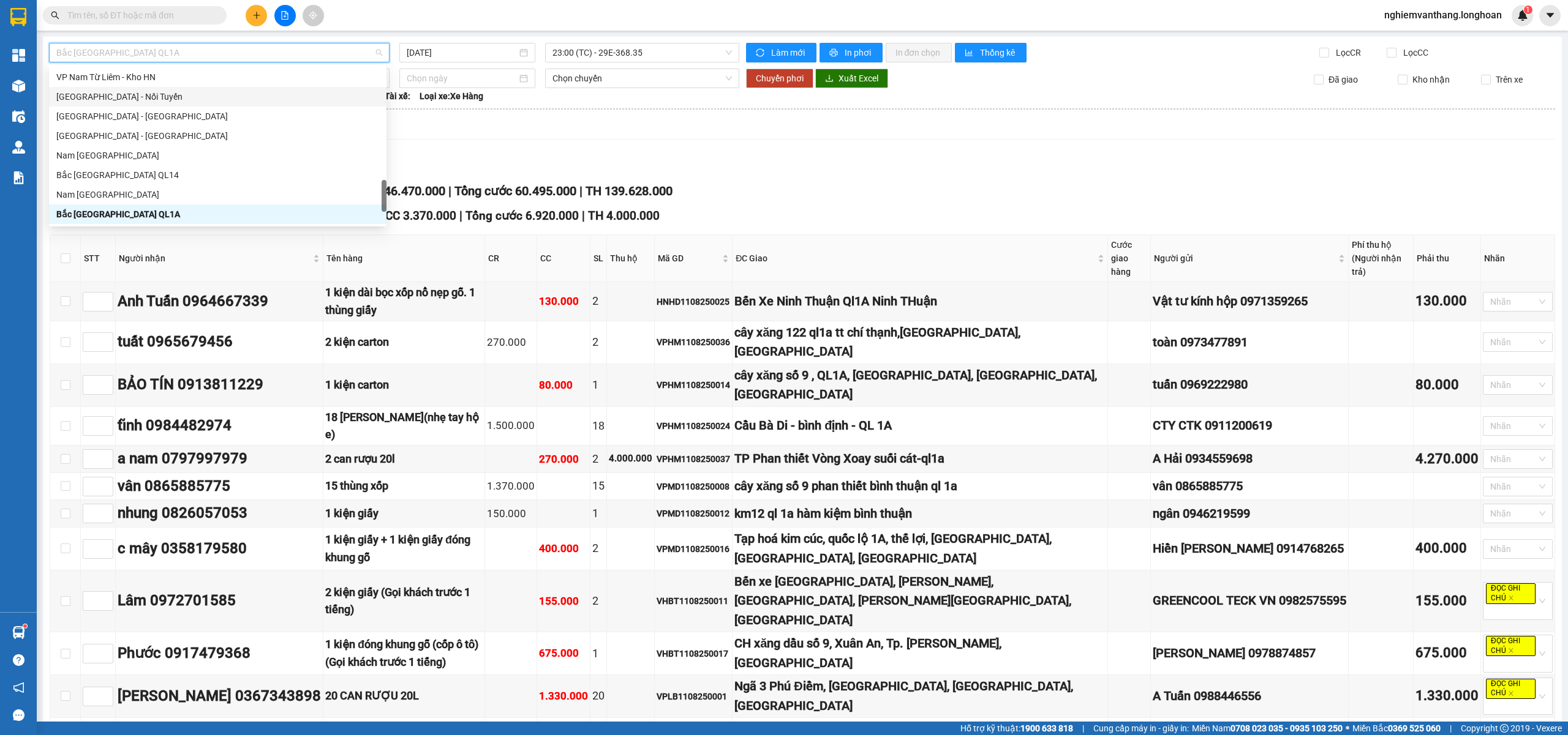
drag, startPoint x: 152, startPoint y: 69, endPoint x: 168, endPoint y: 86, distance: 23.3
click at [157, 71] on div "VP Nam Từ Liêm - Kho HN" at bounding box center [218, 77] width 337 height 20
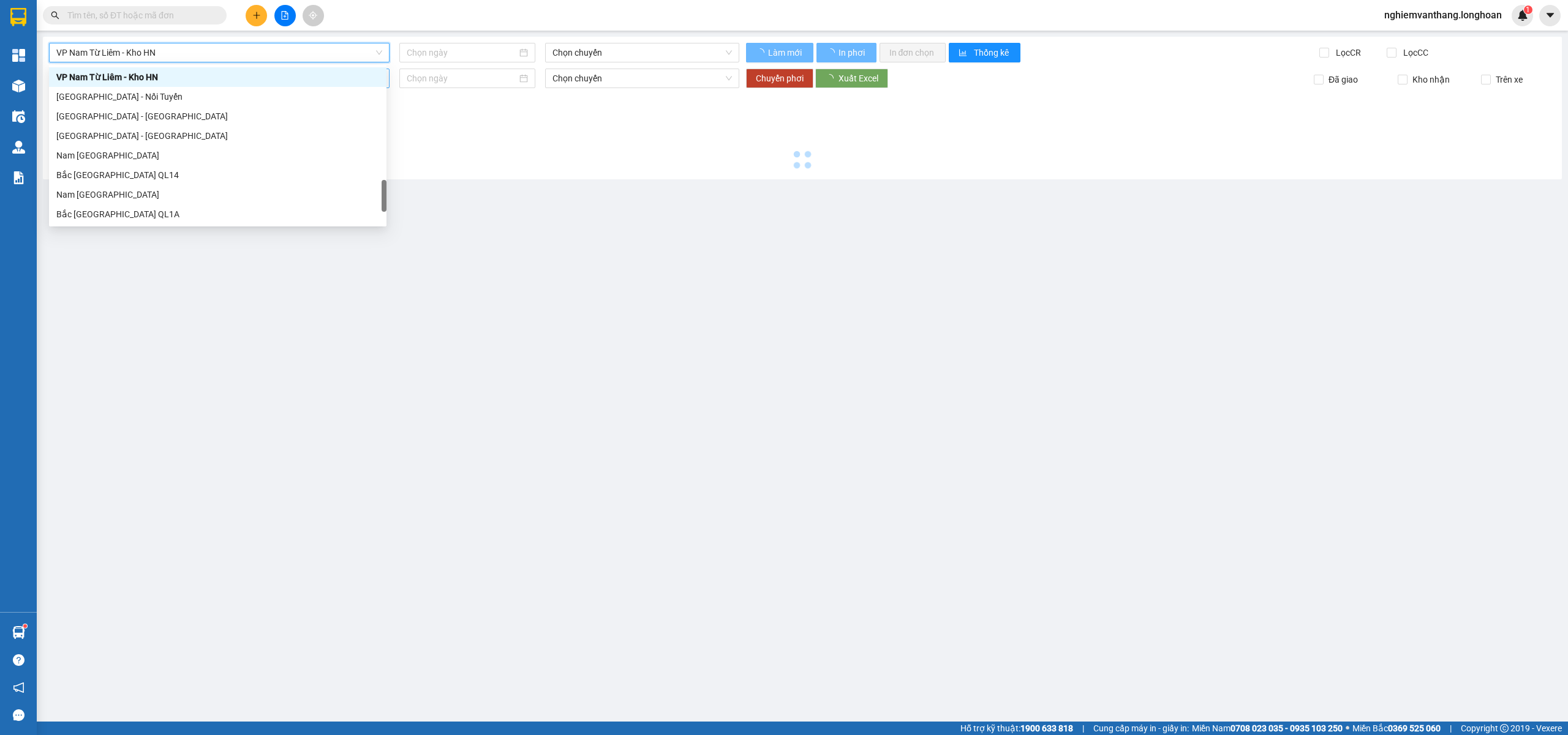
type input "11/08/2025"
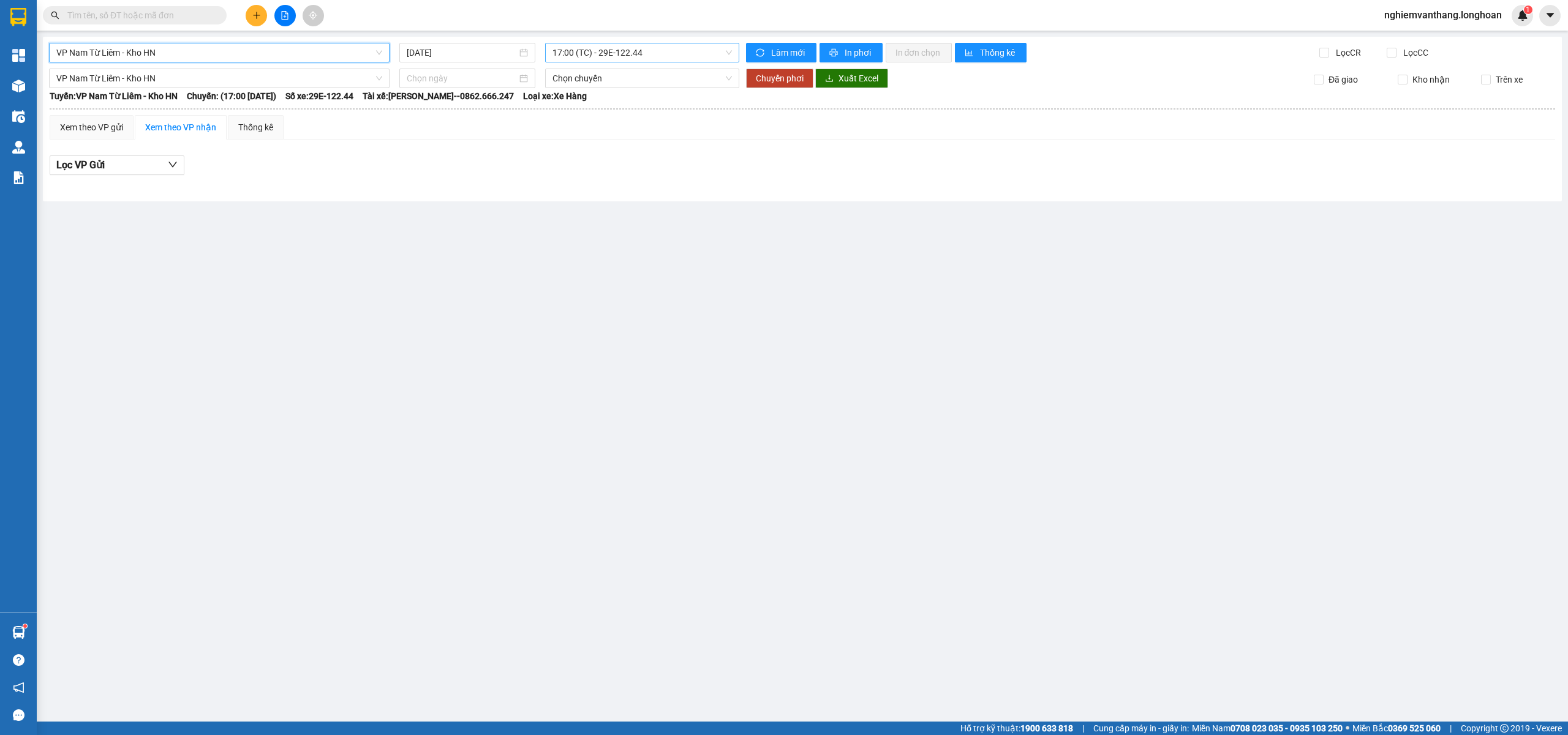
click at [633, 54] on span "17:00 (TC) - 29E-122.44" at bounding box center [642, 52] width 180 height 18
click at [594, 115] on div "21:00 (TC) - 29E-122.44" at bounding box center [600, 116] width 96 height 13
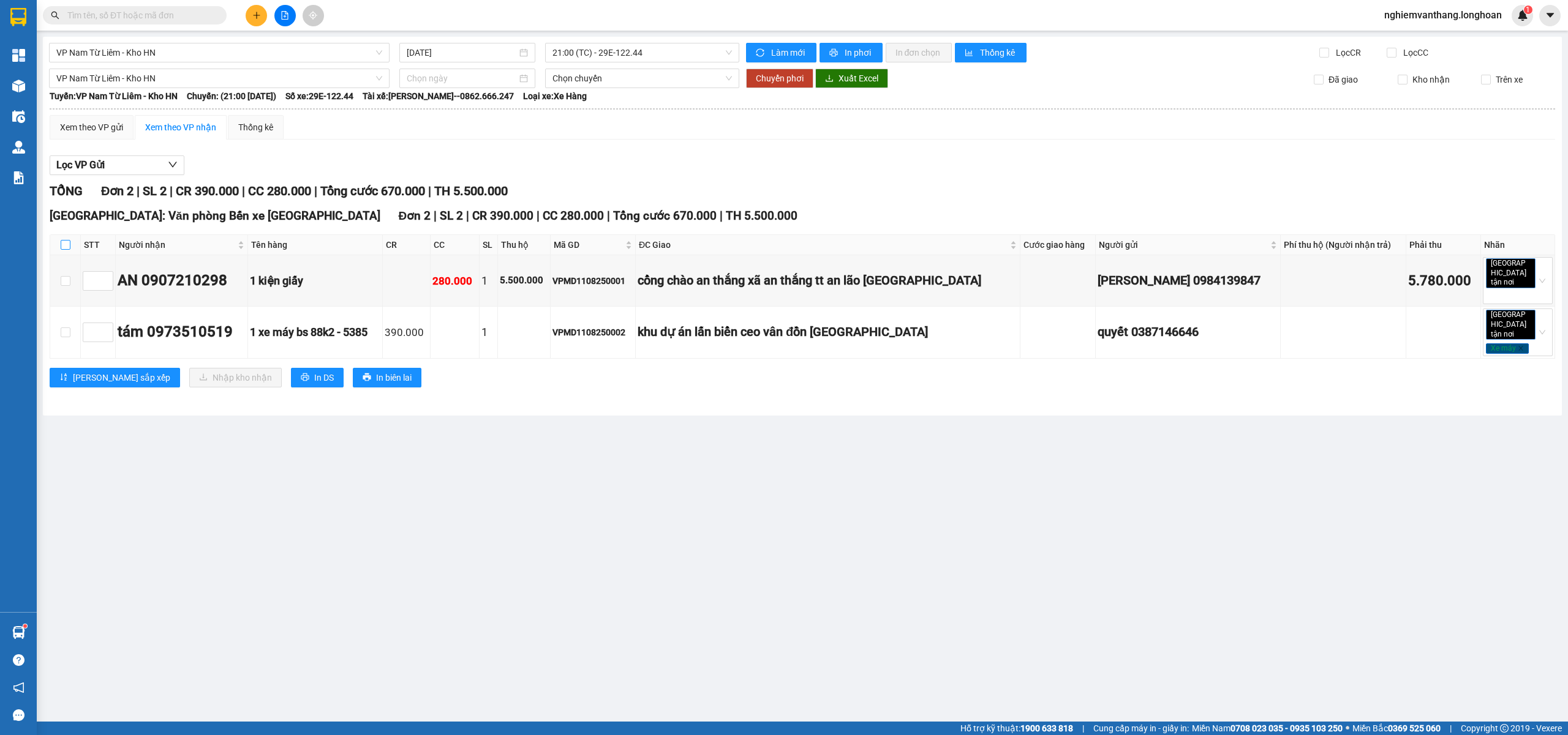
drag, startPoint x: 64, startPoint y: 243, endPoint x: 85, endPoint y: 134, distance: 111.0
click at [64, 241] on input "checkbox" at bounding box center [65, 245] width 10 height 10
checkbox input "true"
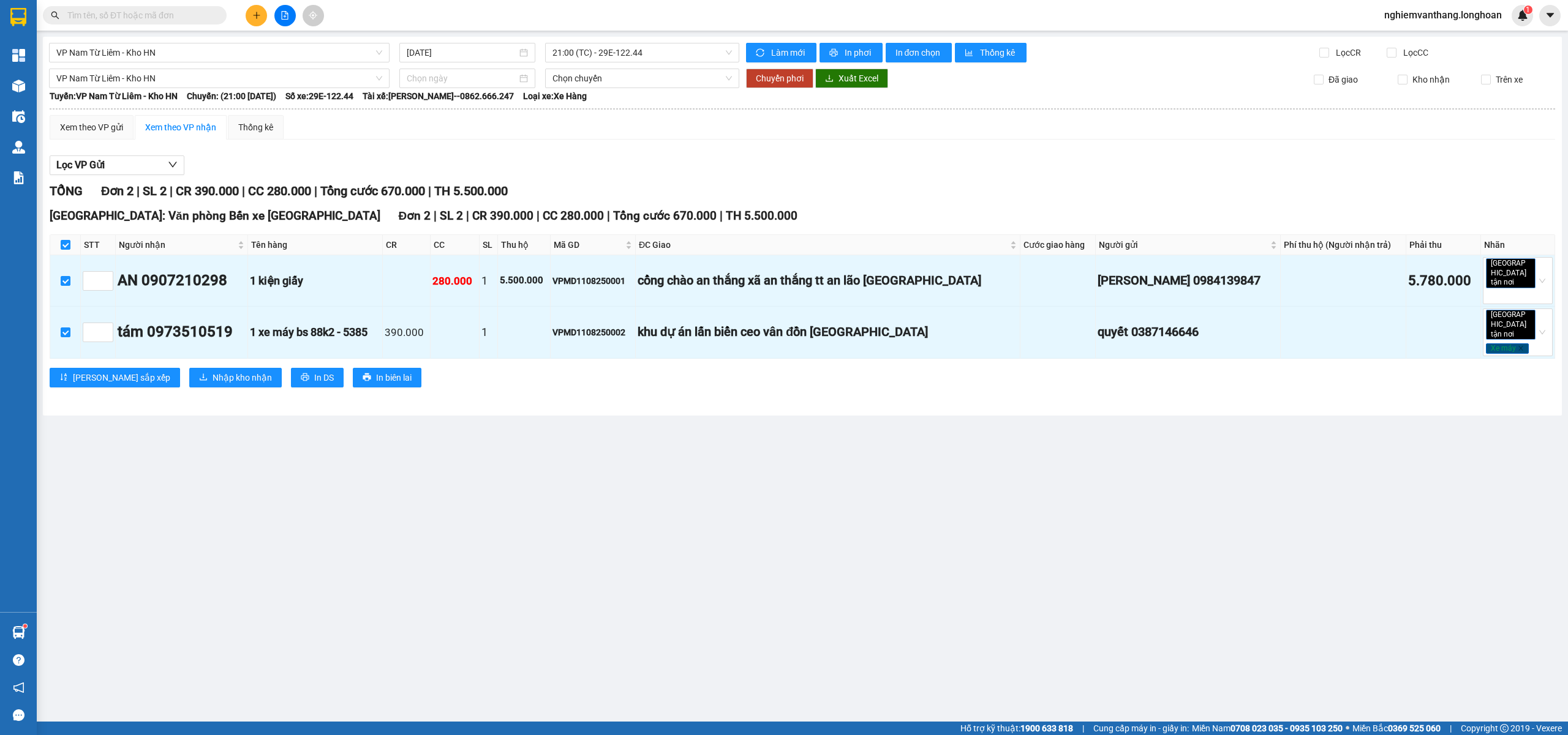
click at [92, 67] on div "VP Nam Từ Liêm - Kho HN 11/08/2025 21:00 (TC) - 29E-122.44 Làm mới In phơi In đ…" at bounding box center [802, 226] width 1519 height 379
drag, startPoint x: 86, startPoint y: 74, endPoint x: 90, endPoint y: 87, distance: 13.6
click at [86, 75] on span "VP Nam Từ Liêm - Kho HN" at bounding box center [219, 78] width 326 height 18
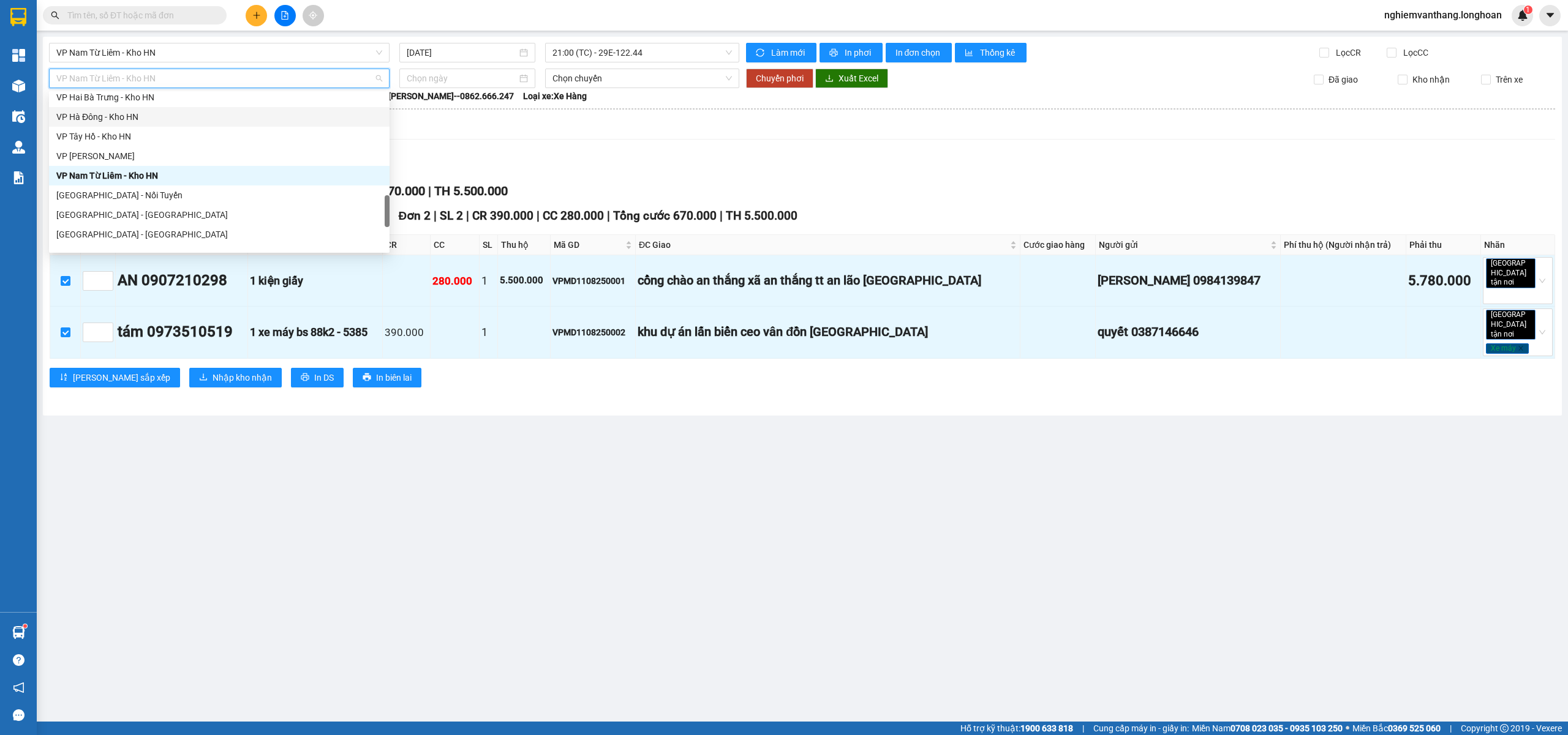
click at [96, 131] on div "VP Tây Hồ - Kho HN" at bounding box center [219, 137] width 326 height 13
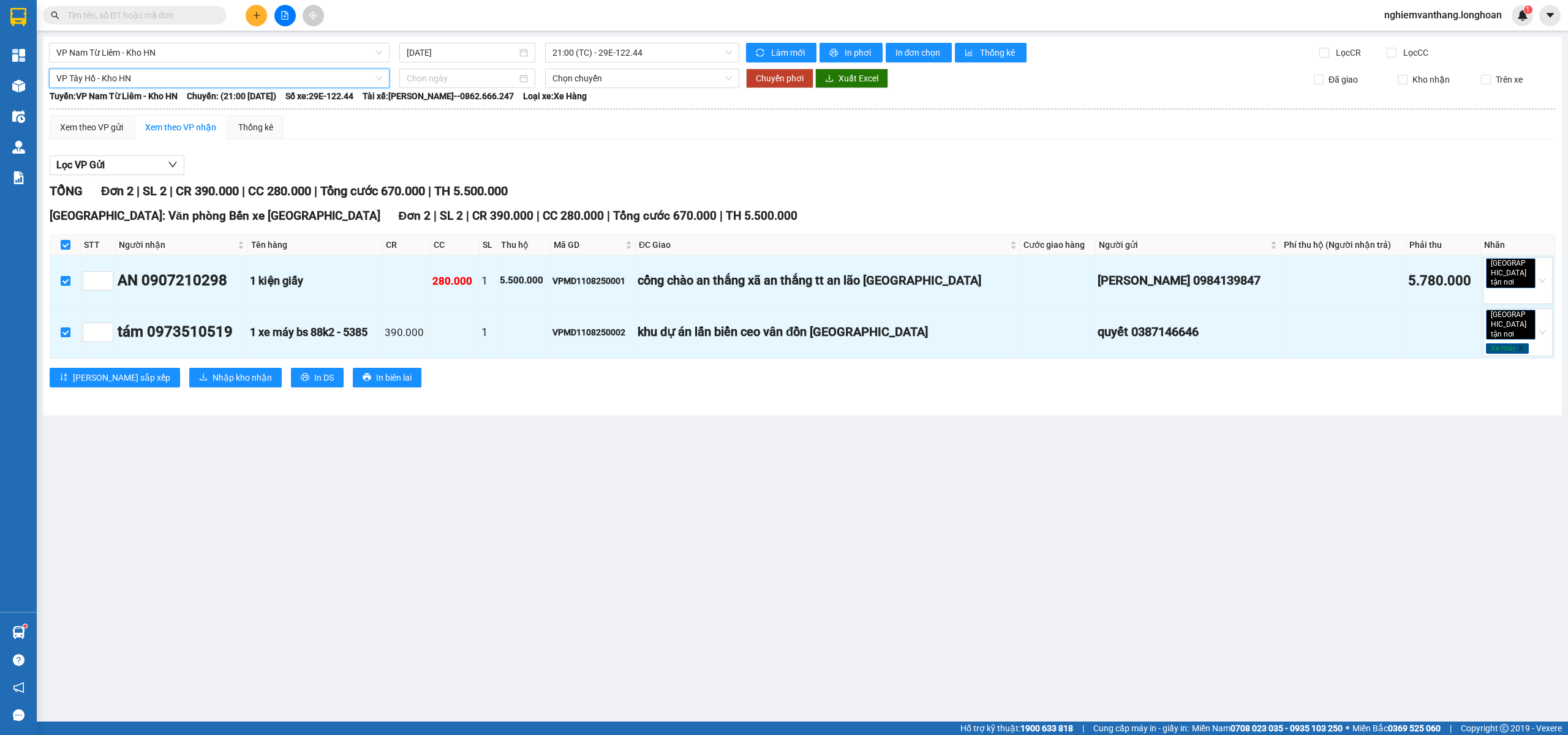
click at [115, 82] on span "VP Tây Hồ - Kho HN" at bounding box center [219, 78] width 326 height 18
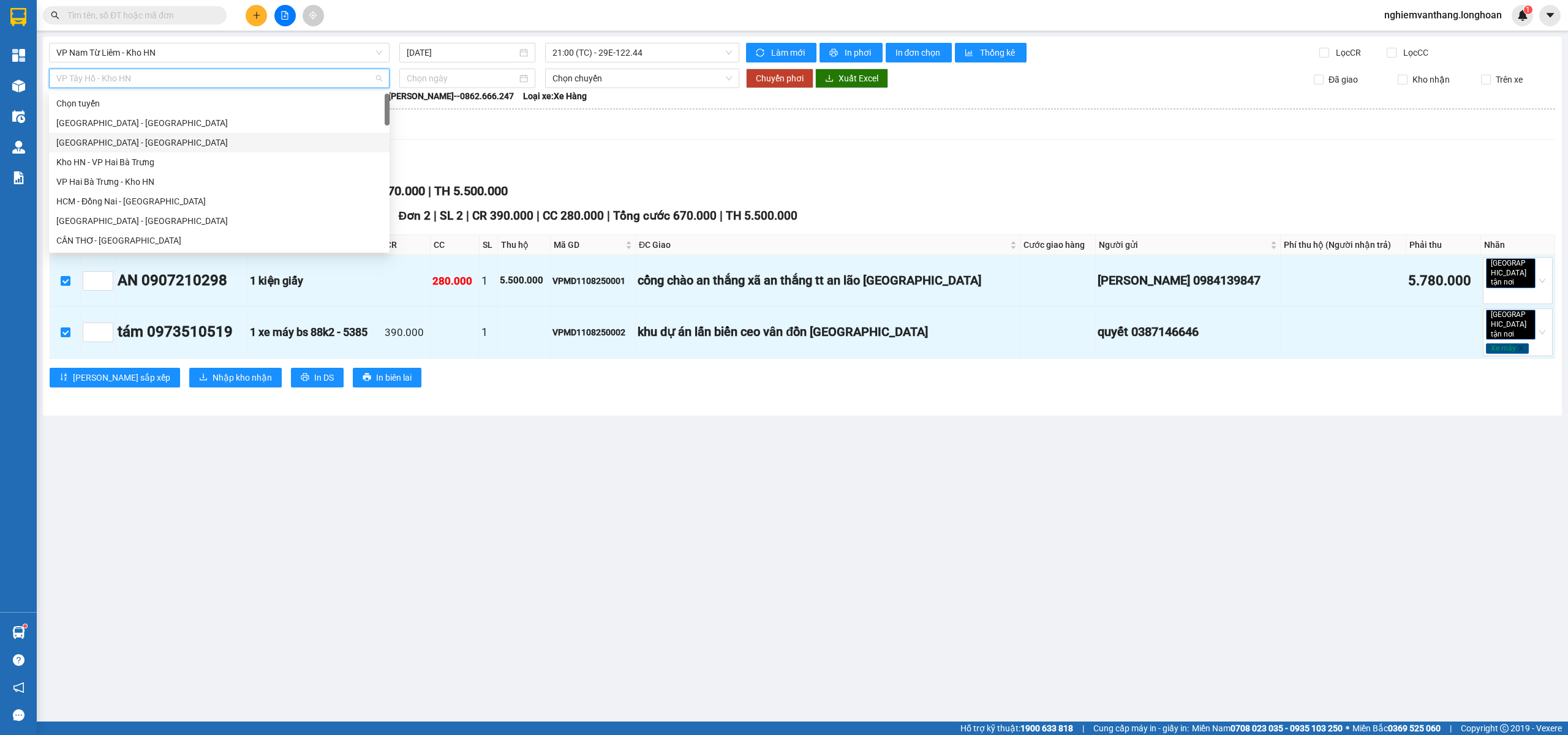
click at [96, 140] on div "Hà Nội - Hải Phòng" at bounding box center [219, 143] width 326 height 13
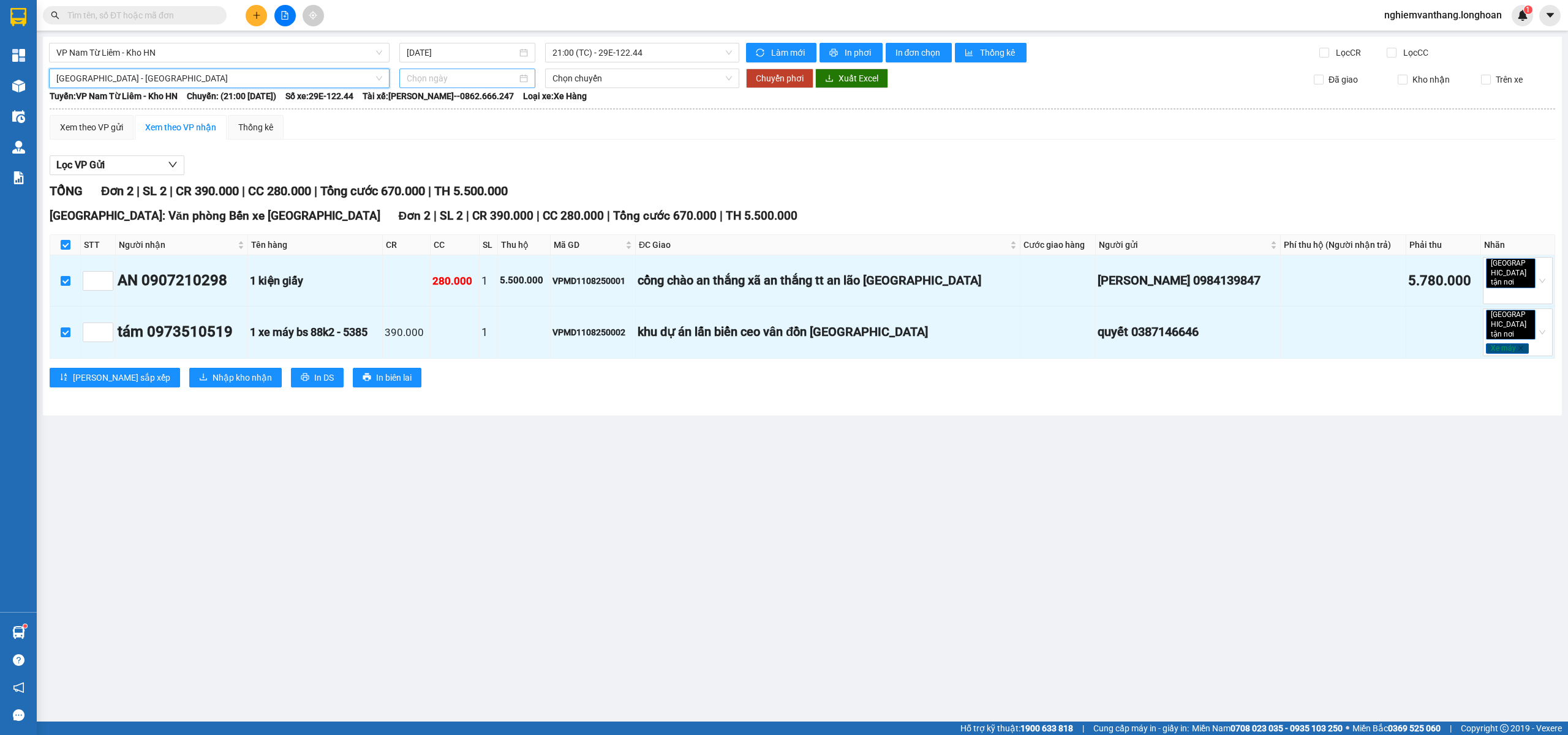
click at [465, 76] on input at bounding box center [462, 78] width 110 height 13
type input "11/08/2025"
click at [442, 186] on div "11" at bounding box center [440, 187] width 15 height 15
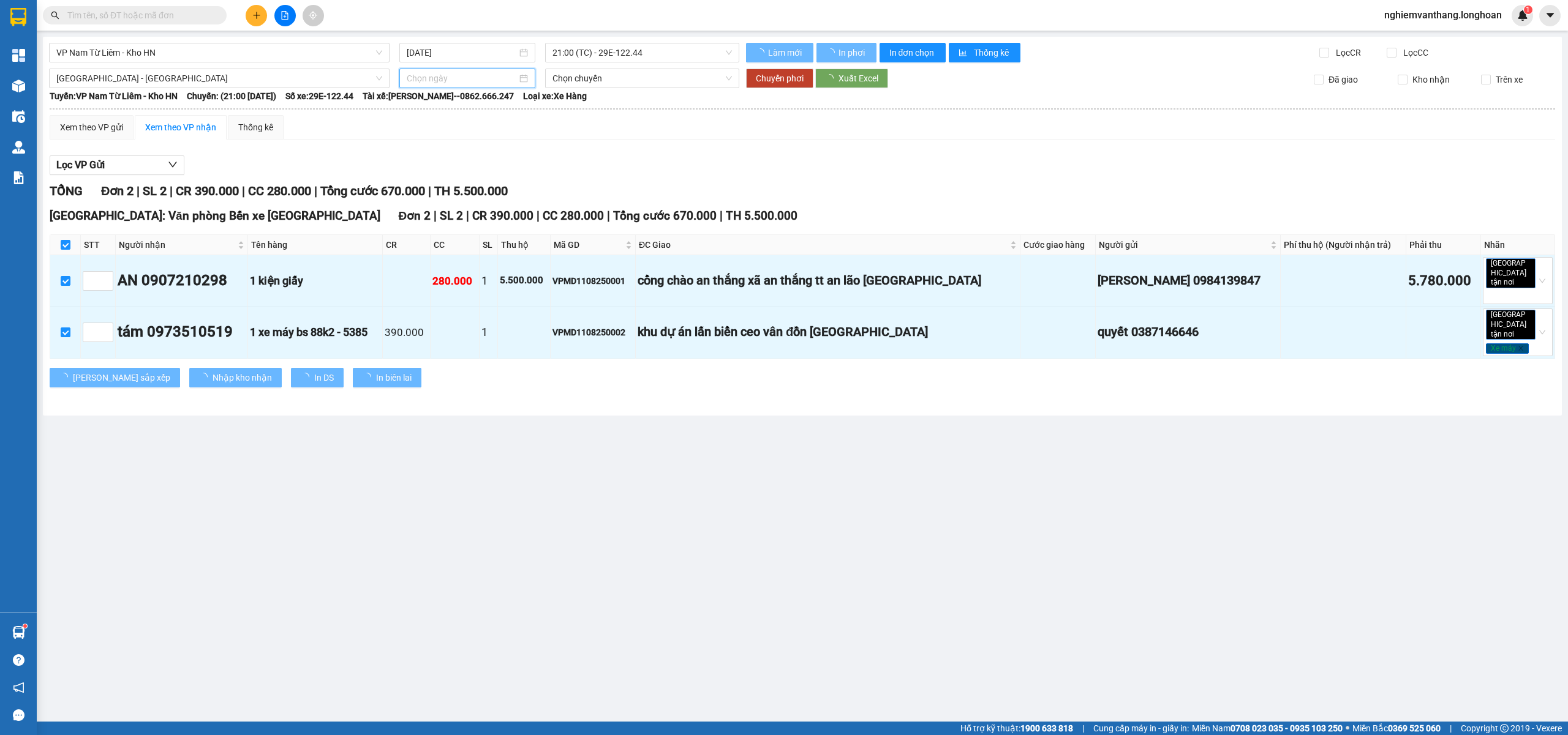
type input "11/08/2025"
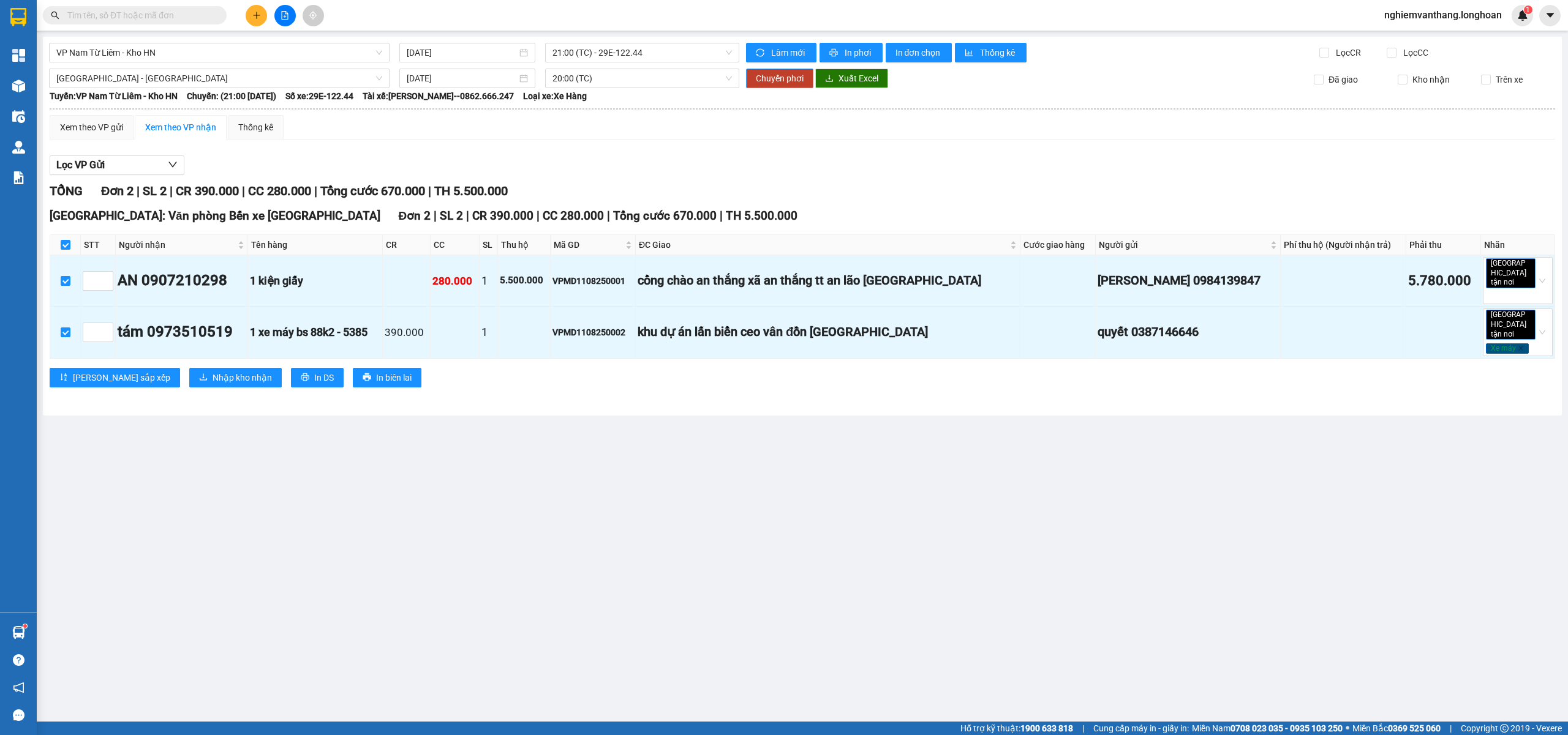
click at [798, 77] on span "Chuyển phơi" at bounding box center [779, 78] width 48 height 13
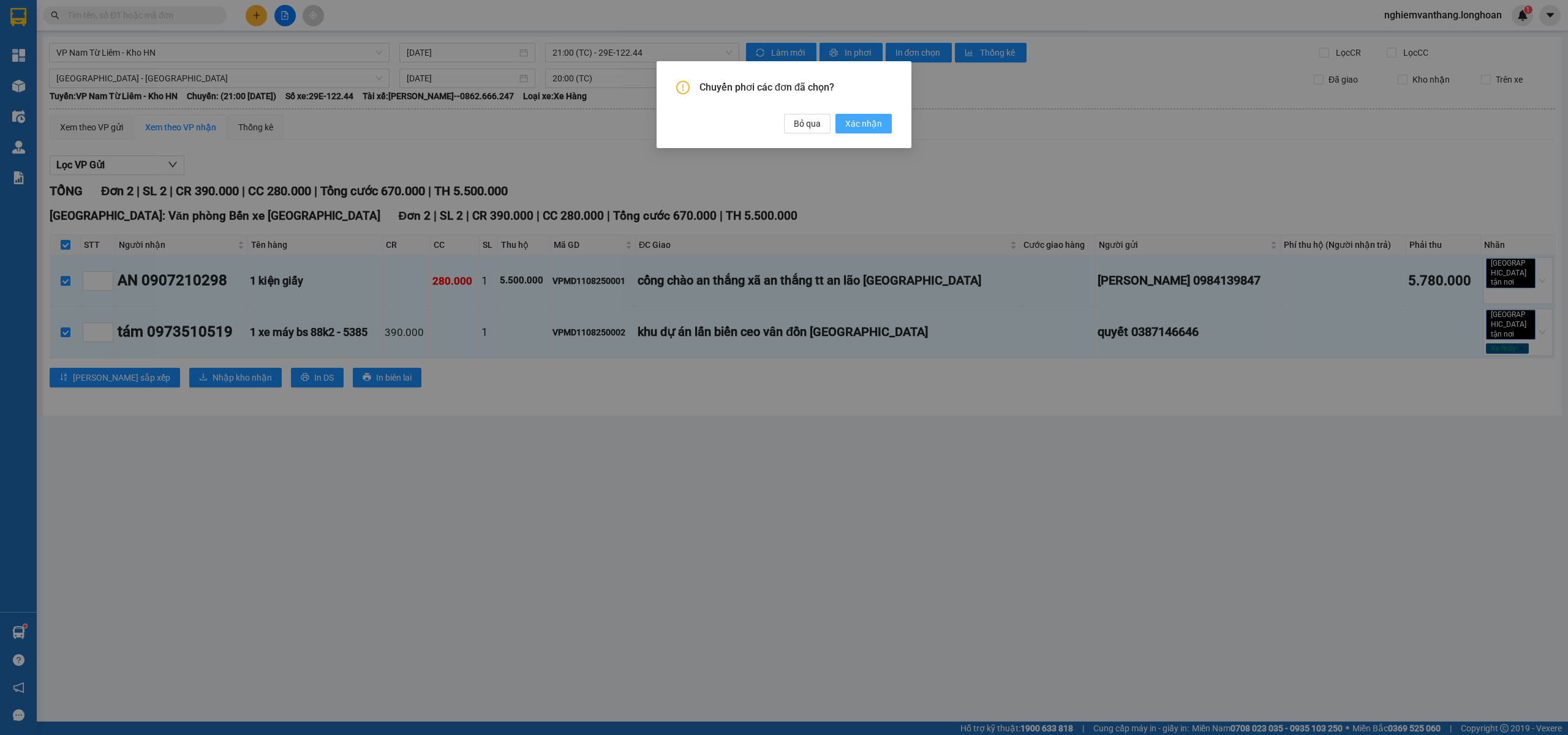
click at [851, 123] on span "Xác nhận" at bounding box center [864, 123] width 37 height 13
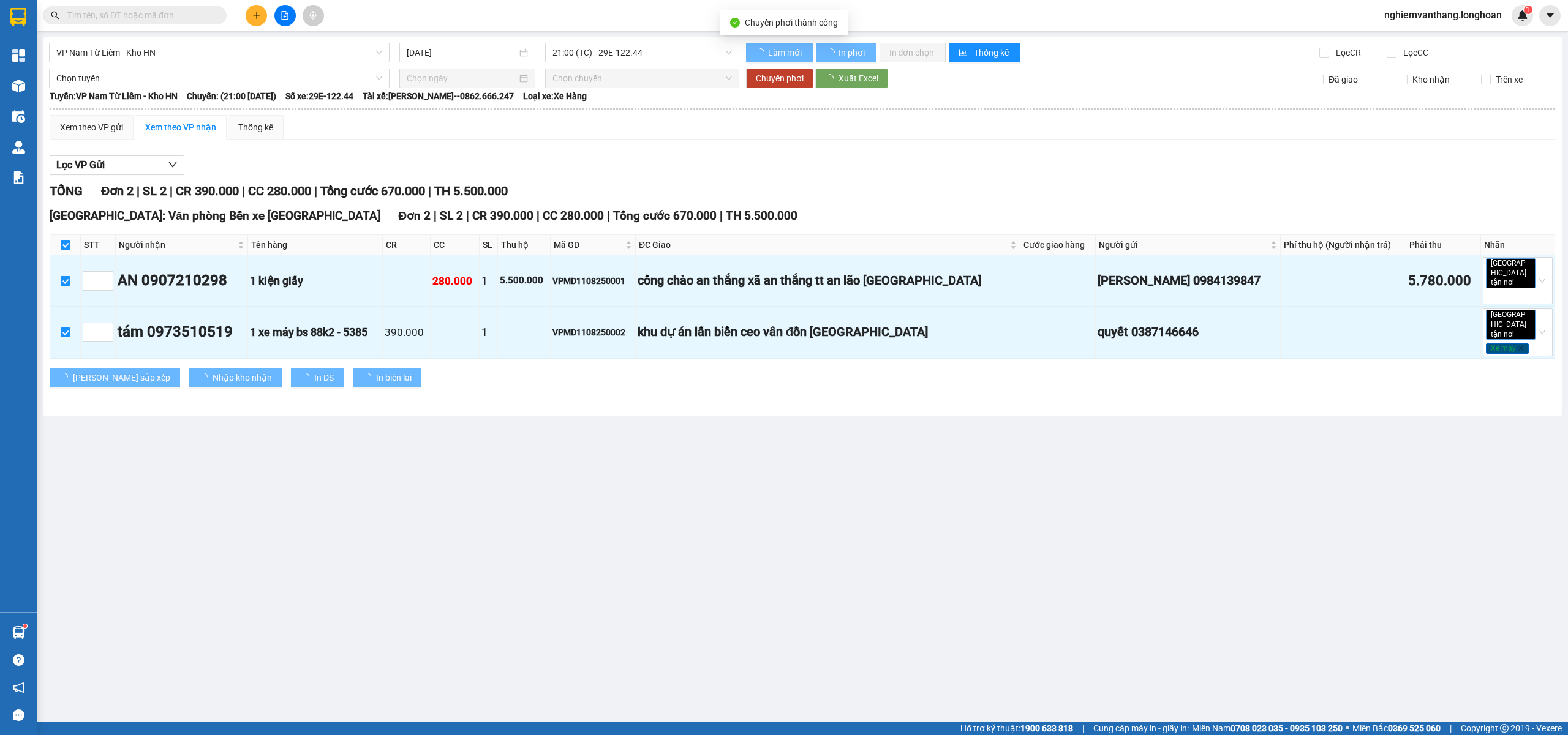
checkbox input "false"
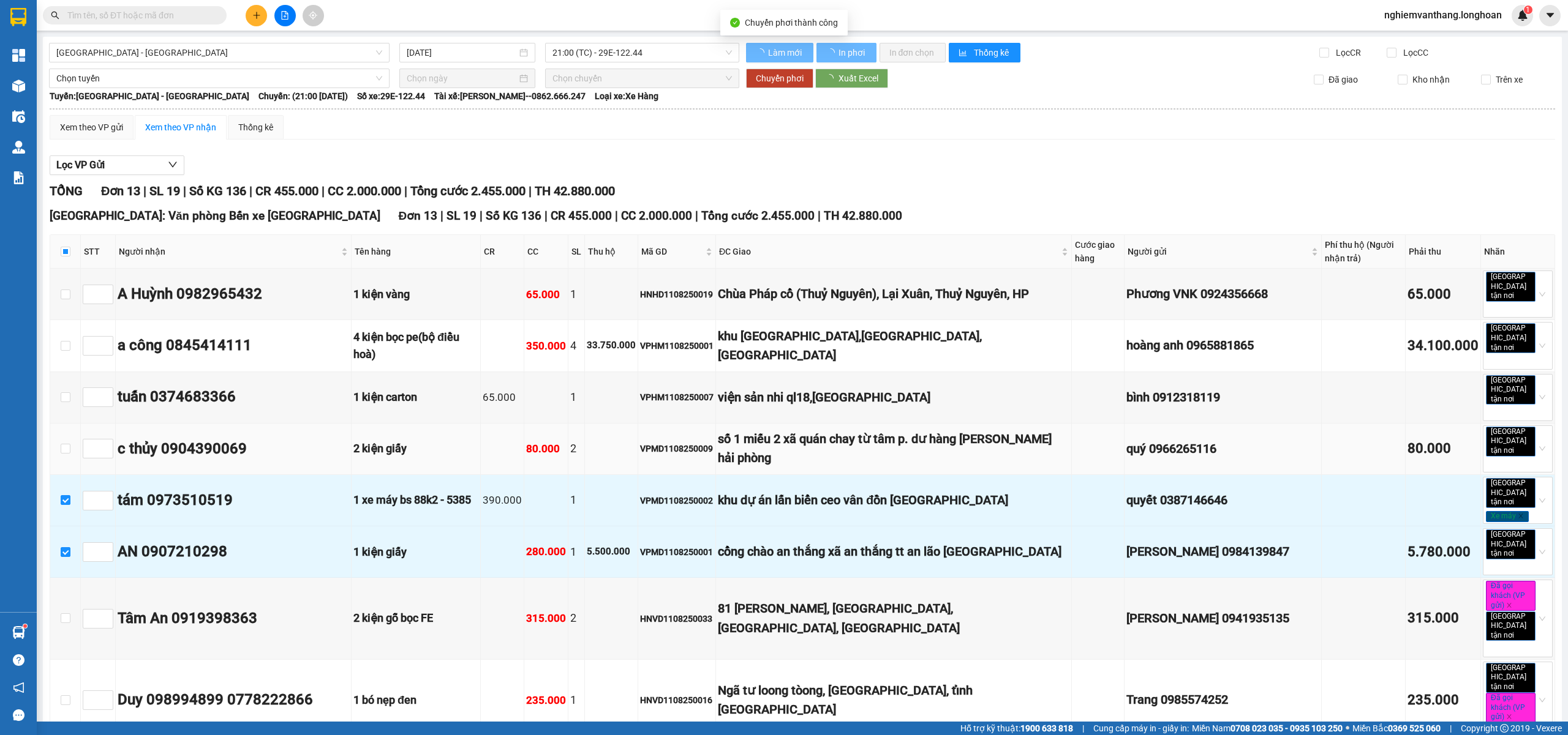
checkbox input "false"
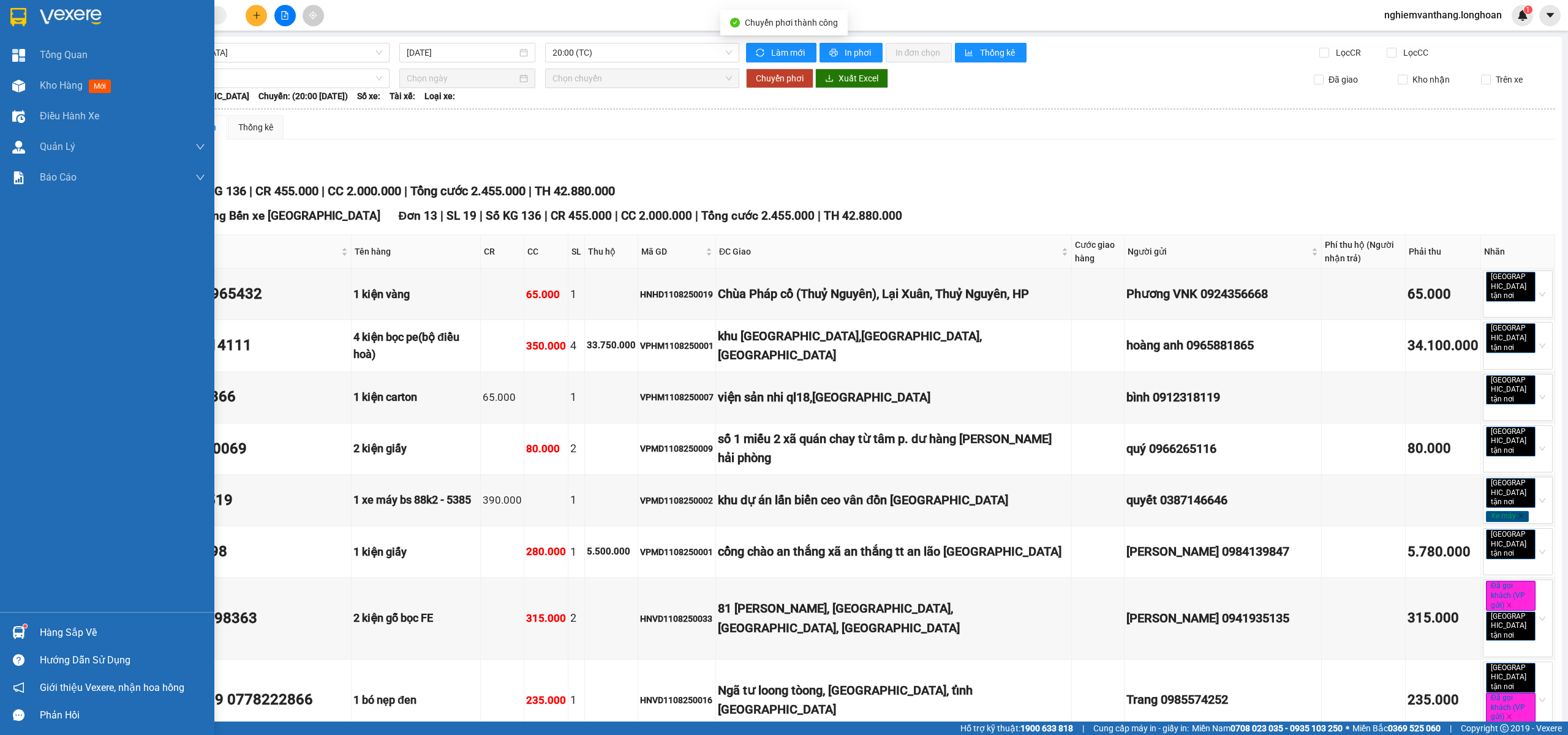
click at [16, 16] on img at bounding box center [18, 17] width 16 height 18
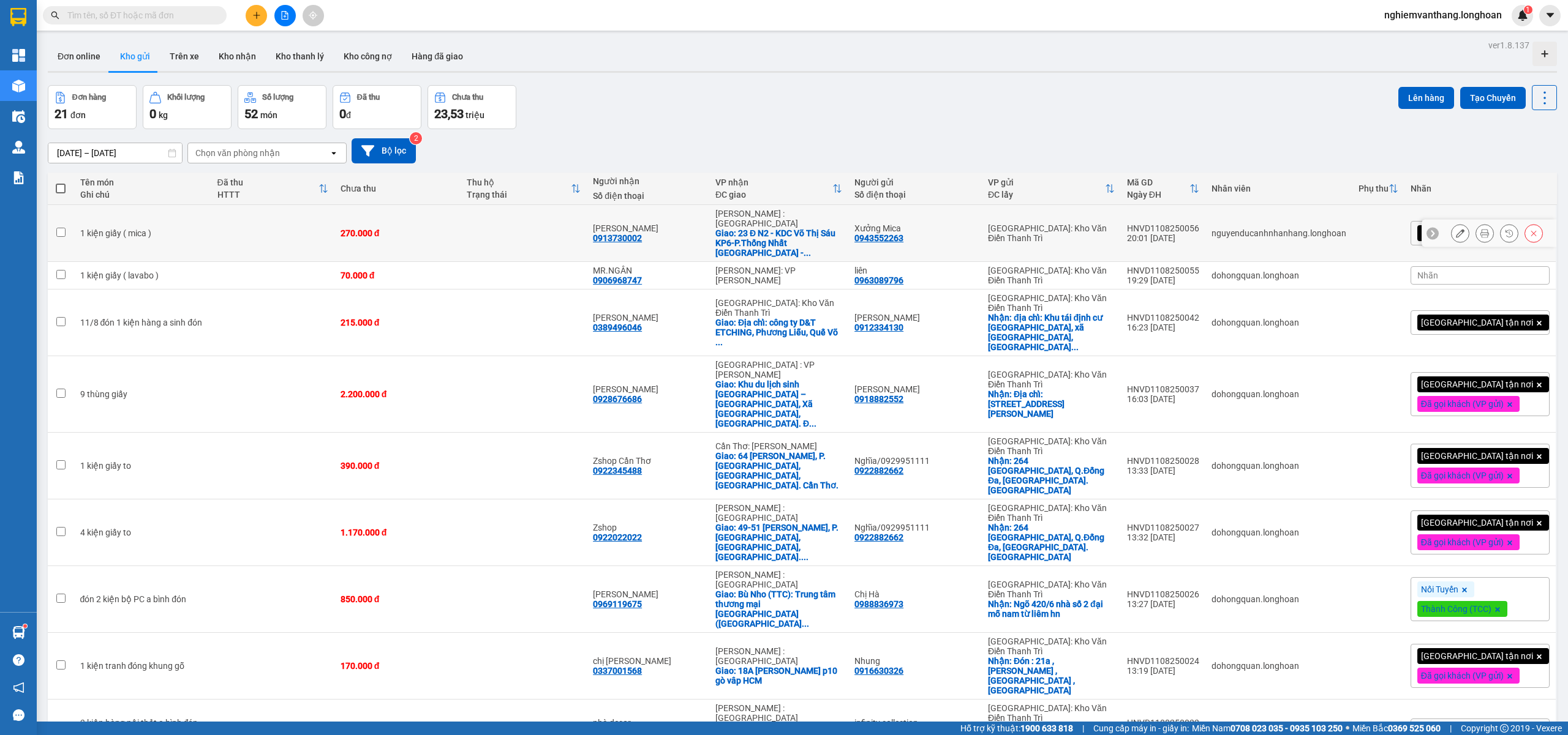
click at [221, 228] on td at bounding box center [272, 233] width 123 height 57
checkbox input "true"
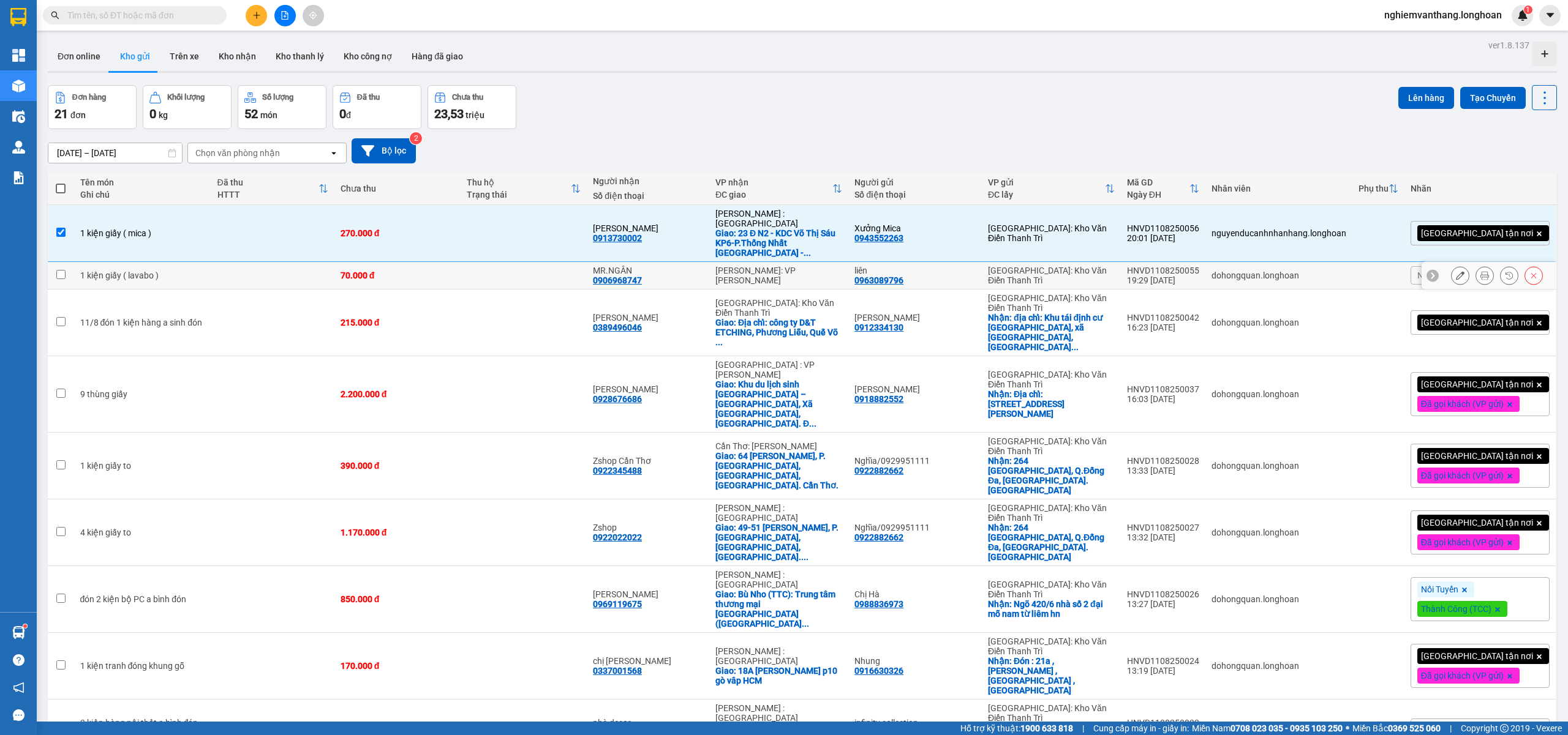
click at [211, 265] on td at bounding box center [272, 276] width 123 height 27
checkbox input "true"
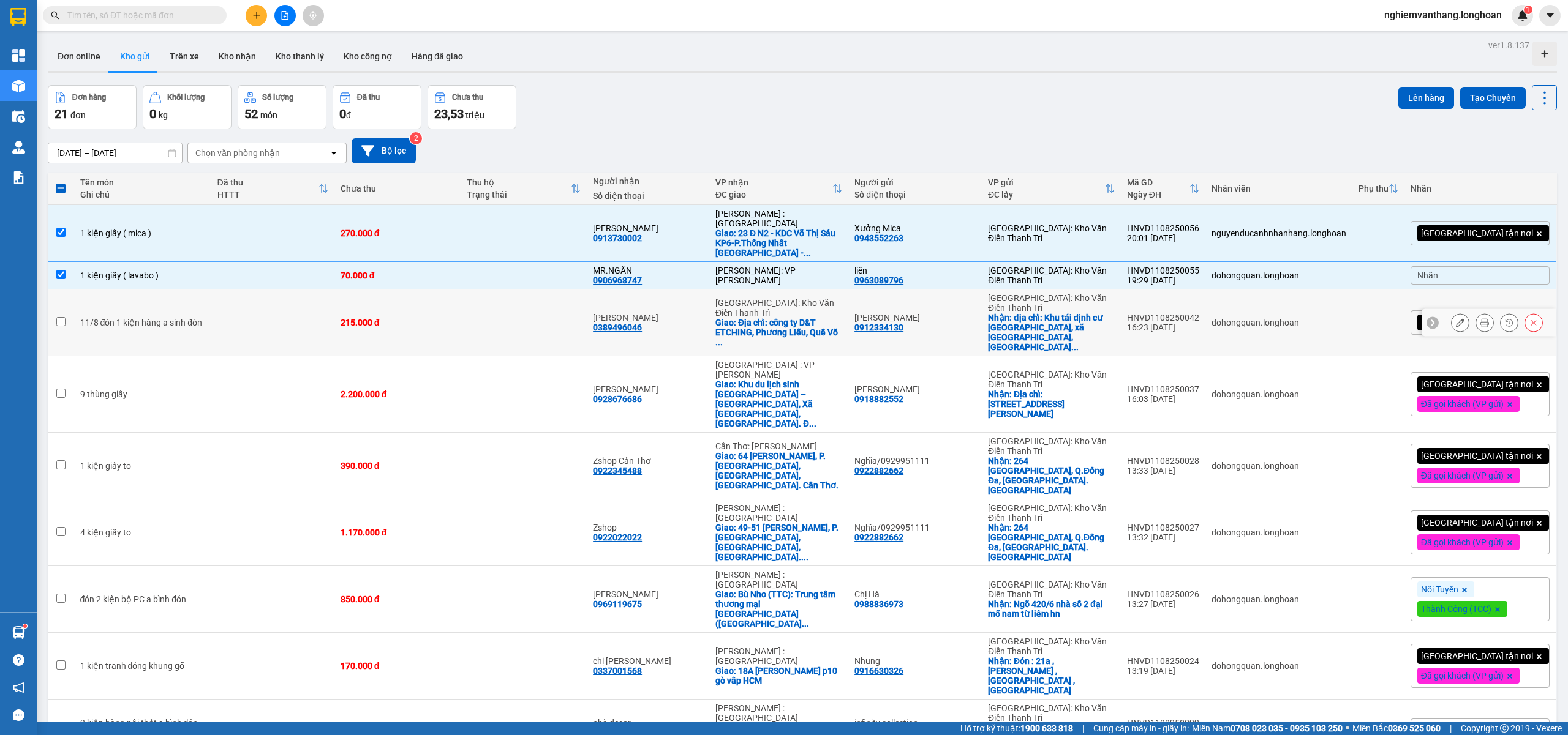
click at [221, 299] on td at bounding box center [272, 323] width 123 height 67
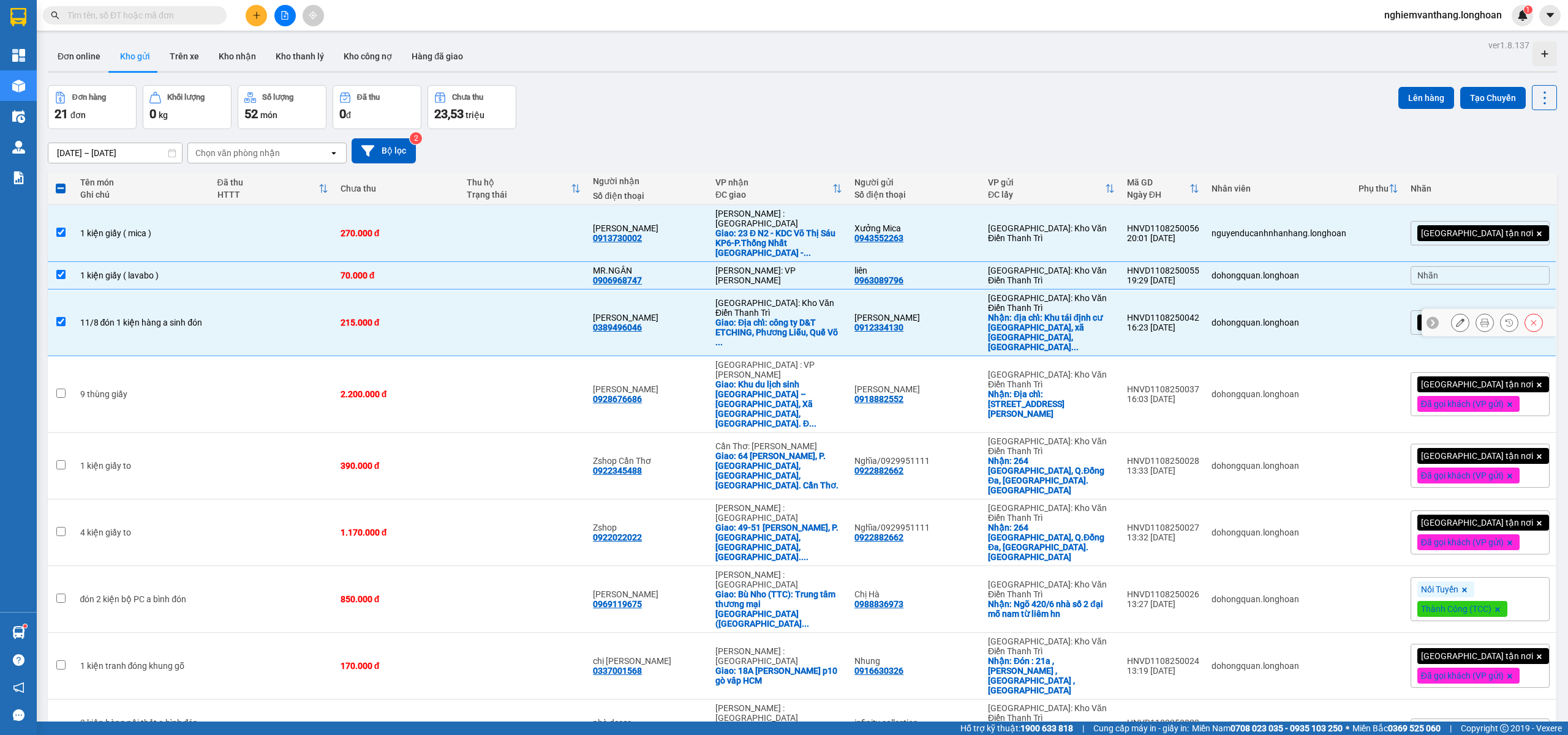
drag, startPoint x: 229, startPoint y: 295, endPoint x: 260, endPoint y: 293, distance: 31.1
click at [232, 295] on td at bounding box center [272, 323] width 123 height 67
checkbox input "false"
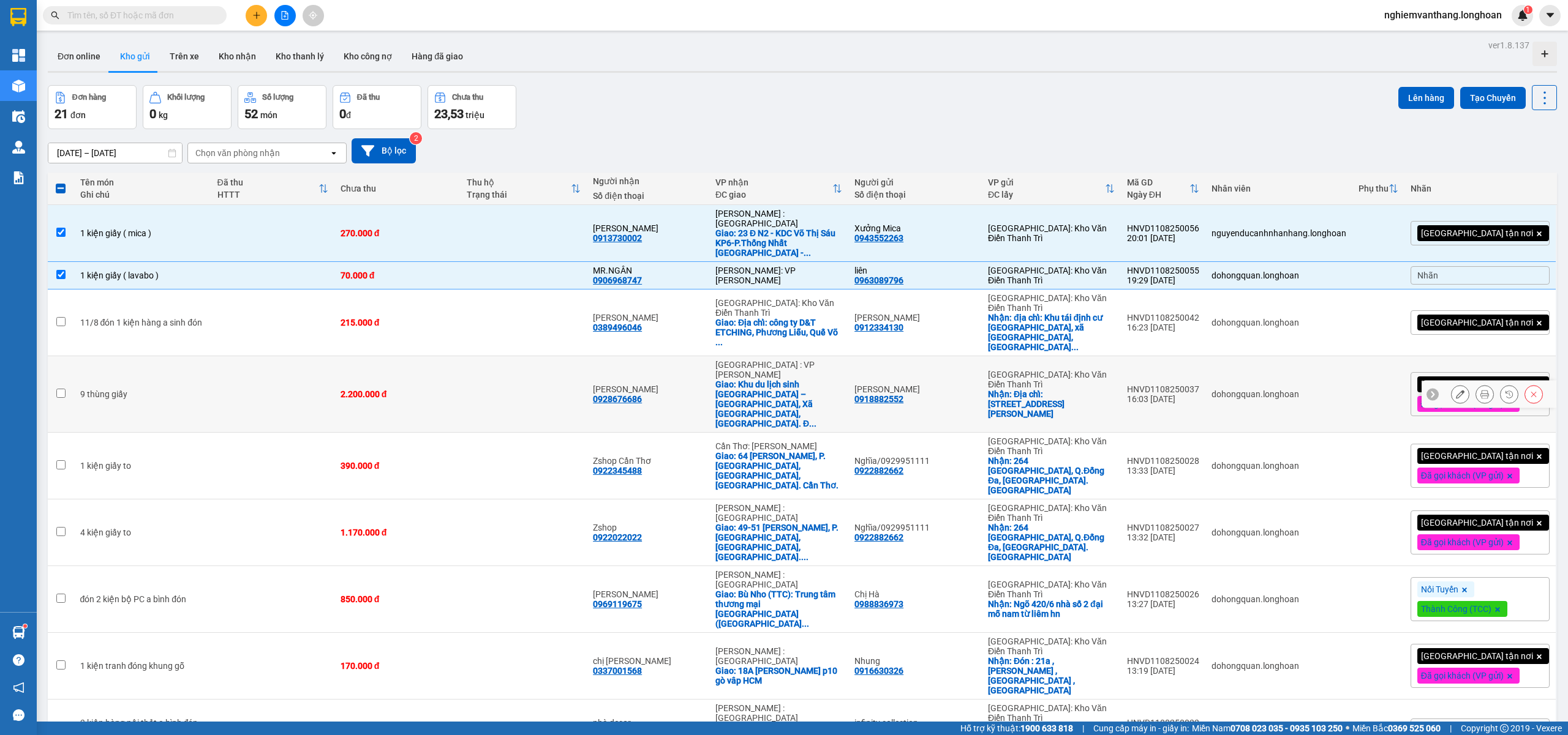
click at [196, 356] on td "9 thùng giấy" at bounding box center [143, 395] width 137 height 76
checkbox input "true"
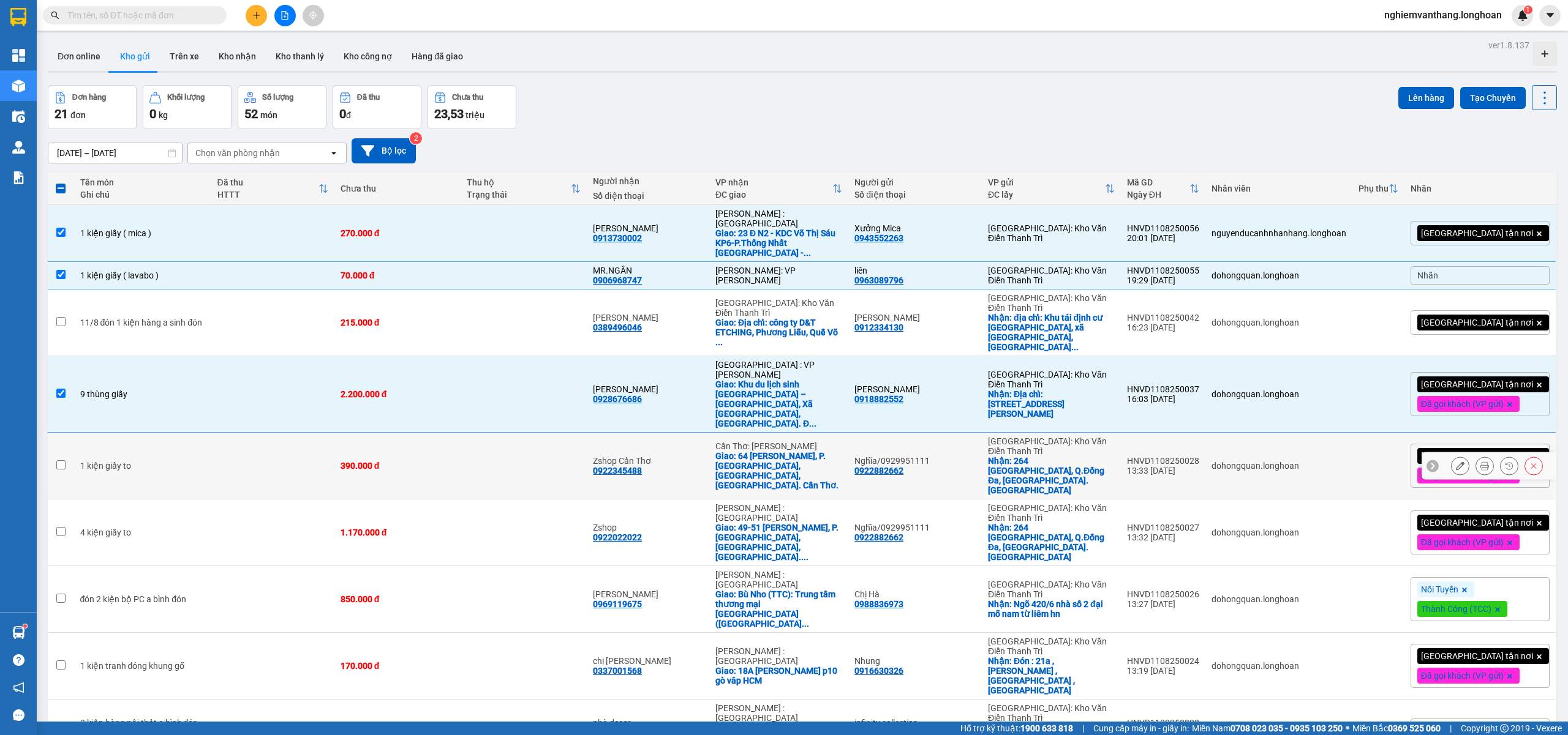
click at [180, 461] on div "1 kiện giấy to" at bounding box center [143, 465] width 125 height 10
checkbox input "true"
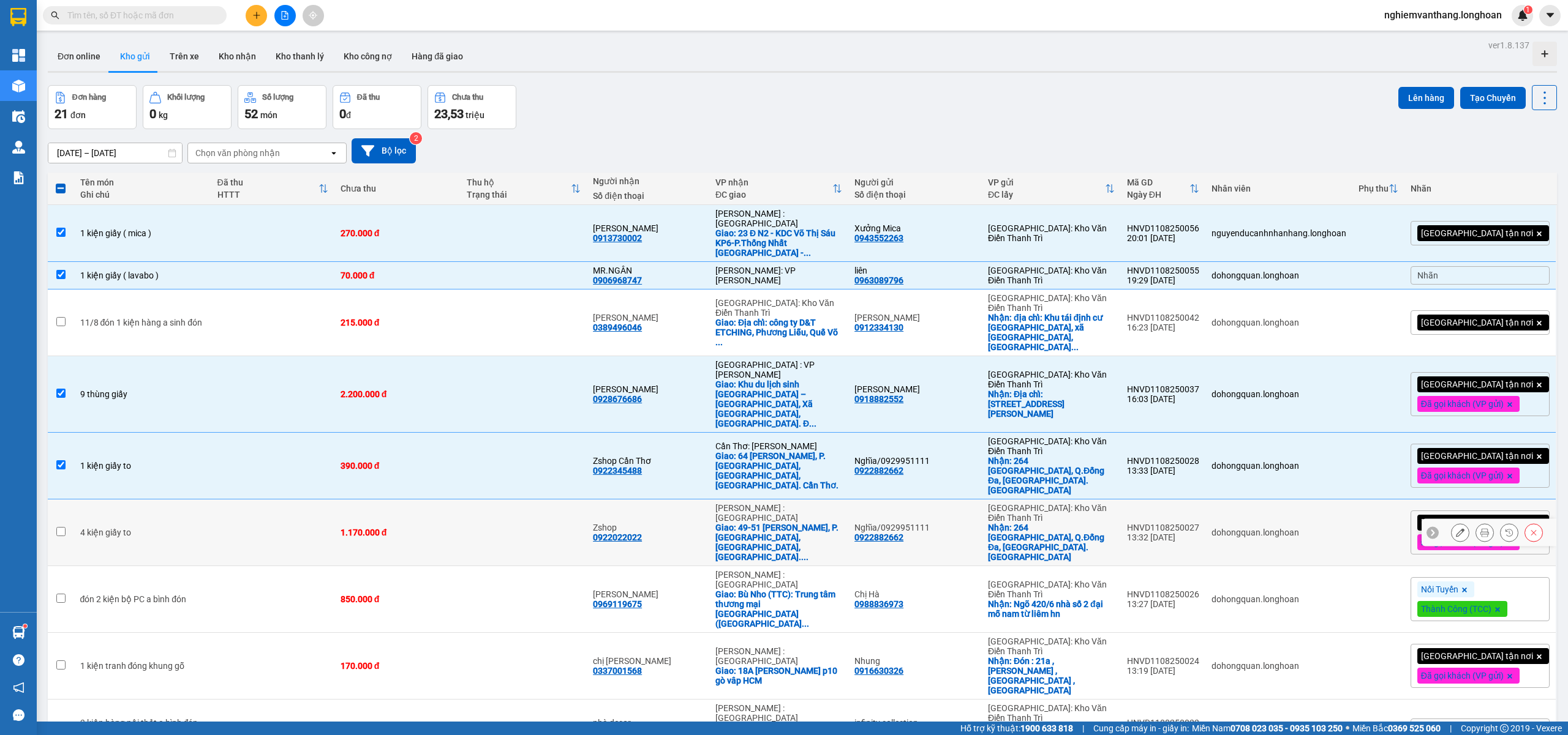
drag, startPoint x: 177, startPoint y: 449, endPoint x: 176, endPoint y: 456, distance: 7.1
click at [177, 528] on div "4 kiện giấy to" at bounding box center [143, 532] width 125 height 10
checkbox input "true"
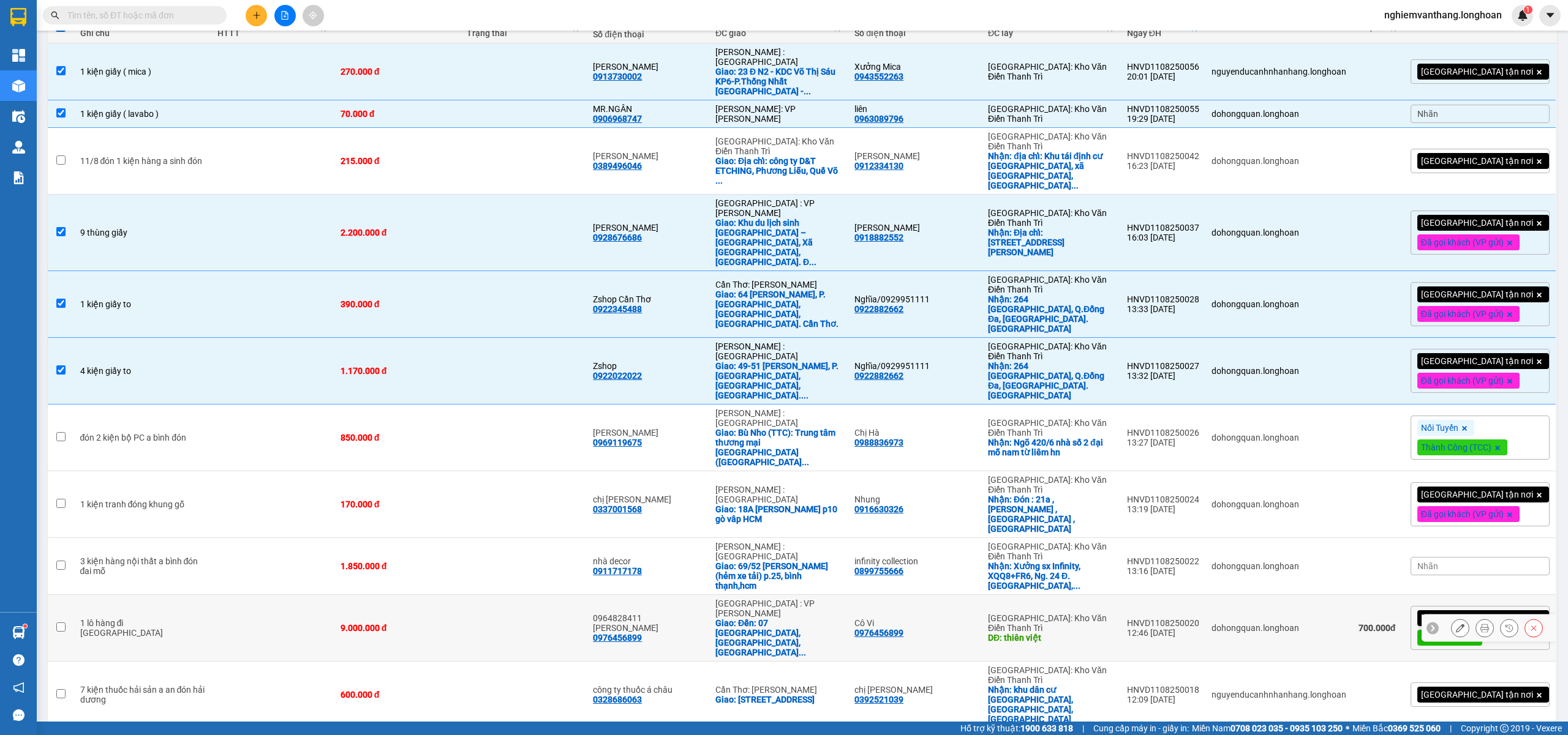
scroll to position [163, 0]
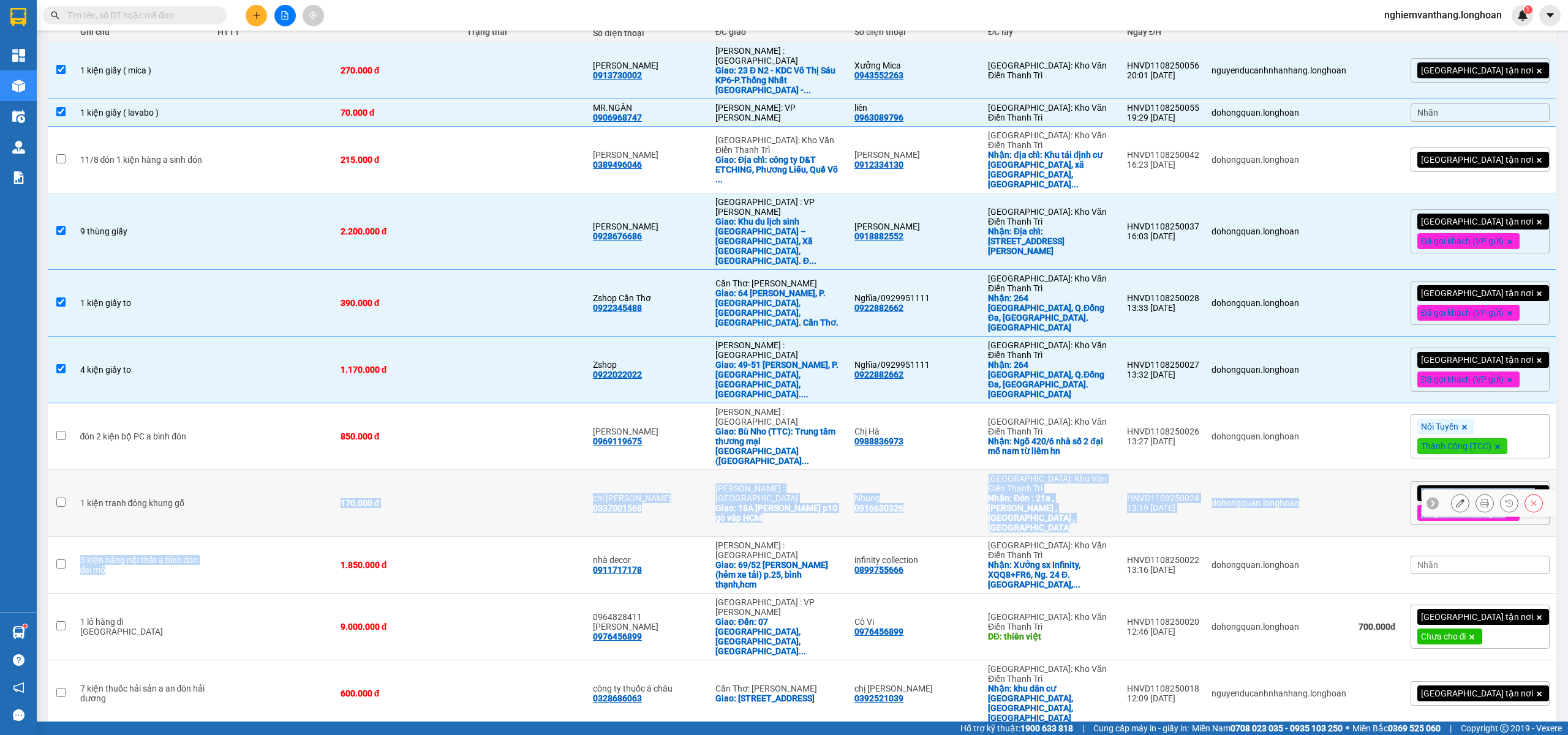
click at [229, 415] on tbody "1 kiện giấy ( mica ) 270.000 đ Thanh Hiền 0913730002 Hồ Chí Minh : Kho Quận 12 …" at bounding box center [802, 695] width 1509 height 1308
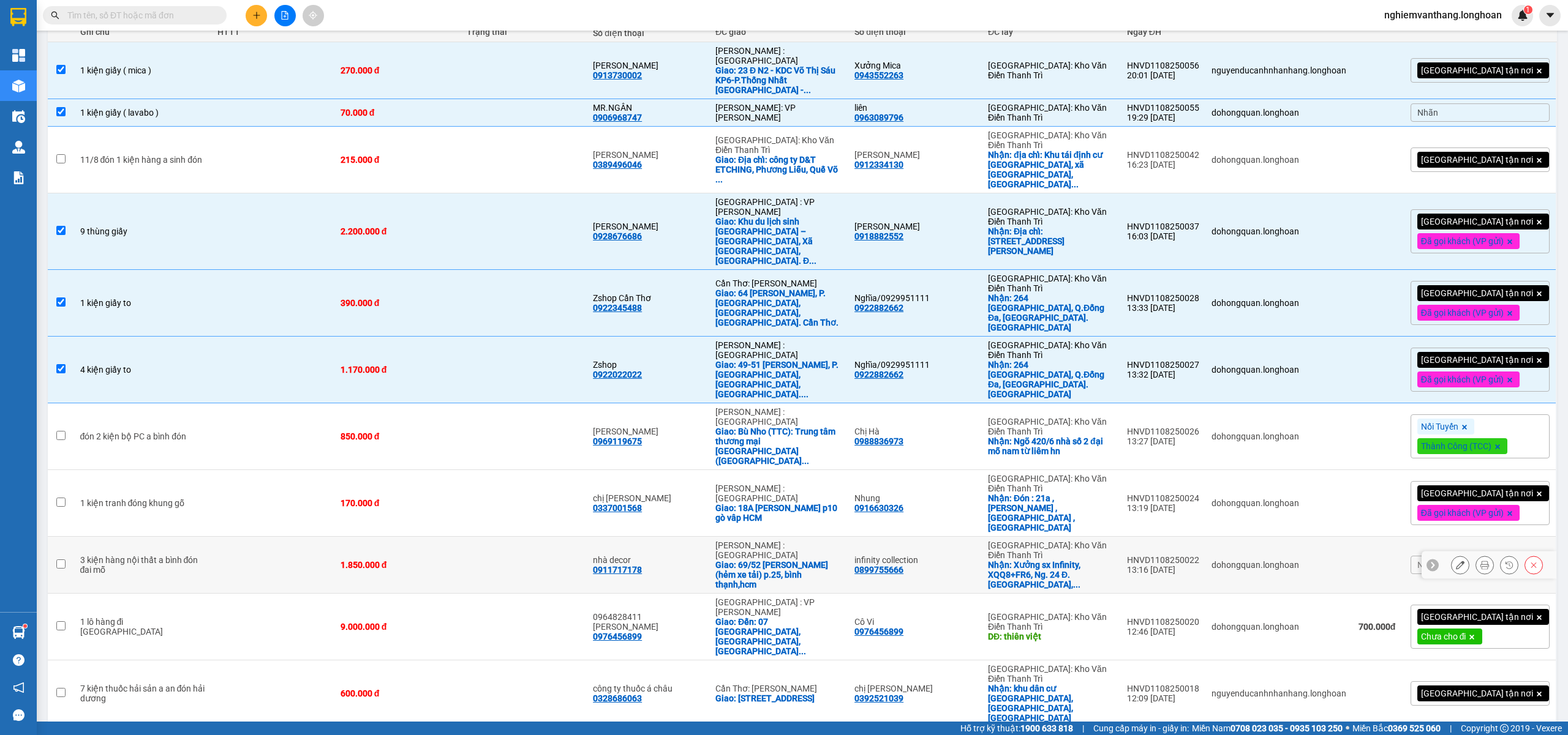
click at [217, 470] on td at bounding box center [272, 503] width 123 height 67
checkbox input "true"
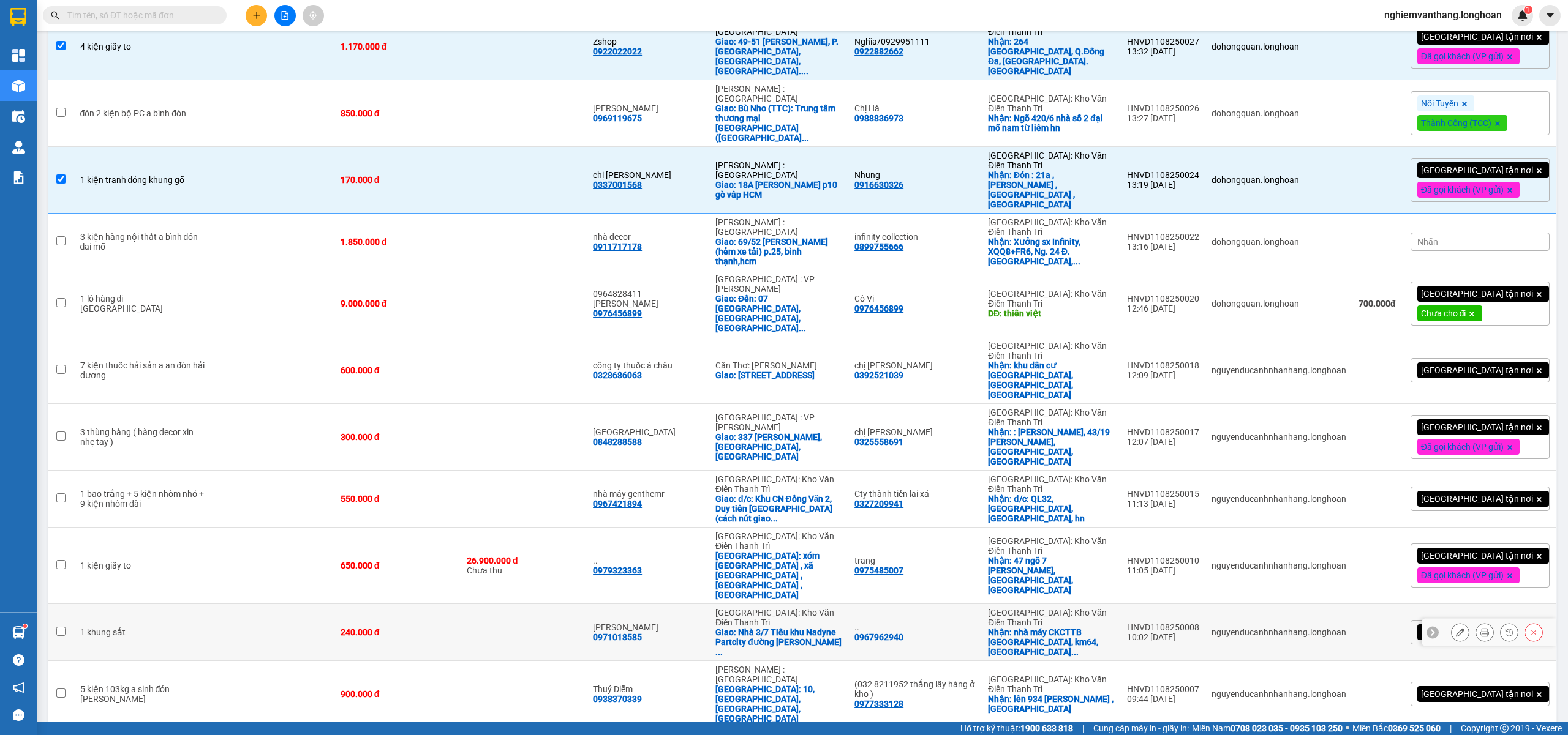
scroll to position [490, 0]
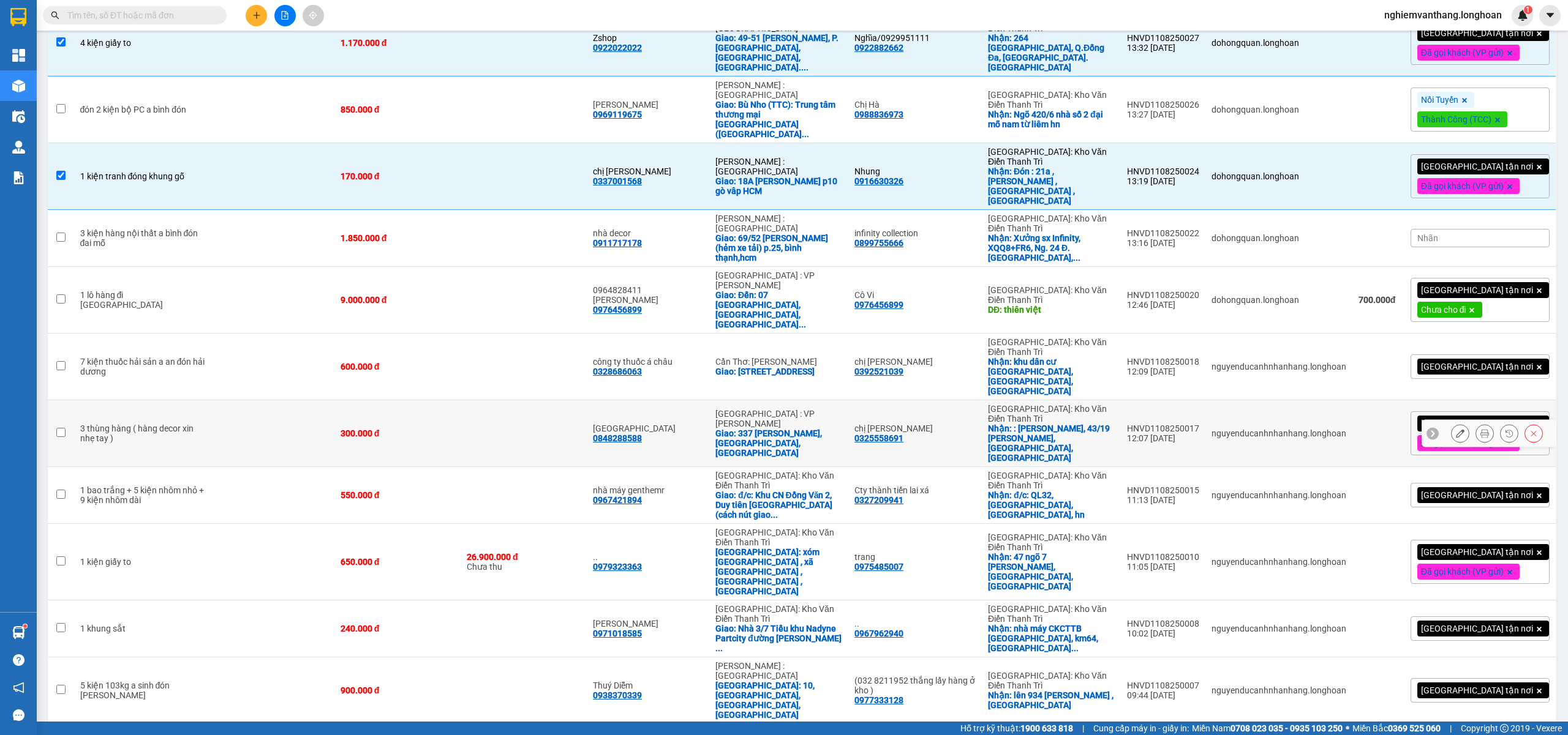
click at [212, 401] on td at bounding box center [272, 434] width 123 height 67
checkbox input "true"
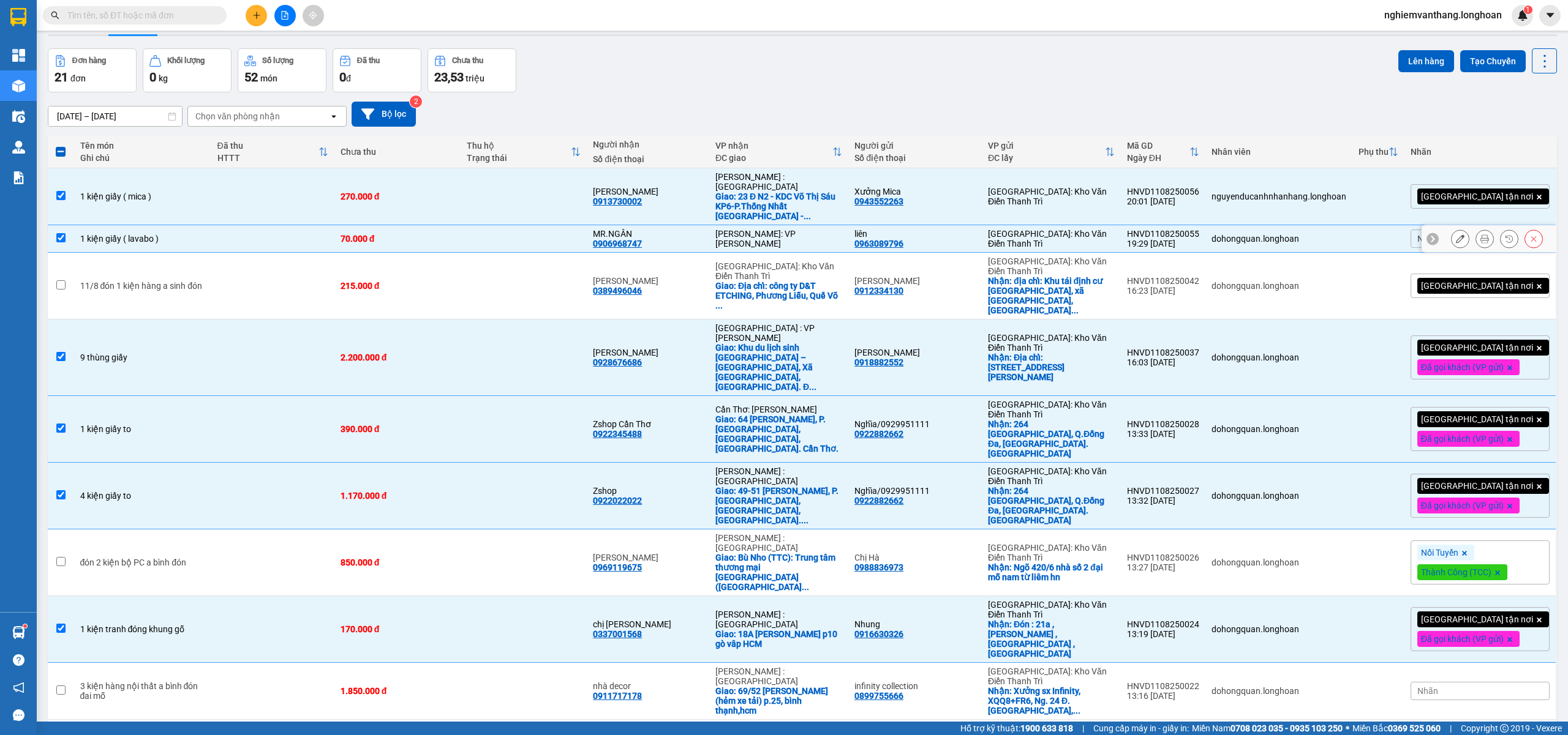
scroll to position [0, 0]
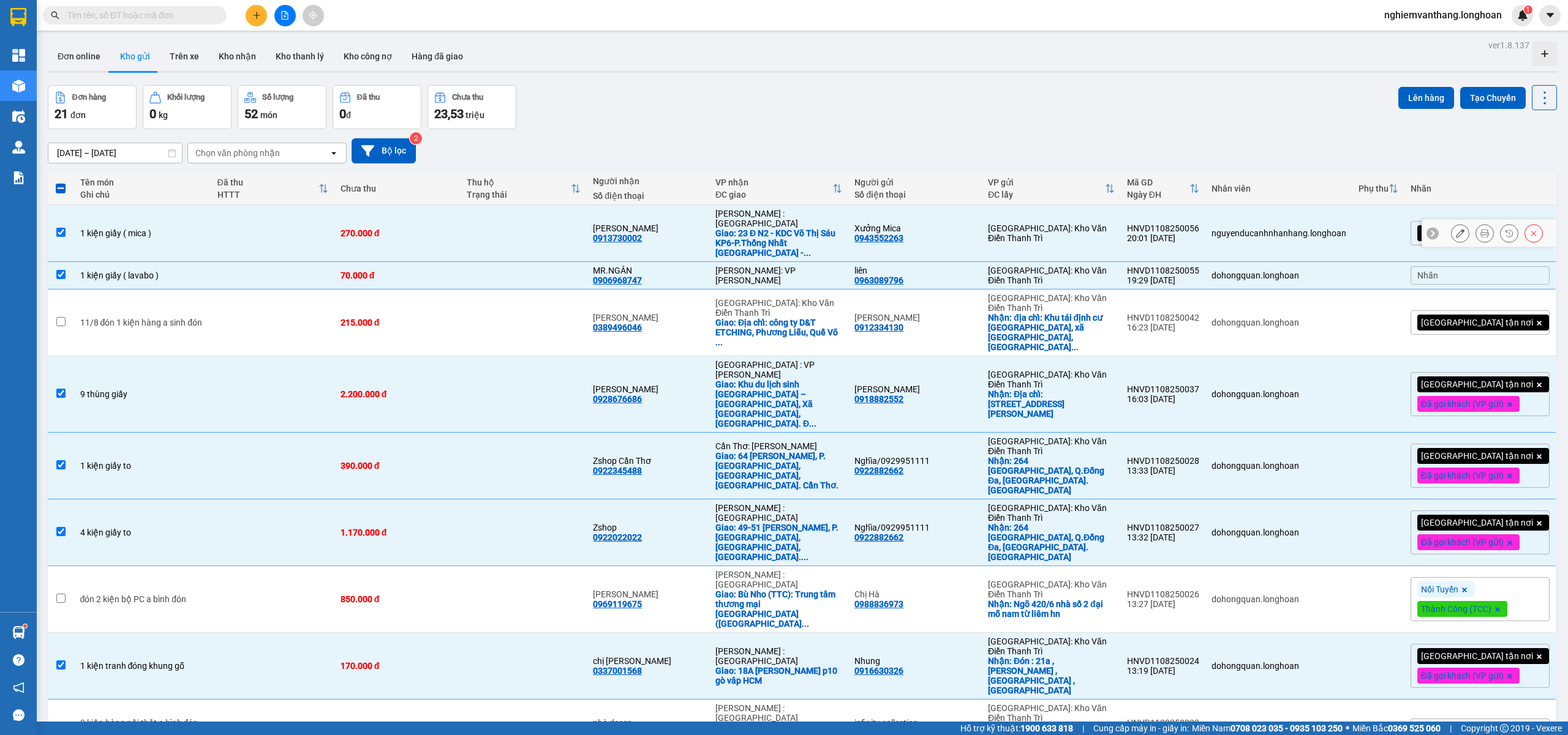
drag, startPoint x: 206, startPoint y: 207, endPoint x: 204, endPoint y: 248, distance: 41.0
click at [211, 220] on td at bounding box center [272, 233] width 123 height 57
checkbox input "false"
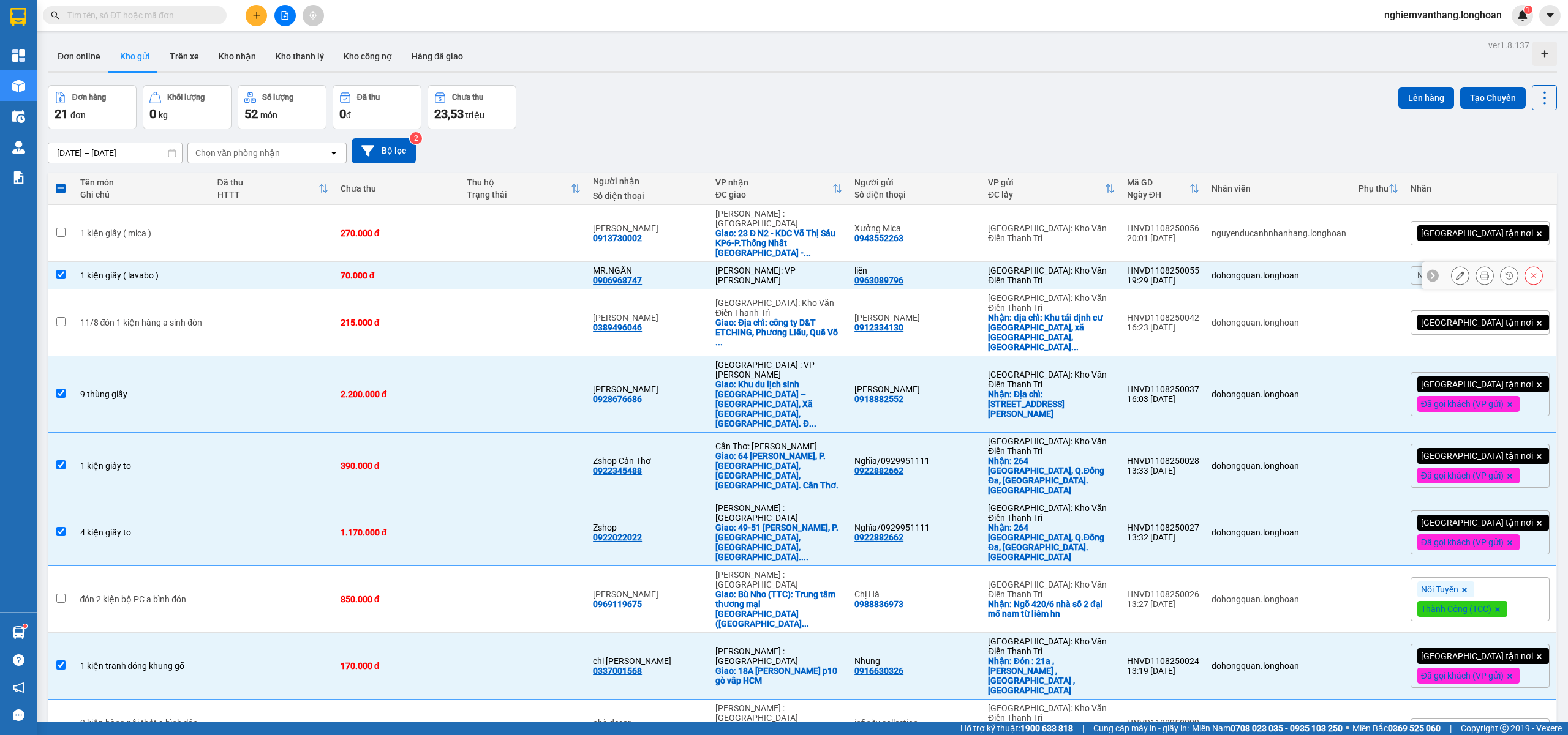
click at [198, 262] on td "1 kiện giấy ( lavabo )" at bounding box center [143, 276] width 137 height 27
checkbox input "false"
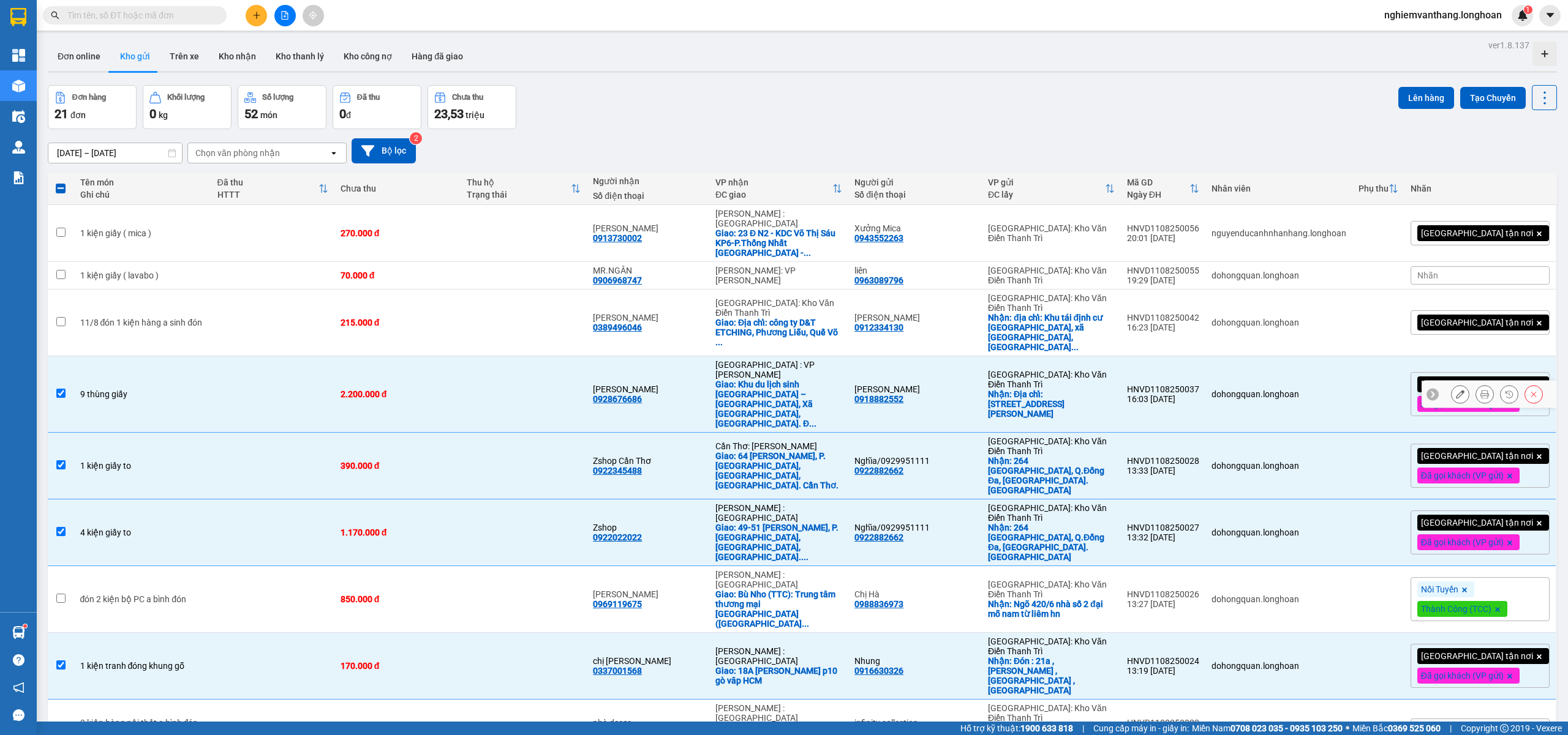
click at [191, 390] on div "9 thùng giấy" at bounding box center [143, 394] width 125 height 10
checkbox input "false"
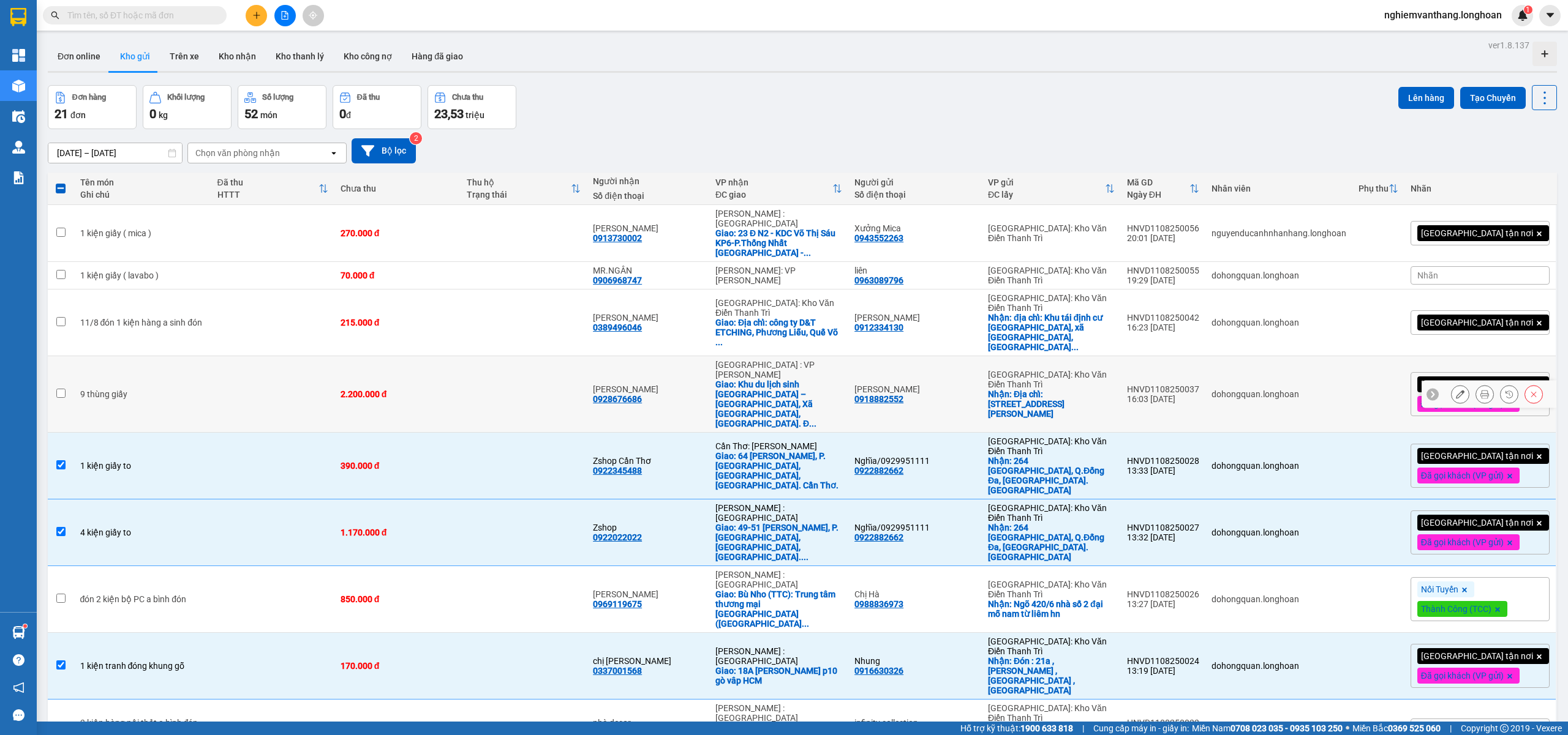
drag, startPoint x: 185, startPoint y: 383, endPoint x: 179, endPoint y: 397, distance: 15.2
click at [185, 433] on td "1 kiện giấy to" at bounding box center [143, 466] width 137 height 67
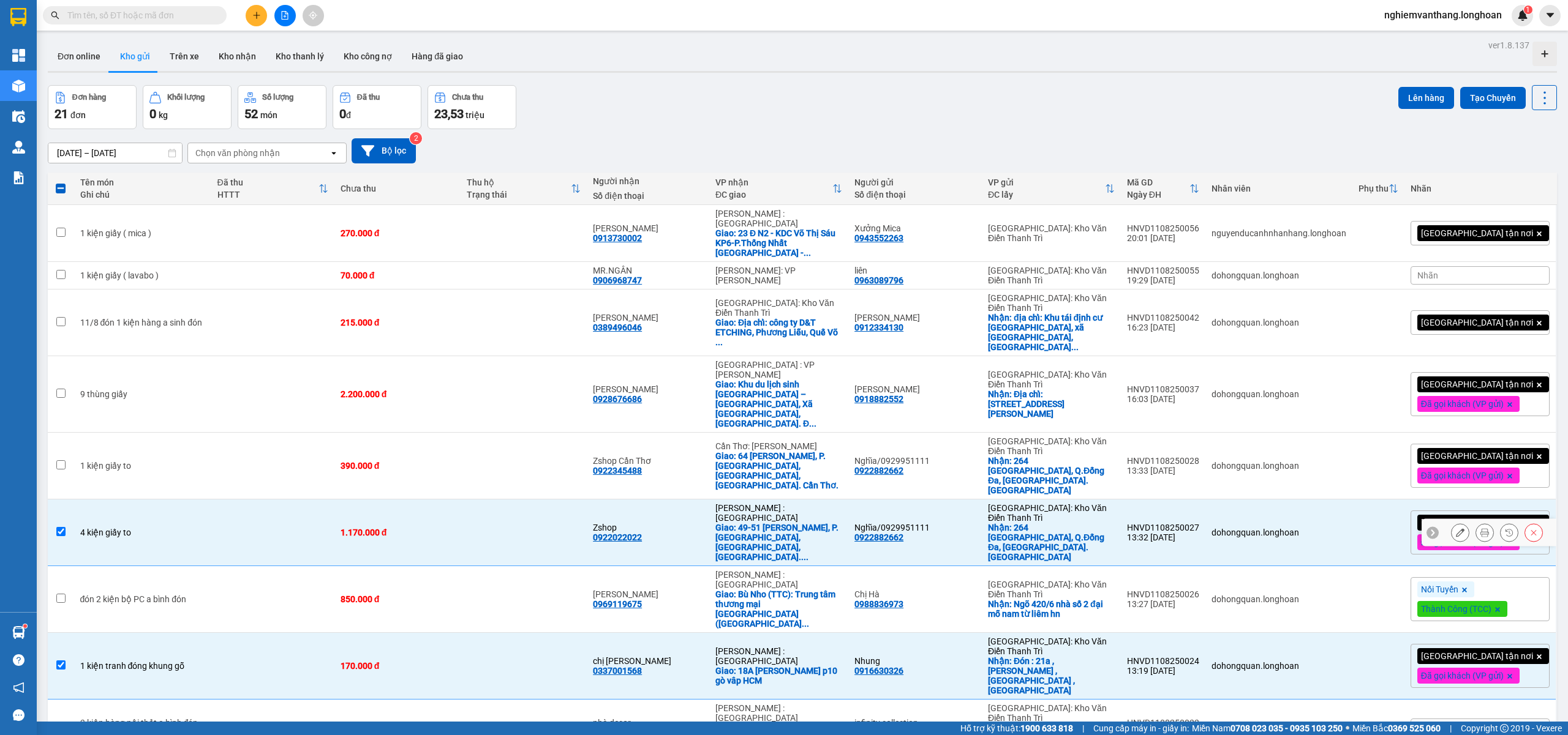
drag, startPoint x: 187, startPoint y: 459, endPoint x: 187, endPoint y: 505, distance: 46.0
click at [187, 500] on td "4 kiện giấy to" at bounding box center [143, 533] width 137 height 67
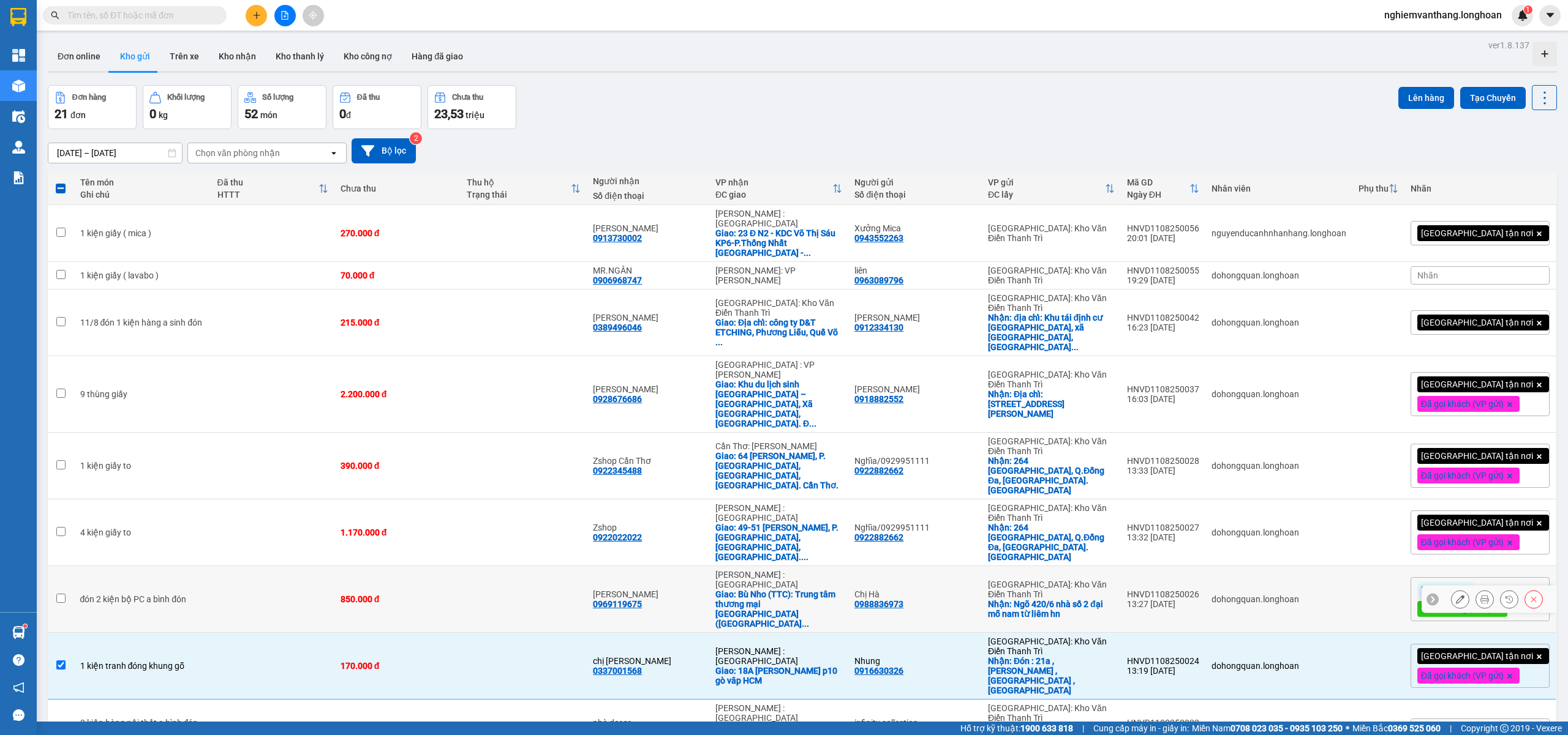
click at [185, 662] on div "1 kiện tranh đóng khung gỗ" at bounding box center [143, 666] width 125 height 10
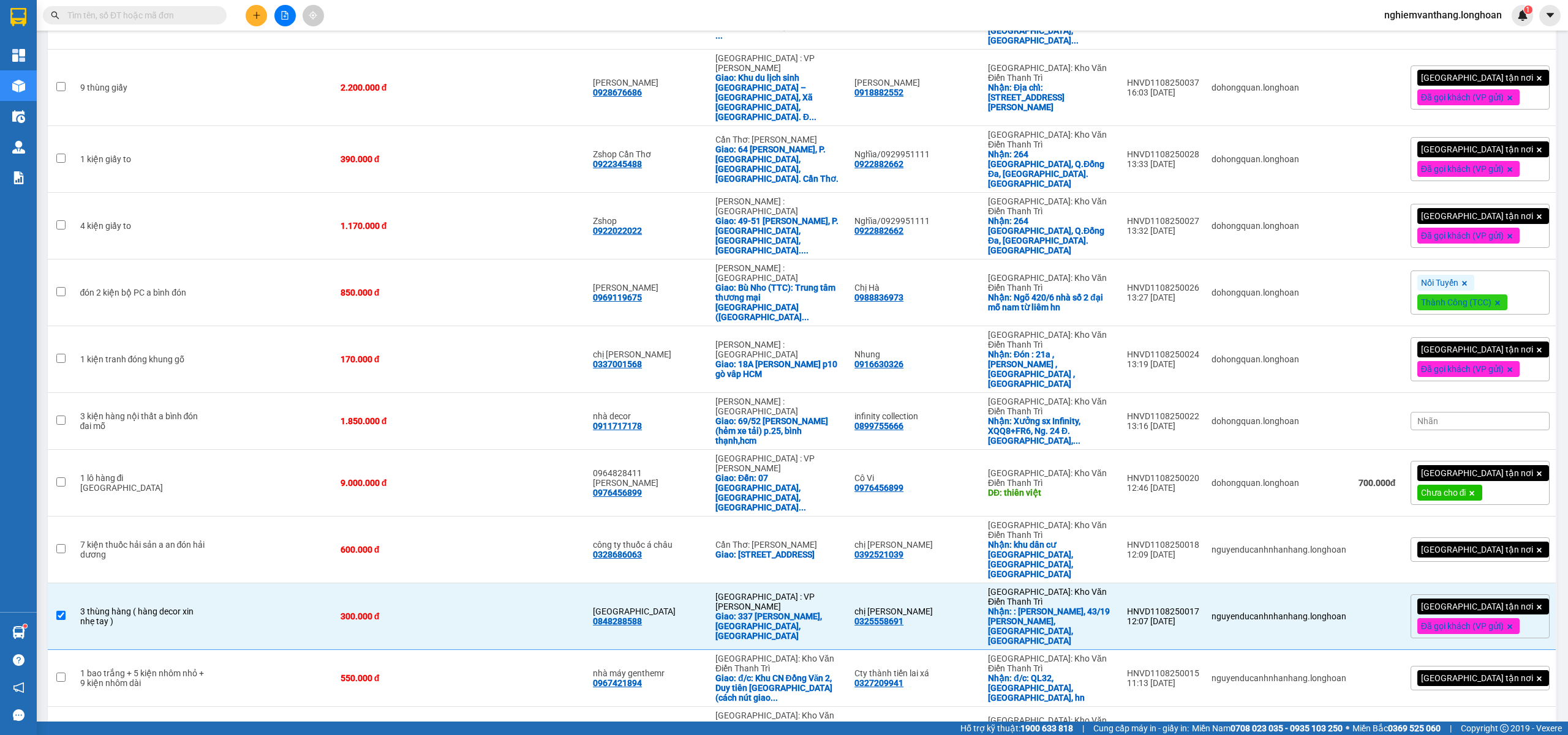
scroll to position [326, 0]
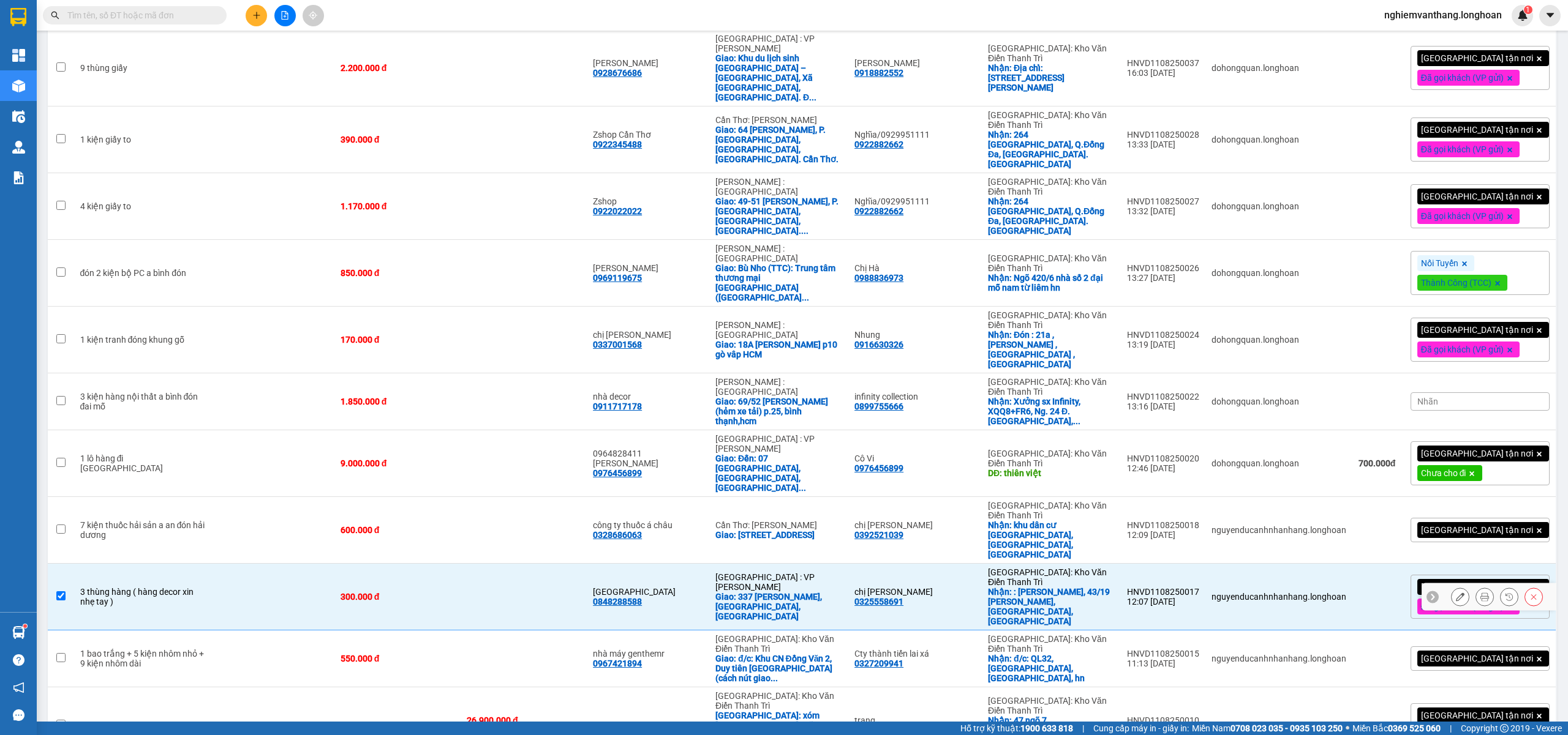
drag, startPoint x: 215, startPoint y: 427, endPoint x: 226, endPoint y: 417, distance: 14.9
click at [217, 564] on td at bounding box center [272, 597] width 123 height 67
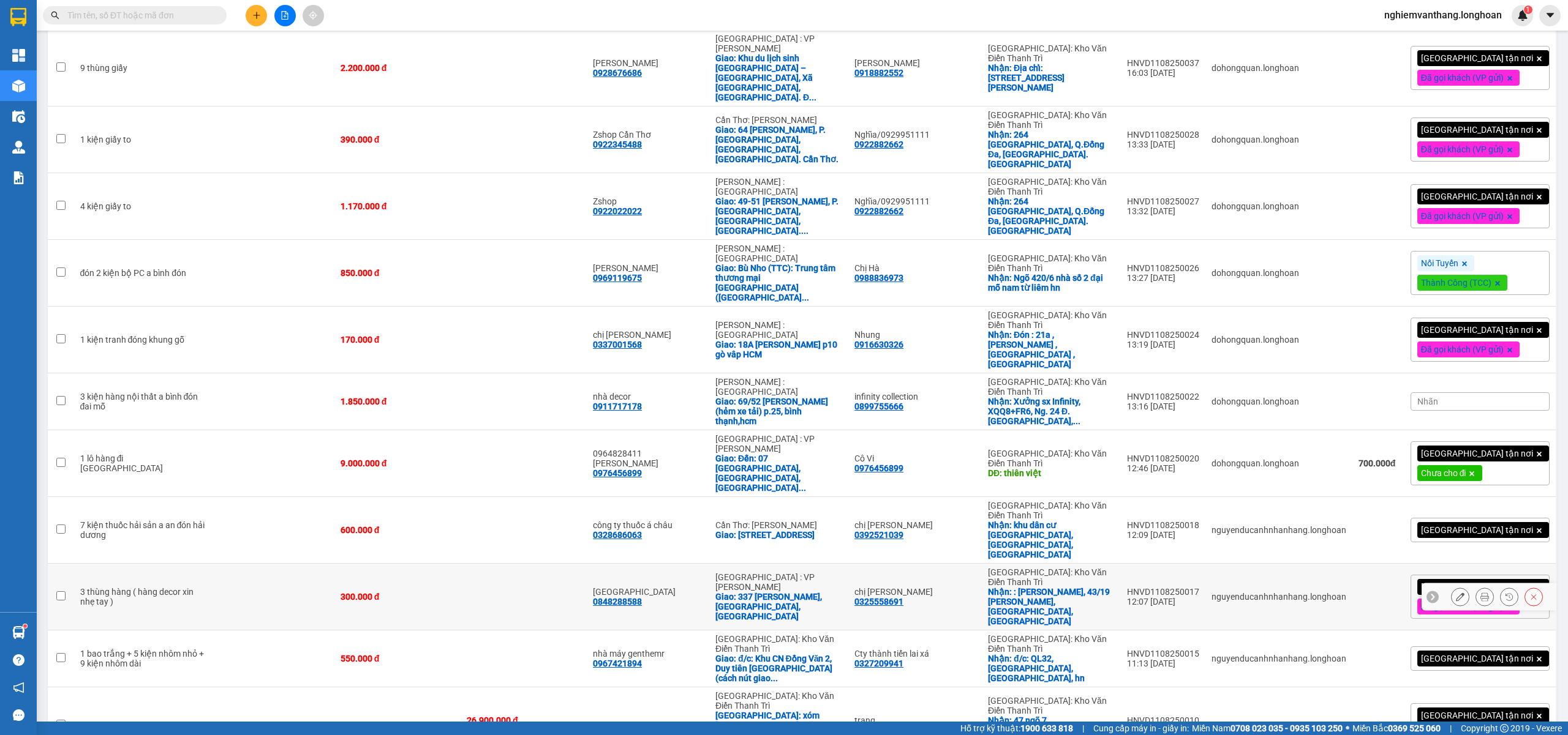
click at [481, 564] on td at bounding box center [523, 597] width 126 height 67
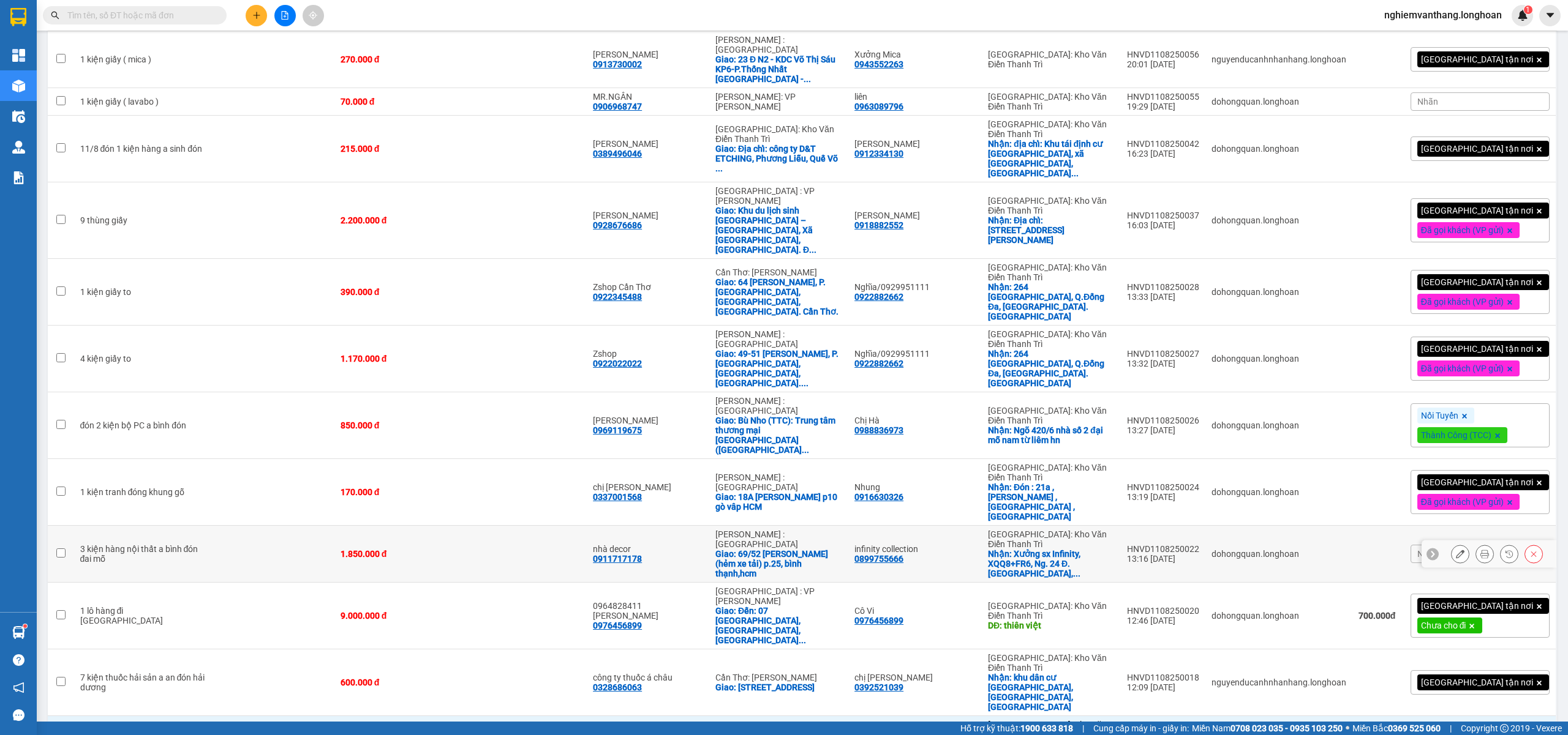
scroll to position [163, 0]
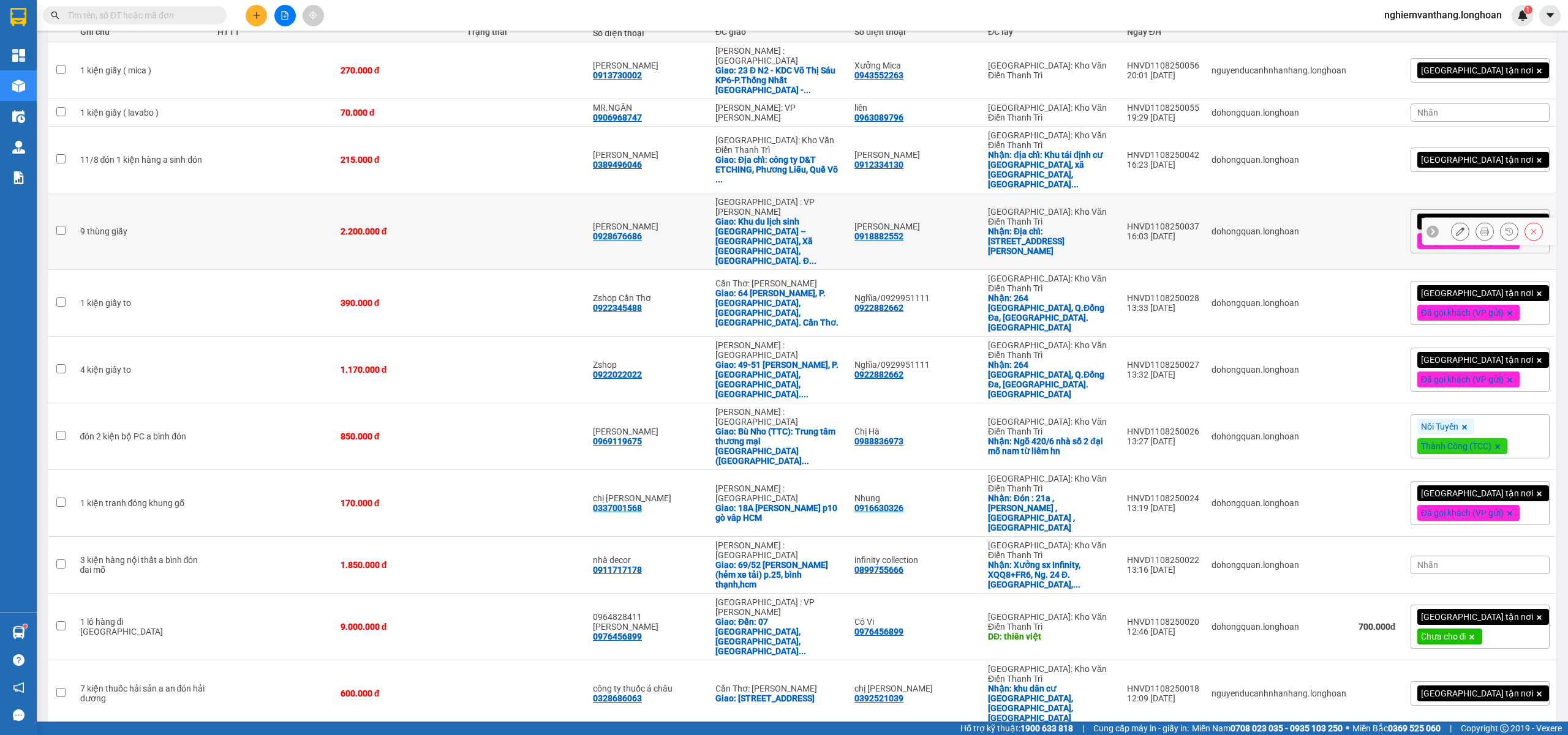
click at [260, 193] on td at bounding box center [272, 232] width 123 height 76
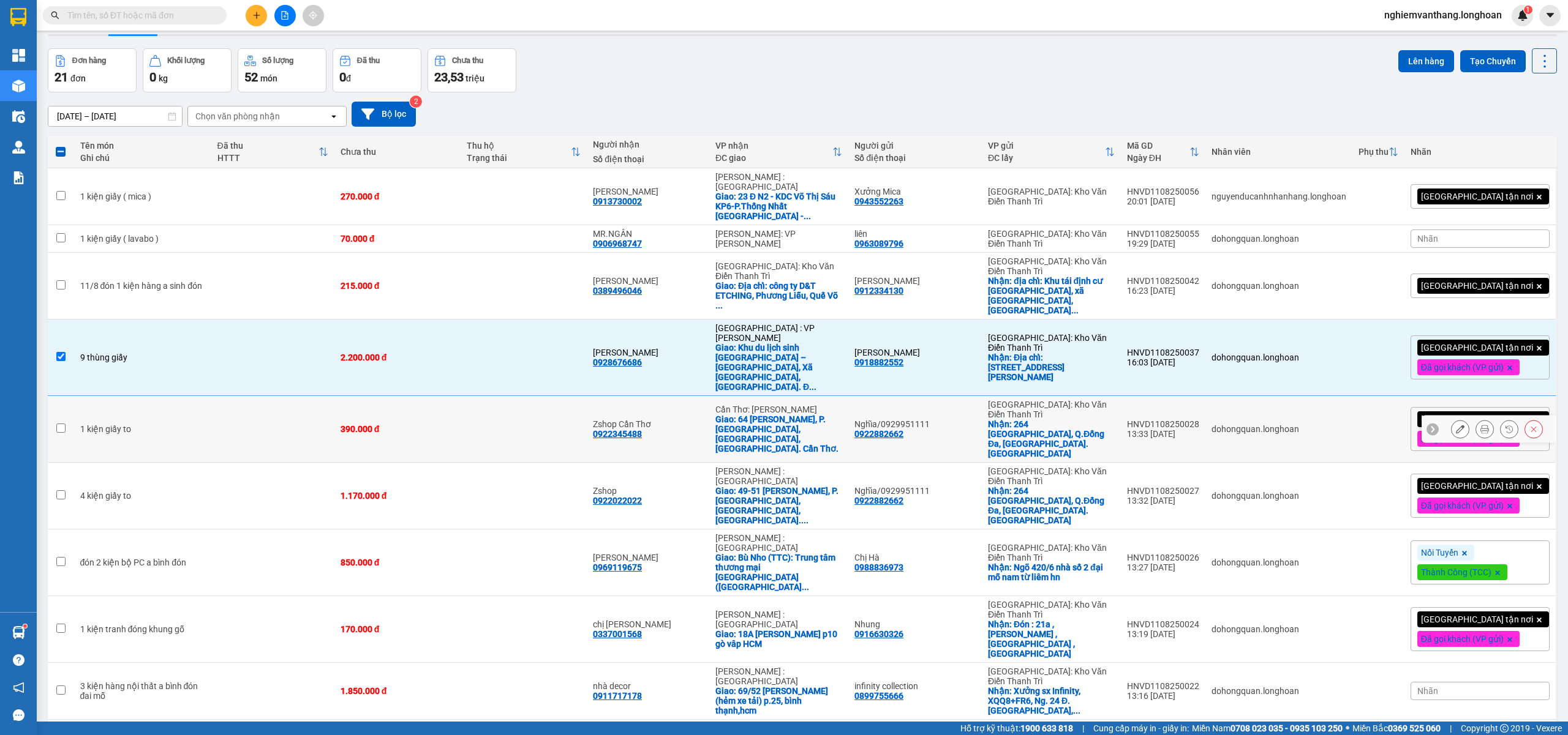
scroll to position [0, 0]
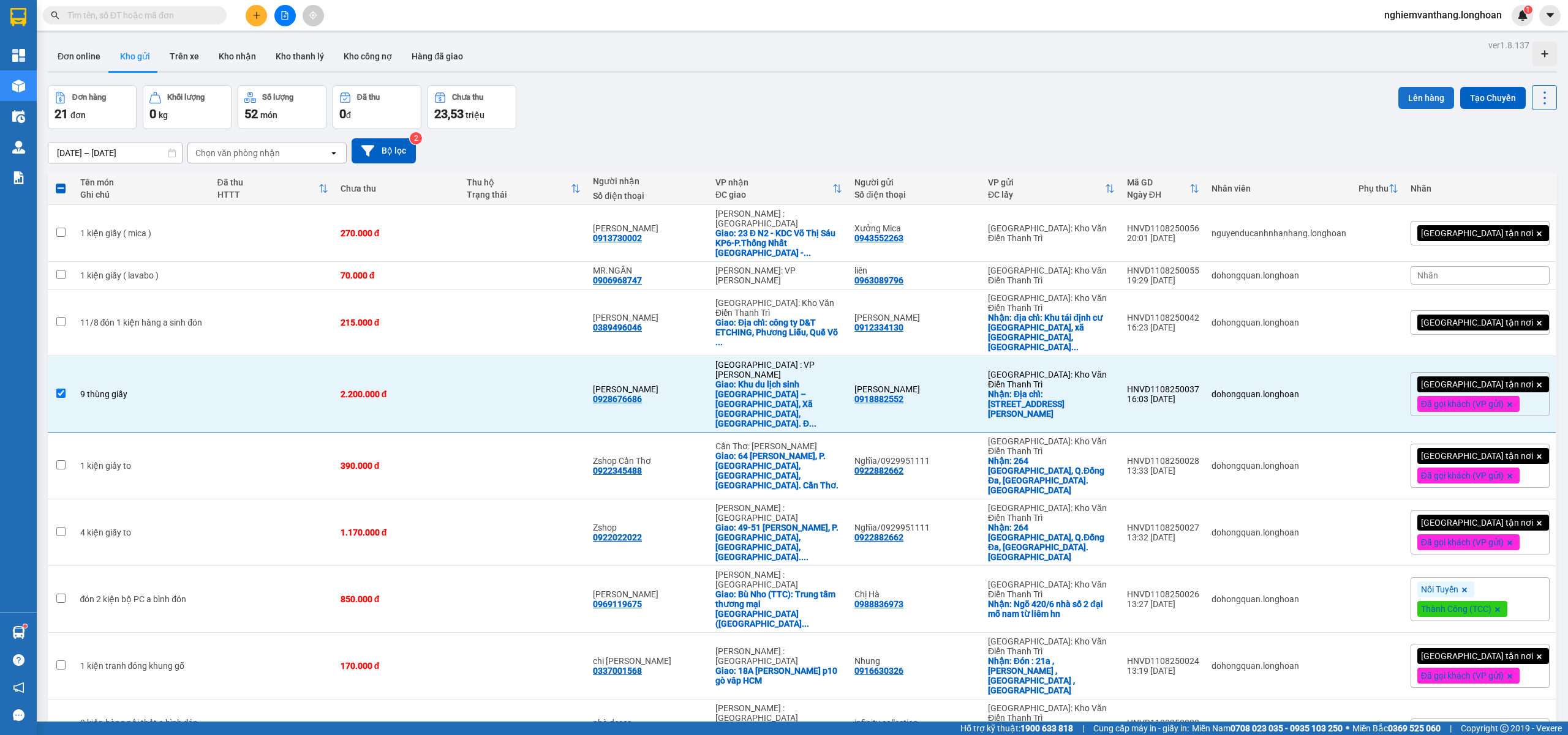
click at [1422, 92] on button "Lên hàng" at bounding box center [1426, 98] width 56 height 22
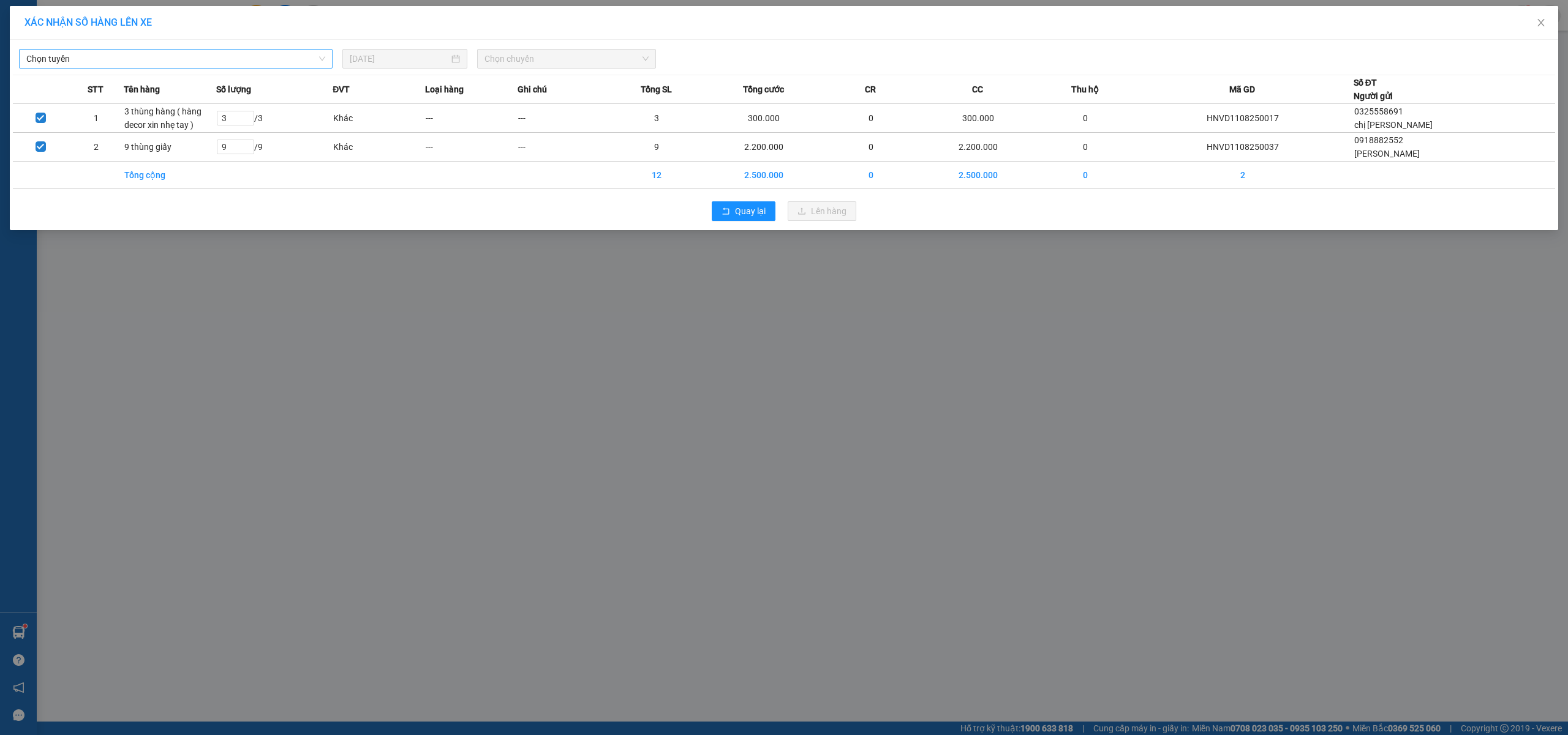
click at [88, 60] on span "Chọn tuyến" at bounding box center [176, 58] width 299 height 18
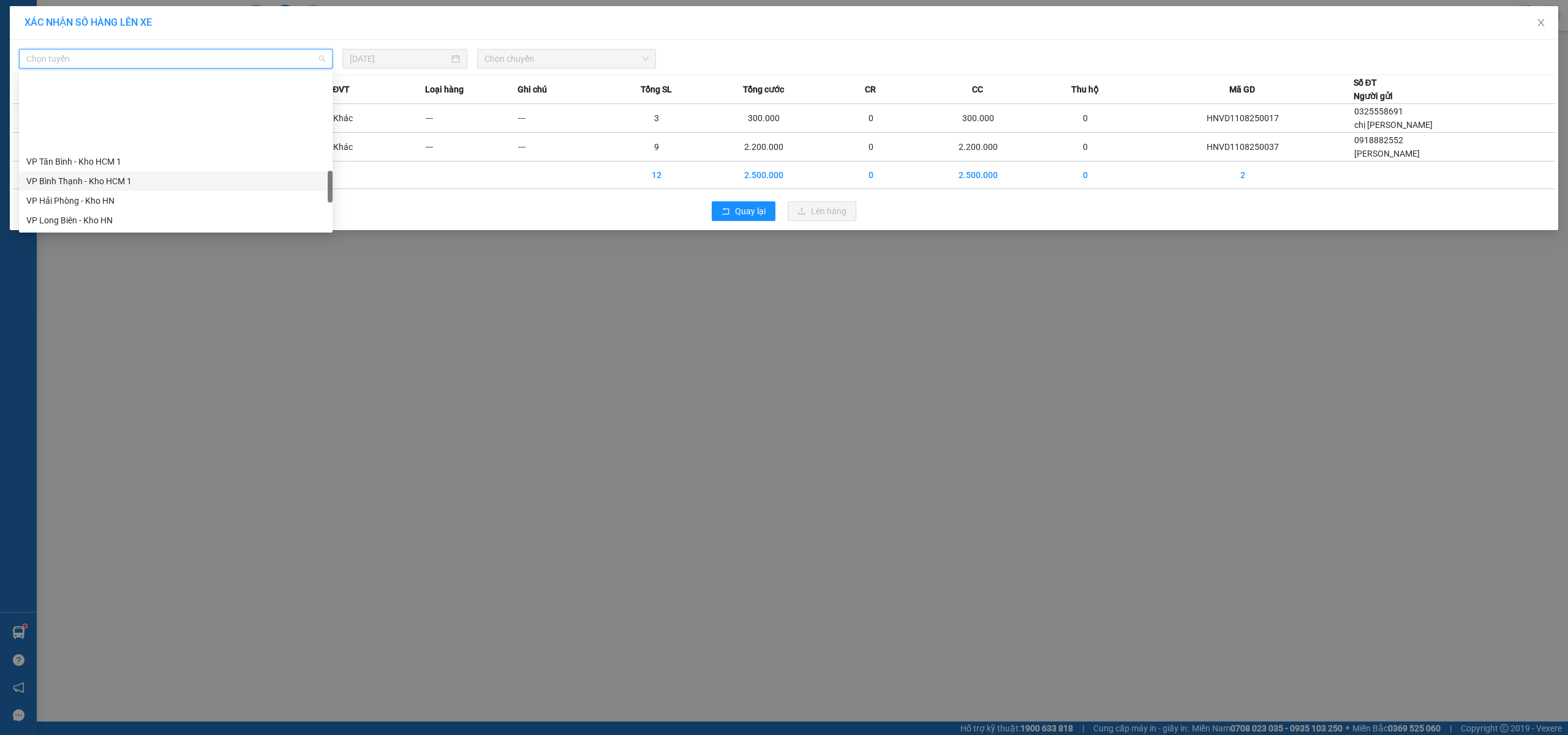
scroll to position [803, 0]
drag, startPoint x: 104, startPoint y: 142, endPoint x: 143, endPoint y: 135, distance: 39.6
click at [104, 141] on div "Bắc [GEOGRAPHIC_DATA] QL1A" at bounding box center [176, 142] width 299 height 13
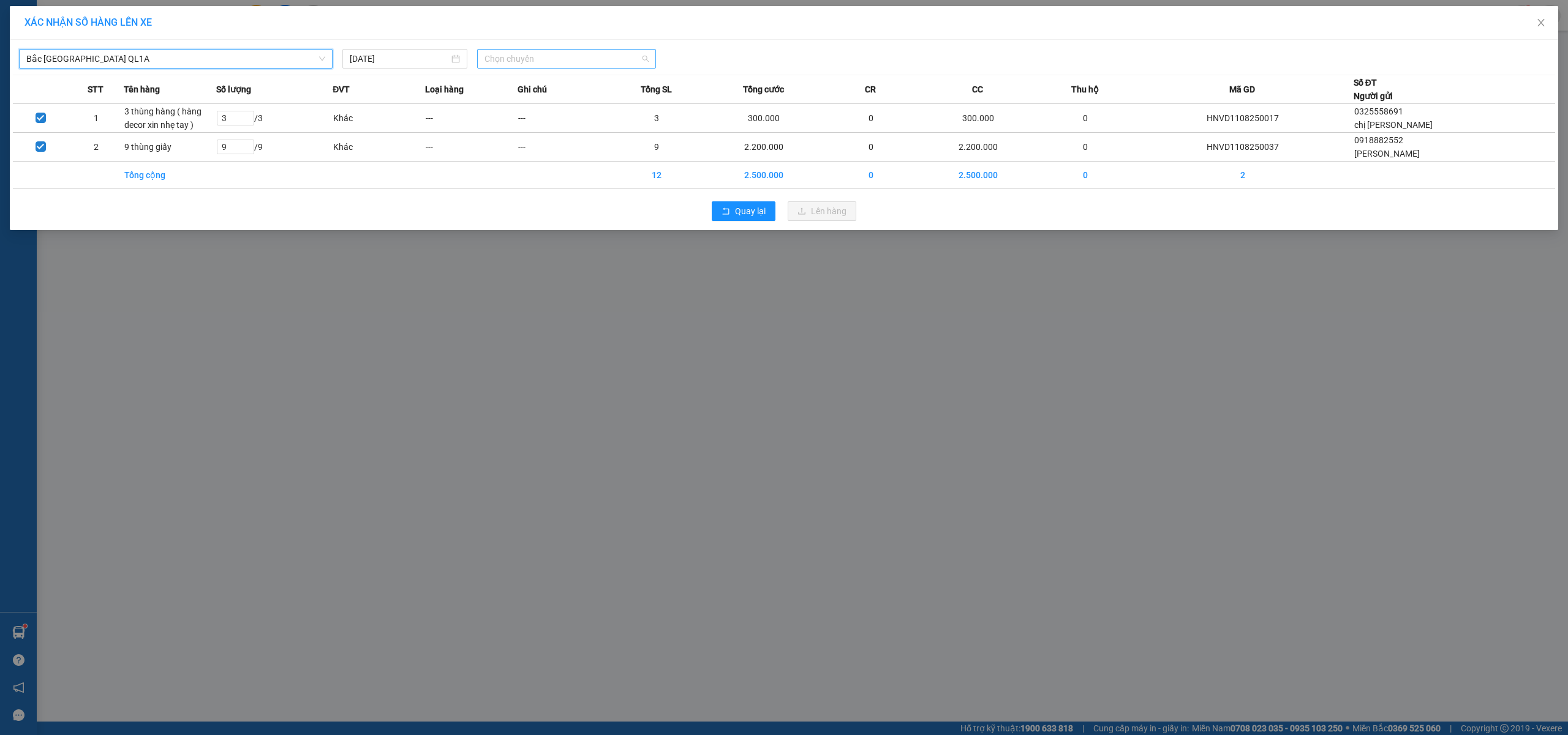
click at [548, 57] on span "Chọn chuyến" at bounding box center [566, 58] width 164 height 18
click at [546, 103] on div "18:00 (TC) - 29K-041.05" at bounding box center [532, 103] width 96 height 13
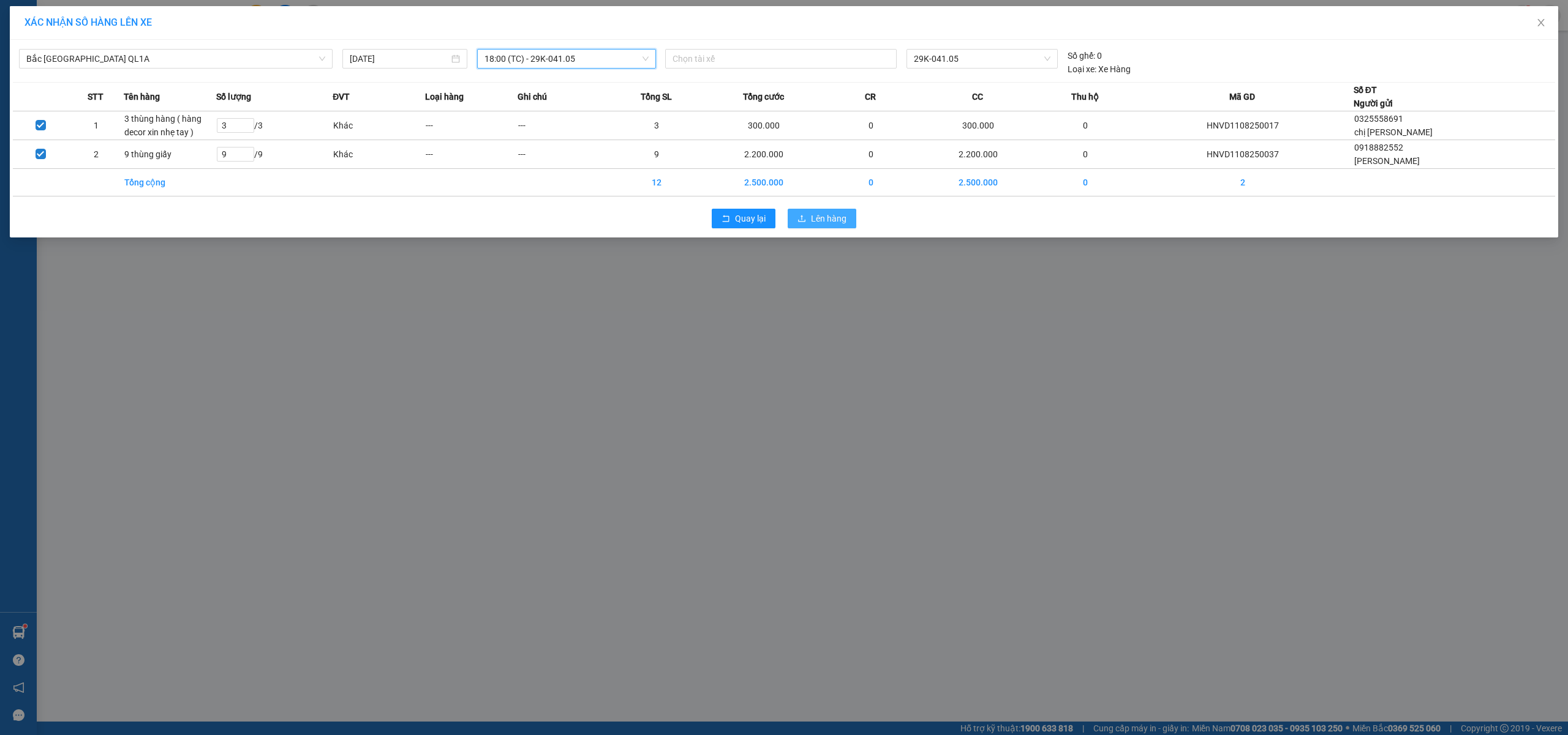
click at [821, 213] on button "Lên hàng" at bounding box center [821, 218] width 68 height 20
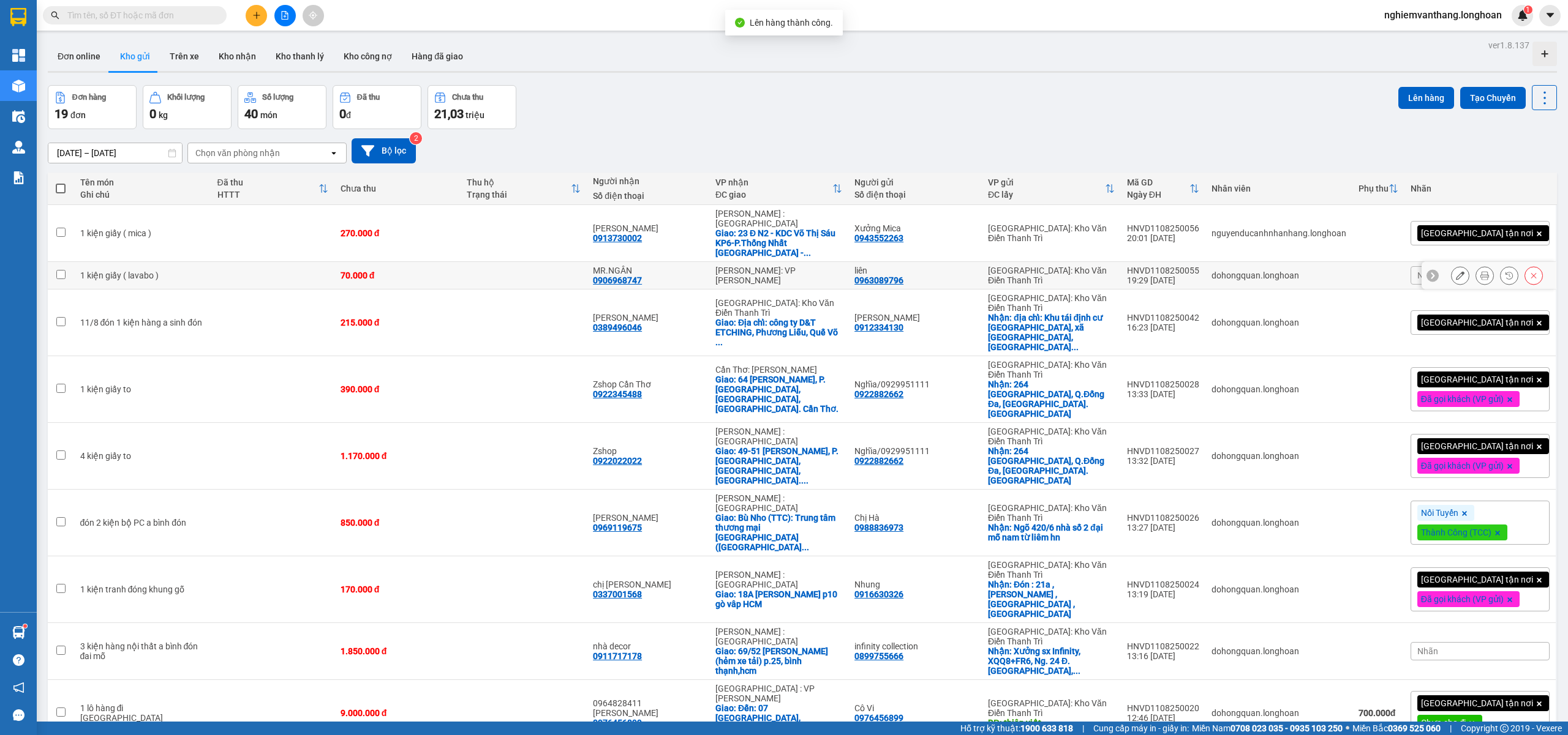
click at [237, 226] on td at bounding box center [272, 233] width 123 height 57
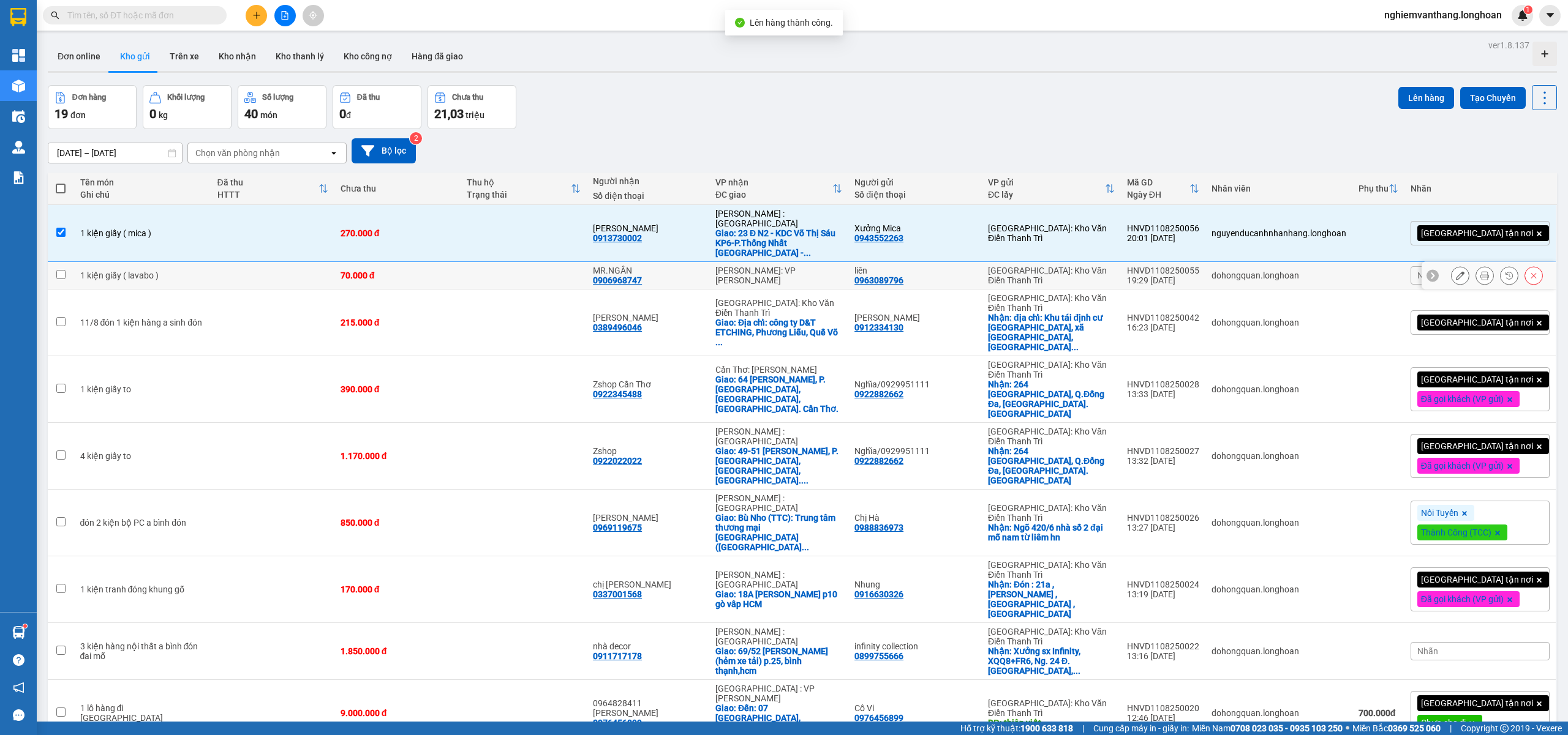
click at [222, 262] on td at bounding box center [272, 276] width 123 height 27
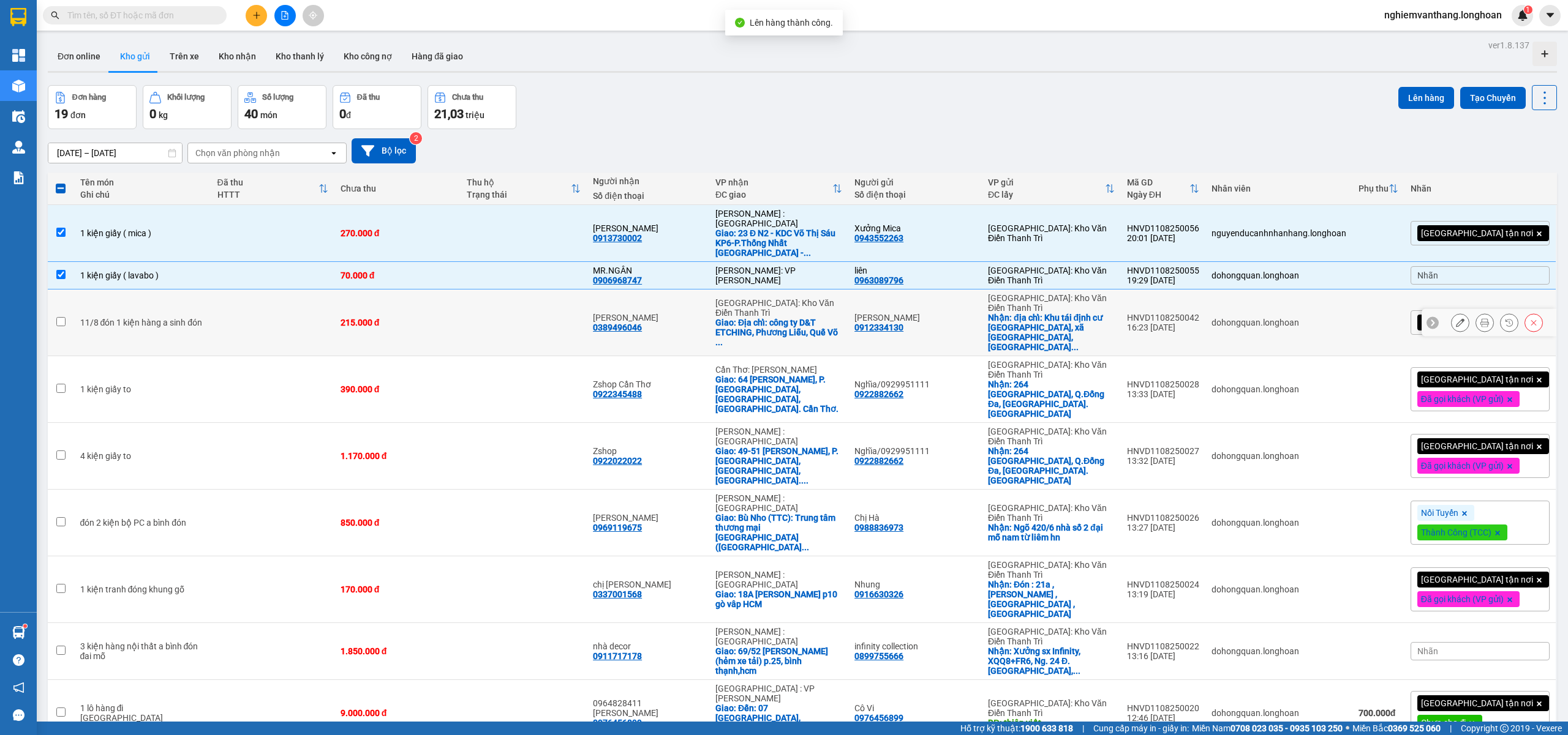
click at [211, 290] on td at bounding box center [272, 323] width 123 height 67
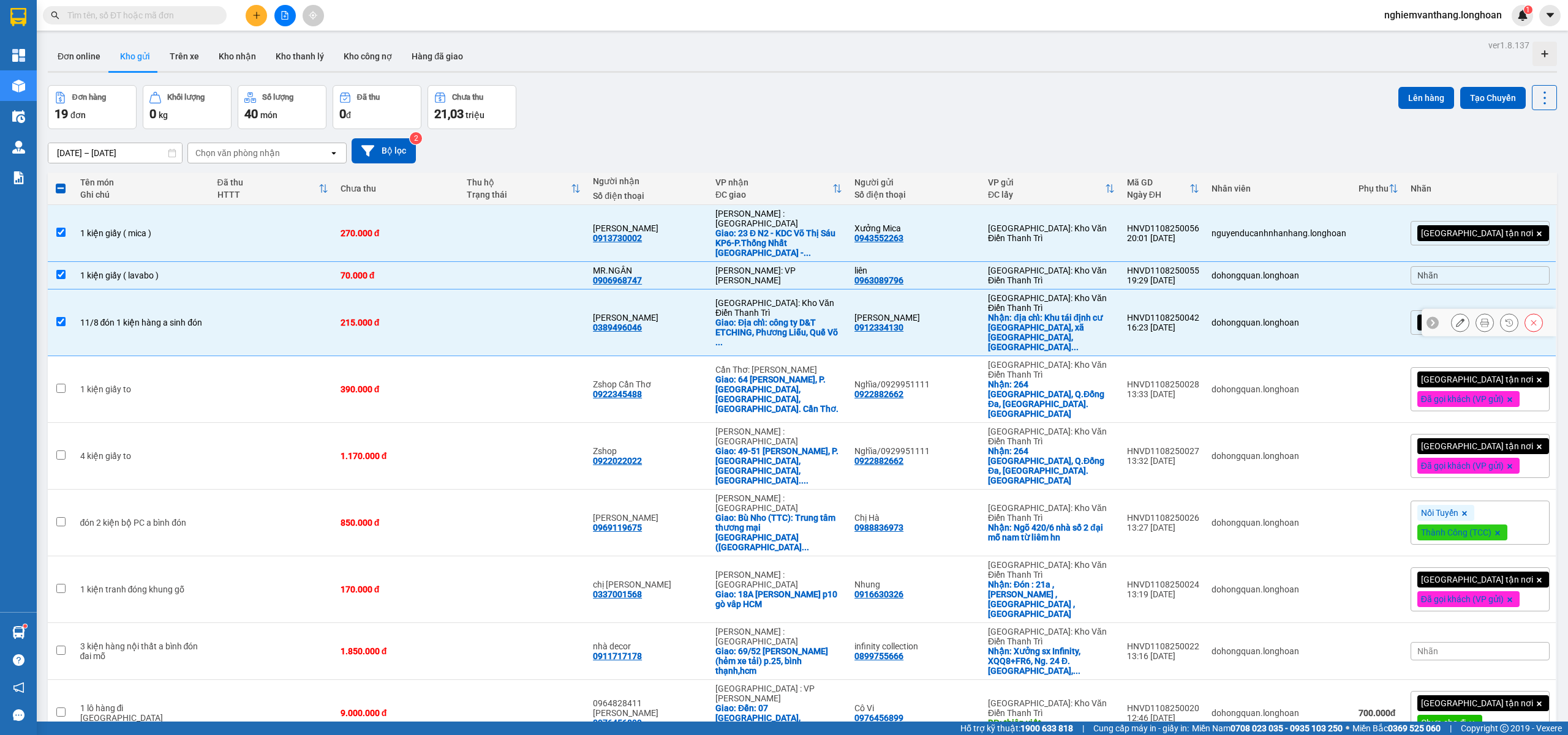
click at [196, 290] on td "11/8 đón 1 kiện hàng a sinh đón" at bounding box center [143, 323] width 137 height 67
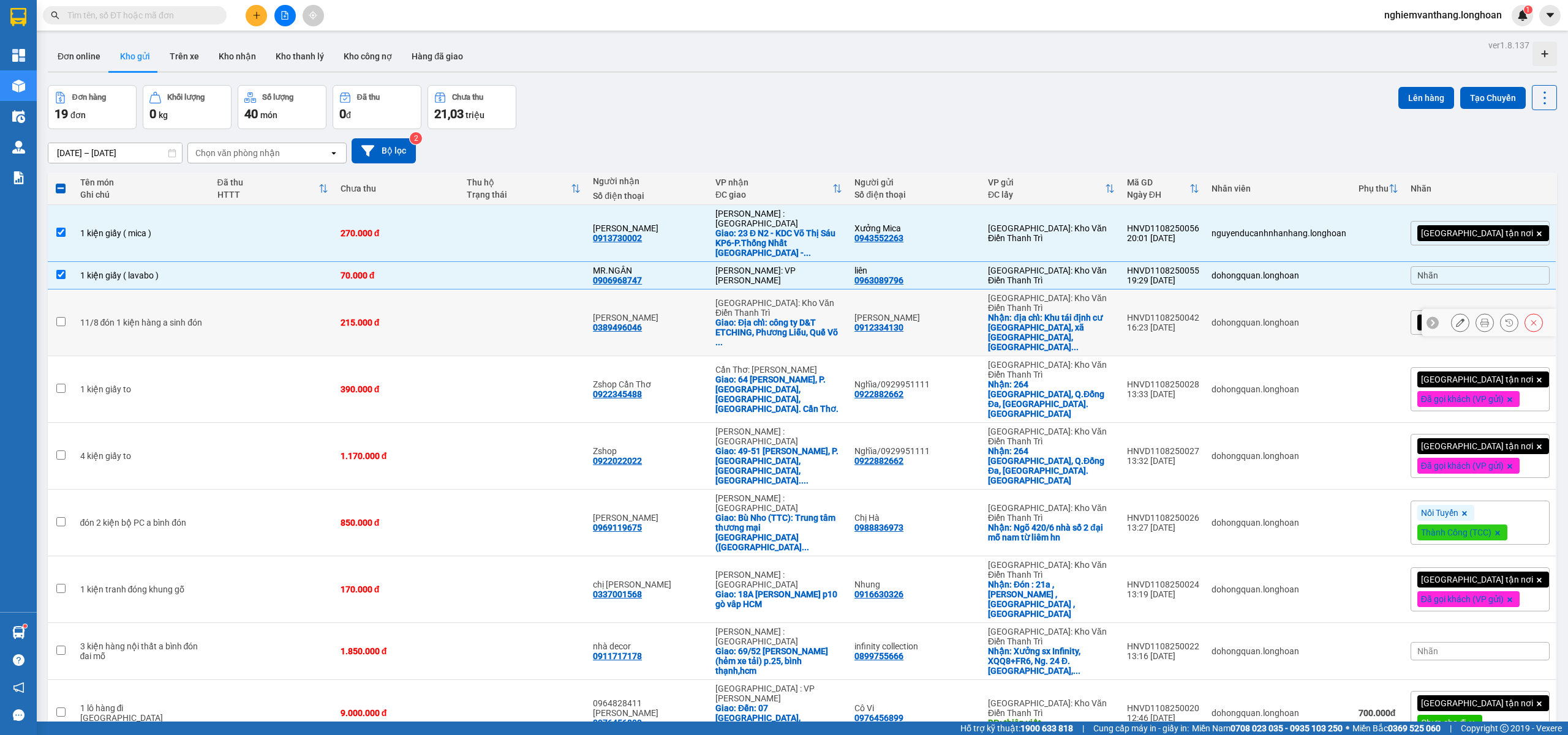
scroll to position [82, 0]
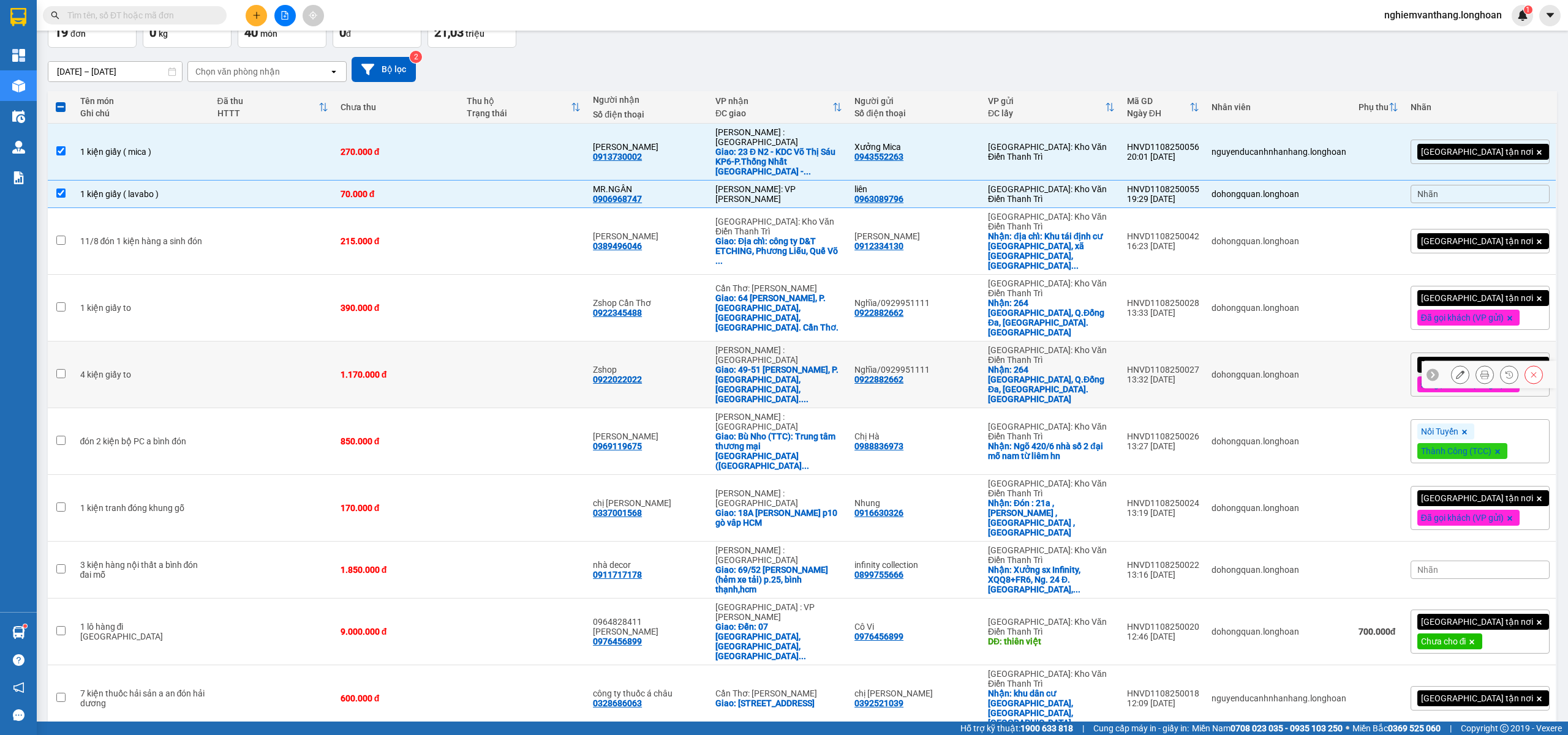
click at [196, 275] on td "1 kiện giấy to" at bounding box center [143, 308] width 137 height 67
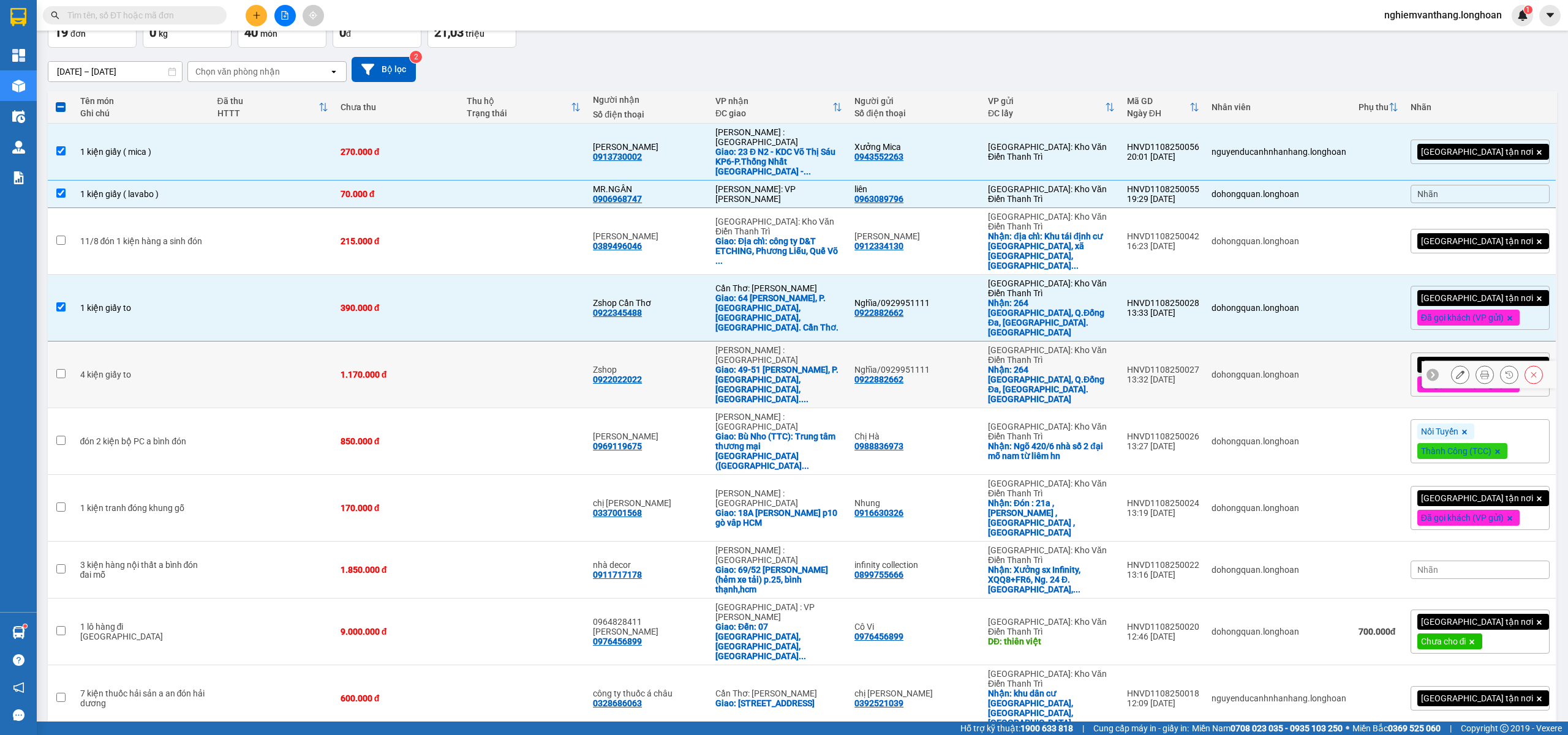
drag, startPoint x: 187, startPoint y: 314, endPoint x: 201, endPoint y: 329, distance: 20.5
click at [187, 370] on div "4 kiện giấy to" at bounding box center [143, 374] width 125 height 10
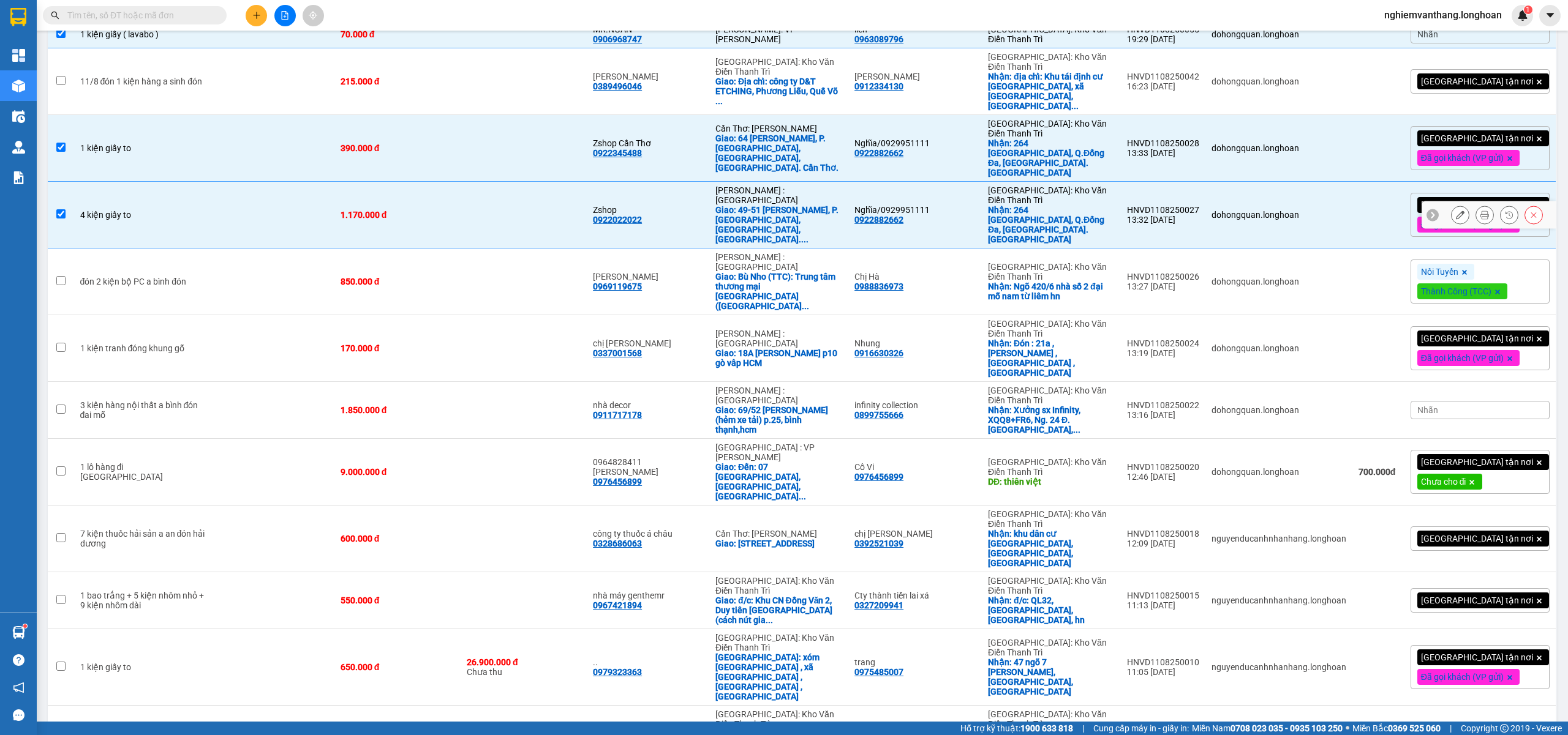
scroll to position [245, 0]
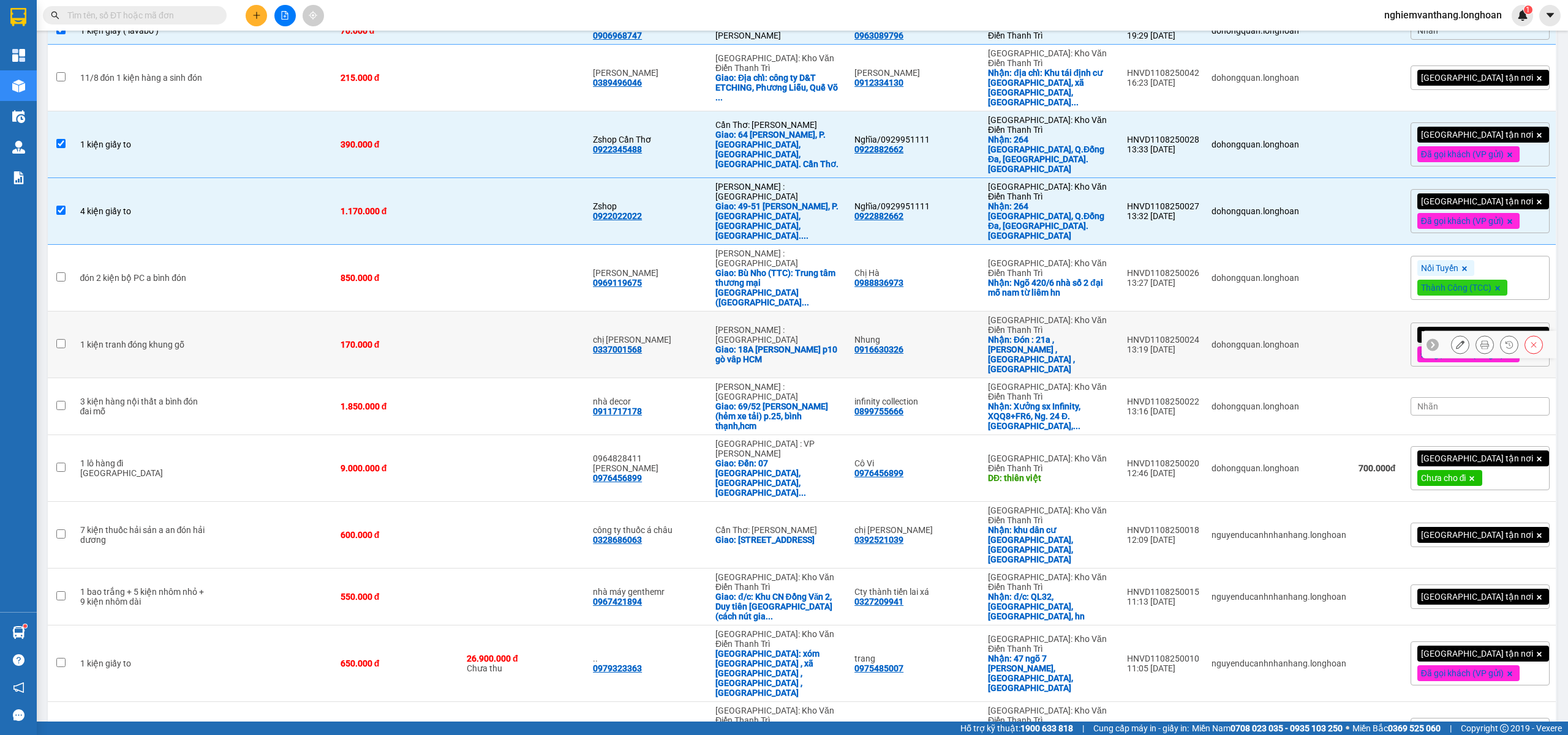
drag, startPoint x: 196, startPoint y: 255, endPoint x: 262, endPoint y: 259, distance: 66.1
click at [196, 312] on td "1 kiện tranh đóng khung gỗ" at bounding box center [143, 345] width 137 height 67
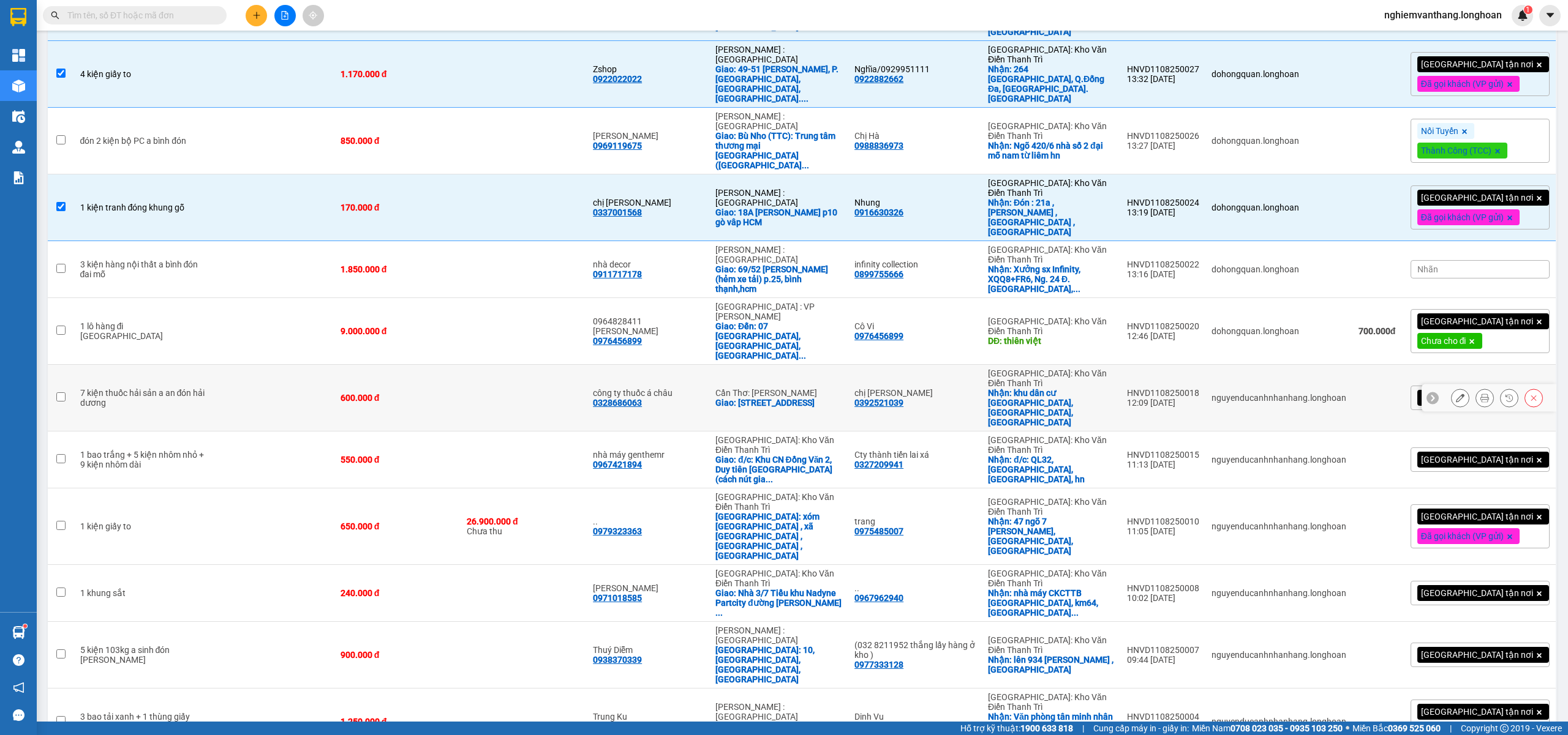
scroll to position [388, 0]
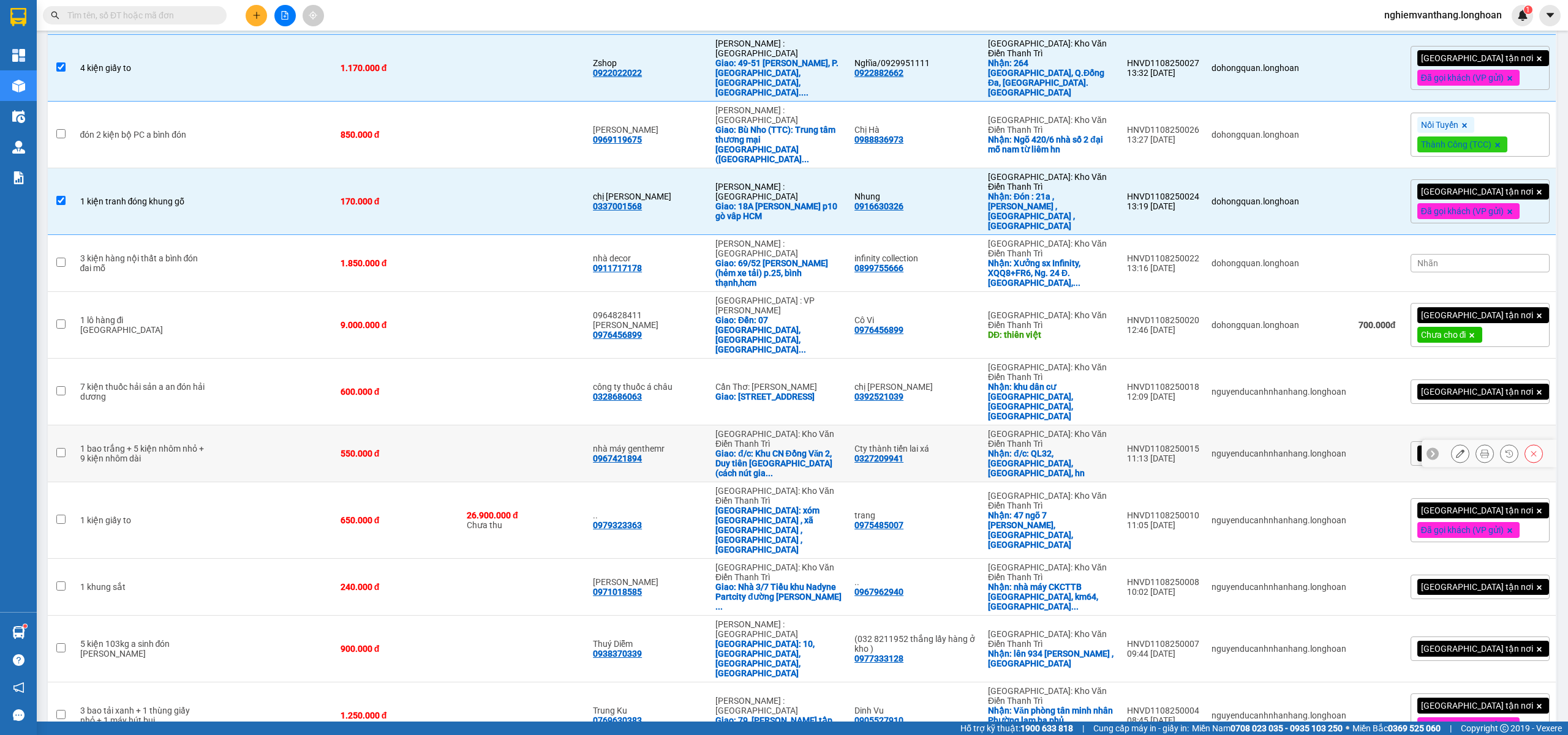
click at [176, 444] on div "1 bao trắng + 5 kiện nhôm nhỏ + 9 kiện nhôm dài" at bounding box center [143, 453] width 125 height 20
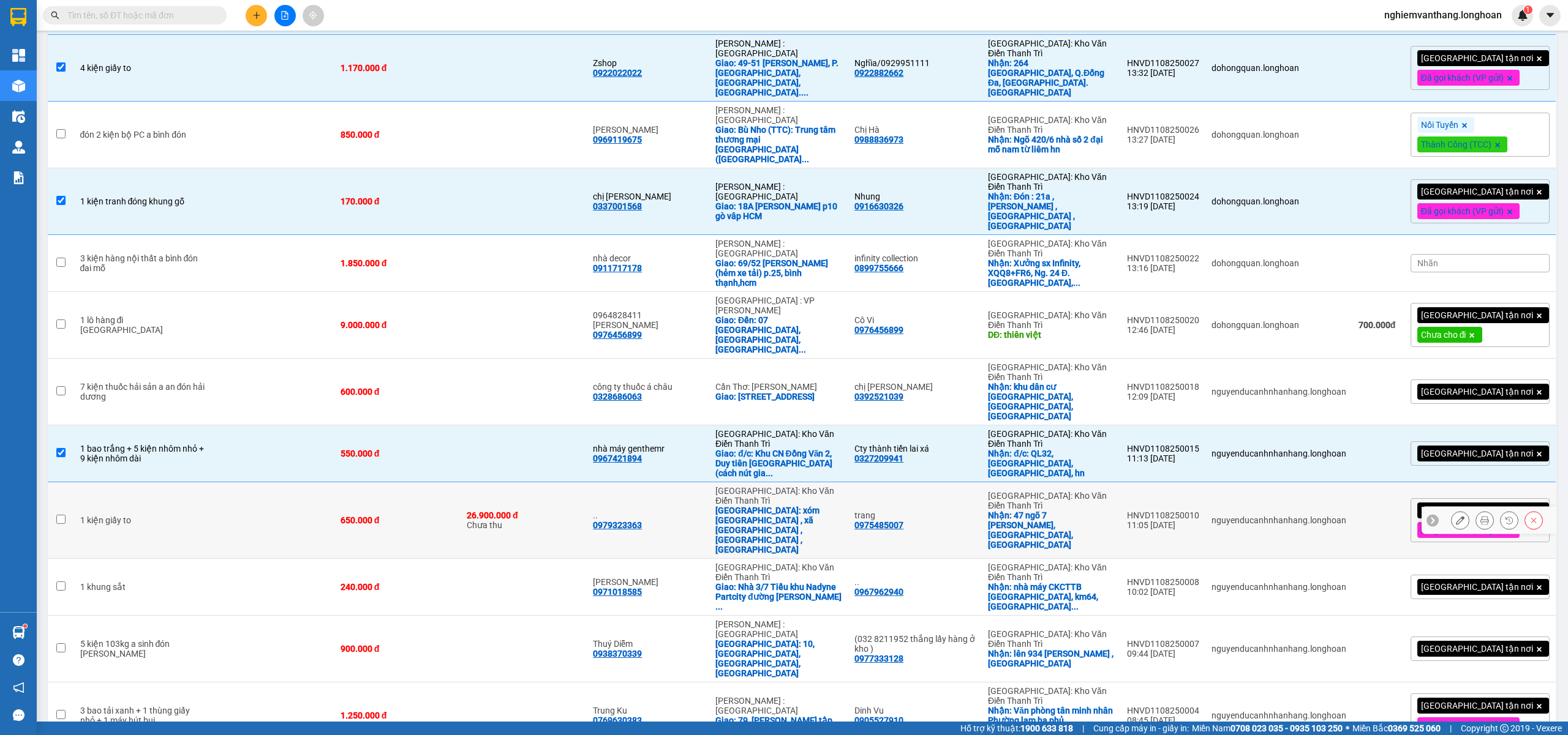
click at [248, 482] on td at bounding box center [272, 520] width 123 height 76
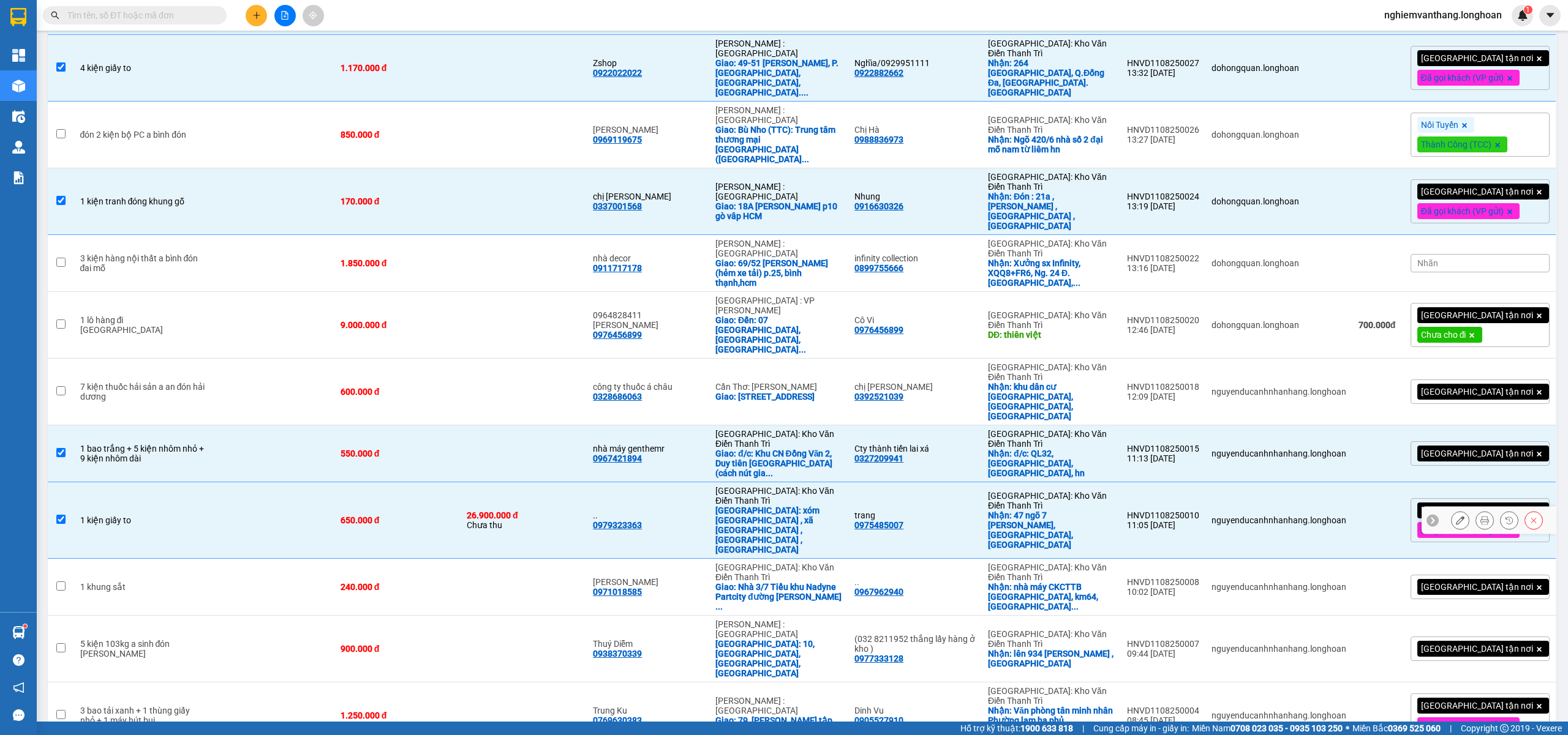
click at [211, 482] on td at bounding box center [272, 520] width 123 height 76
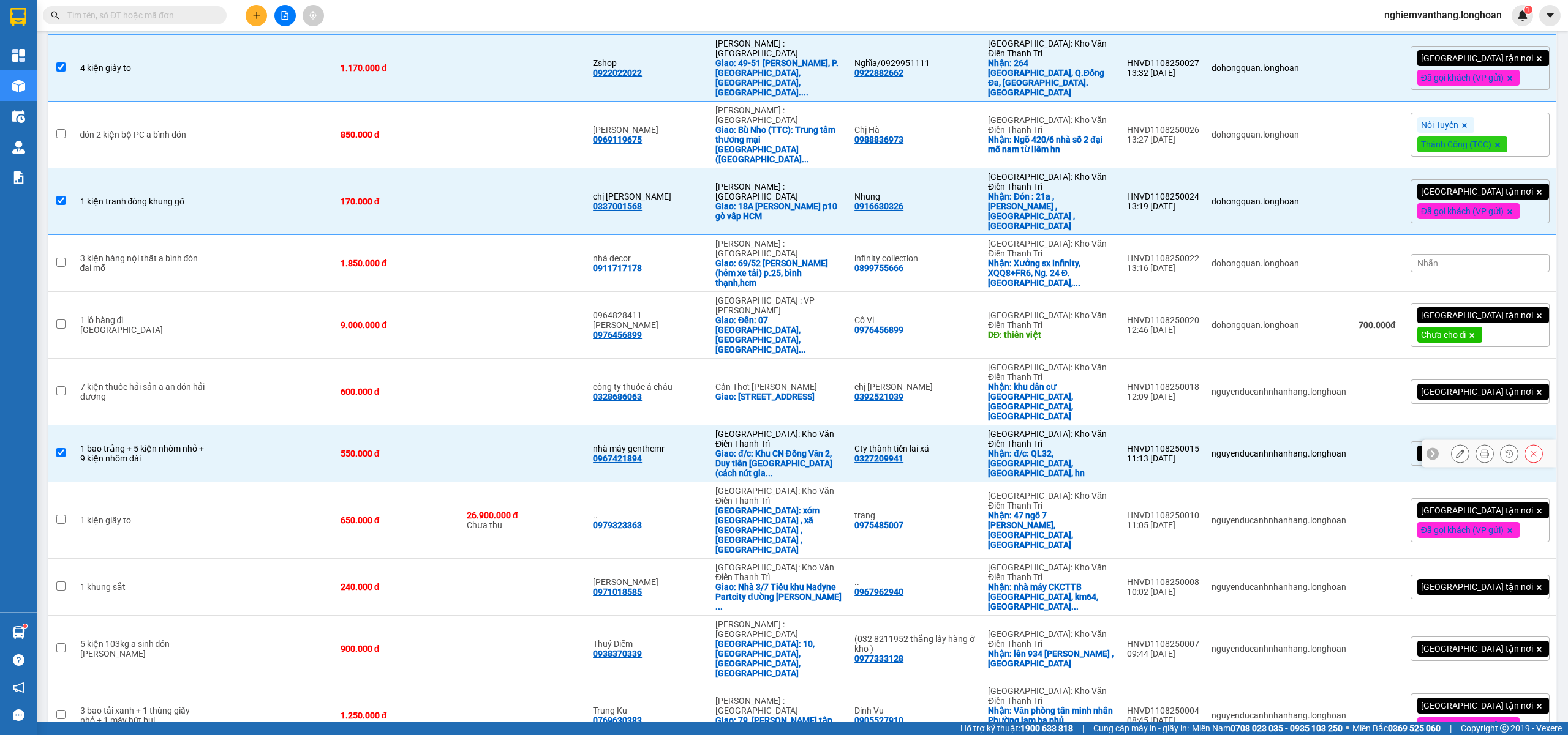
click at [211, 426] on td at bounding box center [272, 453] width 123 height 57
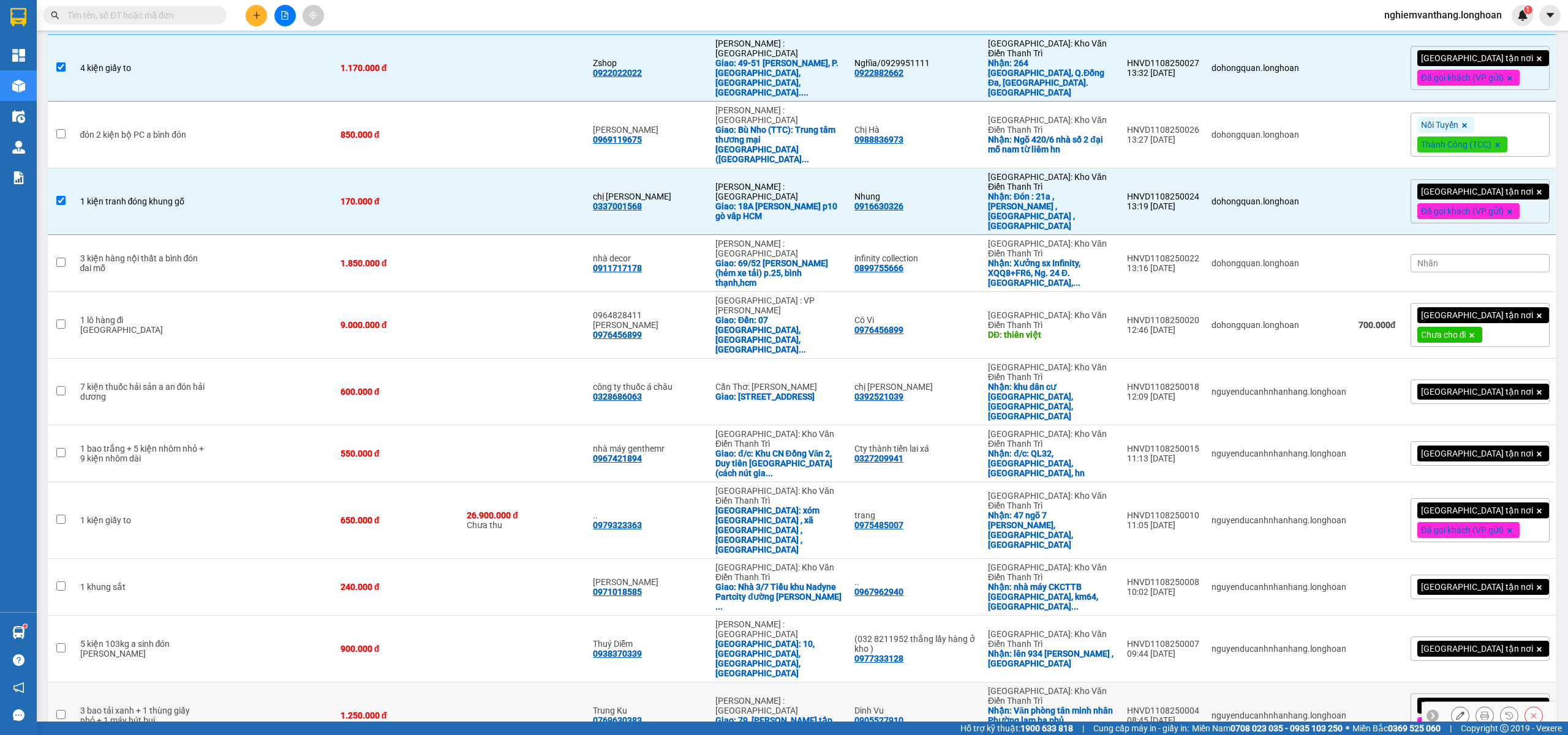
click at [197, 683] on td "3 bao tải xanh + 1 thùng giấy nhỏ + 1 máy hút bụi" at bounding box center [143, 716] width 137 height 67
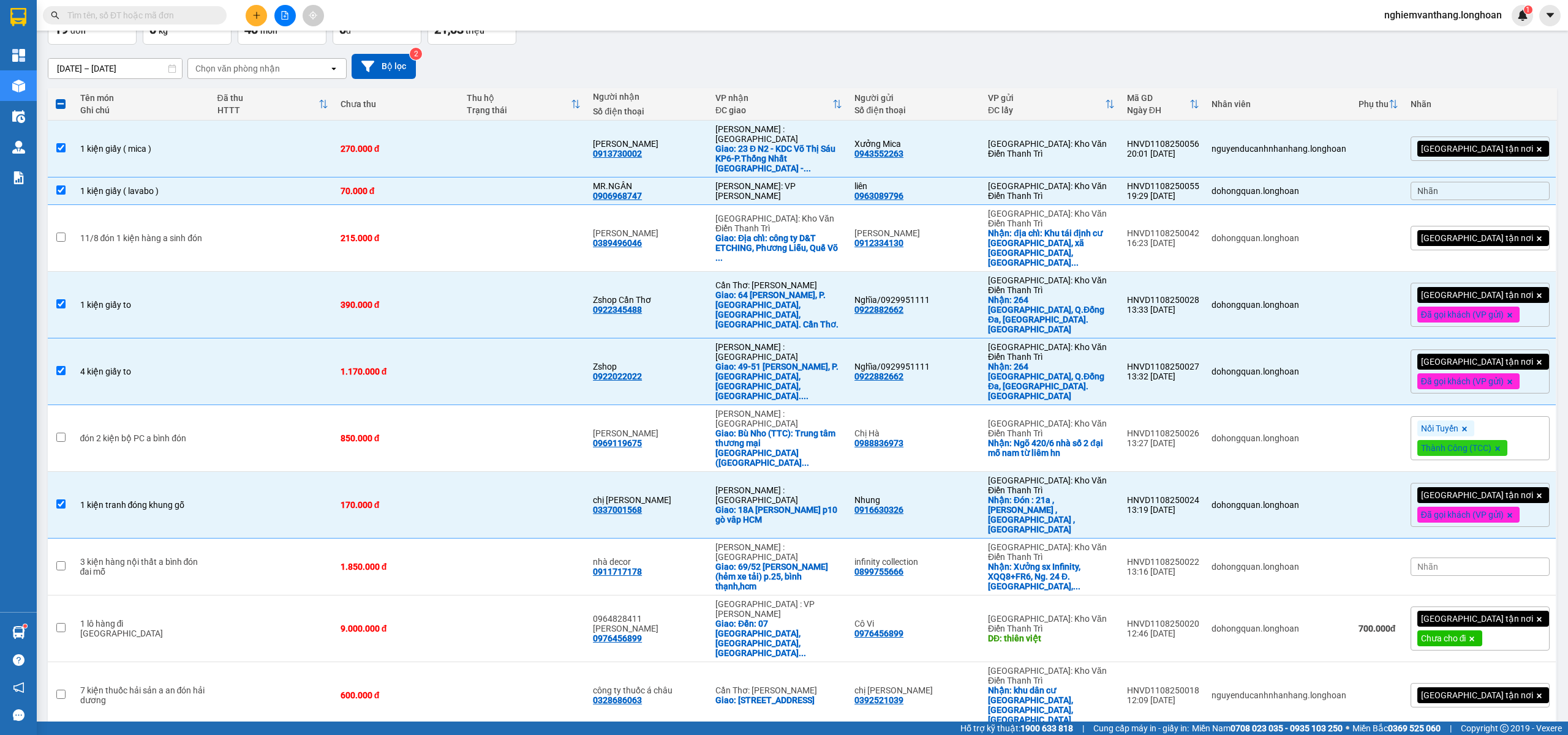
scroll to position [0, 0]
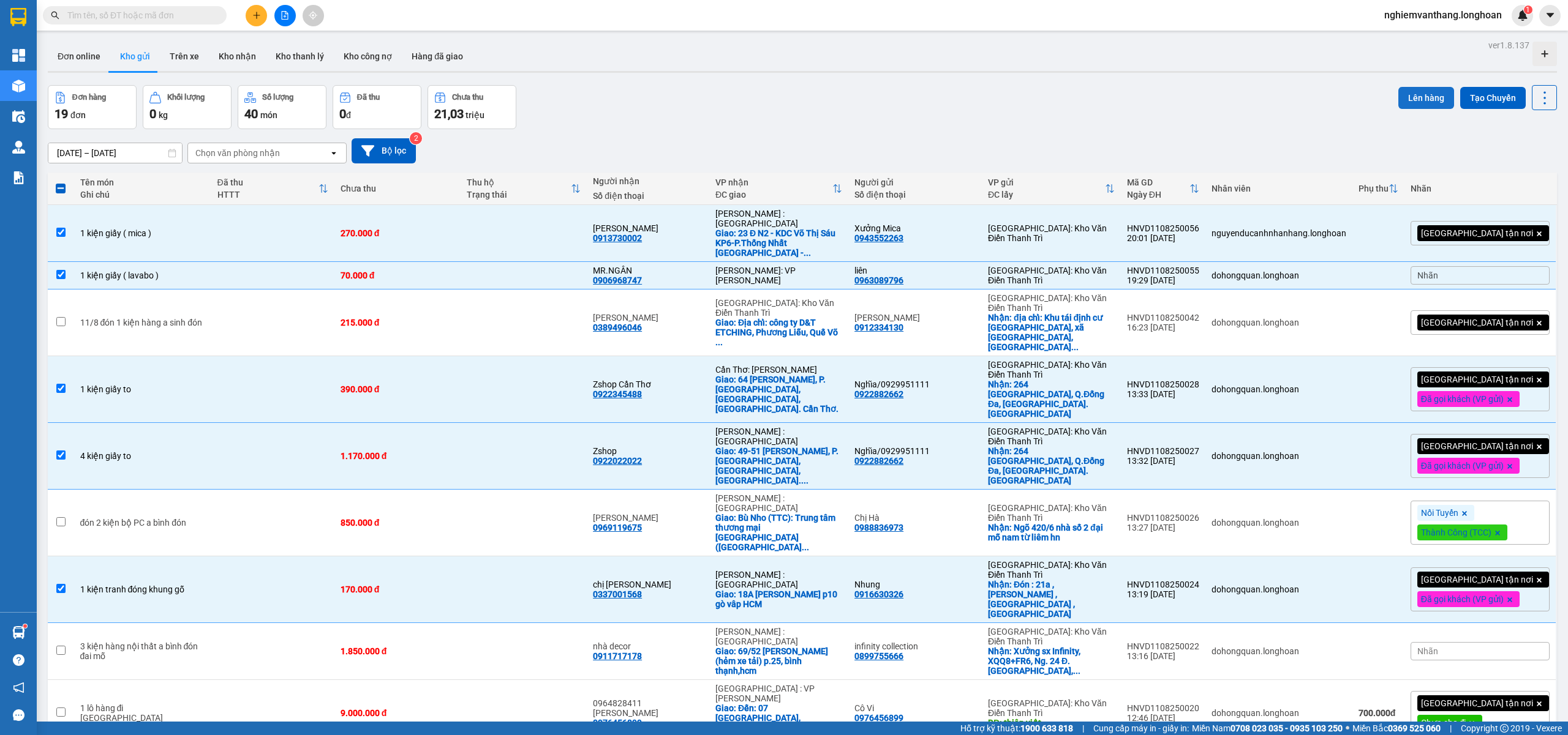
click at [1406, 91] on button "Lên hàng" at bounding box center [1426, 98] width 56 height 22
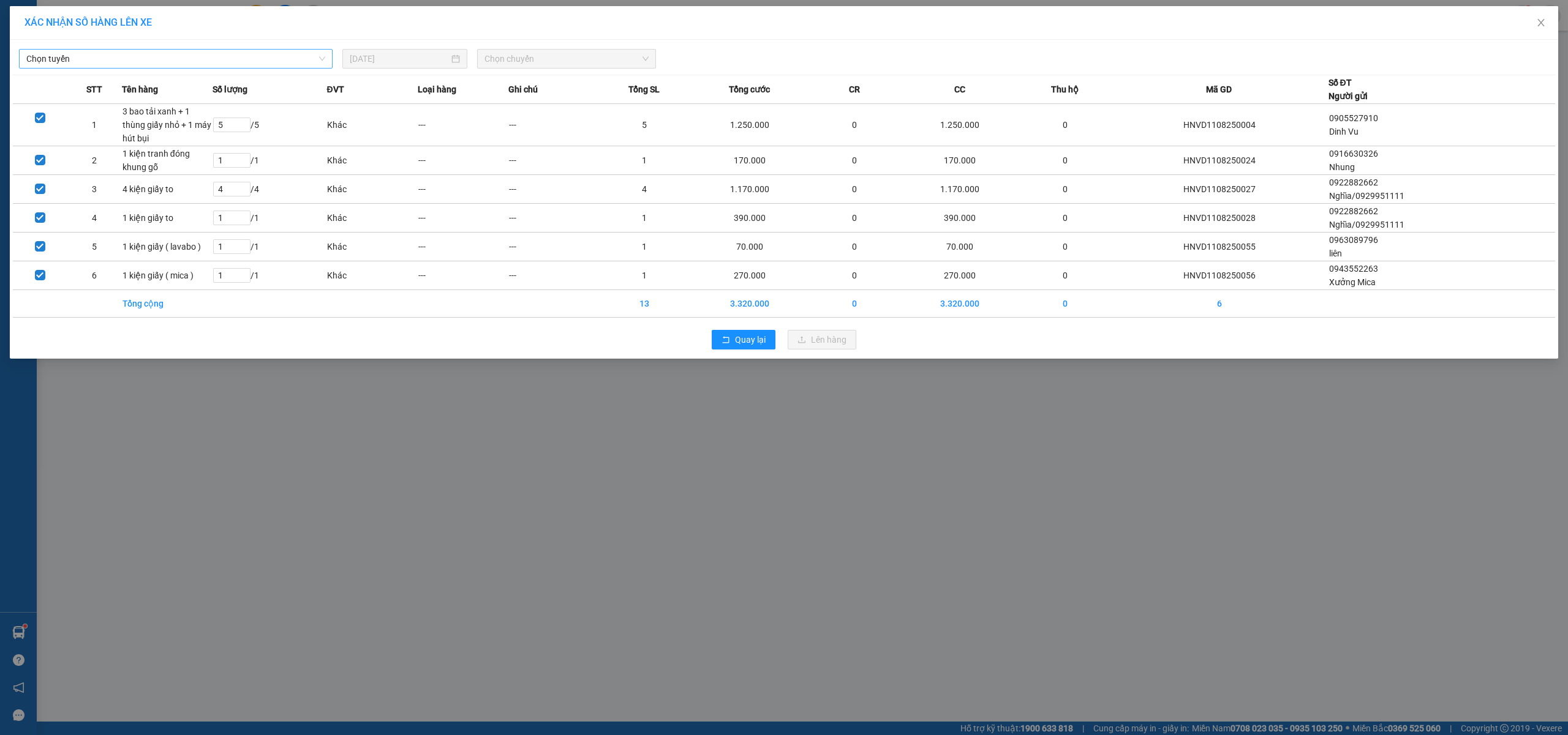
click at [109, 54] on span "Chọn tuyến" at bounding box center [176, 58] width 299 height 18
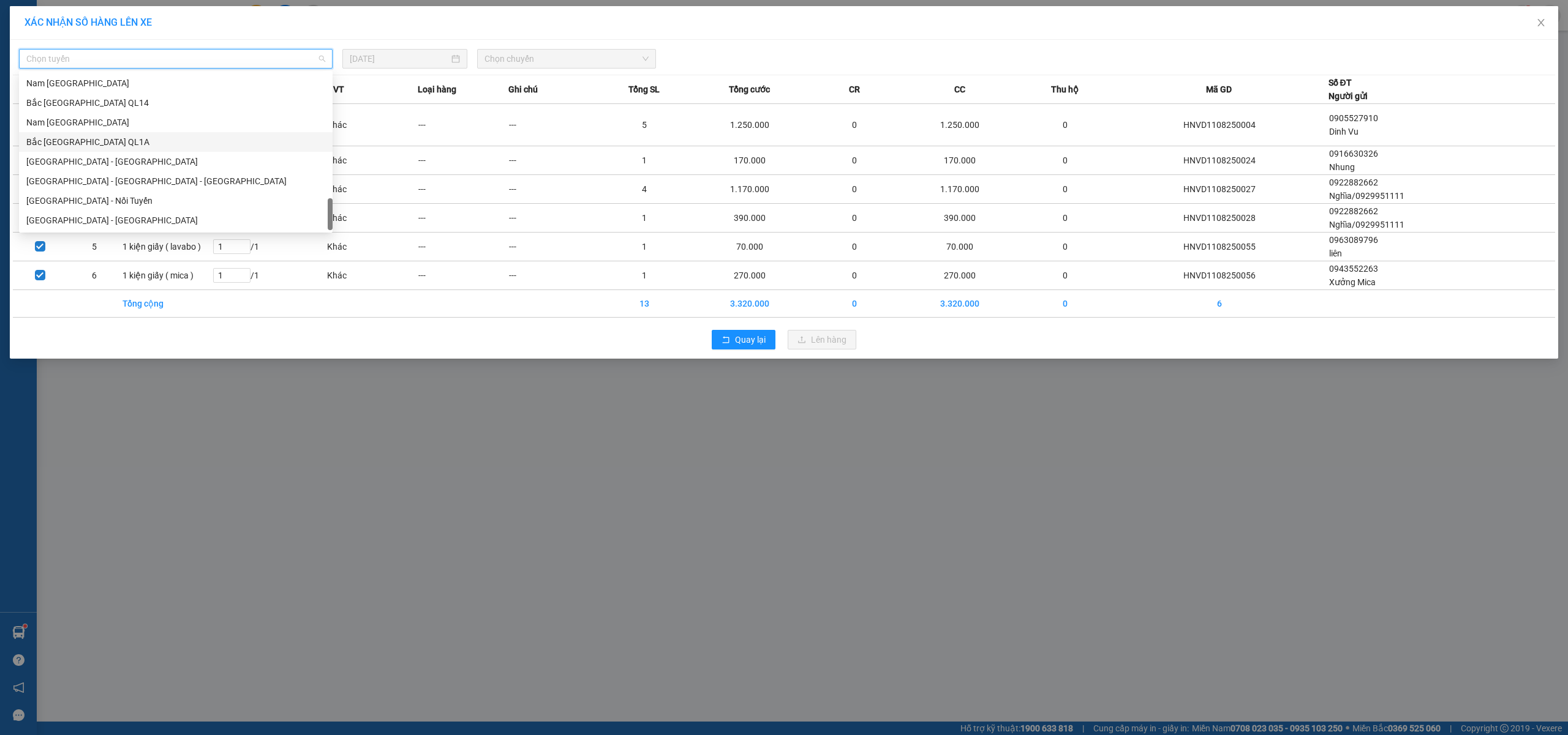
click at [96, 141] on div "Bắc [GEOGRAPHIC_DATA] QL1A" at bounding box center [176, 142] width 299 height 13
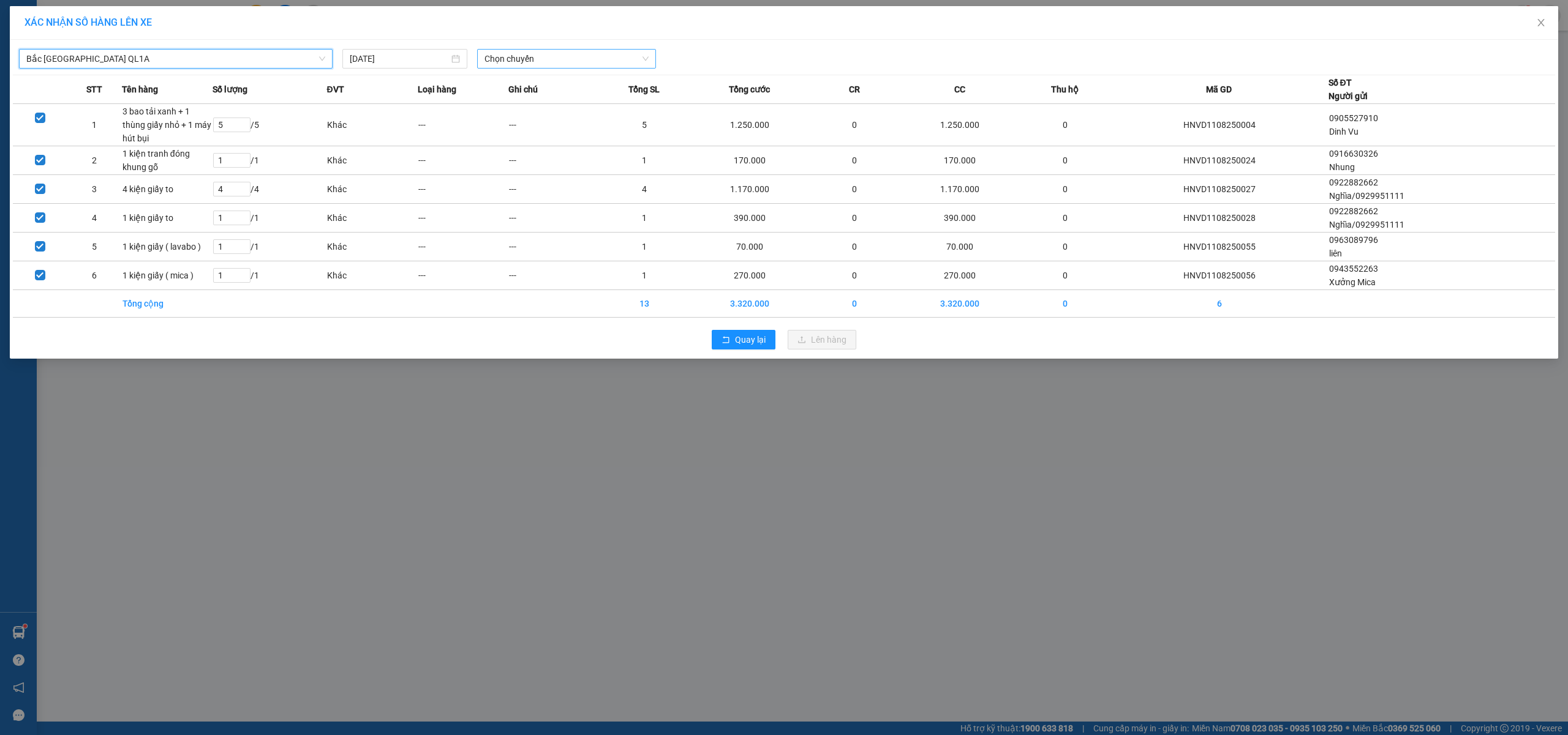
click at [526, 65] on span "Chọn chuyến" at bounding box center [566, 58] width 164 height 18
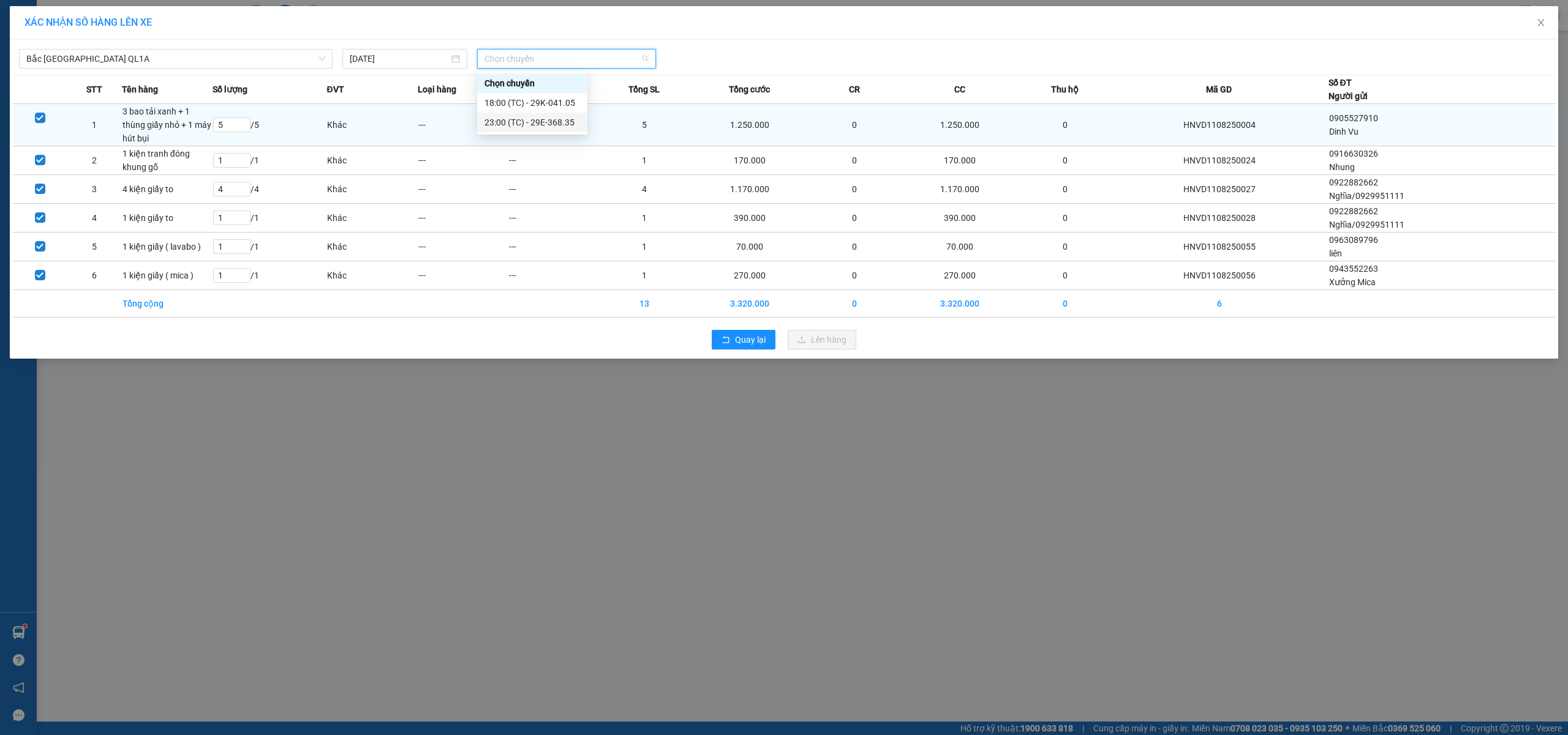
click at [547, 121] on div "23:00 (TC) - 29E-368.35" at bounding box center [532, 122] width 96 height 13
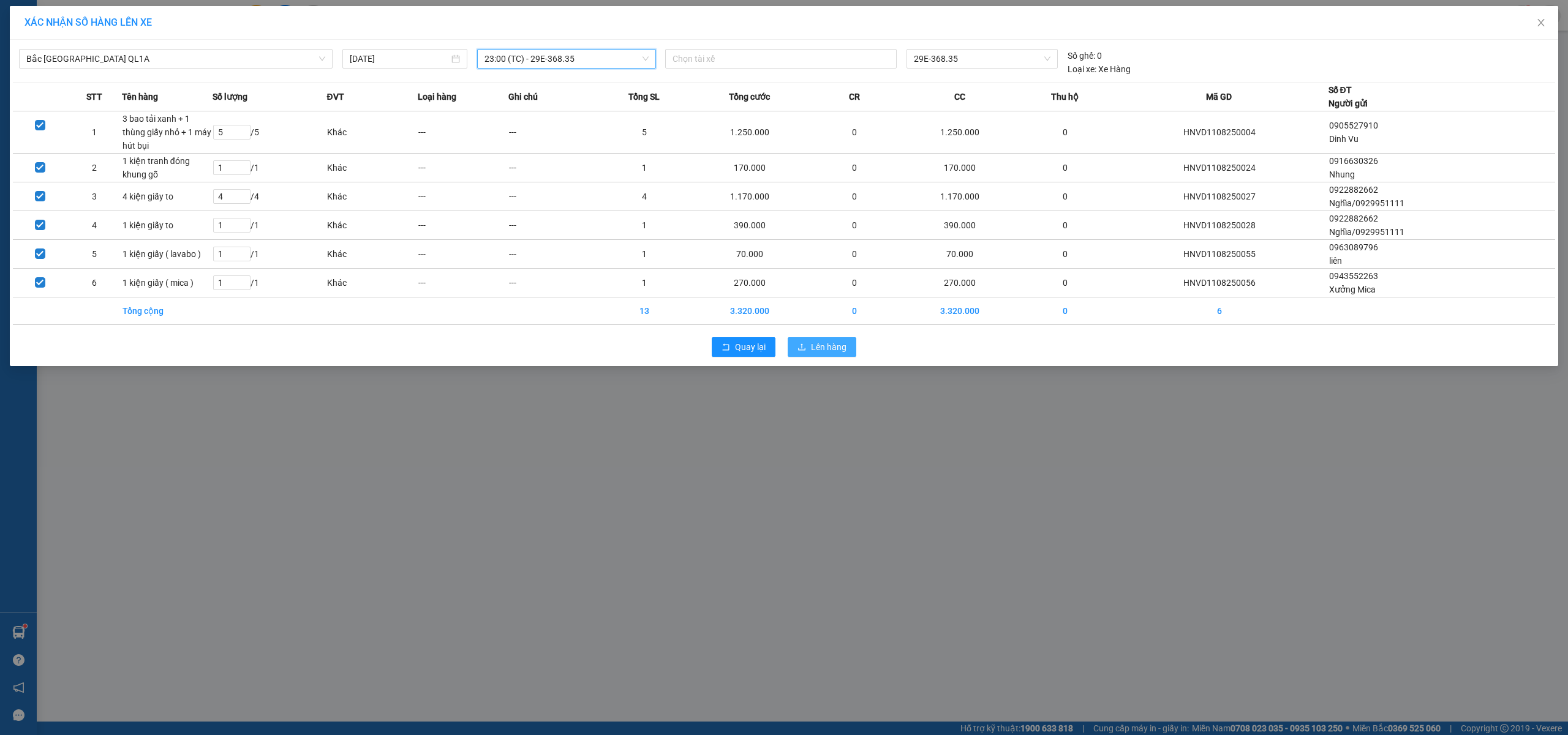
click at [849, 356] on button "Lên hàng" at bounding box center [821, 347] width 68 height 20
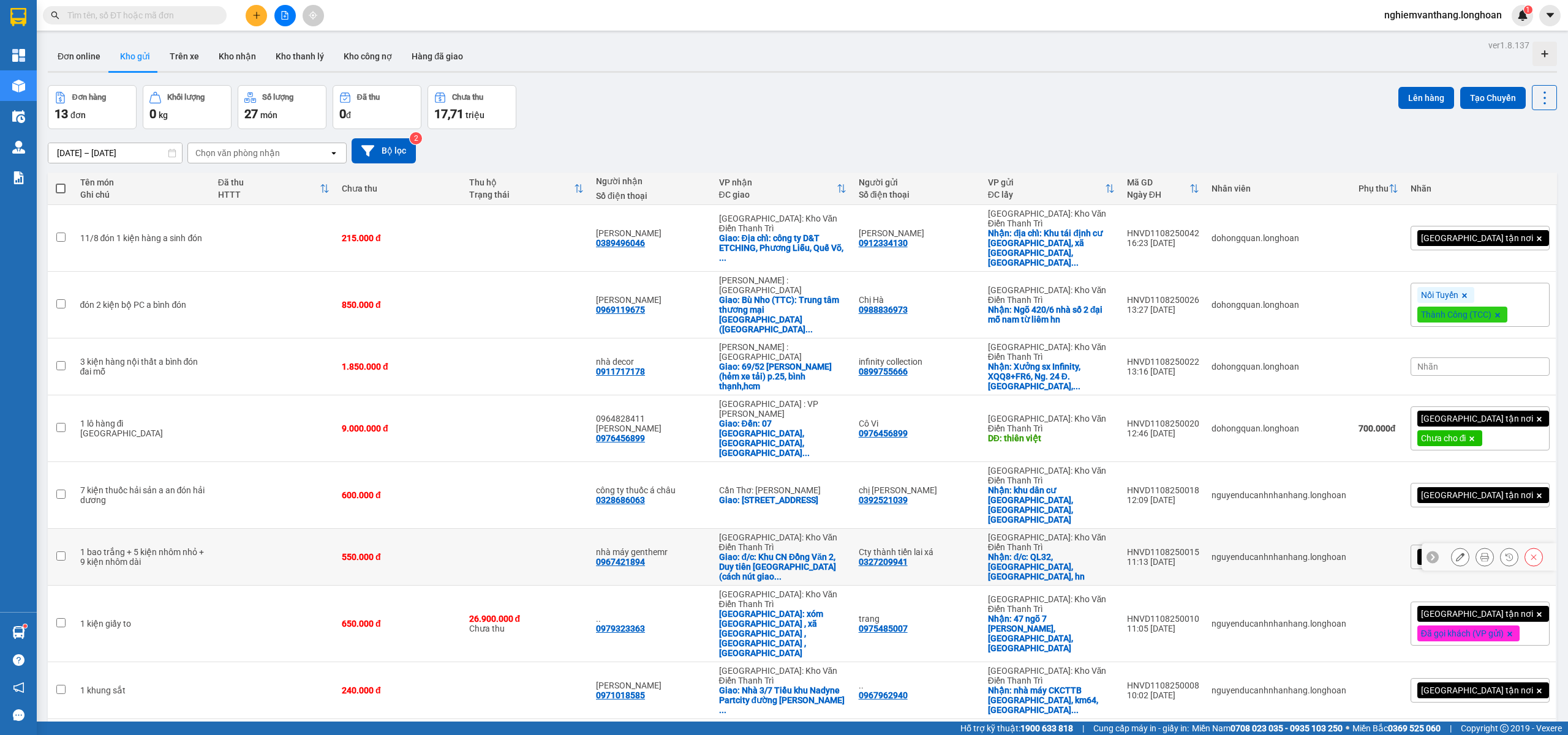
click at [266, 529] on td at bounding box center [273, 557] width 123 height 57
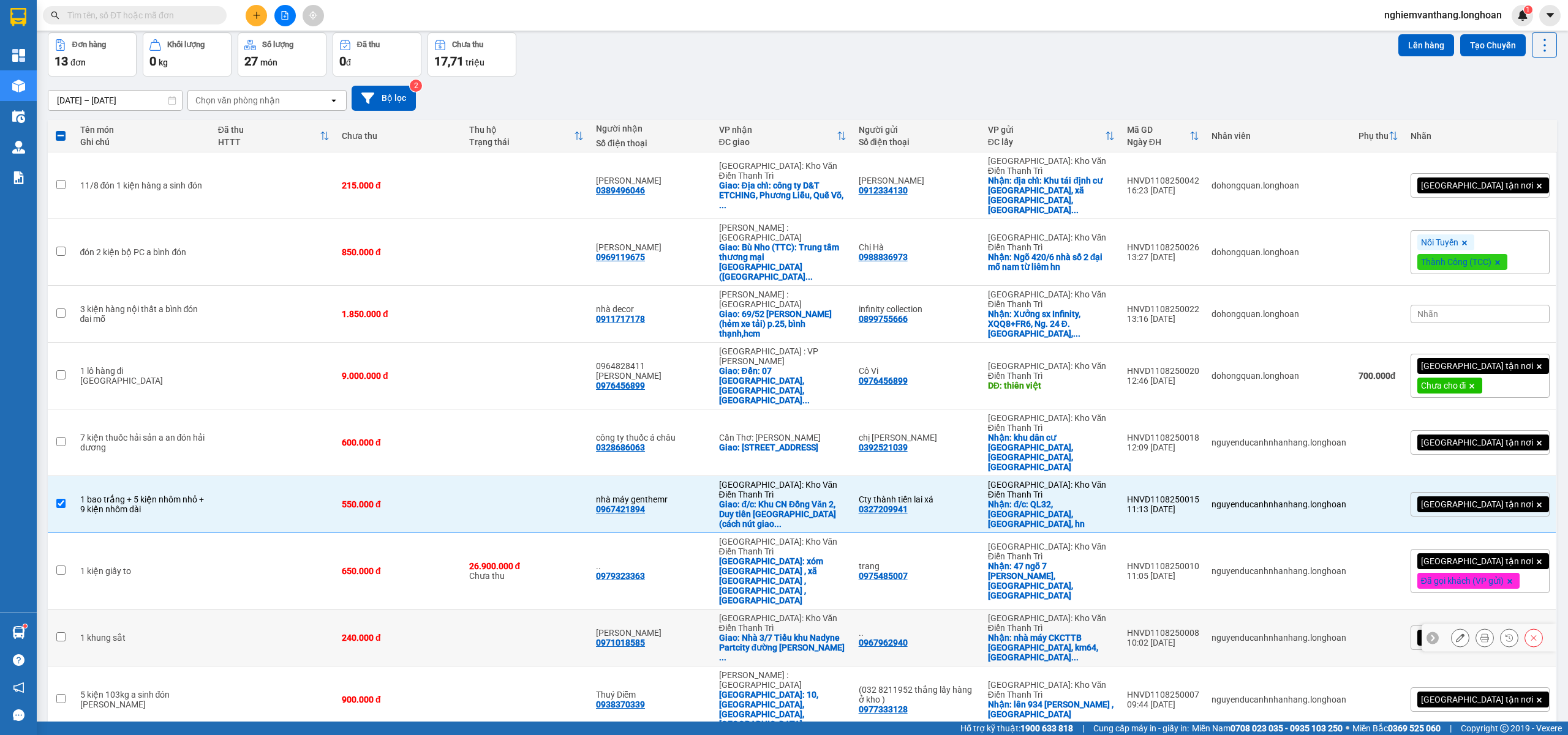
scroll to position [82, 0]
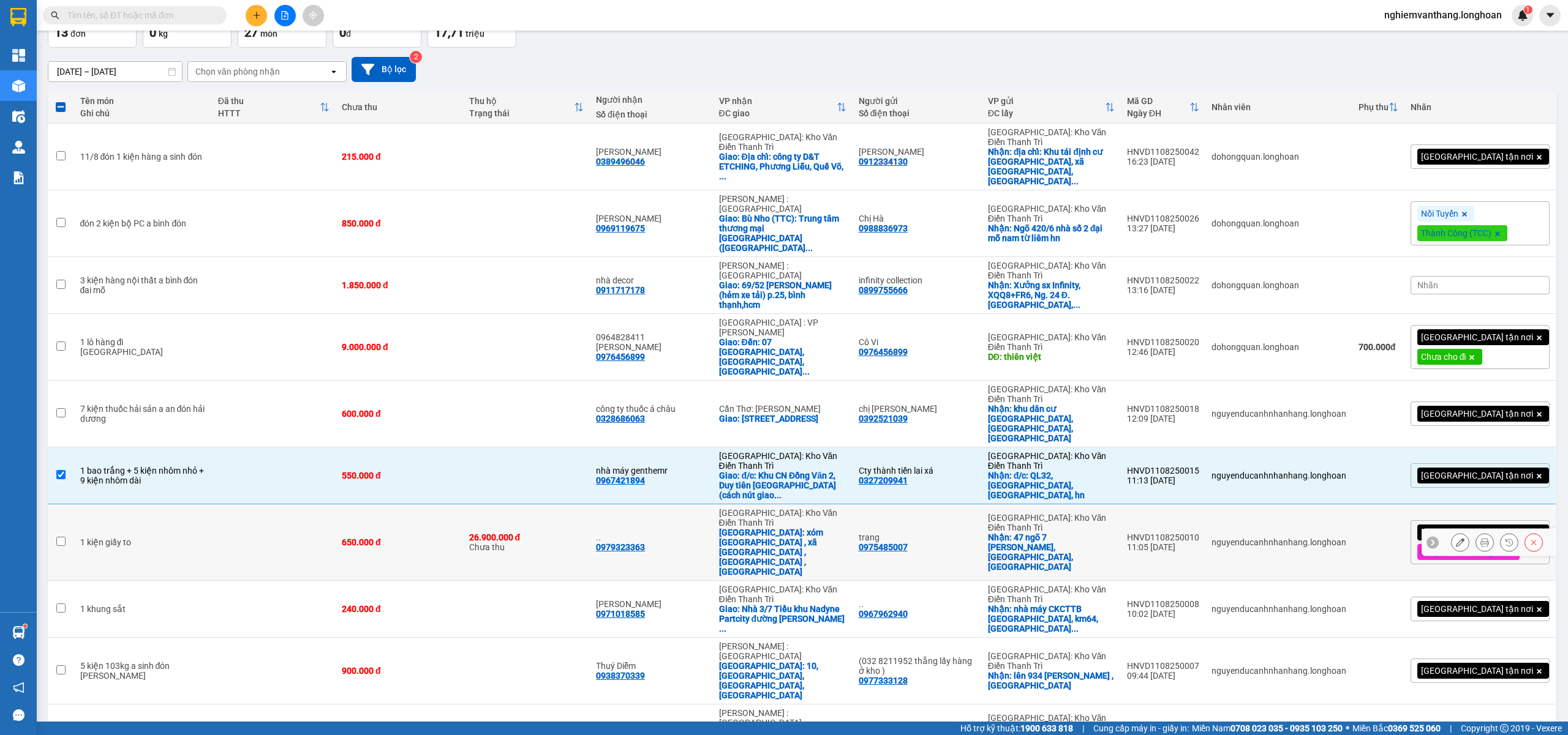
click at [231, 504] on td at bounding box center [273, 542] width 123 height 76
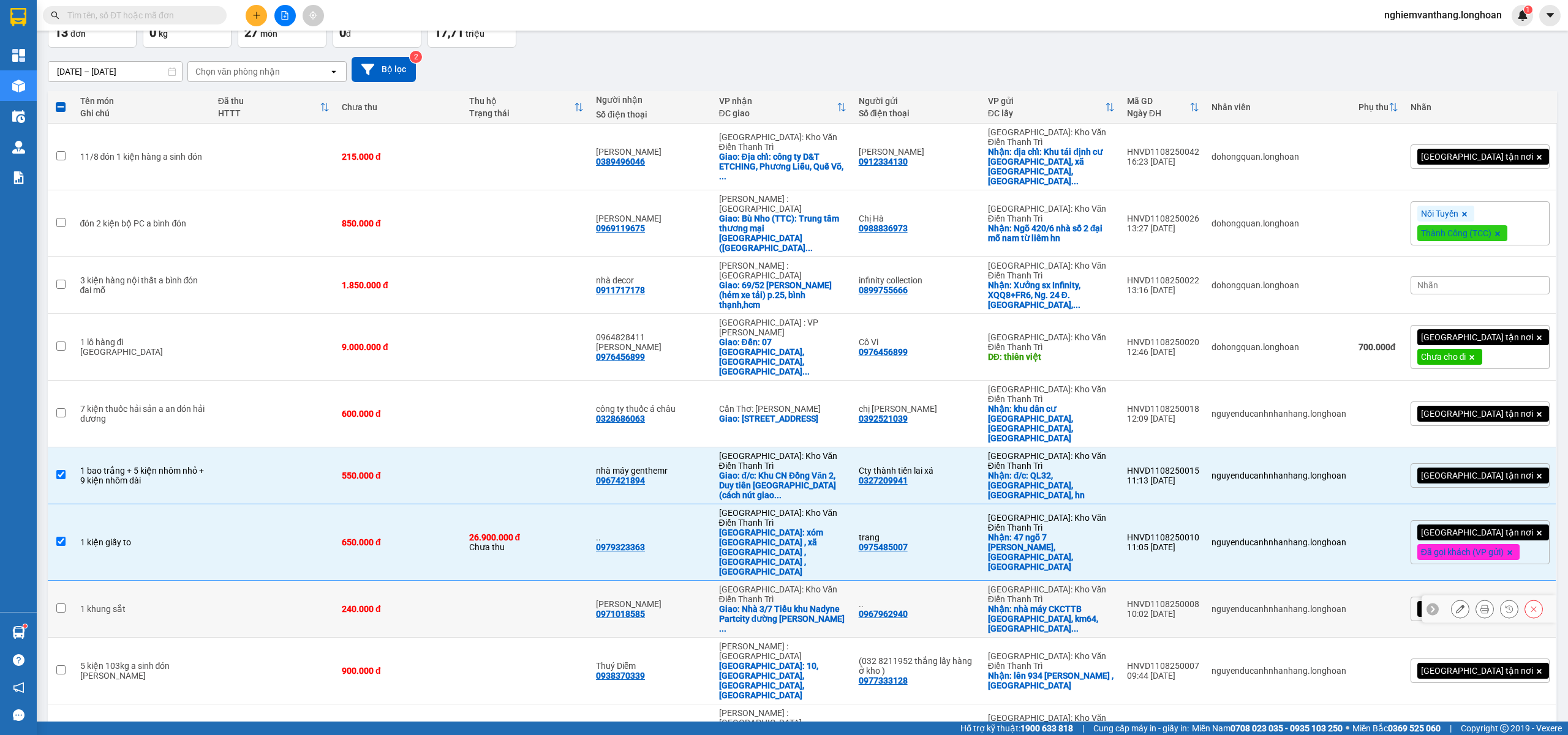
click at [329, 581] on td at bounding box center [273, 609] width 123 height 57
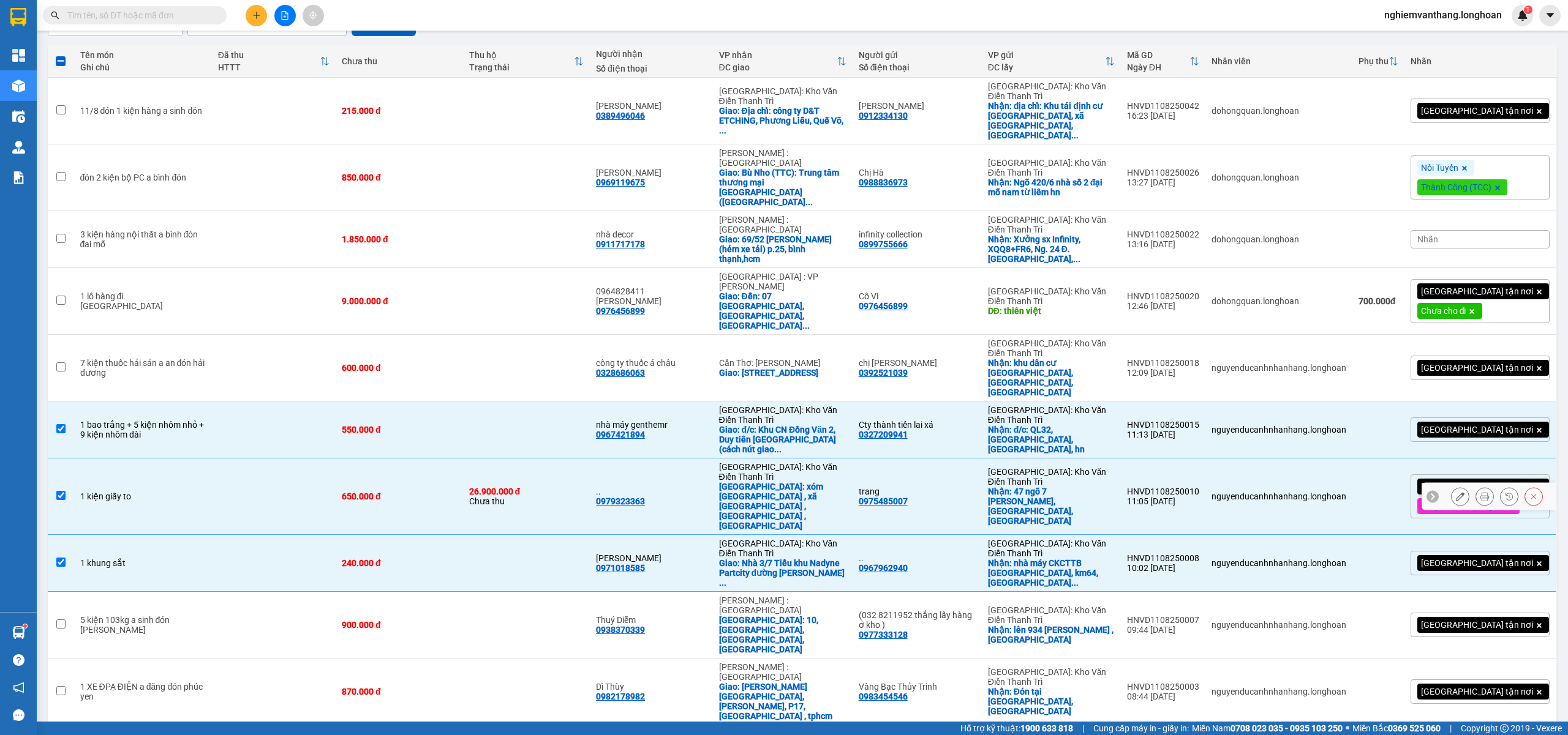
scroll to position [0, 0]
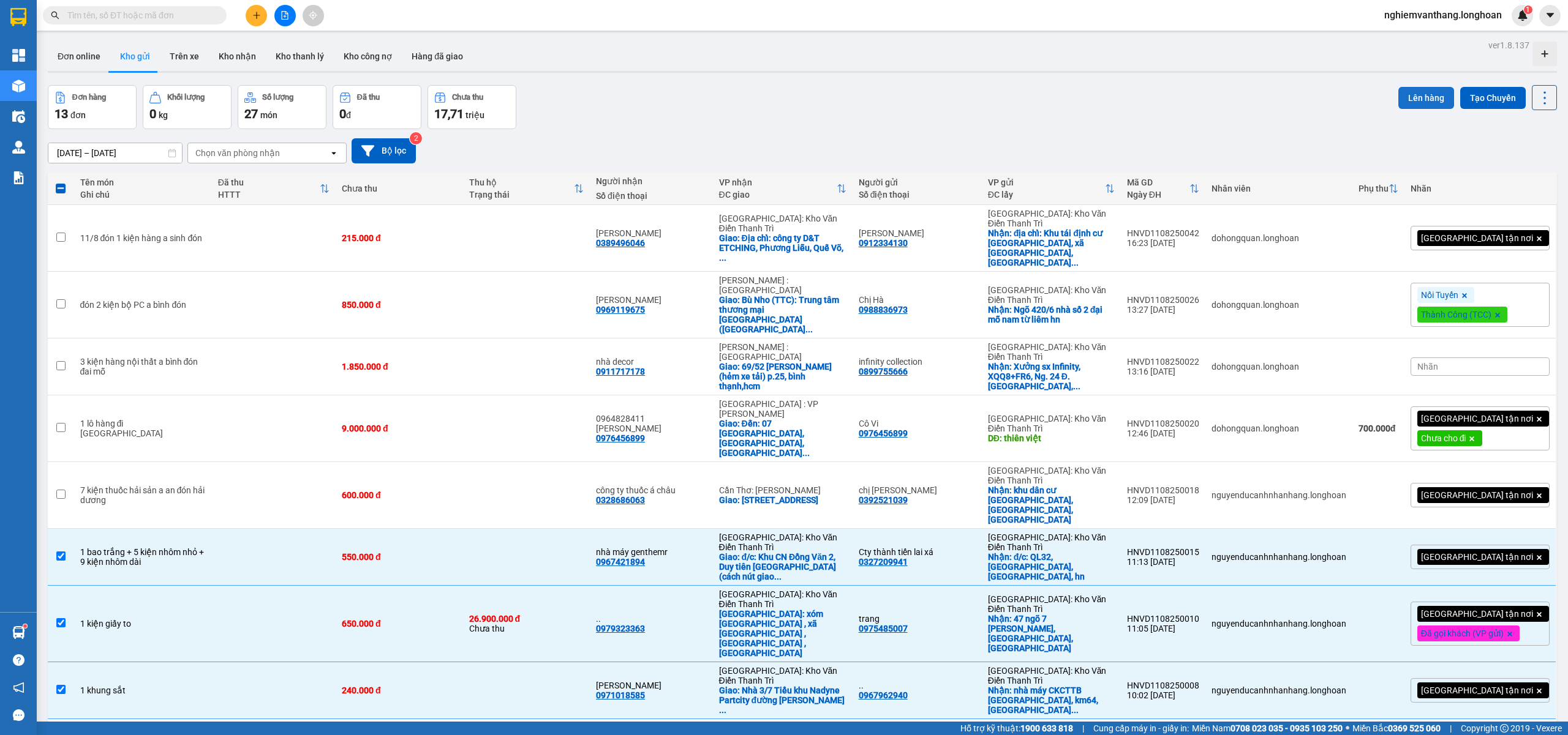
click at [1404, 90] on button "Lên hàng" at bounding box center [1426, 98] width 56 height 22
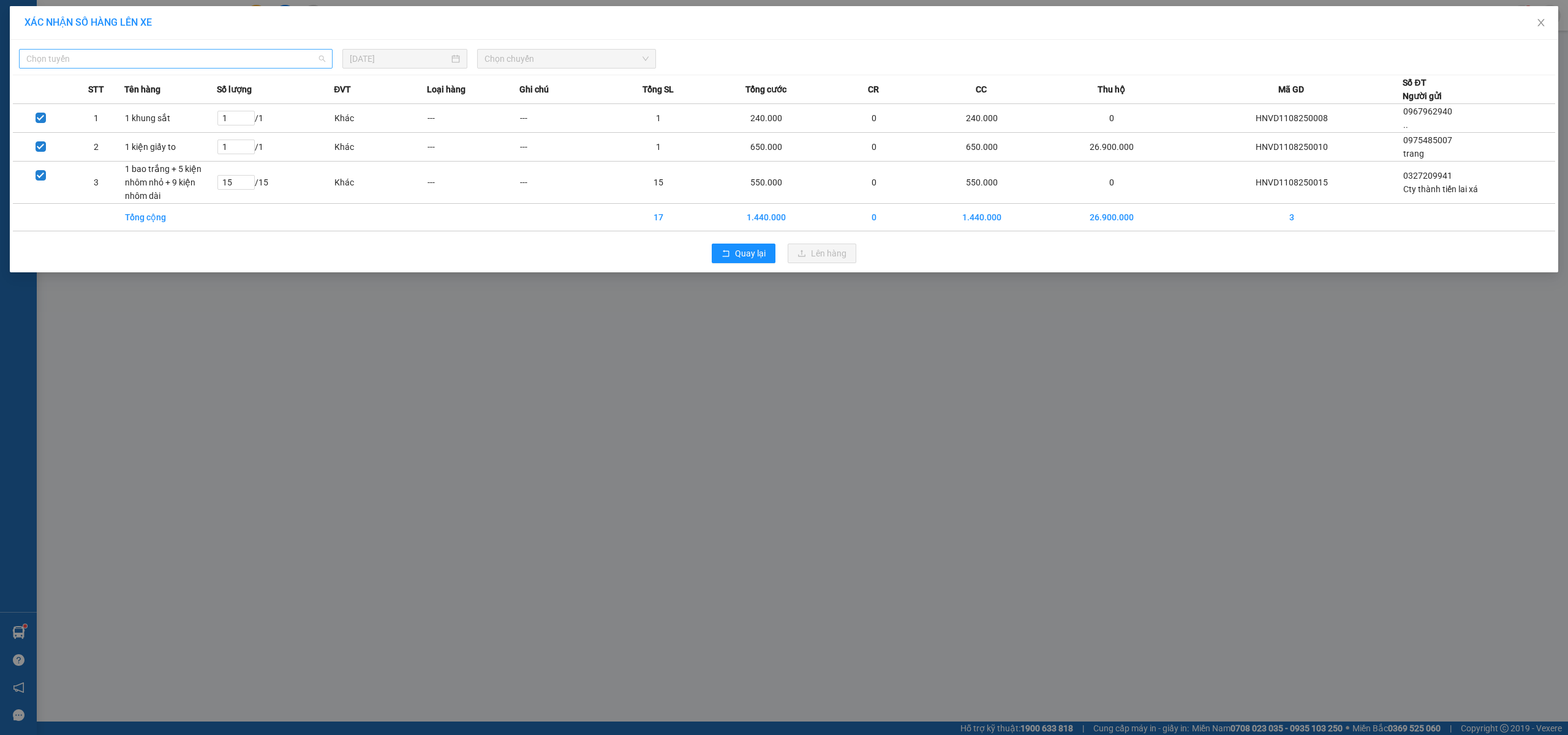
click at [204, 54] on span "Chọn tuyến" at bounding box center [176, 58] width 299 height 18
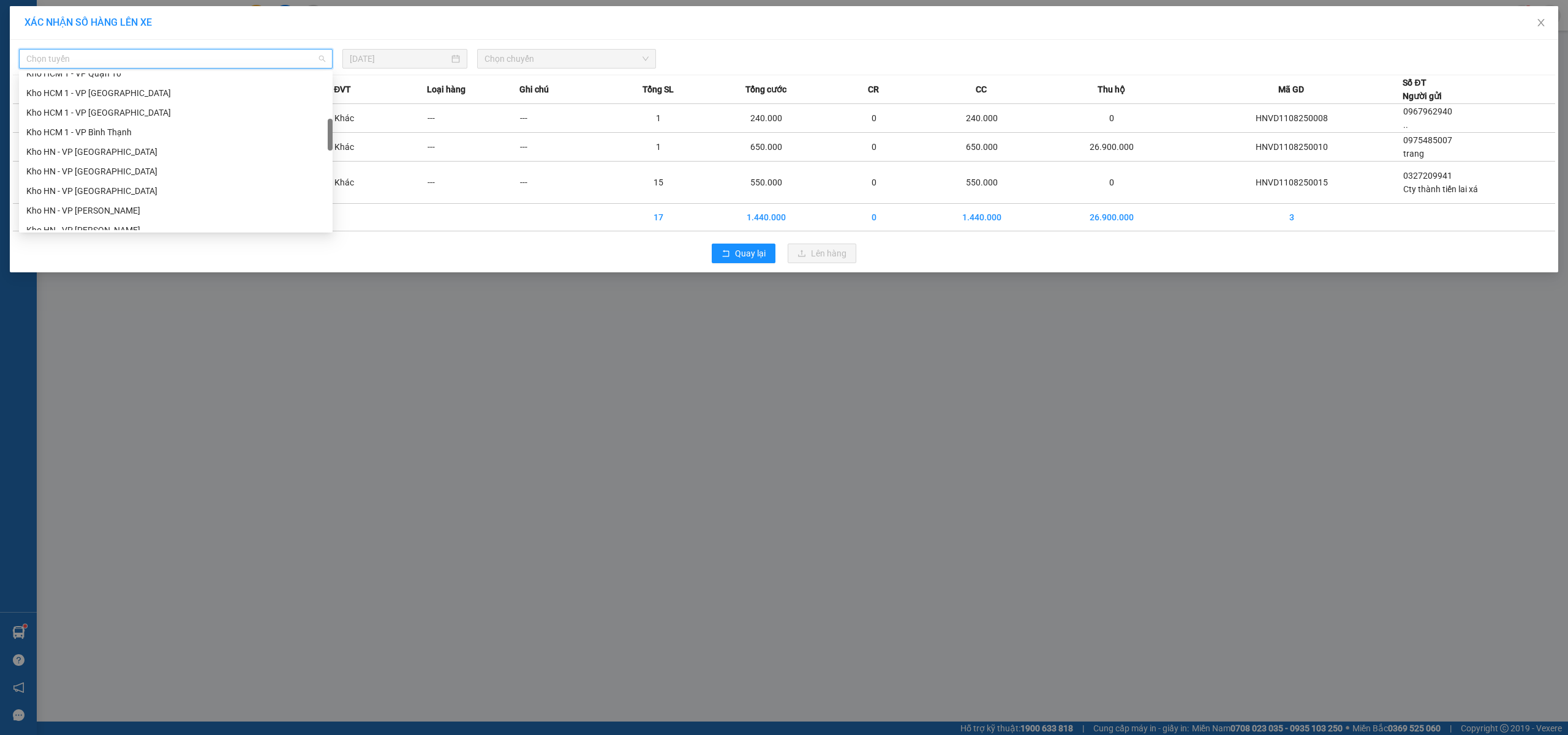
scroll to position [408, 0]
click at [150, 130] on div "[GEOGRAPHIC_DATA] - Các tỉnh miền Bắc" at bounding box center [176, 126] width 299 height 13
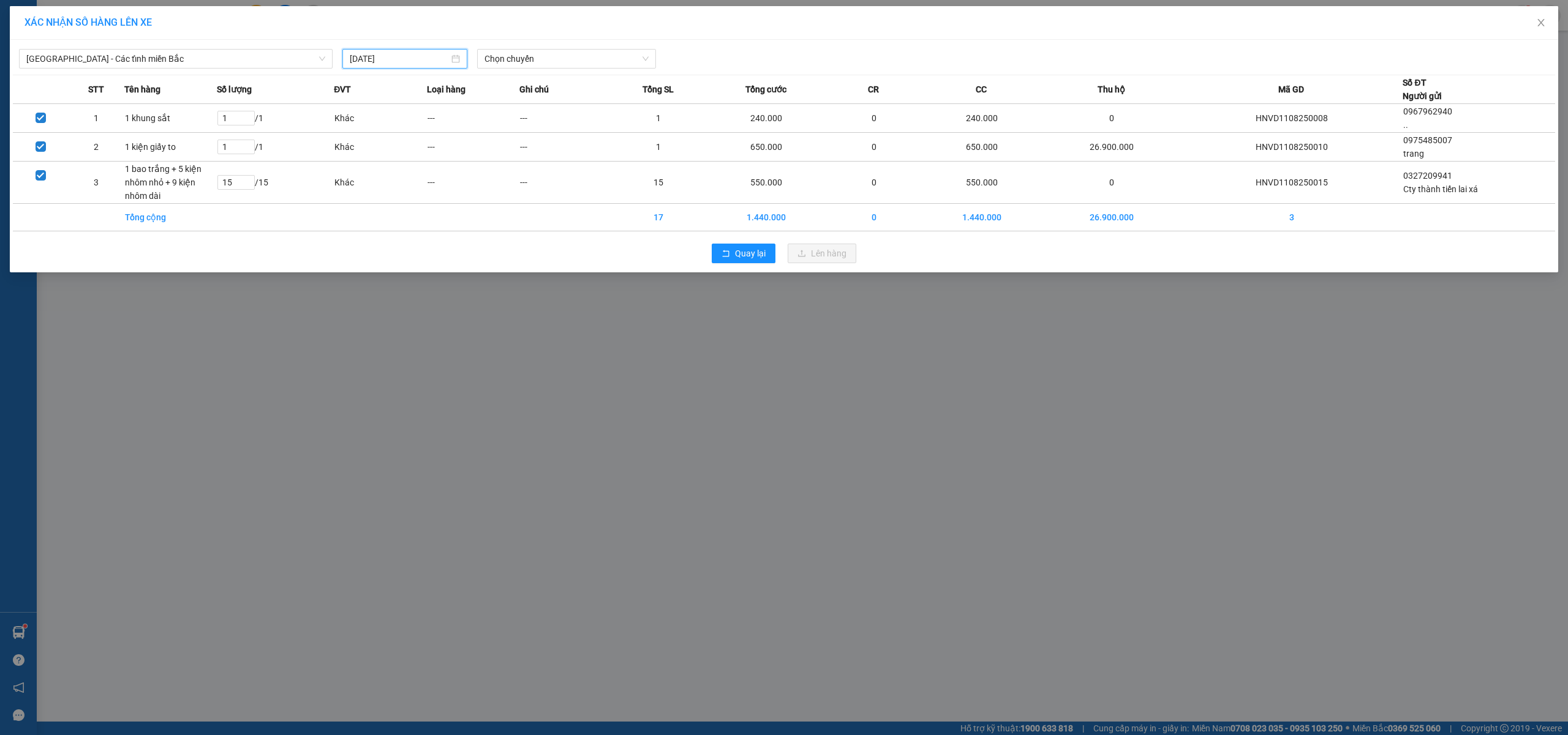
click at [412, 54] on input "11/08/2025" at bounding box center [399, 59] width 99 height 13
click at [403, 170] on div "12" at bounding box center [405, 167] width 15 height 15
click at [556, 54] on span "Chọn chuyến" at bounding box center [566, 58] width 164 height 18
click at [525, 106] on div "06:00 (TC)" at bounding box center [532, 103] width 96 height 13
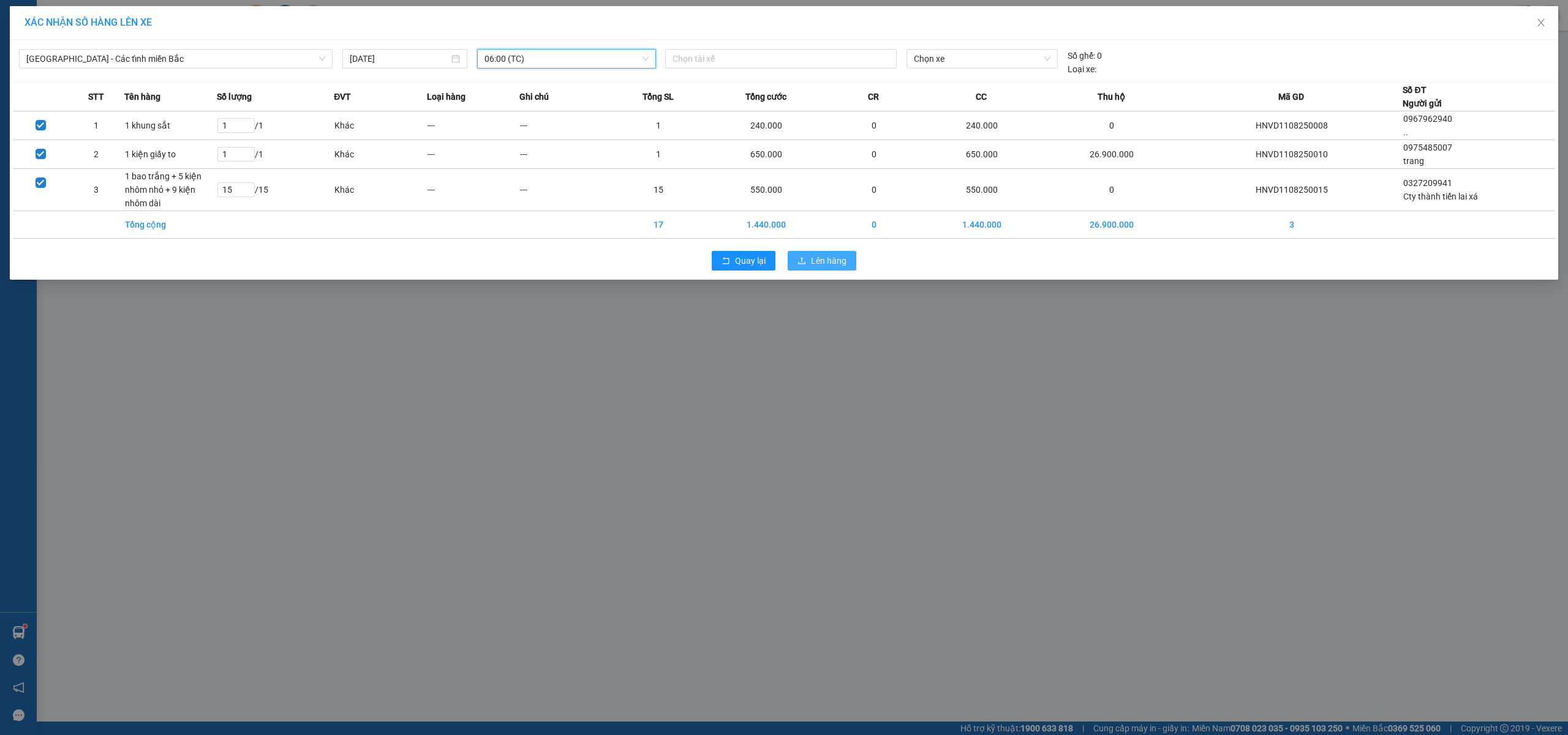
click at [812, 262] on span "Lên hàng" at bounding box center [828, 261] width 35 height 13
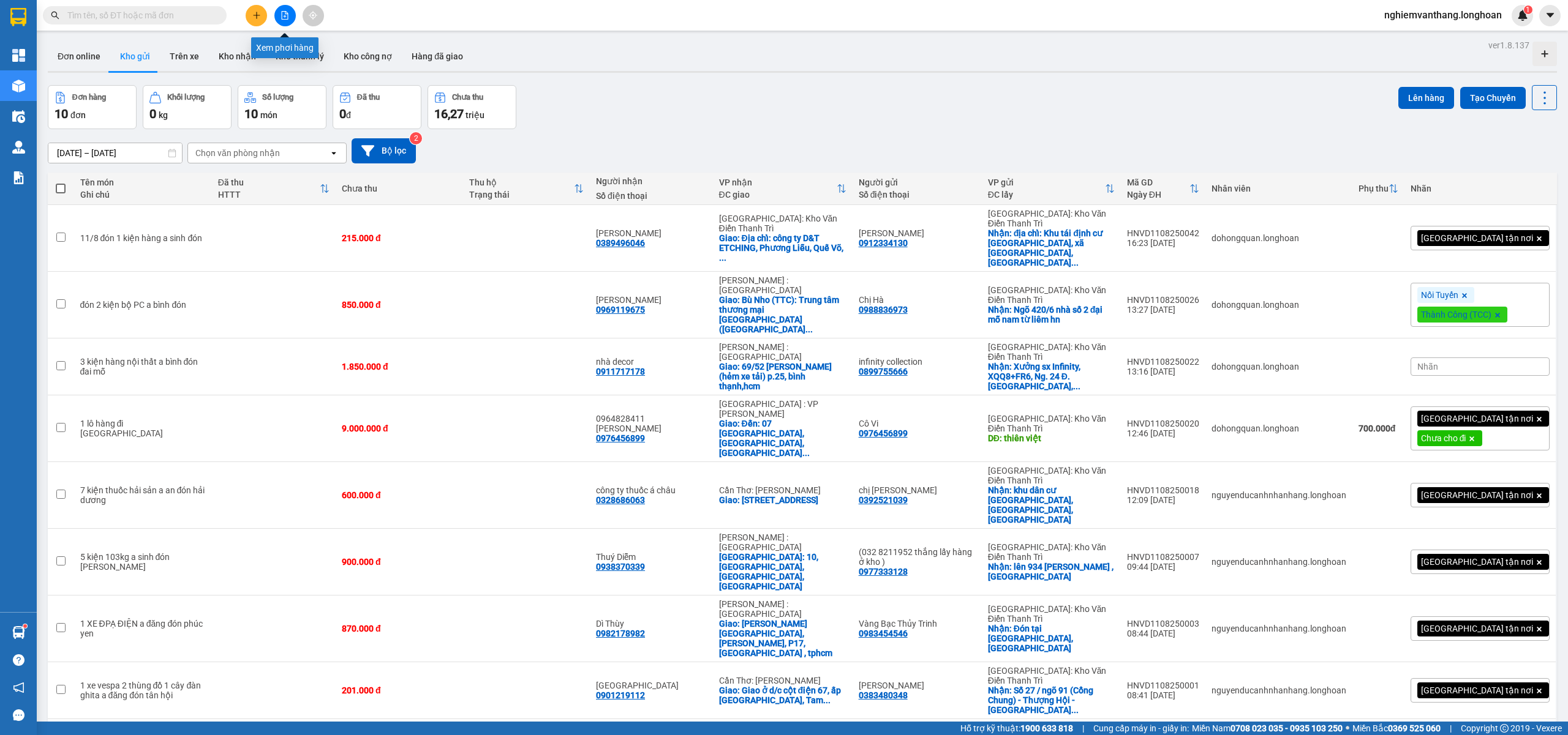
click at [284, 7] on button at bounding box center [284, 15] width 21 height 21
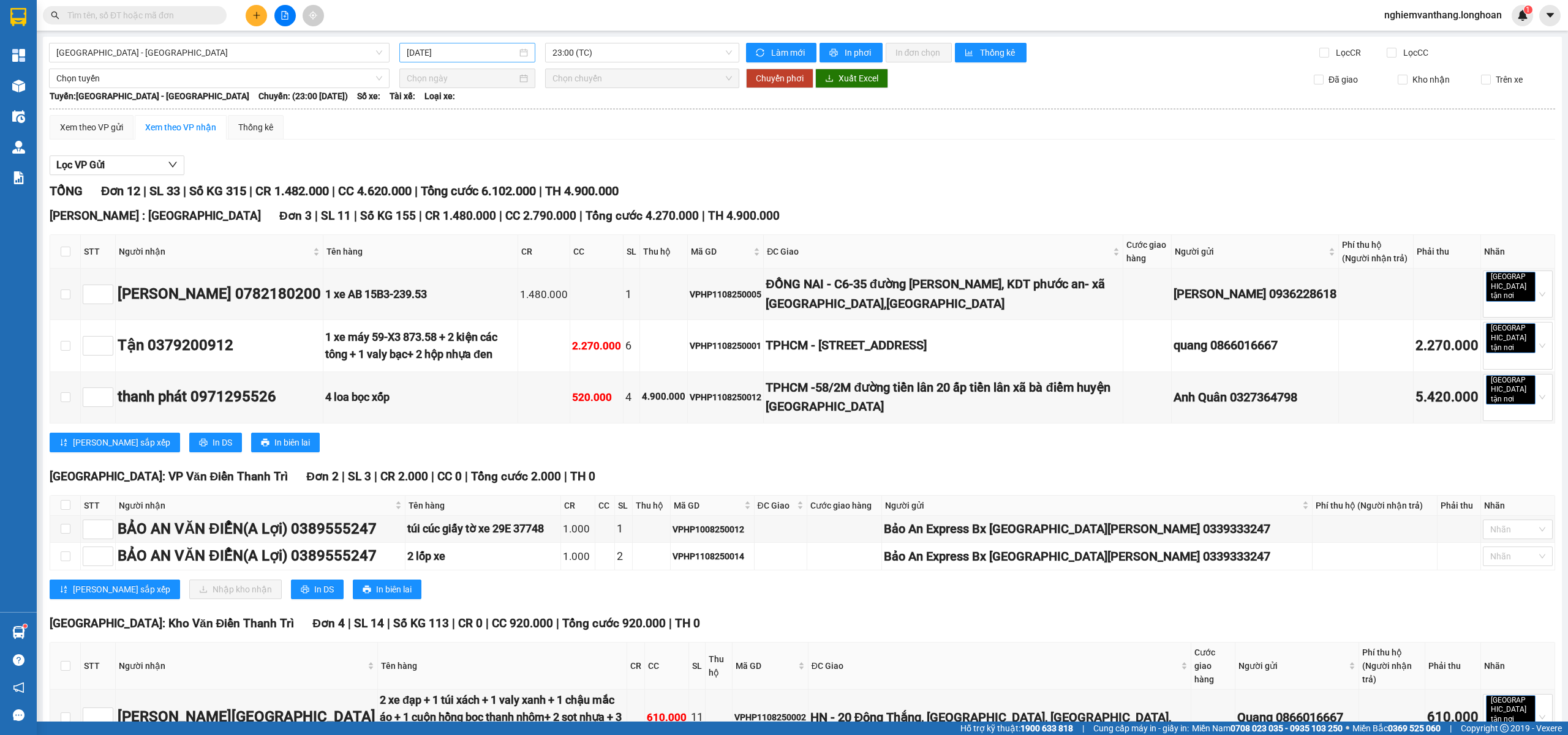
click at [454, 51] on input "11/08/2025" at bounding box center [462, 52] width 110 height 13
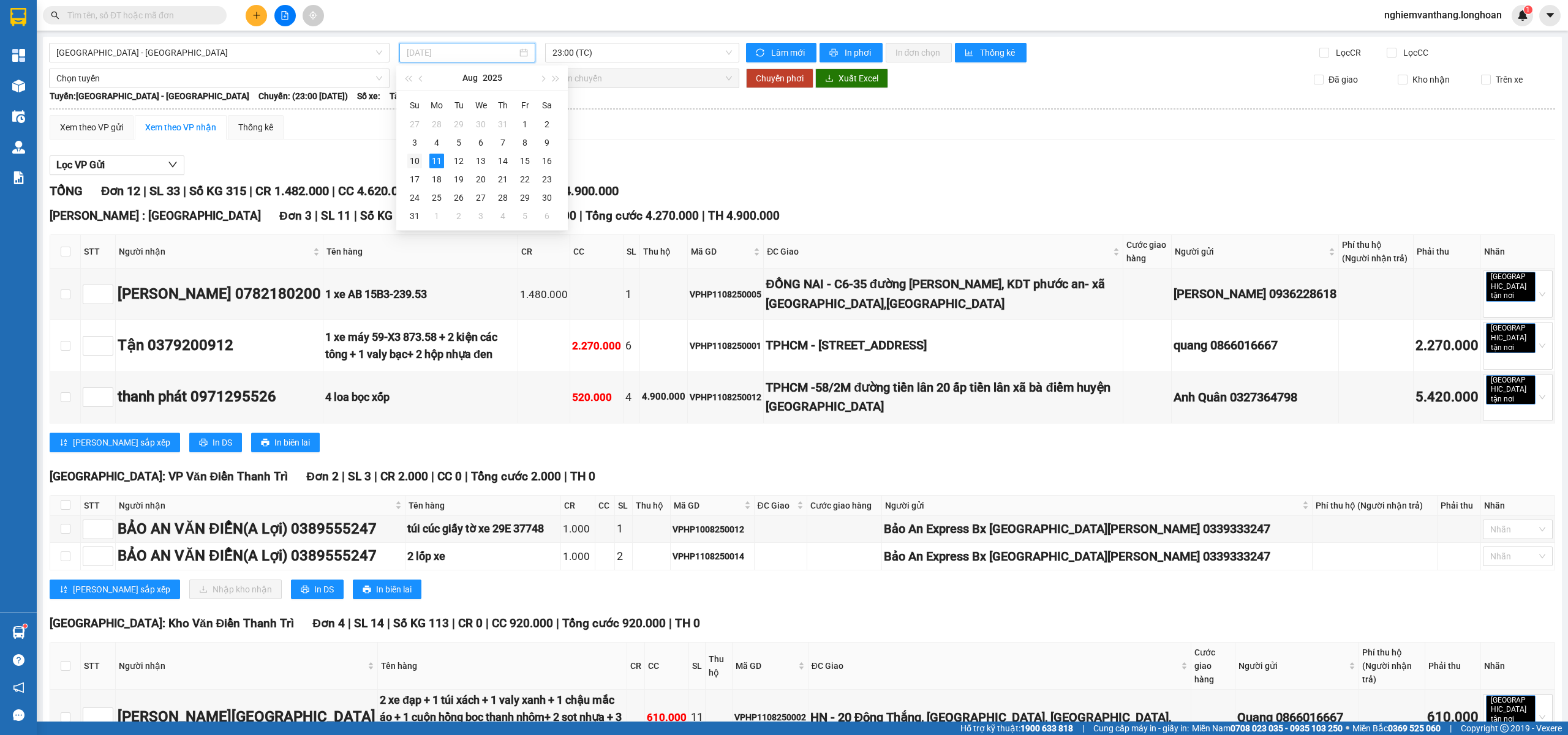
click at [412, 158] on div "10" at bounding box center [415, 161] width 15 height 15
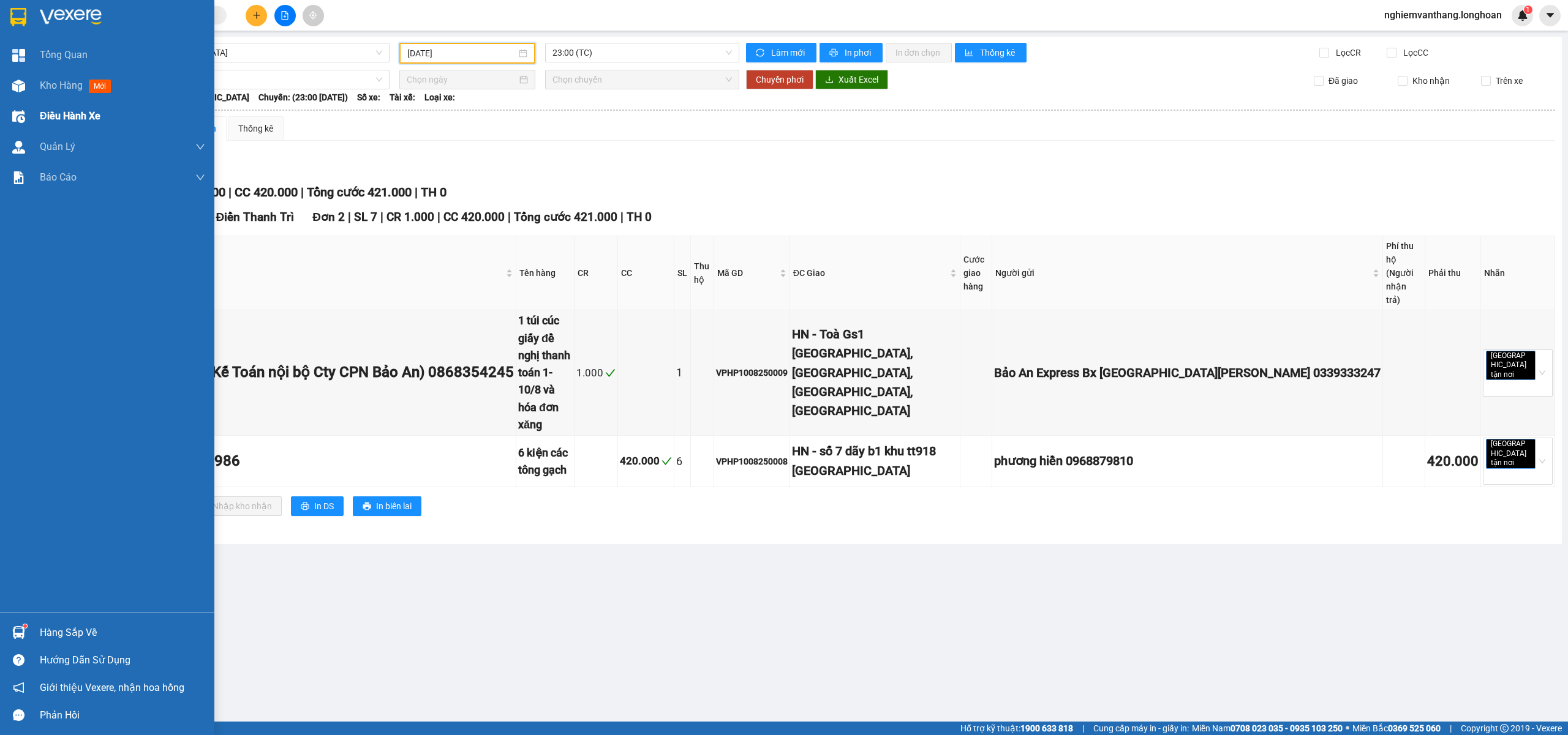
click at [66, 123] on div "Điều hành xe" at bounding box center [122, 116] width 165 height 31
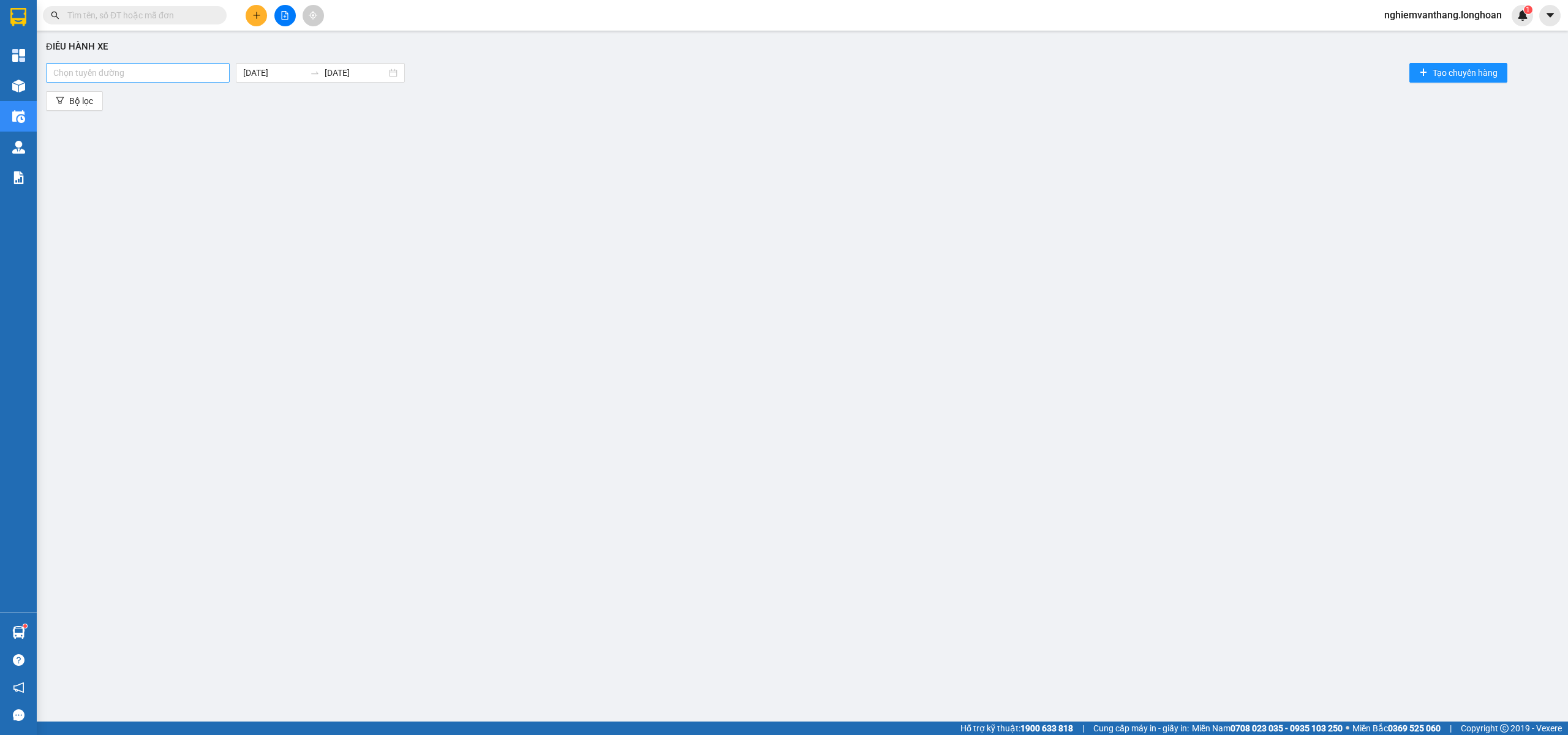
click at [160, 65] on div at bounding box center [138, 73] width 178 height 15
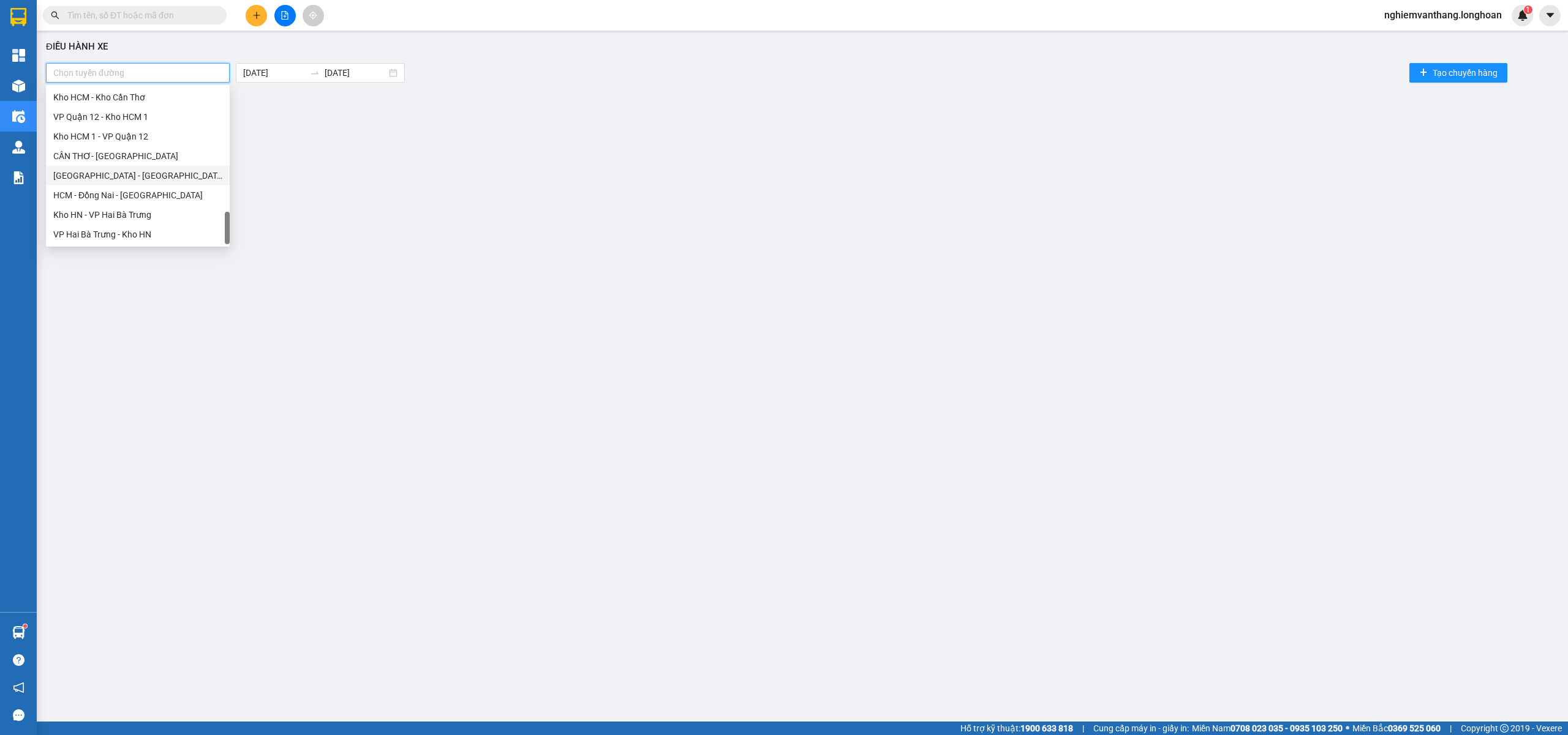
scroll to position [620, 0]
drag, startPoint x: 143, startPoint y: 143, endPoint x: 151, endPoint y: 130, distance: 15.3
click at [143, 141] on div "Kho HN - VP [GEOGRAPHIC_DATA]" at bounding box center [137, 143] width 169 height 13
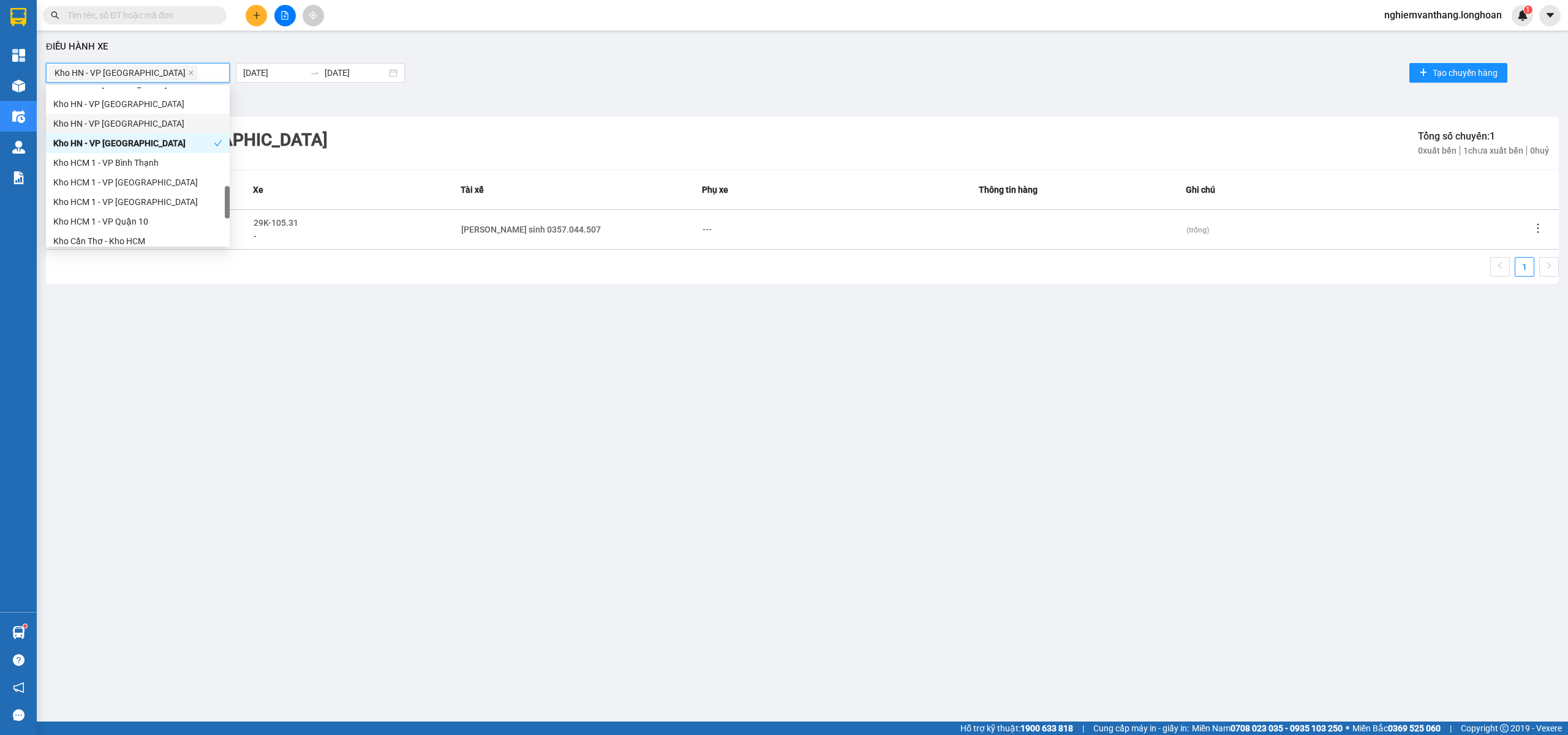
click at [147, 123] on div "Kho HN - VP [GEOGRAPHIC_DATA]" at bounding box center [137, 123] width 169 height 13
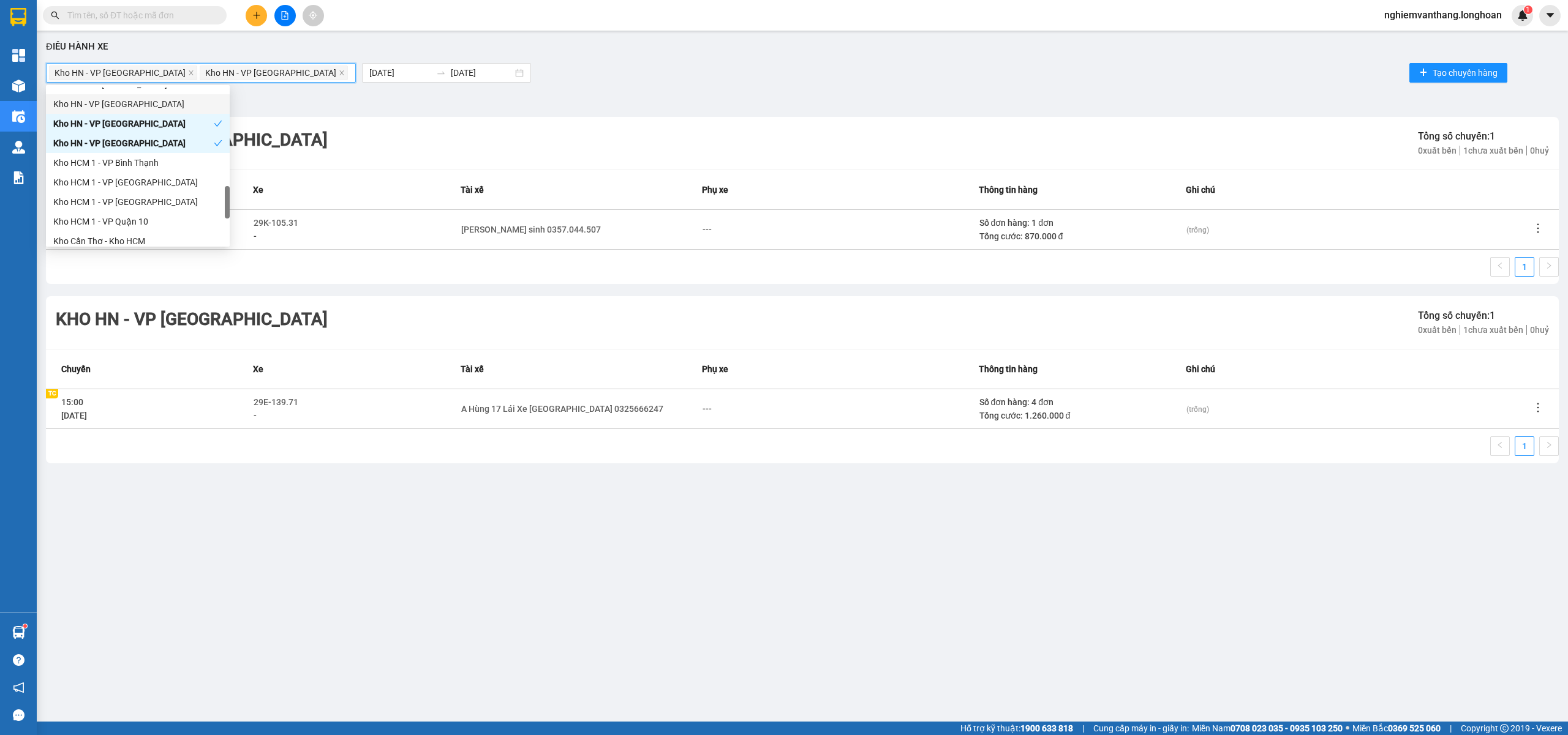
click at [140, 104] on div "Kho HN - VP [GEOGRAPHIC_DATA]" at bounding box center [137, 104] width 169 height 13
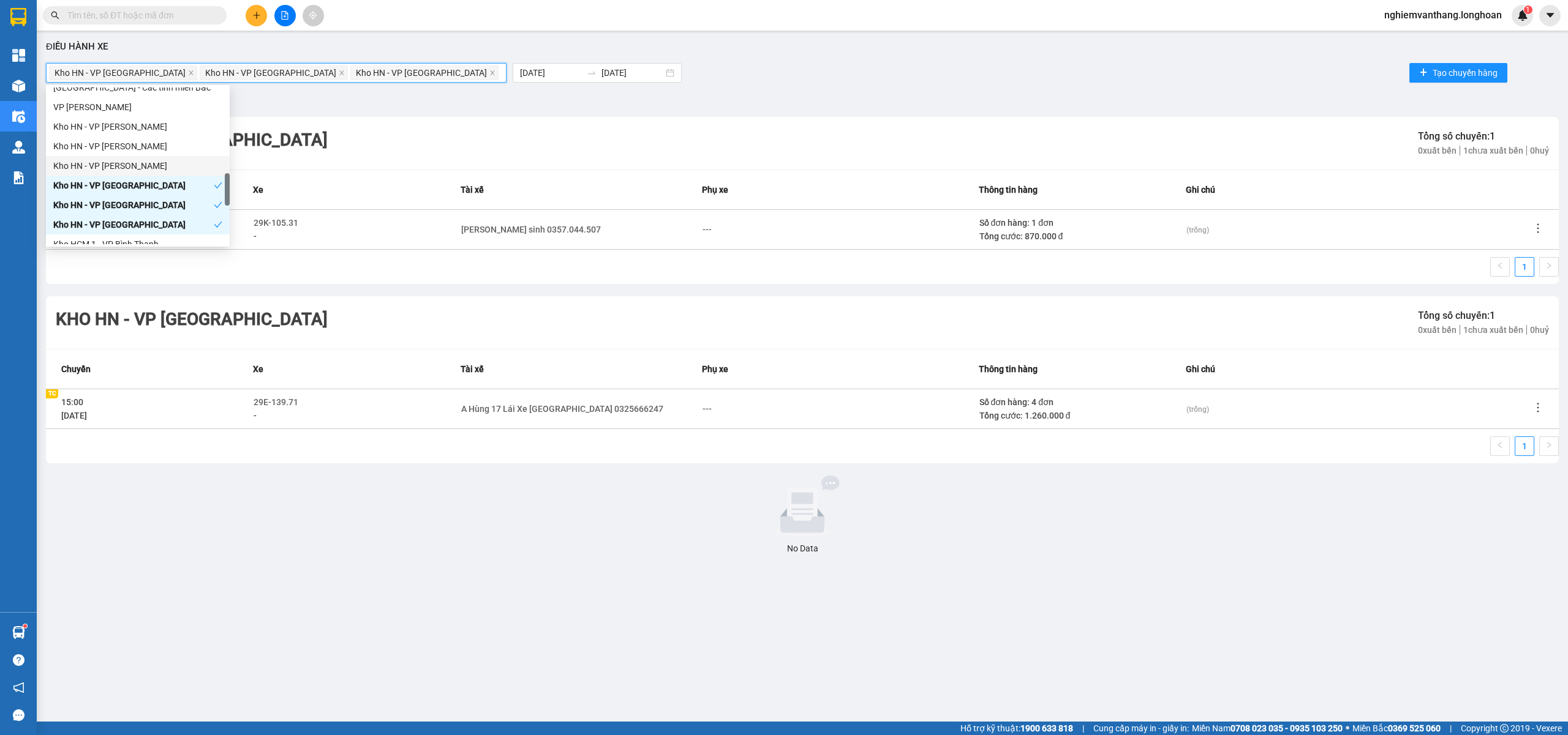
click at [138, 165] on div "Kho HN - VP [PERSON_NAME]" at bounding box center [137, 166] width 169 height 13
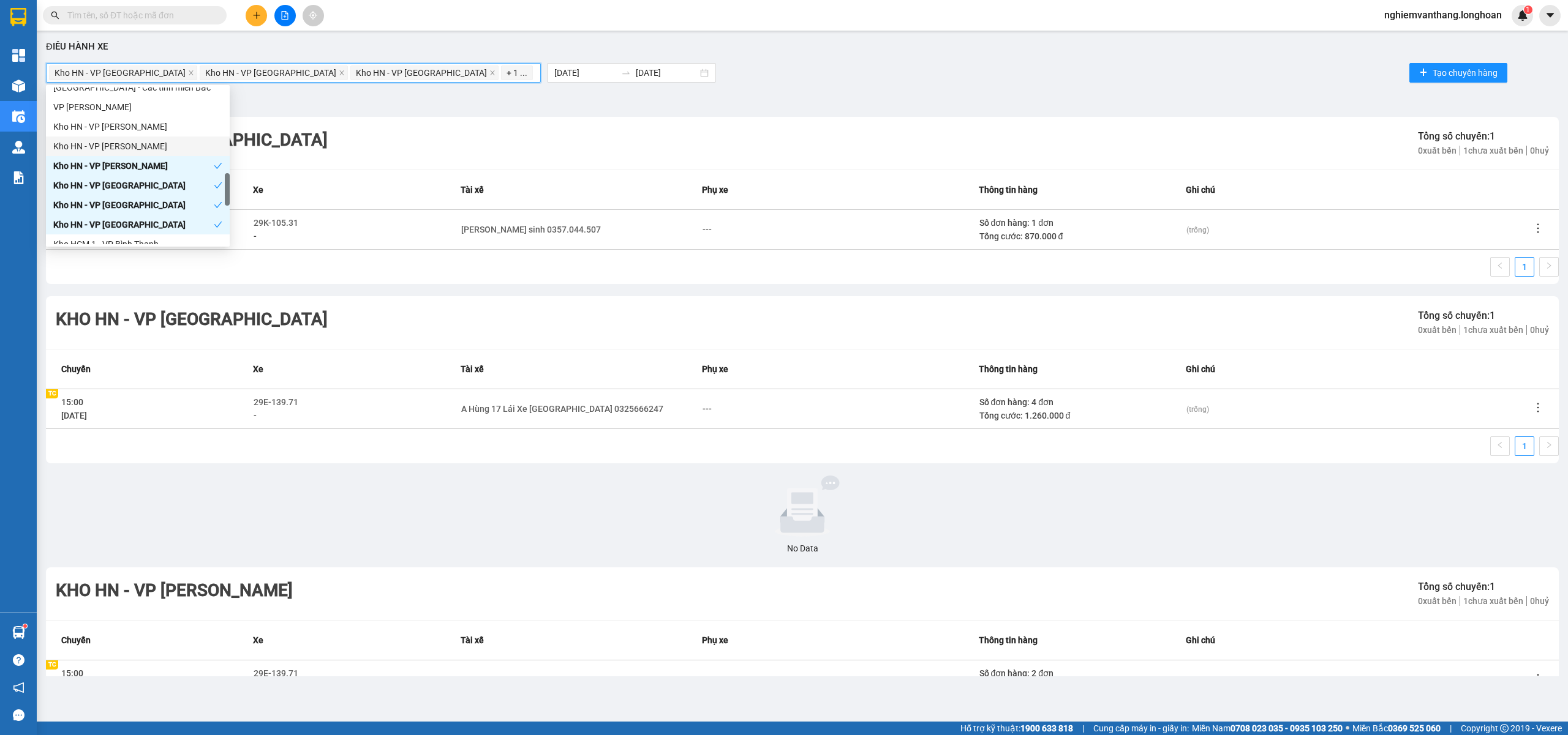
click at [141, 142] on div "Kho HN - VP [PERSON_NAME]" at bounding box center [137, 146] width 169 height 13
click at [145, 125] on div "Kho HN - VP [PERSON_NAME]" at bounding box center [137, 126] width 169 height 13
click at [528, 138] on div "Kho HN - VP Long Biên Tổng số chuyến: 1 0 xuất bến 1 chưa xuất bến 0 huỷ" at bounding box center [802, 143] width 1513 height 53
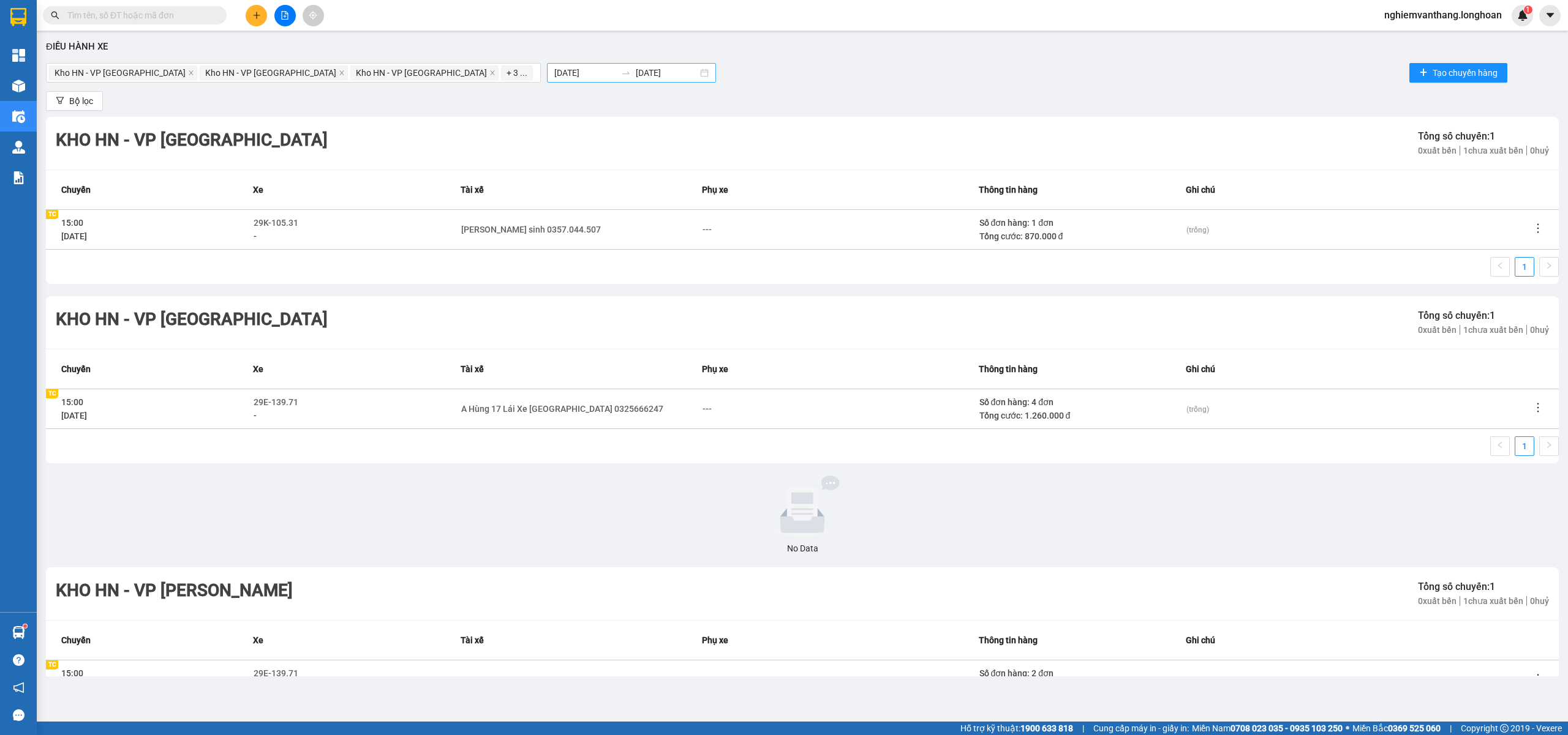
click at [554, 70] on input "11/08/2025" at bounding box center [585, 73] width 62 height 13
drag, startPoint x: 427, startPoint y: 104, endPoint x: 437, endPoint y: 121, distance: 19.7
click at [427, 104] on span "button" at bounding box center [429, 103] width 6 height 6
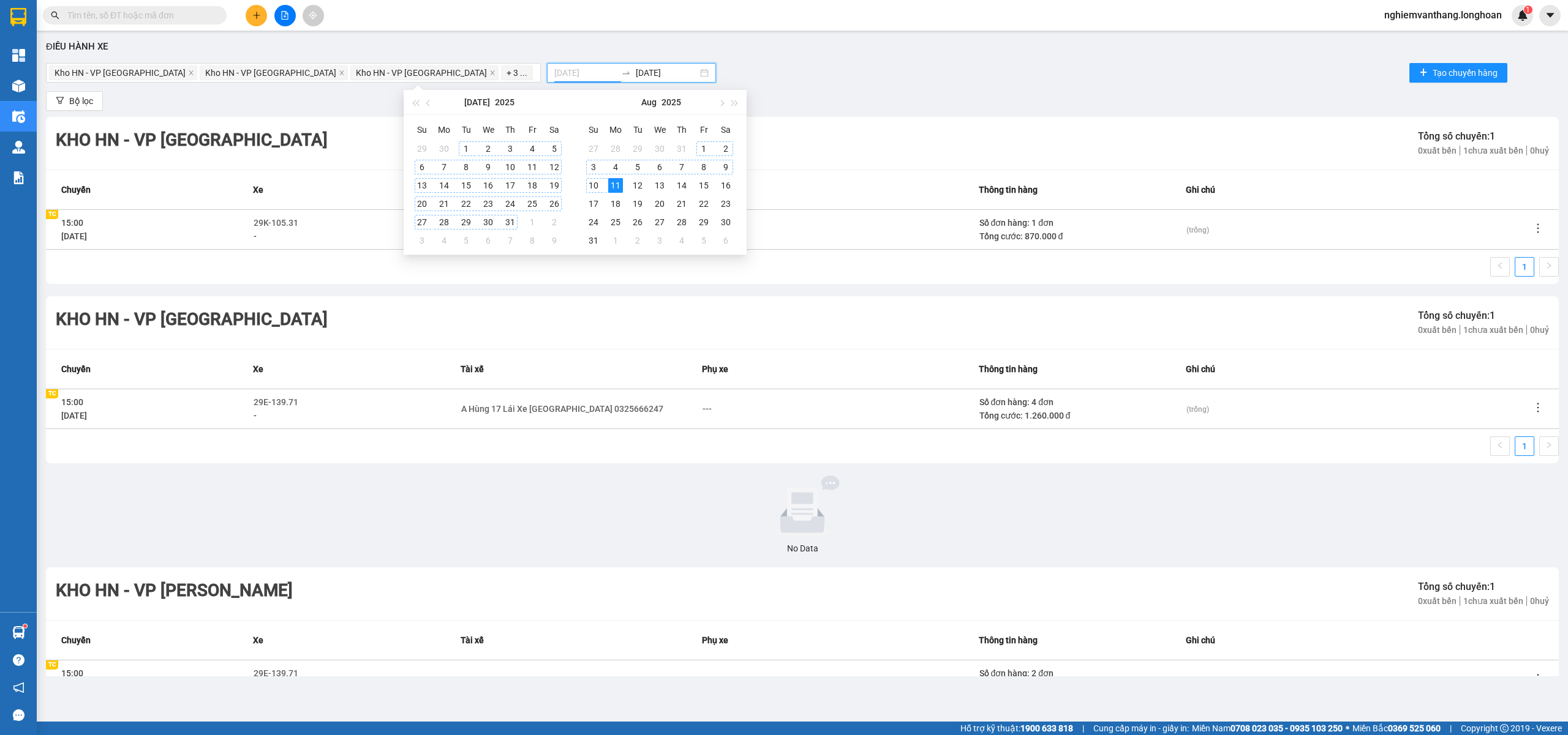
click at [464, 147] on div "1" at bounding box center [466, 148] width 15 height 15
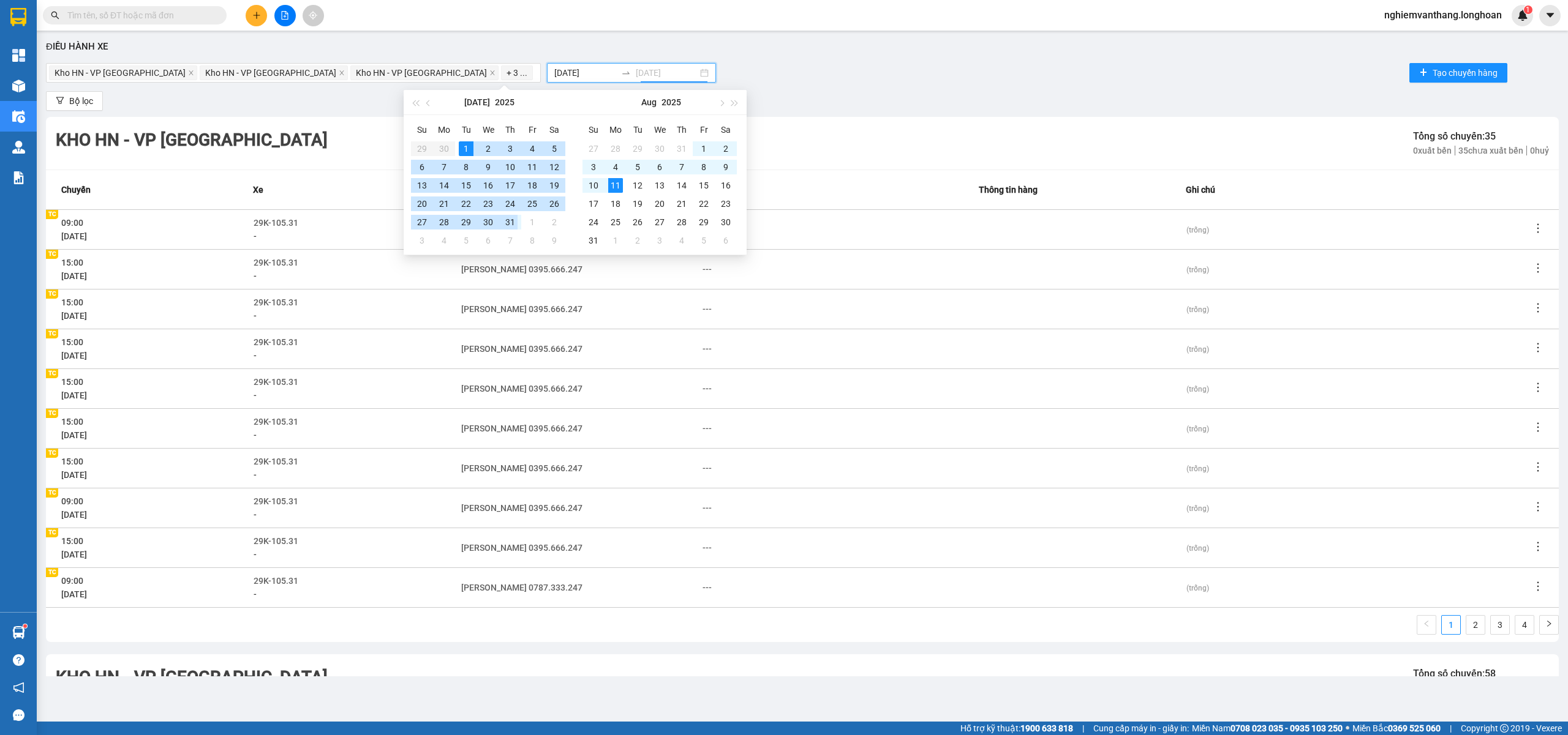
click at [508, 221] on div "31" at bounding box center [510, 222] width 15 height 15
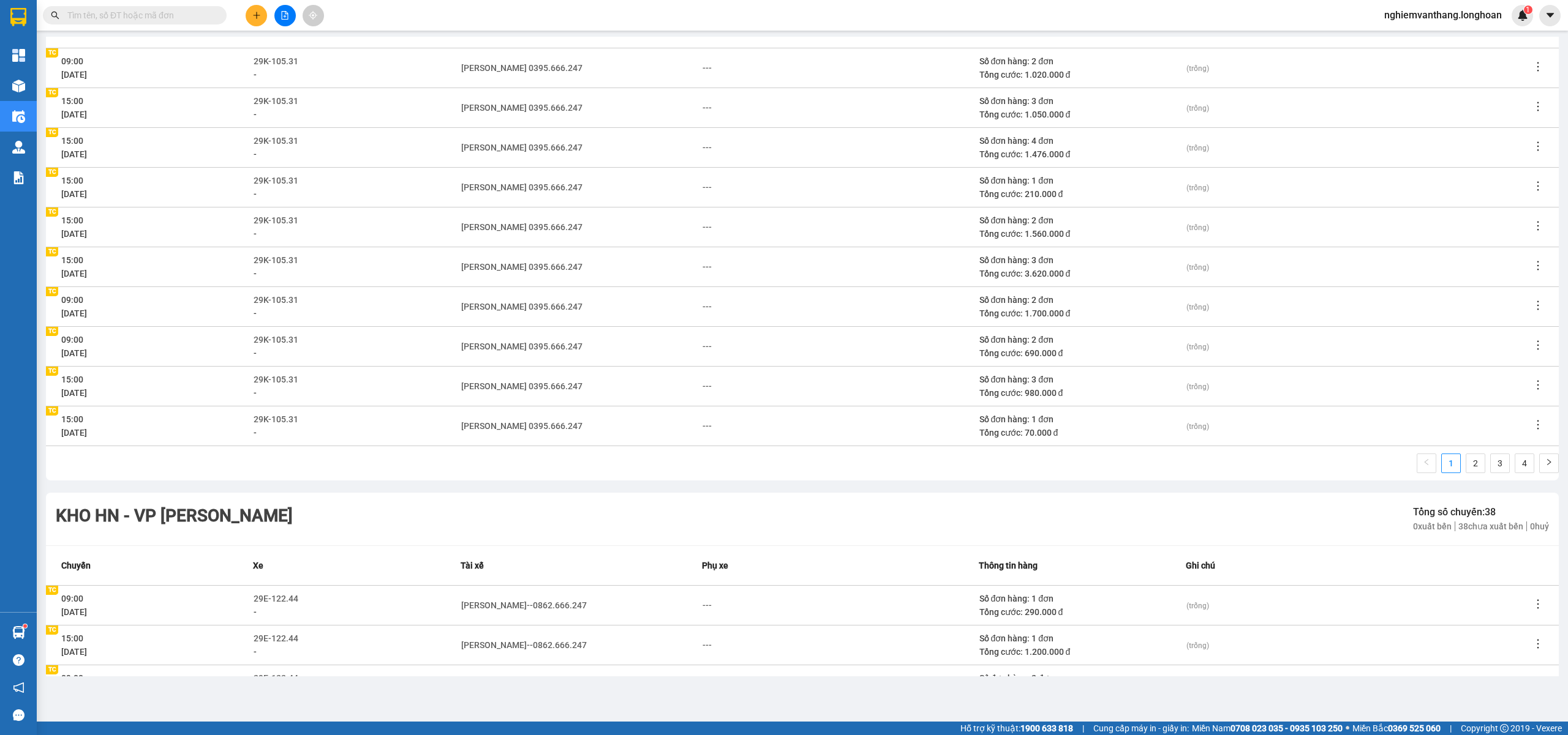
scroll to position [2670, 0]
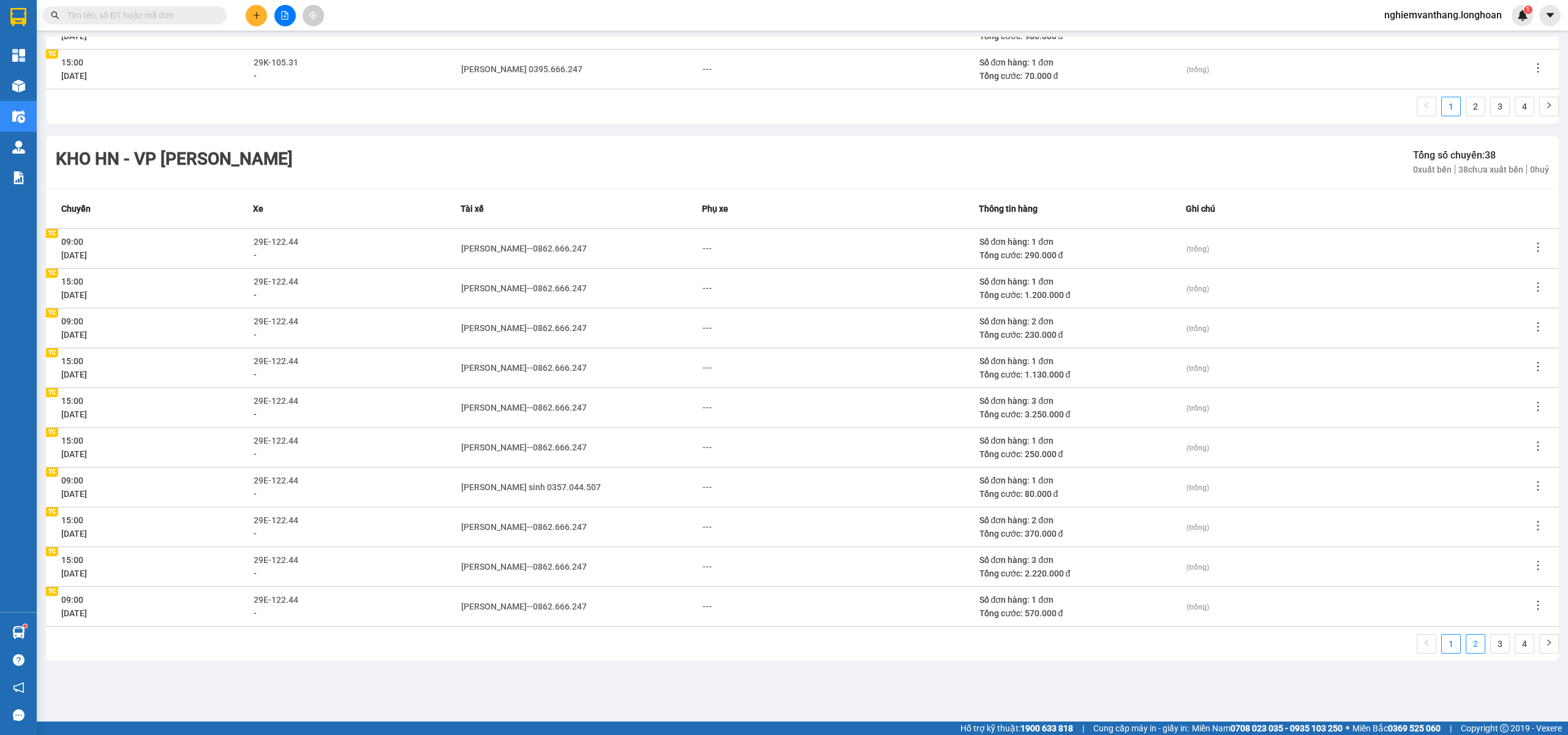
click at [1469, 642] on link "2" at bounding box center [1475, 644] width 18 height 18
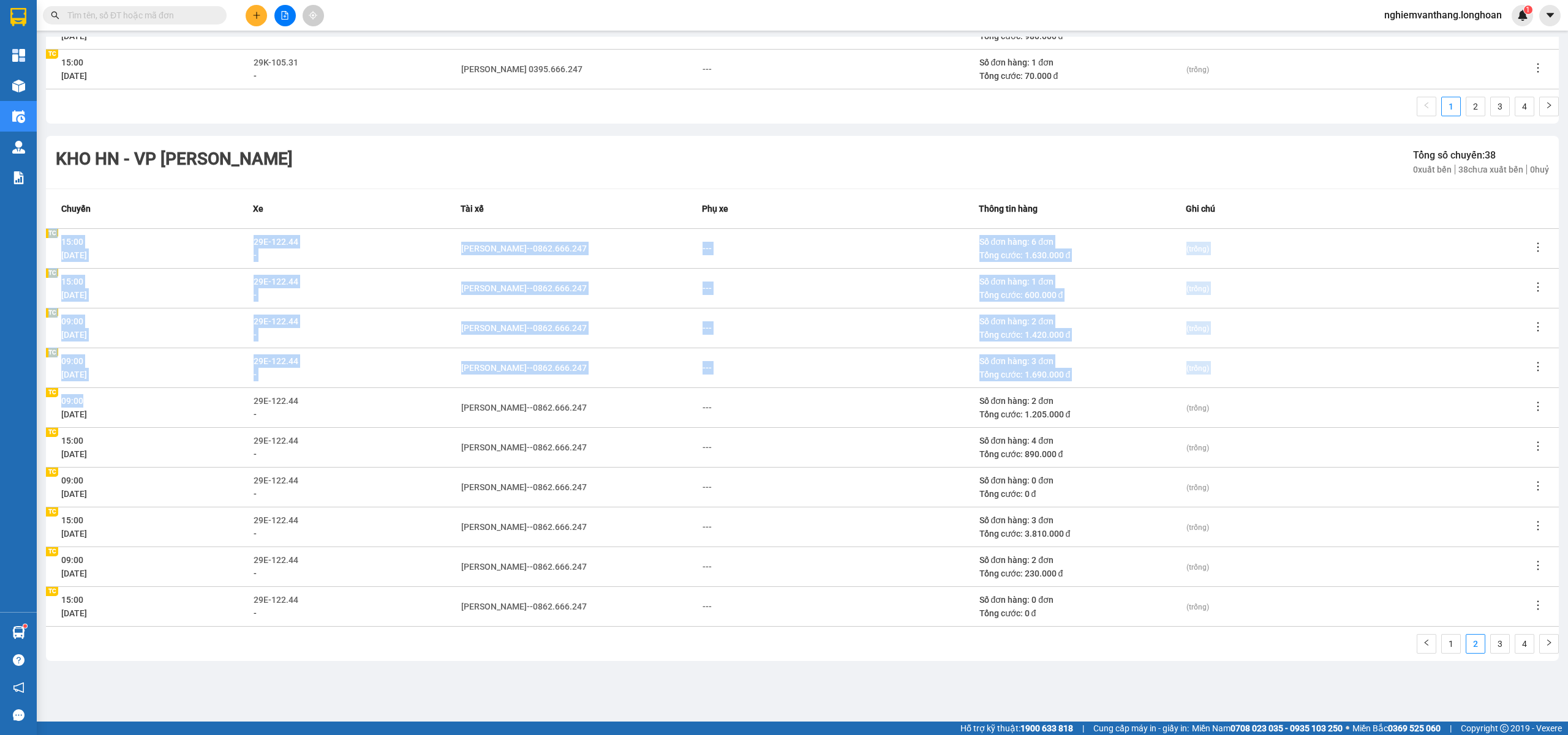
click at [37, 401] on main "Điều hành xe Kho HN - VP Long Biên Kho HN - VP Hà Đông Kho HN - VP Tây Hồ + 3 .…" at bounding box center [784, 361] width 1568 height 722
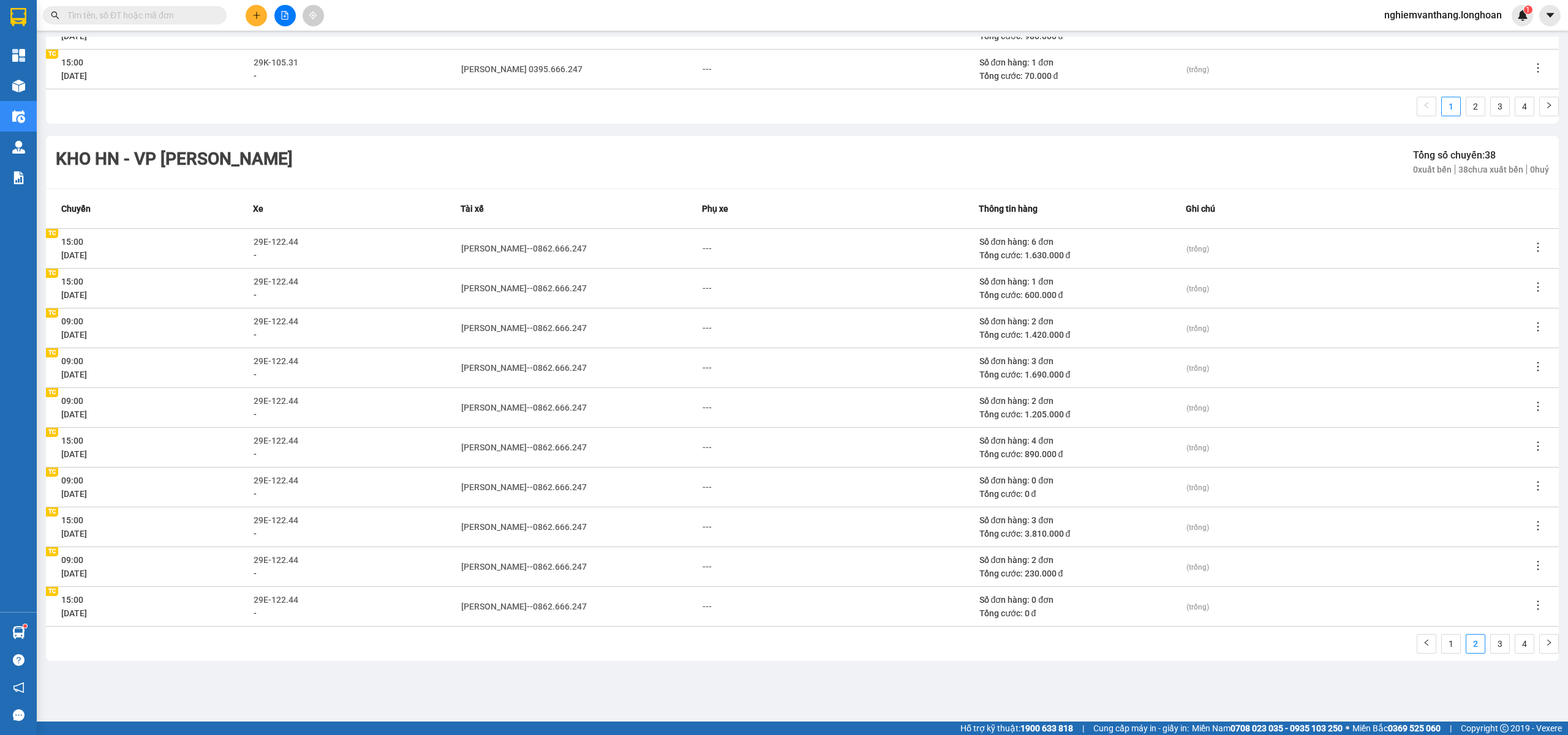
click at [165, 408] on div "[DATE]" at bounding box center [157, 415] width 191 height 13
click at [1491, 647] on link "3" at bounding box center [1500, 644] width 18 height 18
click at [1469, 642] on link "2" at bounding box center [1475, 644] width 18 height 18
click at [1443, 636] on link "1" at bounding box center [1450, 644] width 18 height 18
click at [1491, 643] on link "3" at bounding box center [1500, 644] width 18 height 18
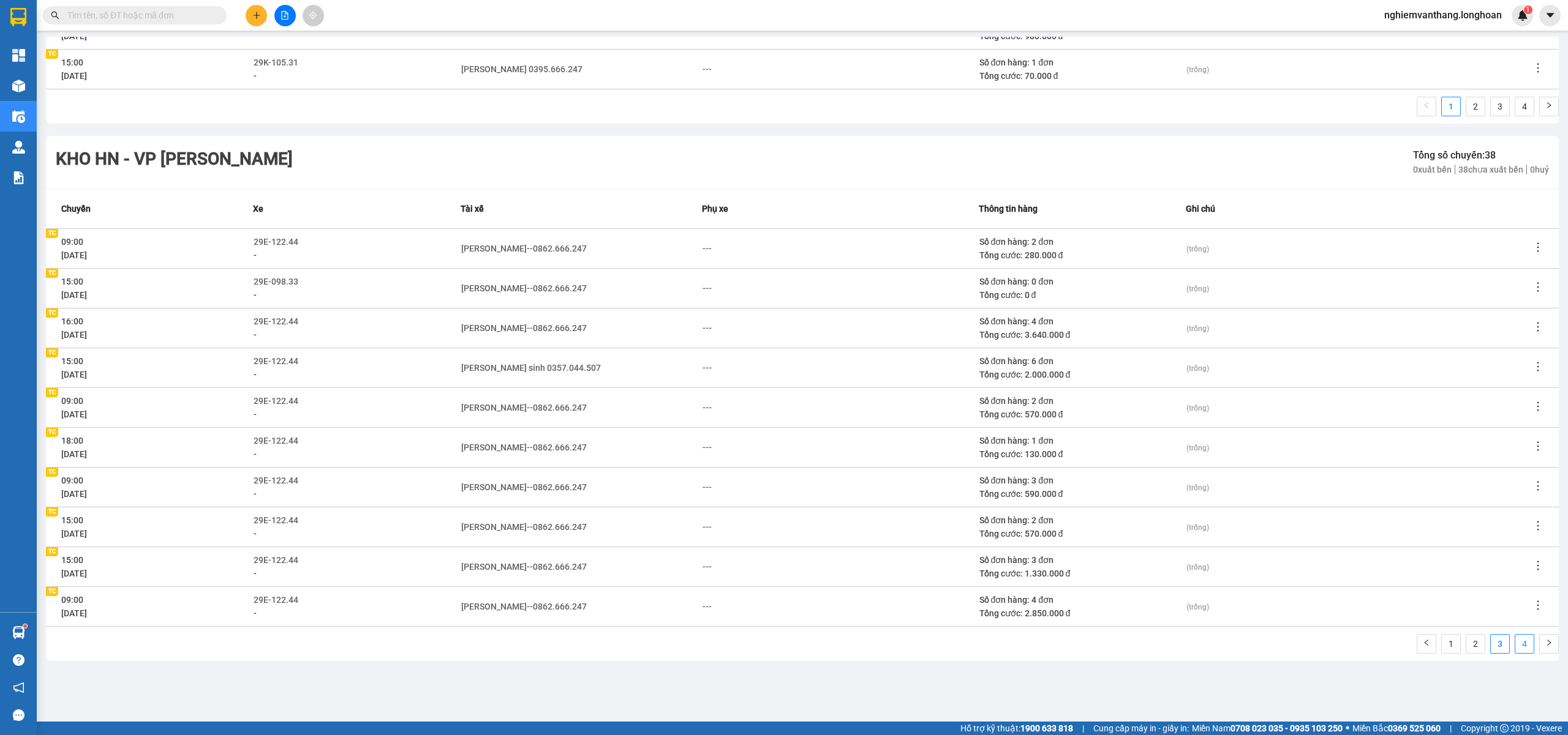
click at [1517, 637] on link "4" at bounding box center [1524, 644] width 18 height 18
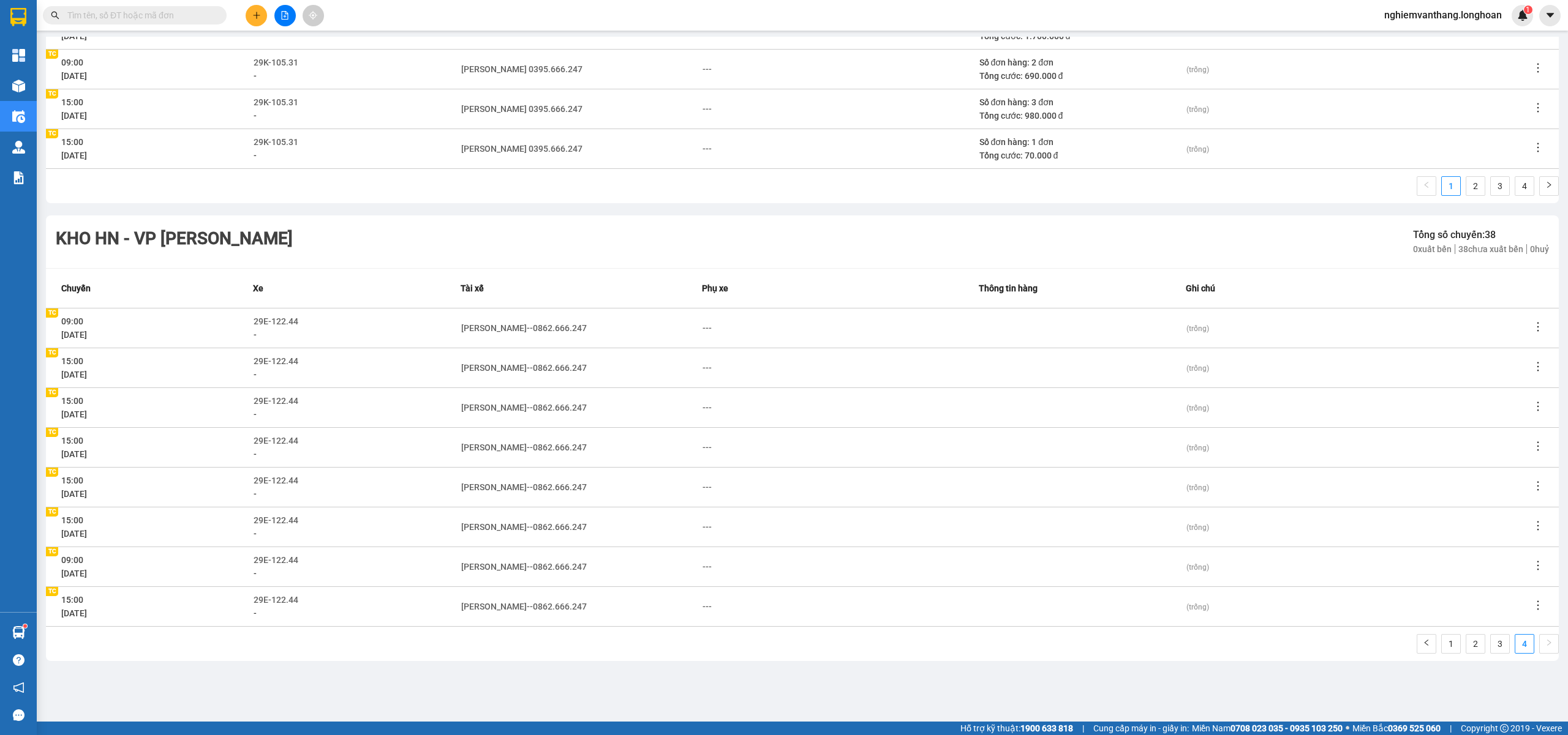
scroll to position [2590, 0]
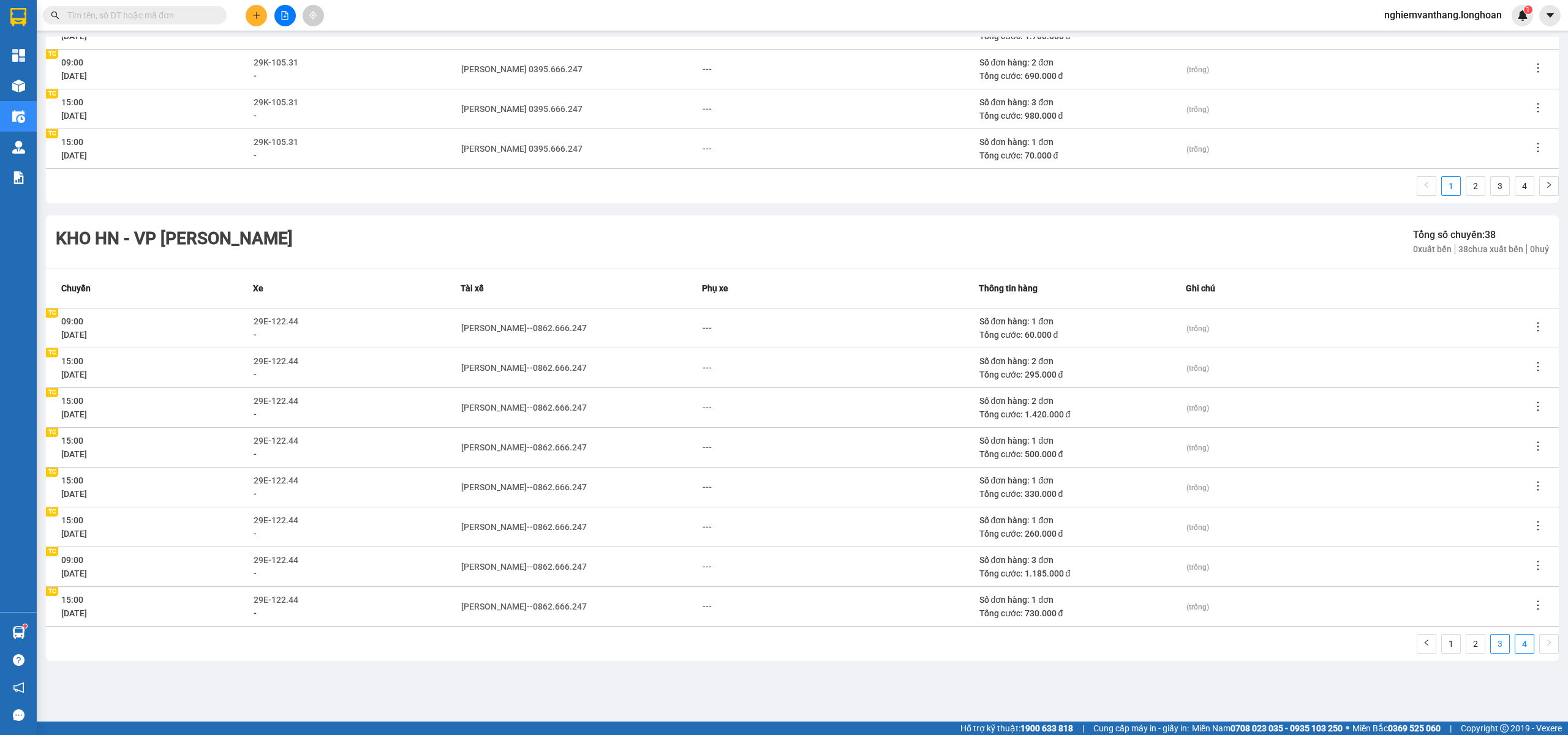
click at [1491, 643] on link "3" at bounding box center [1500, 644] width 18 height 18
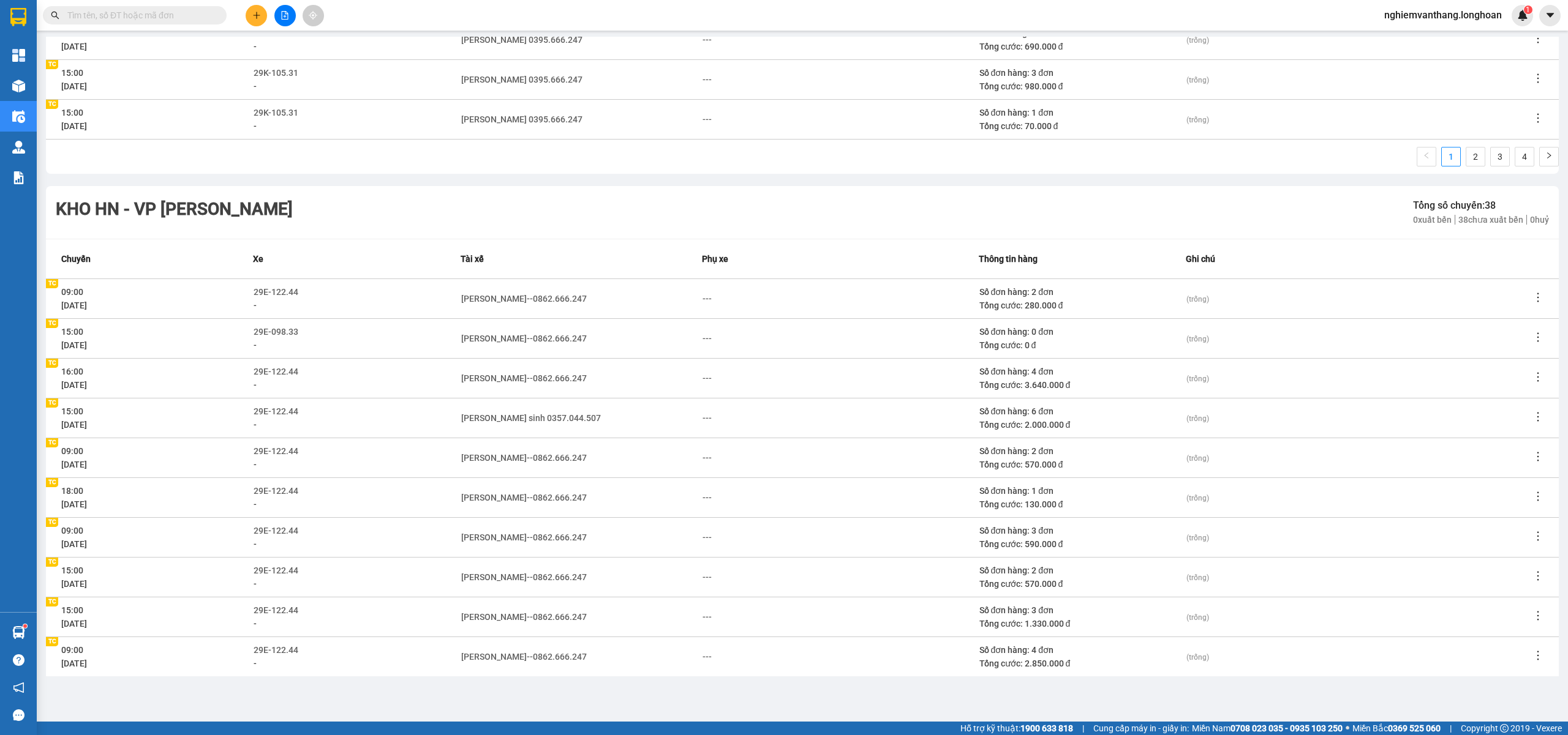
scroll to position [2670, 0]
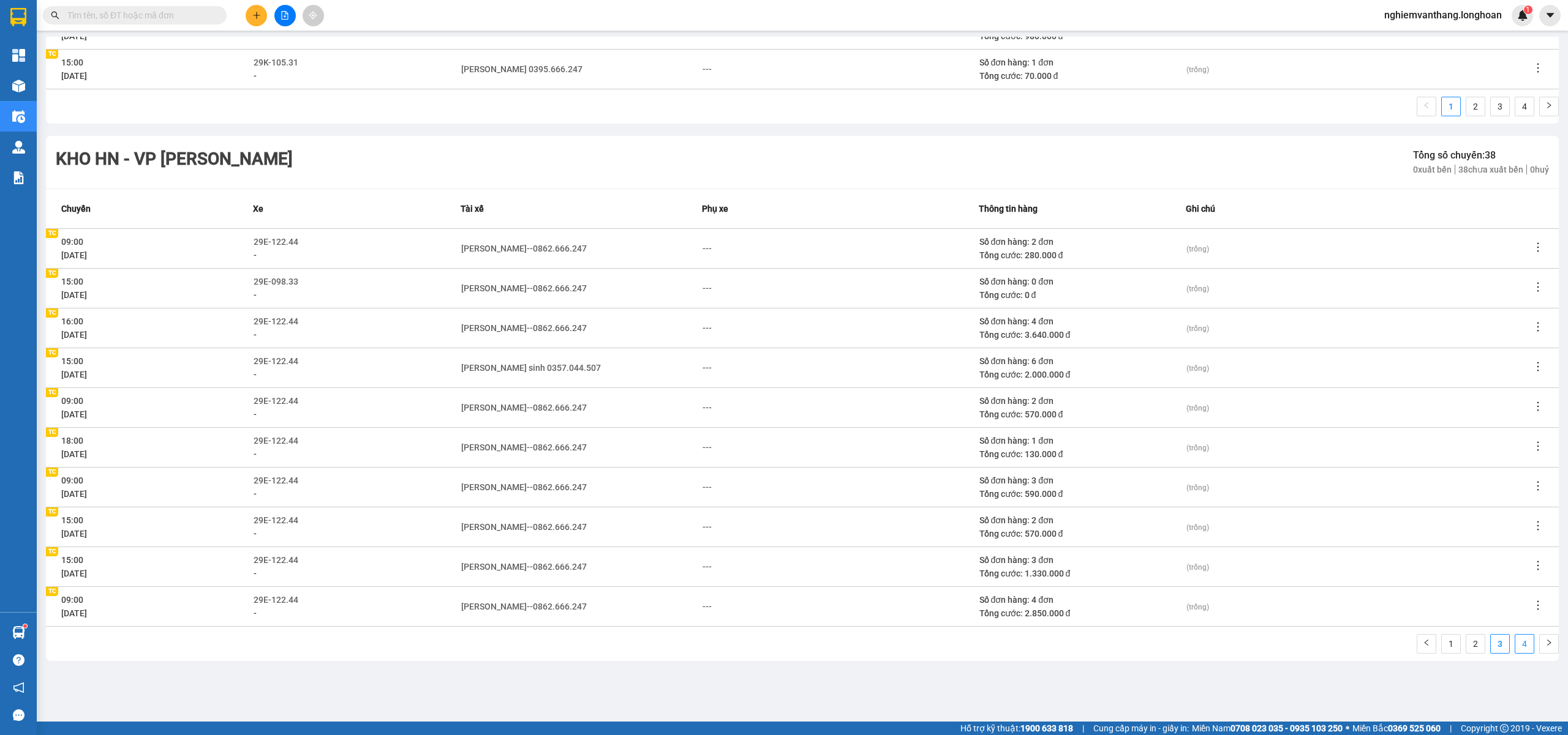
click at [1519, 647] on link "4" at bounding box center [1524, 644] width 18 height 18
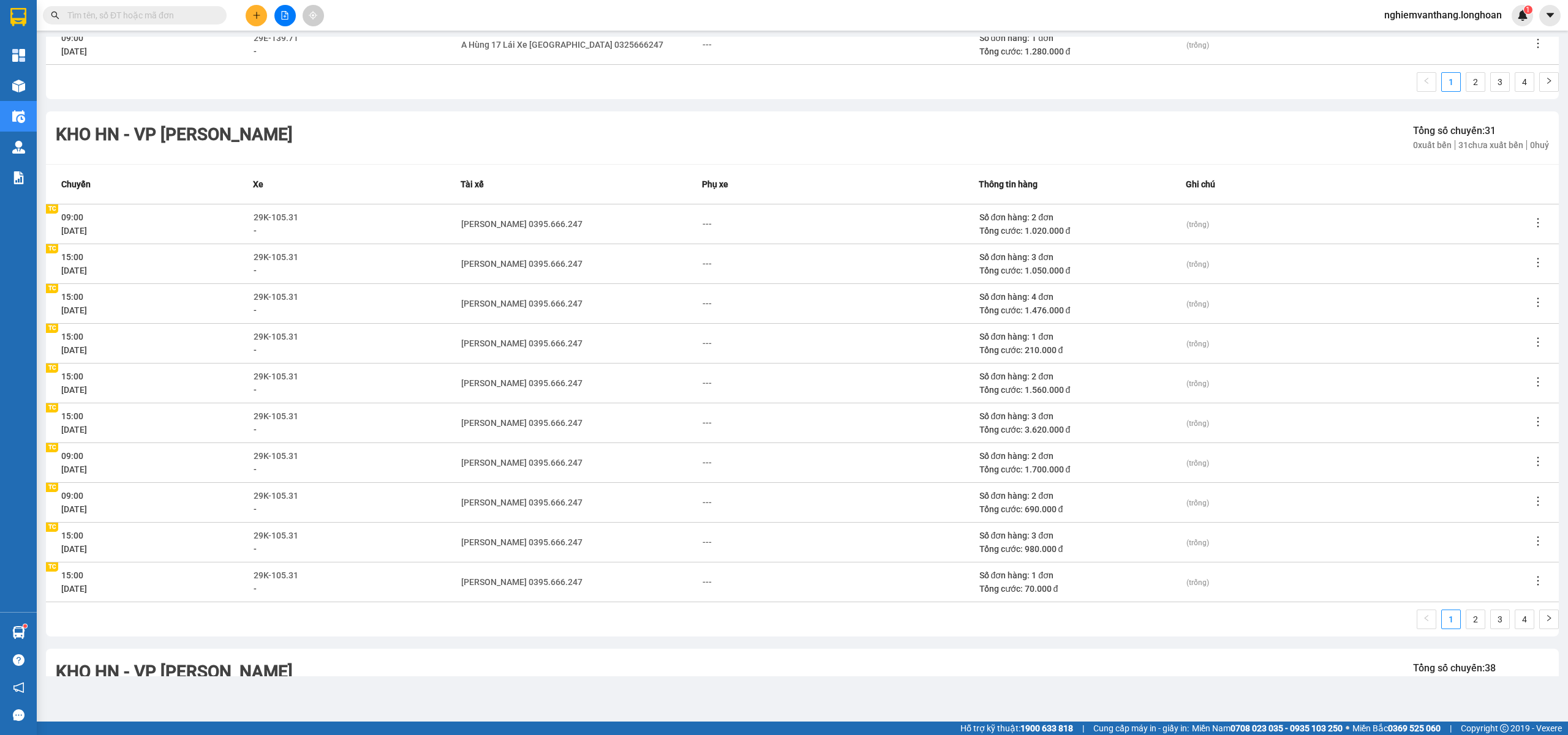
scroll to position [2182, 0]
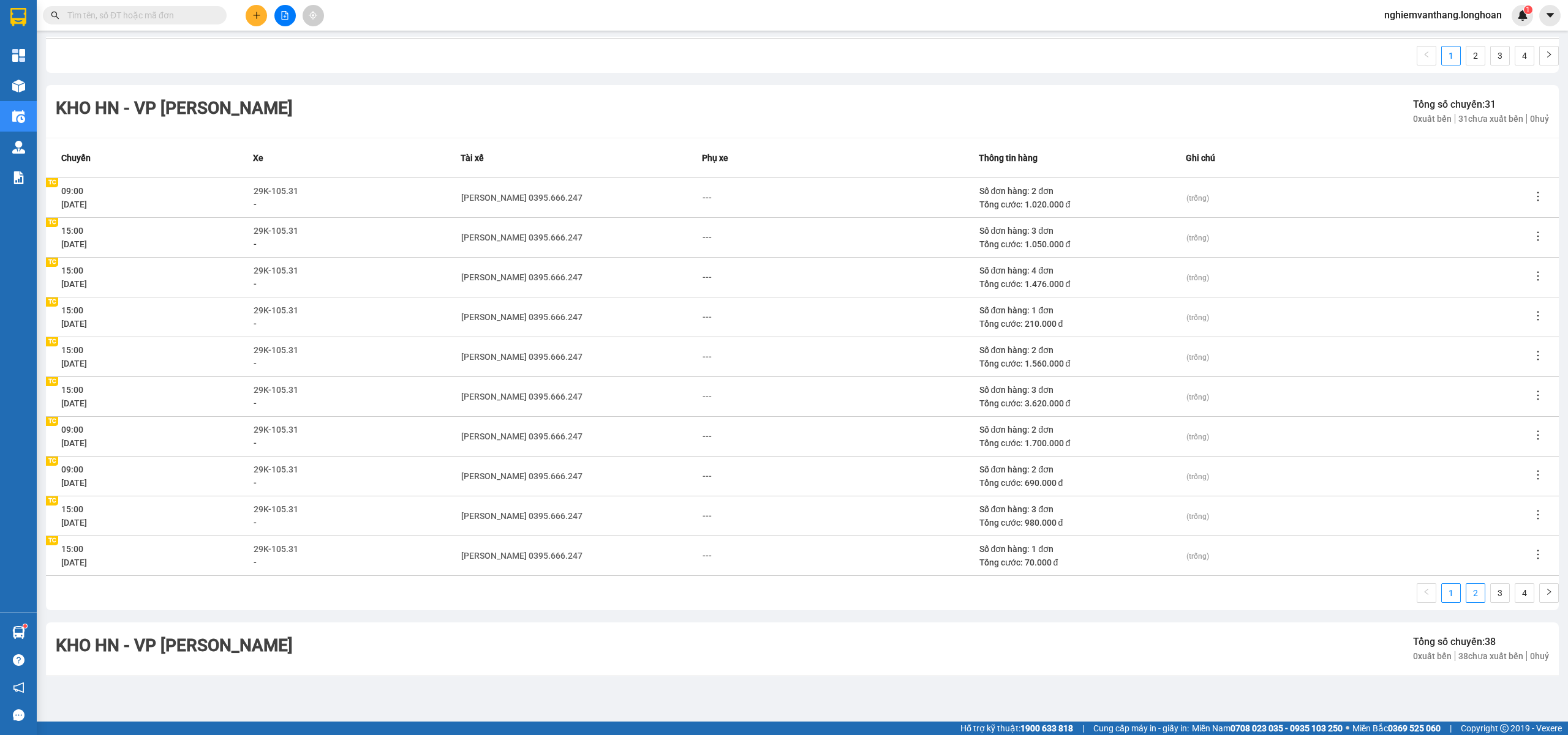
click at [1466, 596] on link "2" at bounding box center [1475, 593] width 18 height 18
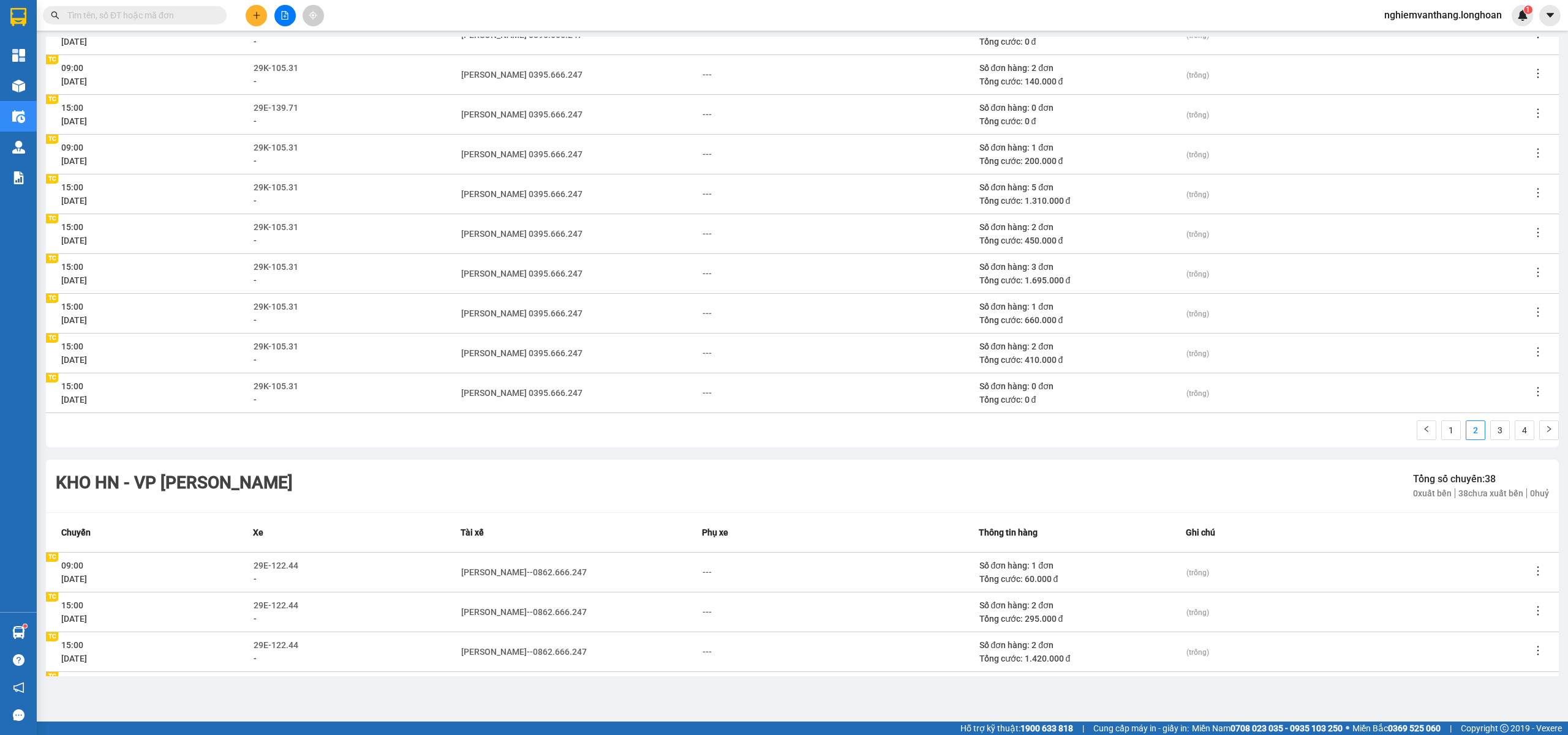
scroll to position [2427, 0]
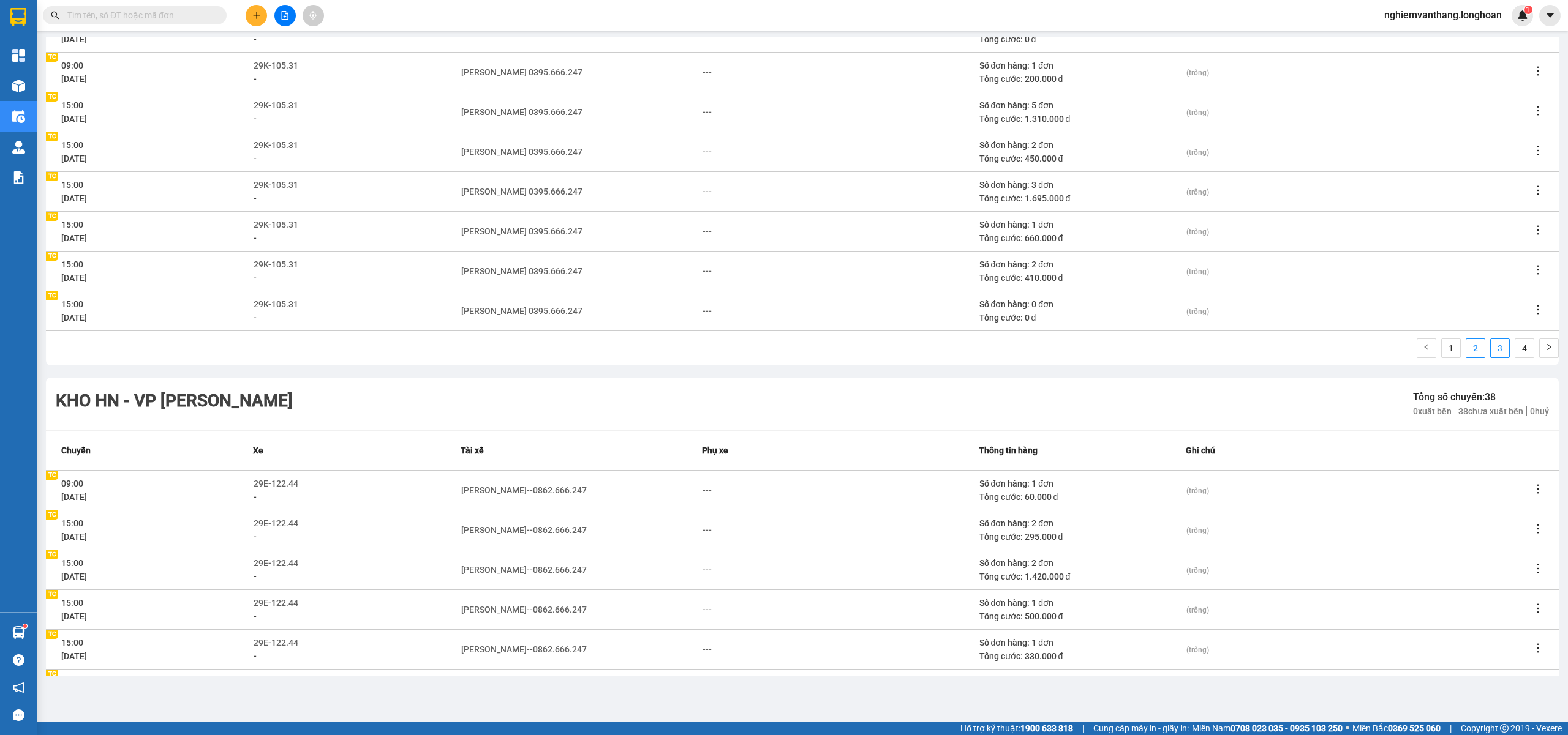
click at [1492, 345] on link "3" at bounding box center [1500, 348] width 18 height 18
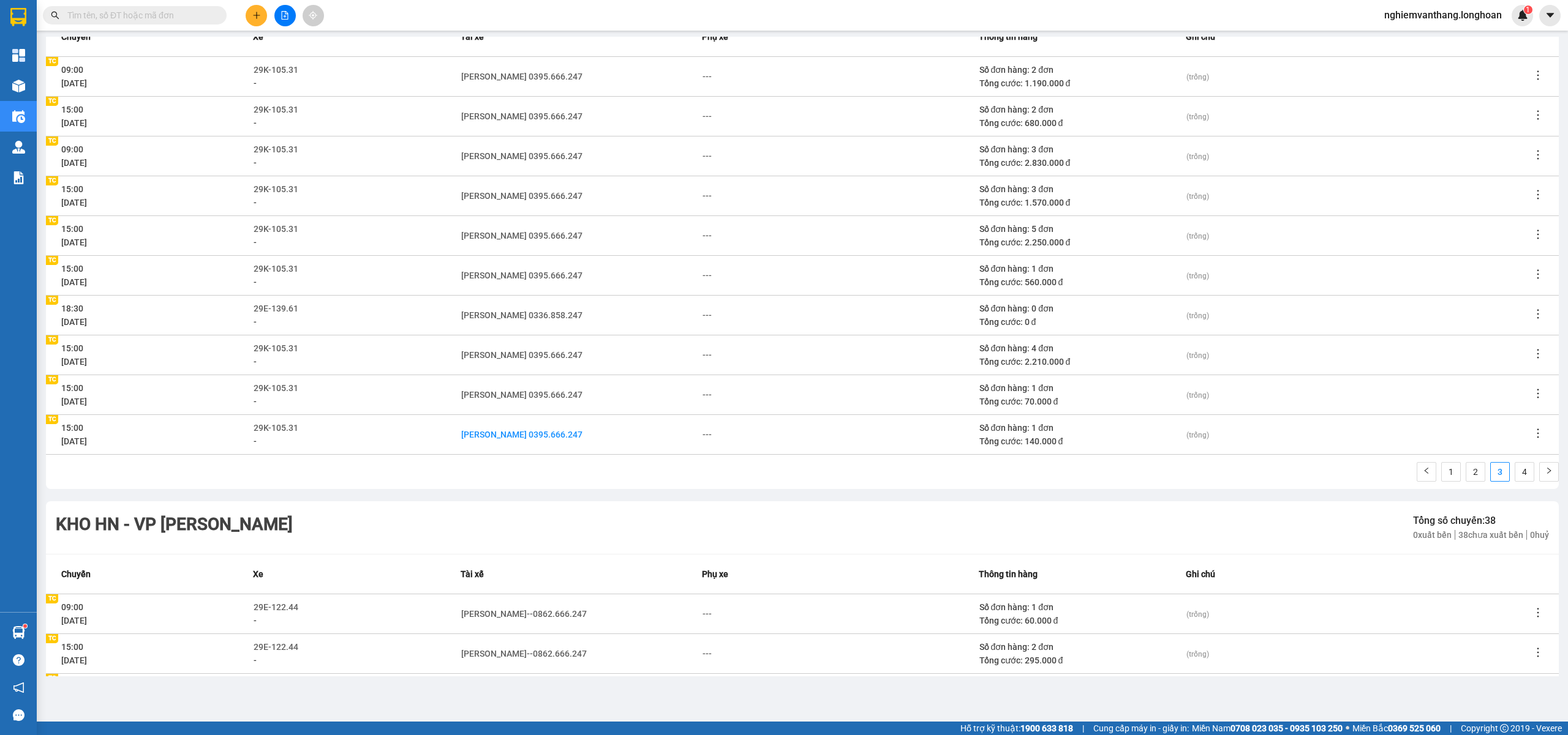
scroll to position [2345, 0]
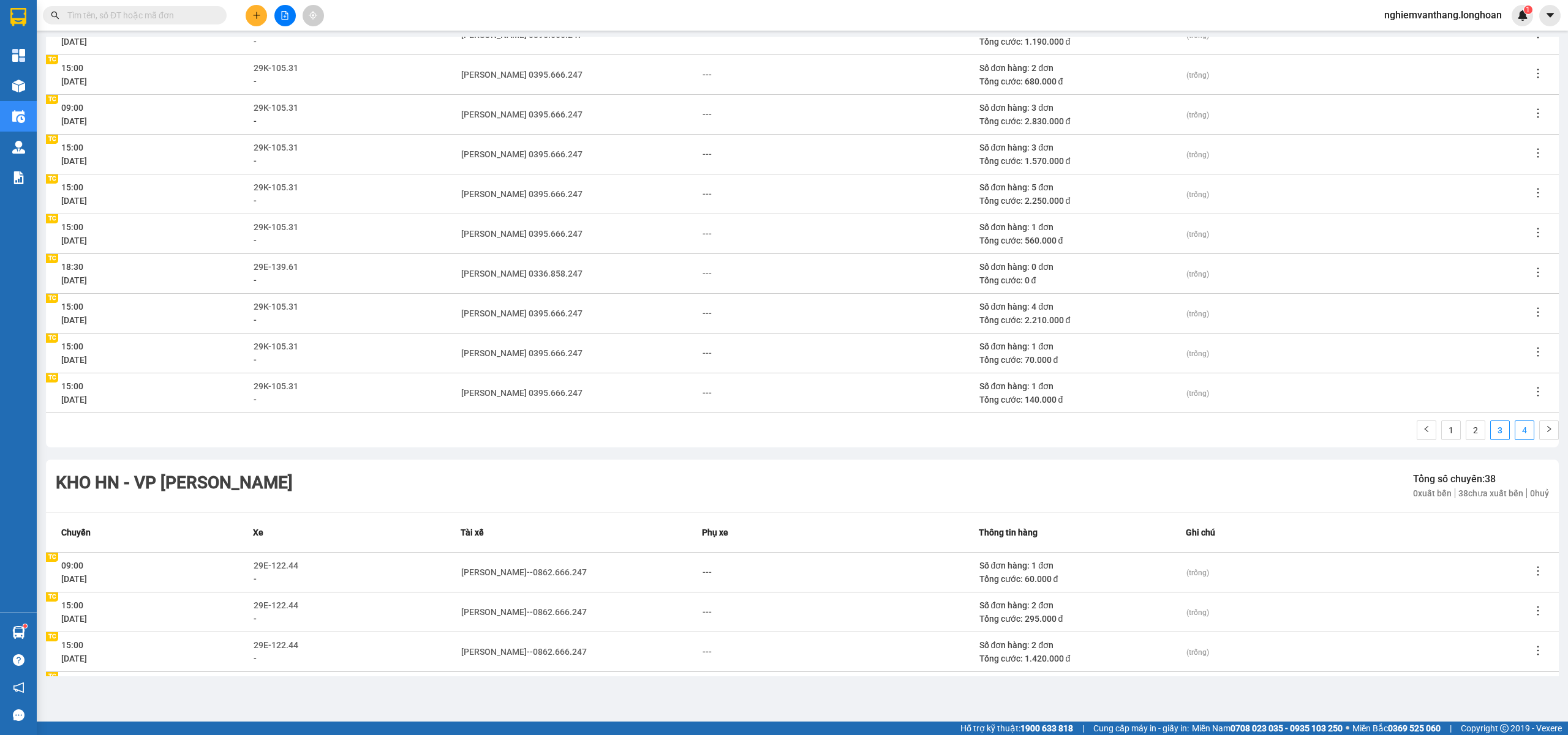
click at [1515, 426] on link "4" at bounding box center [1524, 430] width 18 height 18
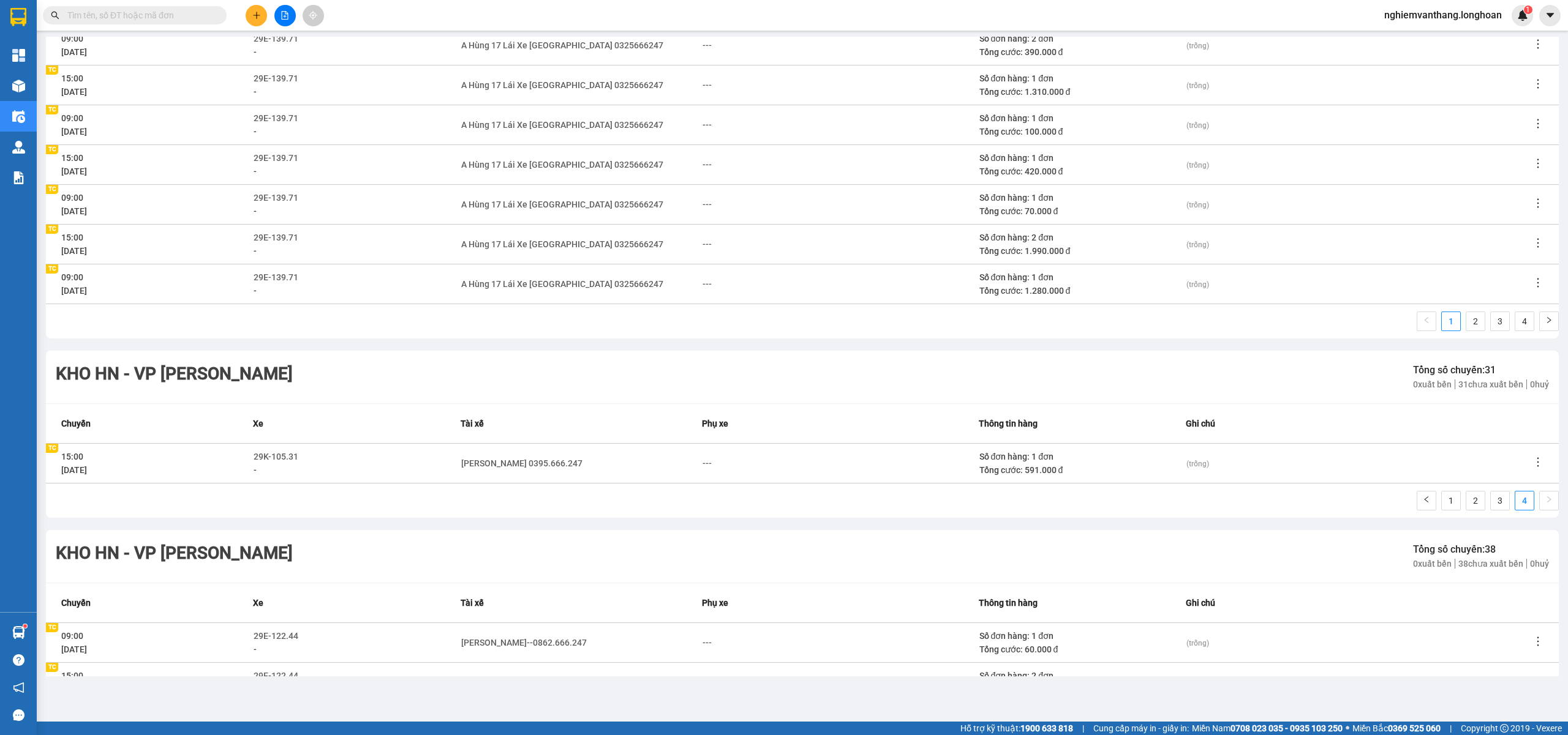
scroll to position [1987, 0]
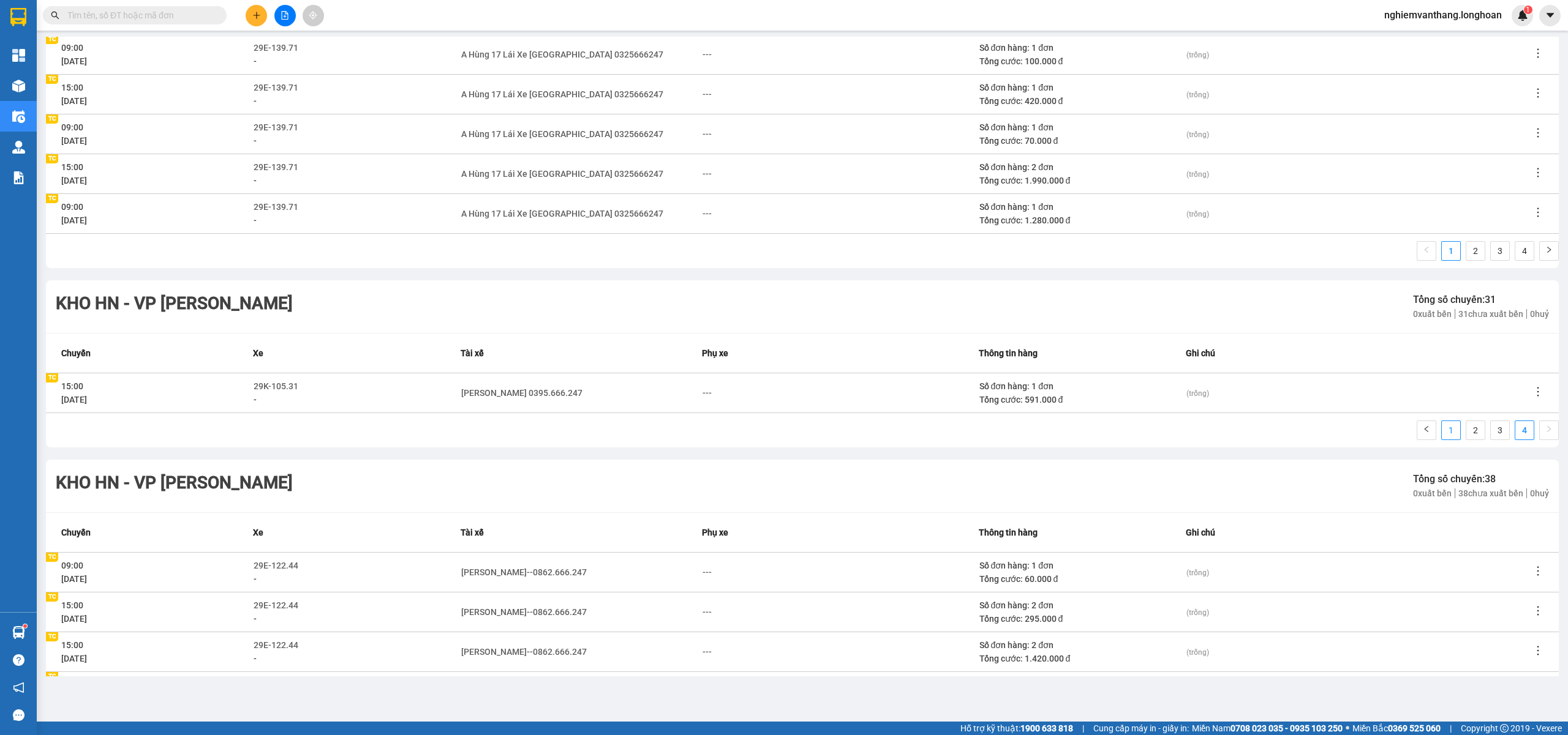
click at [1442, 429] on link "1" at bounding box center [1450, 430] width 18 height 18
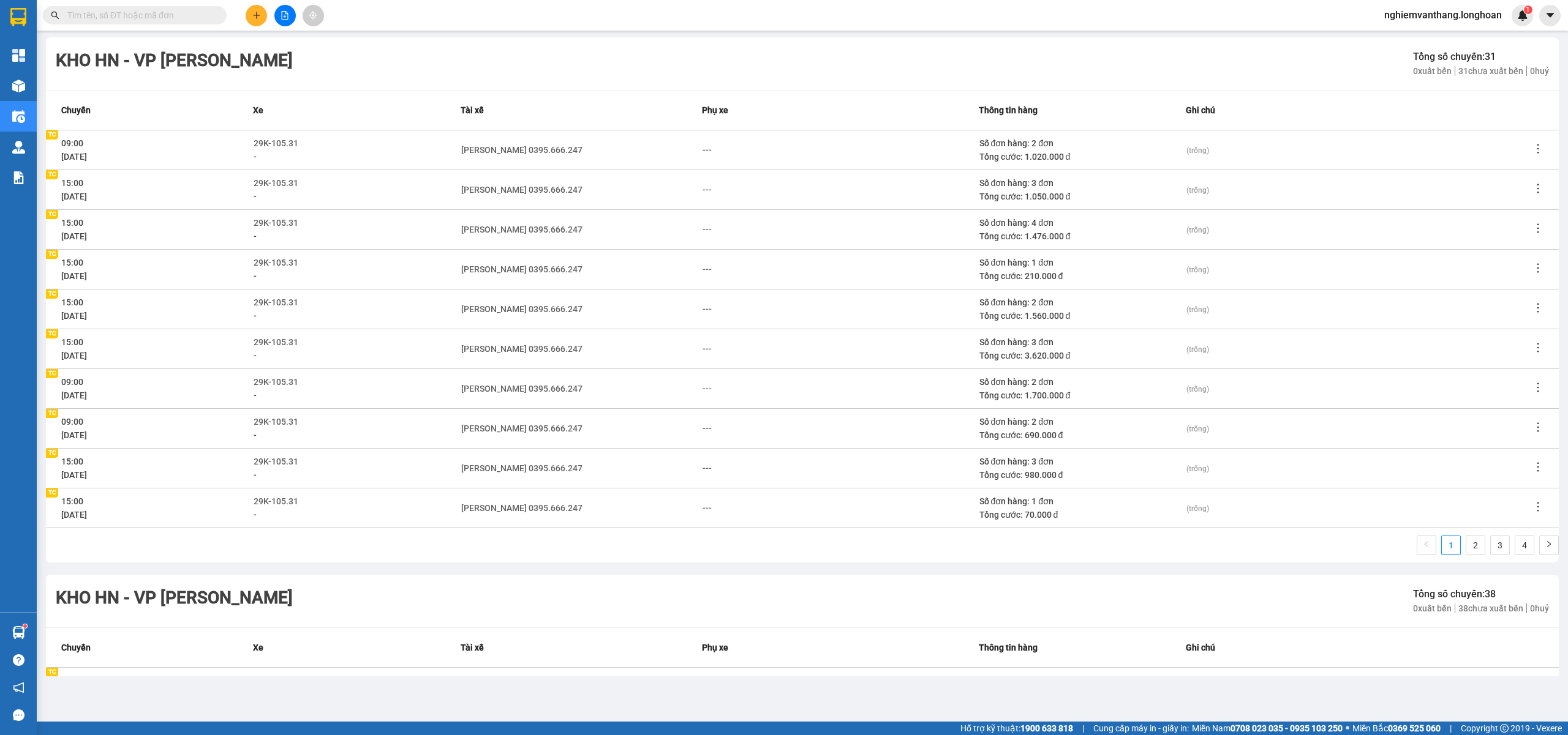
scroll to position [2231, 0]
click at [1466, 545] on link "2" at bounding box center [1475, 543] width 18 height 18
click at [1491, 545] on link "3" at bounding box center [1500, 543] width 18 height 18
click at [1515, 539] on link "4" at bounding box center [1524, 543] width 18 height 18
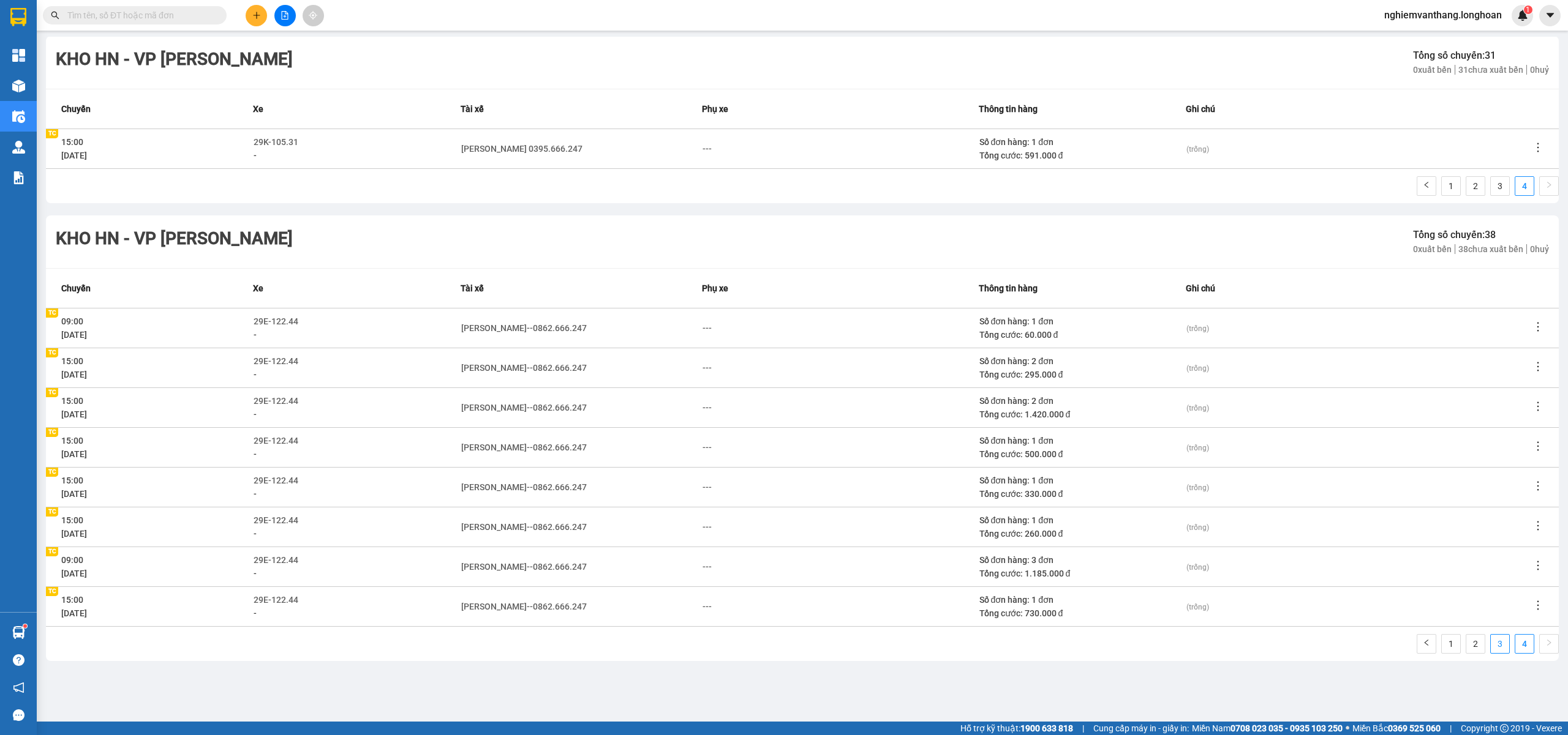
click at [1492, 639] on link "3" at bounding box center [1500, 644] width 18 height 18
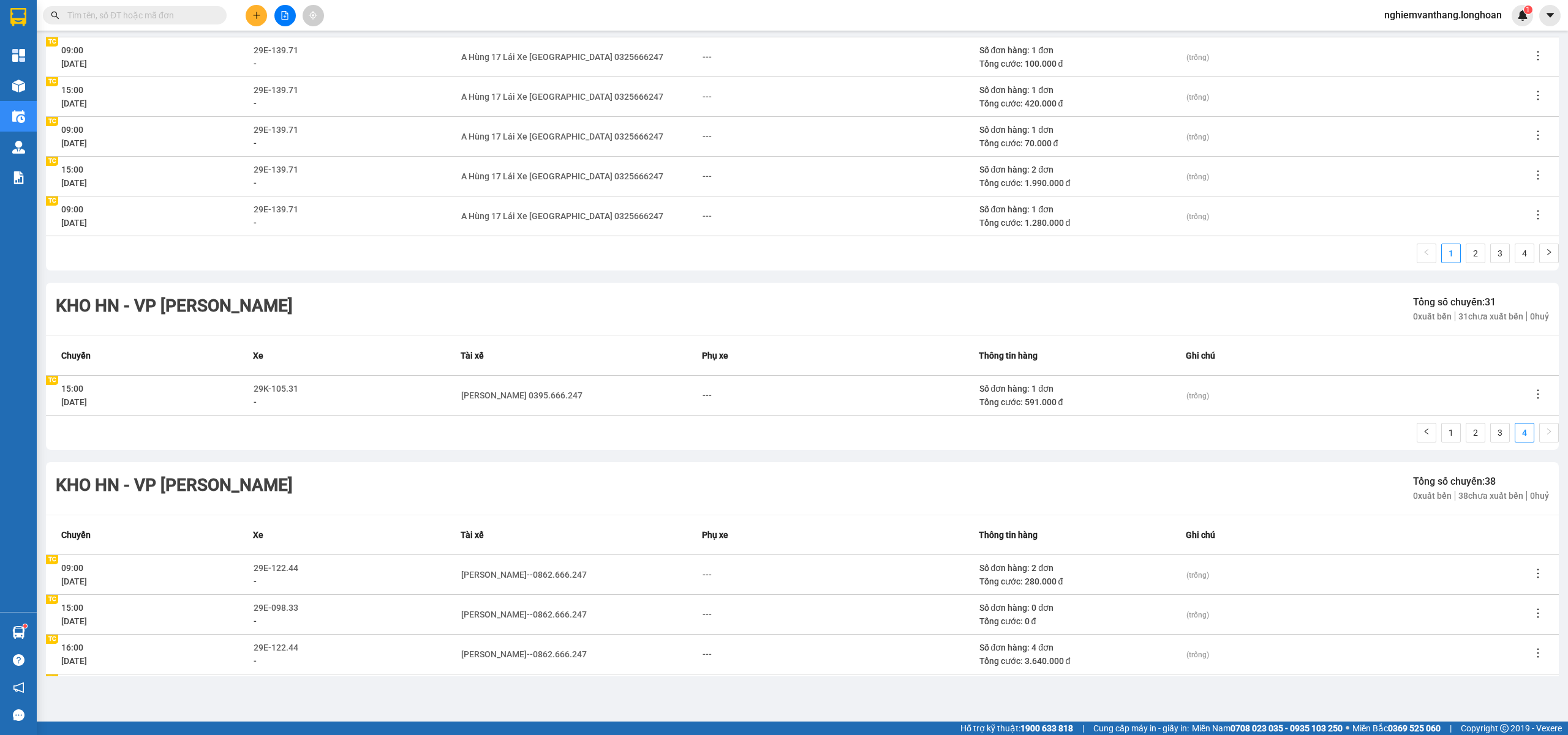
scroll to position [2066, 0]
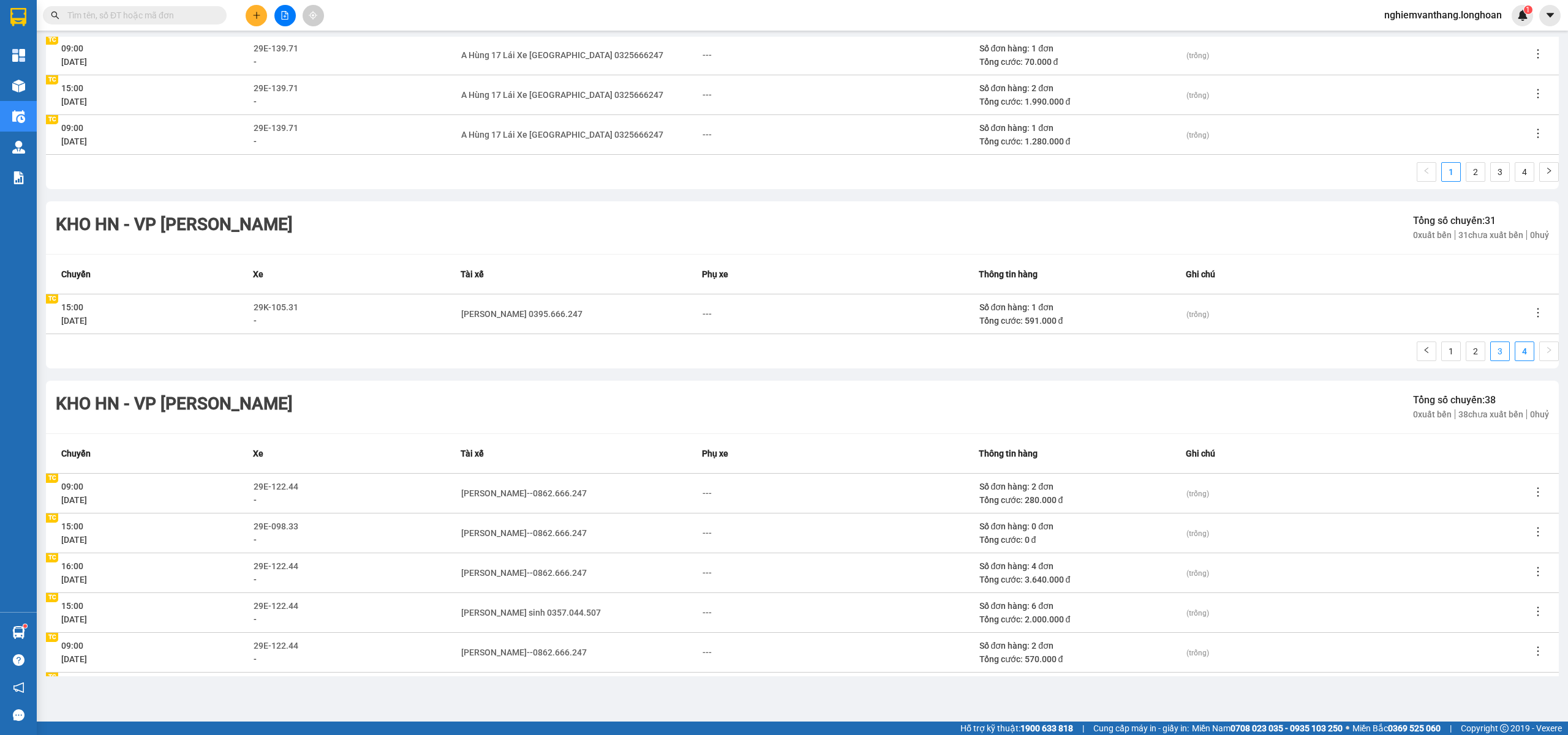
click at [1494, 351] on link "3" at bounding box center [1500, 351] width 18 height 18
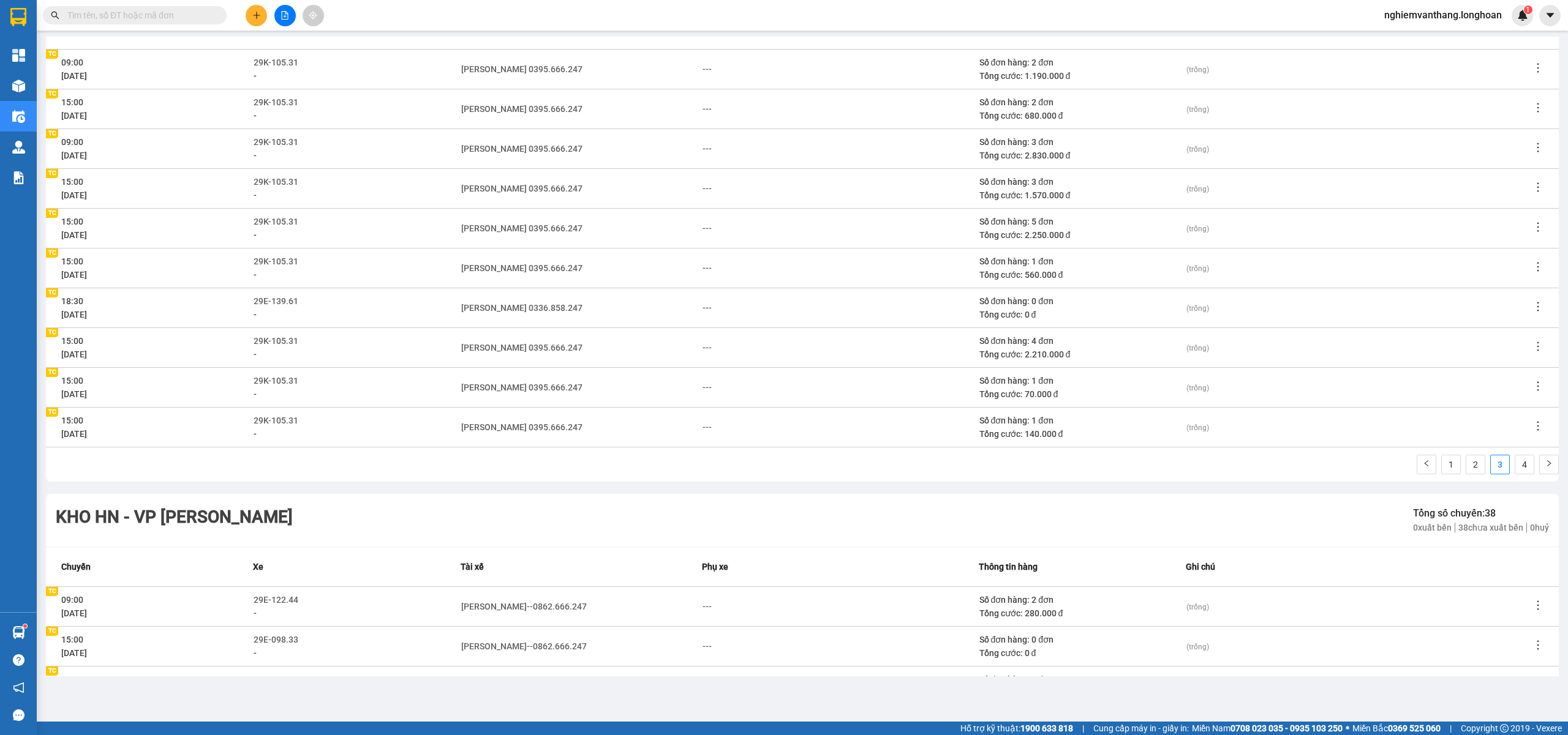
scroll to position [2229, 0]
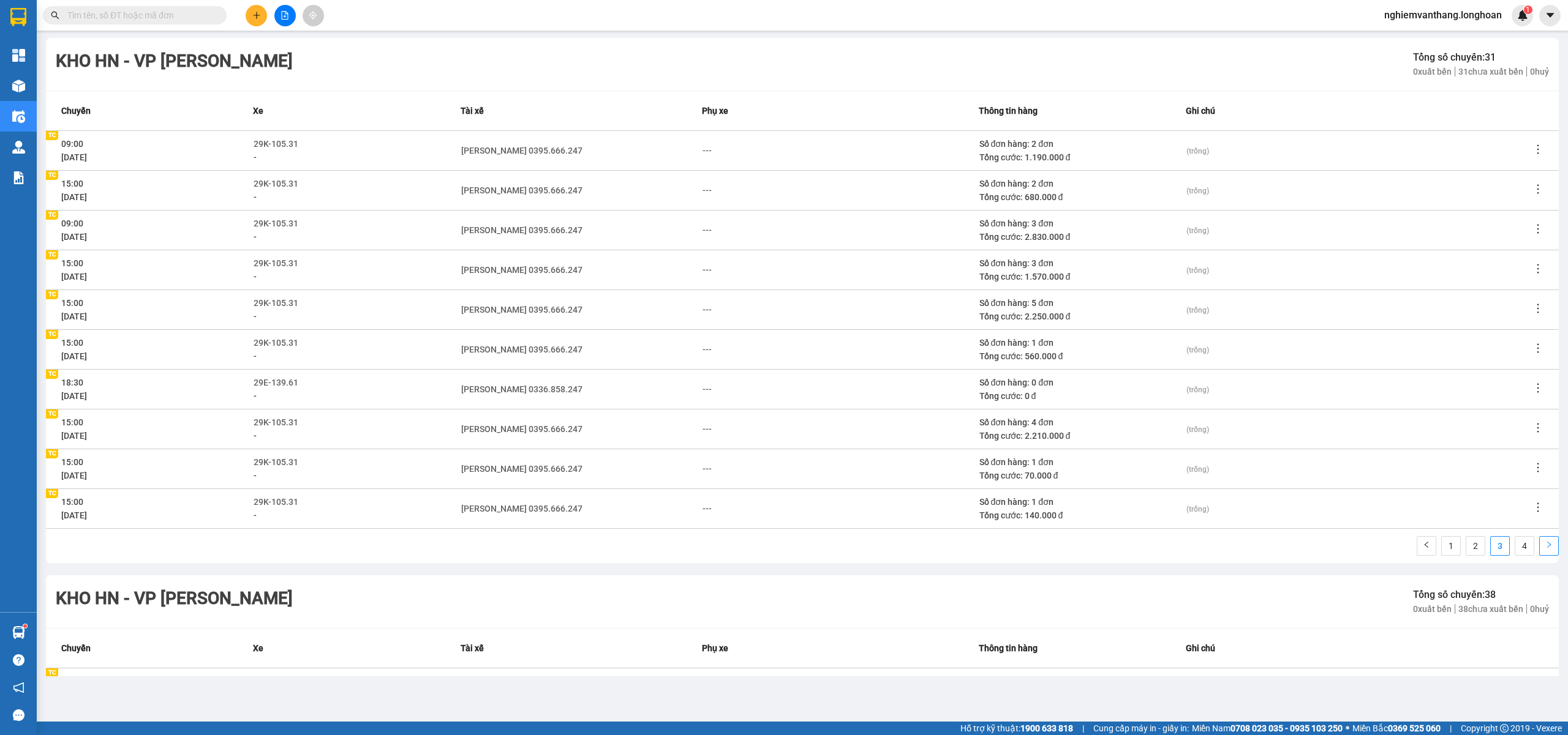
click at [1539, 551] on button "button" at bounding box center [1548, 546] width 20 height 20
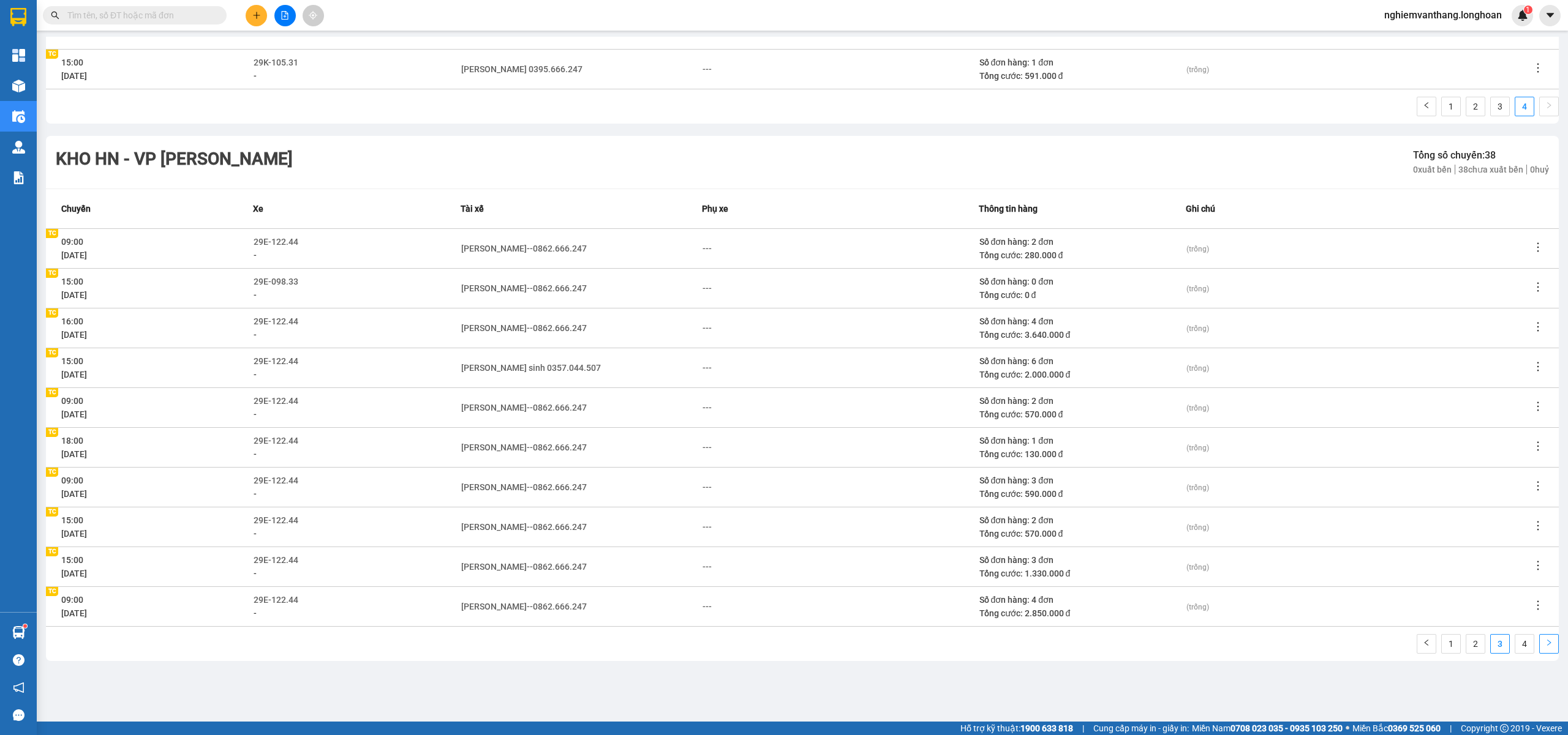
click at [1545, 642] on icon "right" at bounding box center [1549, 643] width 7 height 7
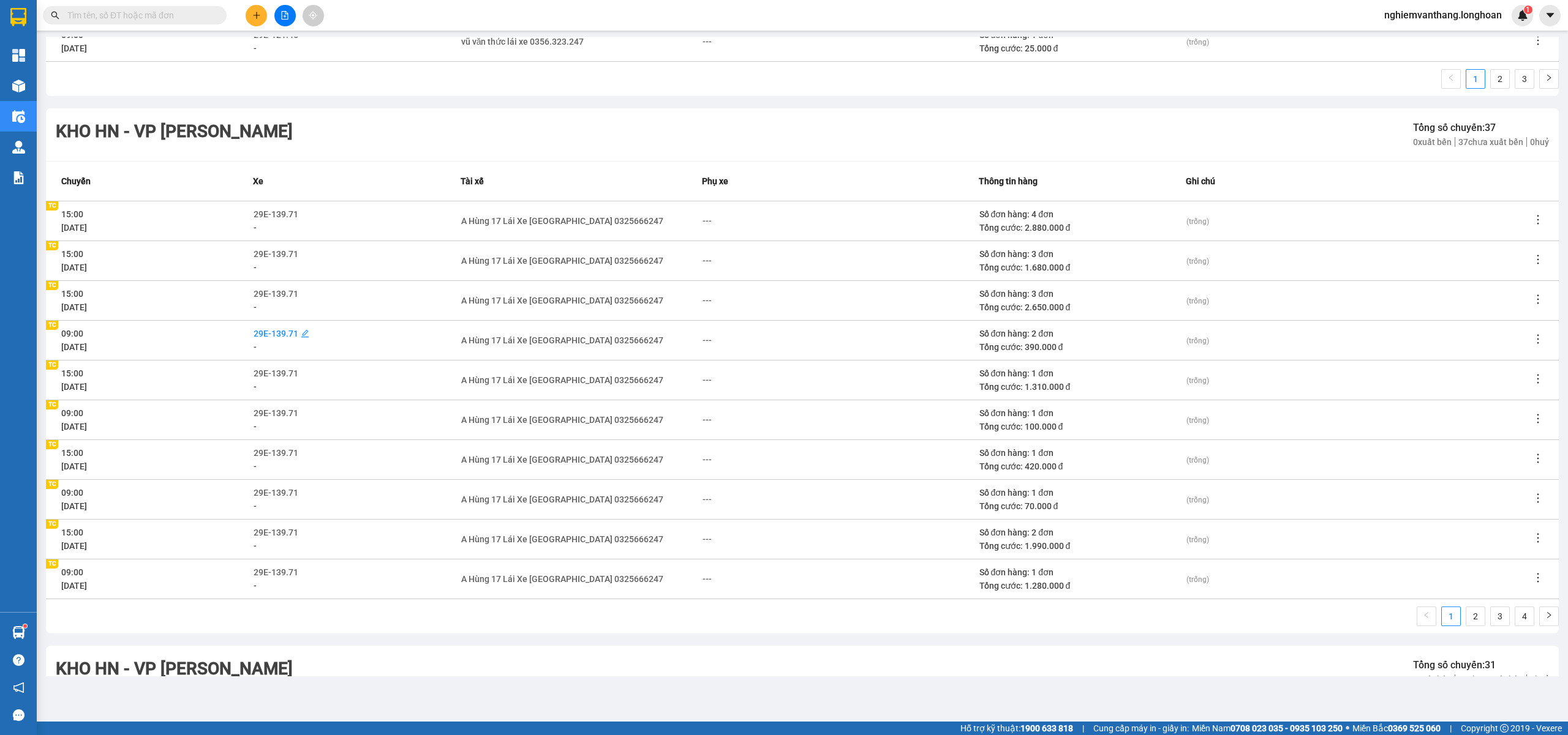
scroll to position [1660, 0]
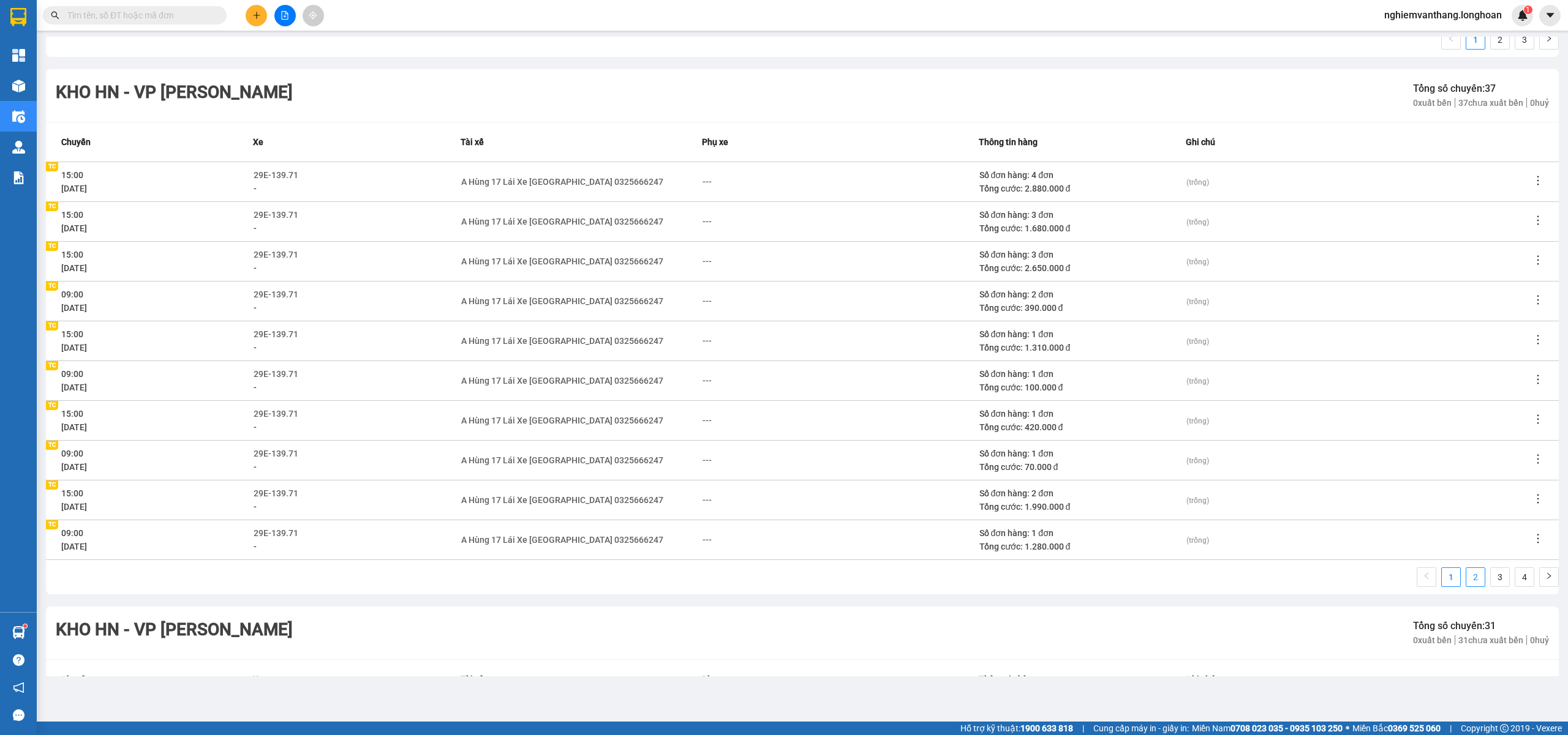
click at [1466, 579] on link "2" at bounding box center [1475, 577] width 18 height 18
click at [1491, 576] on link "3" at bounding box center [1500, 577] width 18 height 18
click at [1466, 578] on link "2" at bounding box center [1475, 577] width 18 height 18
click at [1491, 578] on link "3" at bounding box center [1500, 577] width 18 height 18
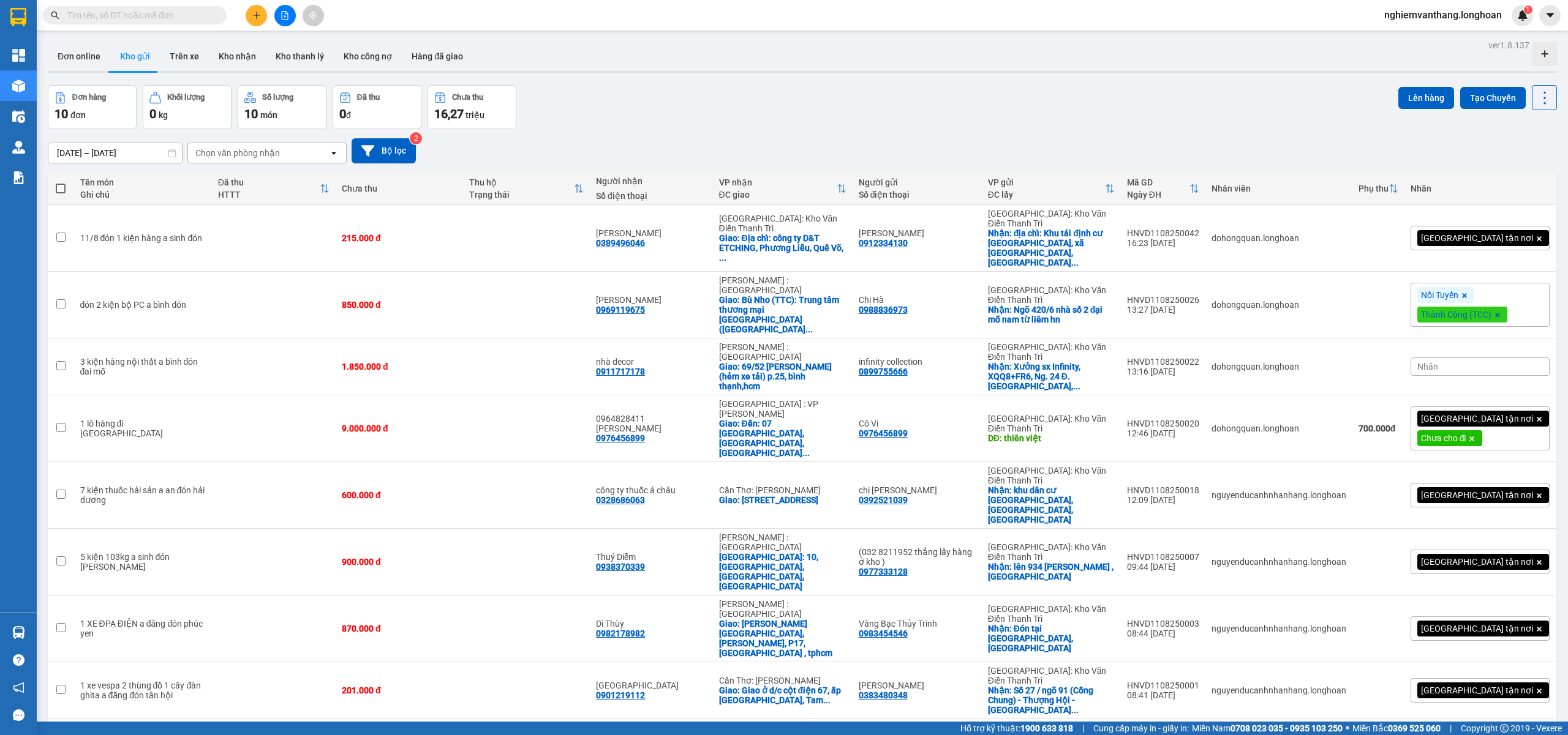
click at [282, 11] on icon "file-add" at bounding box center [285, 15] width 9 height 9
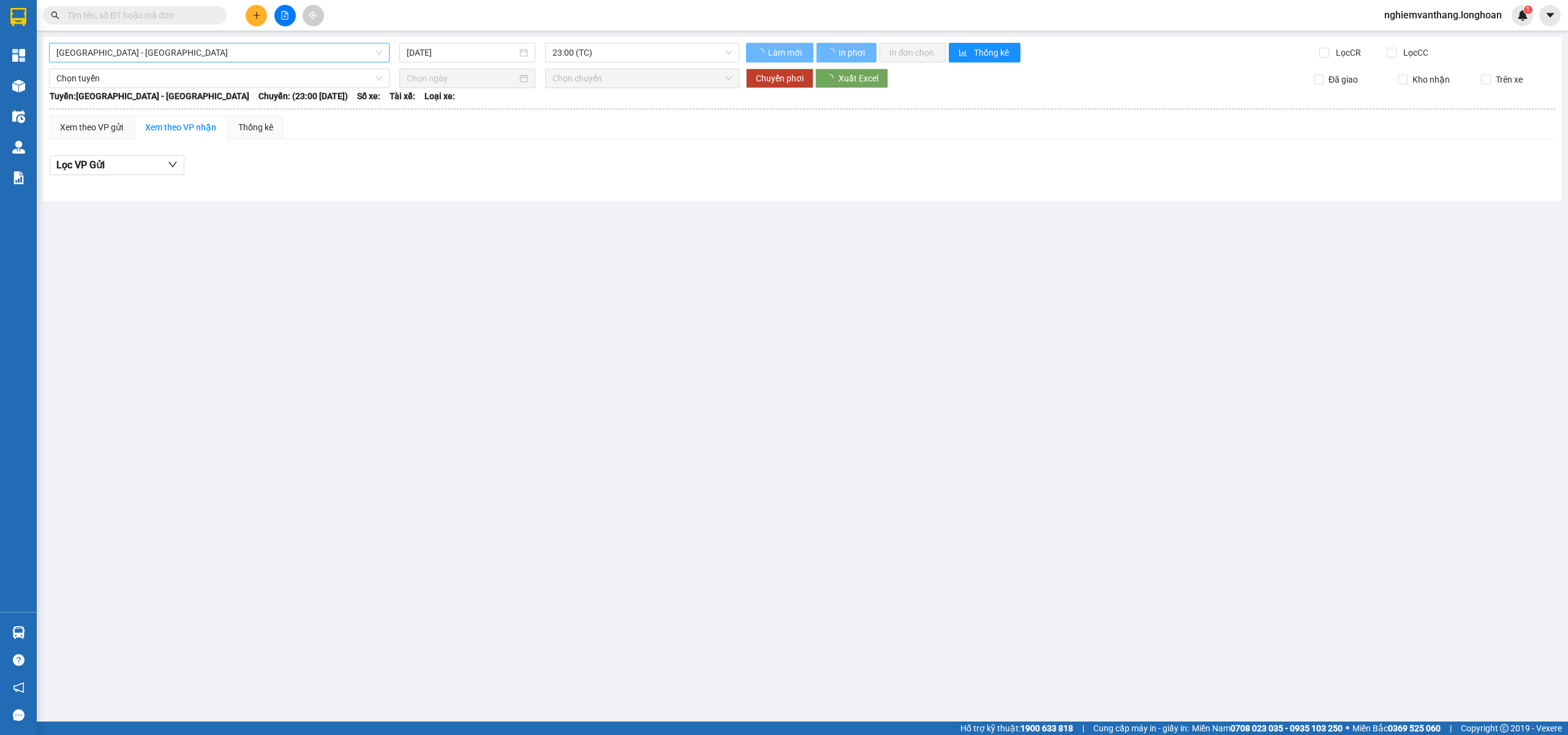
click at [171, 44] on div "[GEOGRAPHIC_DATA] - [GEOGRAPHIC_DATA] [DATE] 23:00 (TC) Làm mới In phơi In đơn …" at bounding box center [802, 119] width 1519 height 165
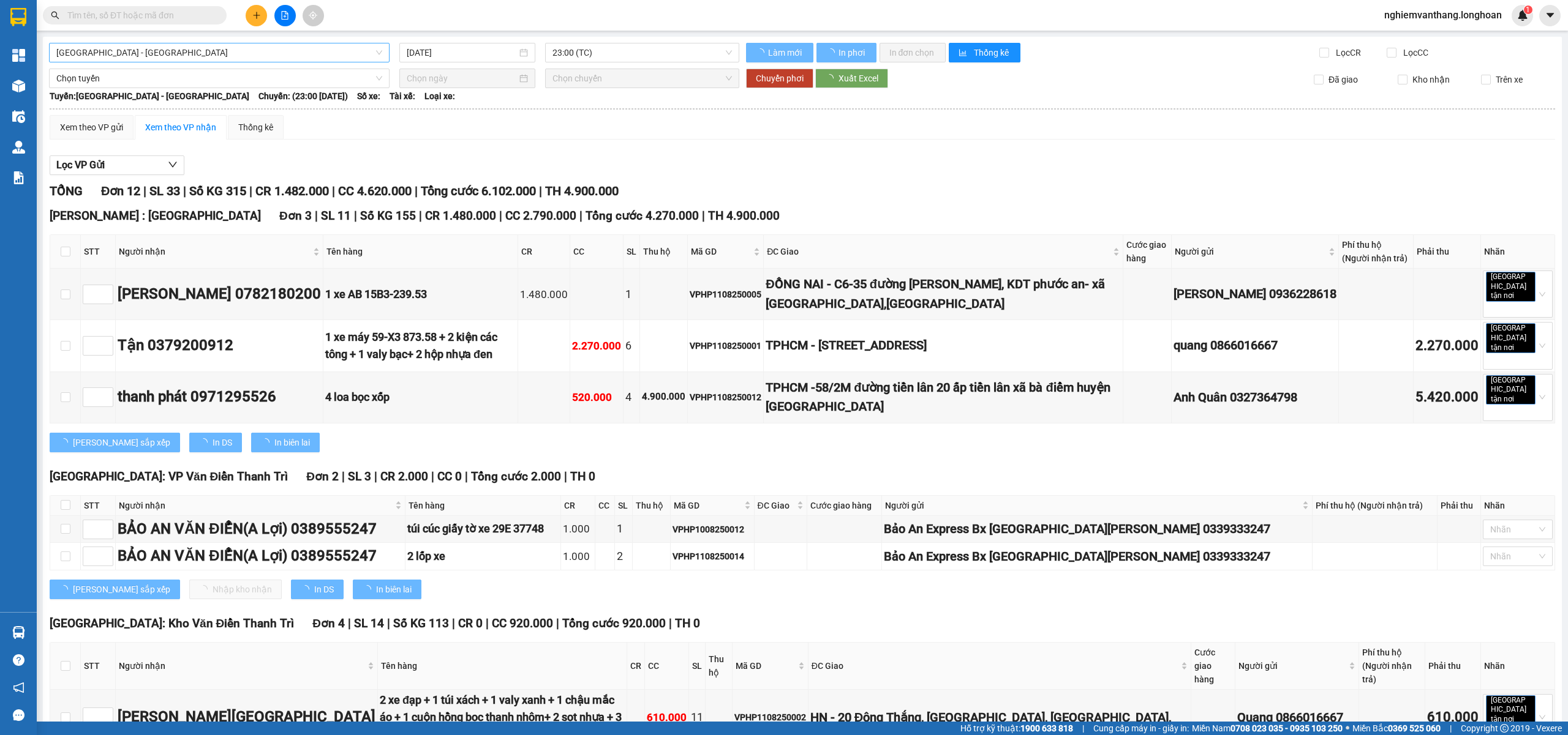
click at [169, 47] on span "[GEOGRAPHIC_DATA] - [GEOGRAPHIC_DATA]" at bounding box center [219, 52] width 326 height 18
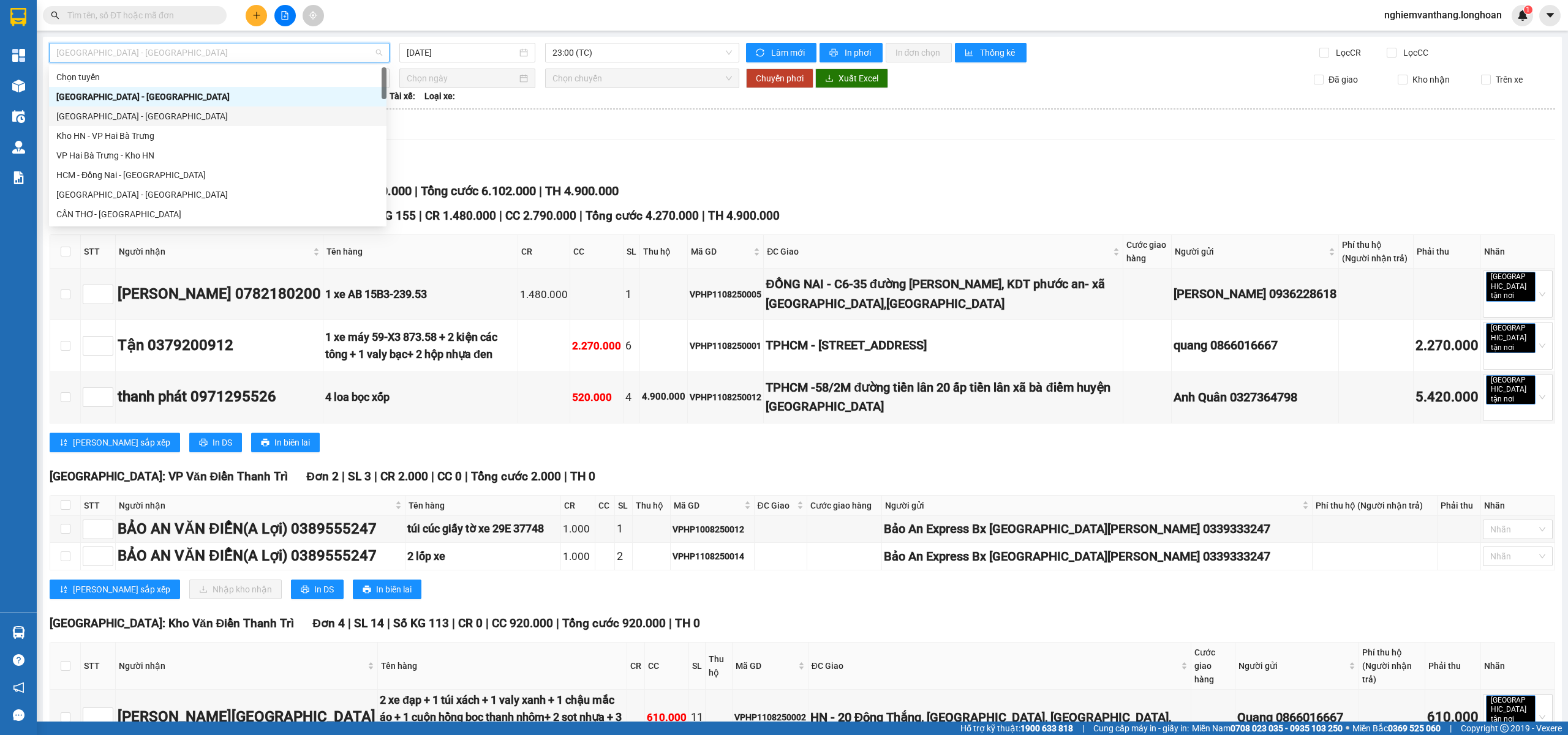
click at [128, 118] on div "[GEOGRAPHIC_DATA] - [GEOGRAPHIC_DATA]" at bounding box center [218, 116] width 323 height 13
type input "[DATE]"
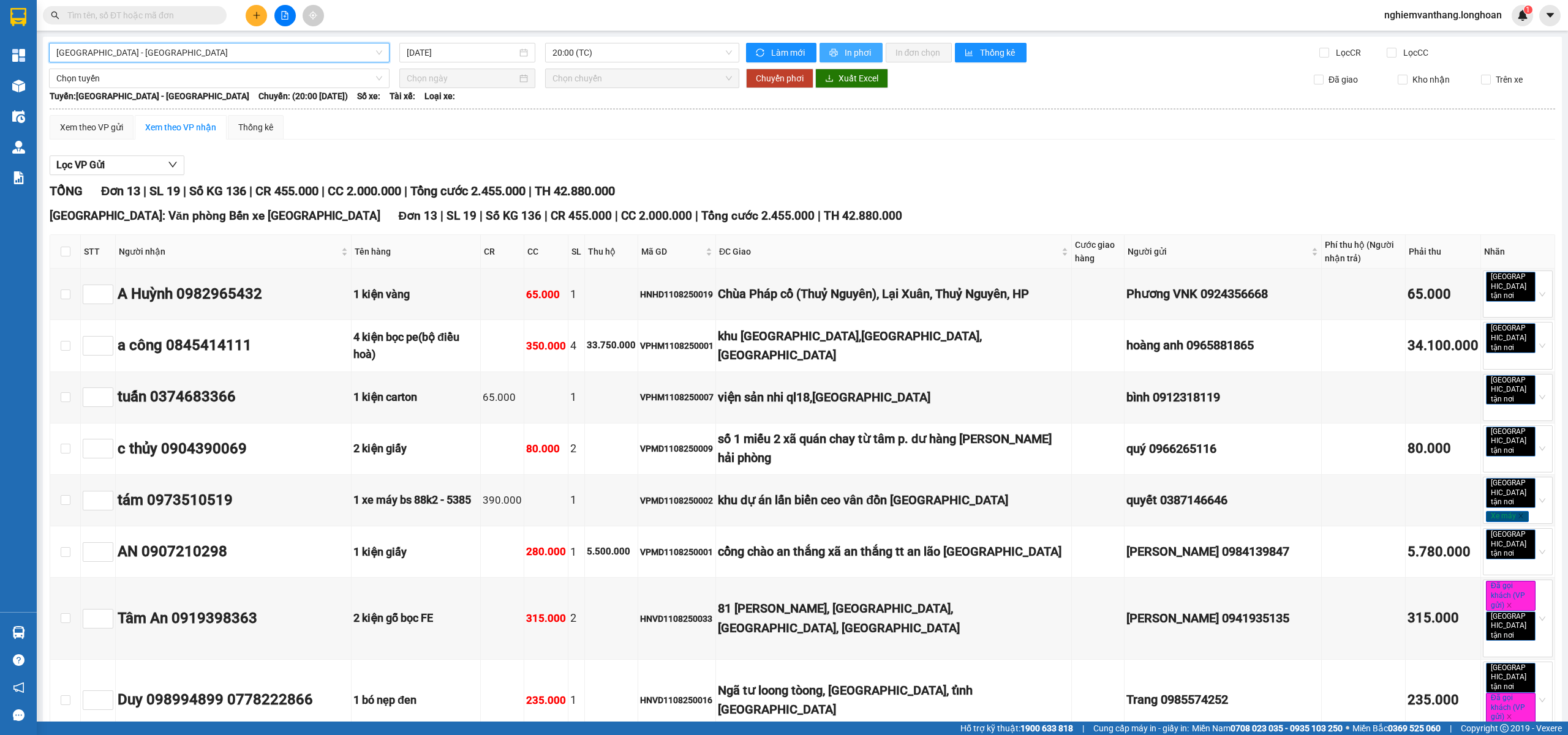
click at [836, 49] on button "In phơi" at bounding box center [851, 52] width 63 height 20
click at [148, 57] on span "[GEOGRAPHIC_DATA] - [GEOGRAPHIC_DATA]" at bounding box center [219, 52] width 326 height 18
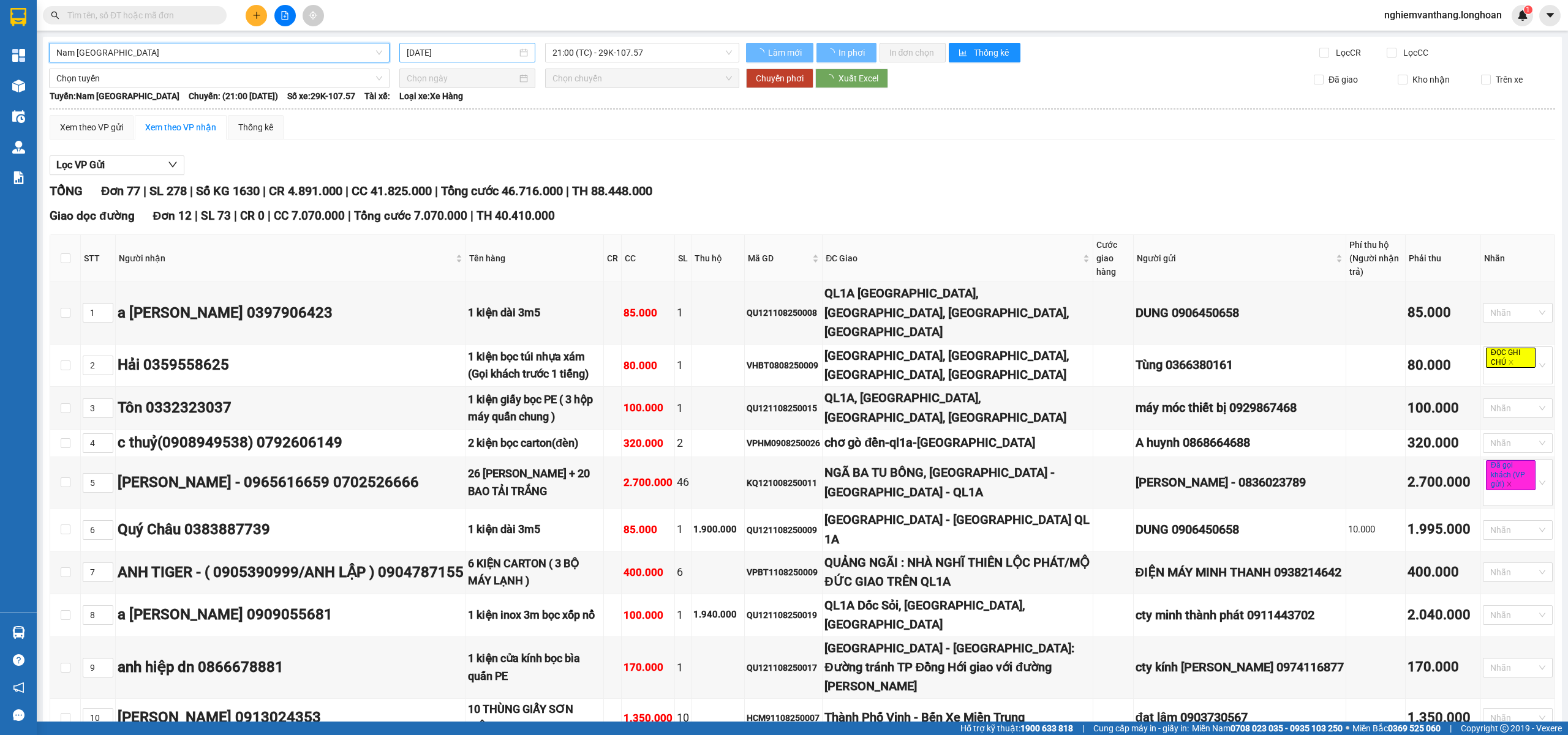
click at [482, 59] on input "[DATE]" at bounding box center [462, 52] width 110 height 13
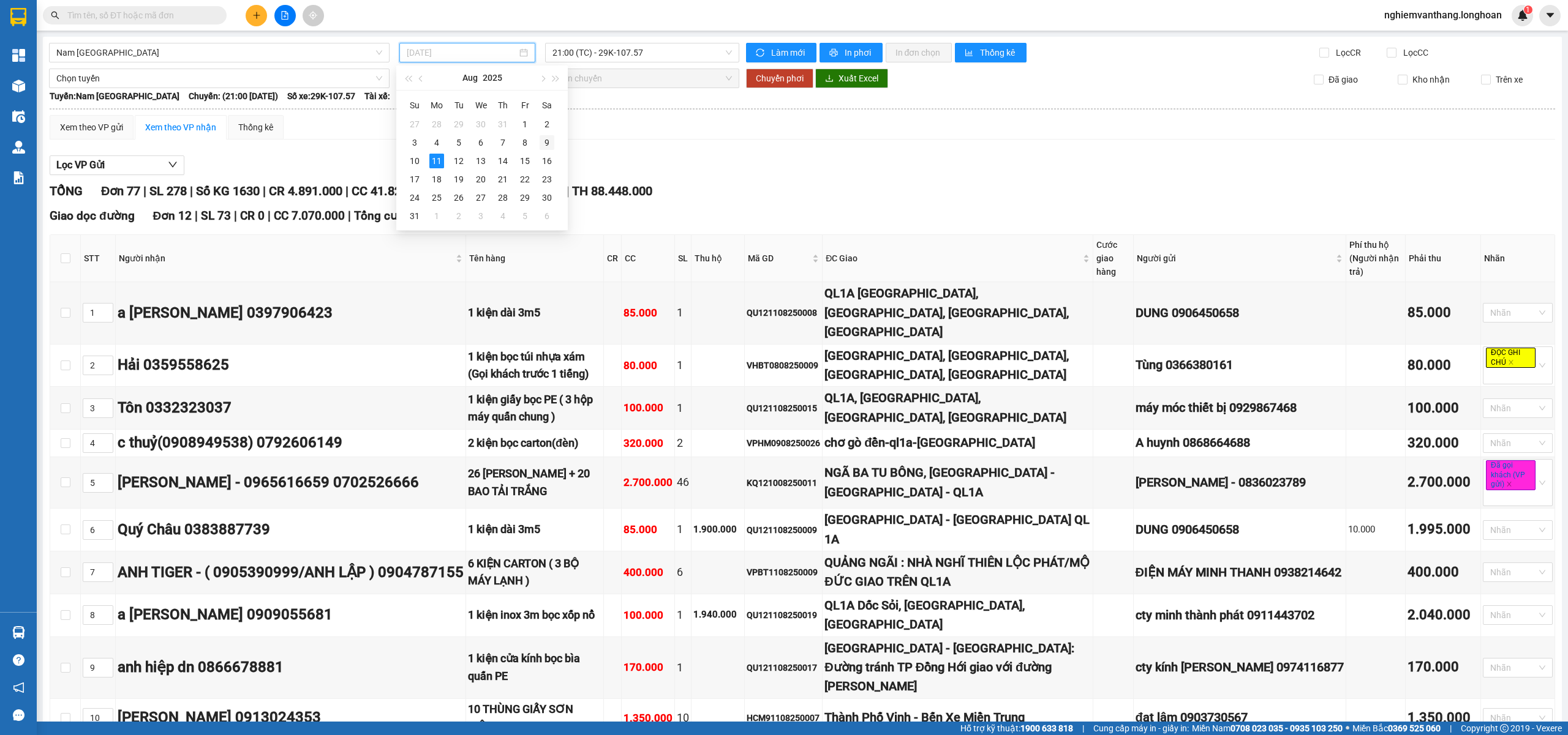
click at [540, 137] on div "9" at bounding box center [547, 143] width 15 height 15
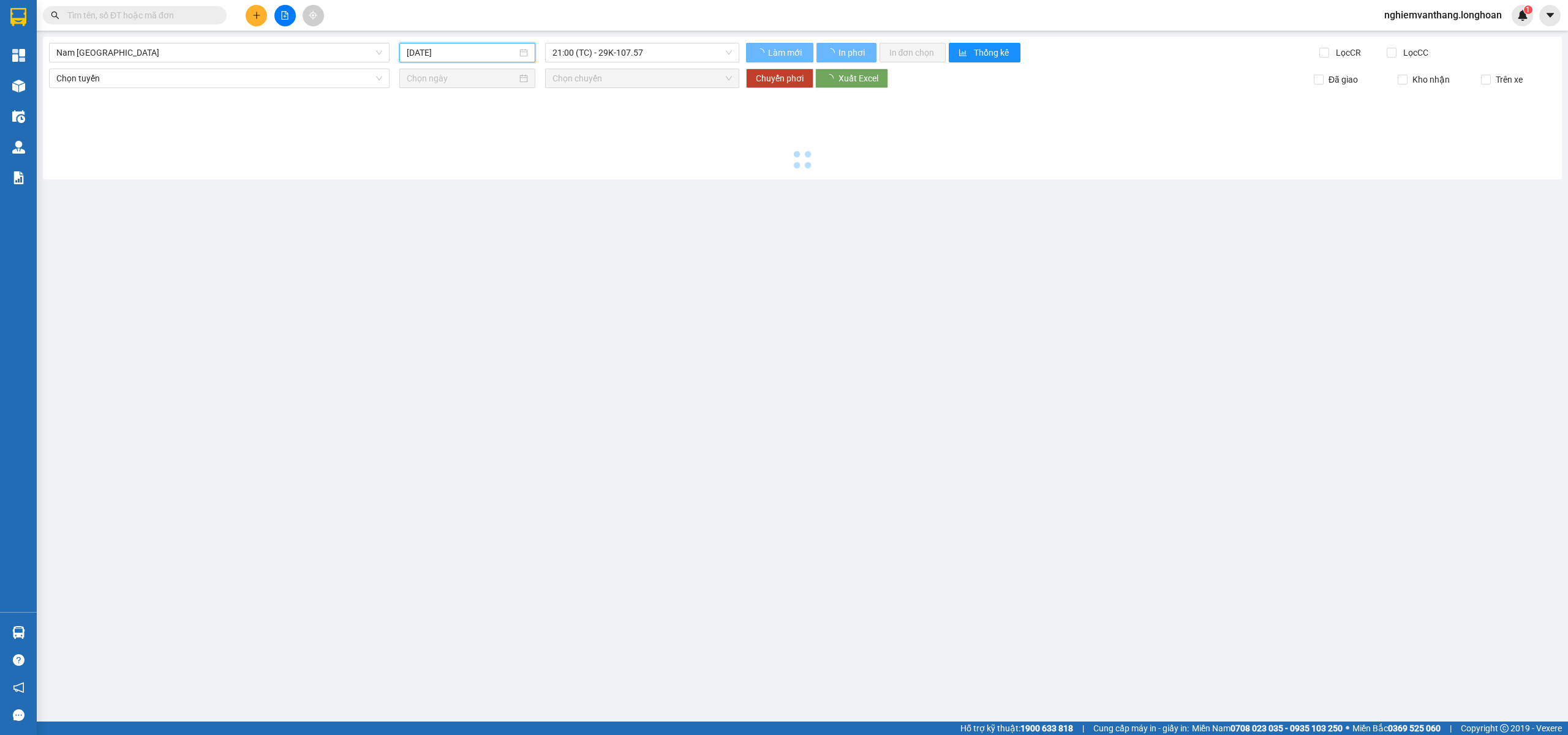
type input "[DATE]"
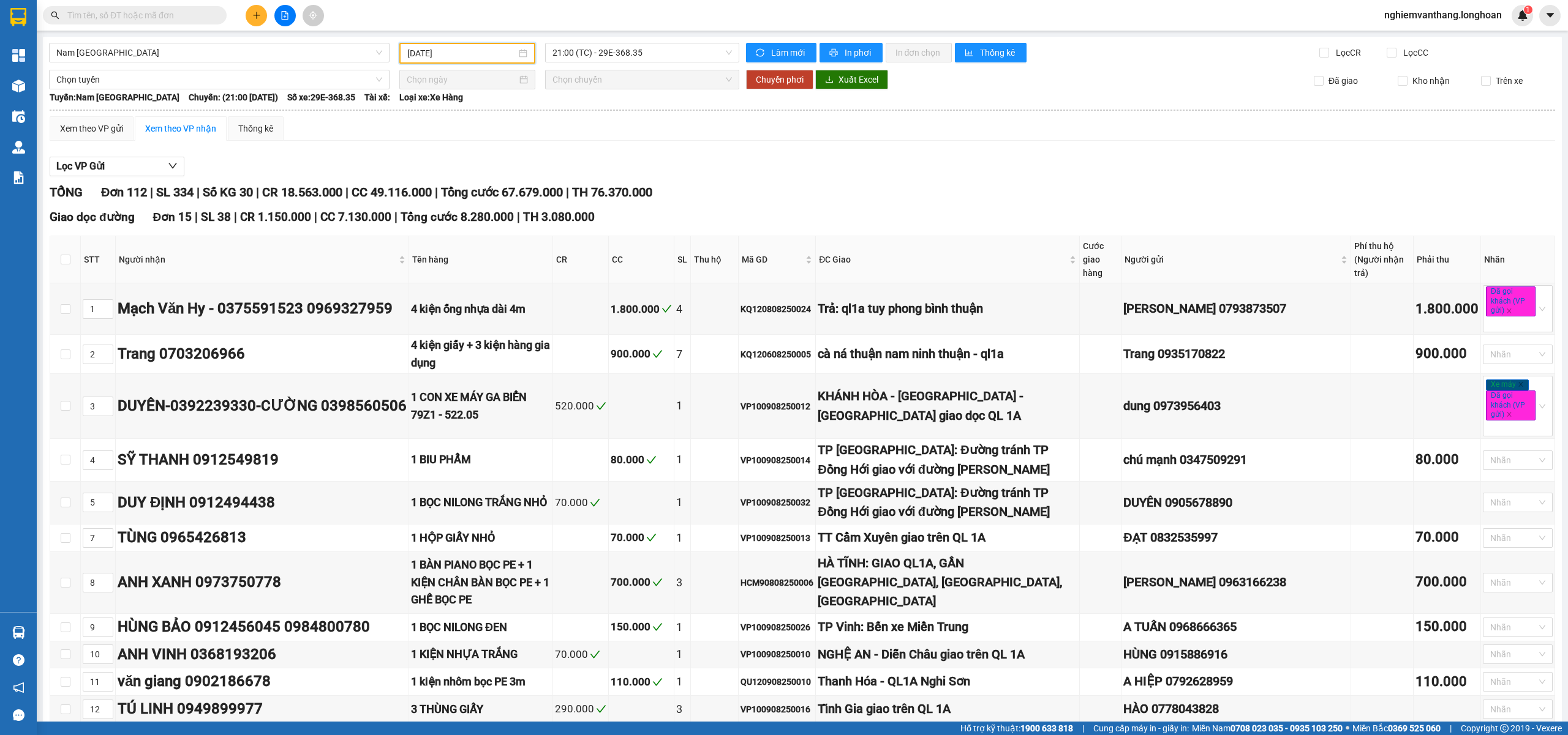
click at [216, 49] on span "Nam [GEOGRAPHIC_DATA]" at bounding box center [219, 52] width 326 height 18
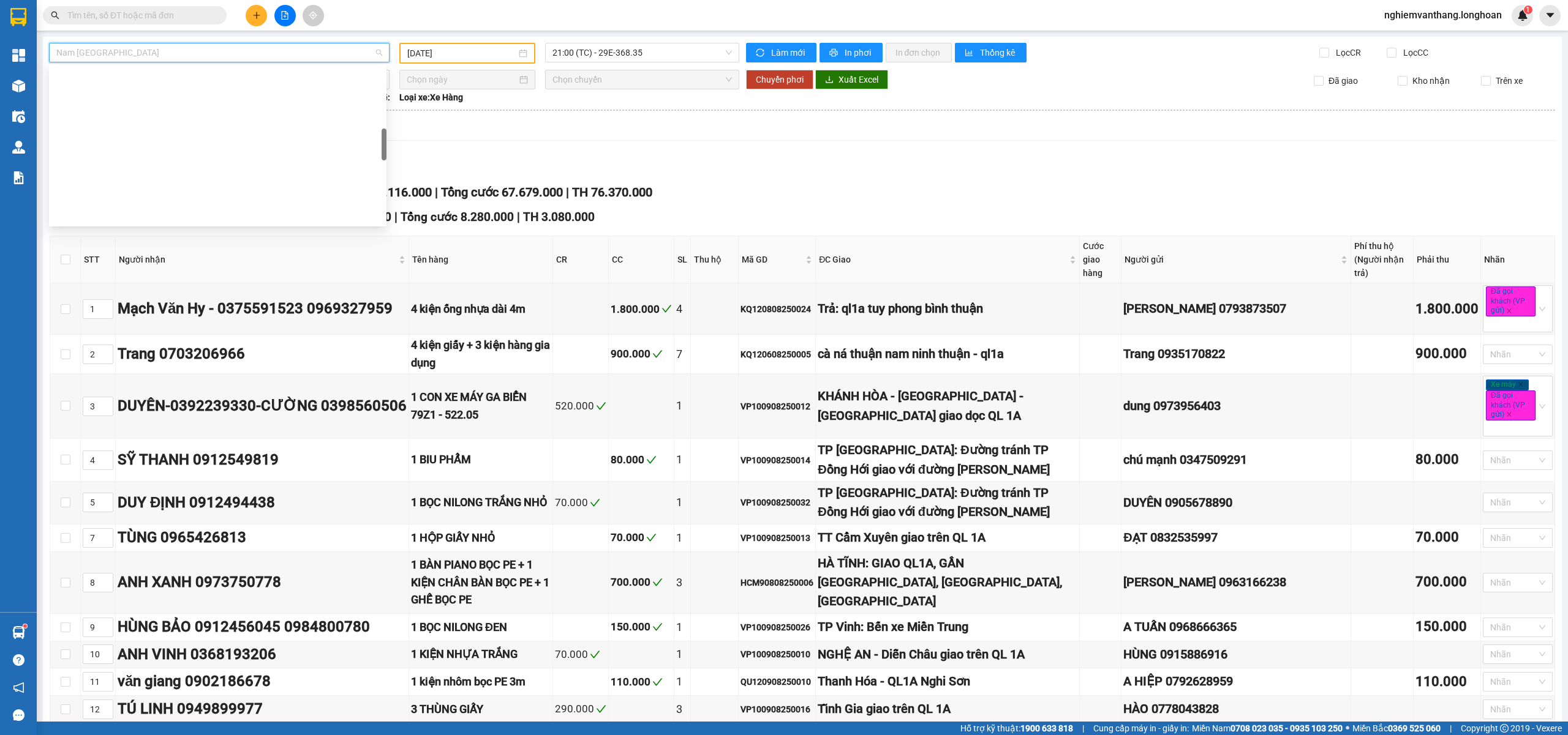
click at [135, 501] on div "VP [PERSON_NAME]" at bounding box center [218, 508] width 323 height 13
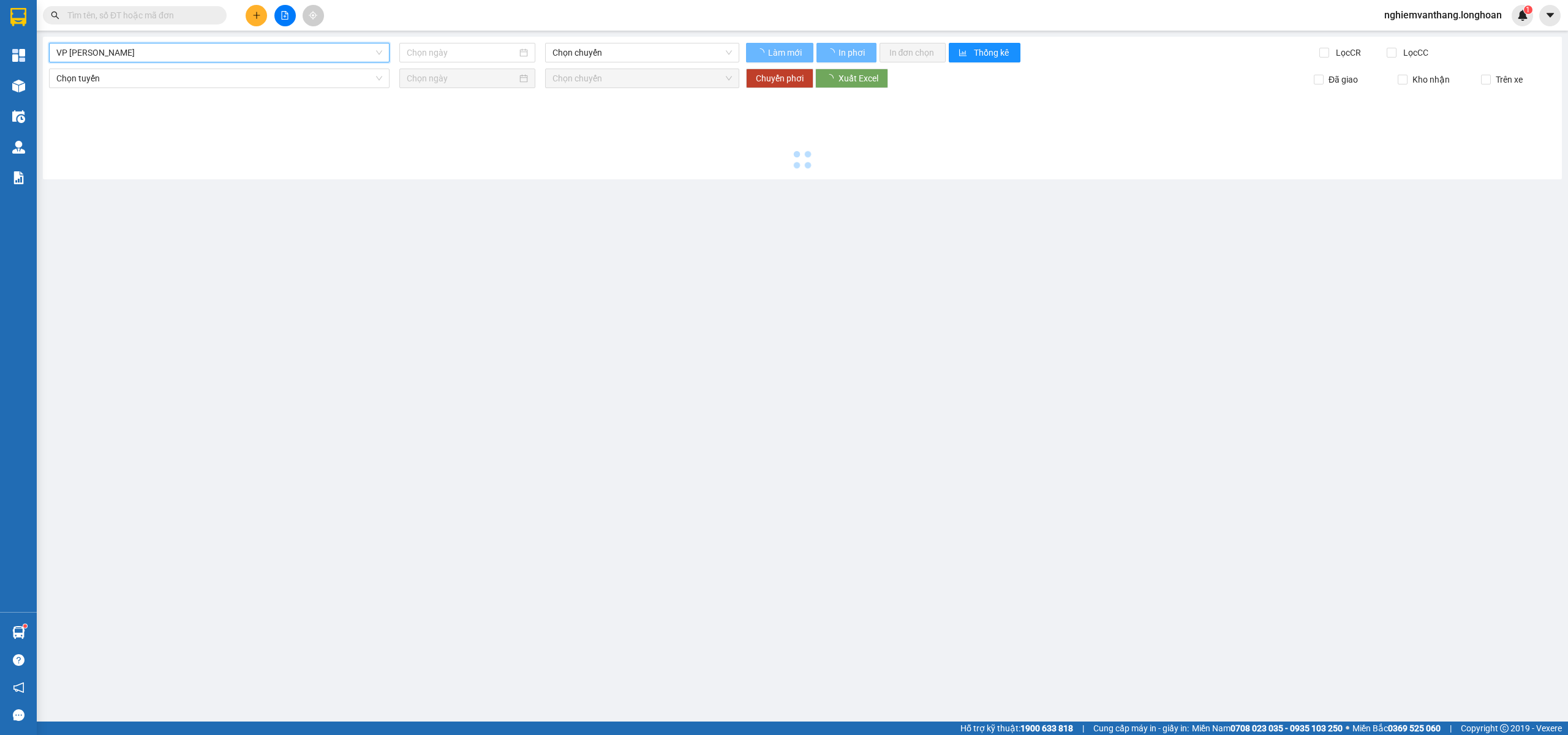
type input "[DATE]"
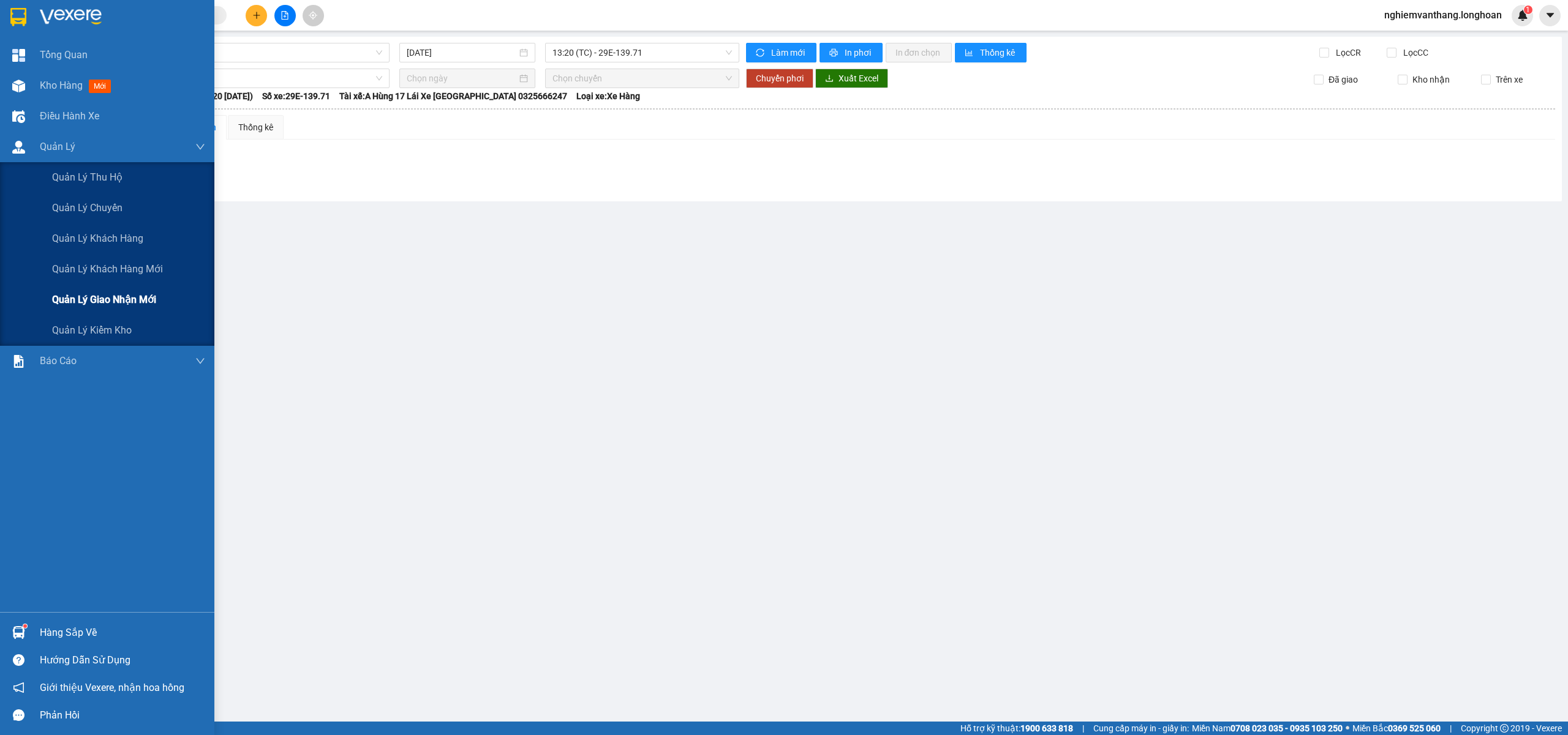
click at [81, 309] on div "Quản lý giao nhận mới" at bounding box center [129, 300] width 153 height 31
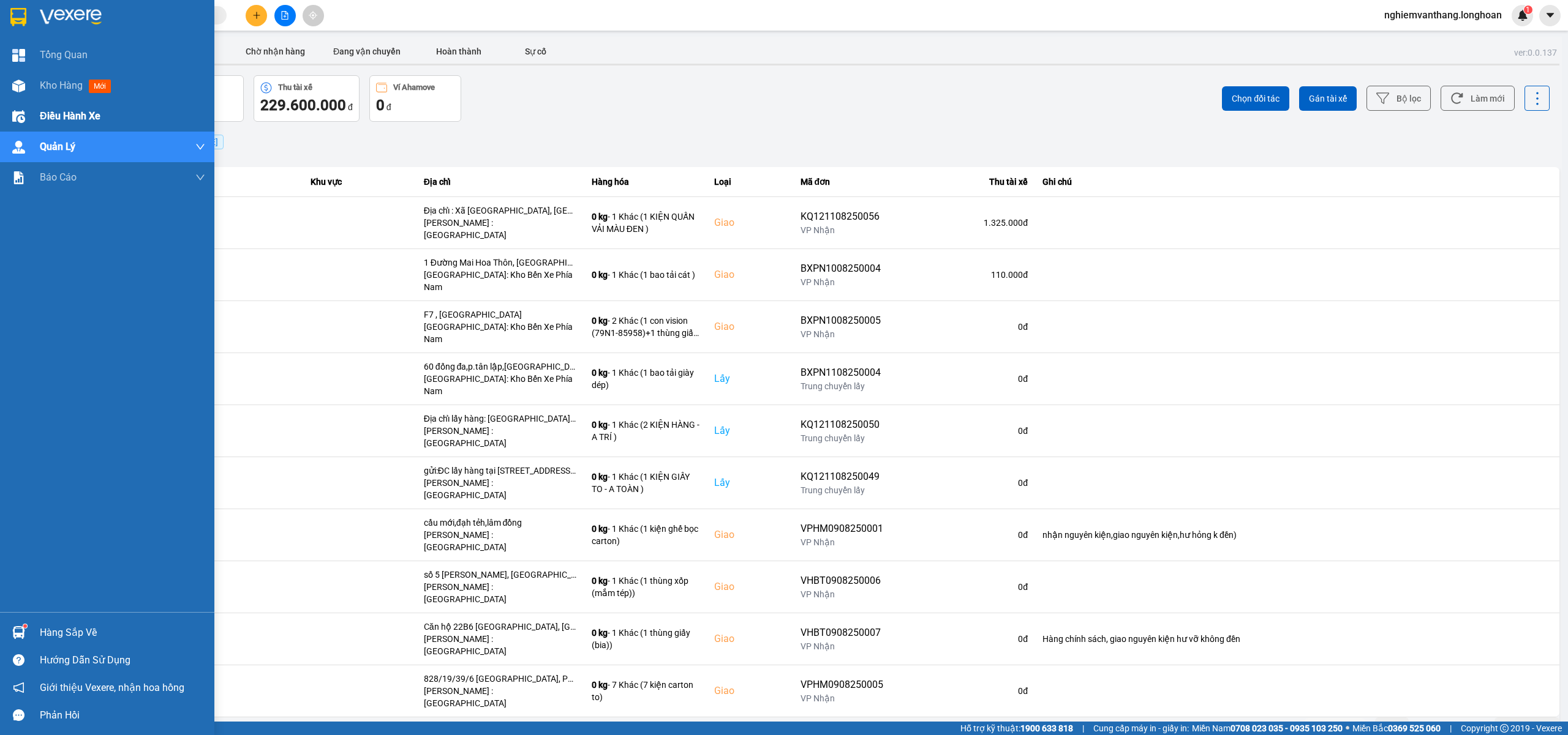
click at [51, 115] on span "Điều hành xe" at bounding box center [70, 115] width 60 height 15
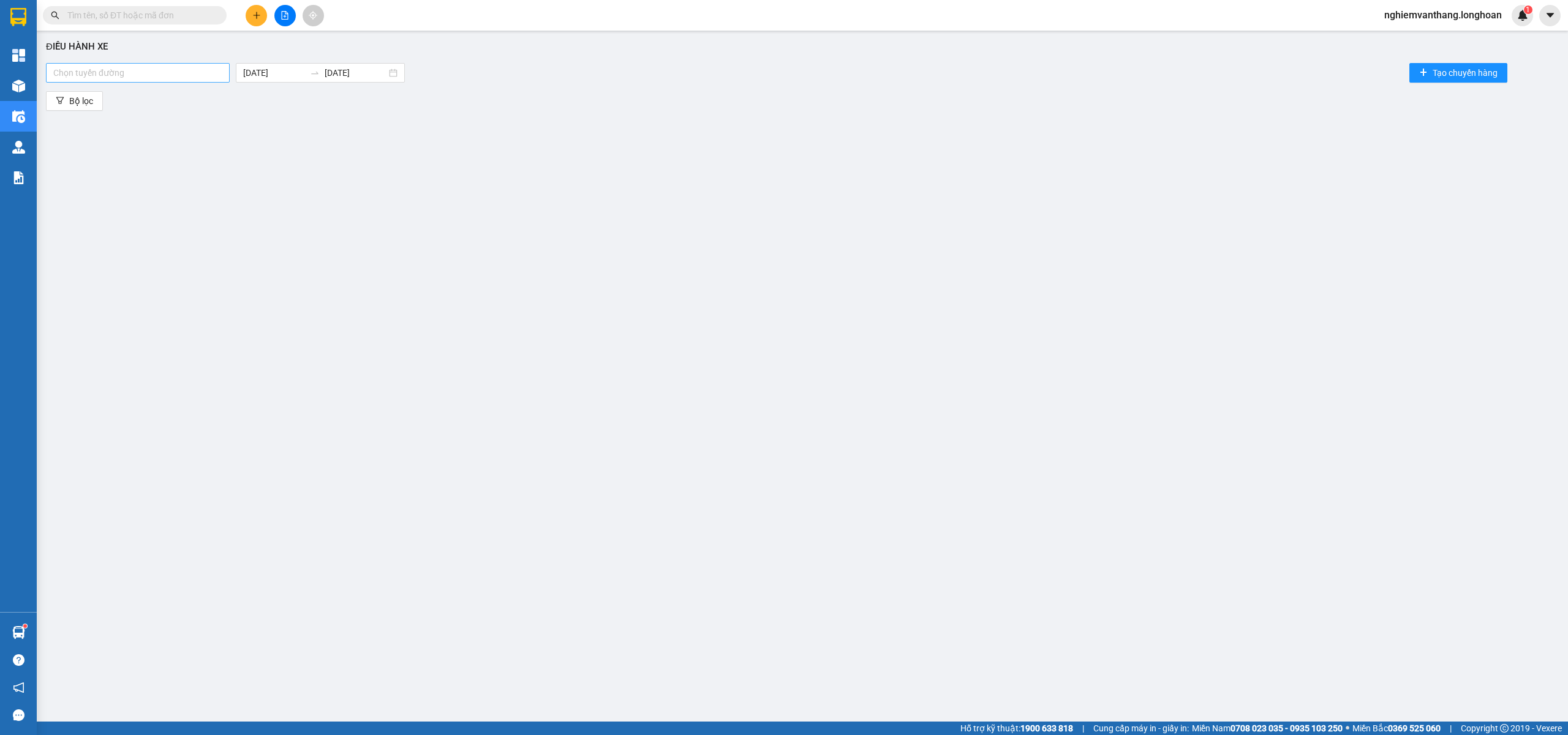
click at [98, 68] on div at bounding box center [138, 73] width 178 height 15
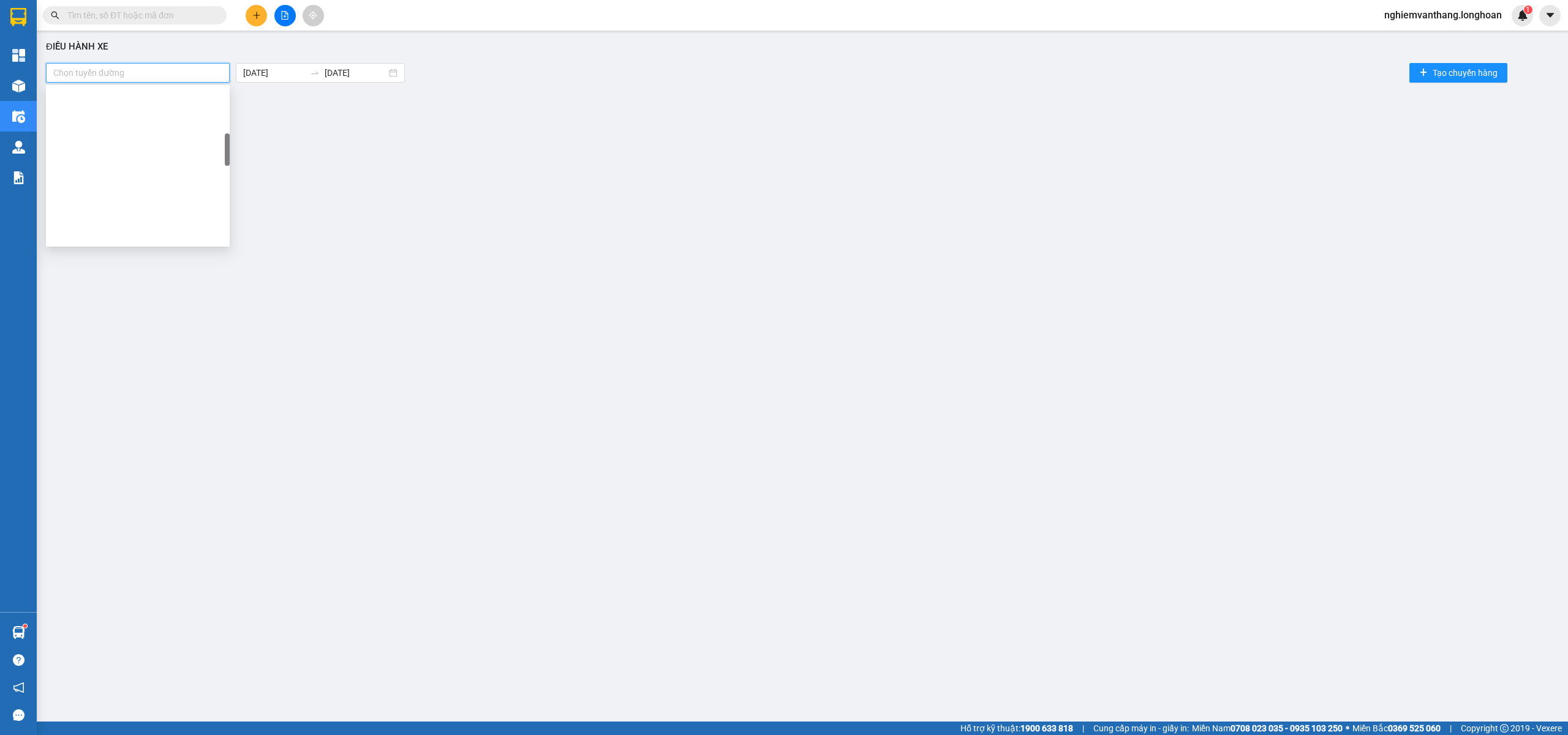
click at [119, 365] on div "VP [PERSON_NAME]" at bounding box center [137, 371] width 169 height 13
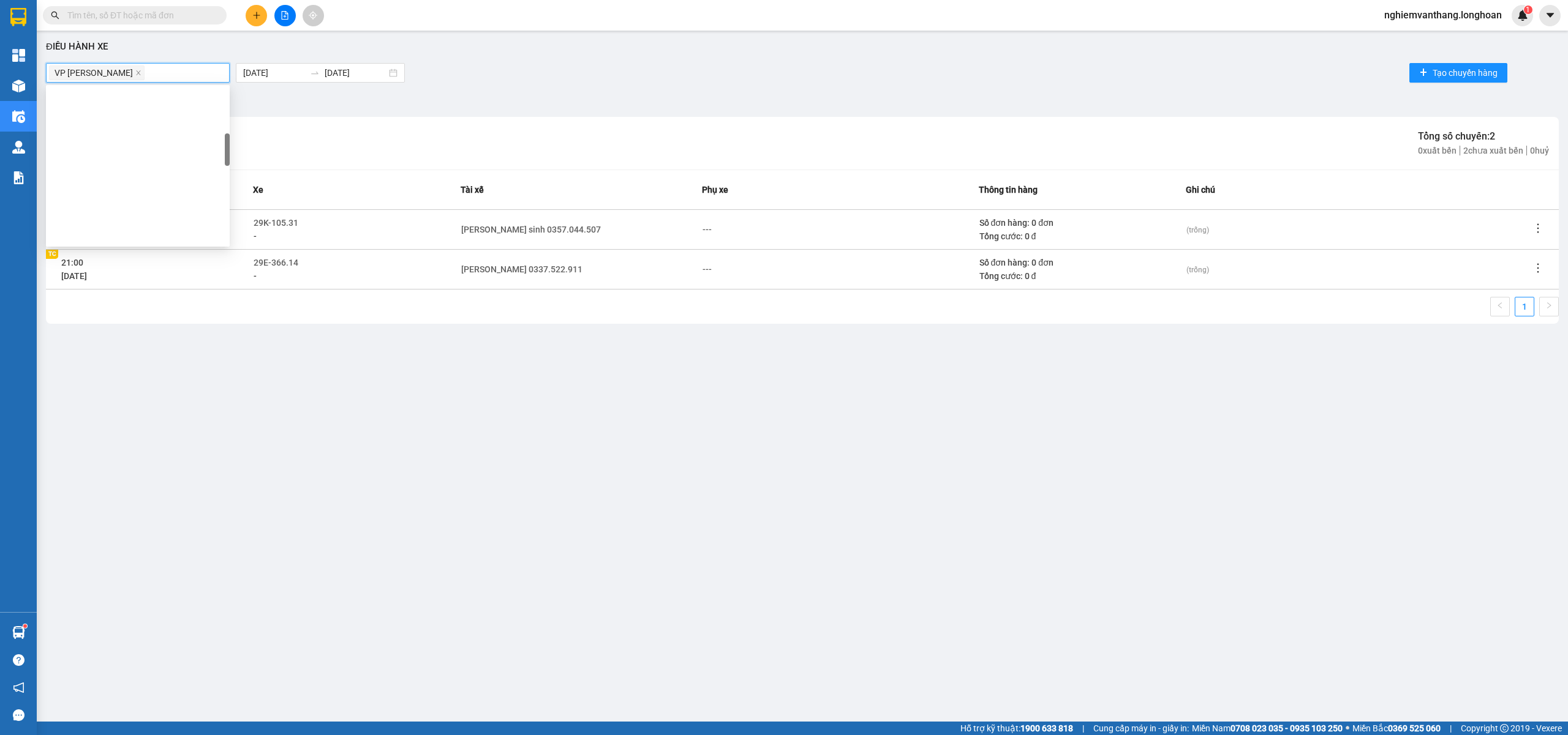
click at [118, 423] on div "VP Hai Bà Trưng - Kho HN" at bounding box center [137, 430] width 169 height 13
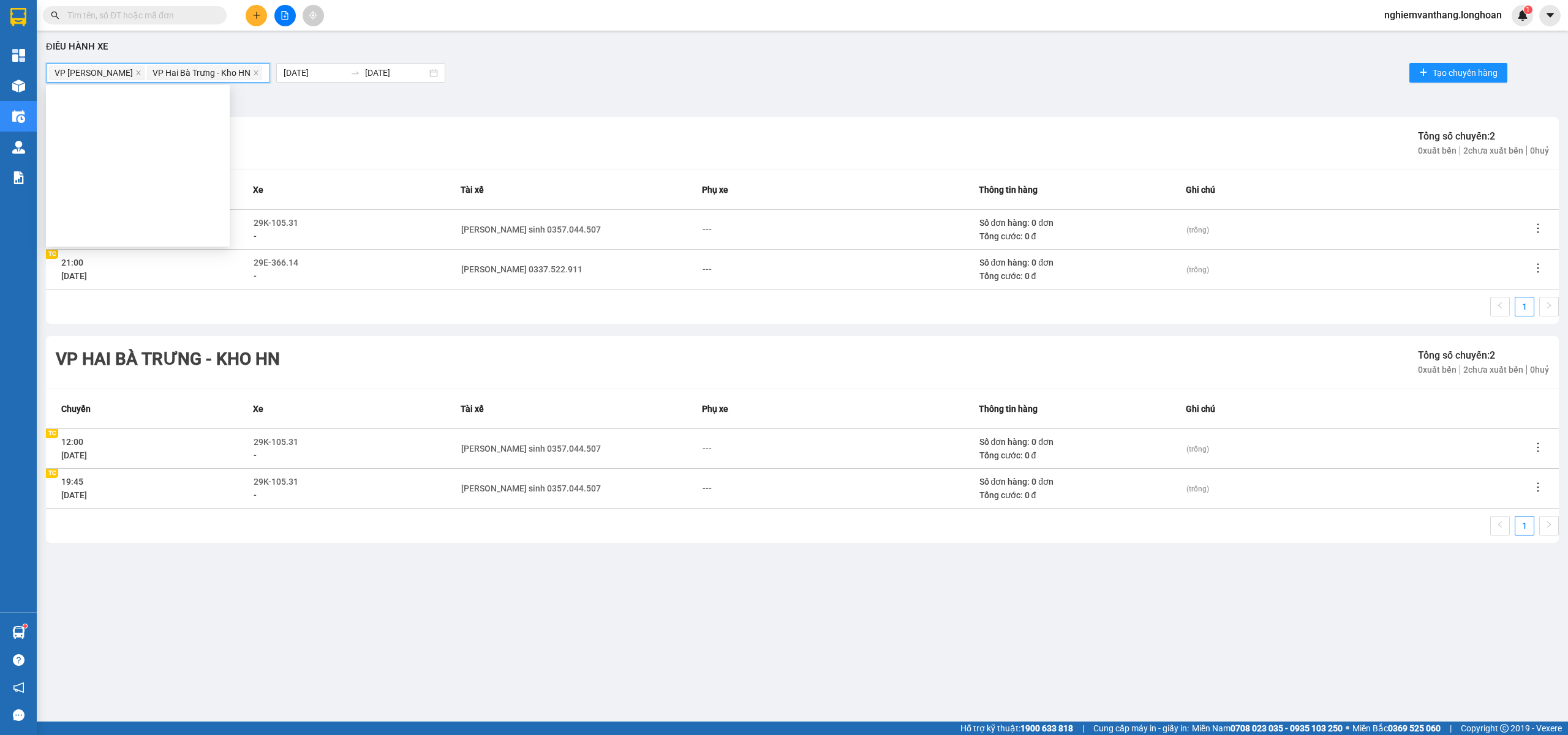
click at [126, 440] on div "VP Long Biên - Kho HN" at bounding box center [137, 450] width 184 height 20
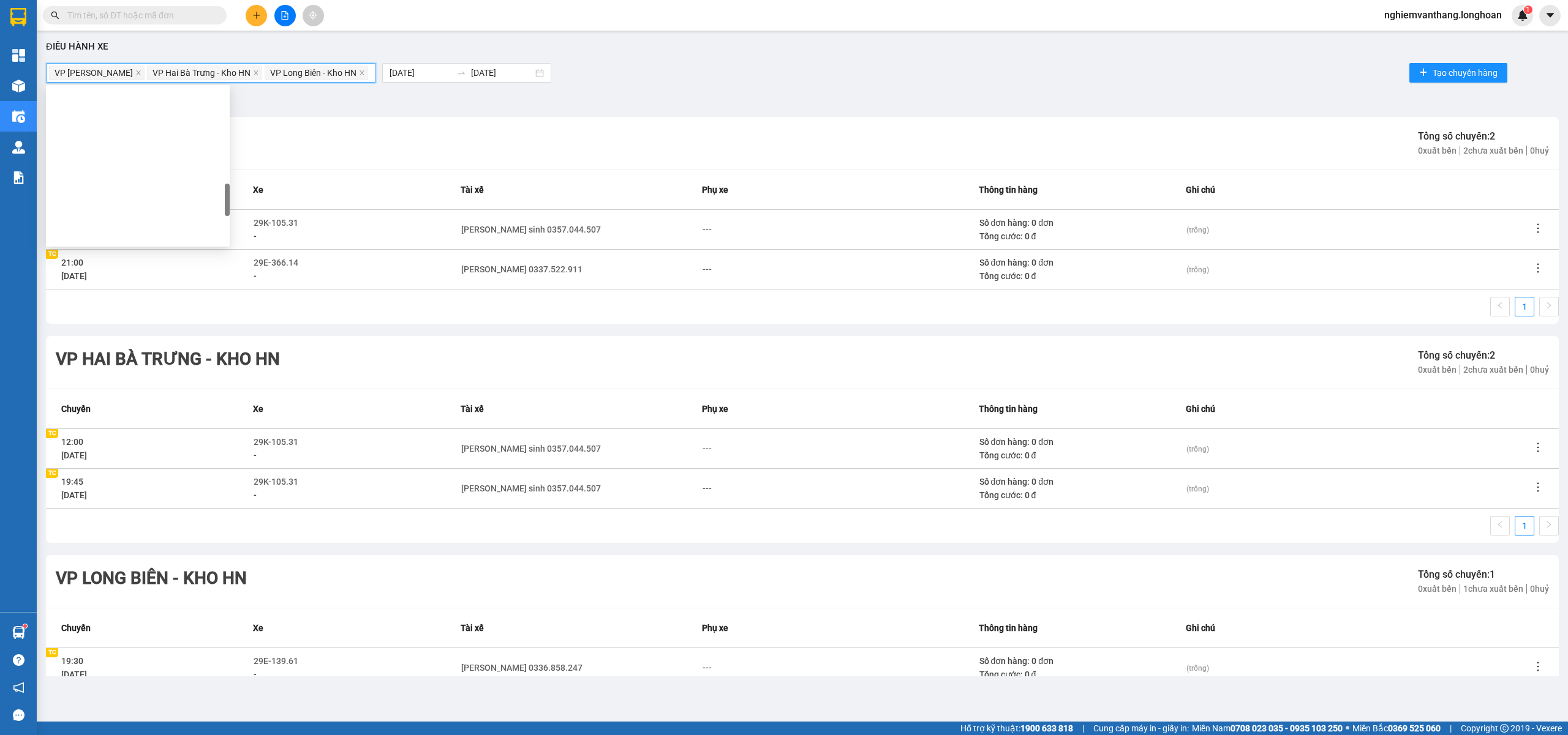
click at [145, 678] on div "Kho HN - VP [PERSON_NAME]" at bounding box center [137, 685] width 169 height 13
click at [567, 159] on div "VP [PERSON_NAME] Tổng số chuyến: 2 0 xuất bến 2 chưa xuất bến 0 huỷ" at bounding box center [802, 143] width 1513 height 53
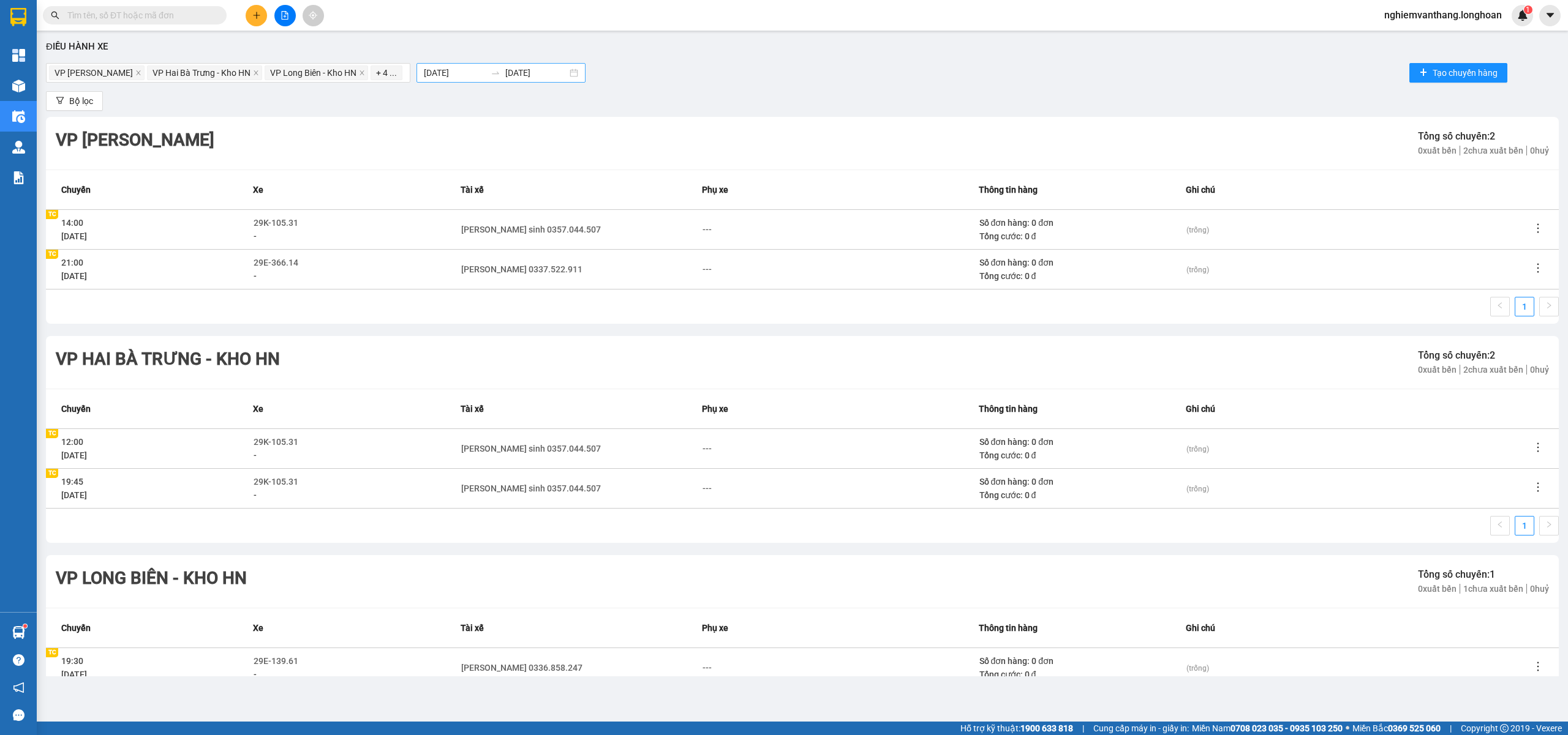
click at [461, 71] on input "[DATE]" at bounding box center [454, 73] width 62 height 13
click at [71, 104] on span "Bộ lọc" at bounding box center [81, 101] width 24 height 13
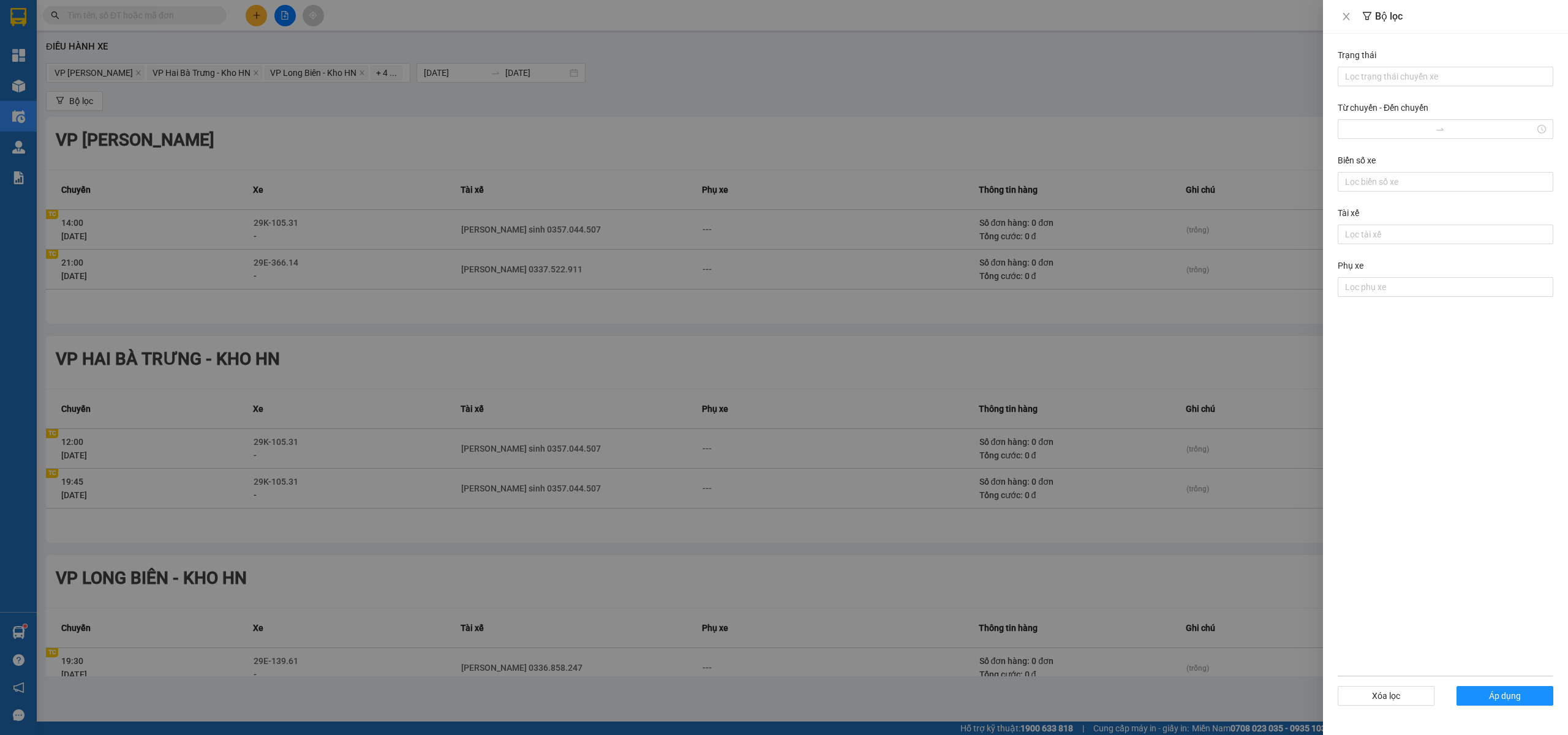
drag, startPoint x: 461, startPoint y: 113, endPoint x: 372, endPoint y: 92, distance: 91.4
click at [460, 113] on div at bounding box center [784, 368] width 1568 height 735
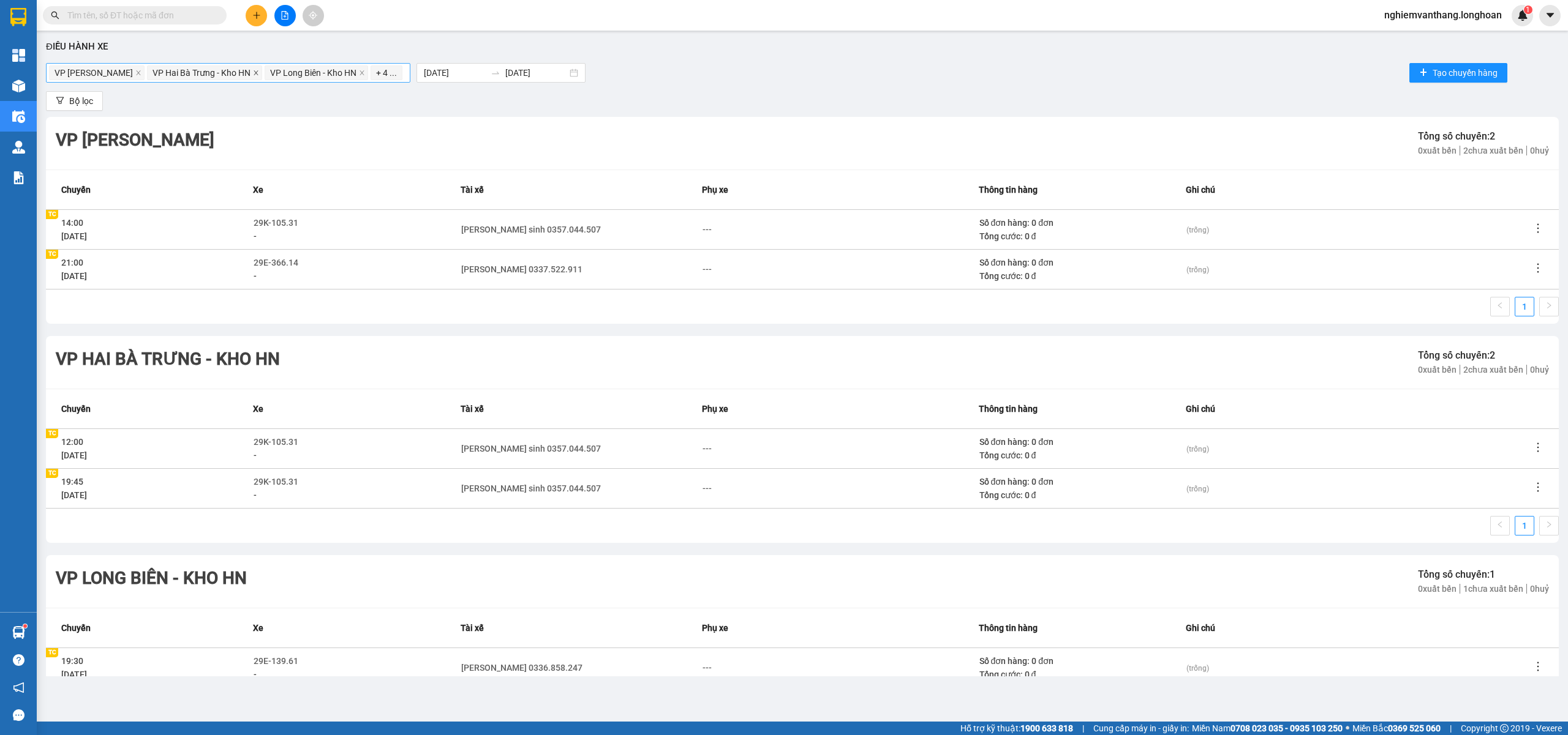
click at [259, 74] on icon "close" at bounding box center [256, 73] width 6 height 6
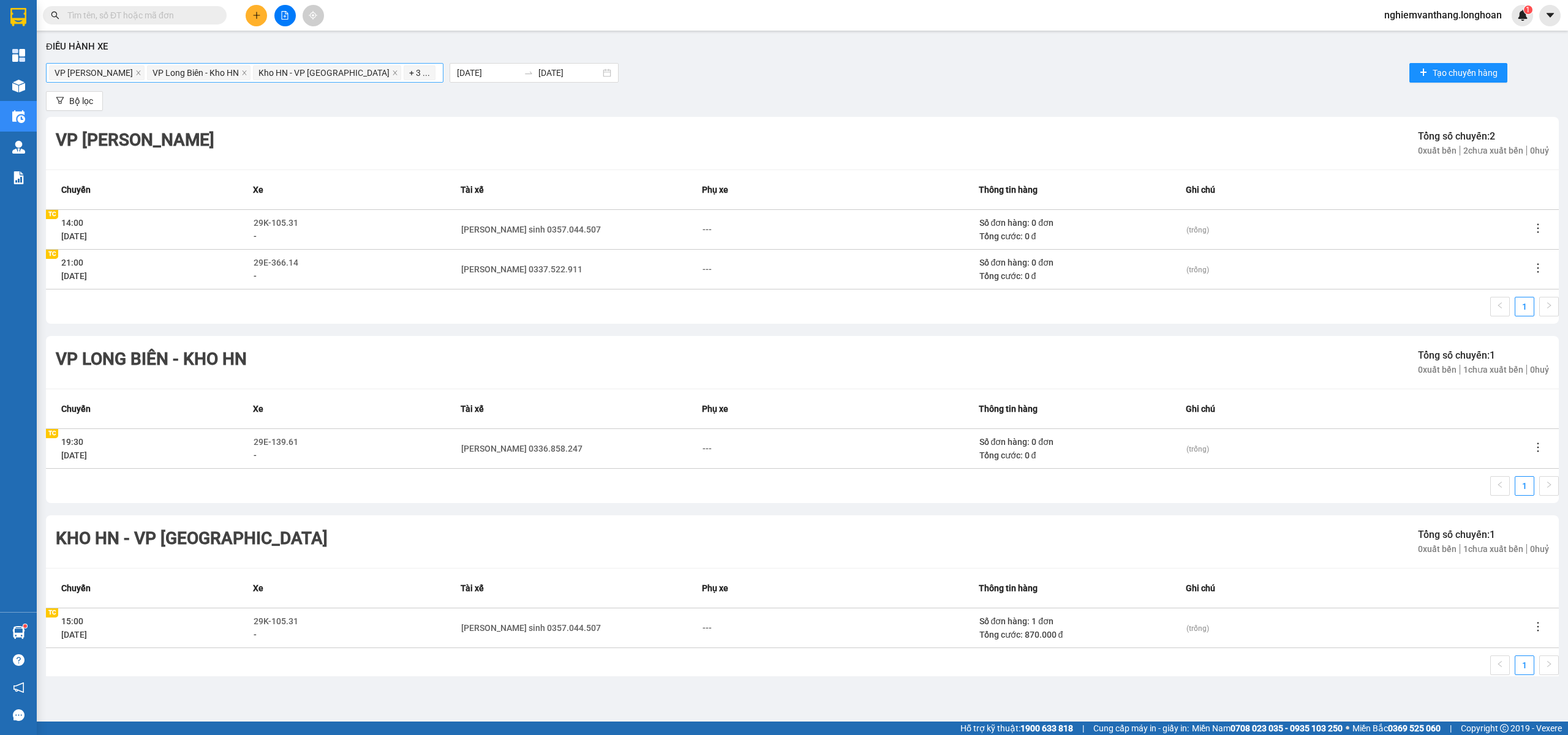
click at [145, 71] on span "VP [PERSON_NAME]" at bounding box center [97, 73] width 96 height 15
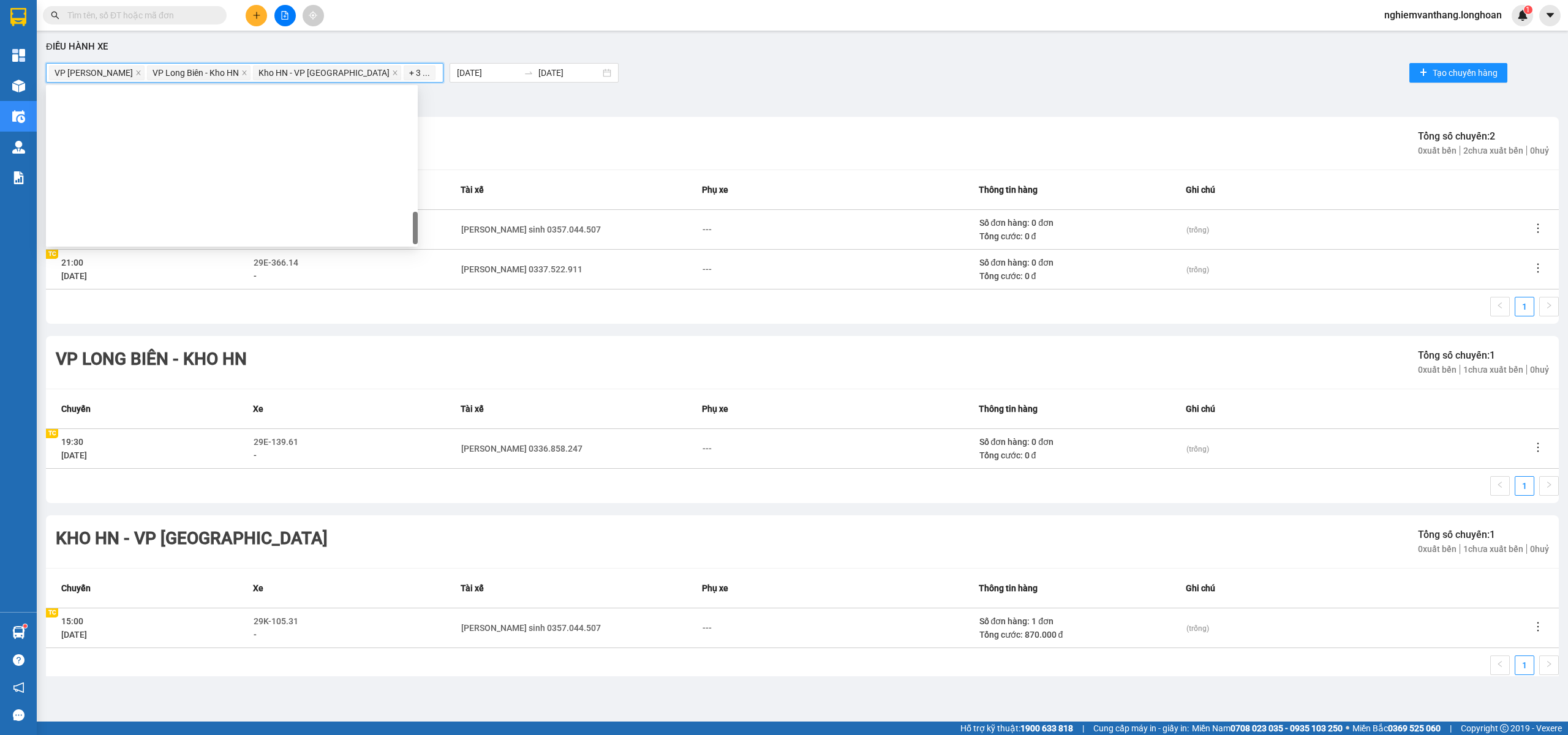
click at [141, 71] on icon "close" at bounding box center [138, 73] width 6 height 6
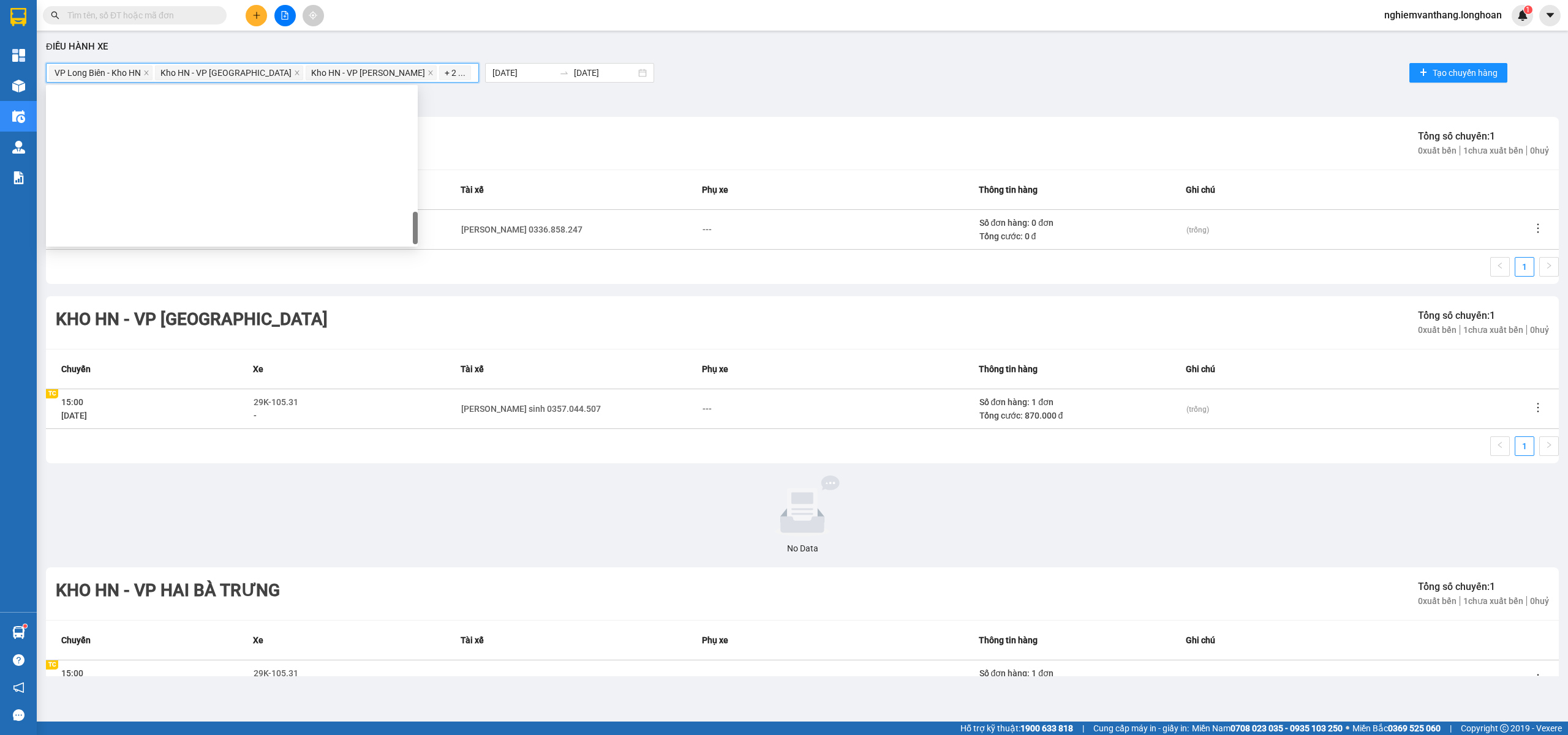
click at [152, 72] on span "VP Long Biên - Kho HN" at bounding box center [101, 73] width 104 height 15
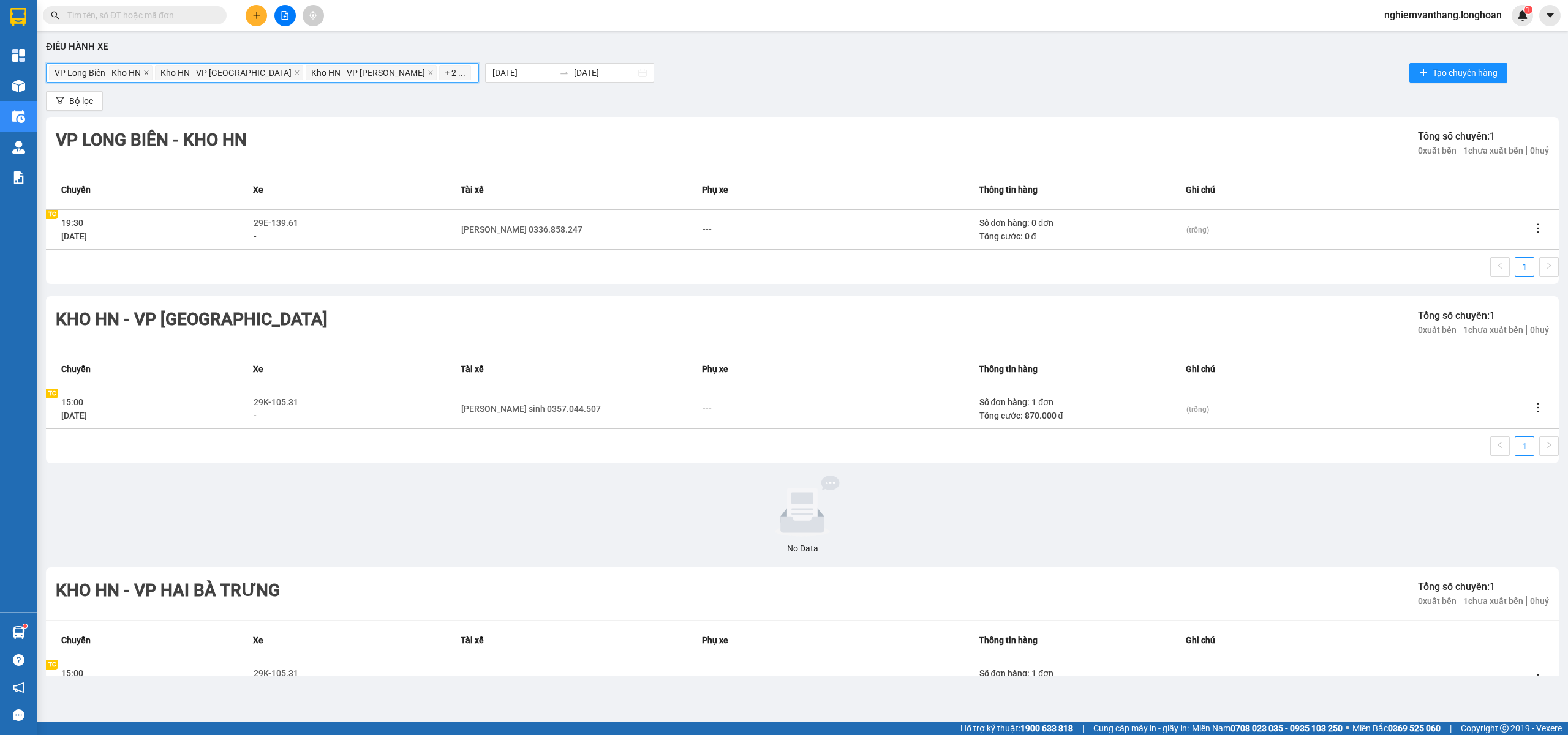
click at [148, 72] on icon "close" at bounding box center [146, 73] width 4 height 4
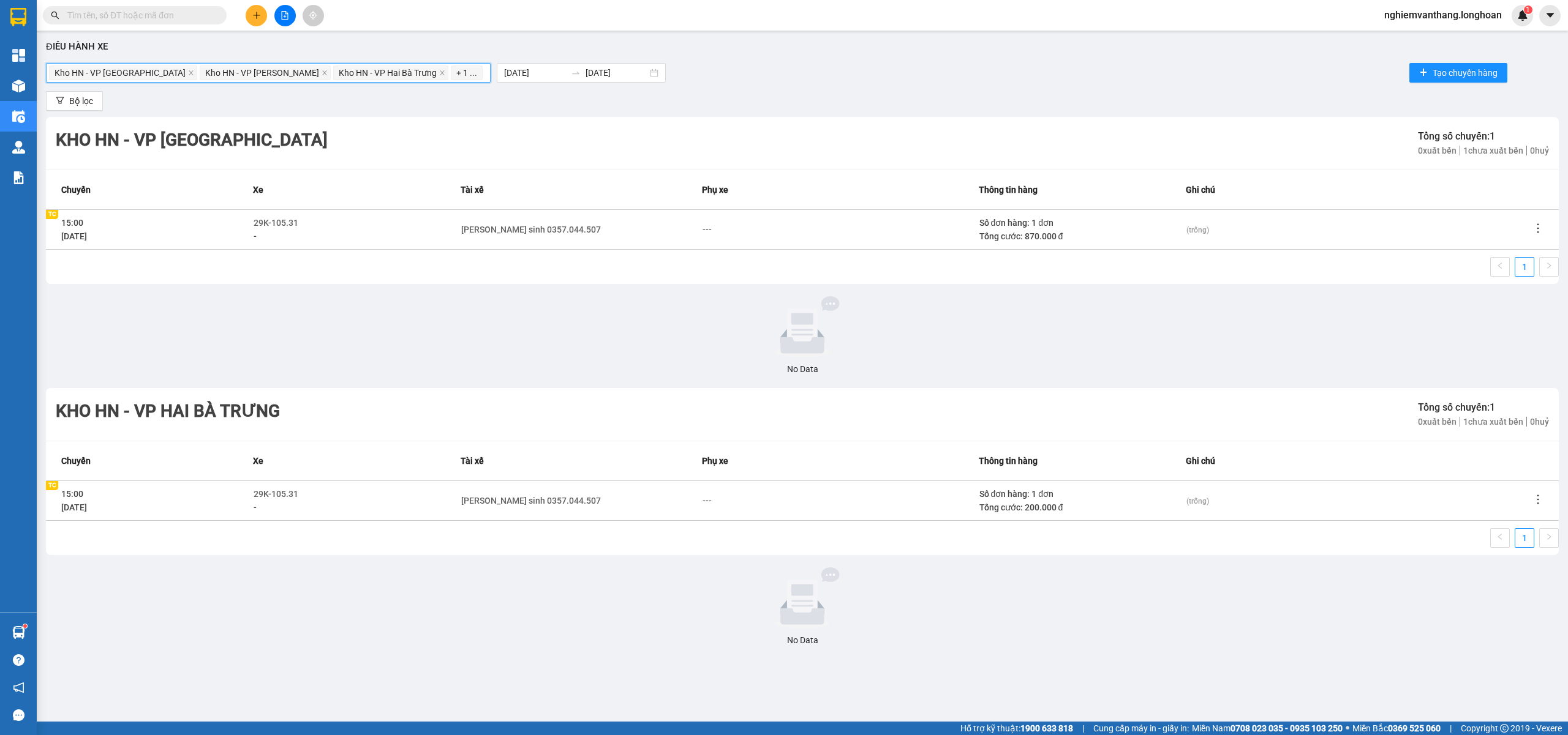
click at [189, 72] on icon "close" at bounding box center [191, 73] width 4 height 4
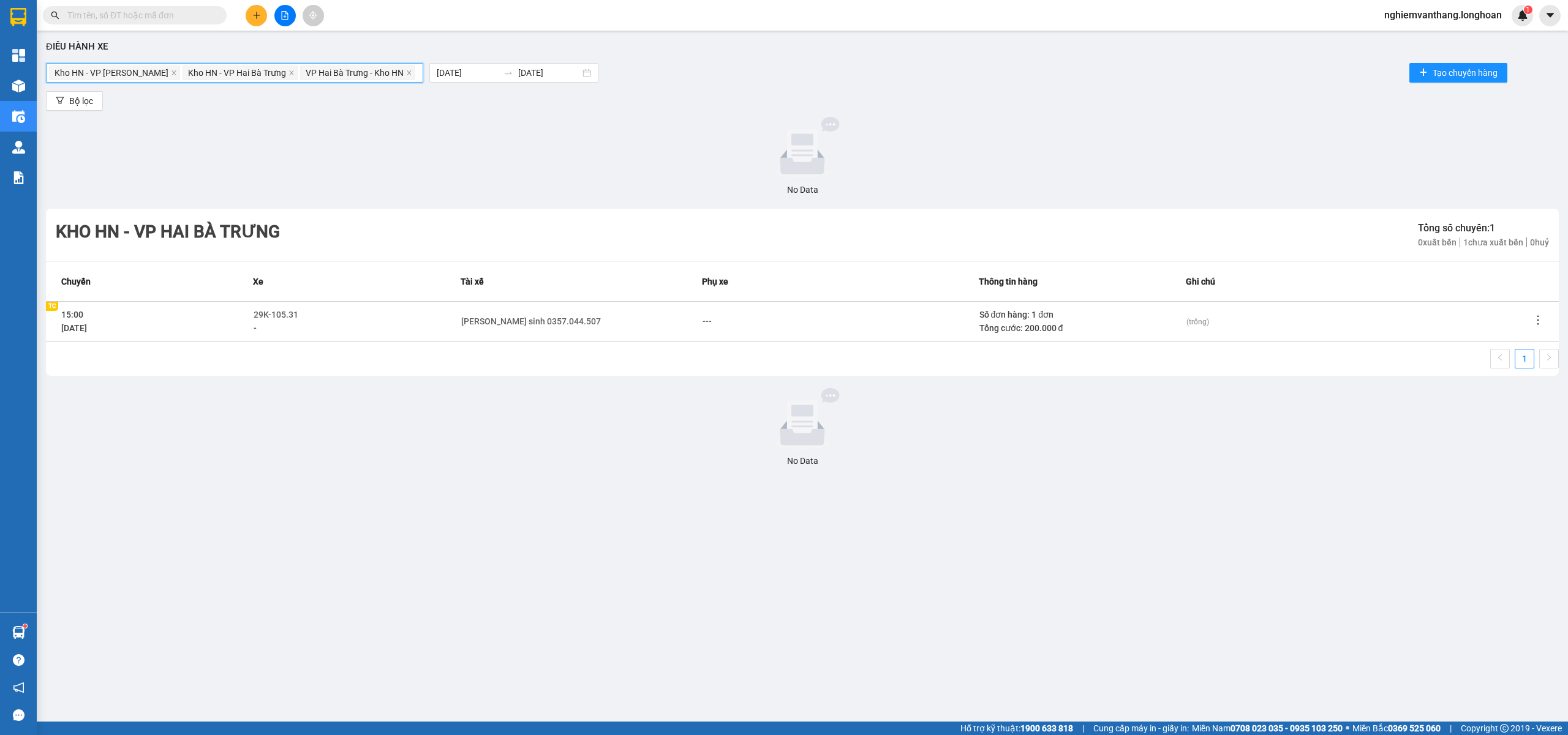
click at [148, 72] on span "Kho HN - VP [PERSON_NAME]" at bounding box center [115, 73] width 131 height 15
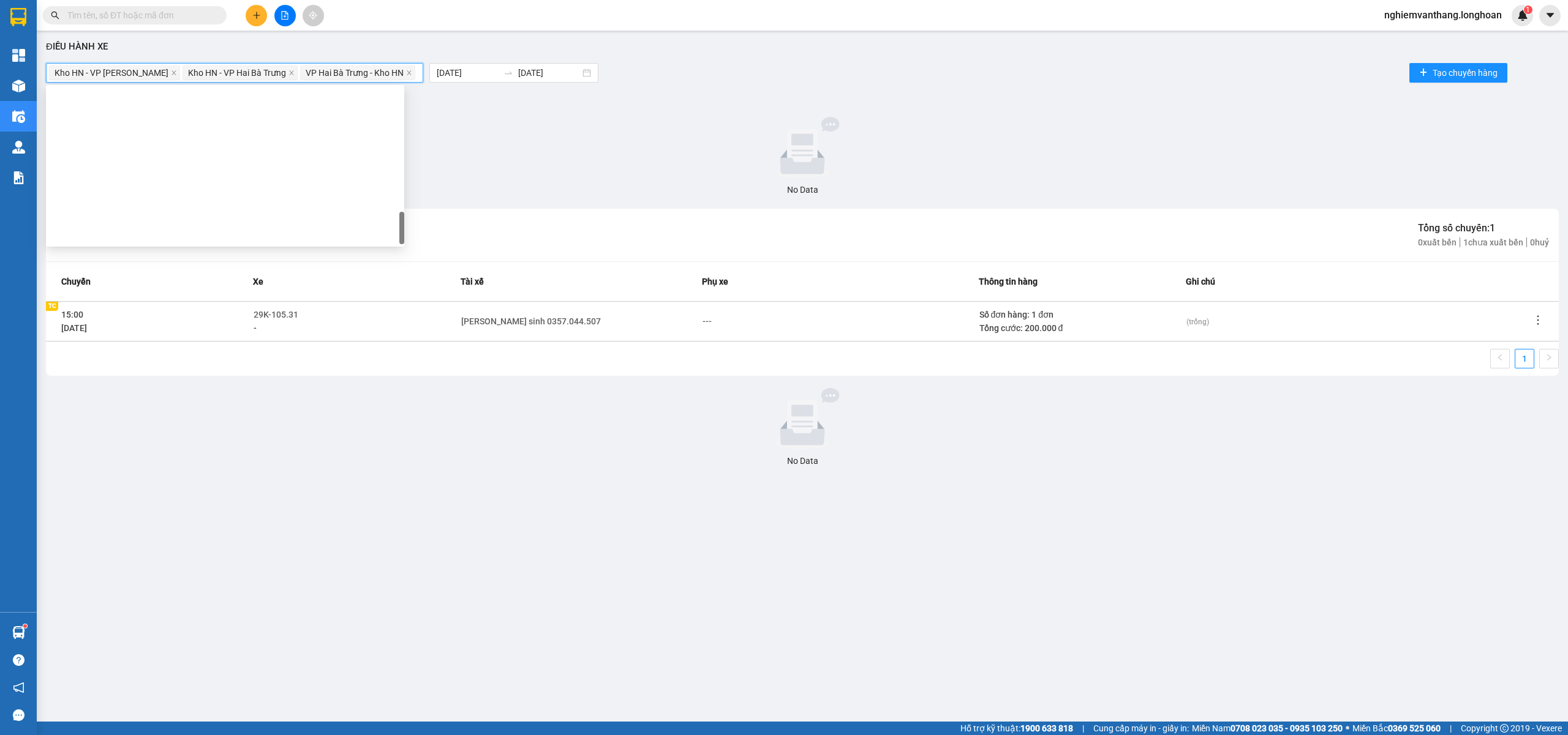
click at [148, 72] on span "Kho HN - VP [PERSON_NAME]" at bounding box center [115, 73] width 131 height 15
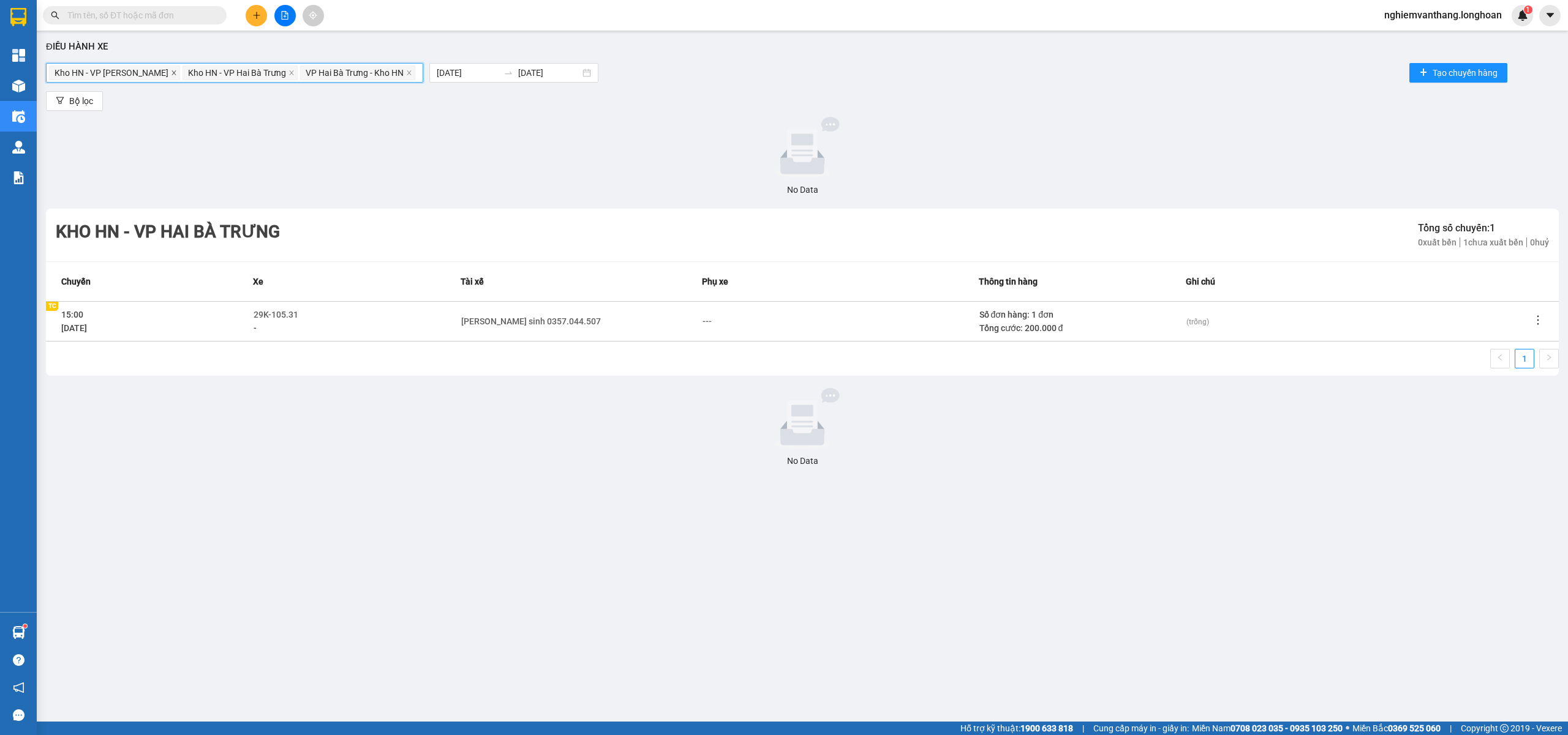
click at [171, 72] on icon "close" at bounding box center [173, 73] width 6 height 6
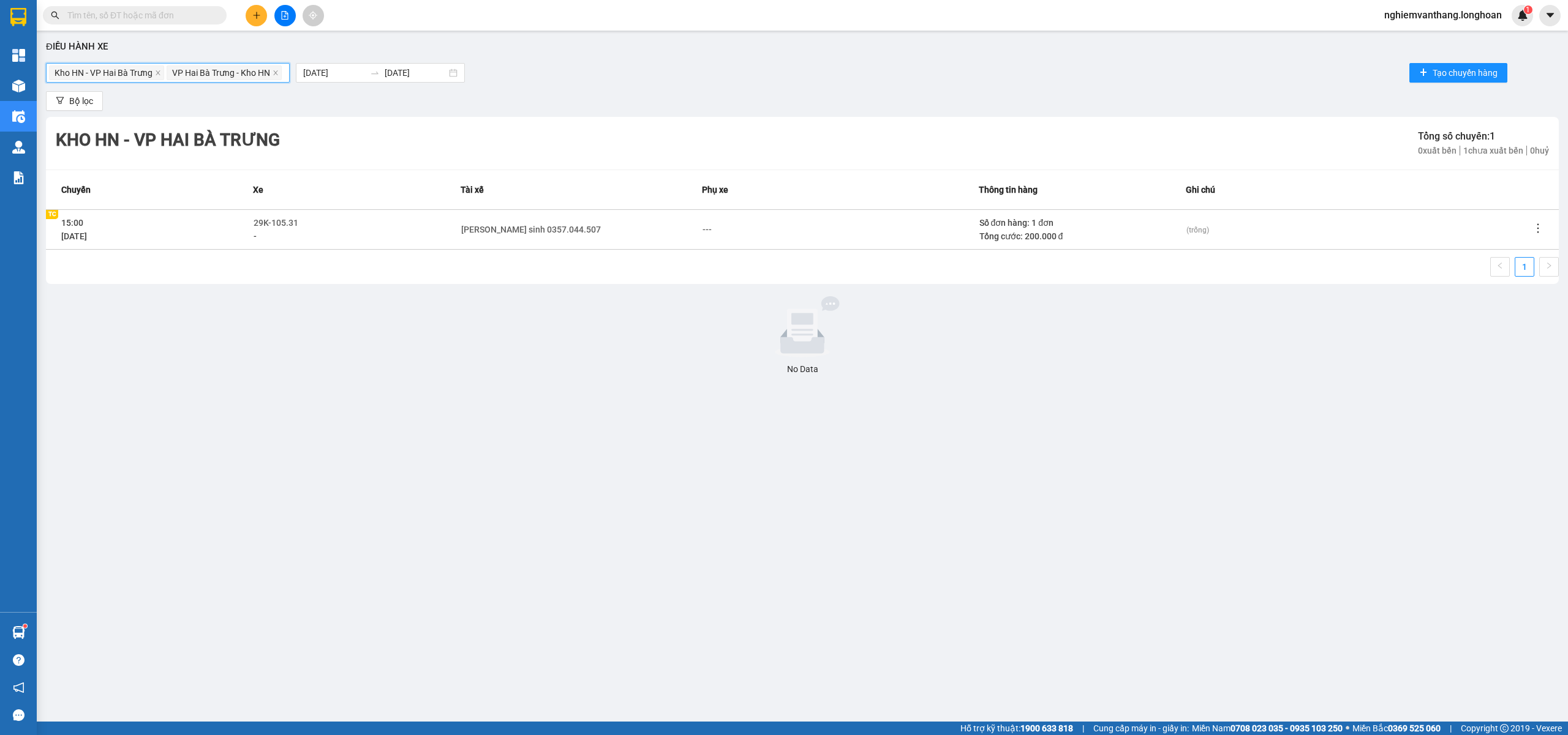
click at [154, 74] on span "Kho HN - VP Hai Bà Trưng" at bounding box center [107, 73] width 115 height 15
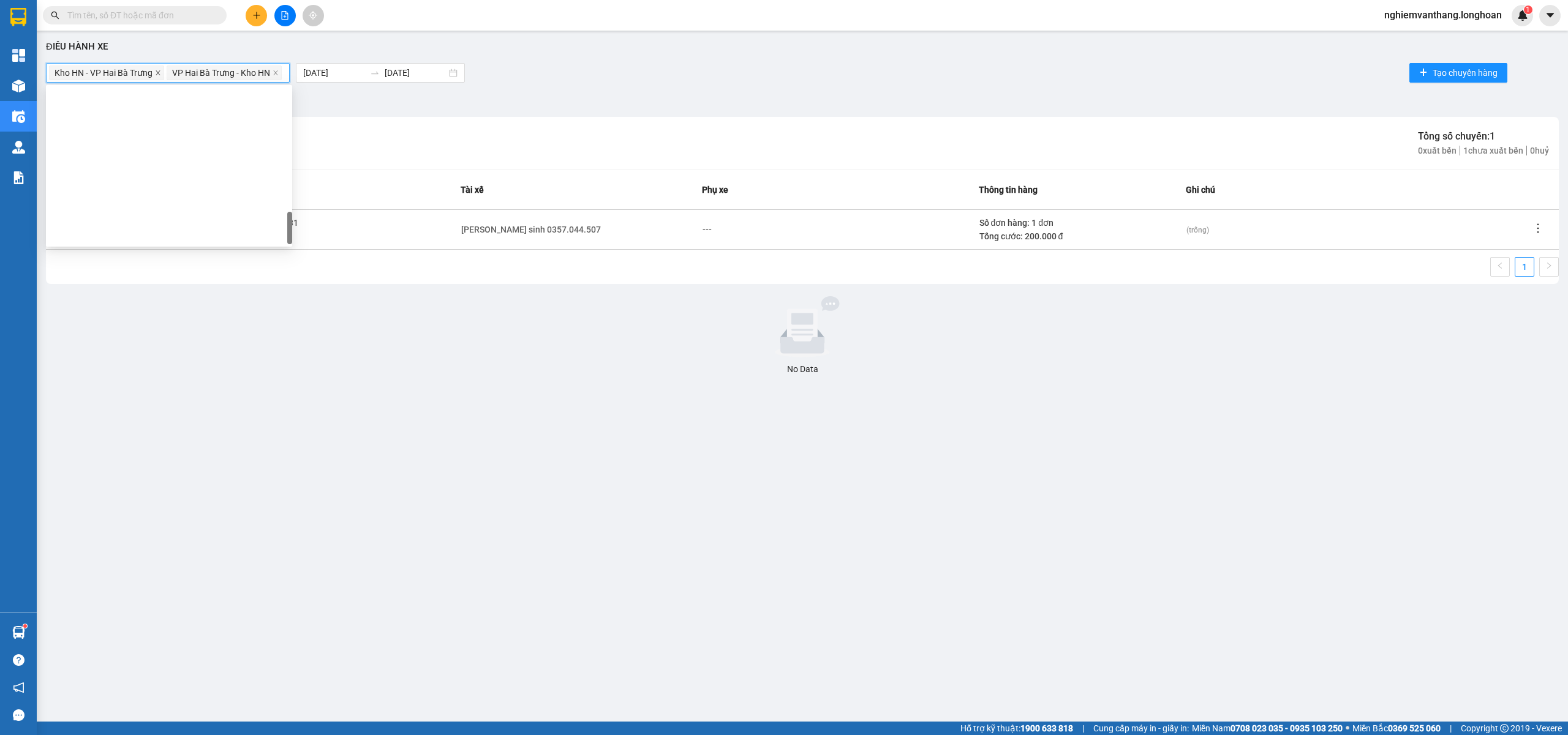
click at [157, 72] on icon "close" at bounding box center [158, 73] width 6 height 6
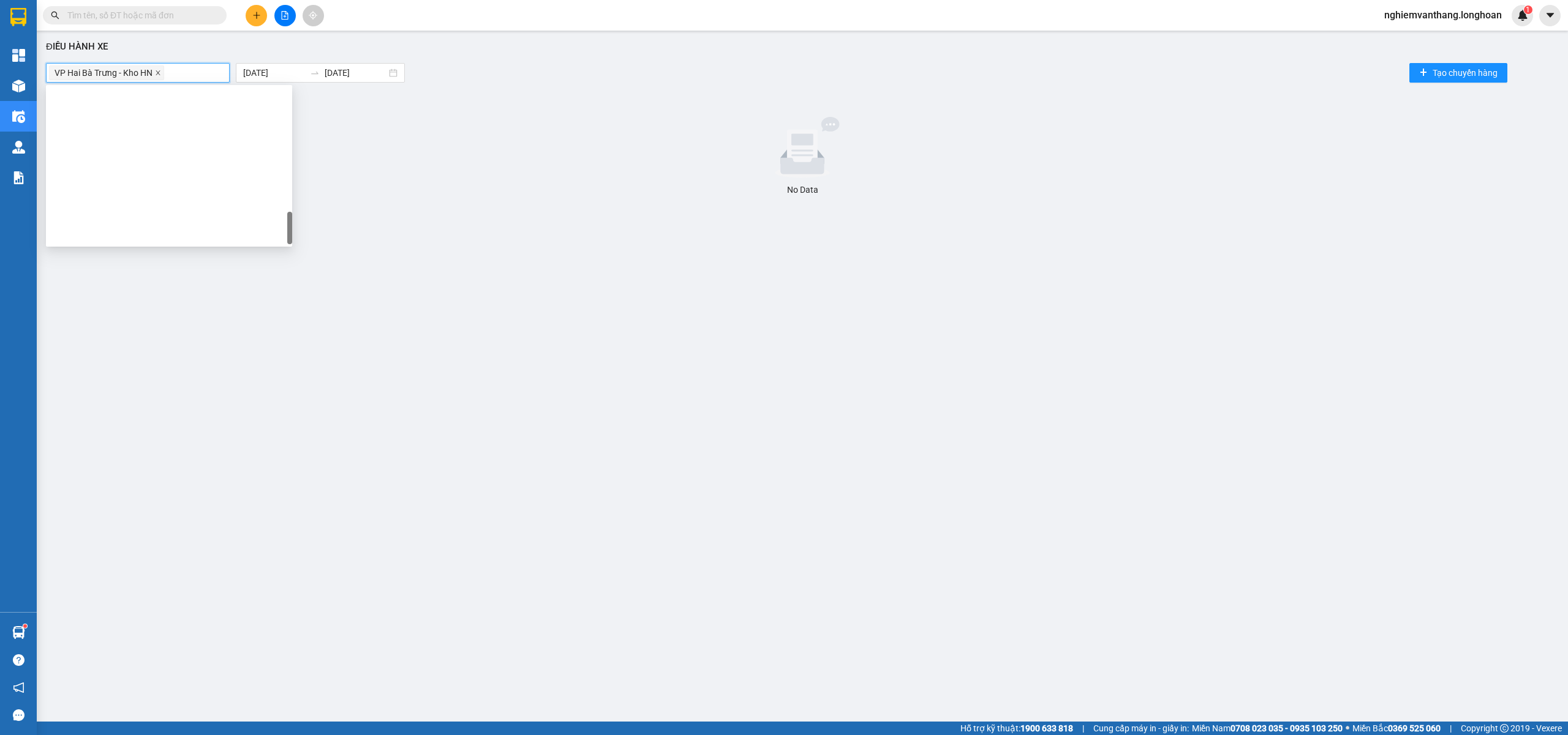
click at [160, 74] on icon "close" at bounding box center [158, 73] width 4 height 4
click at [126, 72] on div at bounding box center [138, 73] width 178 height 15
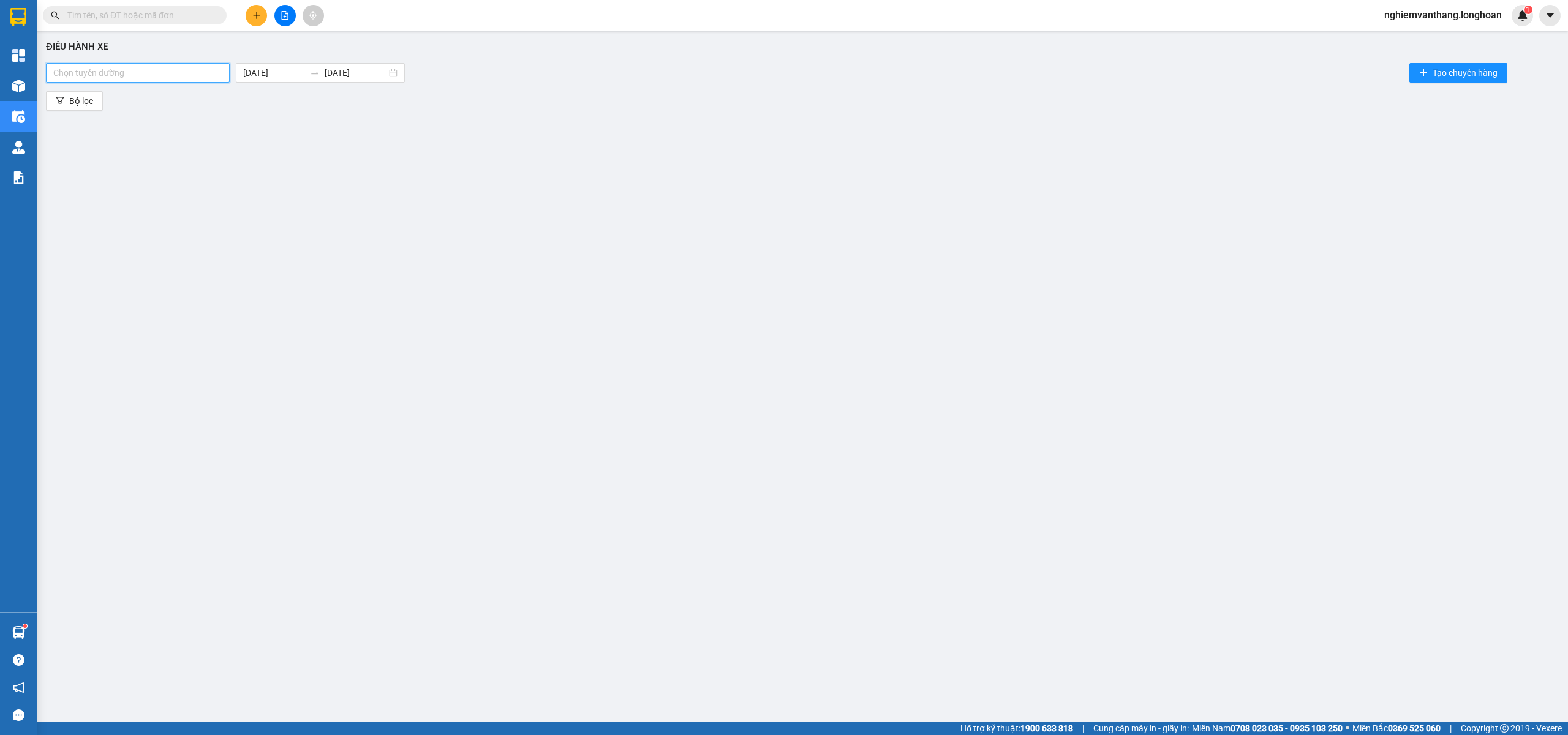
click at [126, 77] on div at bounding box center [138, 73] width 178 height 15
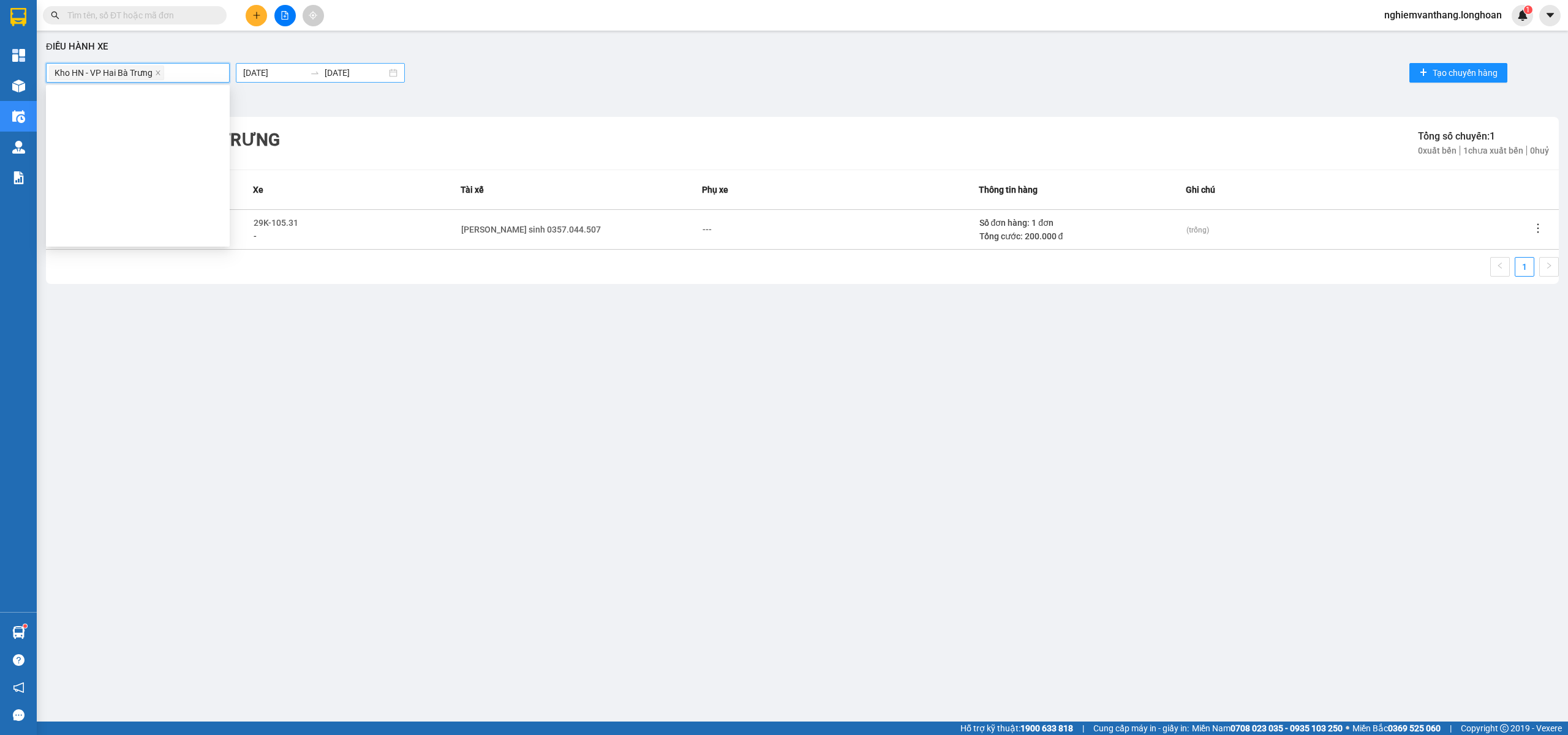
click at [295, 67] on input "[DATE]" at bounding box center [274, 73] width 62 height 13
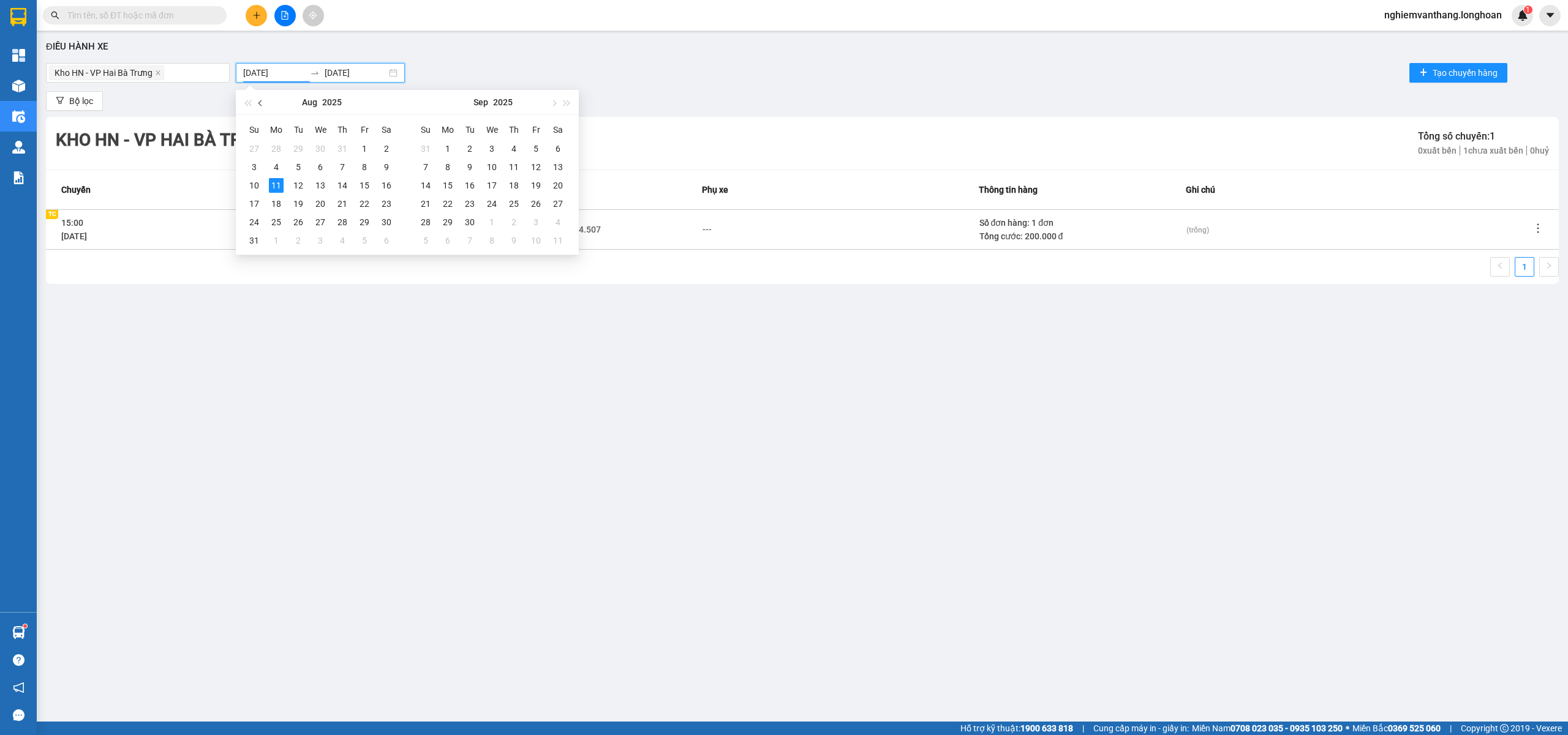
click at [260, 101] on span "button" at bounding box center [262, 103] width 6 height 6
type input "[DATE]"
click at [299, 140] on td "1" at bounding box center [298, 148] width 22 height 18
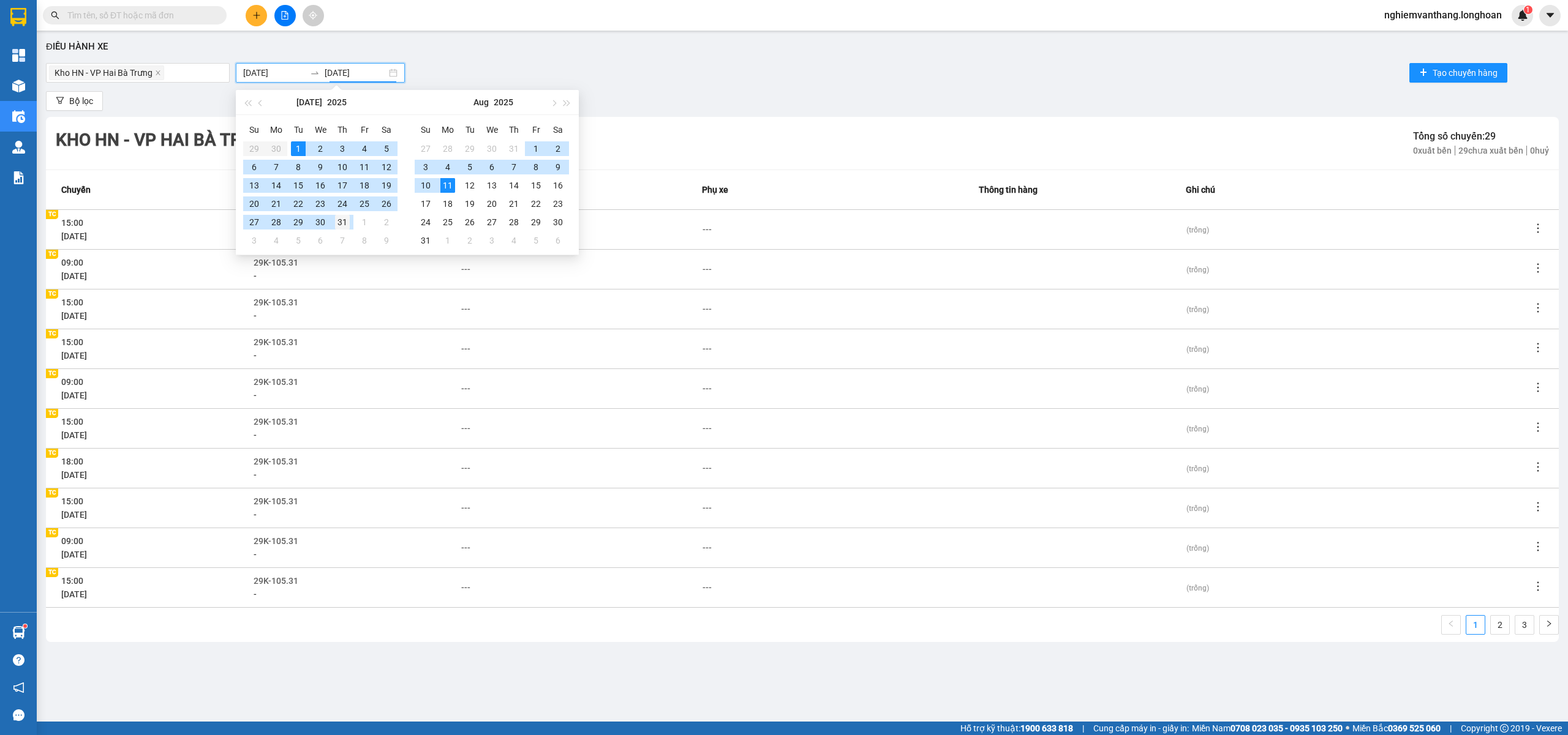
type input "[DATE]"
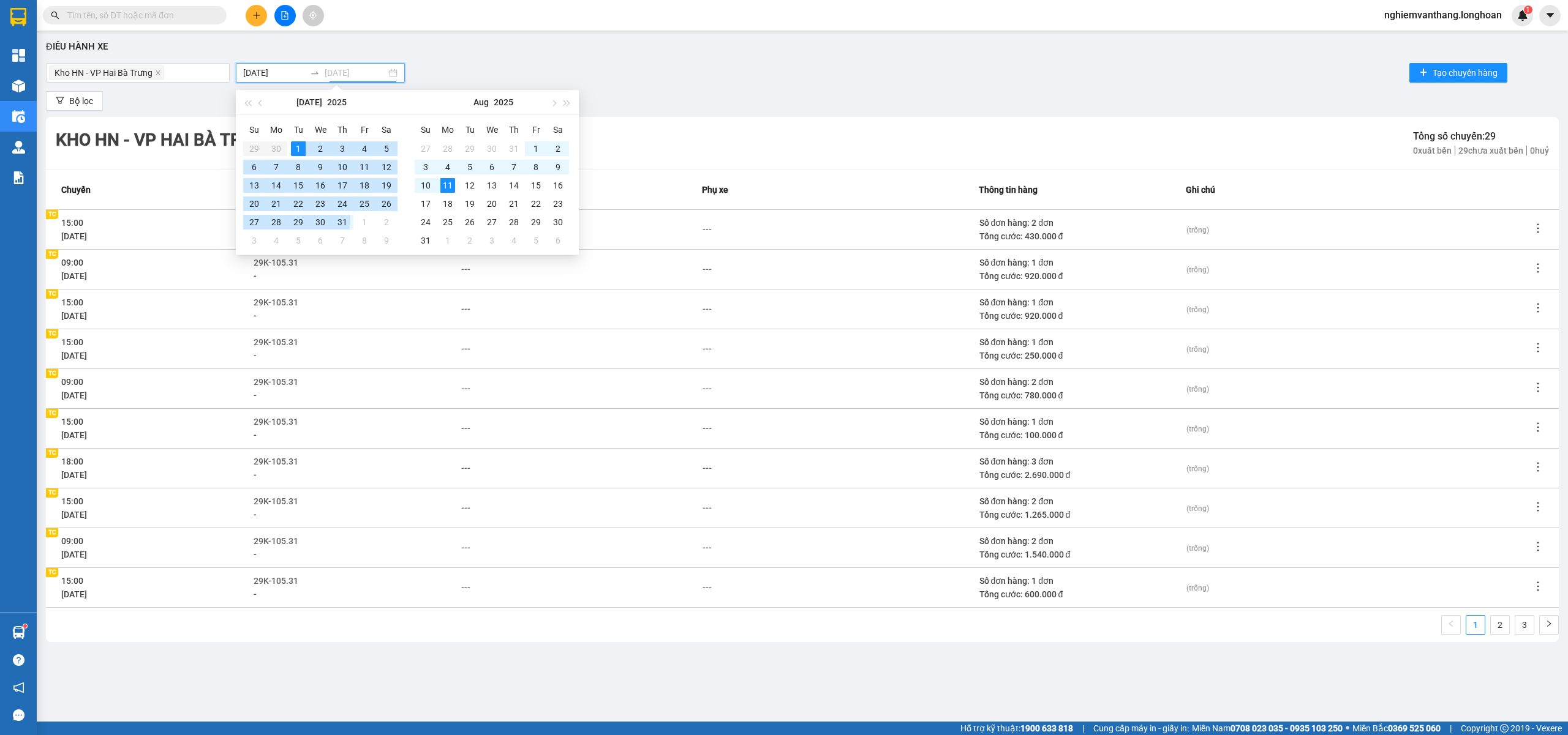
click at [346, 229] on div "31" at bounding box center [343, 222] width 15 height 15
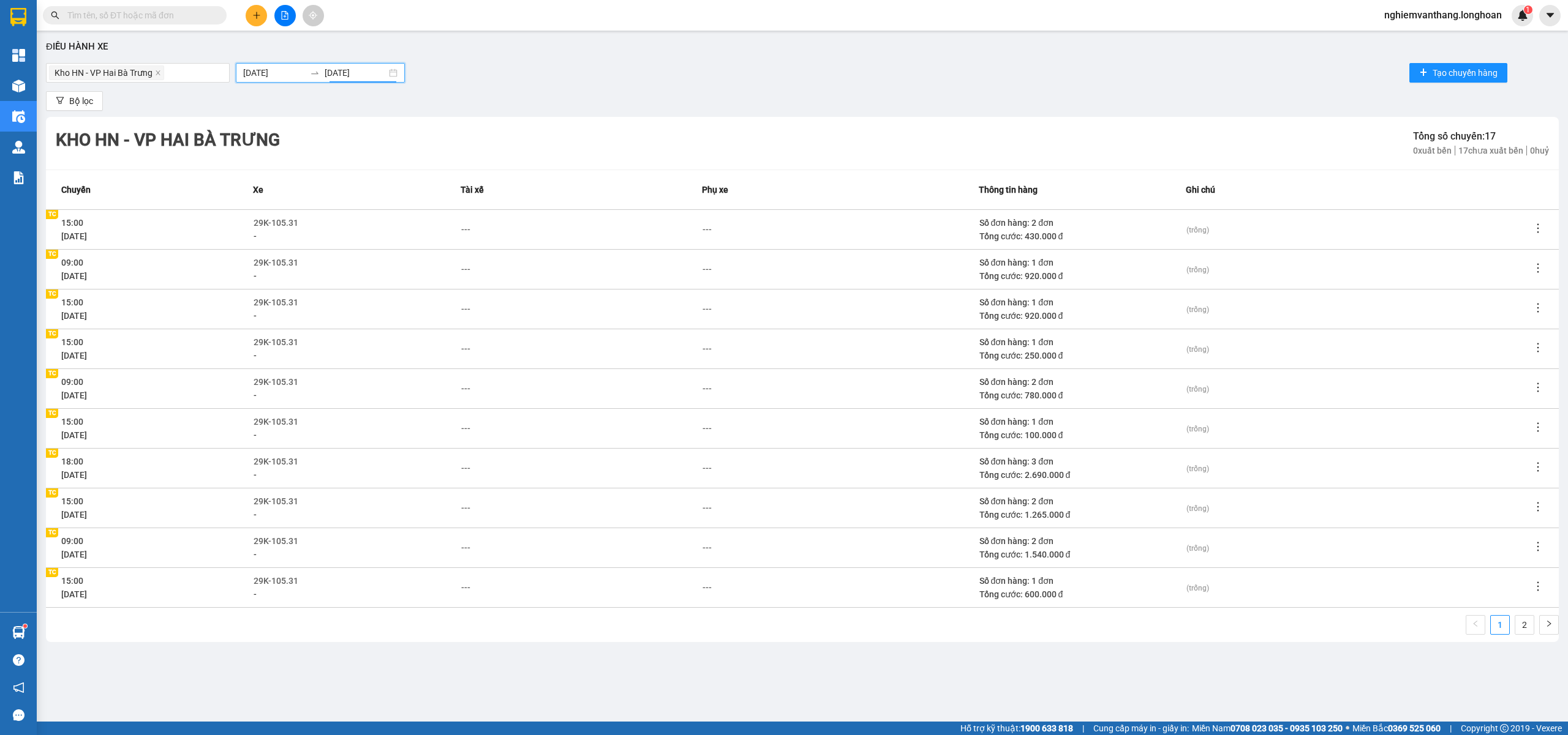
click at [765, 101] on div "Bộ lọc" at bounding box center [802, 101] width 1513 height 20
click at [1526, 625] on link "2" at bounding box center [1524, 625] width 18 height 18
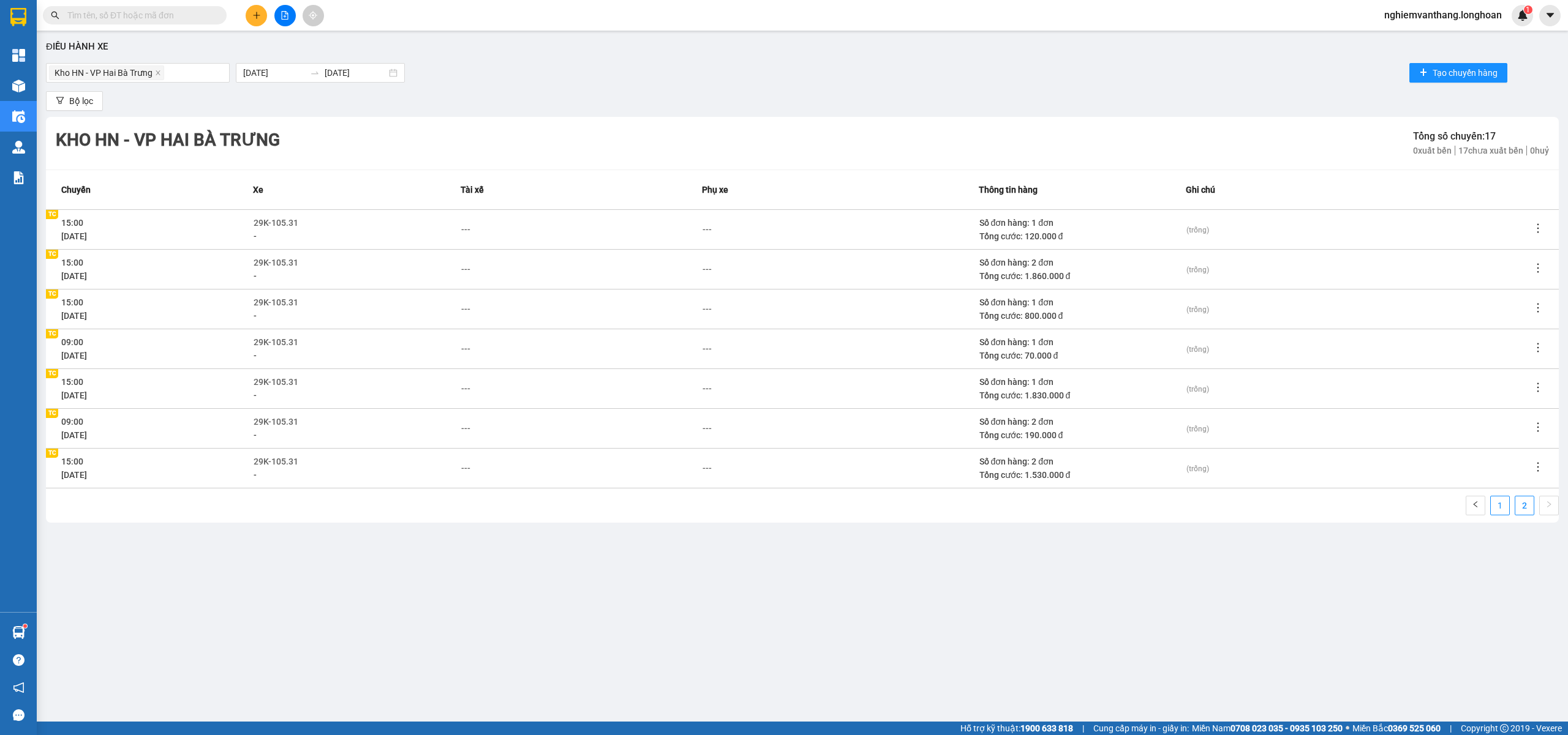
click at [1499, 504] on link "1" at bounding box center [1500, 506] width 18 height 18
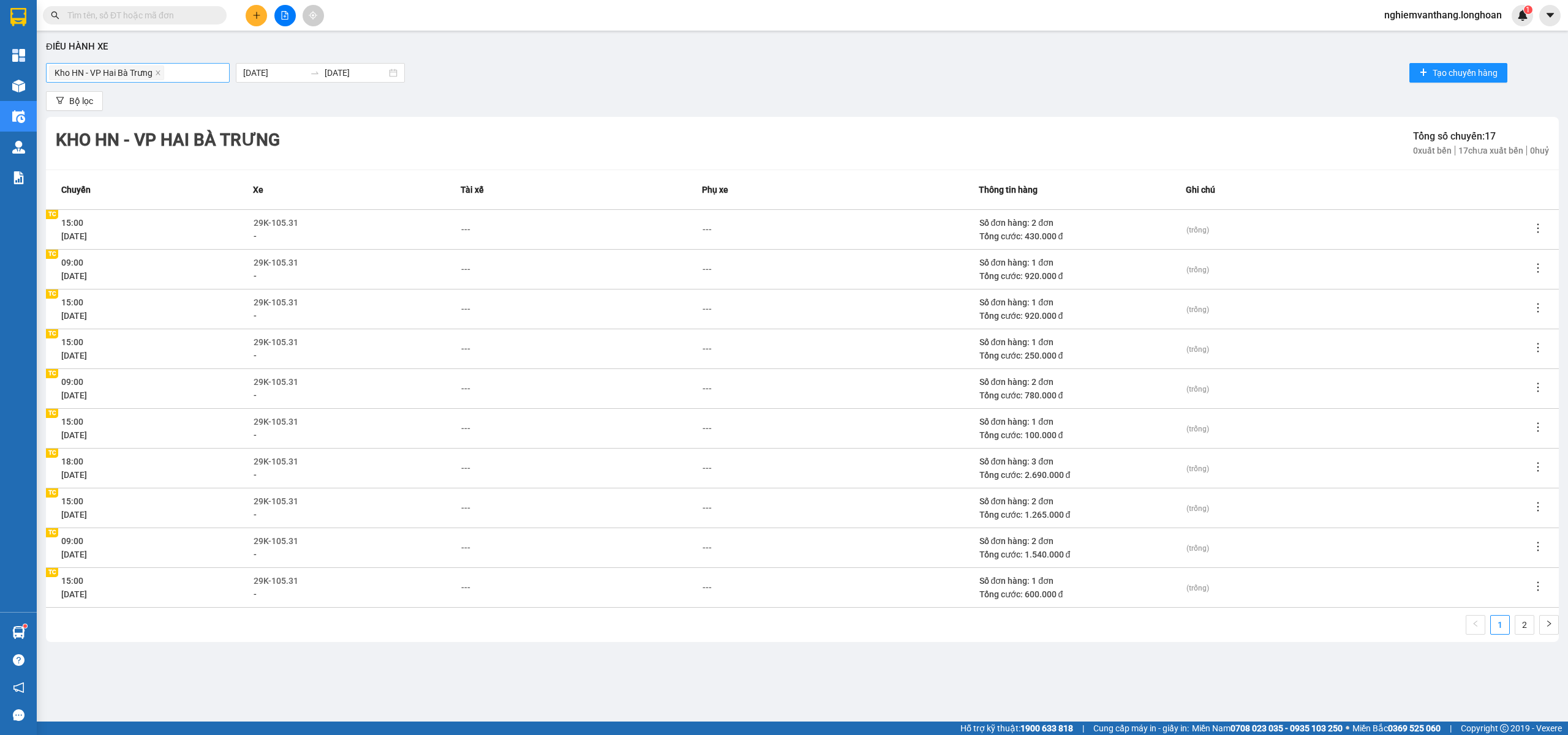
click at [189, 74] on div "Kho HN - VP Hai Bà Trưng" at bounding box center [138, 72] width 178 height 17
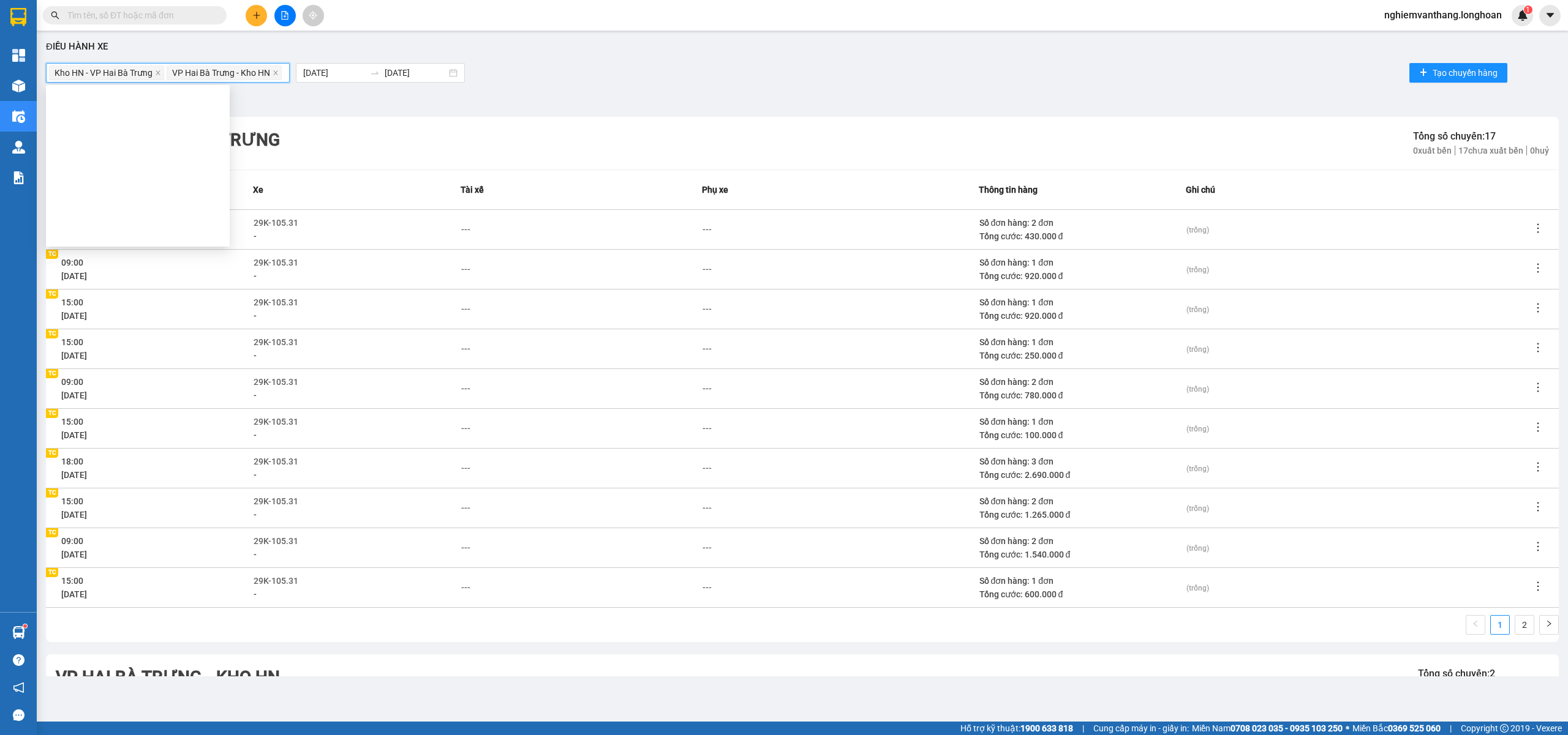
click at [133, 365] on div "VP Hoàng Mai - Kho HN" at bounding box center [137, 371] width 169 height 13
click at [141, 423] on div "VP Hai Bà Trưng - Kho HN" at bounding box center [137, 430] width 169 height 13
click at [140, 443] on div "VP Long Biên - Kho HN" at bounding box center [137, 450] width 169 height 13
click at [157, 678] on div "Kho HN - VP [PERSON_NAME]" at bounding box center [137, 685] width 169 height 13
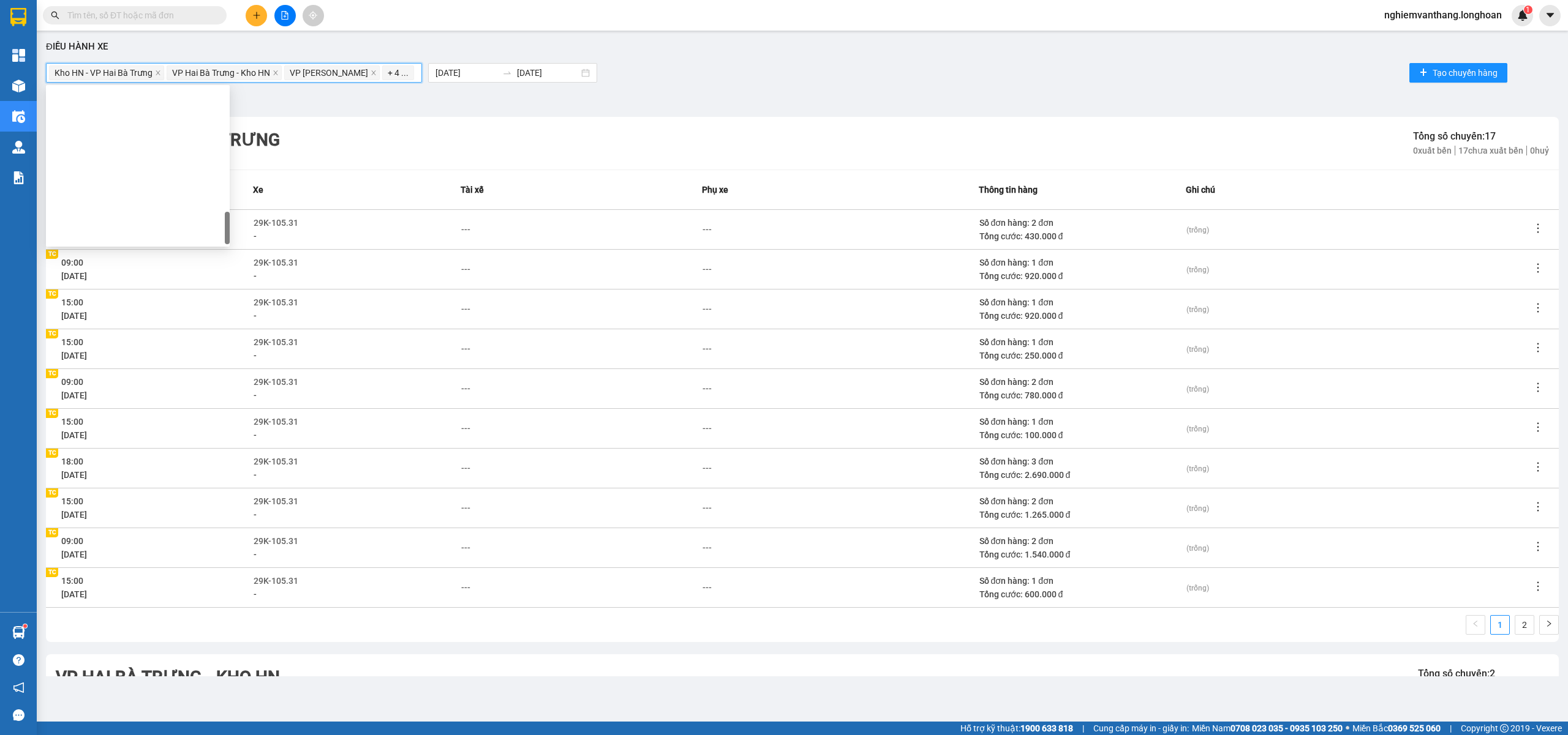
click at [1133, 77] on div "Kho HN - VP Hai Bà Trưng VP Hai Bà Trưng - Kho HN VP Hoàng Mai - Kho HN + 4 ...…" at bounding box center [802, 72] width 1513 height 24
click at [290, 16] on button at bounding box center [284, 15] width 21 height 21
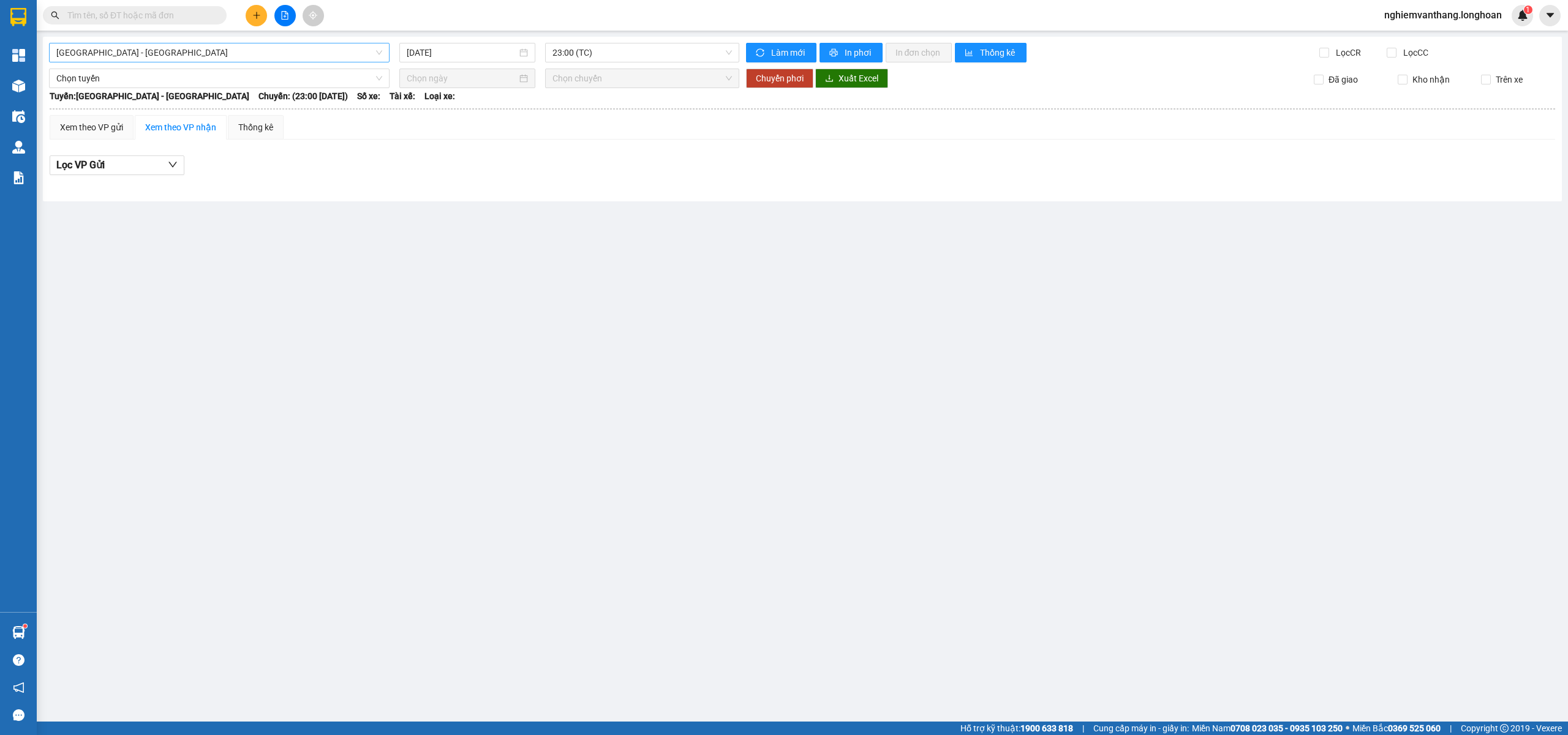
click at [152, 46] on span "Hải Phòng - Hà Nội" at bounding box center [219, 52] width 326 height 18
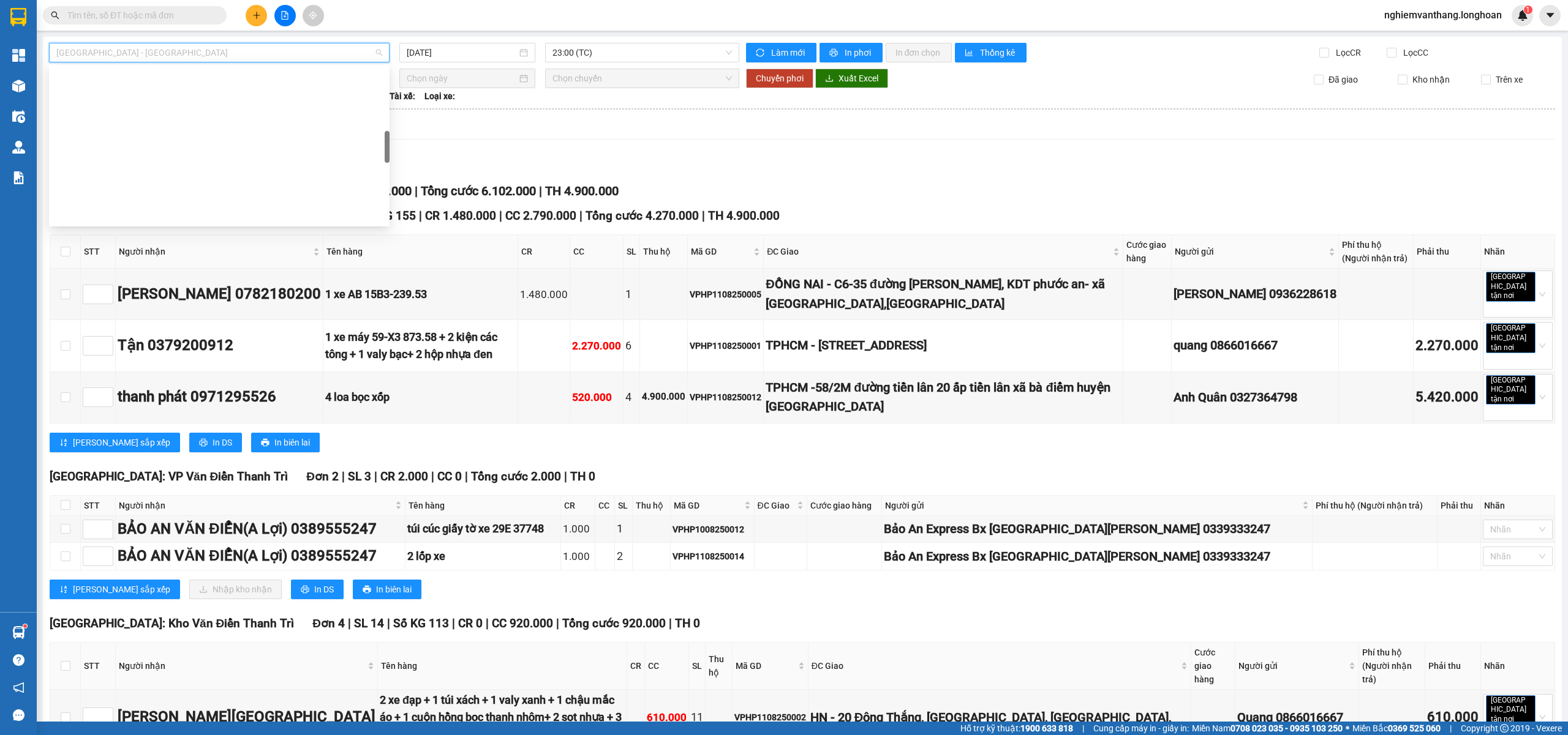
click at [123, 501] on div "VP [PERSON_NAME]" at bounding box center [219, 508] width 326 height 13
type input "11/08/2025"
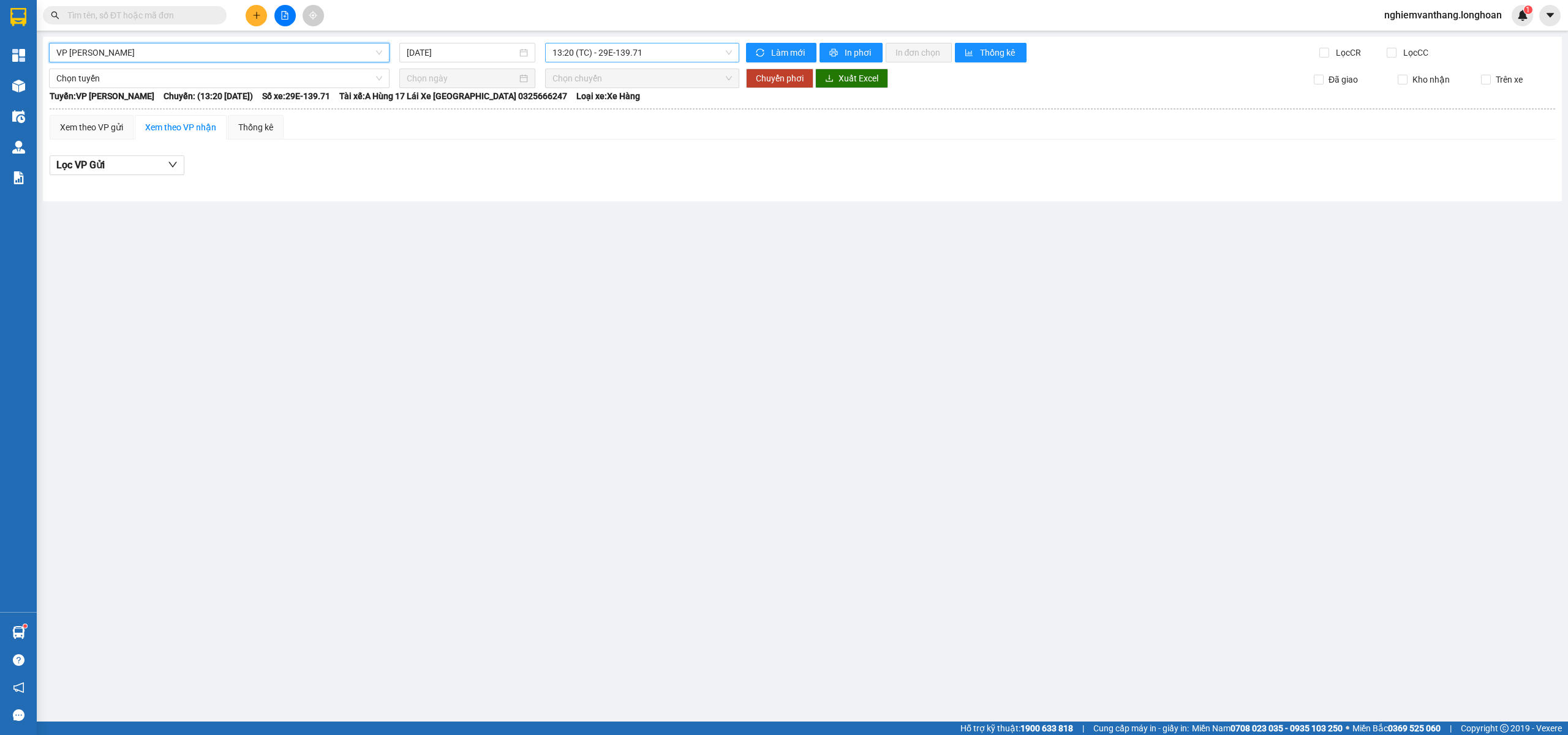
drag, startPoint x: 593, startPoint y: 50, endPoint x: 596, endPoint y: 64, distance: 14.3
click at [593, 49] on span "13:20 (TC) - 29E-139.71" at bounding box center [642, 52] width 180 height 18
click at [589, 112] on div "18:54 (TC) - 29E-139.71" at bounding box center [600, 116] width 96 height 13
click at [182, 52] on span "VP [PERSON_NAME]" at bounding box center [219, 52] width 326 height 18
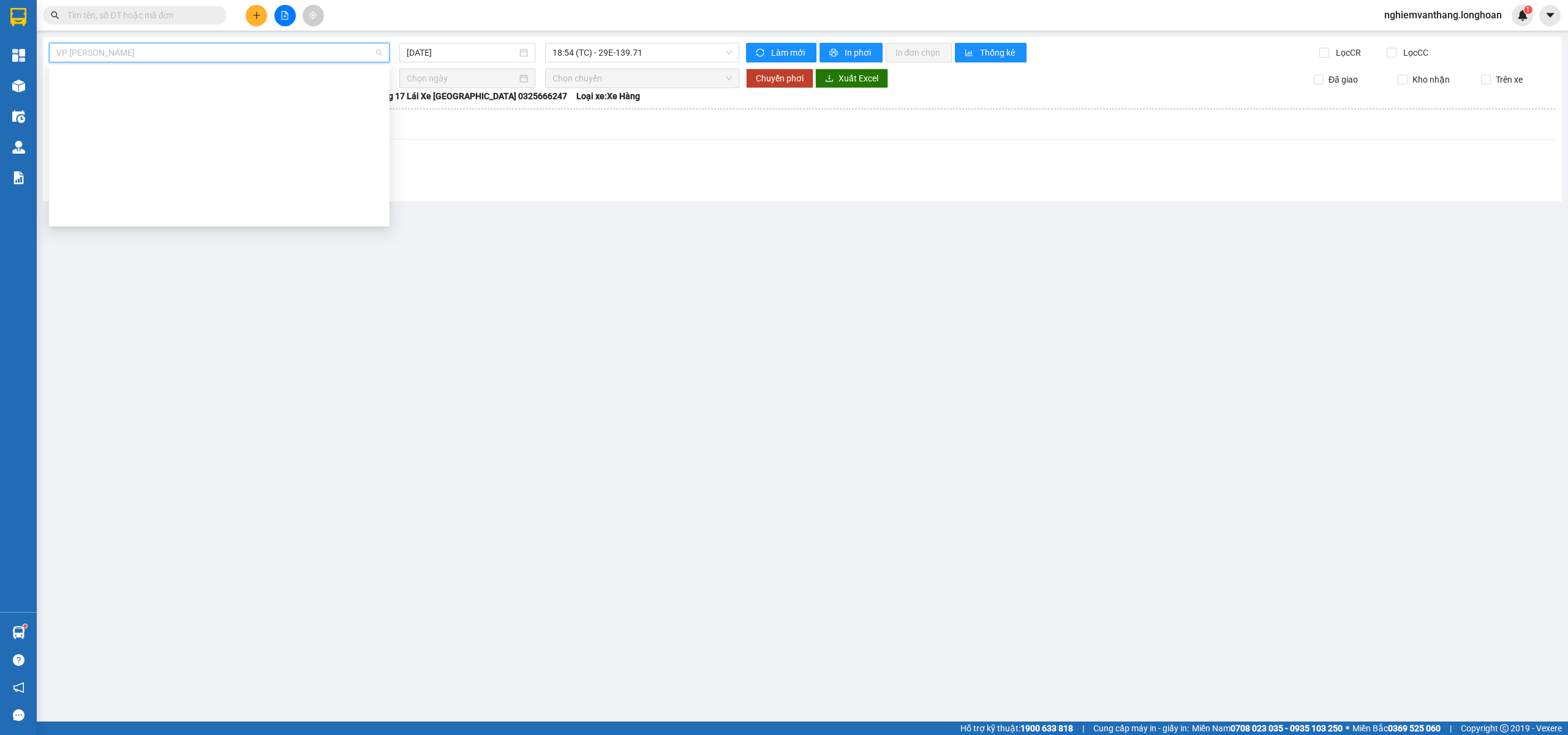
click at [148, 698] on div "VP Long Biên - Kho HN" at bounding box center [219, 704] width 326 height 13
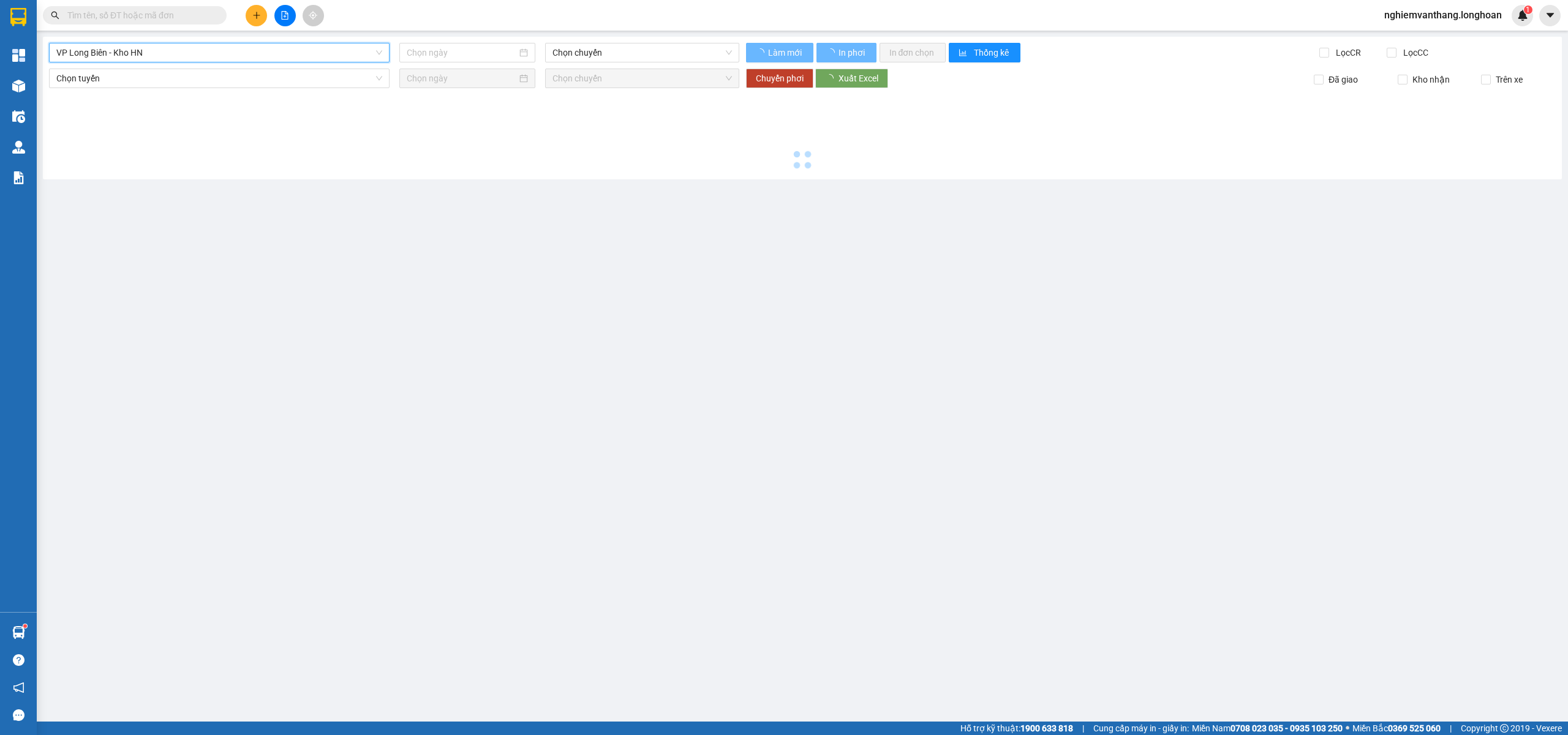
type input "11/08/2025"
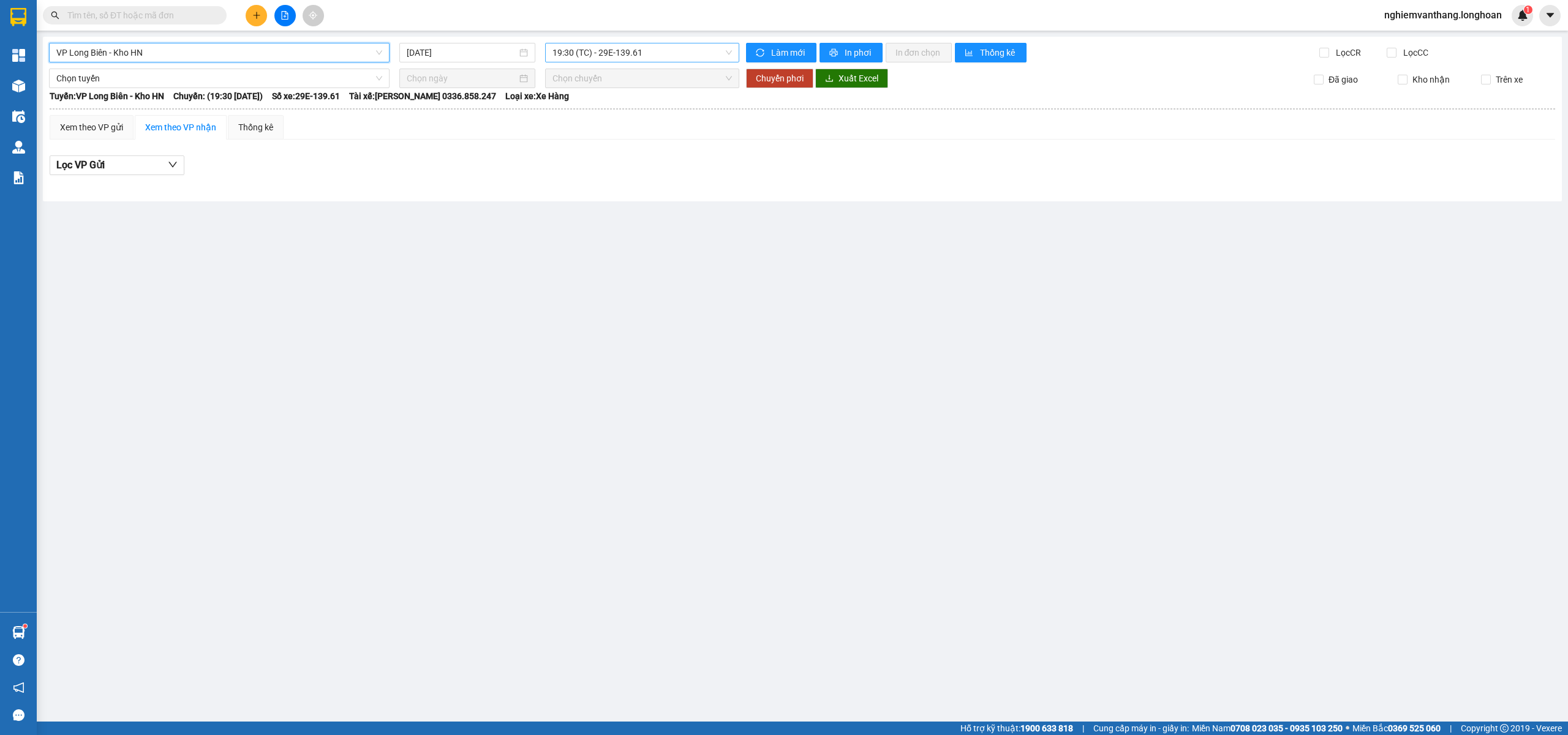
drag, startPoint x: 567, startPoint y: 50, endPoint x: 574, endPoint y: 62, distance: 13.9
click at [568, 50] on span "19:30 (TC) - 29E-139.61" at bounding box center [642, 52] width 180 height 18
click at [573, 98] on div "19:30 (TC) - 29E-139.61" at bounding box center [600, 96] width 96 height 13
click at [207, 44] on div "VP Long Biên - Kho HN" at bounding box center [219, 52] width 340 height 20
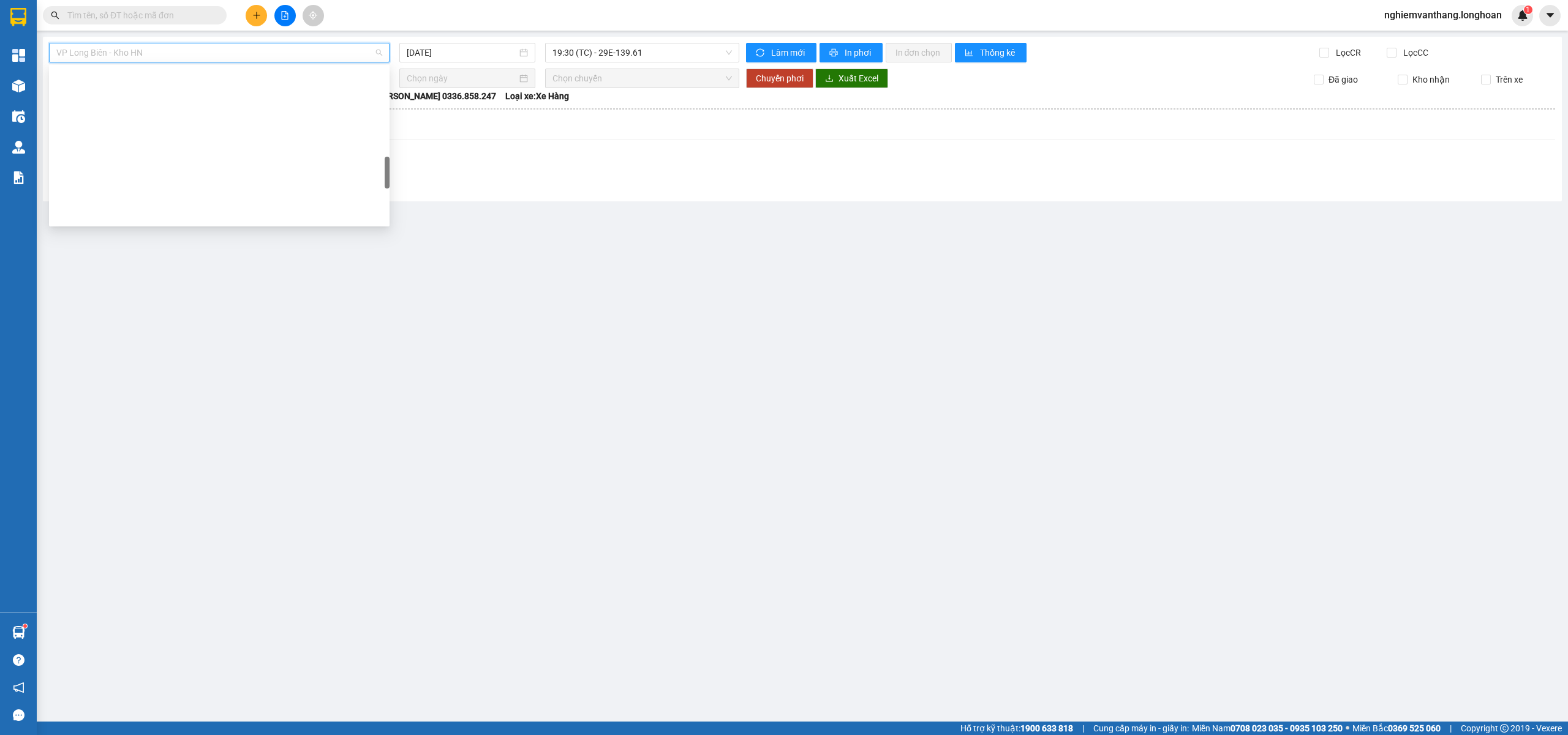
click at [133, 707] on div "VP Hai Bà Trưng - Kho HN" at bounding box center [219, 723] width 326 height 13
type input "11/08/2025"
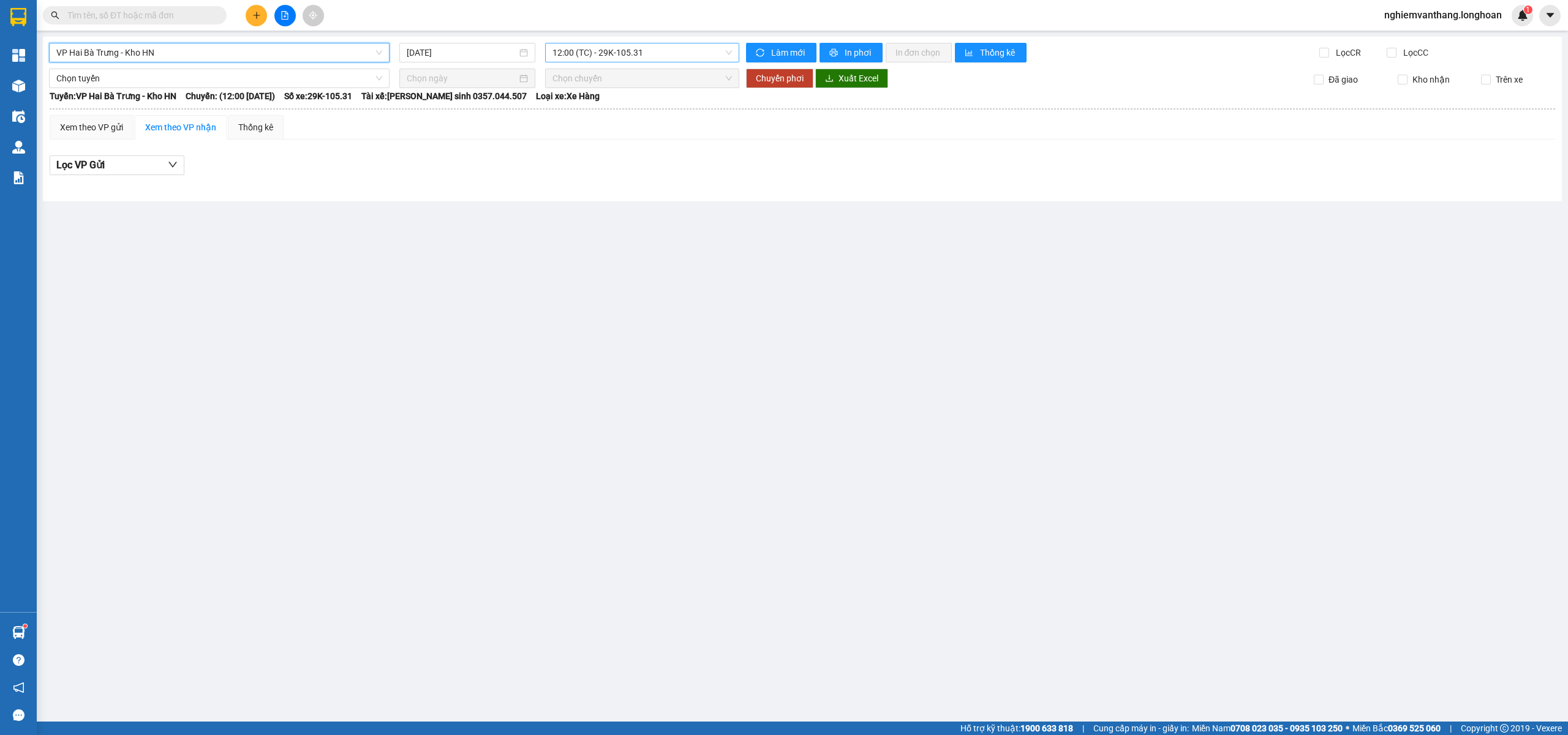
click at [626, 54] on span "12:00 (TC) - 29K-105.31" at bounding box center [642, 52] width 180 height 18
click at [620, 120] on div "19:45 (TC) - 29K-105.31" at bounding box center [600, 116] width 96 height 13
drag, startPoint x: 155, startPoint y: 52, endPoint x: 162, endPoint y: 90, distance: 38.6
click at [155, 51] on span "VP Hai Bà Trưng - Kho HN" at bounding box center [219, 52] width 326 height 18
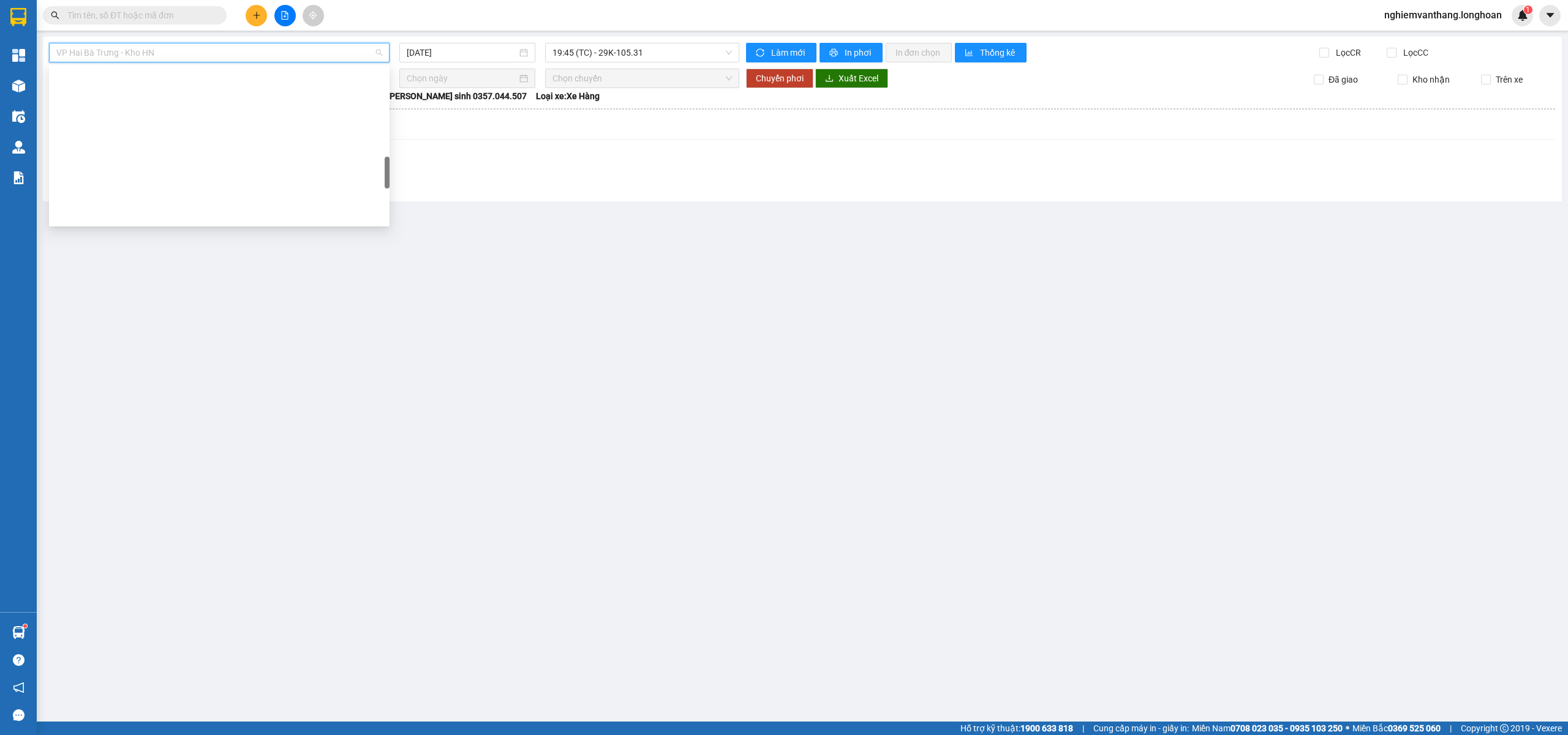
click at [154, 707] on div "VP Hà Đông - Kho HN" at bounding box center [219, 743] width 326 height 13
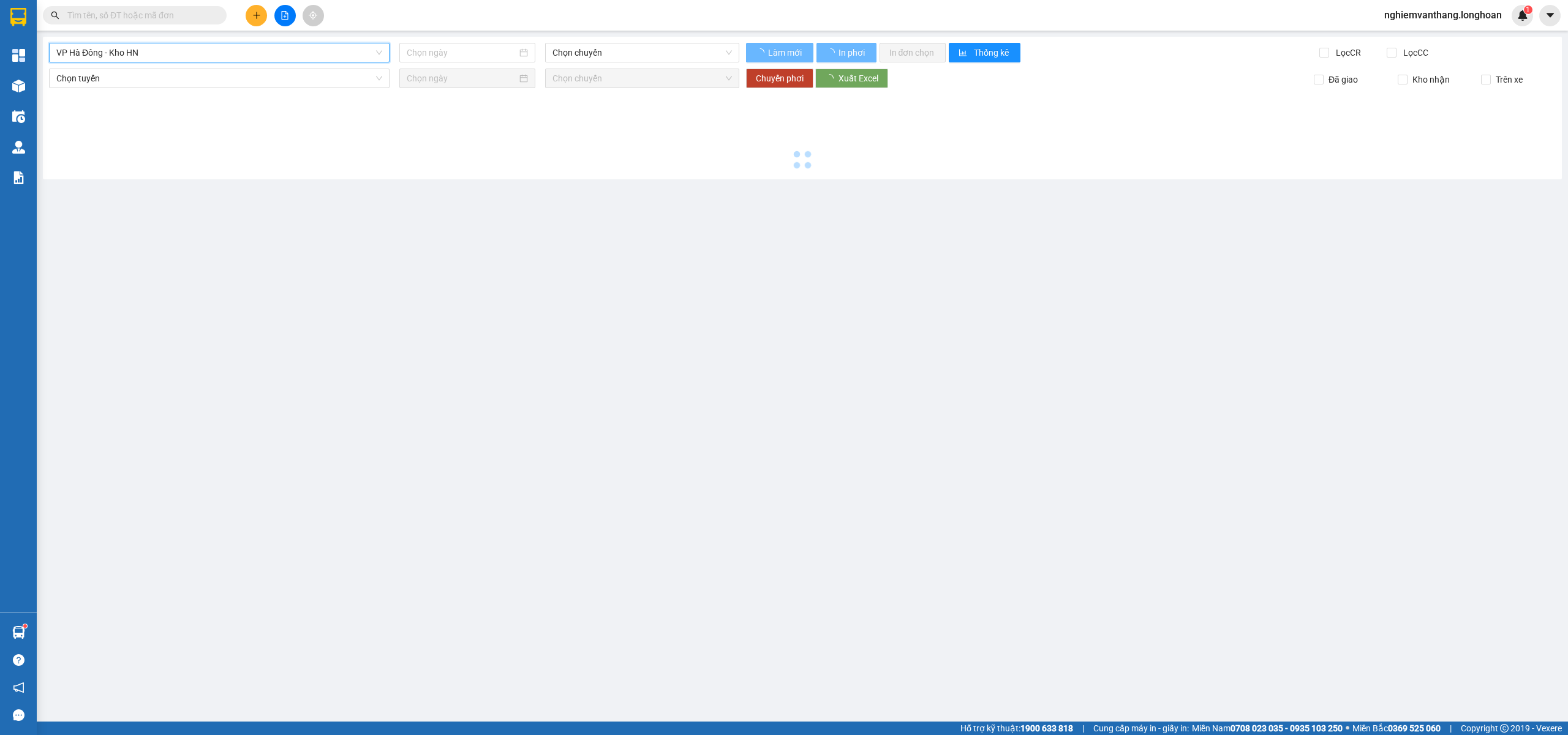
type input "11/08/2025"
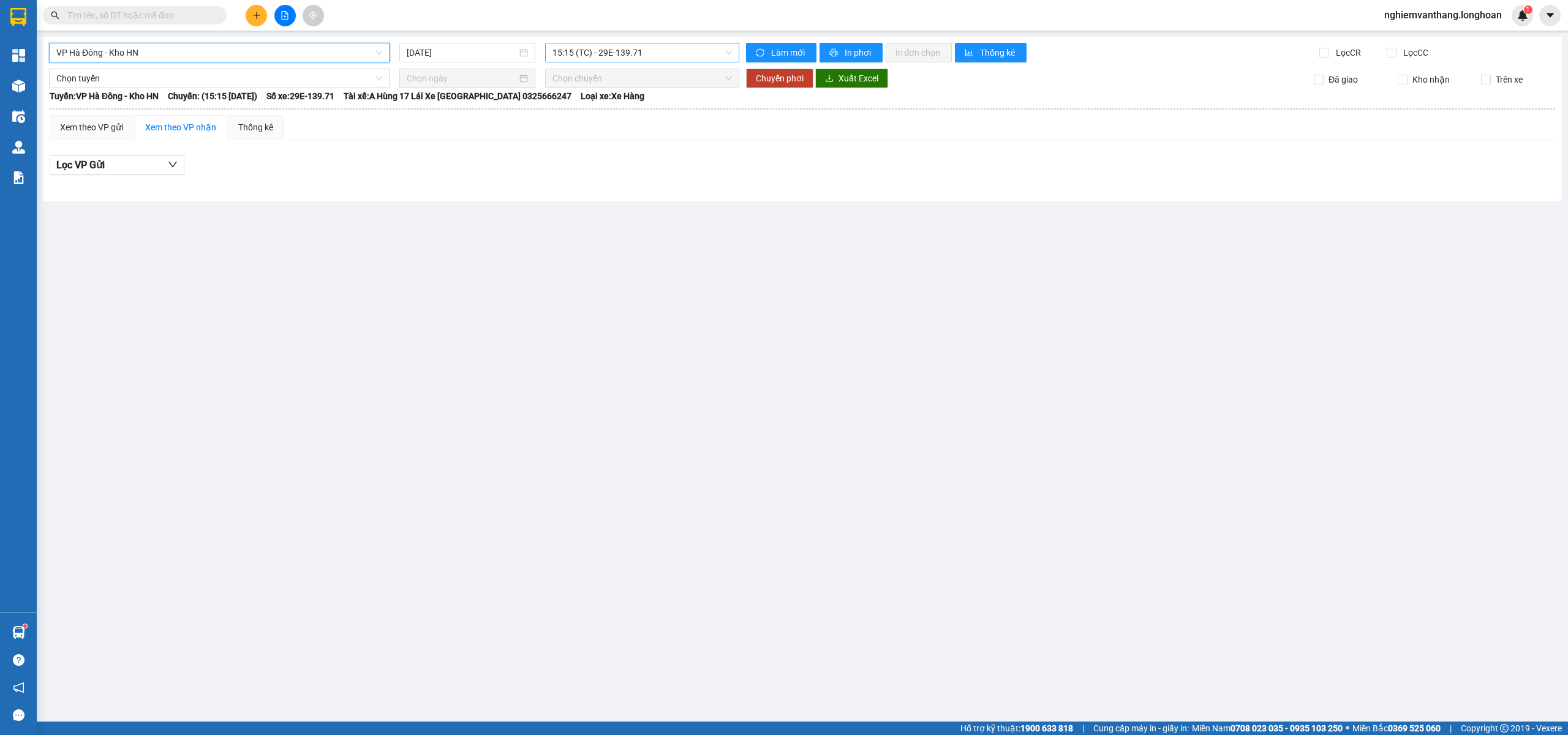
click at [629, 50] on span "15:15 (TC) - 29E-139.71" at bounding box center [642, 52] width 180 height 18
click at [600, 115] on div "20:10 (TC) - 29E-139.71" at bounding box center [600, 116] width 96 height 13
click at [167, 46] on span "VP Hà Đông - Kho HN" at bounding box center [219, 52] width 326 height 18
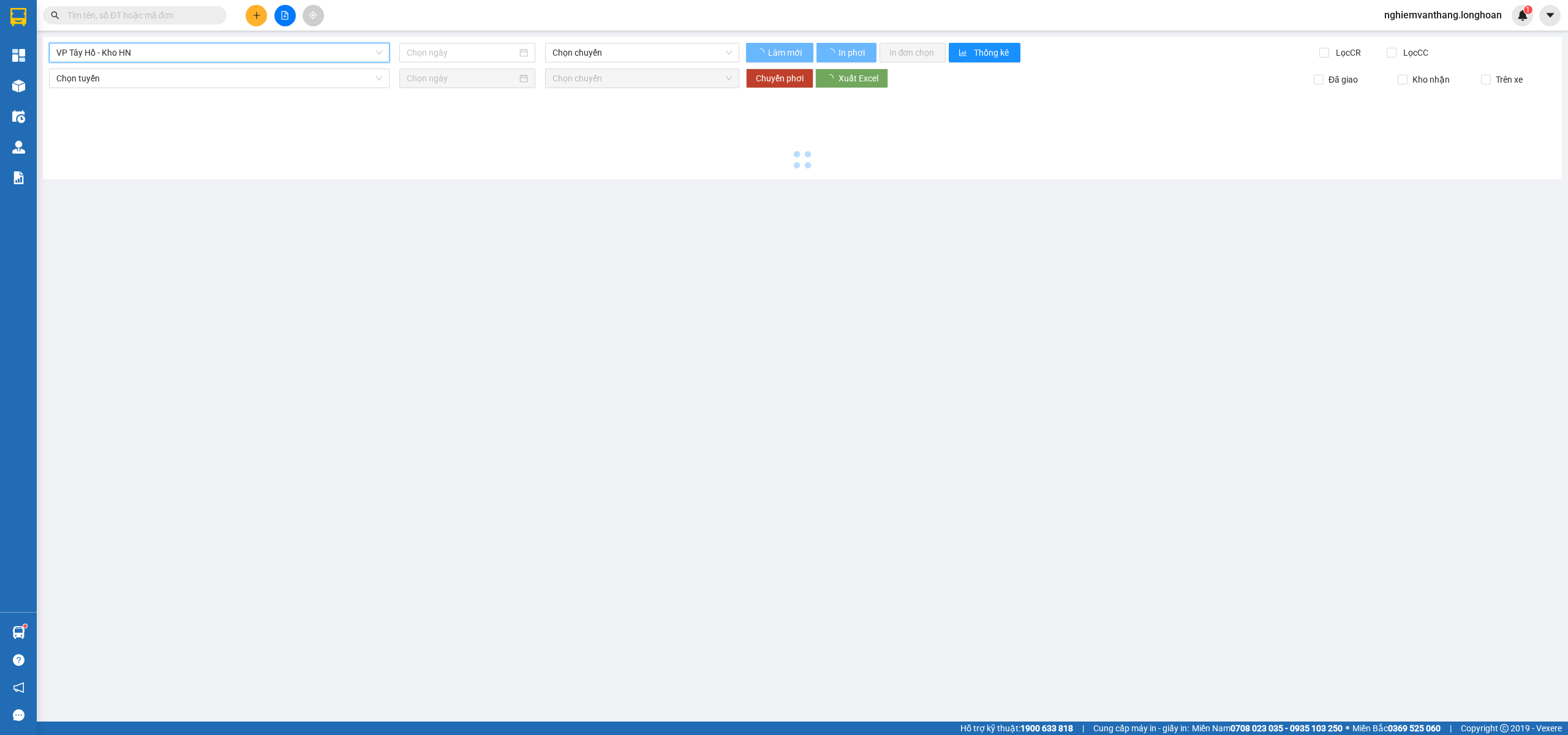
type input "11/08/2025"
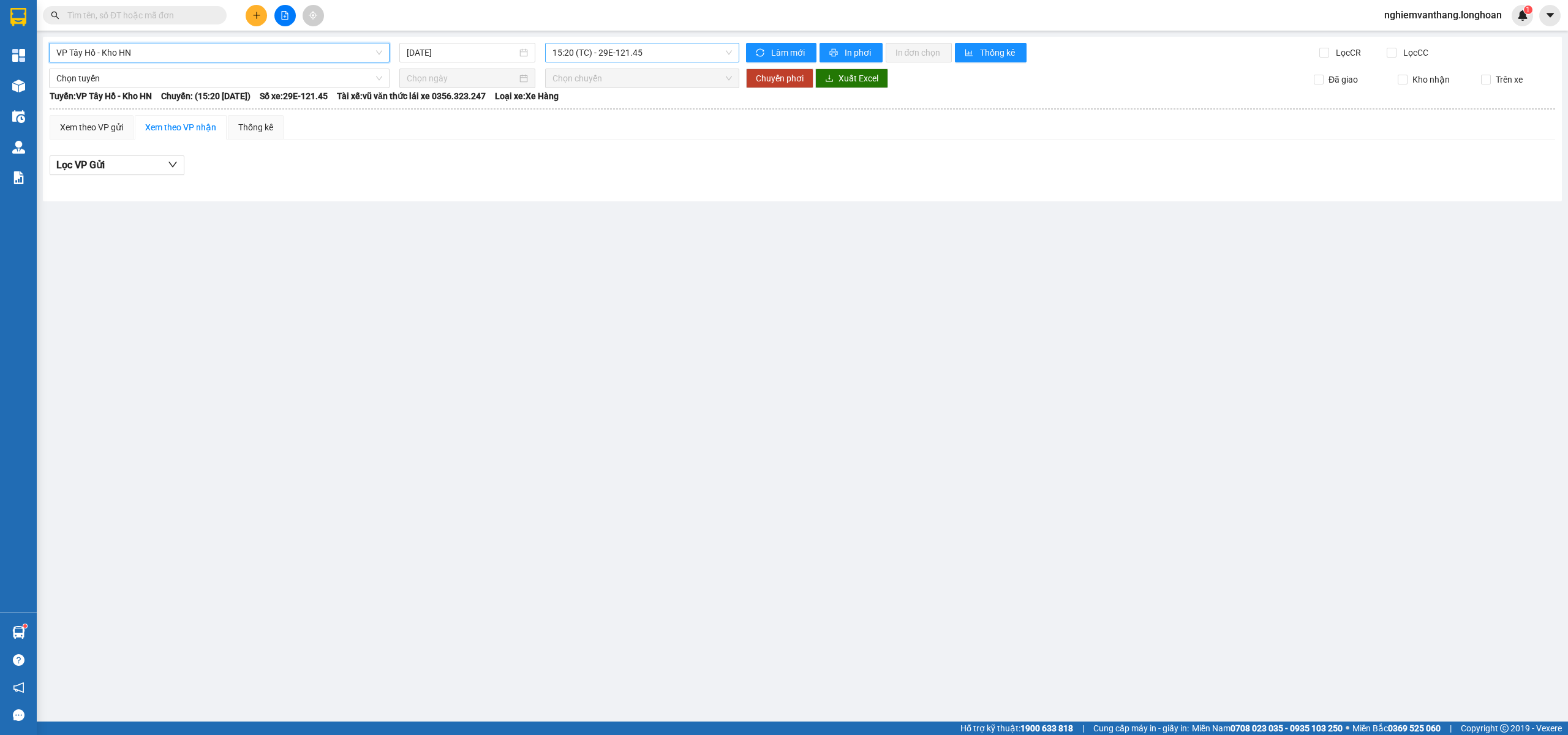
click at [618, 53] on span "15:20 (TC) - 29E-121.45" at bounding box center [642, 52] width 180 height 18
click at [607, 116] on div "19:40 (TC) - 29E-121.45" at bounding box center [600, 116] width 96 height 13
click at [211, 48] on span "VP Tây Hồ - Kho HN" at bounding box center [219, 52] width 326 height 18
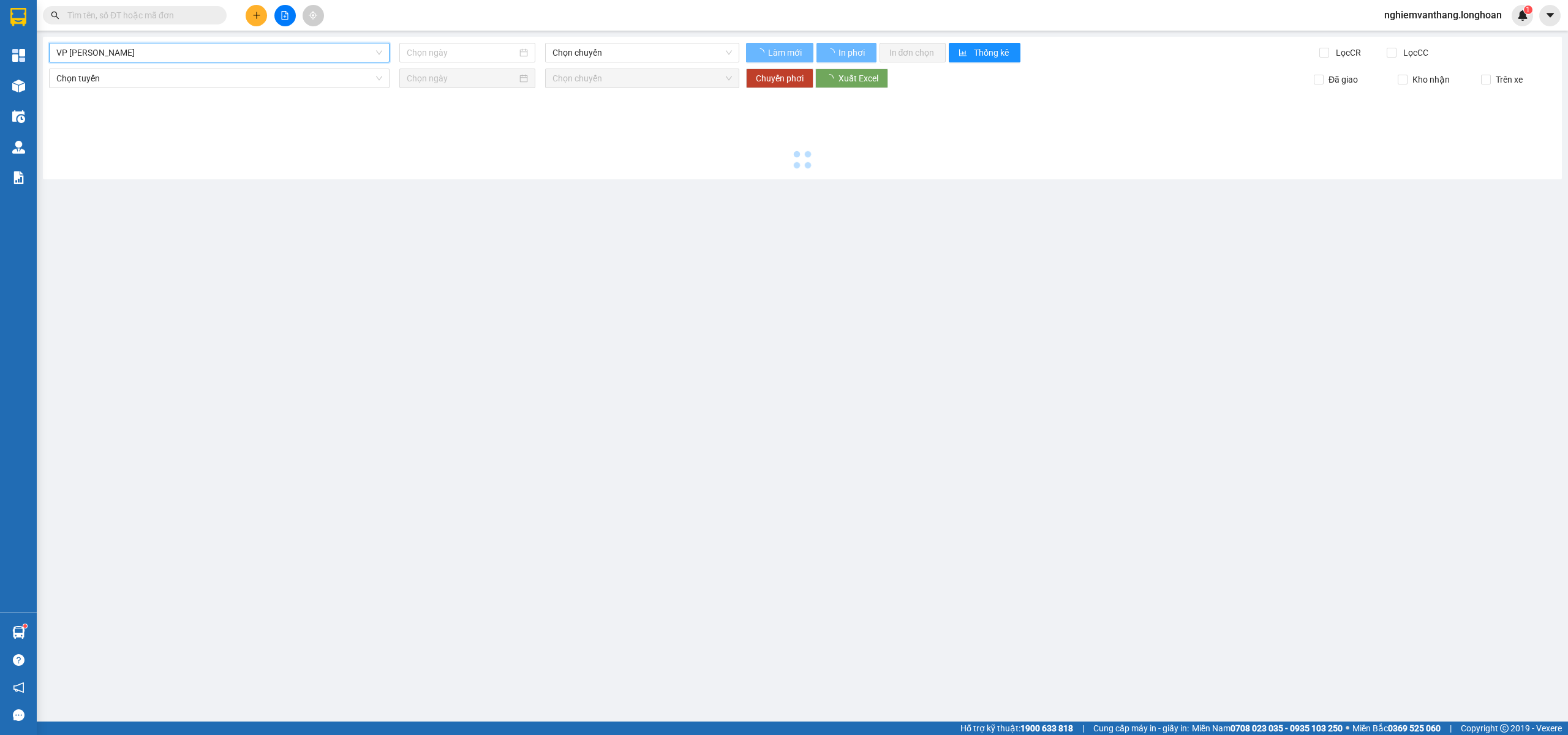
type input "11/08/2025"
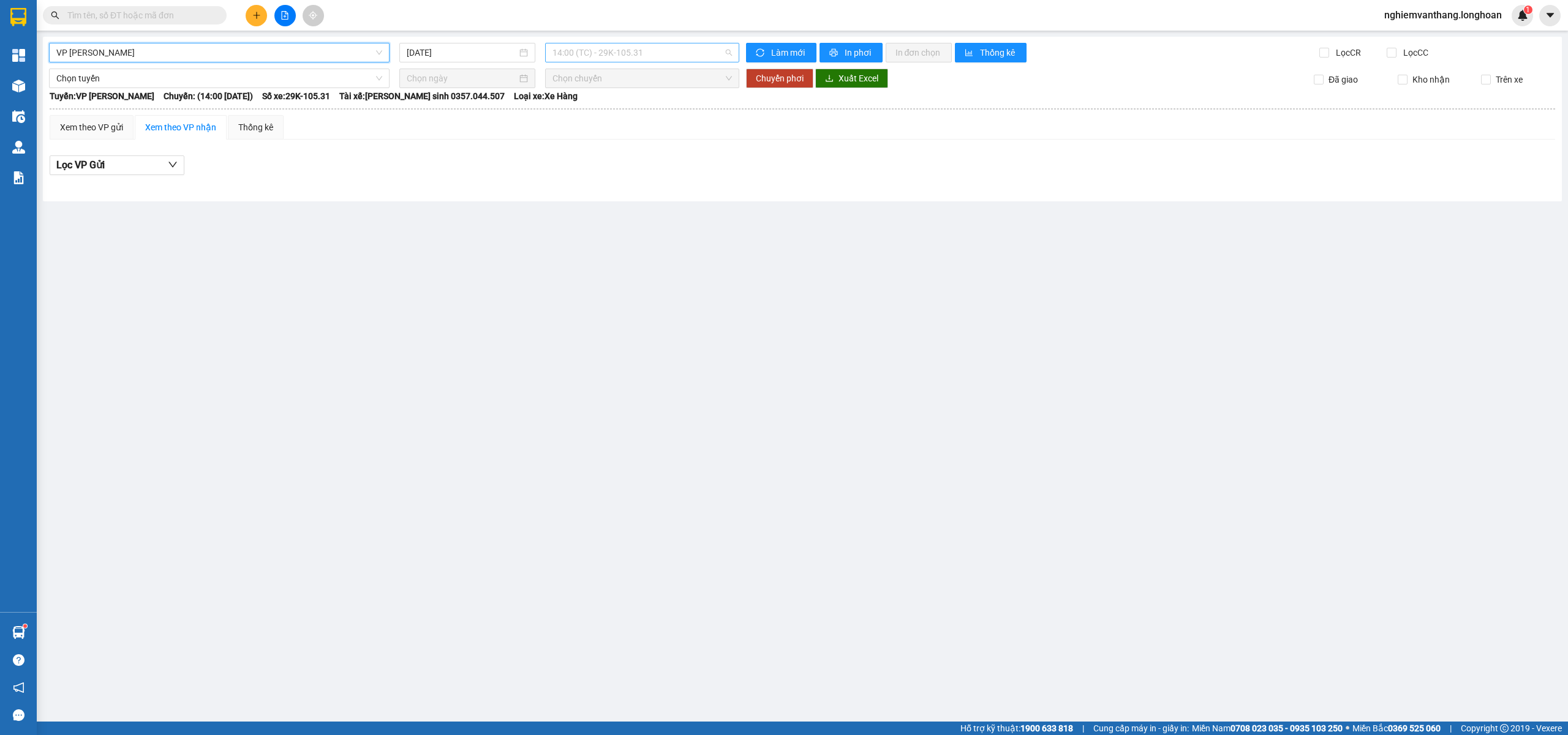
click at [604, 49] on span "14:00 (TC) - 29K-105.31" at bounding box center [642, 52] width 180 height 18
click at [594, 114] on div "21:00 (TC) - 29E-366.14" at bounding box center [600, 116] width 96 height 13
click at [141, 52] on span "VP Hoàng Mai - Kho HN" at bounding box center [219, 52] width 326 height 18
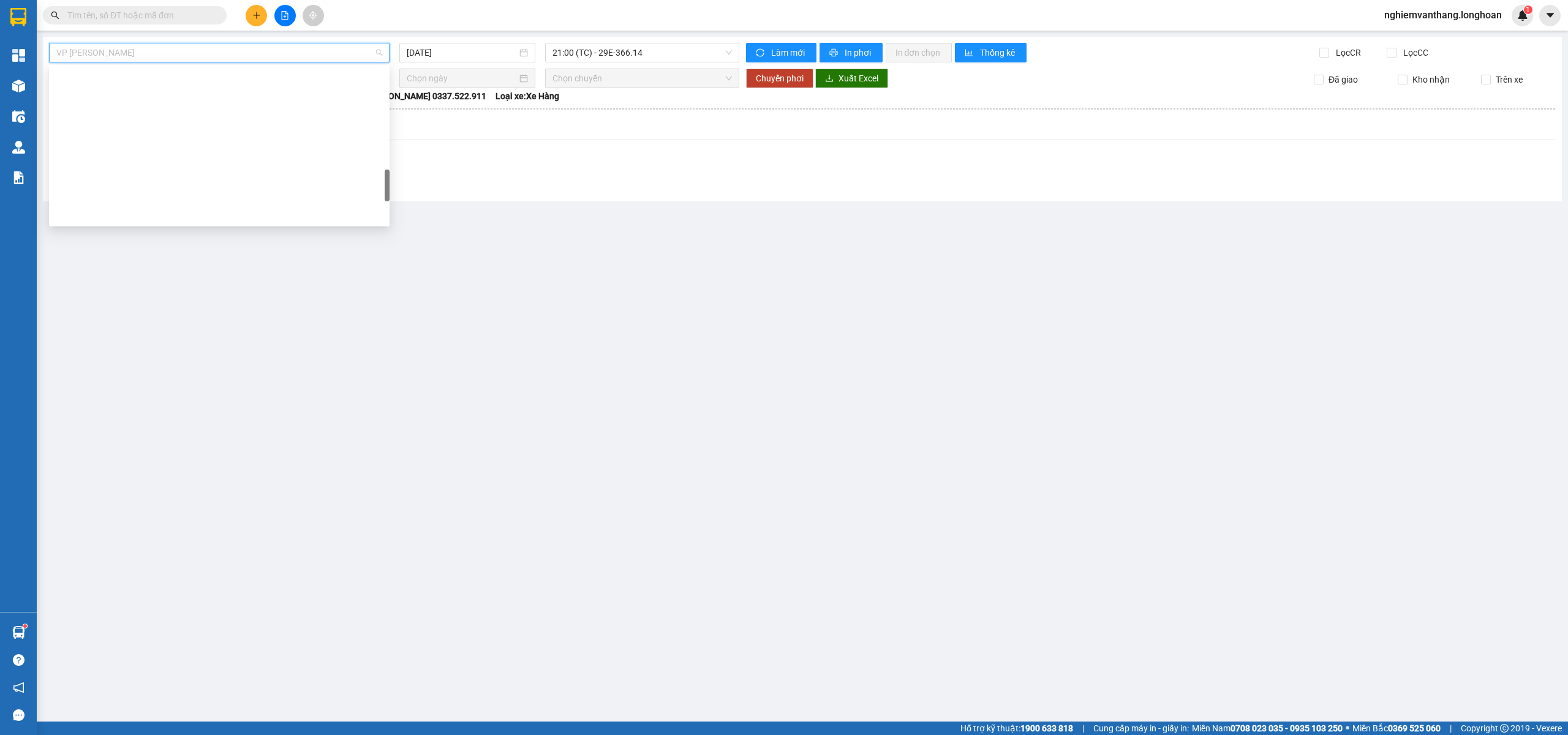
type input "11/08/2025"
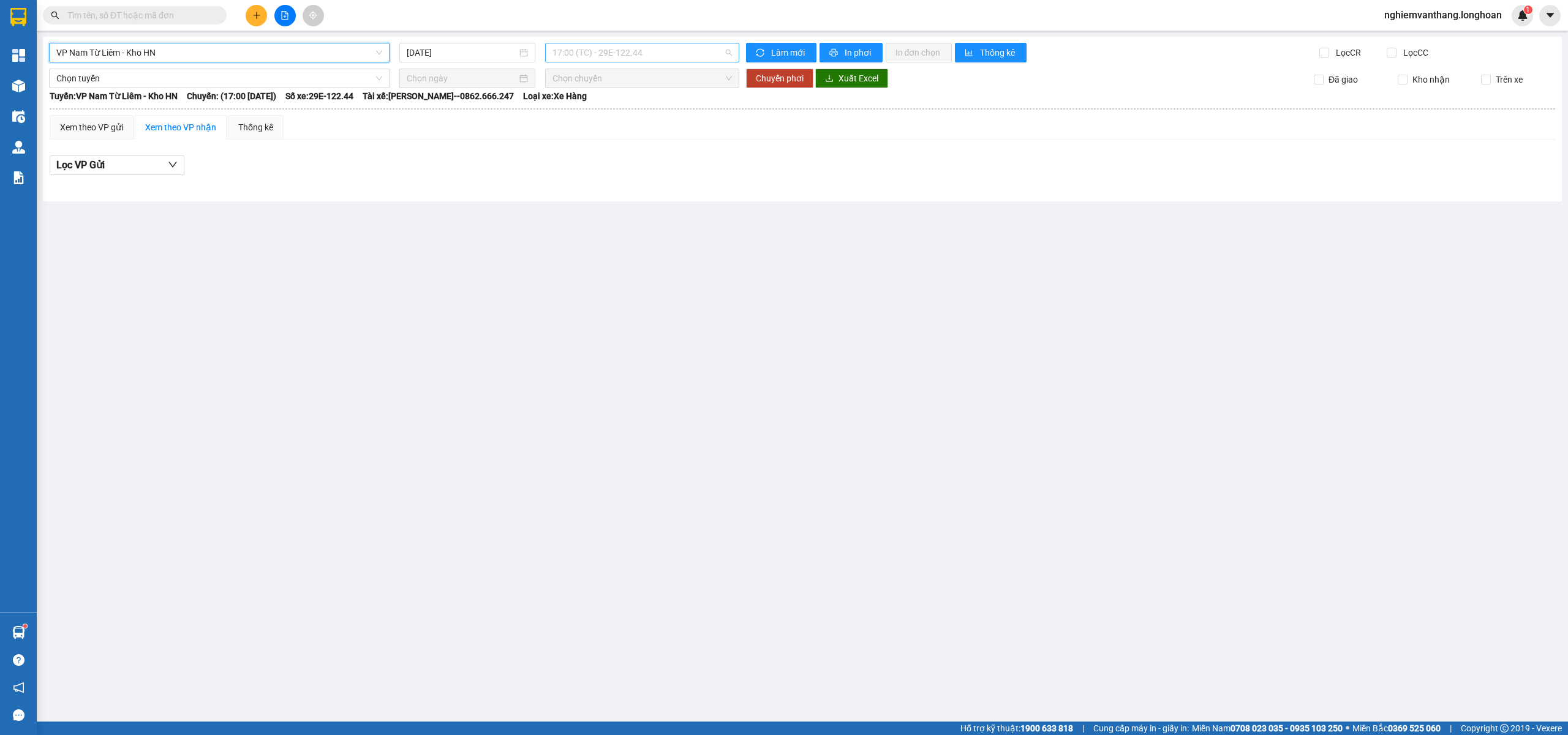
click at [592, 53] on span "17:00 (TC) - 29E-122.44" at bounding box center [642, 52] width 180 height 18
click at [593, 121] on div "21:00 (TC) - 29E-122.44" at bounding box center [600, 116] width 96 height 13
click at [613, 54] on span "21:00 (TC) - 29E-122.44" at bounding box center [642, 52] width 180 height 18
click at [607, 127] on div "22:00 (TC) - 29E-121.45" at bounding box center [600, 136] width 110 height 20
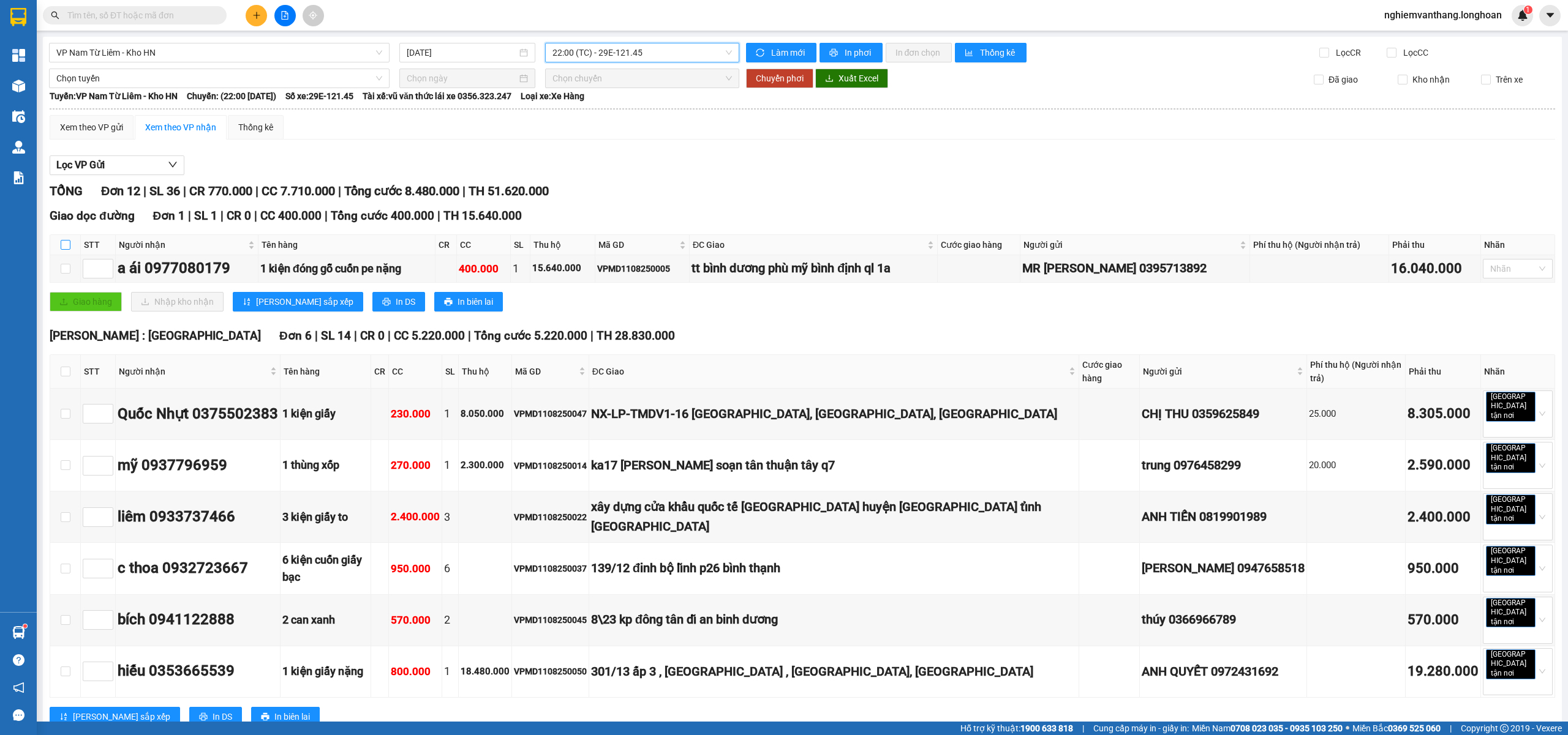
click at [66, 248] on input "checkbox" at bounding box center [65, 245] width 10 height 10
checkbox input "true"
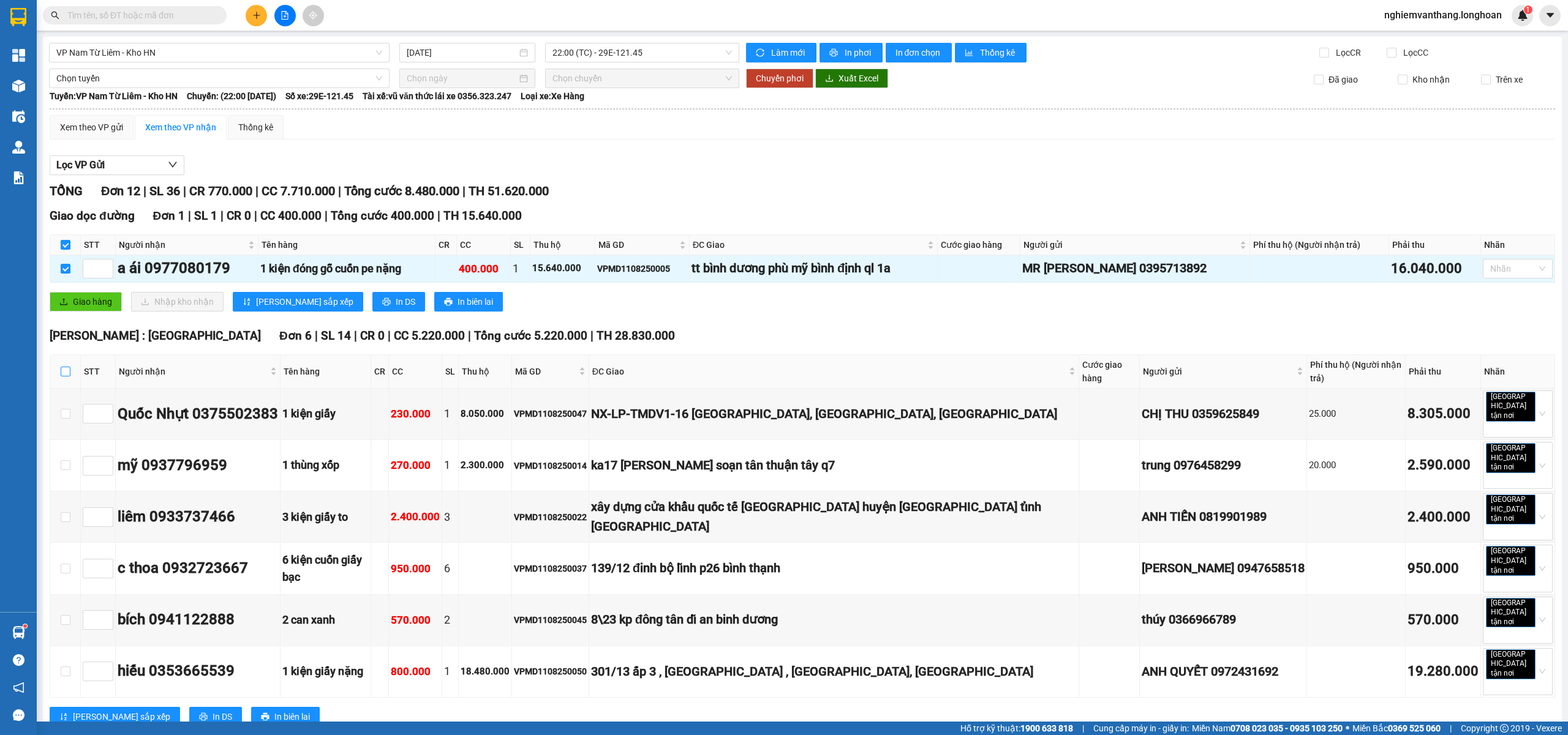
click at [68, 367] on input "checkbox" at bounding box center [65, 371] width 10 height 10
checkbox input "true"
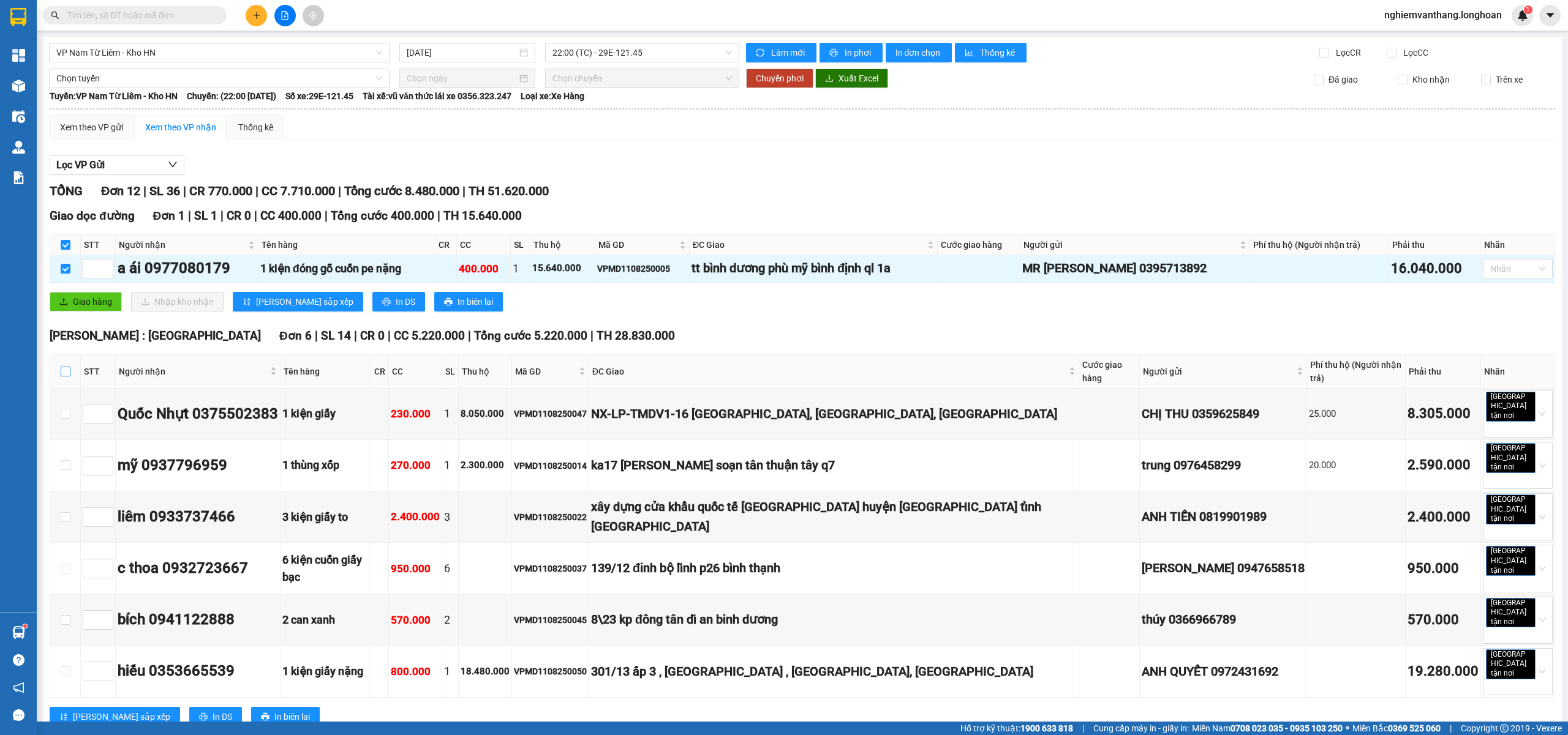
checkbox input "true"
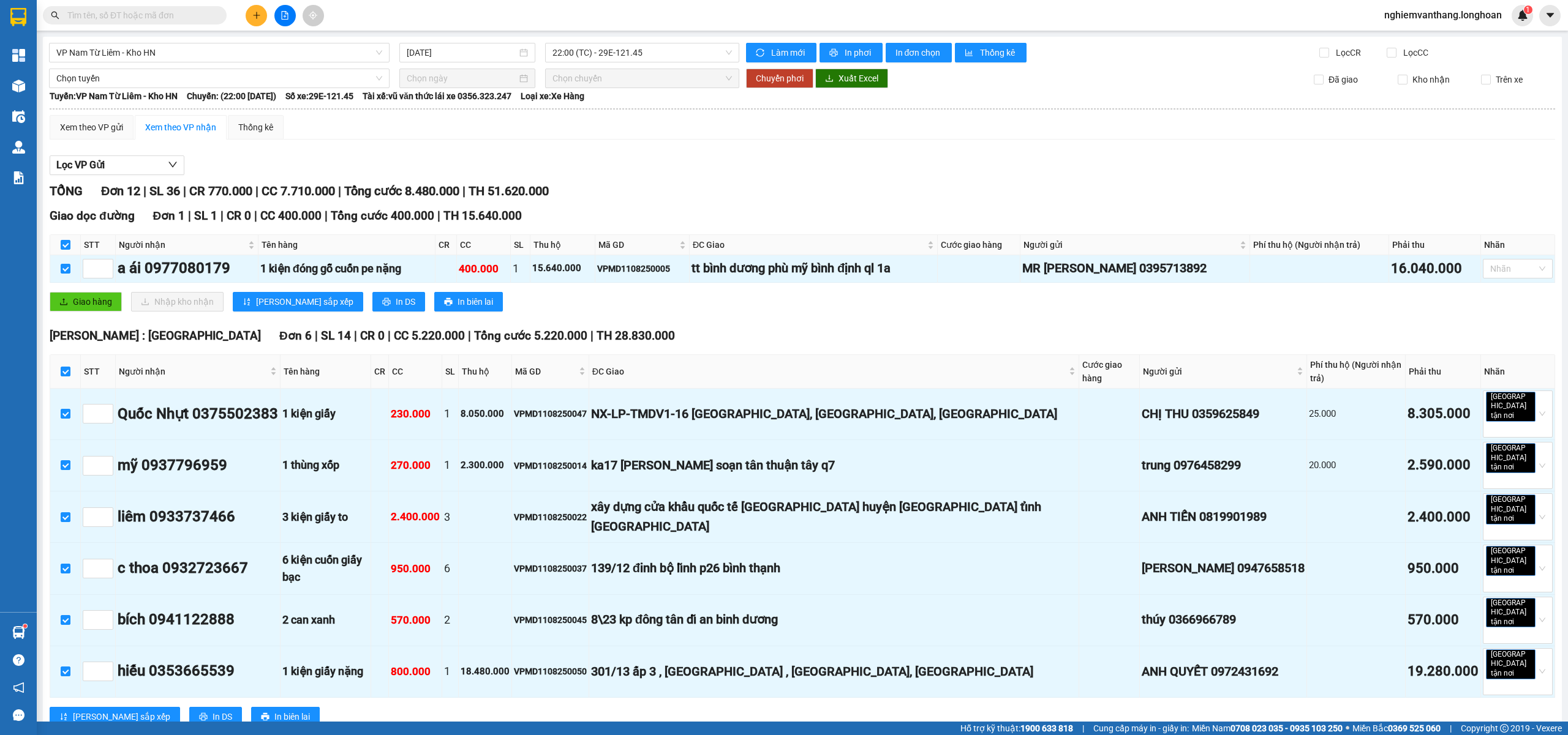
checkbox input "true"
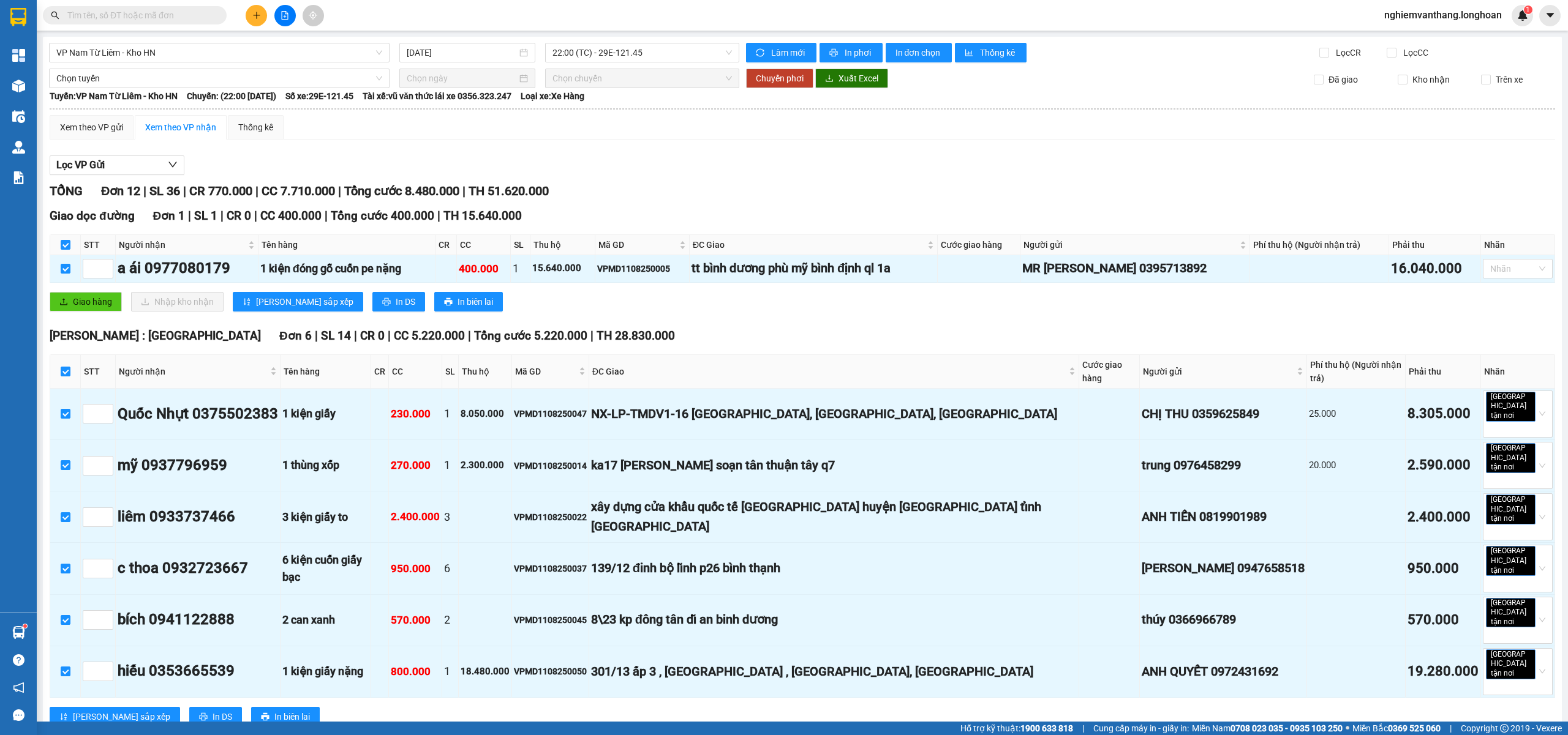
checkbox input "true"
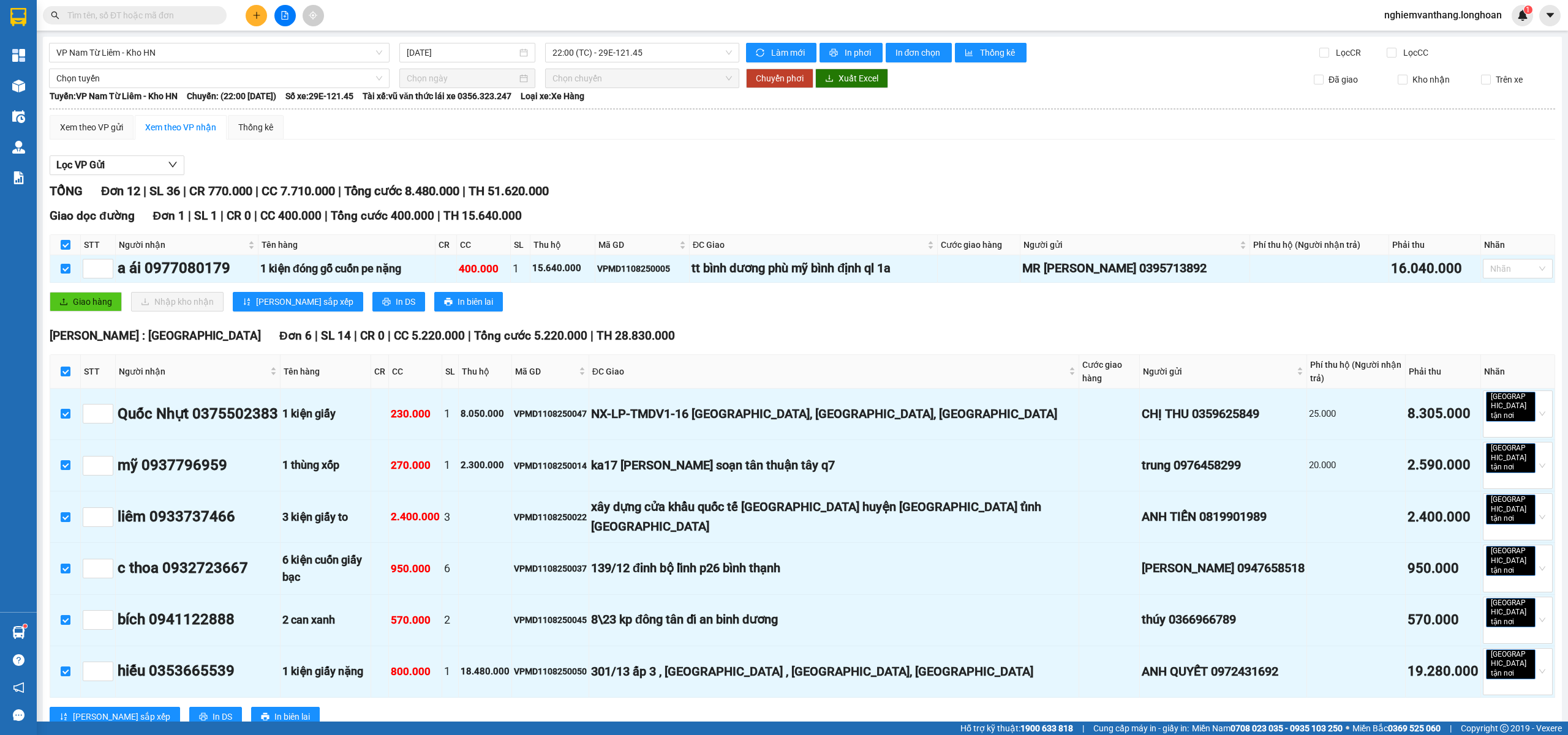
checkbox input "true"
click at [113, 74] on span "Chọn tuyến" at bounding box center [219, 78] width 326 height 18
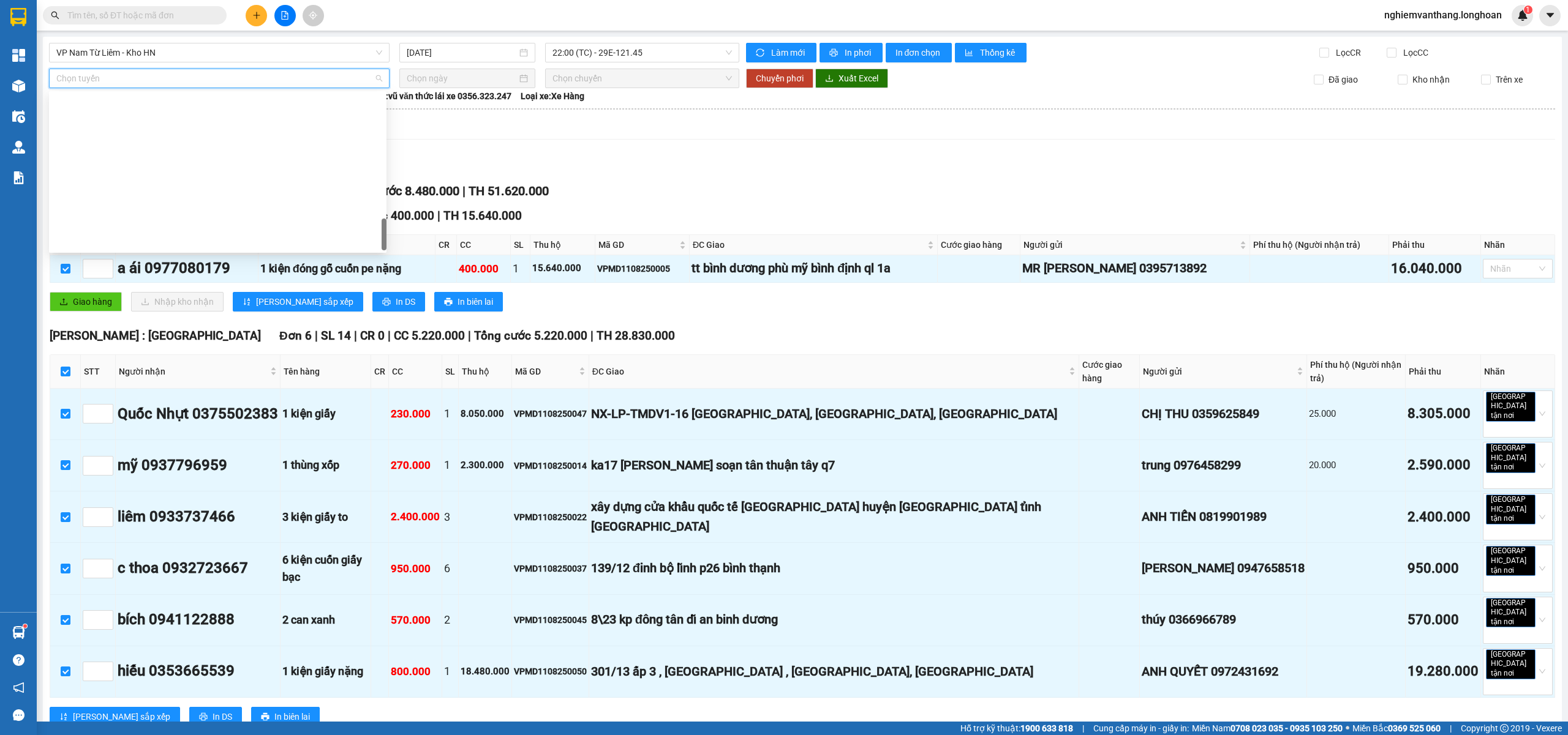
drag, startPoint x: 126, startPoint y: 165, endPoint x: 168, endPoint y: 157, distance: 42.8
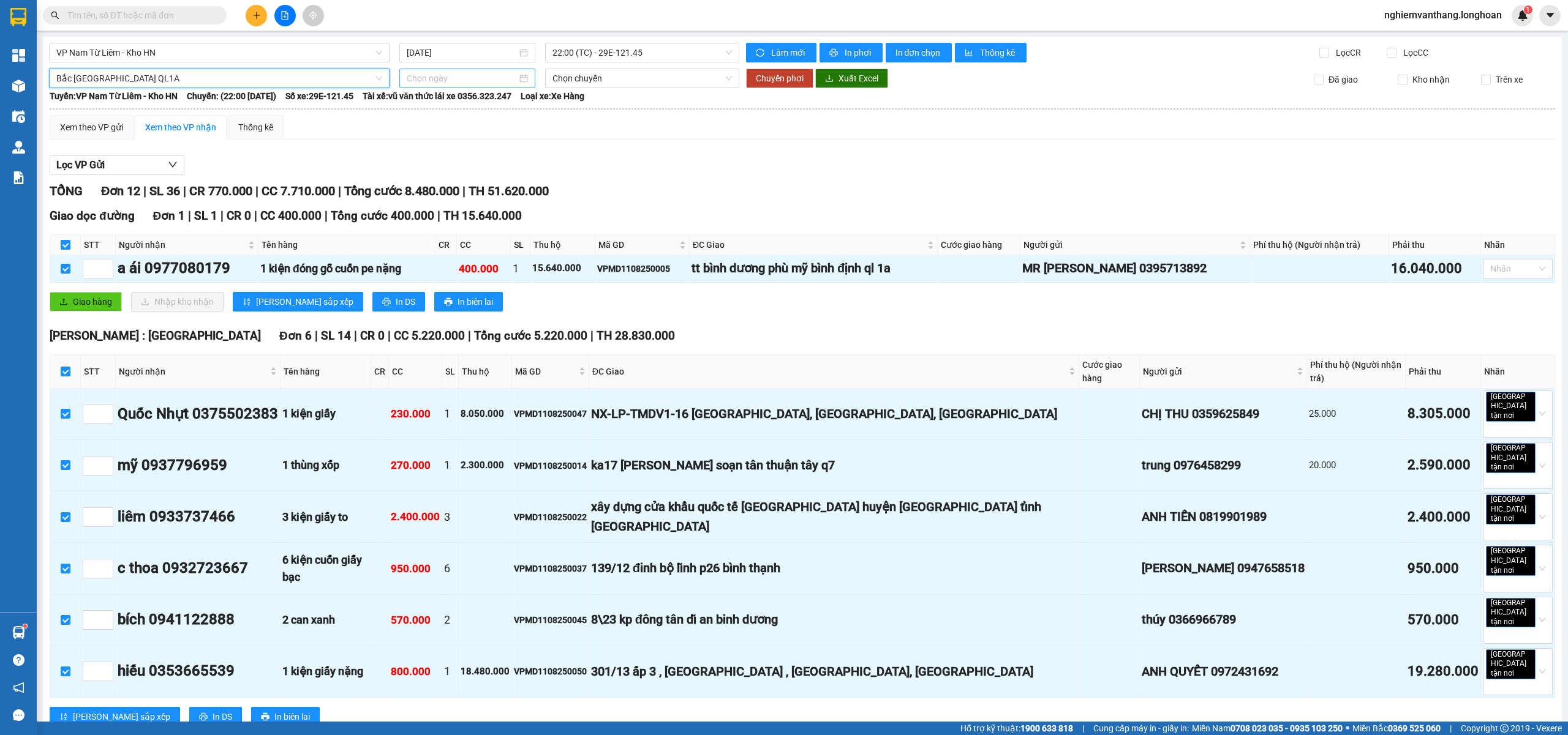
click at [474, 82] on input at bounding box center [462, 78] width 110 height 13
type input "11/08/2025"
click at [434, 180] on div "11" at bounding box center [437, 187] width 15 height 15
type input "11/08/2025"
click at [595, 83] on span "18:00 (TC) - 29K-041.05" at bounding box center [642, 78] width 180 height 18
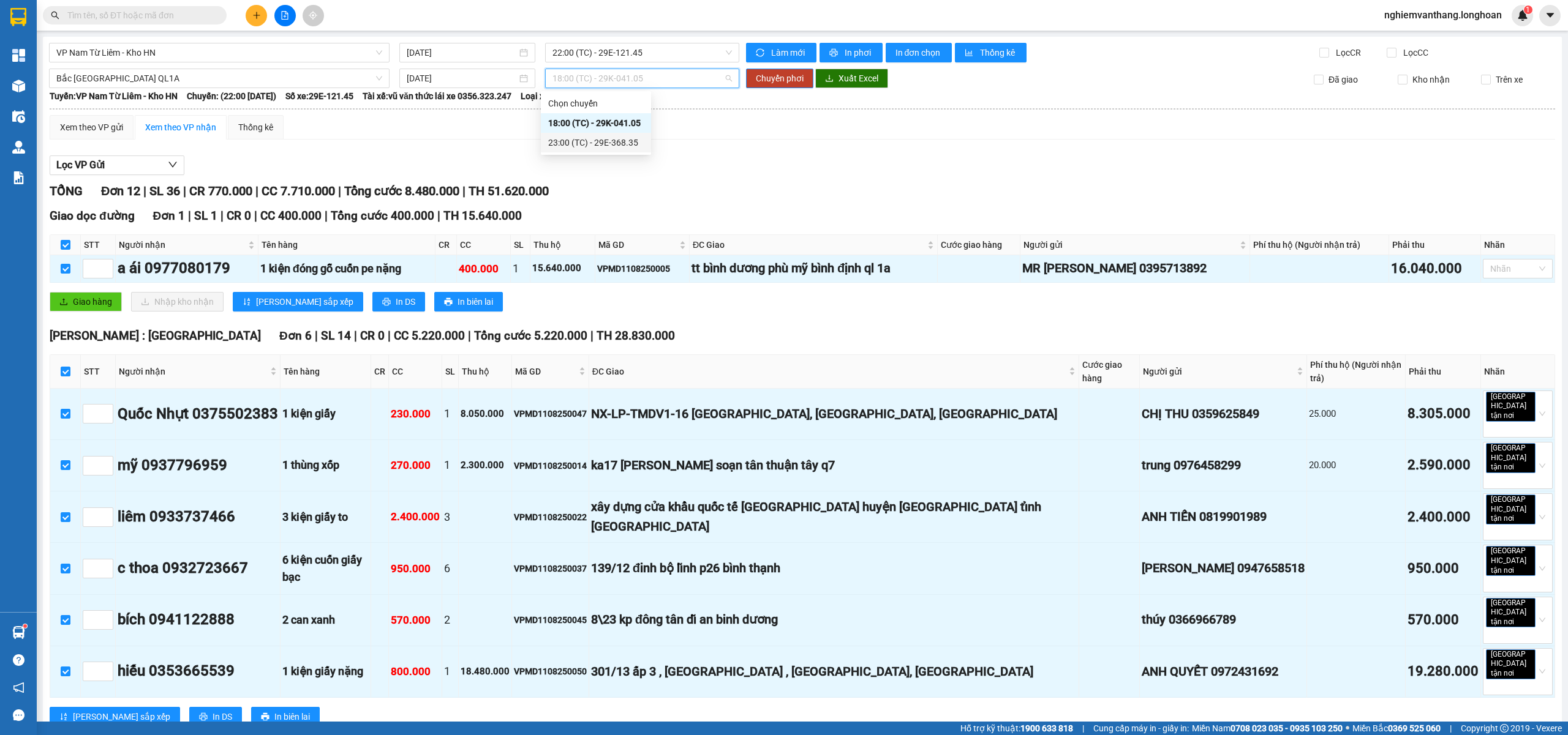
click at [604, 142] on div "23:00 (TC) - 29E-368.35" at bounding box center [596, 143] width 96 height 13
click at [760, 77] on span "Chuyển phơi" at bounding box center [779, 78] width 48 height 13
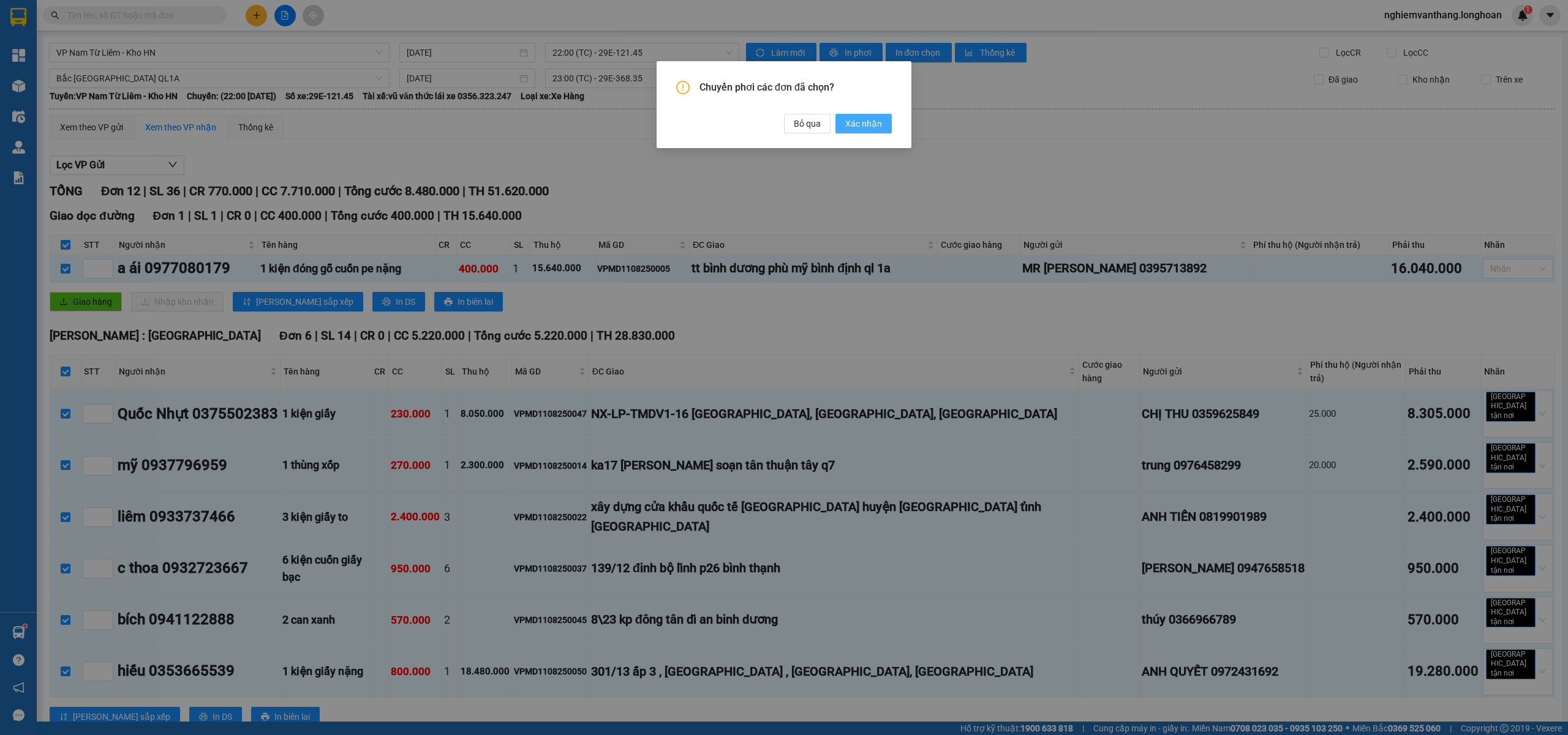
click at [862, 123] on span "Xác nhận" at bounding box center [864, 123] width 37 height 13
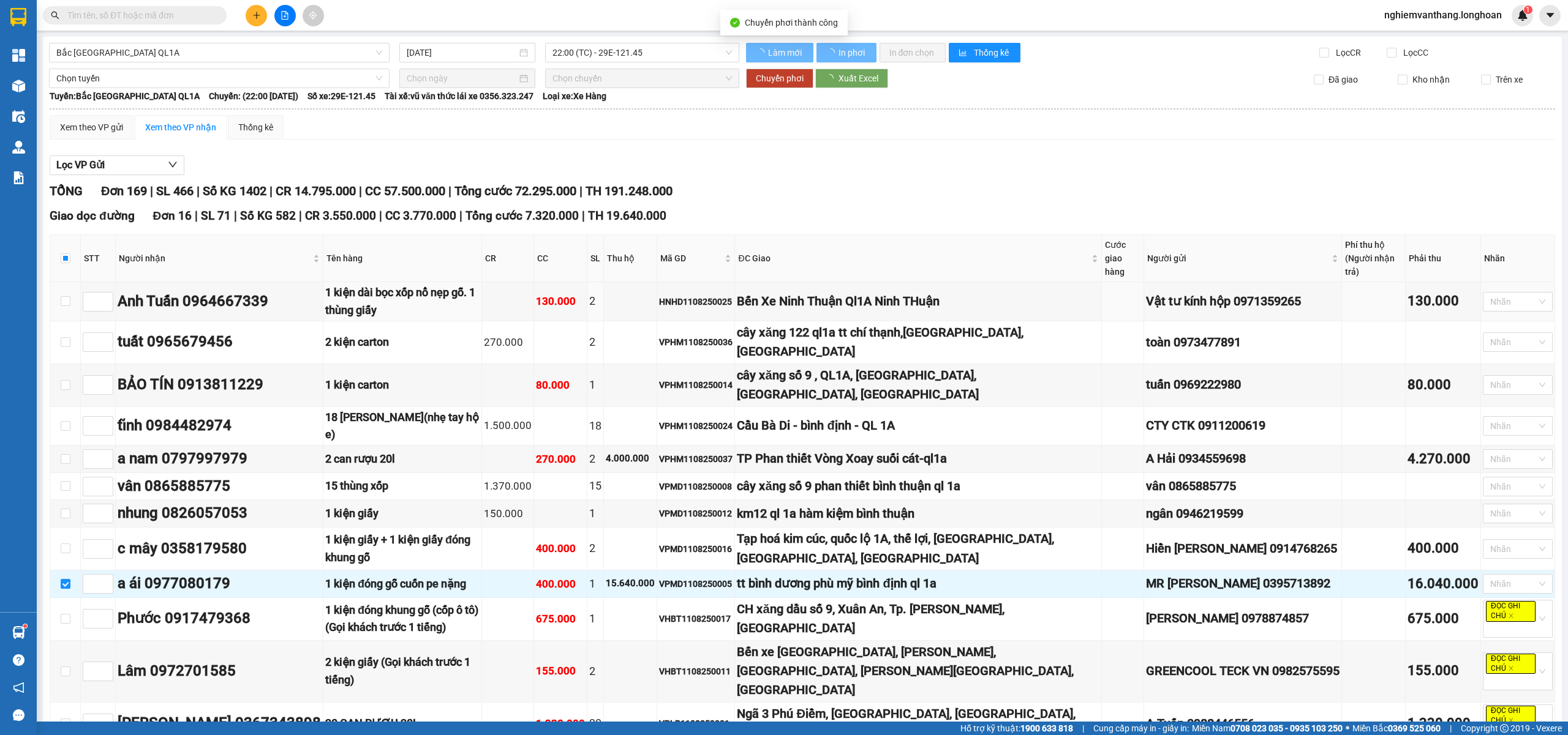
checkbox input "false"
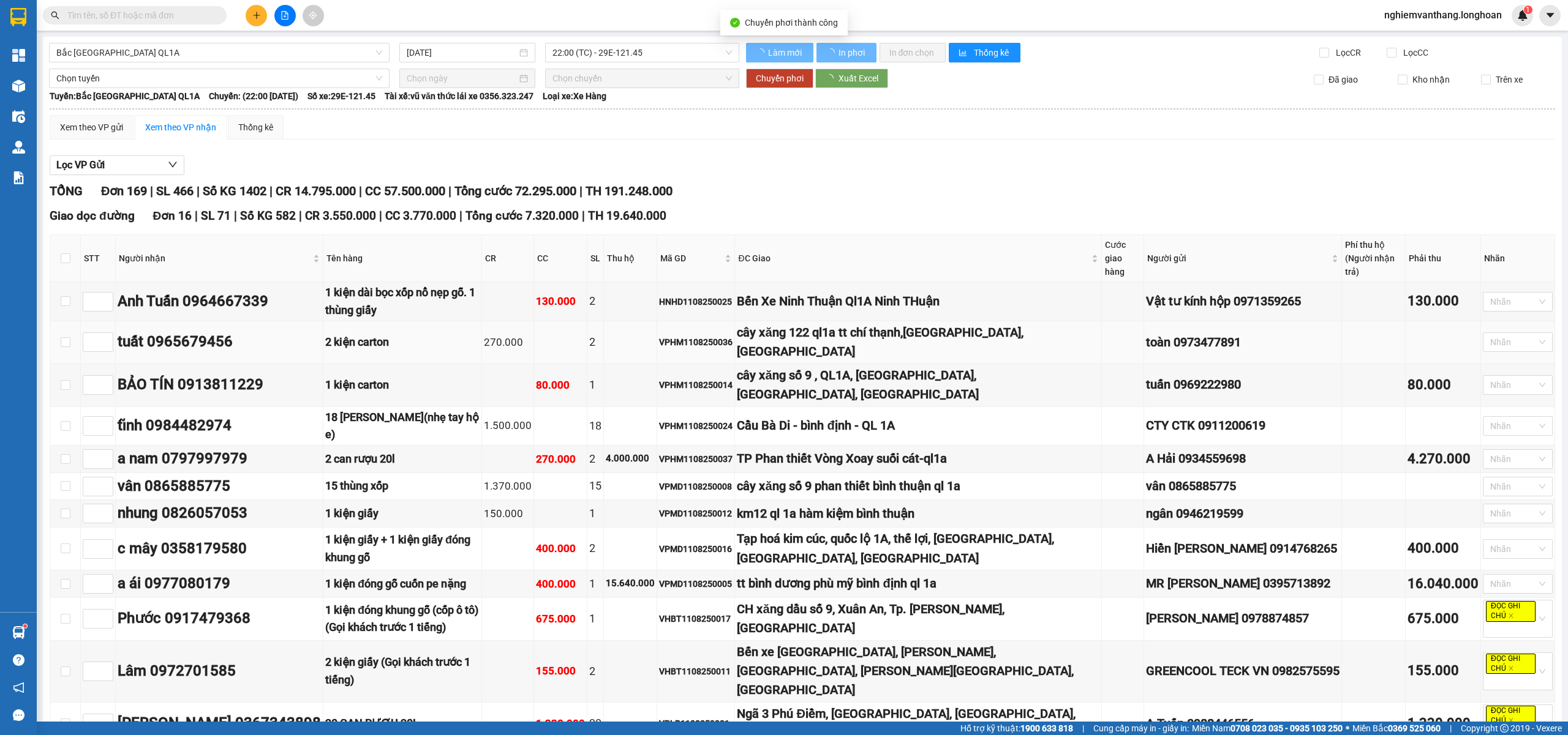
checkbox input "false"
click at [119, 140] on div "Xem theo VP gửi" at bounding box center [91, 127] width 84 height 24
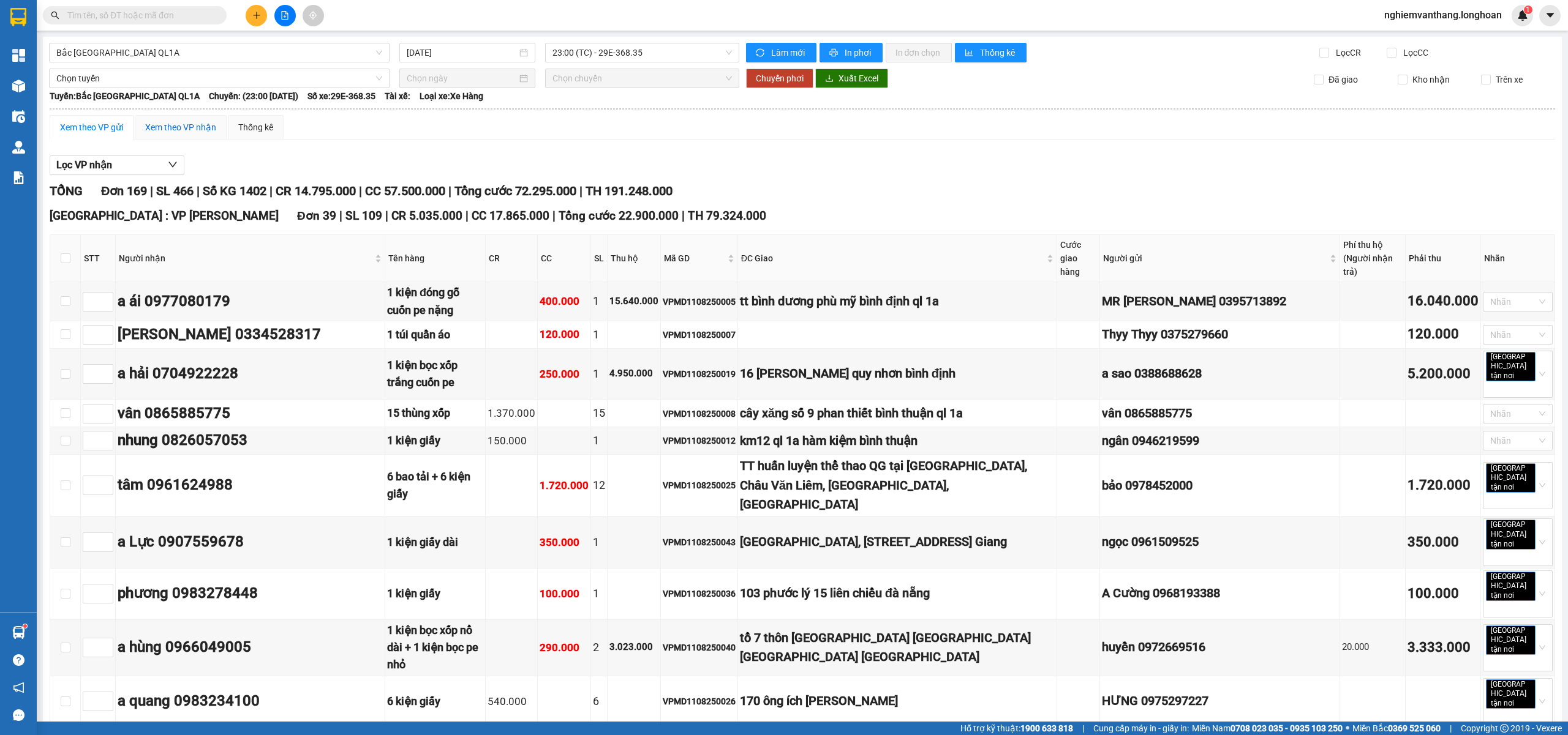
click at [156, 121] on div "Xem theo VP nhận" at bounding box center [180, 127] width 71 height 13
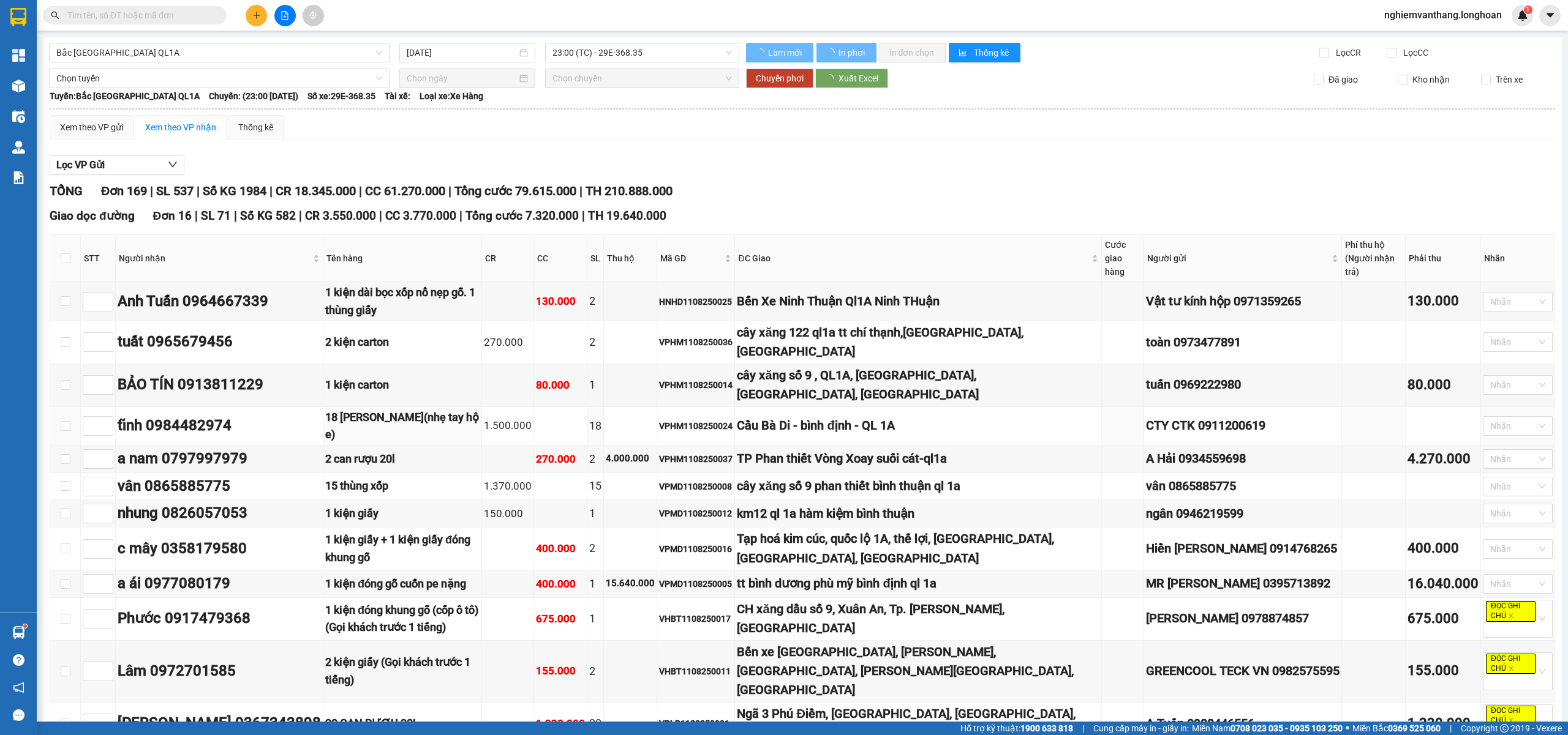
click at [26, 24] on img at bounding box center [18, 17] width 16 height 18
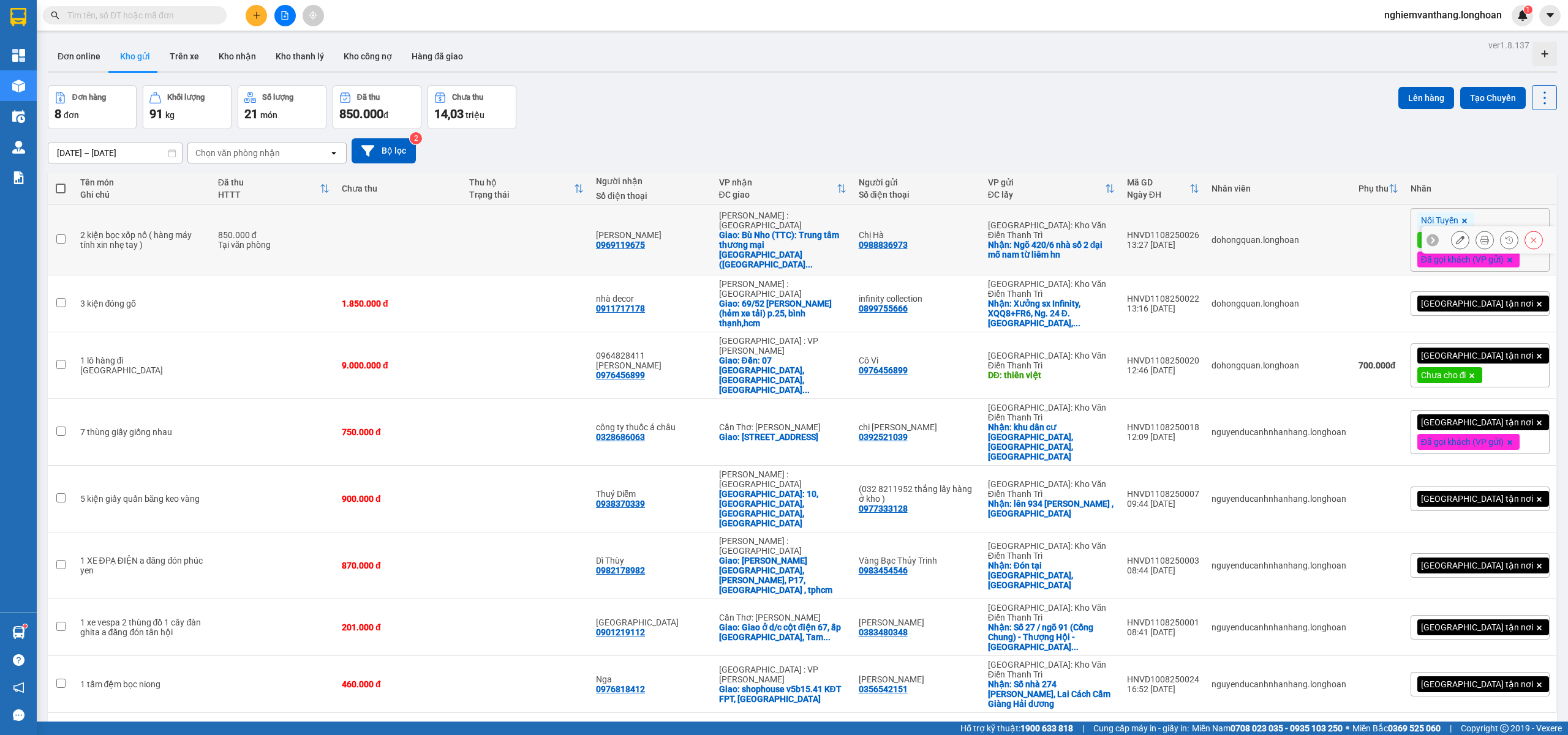
click at [336, 244] on td at bounding box center [399, 240] width 126 height 71
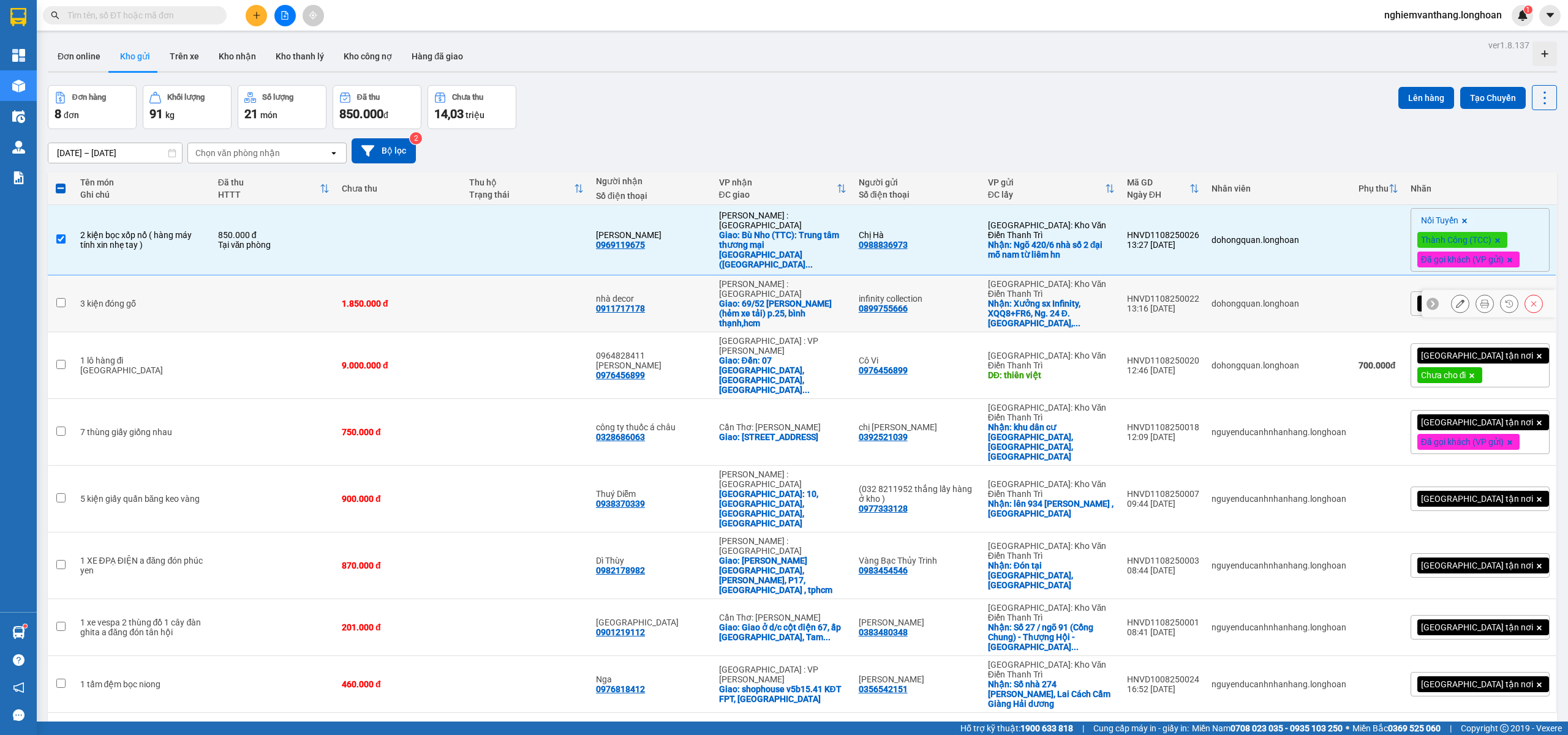
click at [451, 299] on div "1.850.000 đ" at bounding box center [399, 304] width 115 height 10
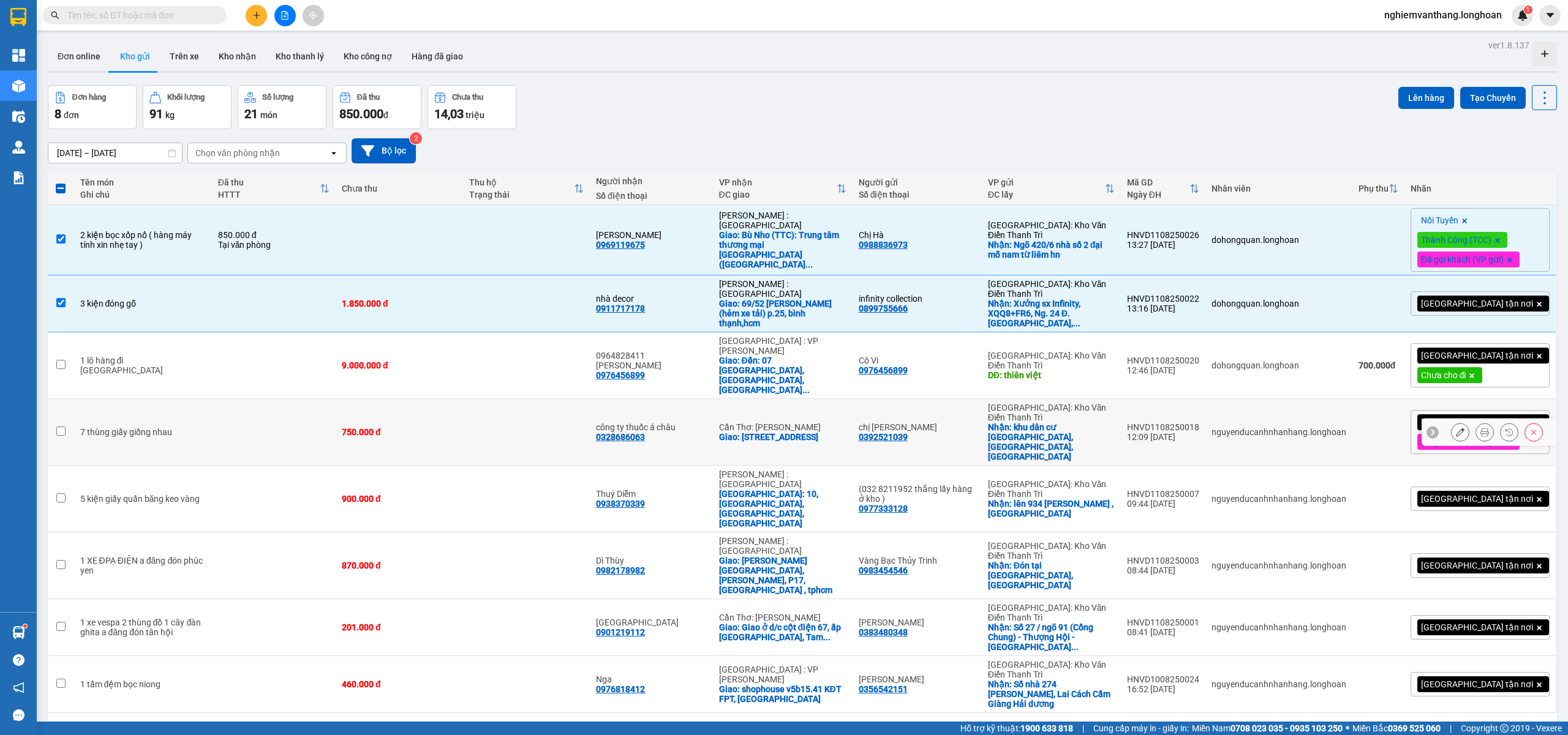
click at [405, 406] on td "750.000 đ" at bounding box center [399, 432] width 126 height 67
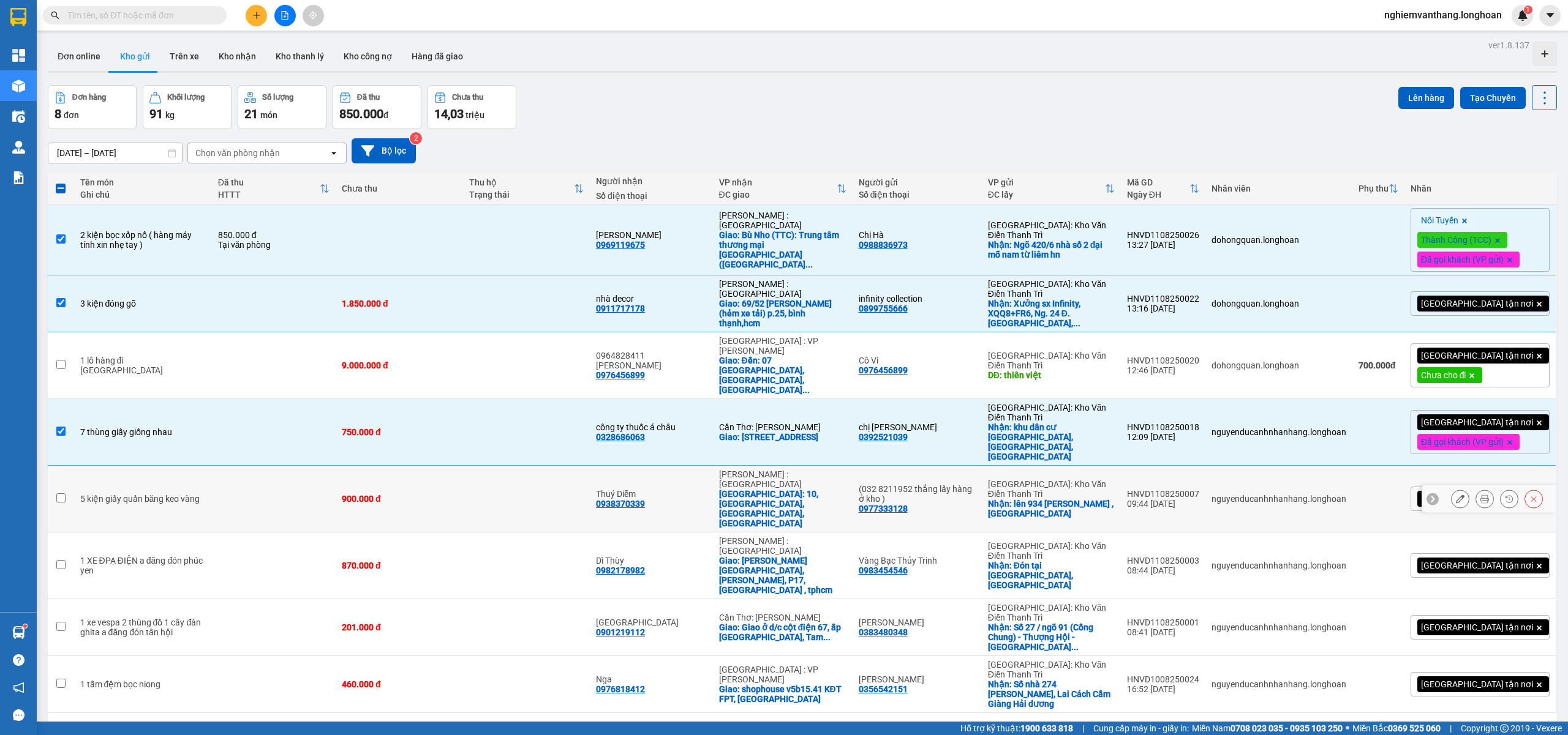
click at [287, 466] on td at bounding box center [273, 499] width 123 height 67
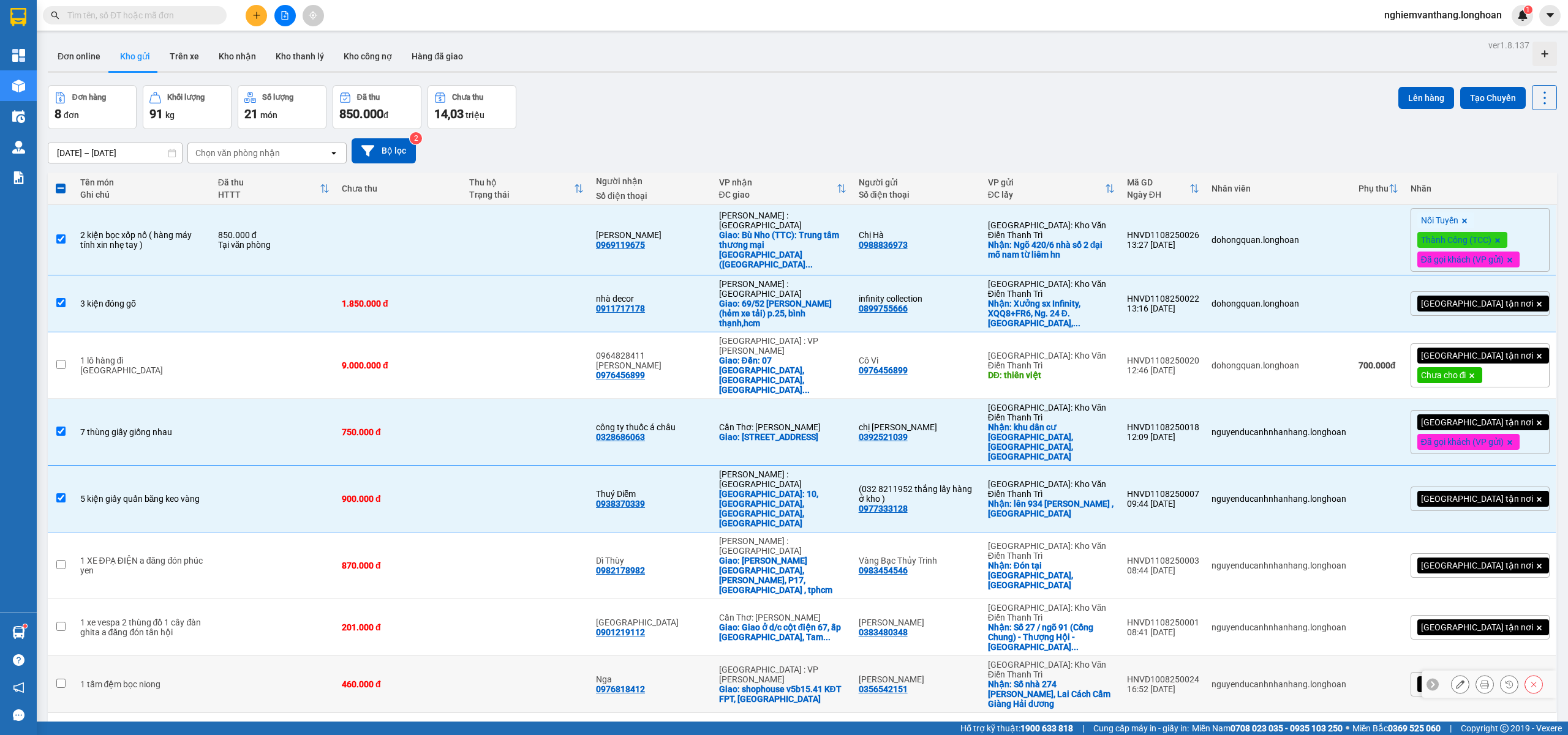
click at [248, 656] on td at bounding box center [273, 684] width 123 height 57
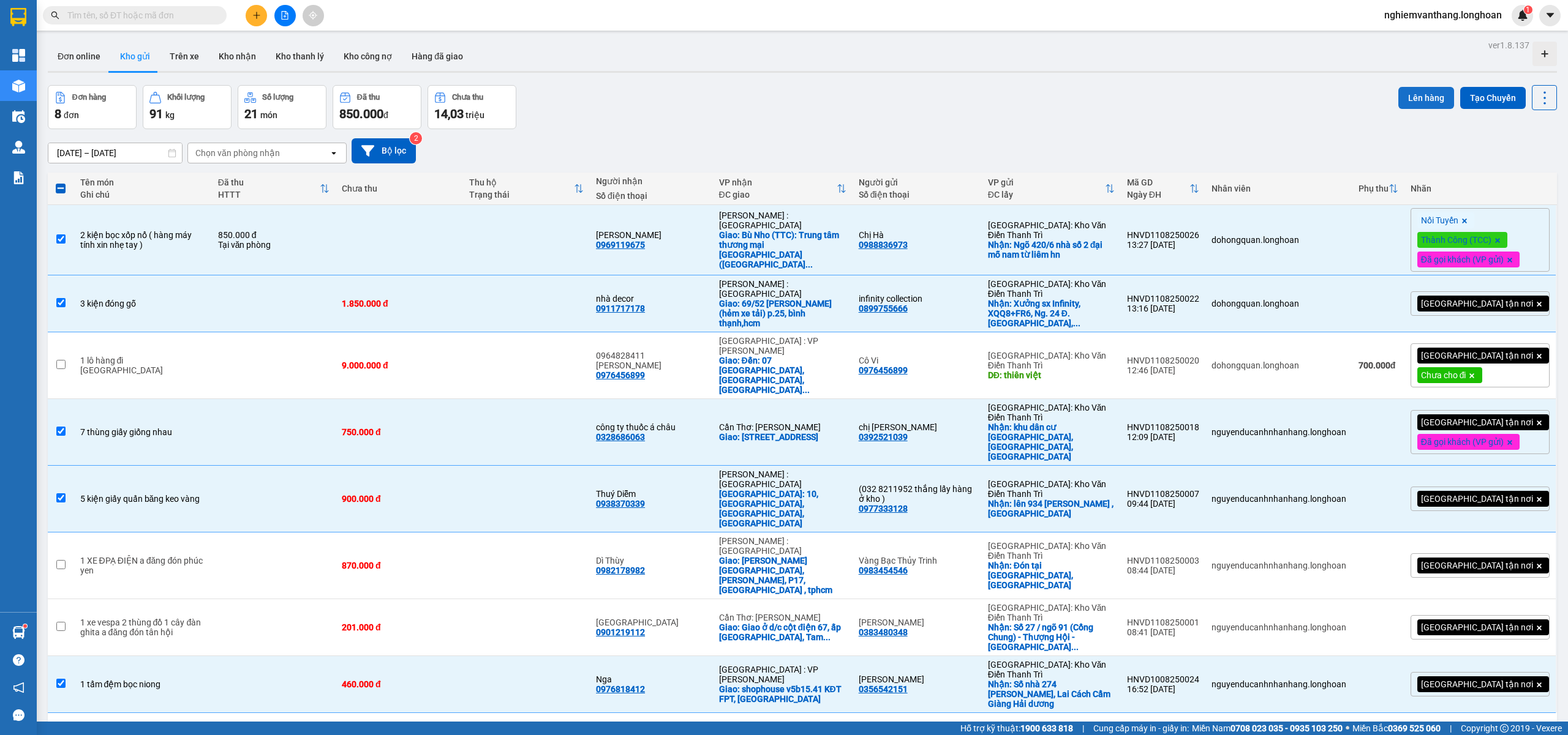
click at [1409, 101] on button "Lên hàng" at bounding box center [1426, 98] width 56 height 22
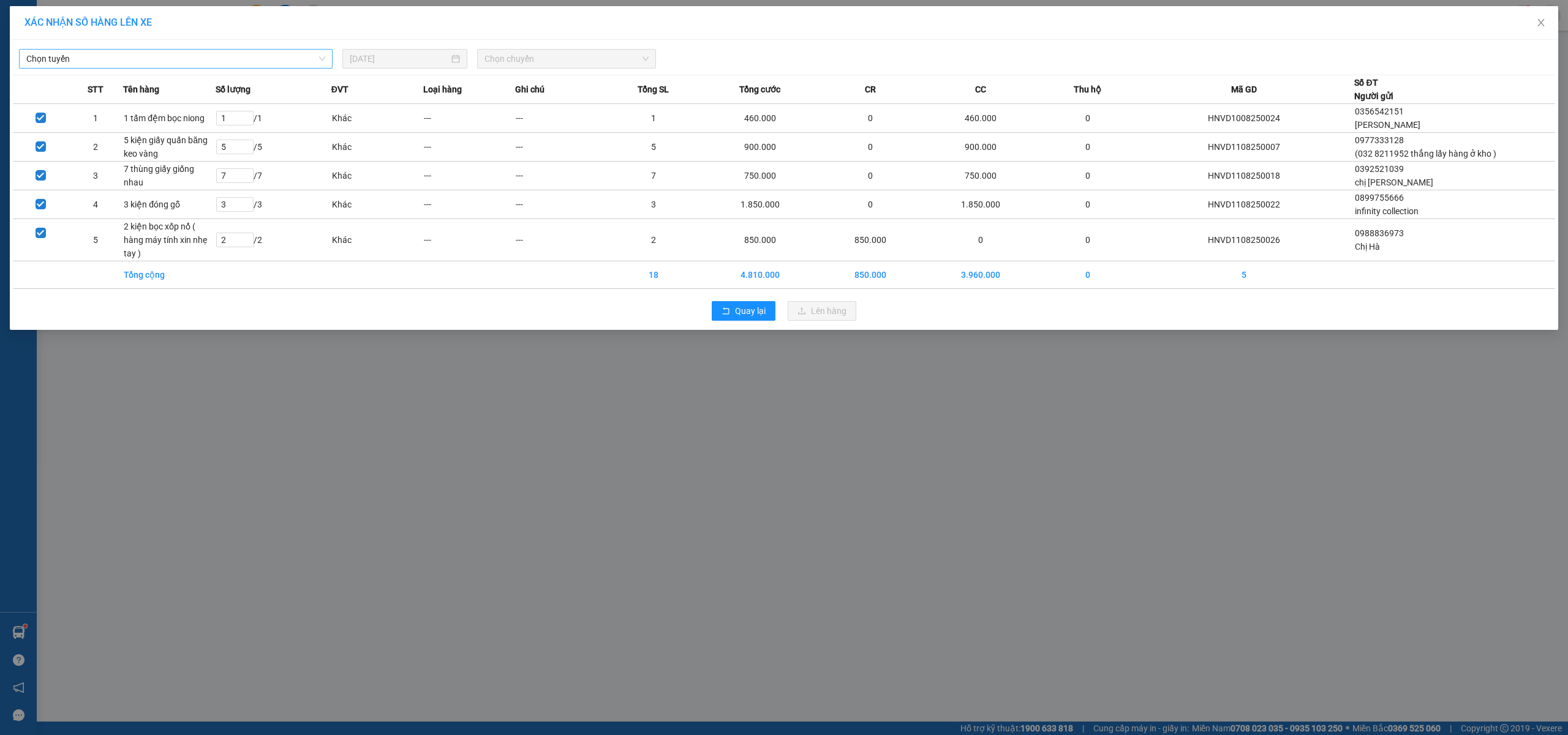
click at [137, 61] on span "Chọn tuyến" at bounding box center [176, 58] width 299 height 18
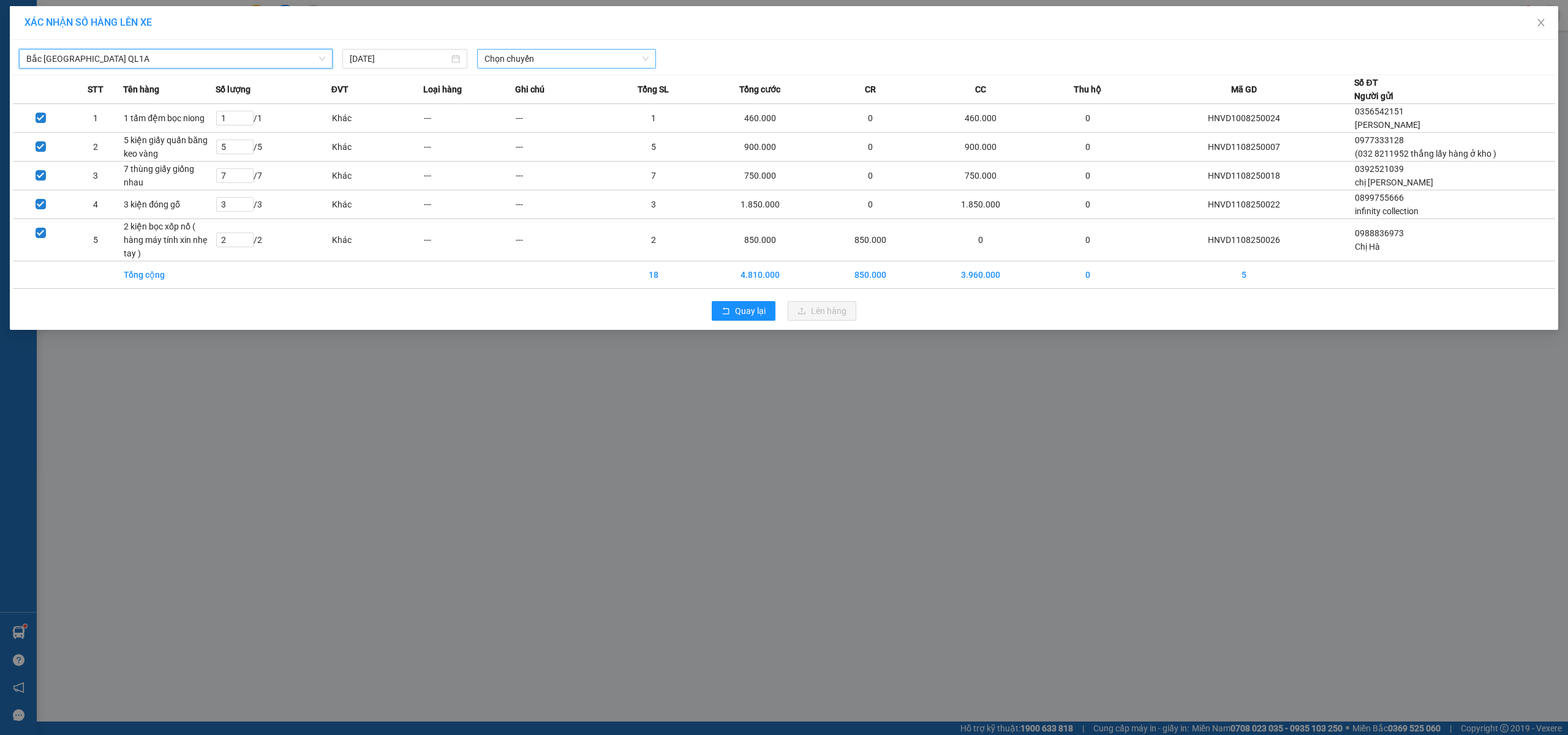
click at [489, 60] on span "Chọn chuyến" at bounding box center [566, 58] width 164 height 18
click at [498, 118] on div "23:00 (TC) - 29E-368.35" at bounding box center [532, 122] width 96 height 13
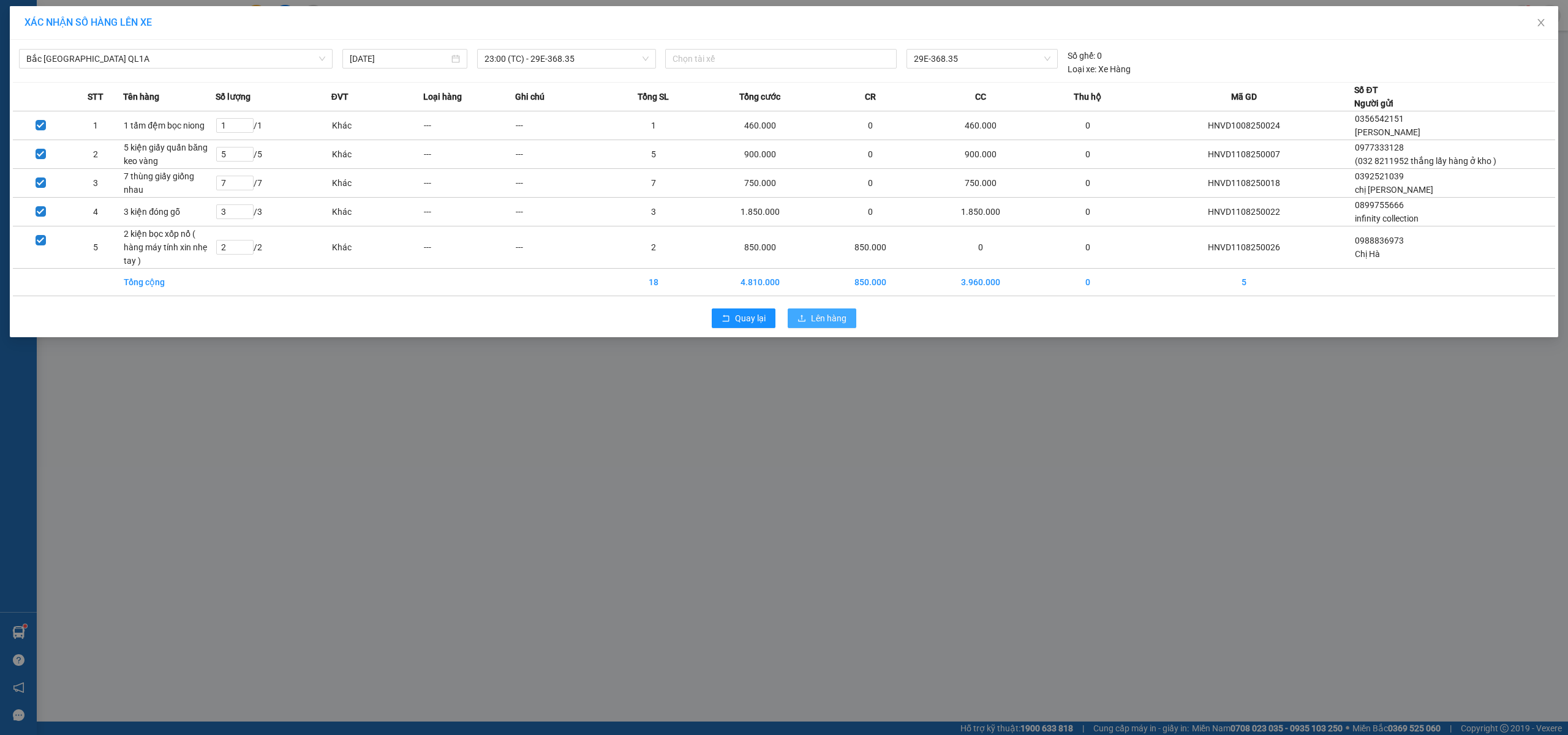
click at [831, 312] on span "Lên hàng" at bounding box center [828, 318] width 35 height 13
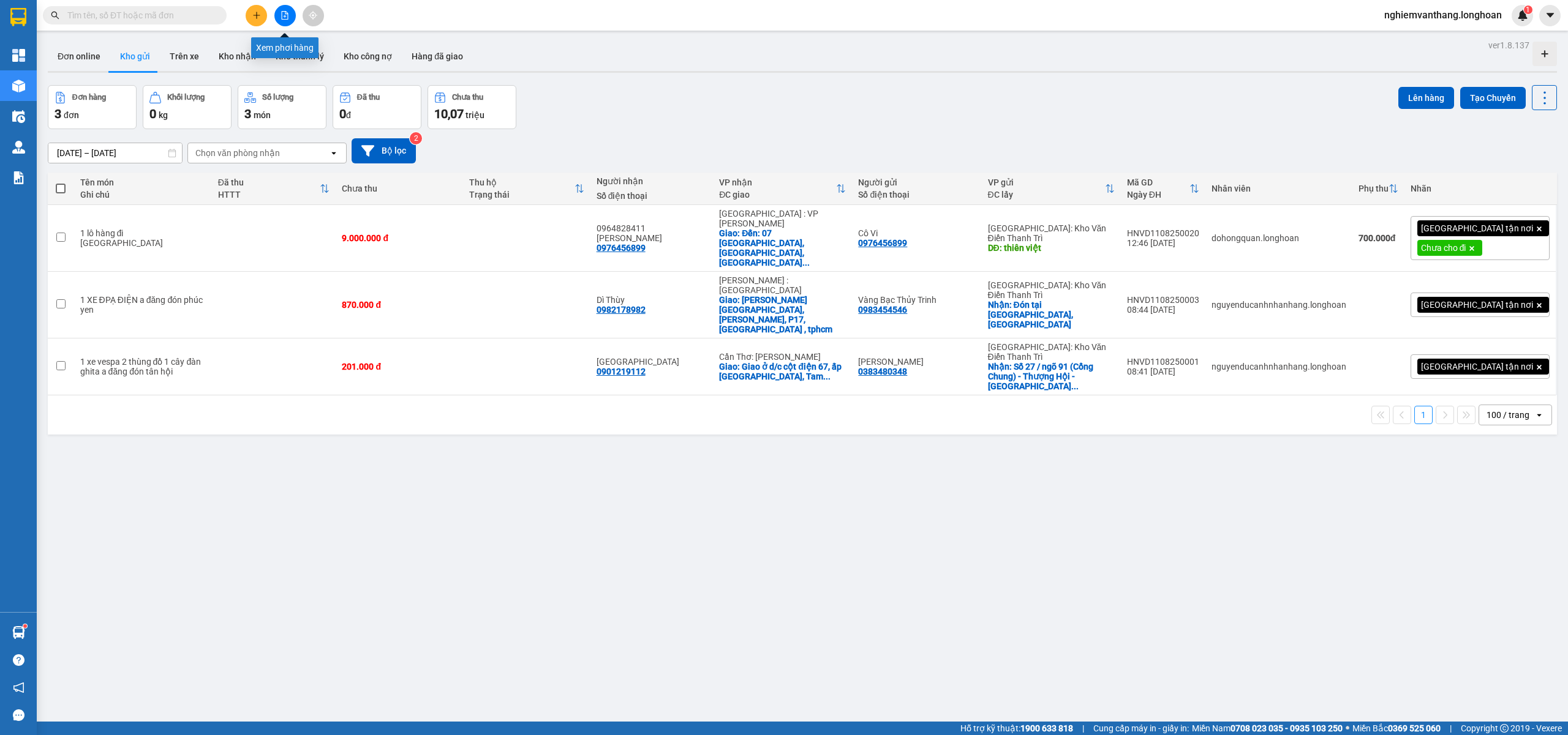
click at [284, 12] on icon "file-add" at bounding box center [285, 15] width 9 height 9
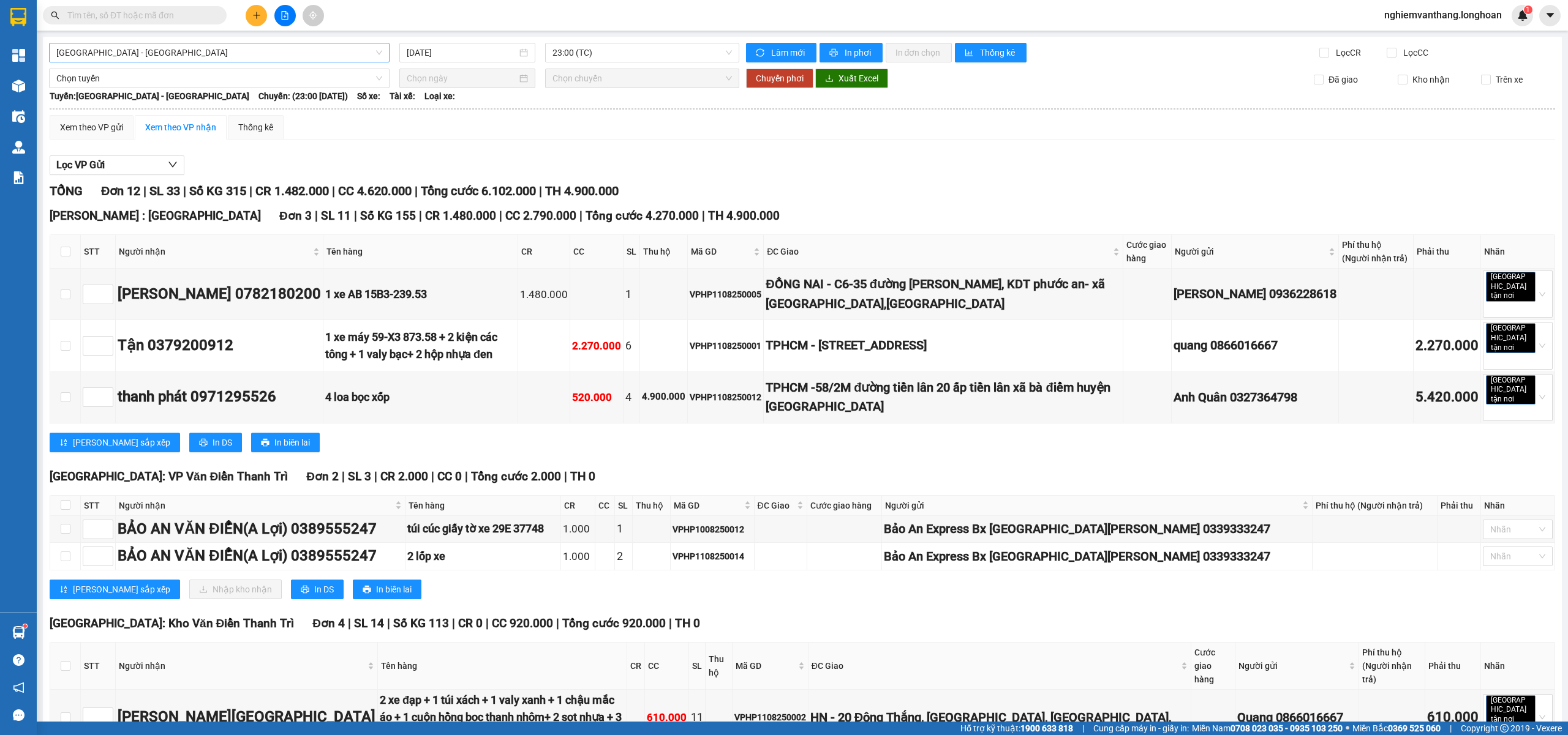
click at [132, 49] on span "Hải Phòng - Hà Nội" at bounding box center [219, 52] width 326 height 18
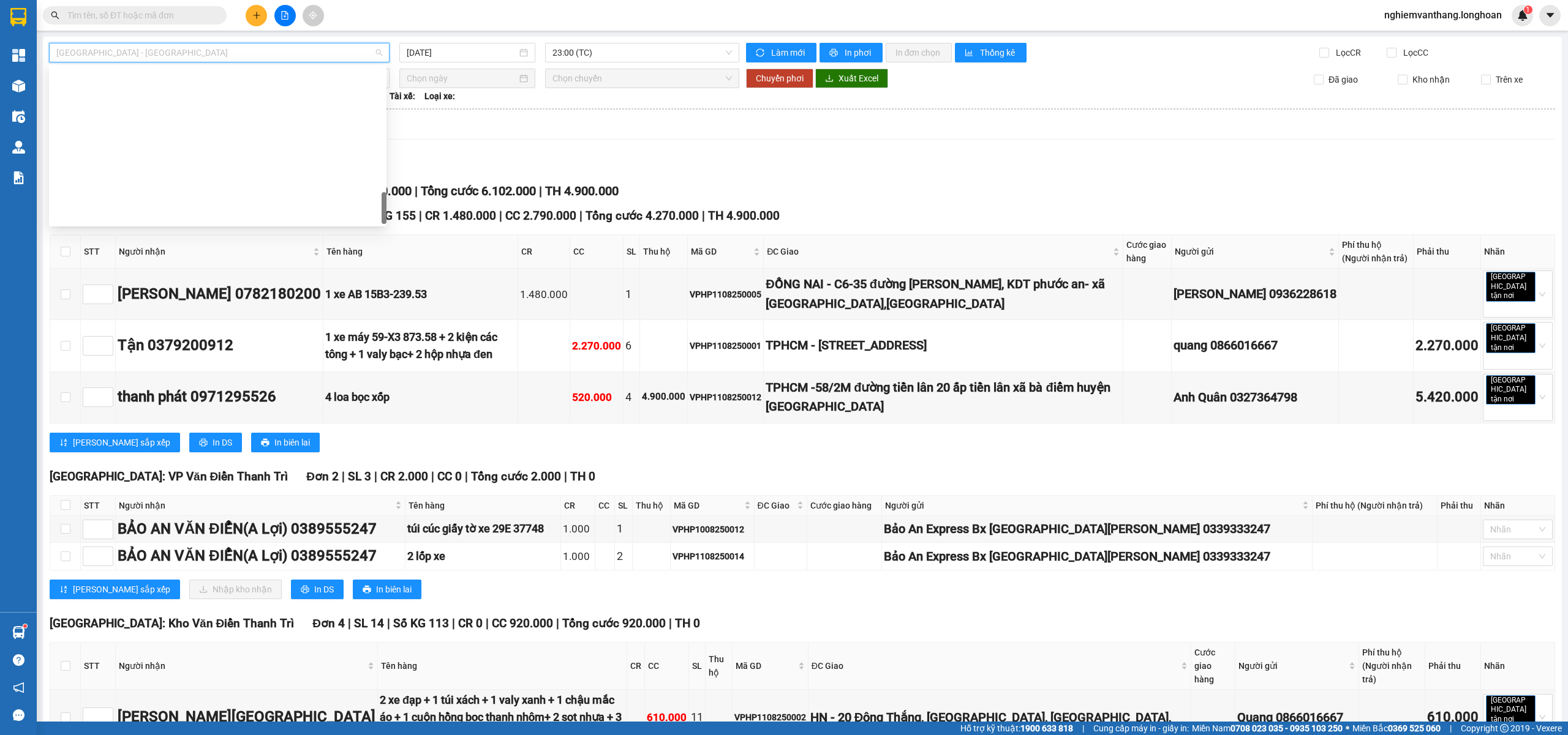
type input "11/08/2025"
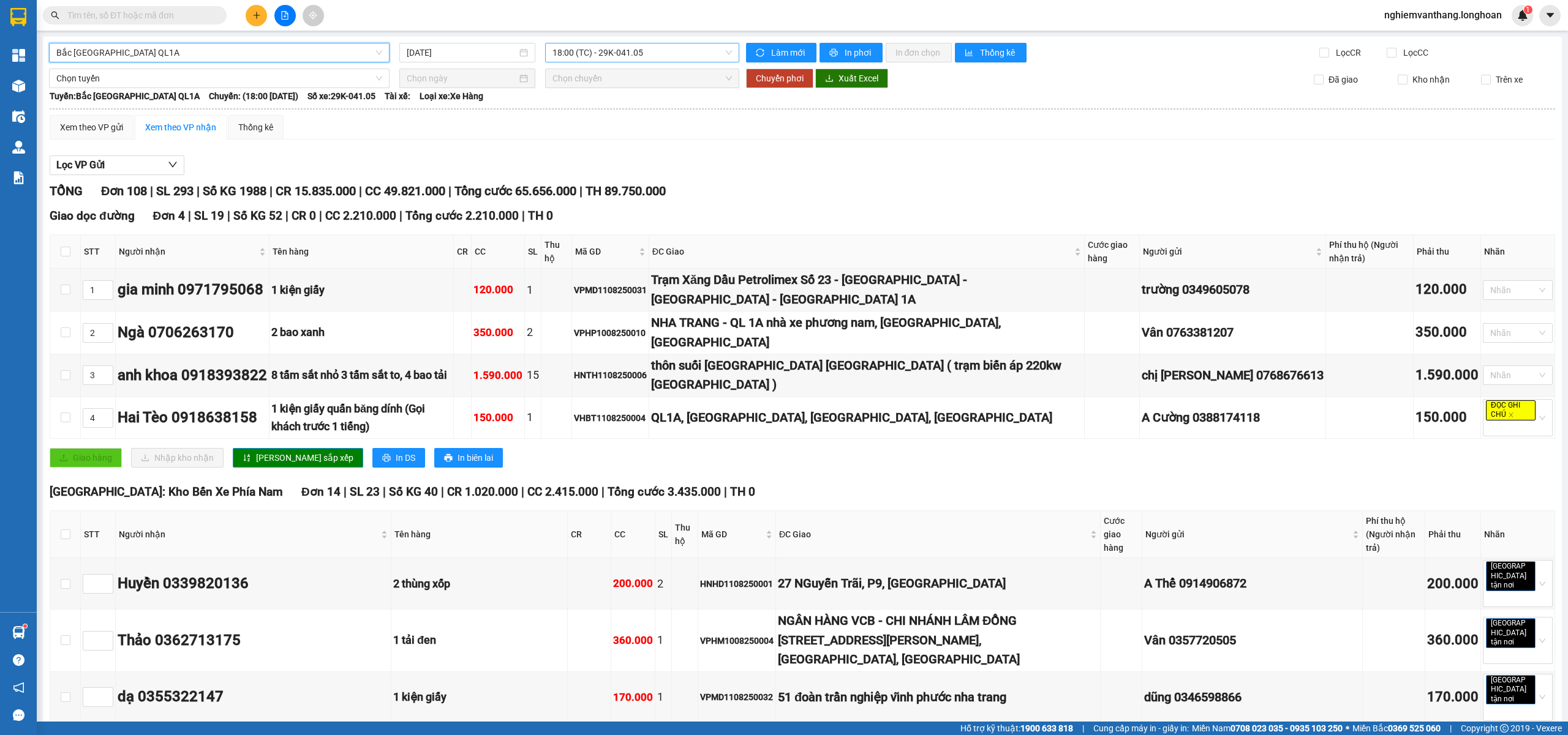
click at [645, 53] on span "18:00 (TC) - 29K-041.05" at bounding box center [642, 52] width 180 height 18
click at [610, 121] on div "23:00 (TC) - 29E-368.35" at bounding box center [596, 116] width 96 height 13
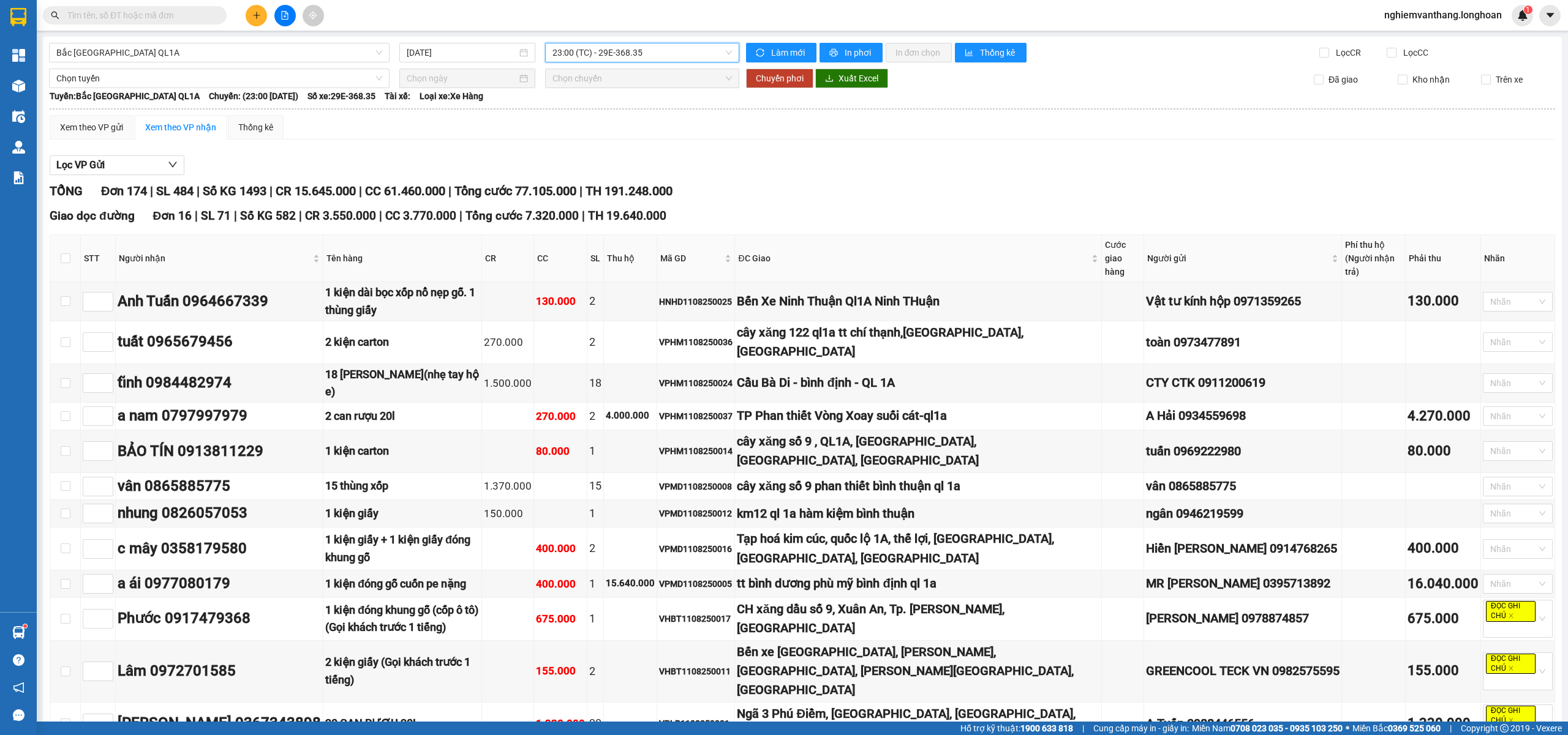
click at [281, 15] on icon "file-add" at bounding box center [285, 15] width 9 height 9
drag, startPoint x: 65, startPoint y: 534, endPoint x: 658, endPoint y: 304, distance: 636.0
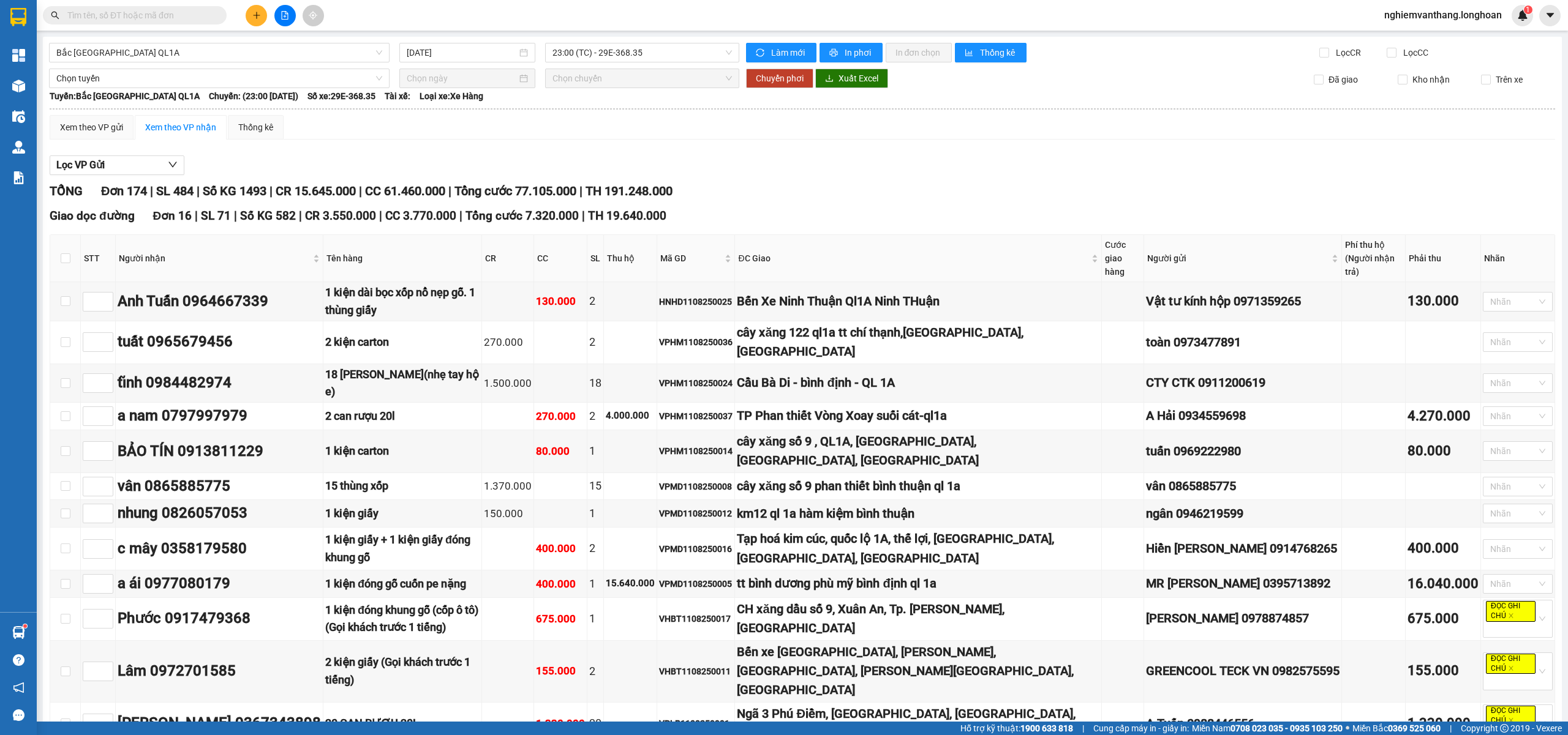
checkbox input "true"
click at [201, 82] on span "Chọn tuyến" at bounding box center [219, 78] width 326 height 18
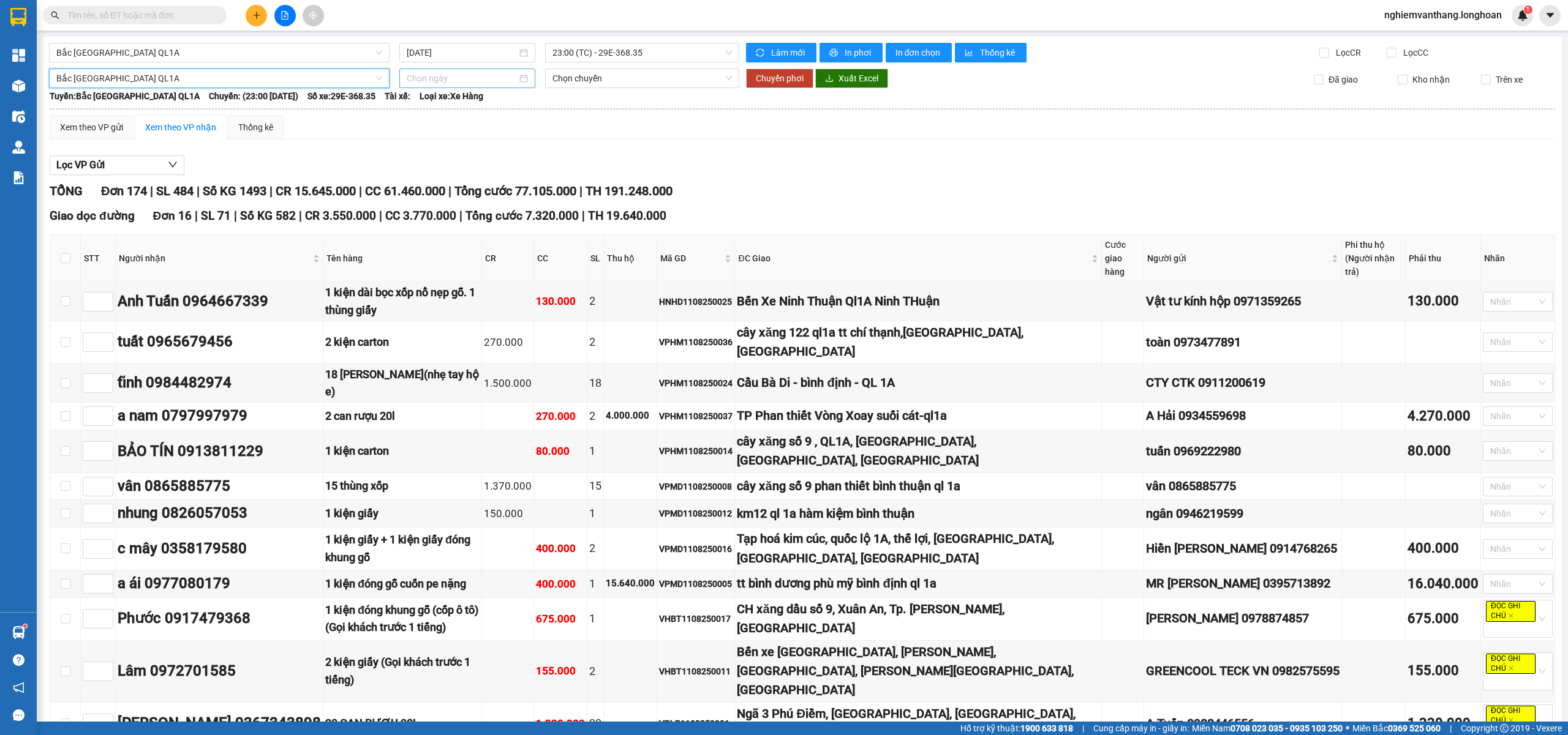
click at [429, 76] on input at bounding box center [462, 78] width 110 height 13
type input "11/08/2025"
drag, startPoint x: 442, startPoint y: 186, endPoint x: 635, endPoint y: 59, distance: 231.0
click at [441, 186] on div "11" at bounding box center [437, 187] width 15 height 15
type input "11/08/2025"
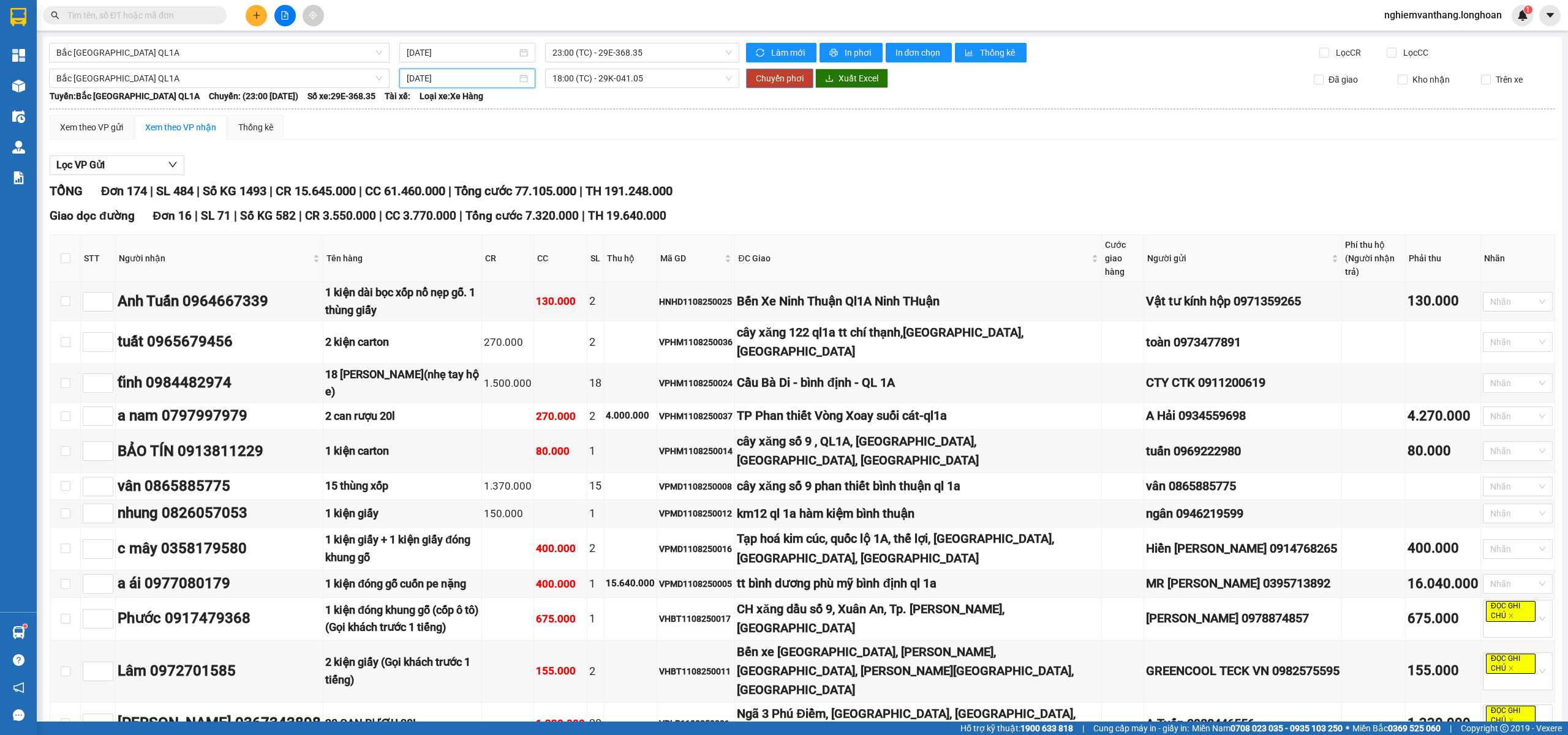
click at [776, 83] on span "Chuyển phơi" at bounding box center [779, 78] width 48 height 13
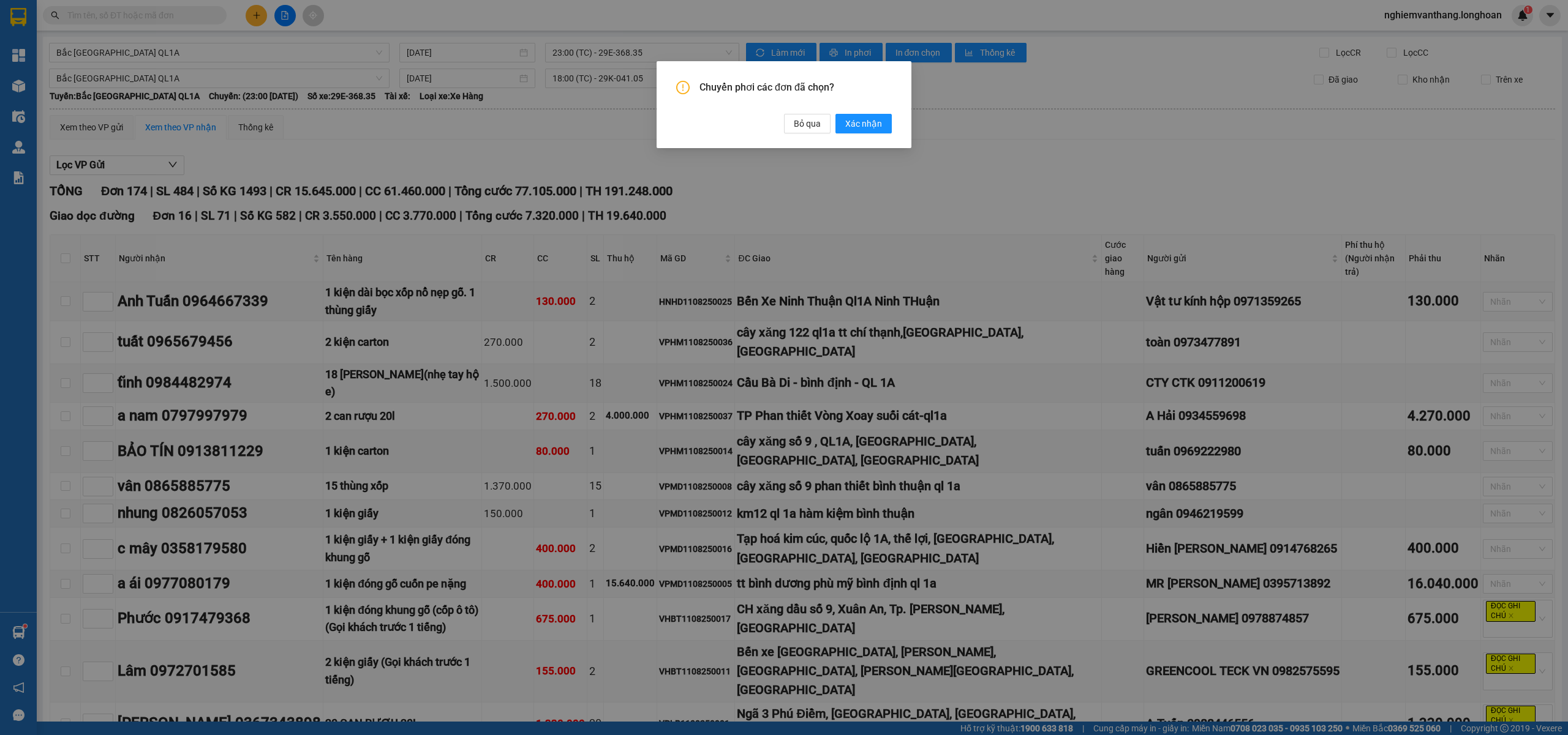
drag, startPoint x: 865, startPoint y: 130, endPoint x: 834, endPoint y: 114, distance: 34.9
click at [864, 128] on span "Xác nhận" at bounding box center [864, 123] width 37 height 13
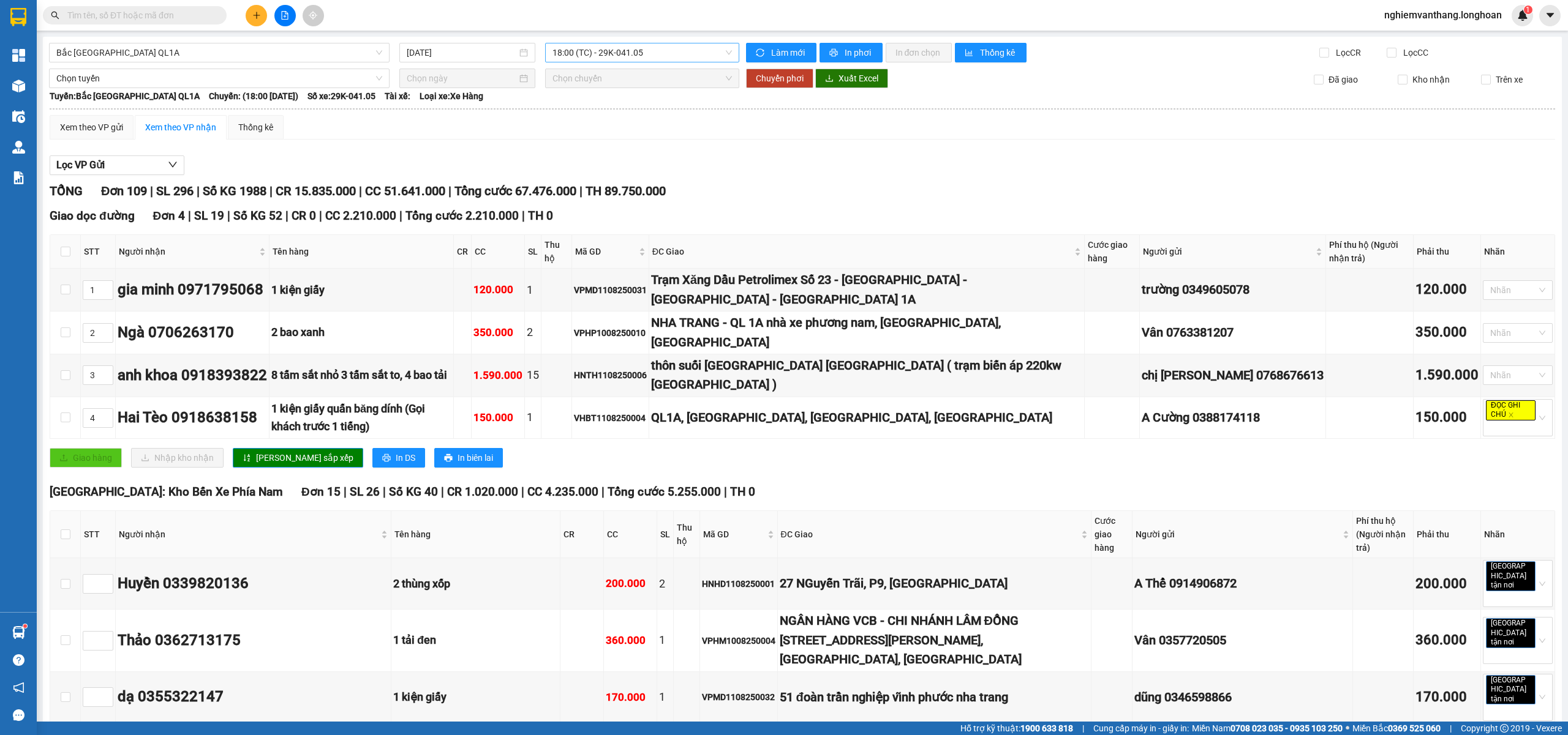
click at [618, 48] on span "18:00 (TC) - 29K-041.05" at bounding box center [642, 52] width 180 height 18
click at [614, 110] on div "23:00 (TC) - 29E-368.35" at bounding box center [596, 116] width 96 height 13
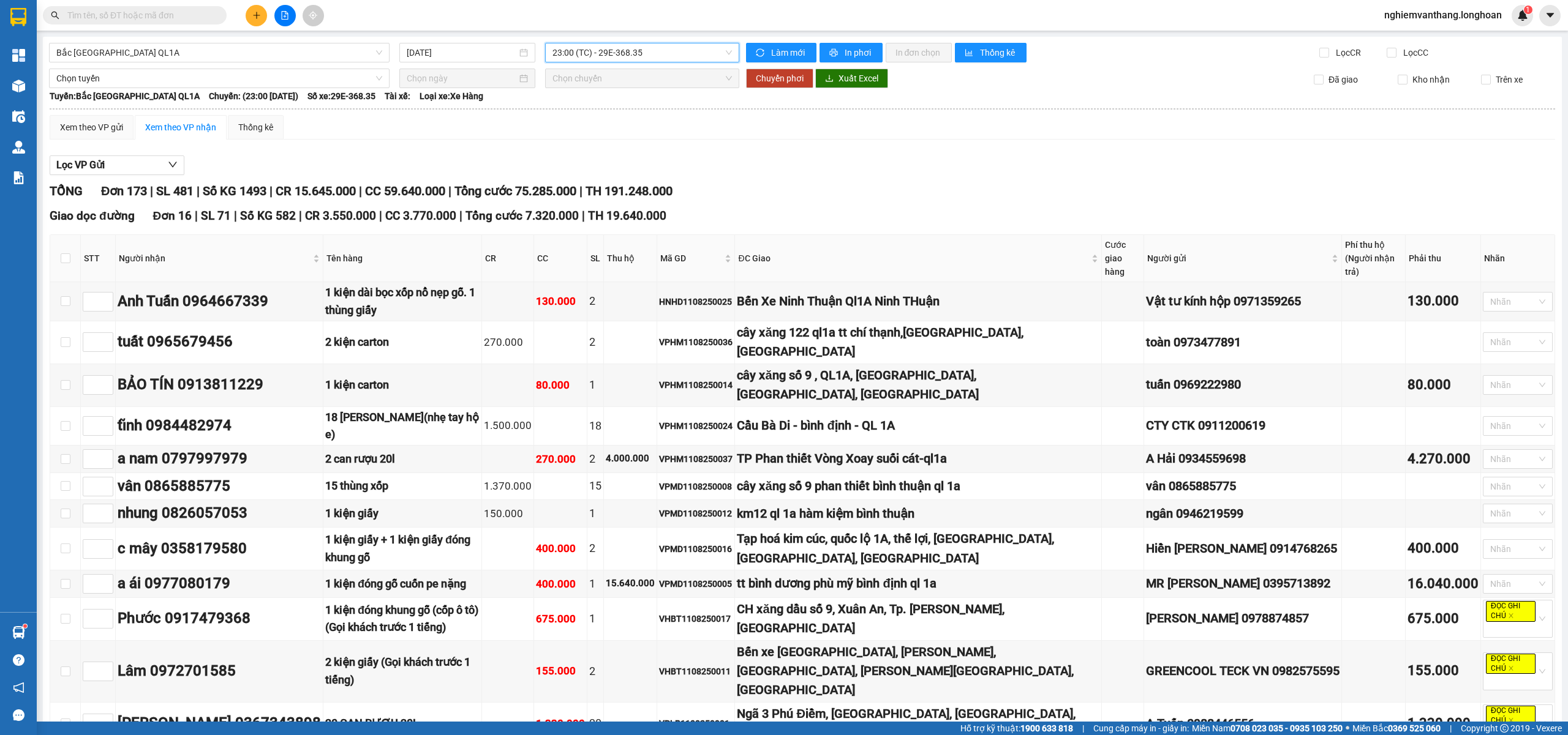
drag, startPoint x: 106, startPoint y: 596, endPoint x: 145, endPoint y: 590, distance: 39.5
type input "1"
click at [101, 540] on span "Increase Value" at bounding box center [106, 545] width 13 height 11
click at [104, 540] on span "Increase Value" at bounding box center [106, 545] width 13 height 11
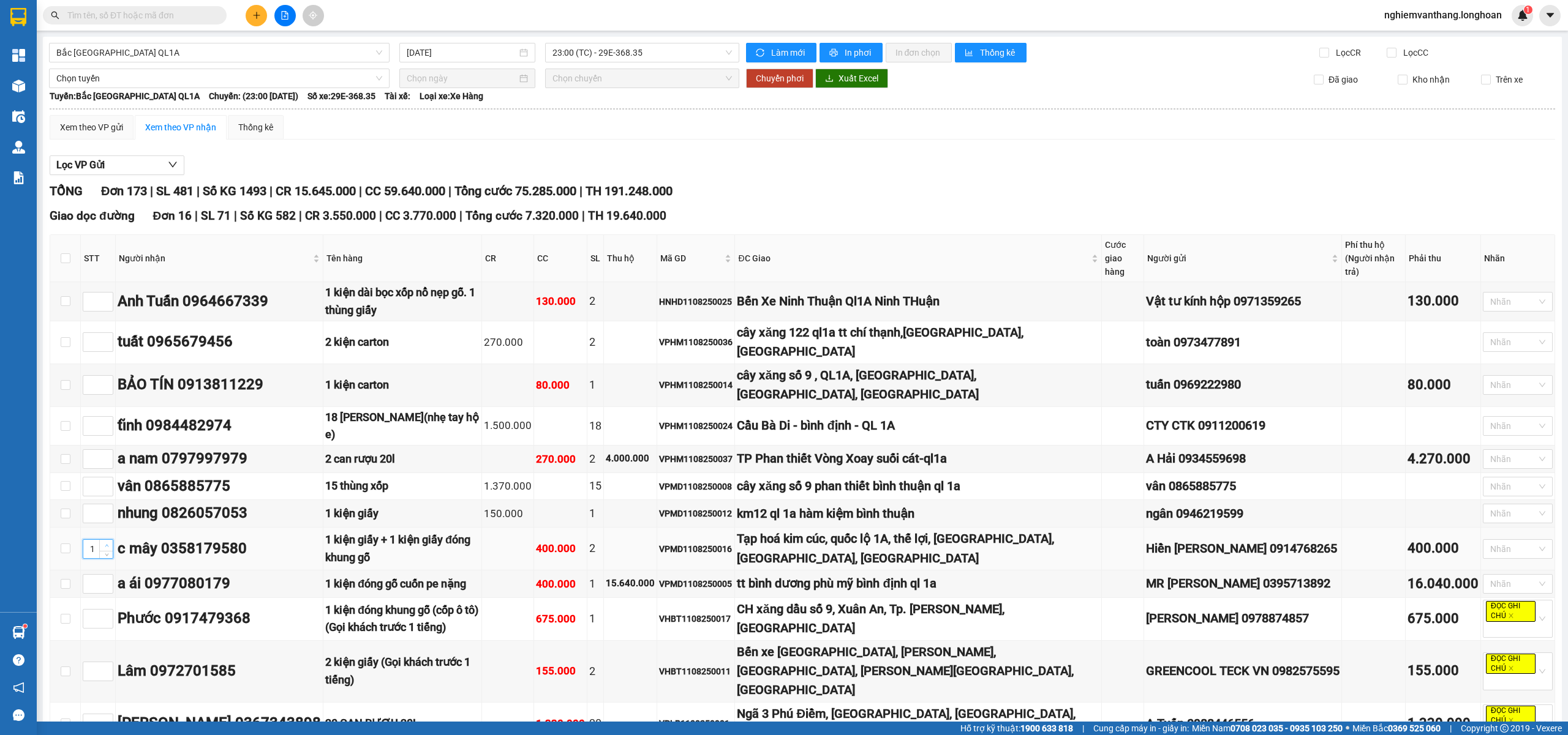
type input "2"
click at [109, 420] on span "up" at bounding box center [107, 423] width 7 height 7
type input "3"
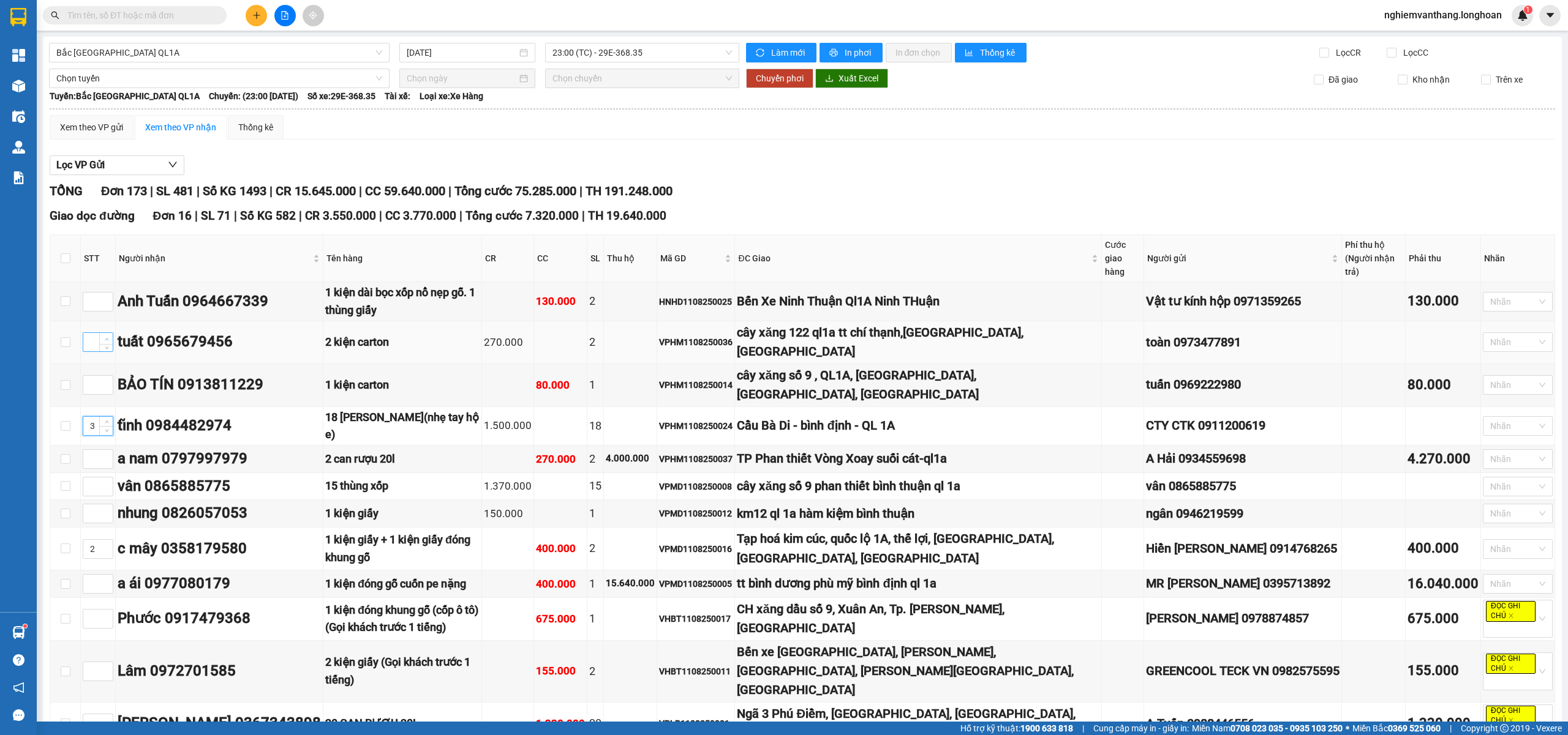
click at [101, 333] on span "Increase Value" at bounding box center [106, 338] width 13 height 11
type input "4"
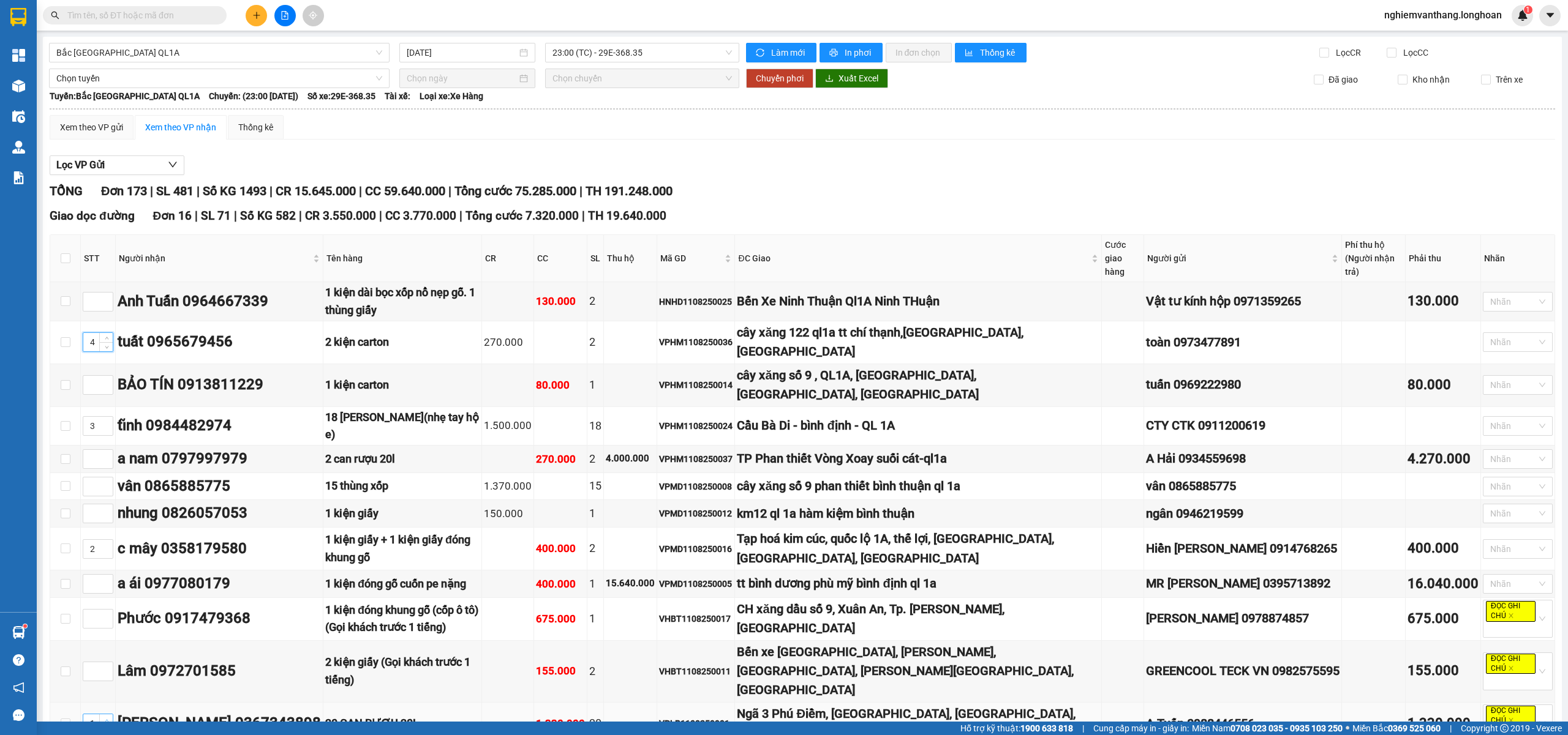
click at [110, 707] on span "Increase Value" at bounding box center [106, 720] width 13 height 11
type input "5"
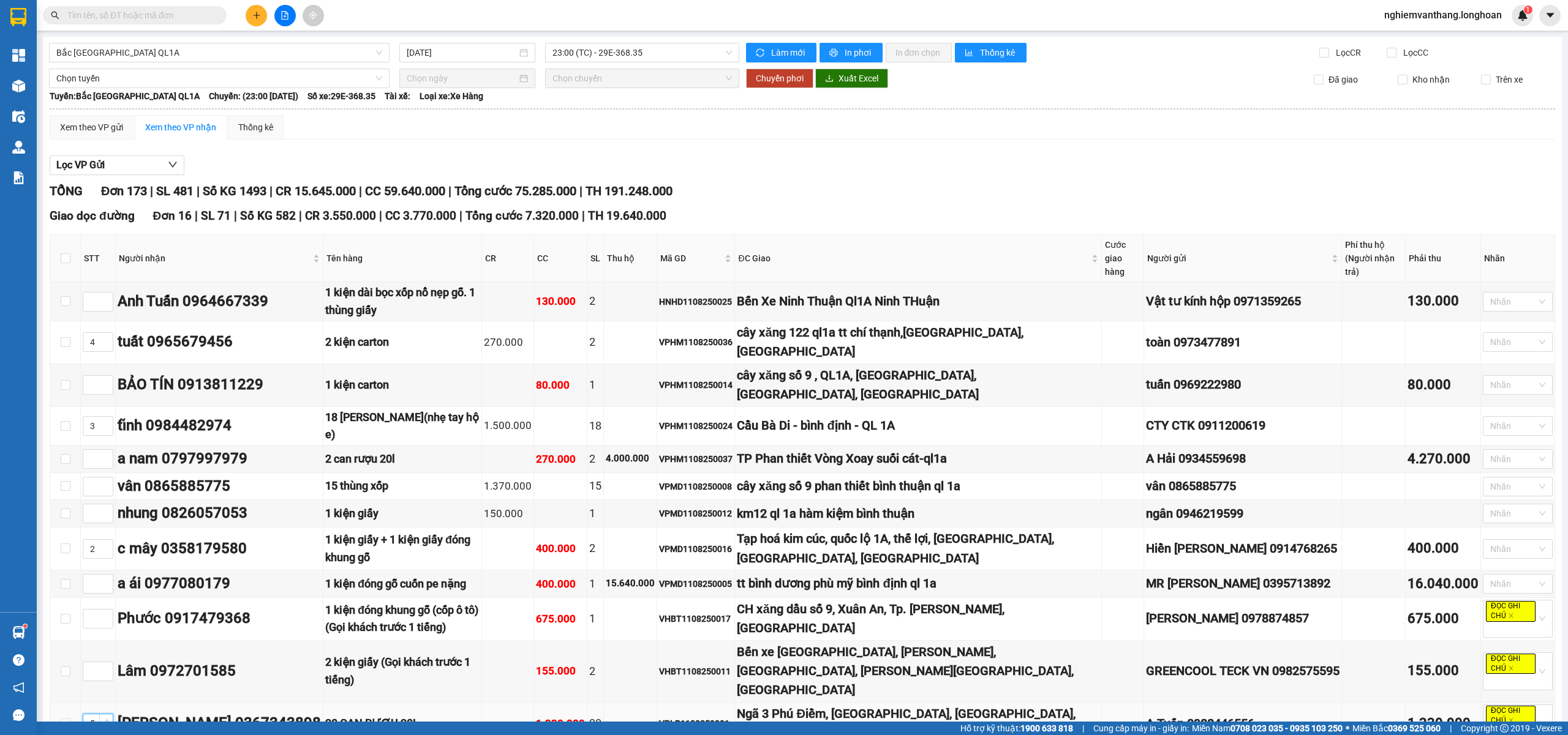
click at [110, 707] on span "Increase Value" at bounding box center [106, 720] width 13 height 11
click at [110, 575] on span "Increase Value" at bounding box center [106, 580] width 13 height 11
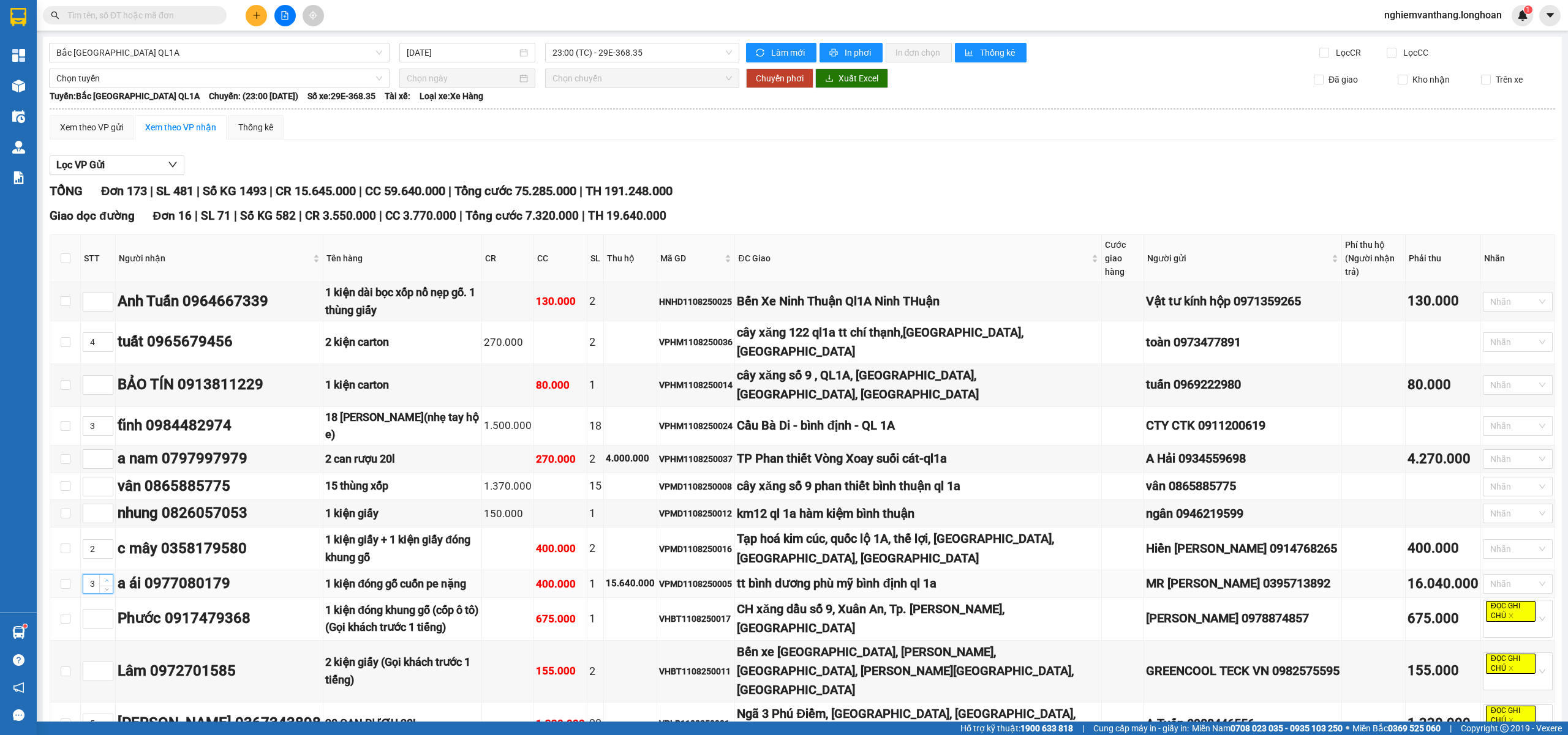
type input "4"
click at [106, 321] on td "4" at bounding box center [98, 343] width 35 height 43
click at [109, 336] on span "up" at bounding box center [107, 340] width 7 height 7
type input "5"
drag, startPoint x: 105, startPoint y: 518, endPoint x: 108, endPoint y: 524, distance: 6.7
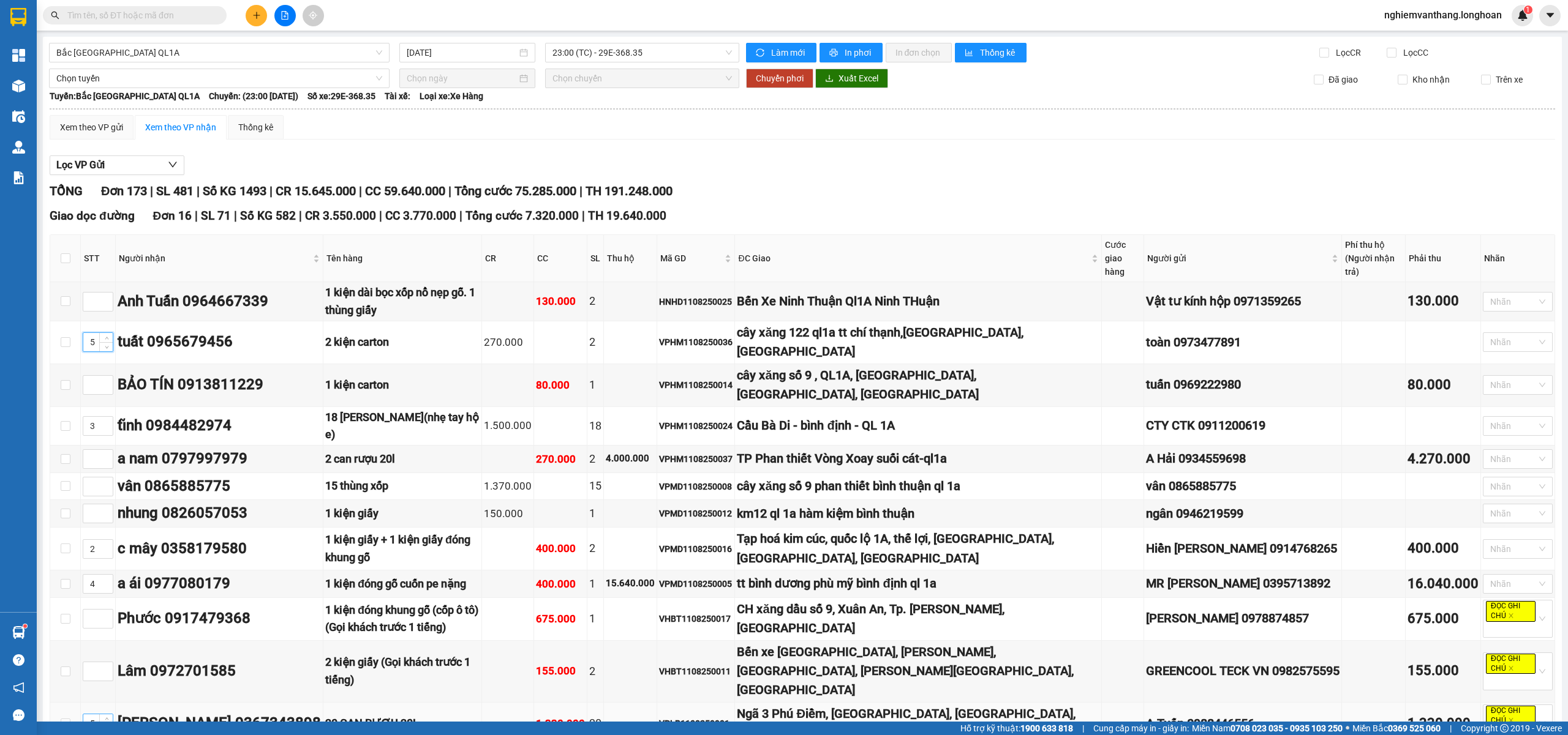
click at [106, 707] on icon "up" at bounding box center [107, 719] width 4 height 4
type input "6"
click at [104, 666] on icon "up" at bounding box center [107, 668] width 4 height 4
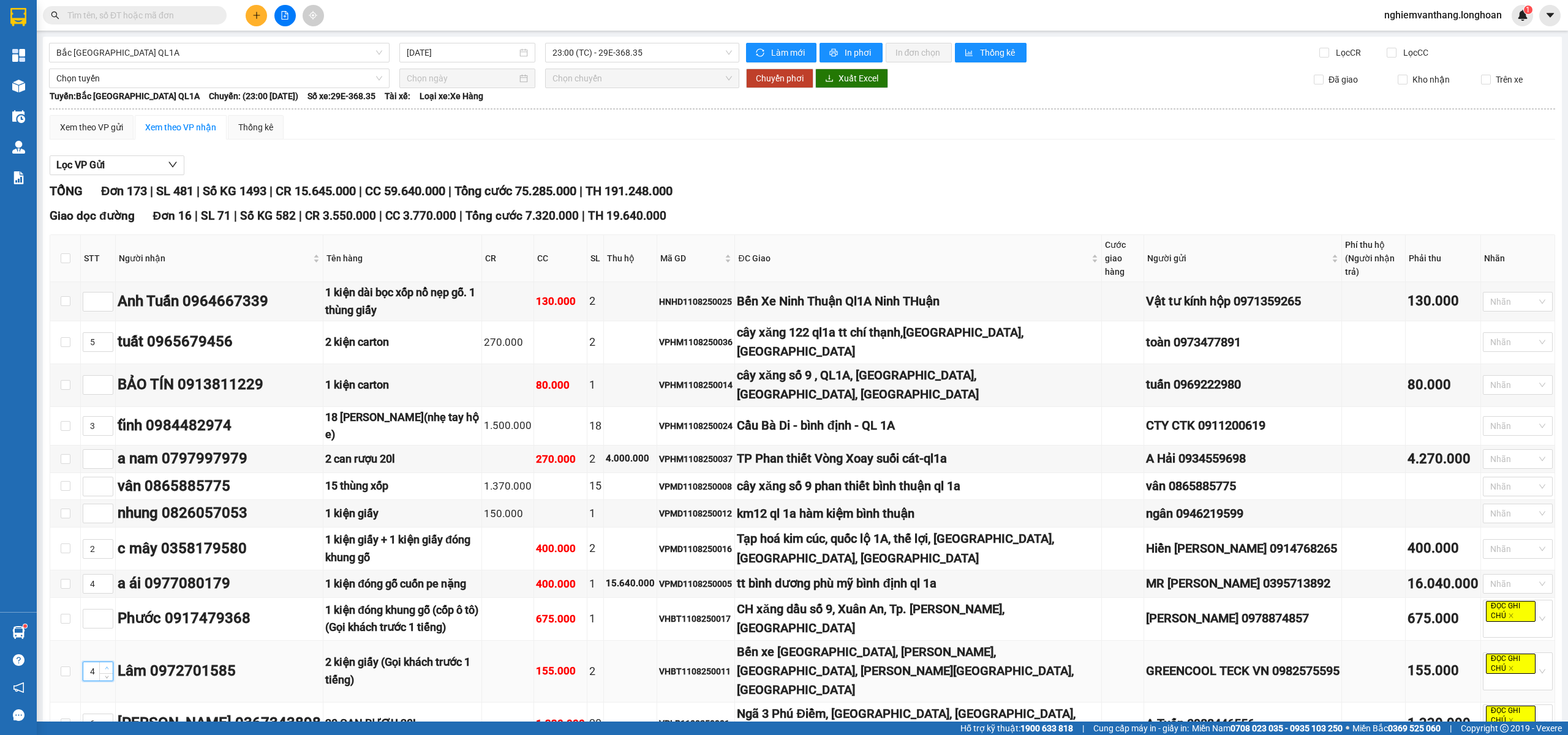
click at [104, 666] on icon "up" at bounding box center [107, 668] width 4 height 4
type input "7"
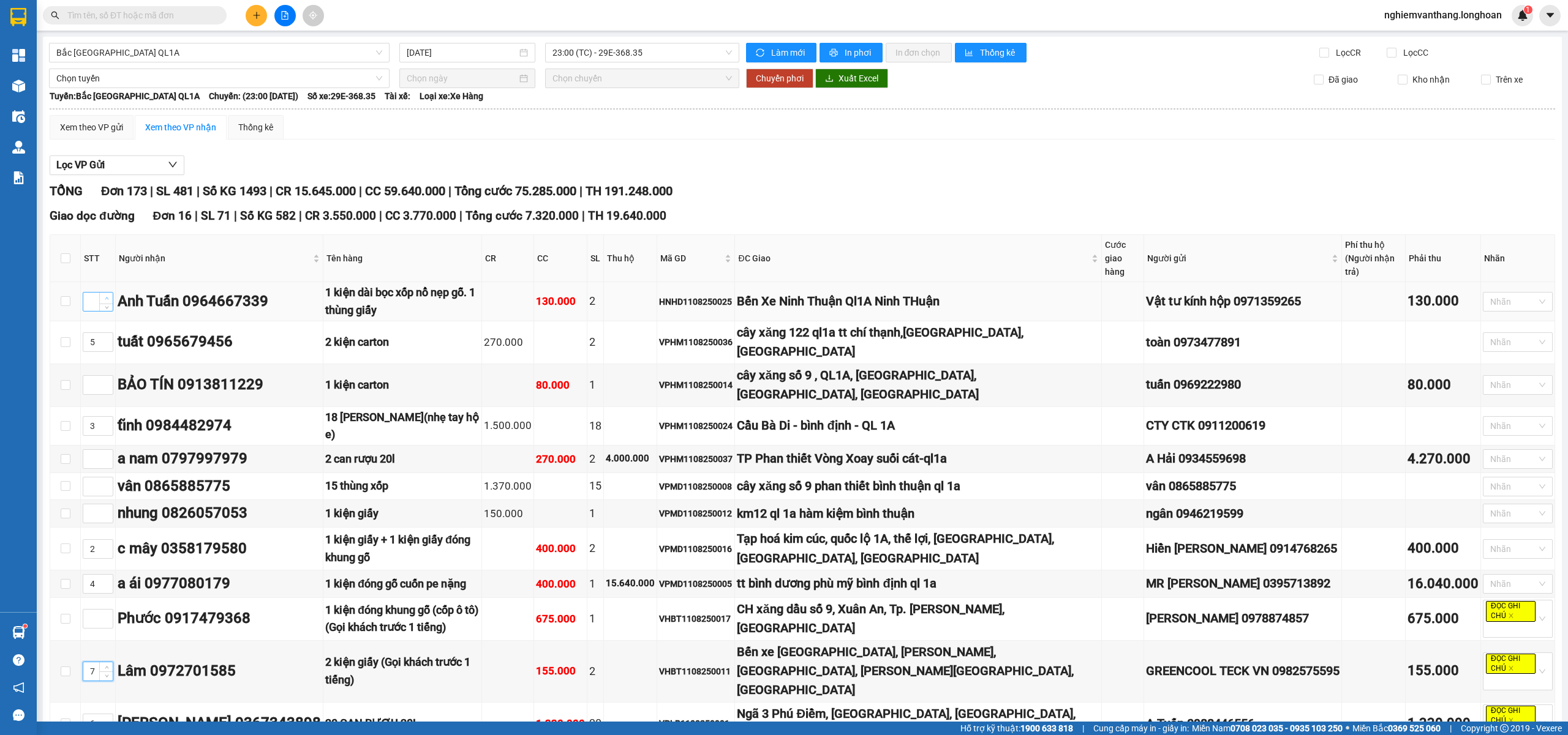
click at [101, 293] on span "Increase Value" at bounding box center [106, 298] width 13 height 11
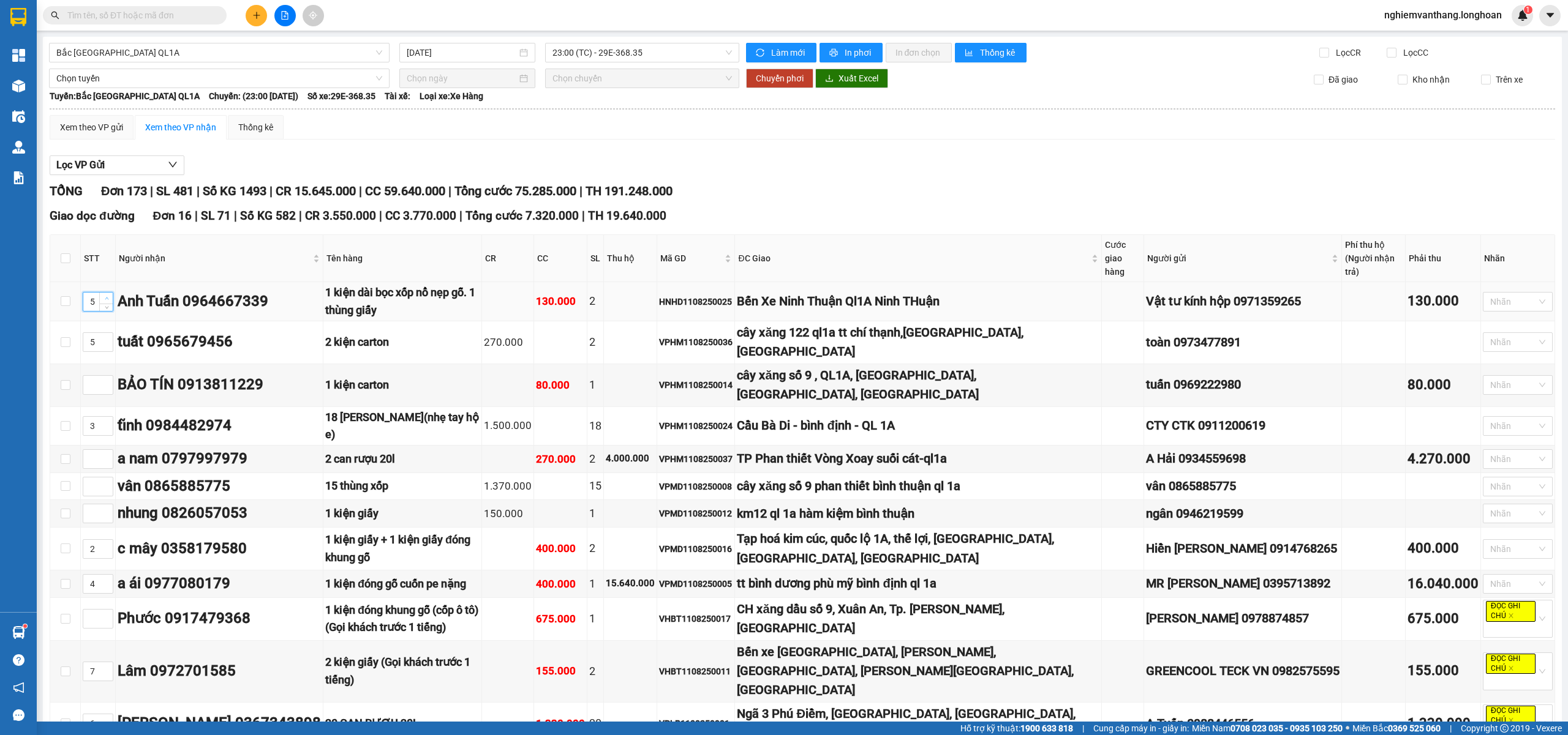
click at [101, 293] on span "Increase Value" at bounding box center [106, 298] width 13 height 11
type input "8"
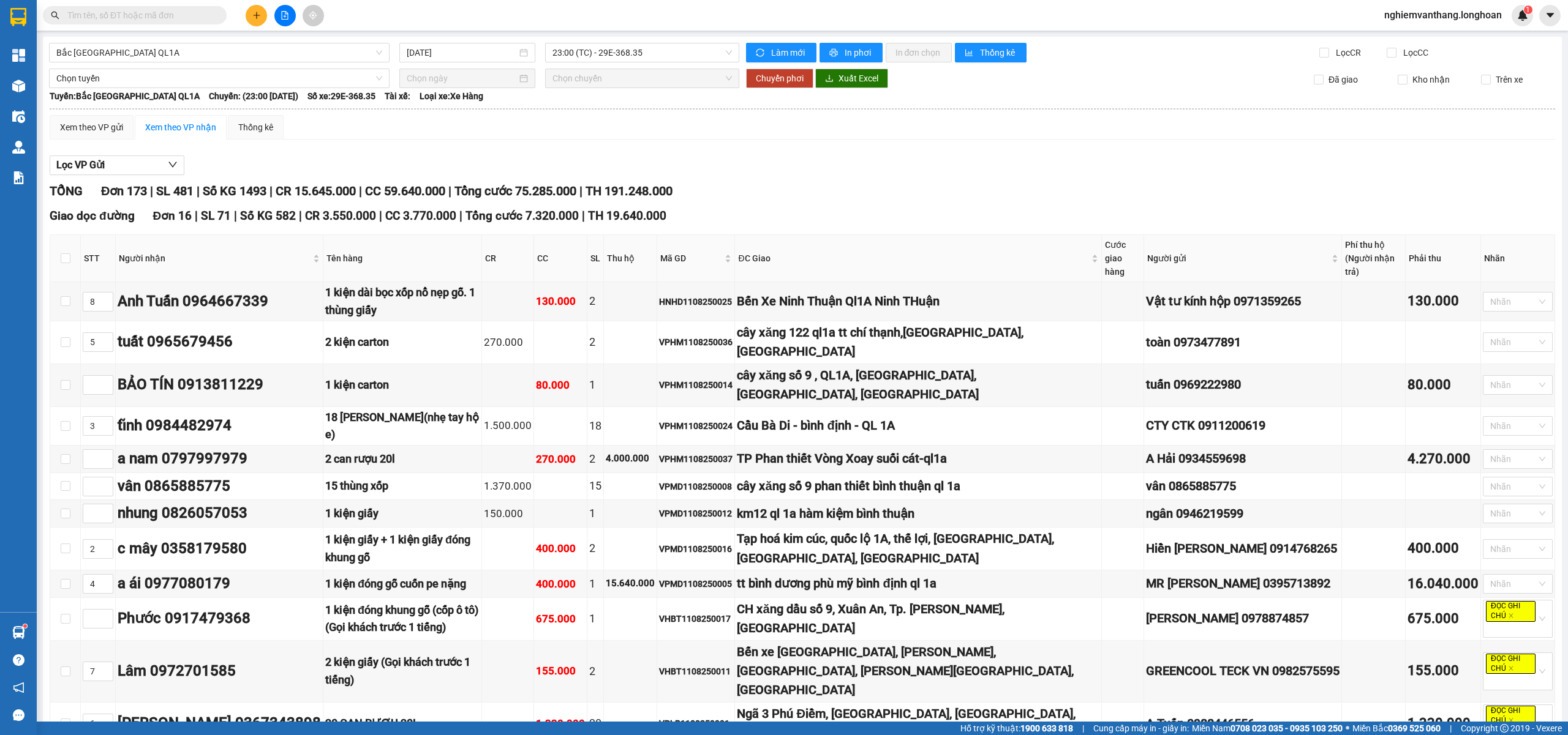
type input "9"
click at [105, 481] on icon "up" at bounding box center [107, 484] width 4 height 4
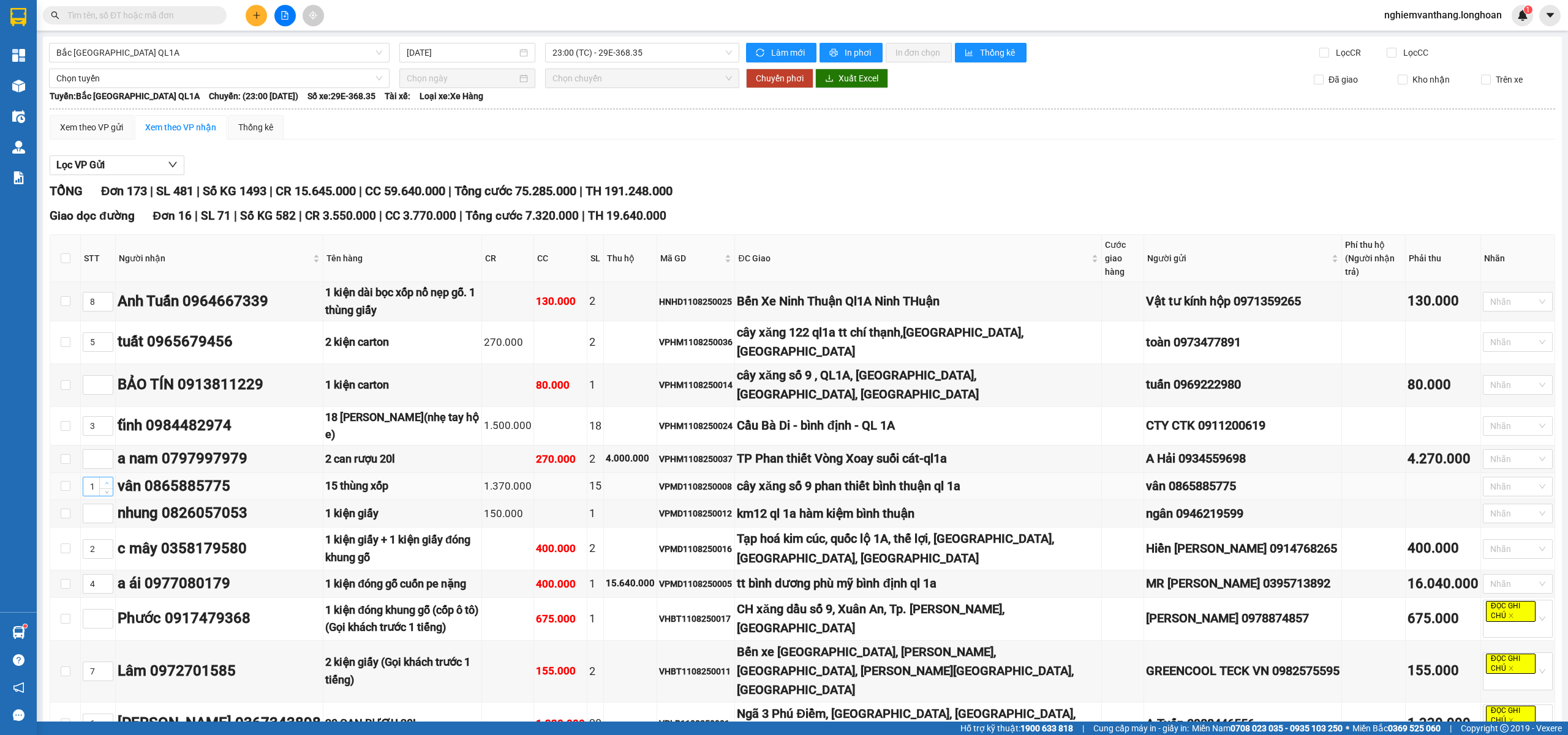
click at [105, 481] on icon "up" at bounding box center [107, 484] width 4 height 4
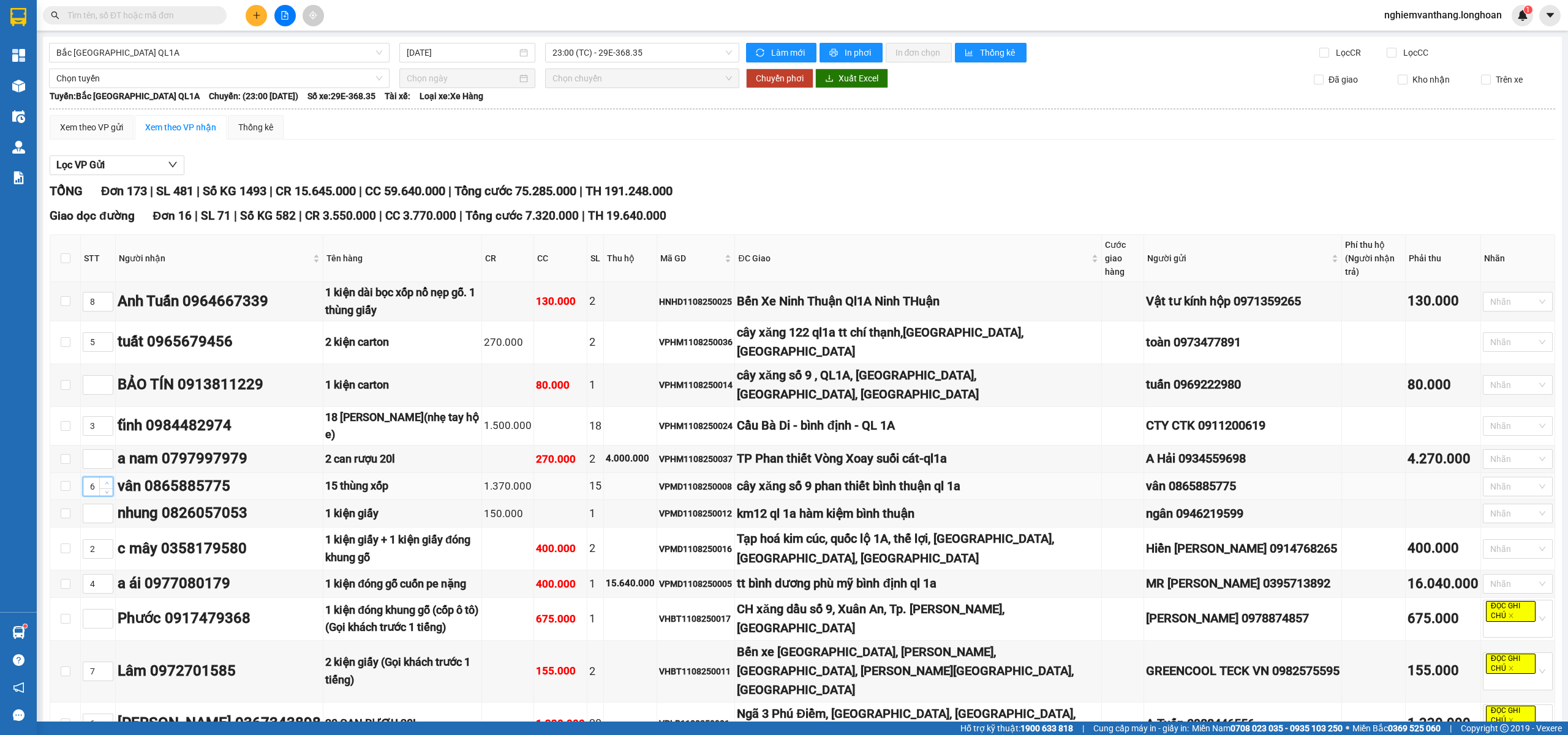
click at [105, 481] on icon "up" at bounding box center [107, 484] width 4 height 4
type input "10"
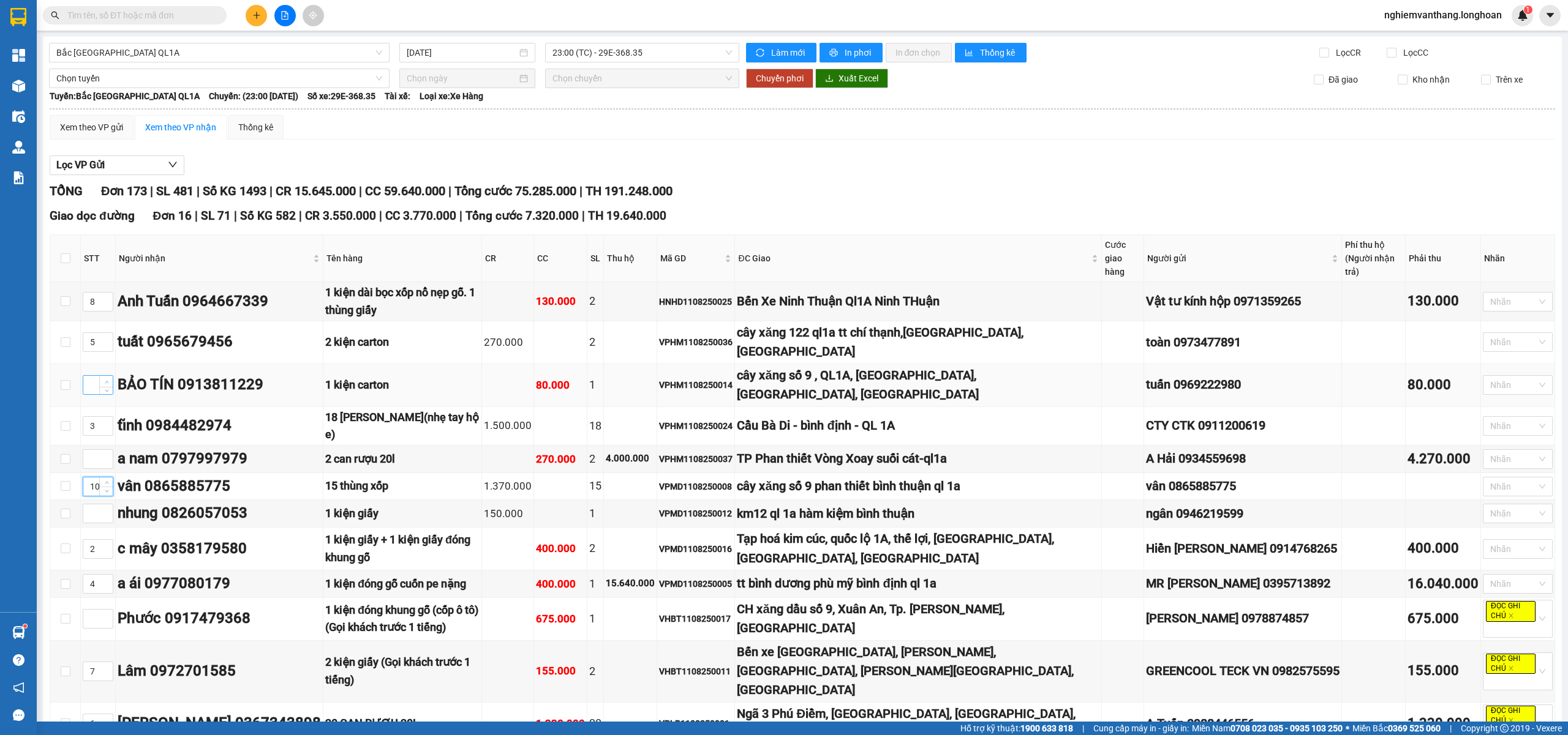
click at [104, 376] on span "Increase Value" at bounding box center [106, 381] width 13 height 11
click at [104, 379] on span "up" at bounding box center [107, 382] width 7 height 7
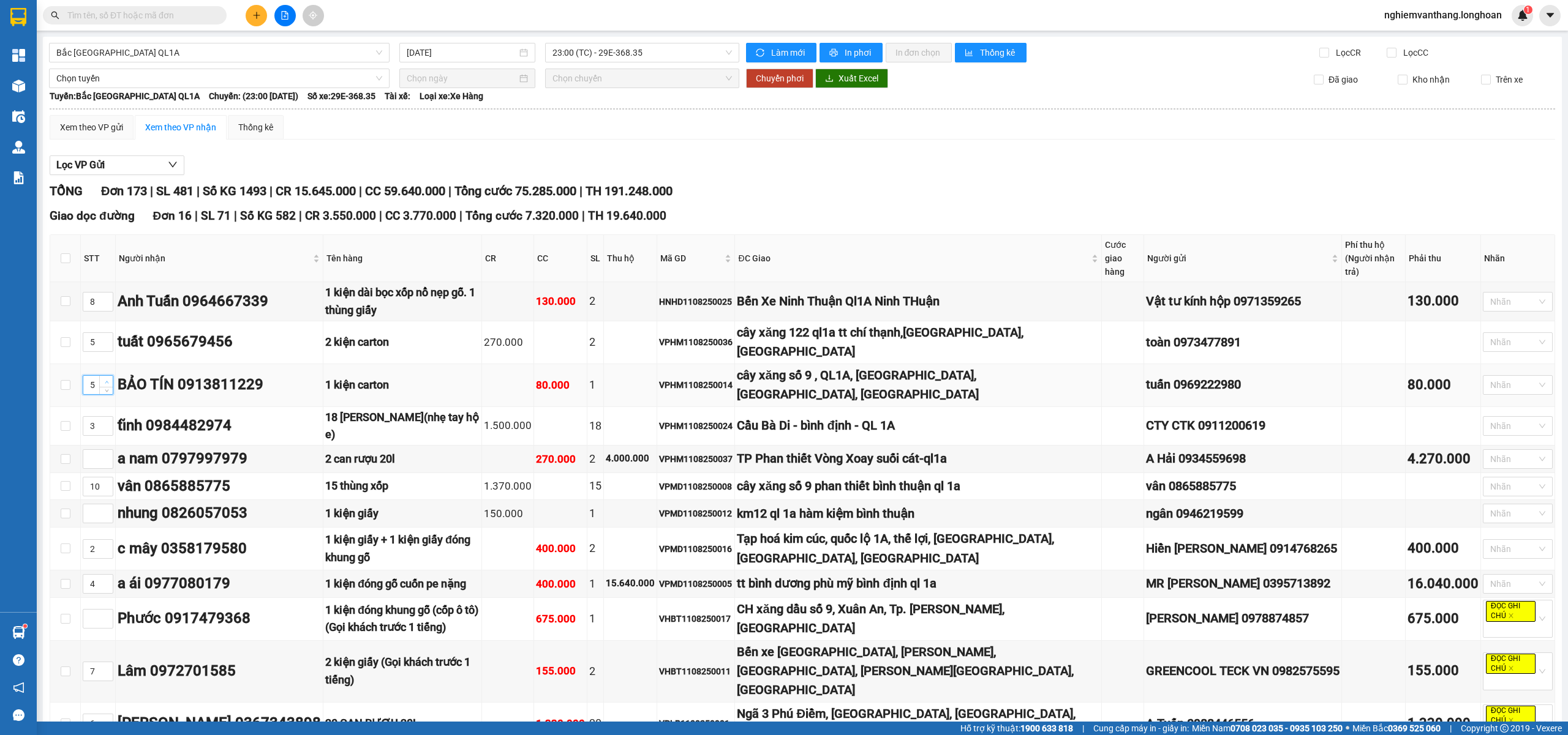
click at [104, 379] on span "up" at bounding box center [107, 382] width 7 height 7
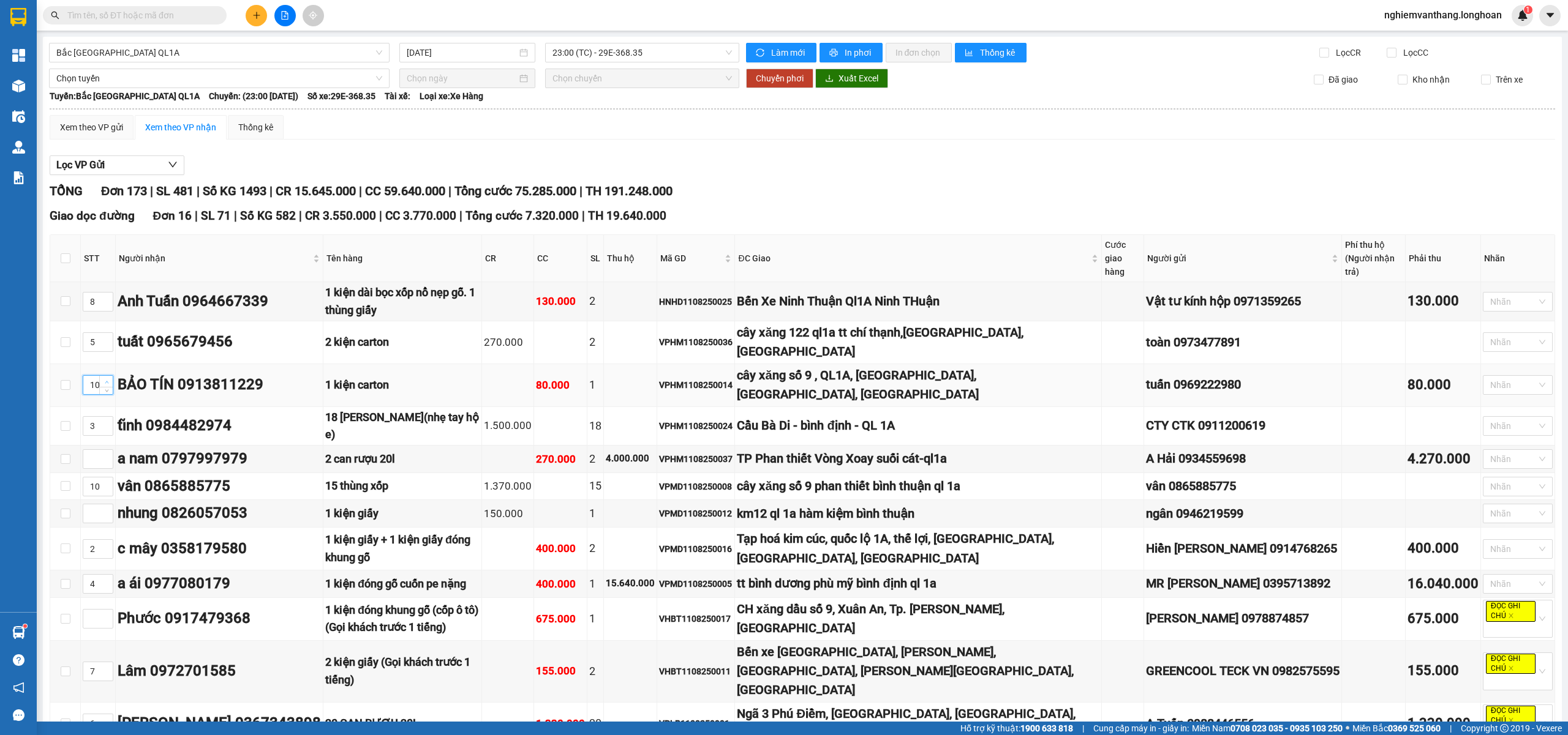
click at [104, 379] on span "up" at bounding box center [107, 382] width 7 height 7
type input "11"
click at [105, 455] on icon "up" at bounding box center [106, 456] width 4 height 2
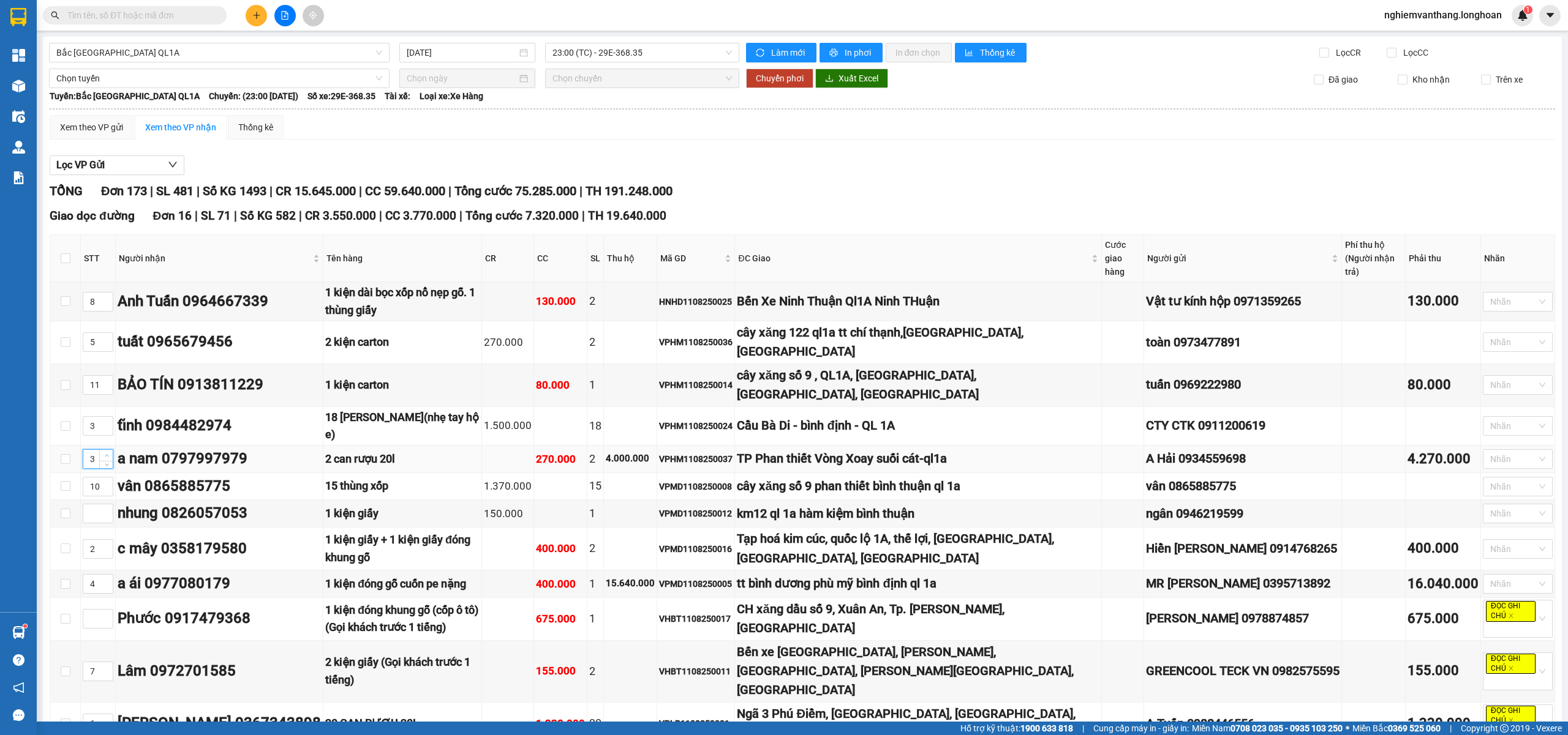
click at [105, 455] on icon "up" at bounding box center [106, 456] width 4 height 2
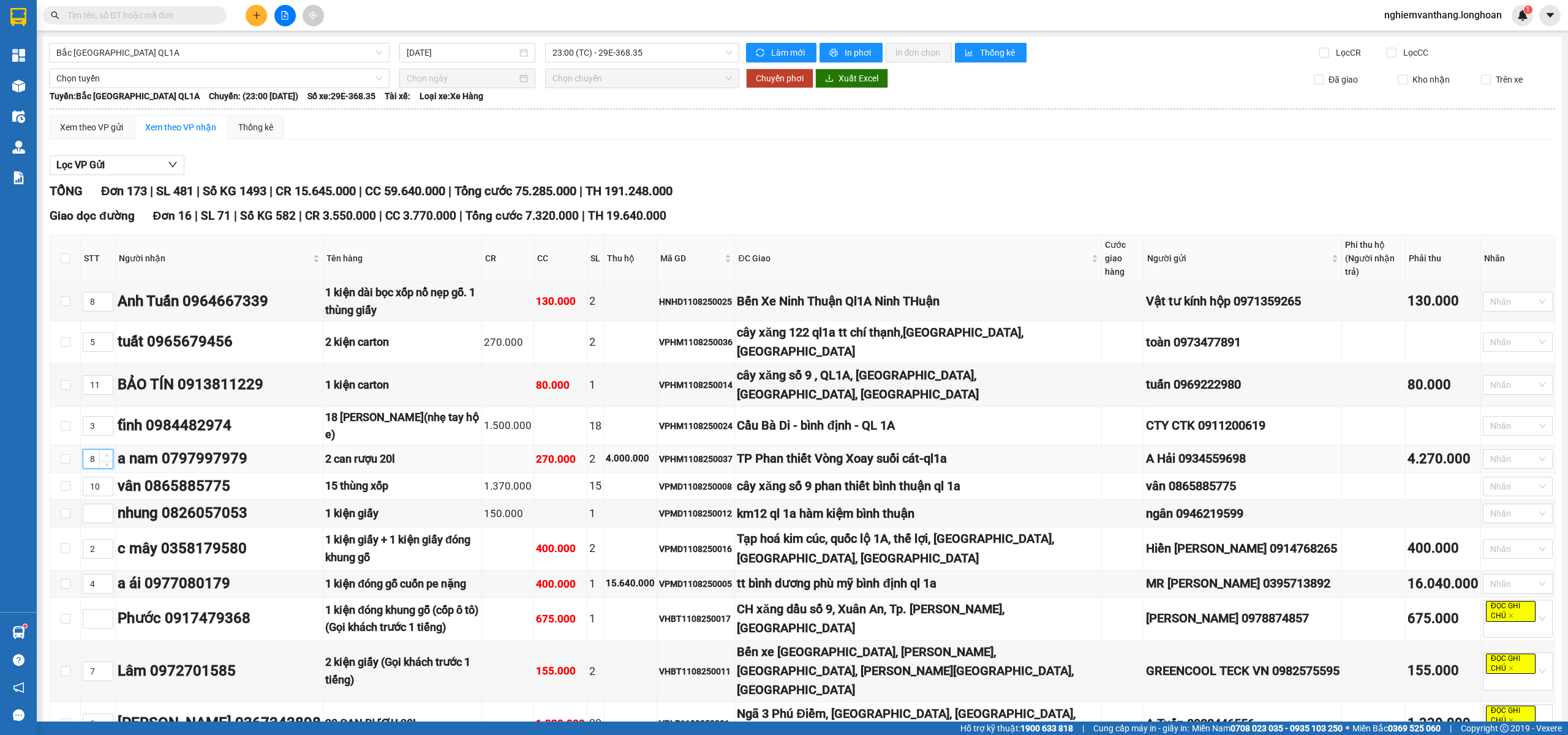
click at [105, 455] on icon "up" at bounding box center [106, 456] width 4 height 2
type input "12"
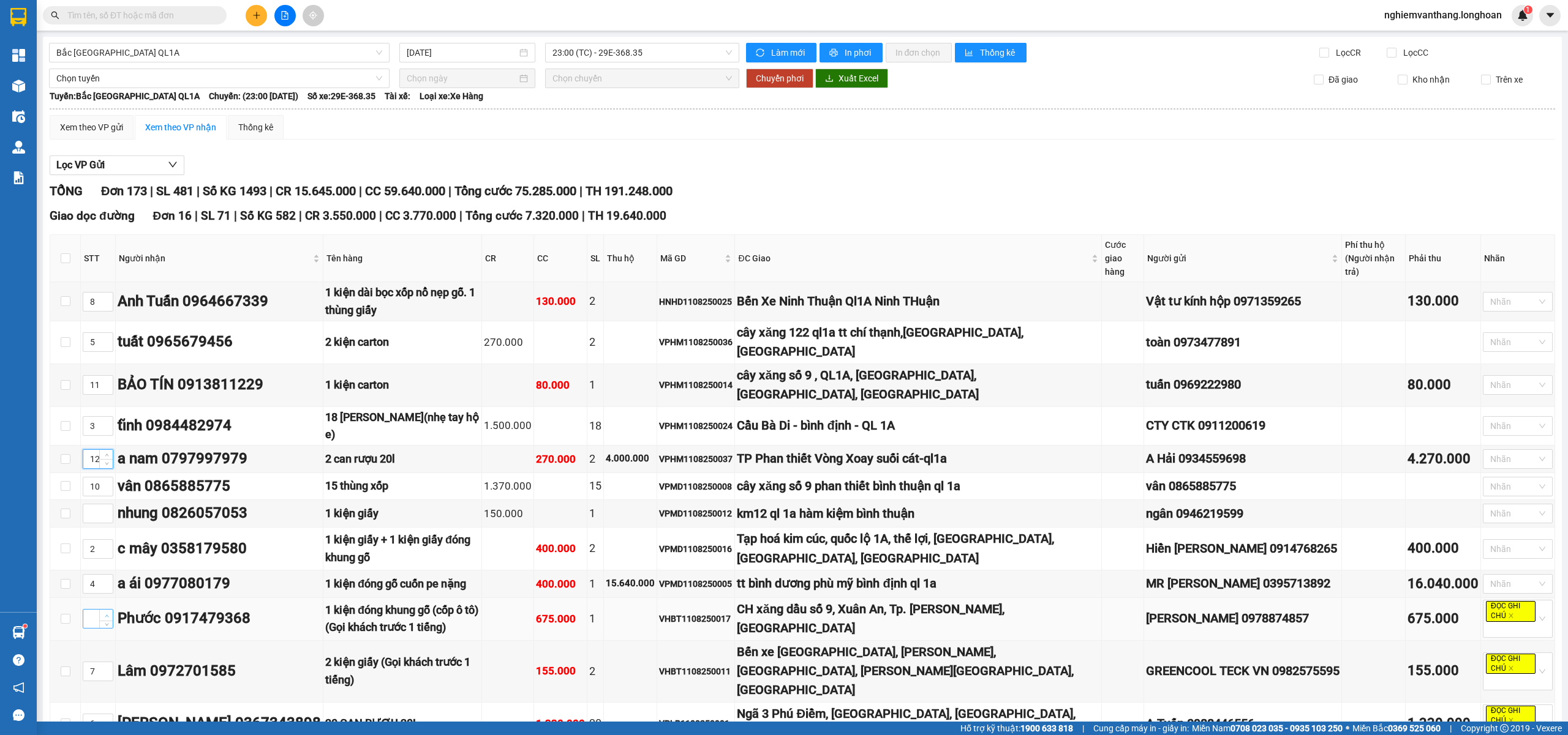
click at [101, 610] on span "Increase Value" at bounding box center [106, 615] width 13 height 11
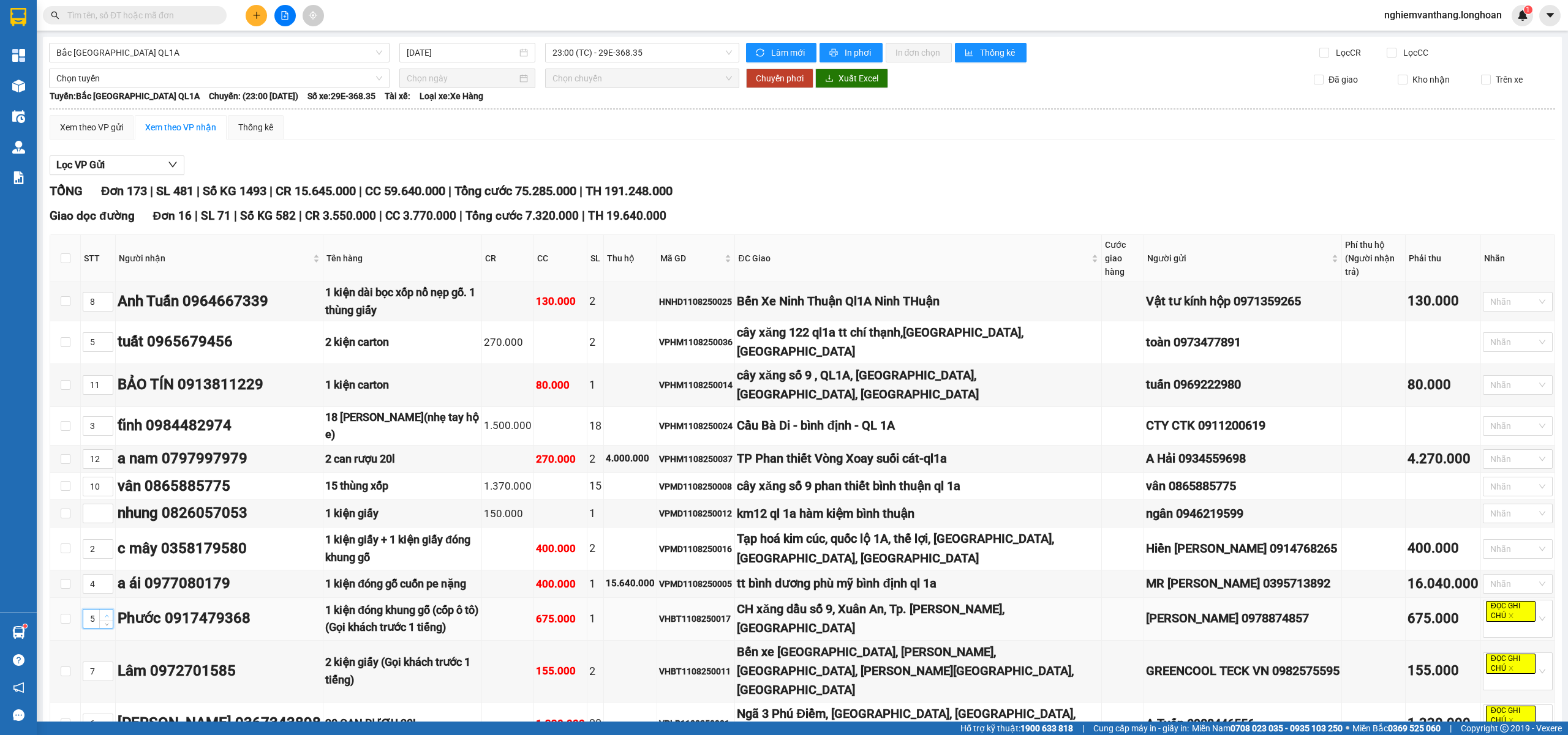
click at [101, 610] on span "Increase Value" at bounding box center [106, 615] width 13 height 11
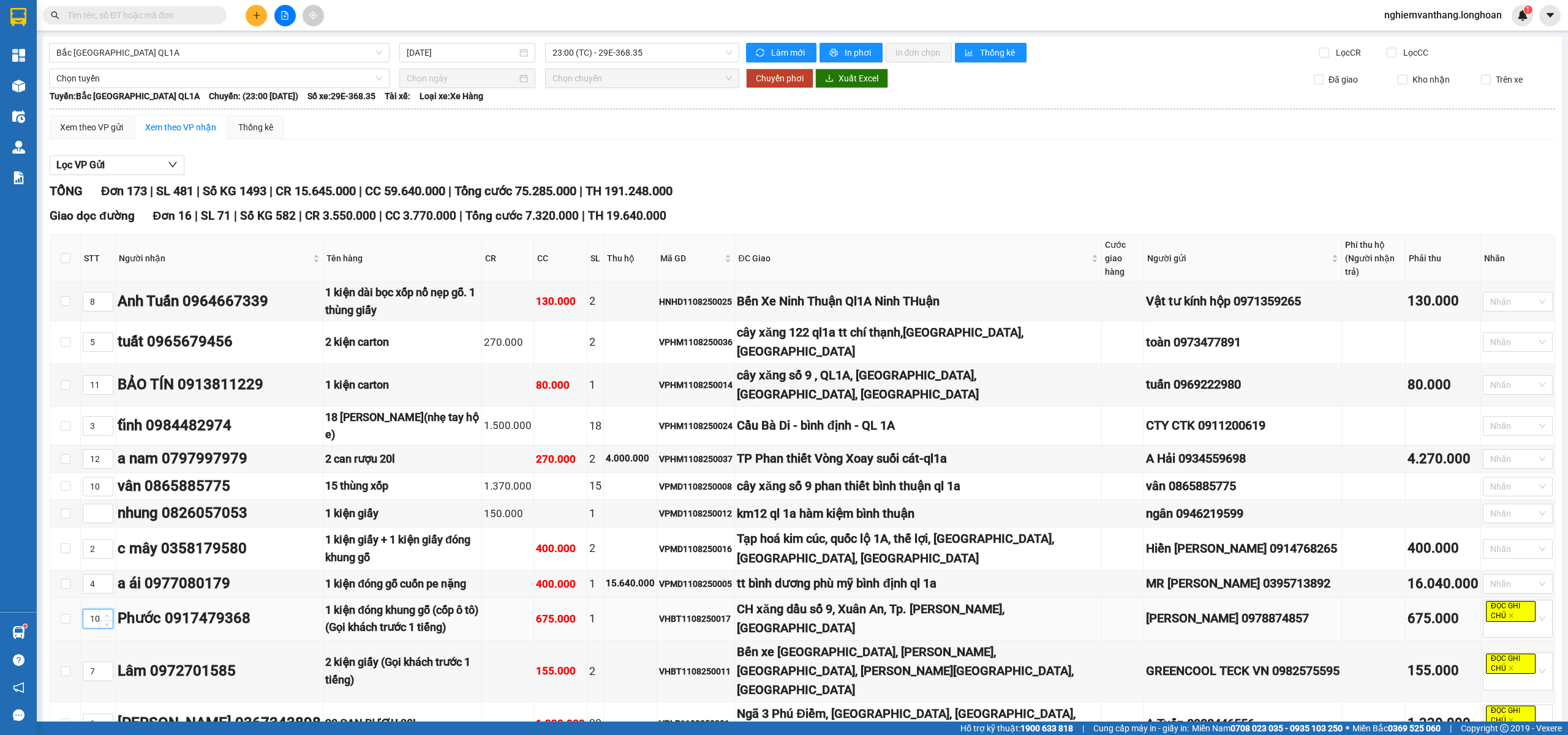
click at [101, 610] on span "Increase Value" at bounding box center [106, 615] width 13 height 11
click at [105, 614] on icon "up" at bounding box center [107, 617] width 4 height 4
type input "13"
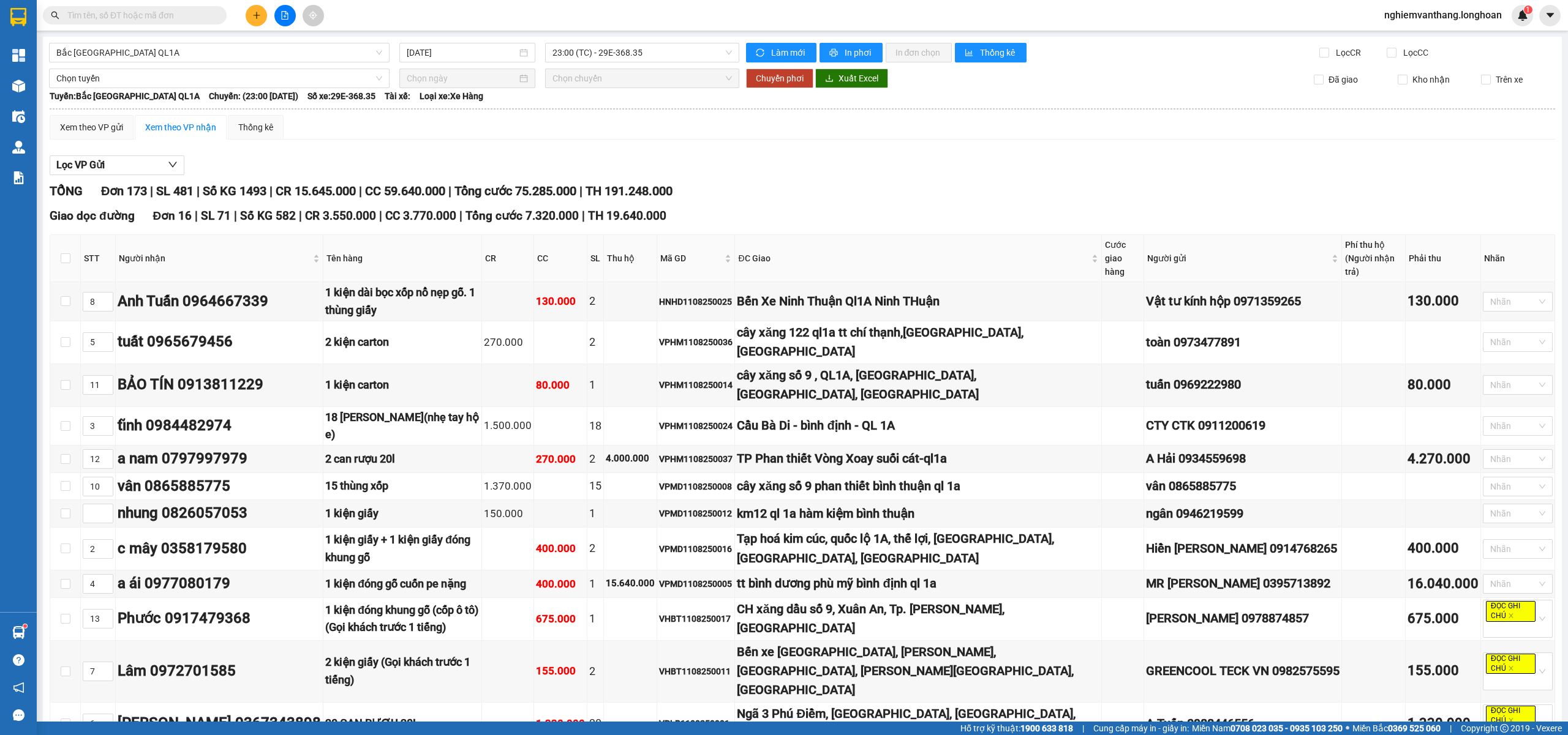
type input "14"
click at [108, 509] on icon "up" at bounding box center [107, 511] width 4 height 4
click at [108, 507] on span "up" at bounding box center [107, 511] width 7 height 7
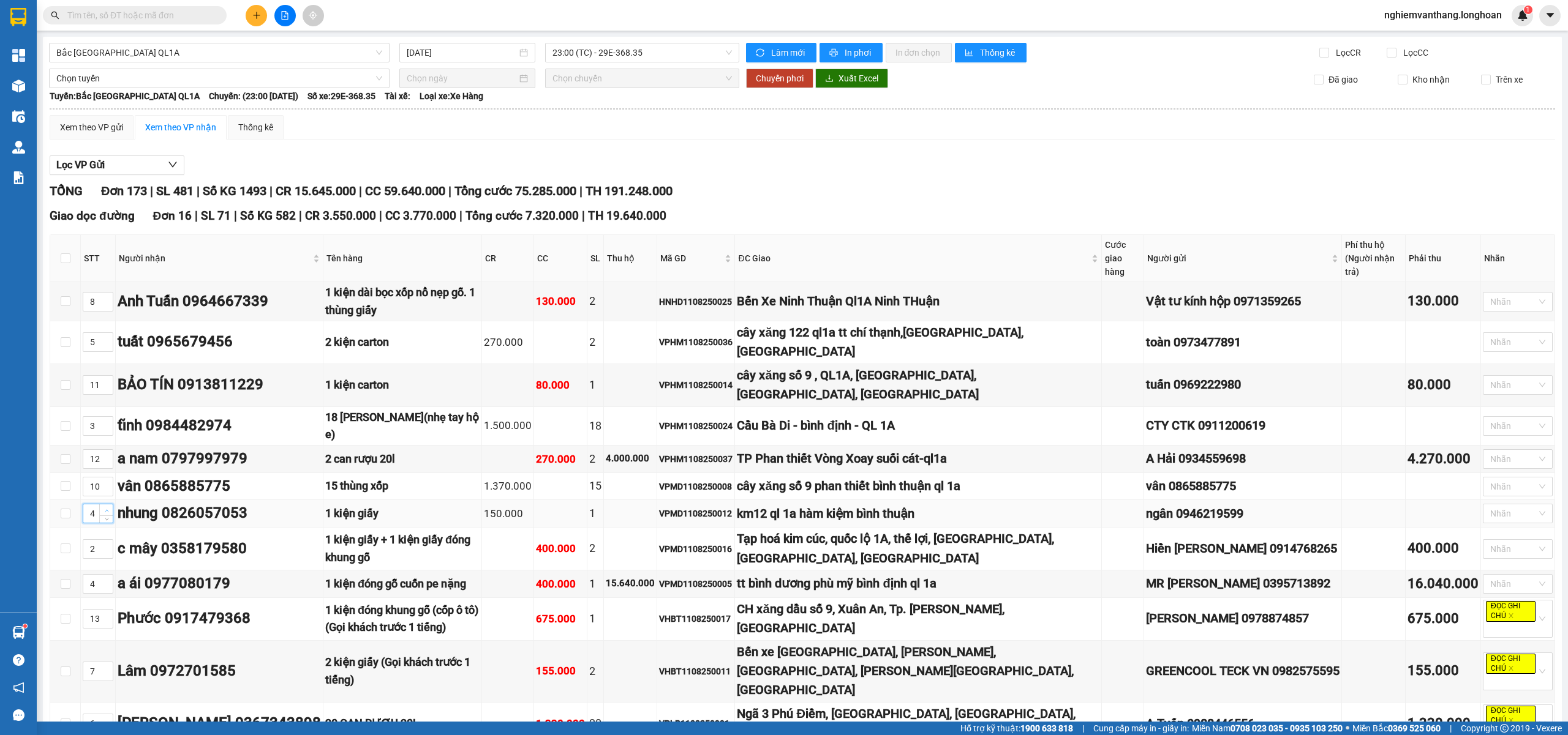
click at [108, 507] on span "up" at bounding box center [107, 511] width 7 height 7
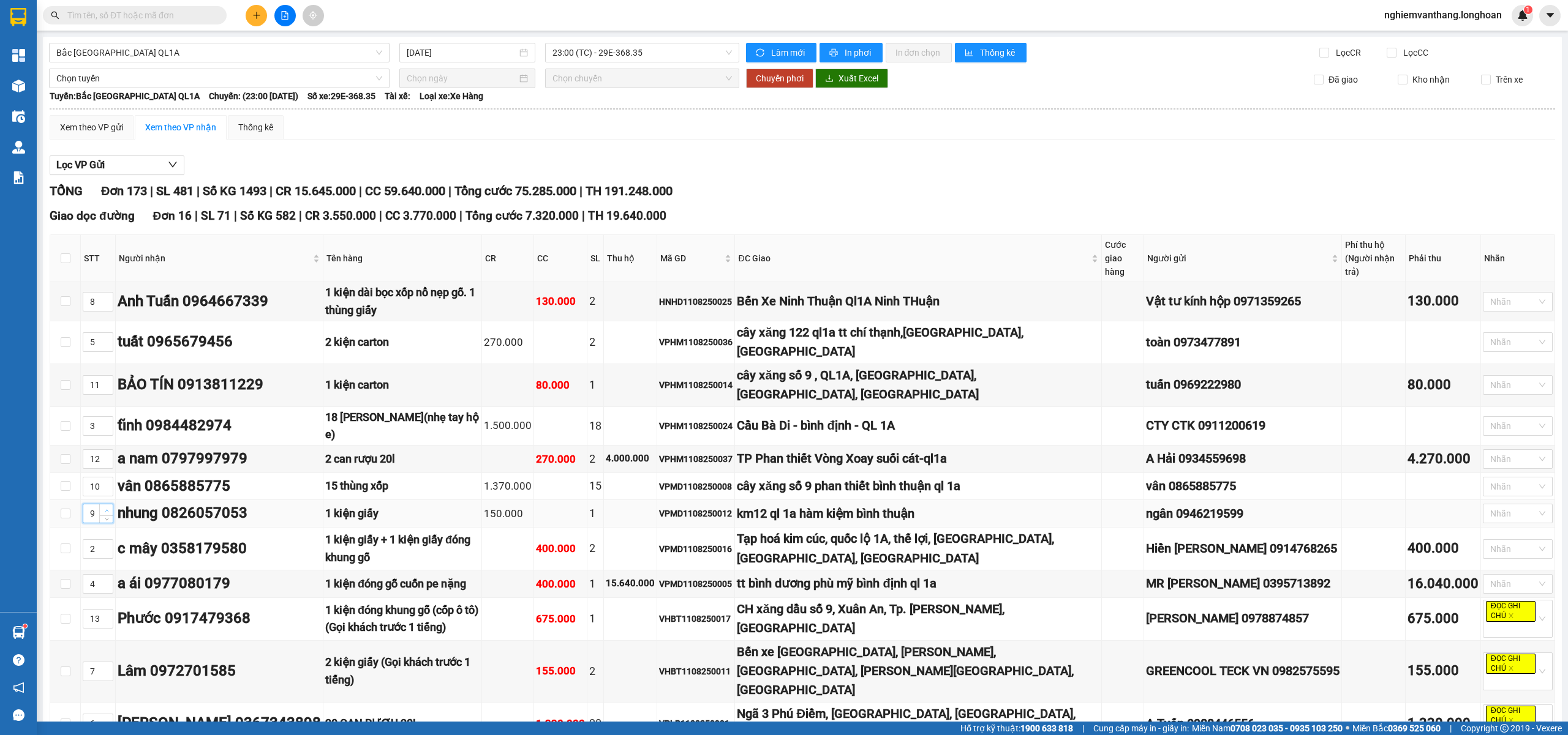
click at [108, 507] on span "up" at bounding box center [107, 511] width 7 height 7
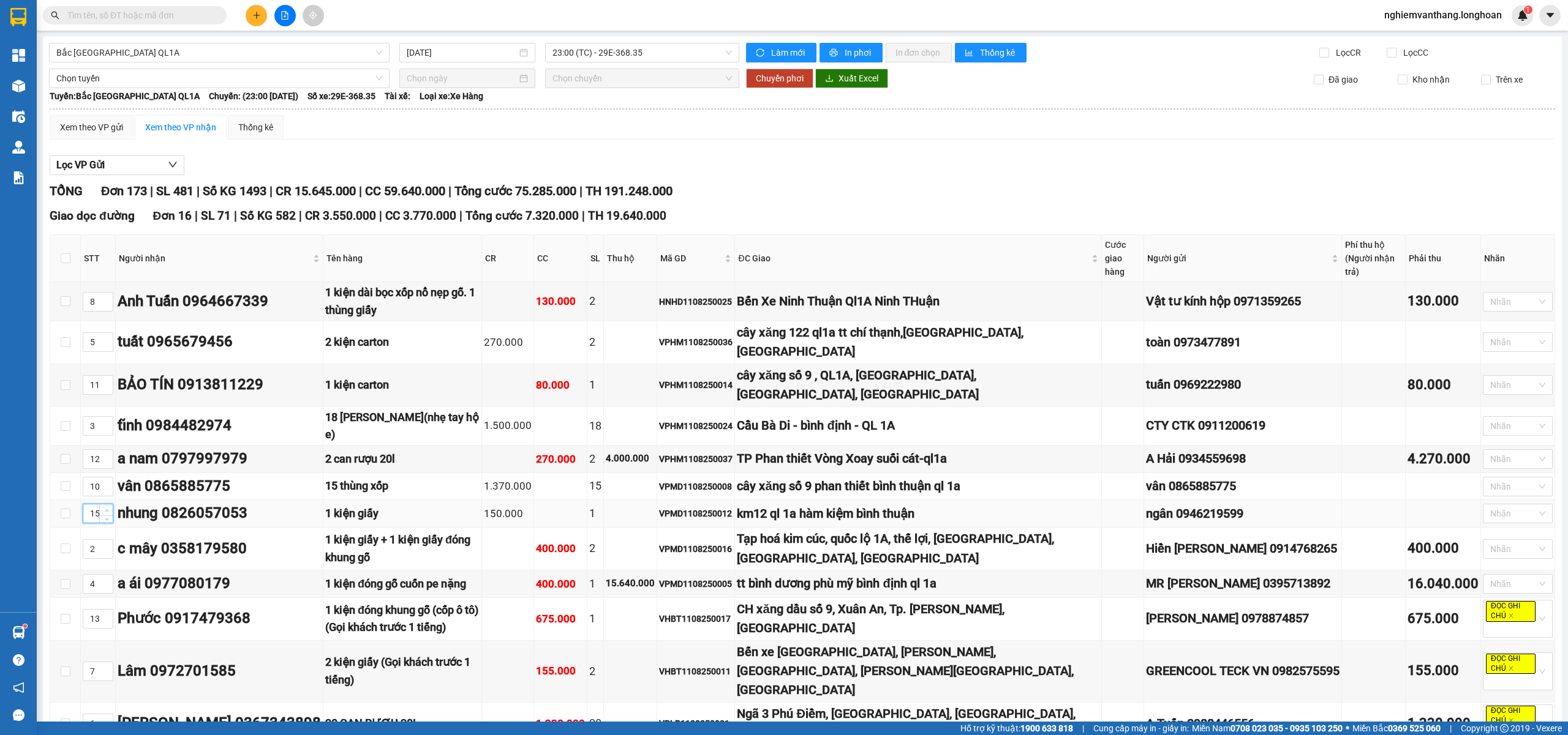
click at [108, 507] on span "up" at bounding box center [107, 511] width 7 height 7
click at [107, 512] on span "Decrease Value" at bounding box center [106, 517] width 13 height 11
type input "15"
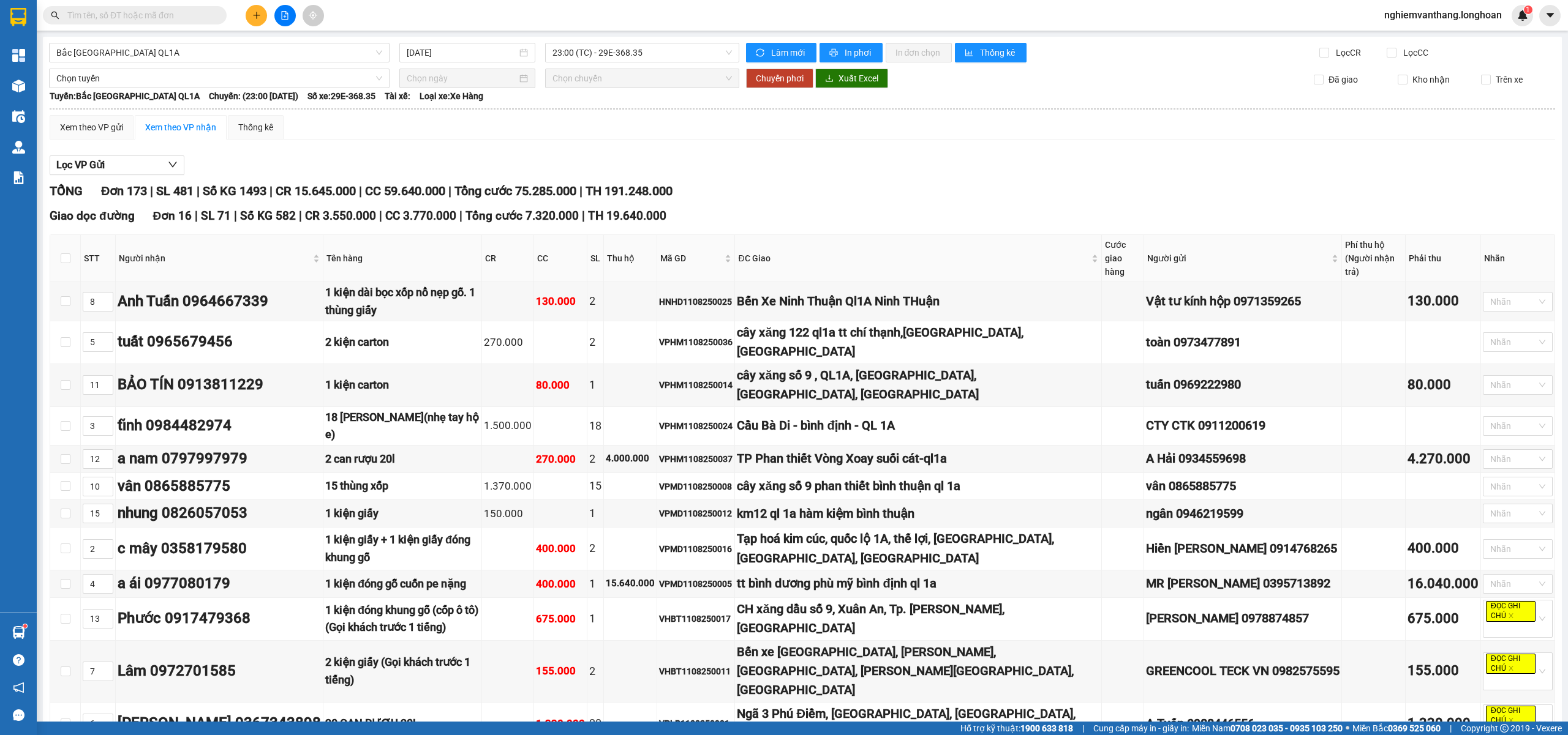
type input "16"
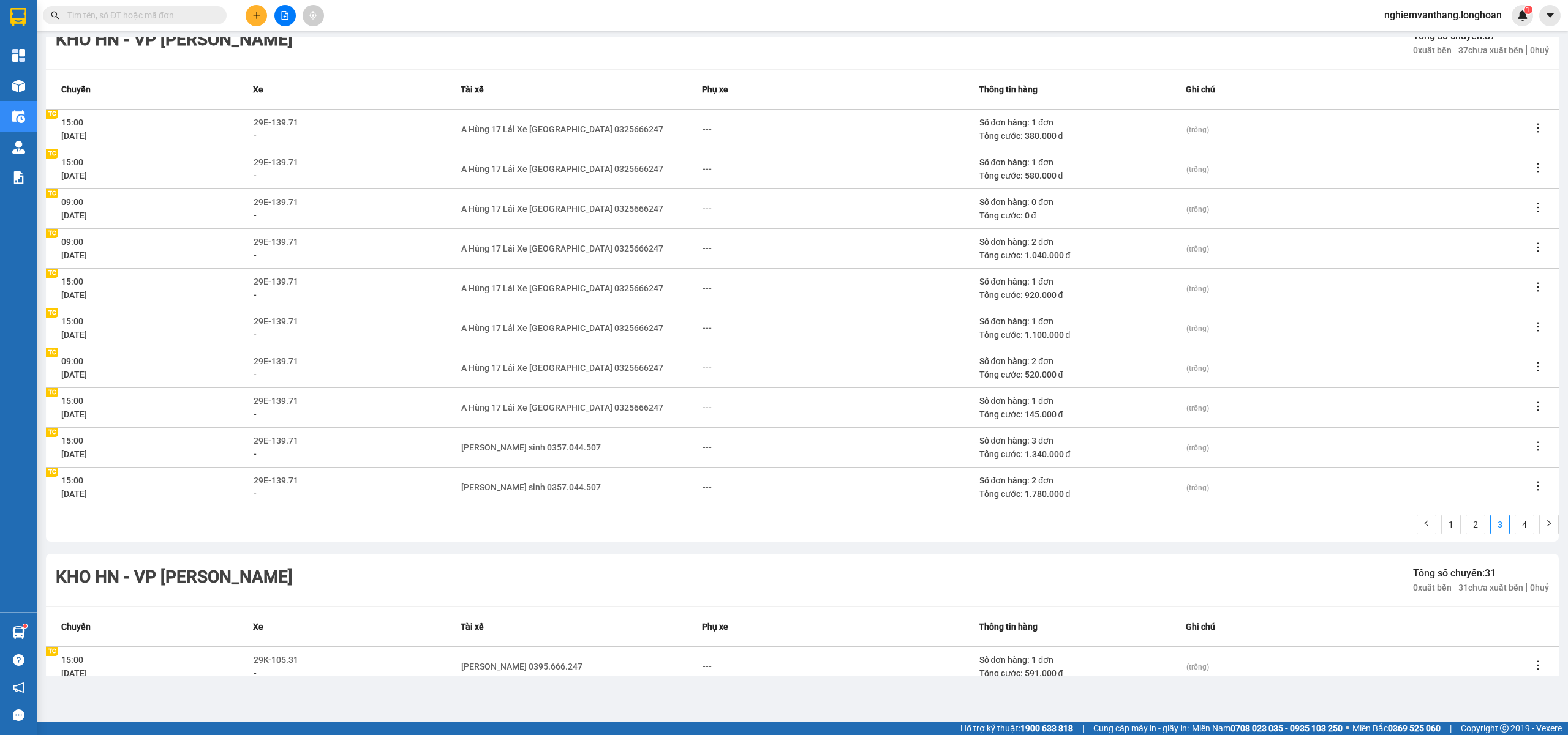
scroll to position [1742, 0]
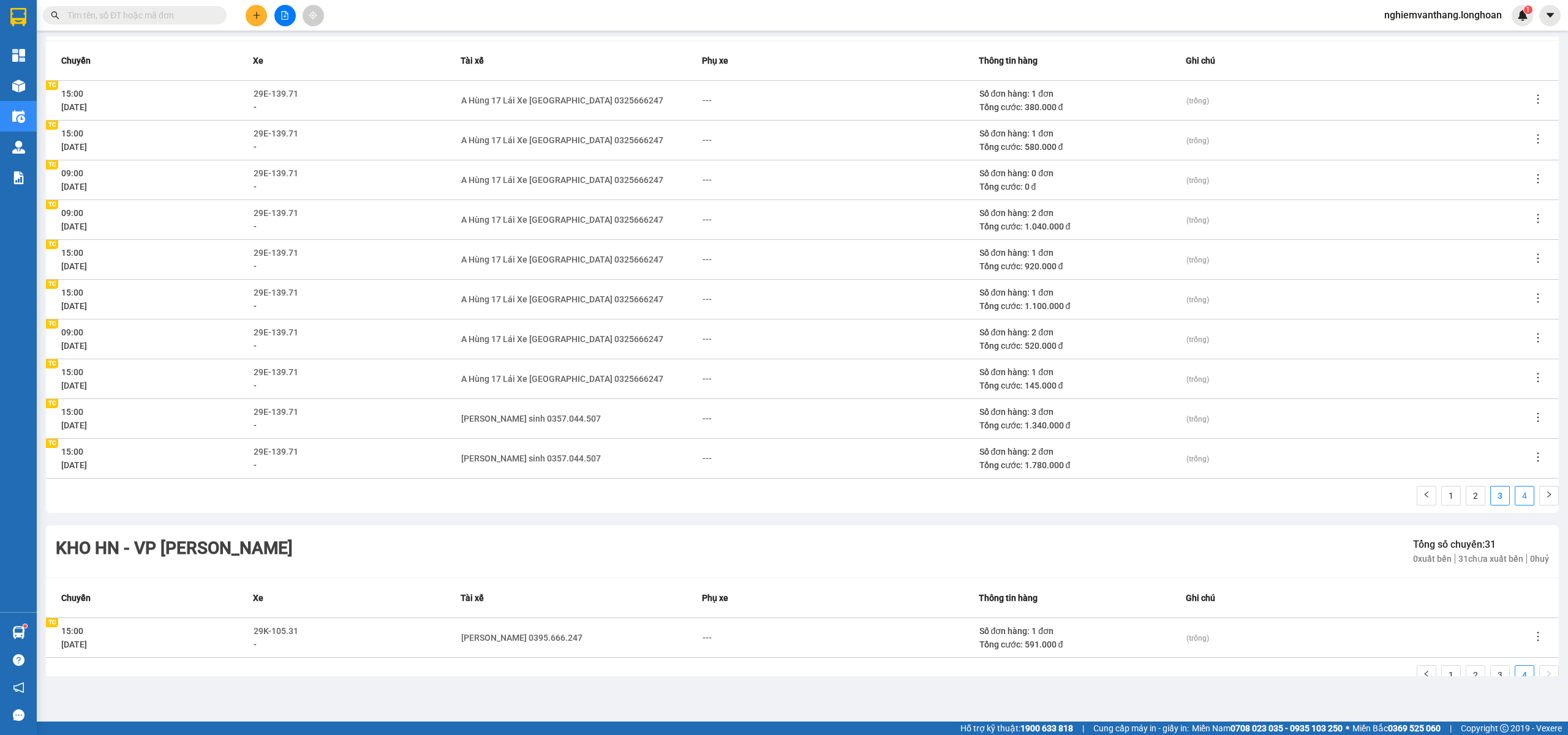
click at [1515, 493] on link "4" at bounding box center [1524, 495] width 18 height 18
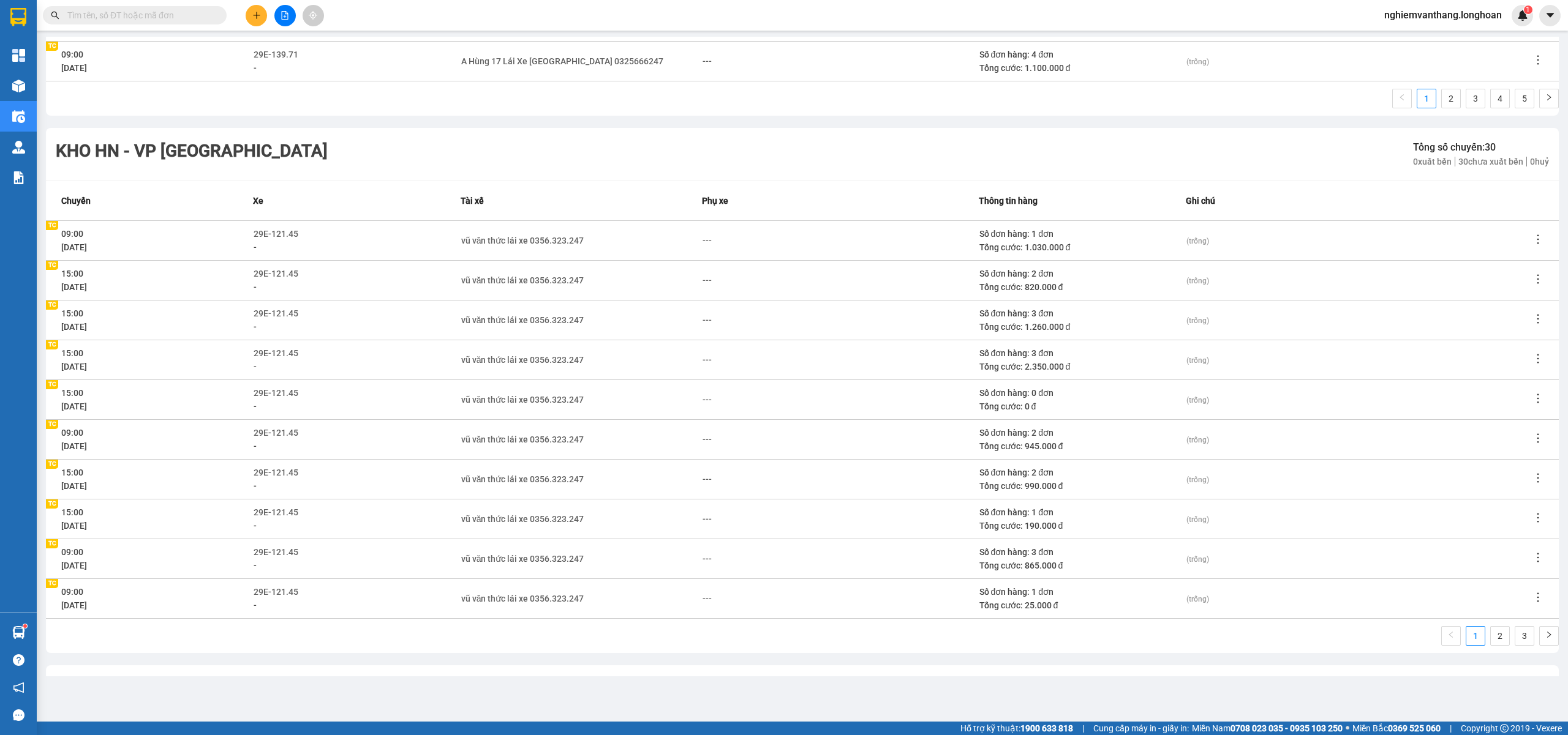
scroll to position [1089, 0]
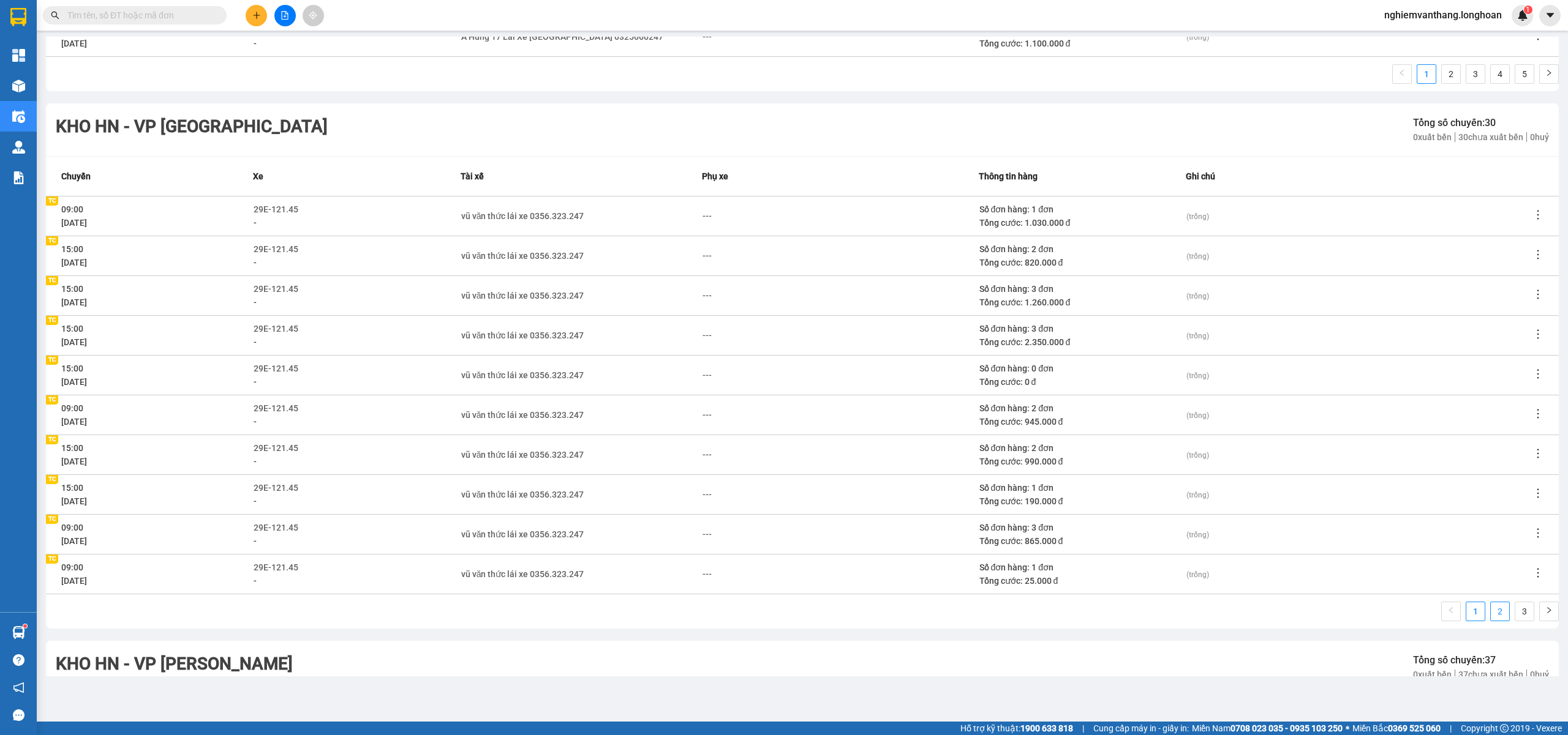
click at [1492, 613] on link "2" at bounding box center [1500, 612] width 18 height 18
click at [1520, 614] on link "3" at bounding box center [1524, 612] width 18 height 18
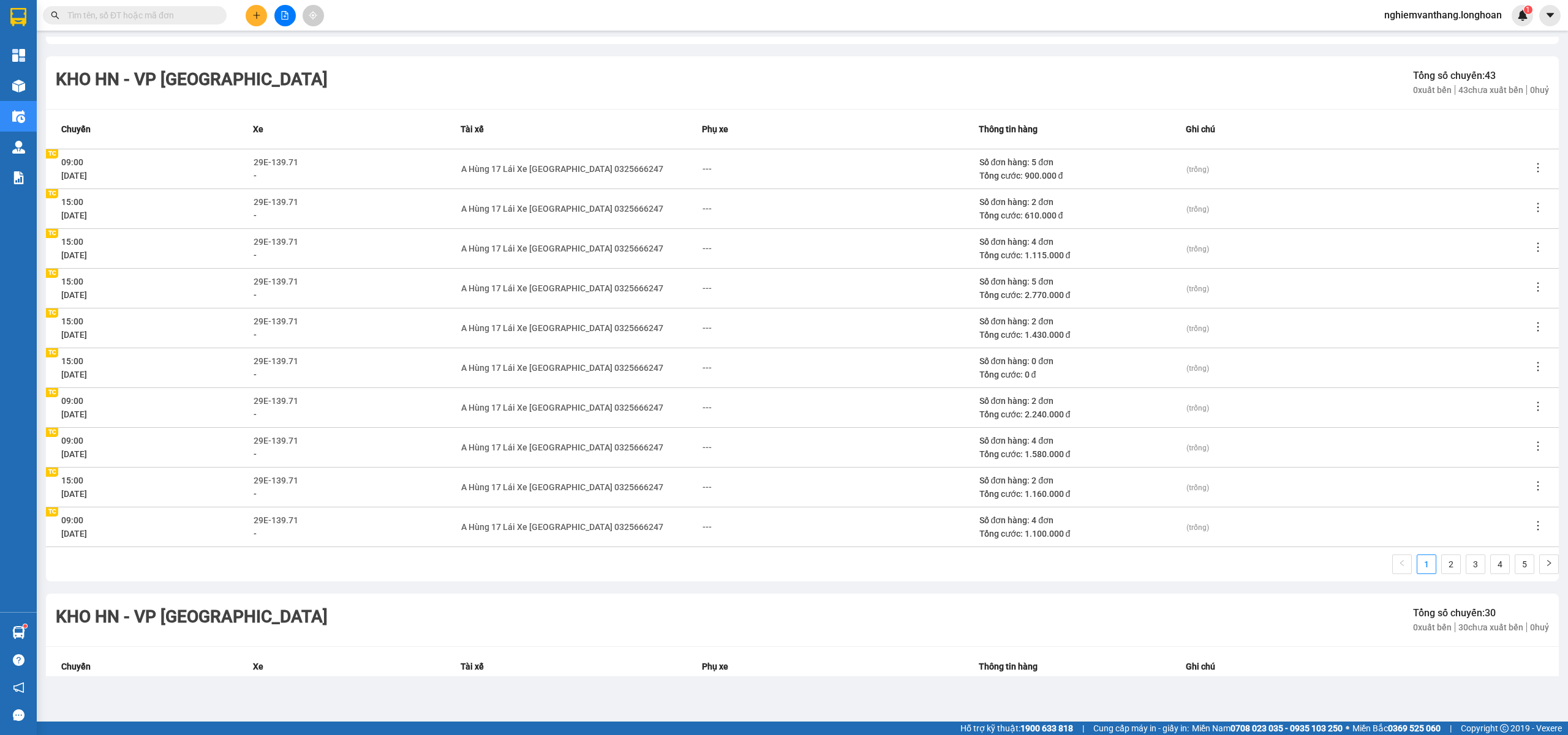
scroll to position [571, 0]
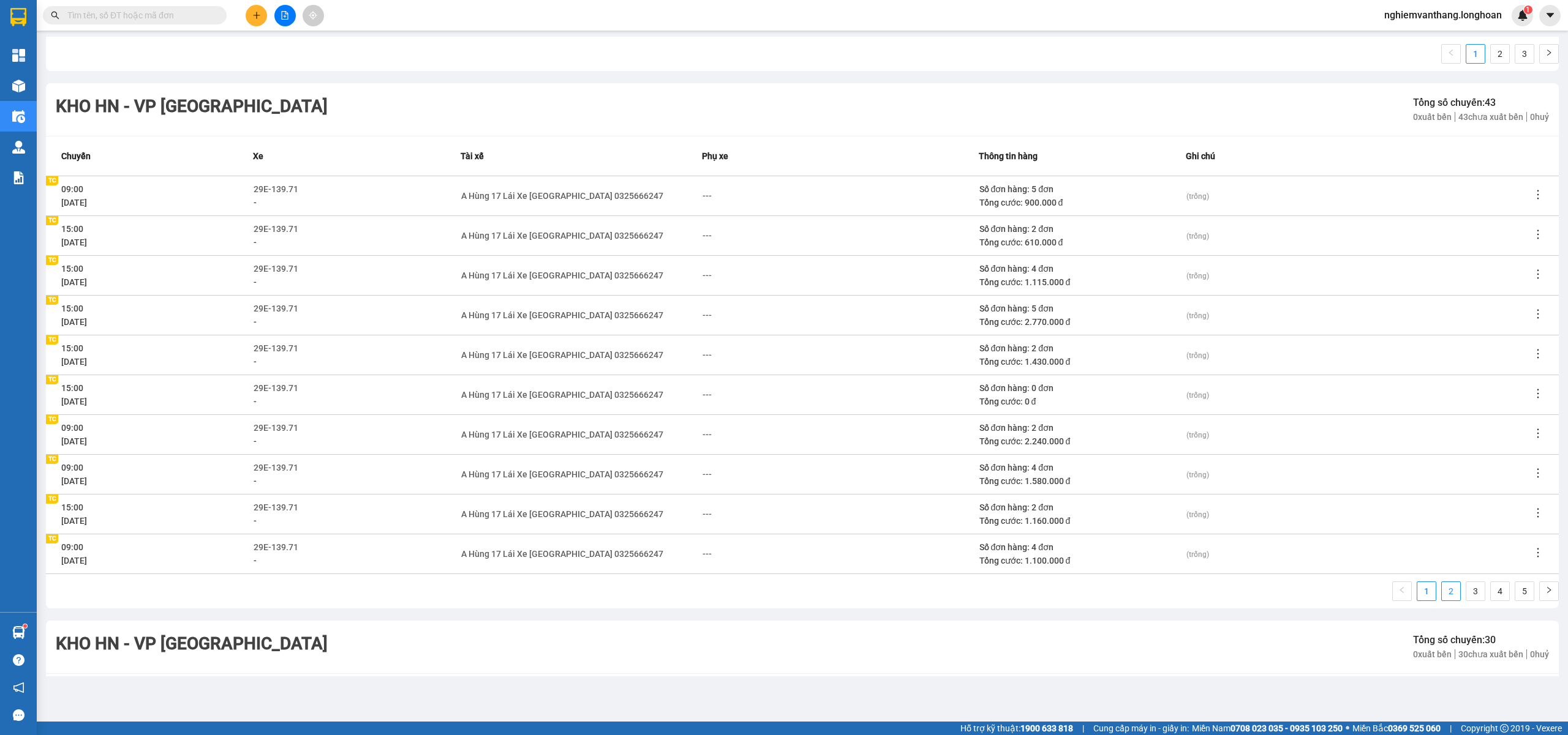
click at [1428, 591] on ul "1 2 3 4 5" at bounding box center [1475, 591] width 167 height 20
click at [1442, 590] on link "2" at bounding box center [1450, 591] width 18 height 18
click at [1466, 586] on link "3" at bounding box center [1475, 591] width 18 height 18
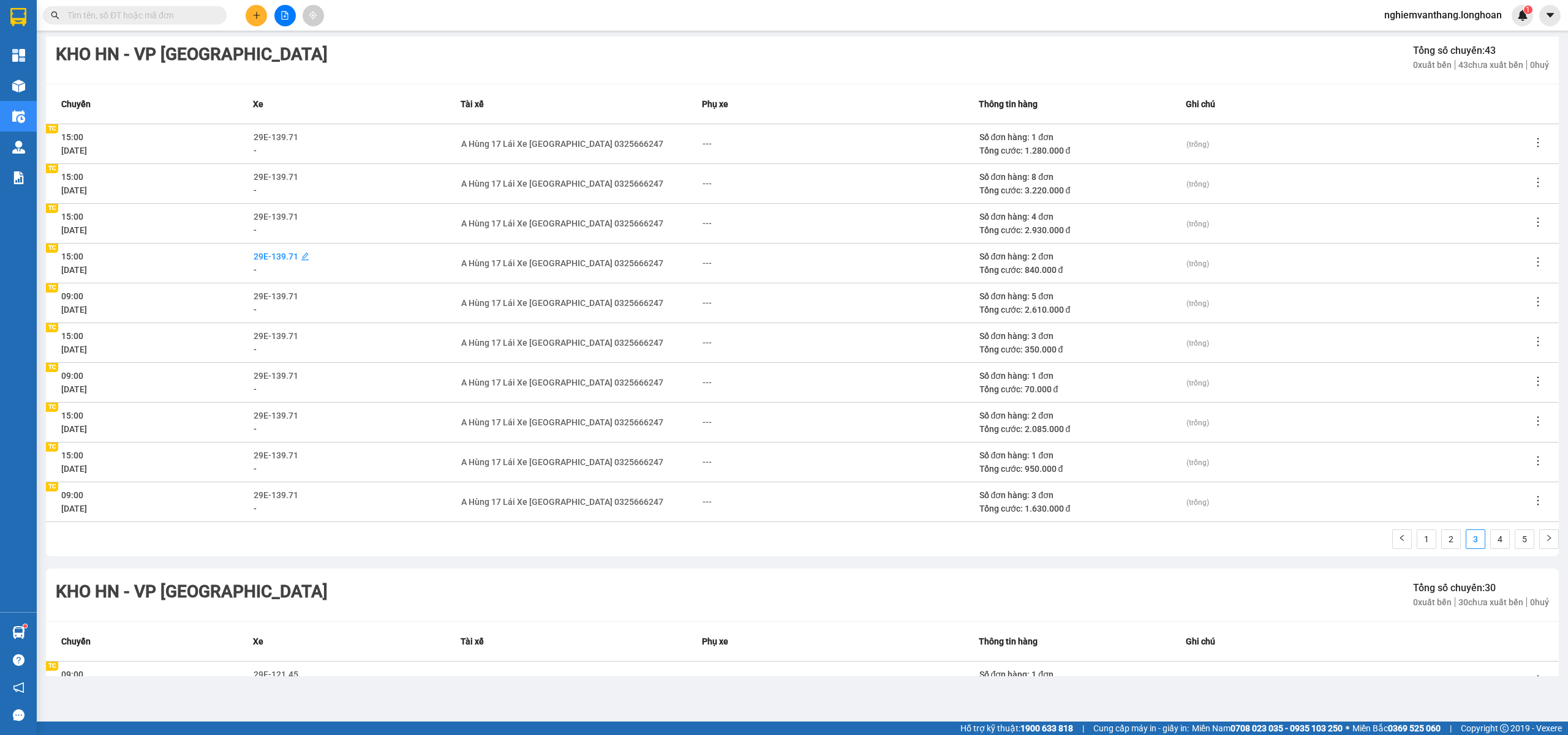
scroll to position [653, 0]
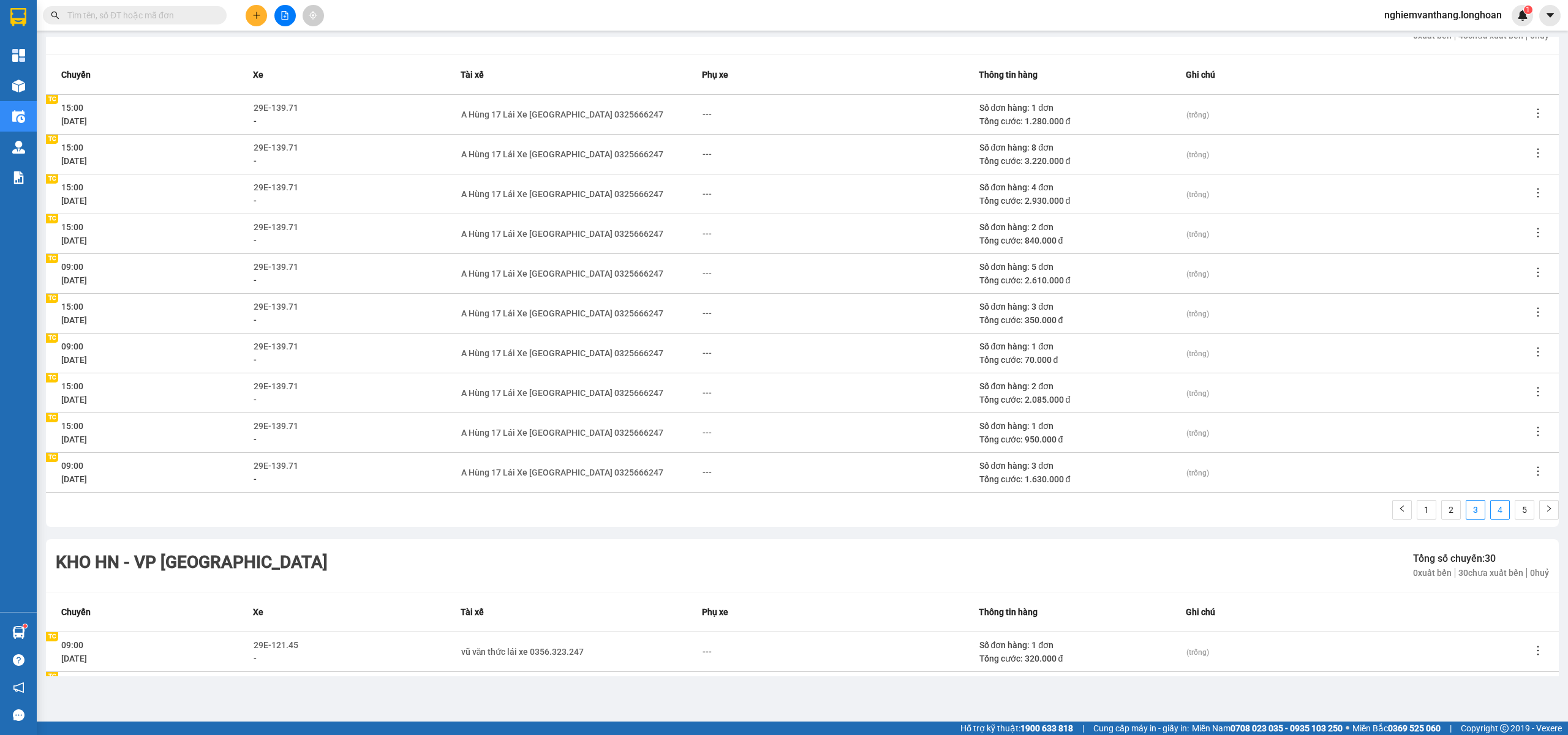
click at [1491, 513] on link "4" at bounding box center [1500, 509] width 18 height 18
click at [1515, 503] on link "5" at bounding box center [1524, 509] width 18 height 18
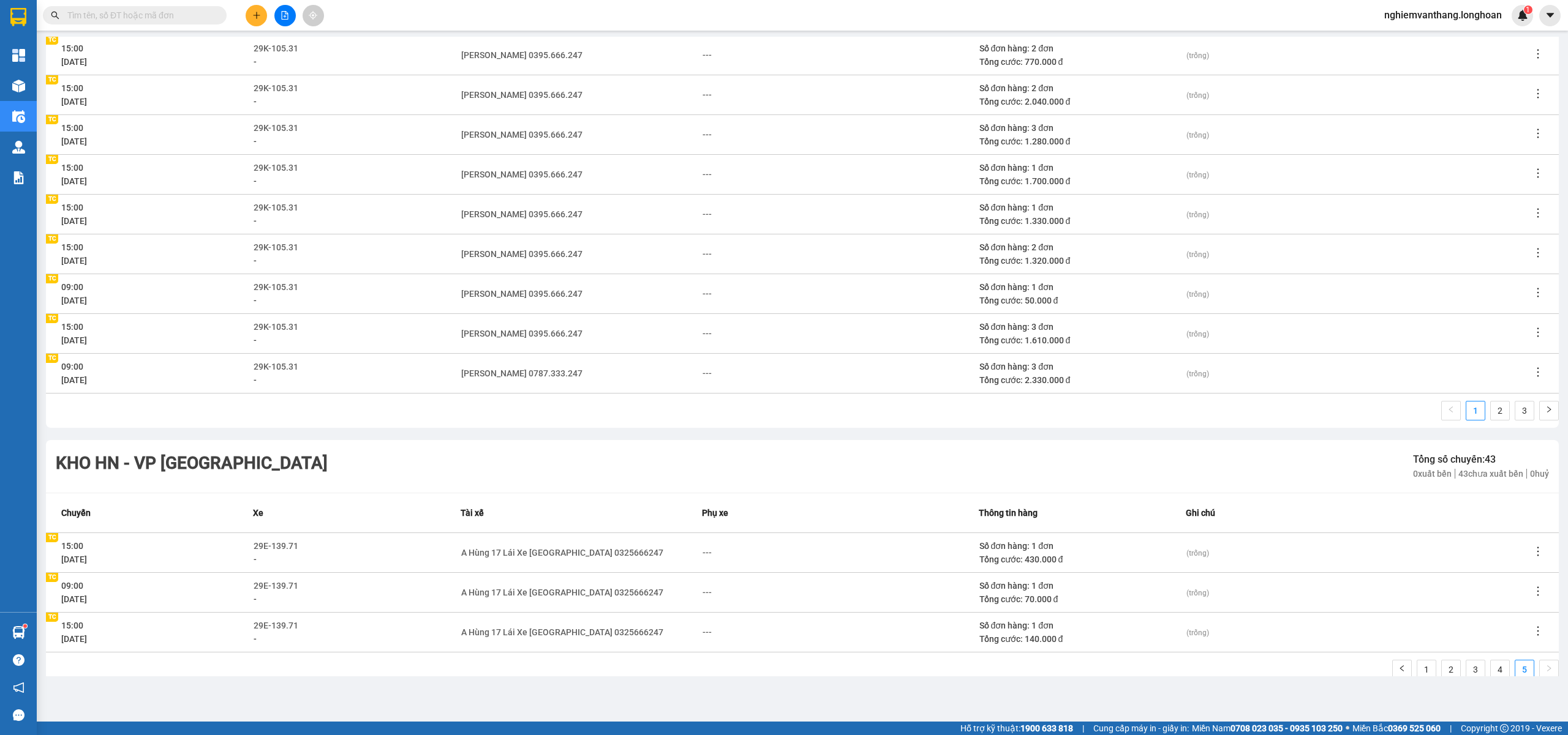
scroll to position [0, 0]
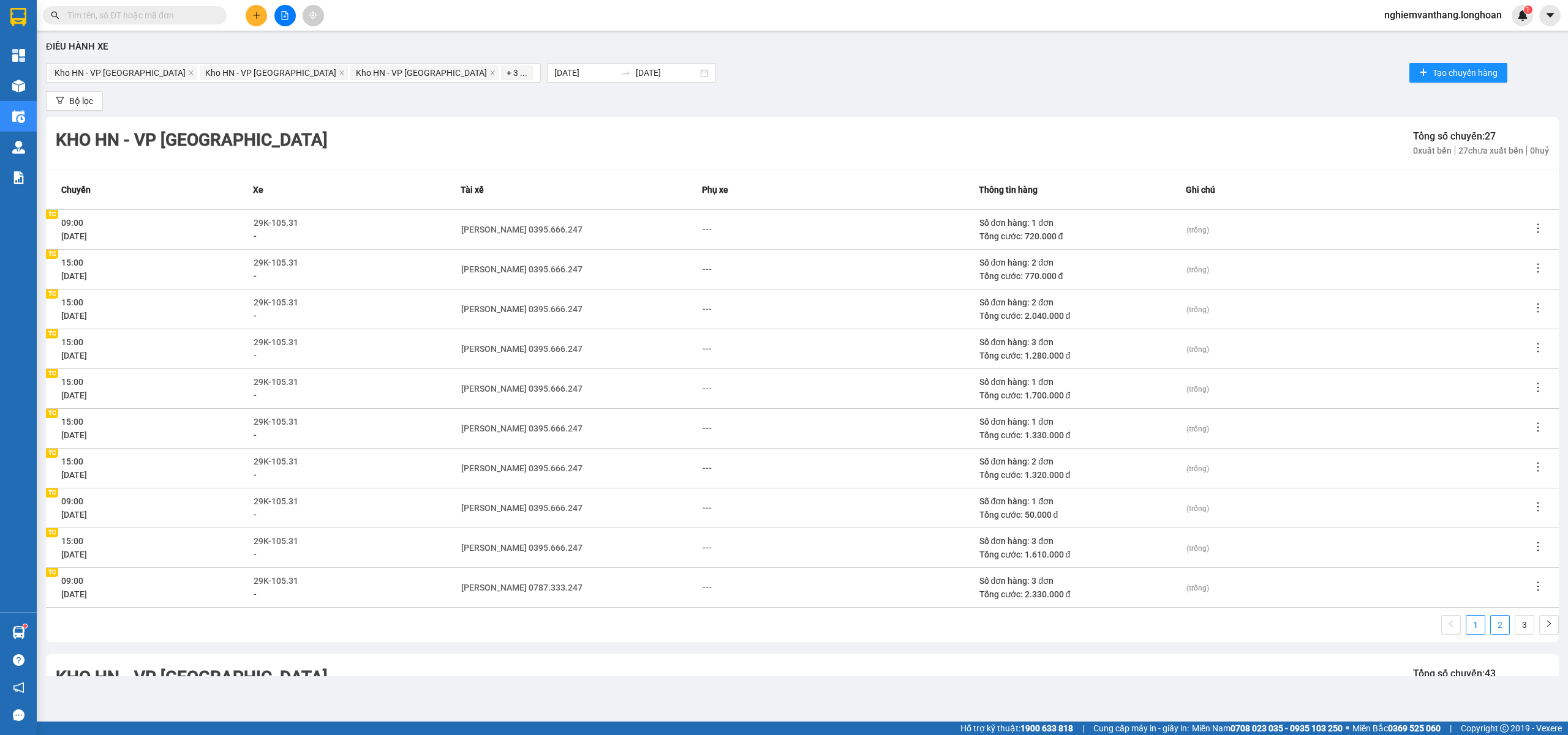
click at [1492, 628] on link "2" at bounding box center [1500, 625] width 18 height 18
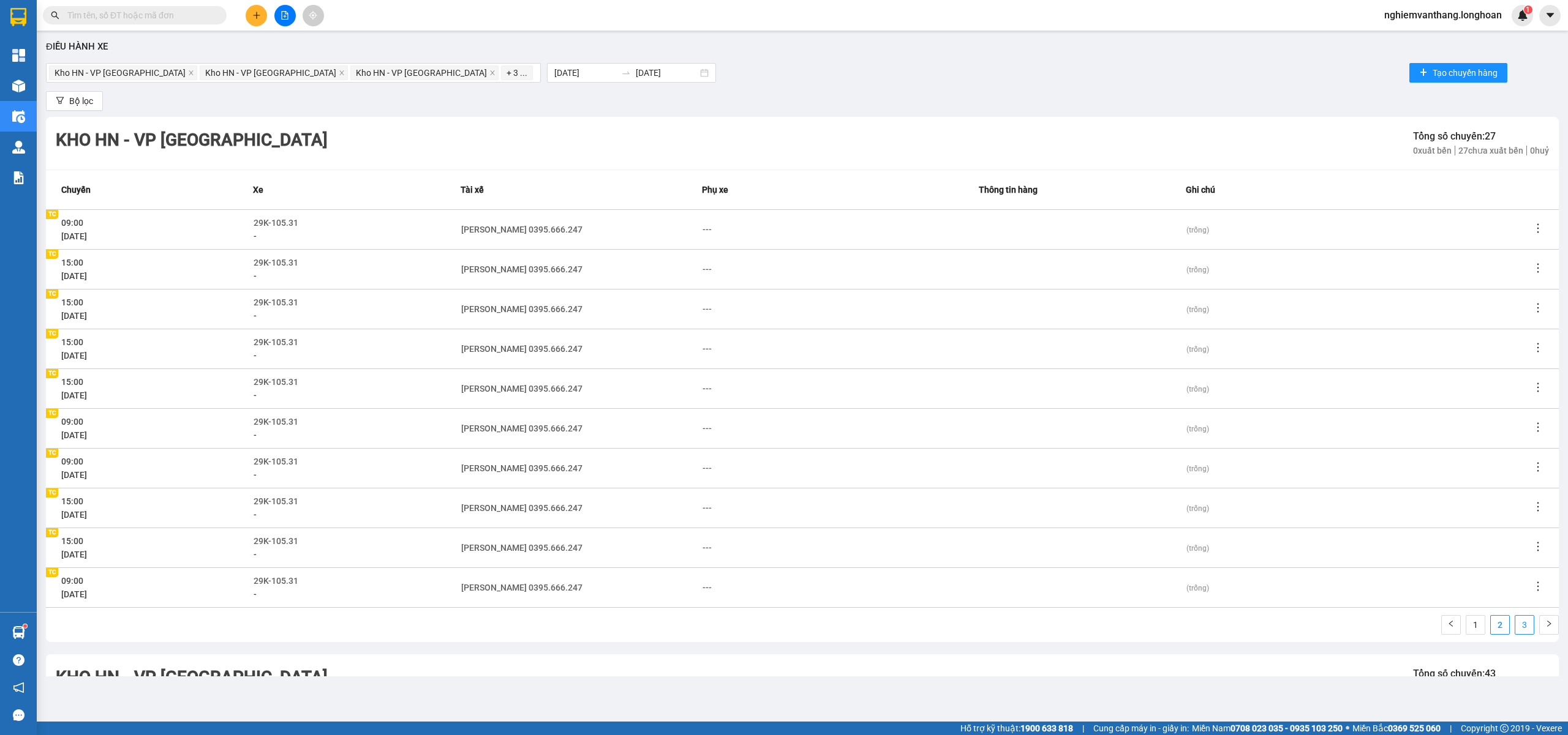
click at [1515, 625] on link "3" at bounding box center [1524, 625] width 18 height 18
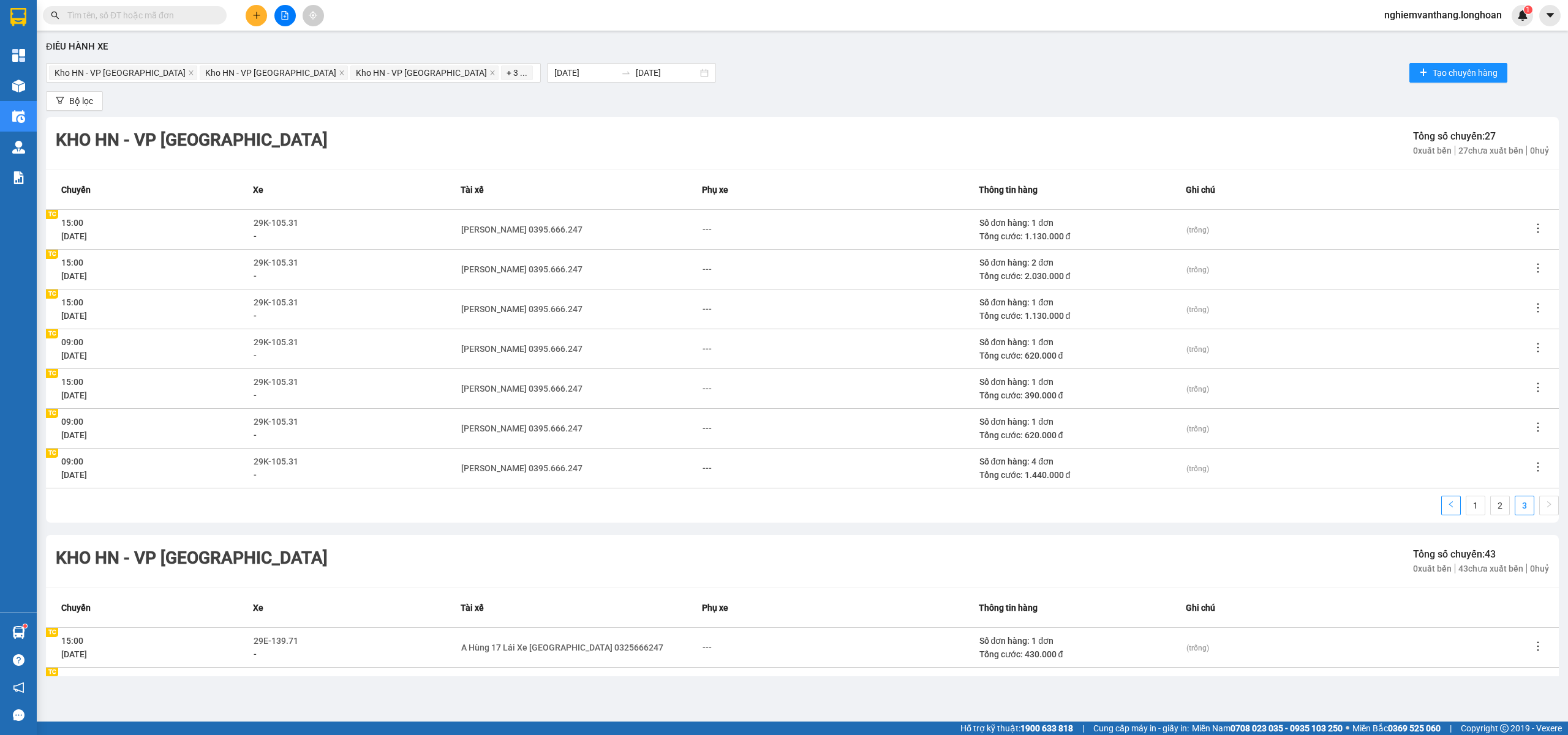
click at [1447, 505] on icon "left" at bounding box center [1450, 504] width 7 height 7
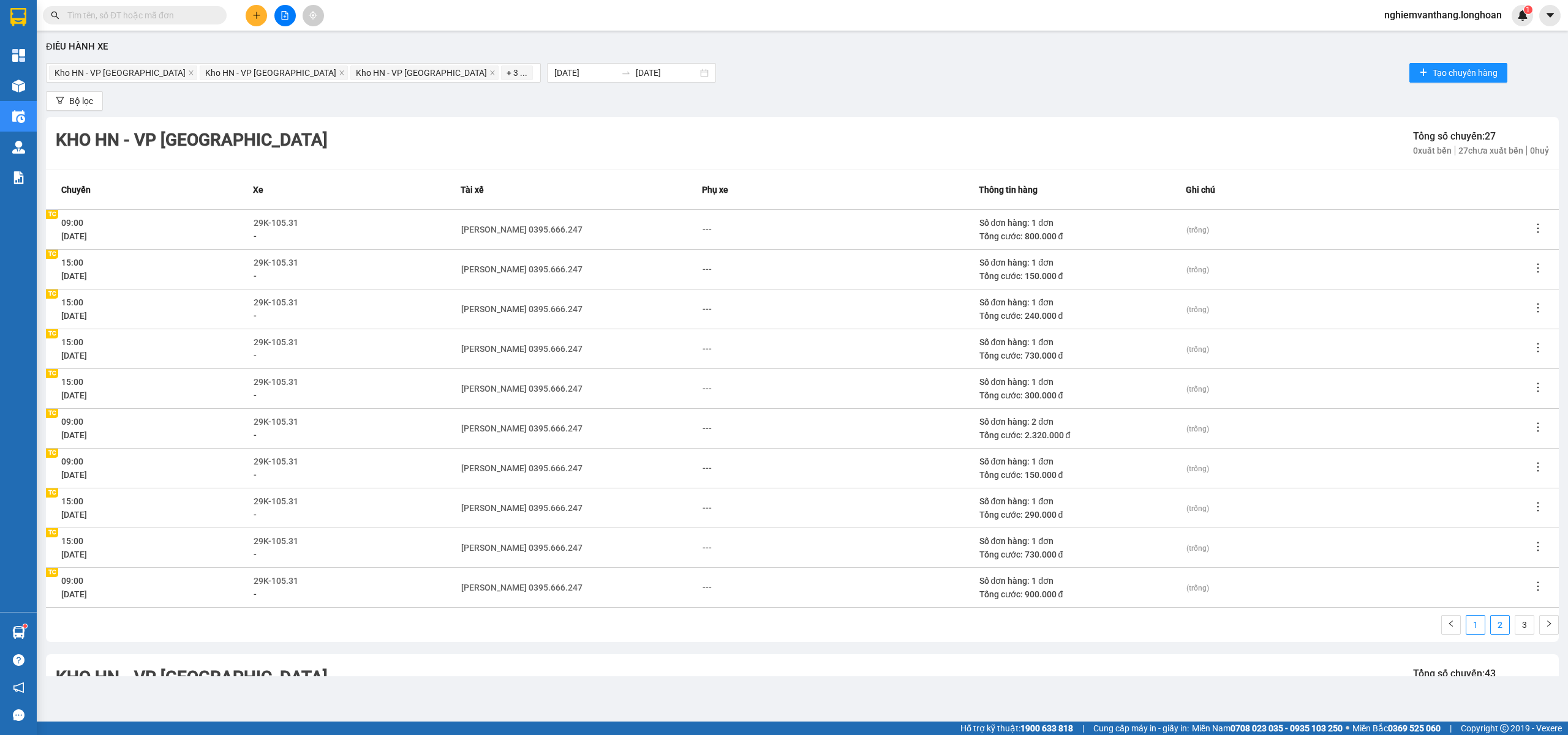
click at [1466, 621] on link "1" at bounding box center [1475, 625] width 18 height 18
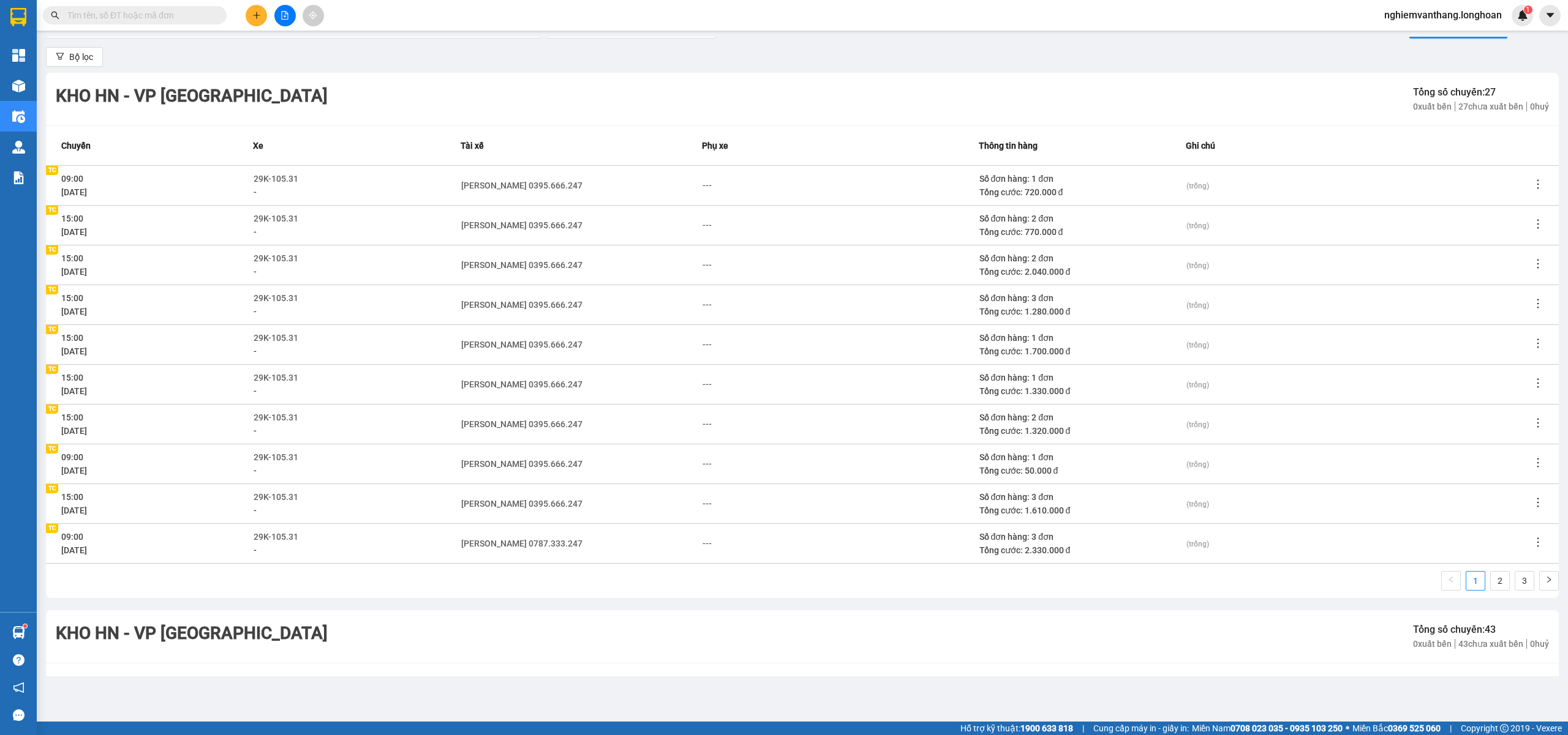
scroll to position [82, 0]
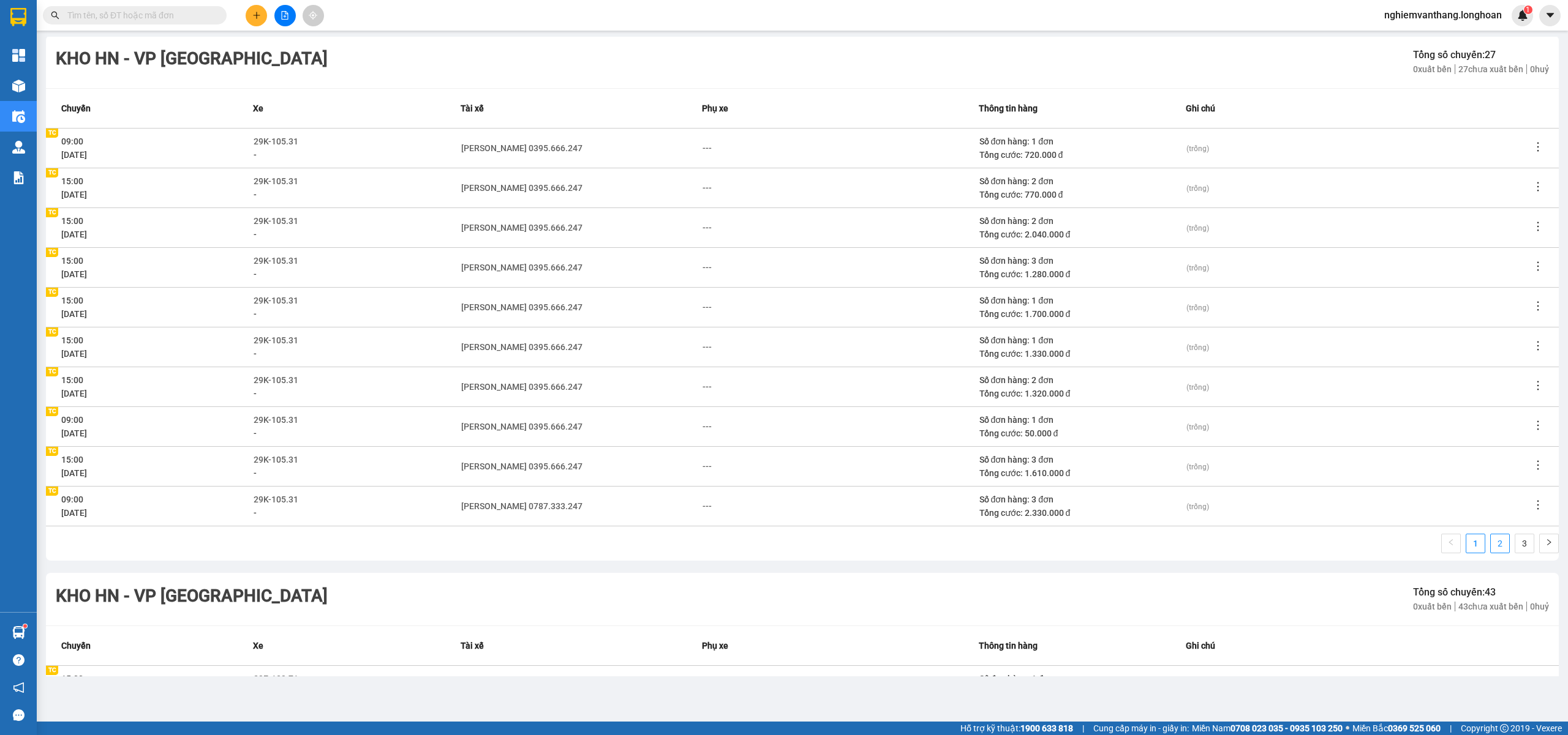
click at [1491, 542] on link "2" at bounding box center [1500, 543] width 18 height 18
drag, startPoint x: 1511, startPoint y: 537, endPoint x: 1502, endPoint y: 530, distance: 11.4
click at [1515, 537] on link "3" at bounding box center [1524, 543] width 18 height 18
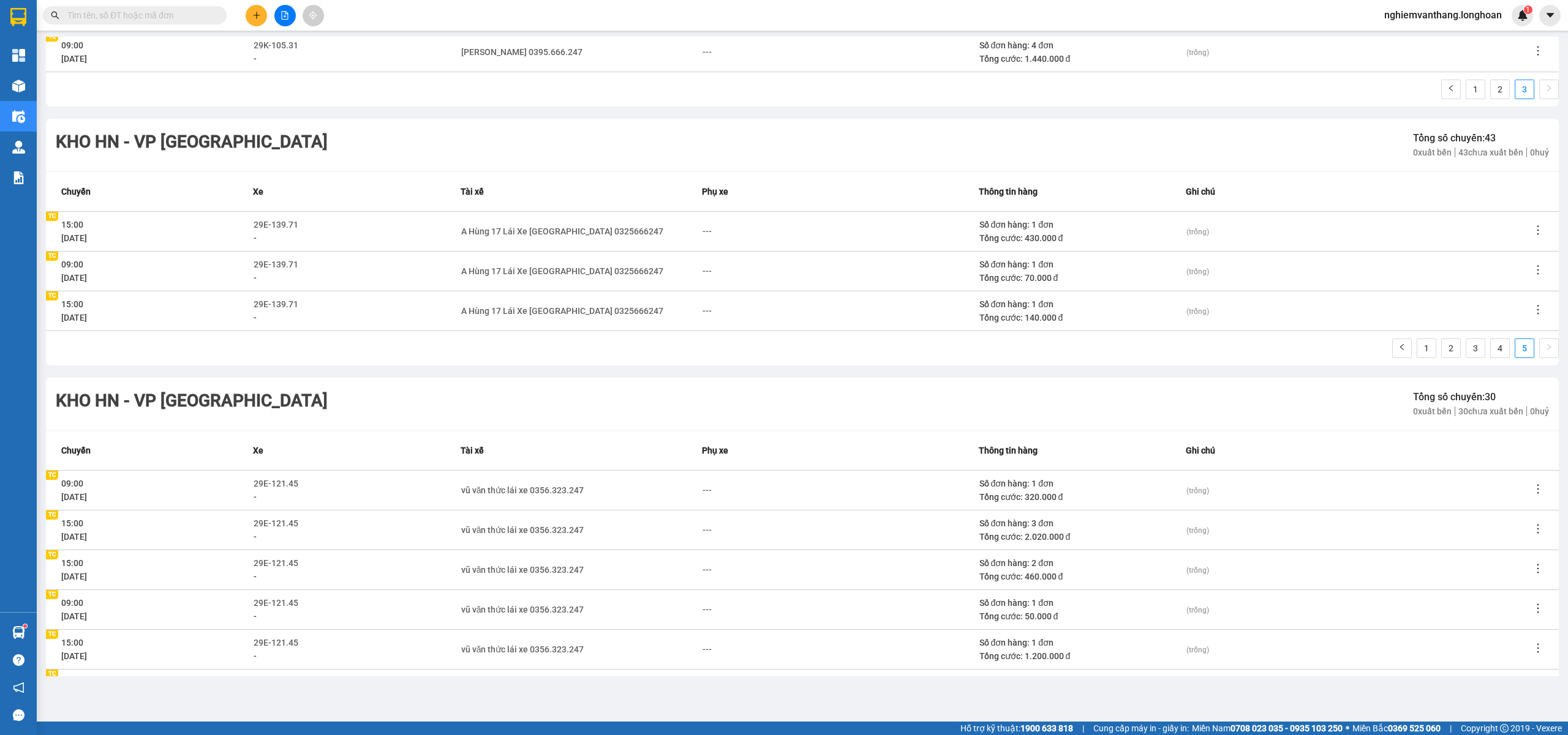
scroll to position [0, 0]
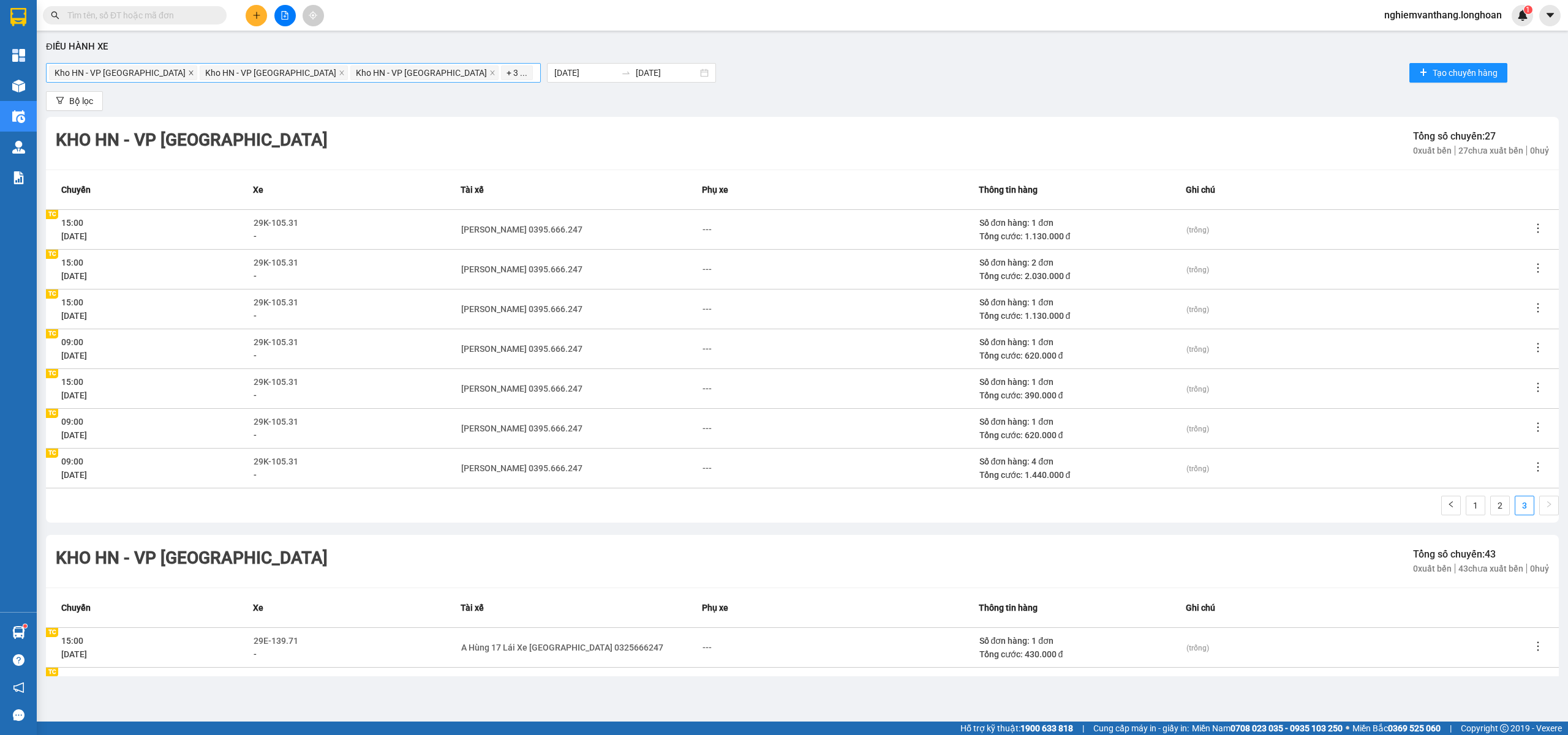
click at [188, 74] on icon "close" at bounding box center [191, 73] width 6 height 6
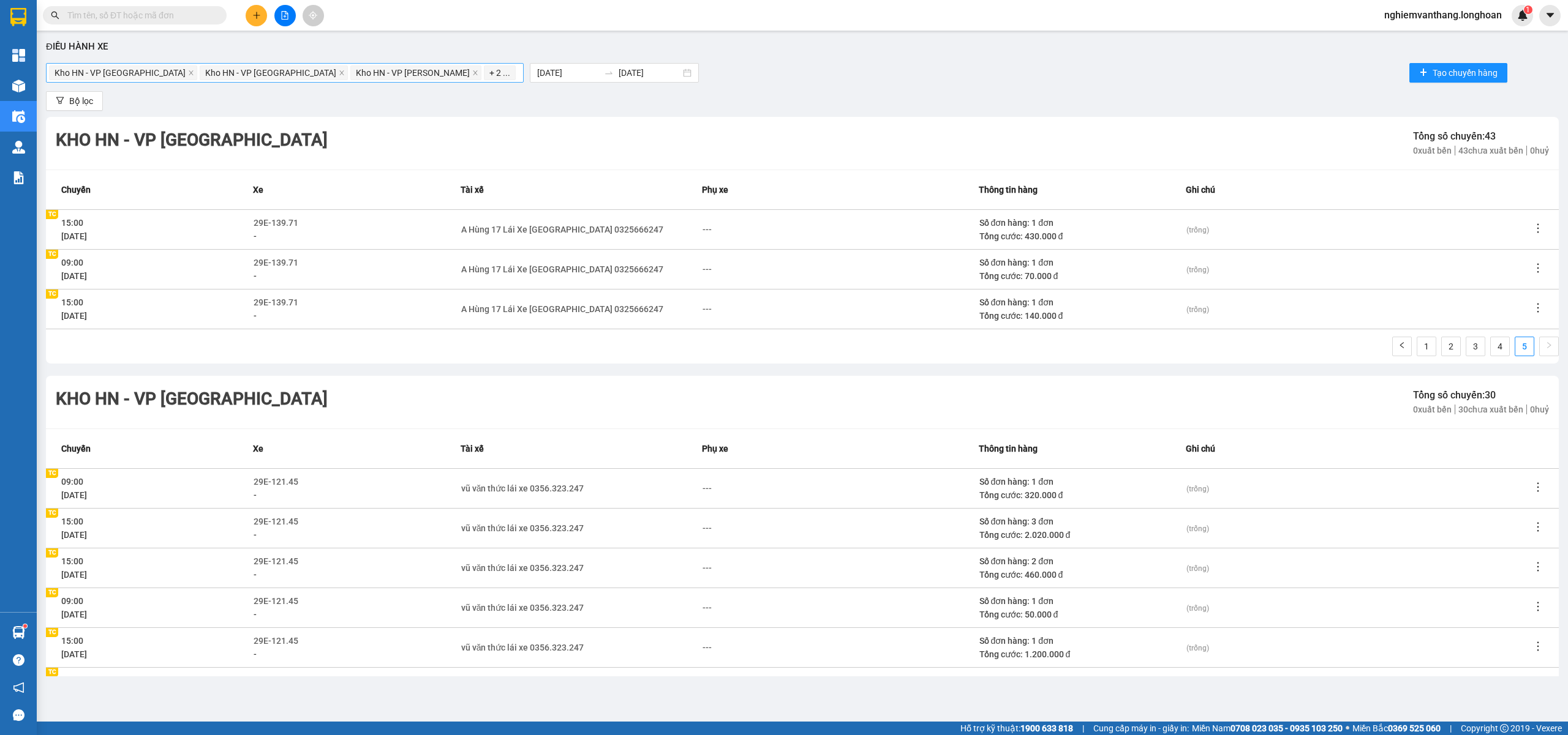
click at [189, 74] on icon "close" at bounding box center [191, 73] width 4 height 4
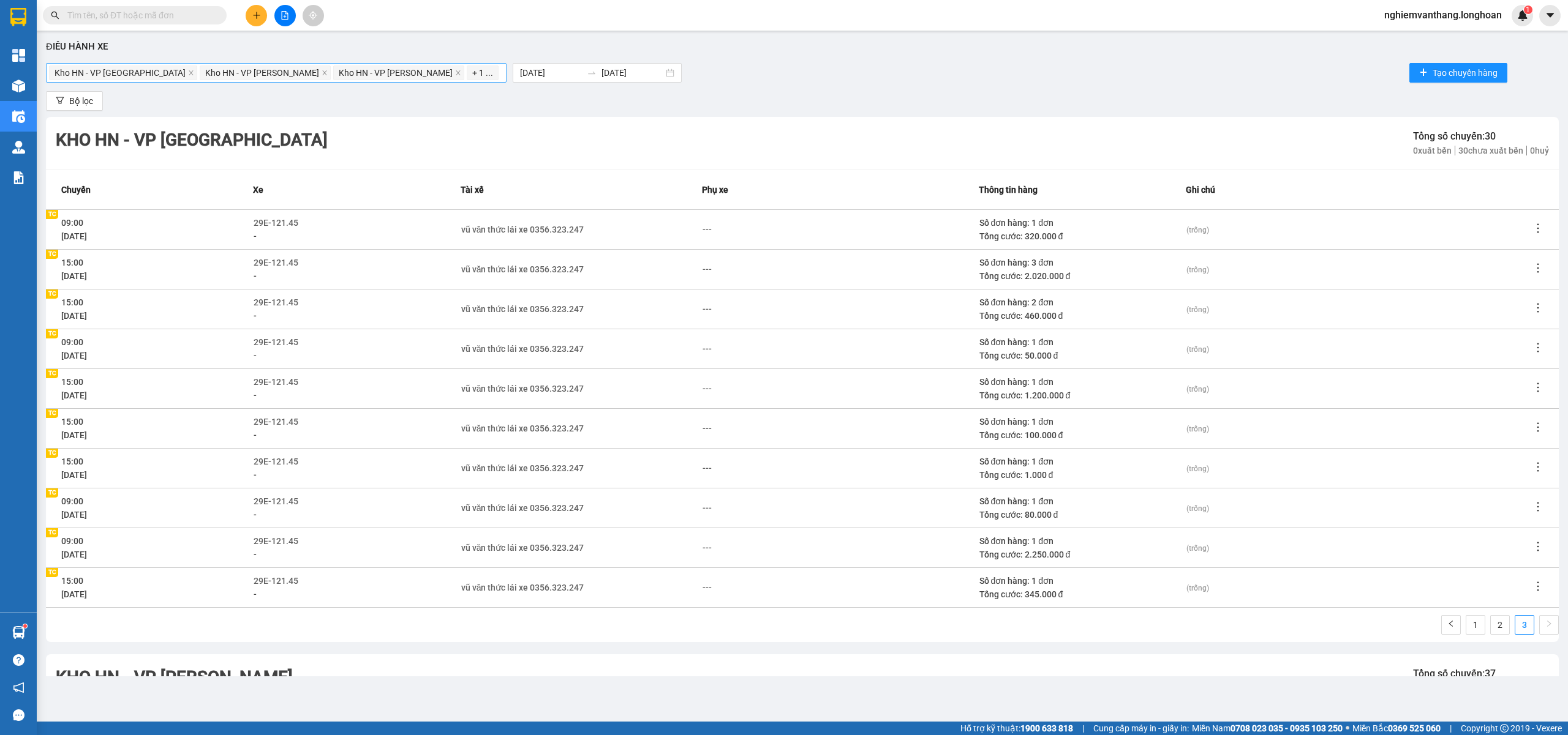
click at [200, 74] on span "Kho HN - VP [PERSON_NAME]" at bounding box center [265, 73] width 131 height 15
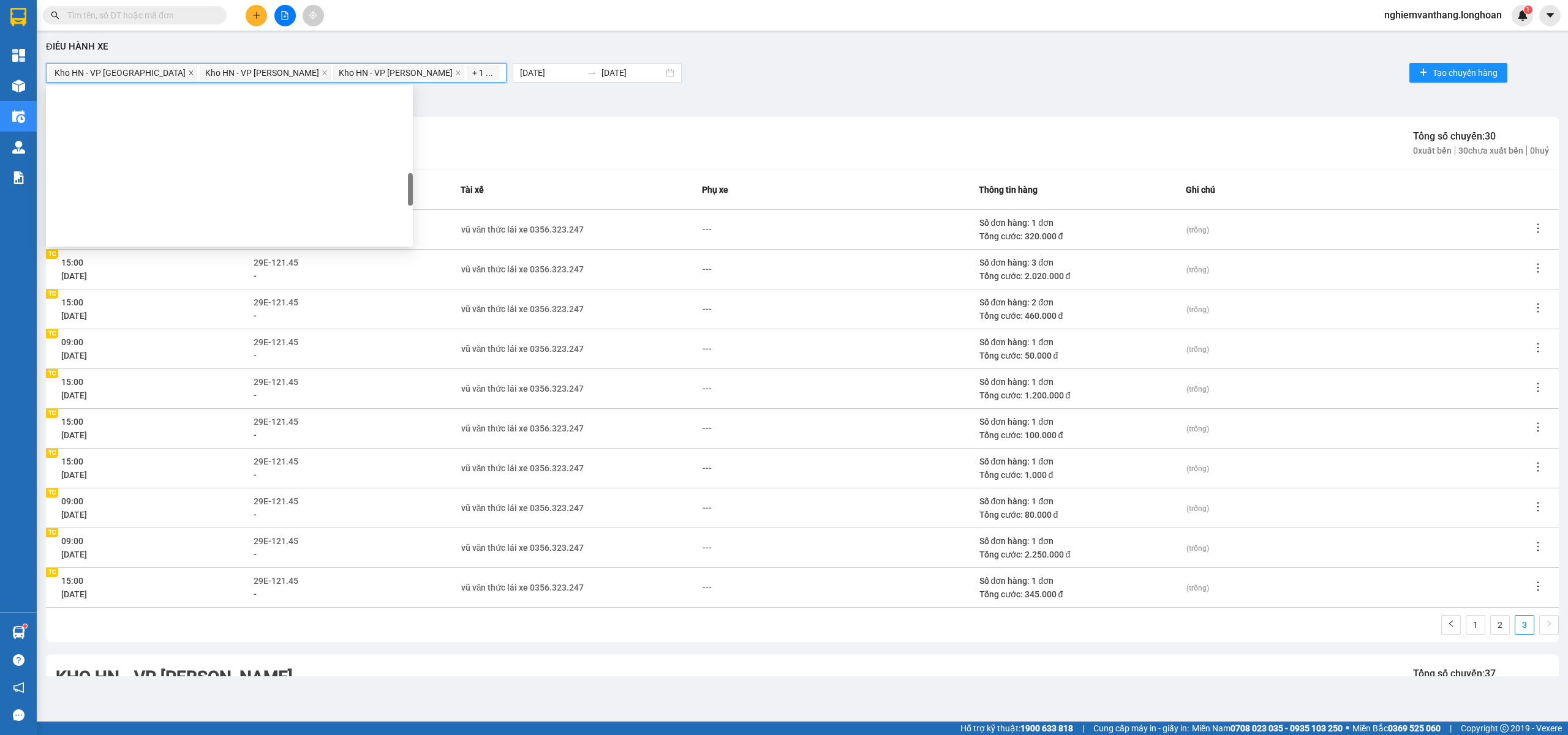
click at [189, 72] on icon "close" at bounding box center [191, 73] width 4 height 4
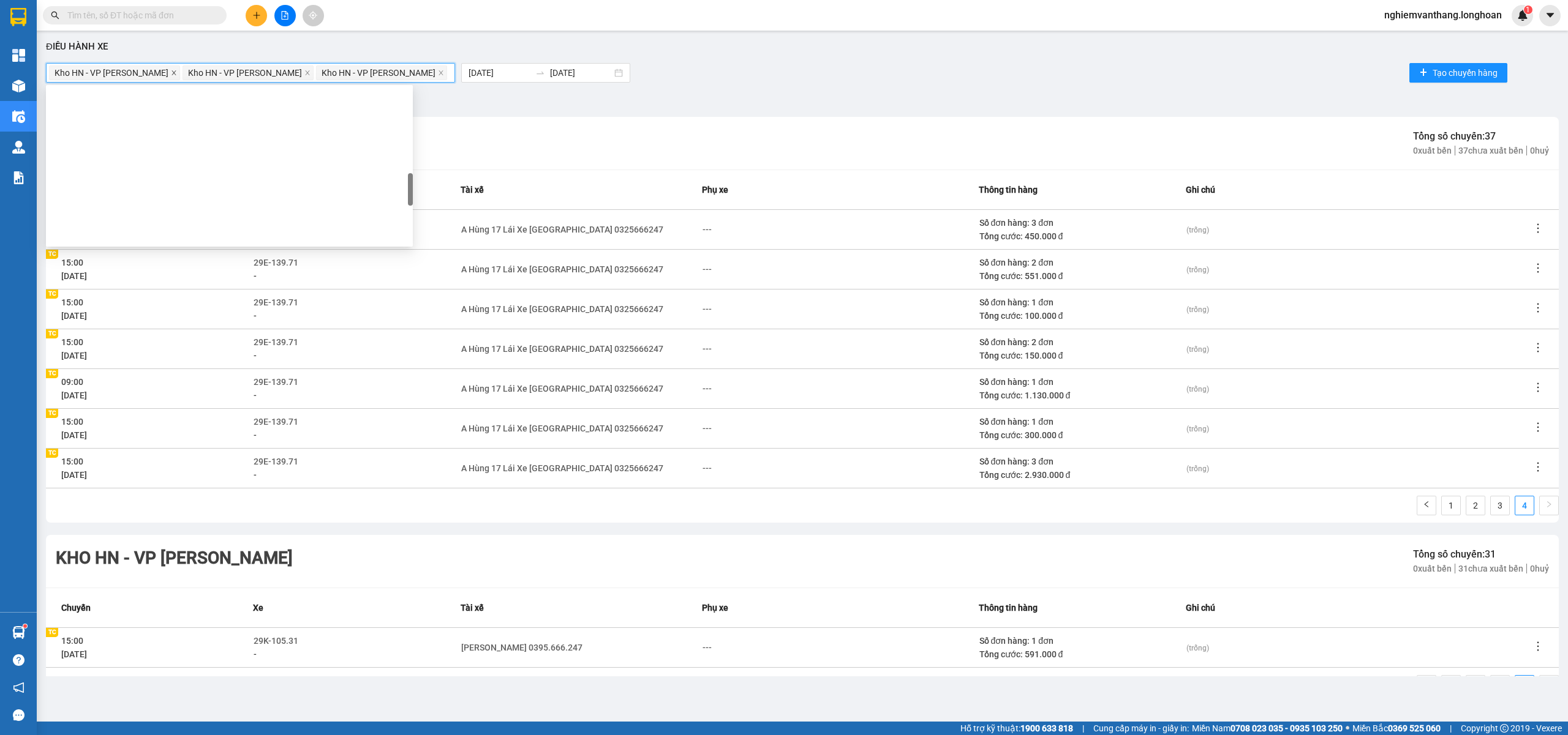
click at [171, 71] on icon "close" at bounding box center [173, 73] width 6 height 6
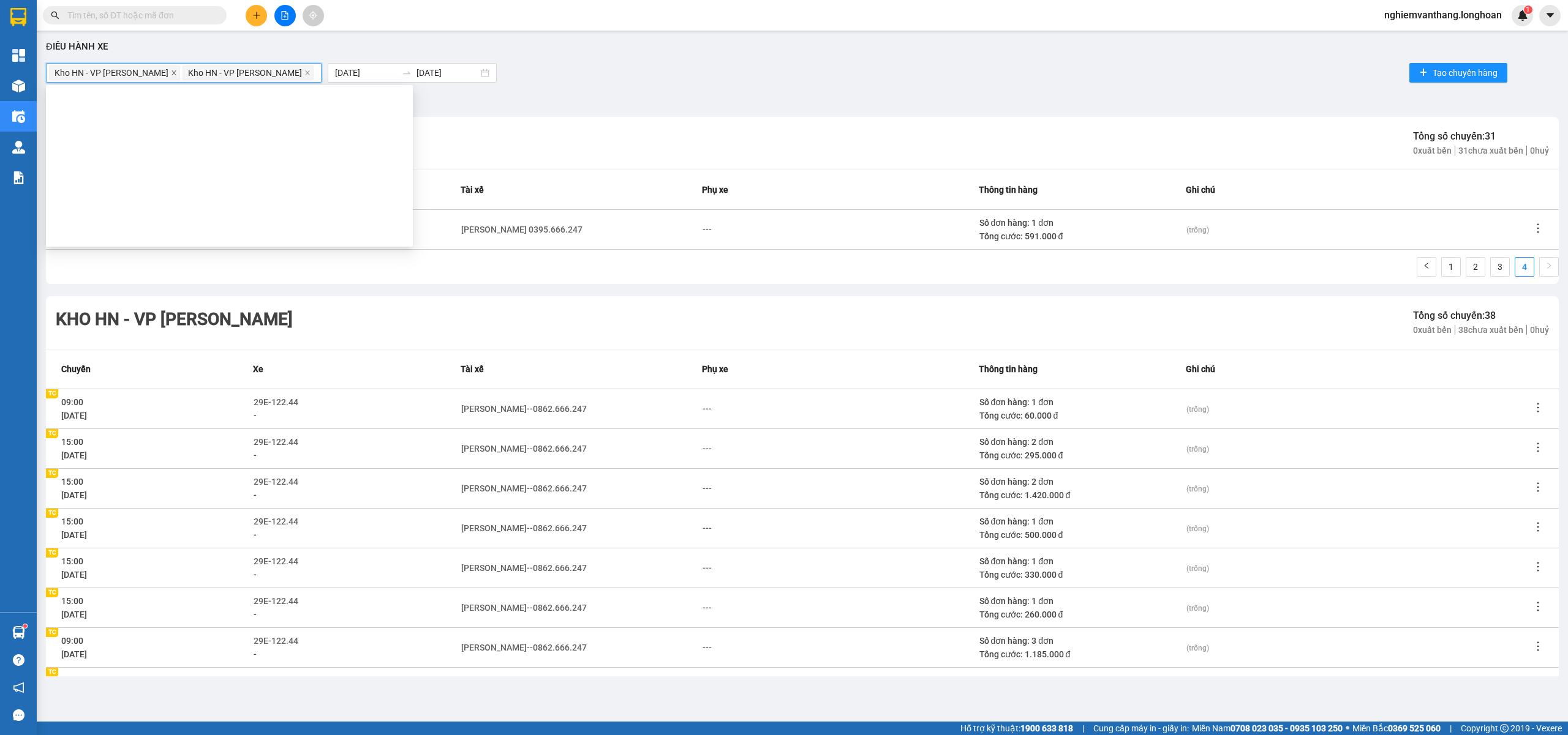
click at [171, 71] on icon "close" at bounding box center [173, 73] width 6 height 6
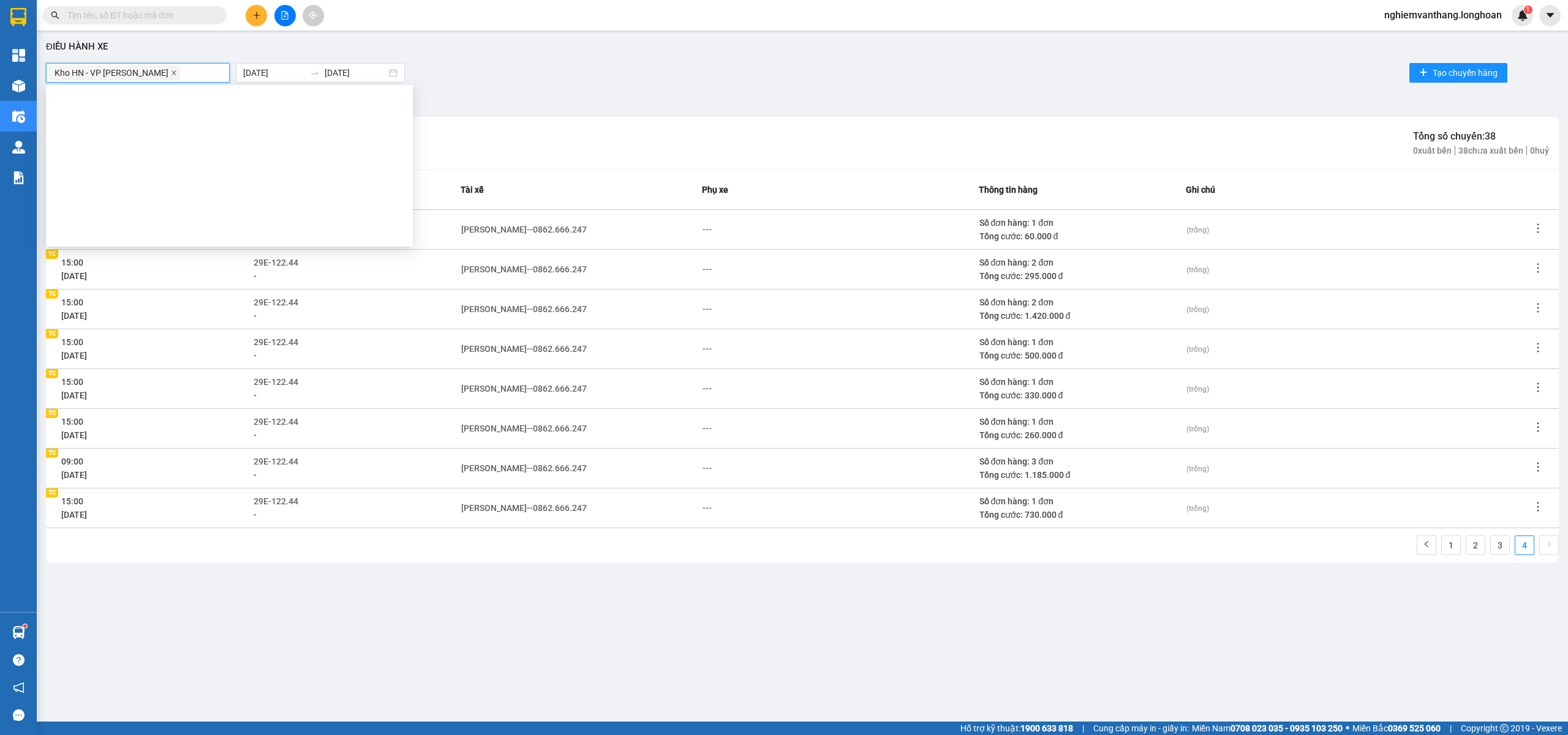
click at [171, 70] on icon "close" at bounding box center [173, 73] width 6 height 6
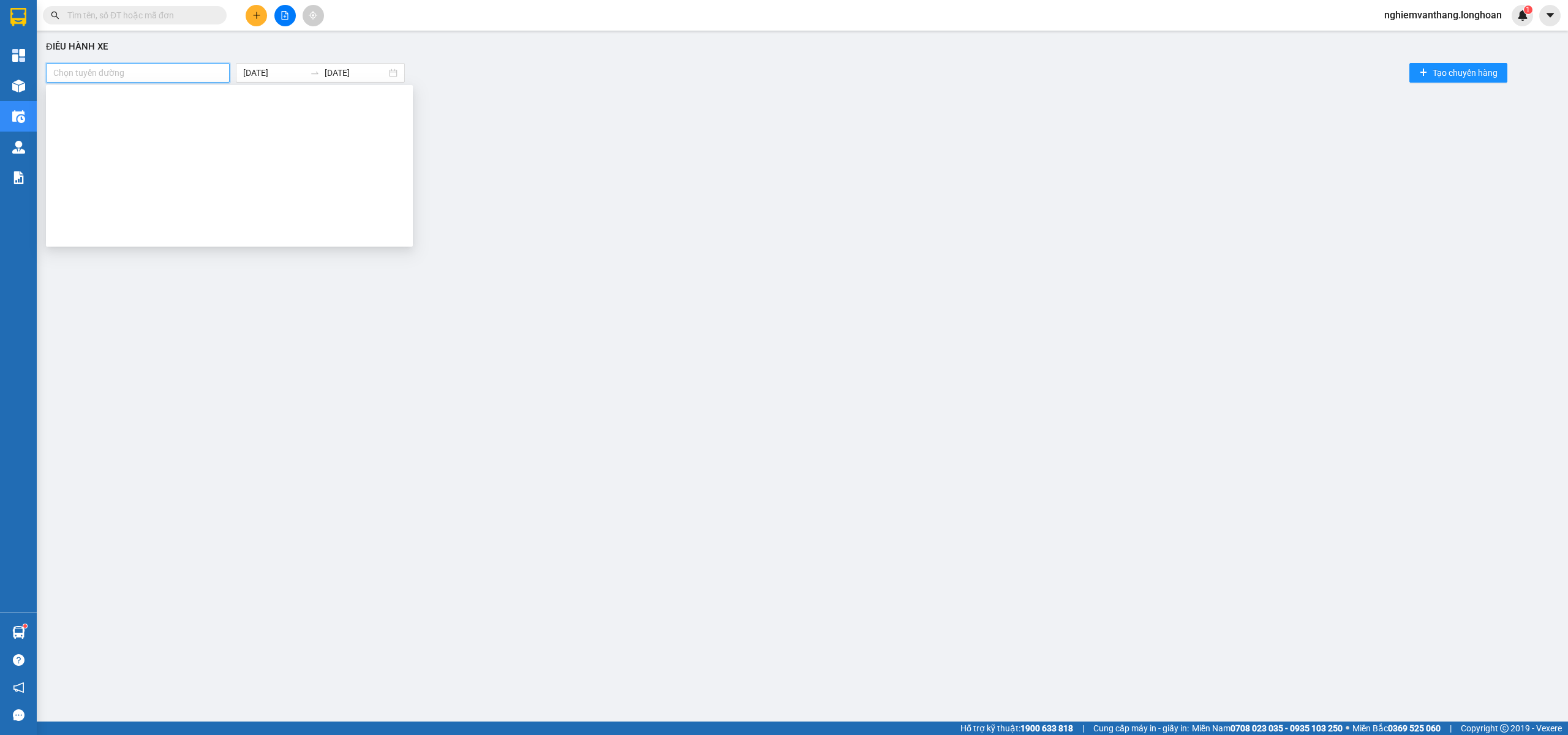
click at [155, 71] on div at bounding box center [138, 73] width 178 height 15
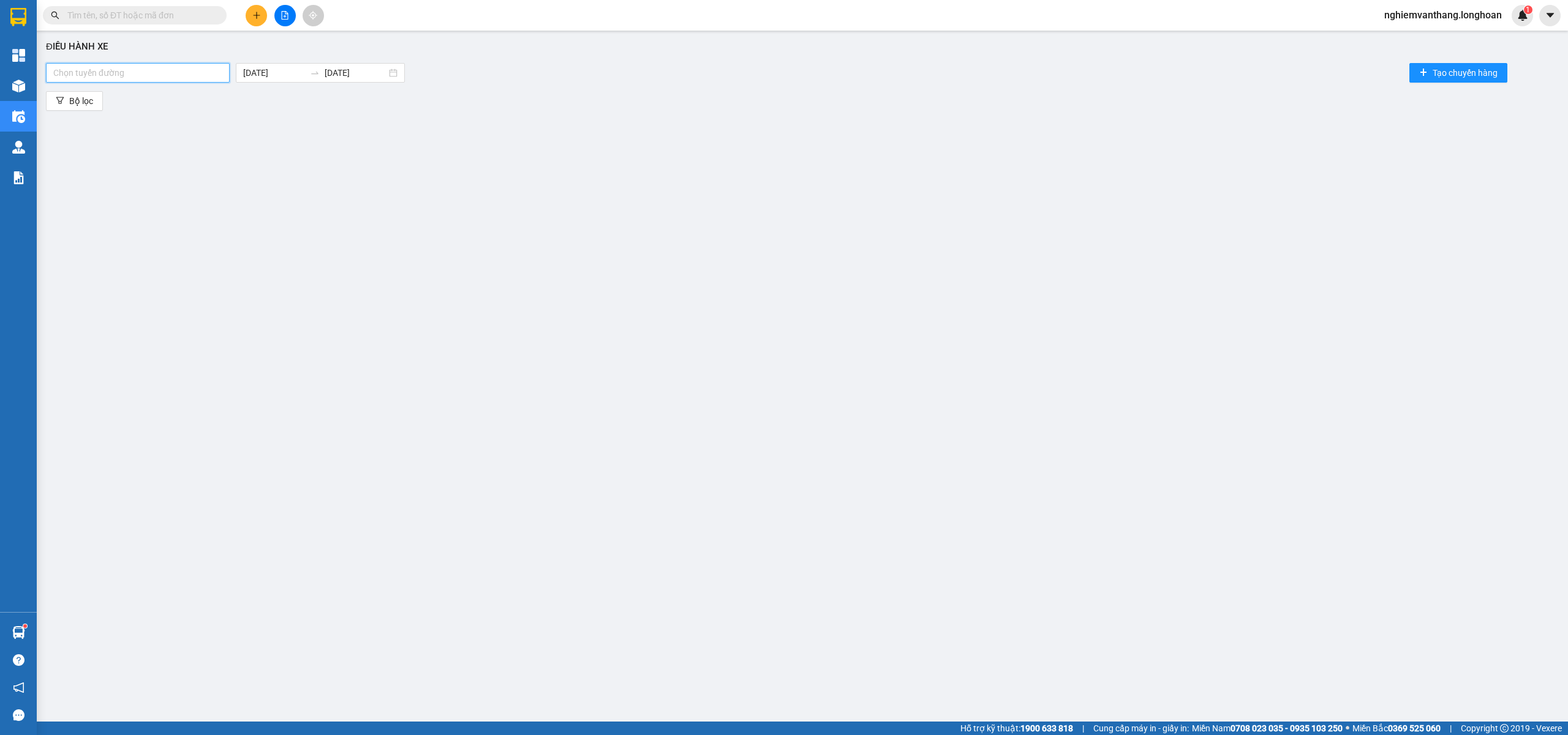
click at [157, 65] on div at bounding box center [138, 73] width 178 height 15
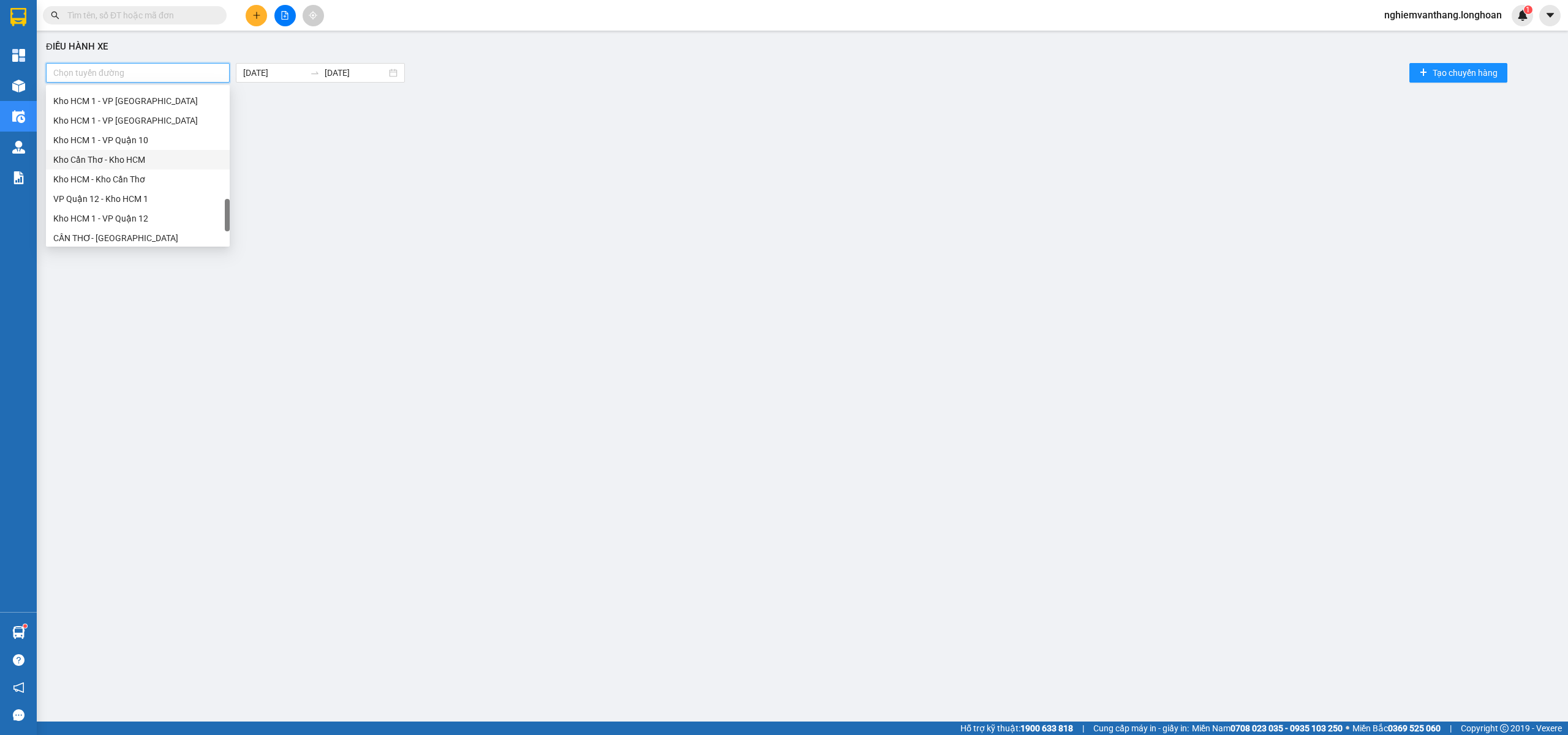
scroll to position [784, 0]
drag, startPoint x: 119, startPoint y: 216, endPoint x: 182, endPoint y: 220, distance: 63.1
click at [121, 215] on div "Kho HN - VP Hai Bà Trưng" at bounding box center [137, 215] width 169 height 13
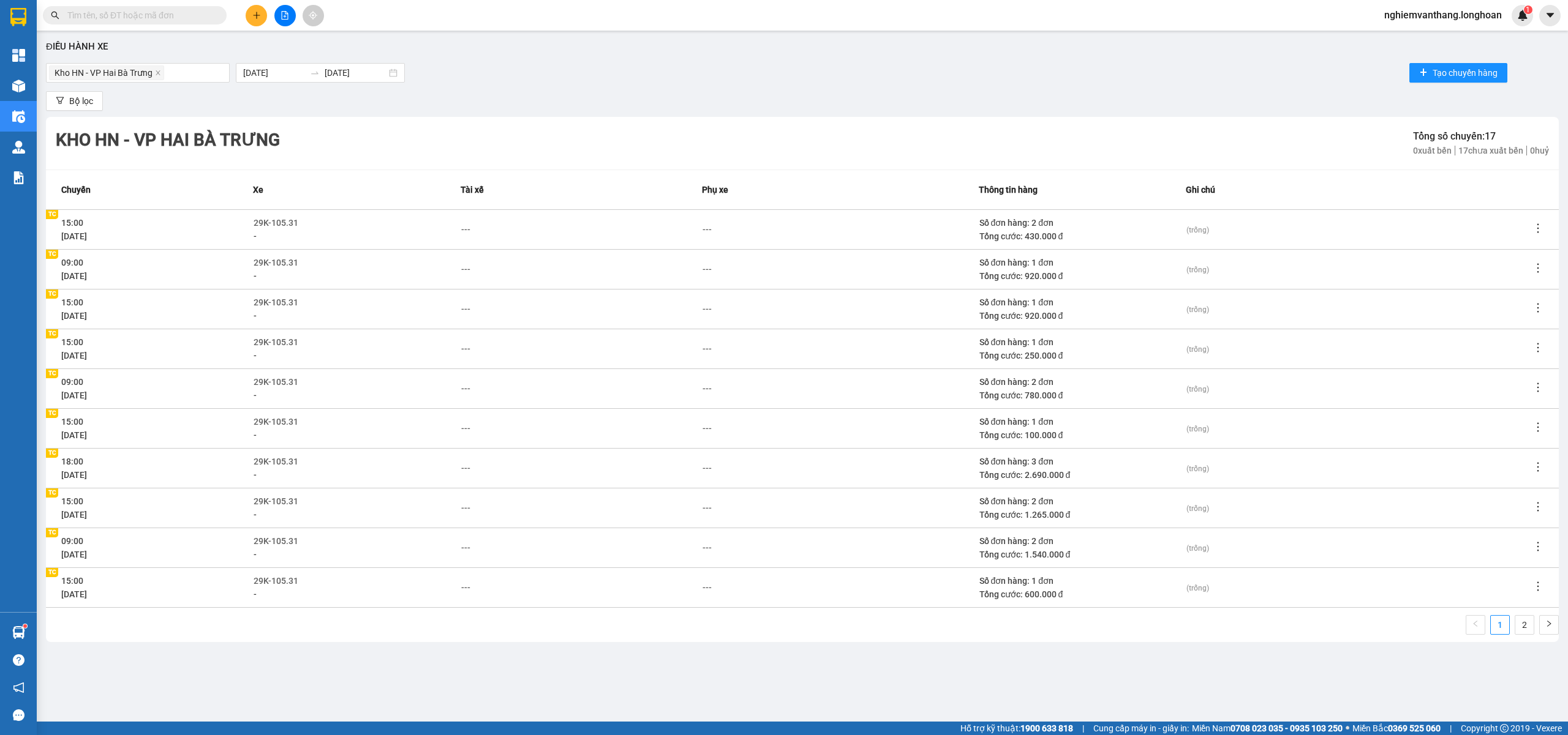
drag, startPoint x: 554, startPoint y: 231, endPoint x: 567, endPoint y: 219, distance: 17.7
click at [557, 229] on div "---" at bounding box center [581, 229] width 240 height 13
click at [1521, 625] on link "2" at bounding box center [1524, 625] width 18 height 18
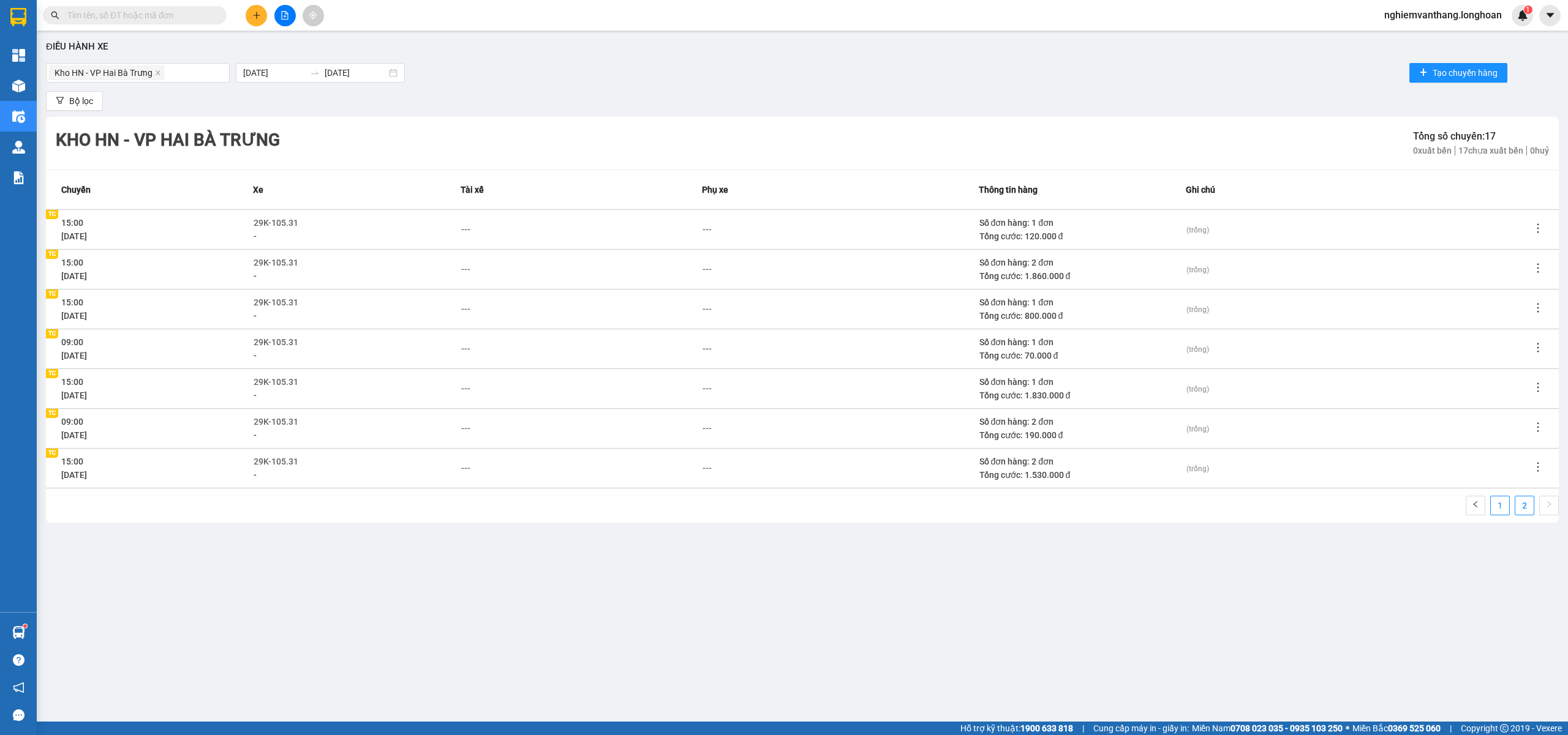
click at [1493, 498] on link "1" at bounding box center [1500, 506] width 18 height 18
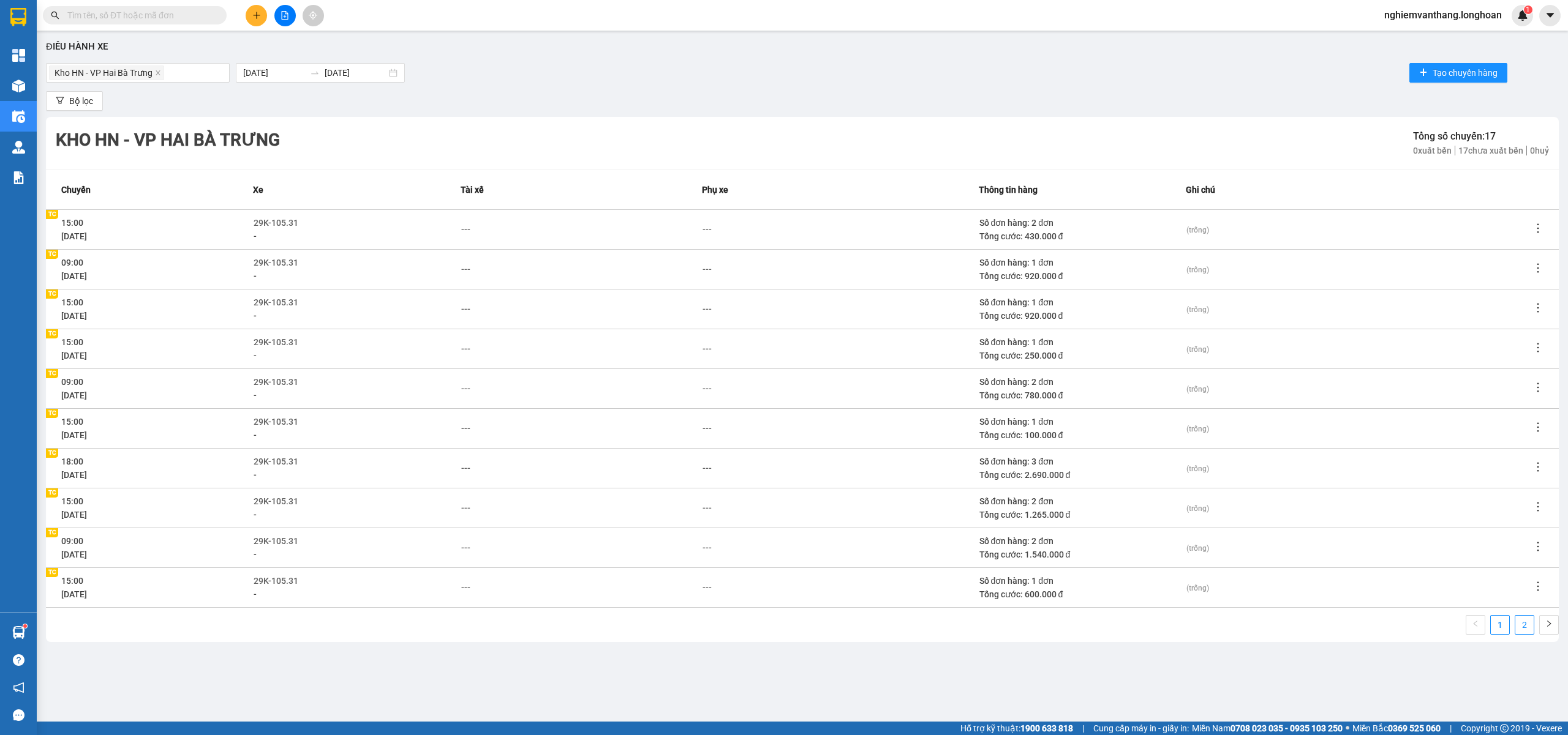
click at [1522, 627] on link "2" at bounding box center [1524, 625] width 18 height 18
